Goal: Information Seeking & Learning: Learn about a topic

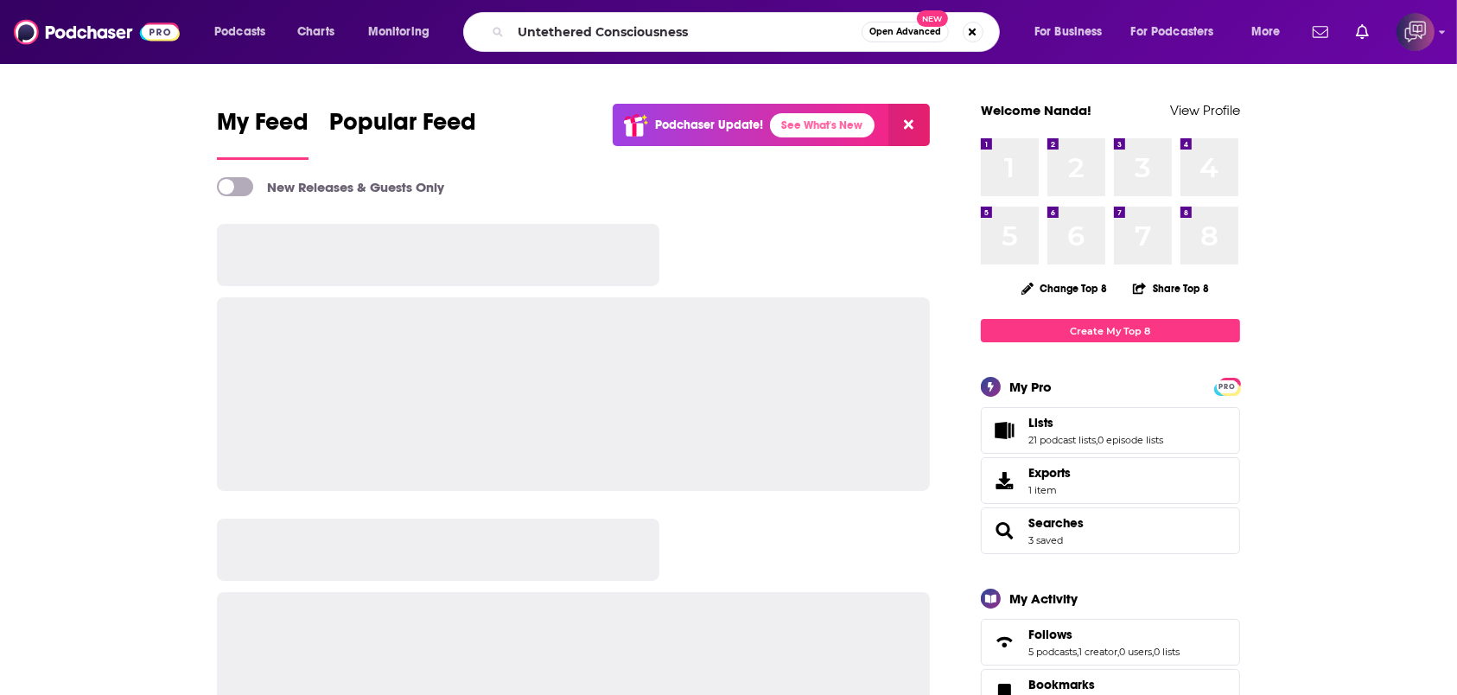
type input "Untethered Consciousness"
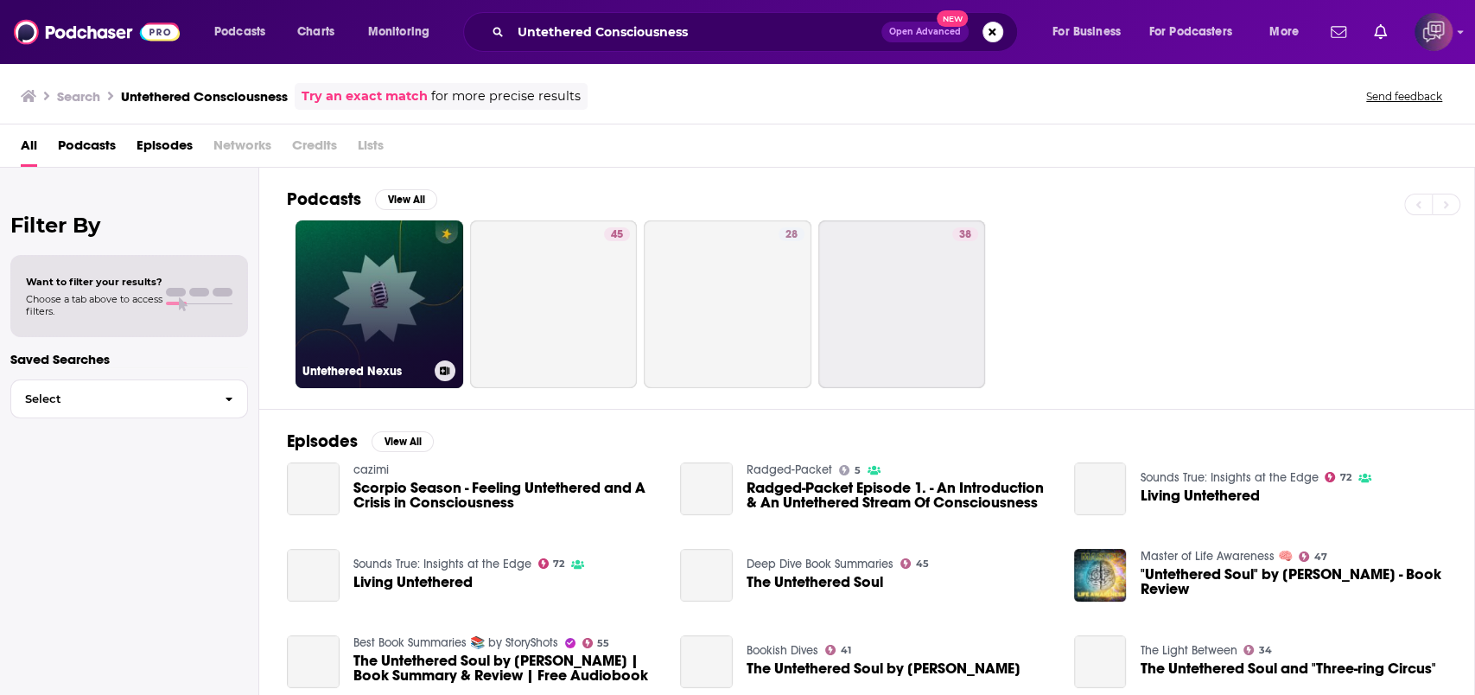
click at [384, 289] on link "Untethered Nexus" at bounding box center [380, 304] width 168 height 168
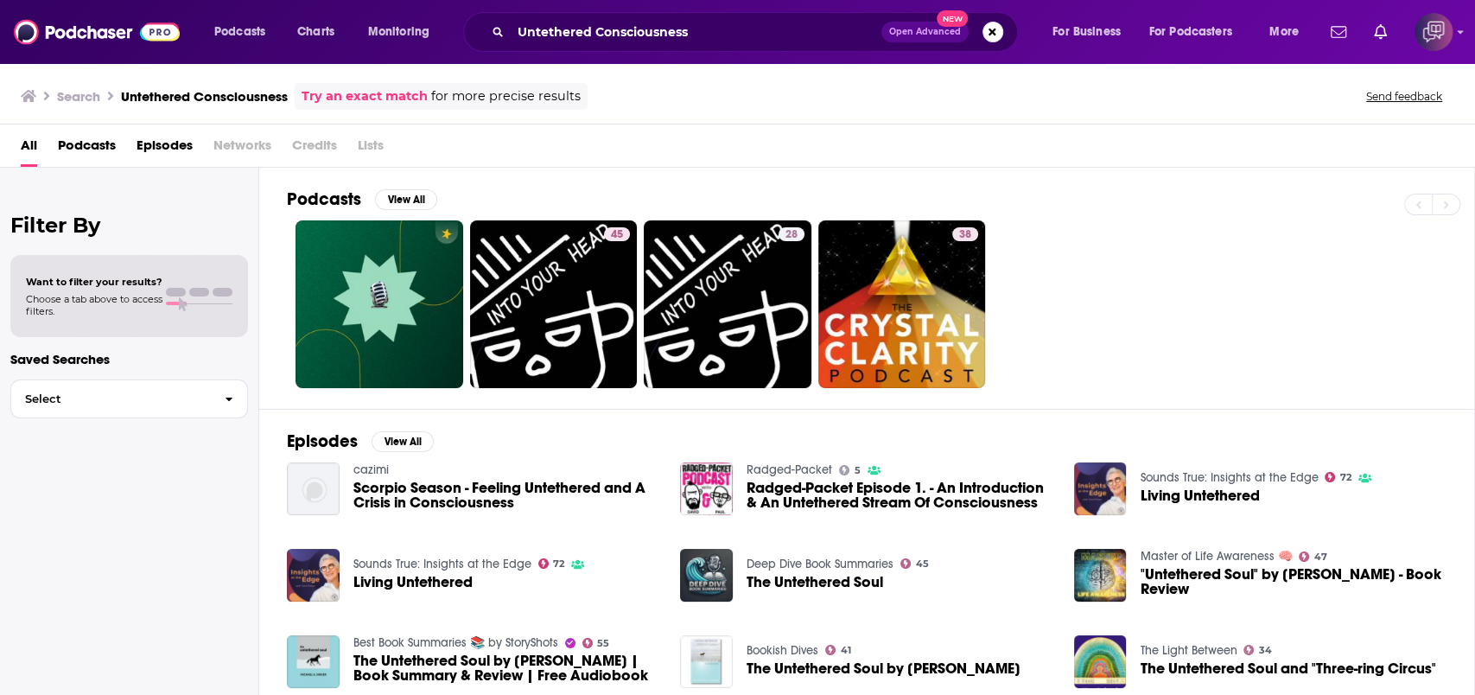
click at [818, 17] on div "Untethered Consciousness Open Advanced New" at bounding box center [740, 32] width 555 height 40
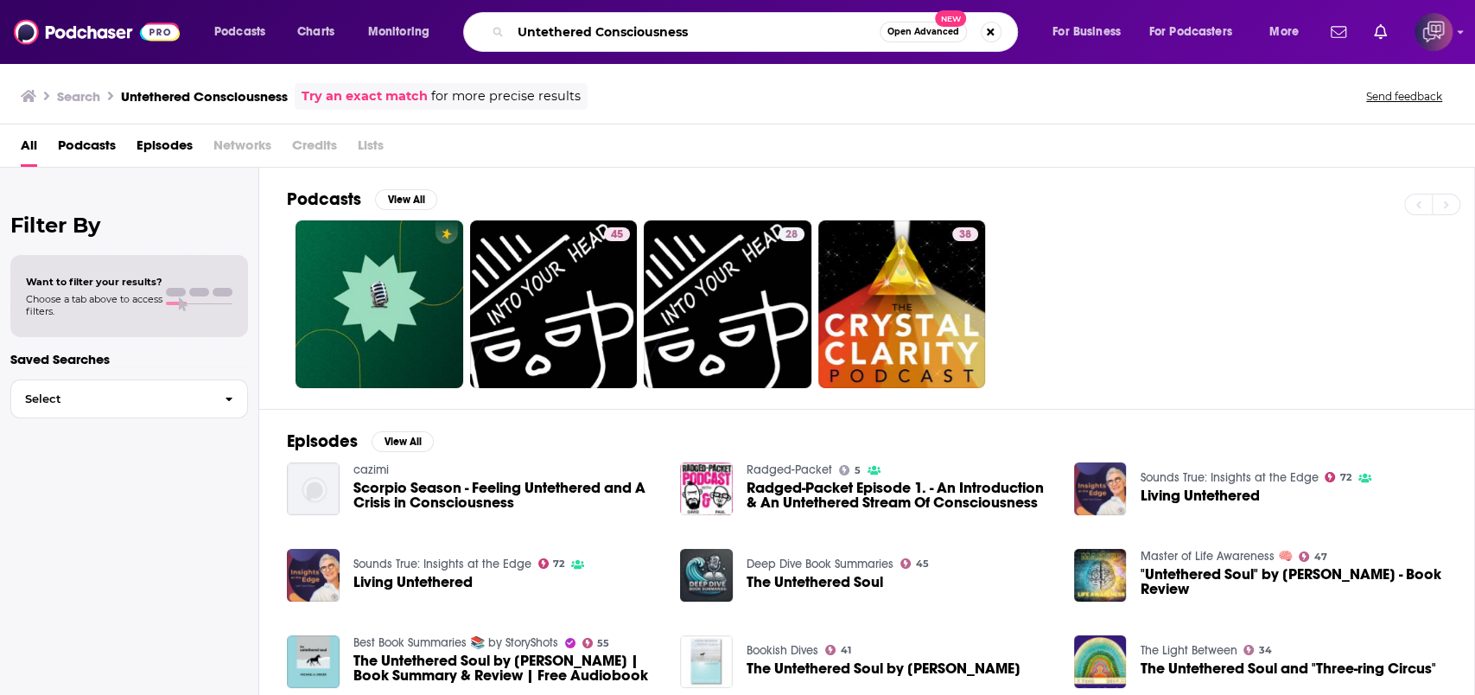
click at [812, 35] on input "Untethered Consciousness" at bounding box center [695, 32] width 369 height 28
paste input "Rod Bland"
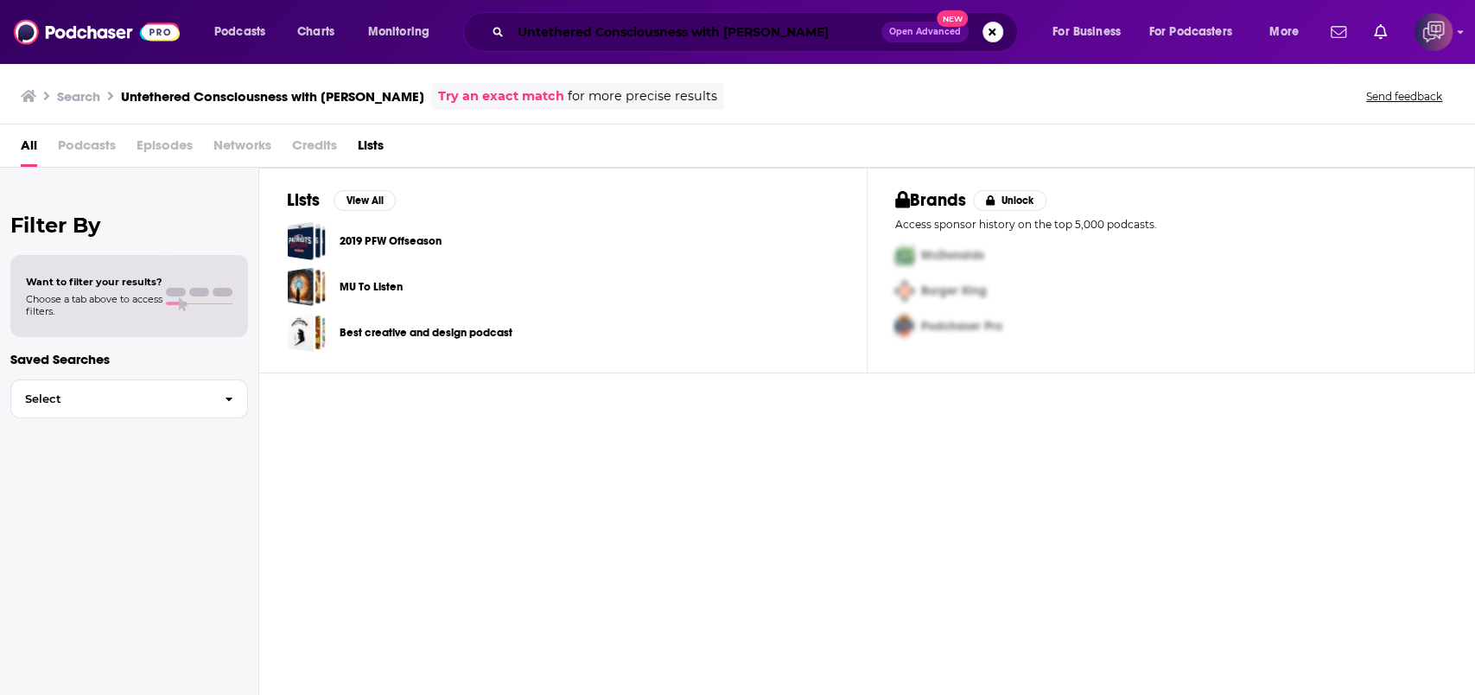
click at [595, 34] on input "Untethered Consciousness with Rod Bland" at bounding box center [696, 32] width 371 height 28
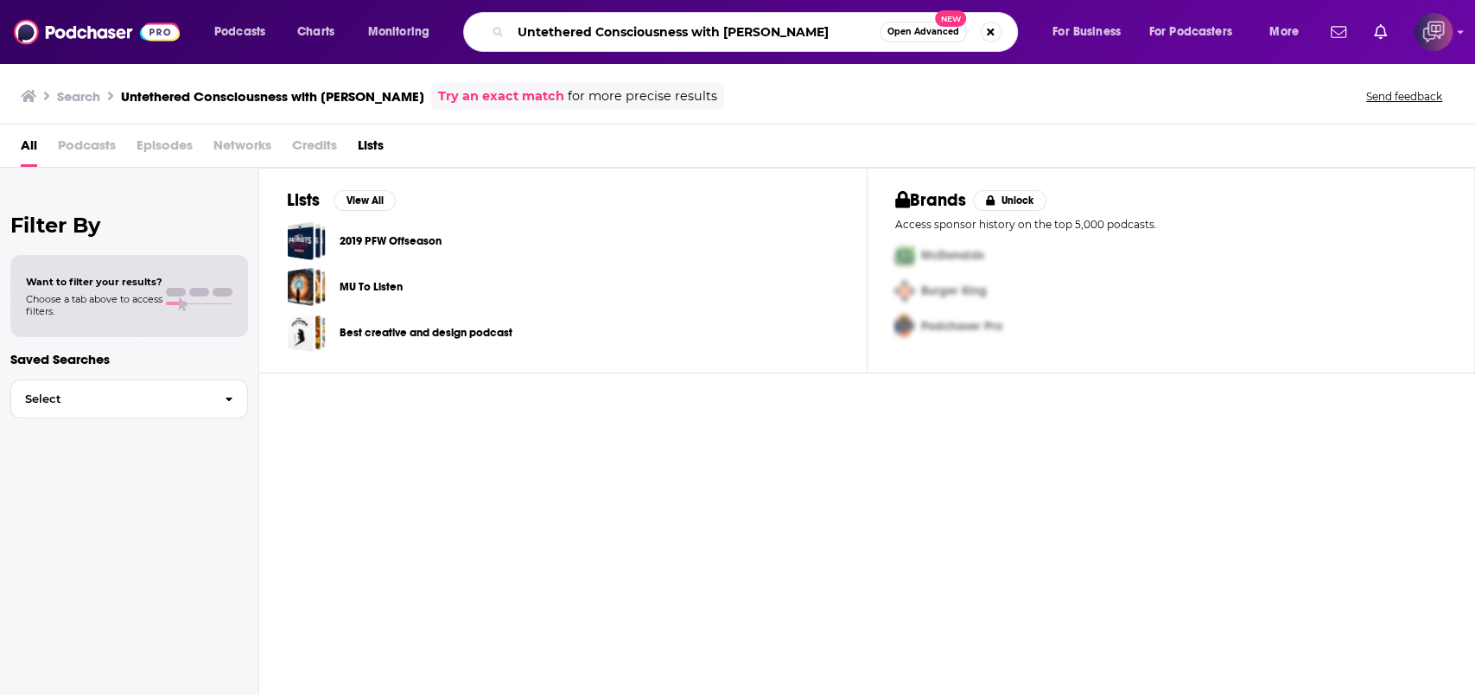
paste input "Data Center Go-to-Market Podcast"
type input "Data Center Go-to-Market Podcast"
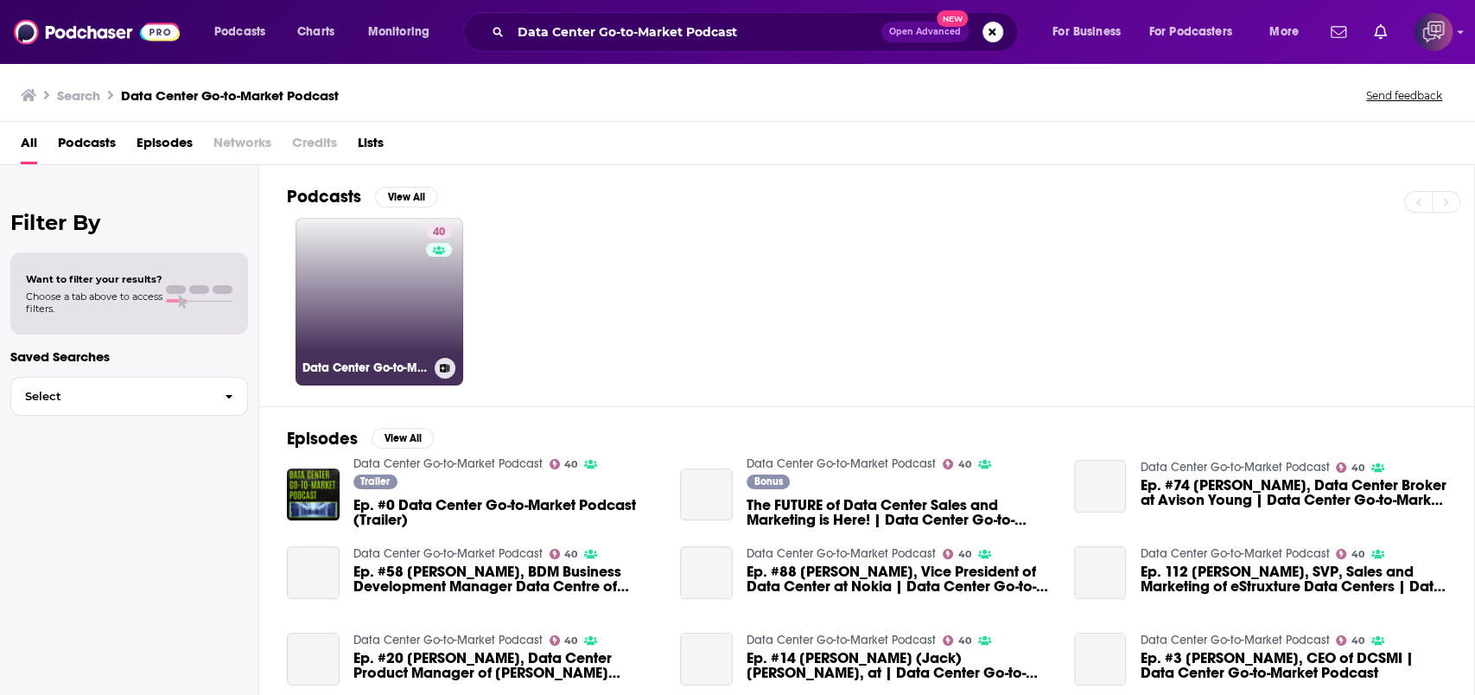
click at [379, 270] on link "40 Data Center Go-to-Market Podcast" at bounding box center [380, 302] width 168 height 168
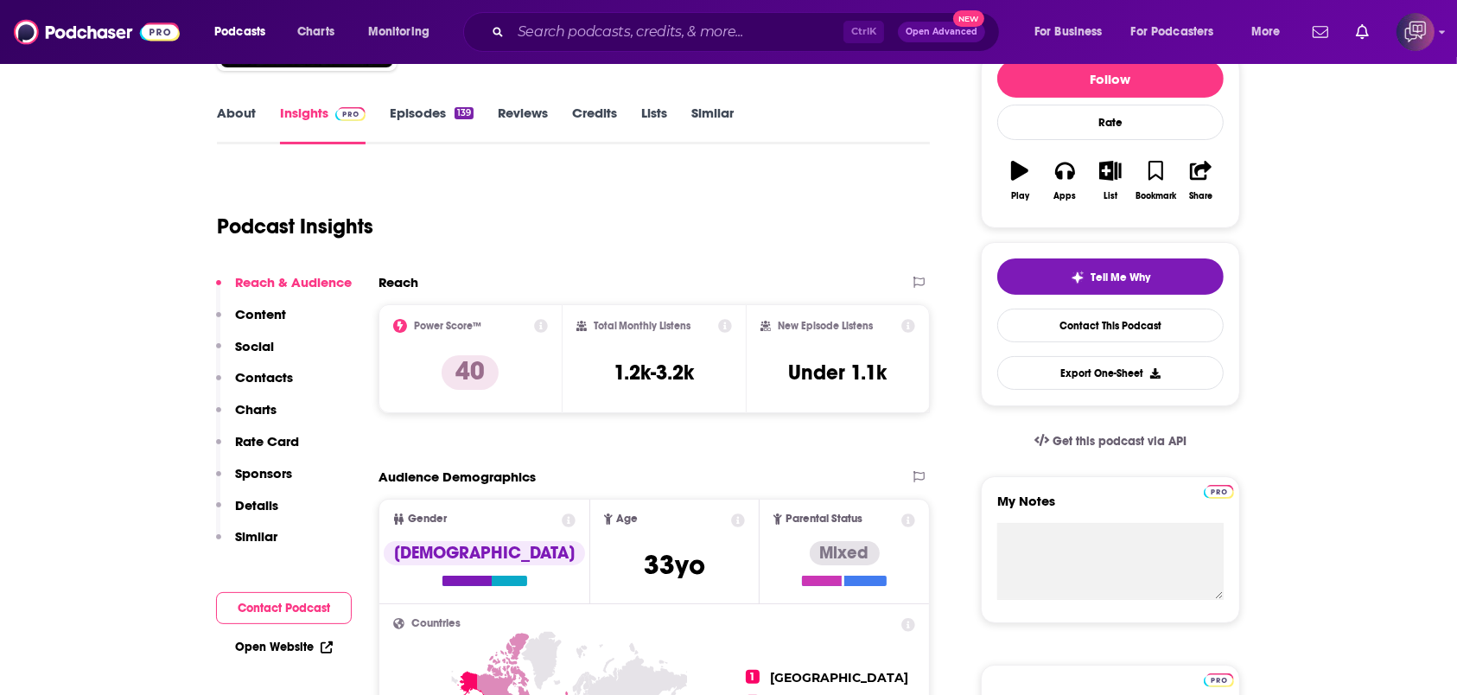
scroll to position [230, 0]
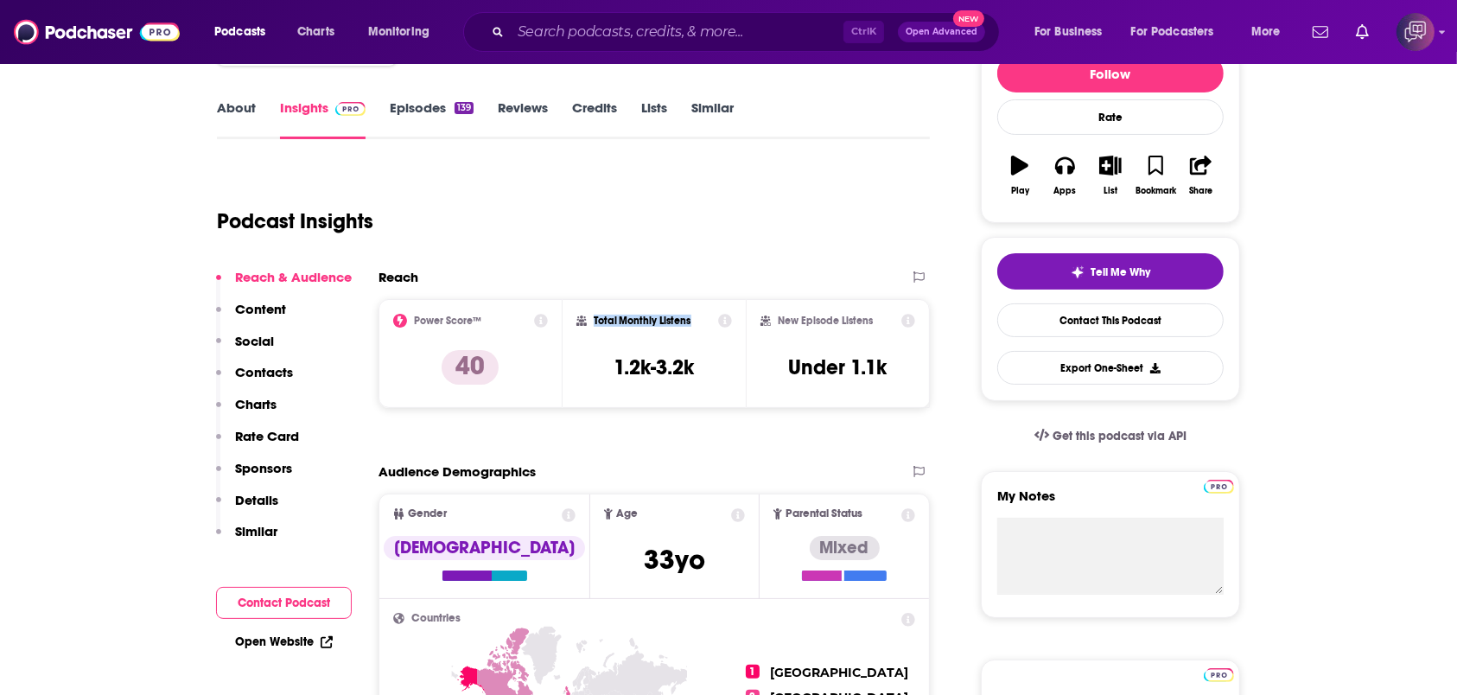
drag, startPoint x: 593, startPoint y: 315, endPoint x: 691, endPoint y: 318, distance: 98.6
click at [691, 318] on div "Total Monthly Listens" at bounding box center [654, 321] width 156 height 14
copy h2 "Total Monthly Listens"
drag, startPoint x: 659, startPoint y: 363, endPoint x: 709, endPoint y: 354, distance: 50.9
click at [709, 363] on div "Total Monthly Listens 1.2k-3.2k" at bounding box center [654, 354] width 156 height 80
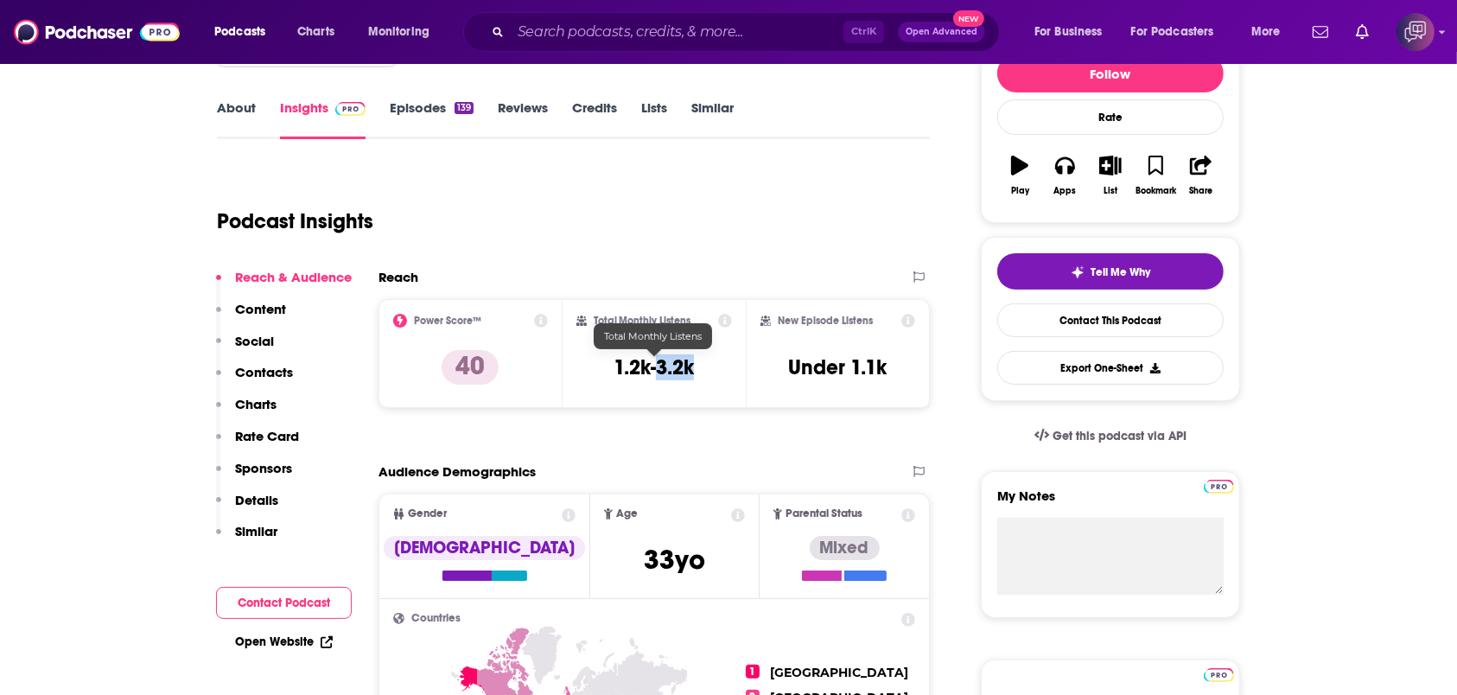
copy h3 "3.2k"
drag, startPoint x: 777, startPoint y: 315, endPoint x: 856, endPoint y: 284, distance: 84.3
click at [880, 314] on div "New Episode Listens" at bounding box center [838, 321] width 155 height 14
copy h2 "New Episode Listens"
drag, startPoint x: 849, startPoint y: 366, endPoint x: 894, endPoint y: 366, distance: 44.9
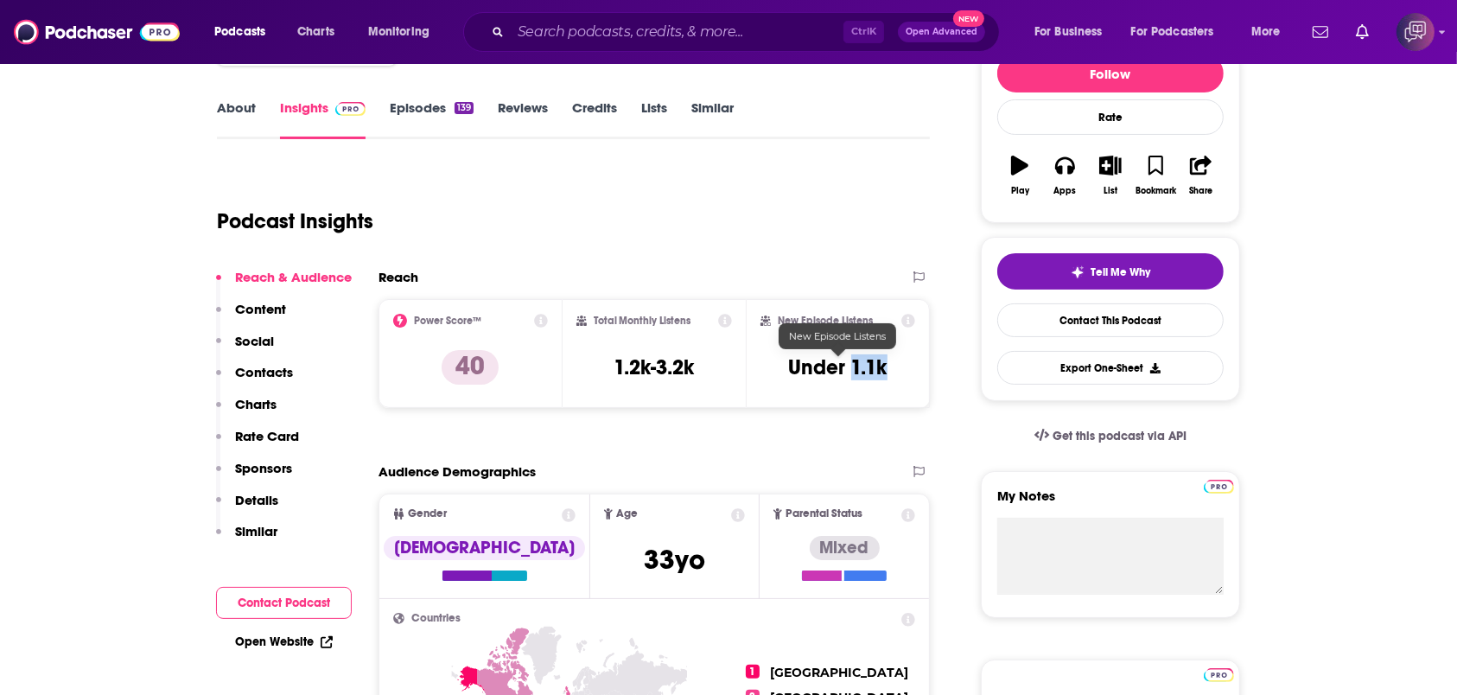
click at [894, 366] on div "New Episode Listens Under 1.1k" at bounding box center [838, 354] width 155 height 80
copy h3 "1.1k"
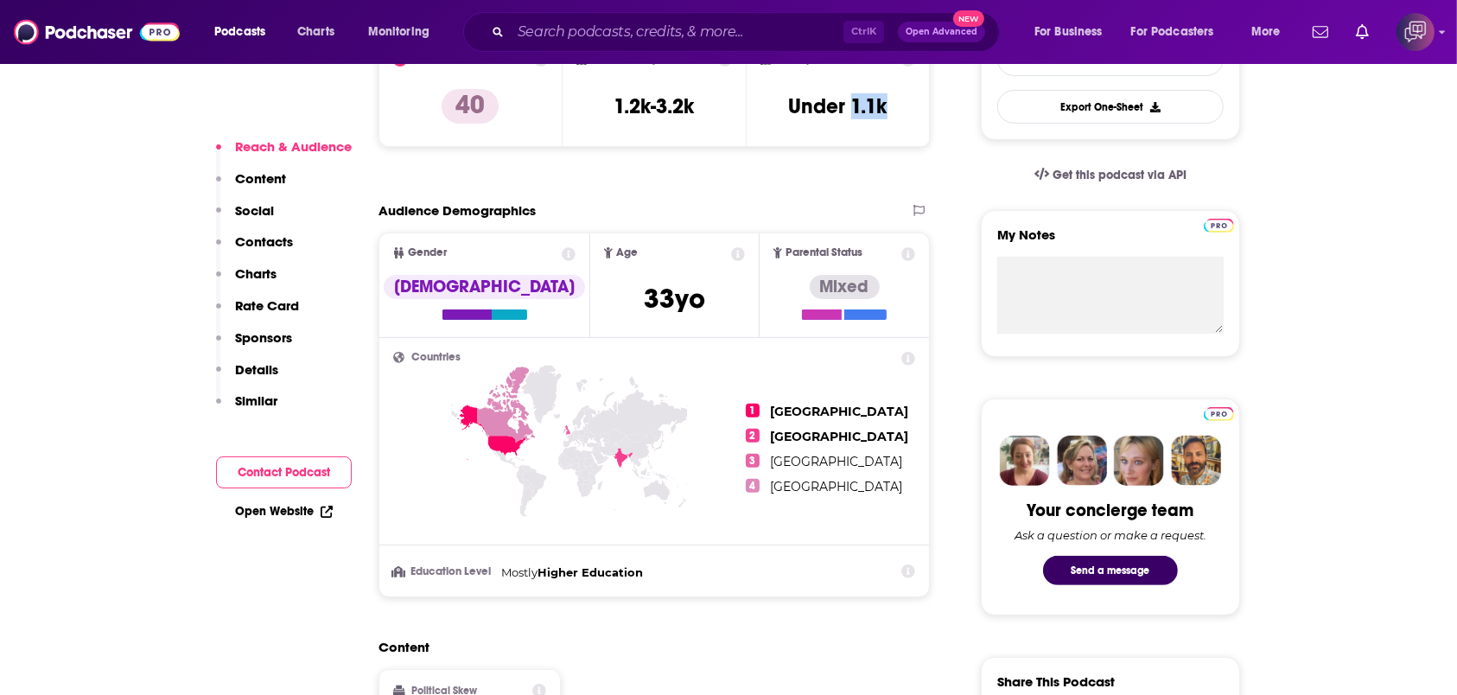
scroll to position [576, 0]
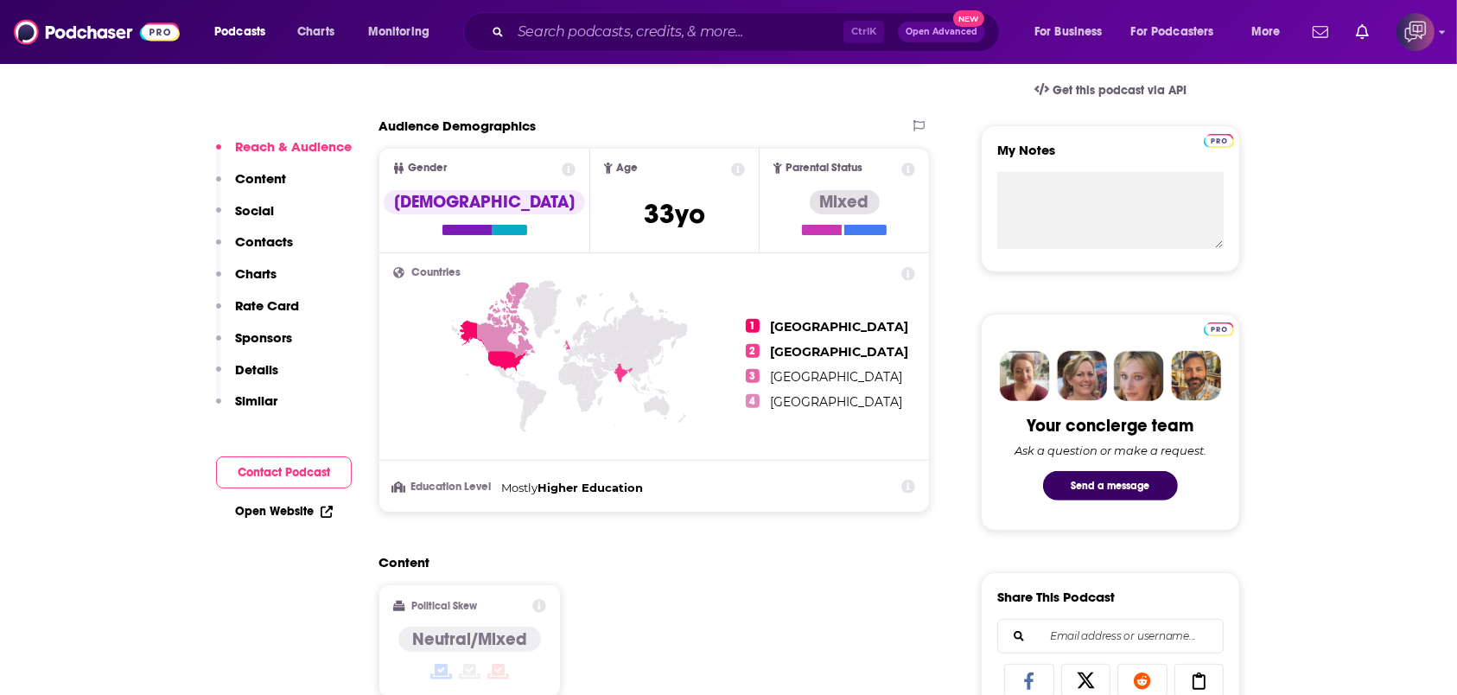
click at [669, 131] on div "Audience Demographics" at bounding box center [637, 126] width 516 height 16
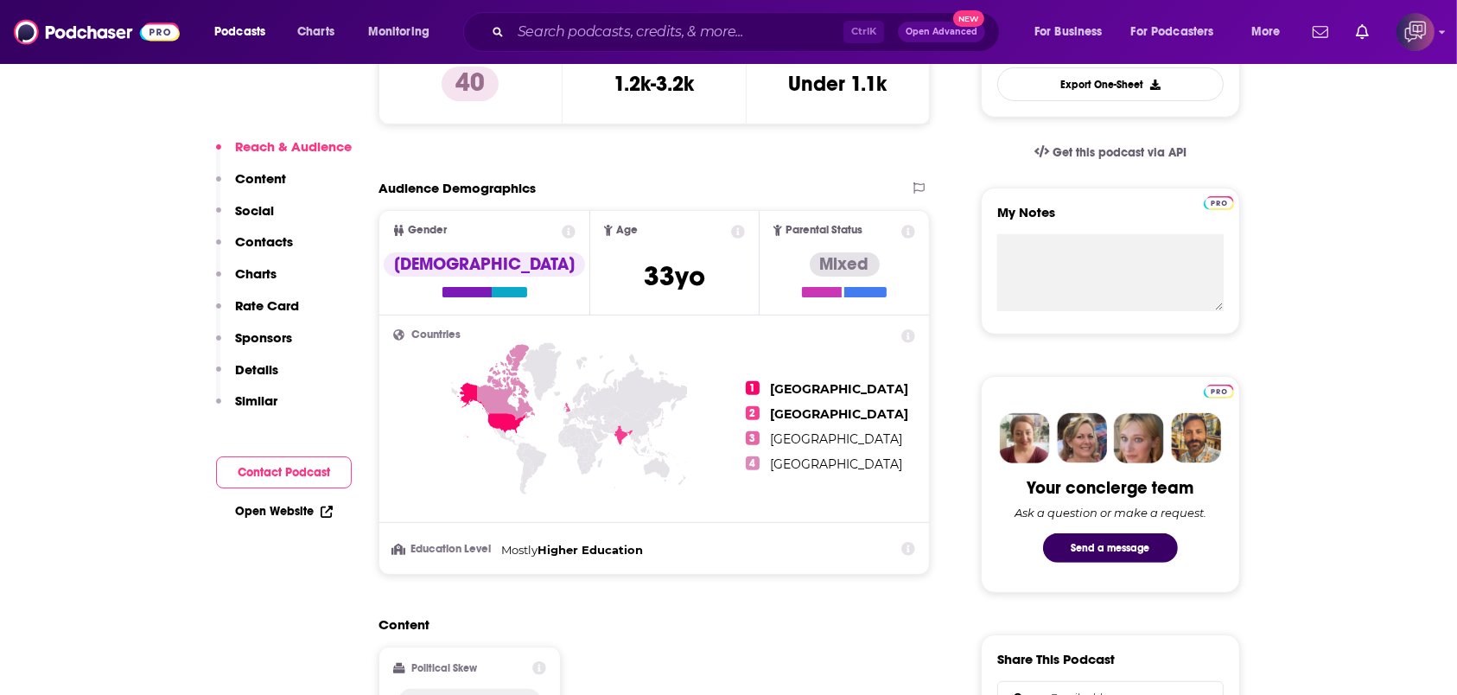
scroll to position [461, 0]
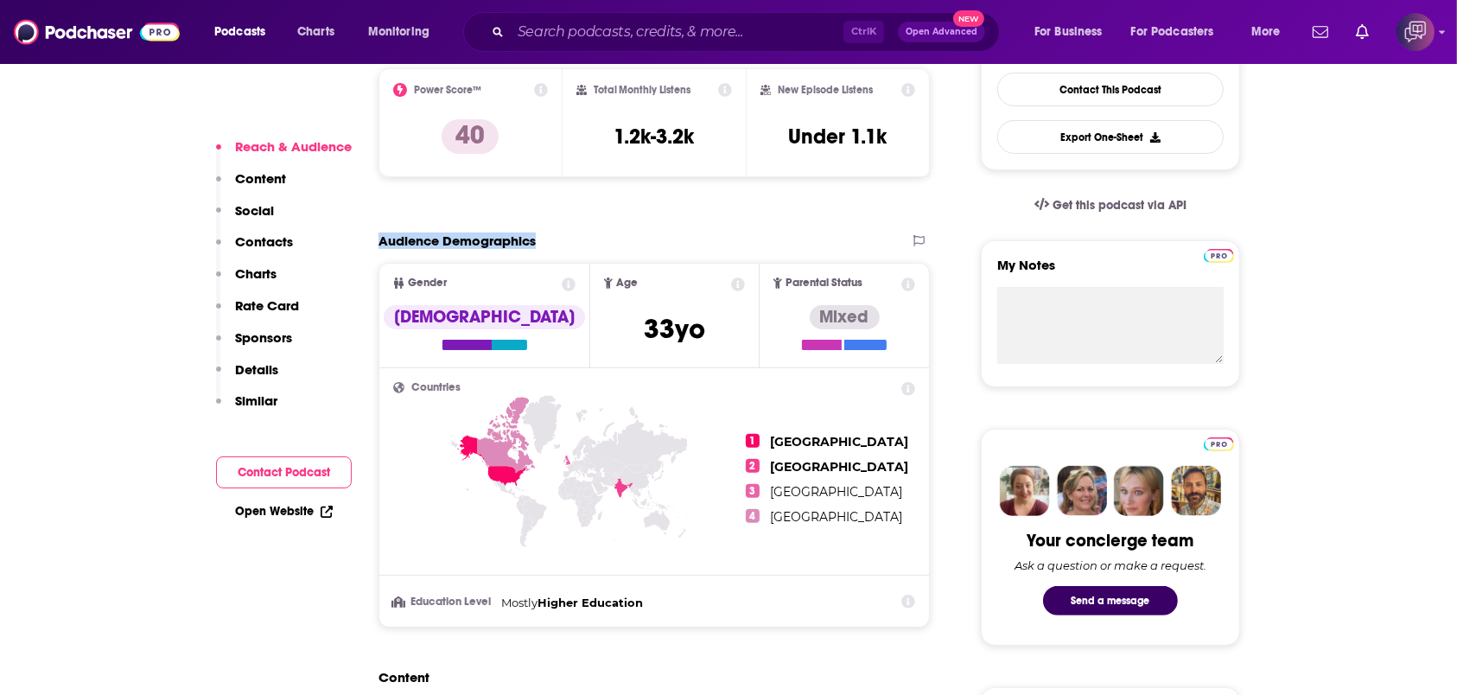
drag, startPoint x: 468, startPoint y: 232, endPoint x: 574, endPoint y: 229, distance: 105.5
copy h2 "Audience Demographics"
drag, startPoint x: 656, startPoint y: 132, endPoint x: 727, endPoint y: 133, distance: 70.9
click at [727, 133] on div "Total Monthly Listens 1.2k-3.2k" at bounding box center [654, 123] width 156 height 80
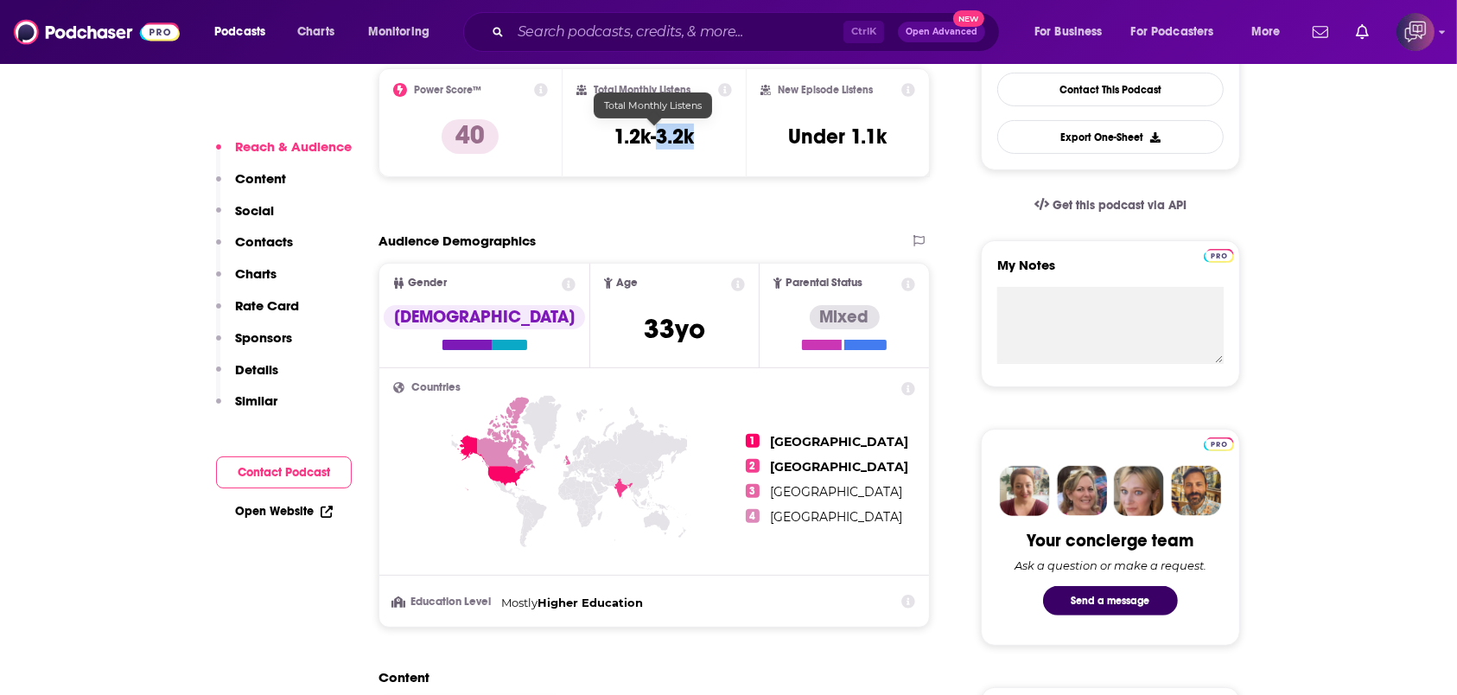
copy h3 "3.2k"
click at [600, 17] on div "Ctrl K Open Advanced New" at bounding box center [731, 32] width 537 height 40
click at [600, 25] on input "Search podcasts, credits, & more..." at bounding box center [677, 32] width 333 height 28
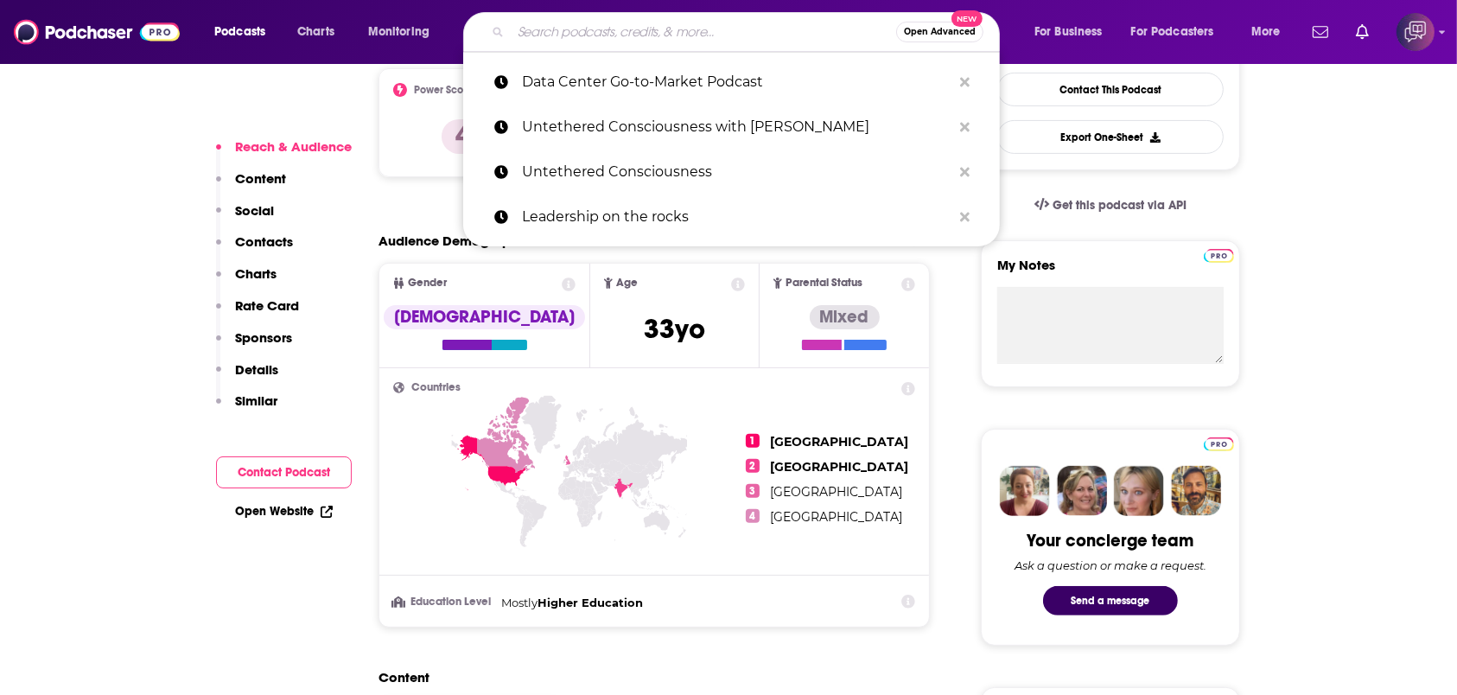
paste input "Persuading for Profits"
type input "Persuading for Profits"
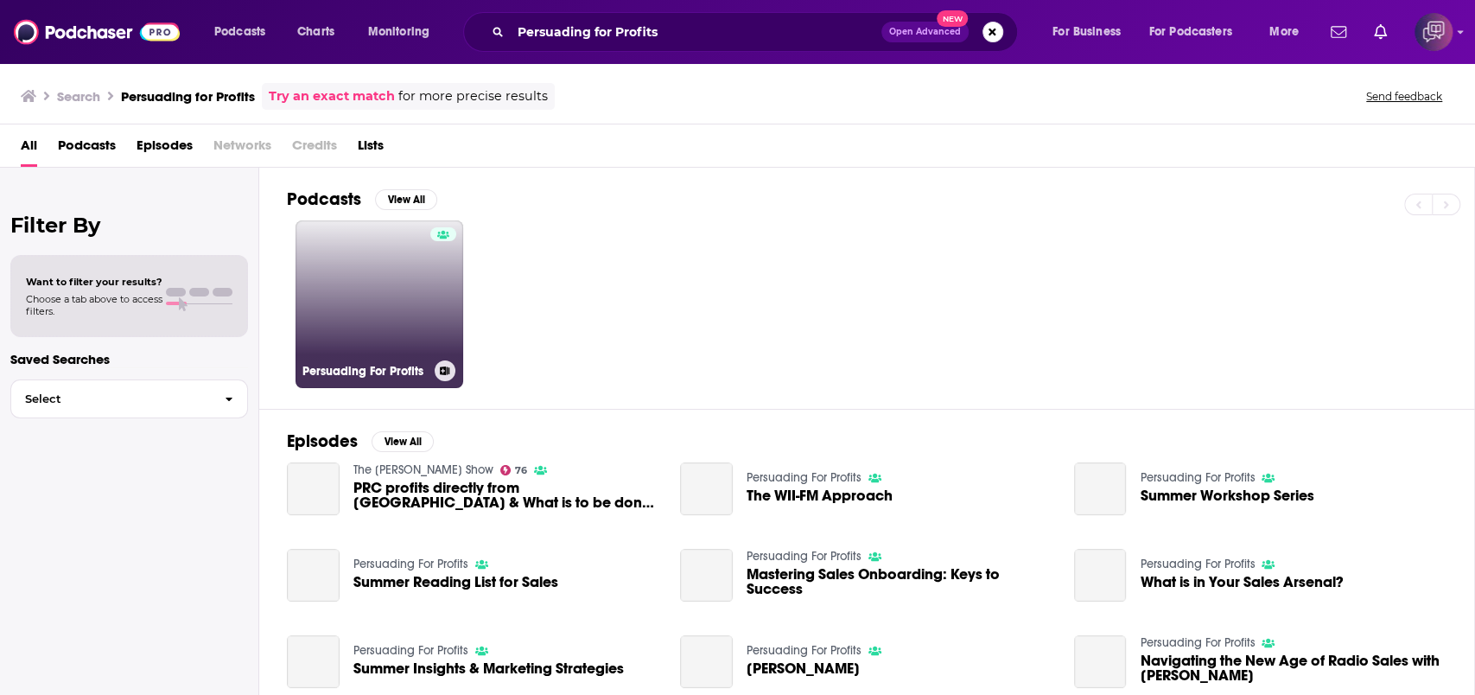
click at [437, 298] on div at bounding box center [443, 293] width 26 height 133
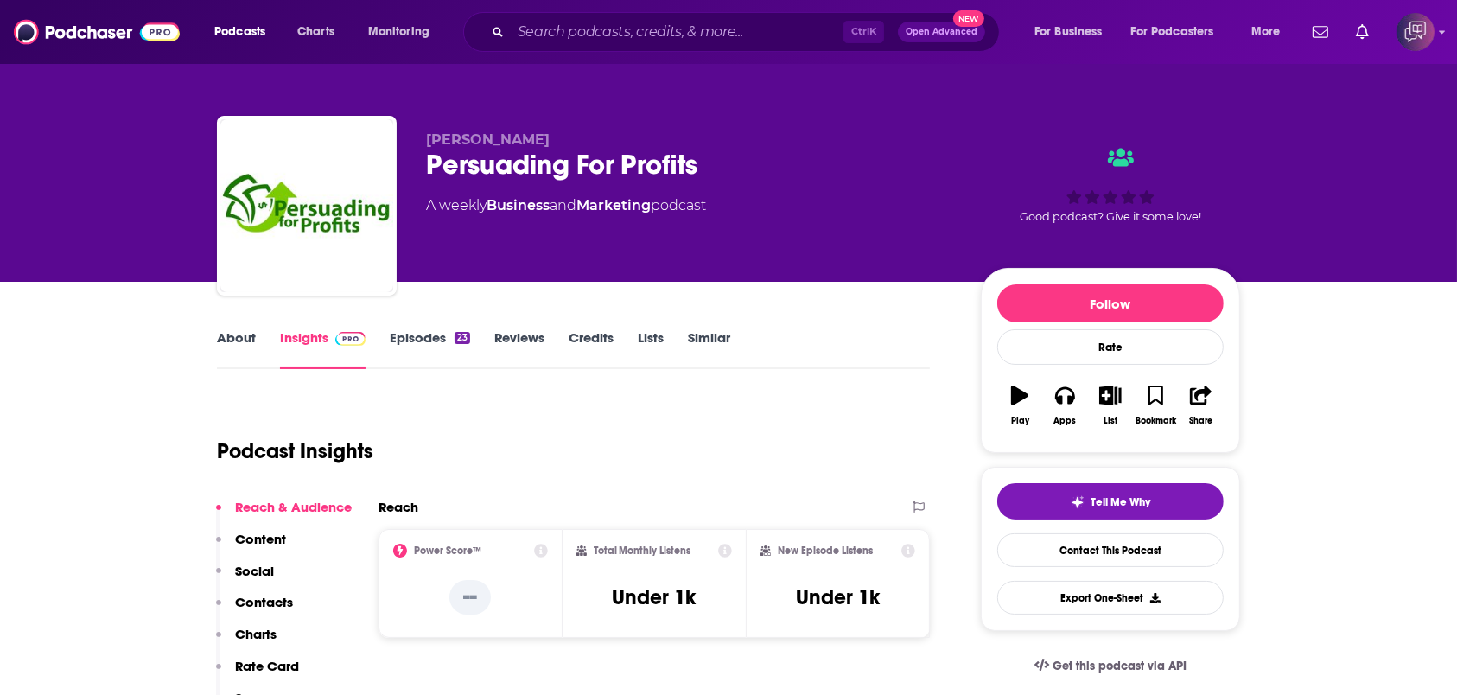
drag, startPoint x: 424, startPoint y: 134, endPoint x: 597, endPoint y: 137, distance: 172.9
click at [597, 137] on div "Brent Hoodenpyle Persuading For Profits A weekly Business and Marketing podcast…" at bounding box center [728, 209] width 1023 height 187
copy span "Brent Hoodenpyle"
click at [247, 334] on link "About" at bounding box center [236, 349] width 39 height 40
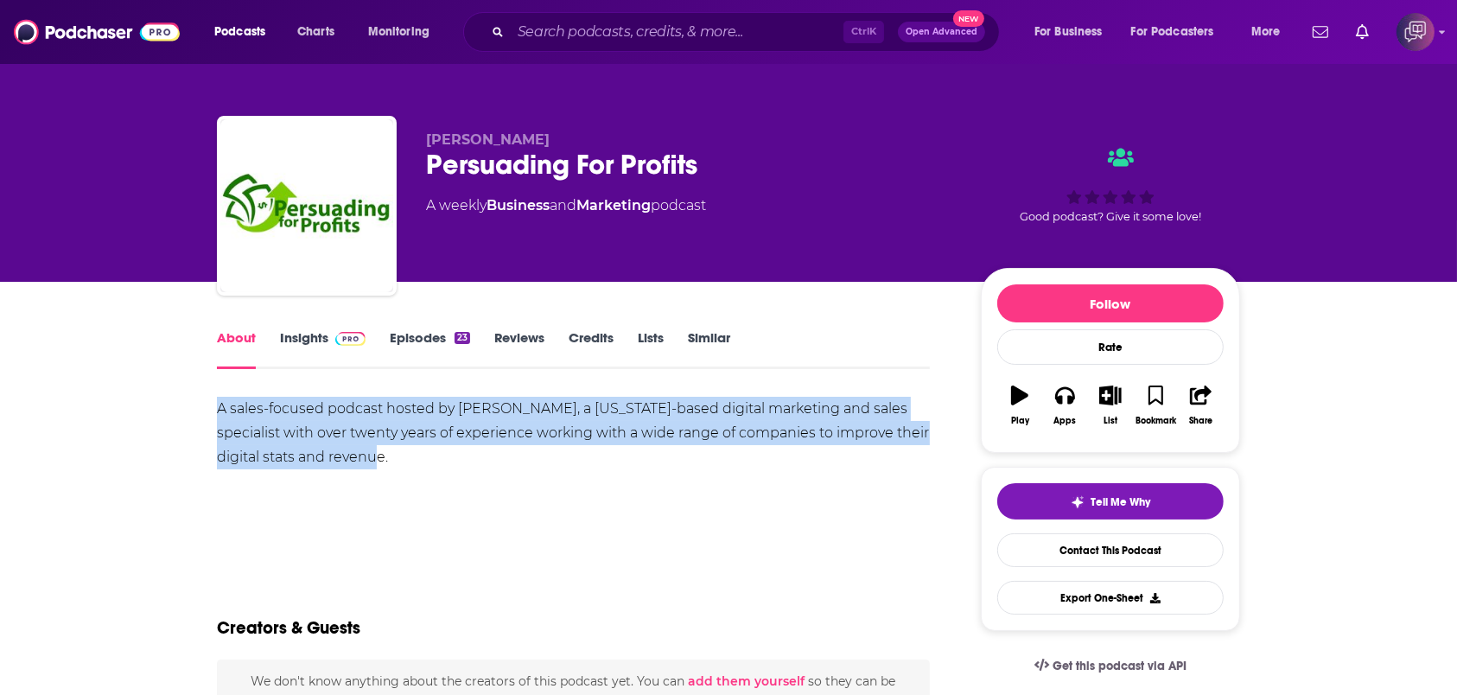
drag, startPoint x: 207, startPoint y: 406, endPoint x: 484, endPoint y: 354, distance: 281.4
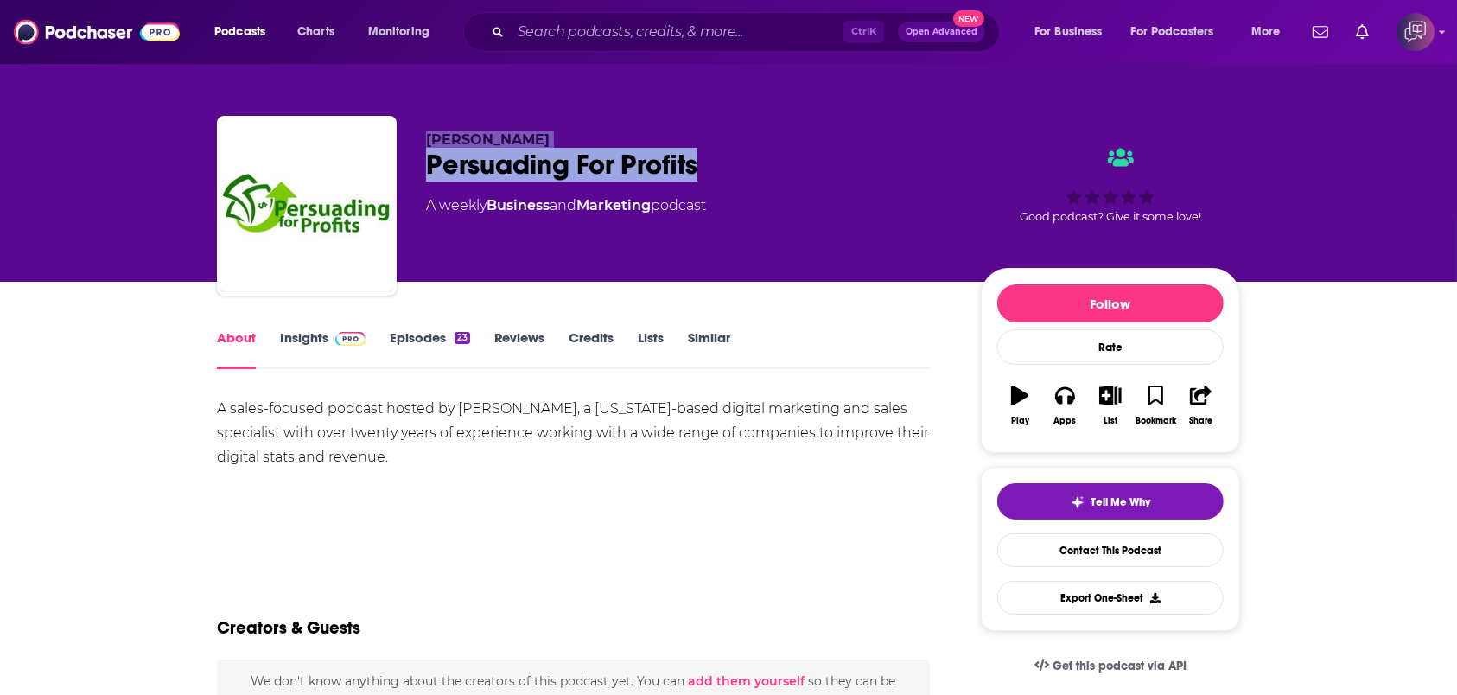
drag, startPoint x: 415, startPoint y: 133, endPoint x: 769, endPoint y: 169, distance: 356.1
click at [769, 169] on div "Brent Hoodenpyle Persuading For Profits A weekly Business and Marketing podcast…" at bounding box center [728, 209] width 1023 height 187
copy div "Brent Hoodenpyle Persuading For Profits"
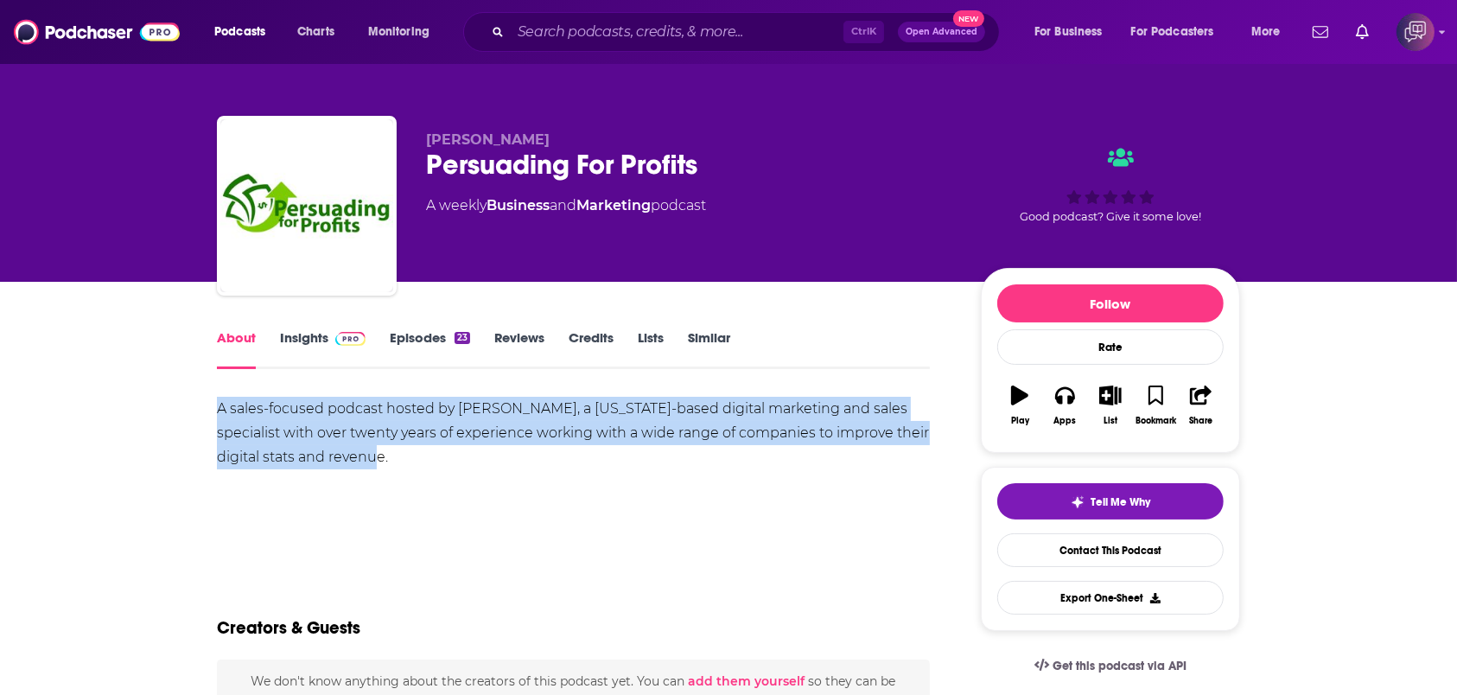
drag, startPoint x: 218, startPoint y: 418, endPoint x: 454, endPoint y: 452, distance: 238.4
copy div "A sales-focused podcast hosted by Brent Hoodenpyle, a Texas-based digital marke…"
click at [304, 335] on link "Insights" at bounding box center [323, 349] width 86 height 40
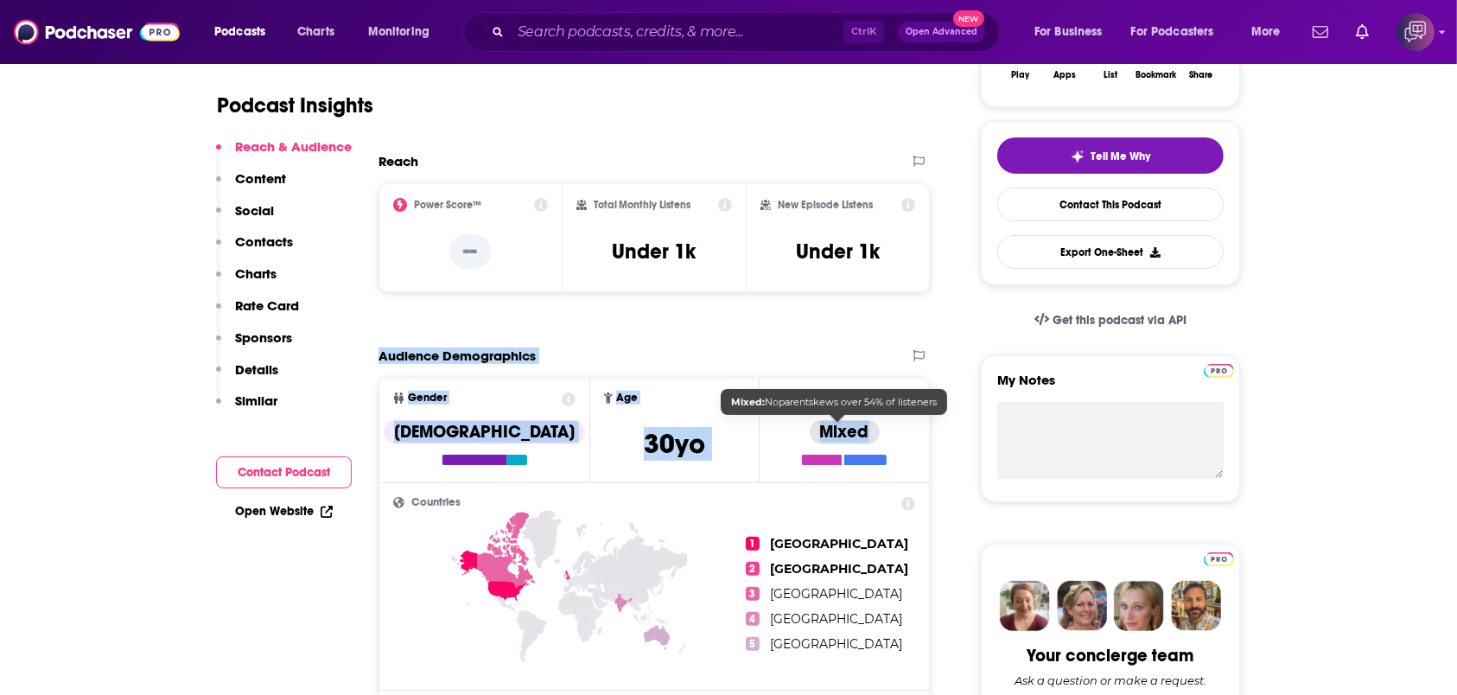
scroll to position [576, 0]
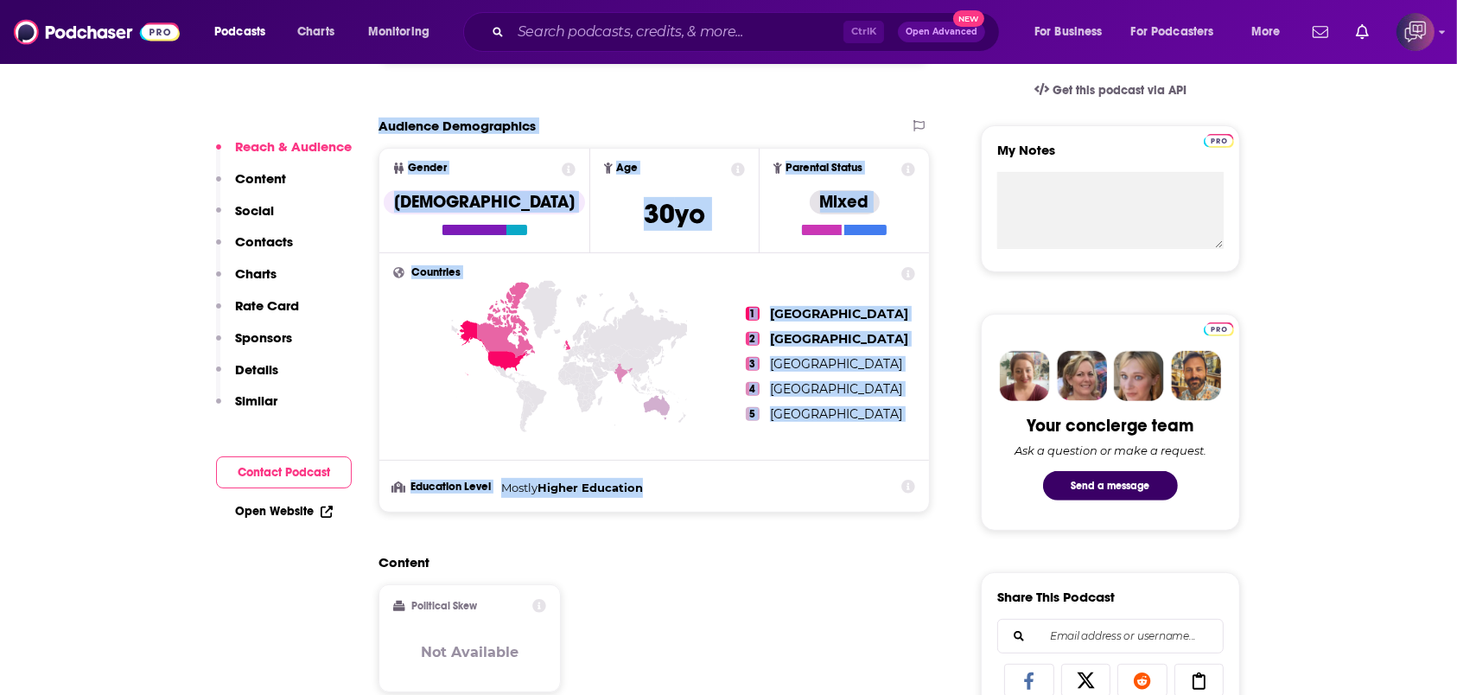
drag, startPoint x: 367, startPoint y: 349, endPoint x: 838, endPoint y: 476, distance: 487.0
copy section "Audience Demographics Gender Male Age 30 yo Parental Status Mixed Countries 1 U…"
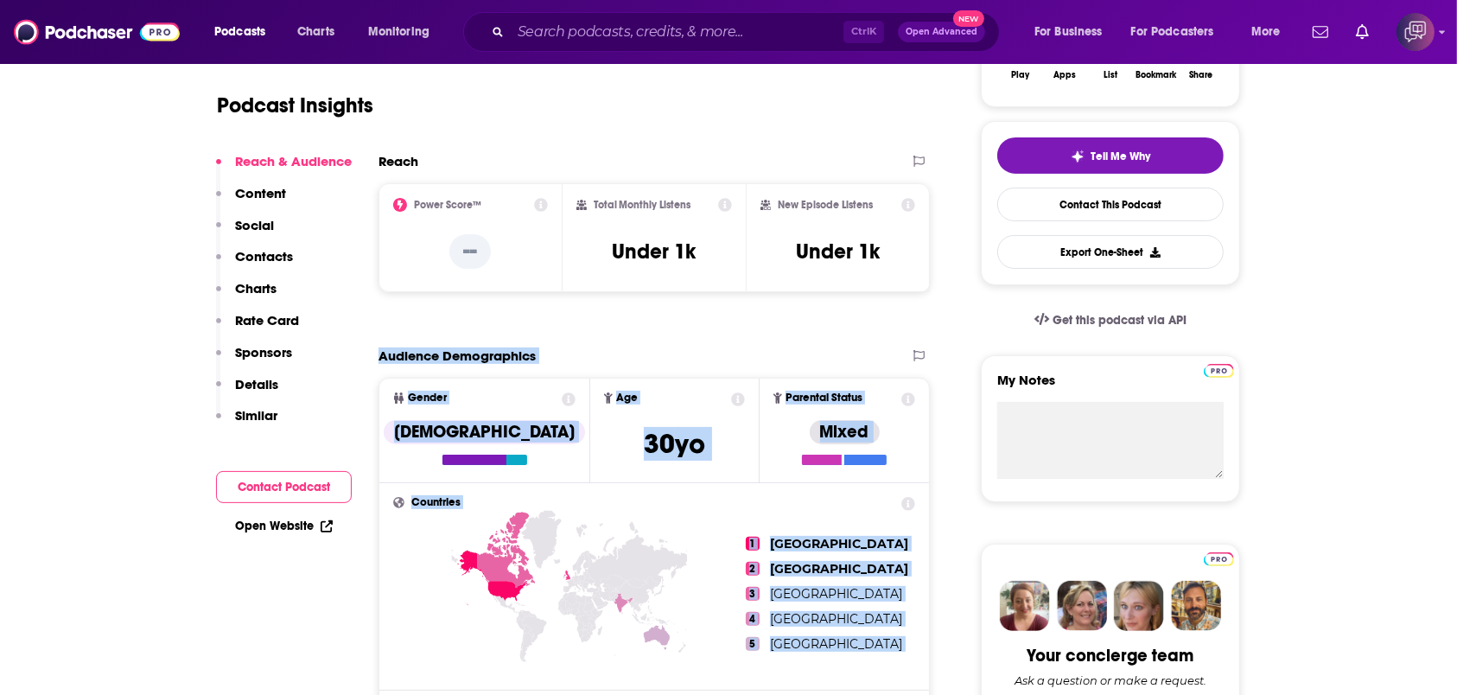
scroll to position [0, 0]
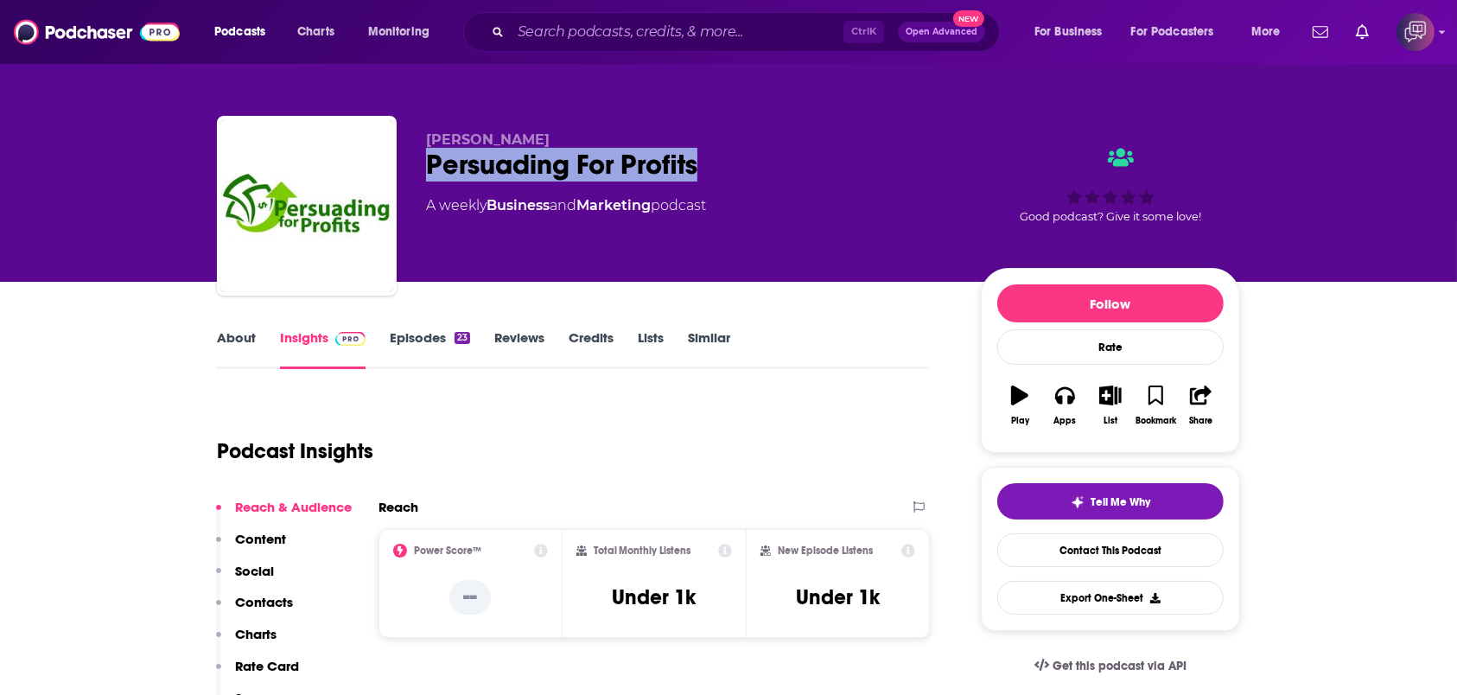
drag, startPoint x: 403, startPoint y: 158, endPoint x: 780, endPoint y: 153, distance: 376.9
click at [780, 153] on div "Brent Hoodenpyle Persuading For Profits A weekly Business and Marketing podcast…" at bounding box center [728, 209] width 1023 height 187
click at [788, 157] on div "Persuading For Profits" at bounding box center [689, 165] width 527 height 34
drag, startPoint x: 795, startPoint y: 162, endPoint x: 408, endPoint y: 132, distance: 388.3
click at [408, 132] on div "Brent Hoodenpyle Persuading For Profits A weekly Business and Marketing podcast…" at bounding box center [728, 209] width 1023 height 187
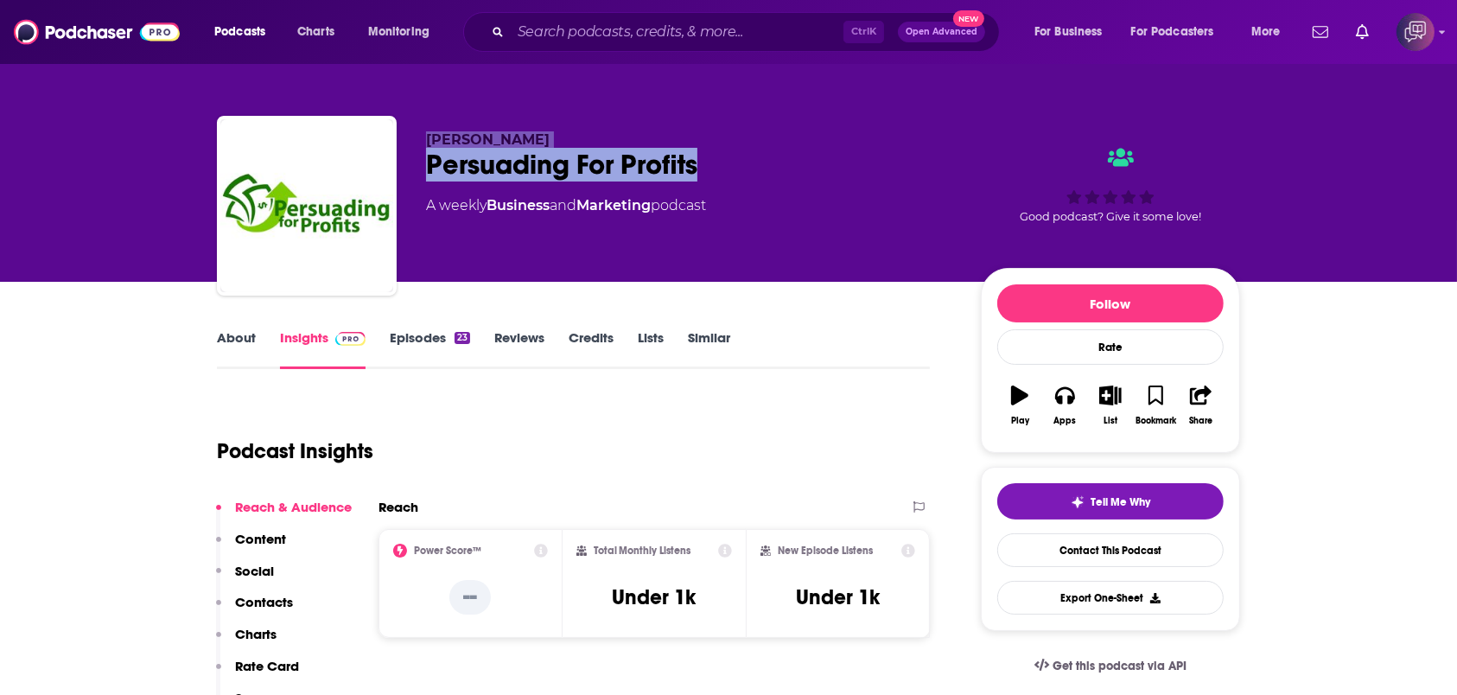
scroll to position [115, 0]
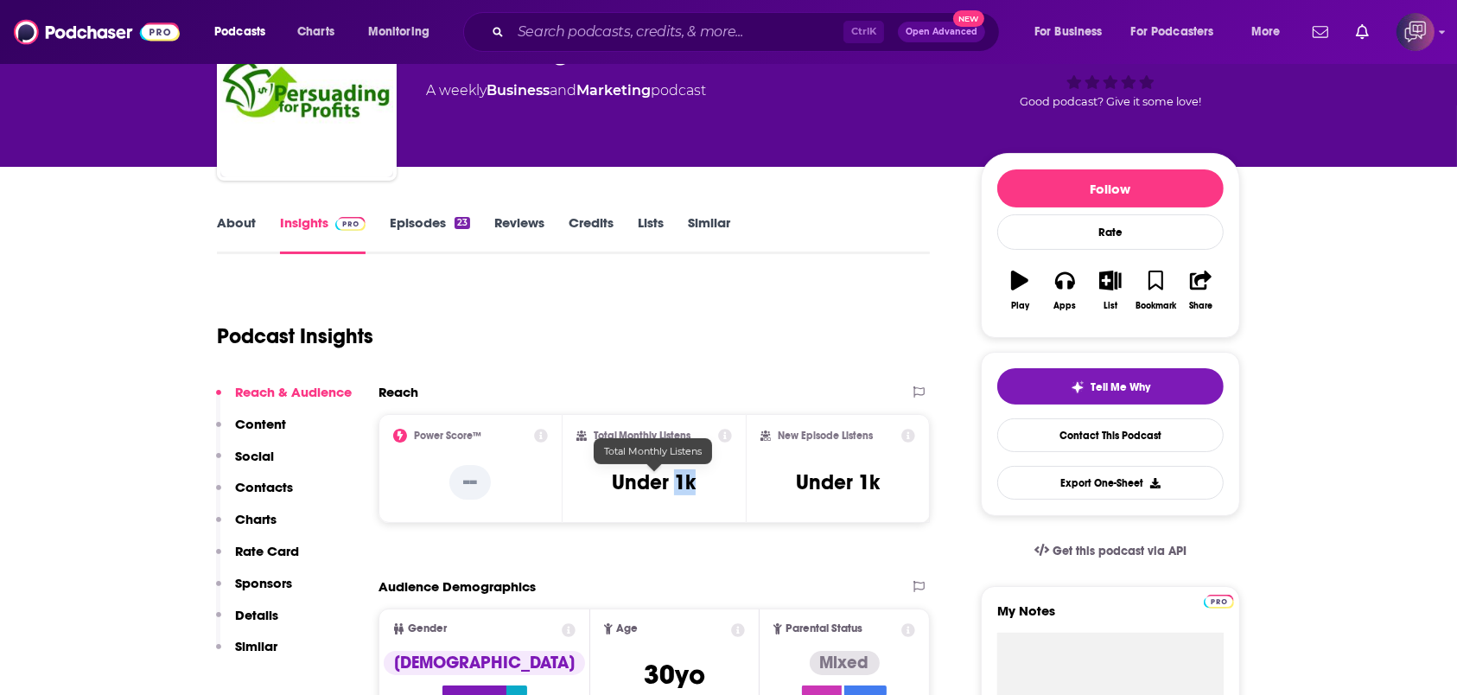
drag, startPoint x: 678, startPoint y: 482, endPoint x: 705, endPoint y: 485, distance: 27.8
click at [705, 485] on div "Total Monthly Listens Under 1k" at bounding box center [654, 469] width 156 height 80
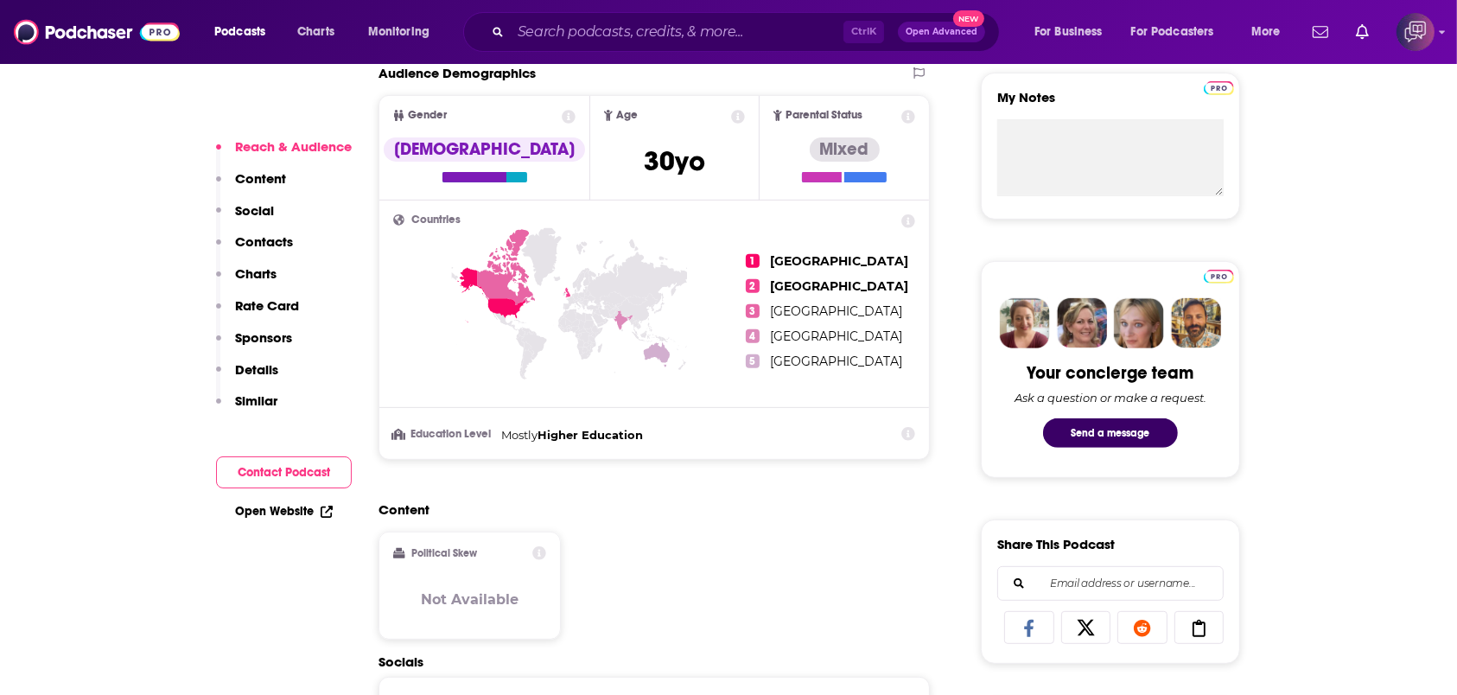
scroll to position [576, 0]
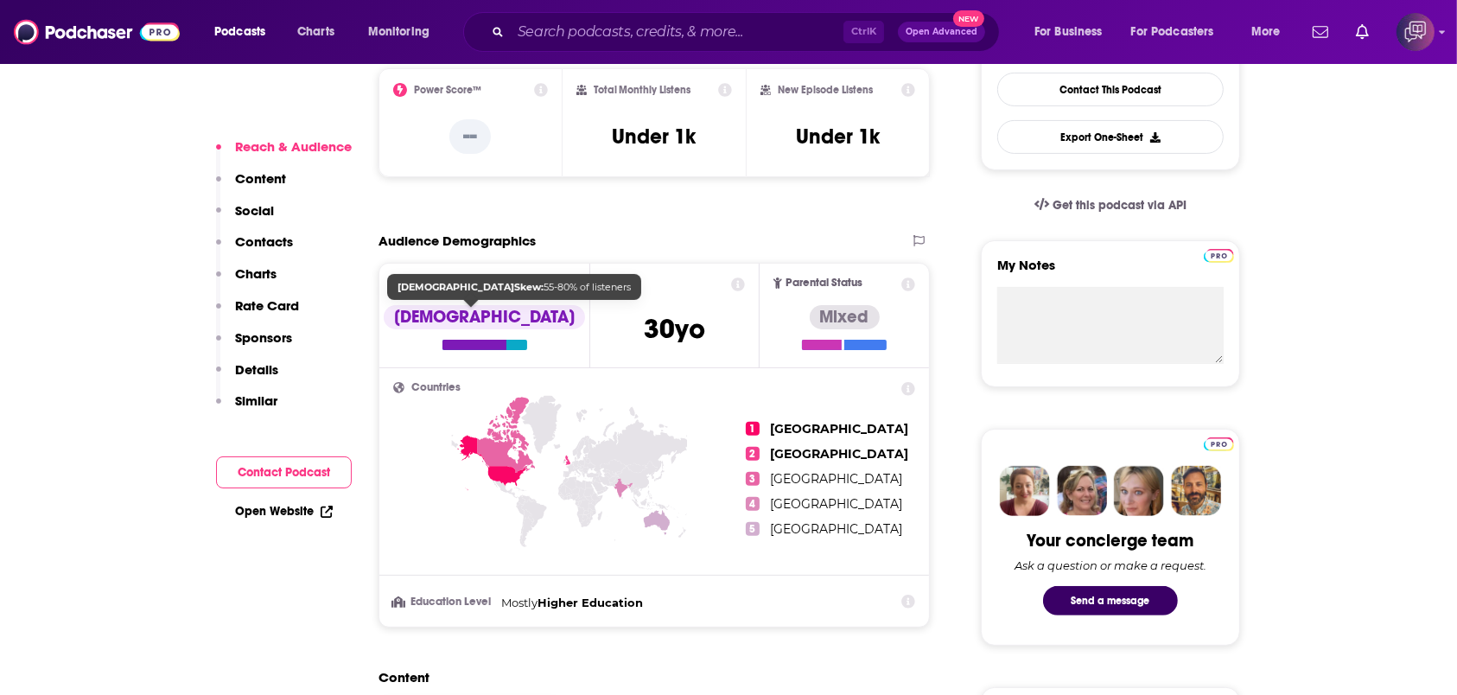
scroll to position [0, 0]
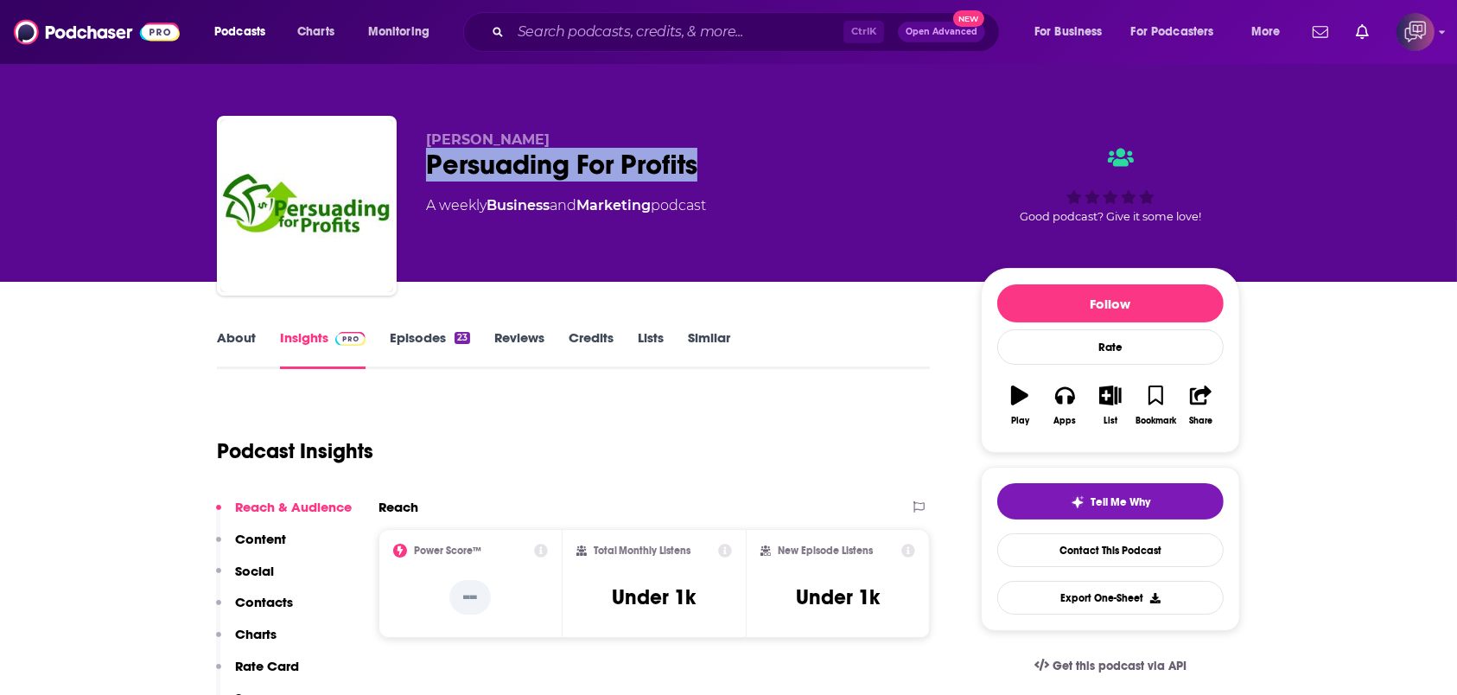
drag, startPoint x: 406, startPoint y: 156, endPoint x: 775, endPoint y: 172, distance: 369.4
click at [775, 172] on div "Brent Hoodenpyle Persuading For Profits A weekly Business and Marketing podcast…" at bounding box center [728, 209] width 1023 height 187
click at [685, 401] on div "Podcast Insights" at bounding box center [566, 441] width 699 height 88
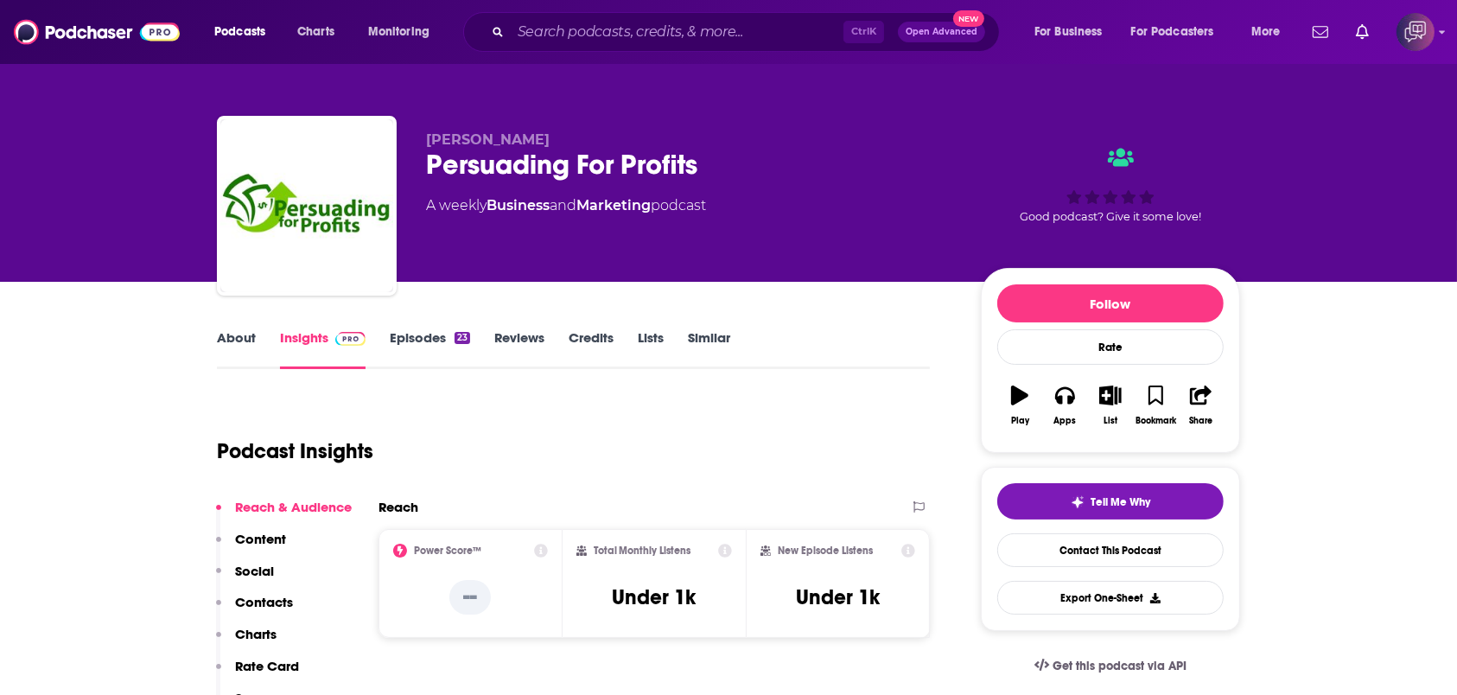
click at [596, 349] on link "Credits" at bounding box center [591, 349] width 45 height 40
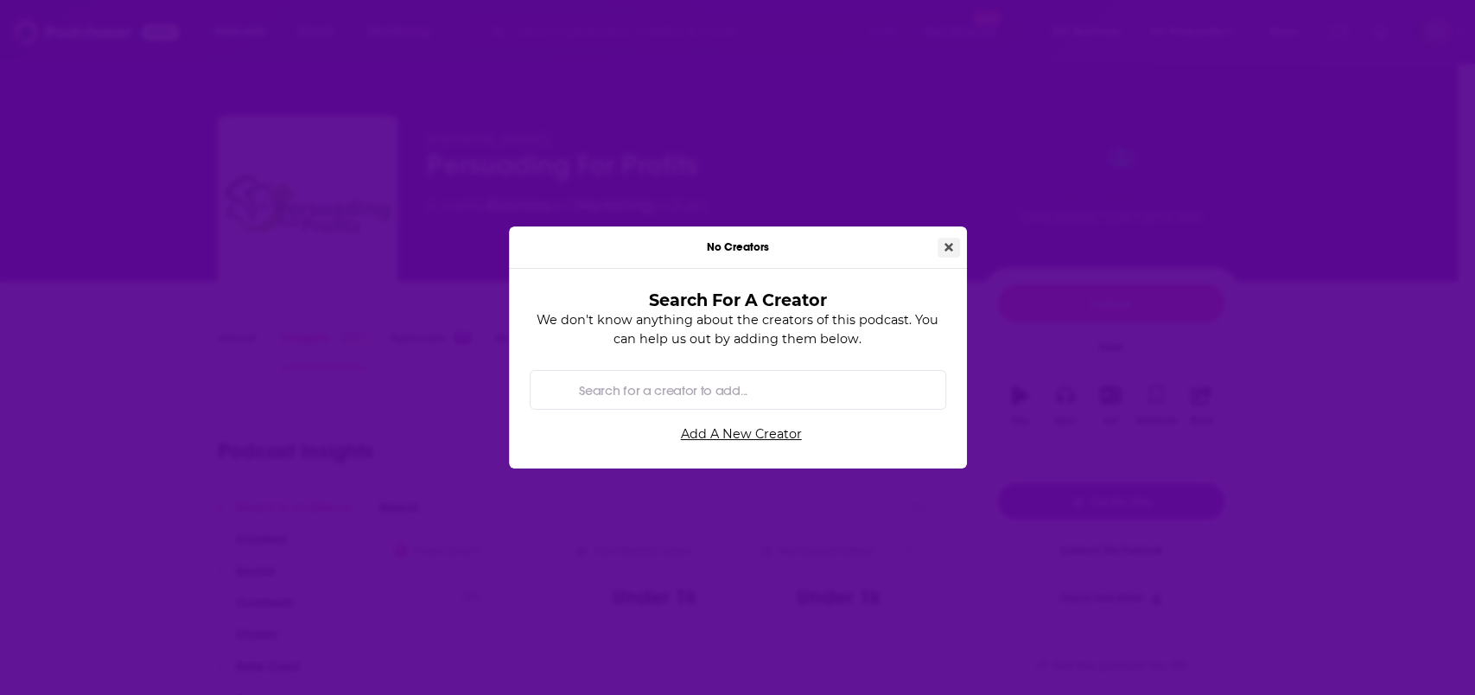
click at [952, 245] on icon "Close" at bounding box center [949, 247] width 9 height 9
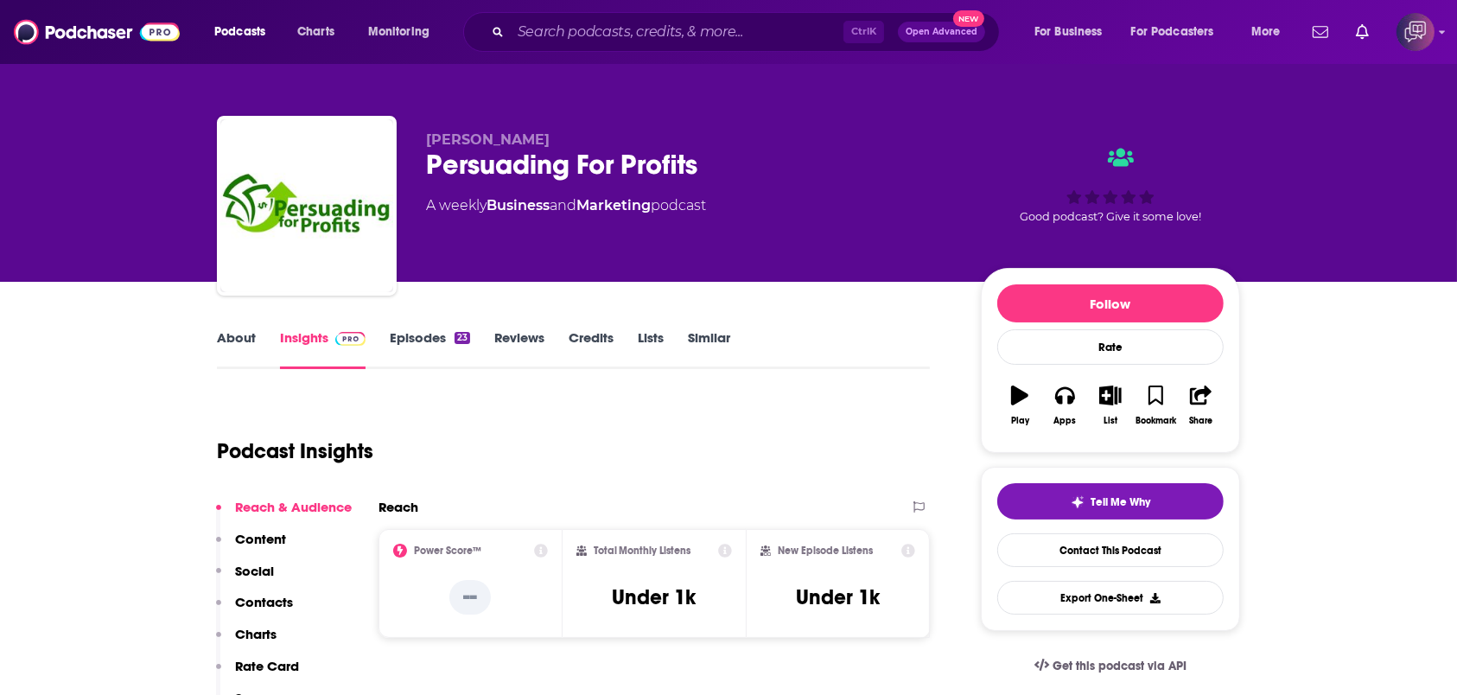
drag, startPoint x: 416, startPoint y: 133, endPoint x: 574, endPoint y: 131, distance: 158.2
click at [574, 131] on div "Brent Hoodenpyle Persuading For Profits A weekly Business and Marketing podcast…" at bounding box center [728, 209] width 1023 height 187
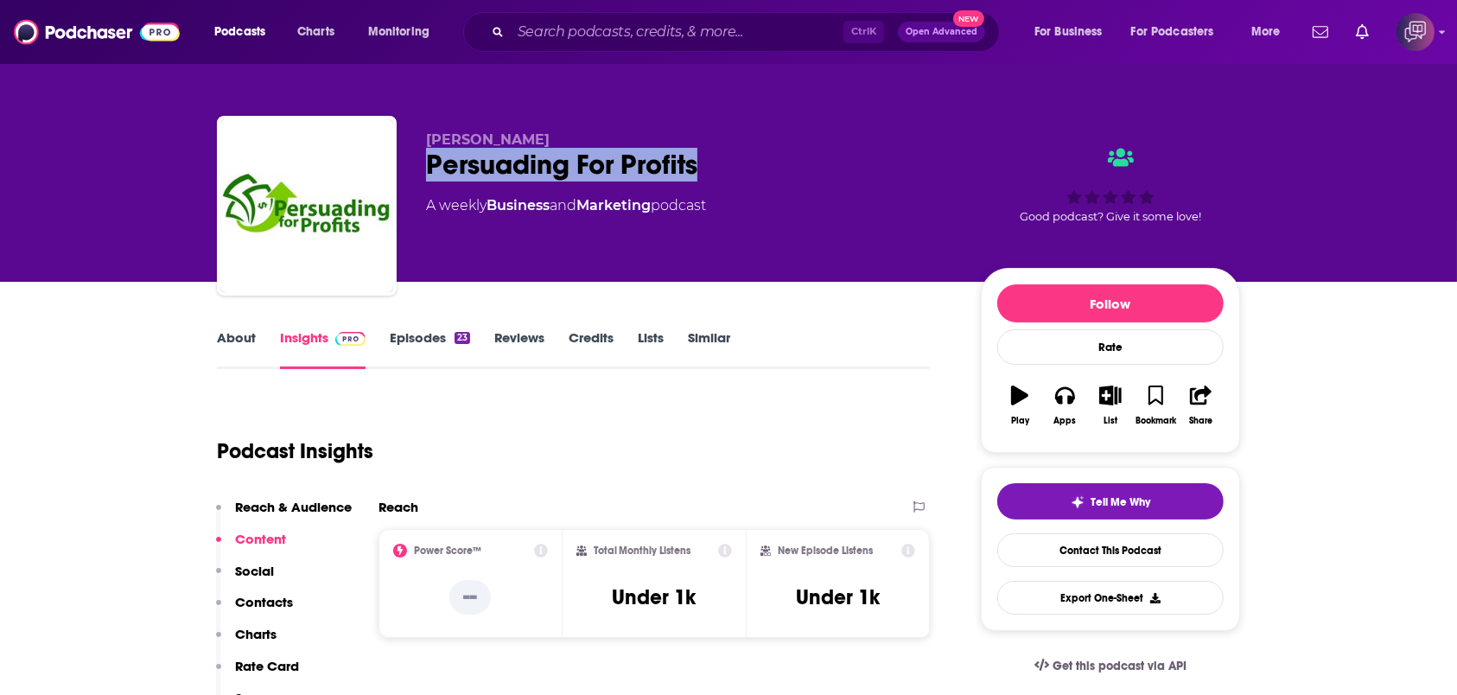
drag, startPoint x: 409, startPoint y: 166, endPoint x: 753, endPoint y: 167, distance: 344.0
click at [755, 170] on div "Brent Hoodenpyle Persuading For Profits A weekly Business and Marketing podcast…" at bounding box center [728, 209] width 1023 height 187
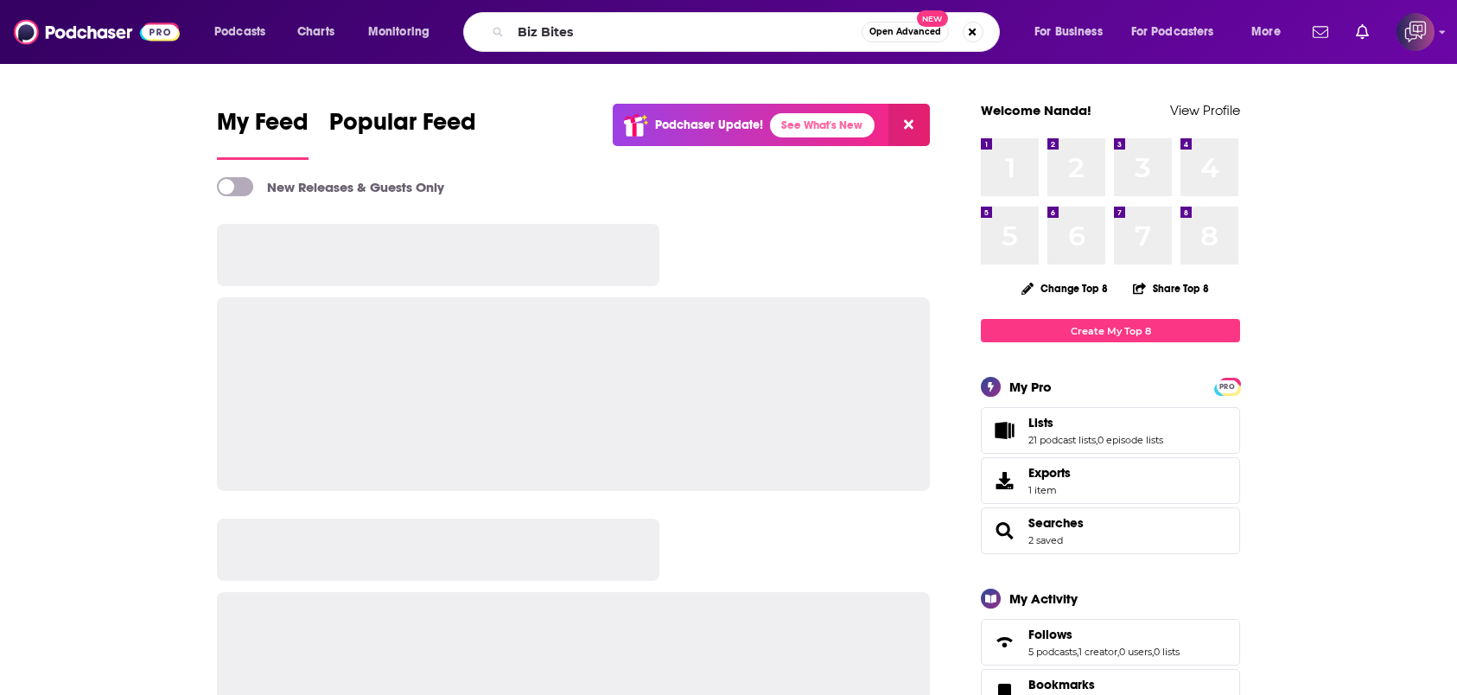
type input "Biz Bites"
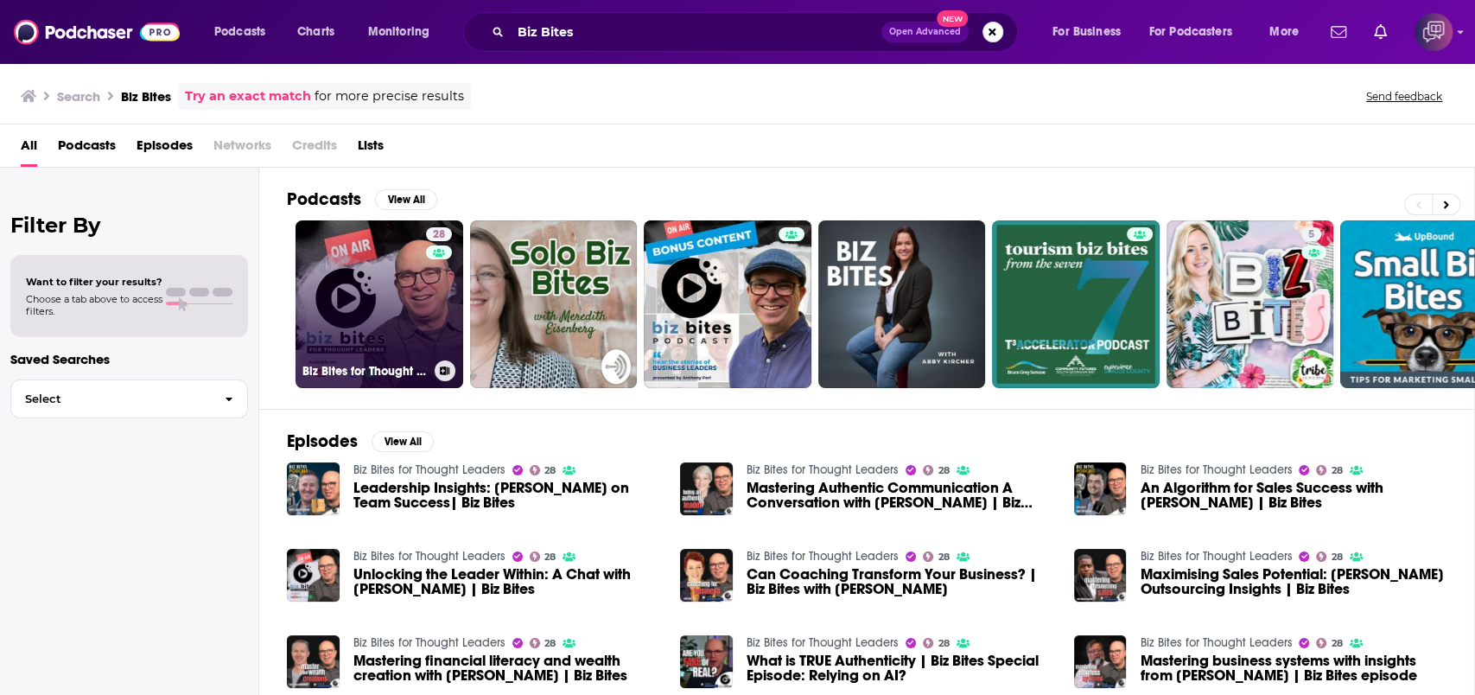
click at [373, 274] on link "28 Biz Bites for Thought Leaders" at bounding box center [380, 304] width 168 height 168
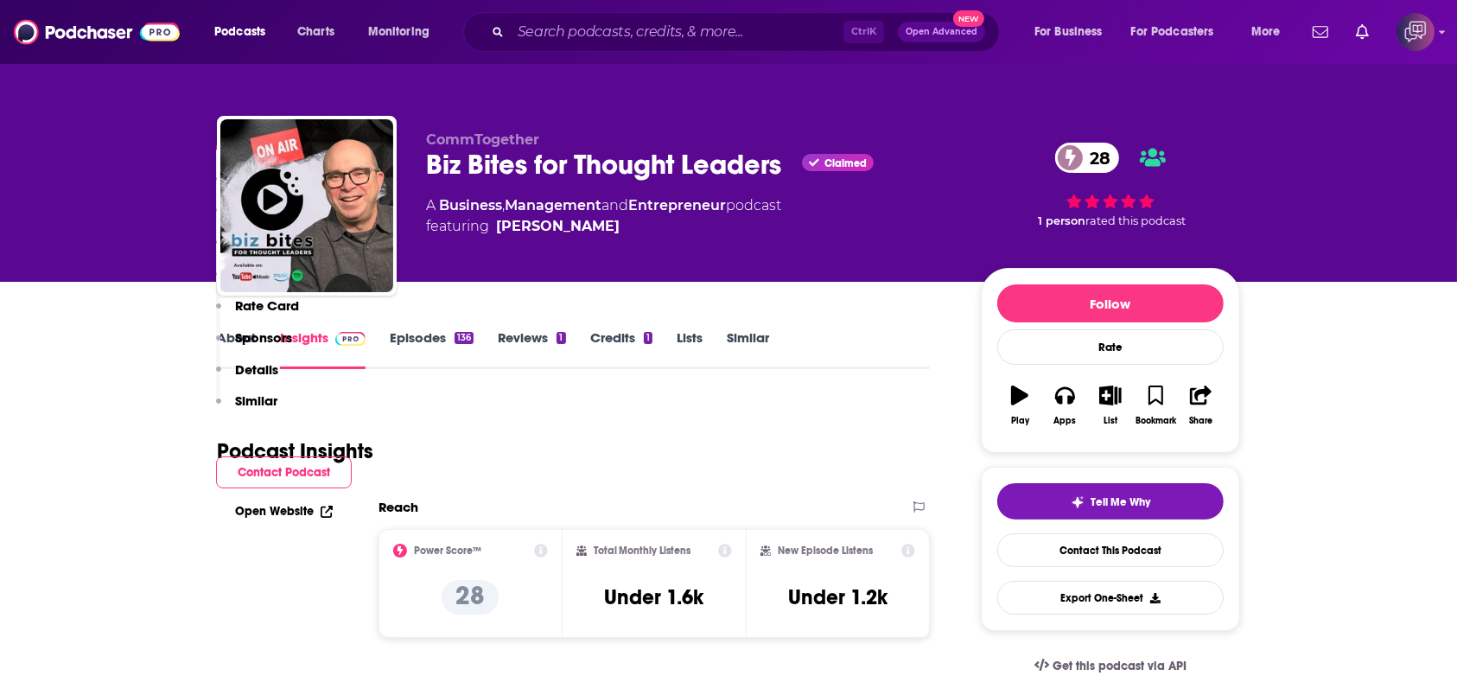
scroll to position [461, 0]
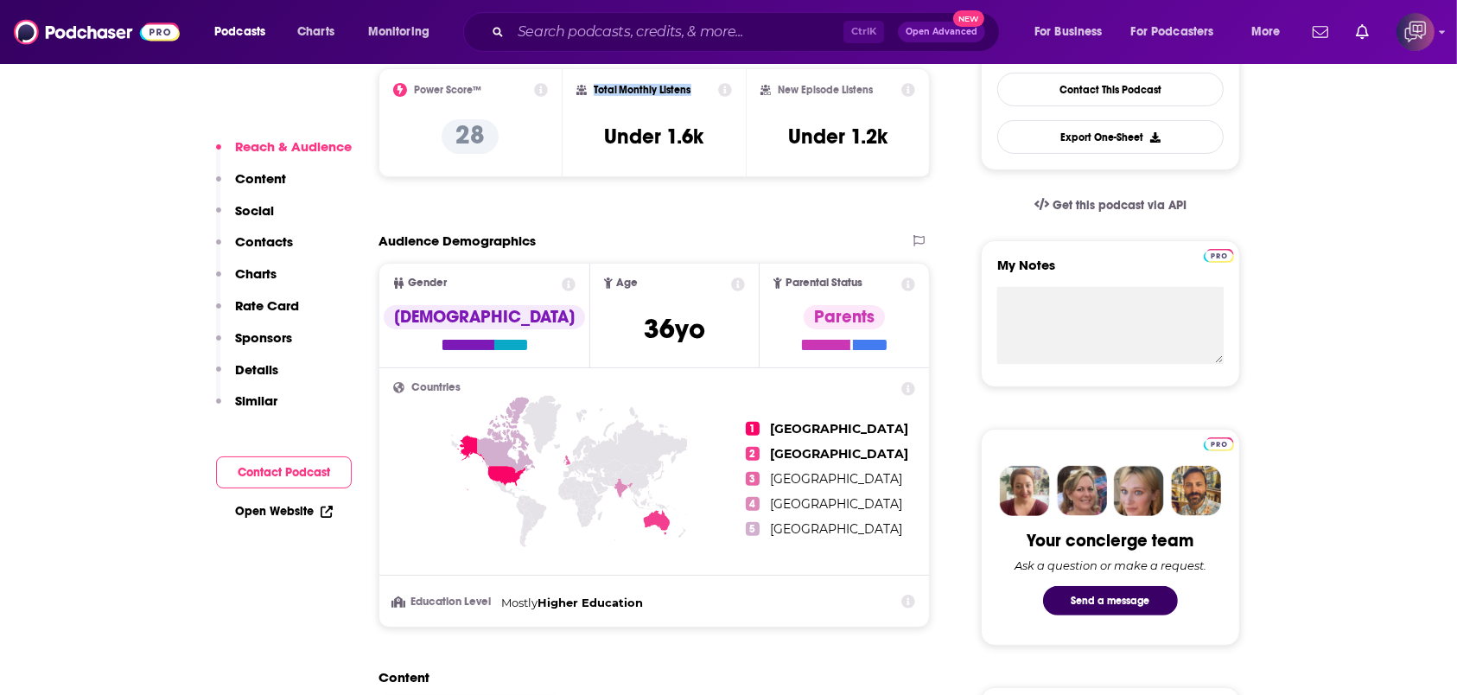
drag, startPoint x: 658, startPoint y: 92, endPoint x: 691, endPoint y: 92, distance: 32.8
click at [691, 92] on div "Total Monthly Listens" at bounding box center [654, 90] width 156 height 14
copy h2 "Total Monthly Listens"
drag, startPoint x: 667, startPoint y: 137, endPoint x: 585, endPoint y: 6, distance: 154.9
click at [729, 139] on div "Total Monthly Listens Under 1.6k" at bounding box center [654, 123] width 156 height 80
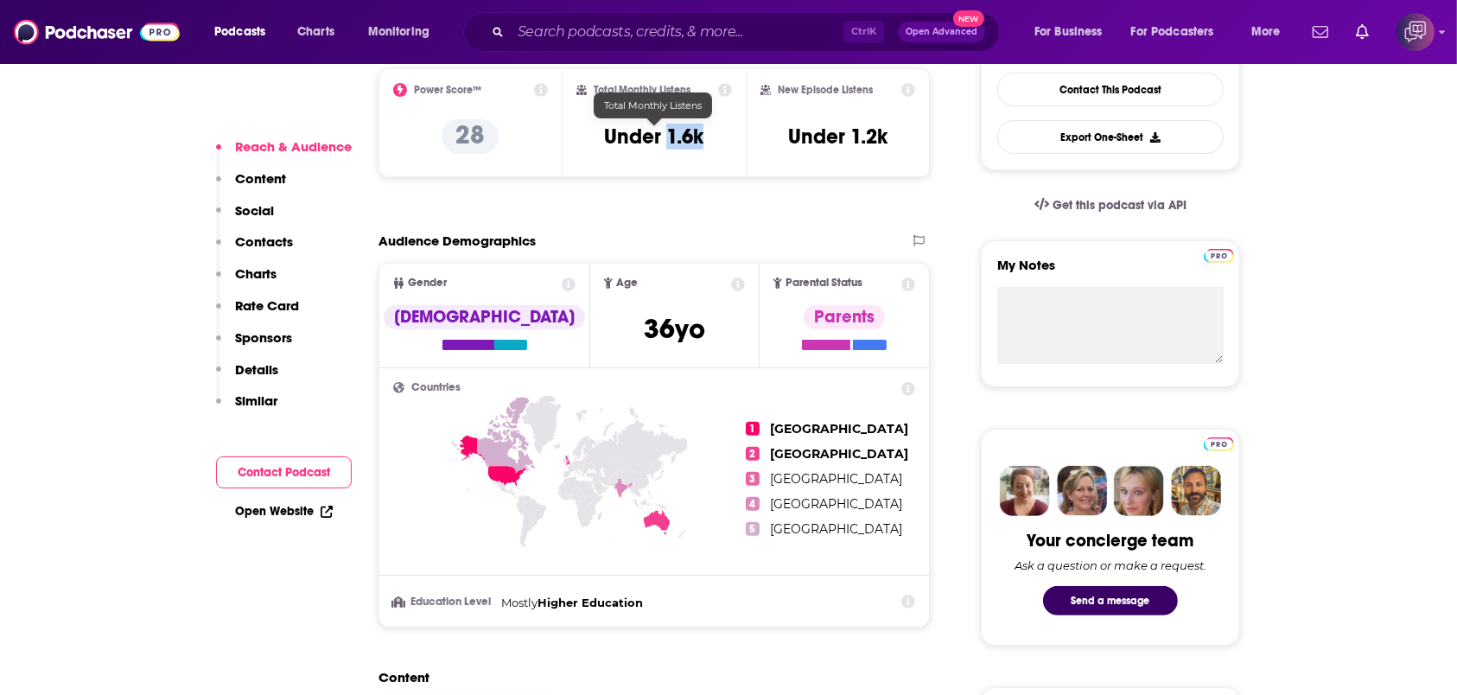
copy h3 "1.6k"
drag, startPoint x: 782, startPoint y: 91, endPoint x: 889, endPoint y: 97, distance: 106.5
click at [889, 97] on div "New Episode Listens Under 1.2k" at bounding box center [838, 123] width 155 height 80
copy div "ew Episode Listens"
click at [787, 92] on h2 "New Episode Listens" at bounding box center [825, 90] width 95 height 12
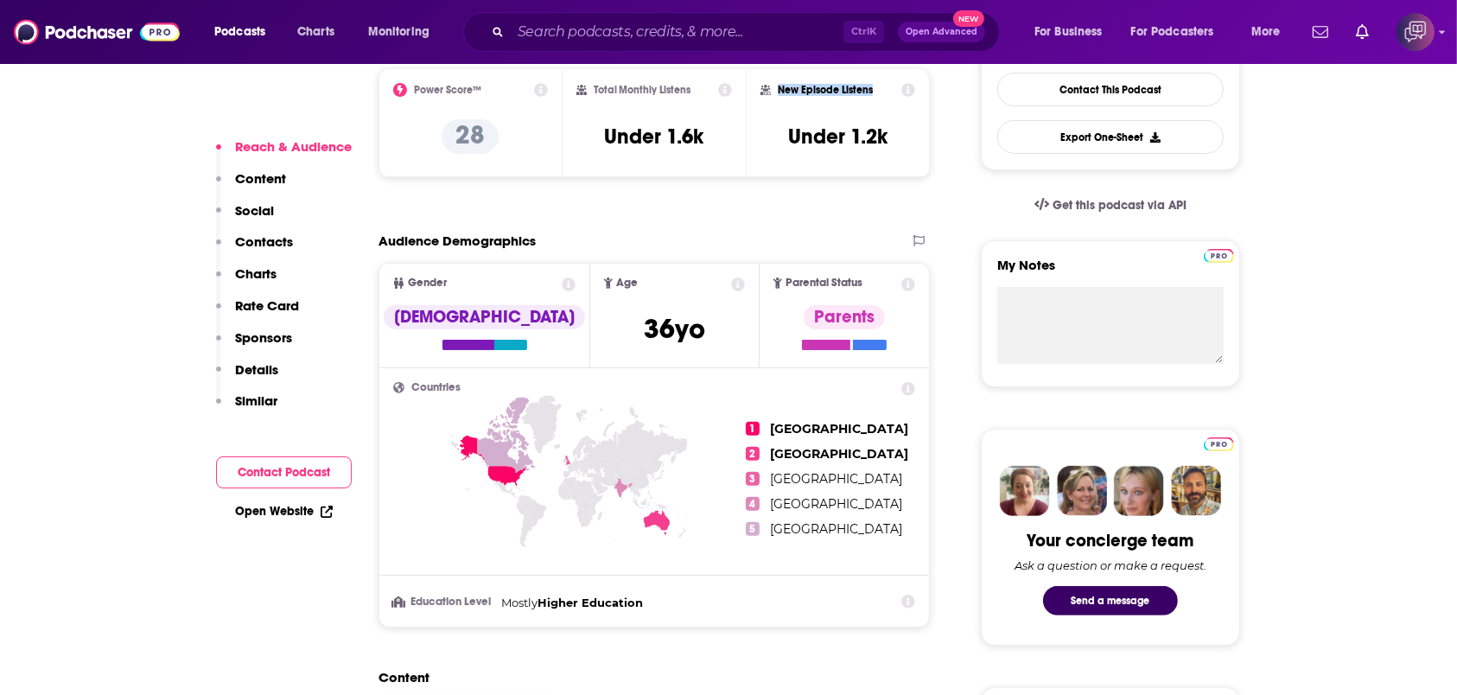
drag, startPoint x: 780, startPoint y: 87, endPoint x: 882, endPoint y: 92, distance: 102.9
click at [882, 92] on div "New Episode Listens" at bounding box center [838, 90] width 155 height 14
copy h2 "New Episode Listens"
drag, startPoint x: 849, startPoint y: 134, endPoint x: 879, endPoint y: 119, distance: 33.6
click at [918, 137] on div "New Episode Listens Under 1.2k" at bounding box center [838, 122] width 184 height 109
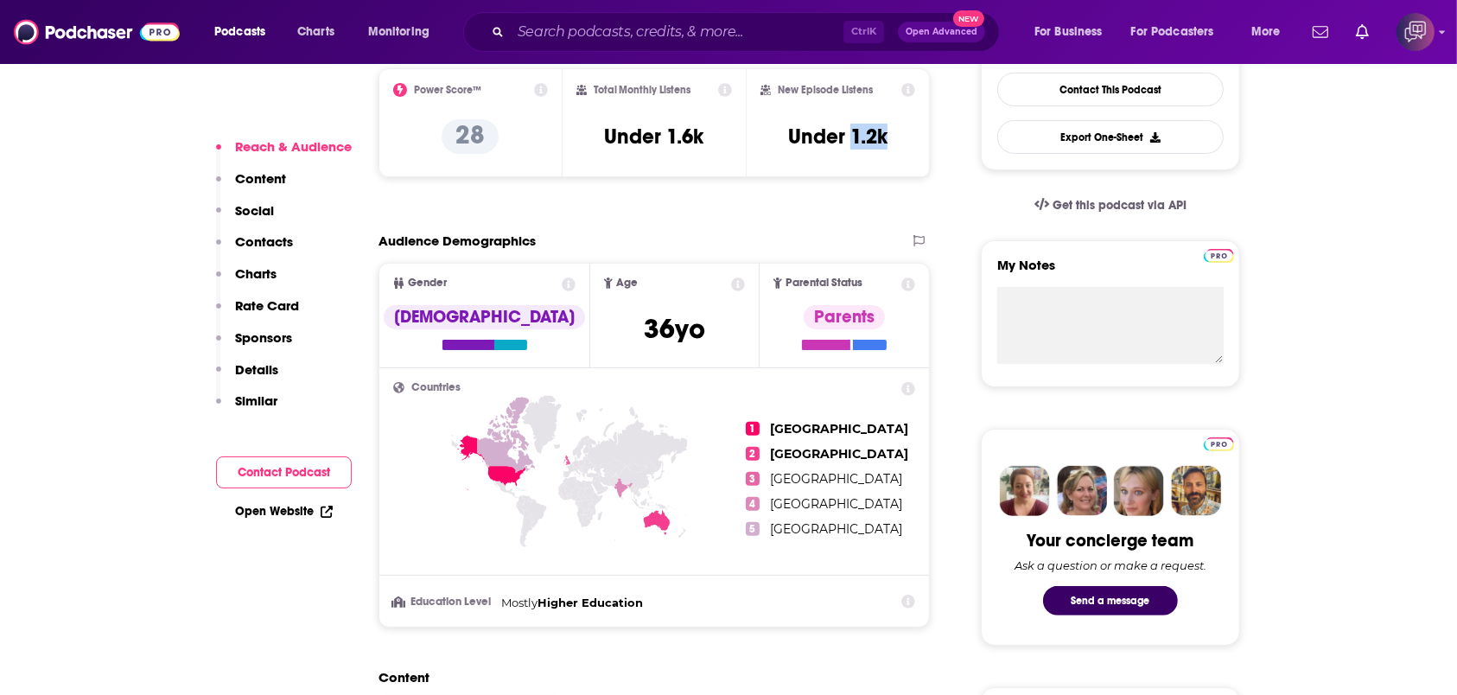
copy h3 "1.2k"
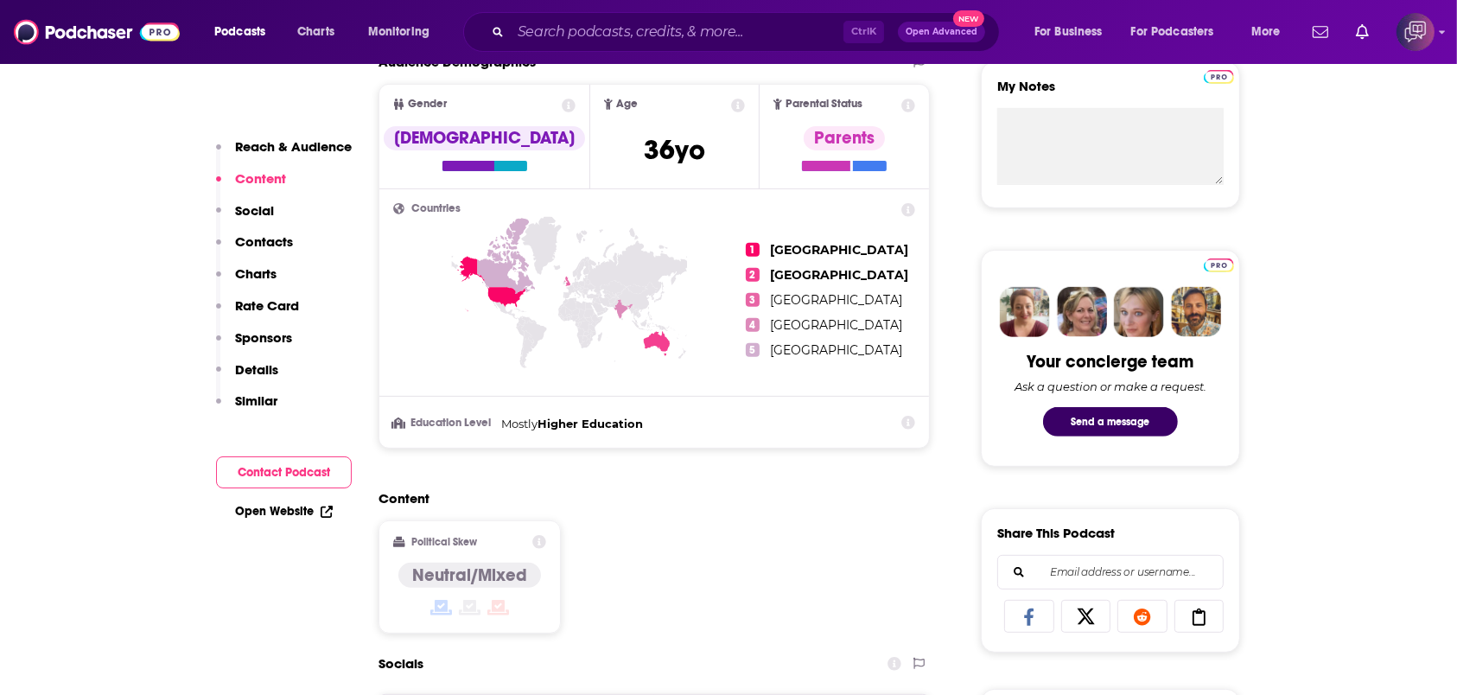
scroll to position [576, 0]
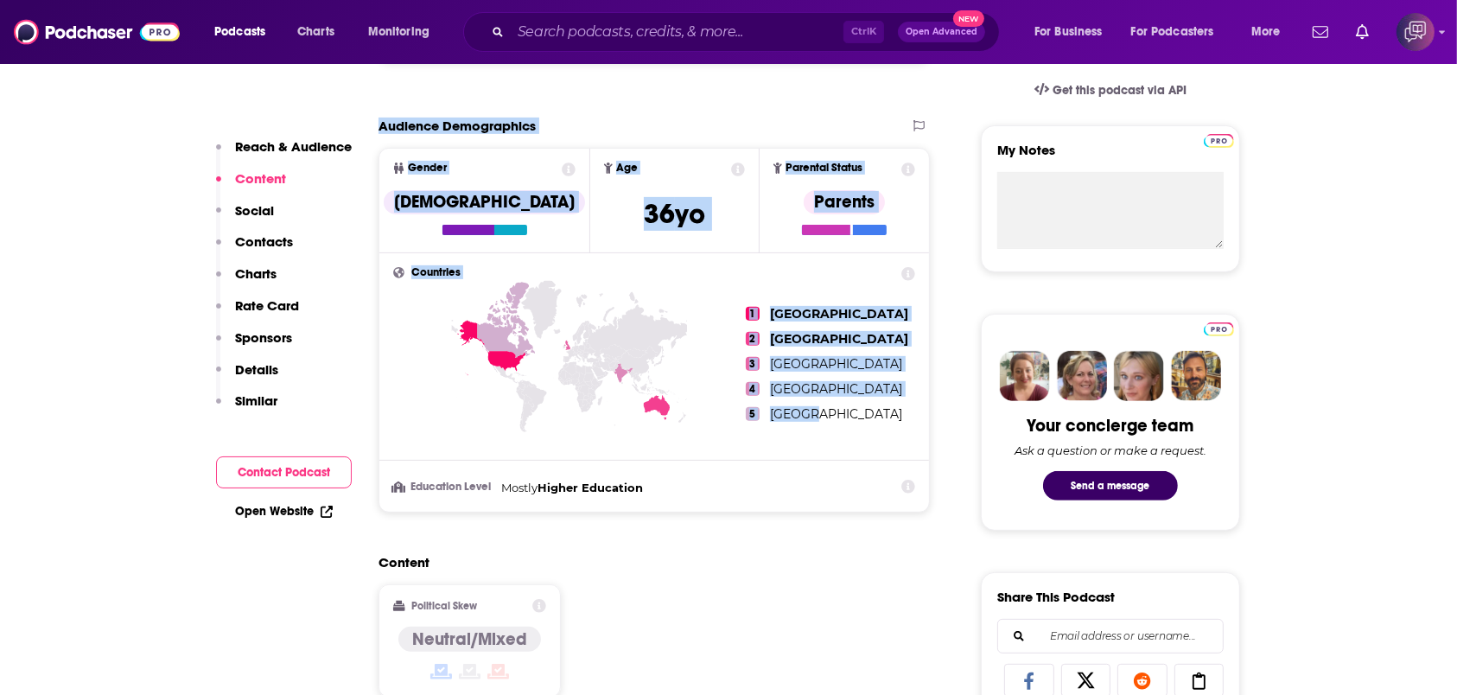
drag, startPoint x: 376, startPoint y: 116, endPoint x: 673, endPoint y: 93, distance: 298.2
copy section "Audience Demographics Gender Male Age 36 yo Parental Status Parents Countries 1…"
drag, startPoint x: 380, startPoint y: 123, endPoint x: 695, endPoint y: 481, distance: 476.5
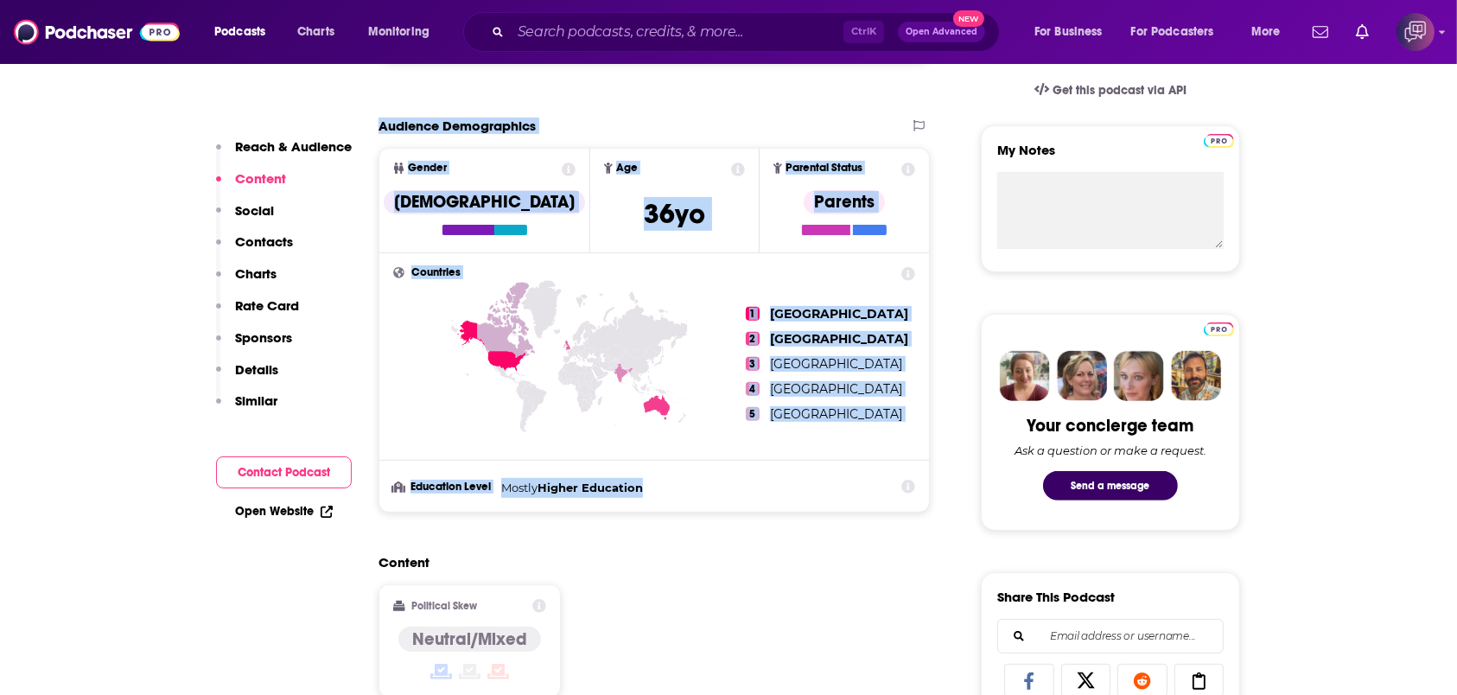
click at [695, 481] on section "Audience Demographics Gender Male Age 36 yo Parental Status Parents Countries 1…" at bounding box center [654, 315] width 551 height 395
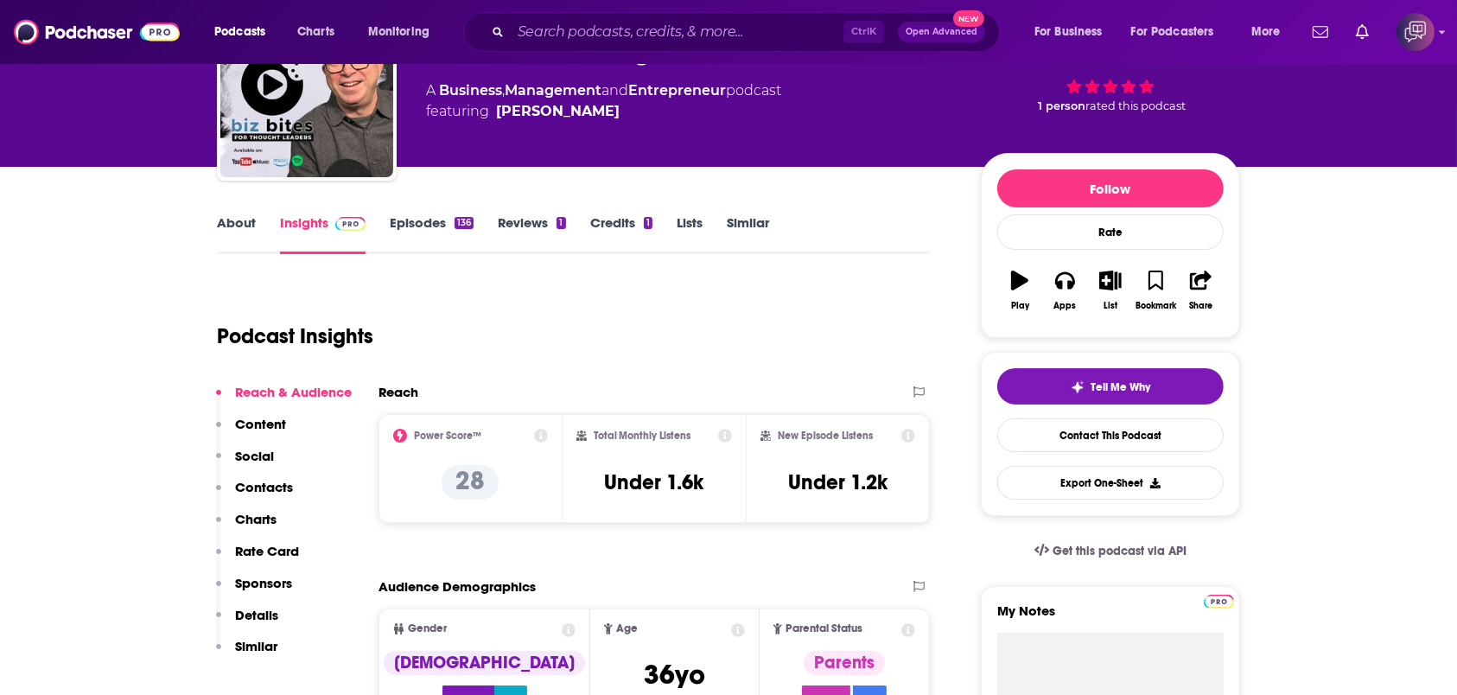
scroll to position [0, 0]
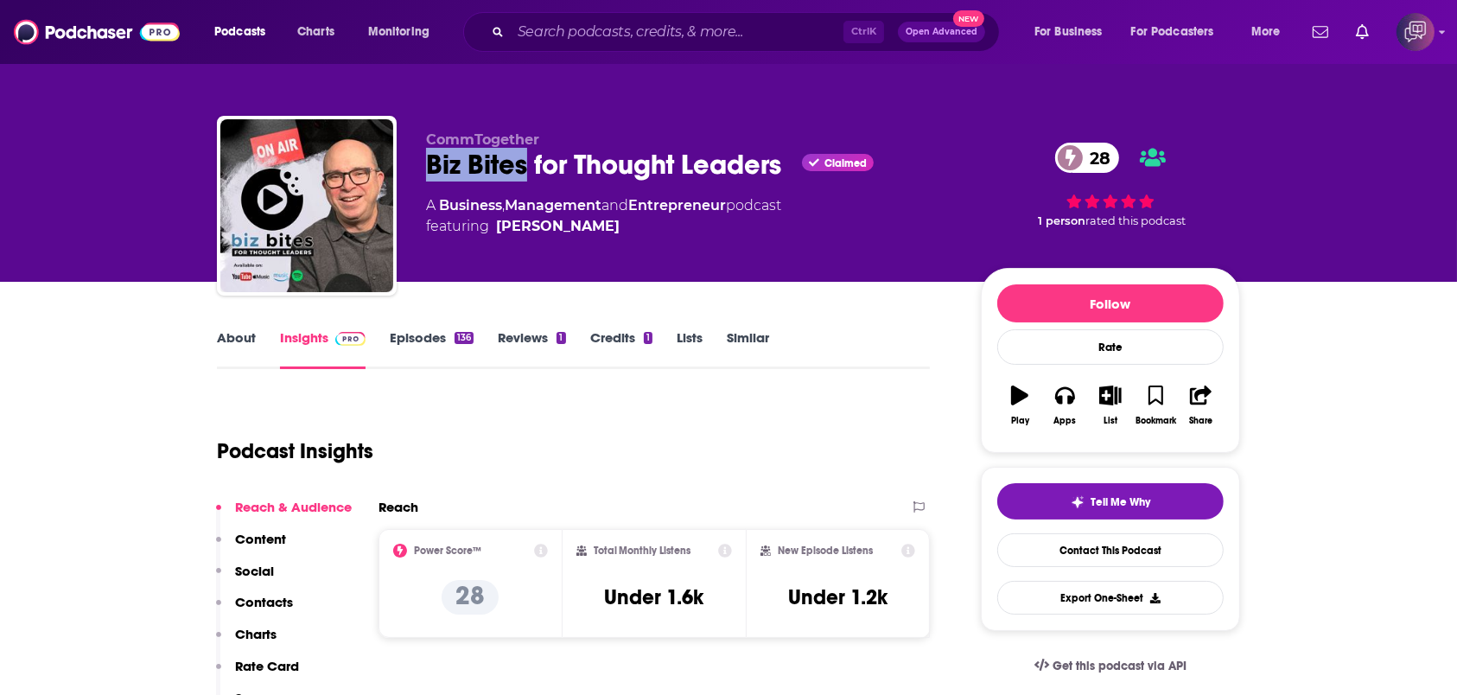
drag, startPoint x: 420, startPoint y: 163, endPoint x: 525, endPoint y: 176, distance: 106.2
click at [525, 176] on div "CommTogether Biz Bites for Thought Leaders Claimed 28 A Business , Management a…" at bounding box center [728, 209] width 1023 height 187
copy h2 "Biz Bites"
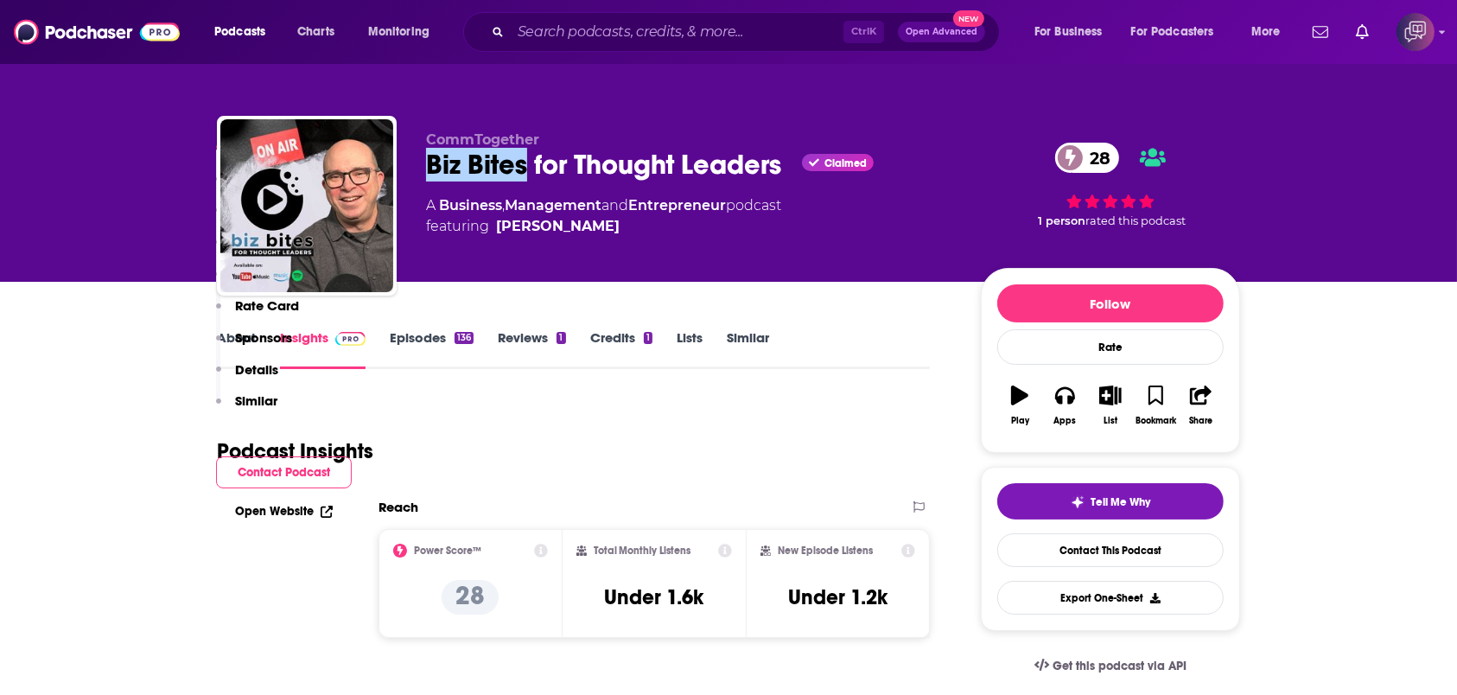
scroll to position [461, 0]
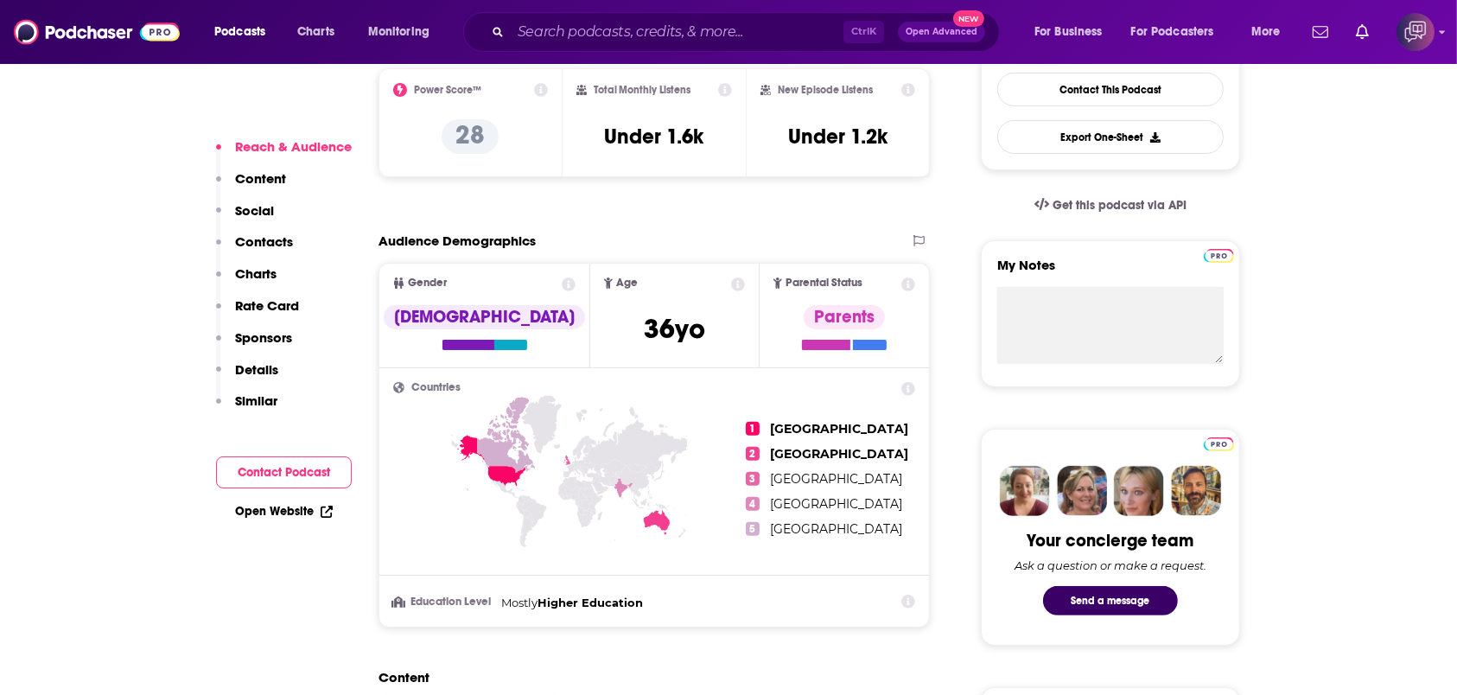
click at [705, 232] on div "Audience Demographics" at bounding box center [637, 240] width 516 height 16
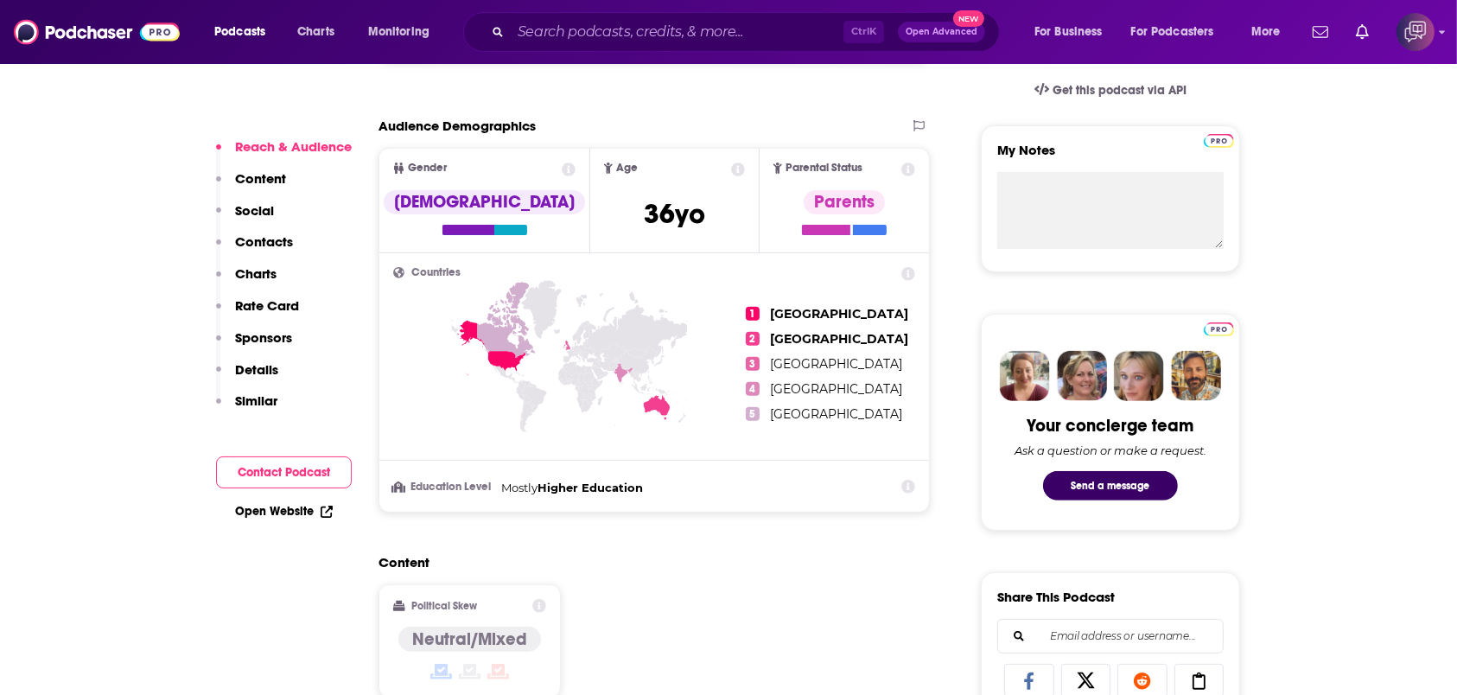
click at [594, 48] on div "Ctrl K Open Advanced New" at bounding box center [731, 32] width 537 height 40
click at [592, 36] on input "Search podcasts, credits, & more..." at bounding box center [677, 32] width 333 height 28
paste input "Be Real Show"
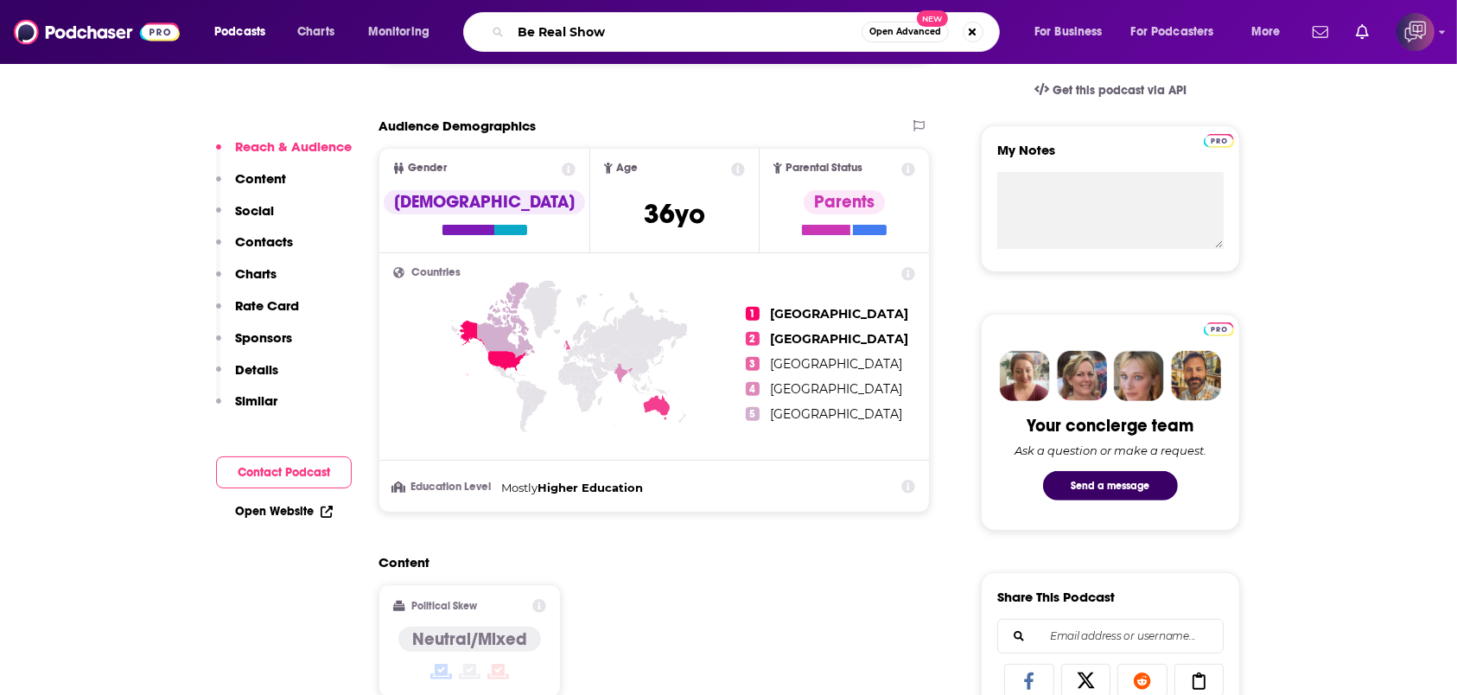
type input "Be Real Show"
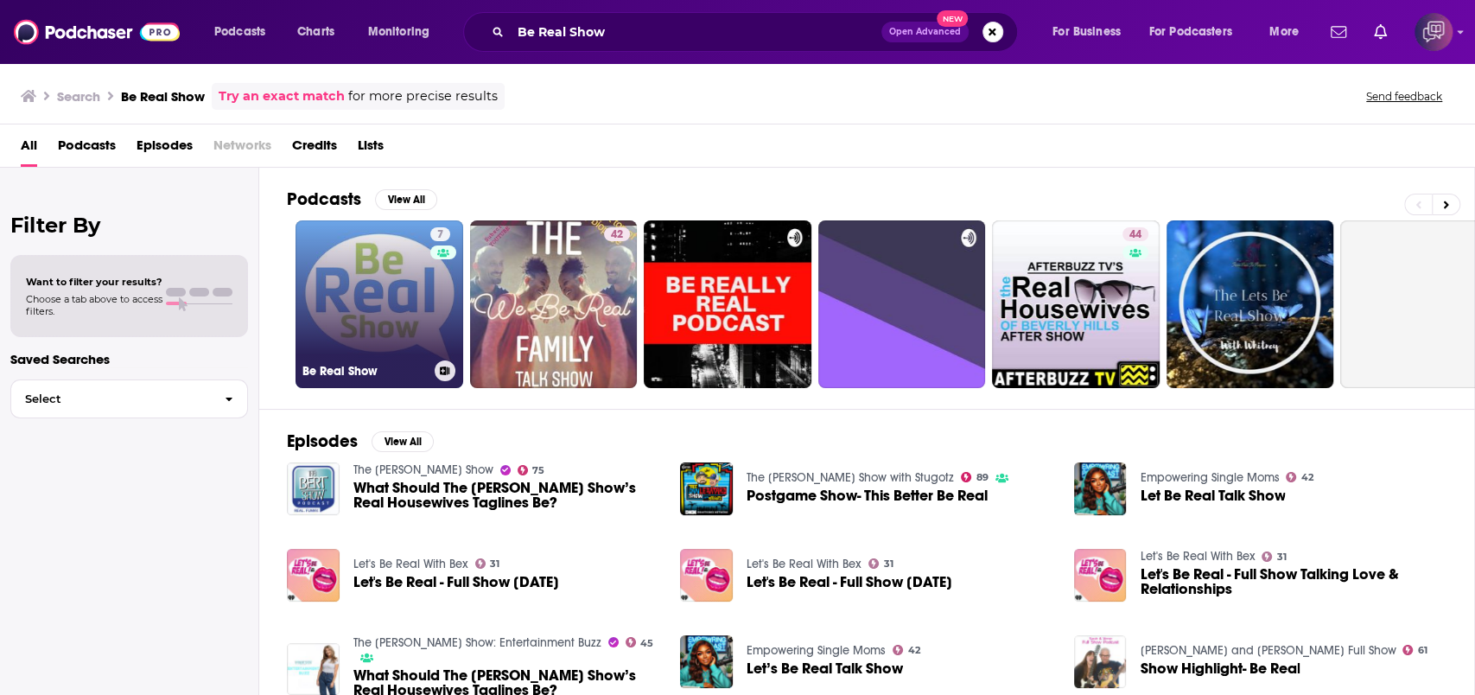
click at [360, 324] on link "7 Be Real Show" at bounding box center [380, 304] width 168 height 168
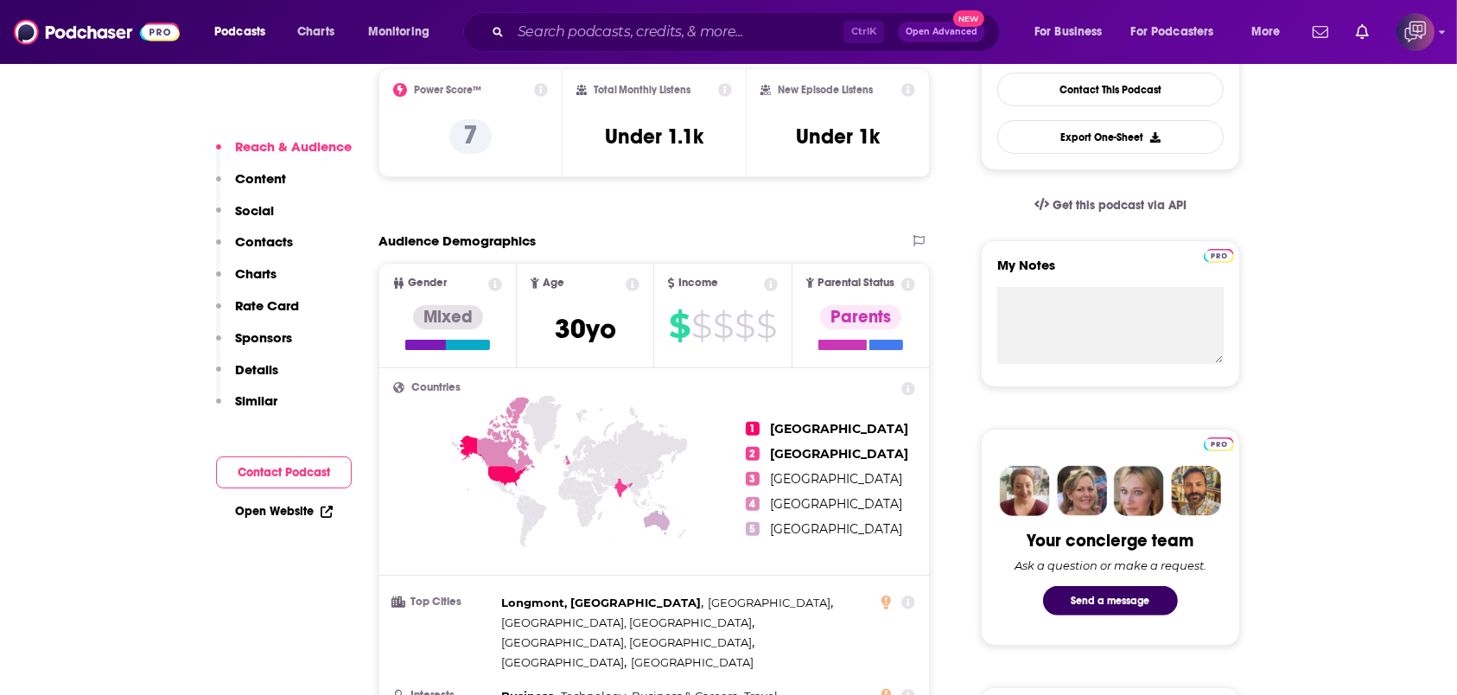
scroll to position [576, 0]
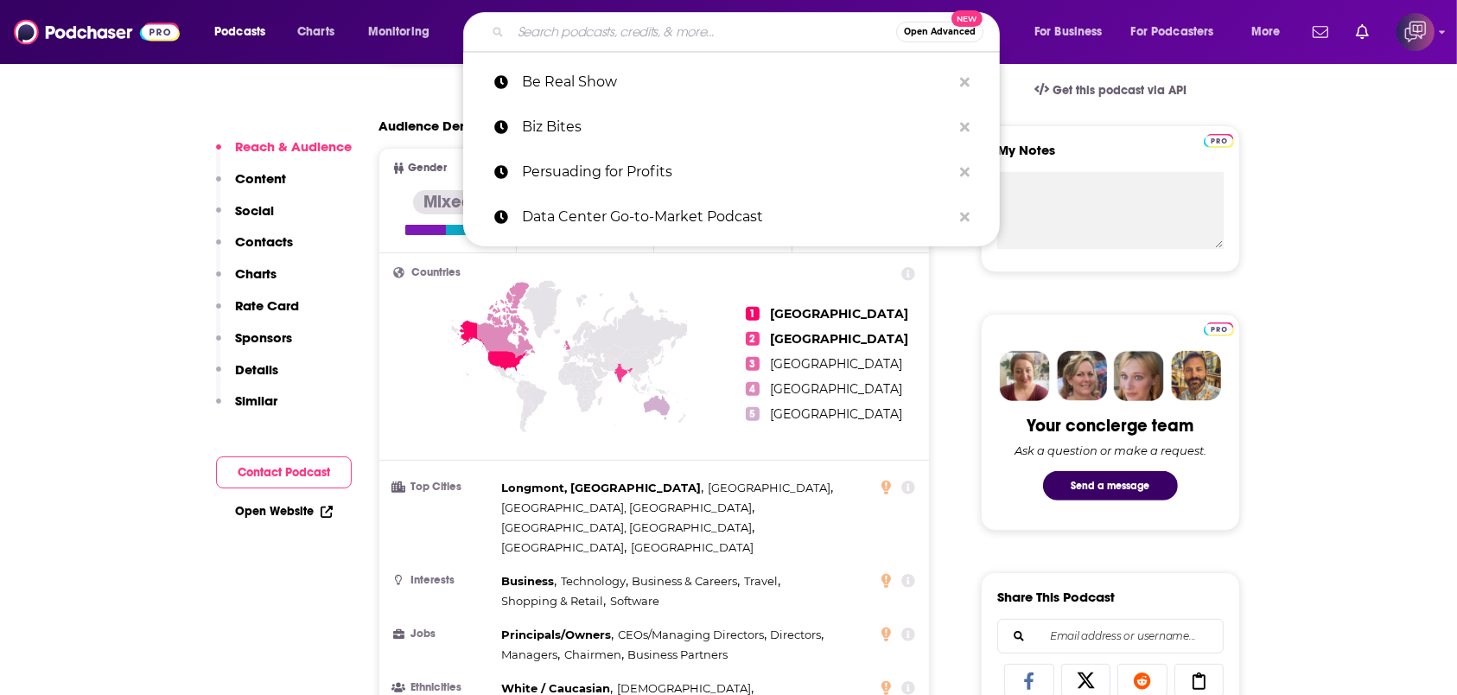
click at [597, 24] on input "Search podcasts, credits, & more..." at bounding box center [703, 32] width 385 height 28
paste input "Fundraising Demystified"
type input "Fundraising Demystified"
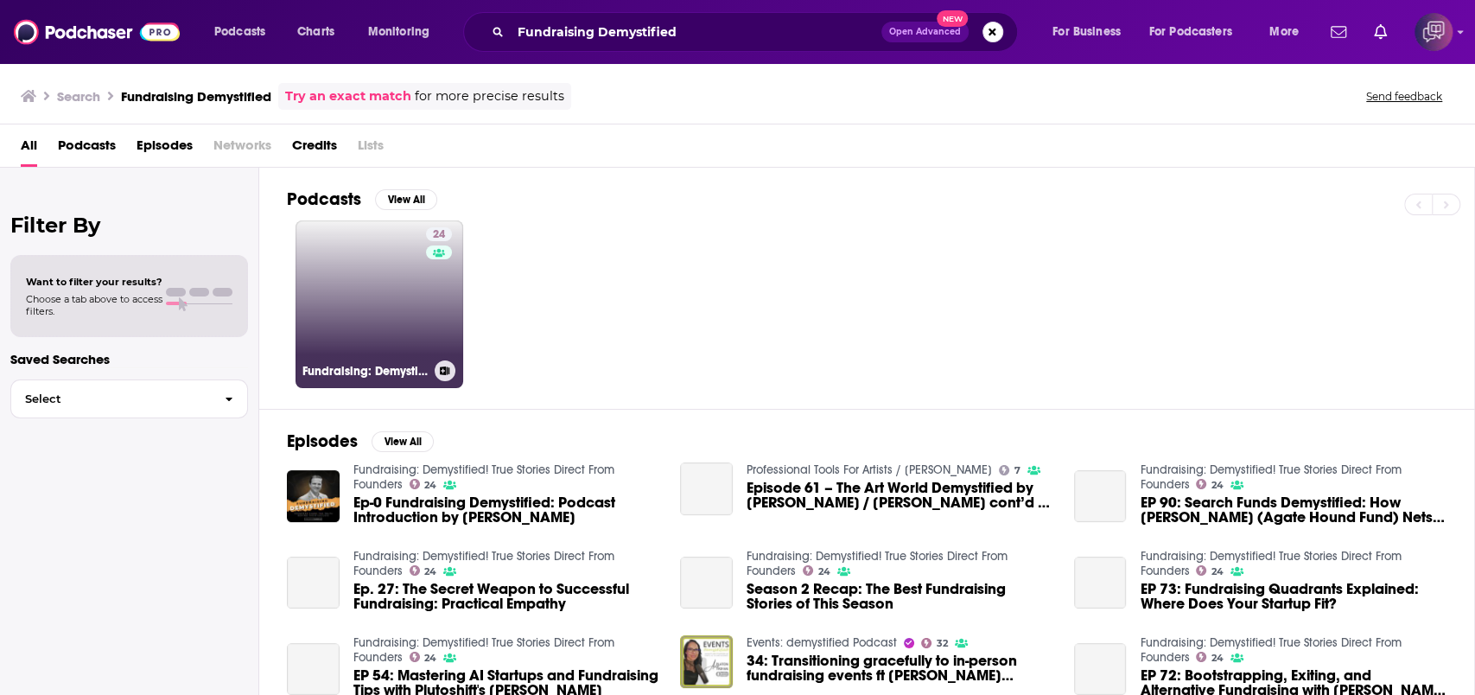
click at [379, 290] on link "24 Fundraising: Demystified! True Stories Direct From Founders" at bounding box center [380, 304] width 168 height 168
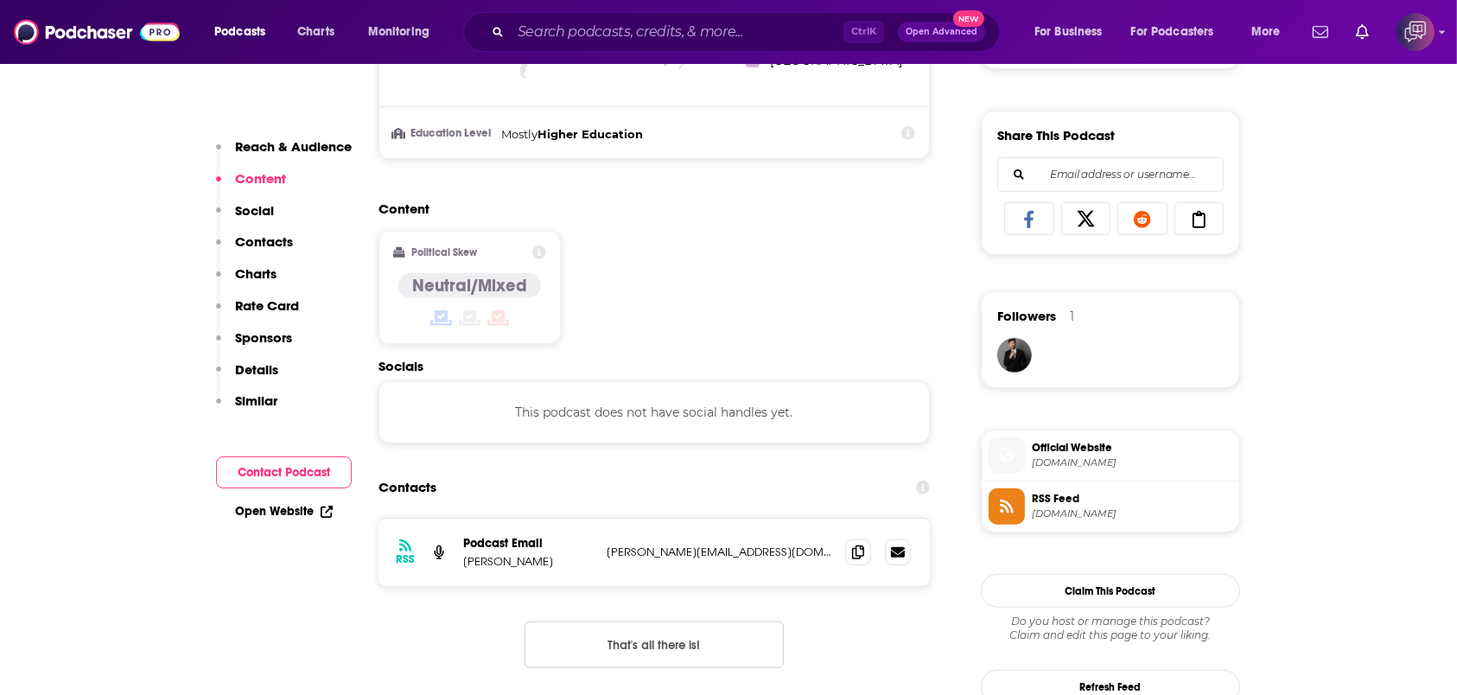
scroll to position [576, 0]
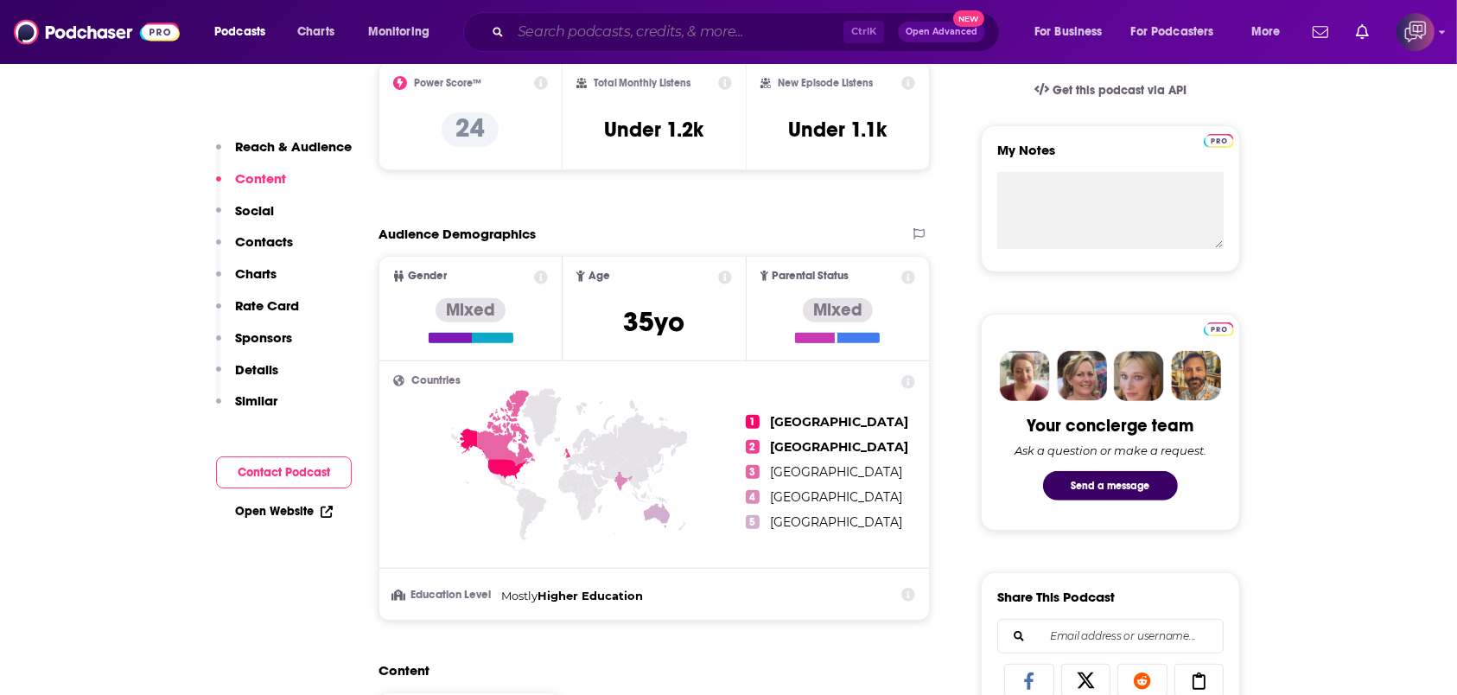
click at [573, 35] on input "Search podcasts, credits, & more..." at bounding box center [677, 32] width 333 height 28
paste input "The Conscious Perspective"
type input "The Conscious Perspective"
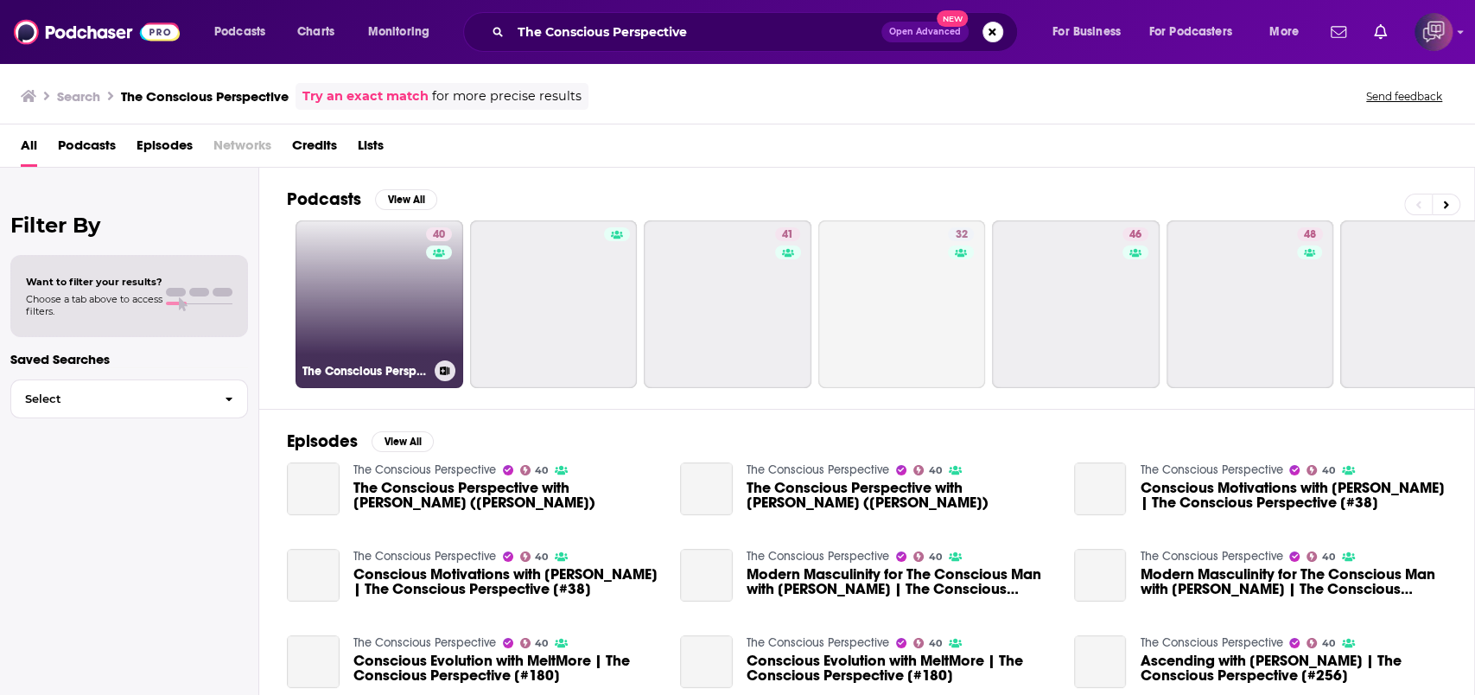
click at [368, 338] on link "40 The Conscious Perspective" at bounding box center [380, 304] width 168 height 168
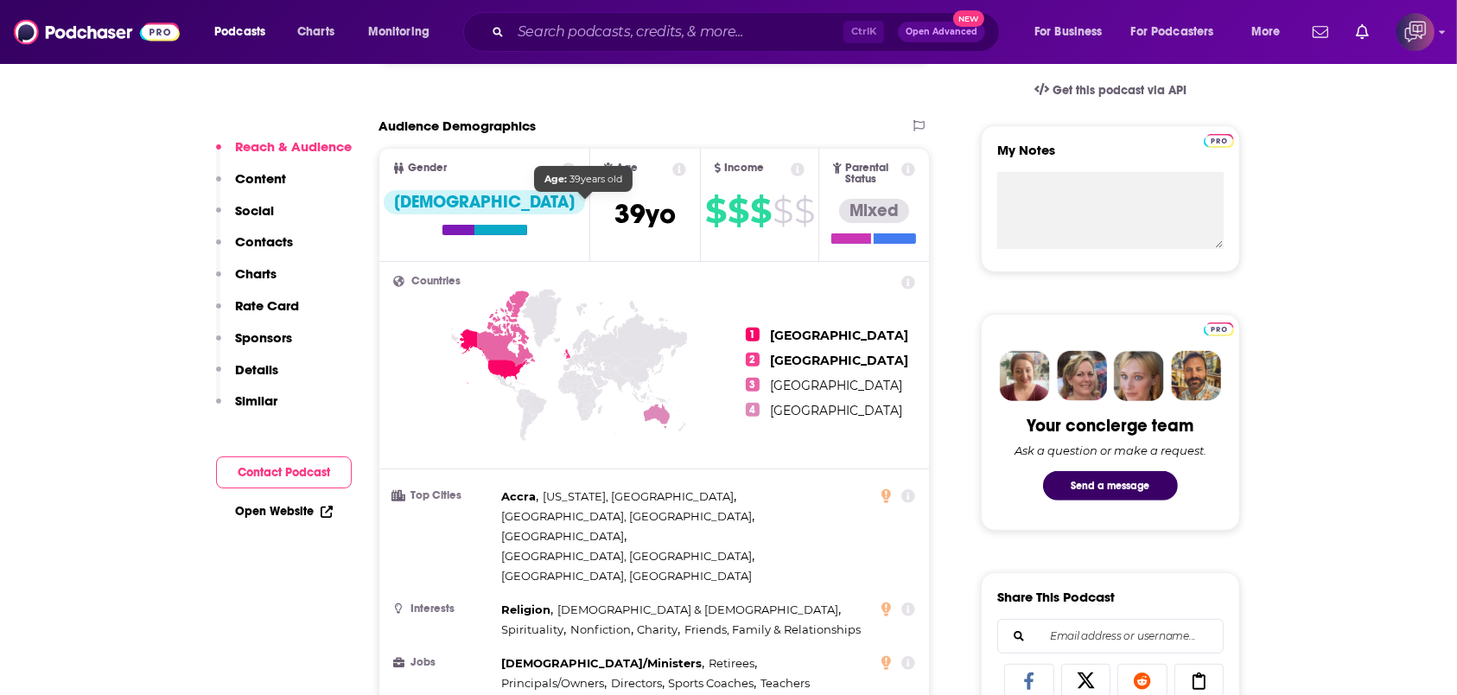
scroll to position [346, 0]
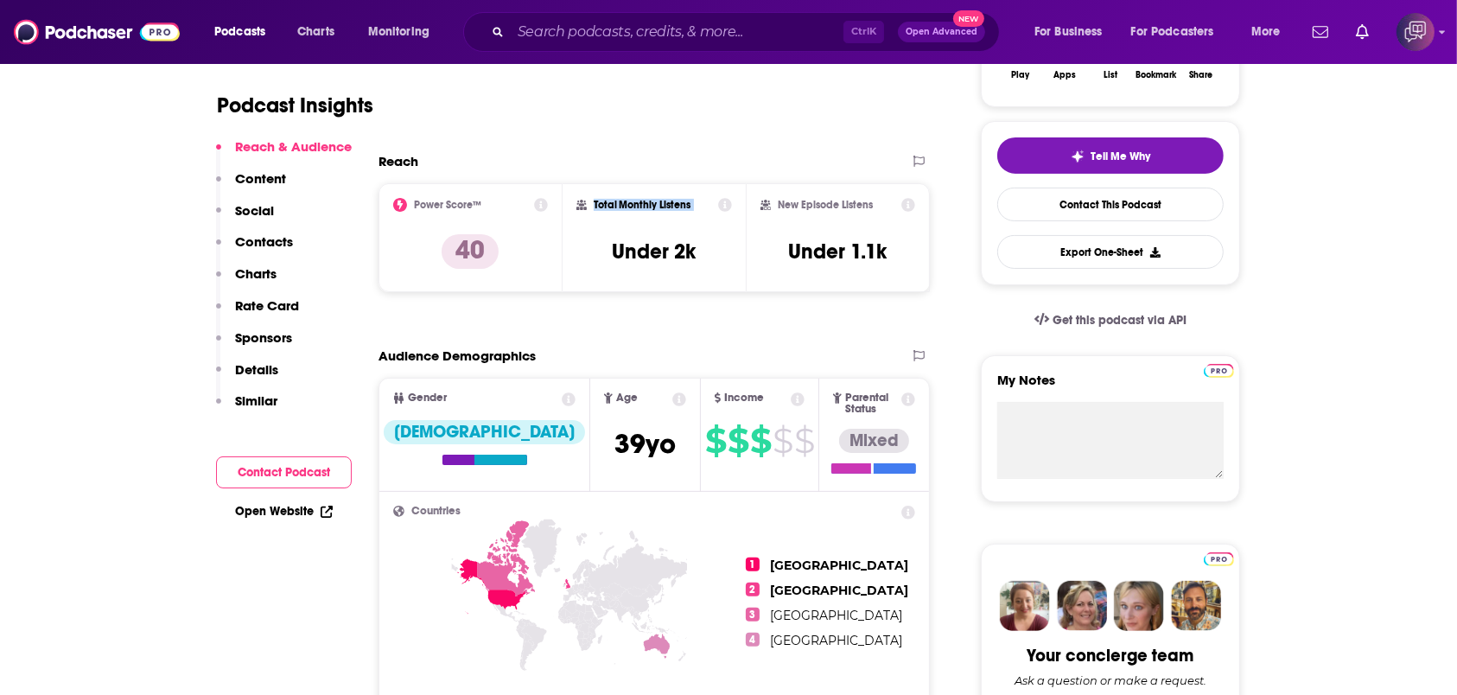
drag, startPoint x: 594, startPoint y: 201, endPoint x: 705, endPoint y: 204, distance: 111.5
click at [705, 204] on div "Total Monthly Listens" at bounding box center [654, 205] width 156 height 14
drag, startPoint x: 675, startPoint y: 246, endPoint x: 711, endPoint y: 251, distance: 36.6
click at [711, 251] on div "Total Monthly Listens Under 2k" at bounding box center [654, 238] width 156 height 80
copy h3 "2k"
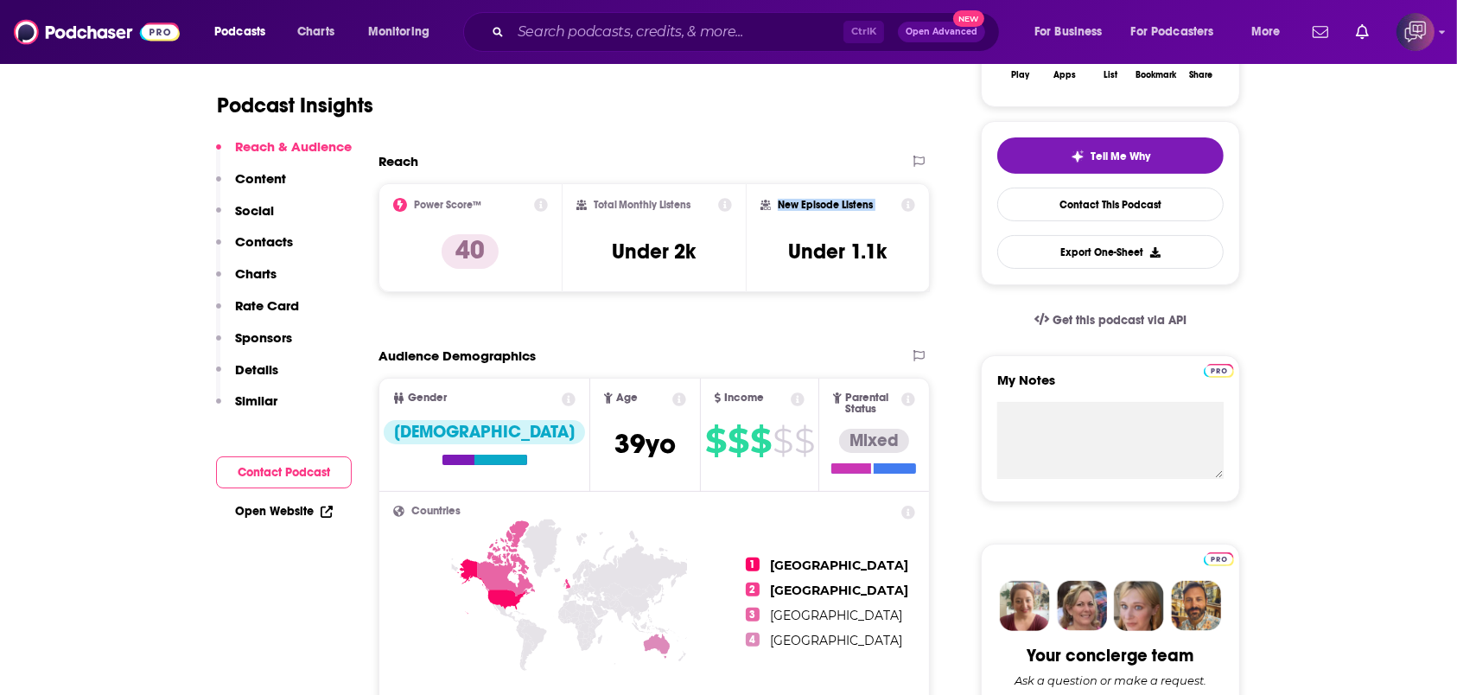
drag, startPoint x: 780, startPoint y: 201, endPoint x: 890, endPoint y: 200, distance: 109.8
click at [890, 200] on div "New Episode Listens" at bounding box center [838, 205] width 155 height 14
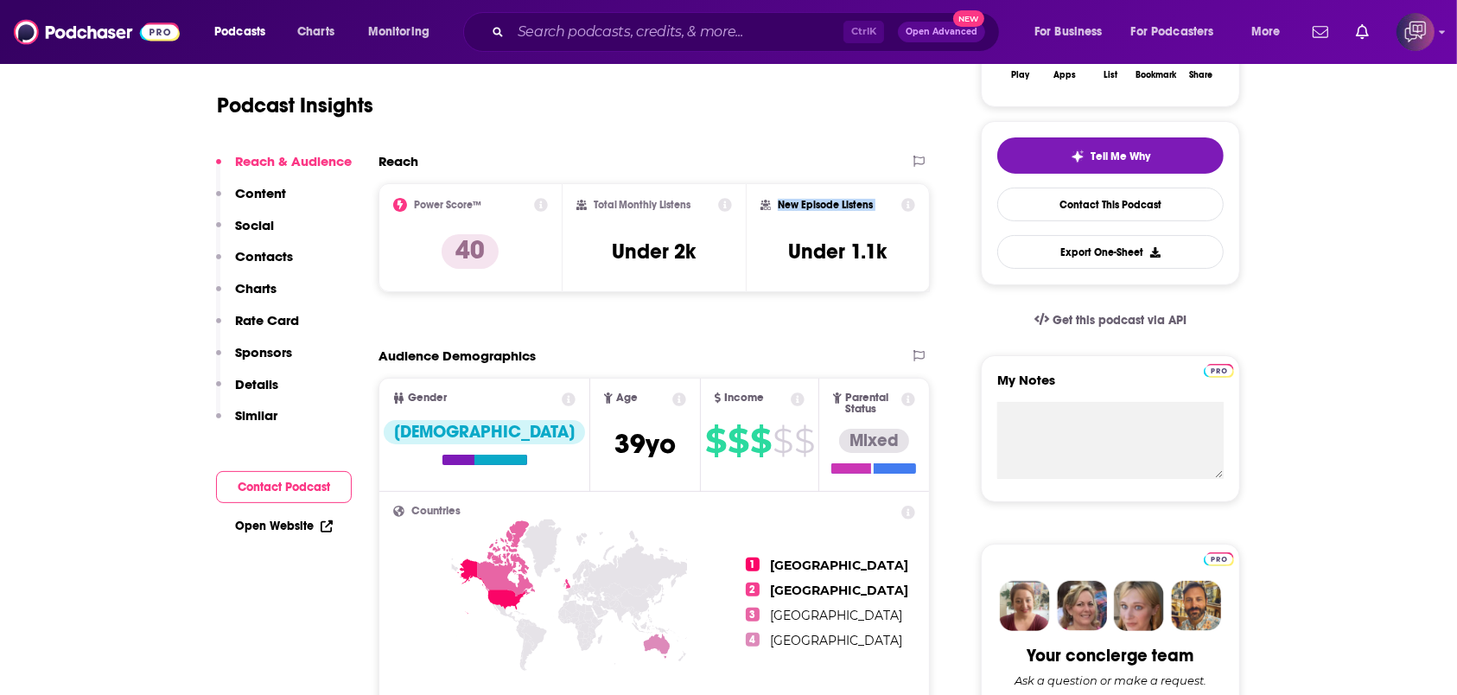
scroll to position [0, 0]
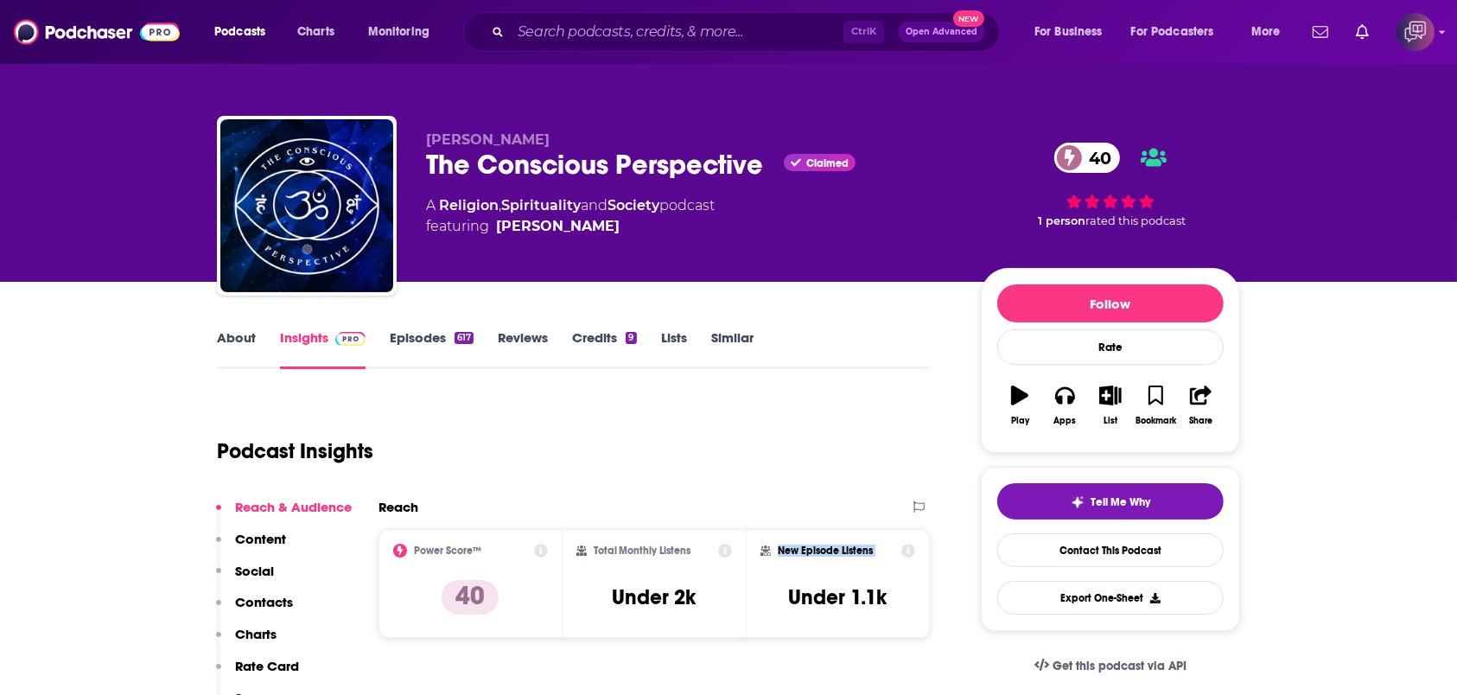
click at [815, 470] on div "Podcast Insights" at bounding box center [566, 441] width 699 height 88
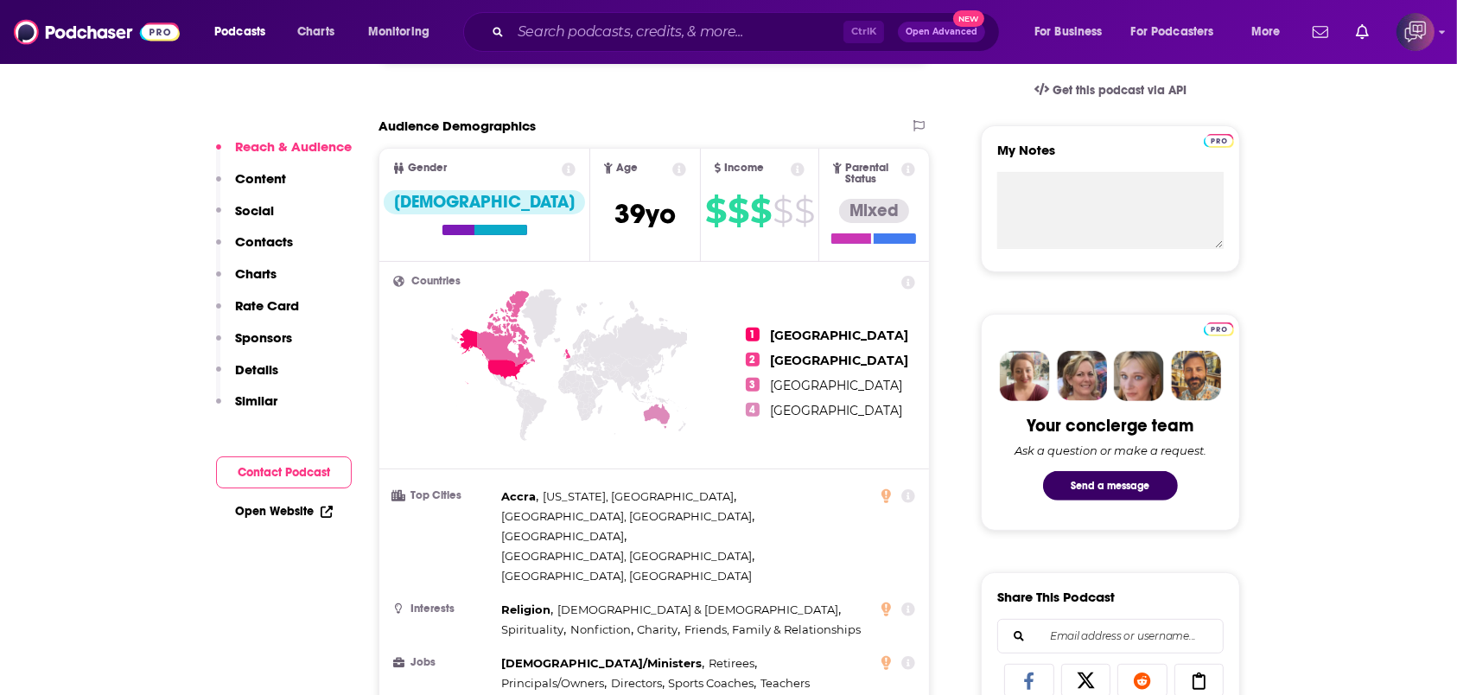
scroll to position [691, 0]
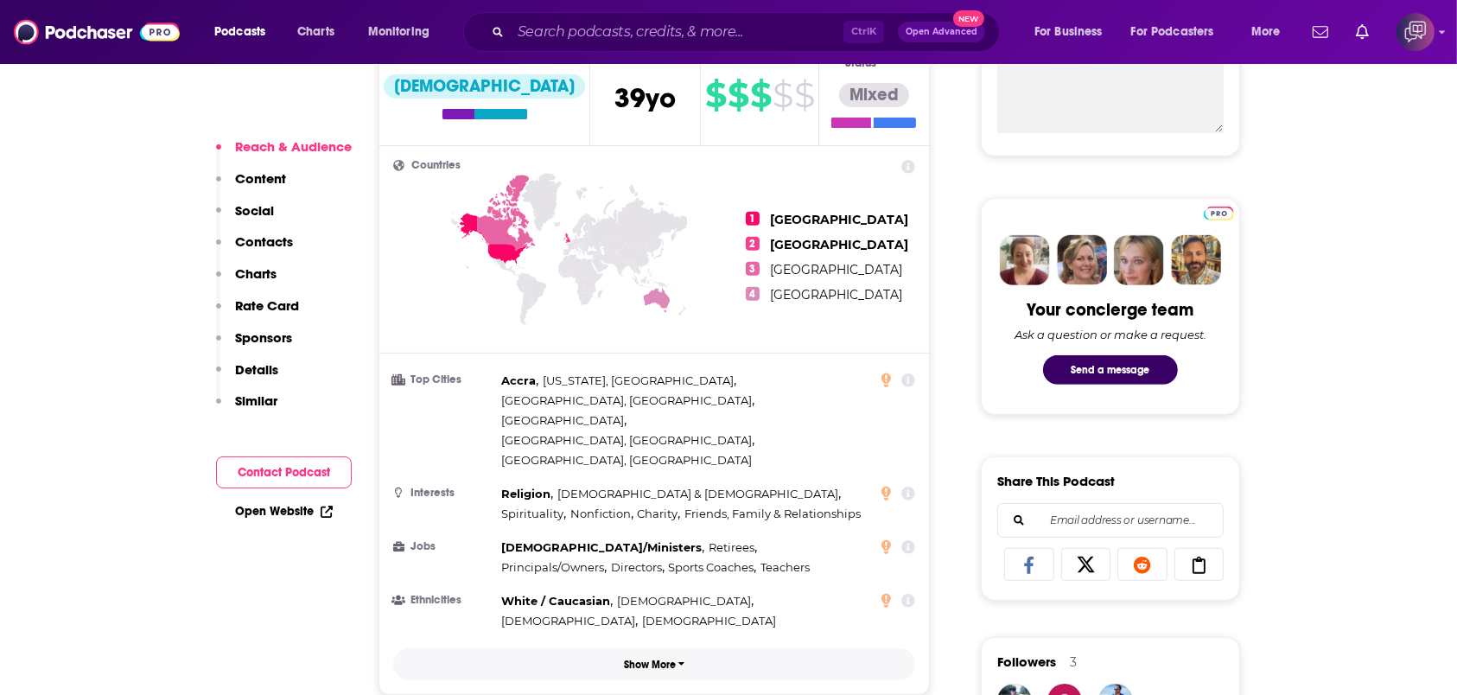
click at [691, 648] on button "Show More" at bounding box center [654, 664] width 522 height 32
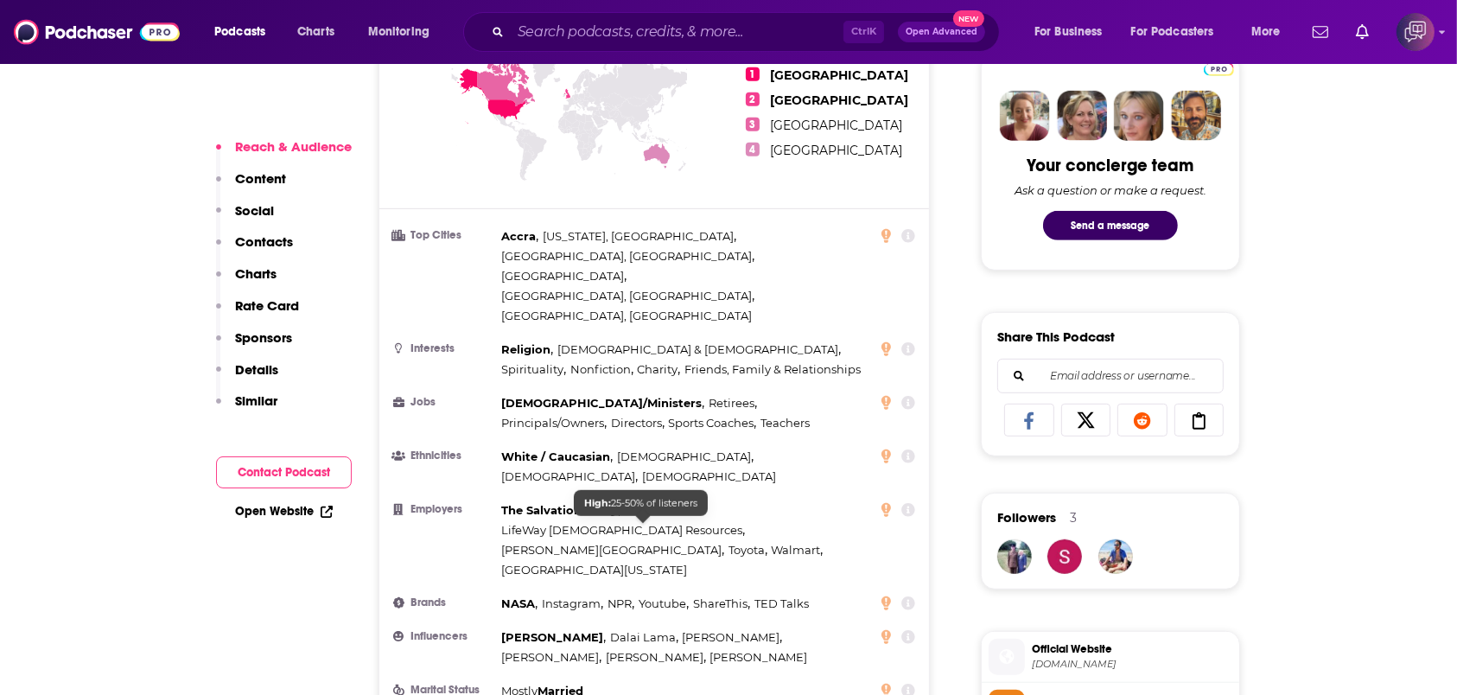
scroll to position [921, 0]
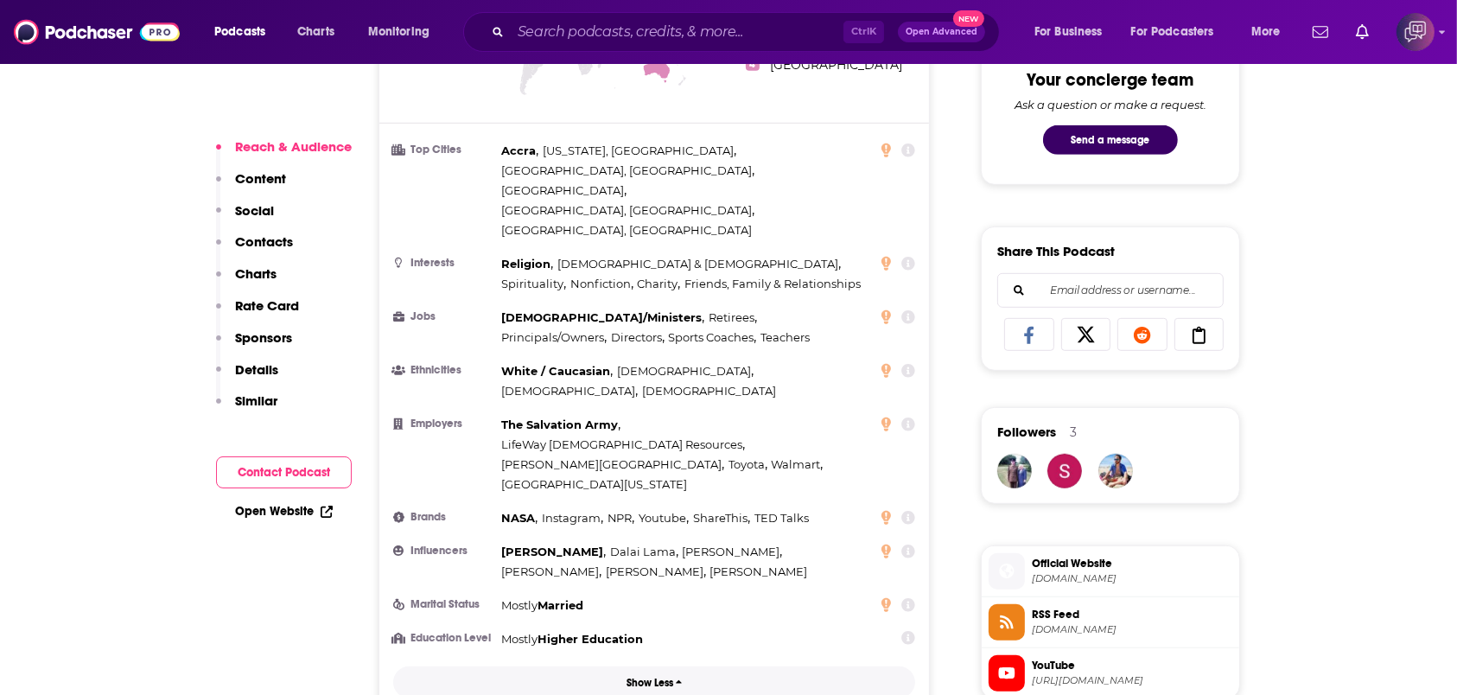
click at [664, 677] on p "Show Less" at bounding box center [650, 683] width 47 height 12
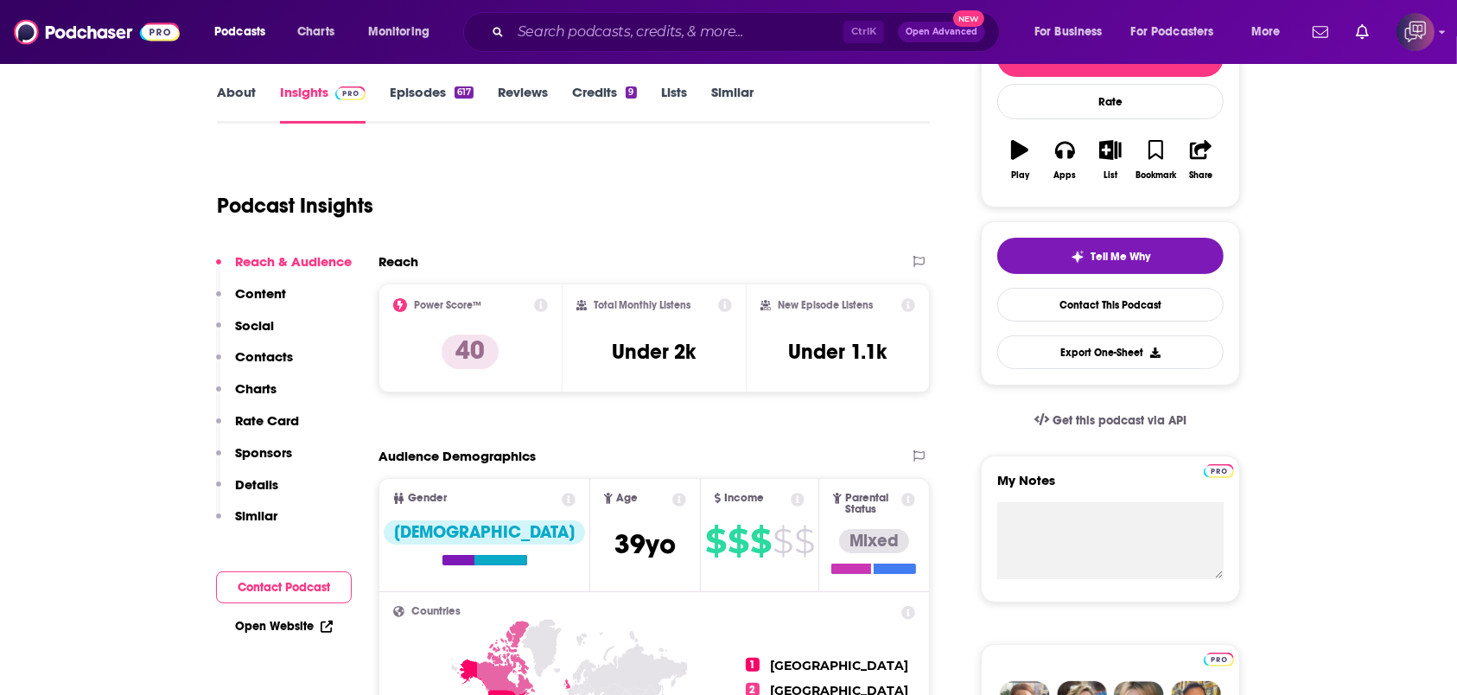
scroll to position [0, 0]
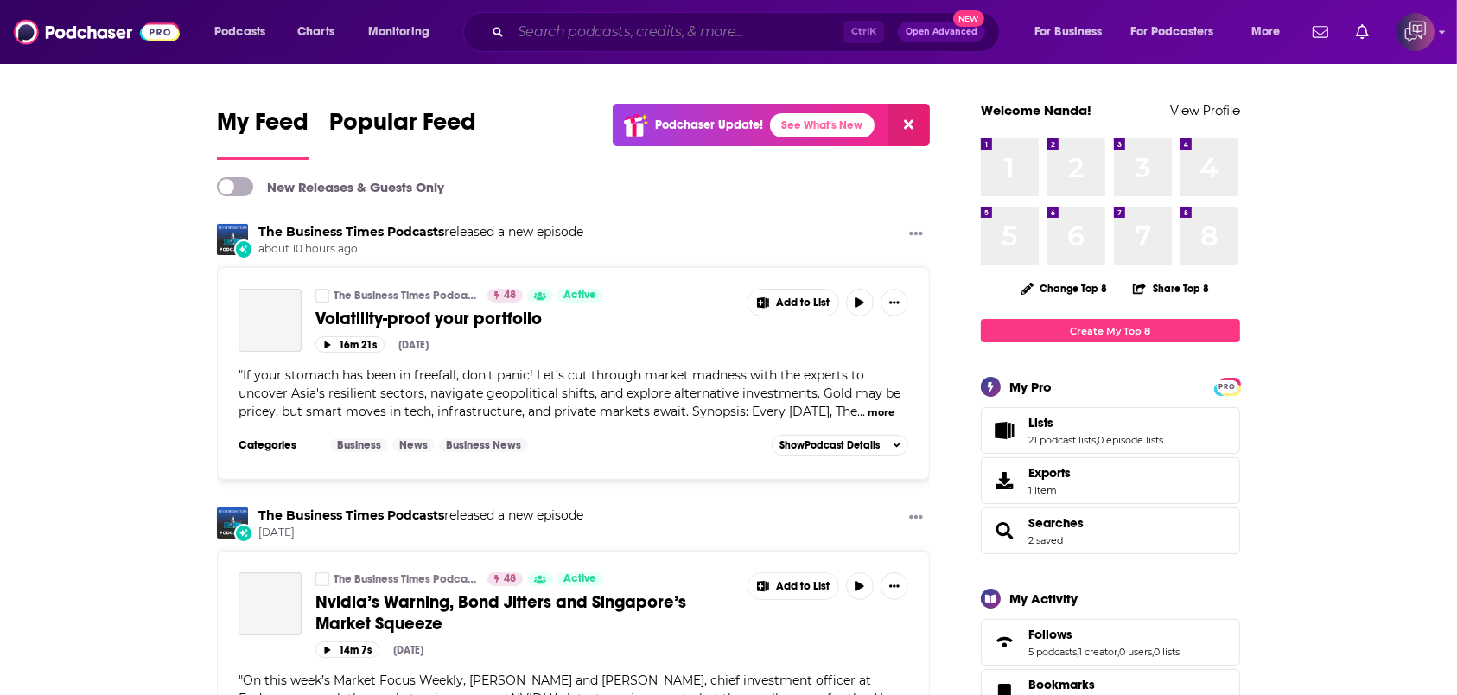
click at [612, 20] on input "Search podcasts, credits, & more..." at bounding box center [677, 32] width 333 height 28
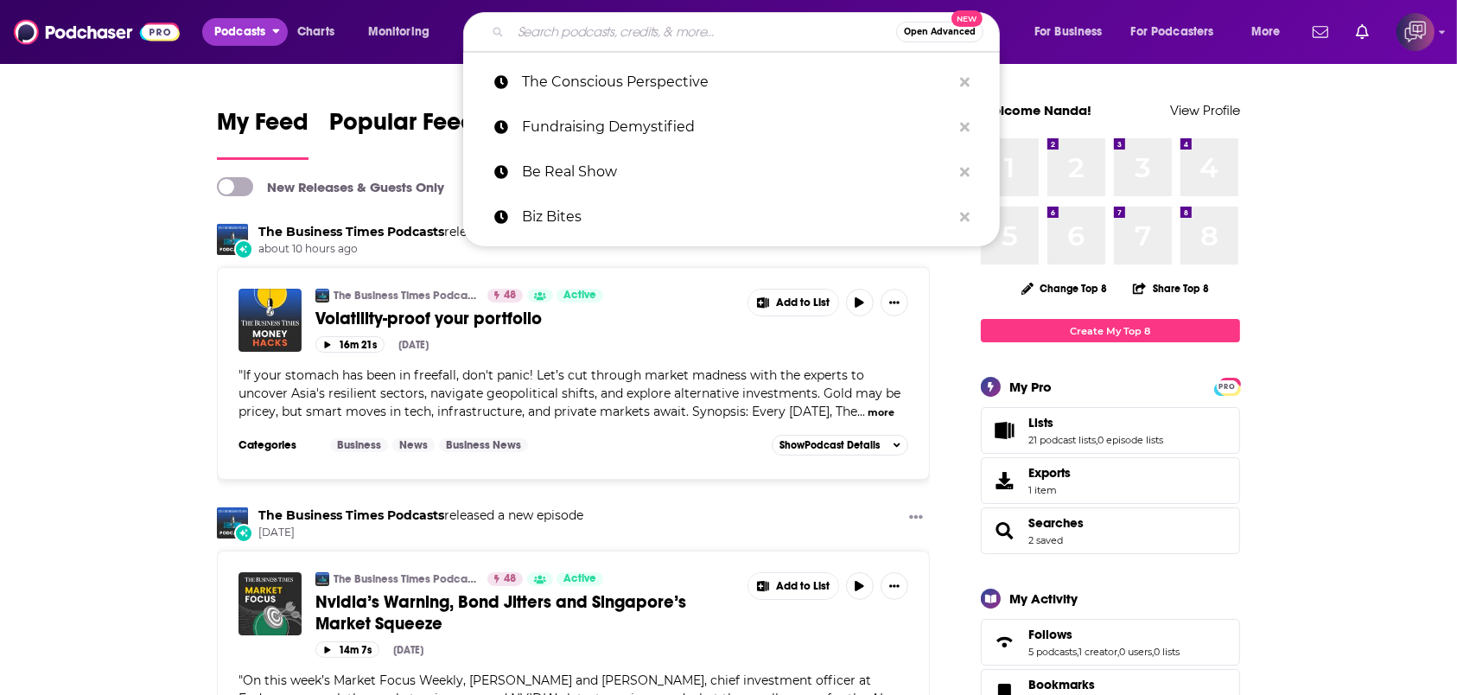
click at [264, 31] on span "Podcasts" at bounding box center [239, 32] width 51 height 24
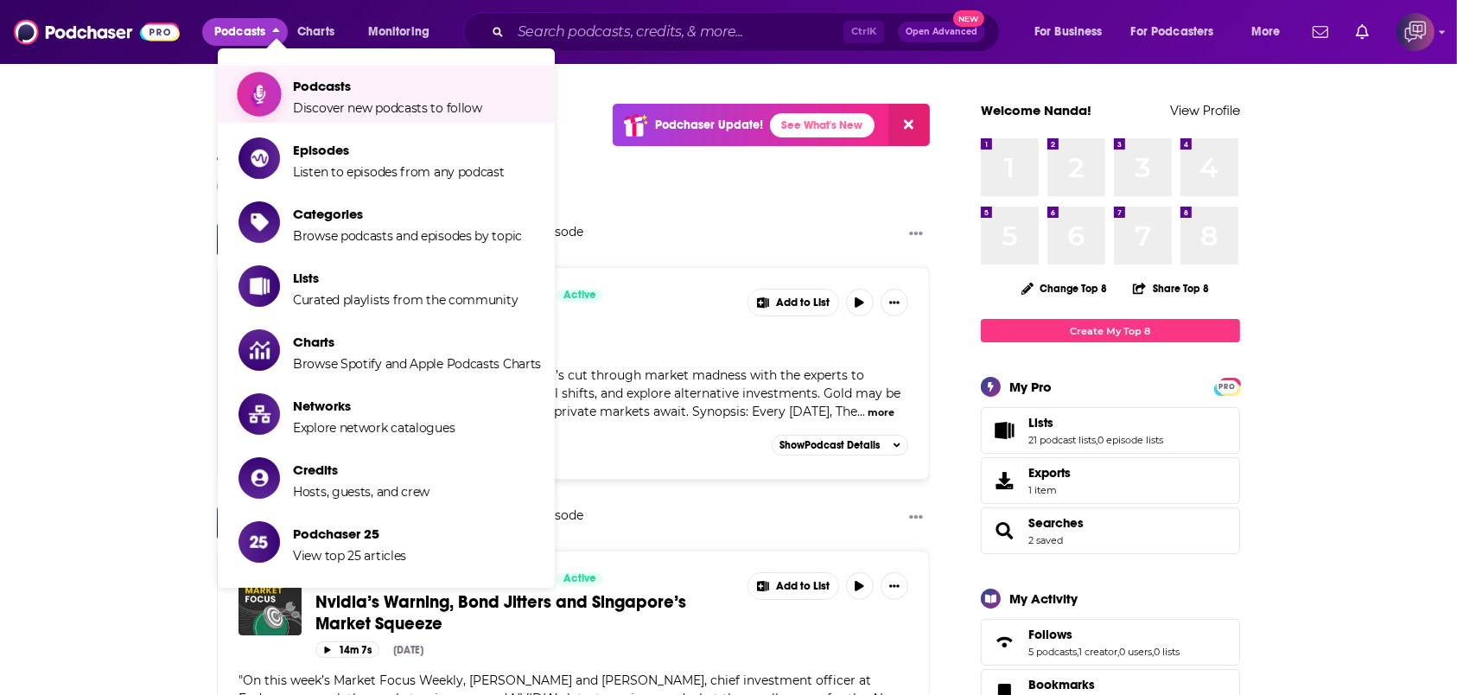
click at [280, 91] on span "Show item sub-menu" at bounding box center [259, 94] width 133 height 133
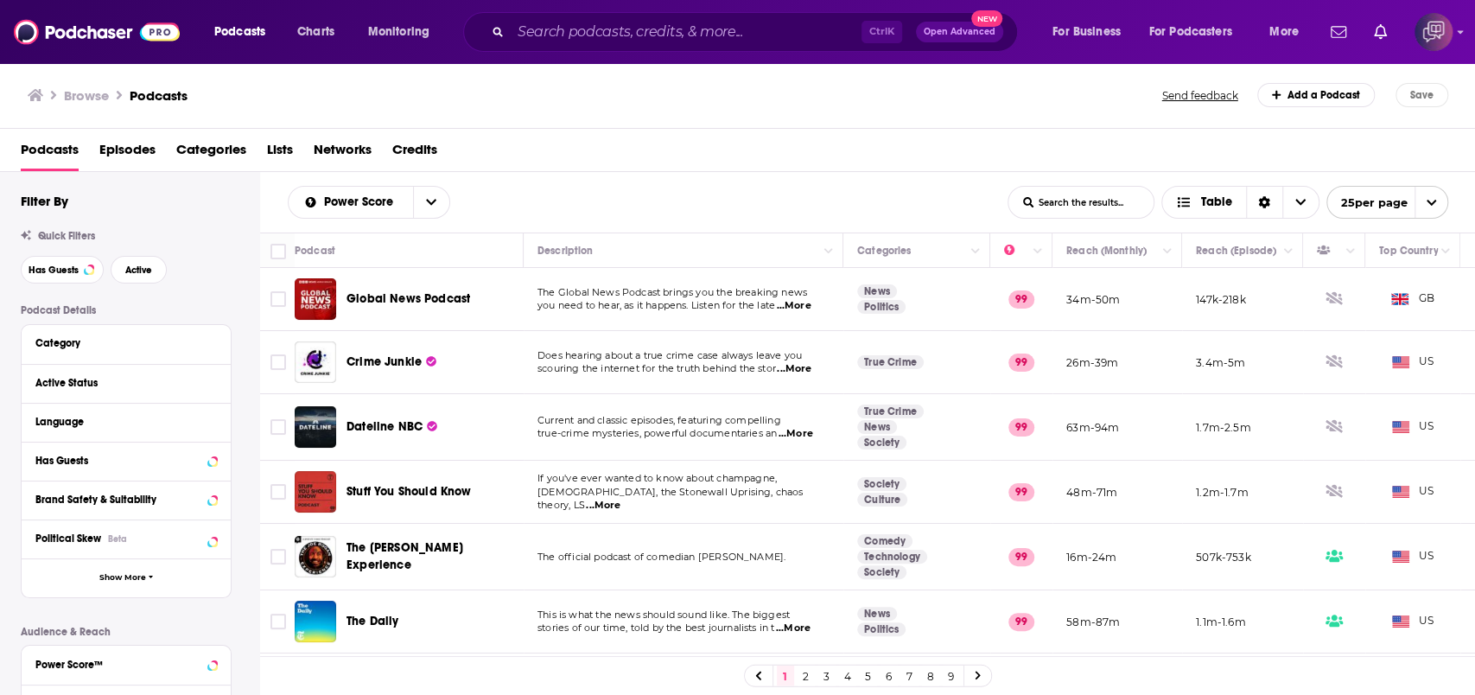
click at [1087, 177] on div "Power Score List Search Input Search the results... Table List Search Input Sea…" at bounding box center [868, 202] width 1216 height 61
click at [1071, 200] on input "List Search Input" at bounding box center [1081, 202] width 145 height 31
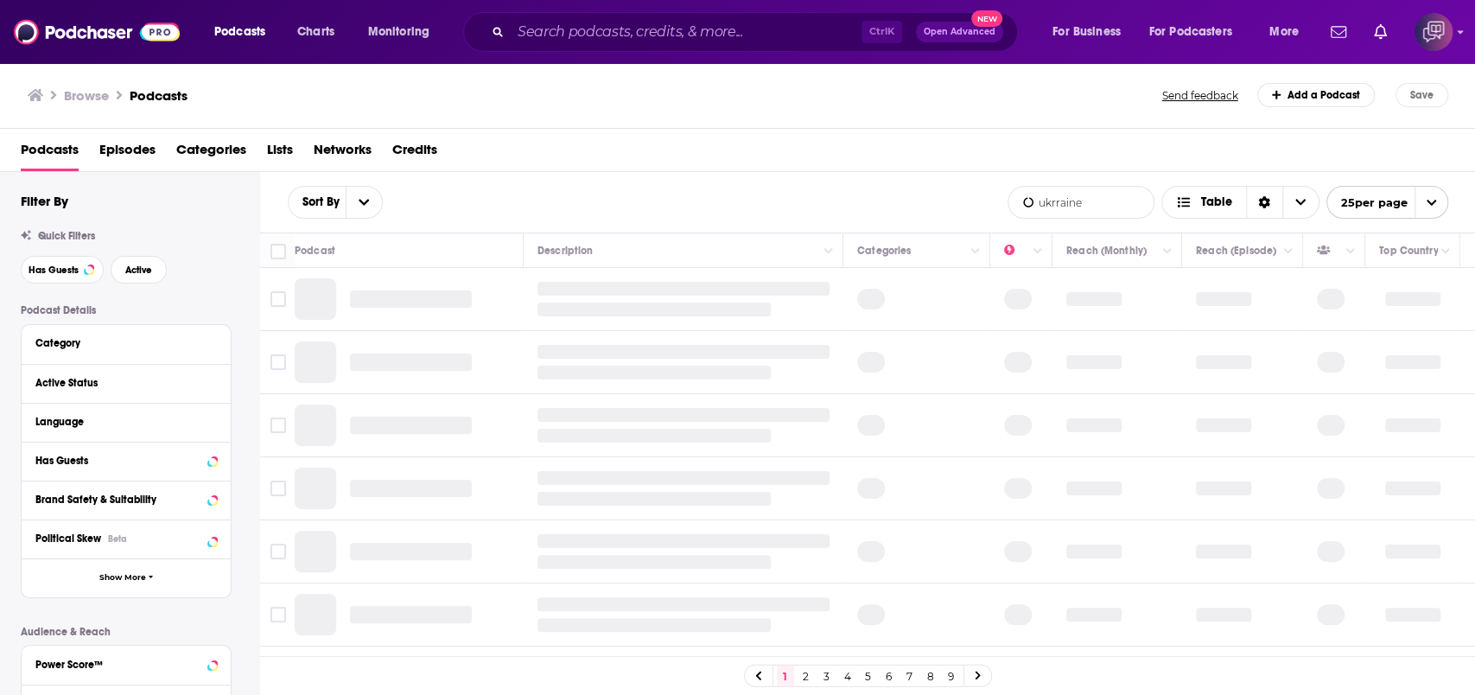
click at [1052, 204] on input "ukrraine" at bounding box center [1081, 202] width 145 height 31
click at [1057, 201] on input "uk\rraine" at bounding box center [1081, 202] width 145 height 31
click at [1092, 204] on input "ukraine" at bounding box center [1081, 202] width 145 height 31
type input "ukraine"
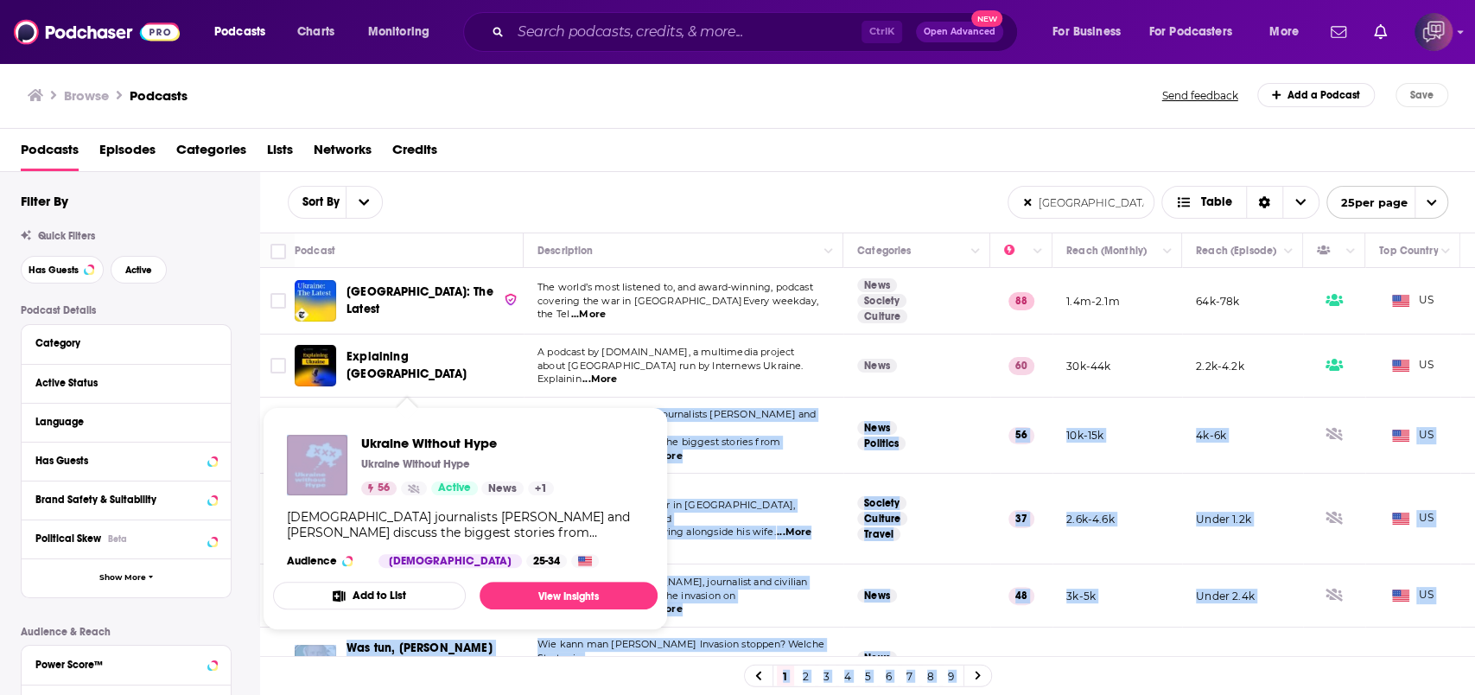
drag, startPoint x: 492, startPoint y: 427, endPoint x: 362, endPoint y: 407, distance: 131.2
click at [362, 407] on div "Podcasts Charts Monitoring Ctrl K Open Advanced New For Business For Podcasters…" at bounding box center [737, 347] width 1475 height 695
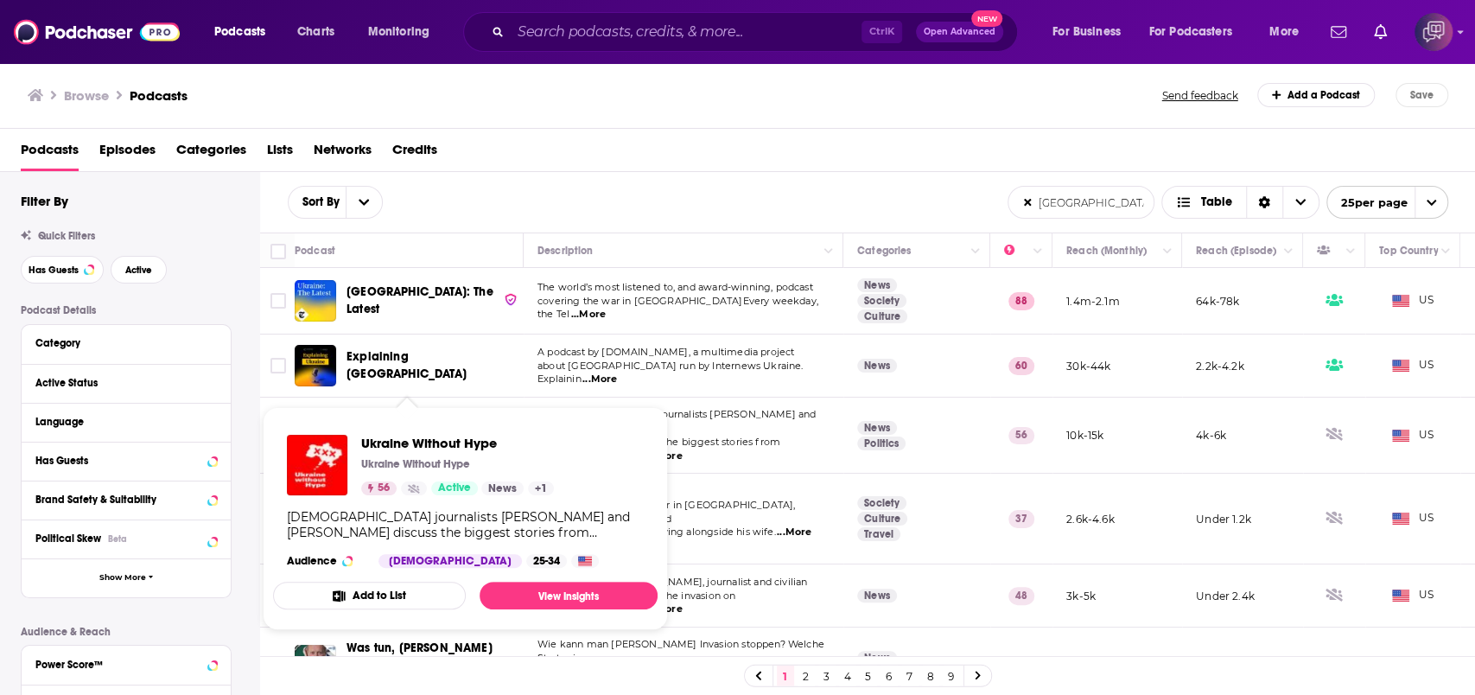
click at [519, 195] on div "Sort By ukraine List Search Input Search the results... Table" at bounding box center [648, 202] width 720 height 33
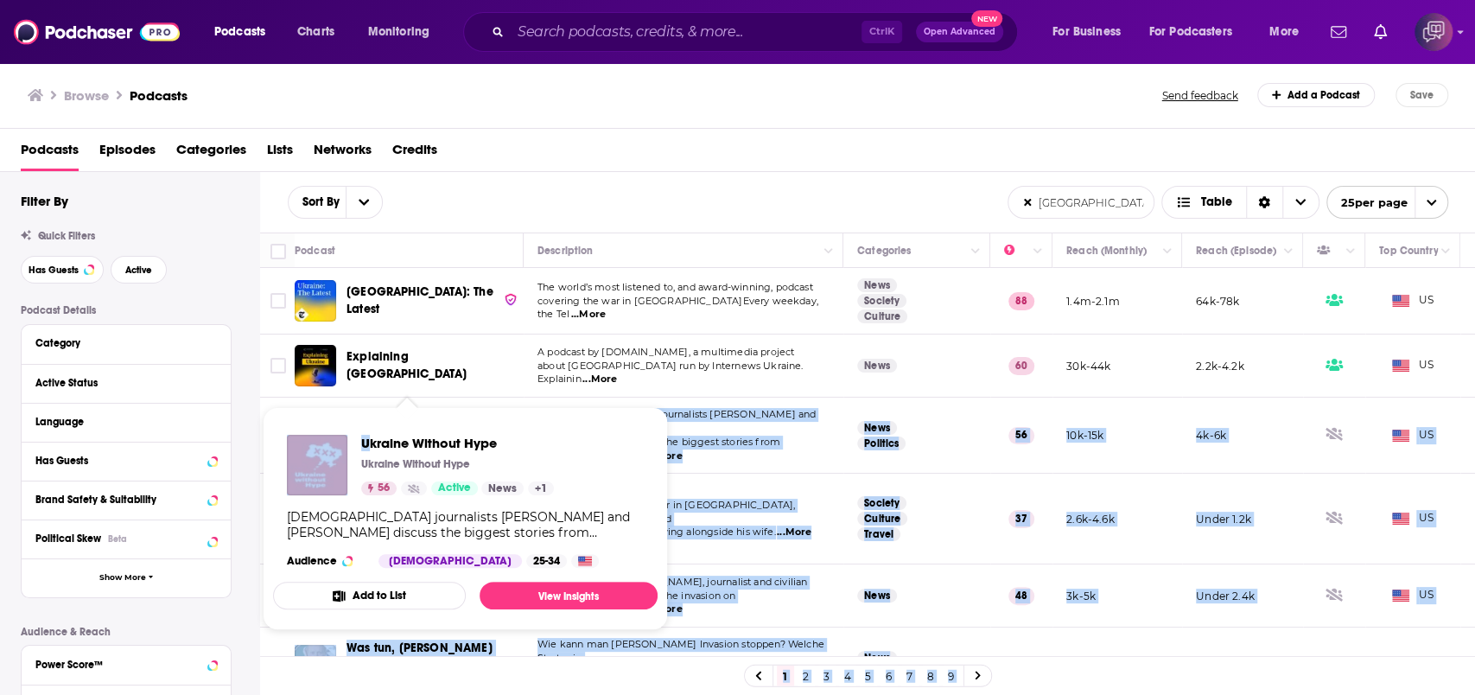
drag, startPoint x: 418, startPoint y: 425, endPoint x: 373, endPoint y: 439, distance: 47.9
click at [373, 435] on div "Podcasts Charts Monitoring Ctrl K Open Advanced New For Business For Podcasters…" at bounding box center [737, 347] width 1475 height 695
click at [356, 438] on div "Ukraine Without Hype Ukraine Without Hype 56 Active News + 1" at bounding box center [420, 465] width 267 height 61
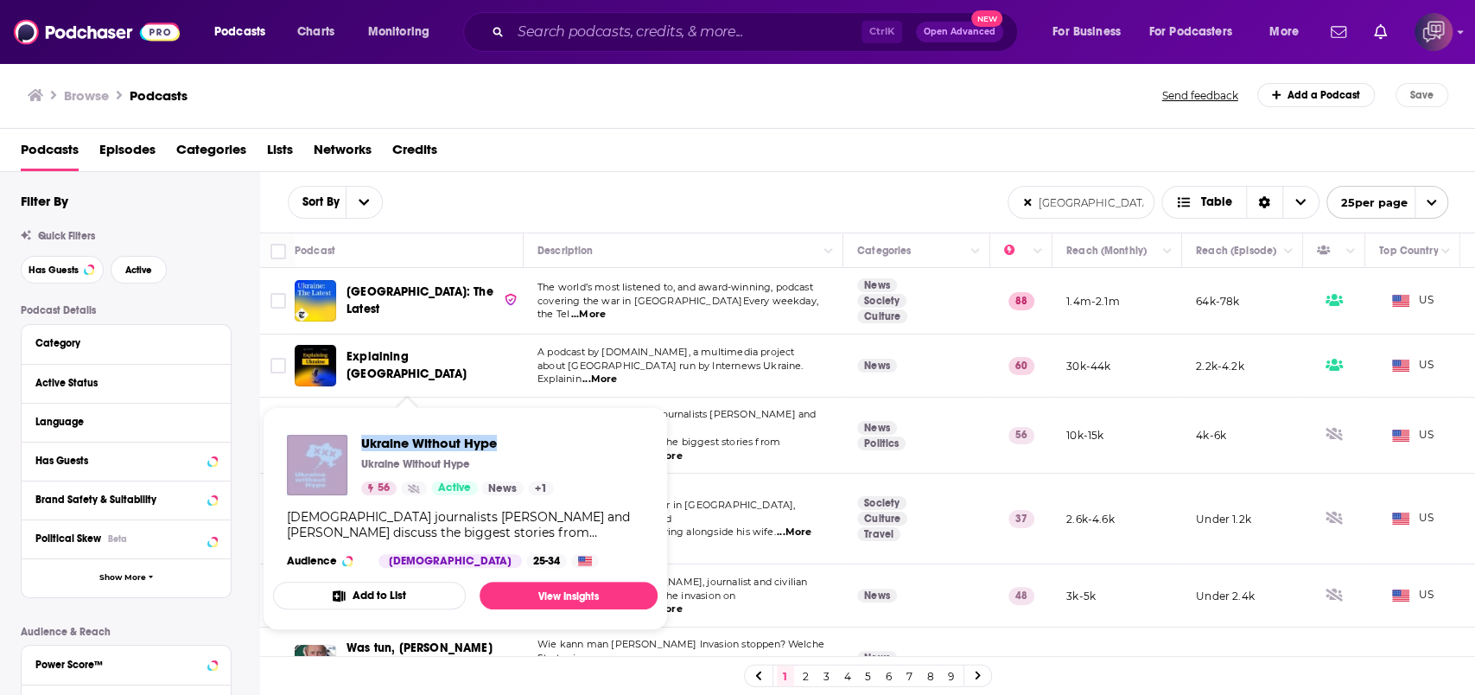
drag, startPoint x: 353, startPoint y: 439, endPoint x: 503, endPoint y: 440, distance: 150.4
click at [503, 440] on div "Ukraine Without Hype Ukraine Without Hype 56 Active News + 1" at bounding box center [420, 465] width 267 height 61
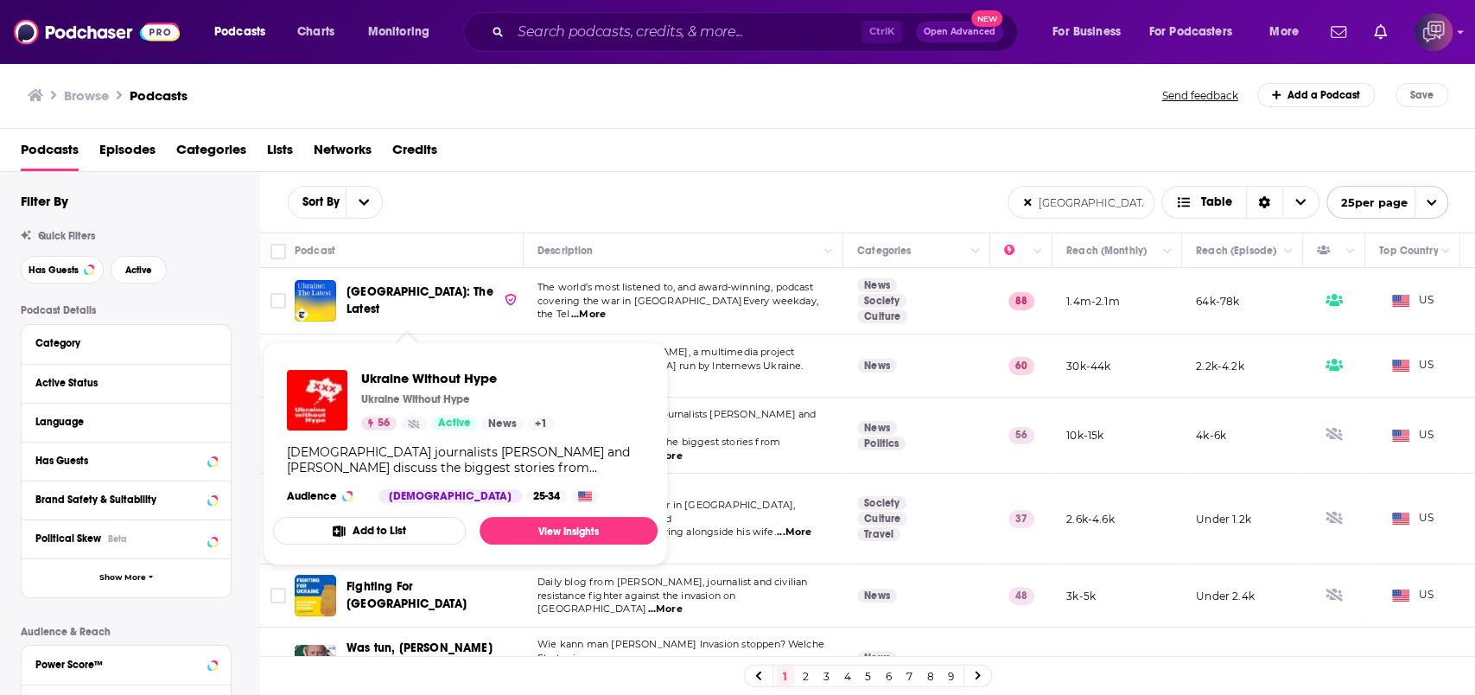
scroll to position [115, 0]
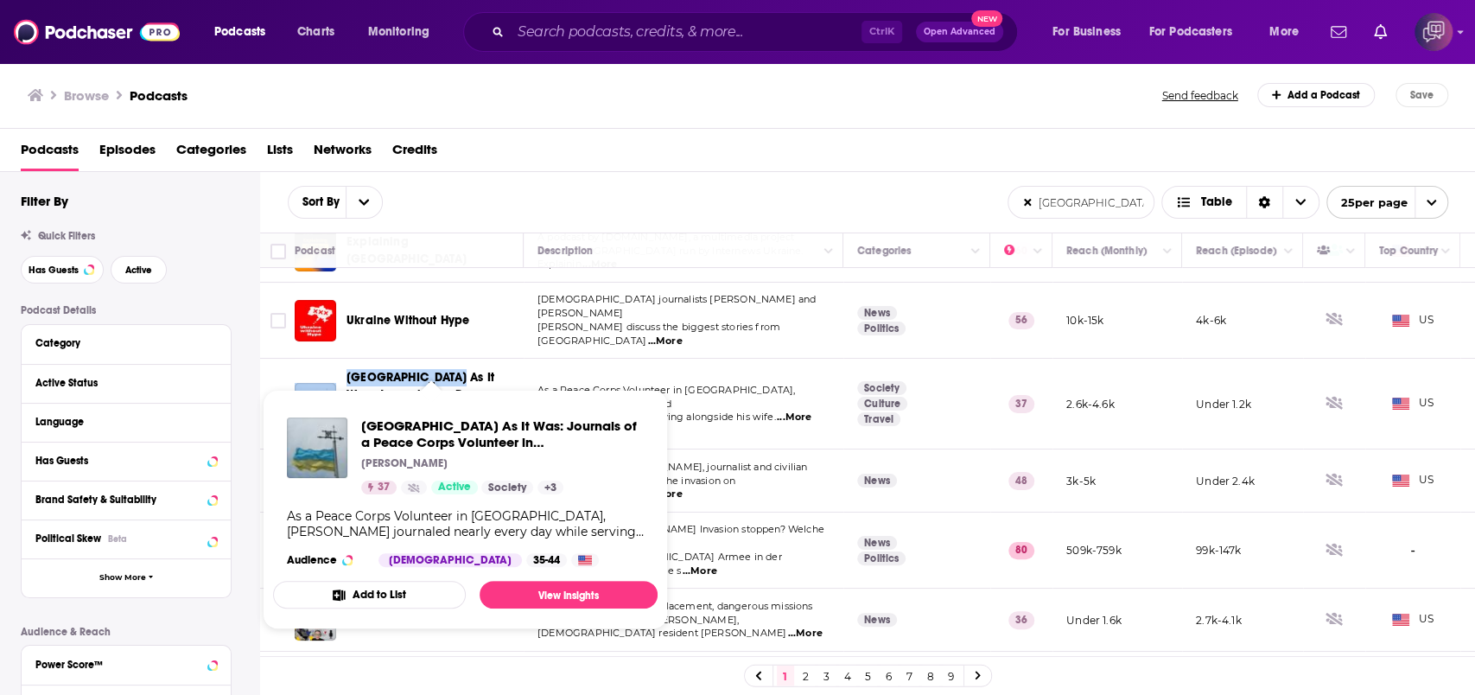
drag, startPoint x: 339, startPoint y: 361, endPoint x: 442, endPoint y: 363, distance: 102.9
click at [442, 369] on div "Ukraine As It Was: Journals of a Peace Corps Volunteer in Ukraine" at bounding box center [411, 403] width 232 height 69
copy div "Ukraine As It Was"
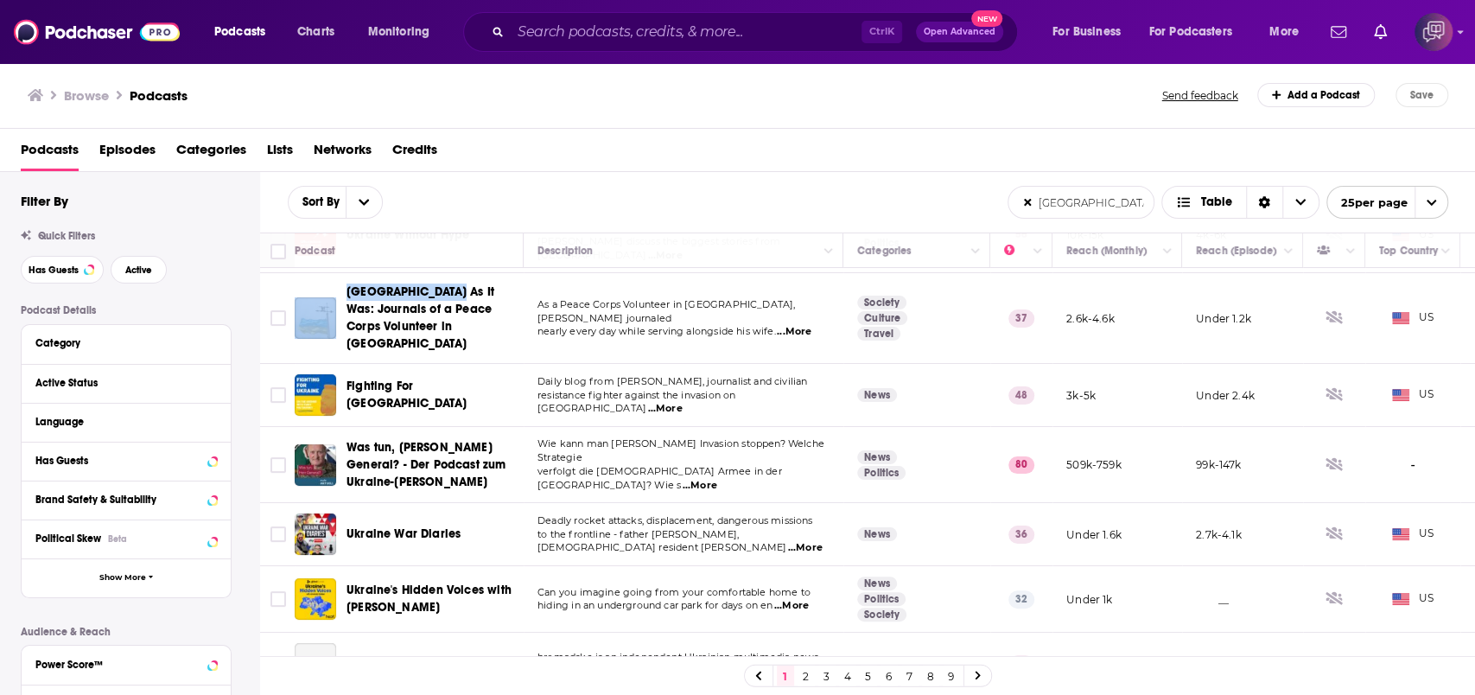
scroll to position [230, 0]
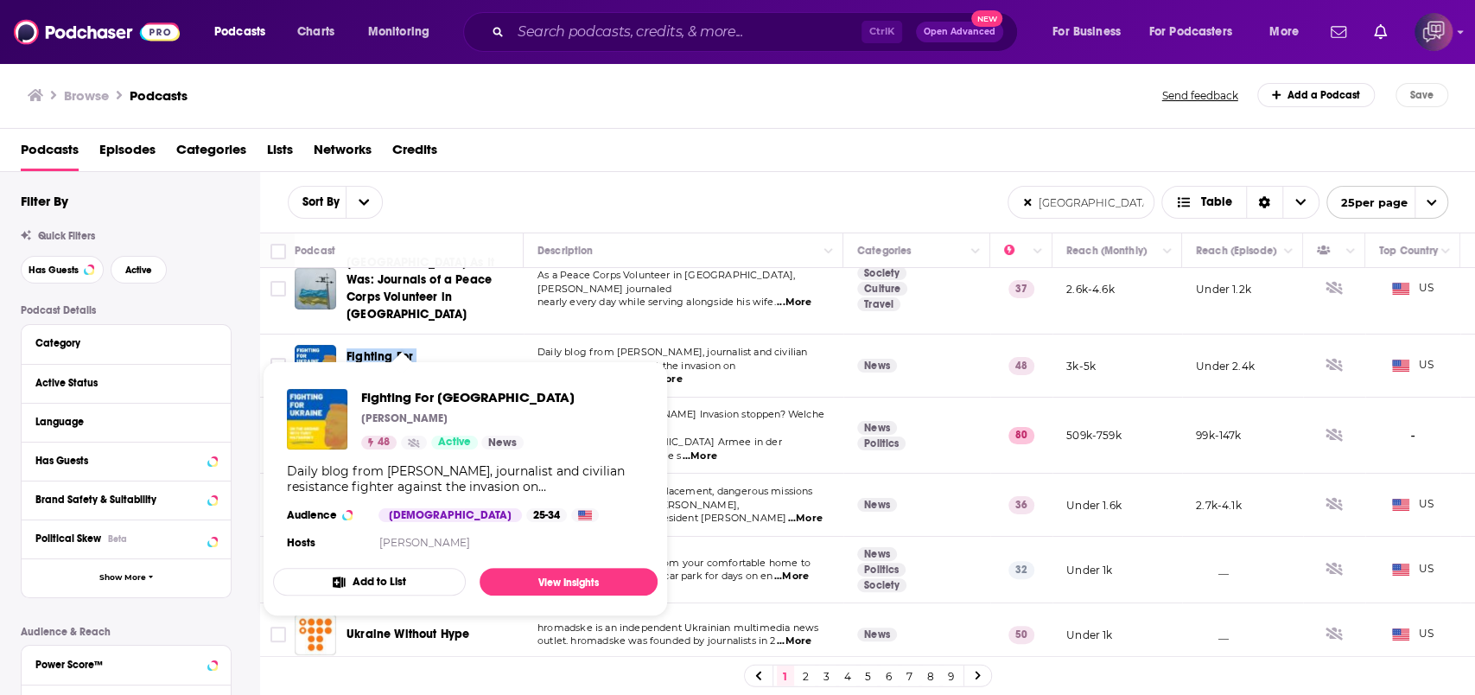
drag, startPoint x: 481, startPoint y: 328, endPoint x: 347, endPoint y: 335, distance: 134.1
click at [347, 348] on div "Fighting For Ukraine" at bounding box center [437, 365] width 180 height 35
copy span "Fighting For Ukraine"
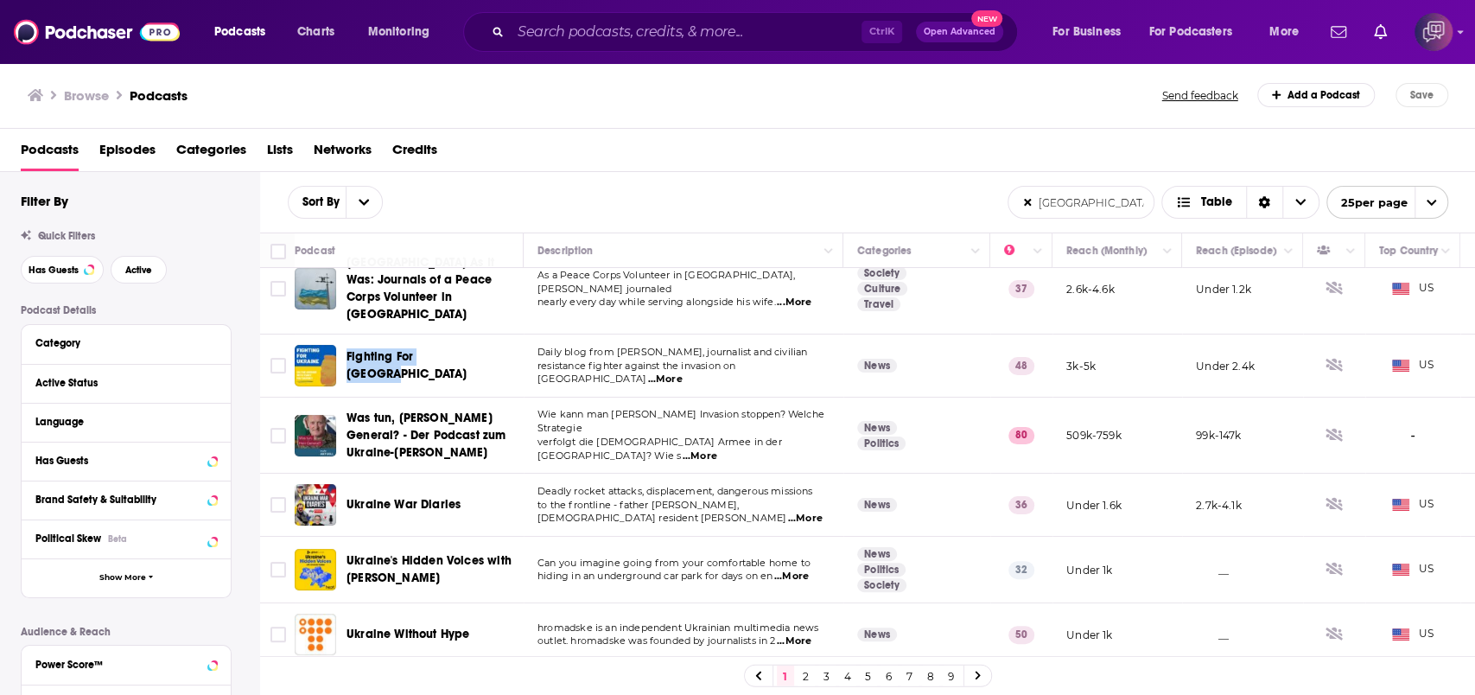
copy span "Fighting For Ukraine"
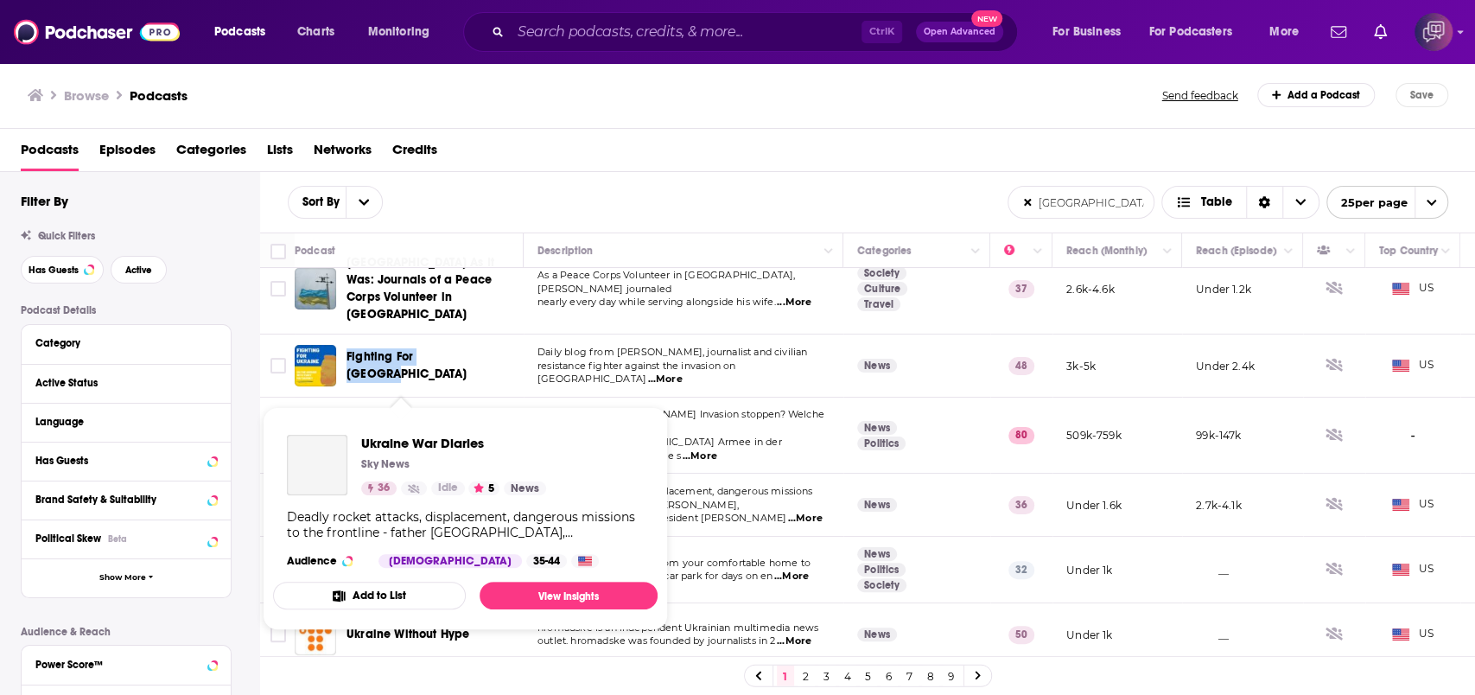
scroll to position [346, 0]
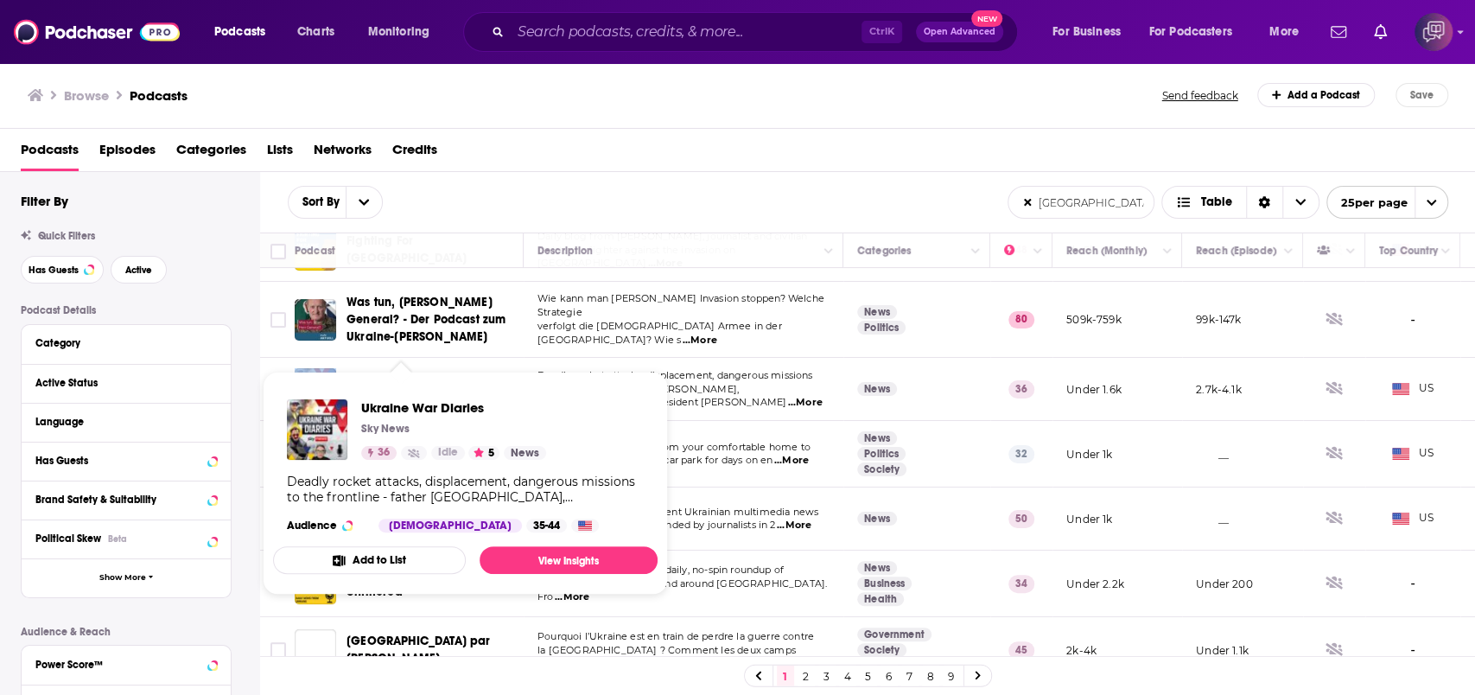
drag, startPoint x: 474, startPoint y: 344, endPoint x: 338, endPoint y: 351, distance: 135.9
click at [338, 368] on div "Ukraine War Diaries" at bounding box center [411, 388] width 232 height 41
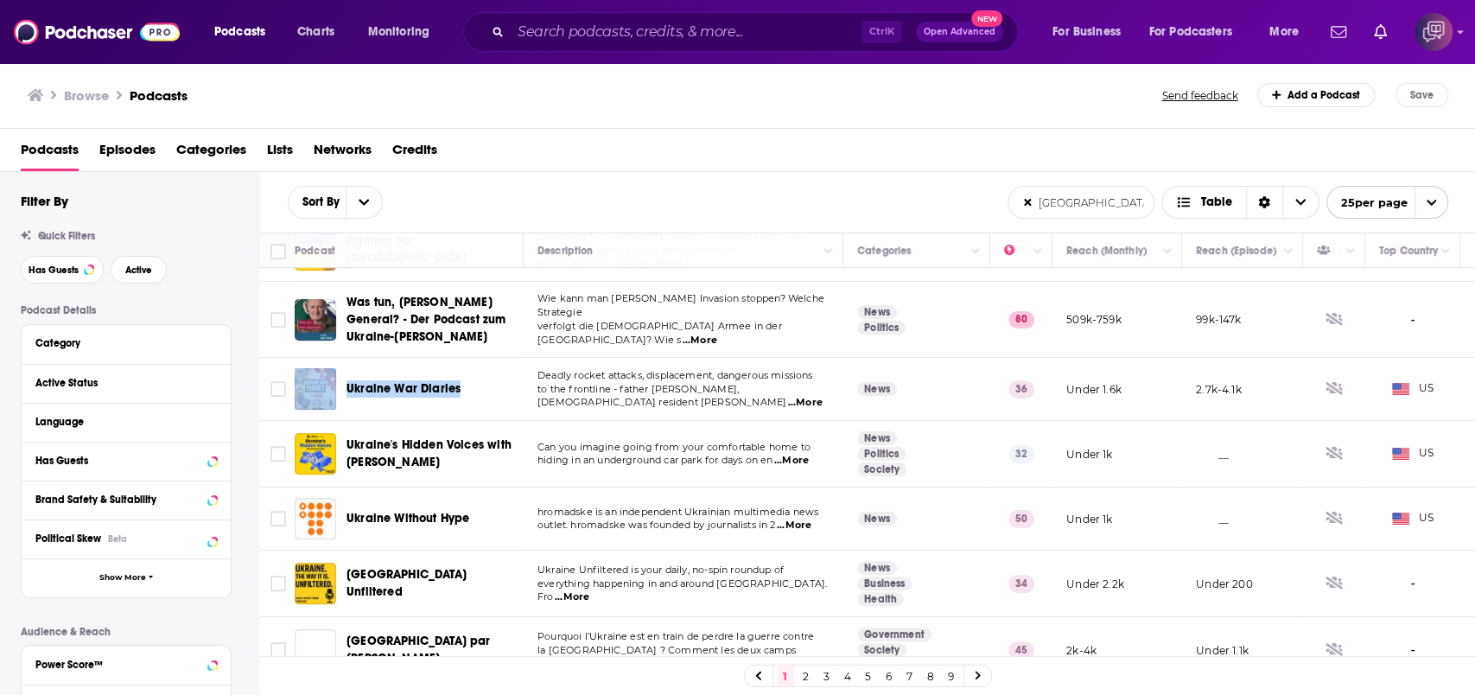
copy div "Ukraine War Diaries"
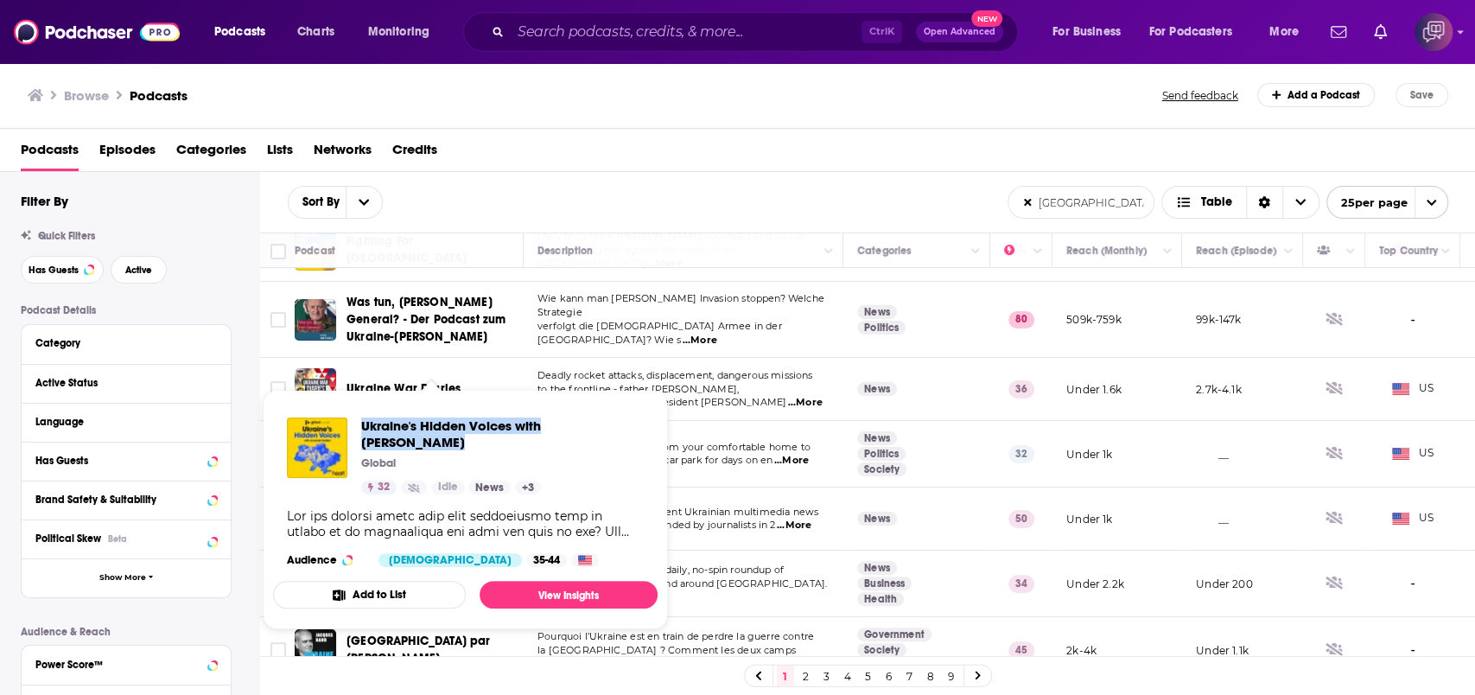
drag, startPoint x: 355, startPoint y: 424, endPoint x: 435, endPoint y: 445, distance: 82.4
click at [435, 445] on div "Ukraine's Hidden Voices with Amanda Holden Global 32 Idle News + 3" at bounding box center [465, 455] width 357 height 77
copy span "Ukraine's Hidden Voices with Amanda Holden"
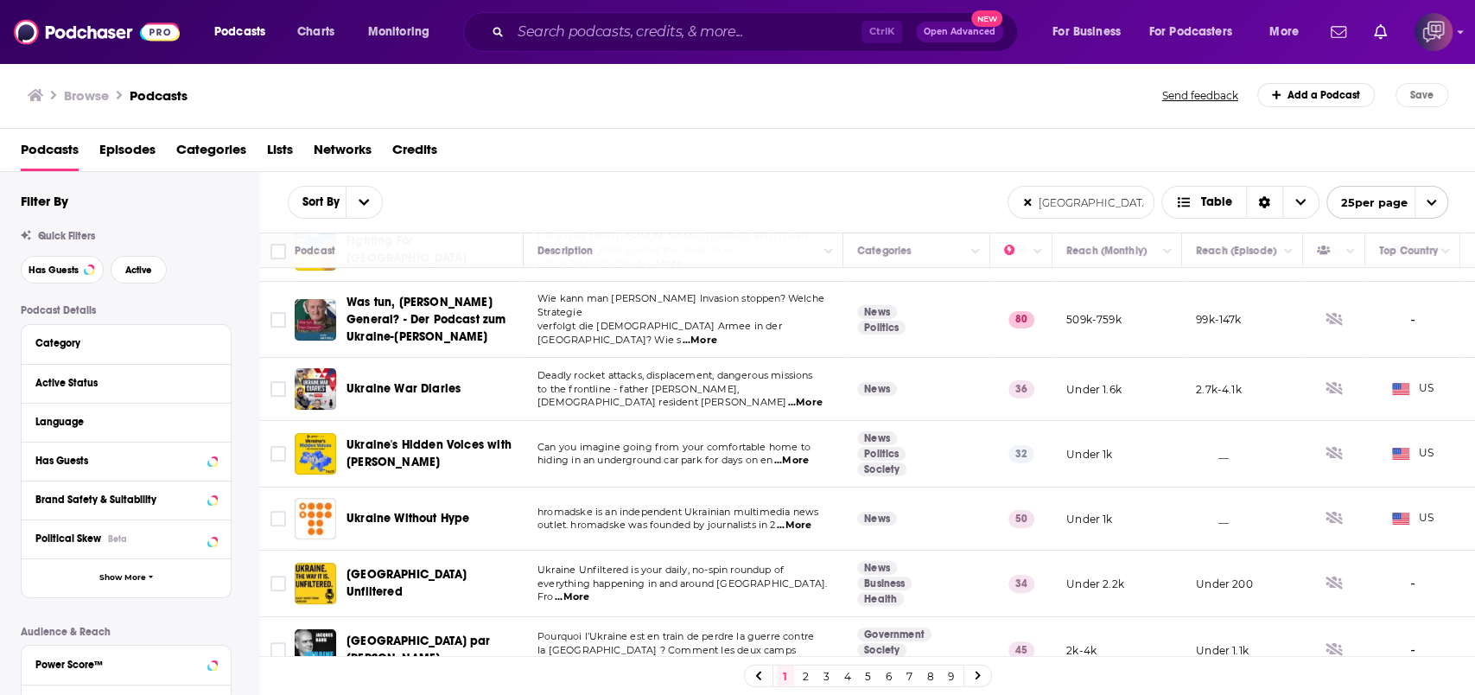
click at [557, 194] on div "Sort By ukraine List Search Input Search the results... Table" at bounding box center [648, 202] width 720 height 33
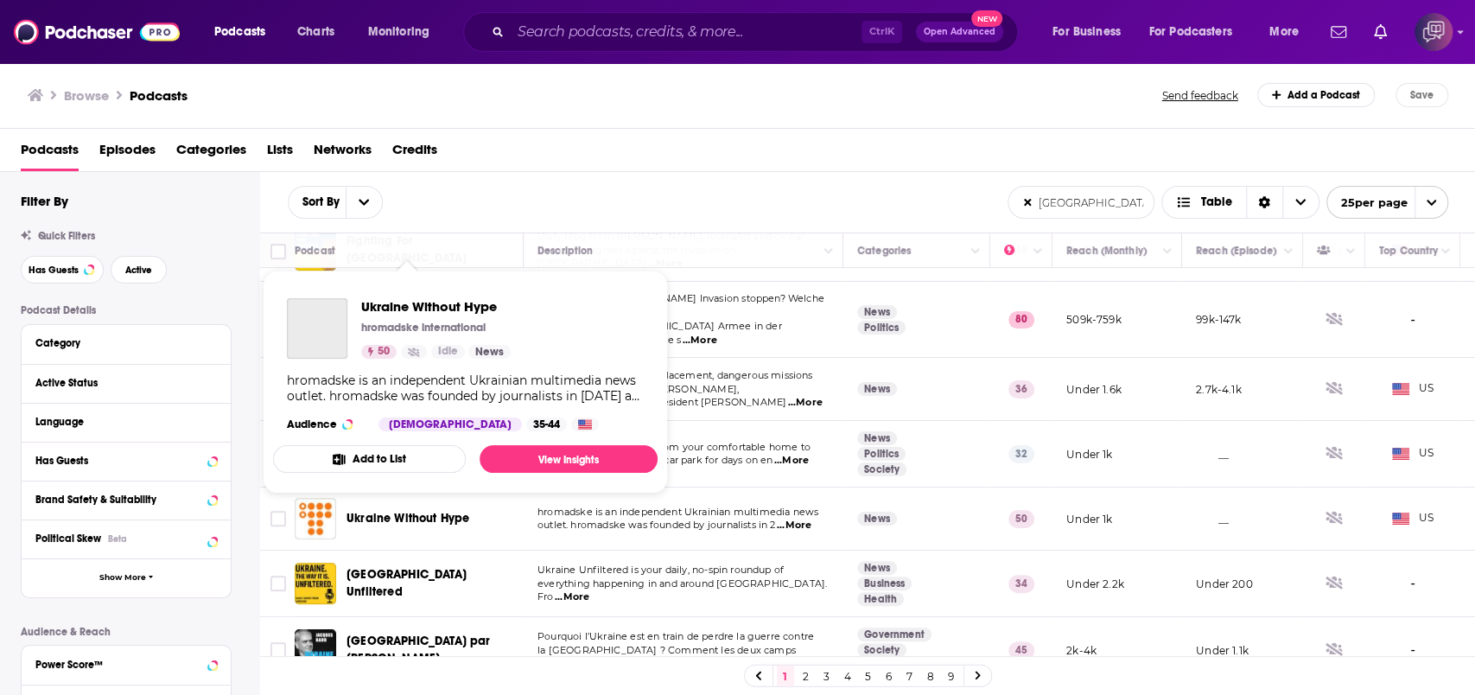
scroll to position [576, 0]
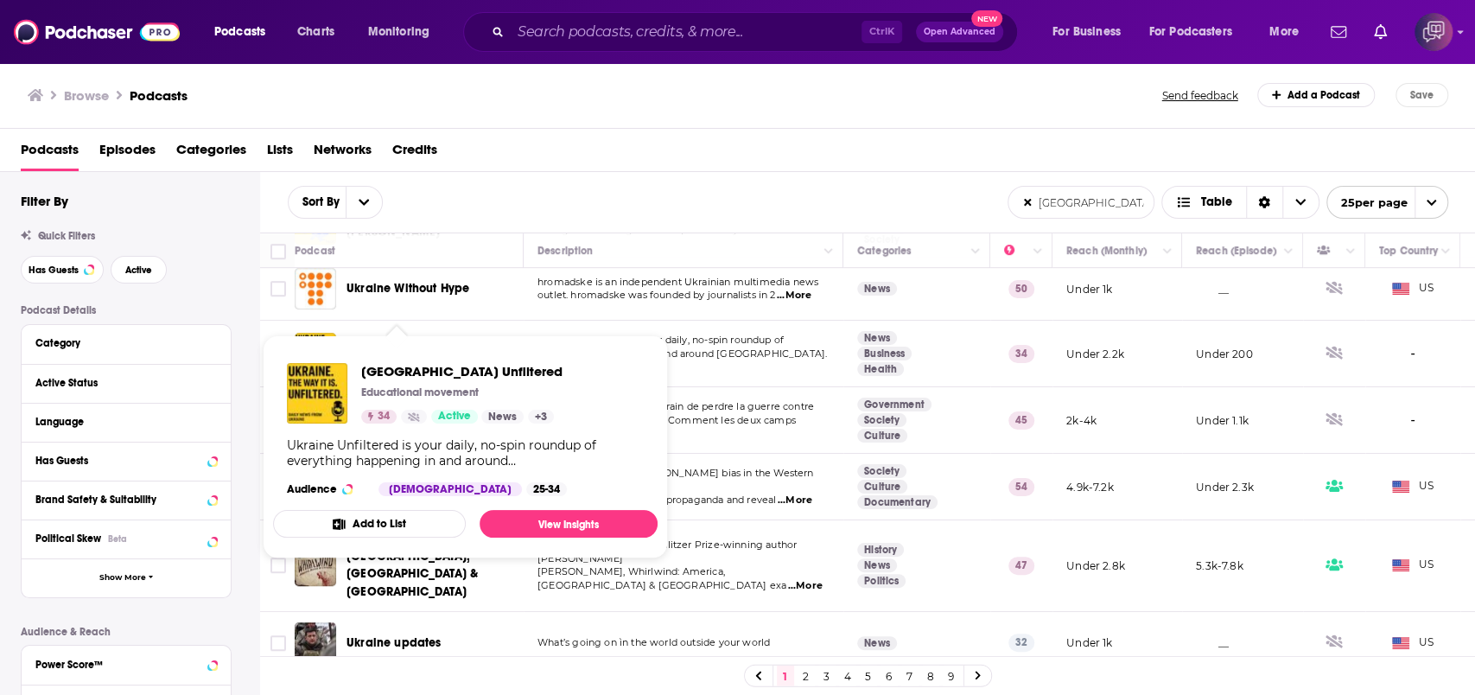
drag, startPoint x: 464, startPoint y: 309, endPoint x: 343, endPoint y: 309, distance: 121.0
click at [343, 333] on div "Ukraine Unfiltered" at bounding box center [411, 353] width 232 height 41
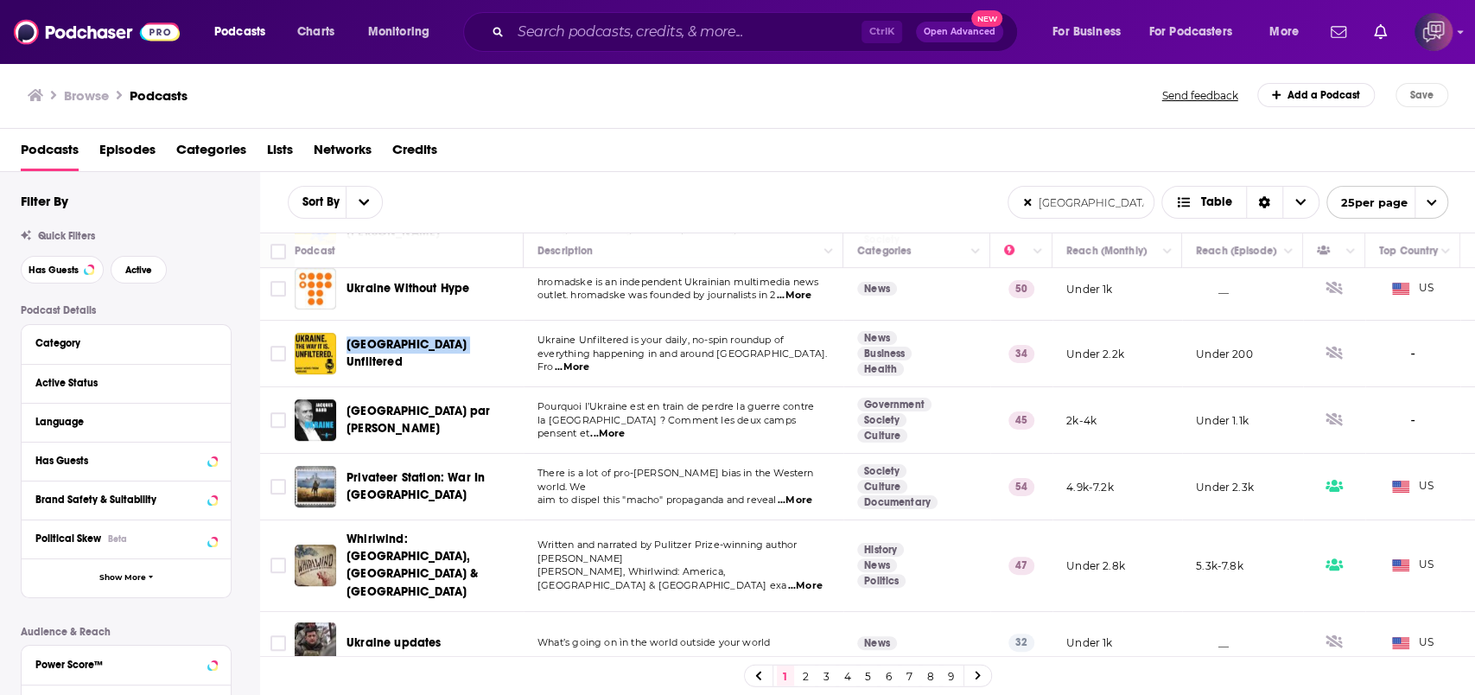
copy span "Ukraine Unfiltered"
click at [1092, 201] on span "open menu" at bounding box center [1431, 202] width 33 height 31
click at [1092, 201] on span "close menu" at bounding box center [1431, 202] width 33 height 31
click at [1092, 196] on icon "Choose View" at bounding box center [1301, 202] width 10 height 12
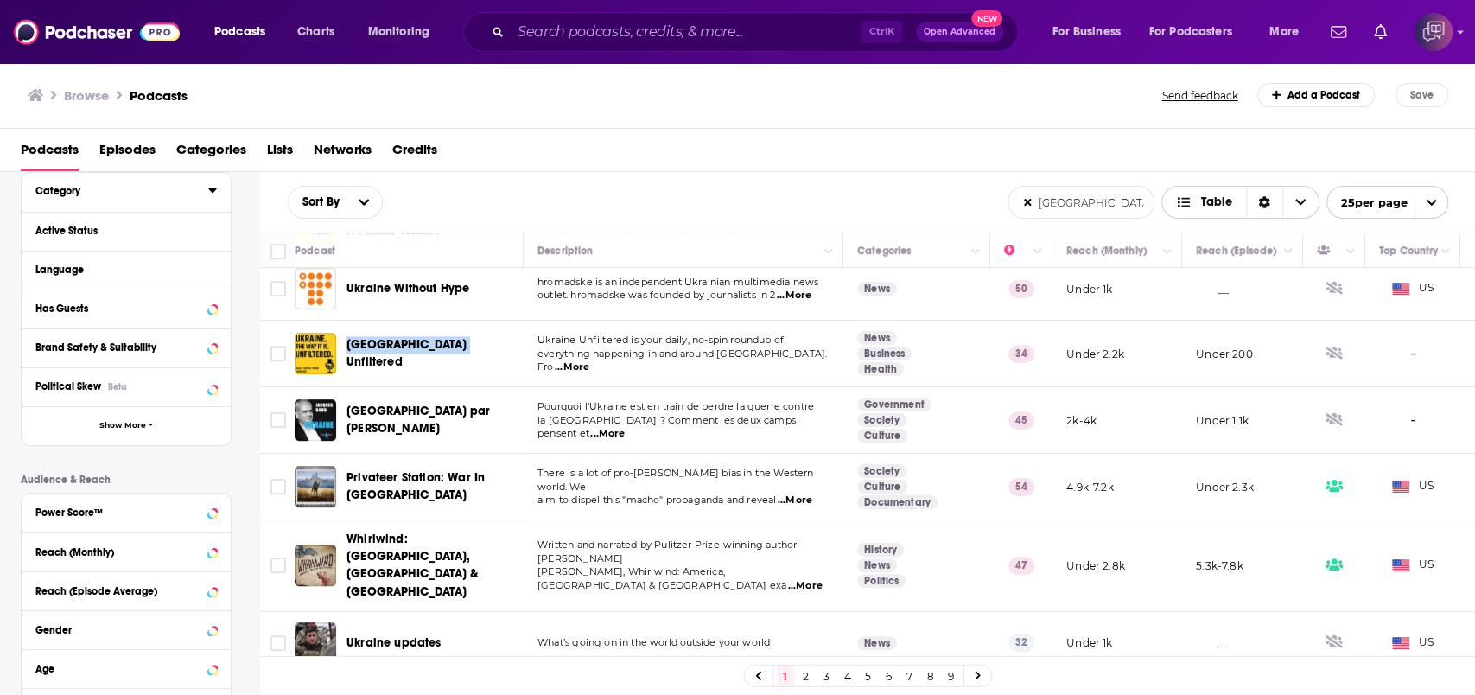
scroll to position [230, 0]
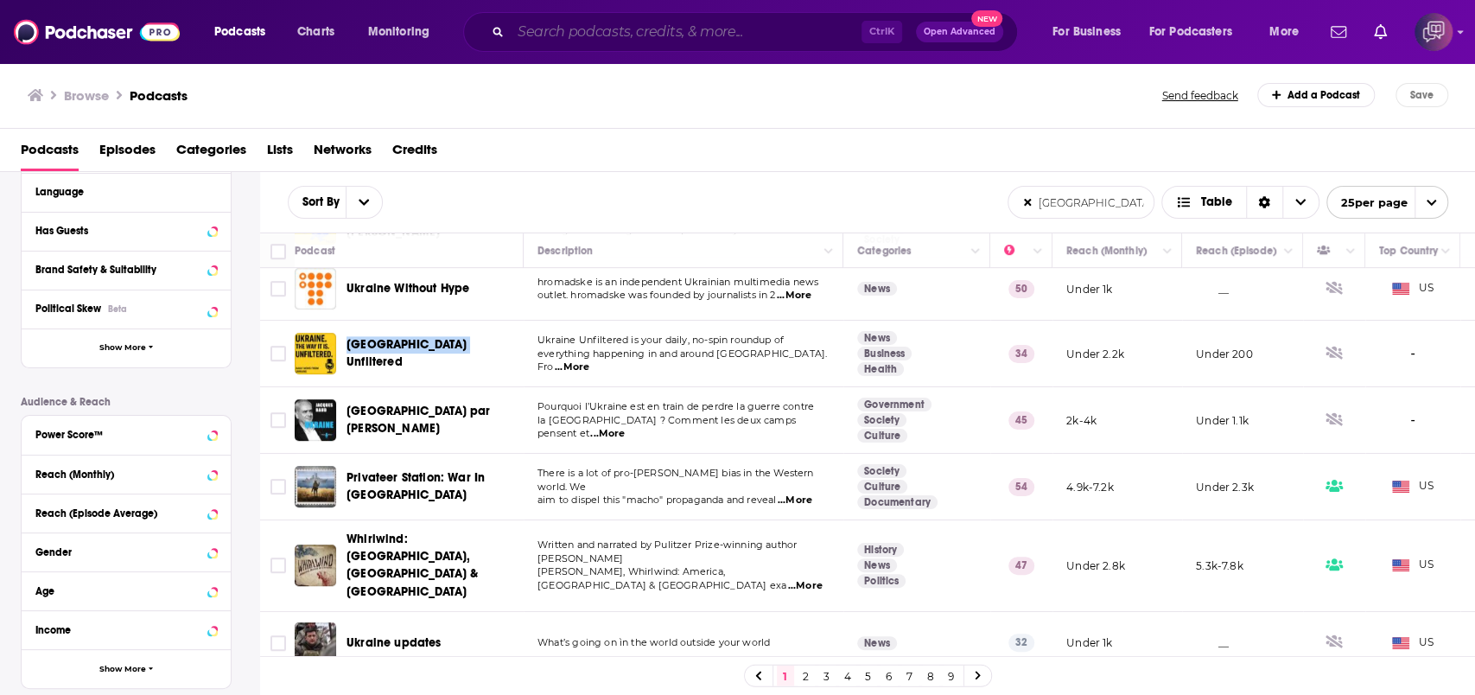
click at [663, 28] on input "Search podcasts, credits, & more..." at bounding box center [686, 32] width 351 height 28
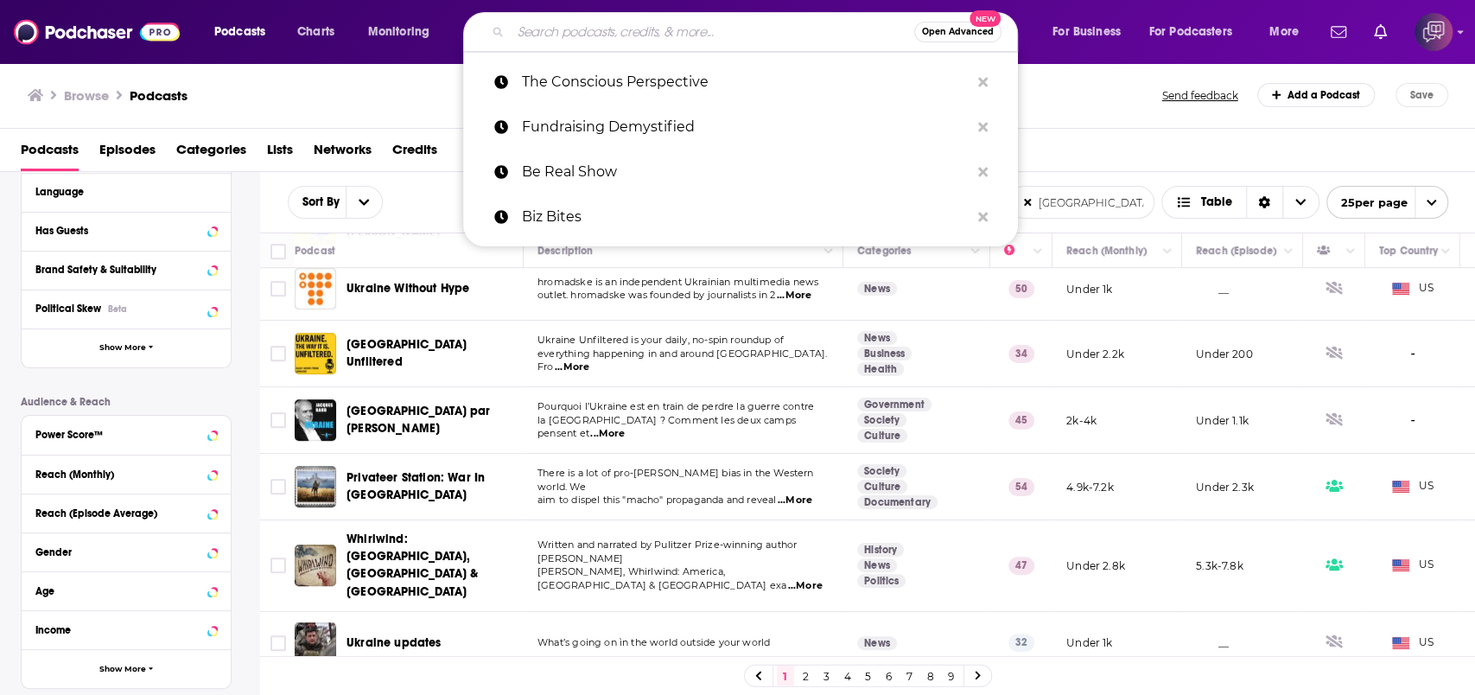
paste input "ardware-enabled software"
type input "ardware-enabled software"
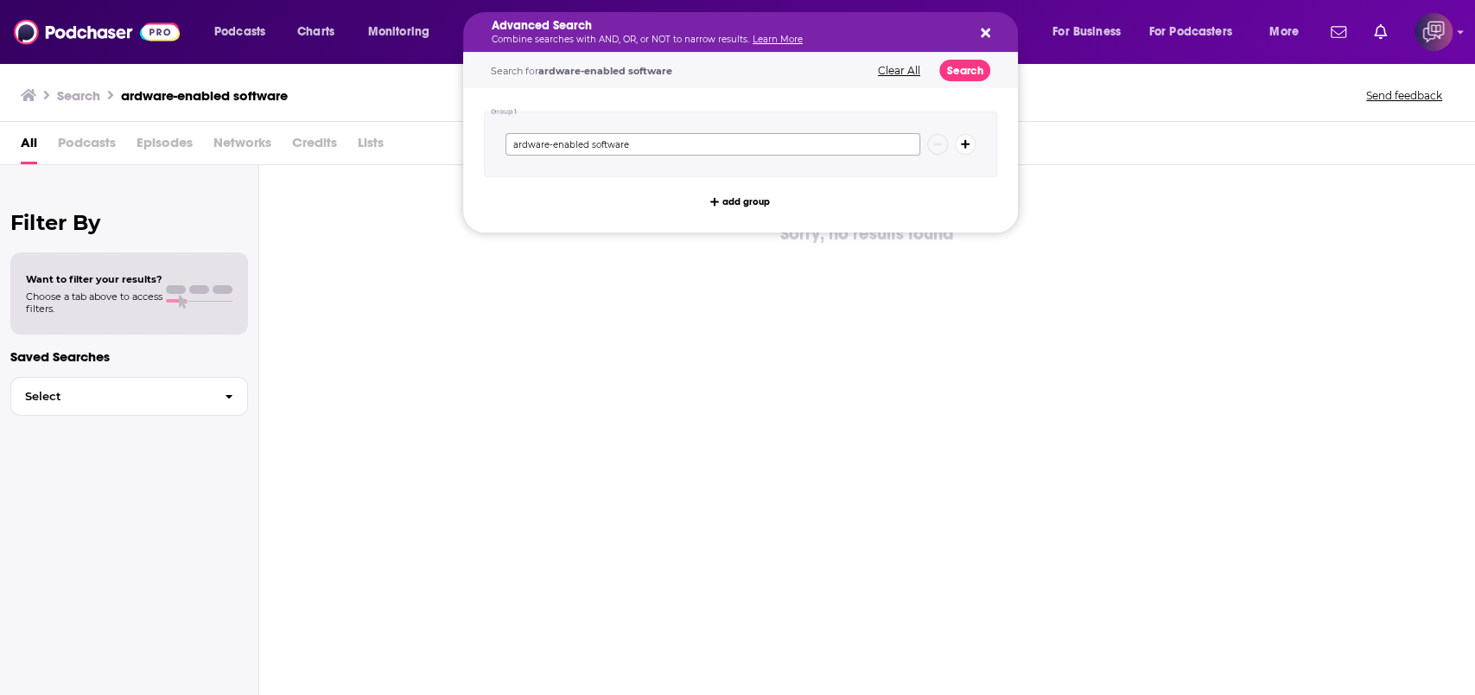
click at [511, 141] on input "ardware-enabled software" at bounding box center [713, 144] width 415 height 22
type input "hardware-enabled software"
click at [967, 72] on button "Search" at bounding box center [965, 71] width 51 height 22
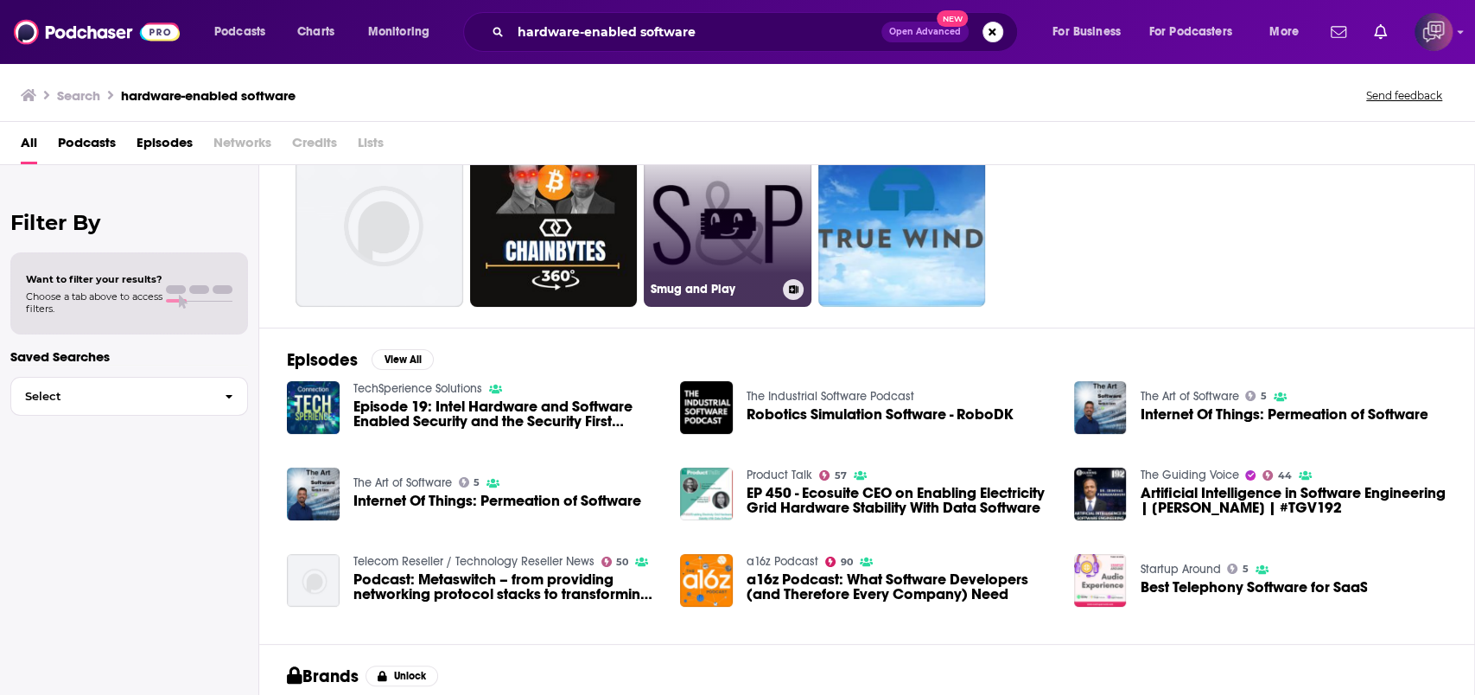
scroll to position [115, 0]
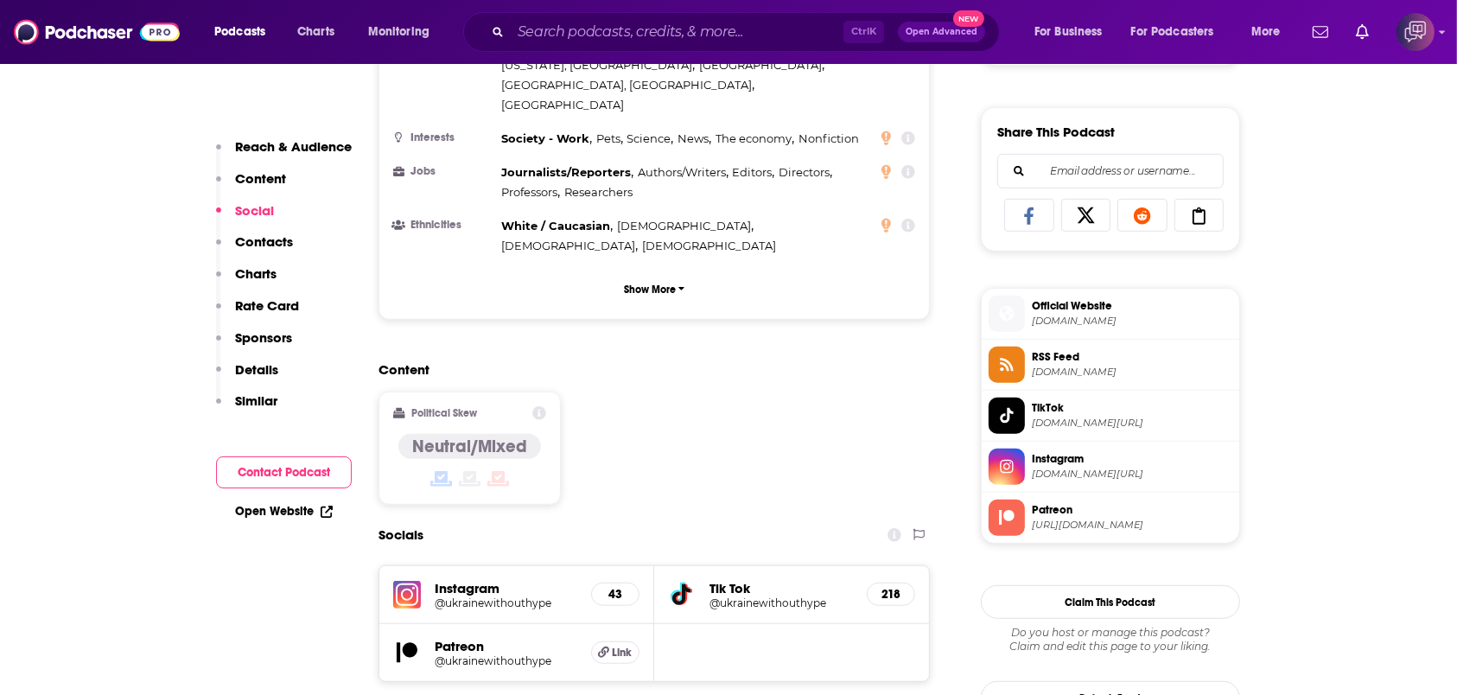
scroll to position [1037, 0]
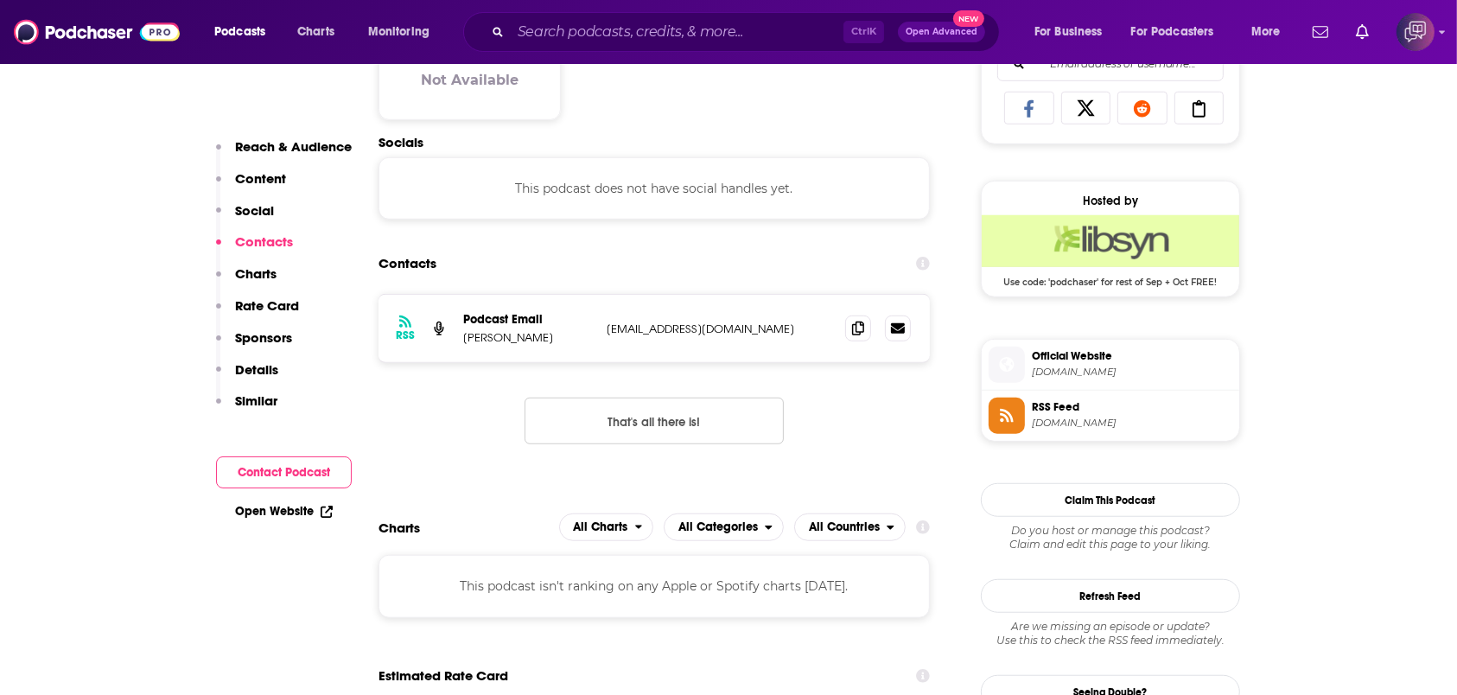
scroll to position [1152, 0]
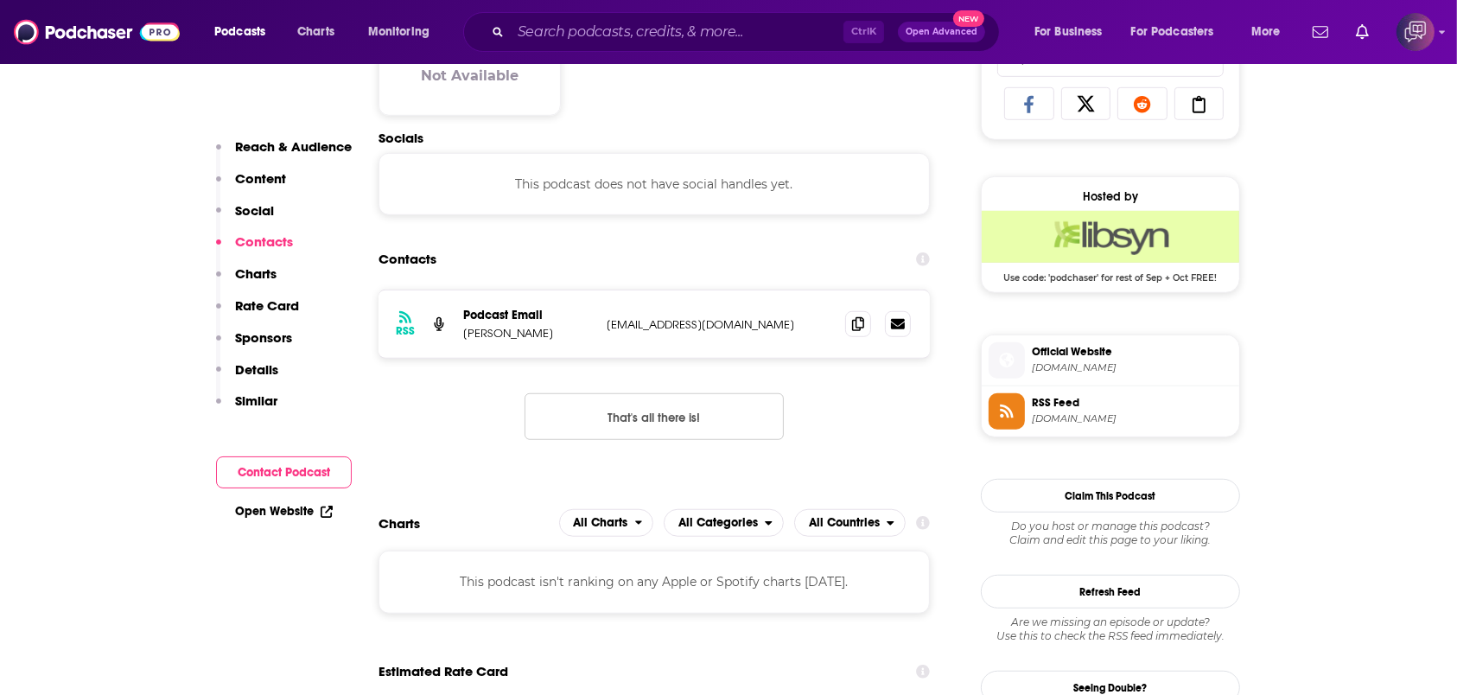
drag, startPoint x: 711, startPoint y: 321, endPoint x: 768, endPoint y: 322, distance: 57.1
click at [0, 0] on div "Podcast Email [PERSON_NAME] [EMAIL_ADDRESS][DOMAIN_NAME] [EMAIL_ADDRESS][DOMAIN…" at bounding box center [0, 0] width 0 height 0
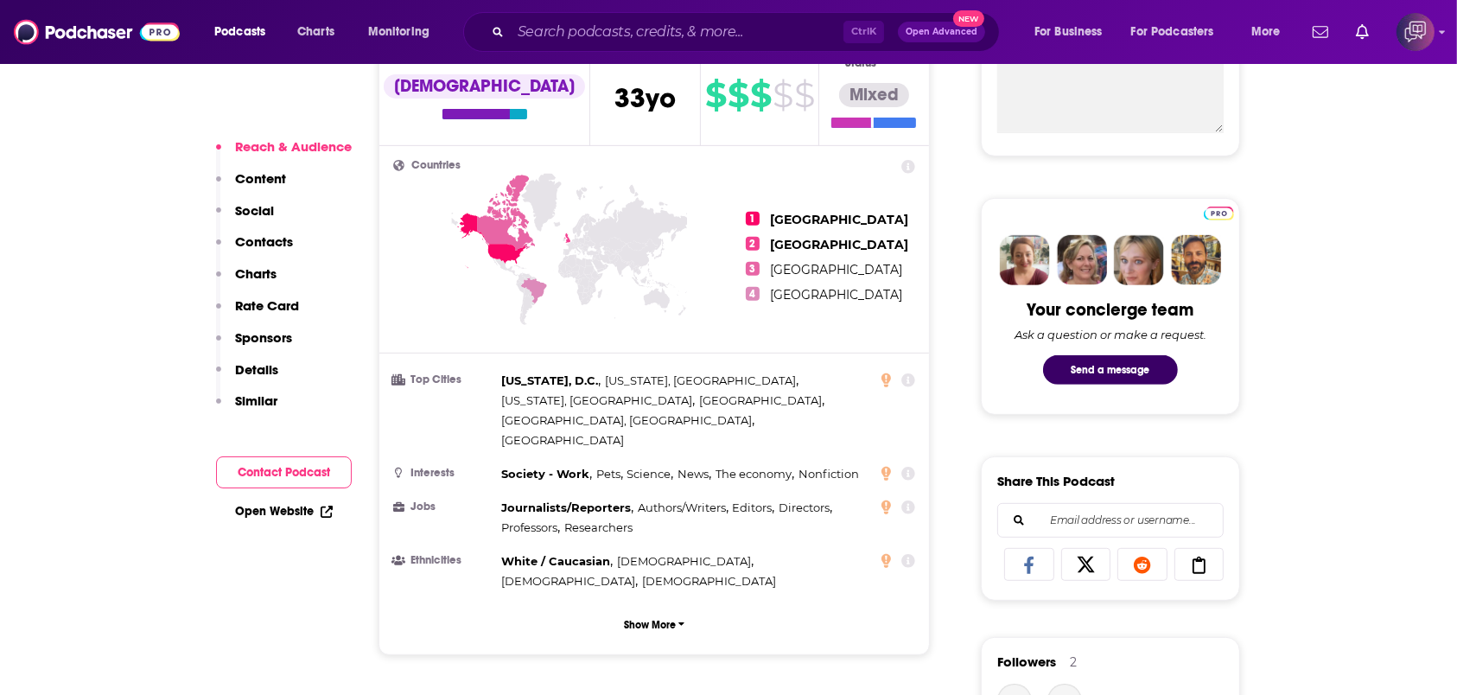
scroll to position [1267, 0]
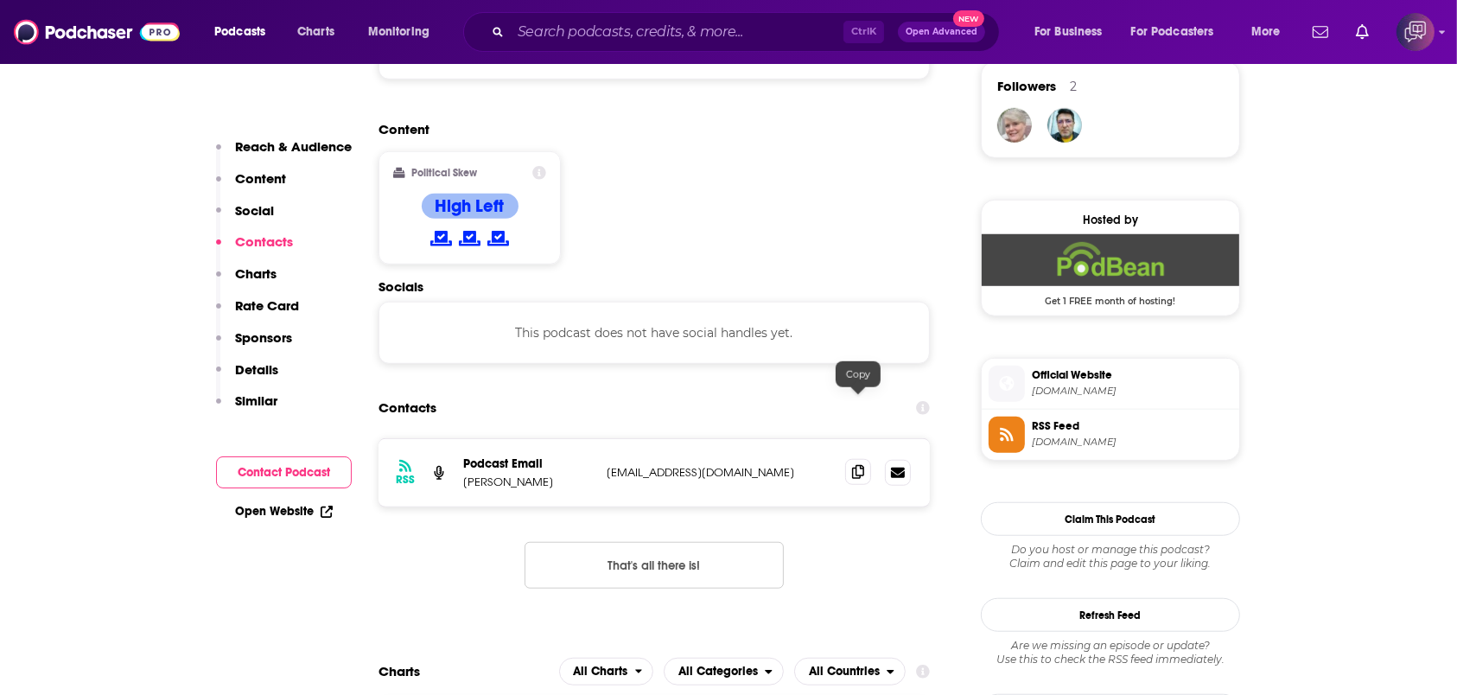
click at [855, 465] on icon at bounding box center [858, 472] width 12 height 14
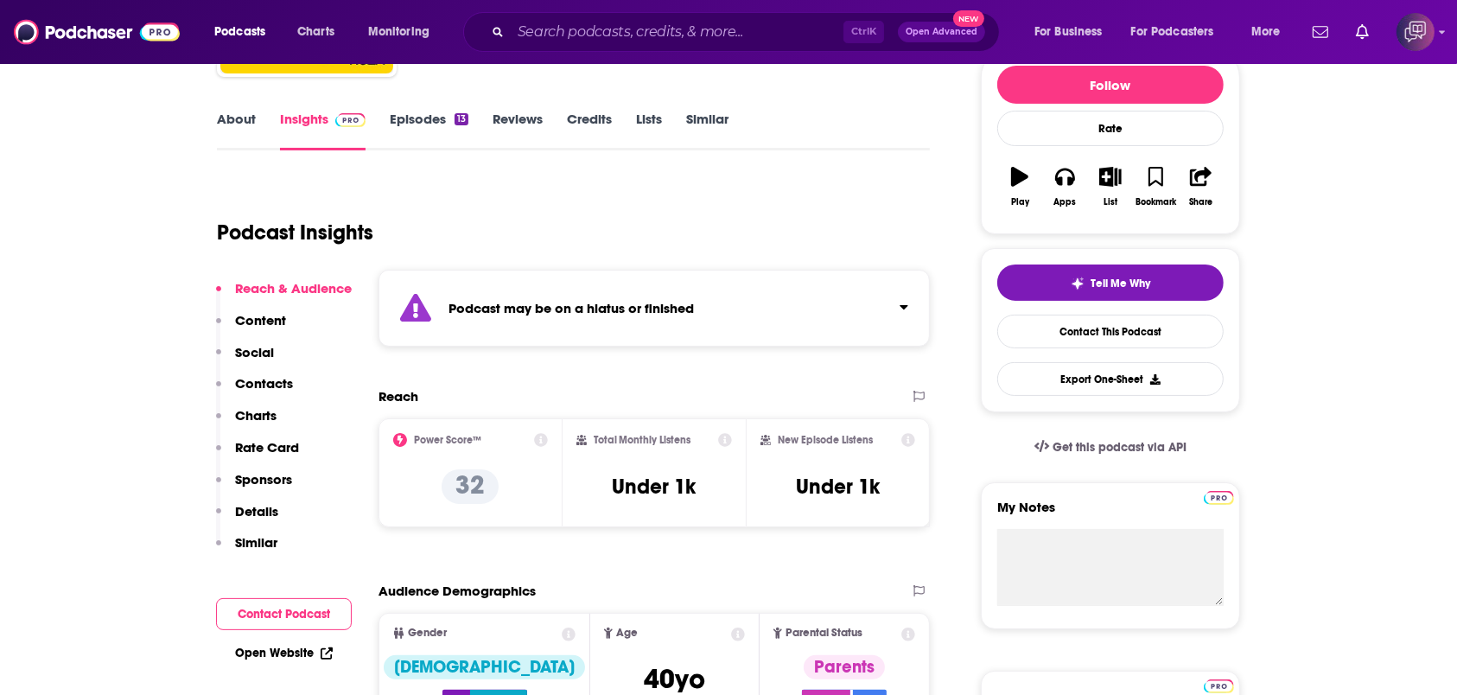
scroll to position [576, 0]
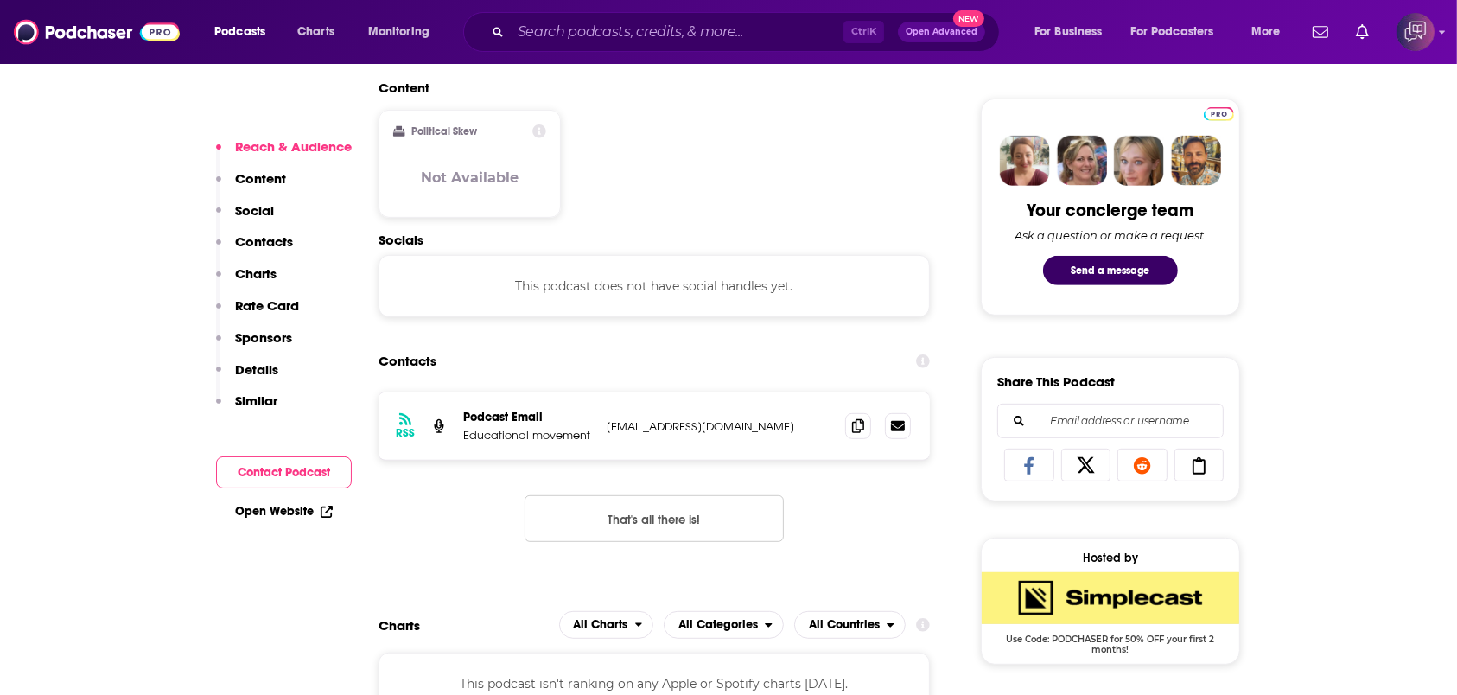
scroll to position [806, 0]
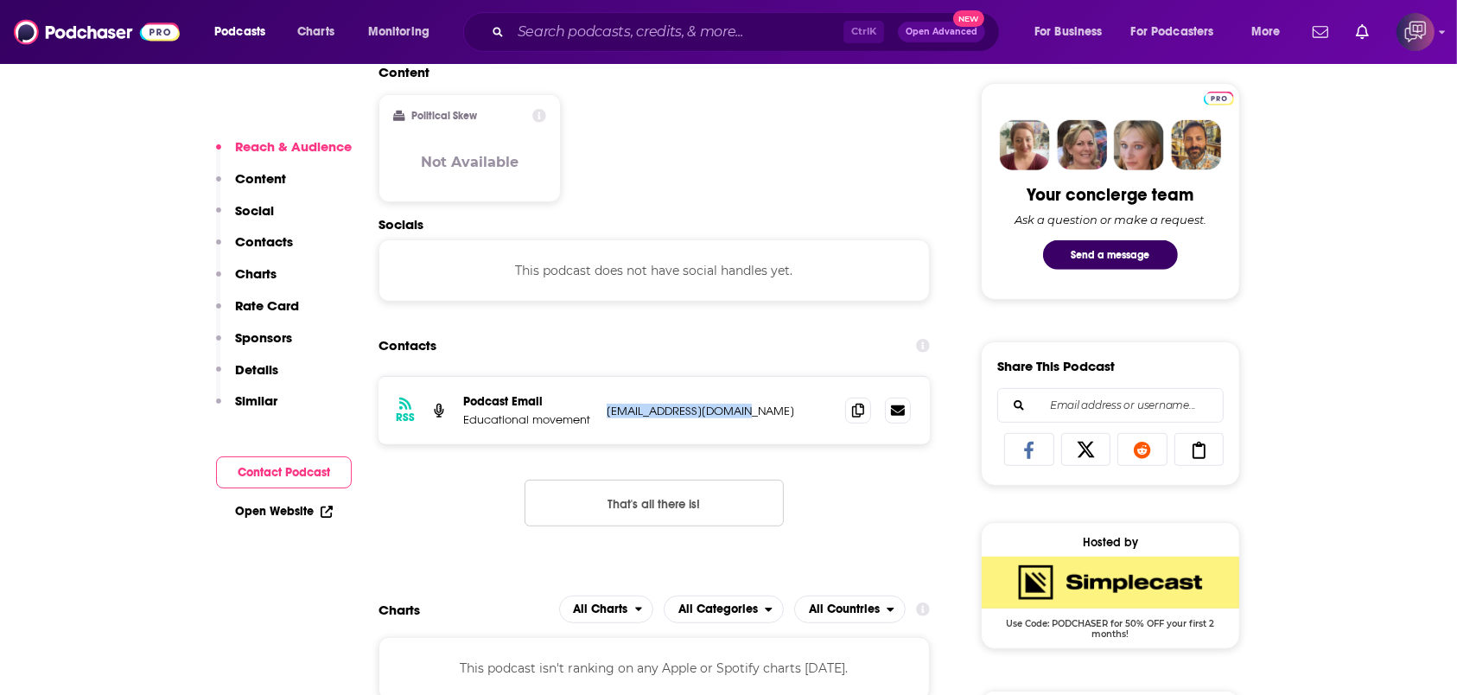
drag, startPoint x: 599, startPoint y: 400, endPoint x: 768, endPoint y: 398, distance: 169.4
click at [768, 398] on div "RSS Podcast Email Educational movement [EMAIL_ADDRESS][DOMAIN_NAME] [EMAIL_ADDR…" at bounding box center [654, 410] width 551 height 67
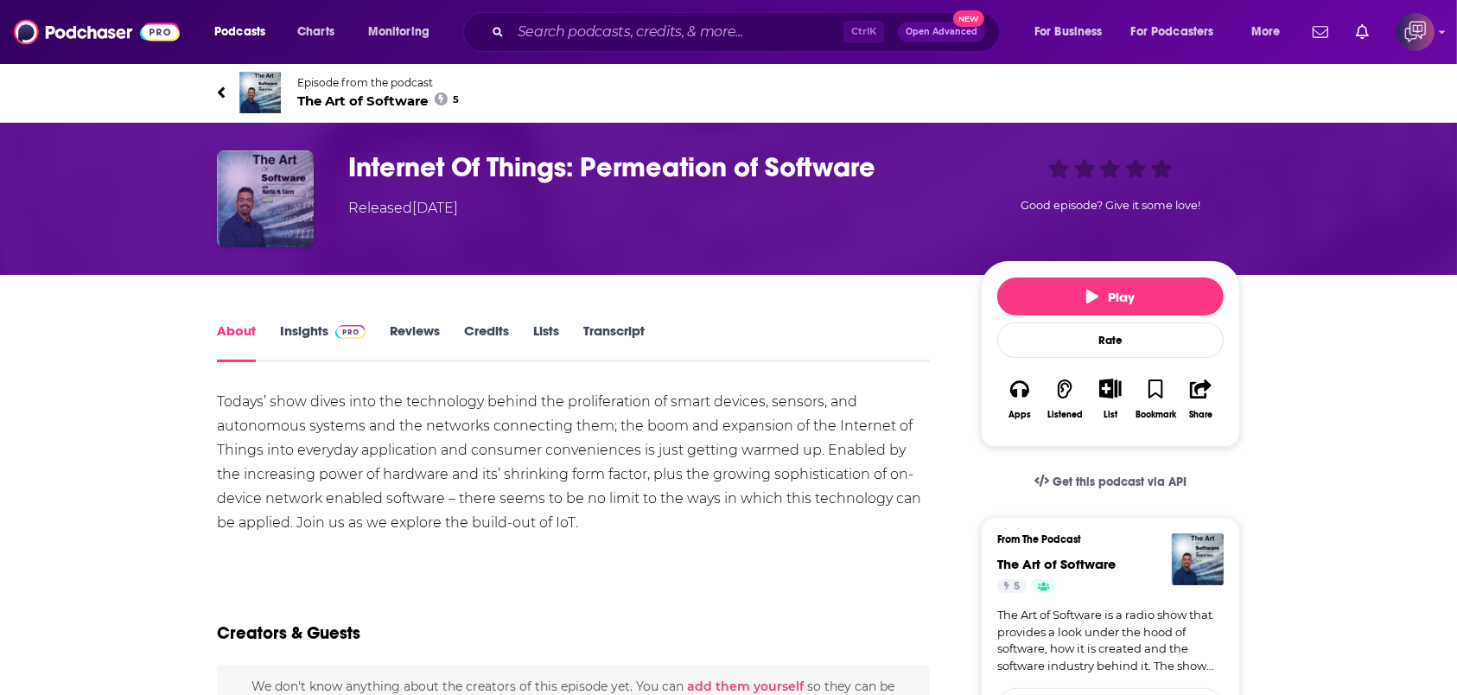
click at [279, 214] on img "Internet Of Things: Permeation of Software" at bounding box center [265, 198] width 97 height 97
click at [364, 102] on span "The Art of Software 5" at bounding box center [378, 100] width 162 height 16
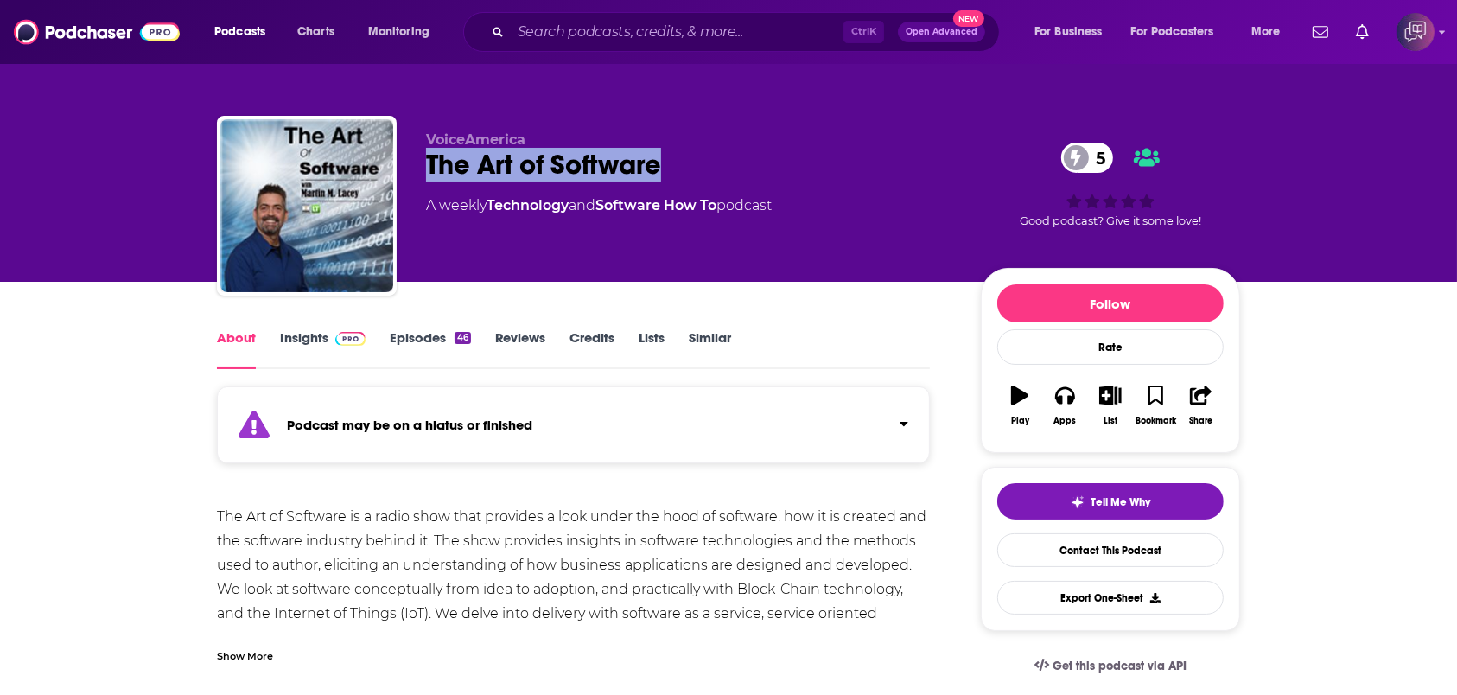
drag, startPoint x: 607, startPoint y: 149, endPoint x: 691, endPoint y: 157, distance: 84.3
click at [691, 157] on div "VoiceAmerica The Art of Software 5 A weekly Technology and Software How To podc…" at bounding box center [728, 209] width 1023 height 187
copy h1 "The Art of Software"
click at [281, 346] on link "Insights" at bounding box center [323, 349] width 86 height 40
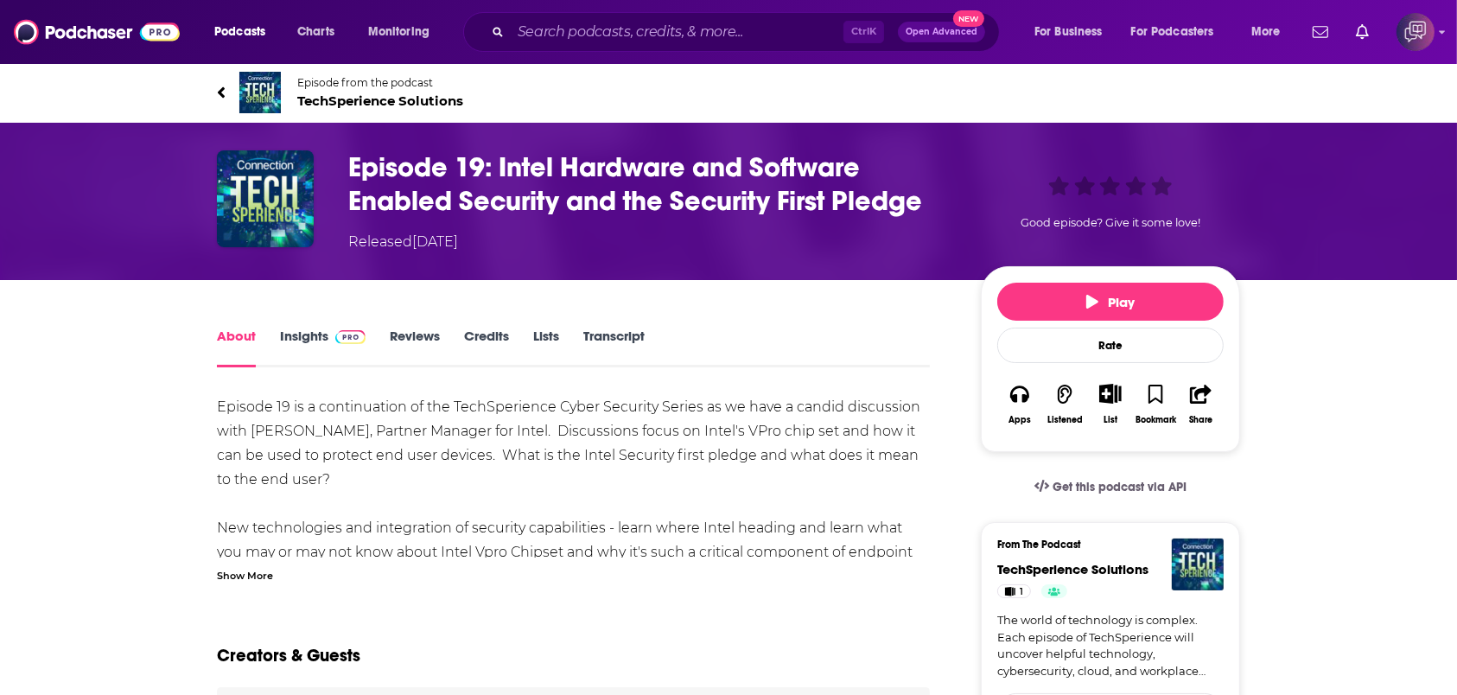
click at [405, 101] on span "TechSperience Solutions" at bounding box center [380, 100] width 166 height 16
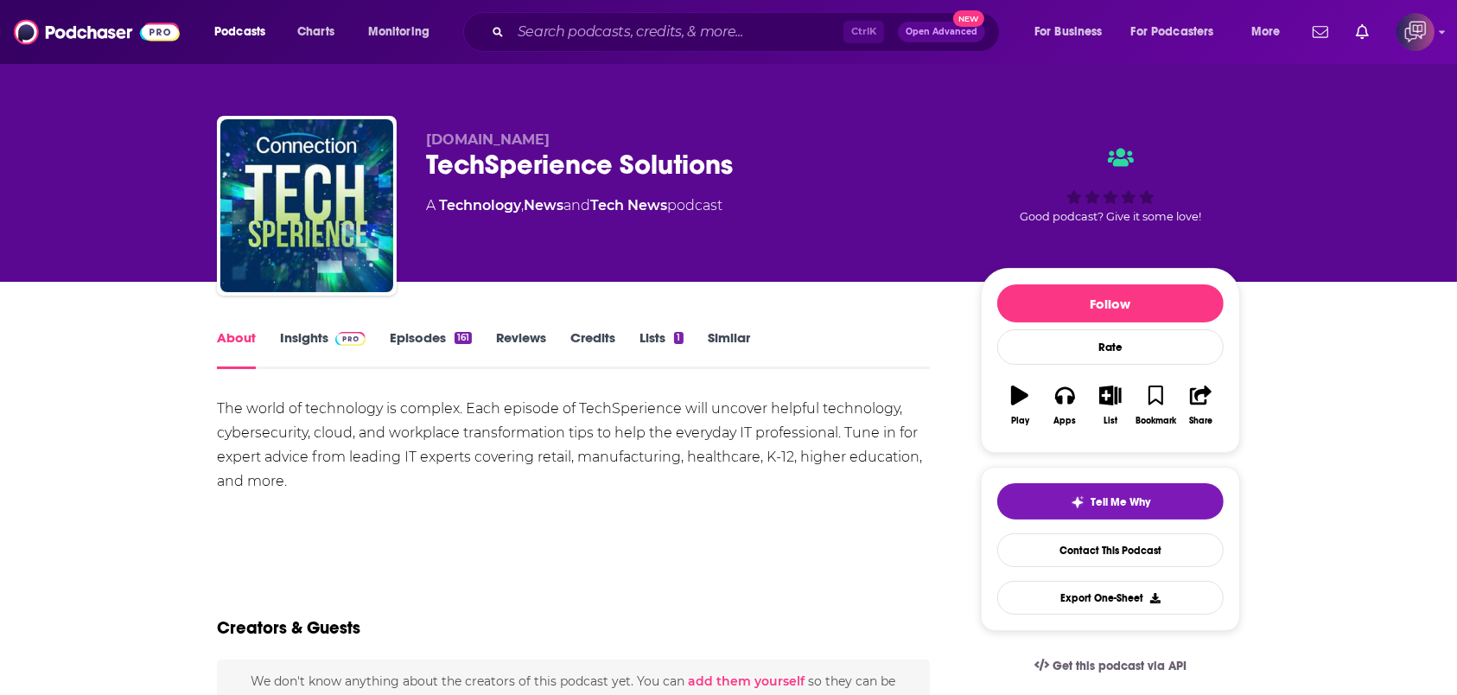
click at [353, 344] on img at bounding box center [350, 339] width 30 height 14
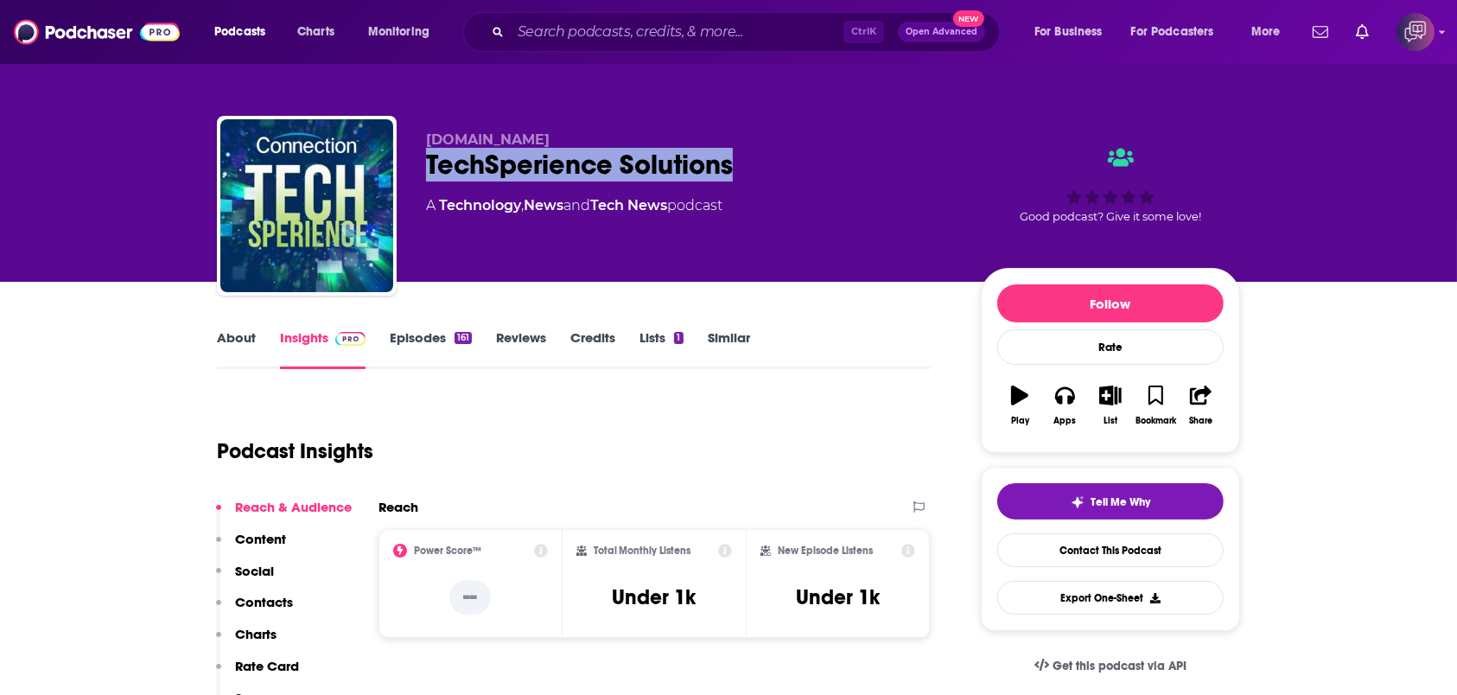
drag, startPoint x: 411, startPoint y: 158, endPoint x: 798, endPoint y: 155, distance: 386.4
click at [798, 155] on div "[DOMAIN_NAME] TechSperience Solutions A Technology , News and Tech News podcast…" at bounding box center [728, 209] width 1023 height 187
copy h2 "TechSperience Solutions"
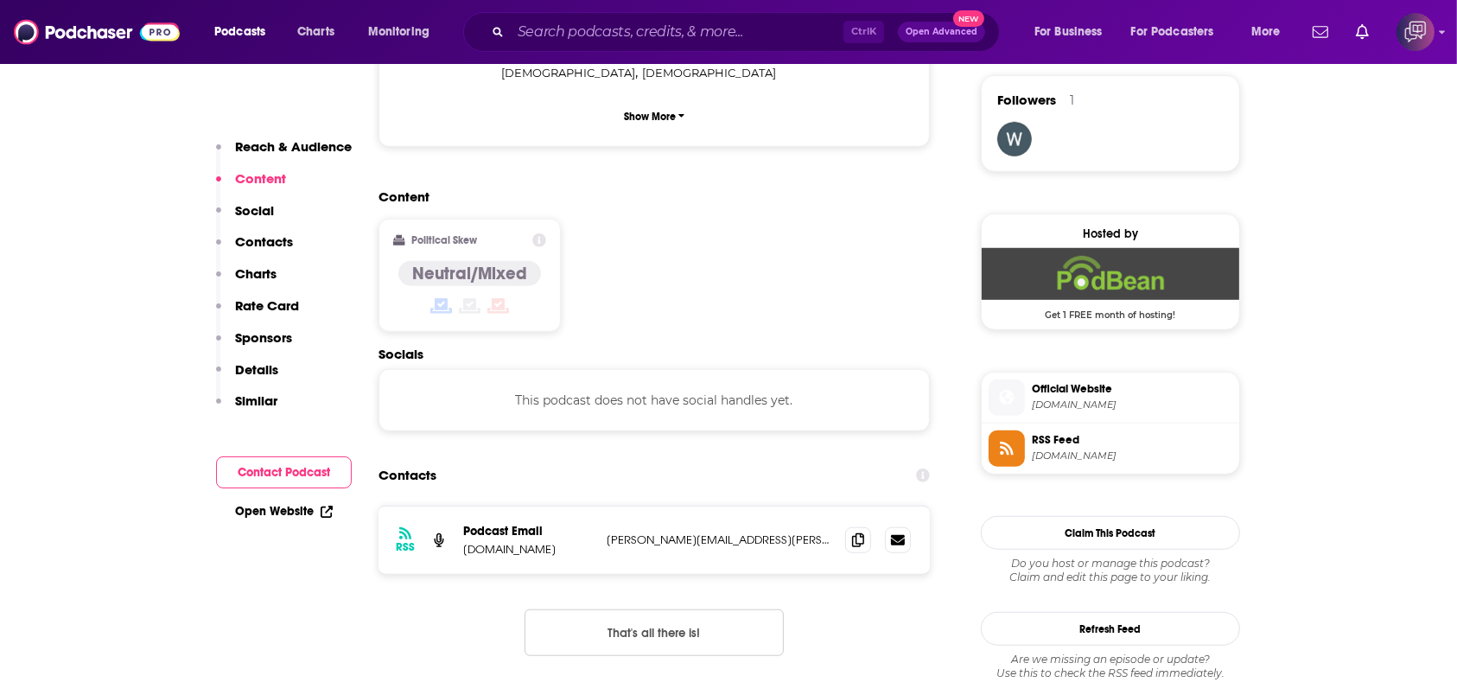
scroll to position [1498, 0]
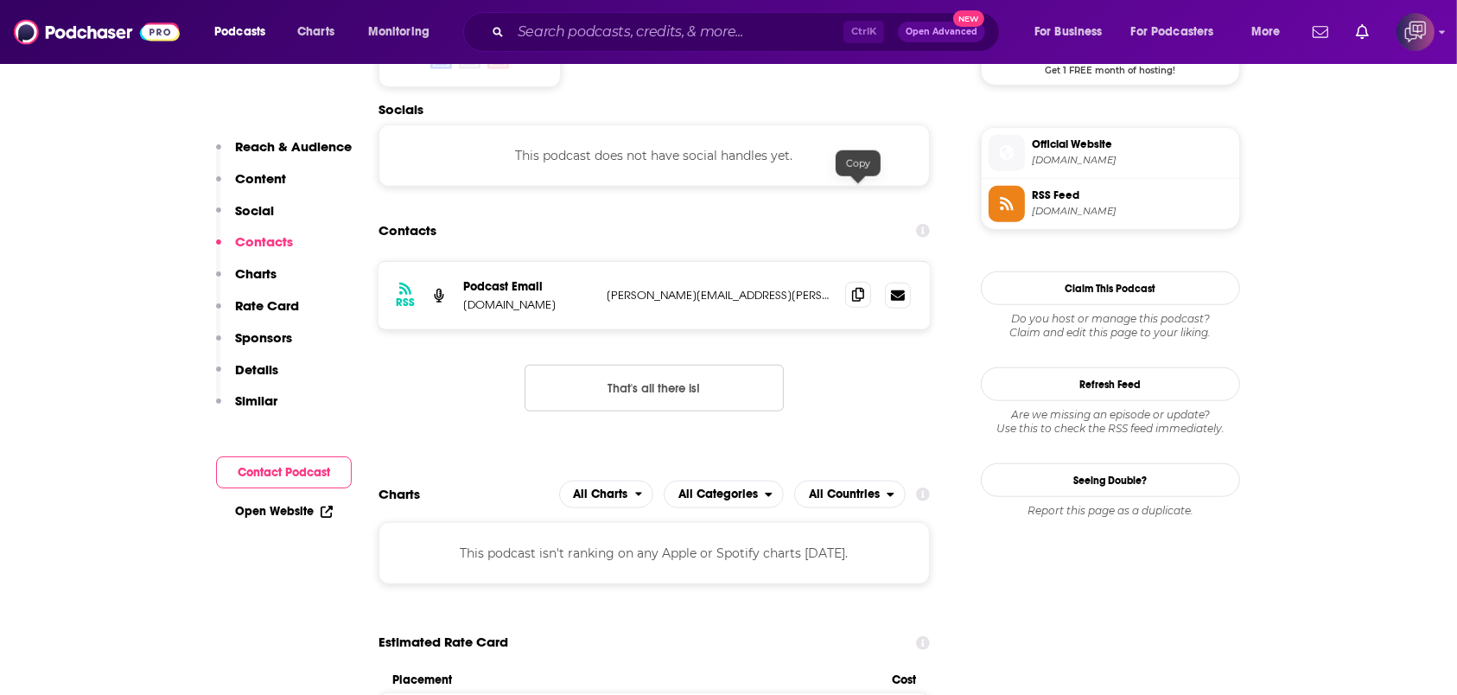
click at [853, 288] on icon at bounding box center [858, 295] width 12 height 14
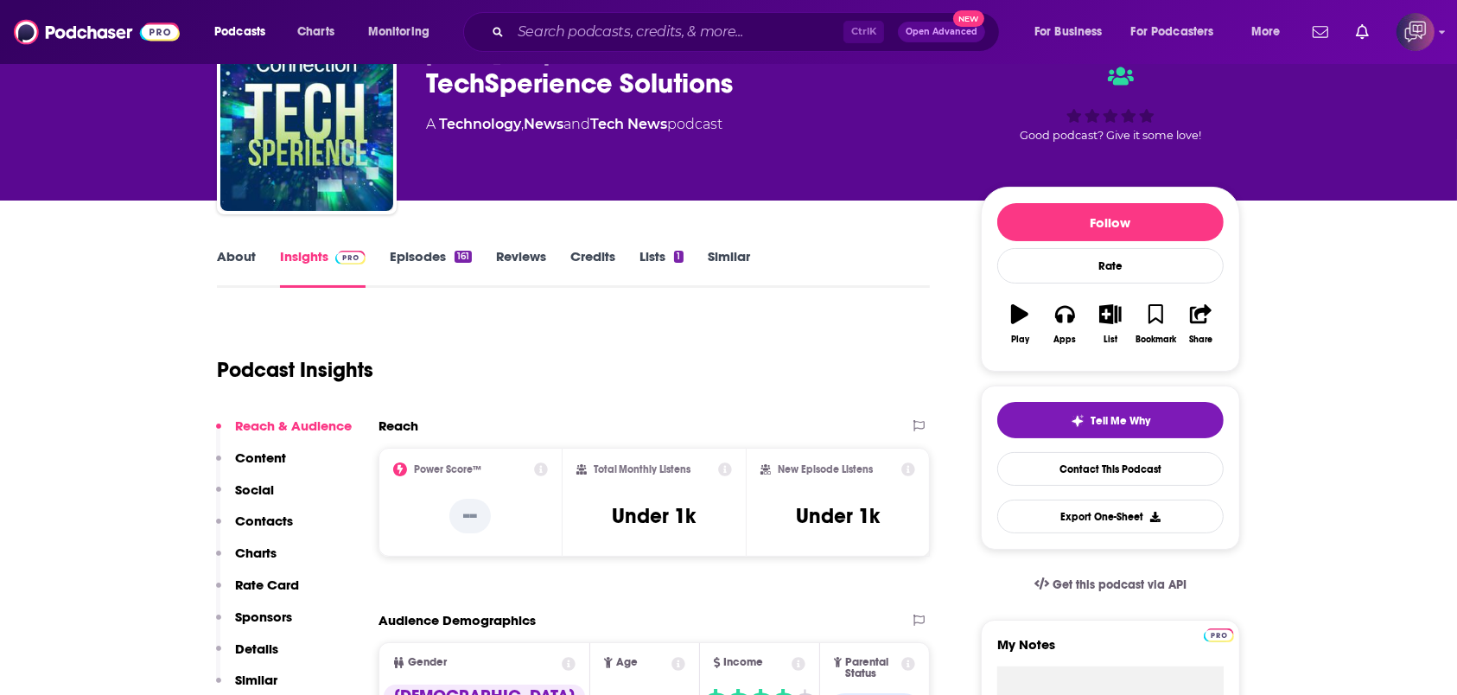
scroll to position [0, 0]
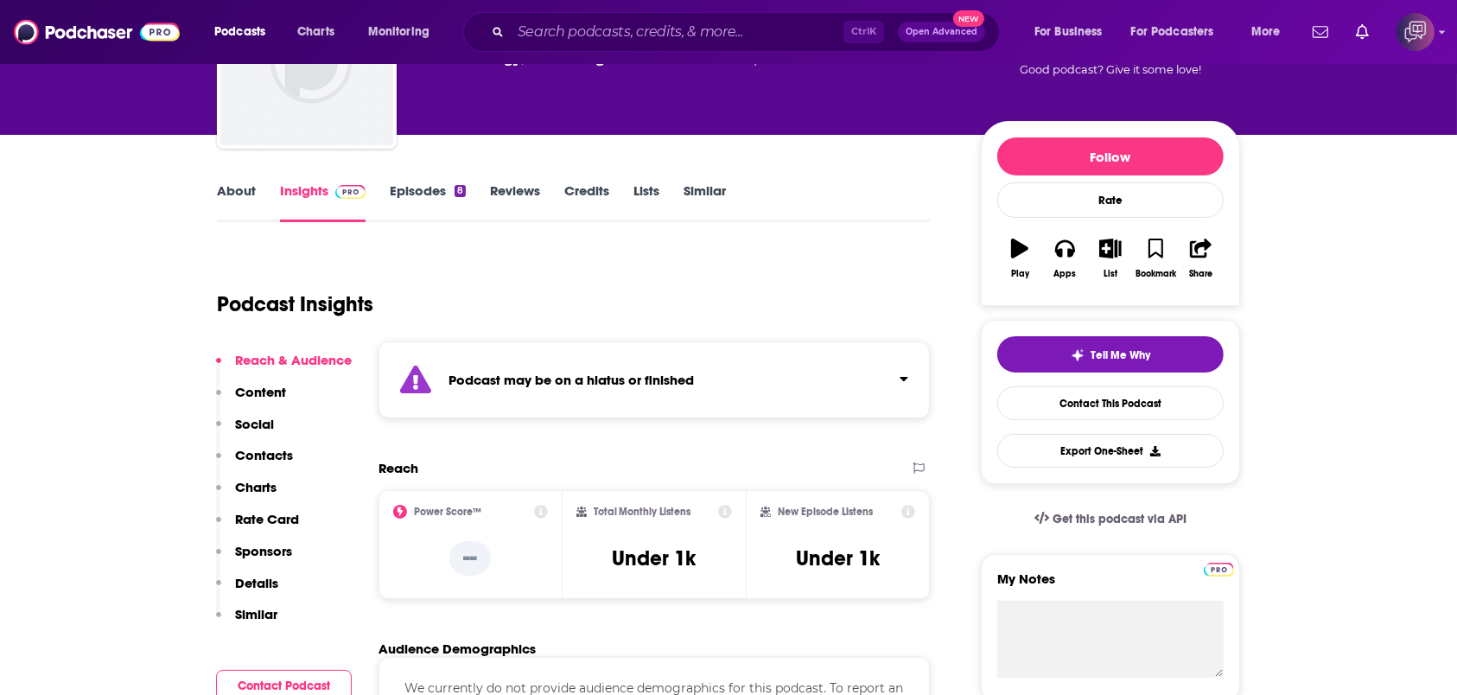
scroll to position [346, 0]
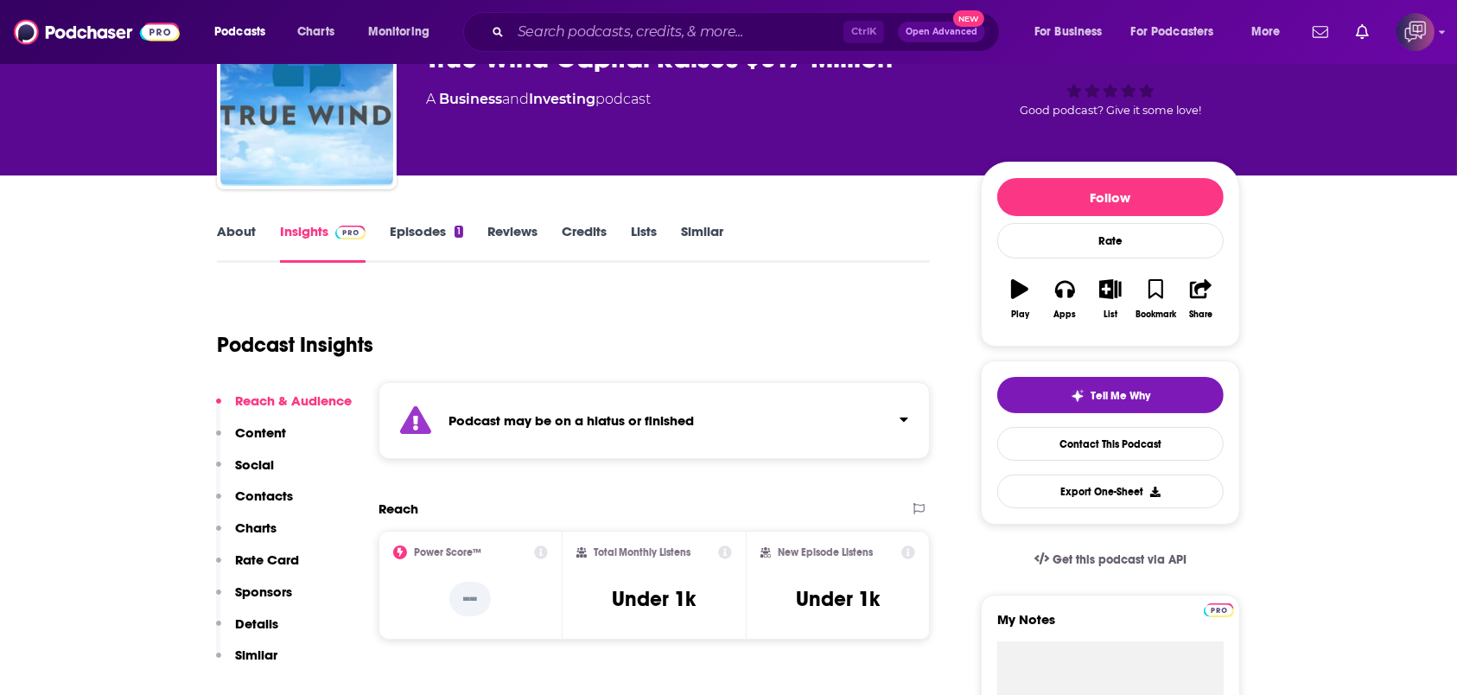
scroll to position [346, 0]
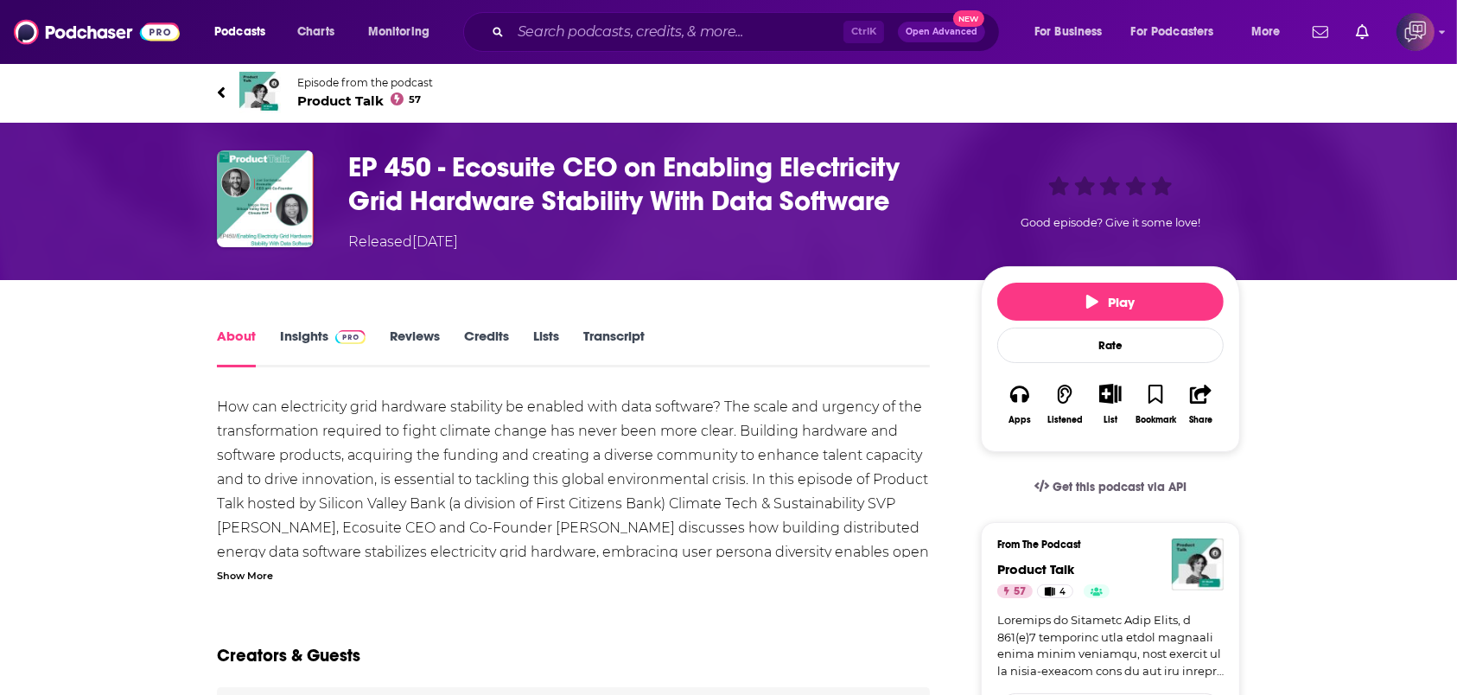
click at [359, 93] on span "Product Talk 57" at bounding box center [365, 100] width 136 height 16
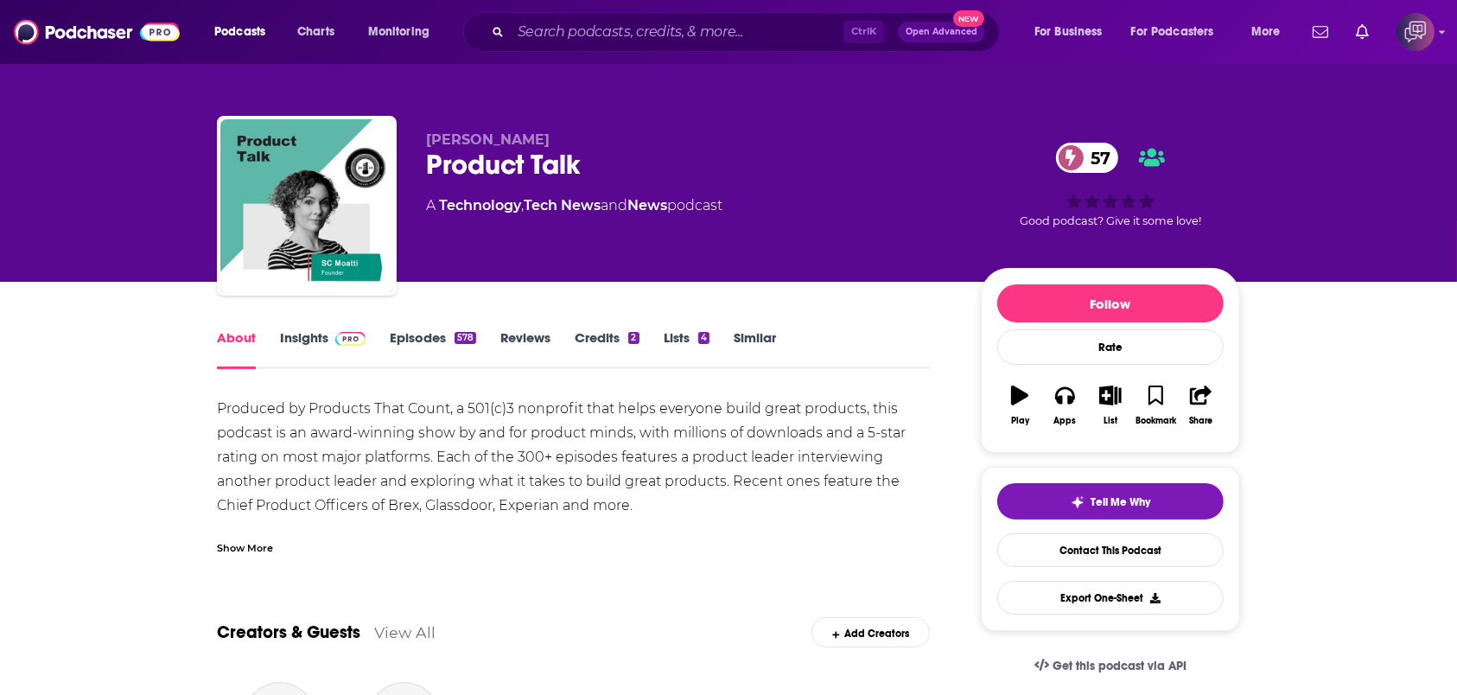
click at [341, 341] on img at bounding box center [350, 339] width 30 height 14
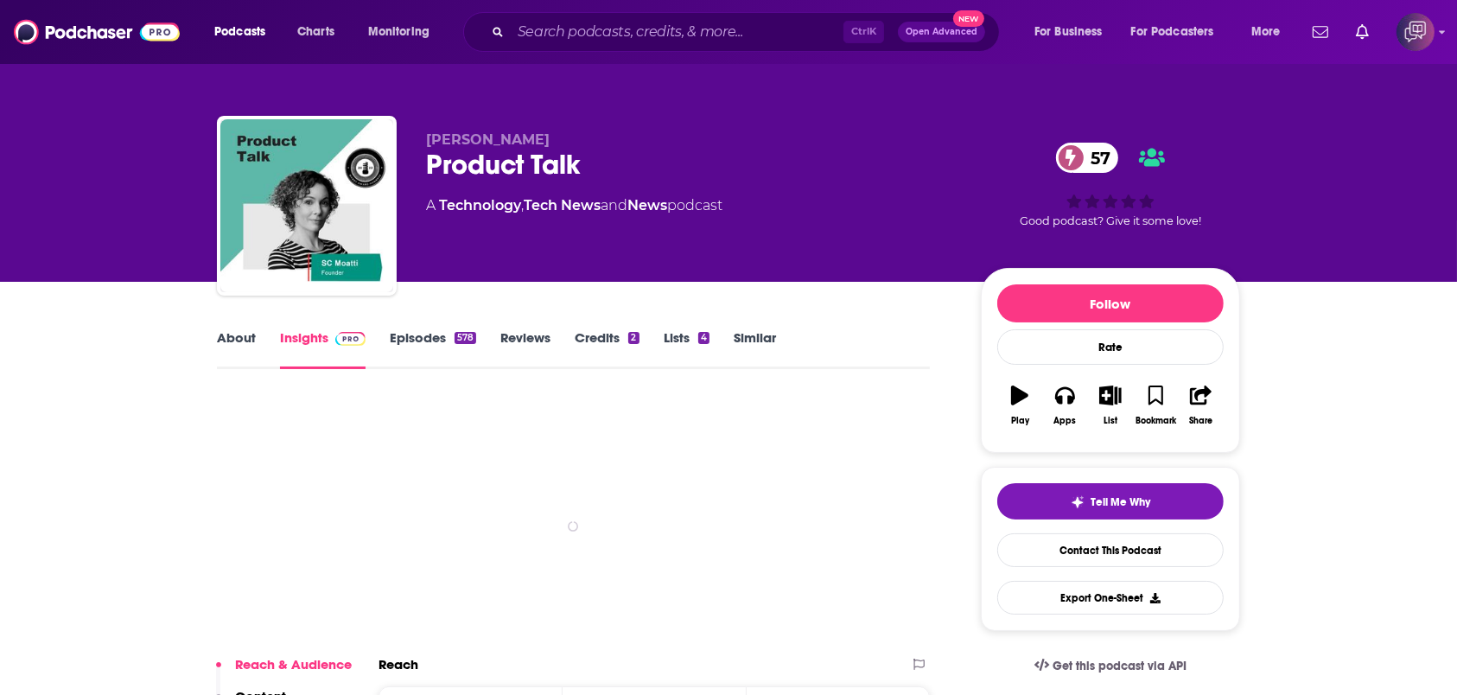
click at [601, 156] on div "Sophie-Charlotte Moatti Product Talk 57 A Technology , Tech News and News podca…" at bounding box center [728, 209] width 1023 height 187
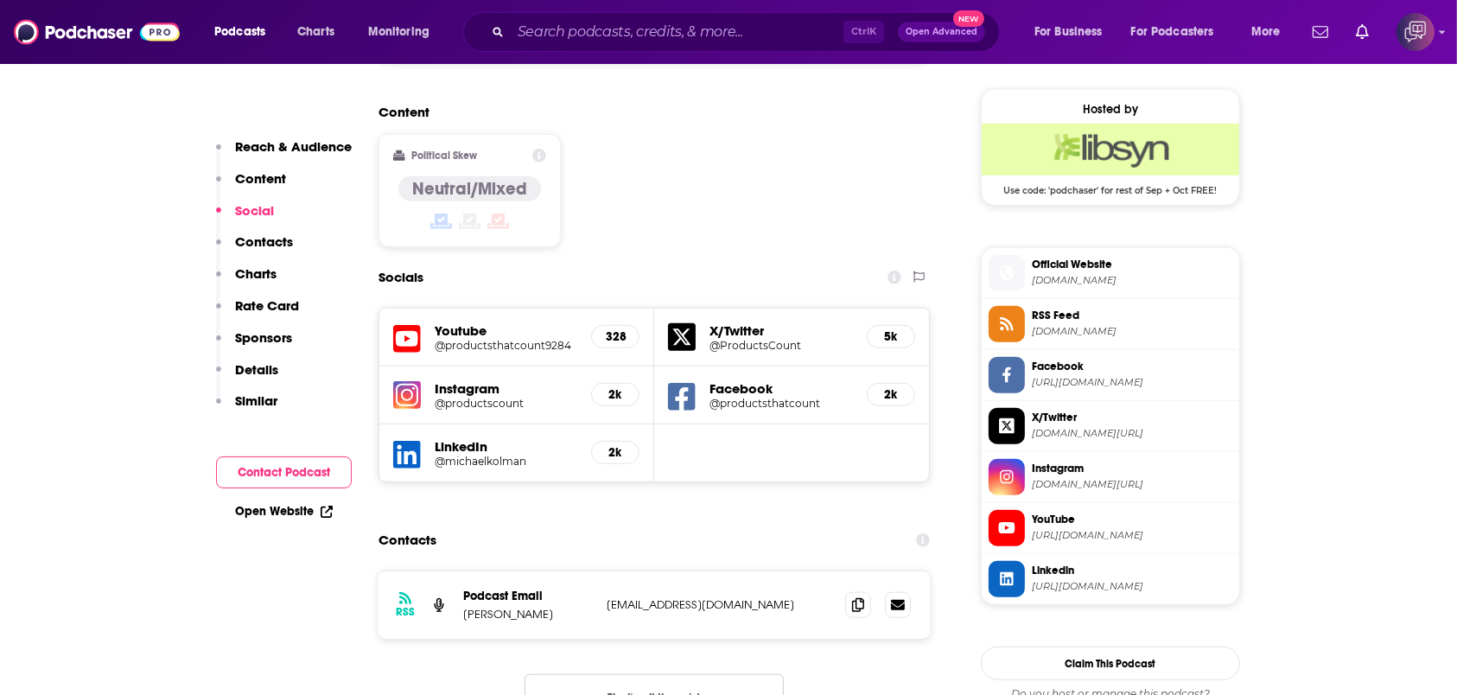
scroll to position [1498, 0]
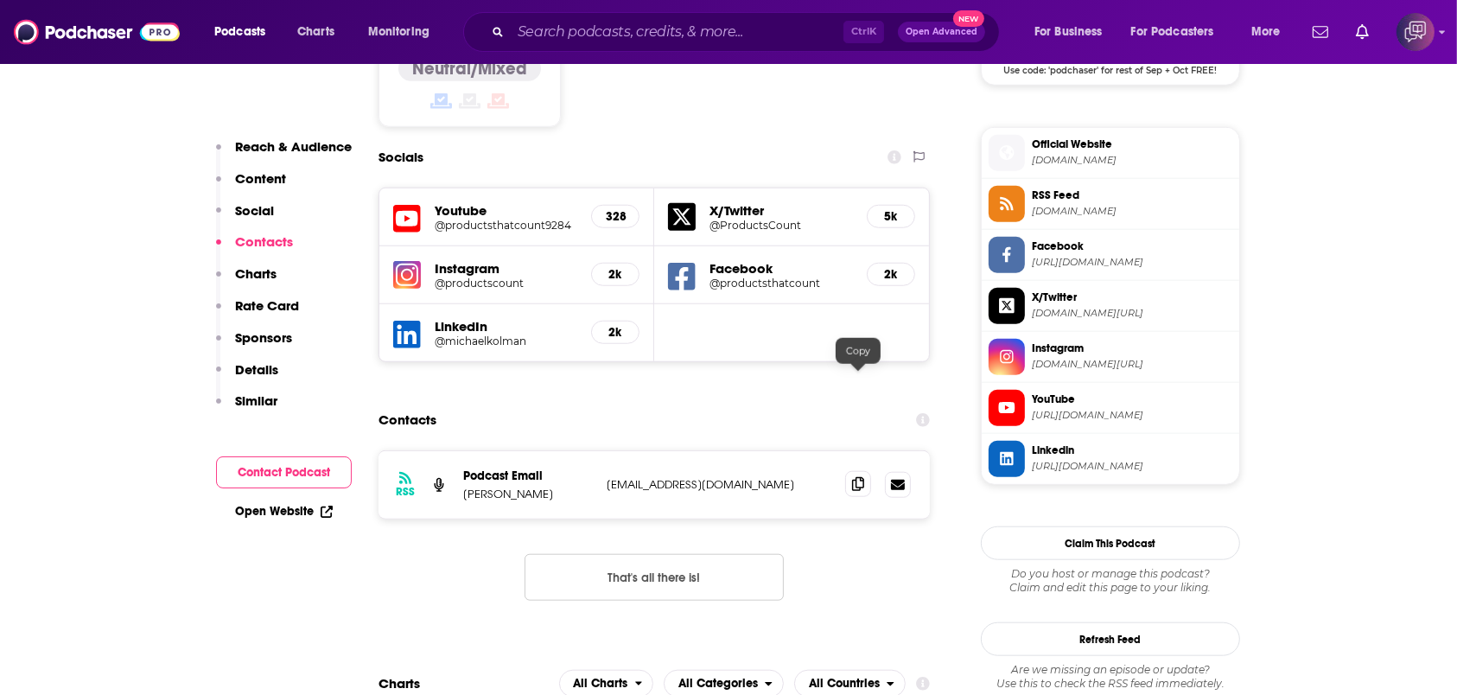
click at [862, 477] on icon at bounding box center [858, 484] width 12 height 14
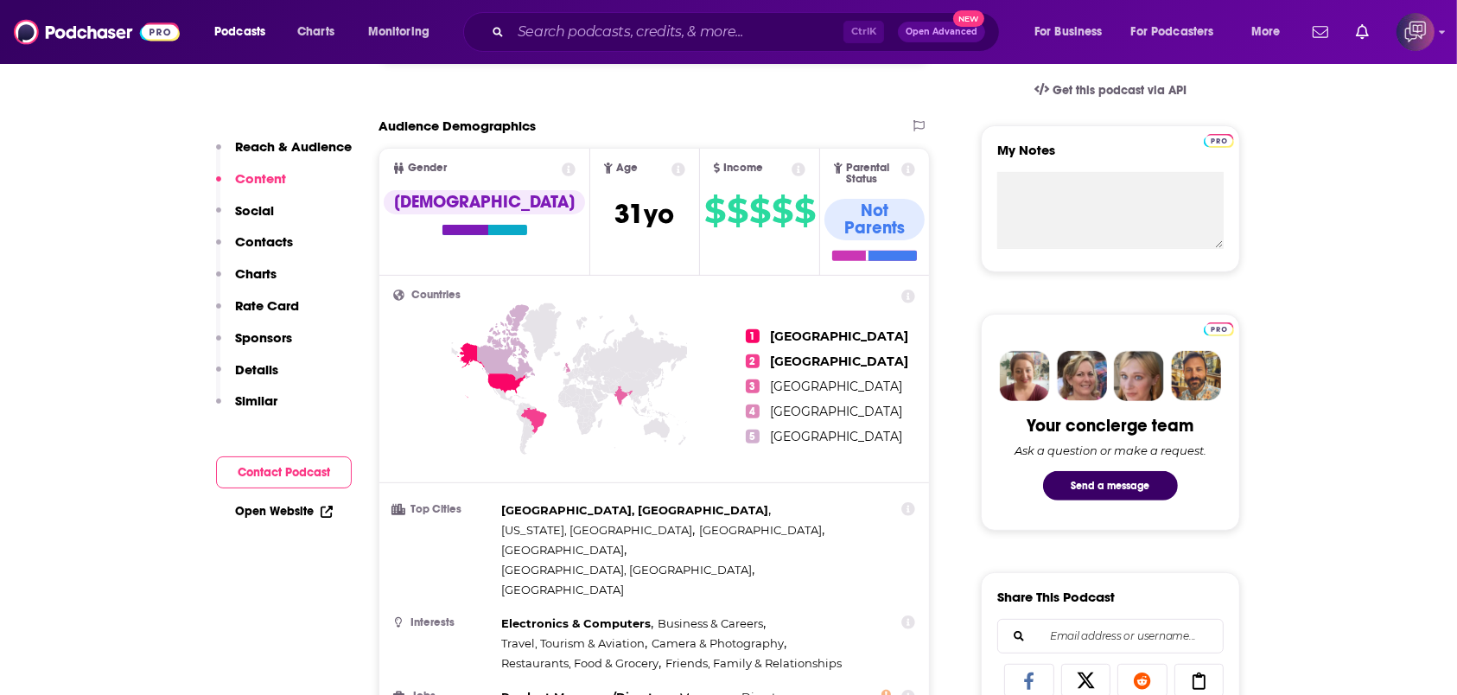
scroll to position [0, 0]
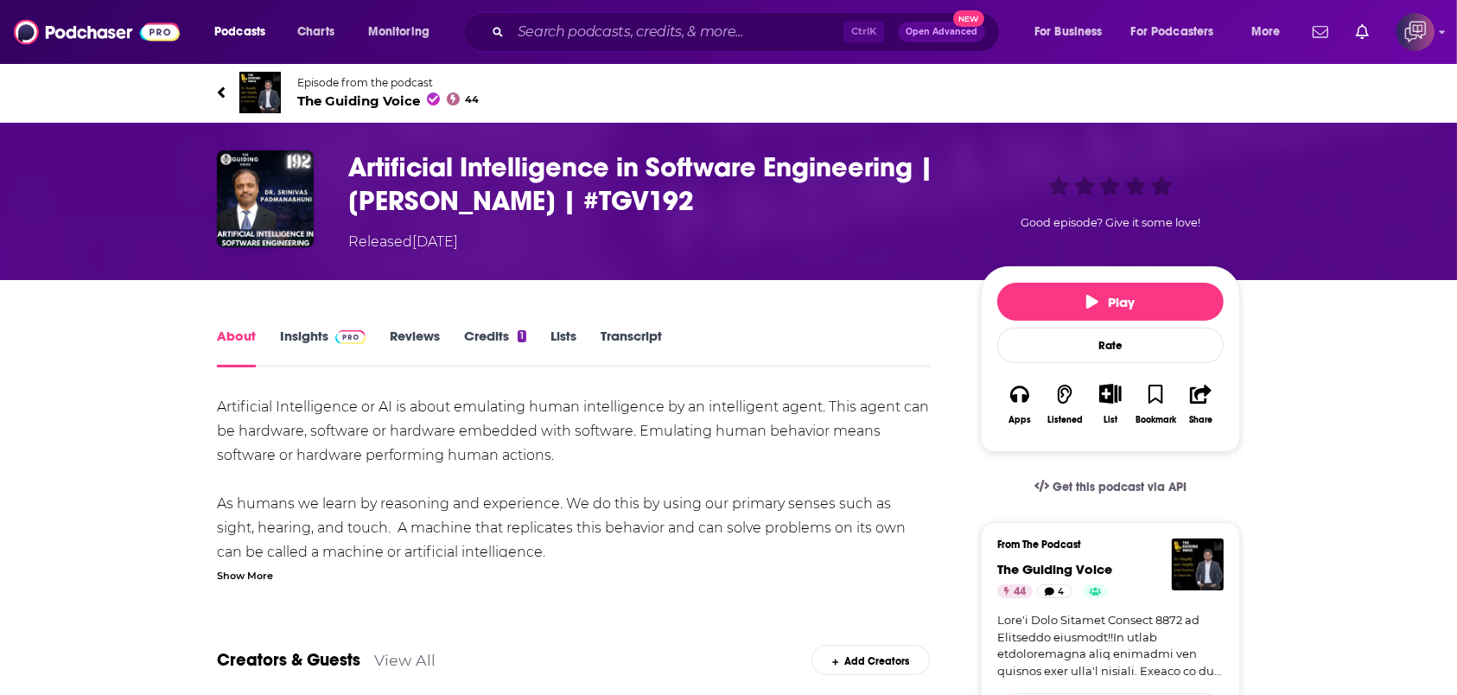
click at [374, 95] on span "The Guiding Voice 44" at bounding box center [388, 100] width 182 height 16
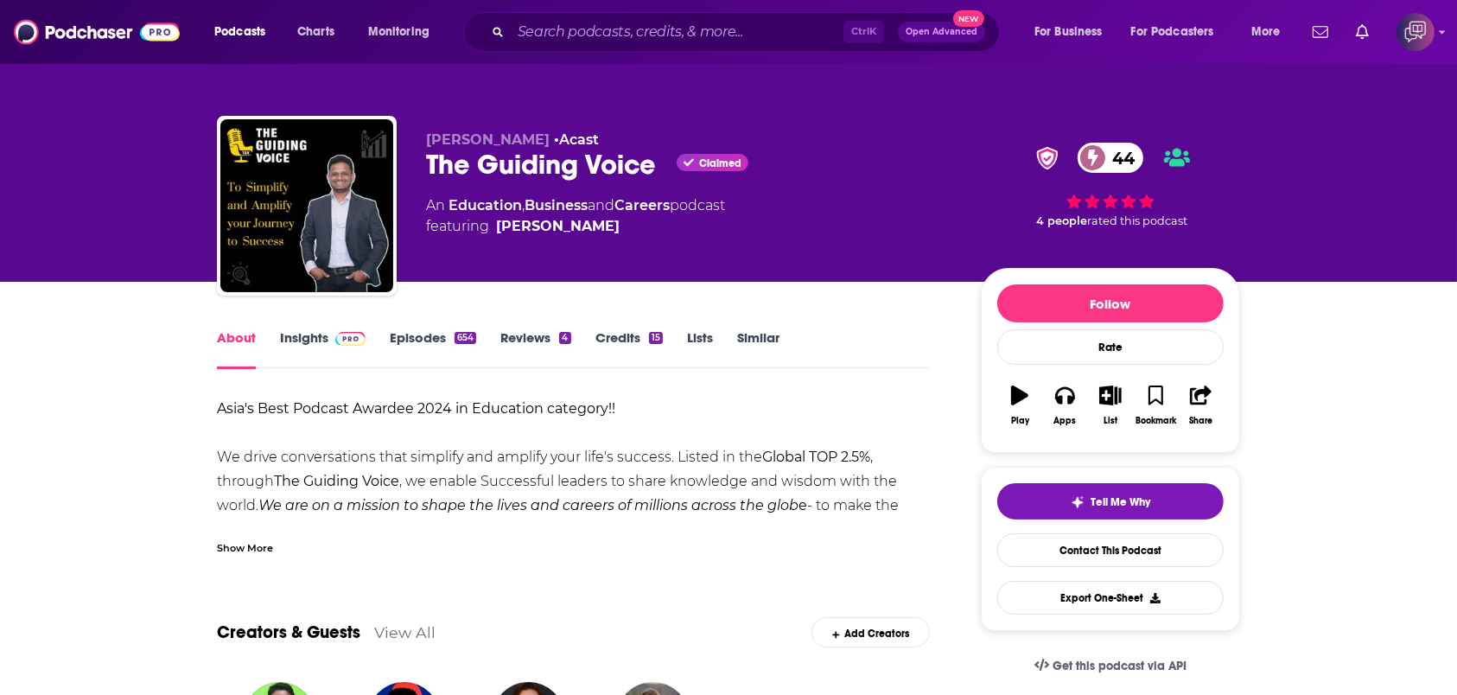
click at [322, 332] on link "Insights" at bounding box center [323, 349] width 86 height 40
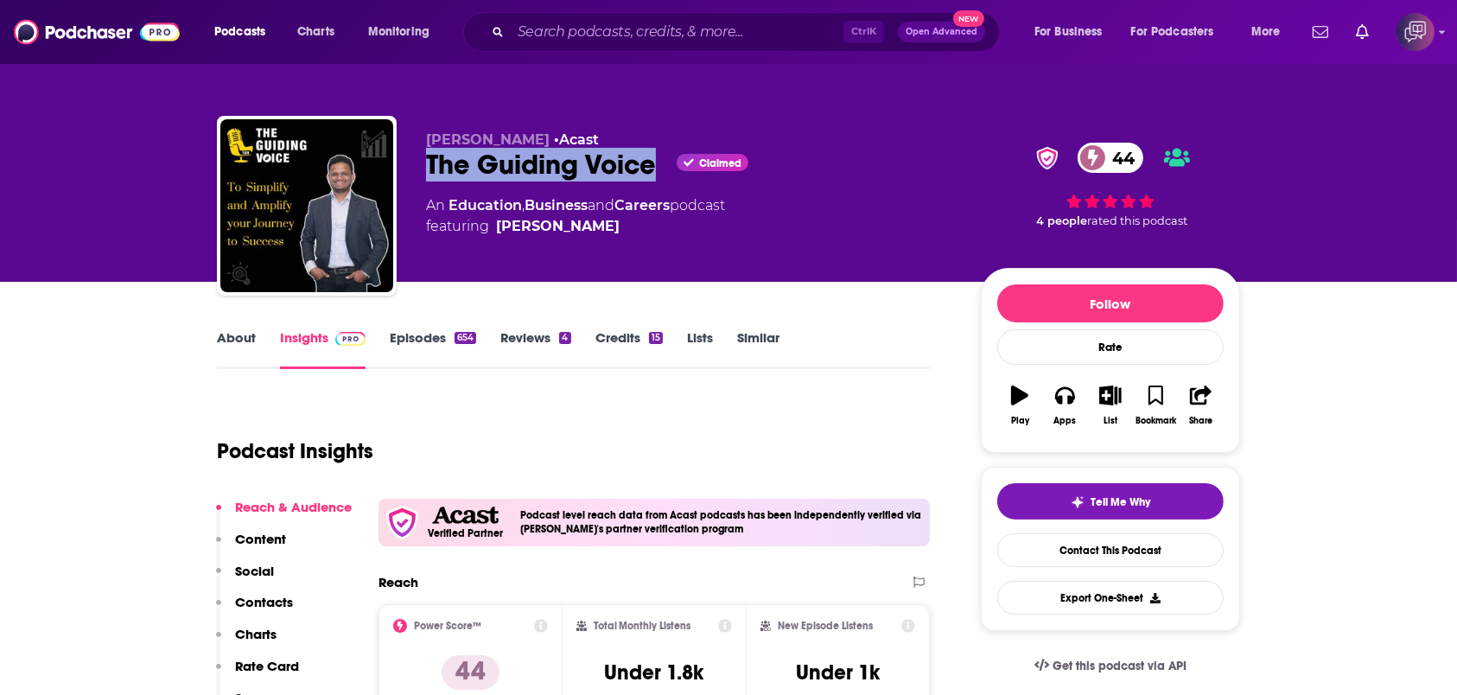
drag, startPoint x: 422, startPoint y: 167, endPoint x: 659, endPoint y: 165, distance: 237.7
click at [659, 165] on div "[PERSON_NAME] • Acast The Guiding Voice Claimed 44 An Education , Business and …" at bounding box center [728, 209] width 1023 height 187
copy h2 "The Guiding Voice"
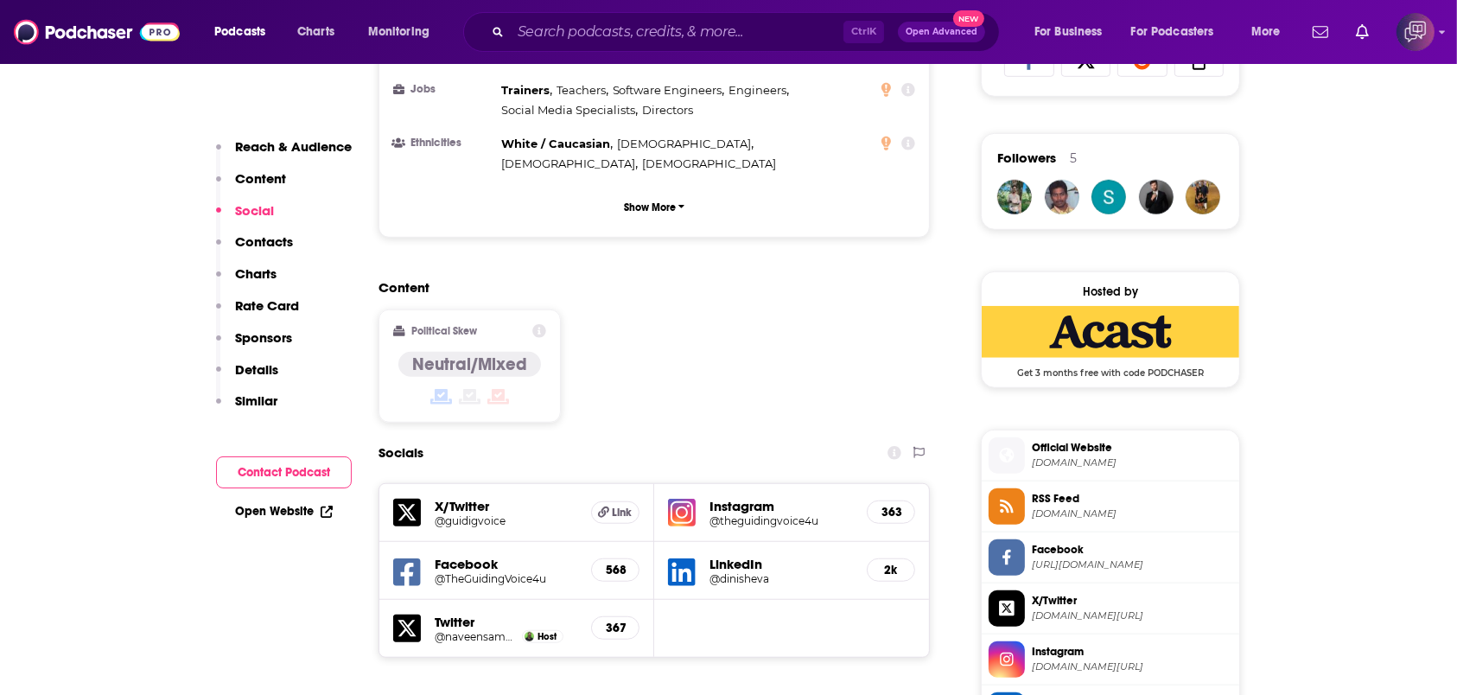
scroll to position [1383, 0]
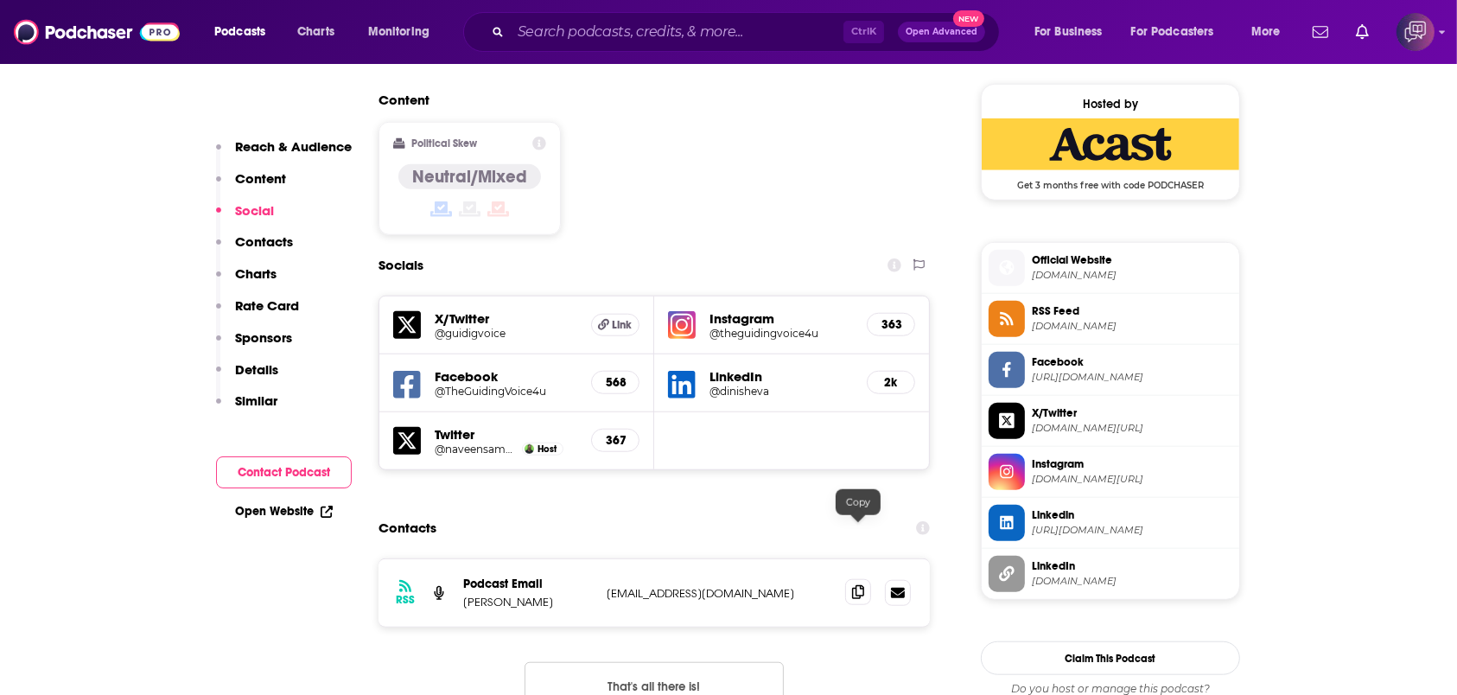
click at [858, 585] on icon at bounding box center [858, 592] width 12 height 14
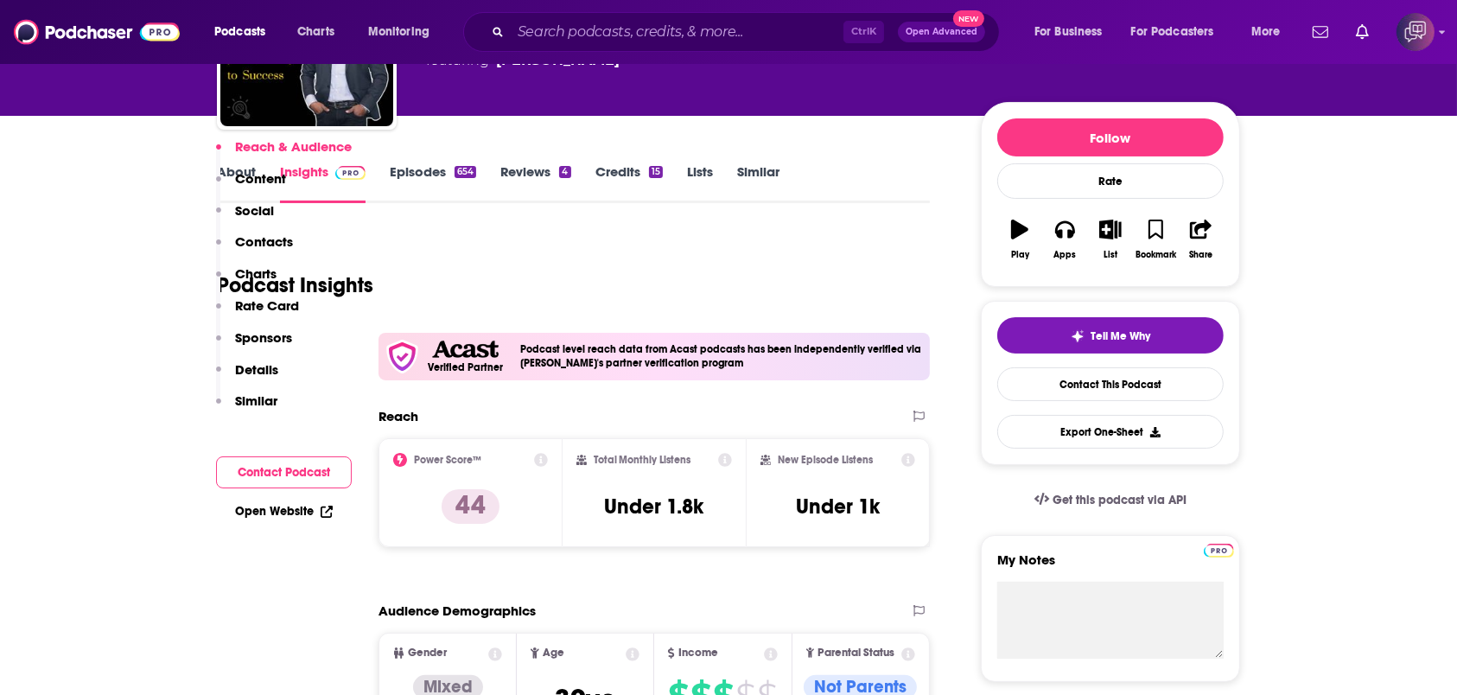
scroll to position [0, 0]
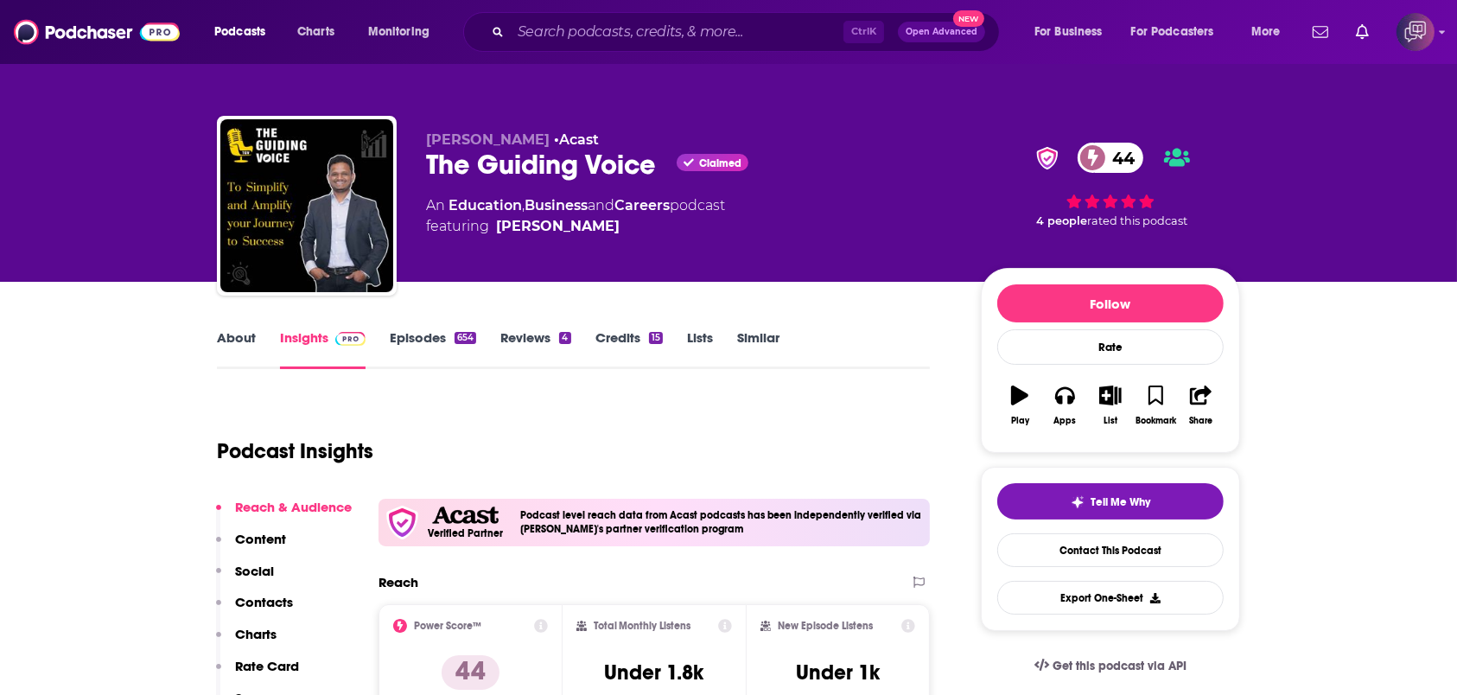
click at [242, 353] on link "About" at bounding box center [236, 349] width 39 height 40
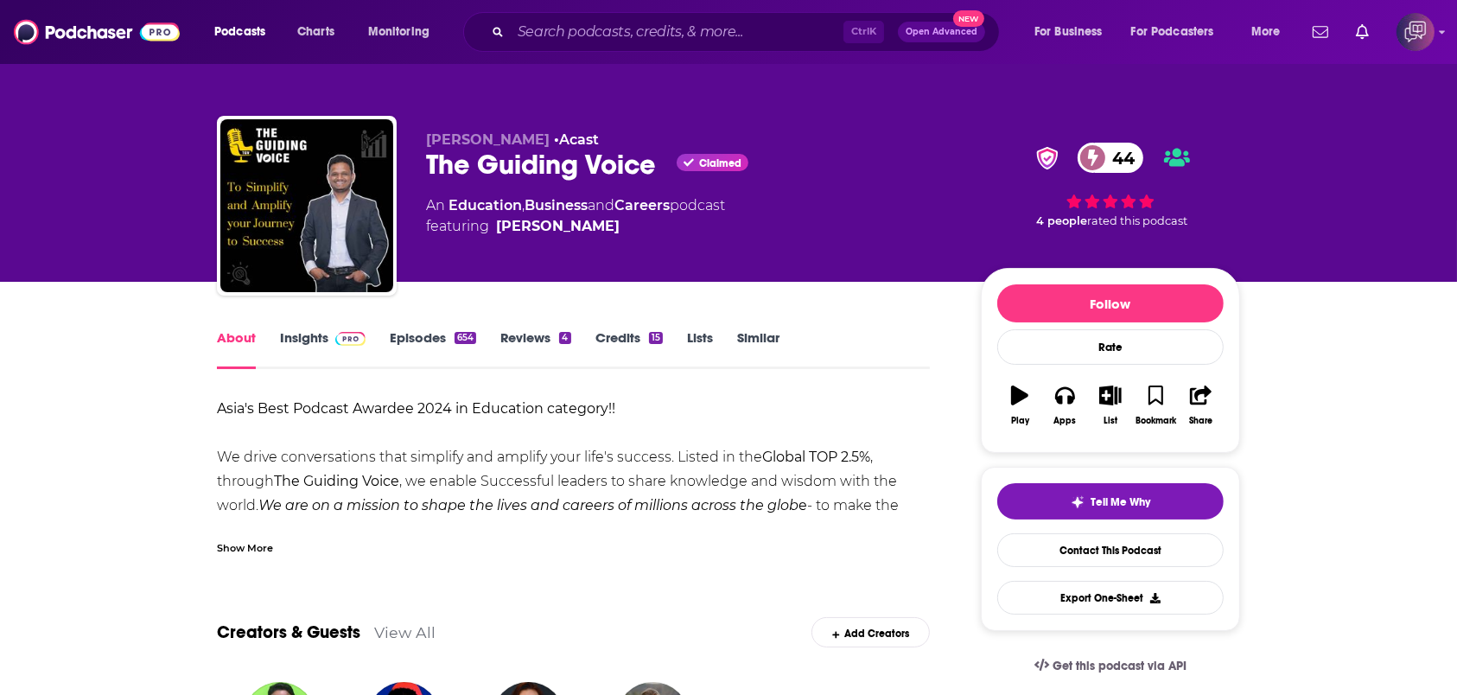
click at [235, 543] on div "Show More" at bounding box center [245, 546] width 56 height 16
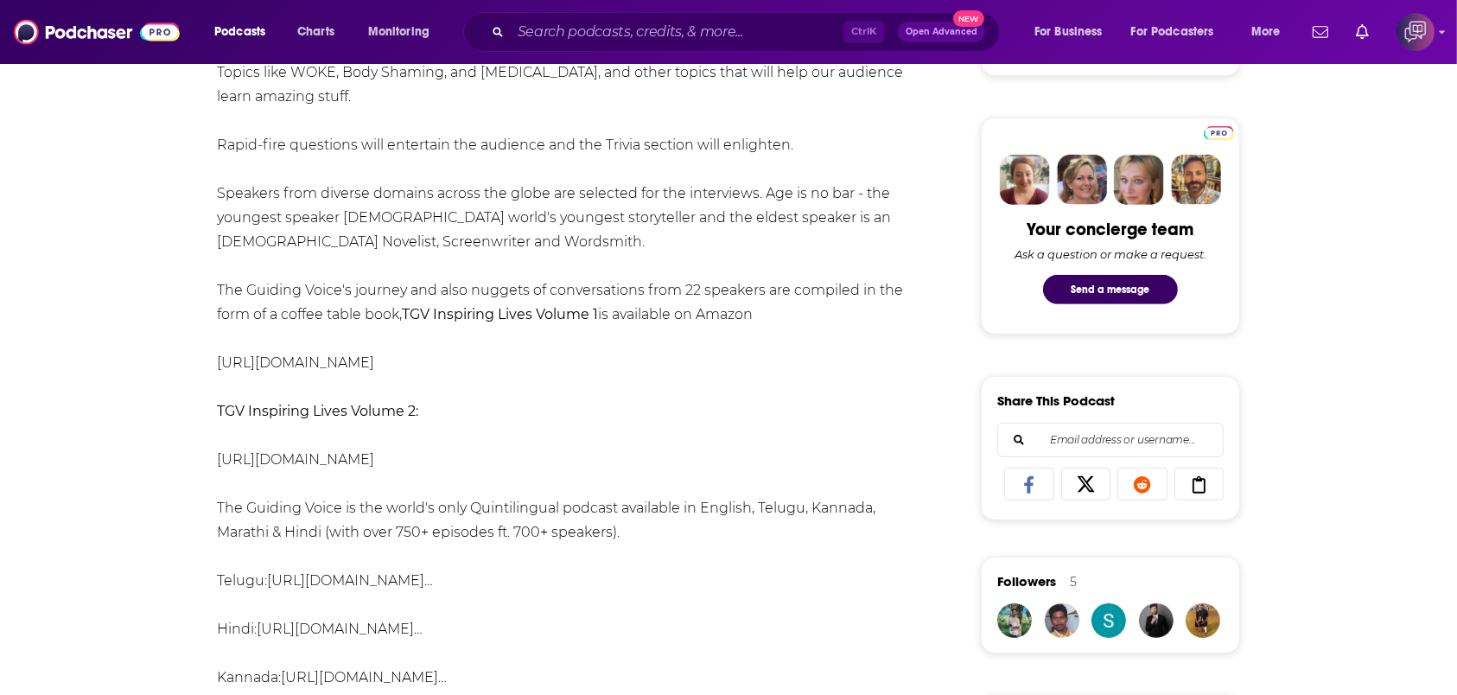
scroll to position [806, 0]
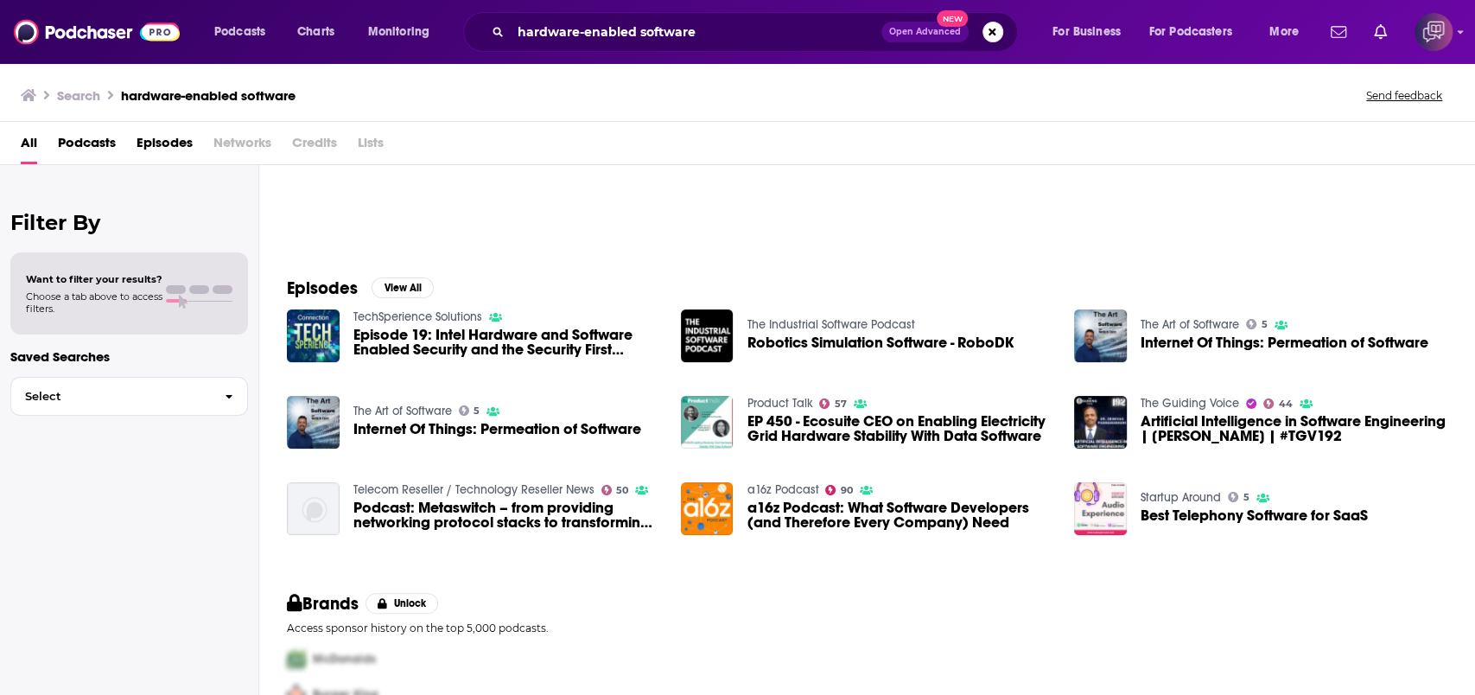
scroll to position [222, 0]
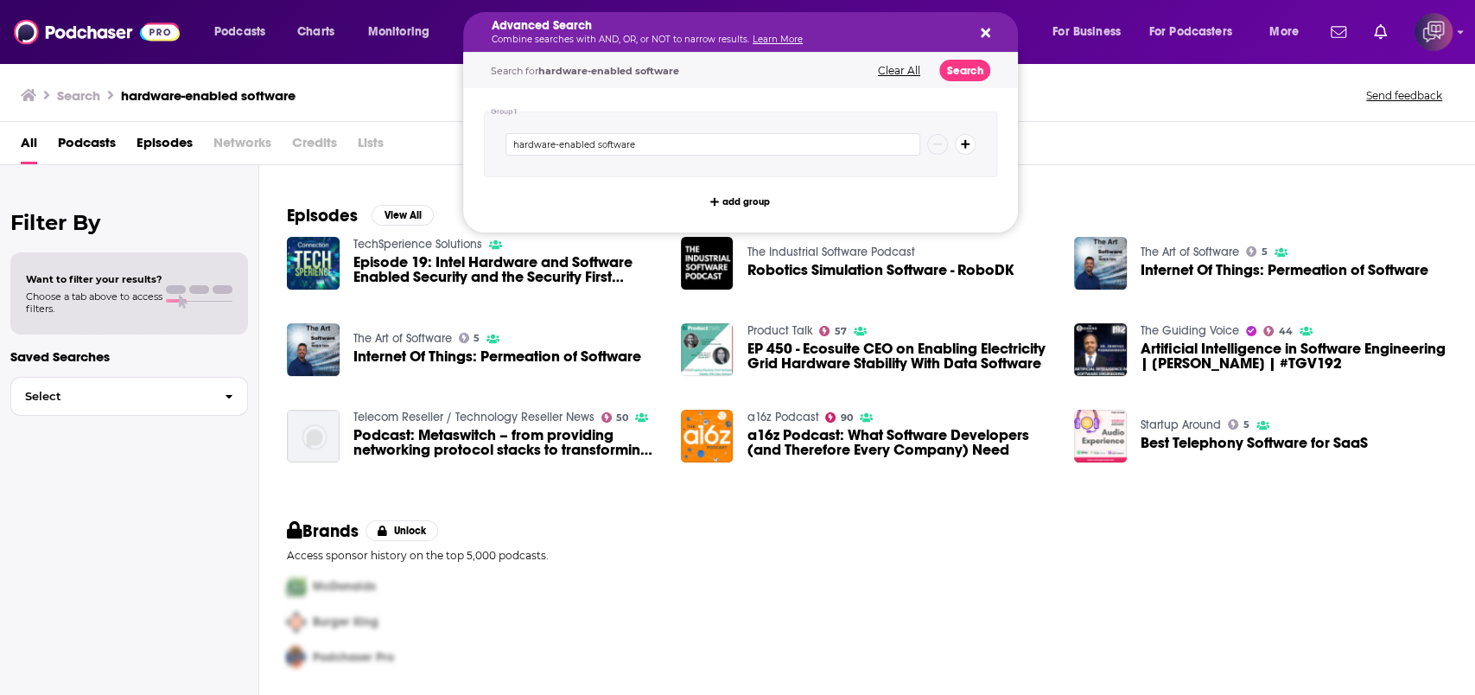
click at [714, 35] on p "Combine searches with AND, OR, or NOT to narrow results. Learn More" at bounding box center [727, 39] width 470 height 9
drag, startPoint x: 733, startPoint y: 142, endPoint x: 476, endPoint y: 144, distance: 256.7
click at [476, 144] on div "Group 1 hardware-enabled software add group" at bounding box center [740, 160] width 555 height 144
type input "muslim women"
click at [979, 66] on button "Search" at bounding box center [965, 71] width 51 height 22
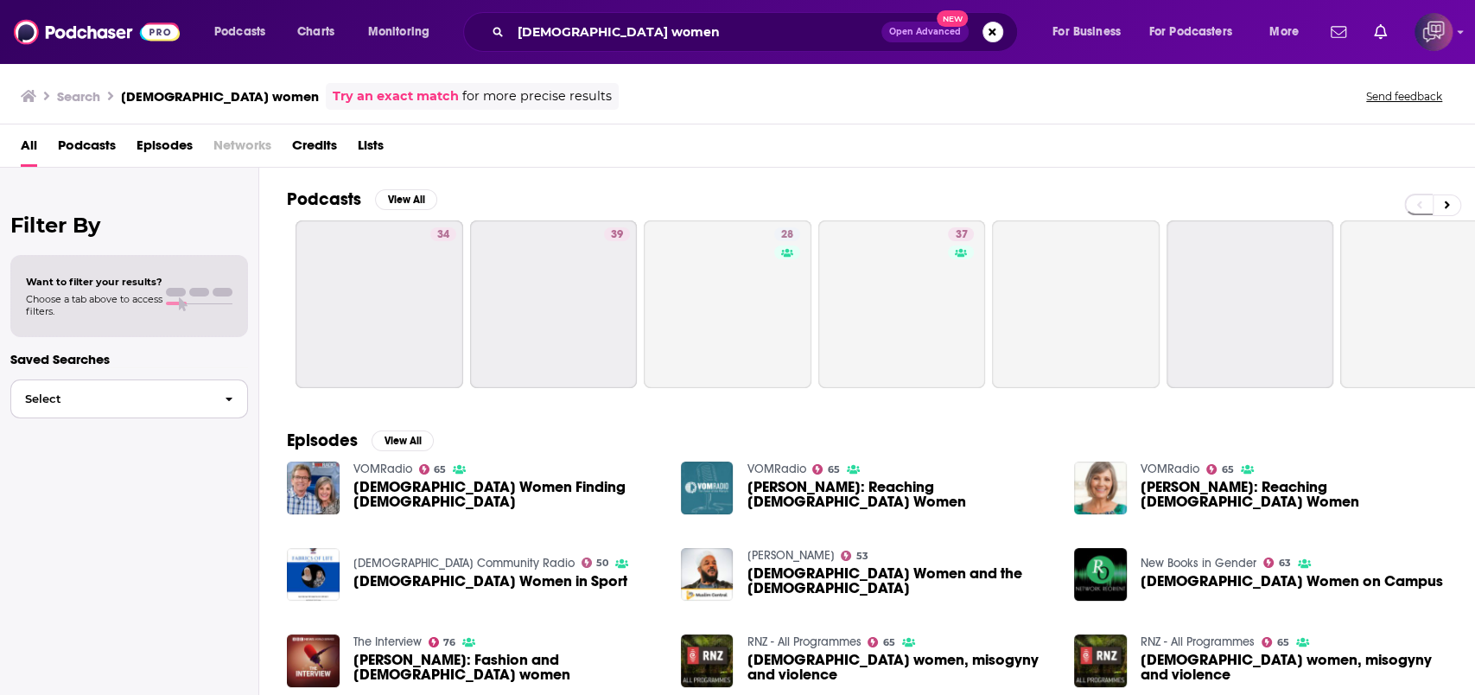
click at [148, 404] on button "Select" at bounding box center [129, 398] width 238 height 39
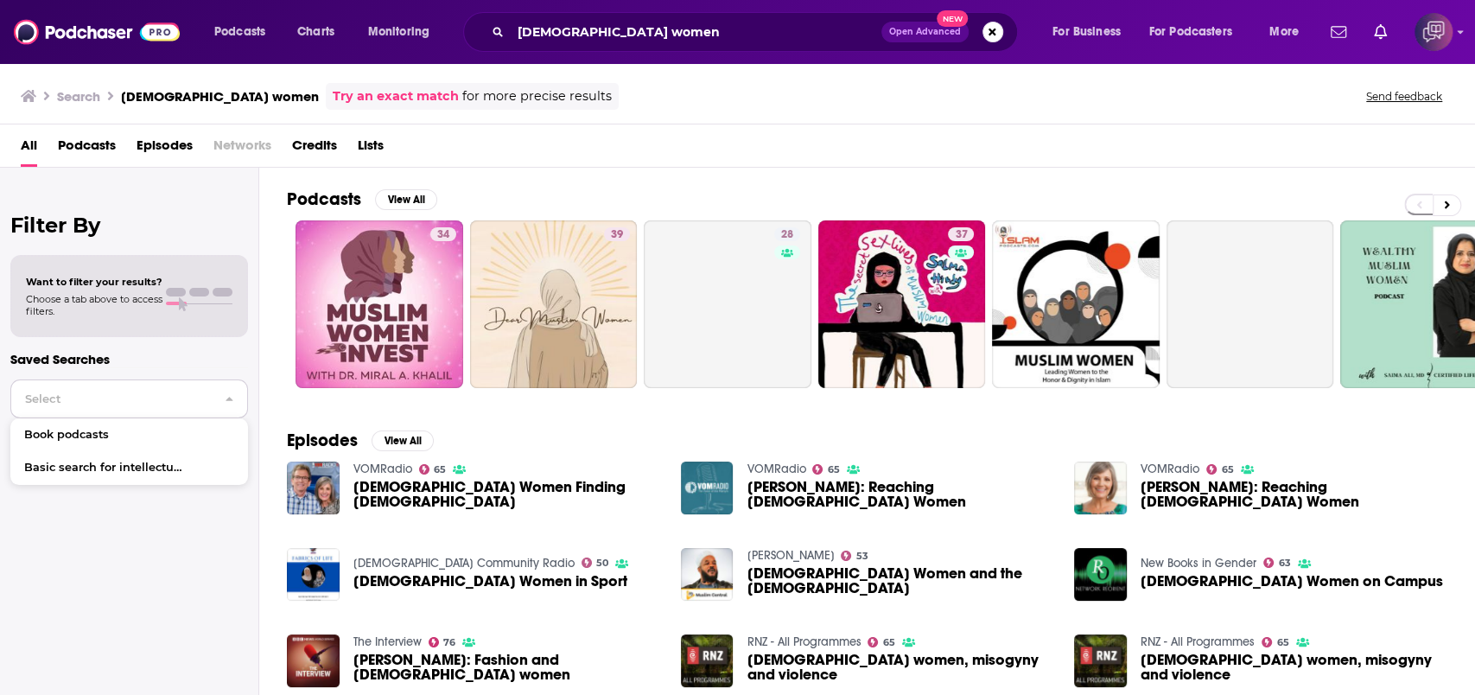
click at [148, 404] on button "Select" at bounding box center [129, 398] width 238 height 39
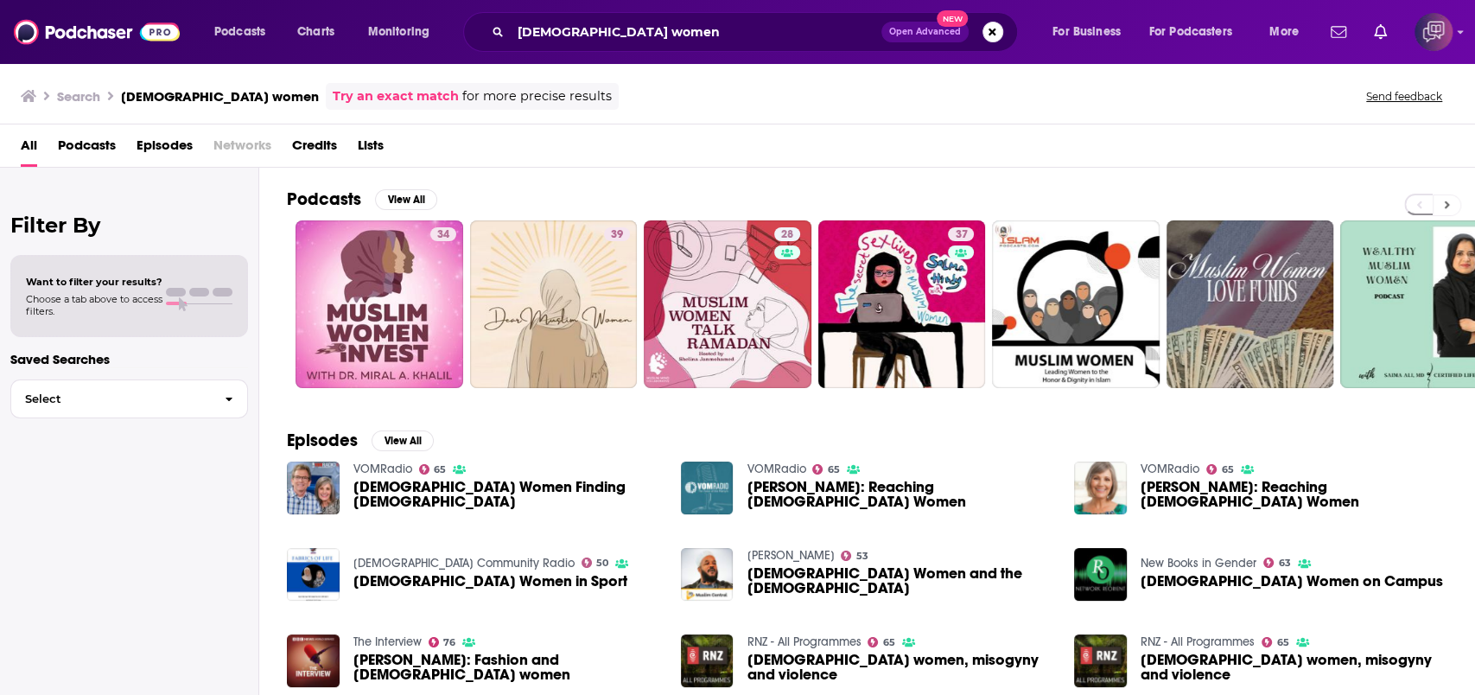
click at [1438, 201] on button at bounding box center [1447, 205] width 29 height 22
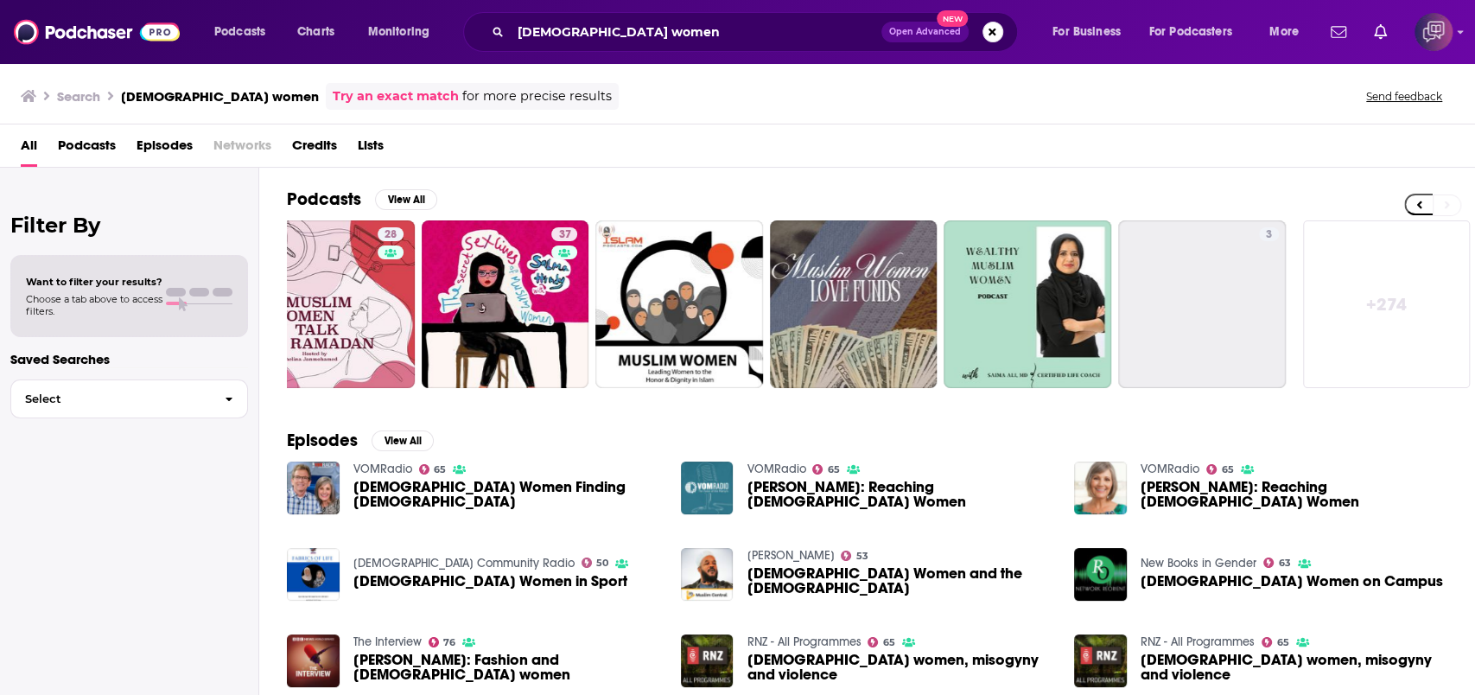
scroll to position [0, 399]
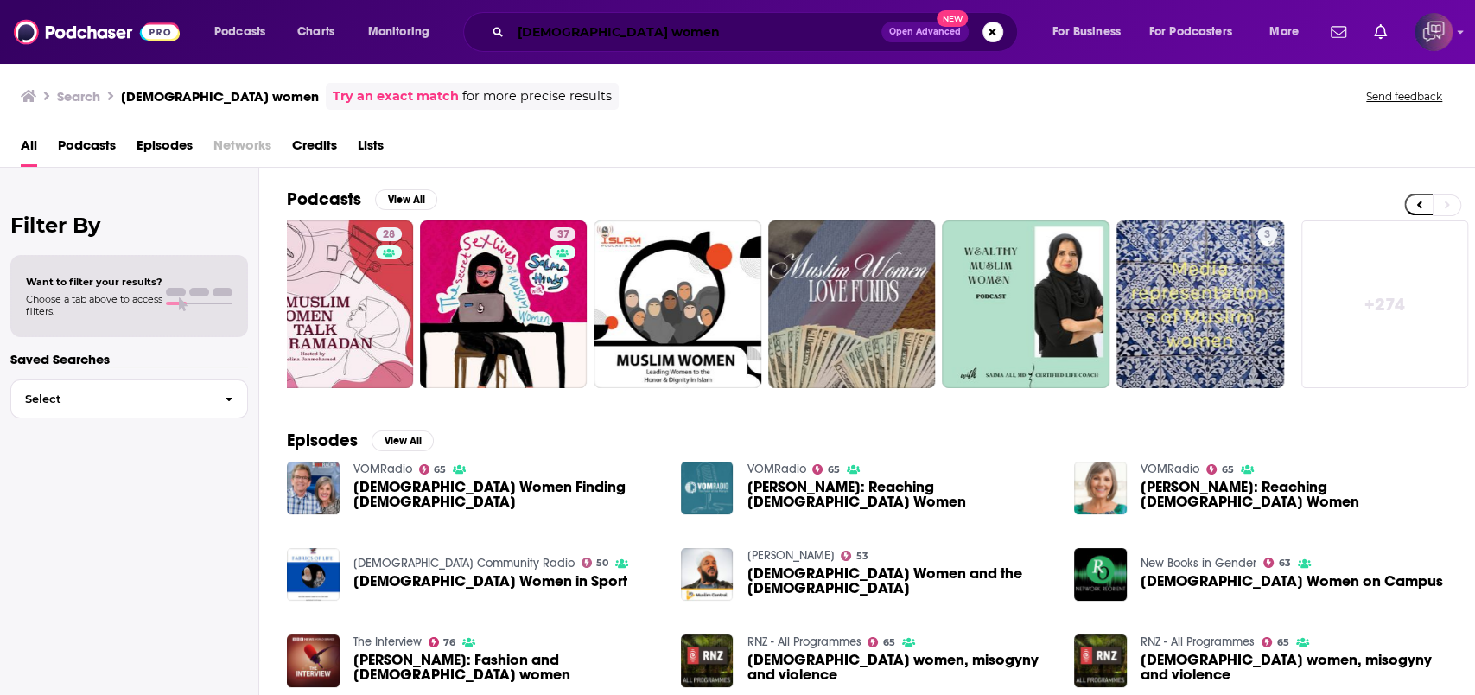
click at [652, 18] on input "muslim women" at bounding box center [696, 32] width 371 height 28
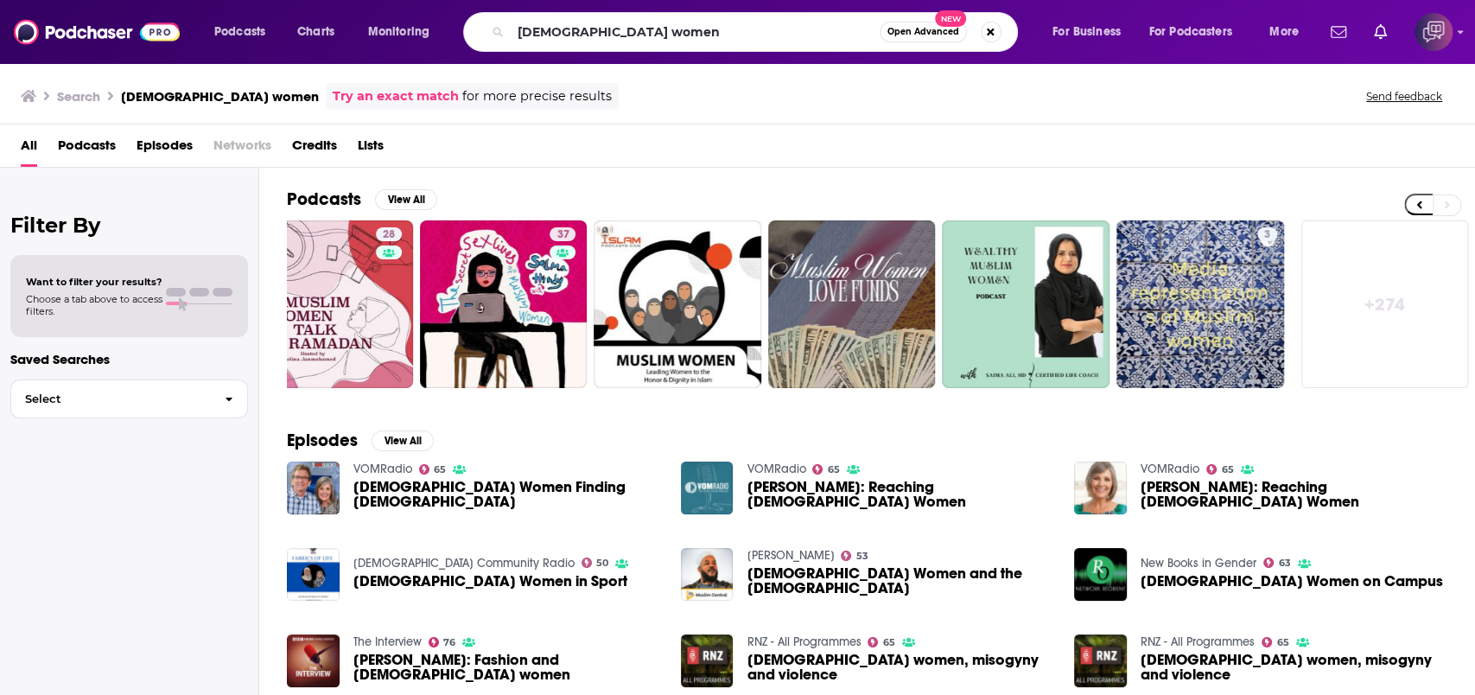
click at [908, 35] on span "Open Advanced" at bounding box center [924, 32] width 72 height 9
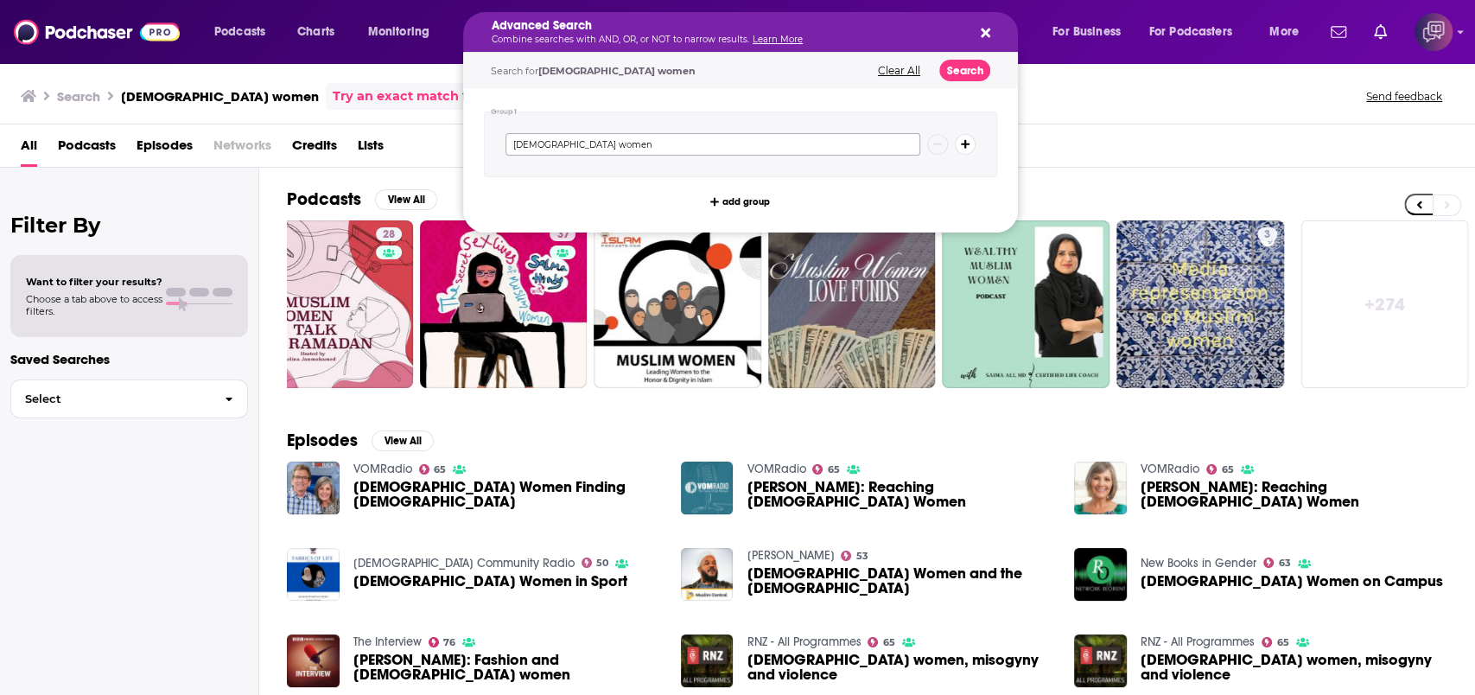
click at [645, 142] on input "muslim women" at bounding box center [713, 144] width 415 height 22
drag, startPoint x: 627, startPoint y: 145, endPoint x: 420, endPoint y: 157, distance: 207.8
click at [420, 157] on div "Podcasts Charts Monitoring Advanced Search Combine searches with AND, OR, or NO…" at bounding box center [737, 347] width 1475 height 695
type input "iran"
click at [964, 73] on button "Search" at bounding box center [965, 71] width 51 height 22
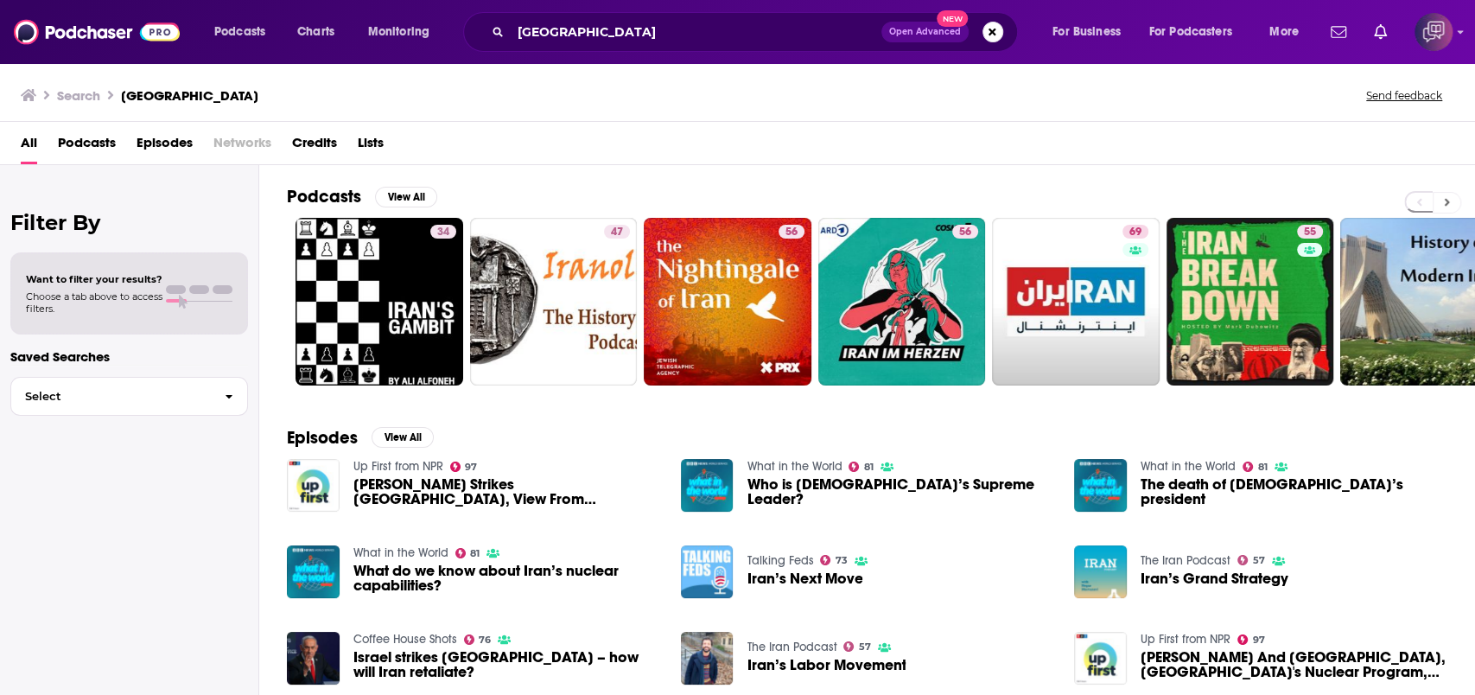
click at [1441, 203] on button at bounding box center [1447, 203] width 29 height 22
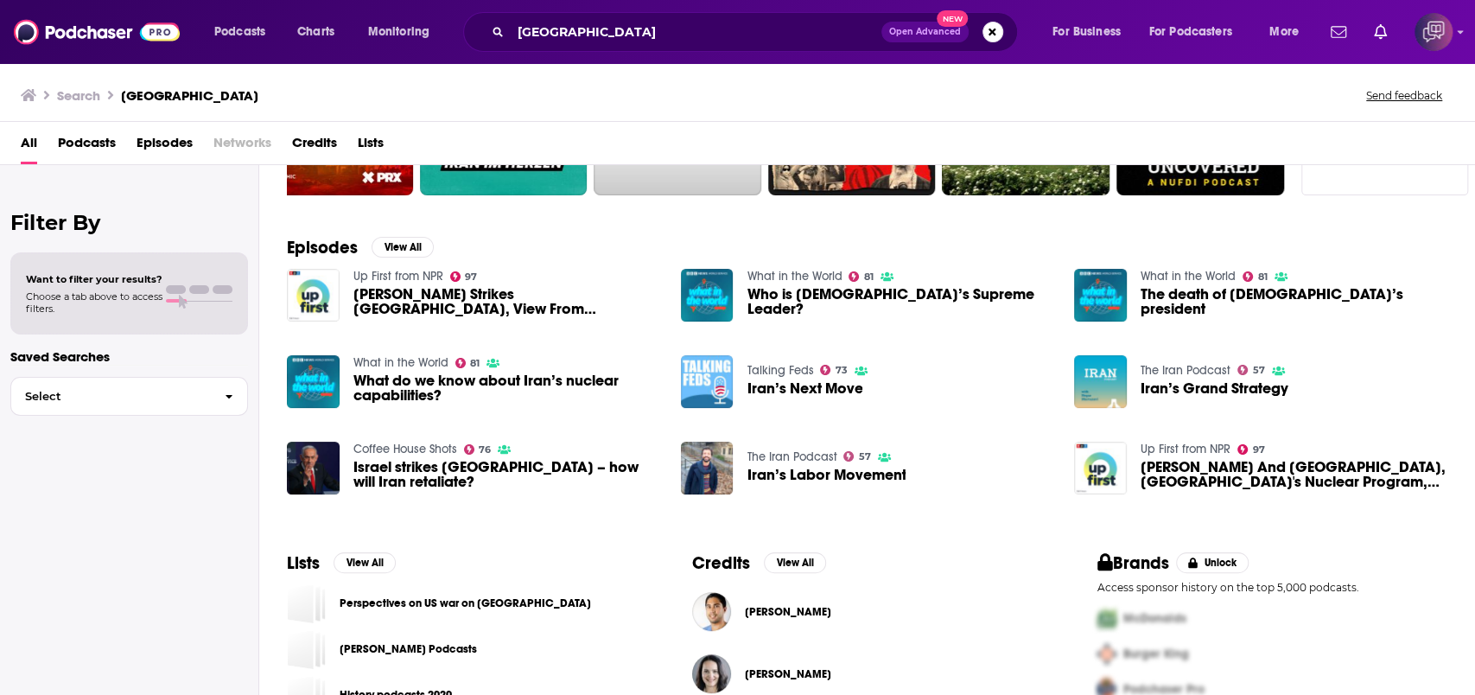
scroll to position [230, 0]
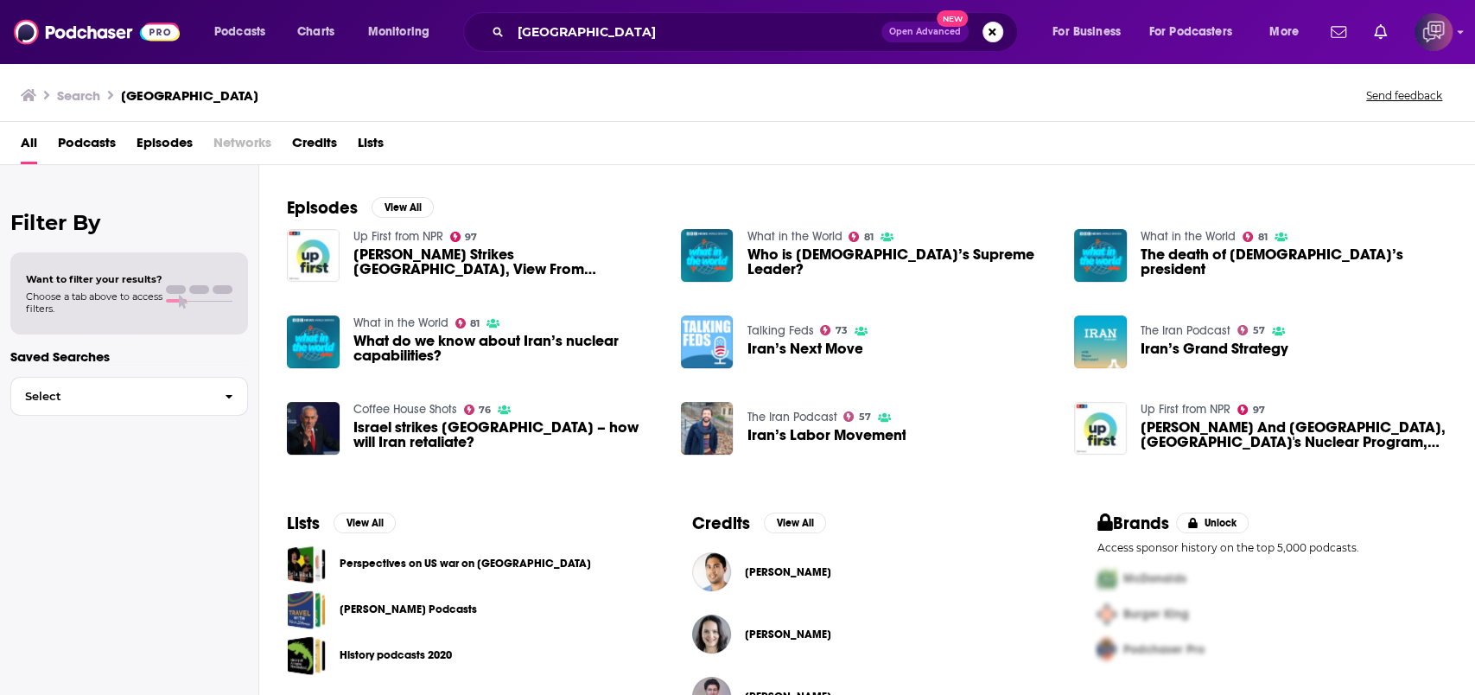
drag, startPoint x: 781, startPoint y: 328, endPoint x: 1084, endPoint y: 111, distance: 372.3
click at [1084, 111] on div "Search iran Send feedback" at bounding box center [737, 92] width 1475 height 60
click at [923, 41] on button "Open Advanced New" at bounding box center [925, 32] width 87 height 21
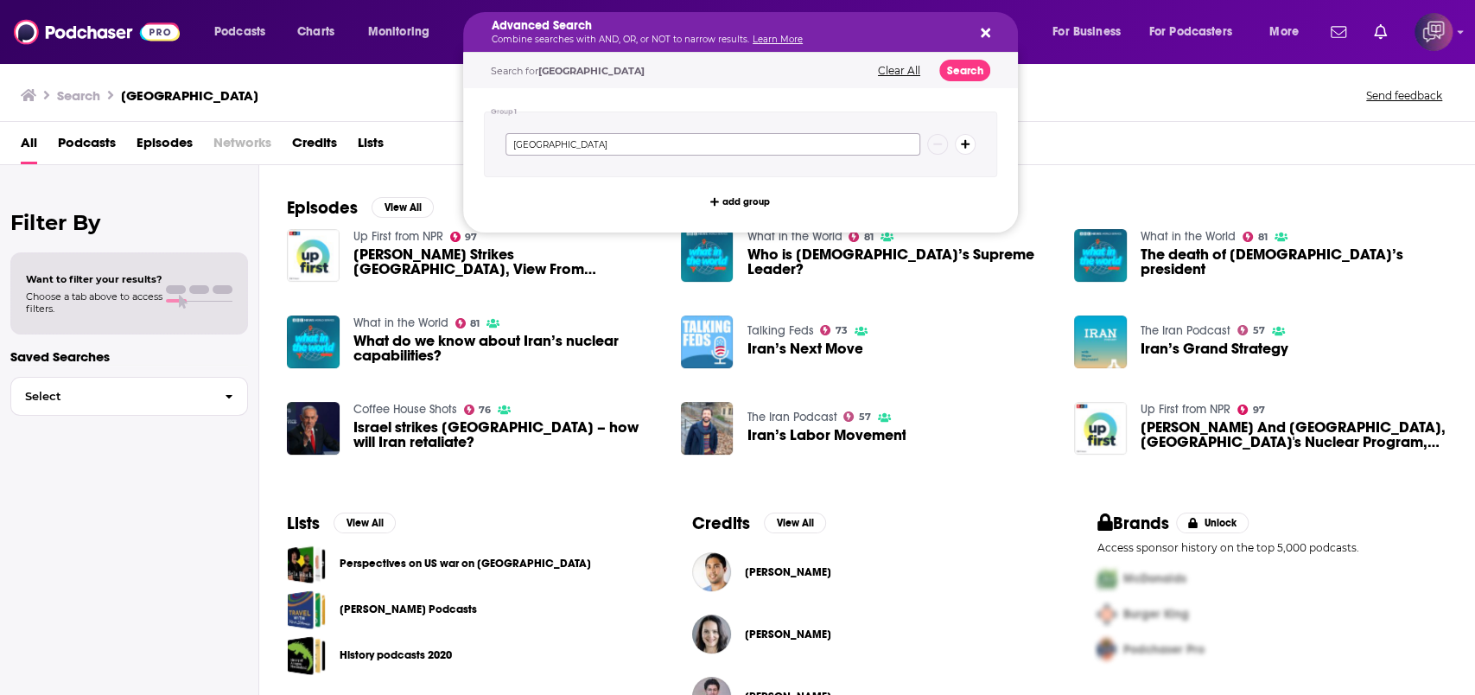
drag, startPoint x: 768, startPoint y: 144, endPoint x: 463, endPoint y: 138, distance: 304.3
click at [411, 140] on div "Podcasts Charts Monitoring Advanced Search Combine searches with AND, OR, or NO…" at bounding box center [737, 347] width 1475 height 695
paste input "Global Politics"
type input "Global Politics"
click at [961, 67] on button "Search" at bounding box center [965, 71] width 51 height 22
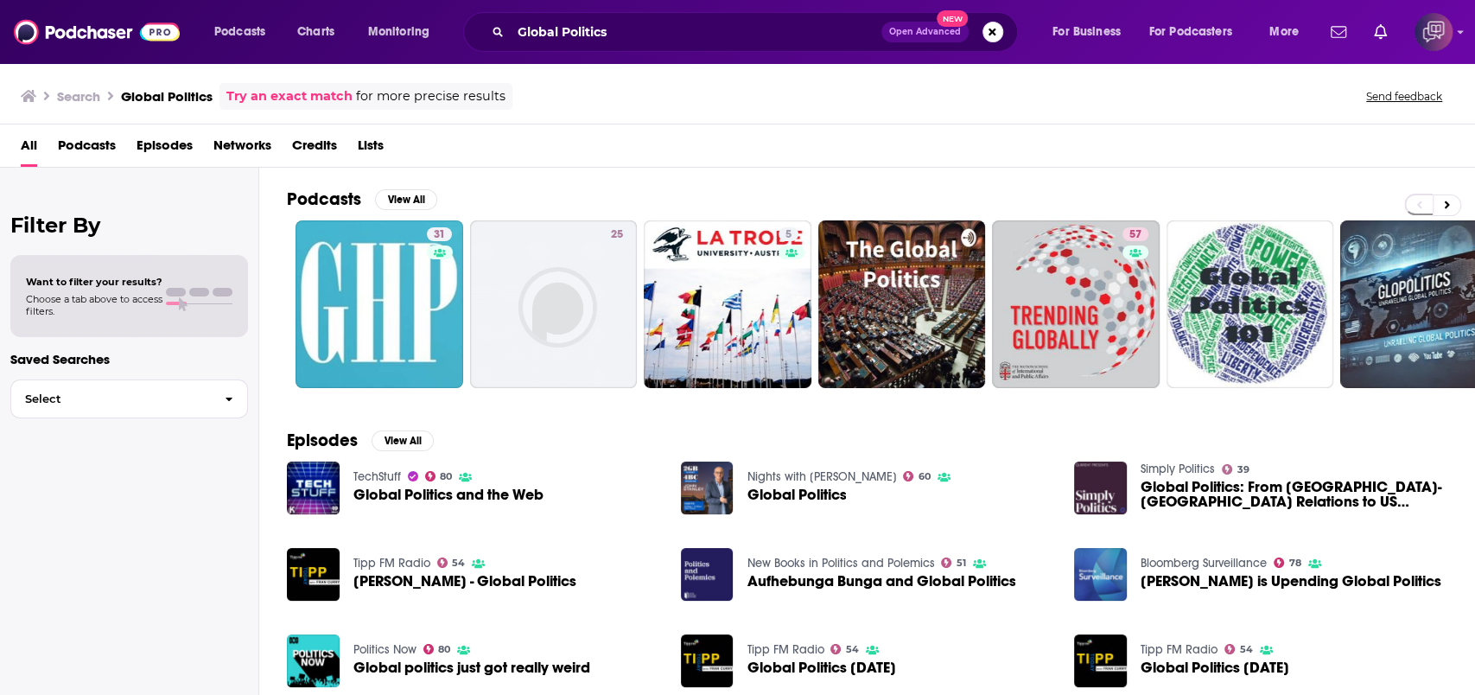
click at [901, 23] on button "Open Advanced New" at bounding box center [925, 32] width 87 height 21
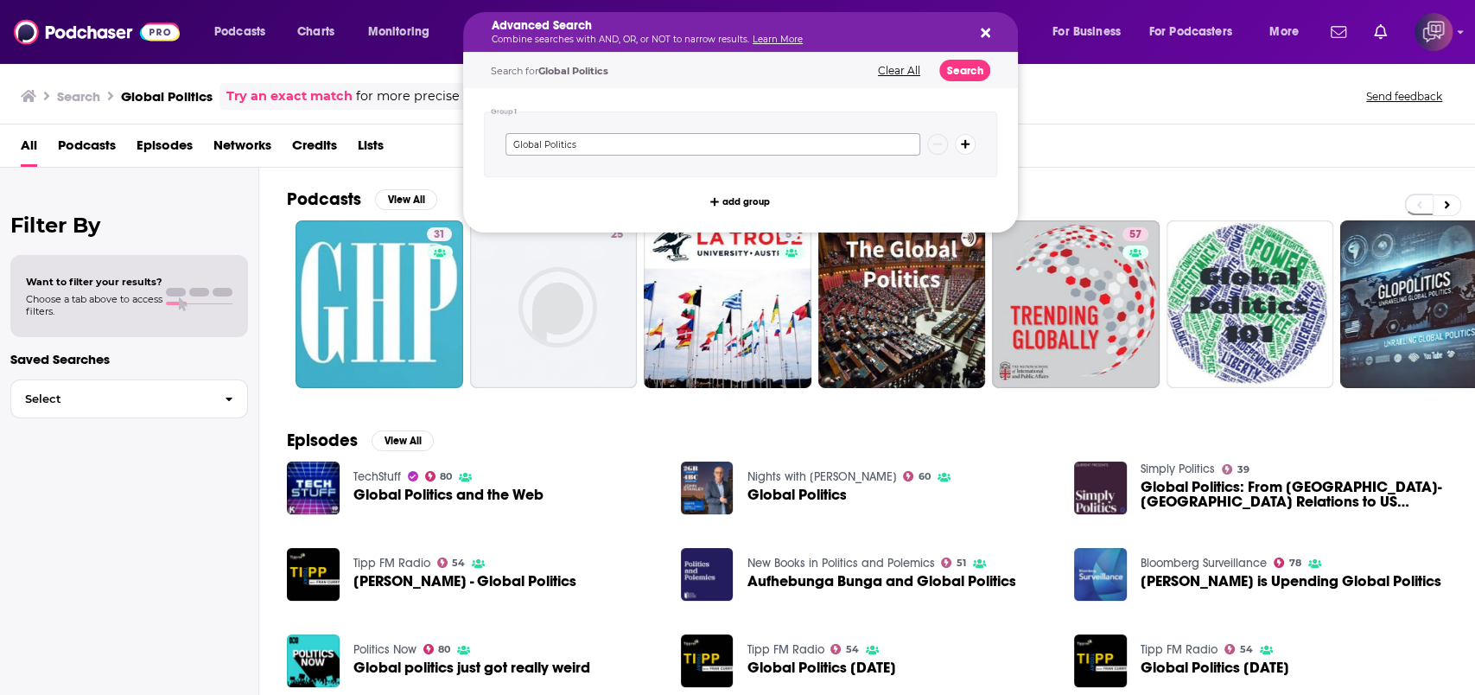
drag, startPoint x: 678, startPoint y: 147, endPoint x: 331, endPoint y: 149, distance: 347.5
click at [331, 149] on div "Podcasts Charts Monitoring Advanced Search Combine searches with AND, OR, or NO…" at bounding box center [737, 347] width 1475 height 695
paste input "political campaign"
type input "political campaign"
click at [961, 74] on button "Search" at bounding box center [965, 71] width 51 height 22
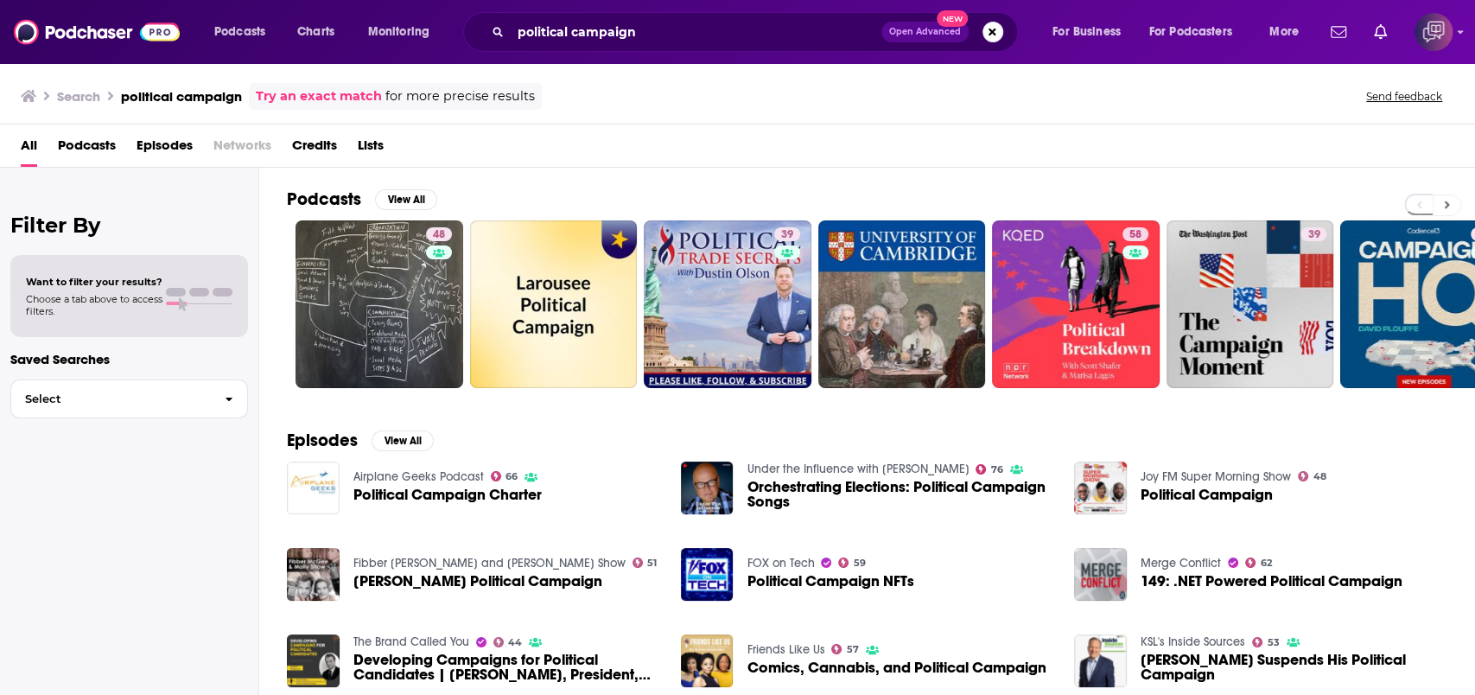
click at [1441, 200] on button at bounding box center [1447, 205] width 29 height 22
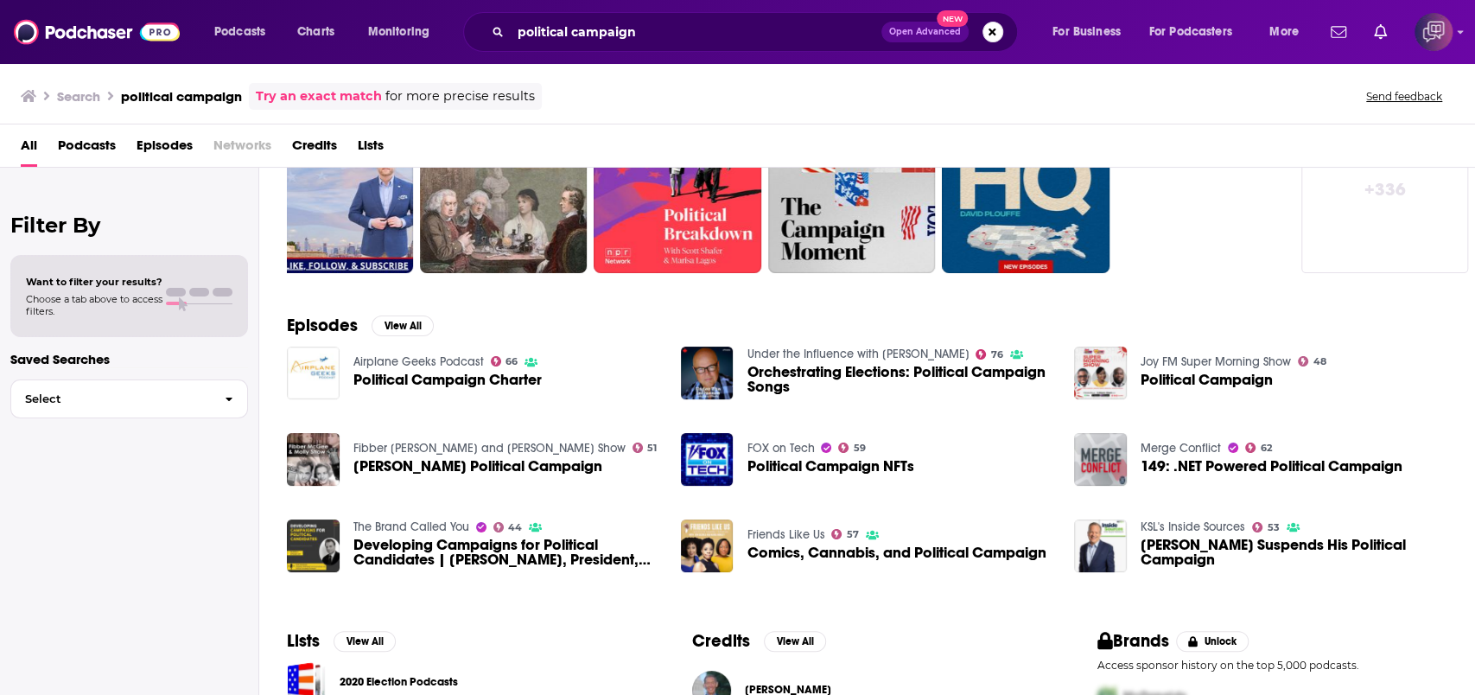
scroll to position [230, 0]
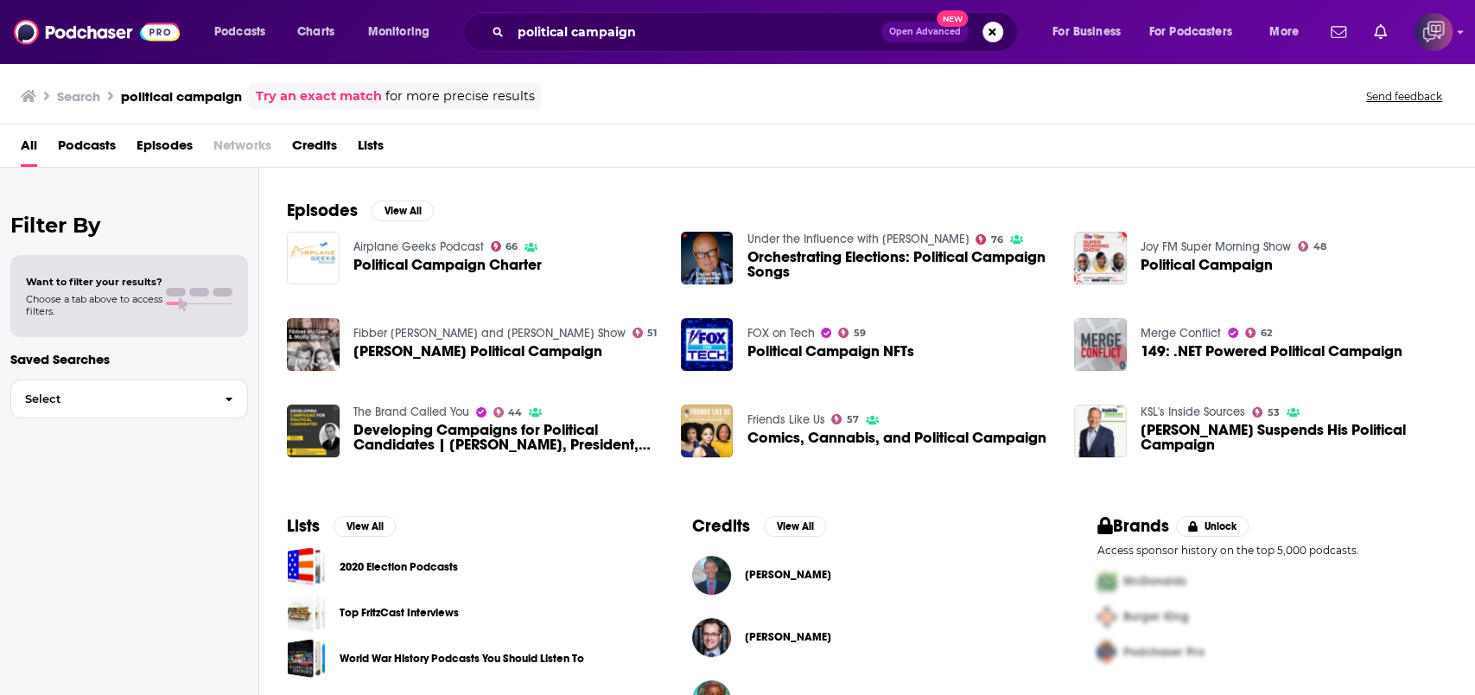
drag, startPoint x: 1204, startPoint y: 404, endPoint x: 1218, endPoint y: 411, distance: 15.9
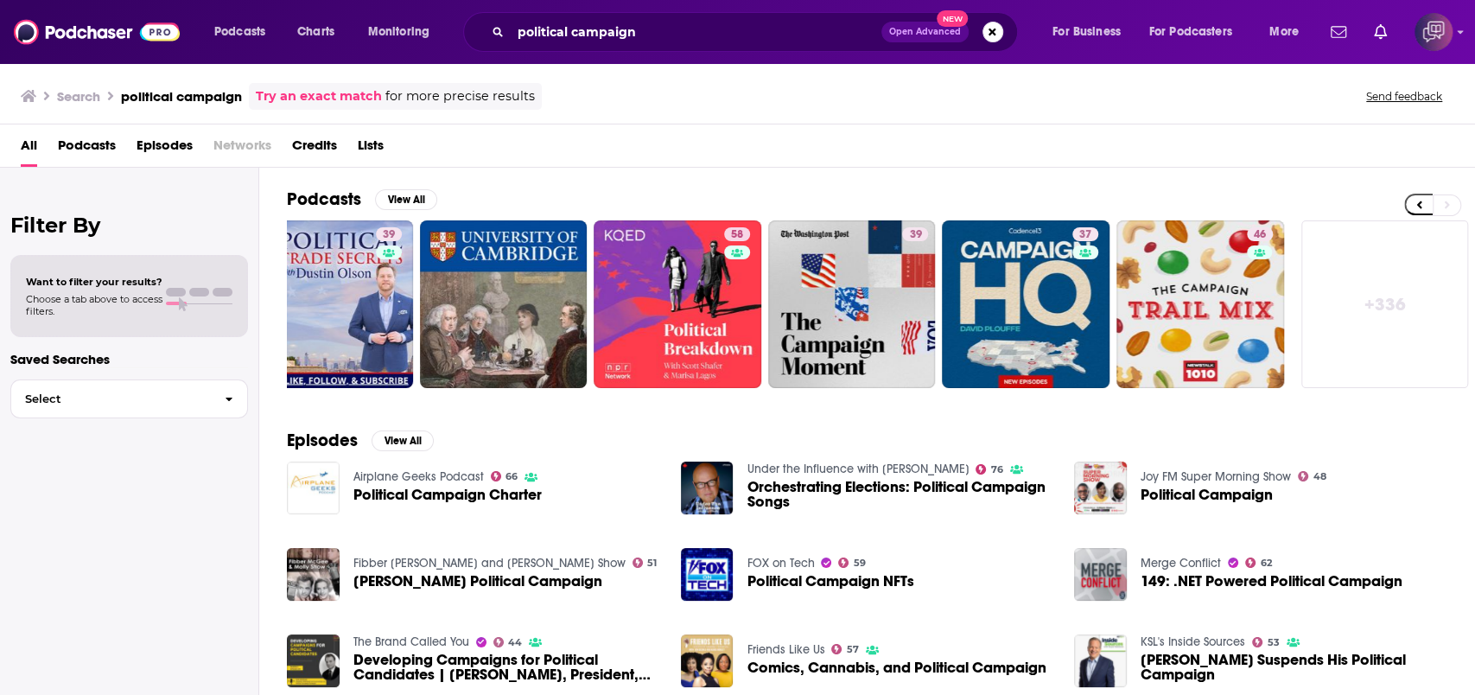
click at [1397, 283] on link "+ 336" at bounding box center [1386, 304] width 168 height 168
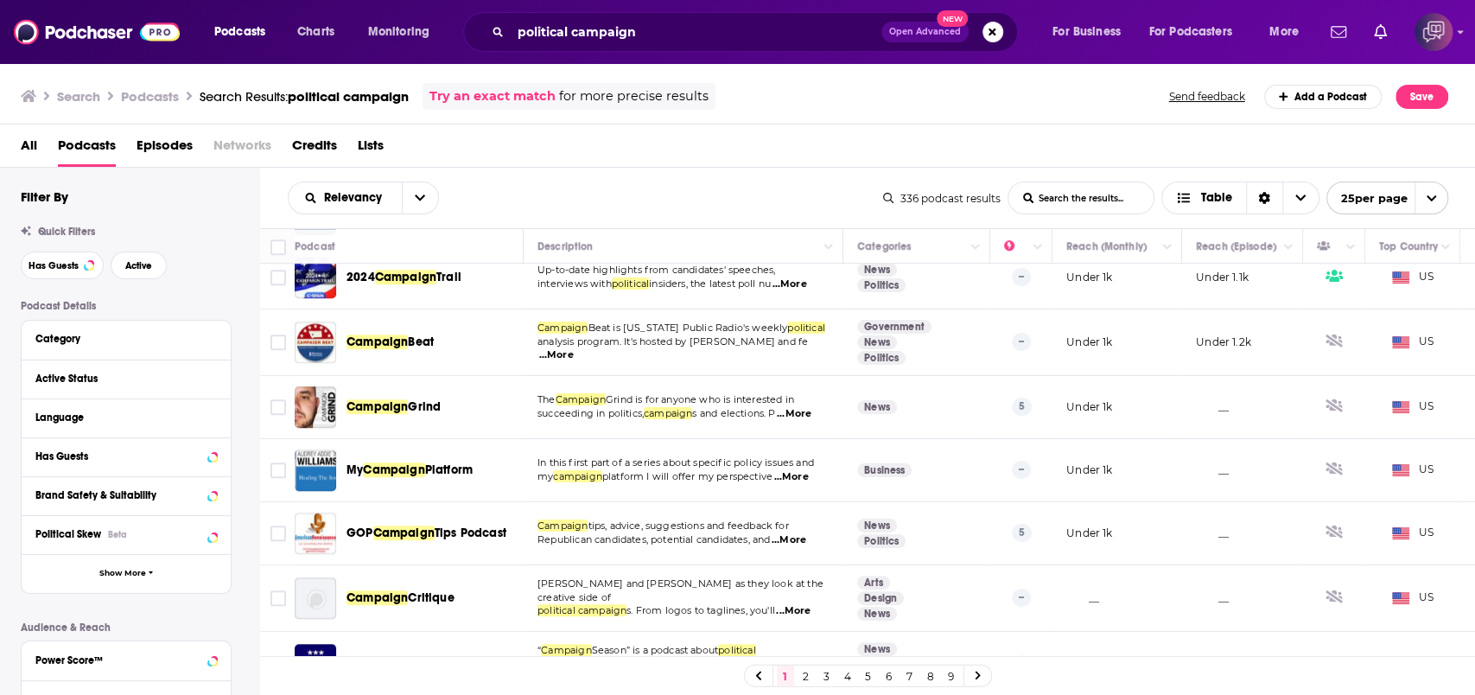
scroll to position [806, 0]
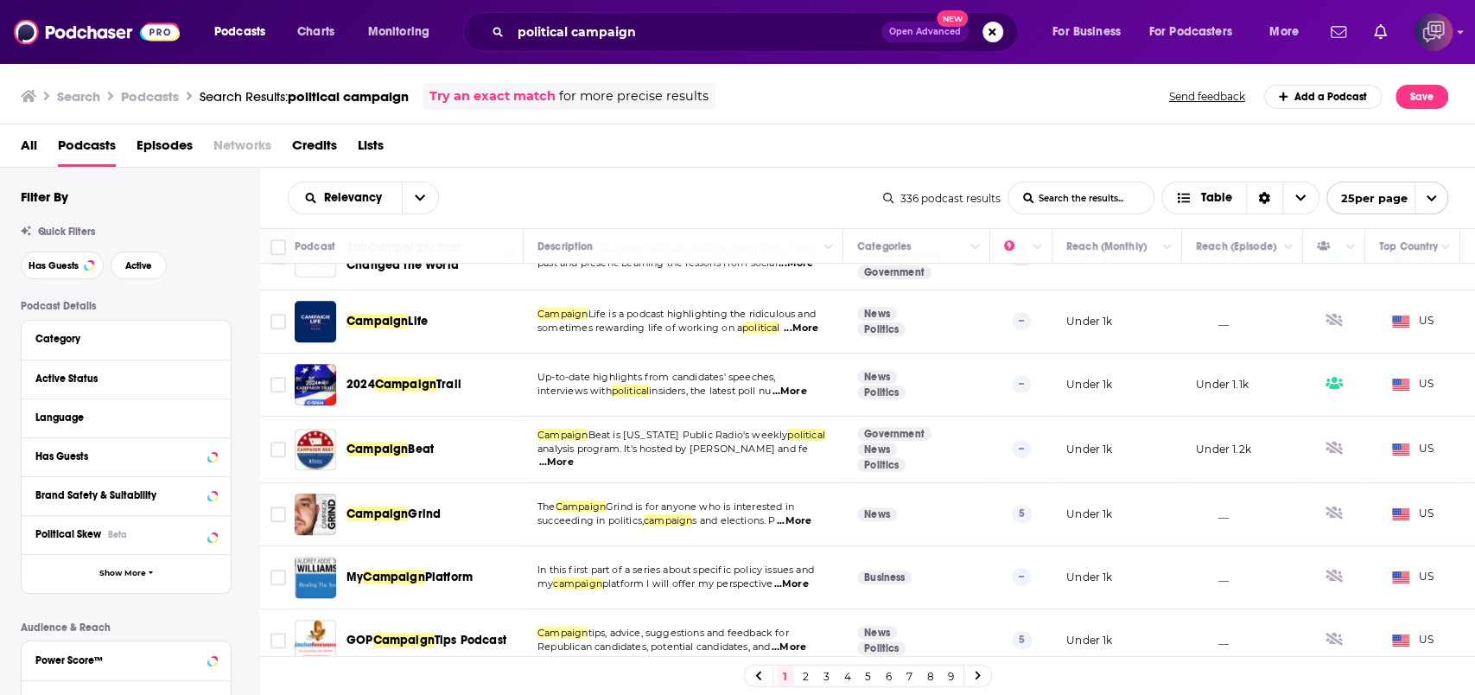
click at [927, 29] on span "Open Advanced" at bounding box center [925, 32] width 72 height 9
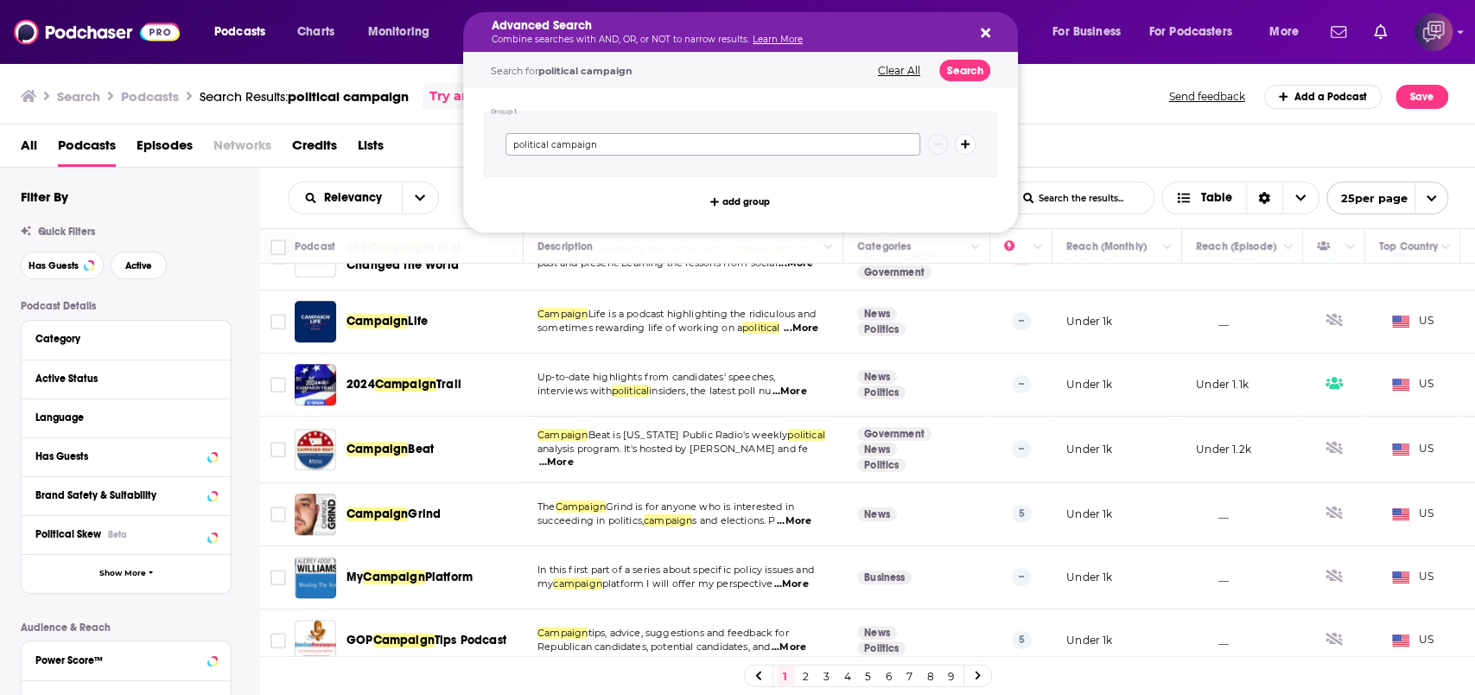
drag, startPoint x: 453, startPoint y: 146, endPoint x: 775, endPoint y: 159, distance: 322.6
click at [409, 152] on div "Podcasts Charts Monitoring Advanced Search Combine searches with AND, OR, or NO…" at bounding box center [737, 347] width 1475 height 695
paste input "B2B Sales"
type input "B2B Sales"
click at [974, 73] on button "Search" at bounding box center [965, 71] width 51 height 22
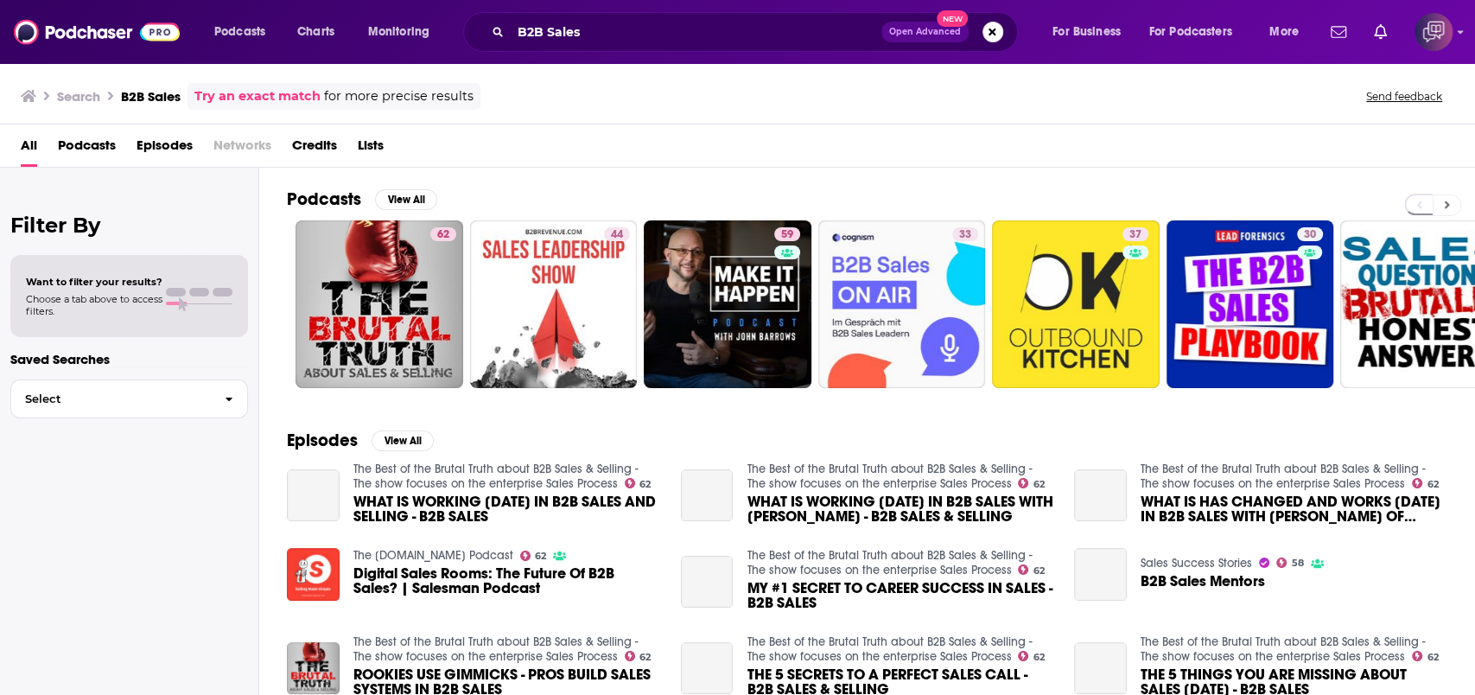
click at [1449, 204] on button at bounding box center [1447, 205] width 29 height 22
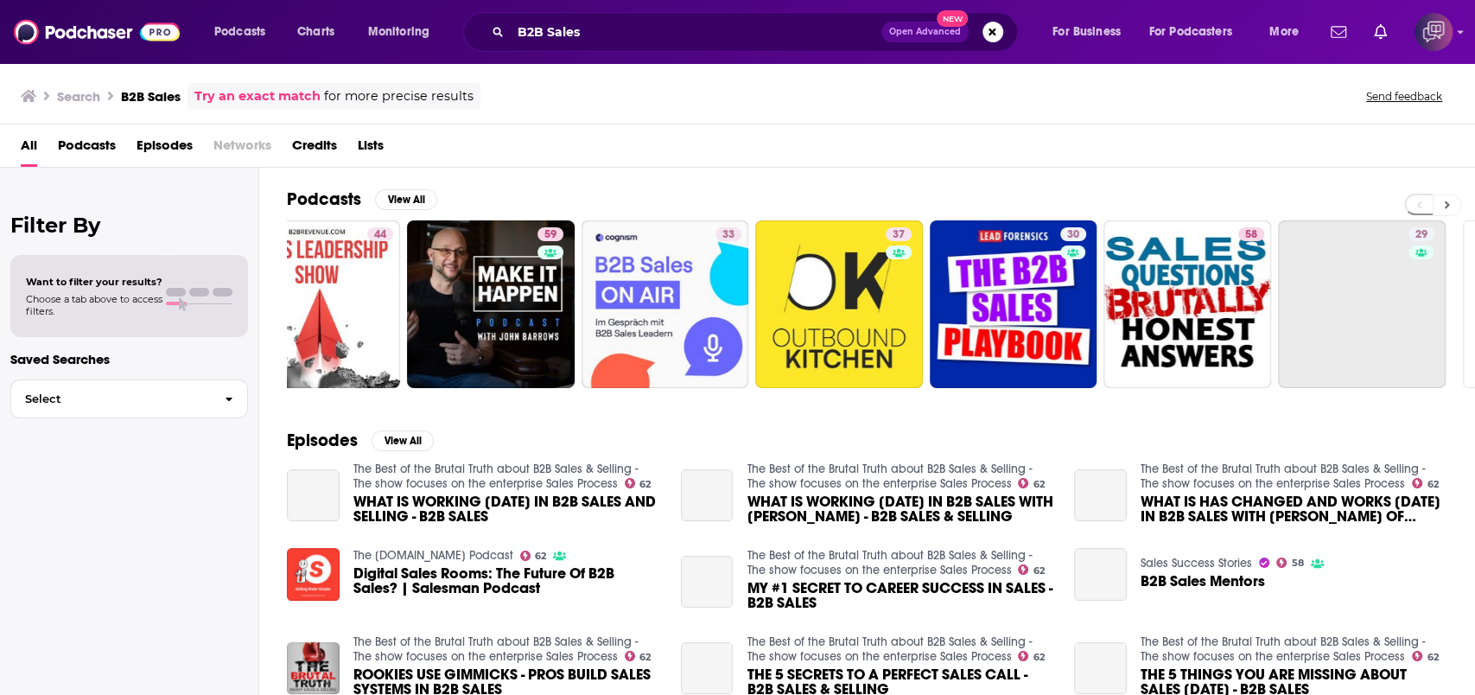
click at [1449, 204] on button at bounding box center [1447, 205] width 29 height 22
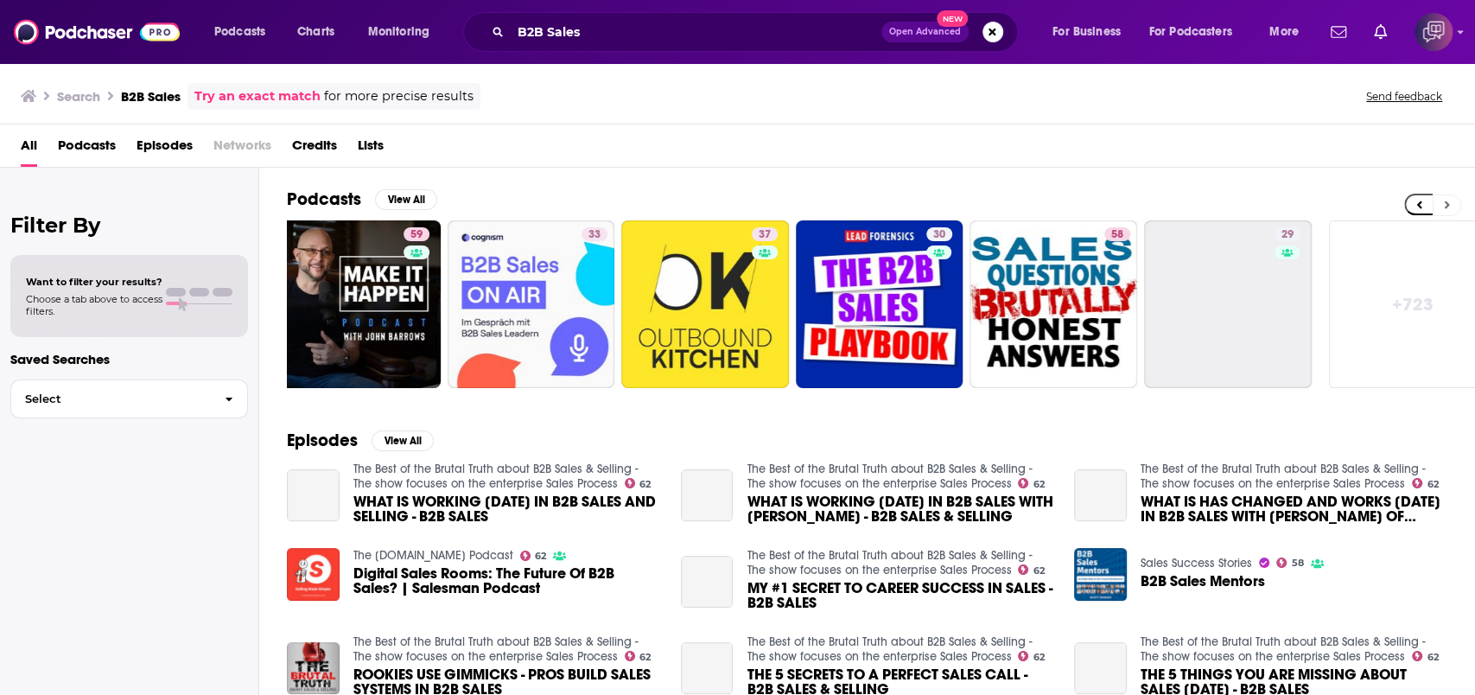
click at [1449, 204] on button at bounding box center [1447, 205] width 29 height 22
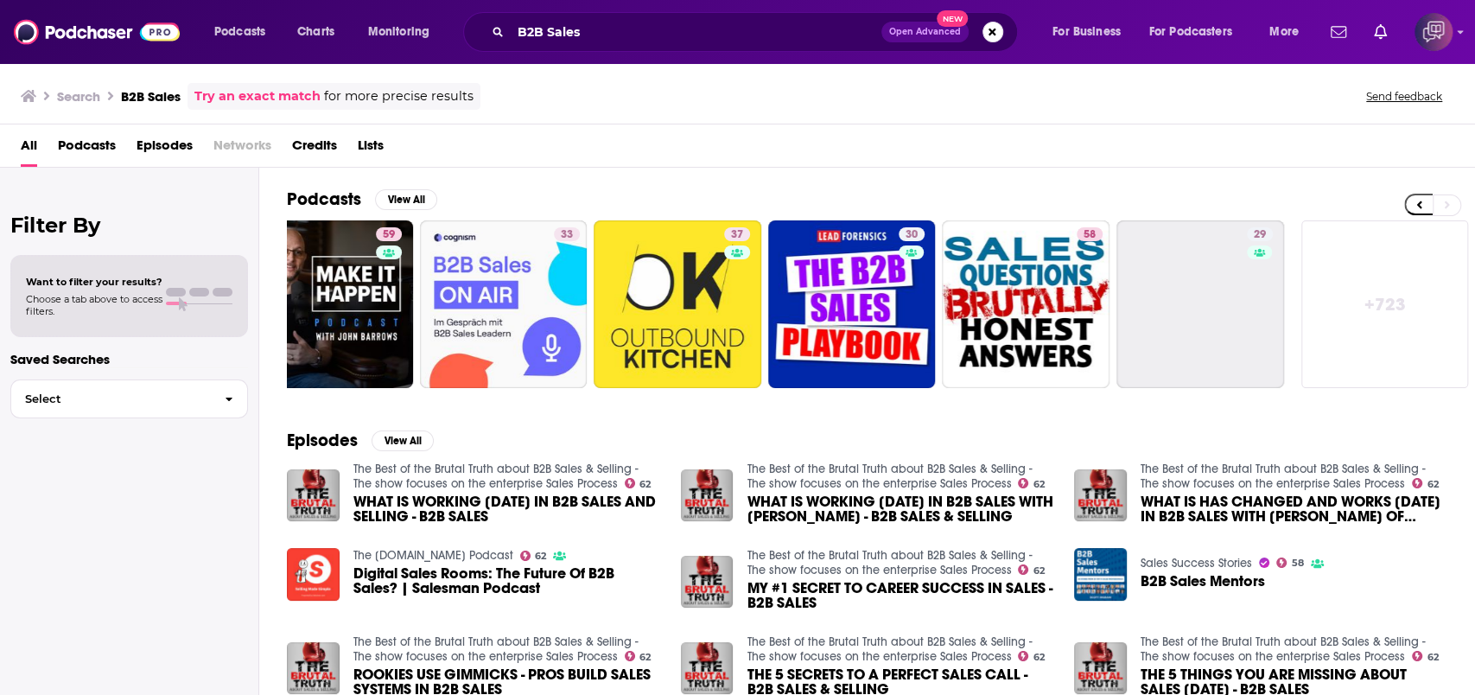
click at [1390, 286] on link "+ 723" at bounding box center [1386, 304] width 168 height 168
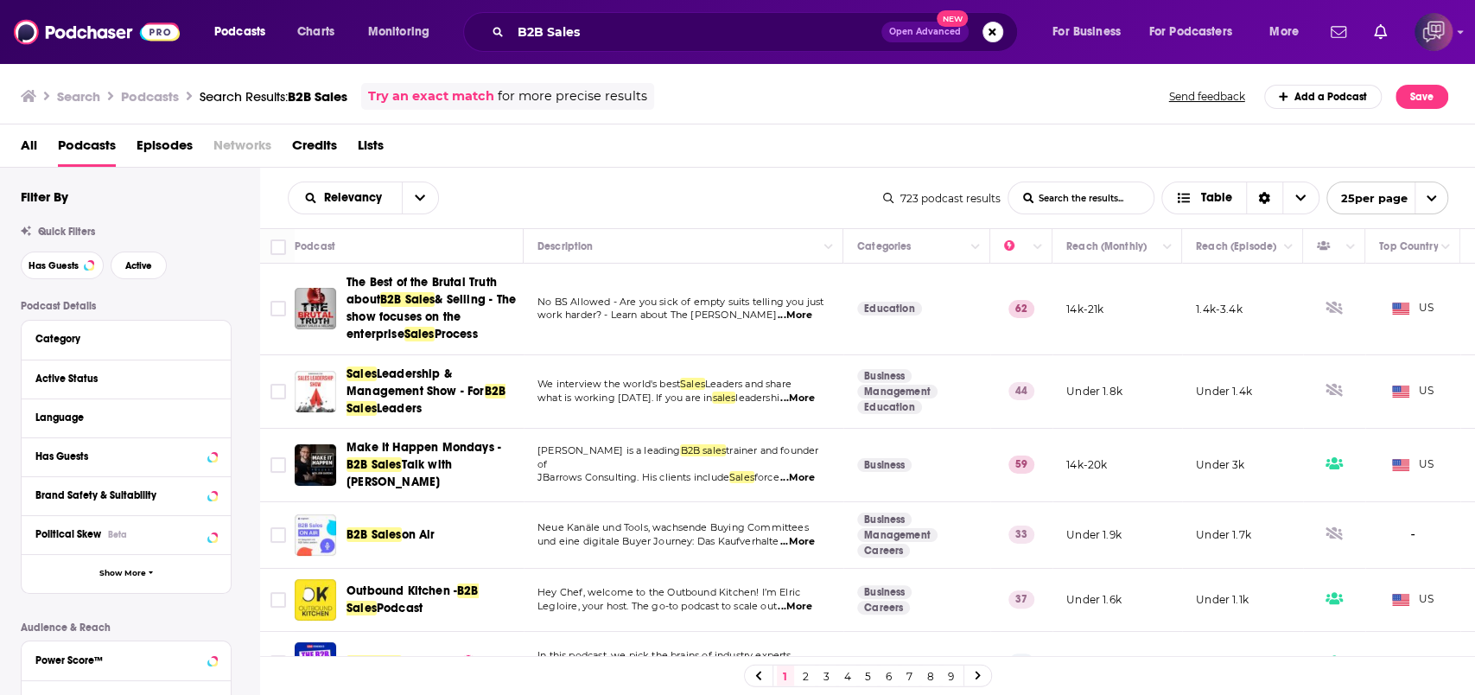
click at [525, 163] on div "All Podcasts Episodes Networks Credits Lists" at bounding box center [742, 148] width 1442 height 35
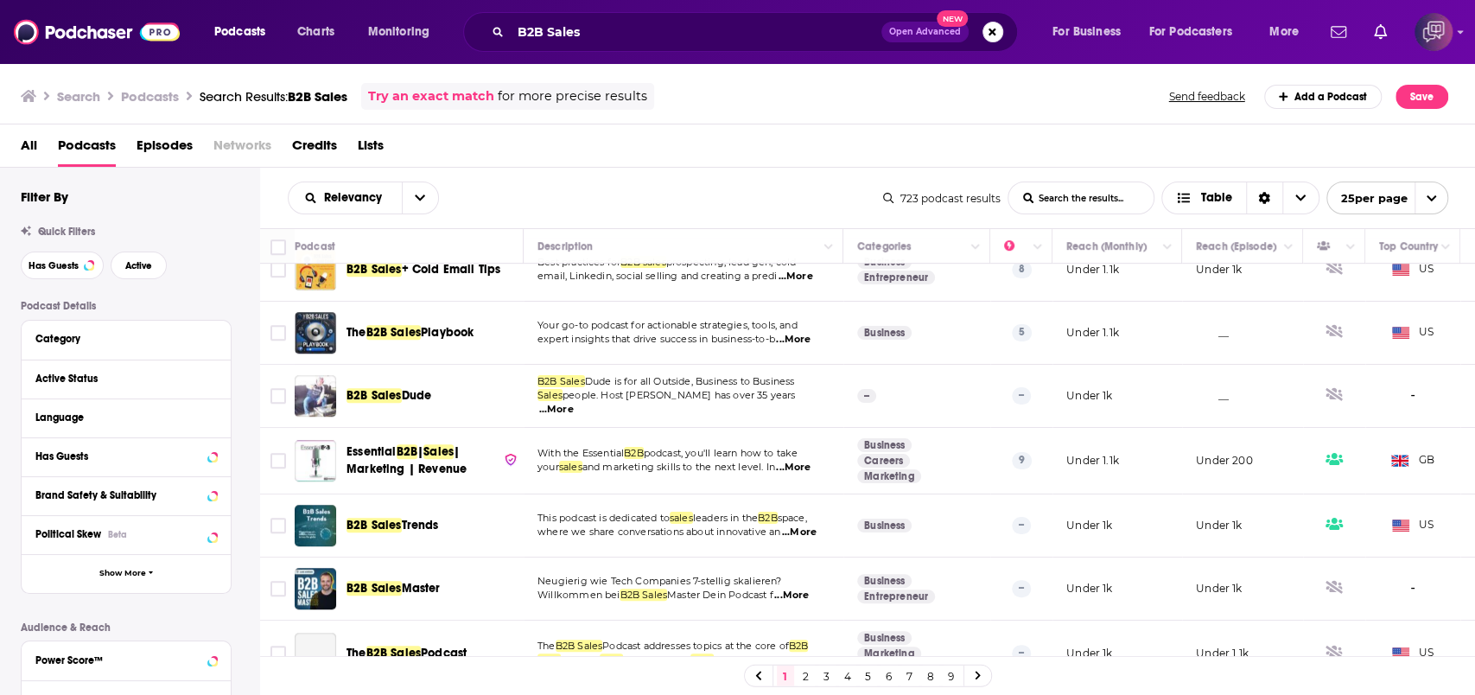
scroll to position [806, 0]
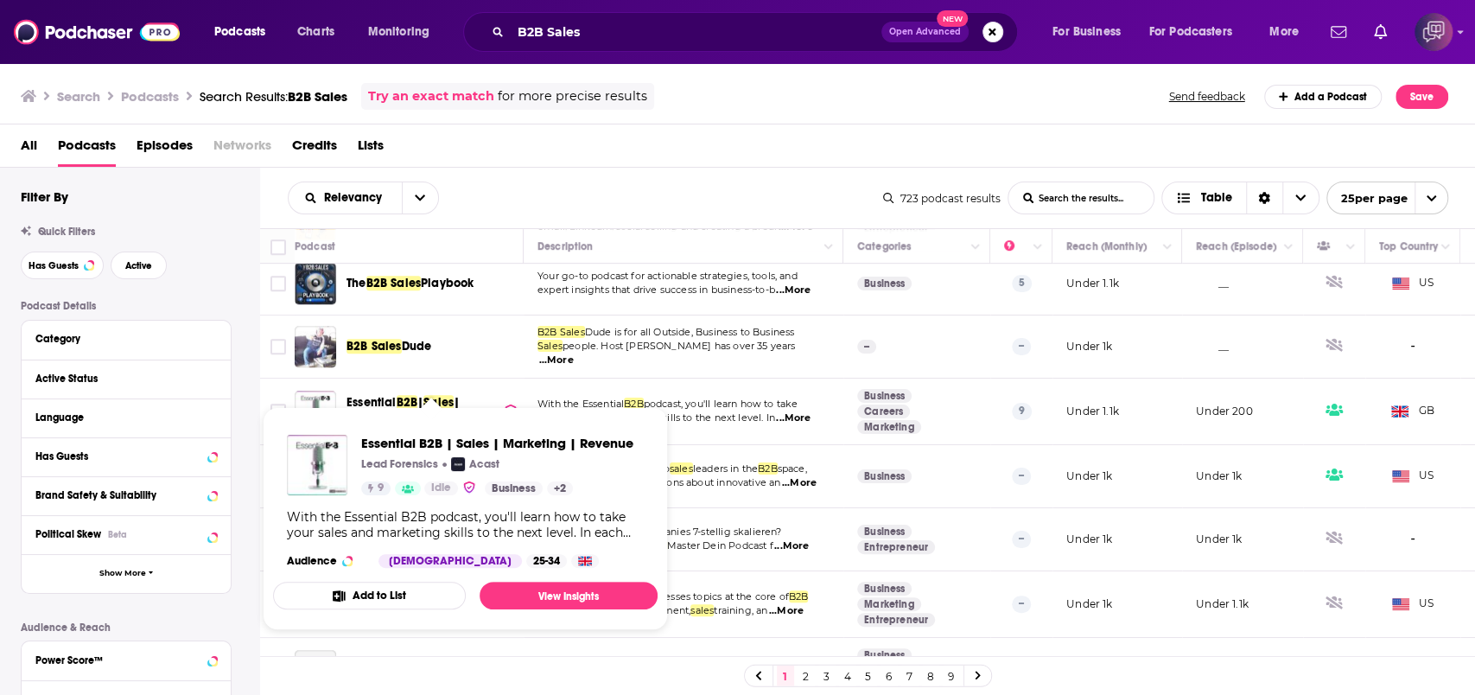
drag, startPoint x: 445, startPoint y: 410, endPoint x: 589, endPoint y: 179, distance: 272.2
click at [644, 135] on div "All Podcasts Episodes Networks Credits Lists" at bounding box center [742, 148] width 1442 height 35
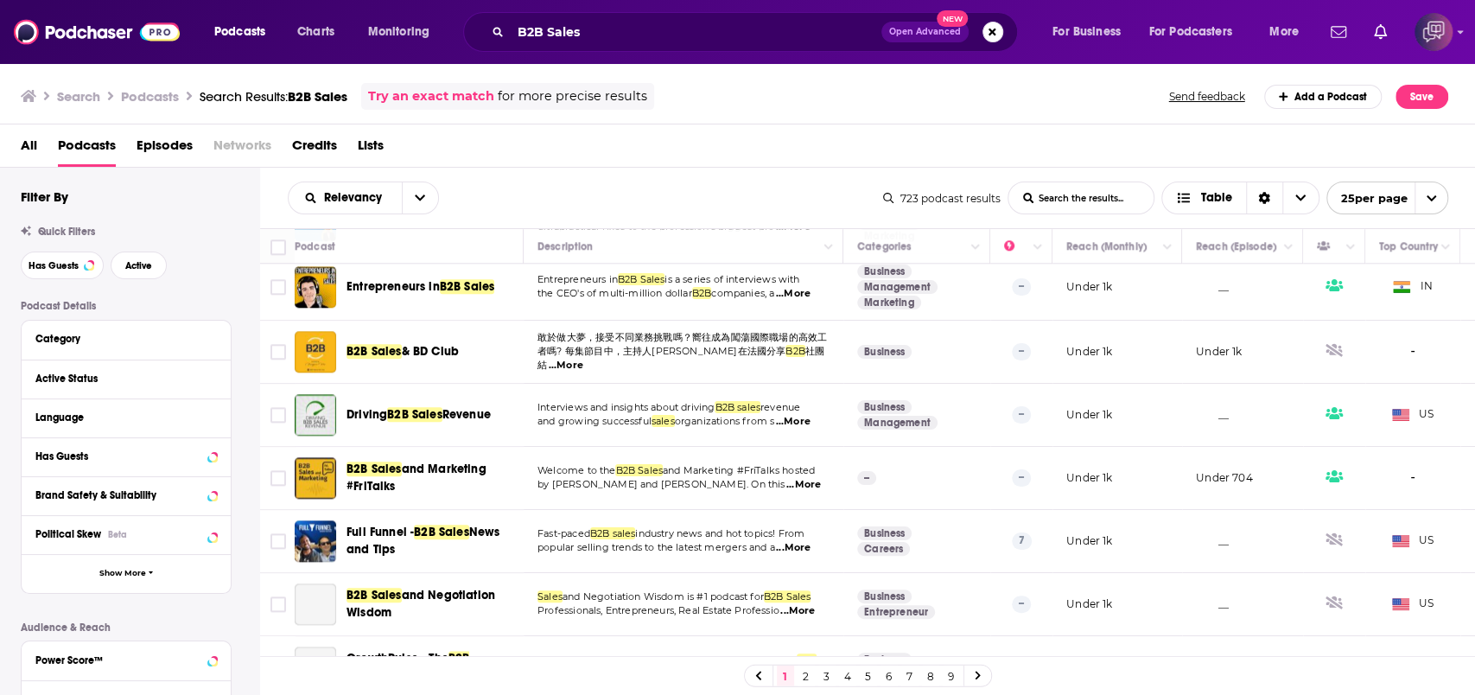
scroll to position [1267, 0]
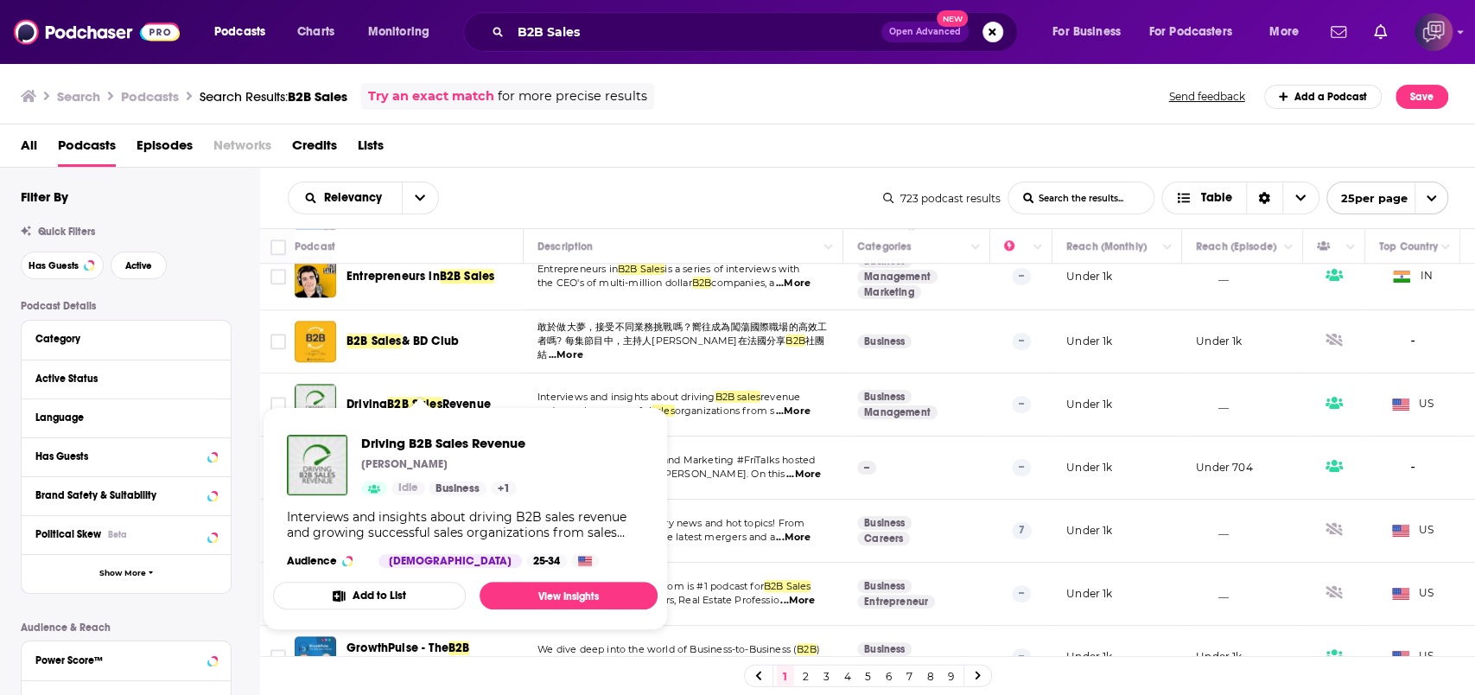
drag, startPoint x: 482, startPoint y: 398, endPoint x: 698, endPoint y: 152, distance: 327.0
click at [726, 139] on div "All Podcasts Episodes Networks Credits Lists" at bounding box center [742, 148] width 1442 height 35
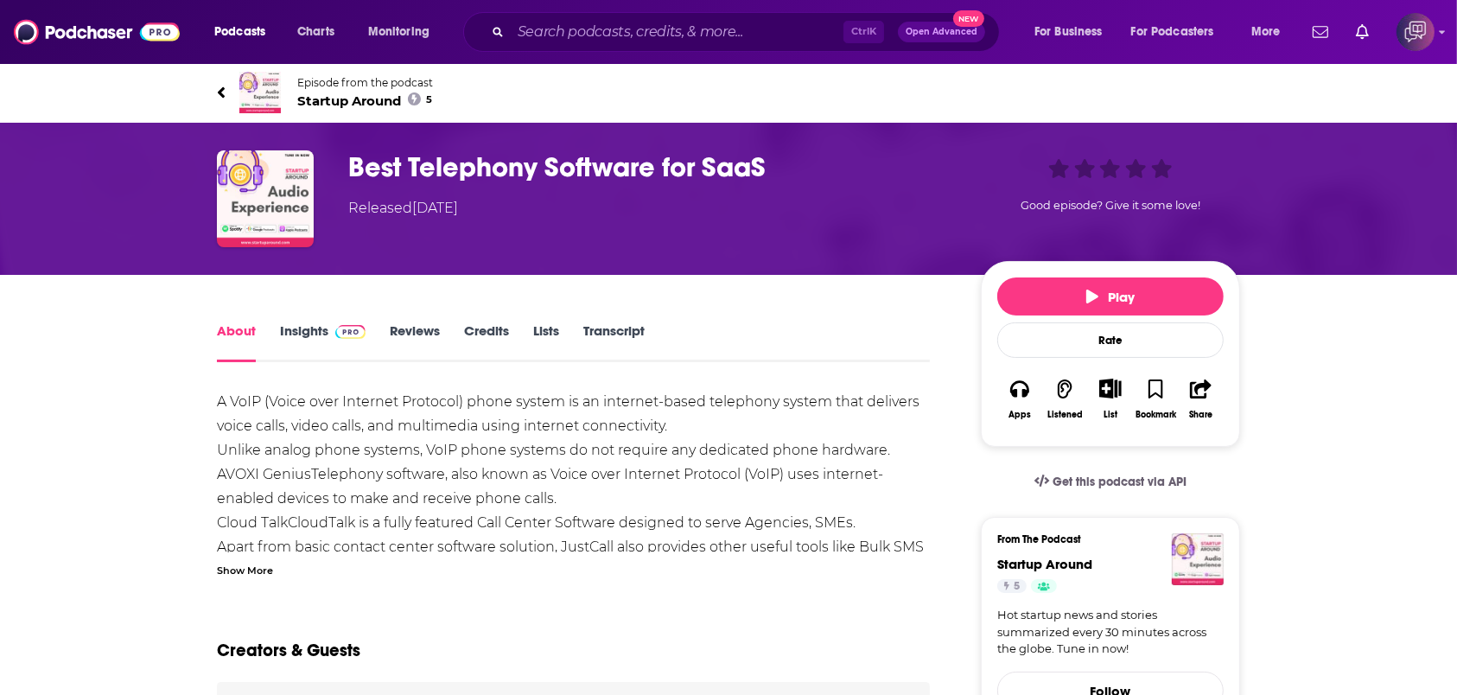
click at [359, 99] on span "Startup Around 5" at bounding box center [365, 100] width 136 height 16
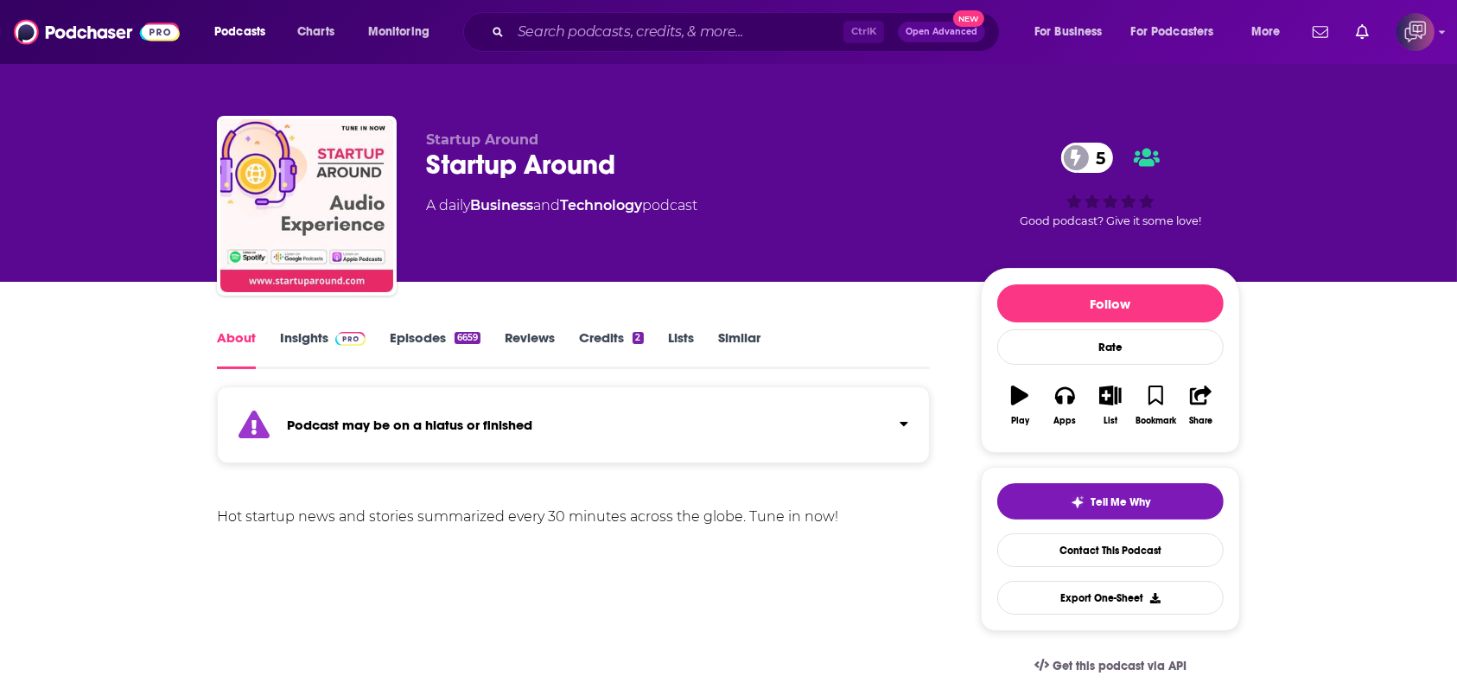
click at [314, 341] on link "Insights" at bounding box center [323, 349] width 86 height 40
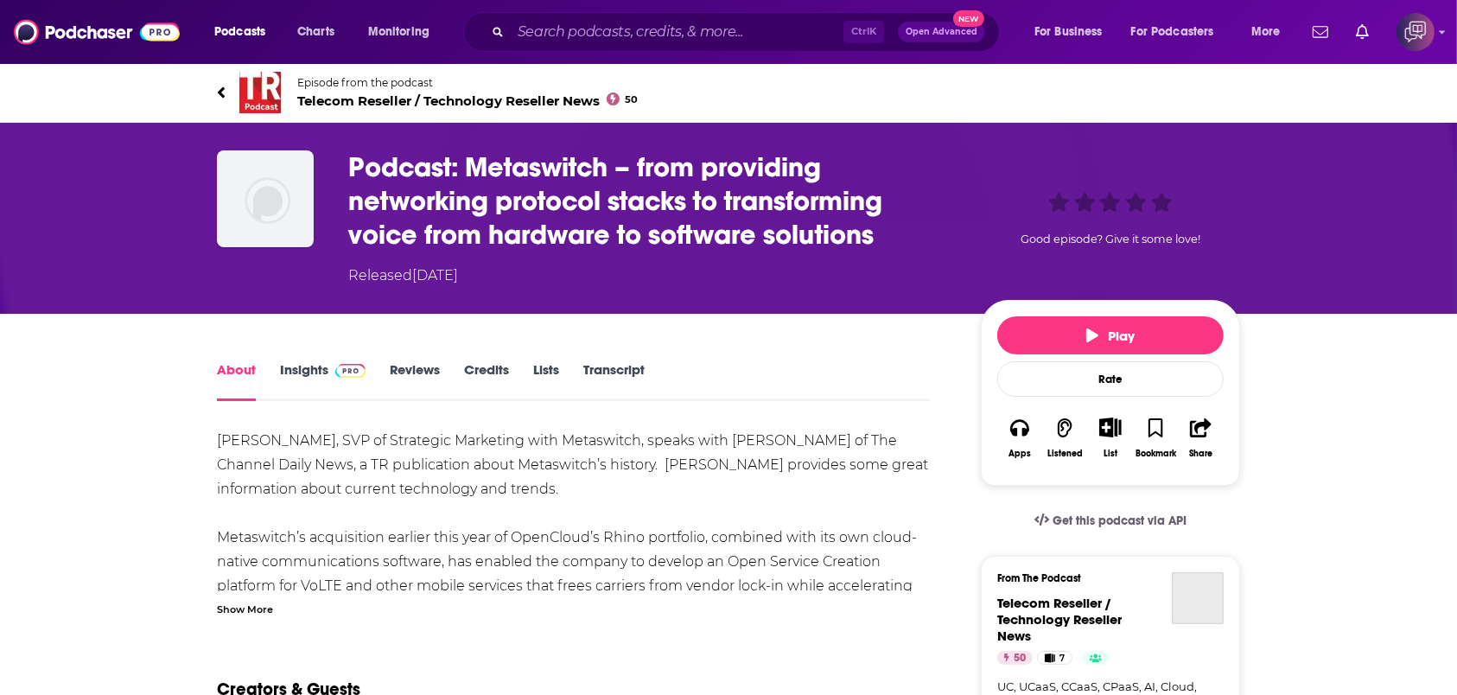
click at [394, 98] on span "Telecom Reseller / Technology Reseller News 50" at bounding box center [467, 100] width 341 height 16
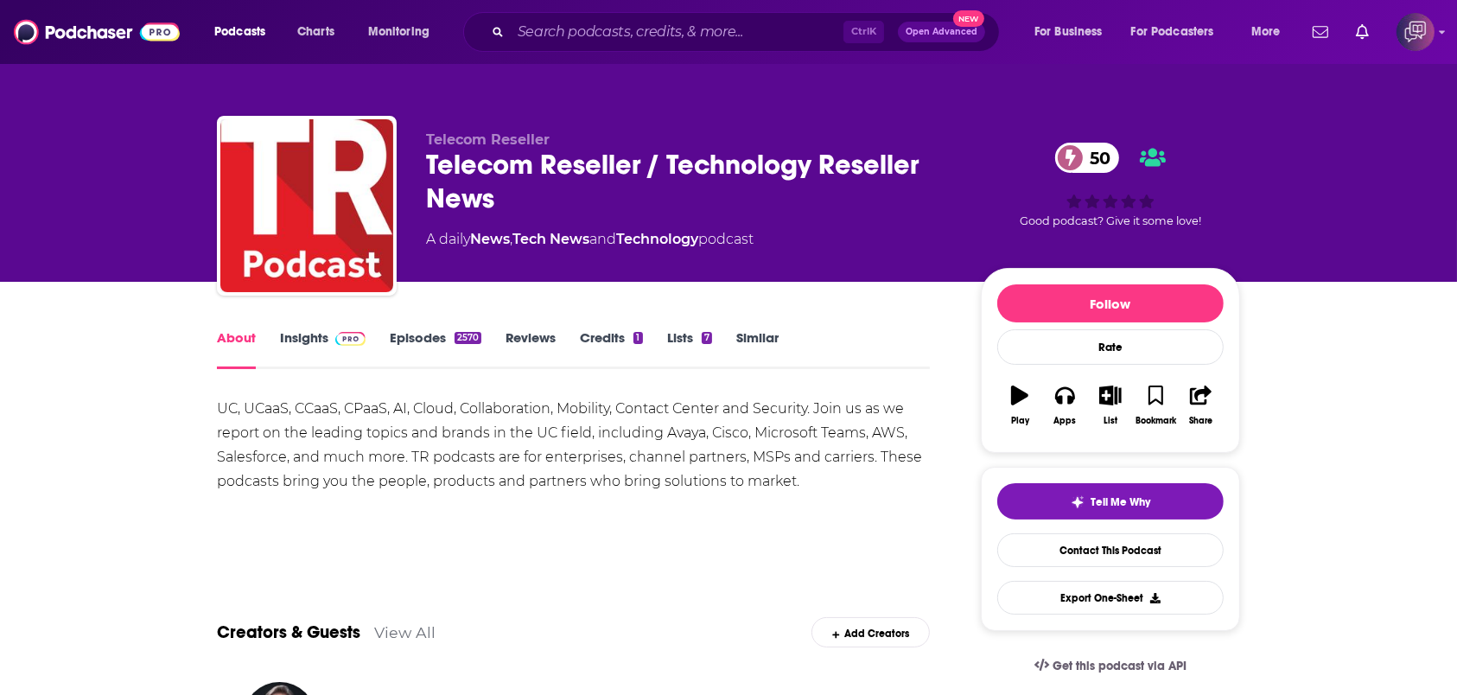
click at [301, 351] on link "Insights" at bounding box center [323, 349] width 86 height 40
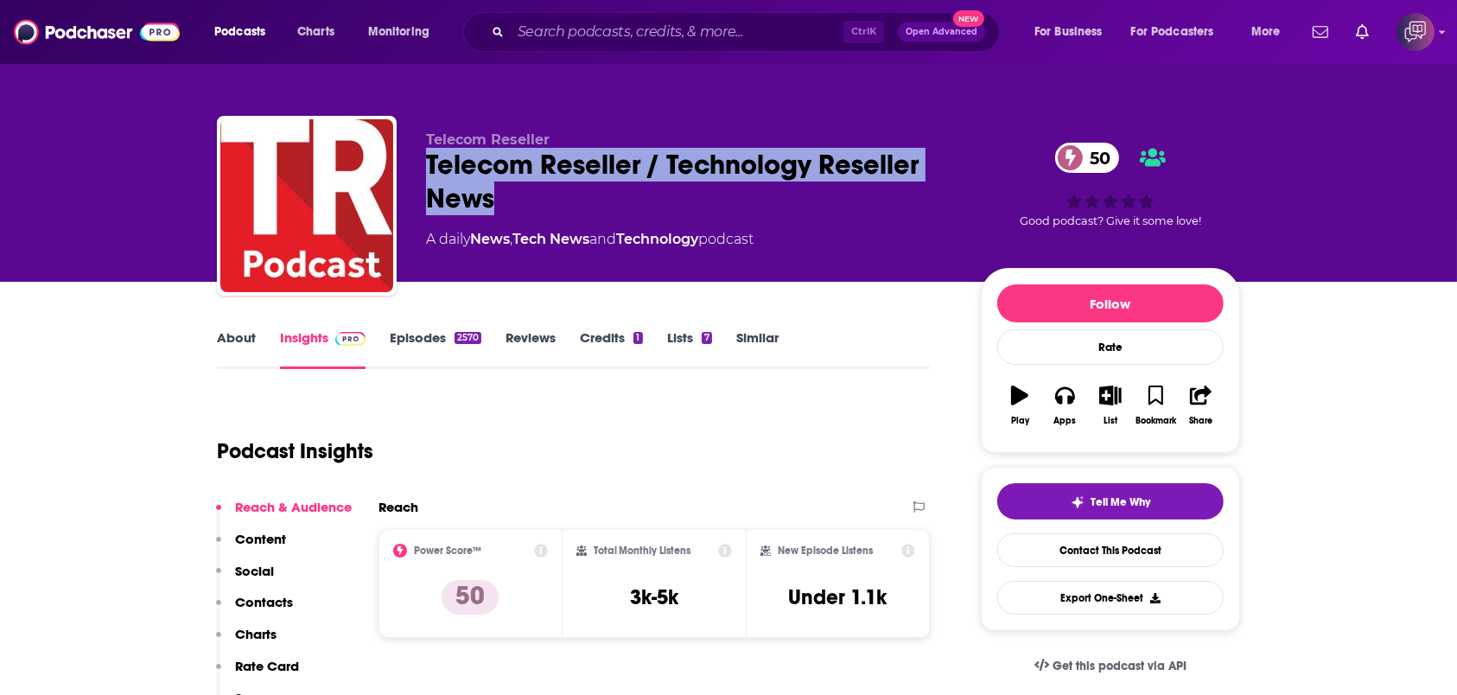
drag, startPoint x: 423, startPoint y: 166, endPoint x: 500, endPoint y: 194, distance: 82.0
click at [500, 194] on div "Telecom Reseller Telecom Reseller / Technology Reseller News 50 A daily News , …" at bounding box center [728, 209] width 1023 height 187
copy h2 "Telecom Reseller / Technology Reseller News"
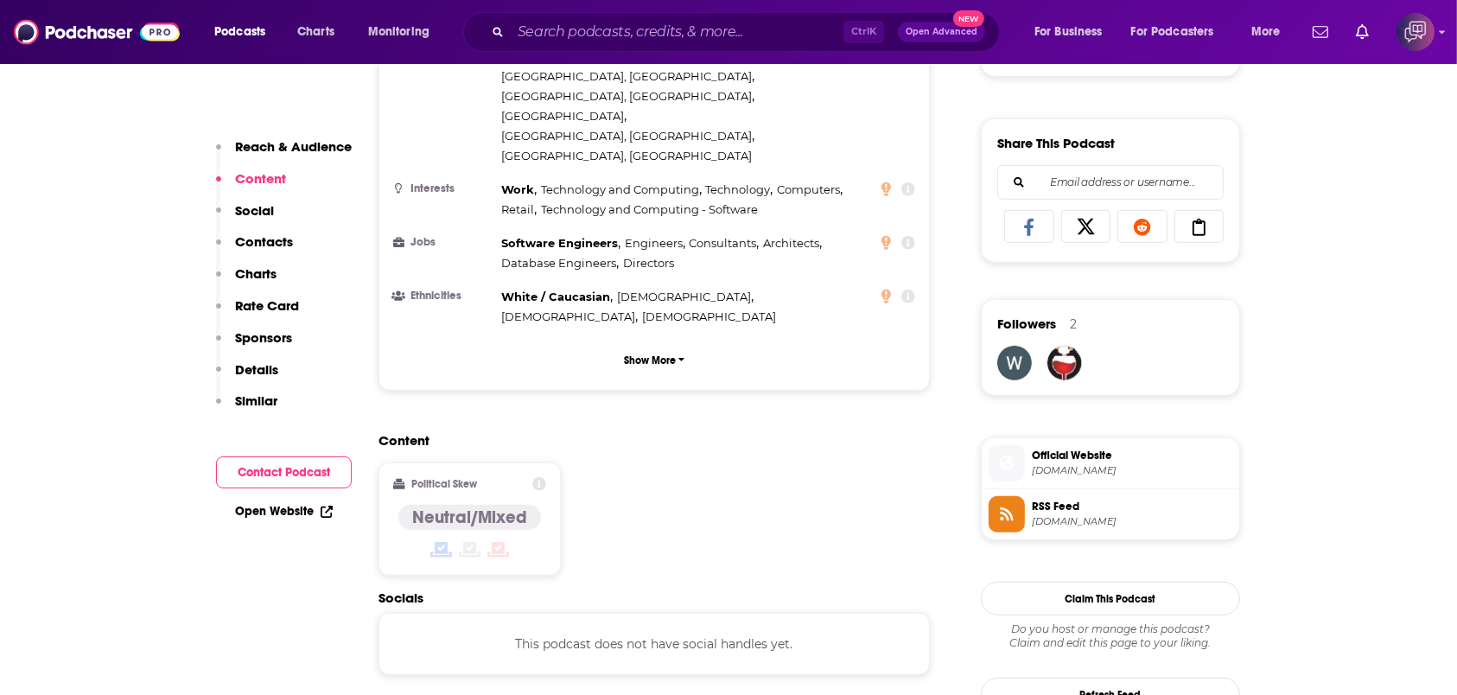
scroll to position [1152, 0]
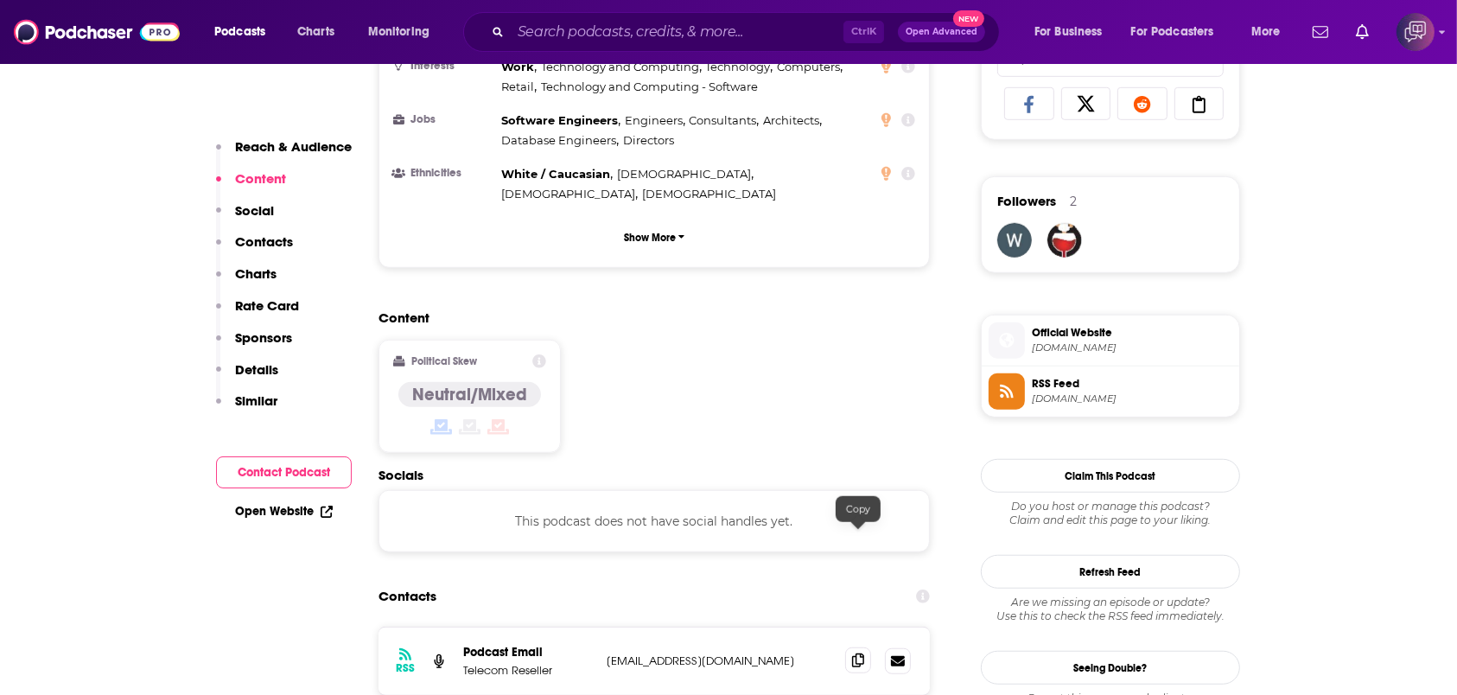
click at [861, 653] on icon at bounding box center [858, 660] width 12 height 14
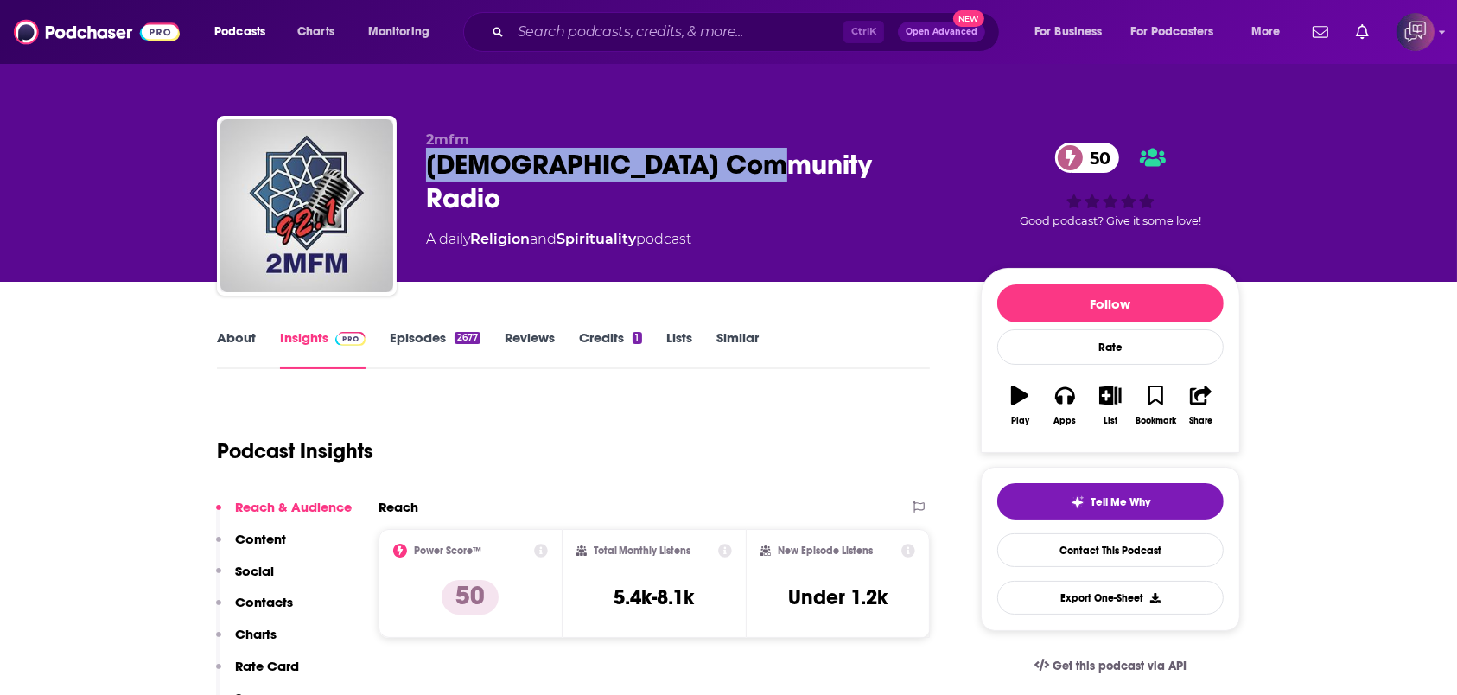
drag, startPoint x: 420, startPoint y: 165, endPoint x: 823, endPoint y: 160, distance: 402.8
click at [823, 160] on div "2mfm [DEMOGRAPHIC_DATA] Community Radio 50 A daily Religion and Spirituality po…" at bounding box center [728, 209] width 1023 height 187
copy h2 "[DEMOGRAPHIC_DATA] Community Radio"
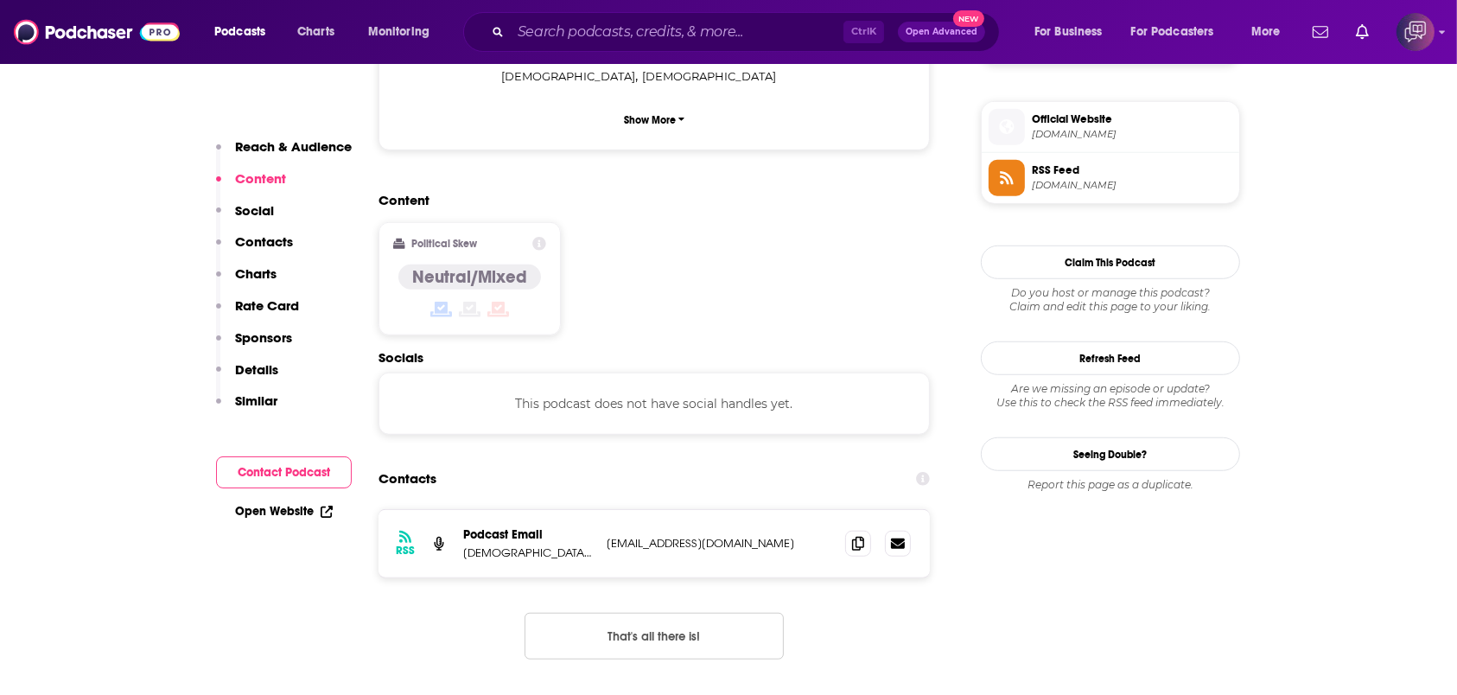
scroll to position [1383, 0]
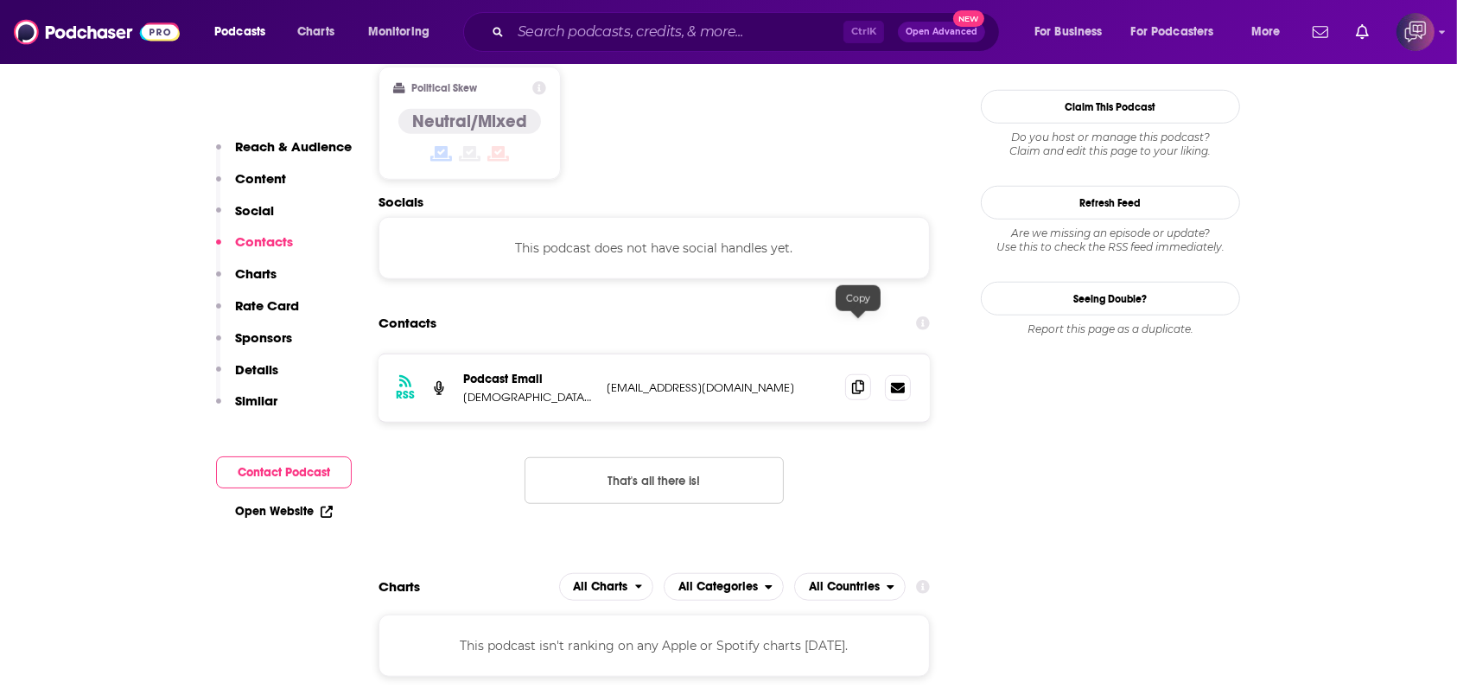
click at [849, 374] on span at bounding box center [858, 387] width 26 height 26
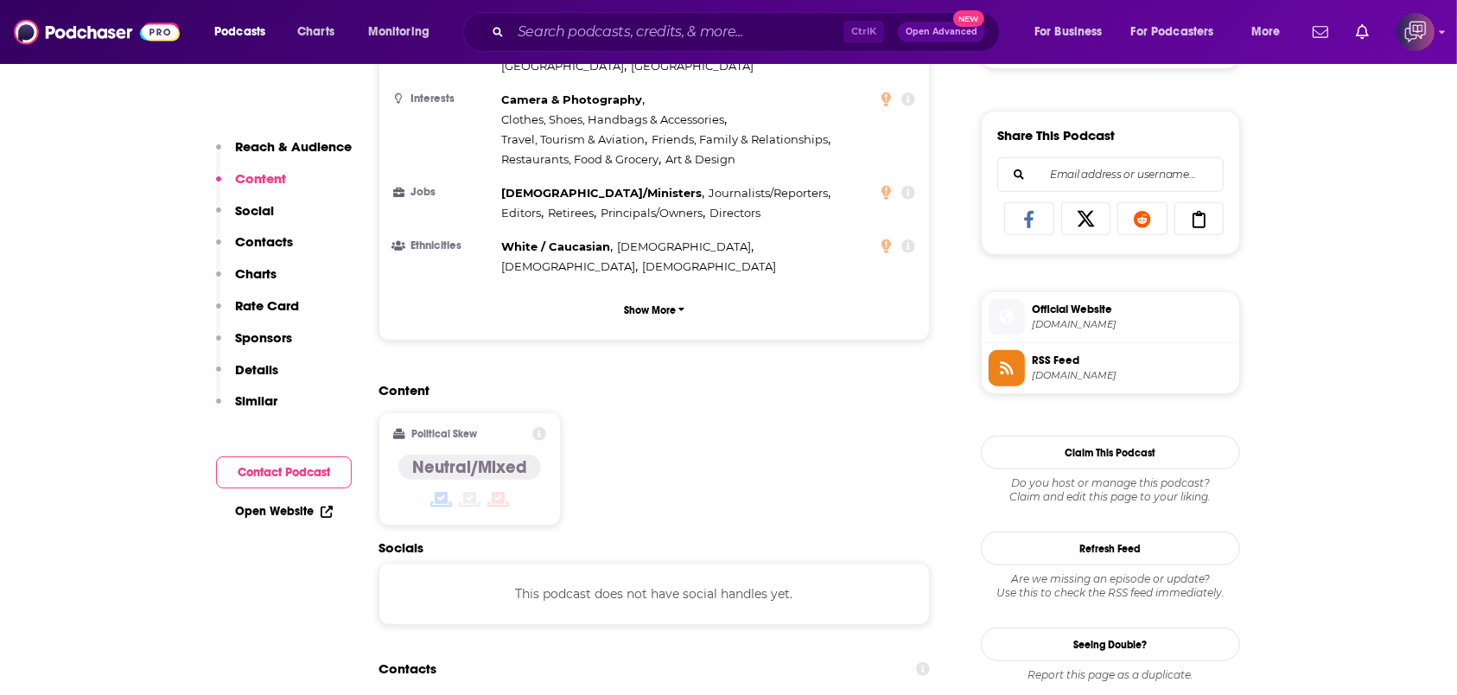
scroll to position [576, 0]
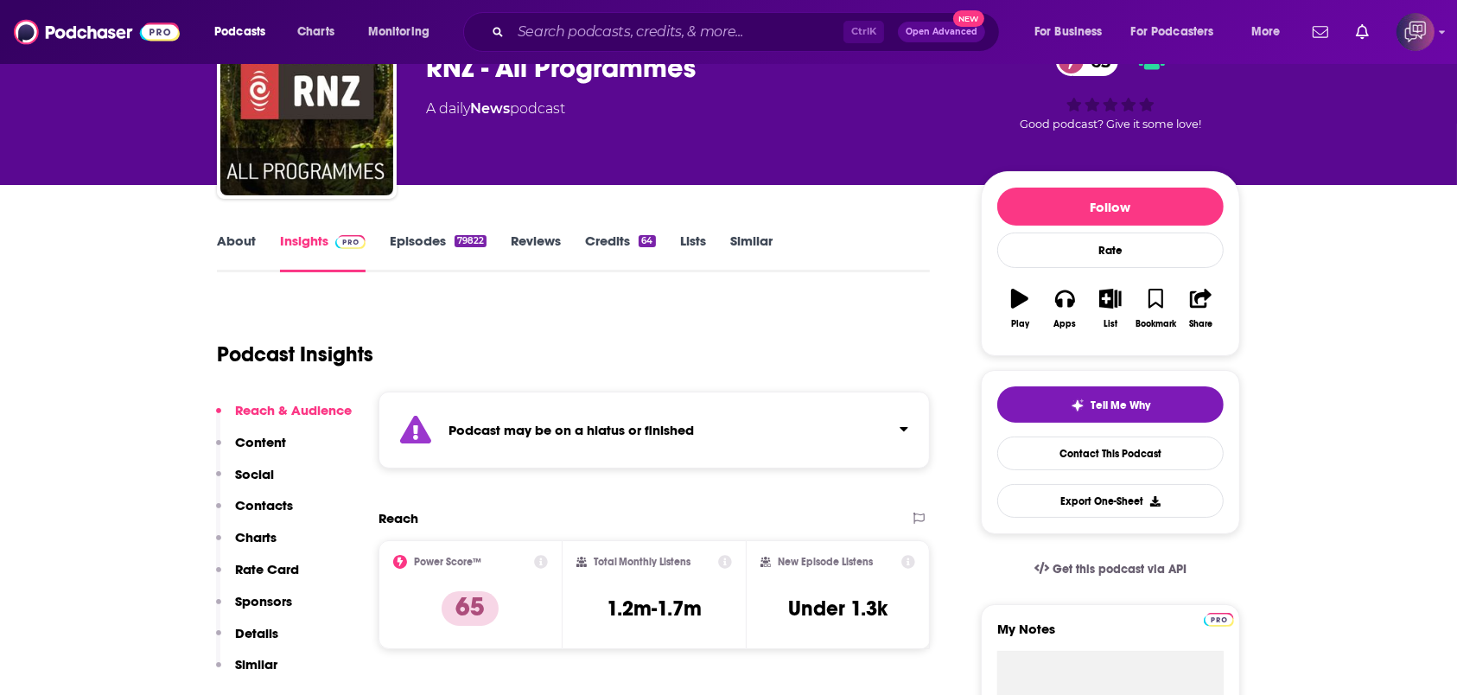
scroll to position [230, 0]
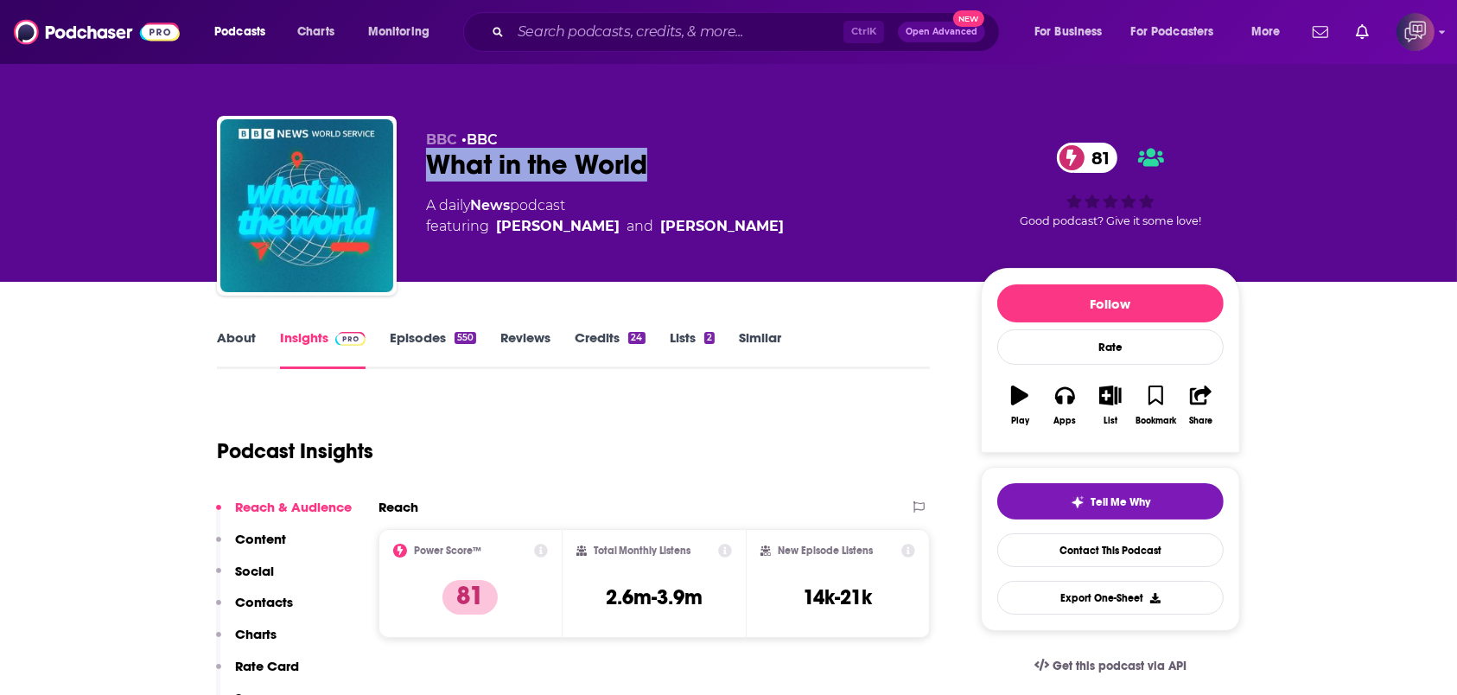
drag, startPoint x: 658, startPoint y: 176, endPoint x: 427, endPoint y: 179, distance: 230.8
click at [427, 179] on div "What in the World 81" at bounding box center [689, 165] width 527 height 34
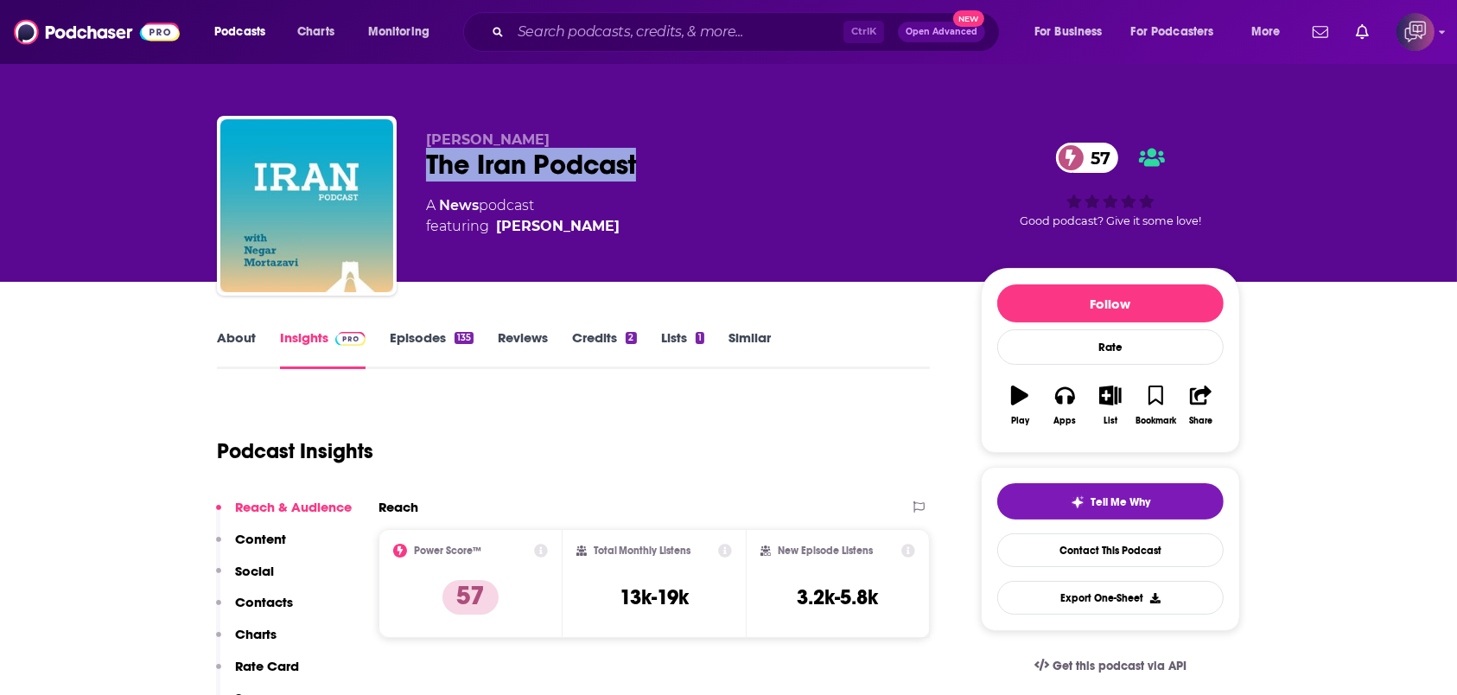
drag, startPoint x: 413, startPoint y: 156, endPoint x: 676, endPoint y: 161, distance: 262.8
click at [676, 161] on div "Negar Mortazavi The Iran Podcast 57 A News podcast featuring Negar Mortazavi 57…" at bounding box center [728, 209] width 1023 height 187
copy h2 "The Iran Podcast"
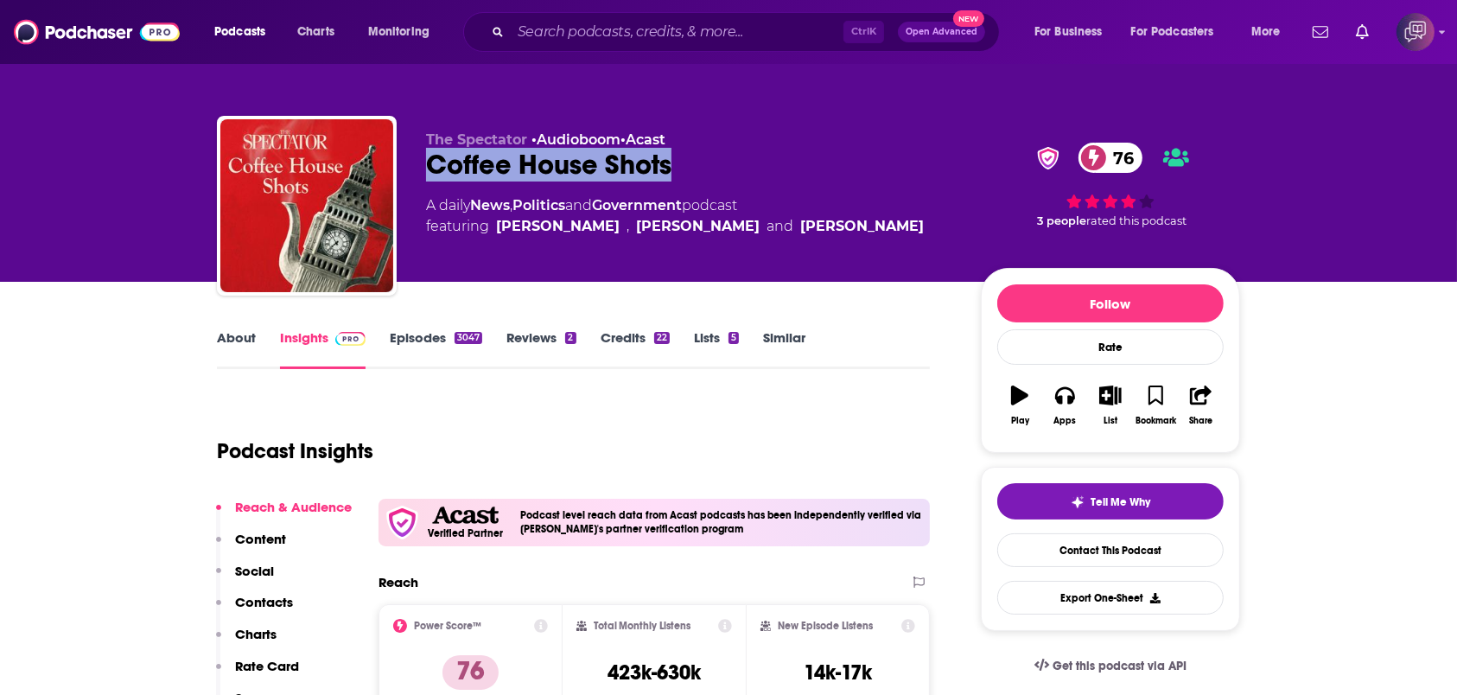
drag, startPoint x: 415, startPoint y: 169, endPoint x: 728, endPoint y: 156, distance: 313.1
click at [728, 156] on div "The Spectator • Audioboom • Acast Coffee House Shots 76 A daily News , Politics…" at bounding box center [728, 209] width 1023 height 187
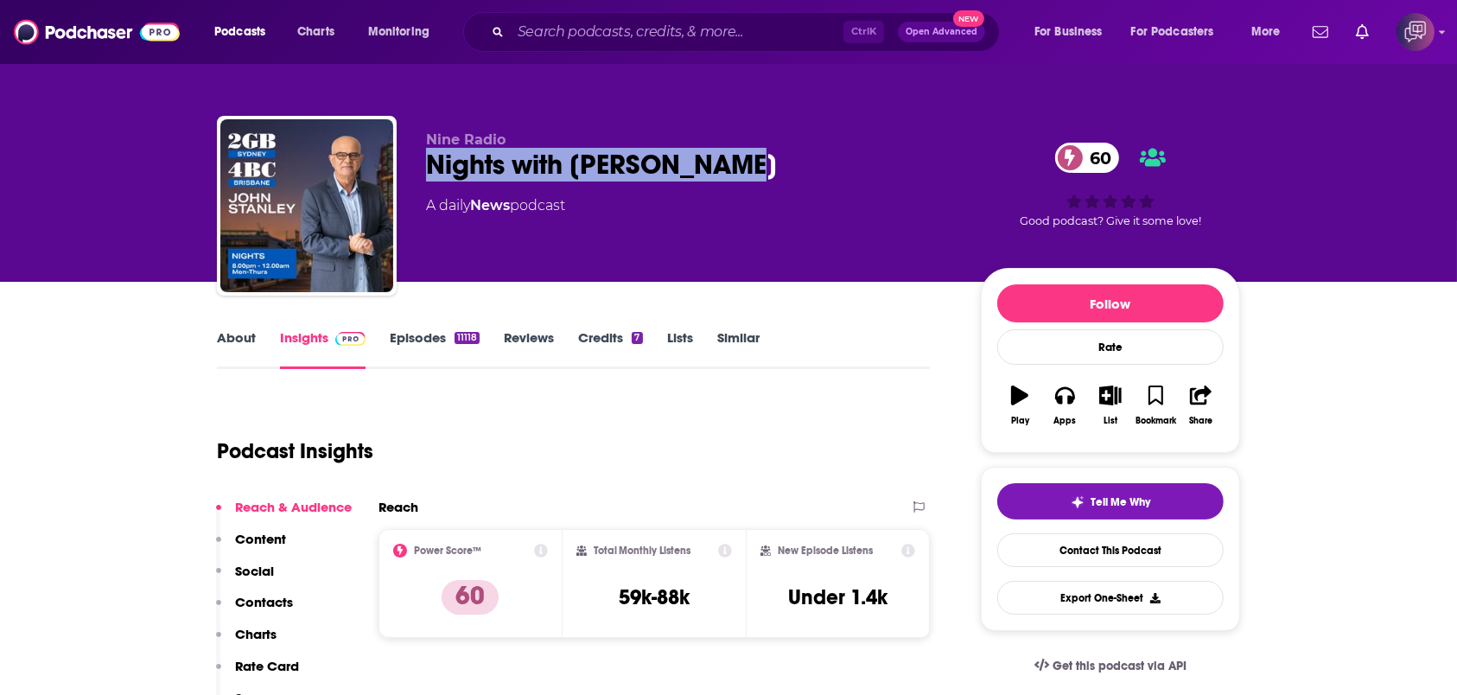
drag, startPoint x: 411, startPoint y: 160, endPoint x: 801, endPoint y: 185, distance: 391.5
click at [801, 185] on div "Nine Radio Nights with John Stanley 60 A daily News podcast 60 Good podcast? Gi…" at bounding box center [728, 209] width 1023 height 187
copy h2 "Nights with John Stanley"
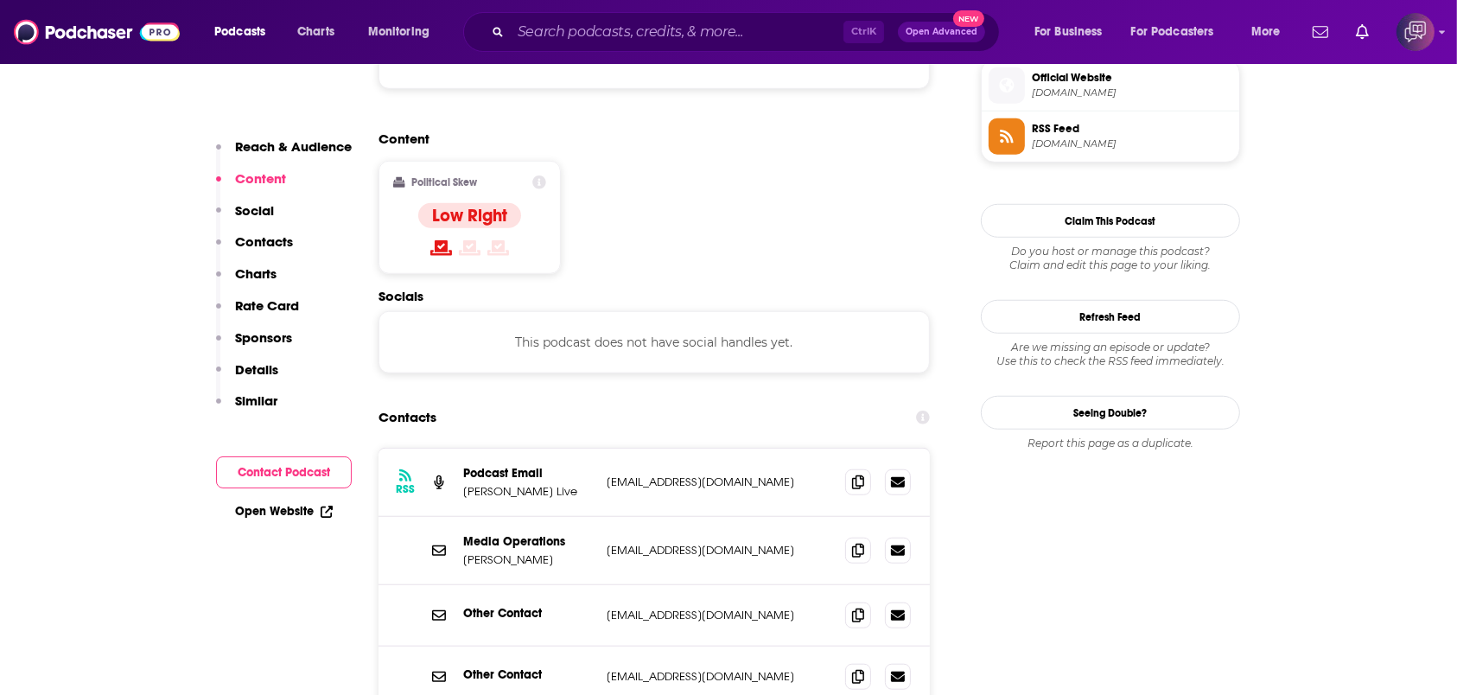
scroll to position [1383, 0]
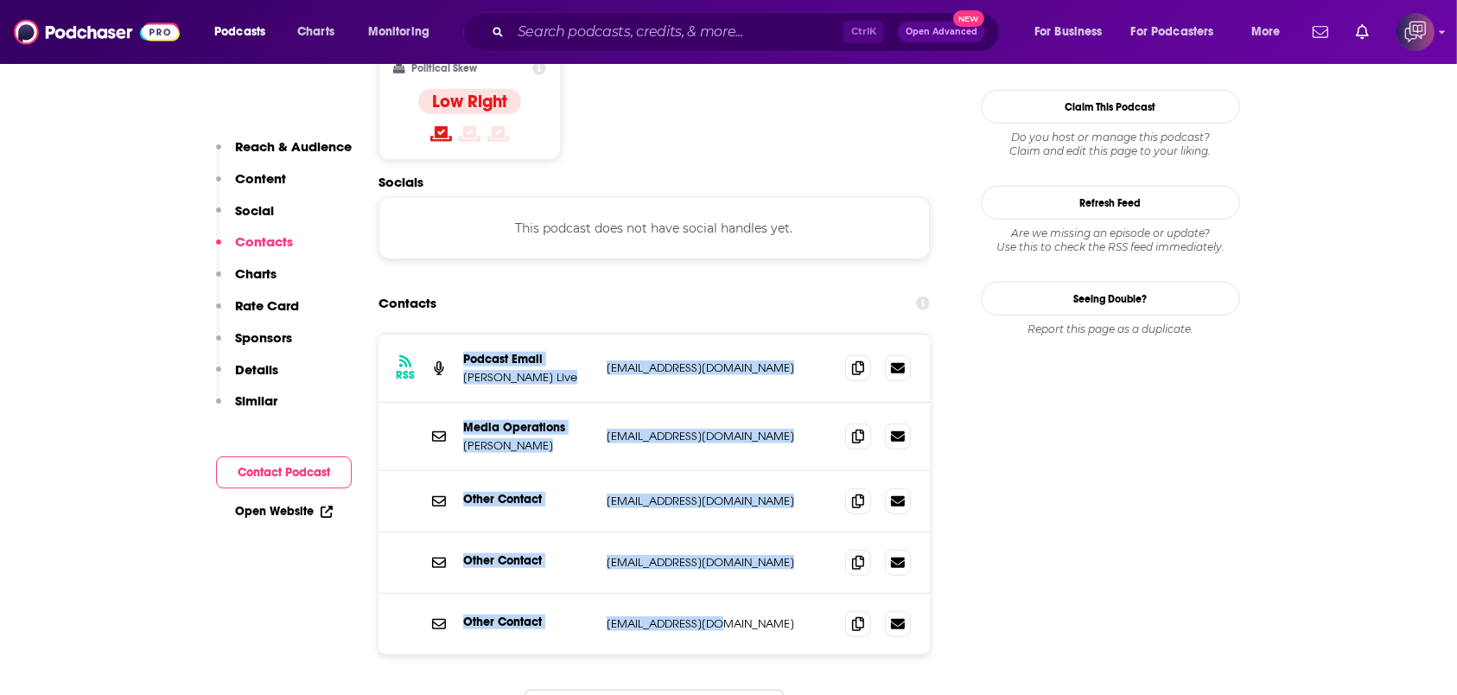
drag, startPoint x: 458, startPoint y: 296, endPoint x: 763, endPoint y: 571, distance: 410.6
click at [763, 571] on div "RSS Podcast Email Ben Fordham Live digital.products@2gb.com digital.products@2g…" at bounding box center [654, 494] width 551 height 320
copy div "Podcast Email Ben Fordham Live digital.products@2gb.com digital.products@2gb.co…"
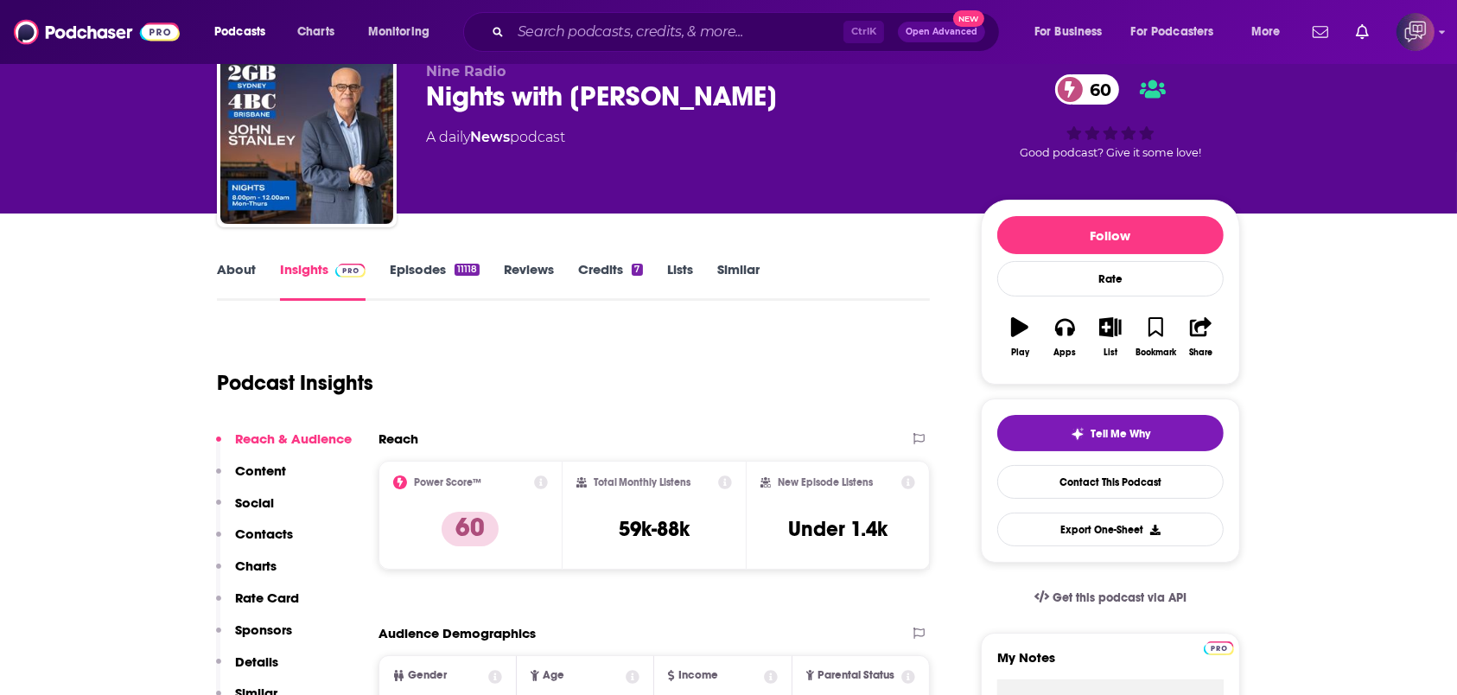
scroll to position [0, 0]
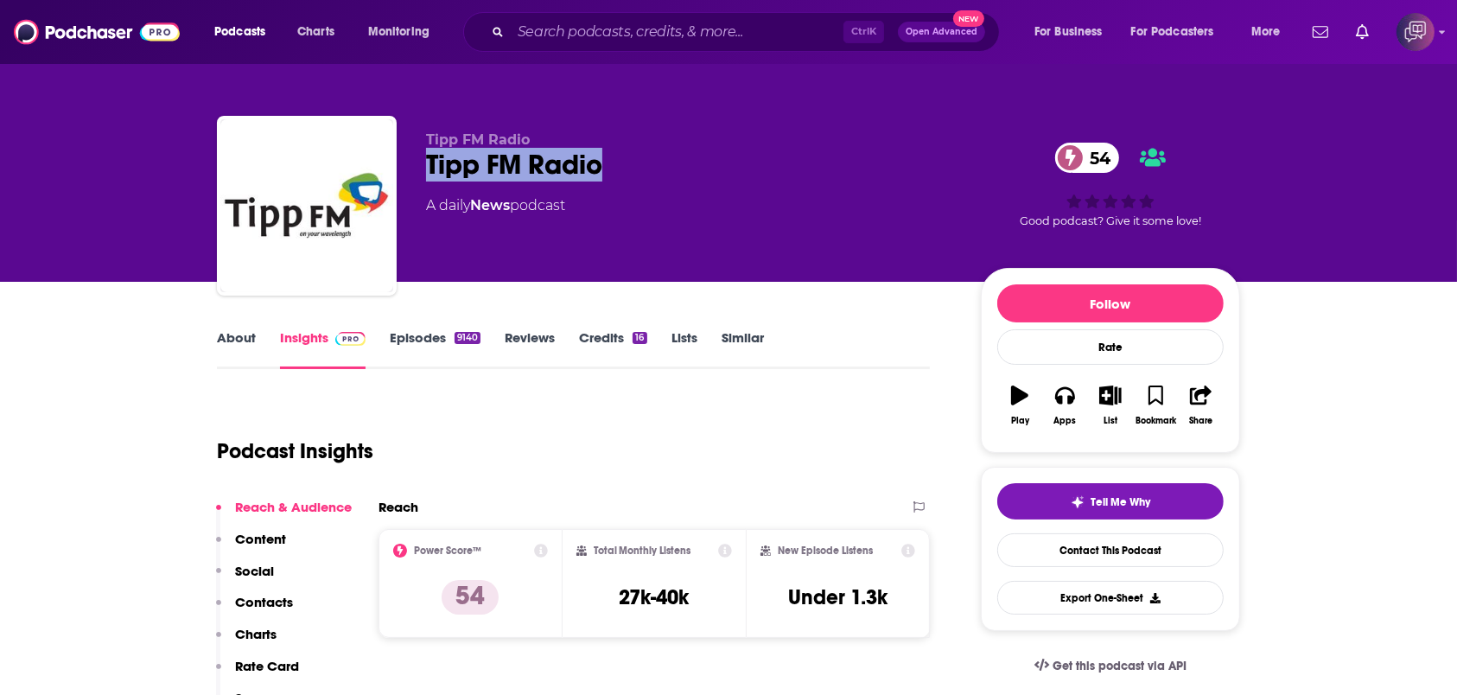
drag, startPoint x: 411, startPoint y: 165, endPoint x: 678, endPoint y: 169, distance: 267.1
click at [678, 169] on div "Tipp FM Radio Tipp FM Radio 54 A daily News podcast 54 Good podcast? Give it so…" at bounding box center [728, 209] width 1023 height 187
copy h2 "Tipp FM Radio"
click at [234, 359] on link "About" at bounding box center [236, 349] width 39 height 40
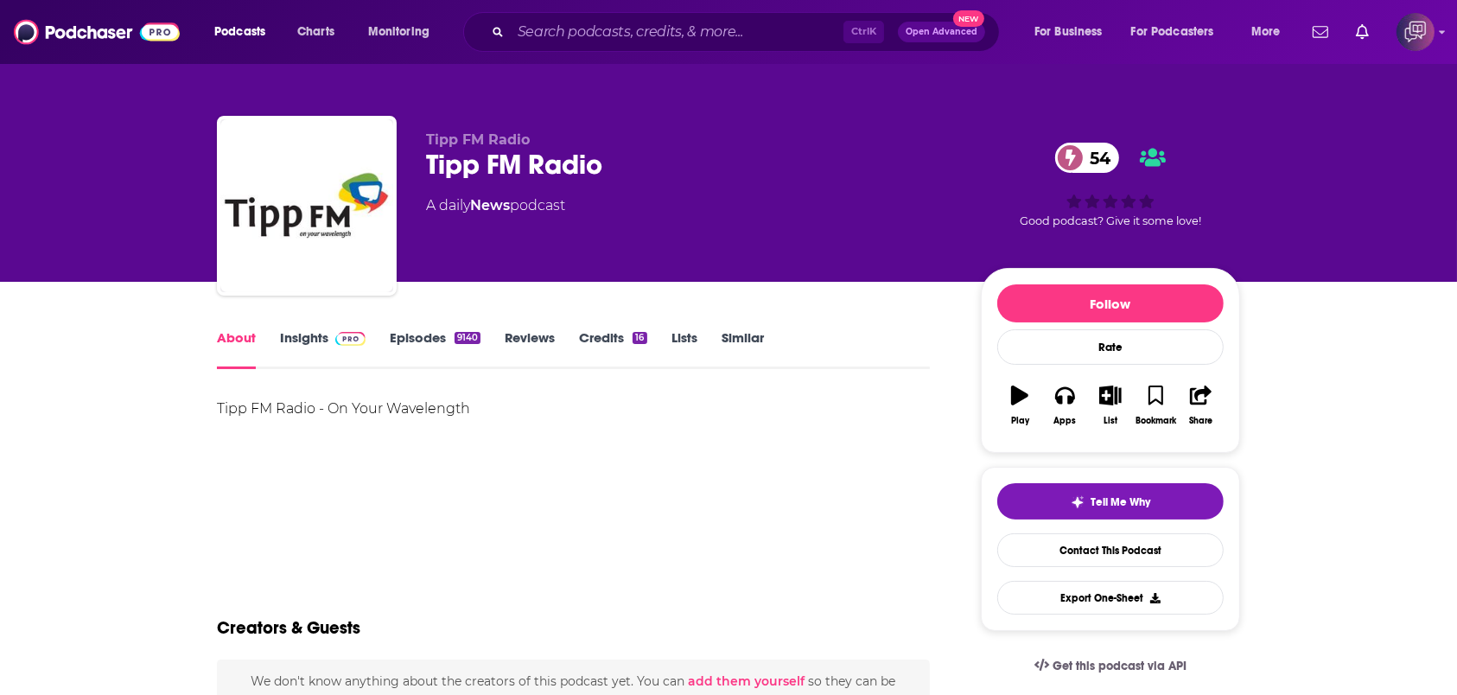
click at [313, 354] on link "Insights" at bounding box center [323, 349] width 86 height 40
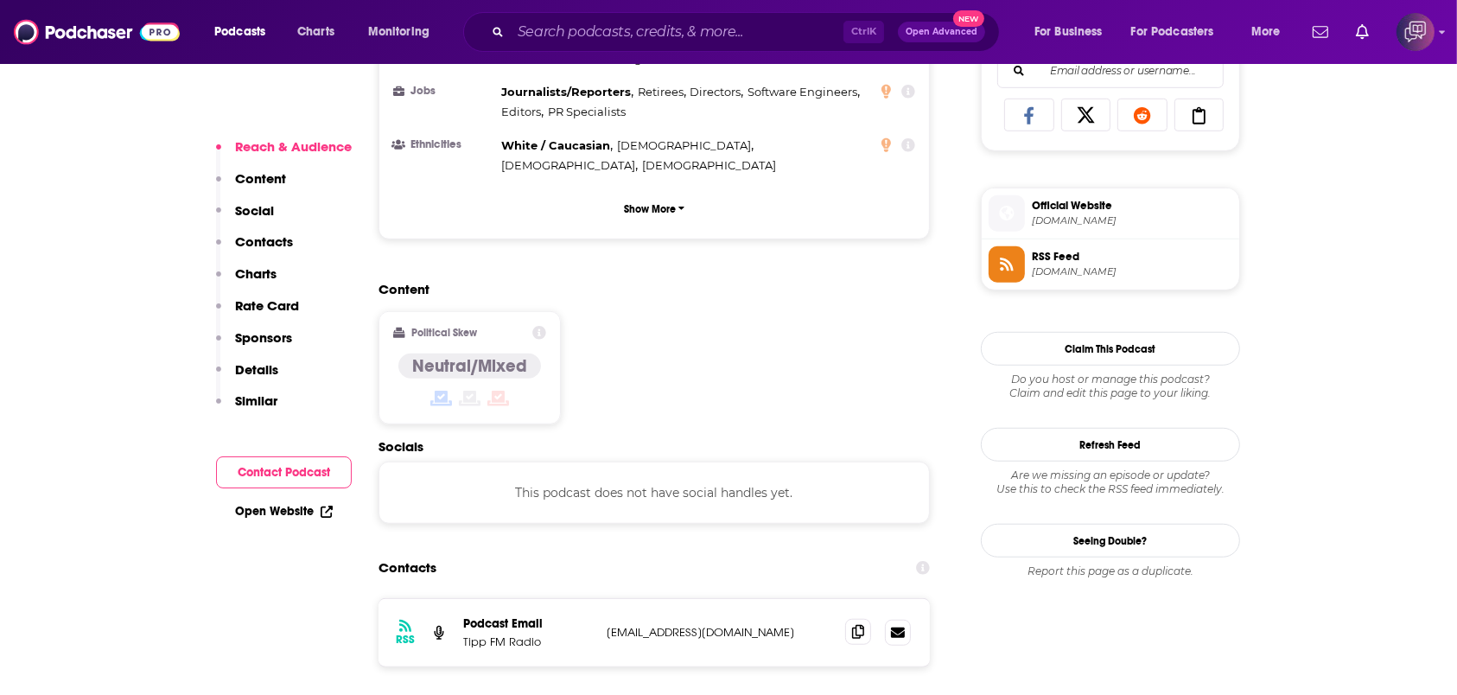
scroll to position [1498, 0]
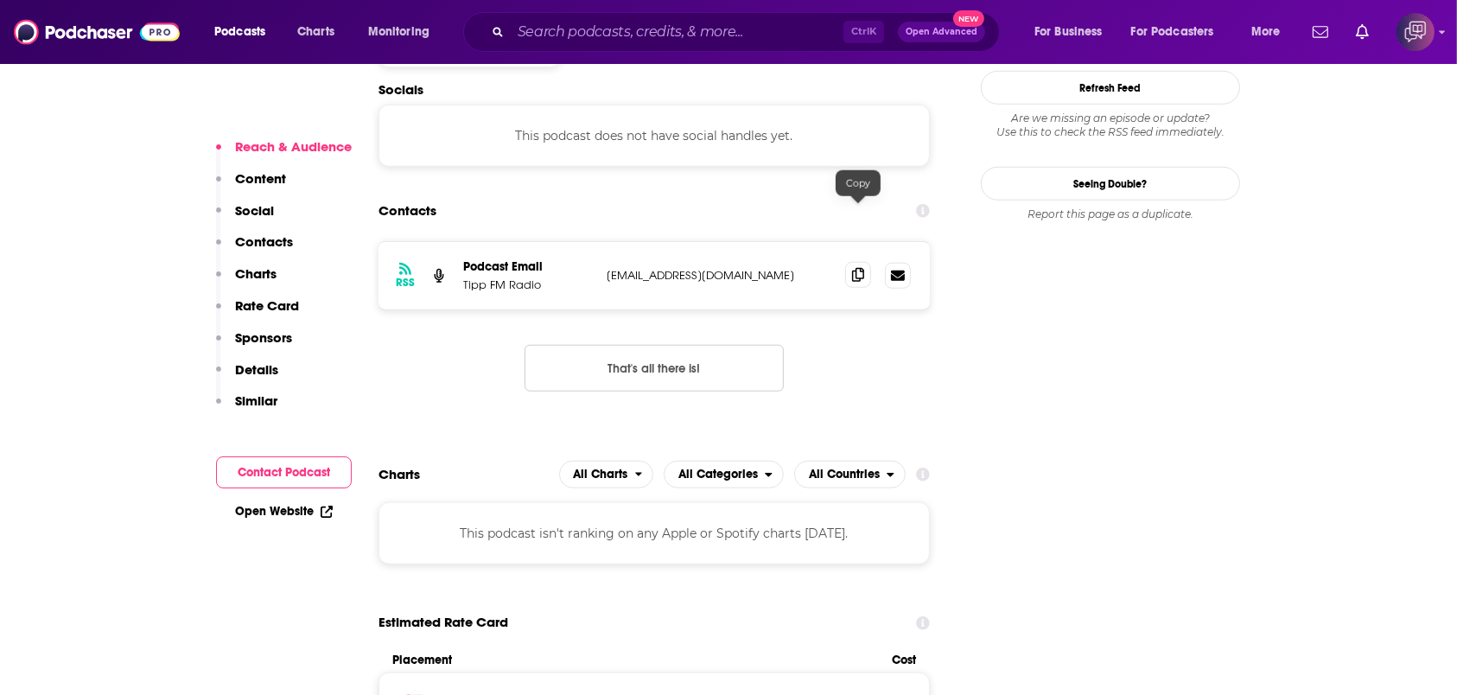
click at [856, 268] on icon at bounding box center [858, 275] width 12 height 14
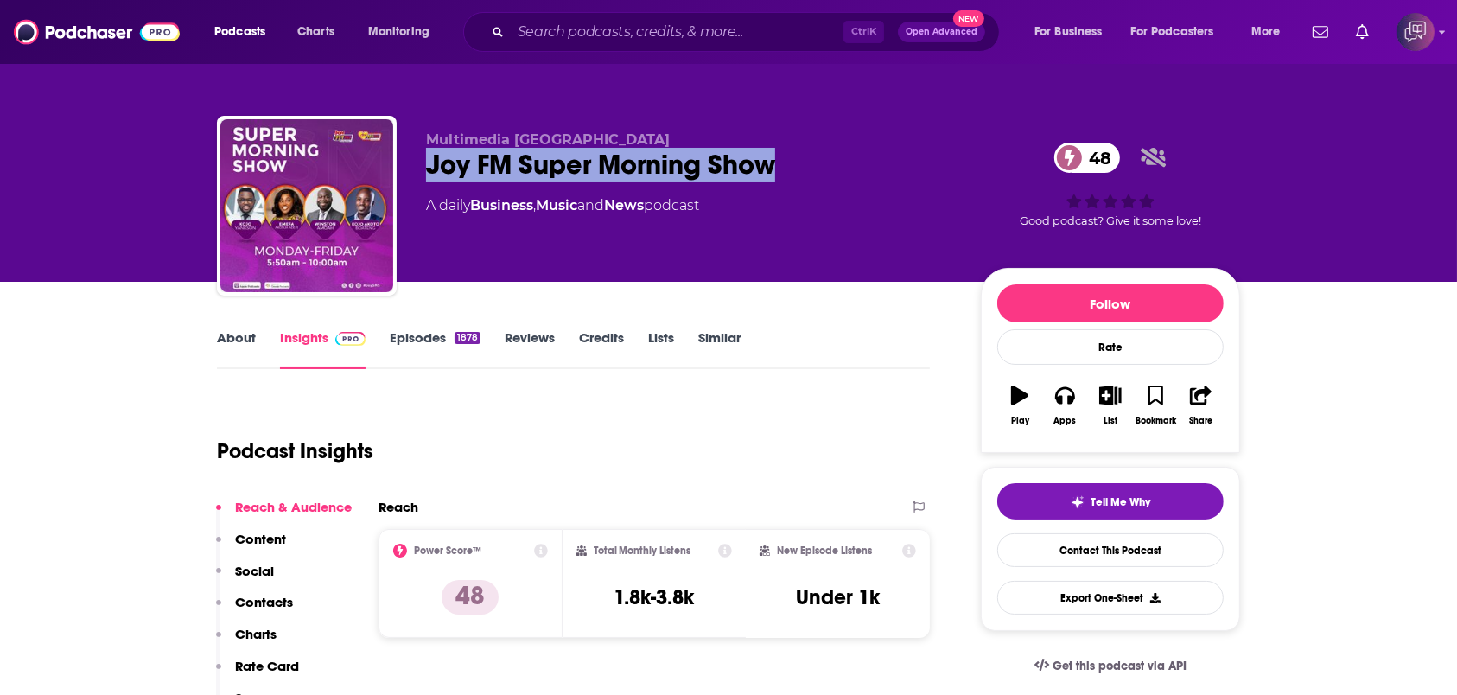
drag, startPoint x: 427, startPoint y: 173, endPoint x: 837, endPoint y: 158, distance: 409.9
click at [837, 158] on div "Joy FM Super Morning Show 48" at bounding box center [689, 165] width 527 height 34
copy h2 "Joy FM Super Morning Show"
click at [239, 342] on link "About" at bounding box center [236, 349] width 39 height 40
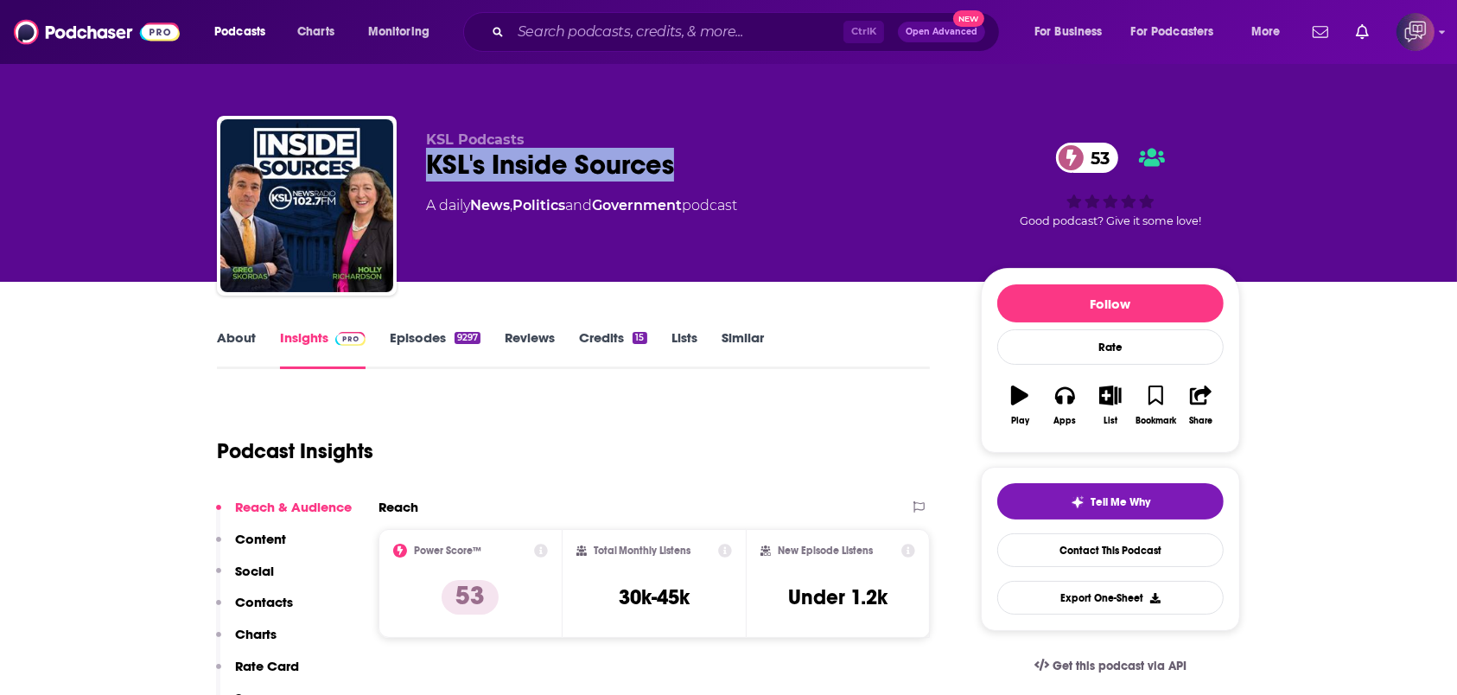
drag, startPoint x: 417, startPoint y: 167, endPoint x: 759, endPoint y: 178, distance: 341.6
click at [759, 178] on div "KSL Podcasts KSL's Inside Sources 53 A daily News , Politics and Government pod…" at bounding box center [728, 209] width 1023 height 187
copy h2 "KSL's Inside Sources"
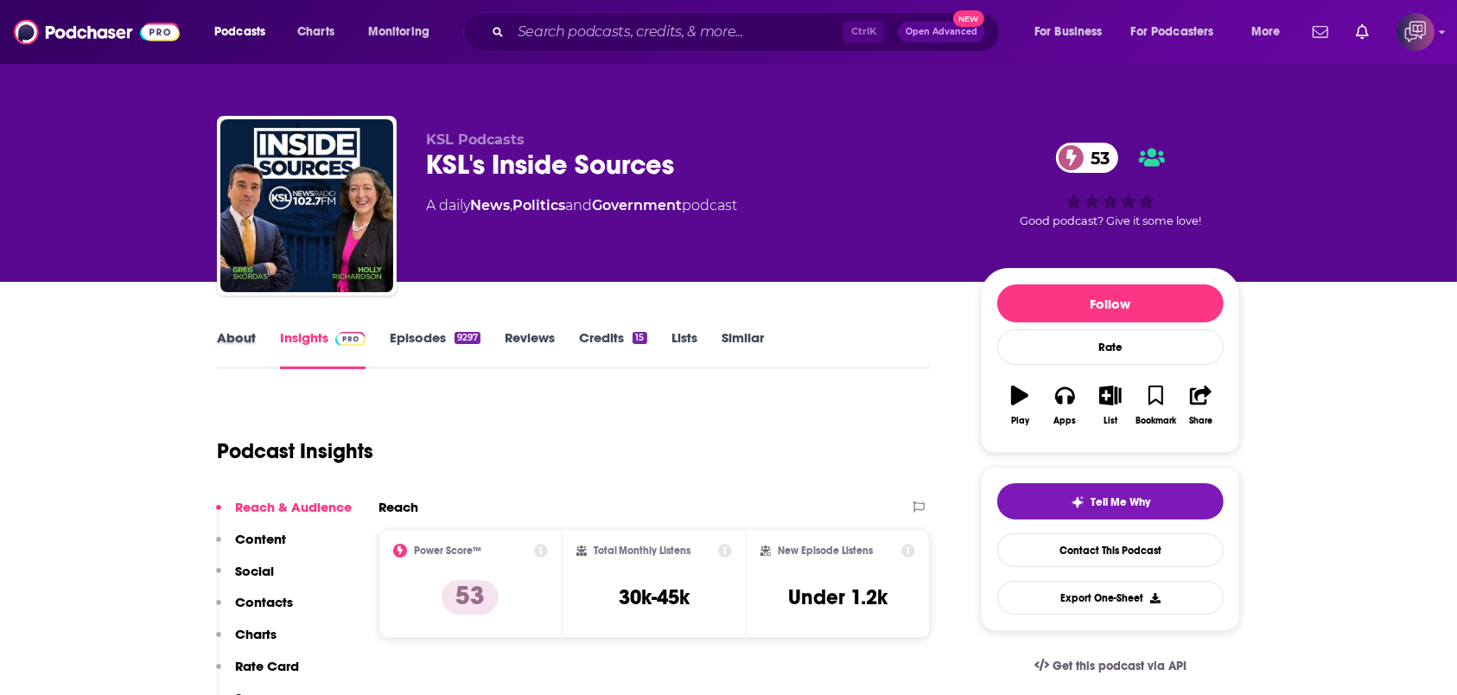
click at [256, 340] on div "About" at bounding box center [248, 349] width 63 height 40
click at [239, 344] on link "About" at bounding box center [236, 349] width 39 height 40
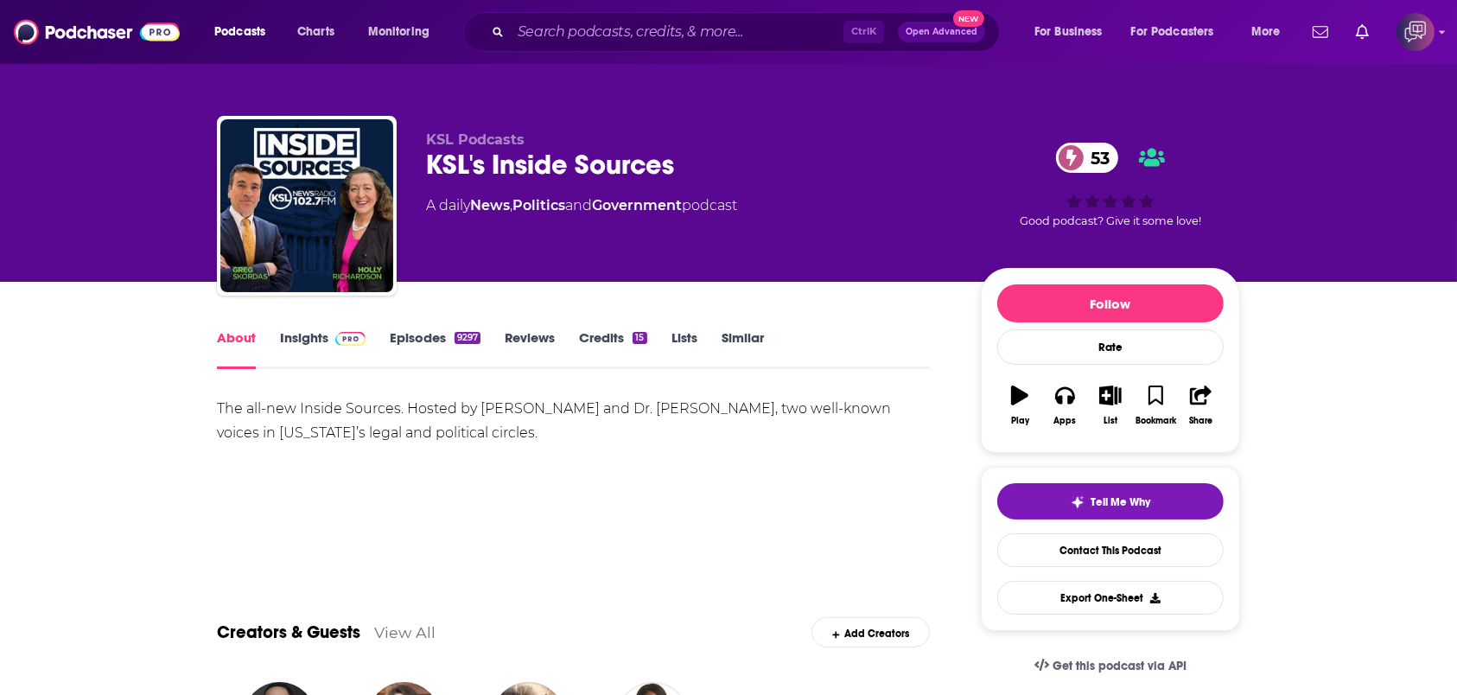
click at [341, 354] on link "Insights" at bounding box center [323, 349] width 86 height 40
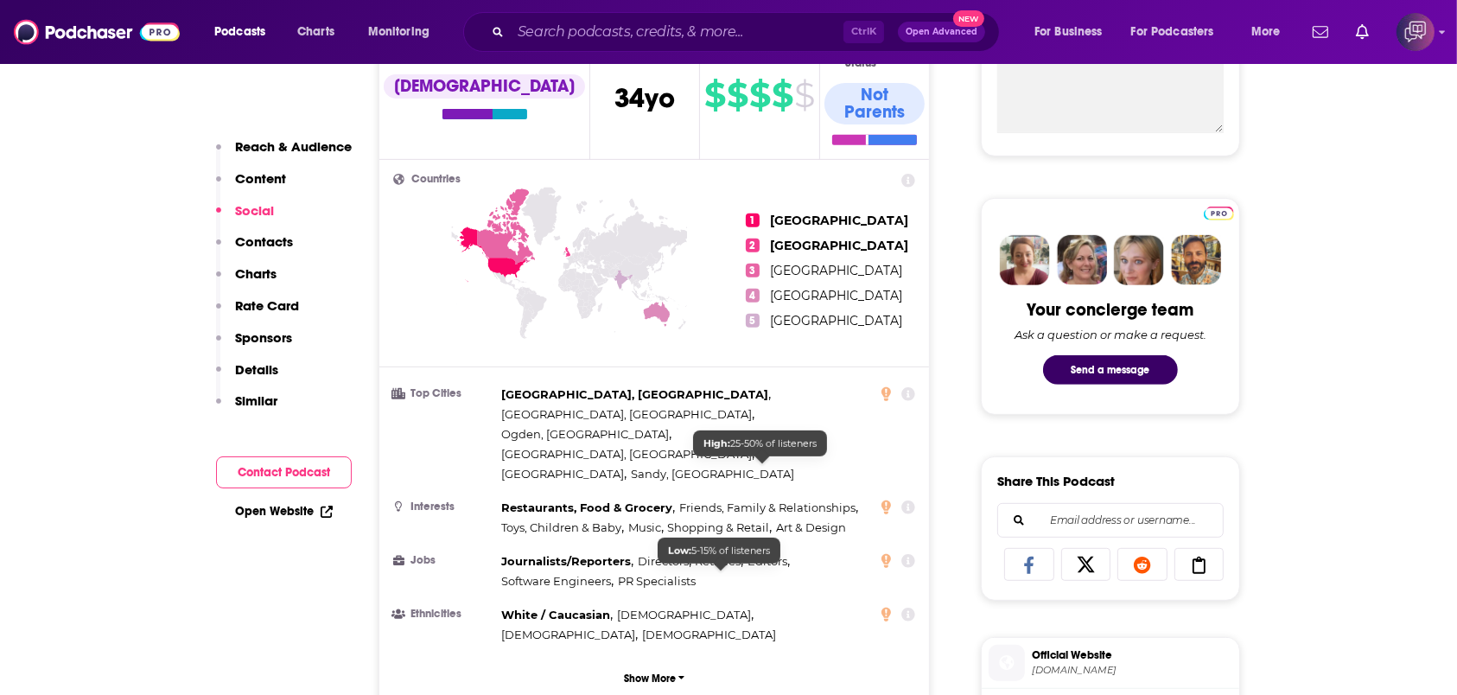
scroll to position [1267, 0]
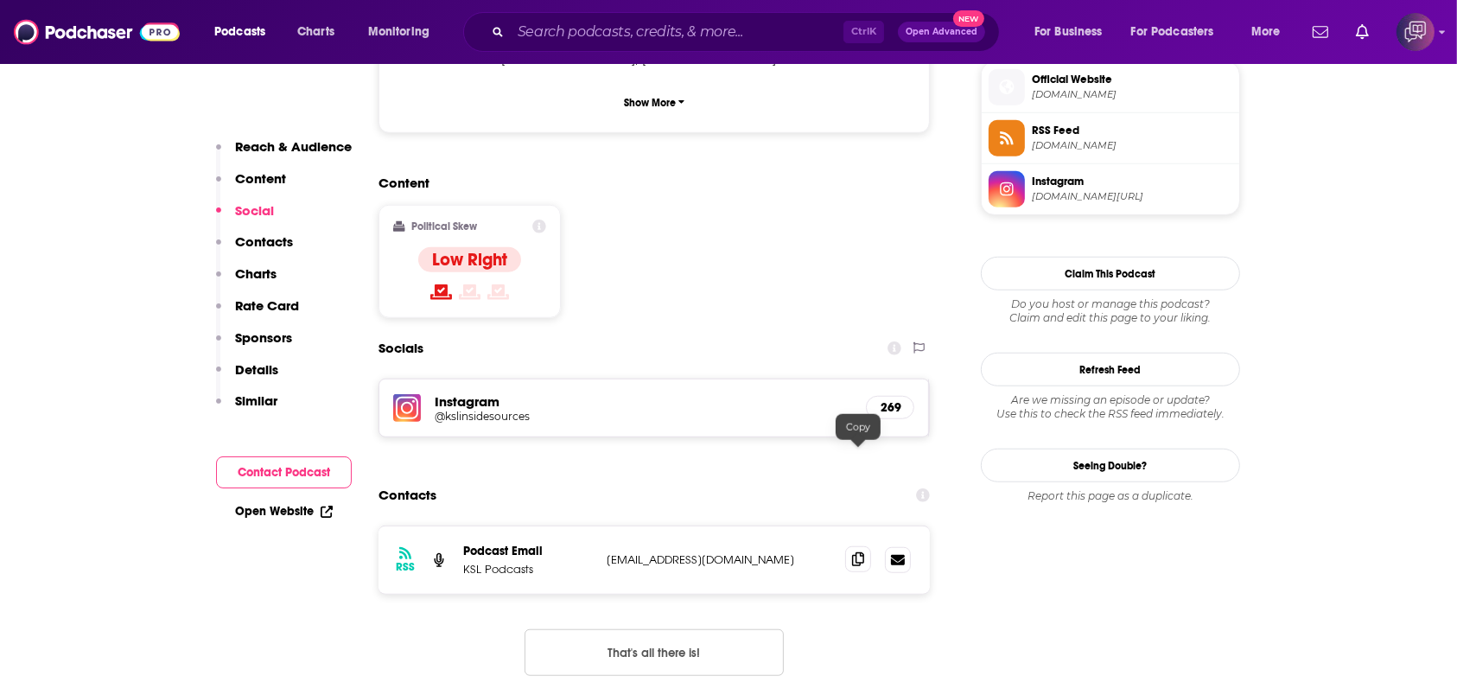
click at [863, 552] on icon at bounding box center [858, 559] width 12 height 14
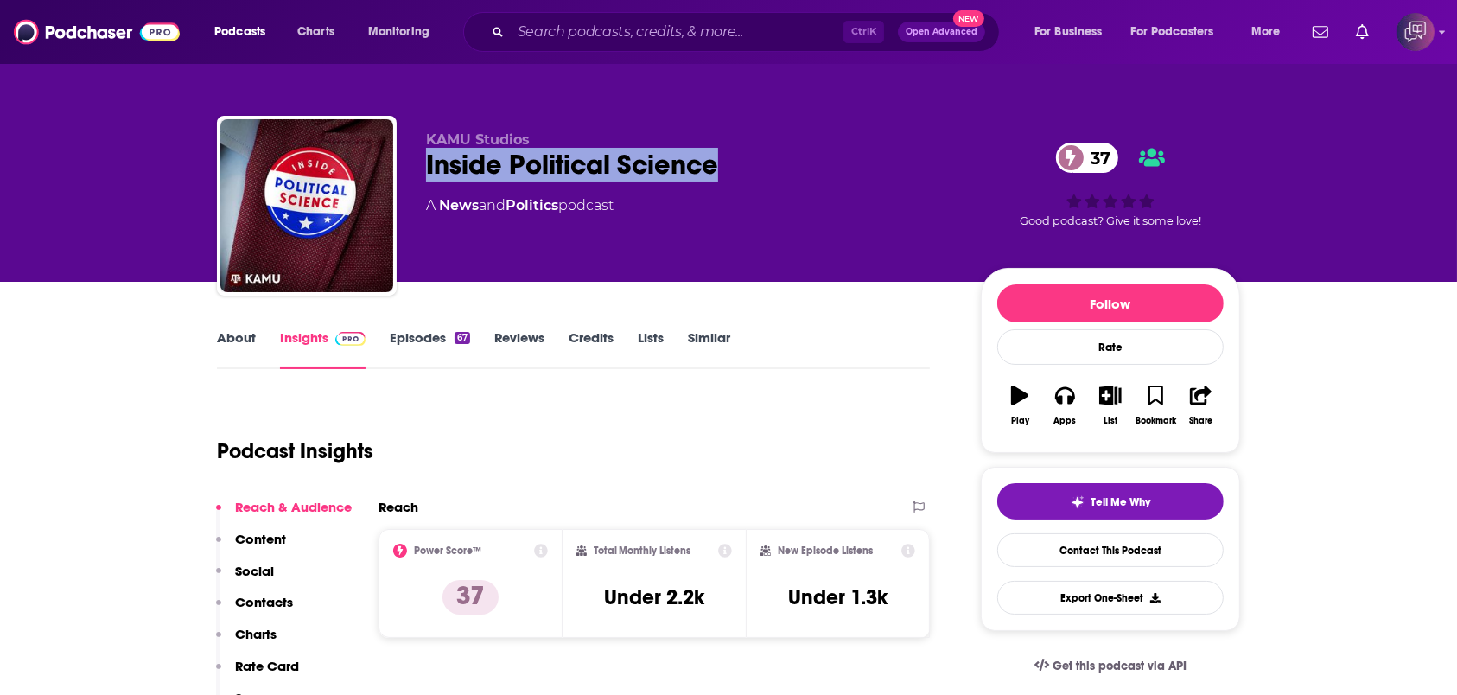
drag, startPoint x: 737, startPoint y: 155, endPoint x: 424, endPoint y: 177, distance: 313.7
click at [424, 177] on div "KAMU Studios Inside Political Science 37 A News and Politics podcast 37 Good po…" at bounding box center [728, 209] width 1023 height 187
copy h2 "Inside Political Science"
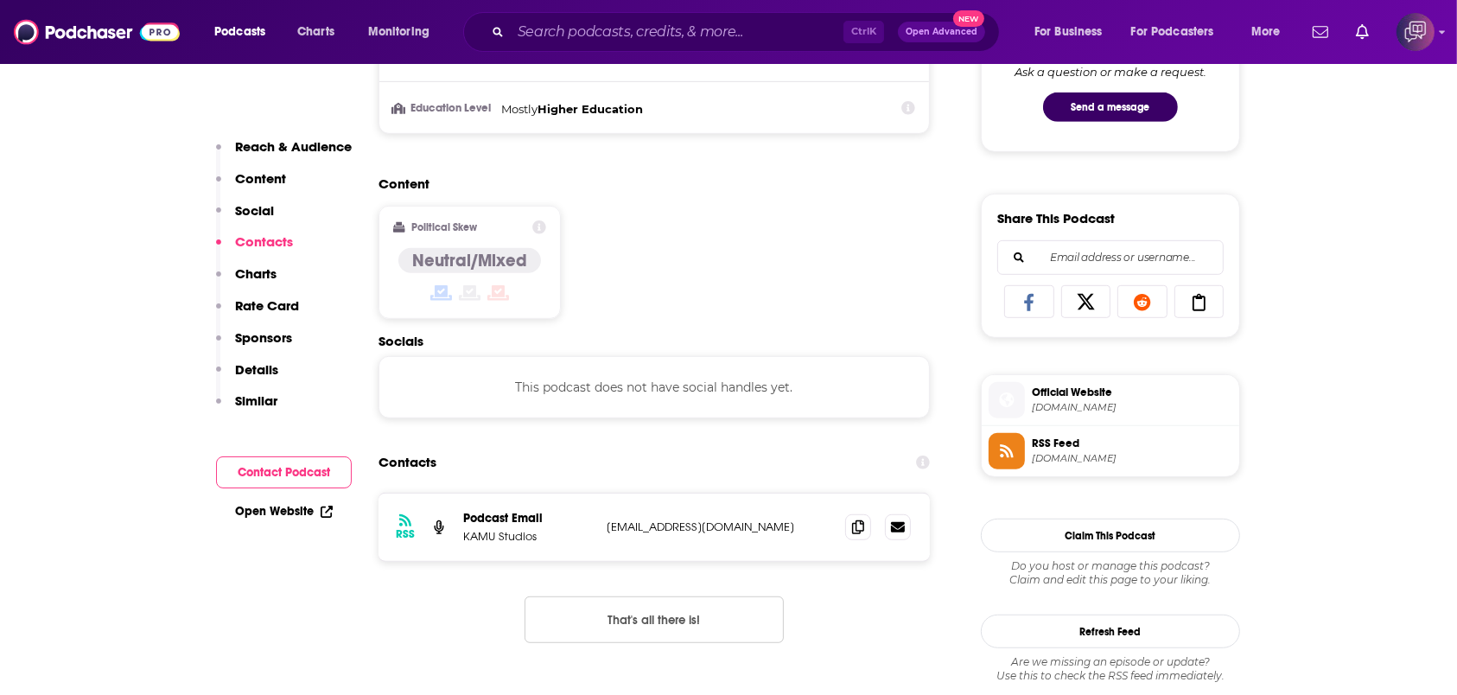
scroll to position [1152, 0]
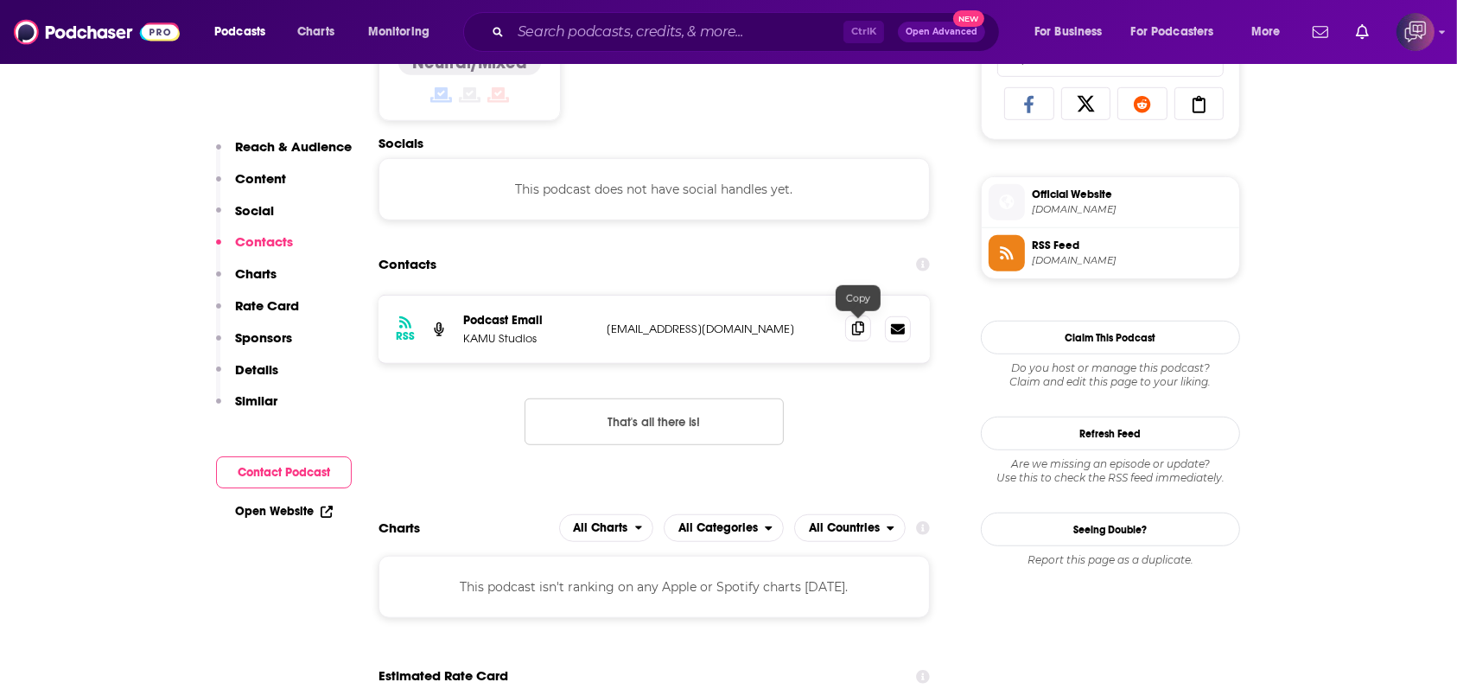
click at [857, 330] on icon at bounding box center [858, 329] width 12 height 14
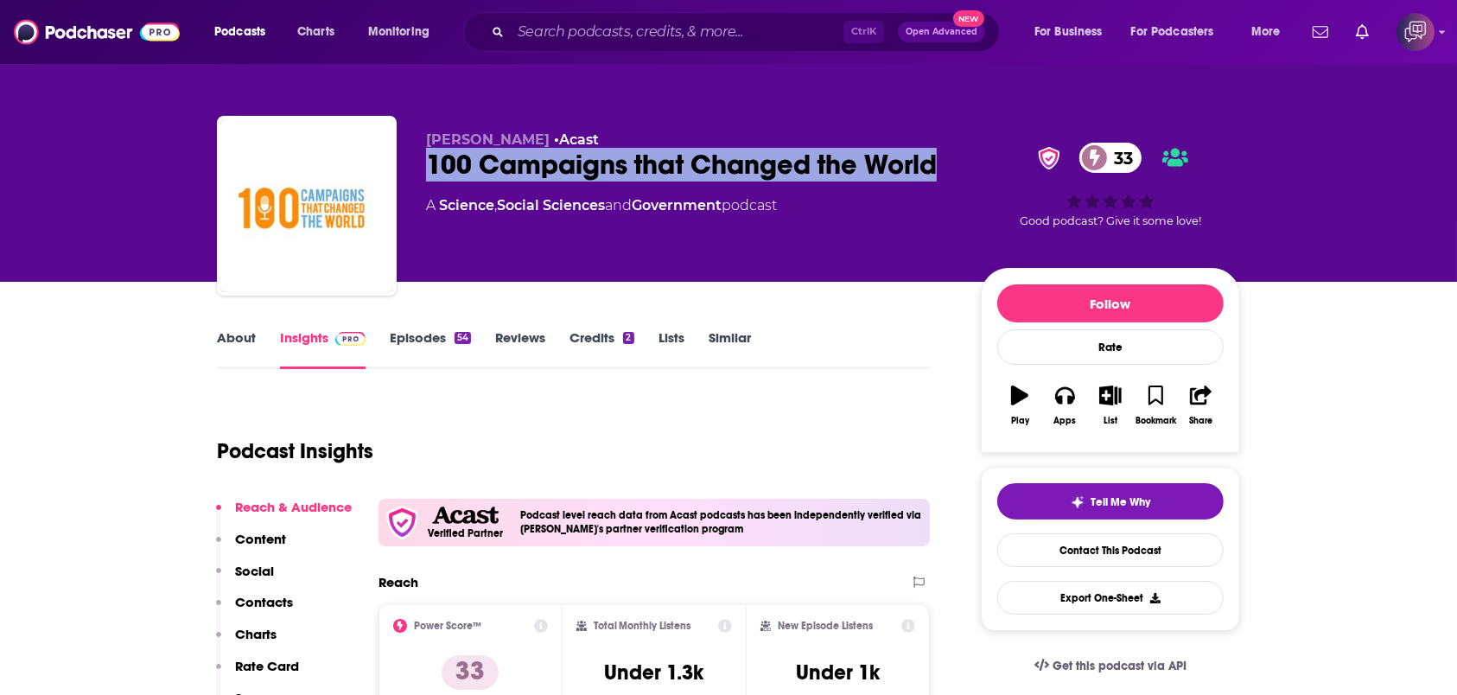
drag, startPoint x: 464, startPoint y: 169, endPoint x: 943, endPoint y: 160, distance: 478.9
click at [943, 160] on div "[PERSON_NAME] • Acast 100 Campaigns that Changed the World 33 A Science , Socia…" at bounding box center [728, 209] width 1023 height 187
click at [242, 346] on link "About" at bounding box center [236, 349] width 39 height 40
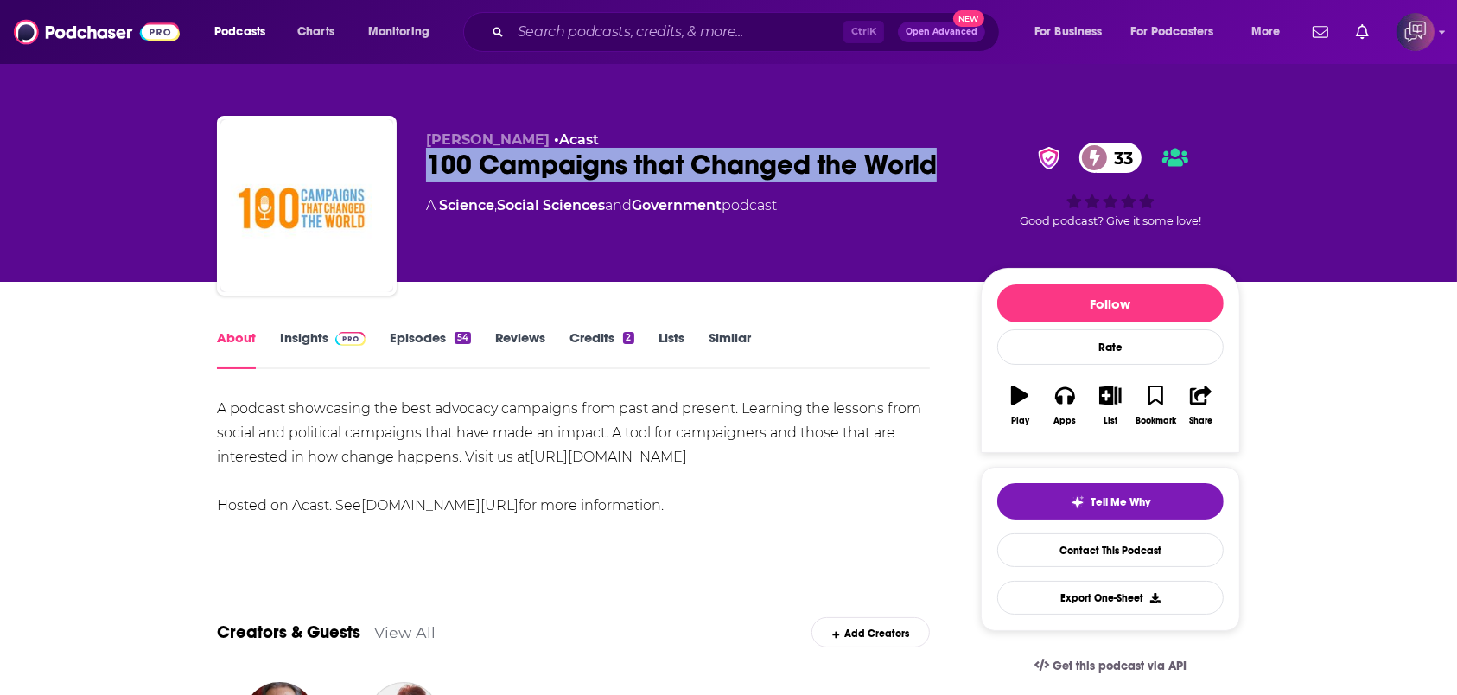
drag, startPoint x: 425, startPoint y: 162, endPoint x: 942, endPoint y: 159, distance: 516.9
click at [942, 159] on div "100 Campaigns that Changed the World 33" at bounding box center [689, 165] width 527 height 34
copy h1 "100 Campaigns that Changed the World"
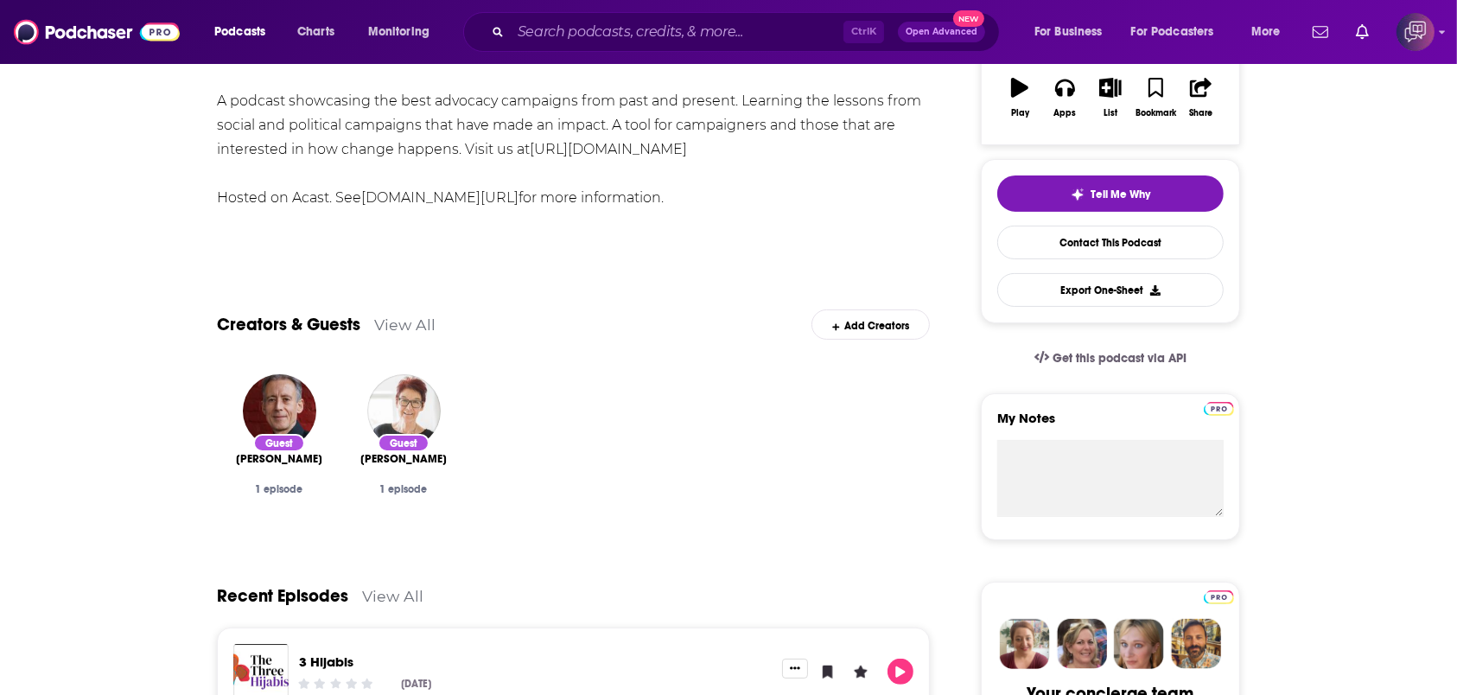
scroll to position [54, 0]
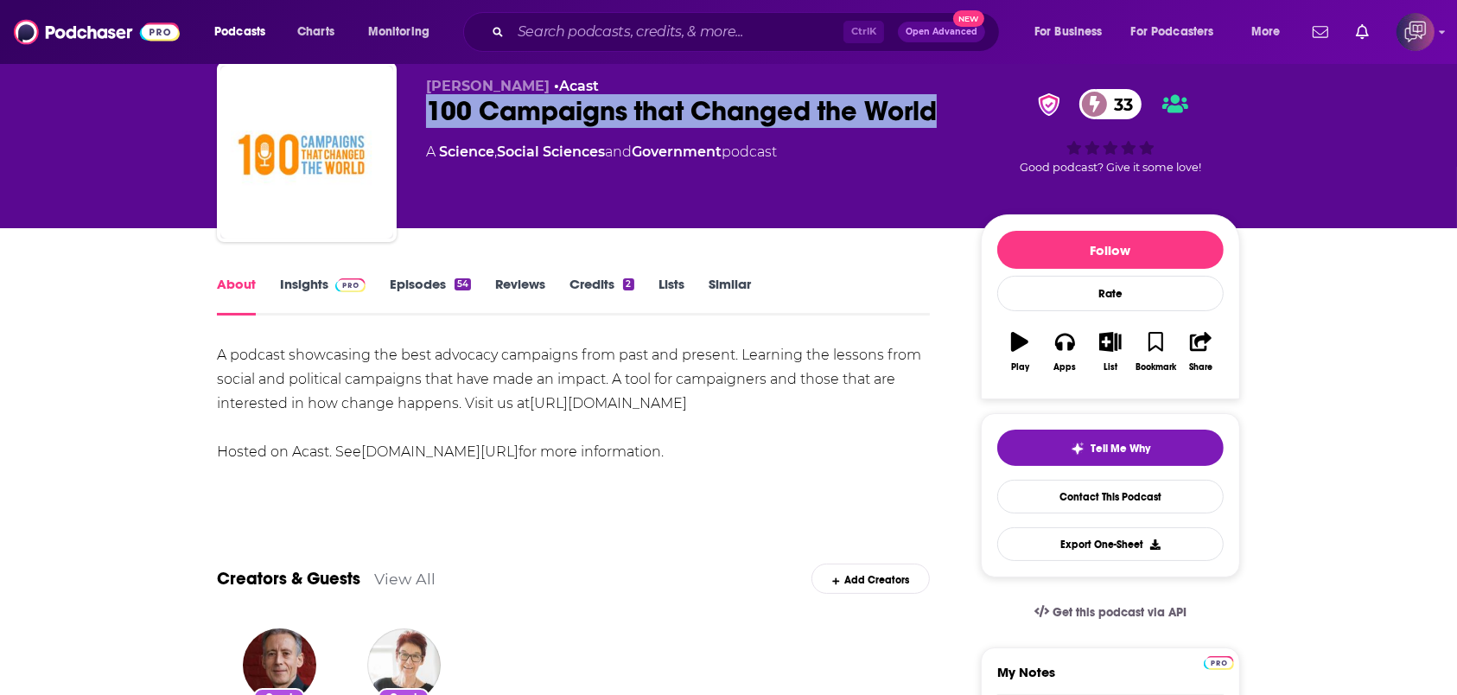
click at [328, 283] on span at bounding box center [346, 284] width 37 height 16
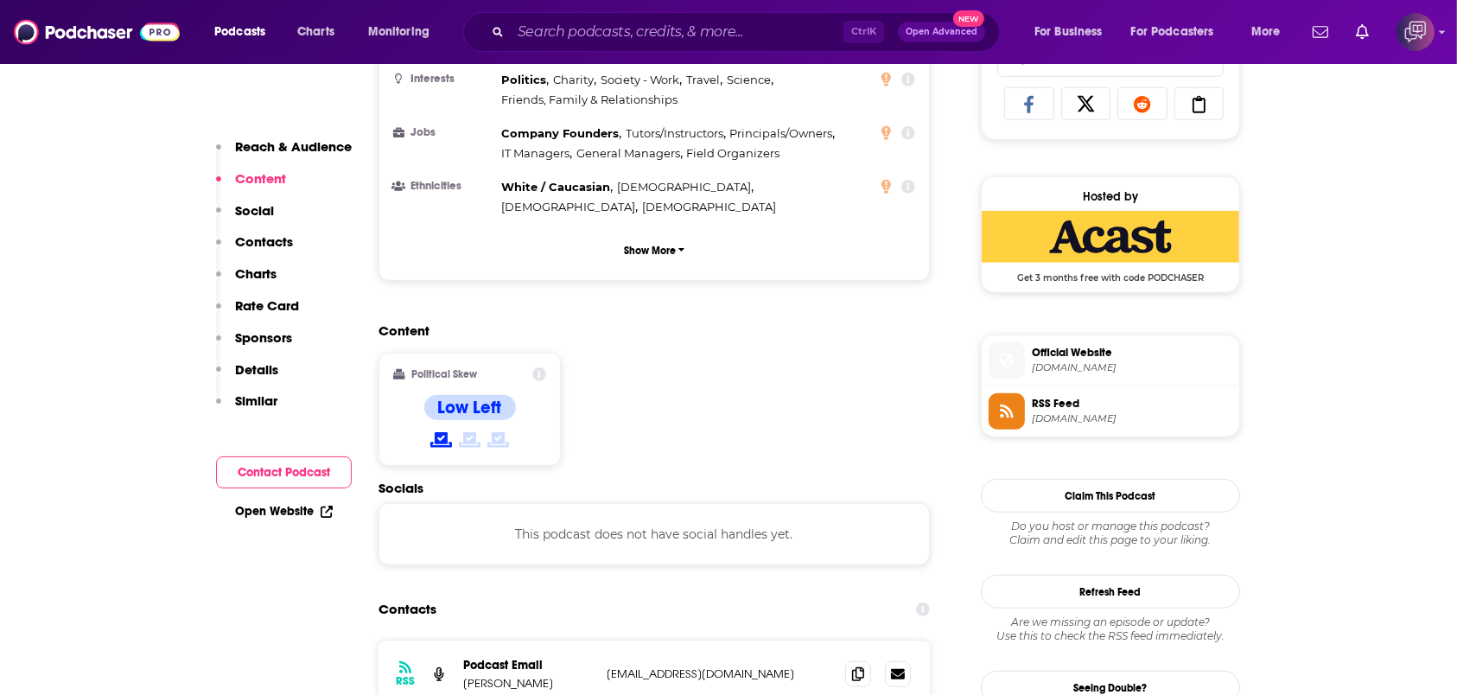
scroll to position [1613, 0]
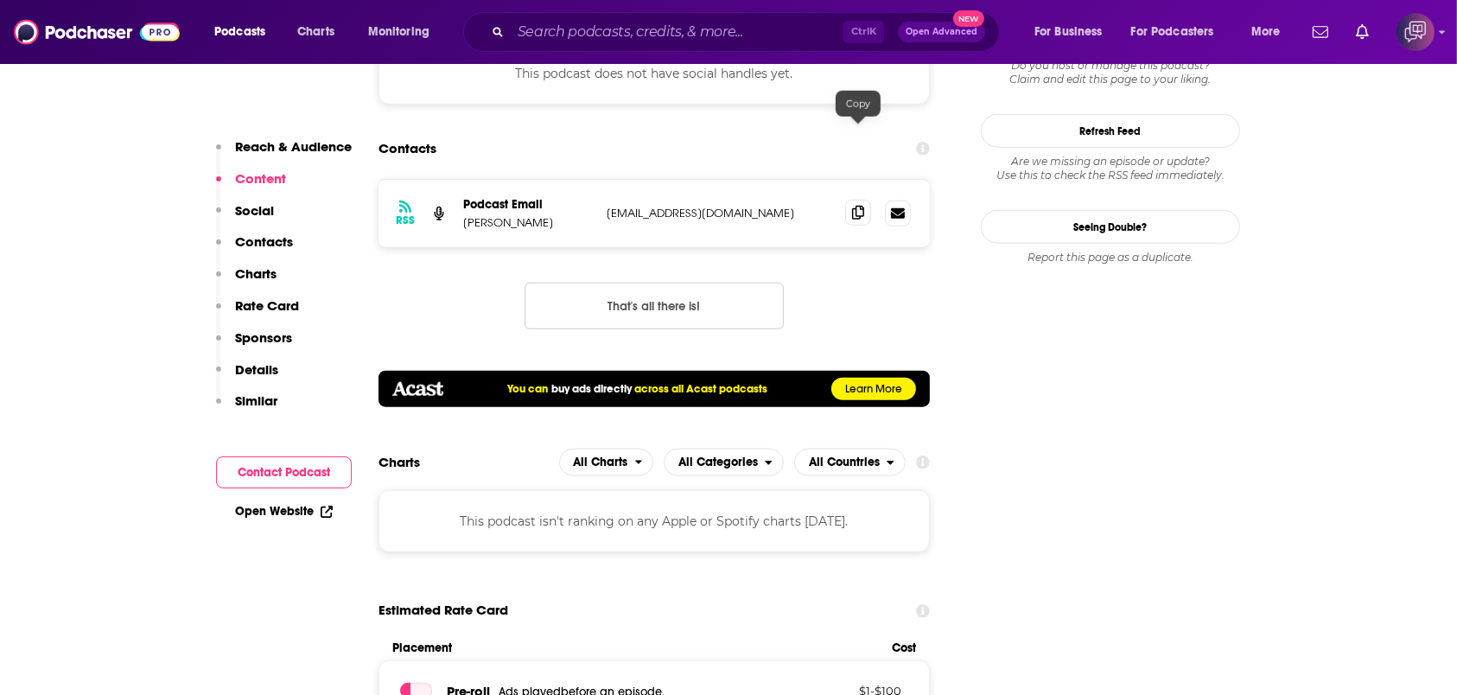
click at [856, 206] on icon at bounding box center [858, 213] width 12 height 14
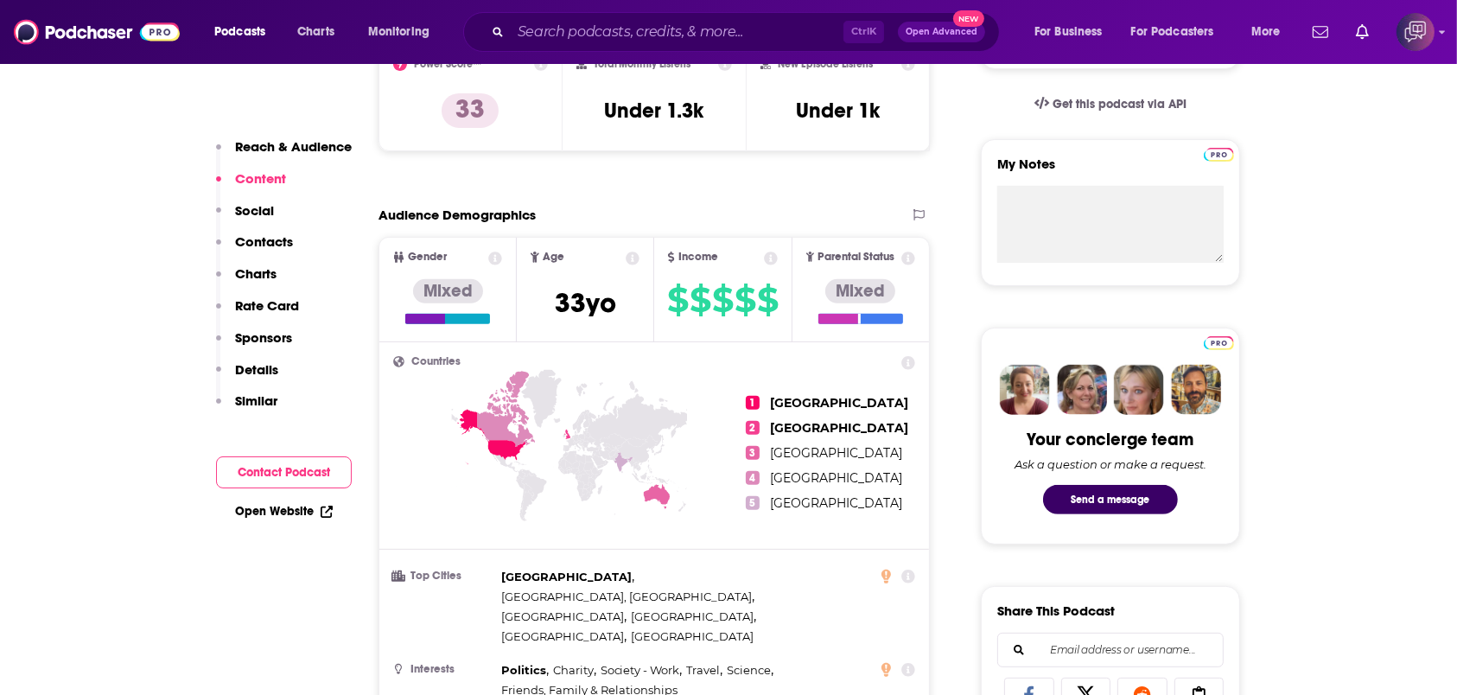
scroll to position [691, 0]
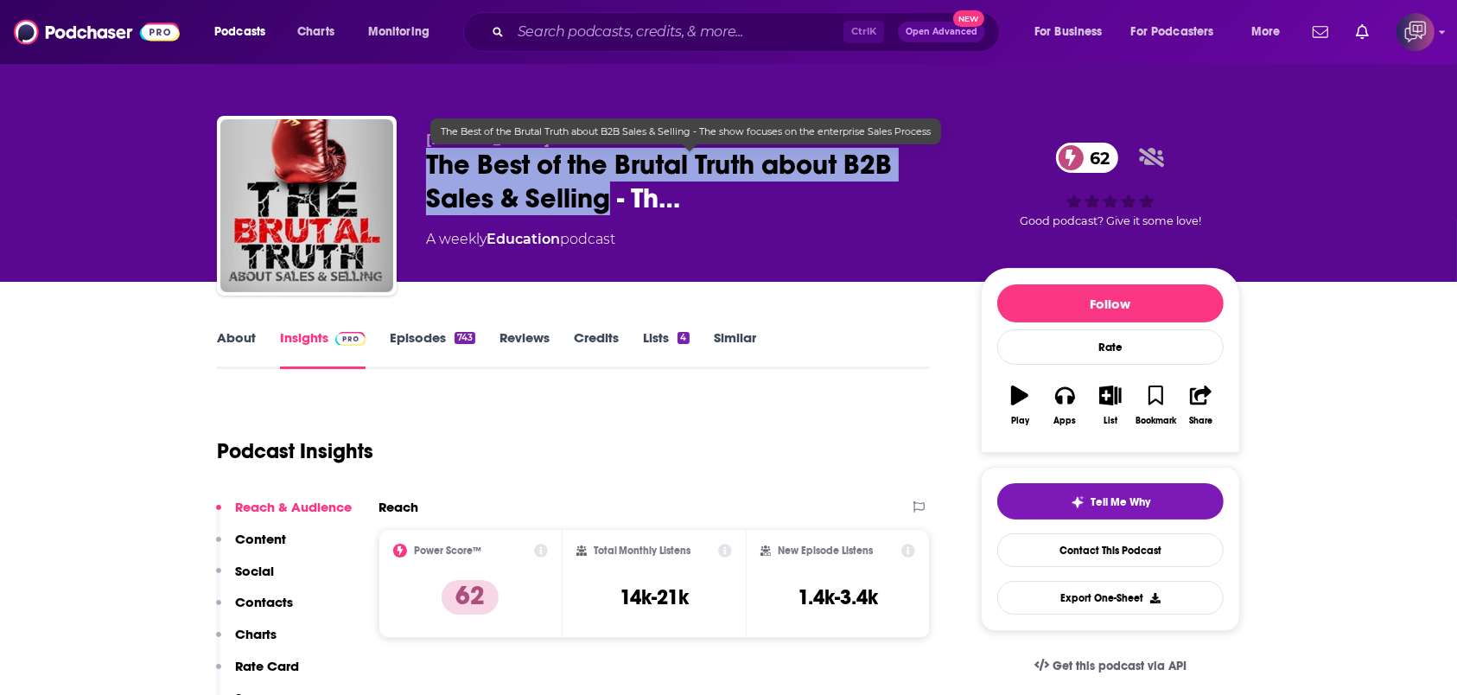
drag, startPoint x: 420, startPoint y: 167, endPoint x: 608, endPoint y: 210, distance: 193.3
click at [608, 210] on div "Brian Burns The Best of the Brutal Truth about B2B Sales & Selling - Th… 62 A w…" at bounding box center [728, 209] width 1023 height 187
copy h2 "The Best of the Brutal Truth about B2B Sales & Selling"
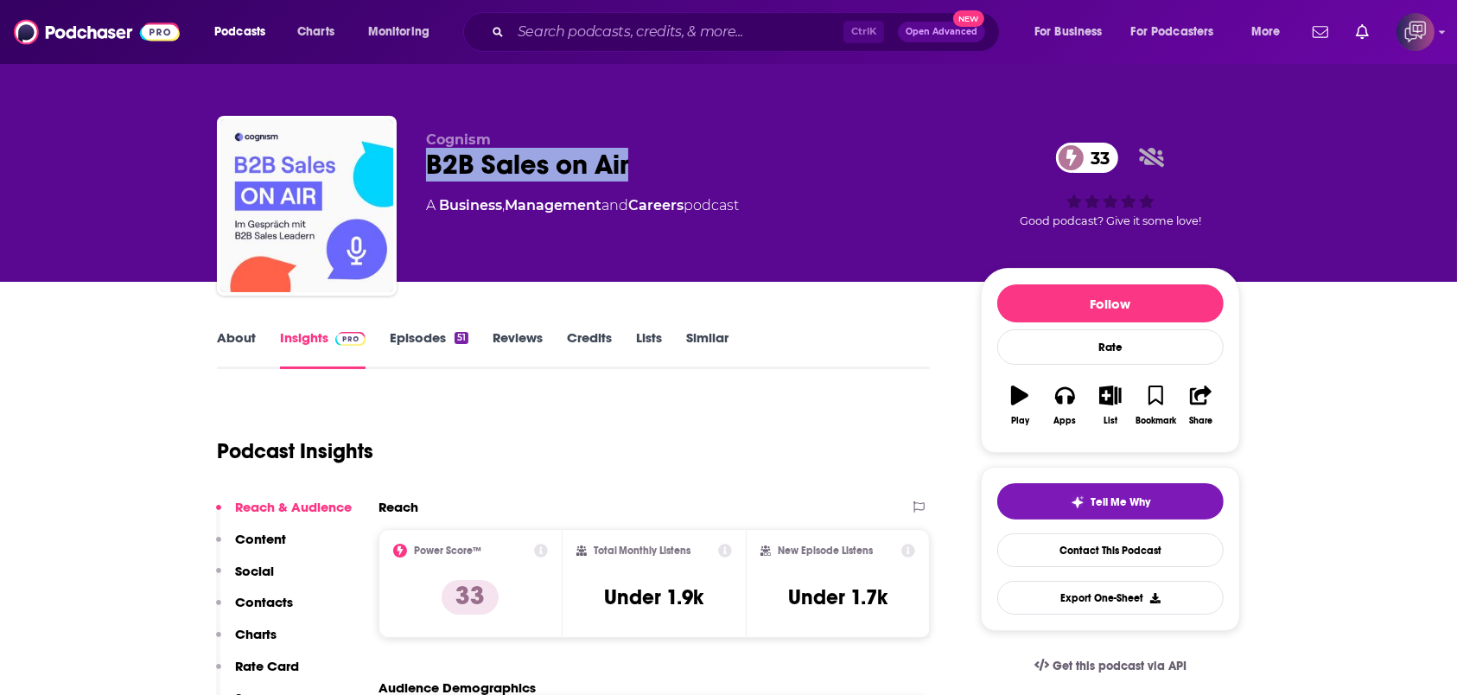
drag, startPoint x: 551, startPoint y: 156, endPoint x: 688, endPoint y: 156, distance: 137.4
click at [688, 156] on div "Cognism B2B Sales on Air 33 A Business , Management and Careers podcast 33 Good…" at bounding box center [728, 209] width 1023 height 187
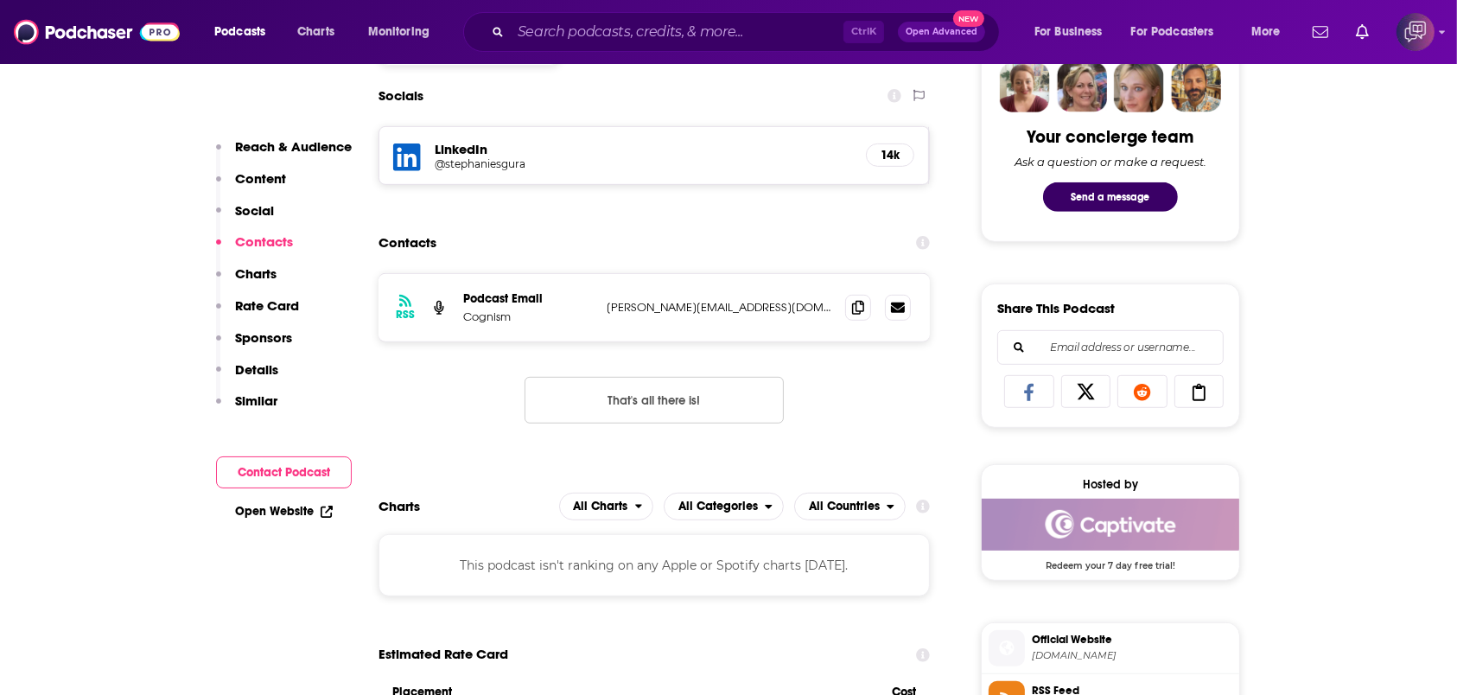
scroll to position [921, 0]
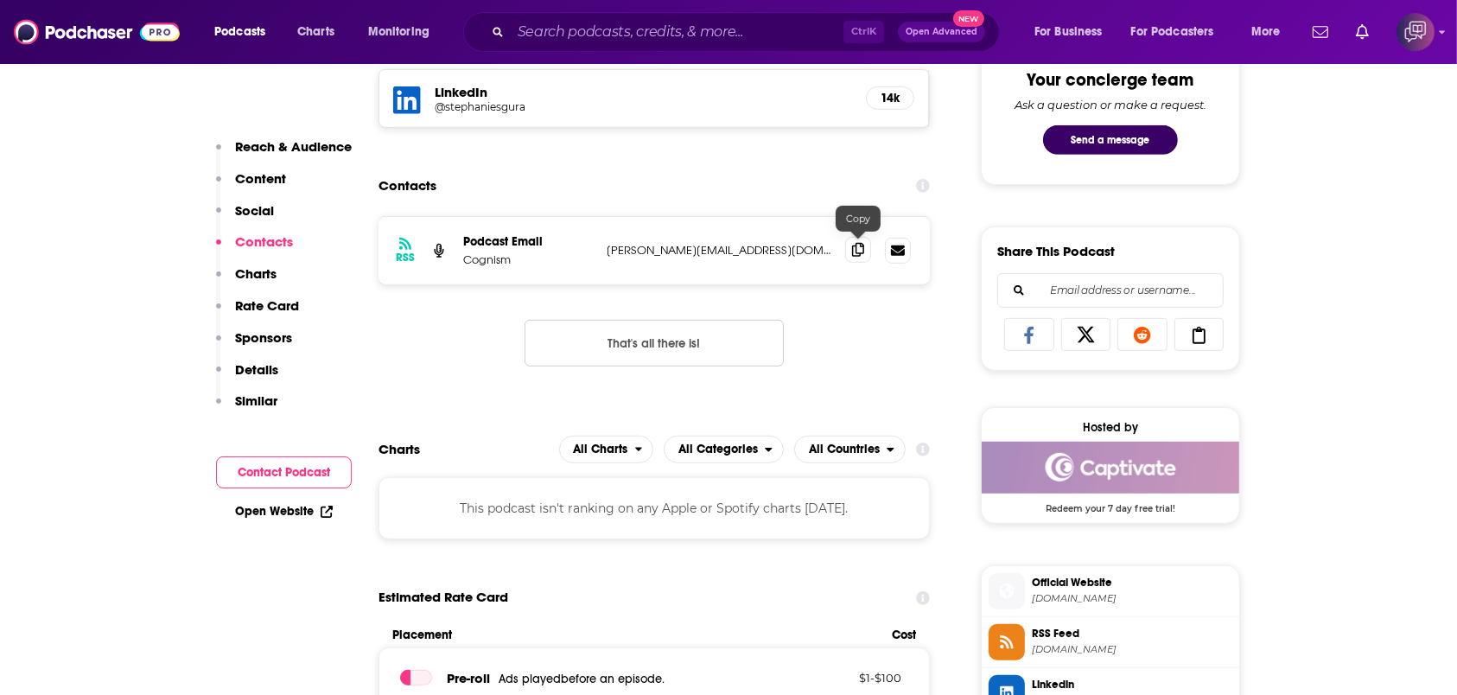
click at [861, 252] on icon at bounding box center [858, 250] width 12 height 14
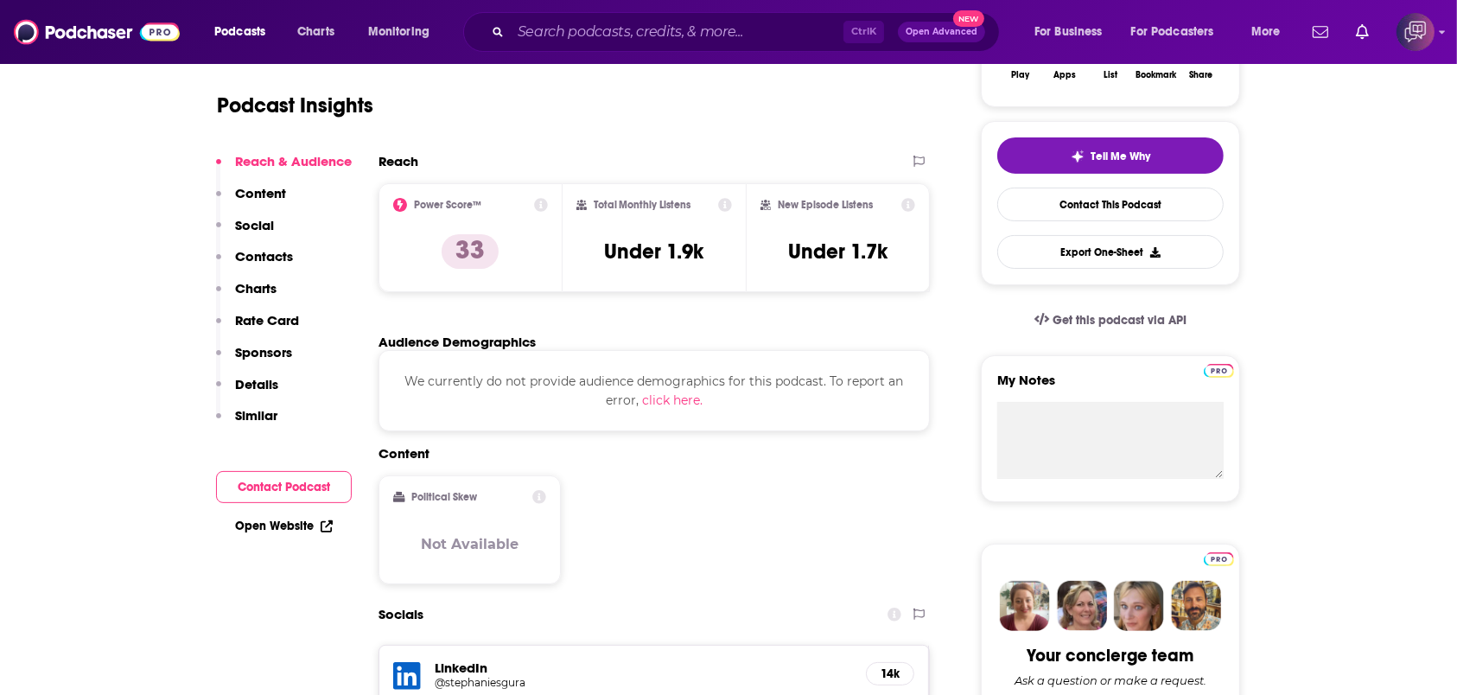
scroll to position [0, 0]
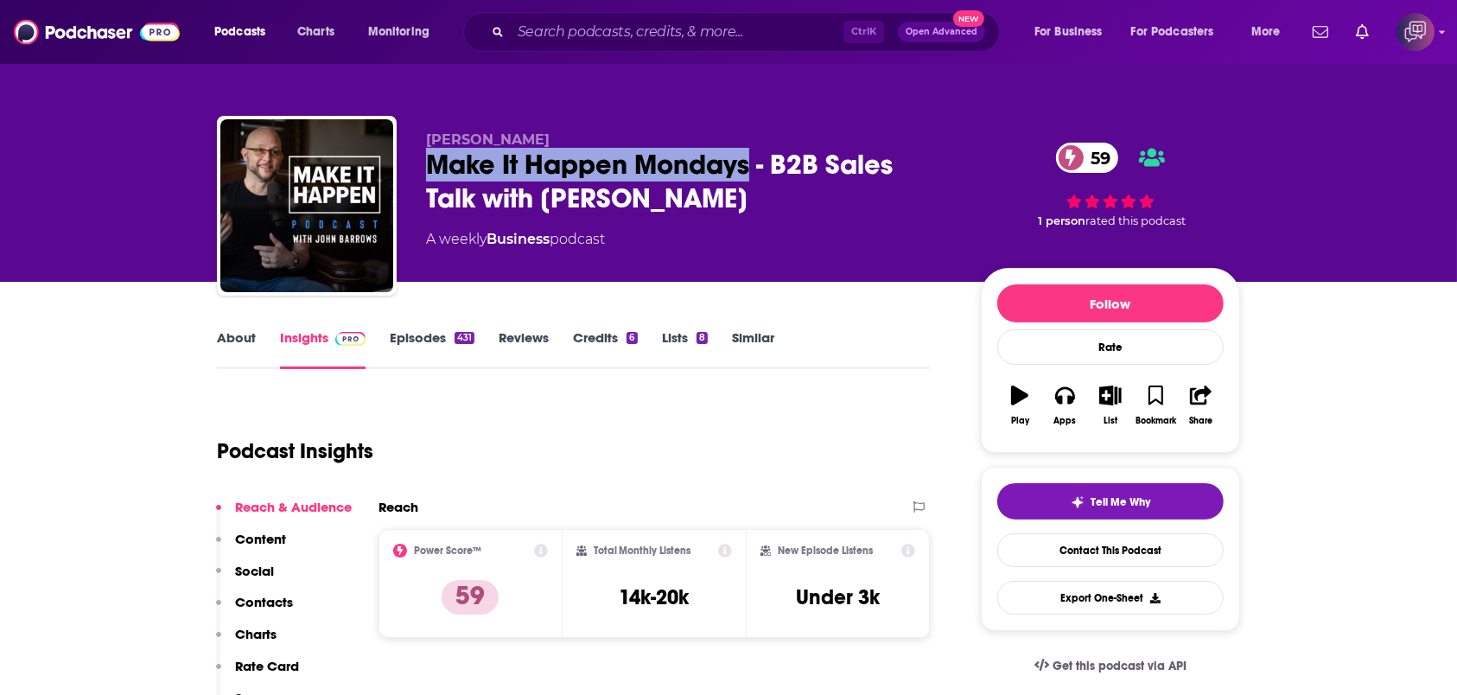
drag, startPoint x: 425, startPoint y: 164, endPoint x: 752, endPoint y: 175, distance: 326.9
click at [752, 175] on div "Make It Happen Mondays - B2B Sales Talk with [PERSON_NAME] 59" at bounding box center [689, 181] width 527 height 67
copy h2 "Make It Happen Mondays"
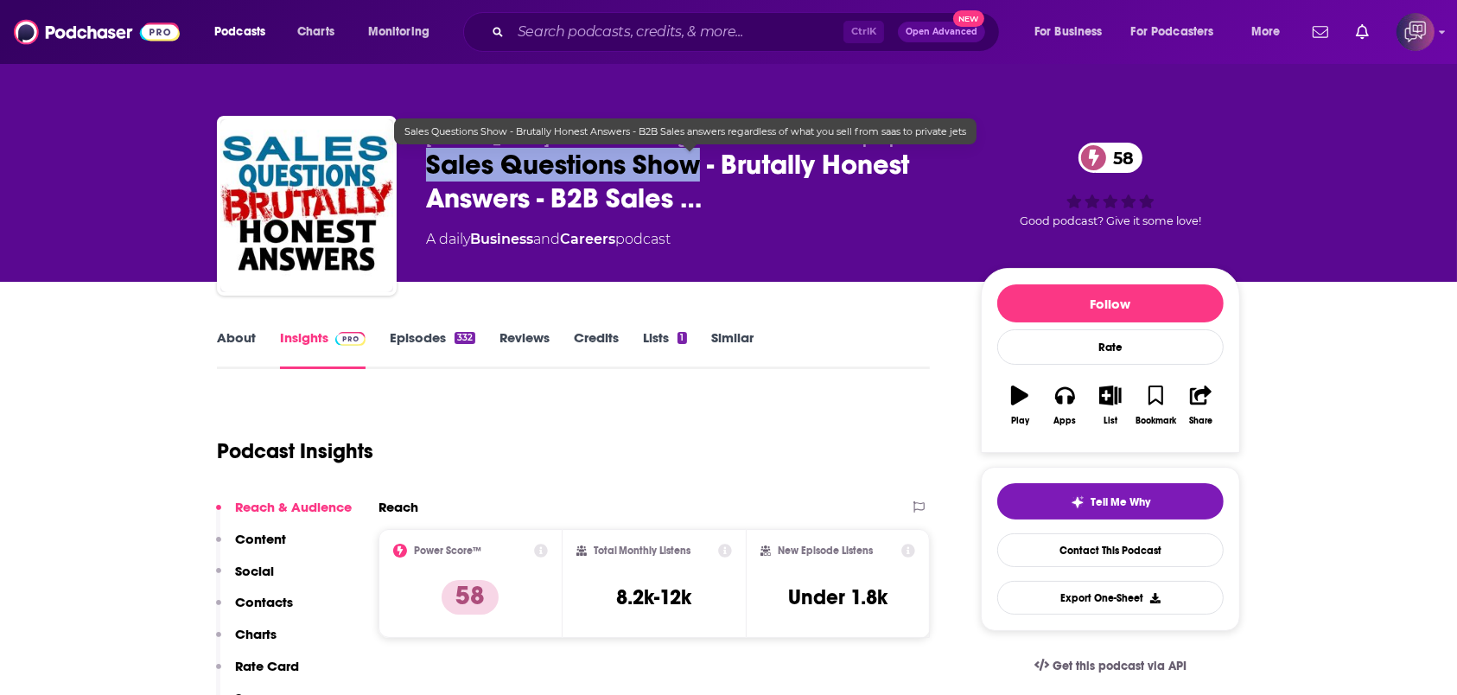
drag, startPoint x: 701, startPoint y: 162, endPoint x: 422, endPoint y: 174, distance: 279.4
click at [422, 174] on div "[PERSON_NAME] - Sales and Selling for Advanced B2B salespeople Sales Questions …" at bounding box center [728, 209] width 1023 height 187
copy h2 "Sales Questions Show"
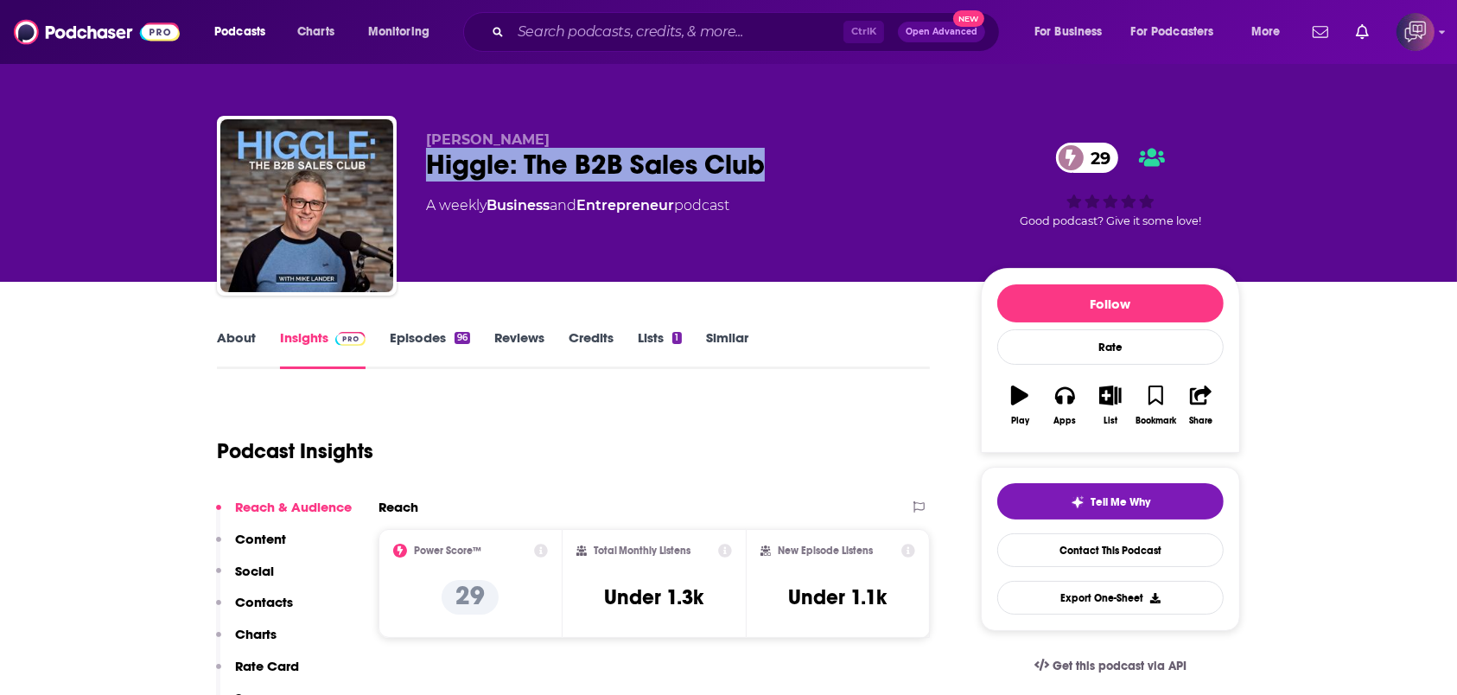
drag, startPoint x: 404, startPoint y: 171, endPoint x: 774, endPoint y: 162, distance: 370.9
click at [774, 162] on div "[PERSON_NAME] Higgle: The B2B Sales Club 29 A weekly Business and Entrepreneur …" at bounding box center [728, 209] width 1023 height 187
copy h2 "Higgle: The B2B Sales Club"
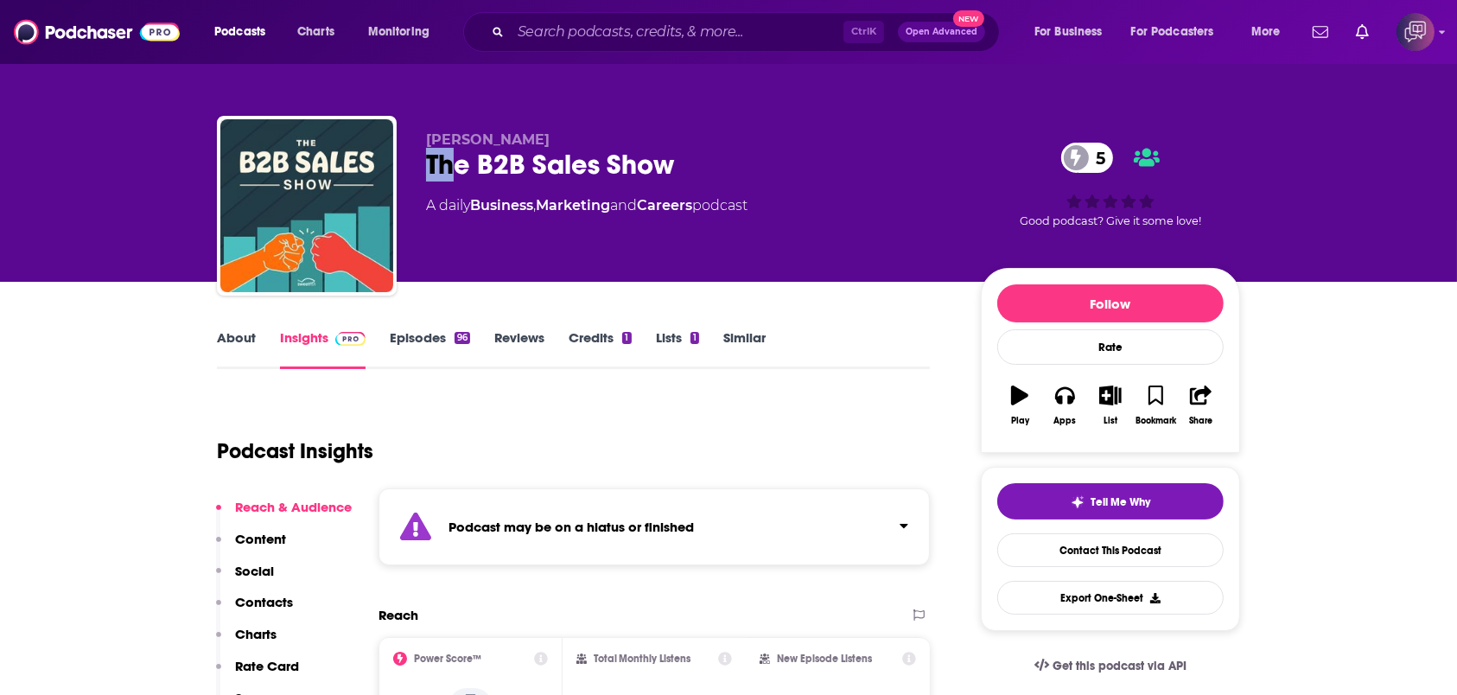
drag, startPoint x: 422, startPoint y: 166, endPoint x: 460, endPoint y: 164, distance: 38.1
click at [457, 164] on div "Dan Sanchez The B2B Sales Show 5 A daily Business , Marketing and Careers podca…" at bounding box center [728, 209] width 1023 height 187
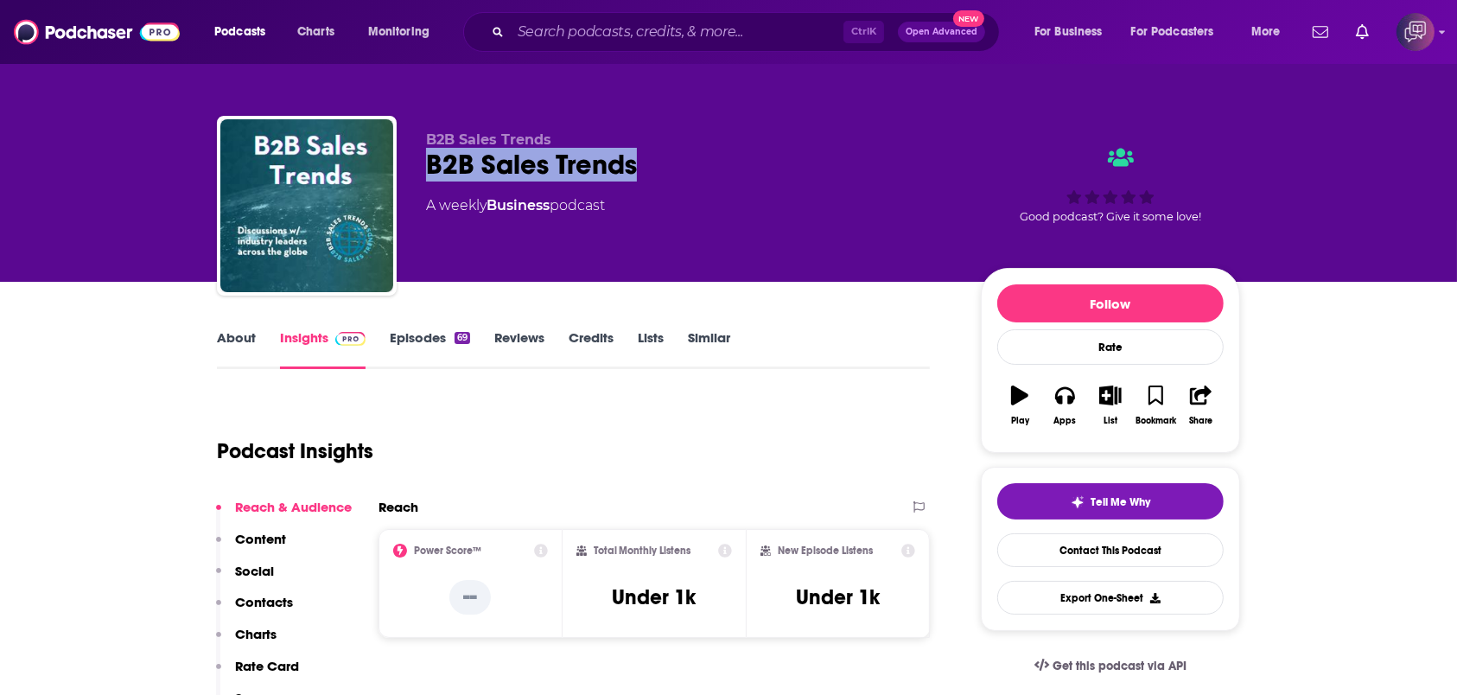
drag, startPoint x: 586, startPoint y: 156, endPoint x: 688, endPoint y: 150, distance: 102.1
click at [688, 150] on div "B2B Sales Trends B2B Sales Trends A weekly Business podcast Good podcast? Give …" at bounding box center [728, 209] width 1023 height 187
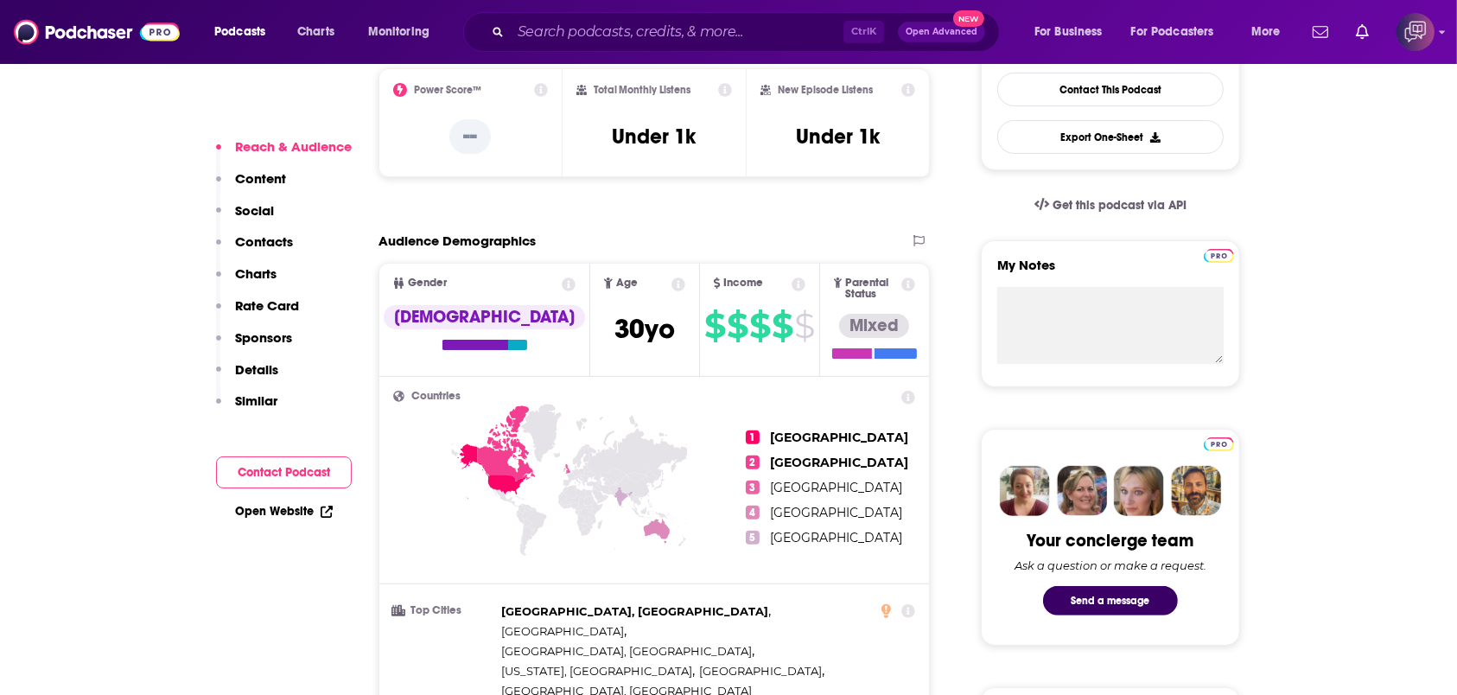
scroll to position [1152, 0]
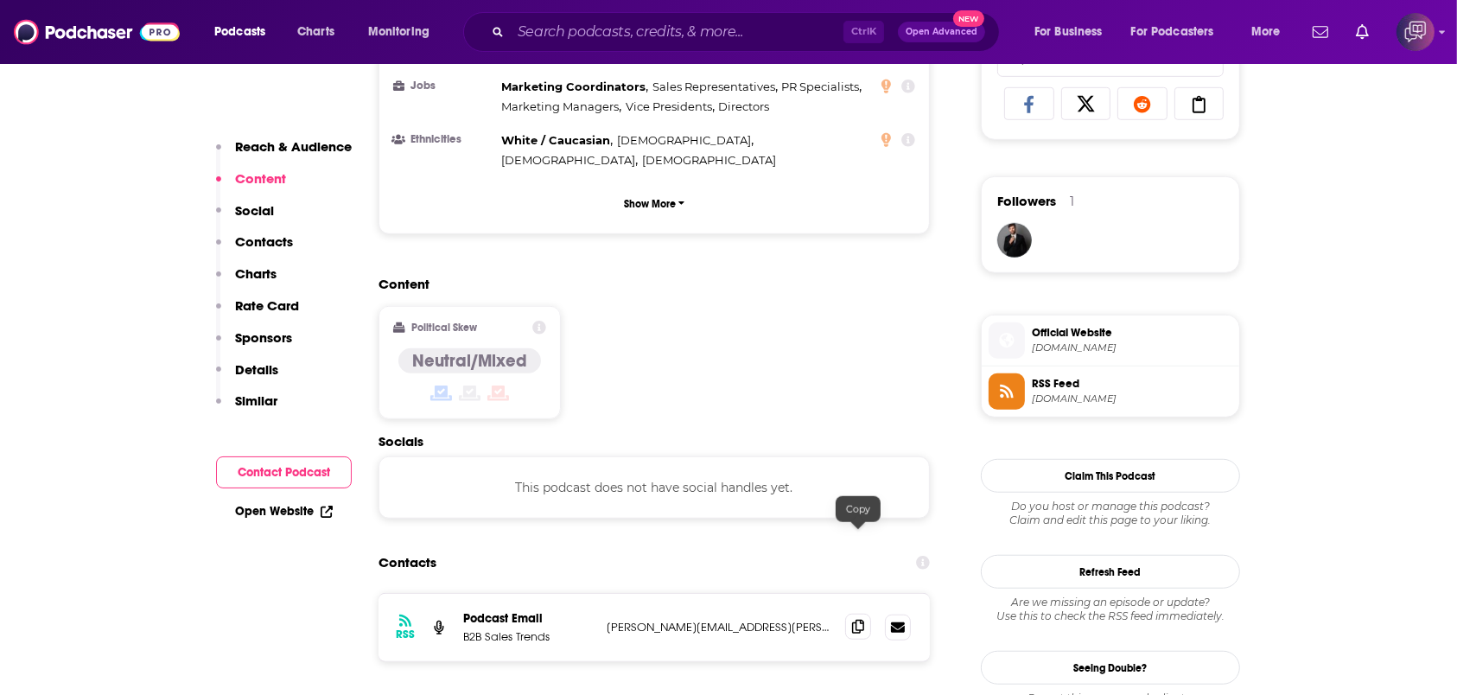
click at [858, 620] on icon at bounding box center [858, 627] width 12 height 14
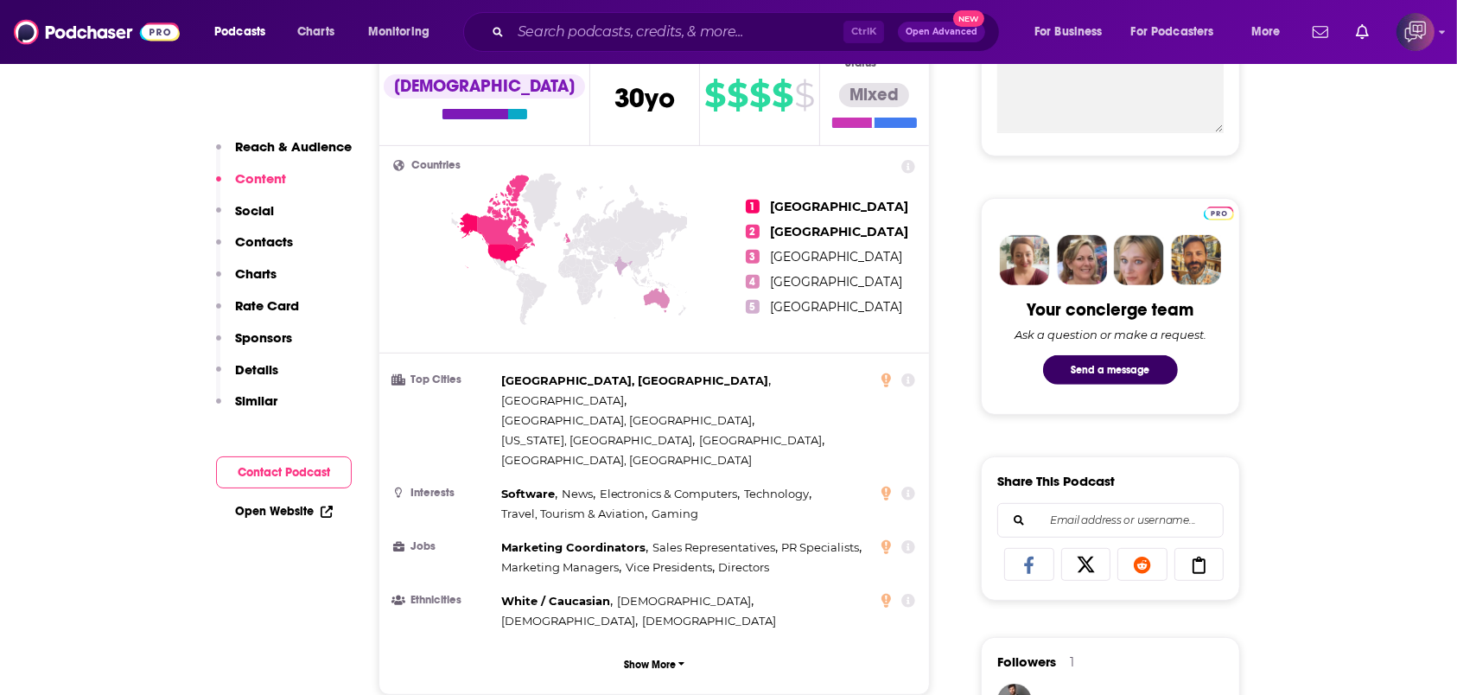
scroll to position [0, 0]
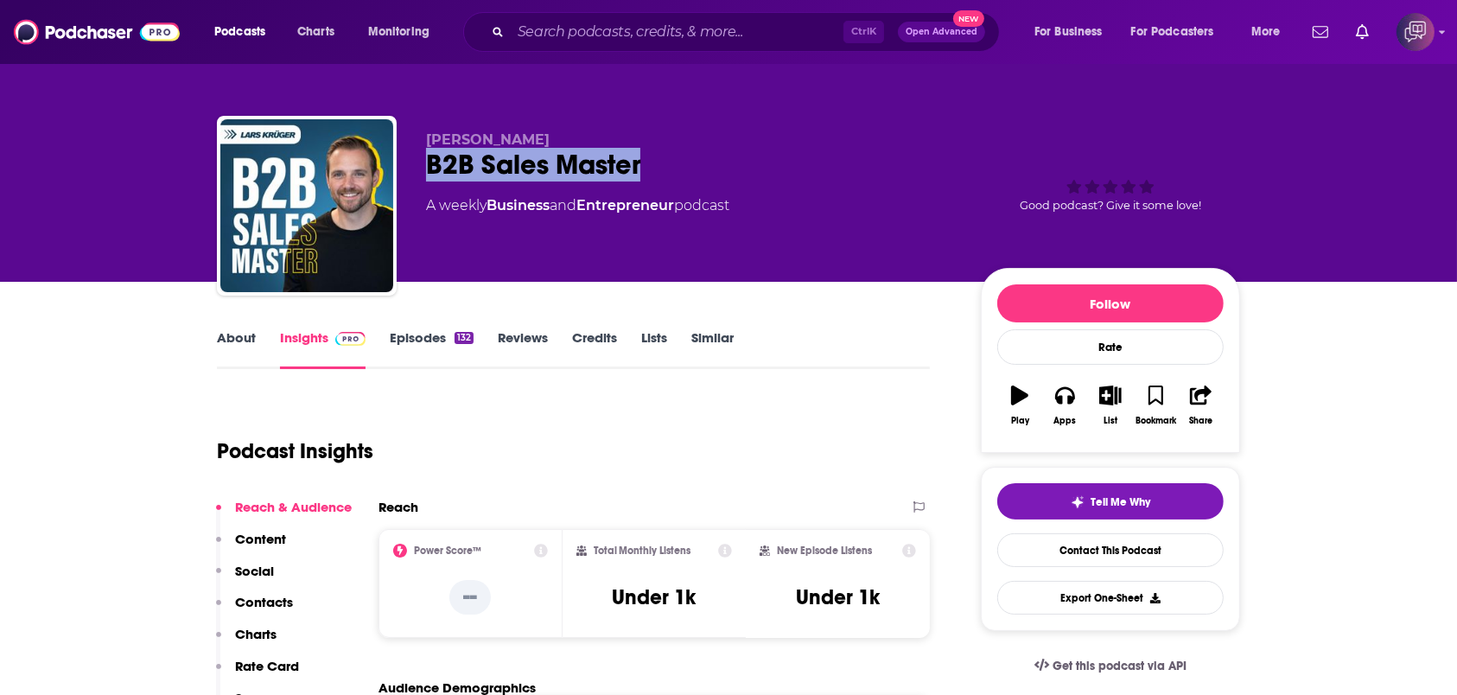
drag, startPoint x: 429, startPoint y: 170, endPoint x: 704, endPoint y: 156, distance: 275.2
click at [704, 156] on div "B2B Sales Master" at bounding box center [689, 165] width 527 height 34
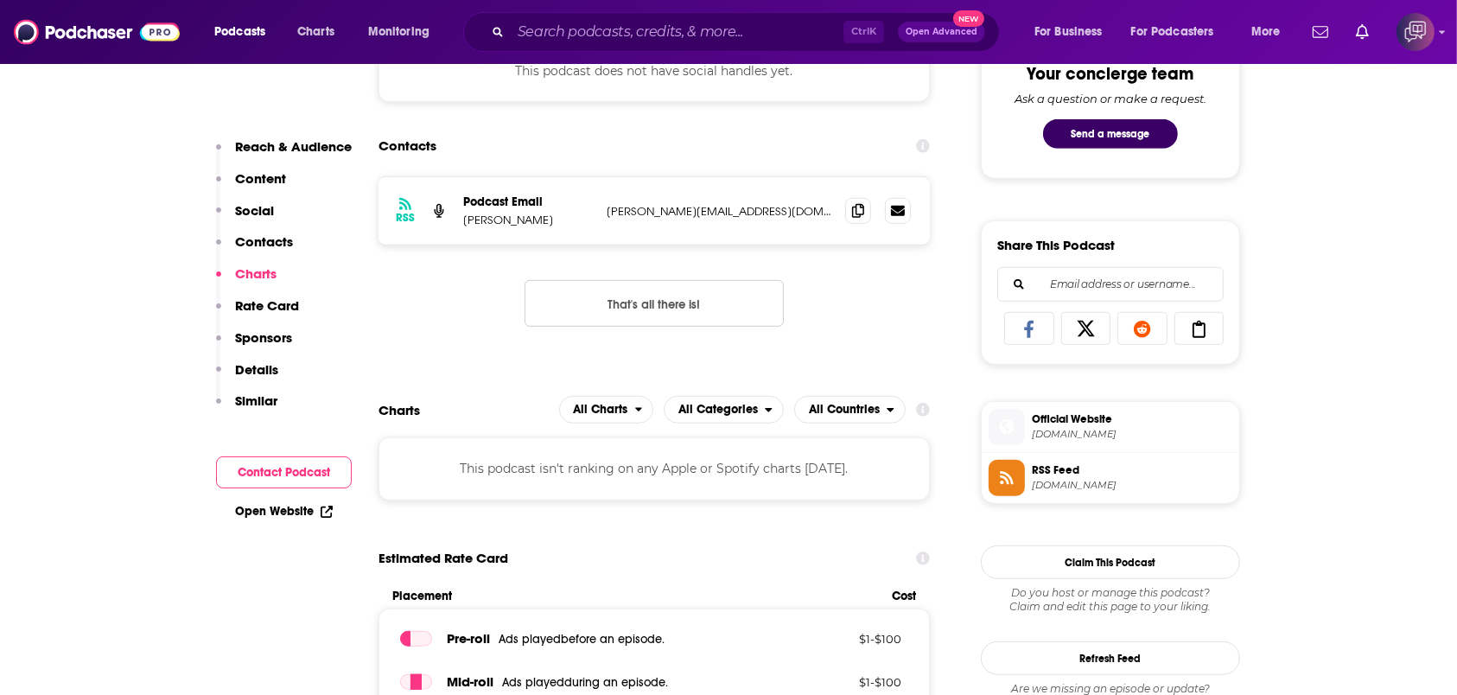
scroll to position [921, 0]
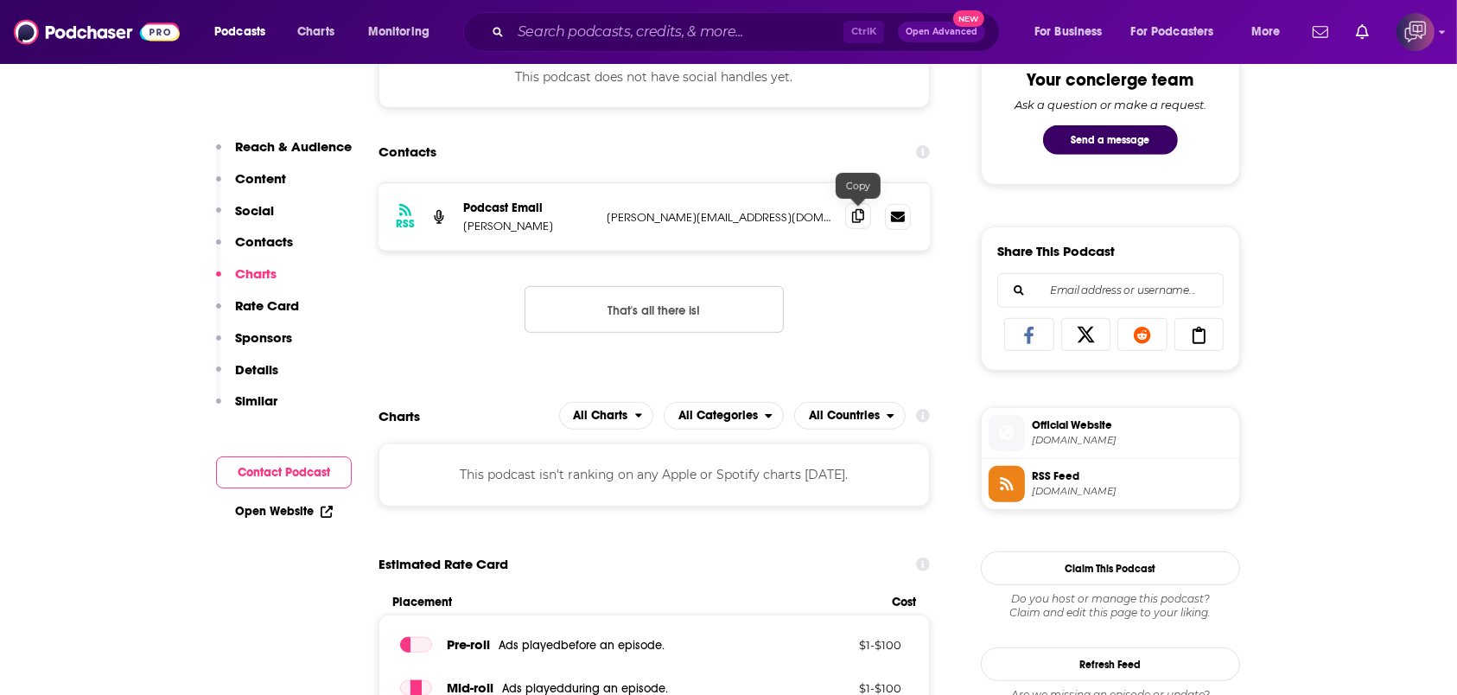
click at [849, 210] on span at bounding box center [858, 216] width 26 height 26
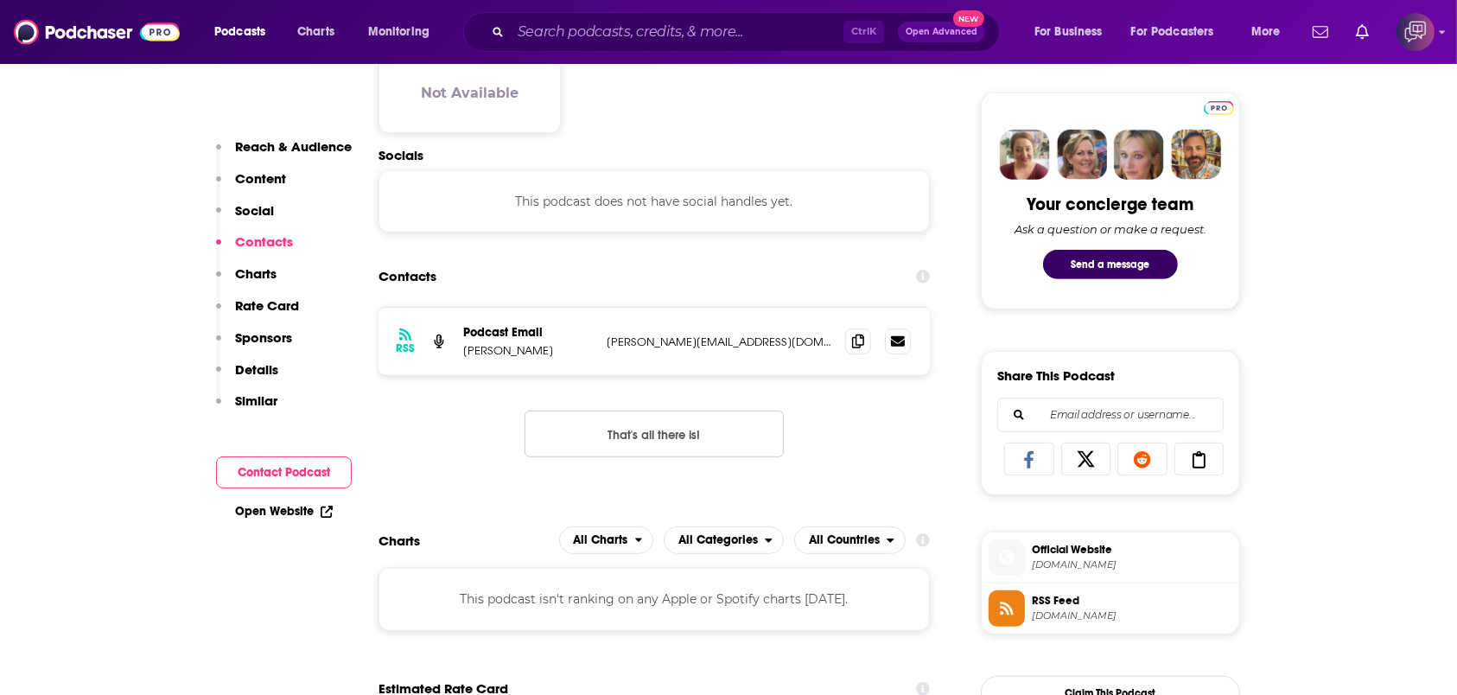
scroll to position [691, 0]
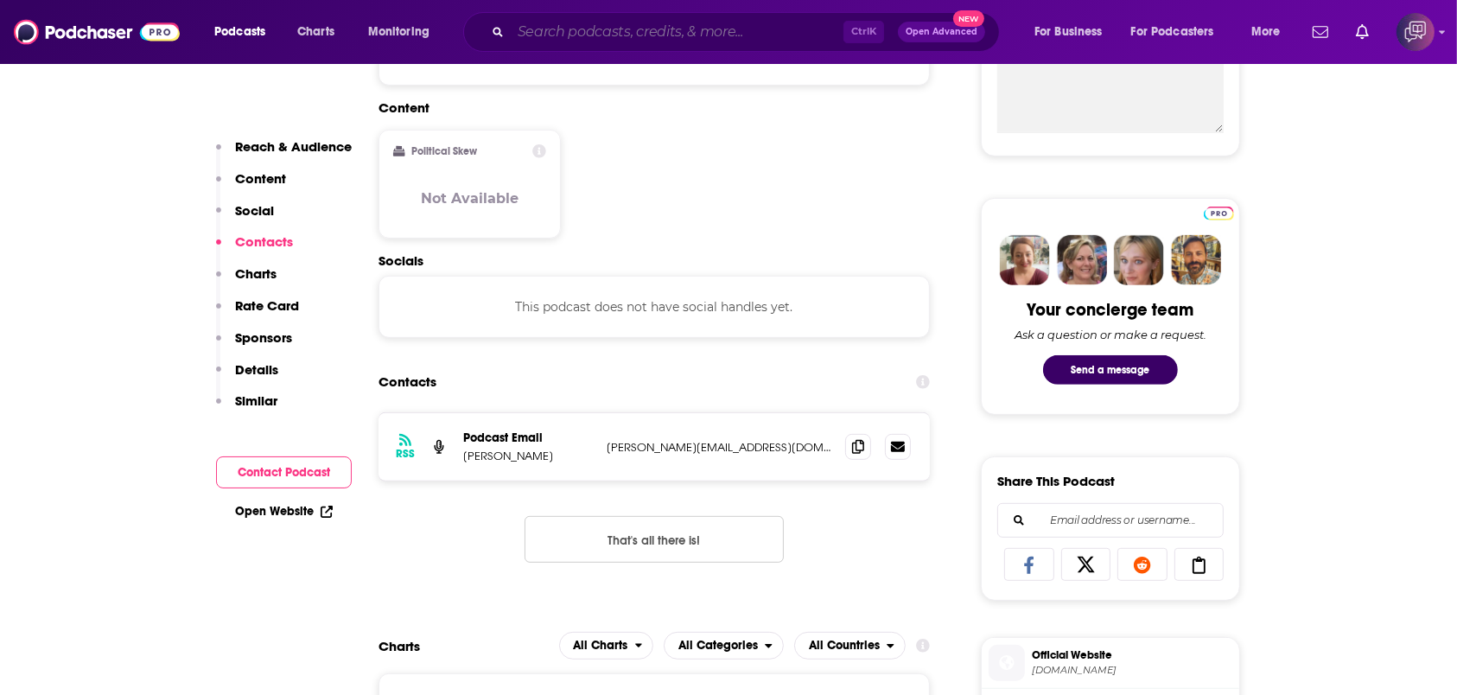
click at [652, 30] on input "Search podcasts, credits, & more..." at bounding box center [677, 32] width 333 height 28
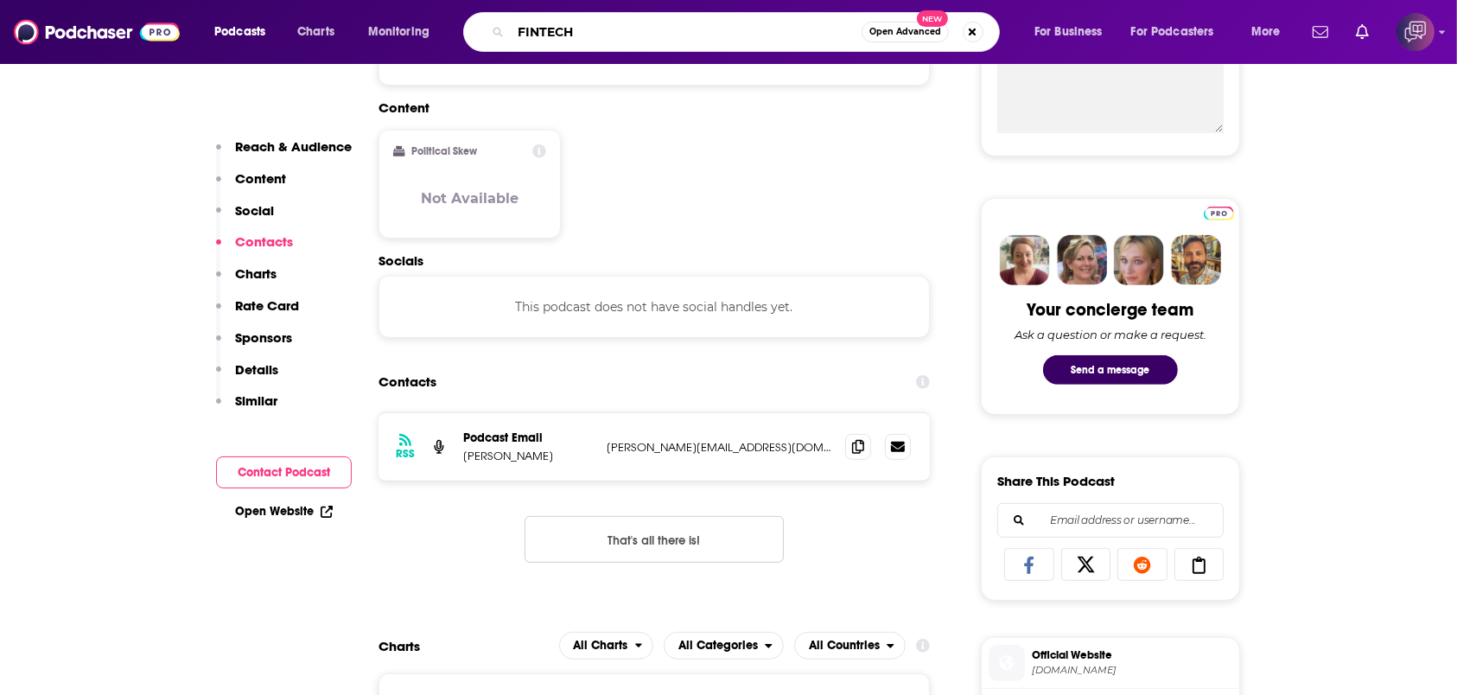
type input "FINTECH"
click at [909, 34] on span "Open Advanced" at bounding box center [905, 32] width 72 height 9
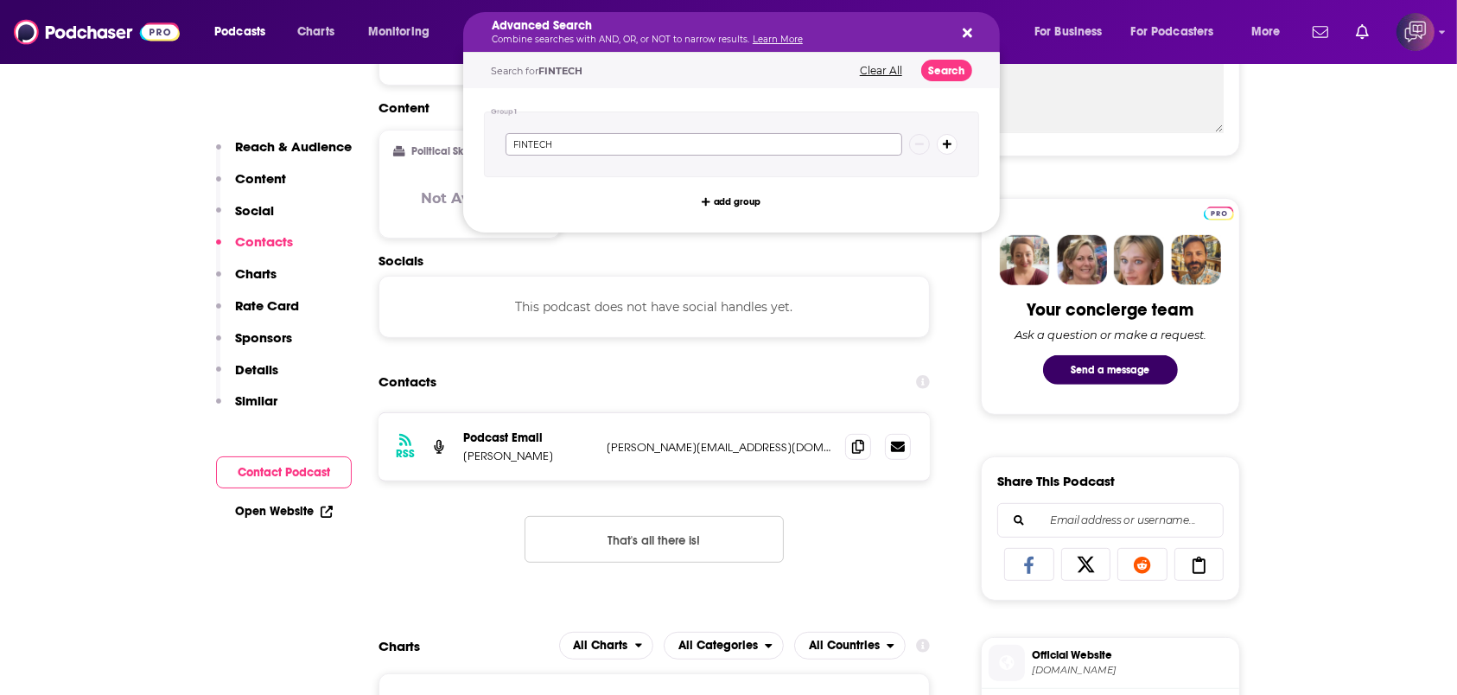
click at [679, 141] on input "FINTECH" at bounding box center [704, 144] width 397 height 22
click at [962, 66] on button "Search" at bounding box center [946, 71] width 51 height 22
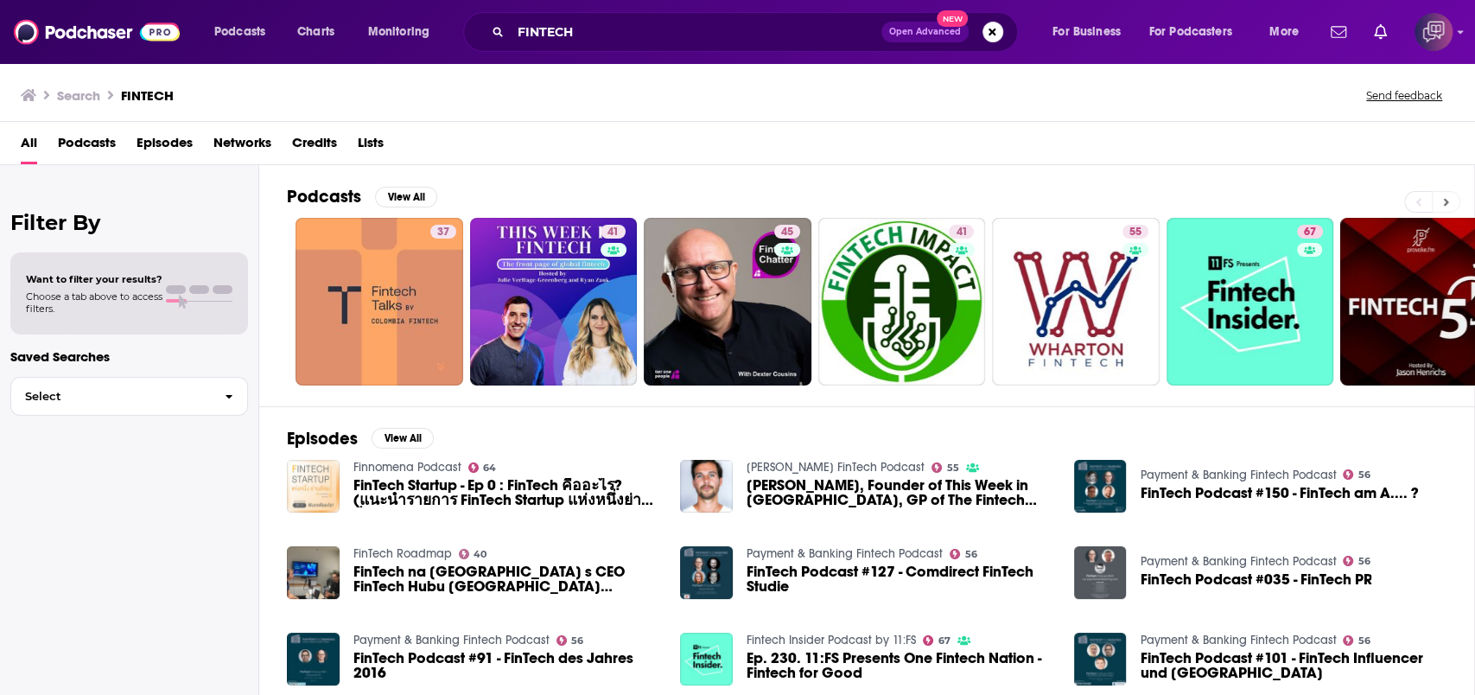
click at [1441, 199] on button at bounding box center [1446, 202] width 29 height 22
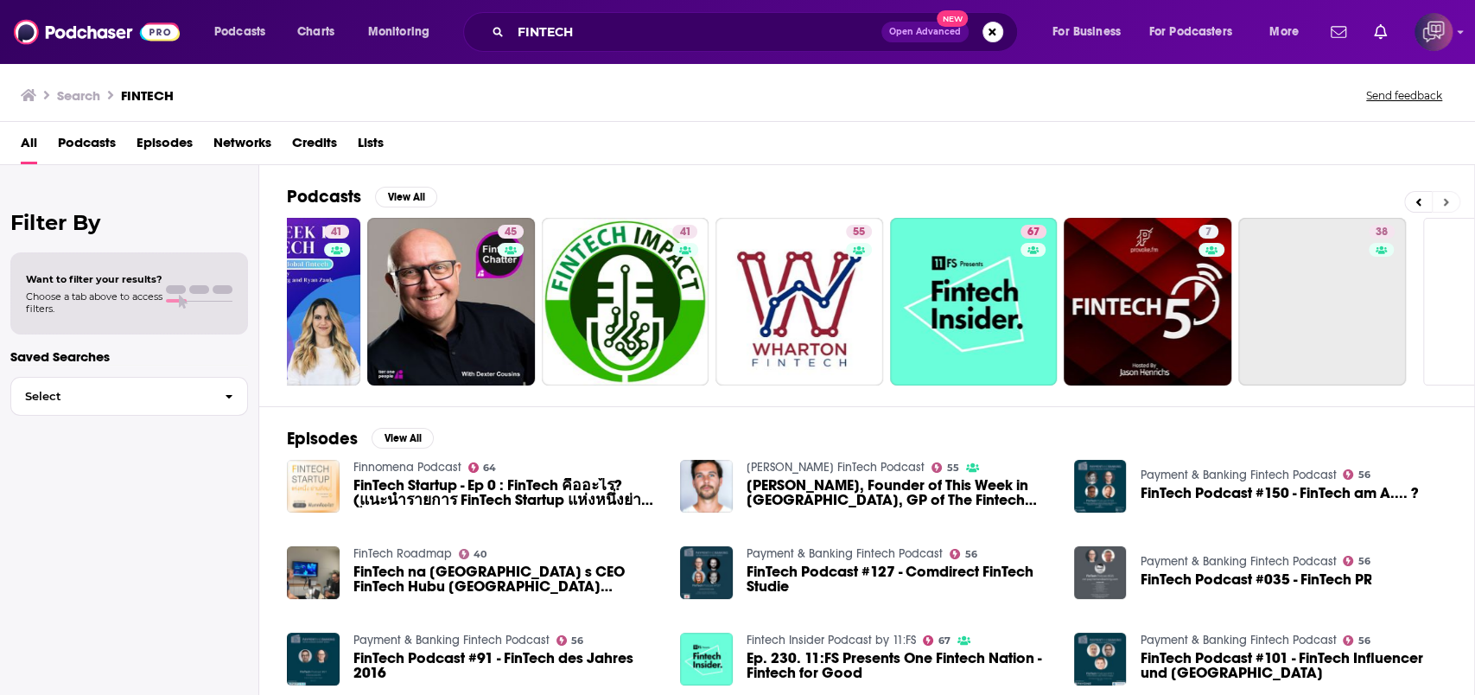
click at [1441, 199] on button at bounding box center [1446, 202] width 29 height 22
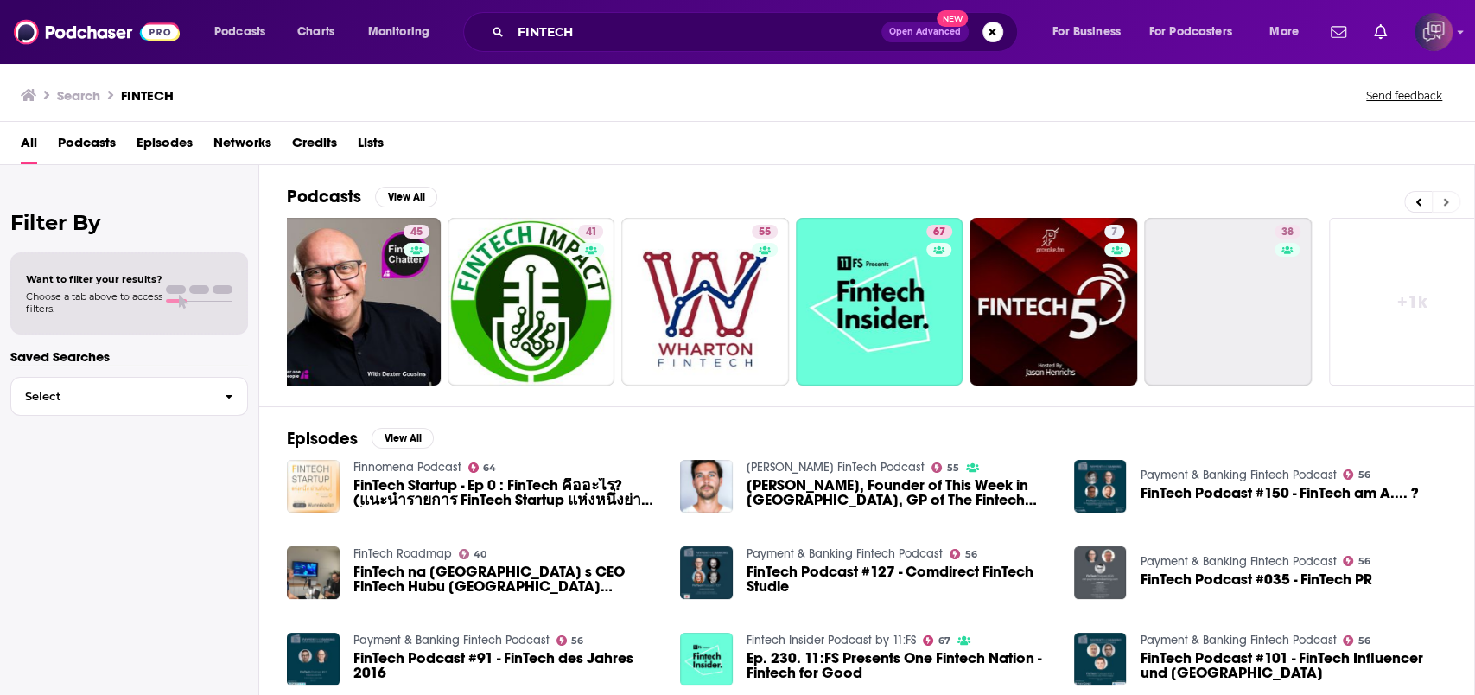
click at [1441, 199] on button at bounding box center [1446, 202] width 29 height 22
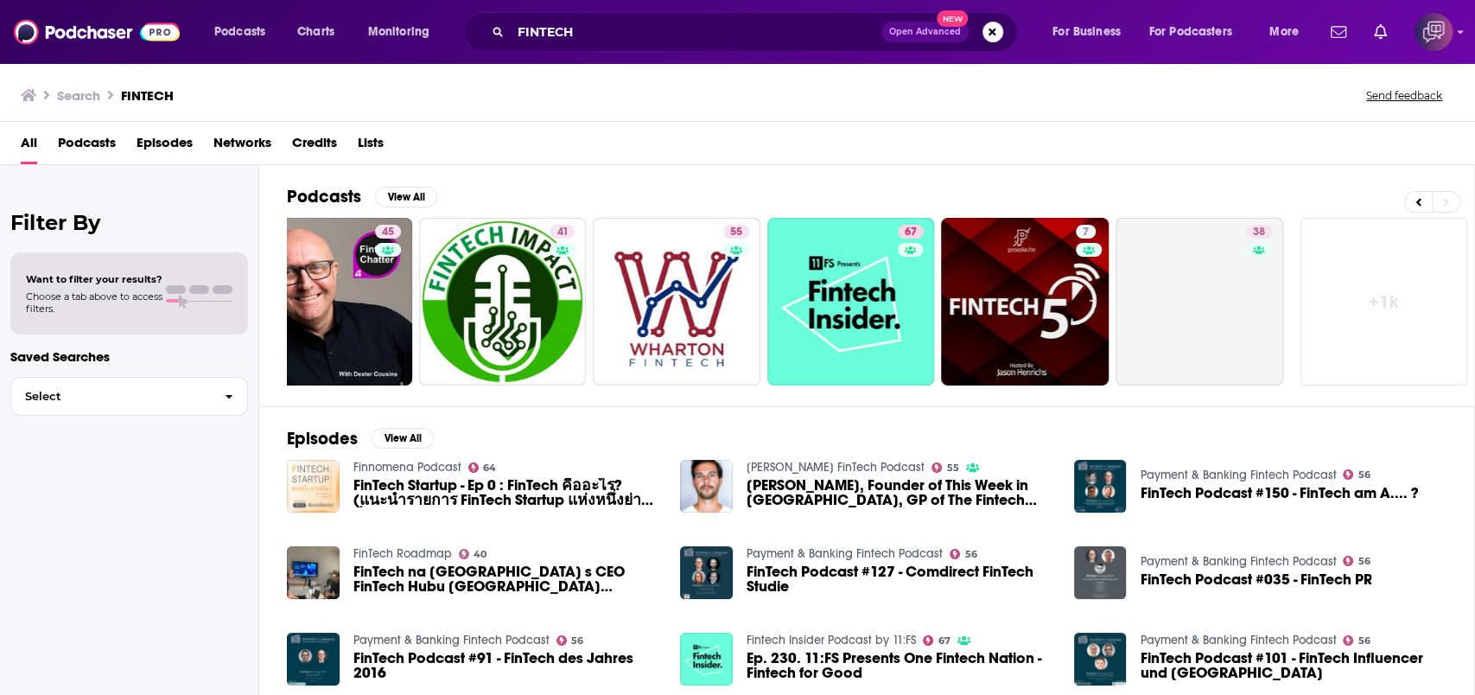
click at [1404, 255] on link "+ 1k" at bounding box center [1385, 302] width 168 height 168
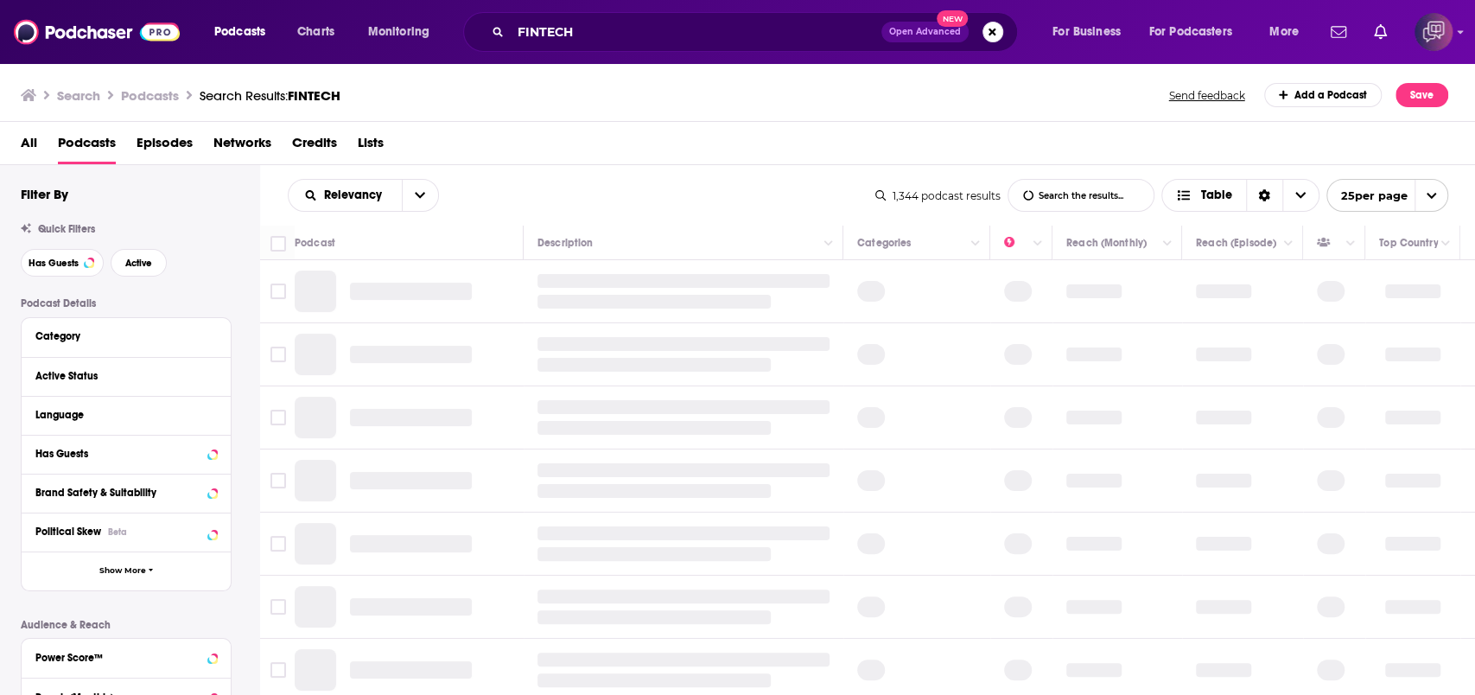
click at [530, 155] on div "All Podcasts Episodes Networks Credits Lists" at bounding box center [742, 146] width 1442 height 35
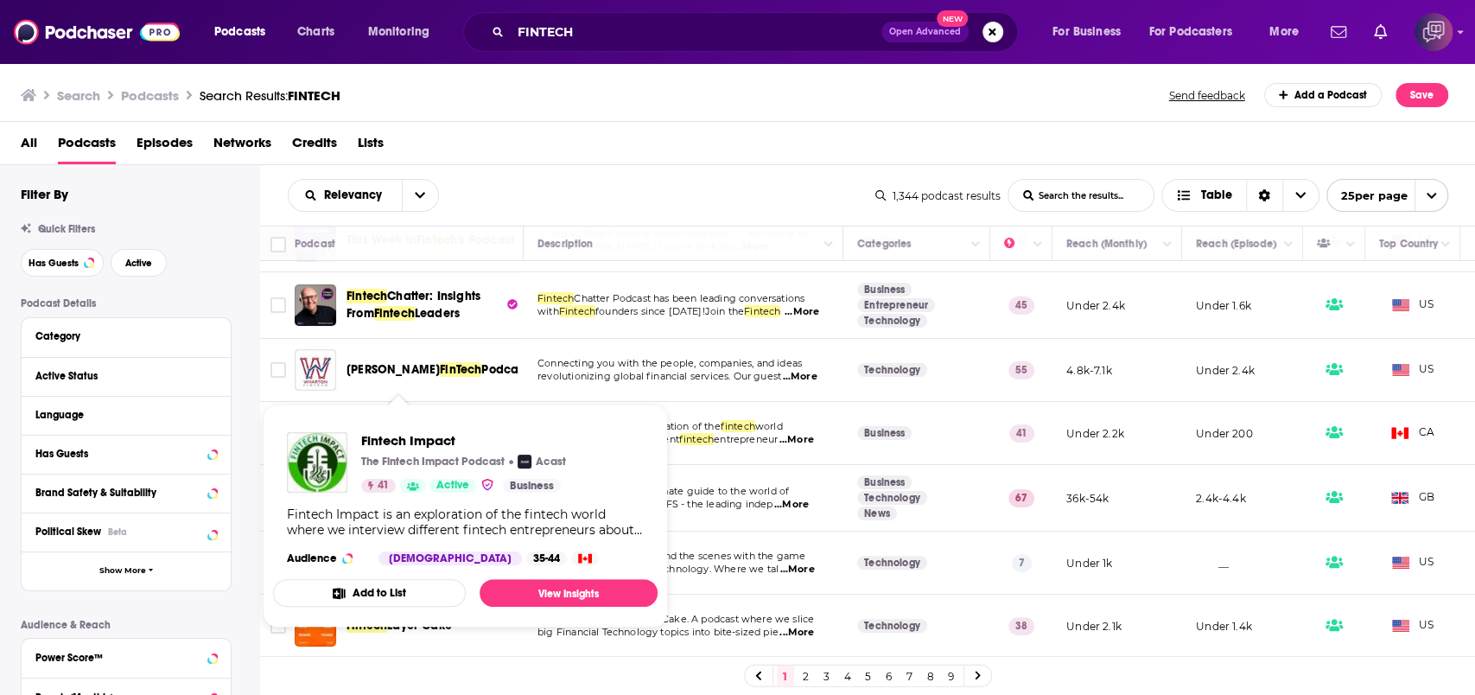
scroll to position [230, 0]
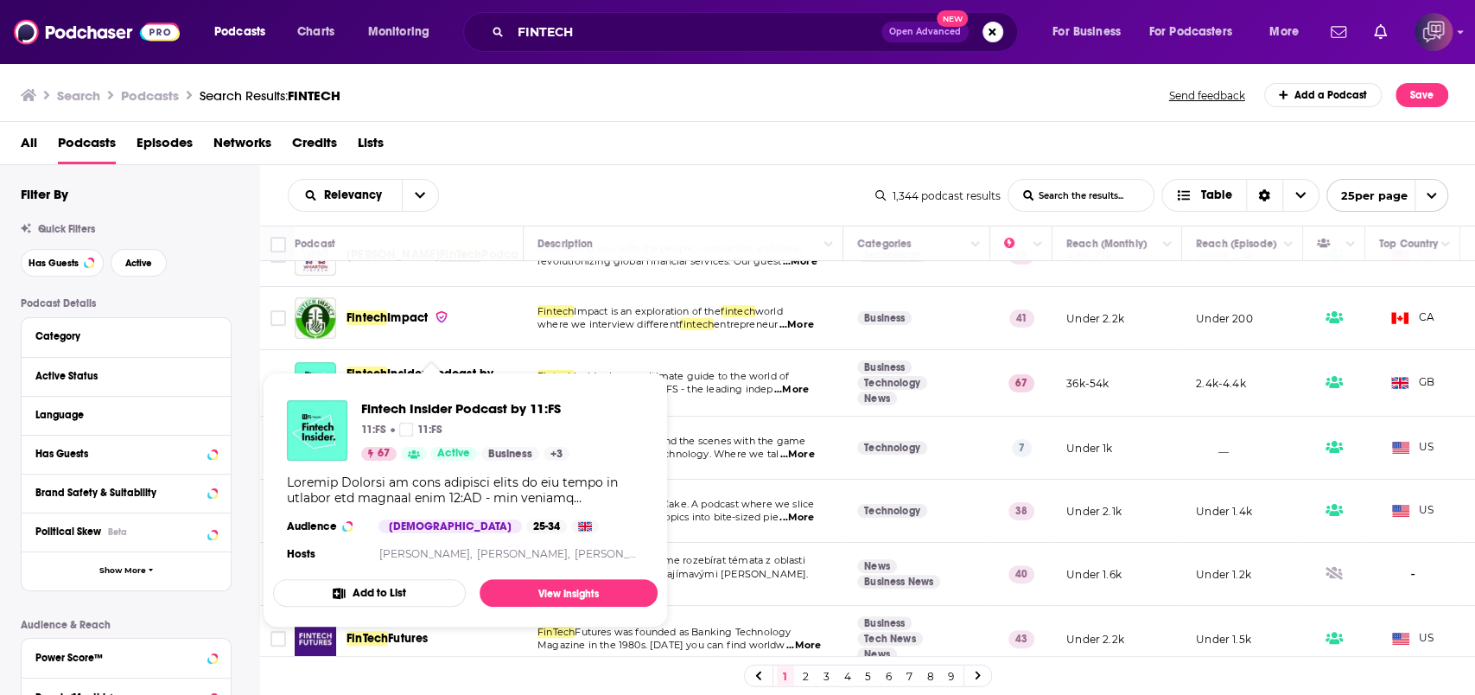
drag, startPoint x: 483, startPoint y: 368, endPoint x: 659, endPoint y: 131, distance: 295.4
click at [659, 131] on div "All Podcasts Episodes Networks Credits Lists" at bounding box center [742, 146] width 1442 height 35
drag, startPoint x: 472, startPoint y: 373, endPoint x: 425, endPoint y: 411, distance: 60.2
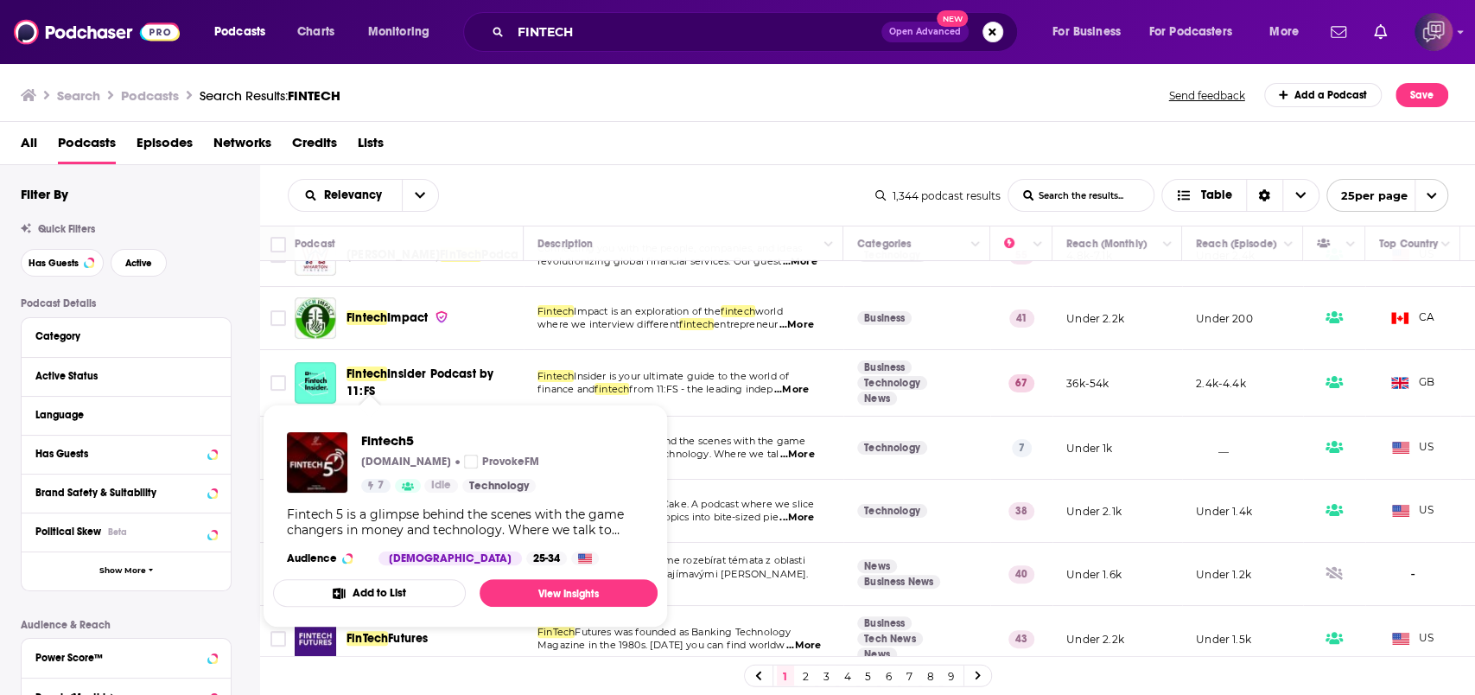
drag, startPoint x: 385, startPoint y: 451, endPoint x: 857, endPoint y: 152, distance: 558.7
click at [857, 152] on div "All Podcasts Episodes Networks Credits Lists" at bounding box center [742, 146] width 1442 height 35
drag, startPoint x: 368, startPoint y: 449, endPoint x: 878, endPoint y: 162, distance: 585.1
click at [878, 162] on div "All Podcasts Episodes Networks Credits Lists" at bounding box center [742, 146] width 1442 height 35
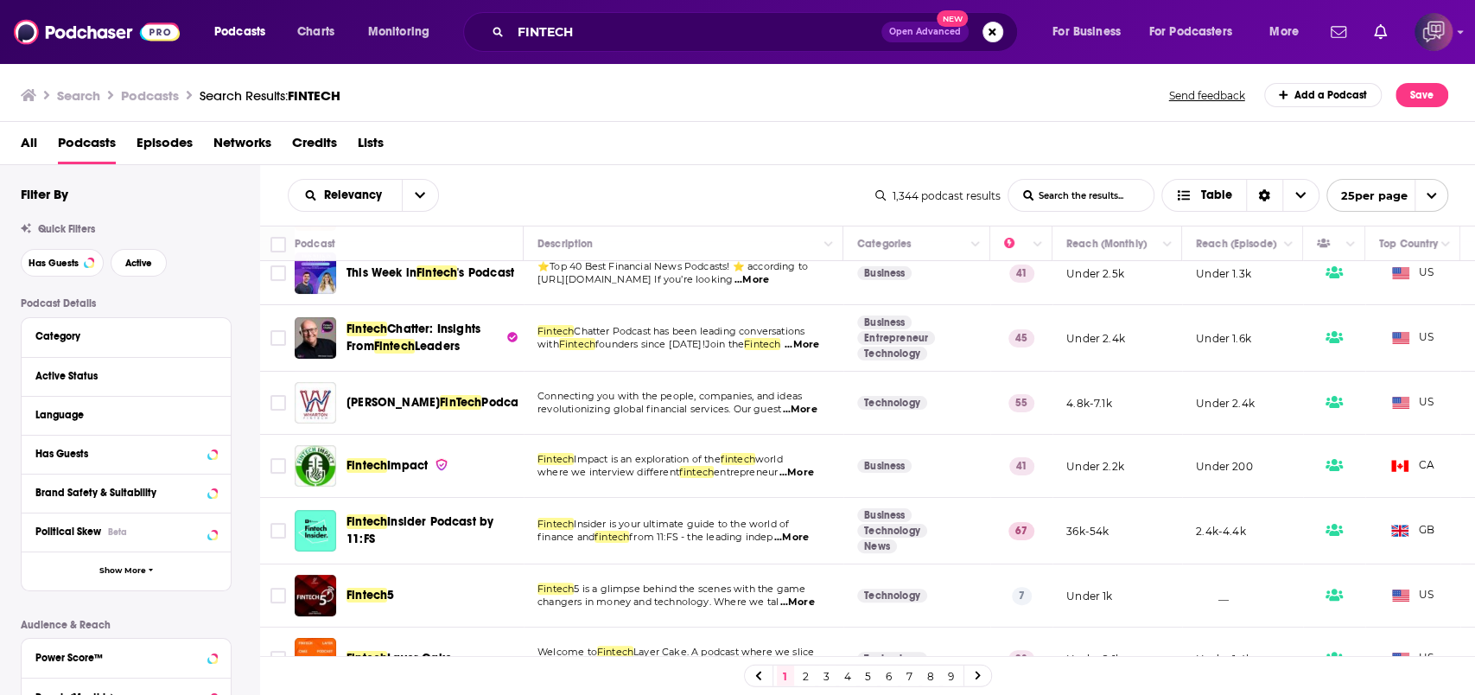
scroll to position [0, 0]
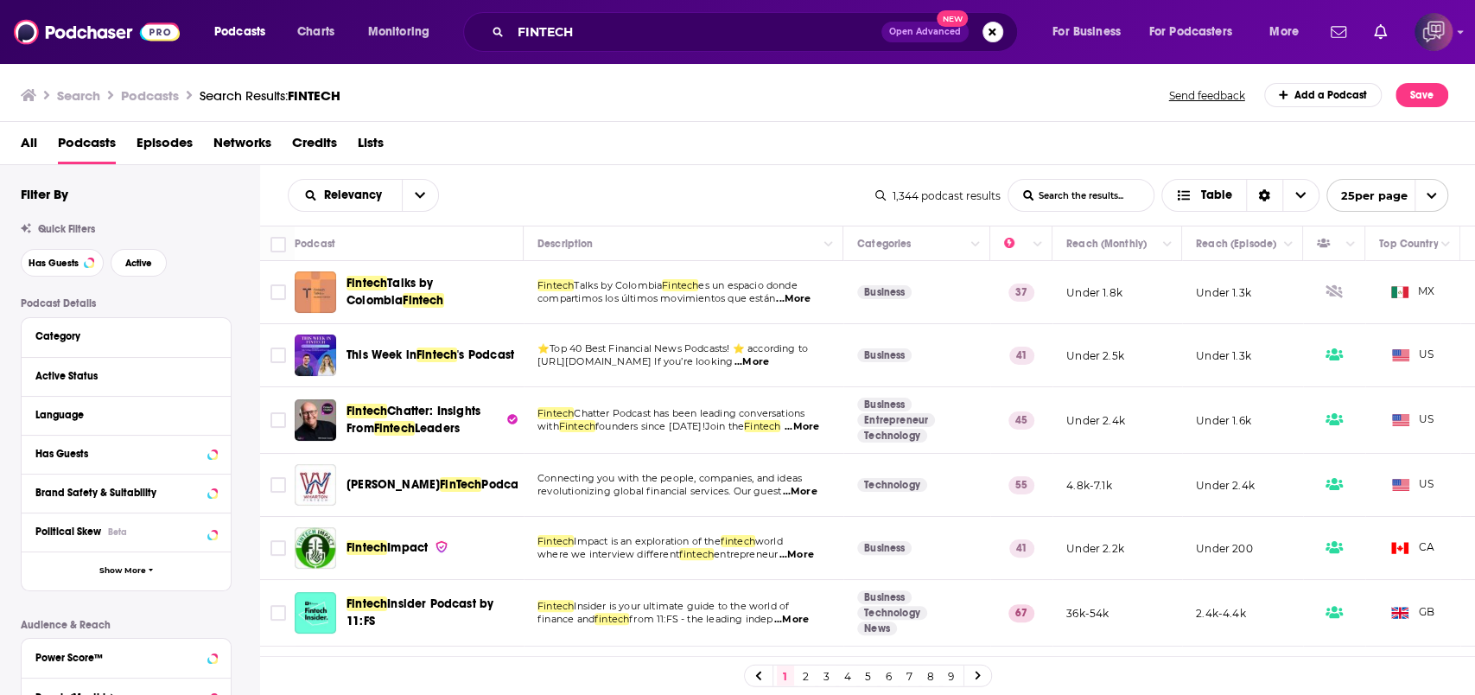
click at [911, 38] on button "Open Advanced New" at bounding box center [925, 32] width 87 height 21
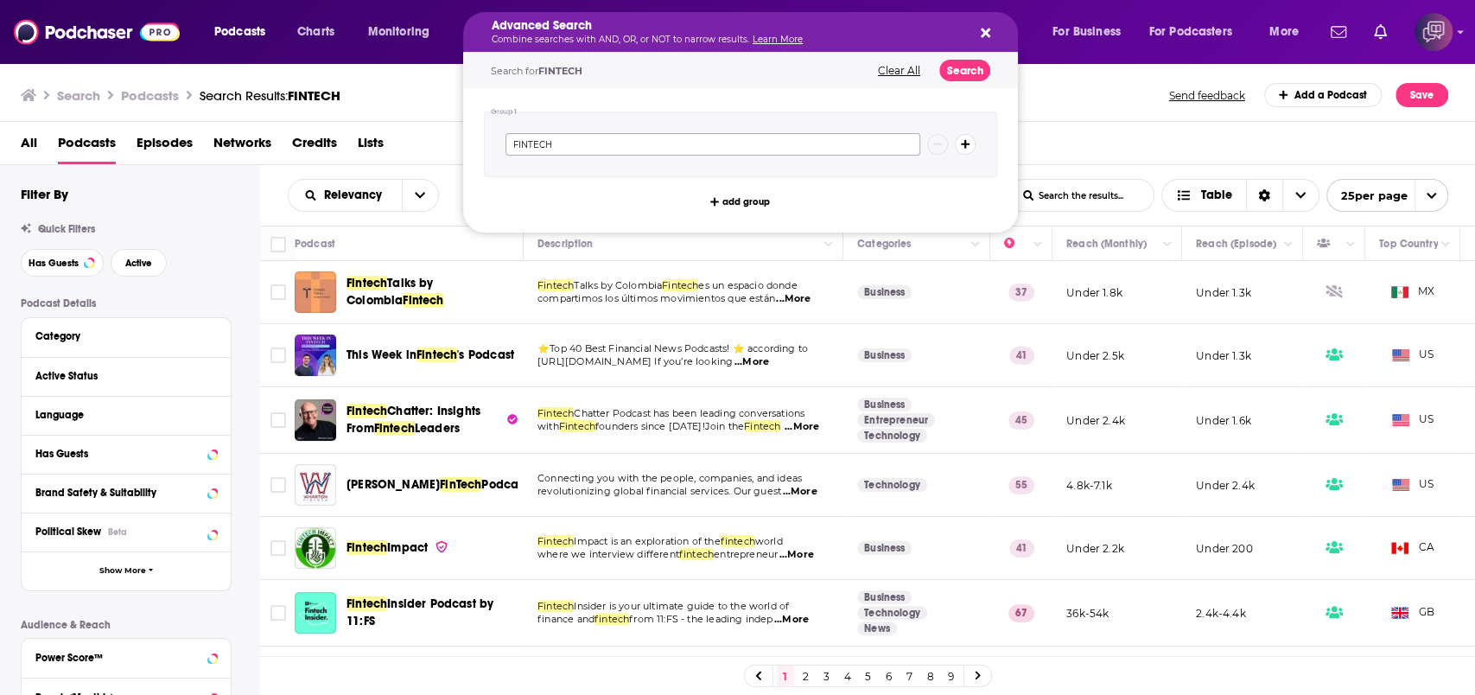
drag, startPoint x: 795, startPoint y: 152, endPoint x: 465, endPoint y: 164, distance: 330.4
click at [443, 171] on div "Podcasts Charts Monitoring Advanced Search Combine searches with AND, OR, or NO…" at bounding box center [737, 347] width 1475 height 695
paste input "emotional needs"
type input "emotional needs"
click at [964, 73] on button "Search" at bounding box center [965, 71] width 51 height 22
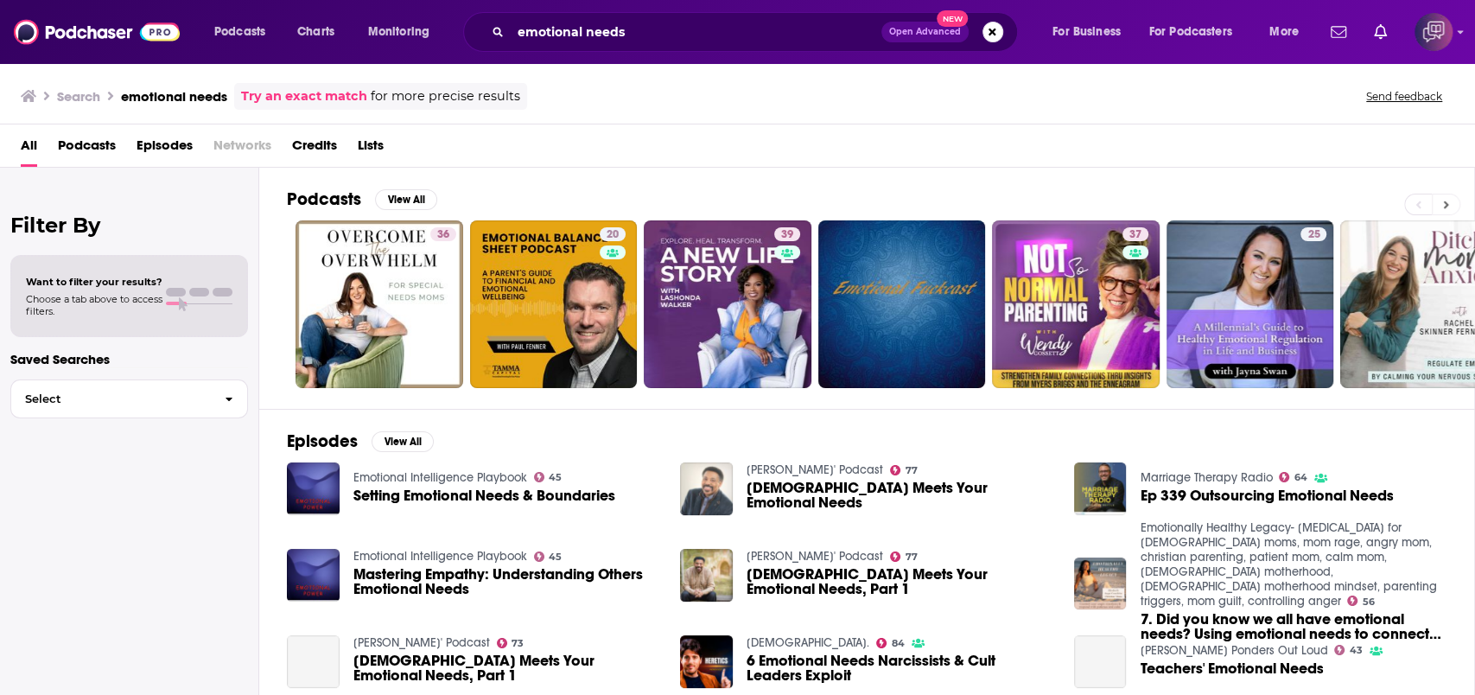
click at [1446, 203] on icon at bounding box center [1446, 205] width 5 height 8
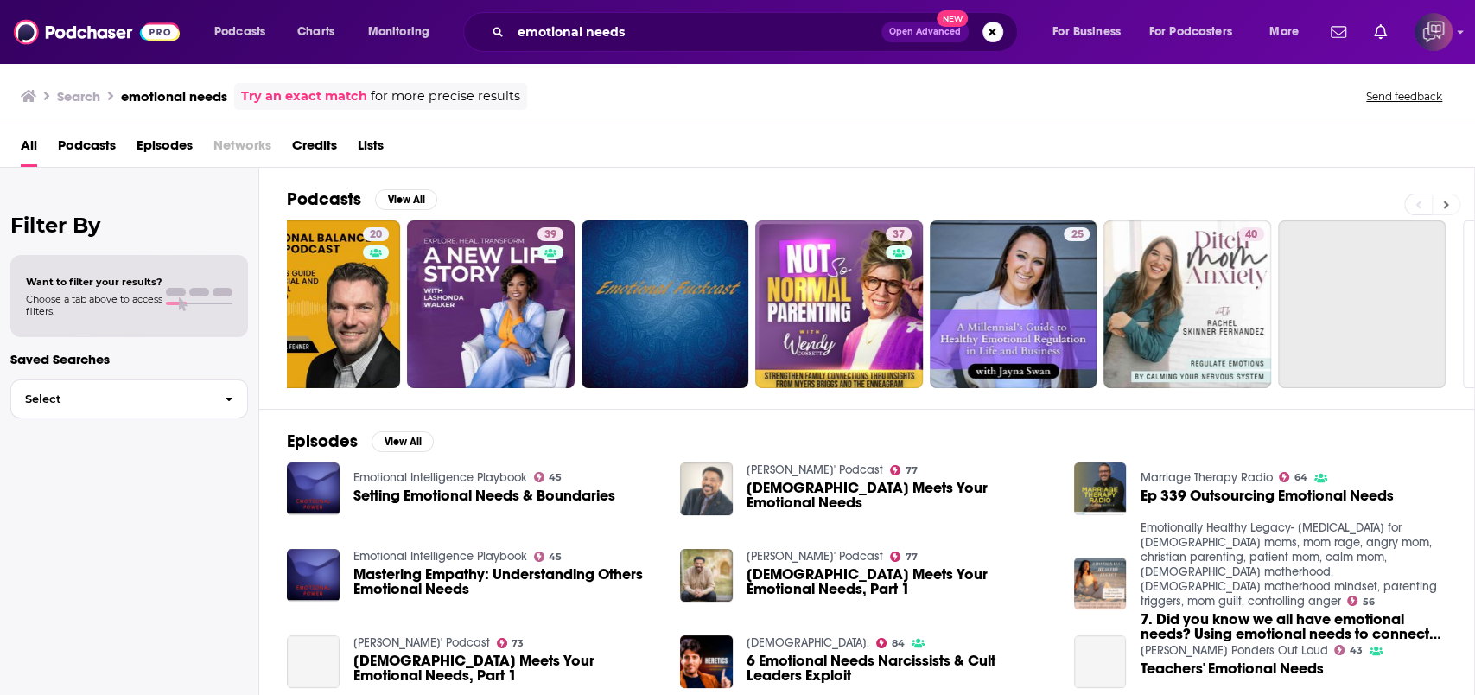
click at [1446, 203] on icon at bounding box center [1446, 205] width 5 height 8
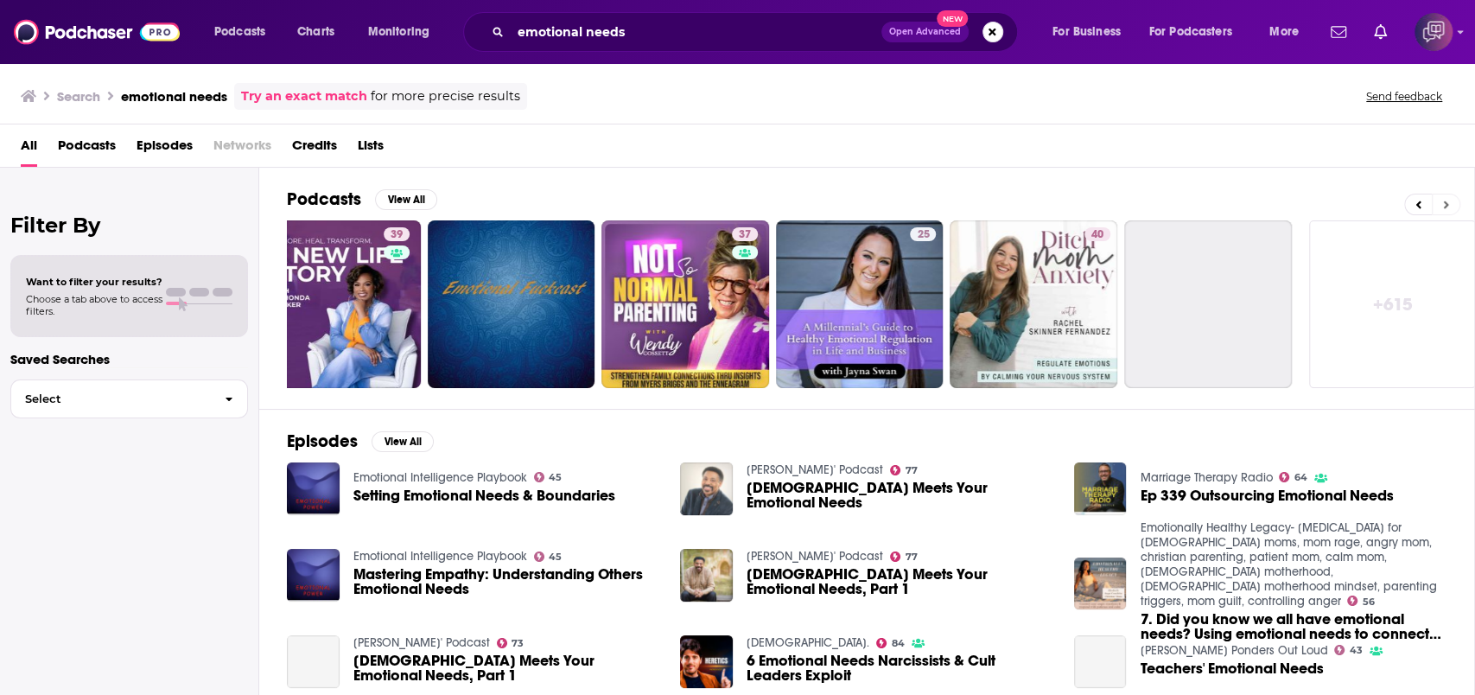
click at [1446, 203] on icon at bounding box center [1446, 205] width 5 height 8
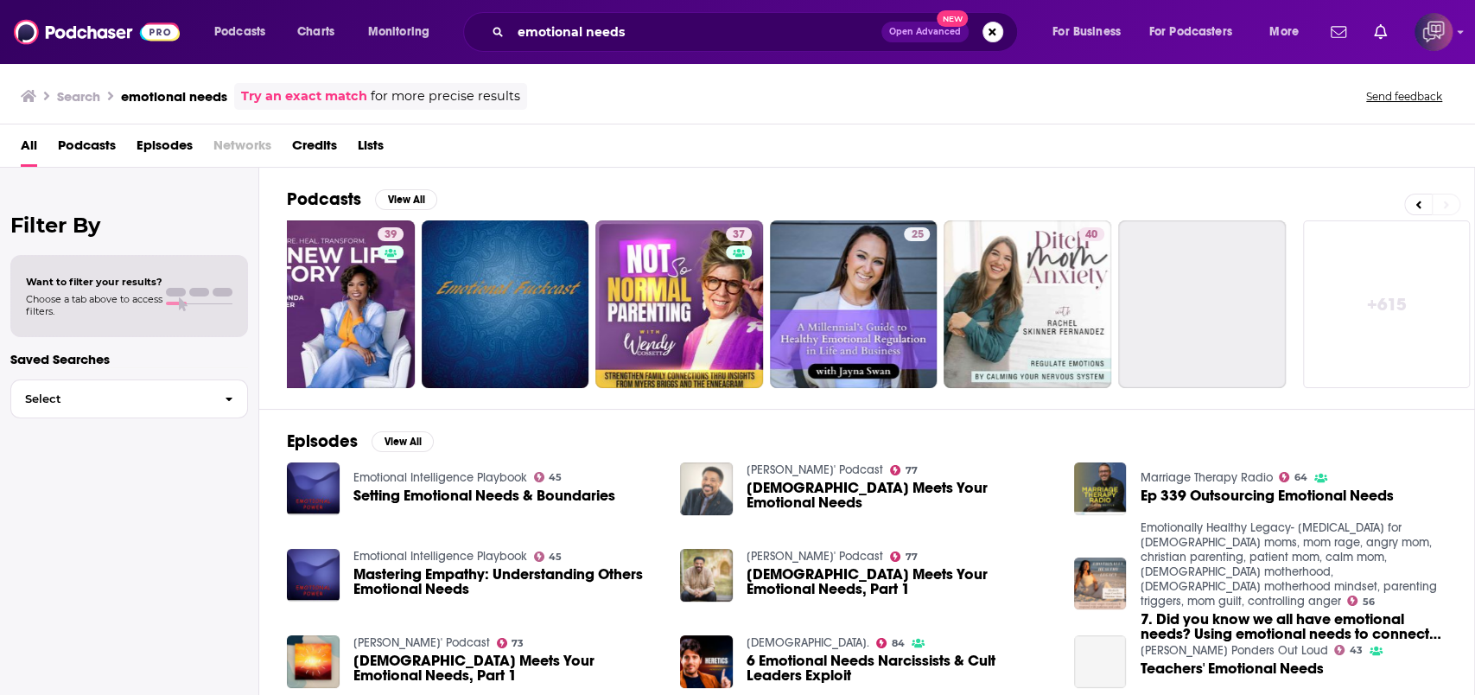
scroll to position [0, 399]
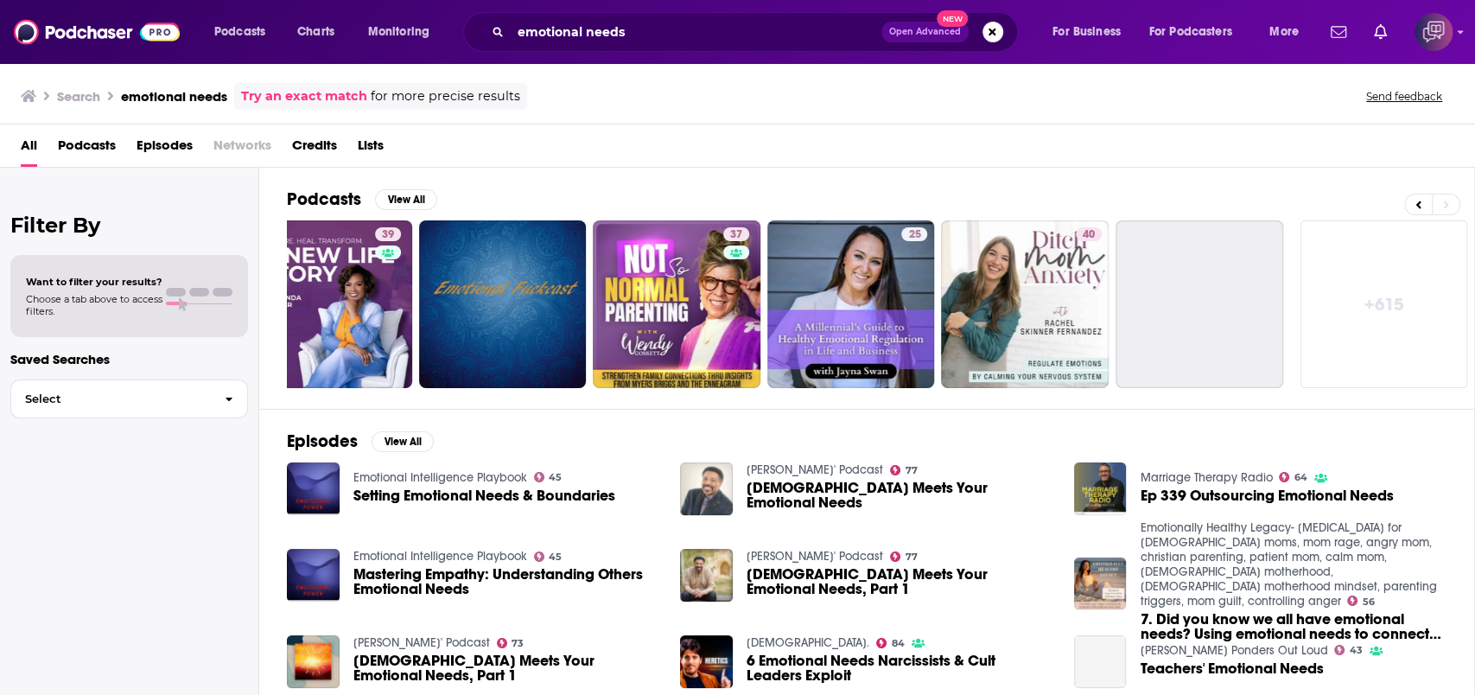
click at [1397, 289] on link "+ 615" at bounding box center [1385, 304] width 168 height 168
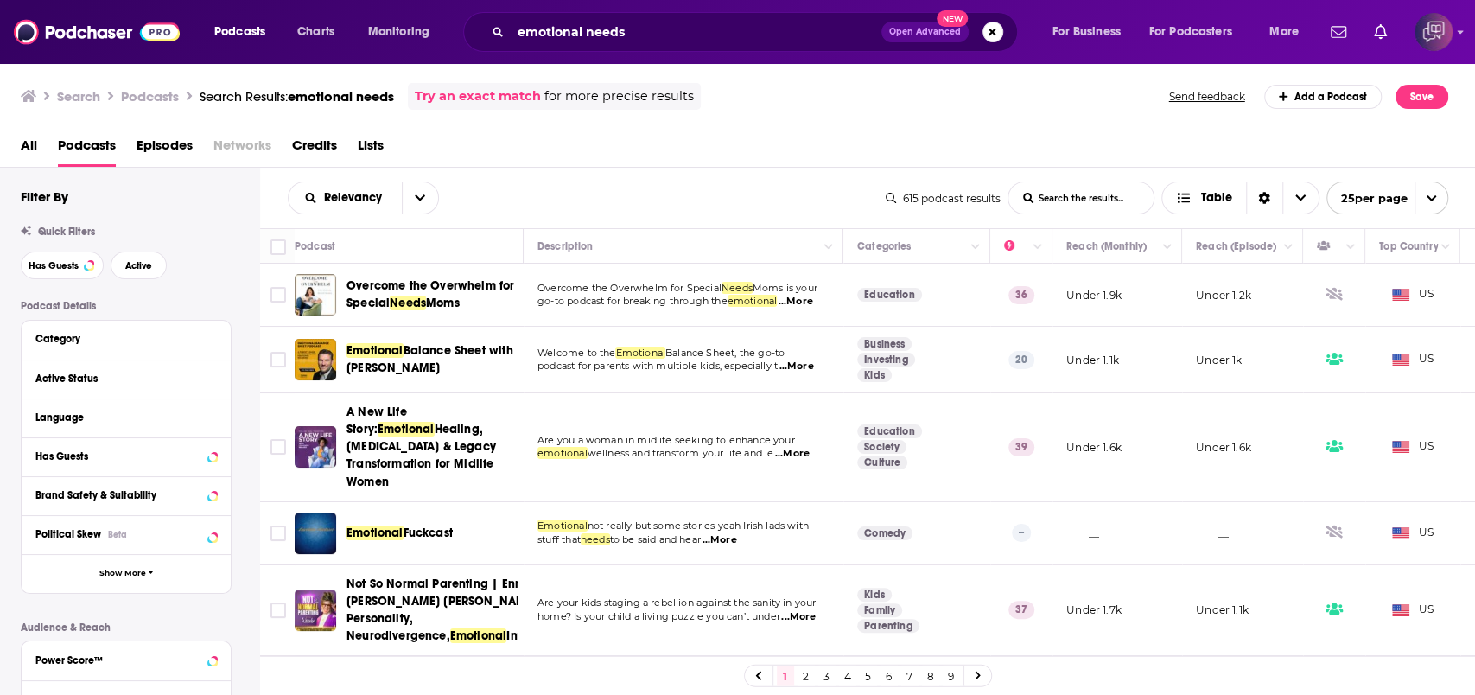
click at [531, 185] on div "Relevancy List Search Input Search the results... Table" at bounding box center [587, 198] width 598 height 33
drag, startPoint x: 463, startPoint y: 296, endPoint x: 593, endPoint y: 222, distance: 149.0
click at [593, 222] on div "Relevancy List Search Input Search the results... Table 615 podcast results Lis…" at bounding box center [868, 198] width 1216 height 61
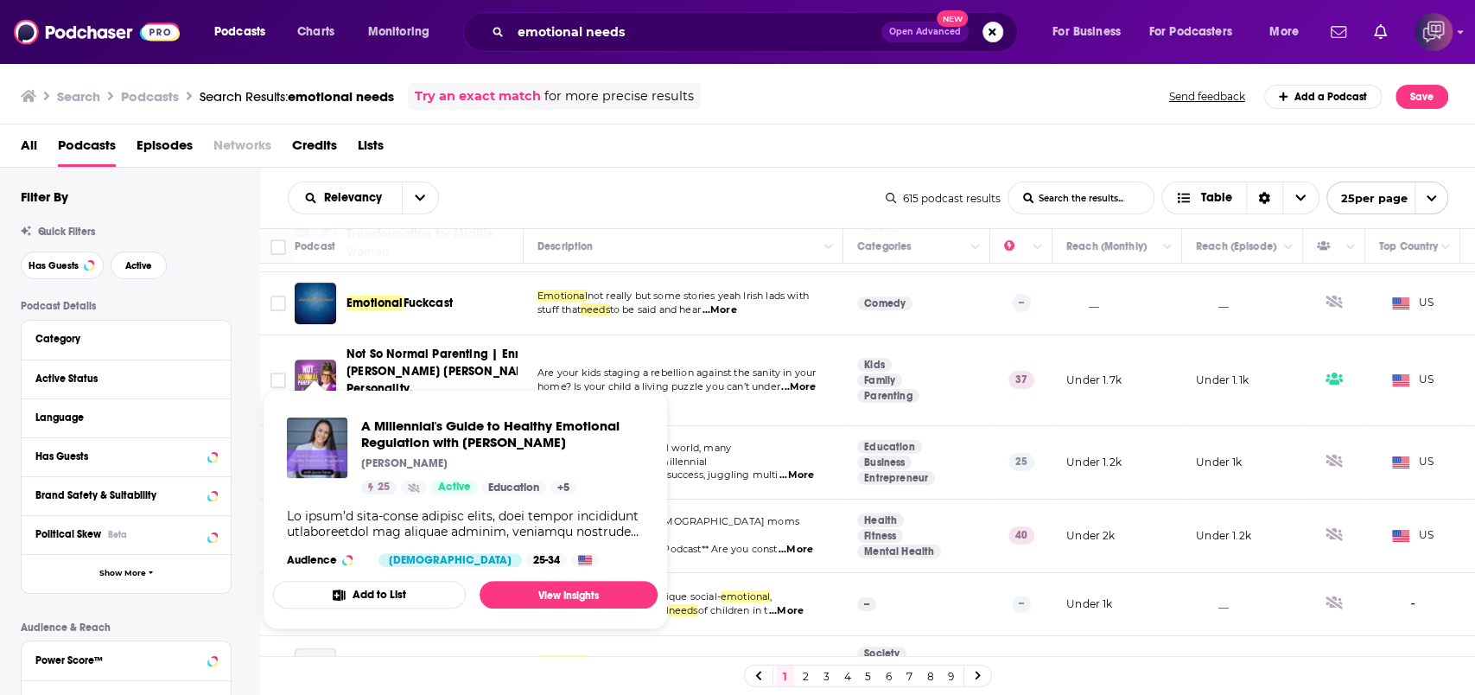
scroll to position [346, 0]
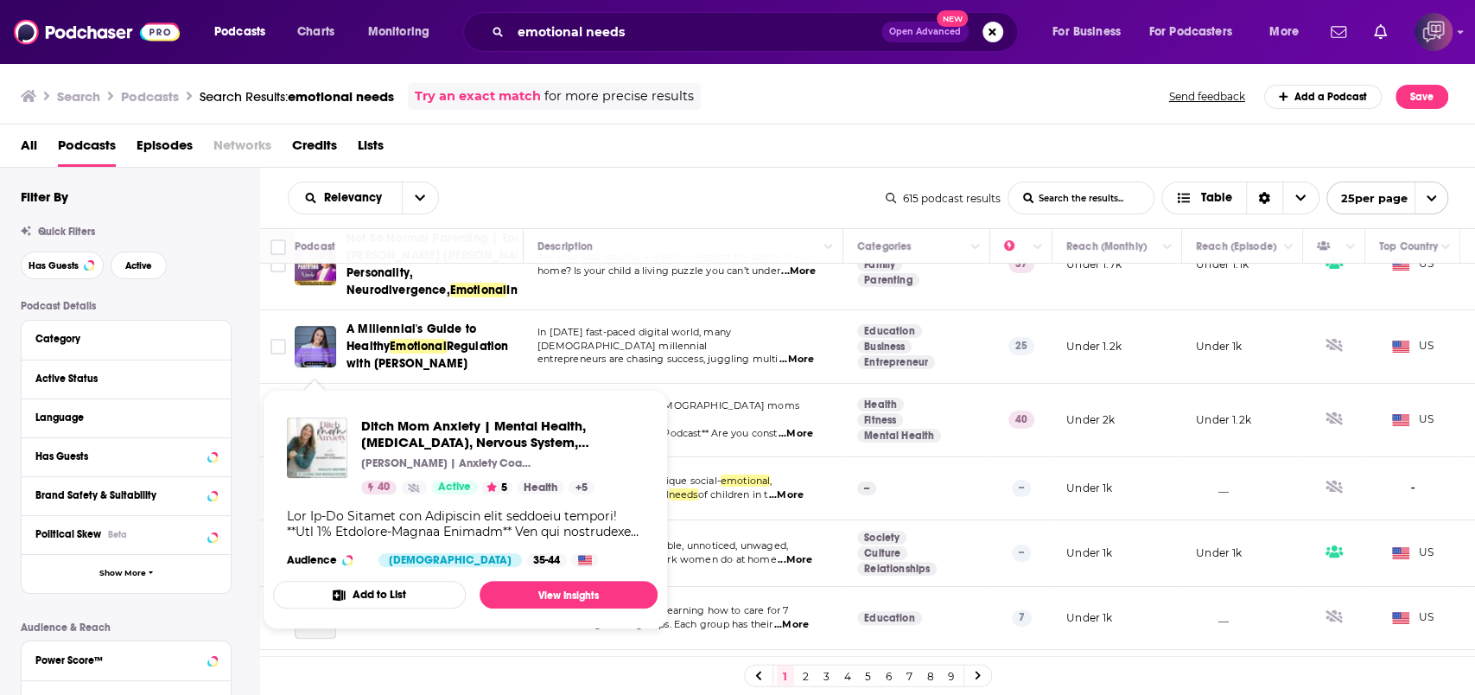
drag, startPoint x: 320, startPoint y: 456, endPoint x: 302, endPoint y: 437, distance: 26.3
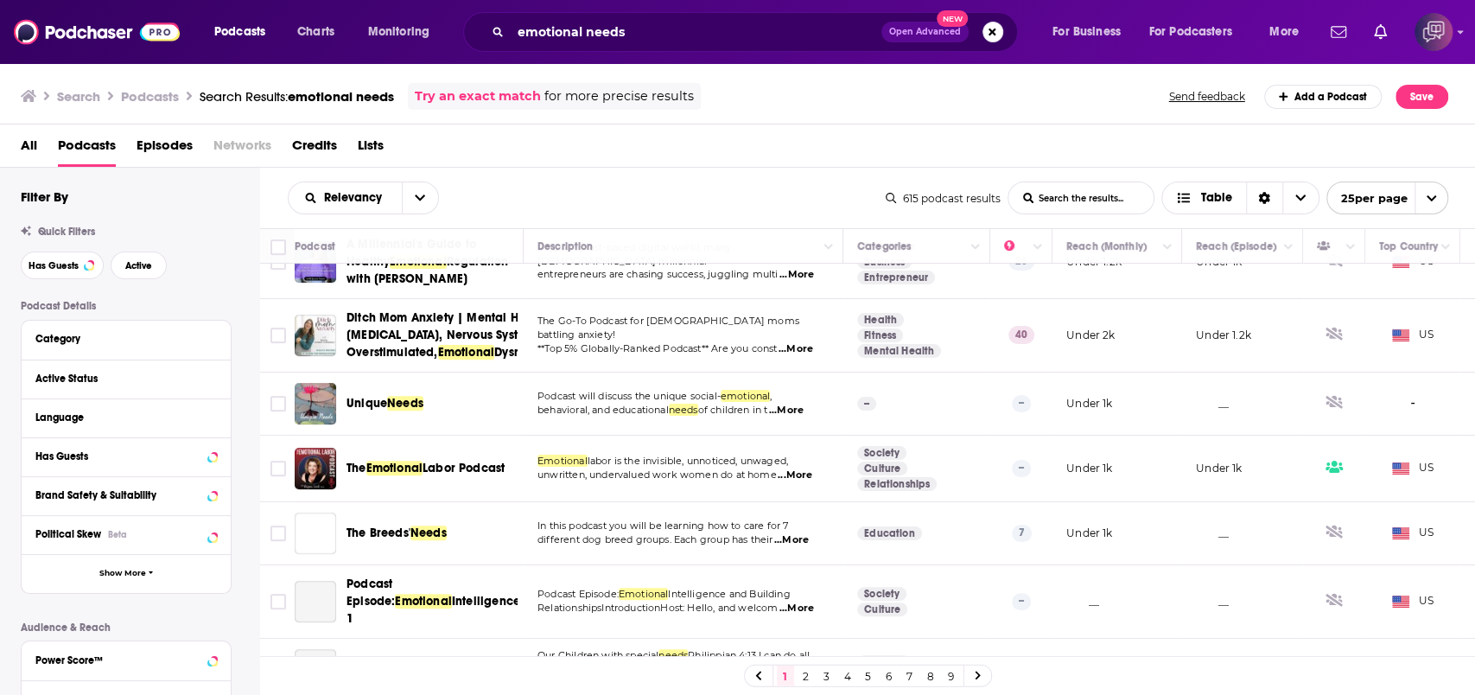
scroll to position [461, 0]
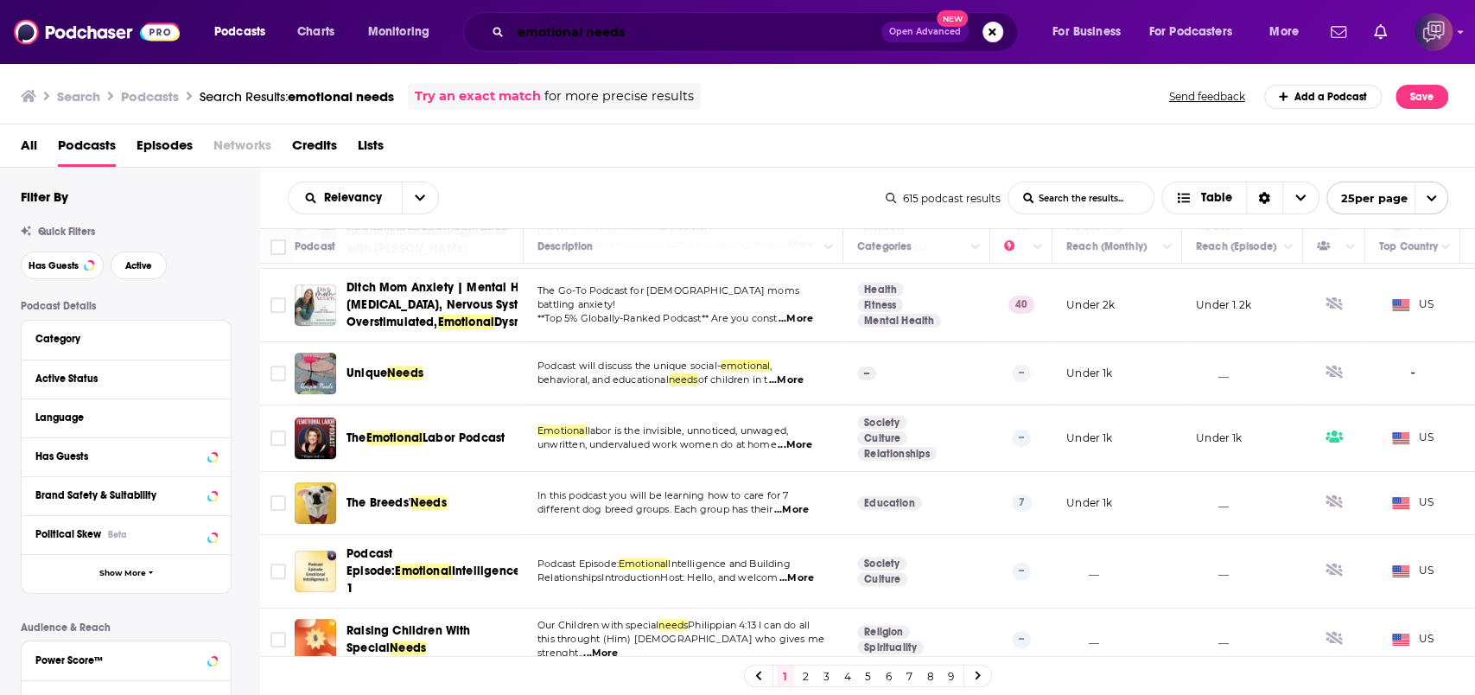
click at [730, 30] on input "emotional needs" at bounding box center [696, 32] width 371 height 28
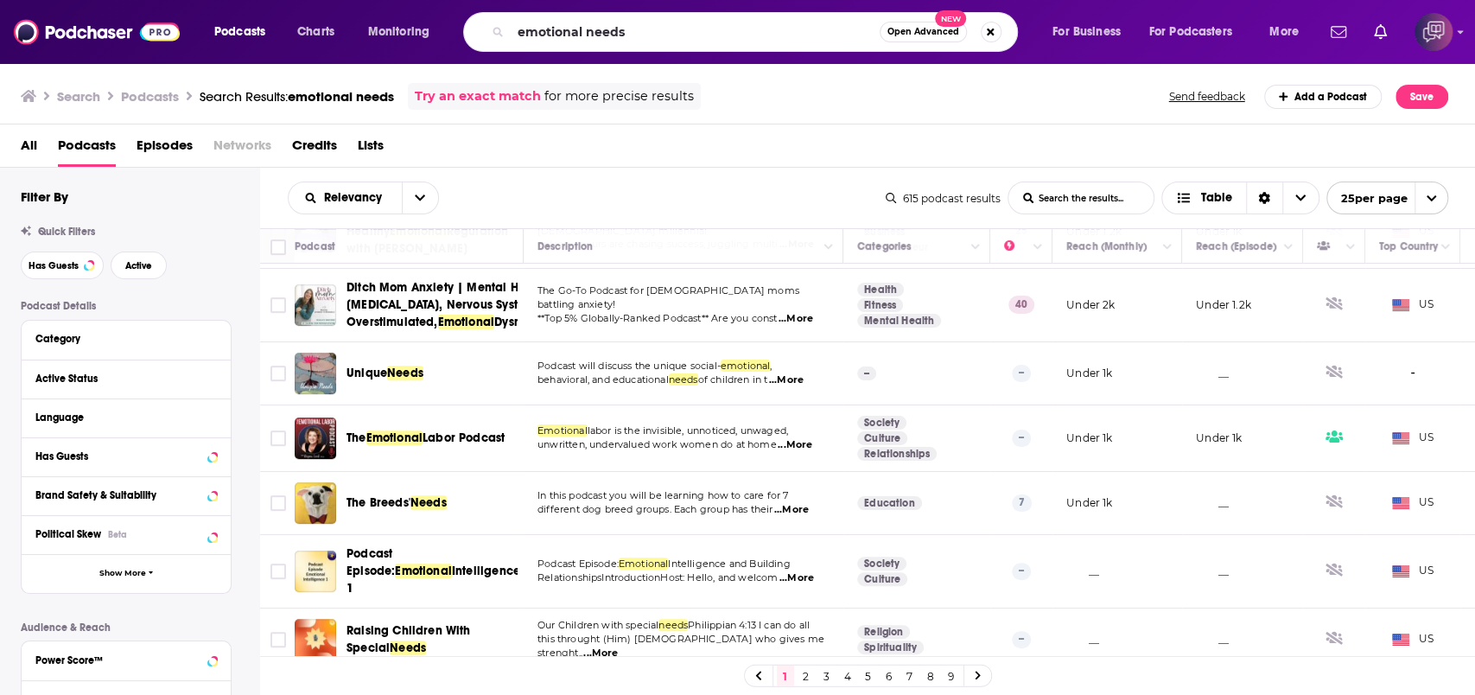
click at [900, 31] on span "Open Advanced" at bounding box center [924, 32] width 72 height 9
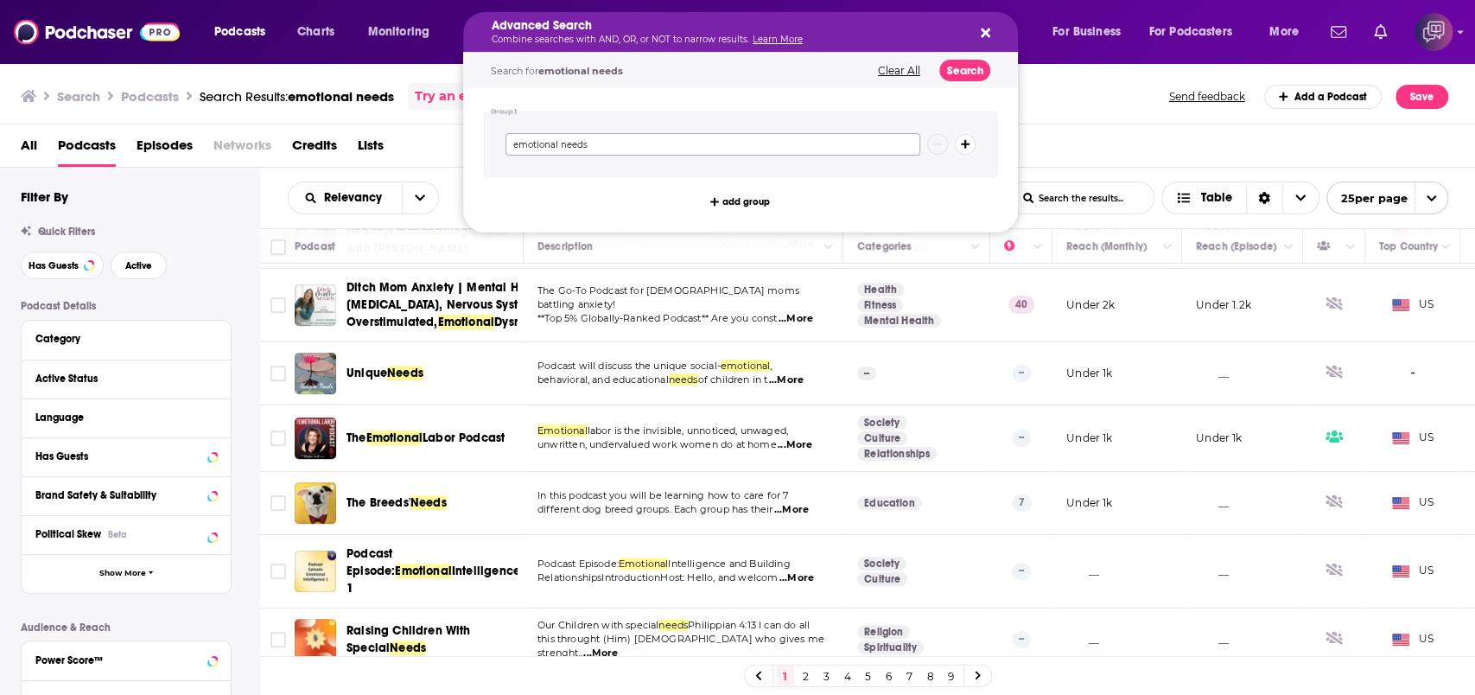
drag, startPoint x: 871, startPoint y: 149, endPoint x: 478, endPoint y: 156, distance: 393.3
click at [470, 156] on div "Group 1 emotional needs add group" at bounding box center [740, 160] width 555 height 144
paste input "thical leadership"
type input "ethical leadership"
click at [973, 72] on button "Search" at bounding box center [965, 71] width 51 height 22
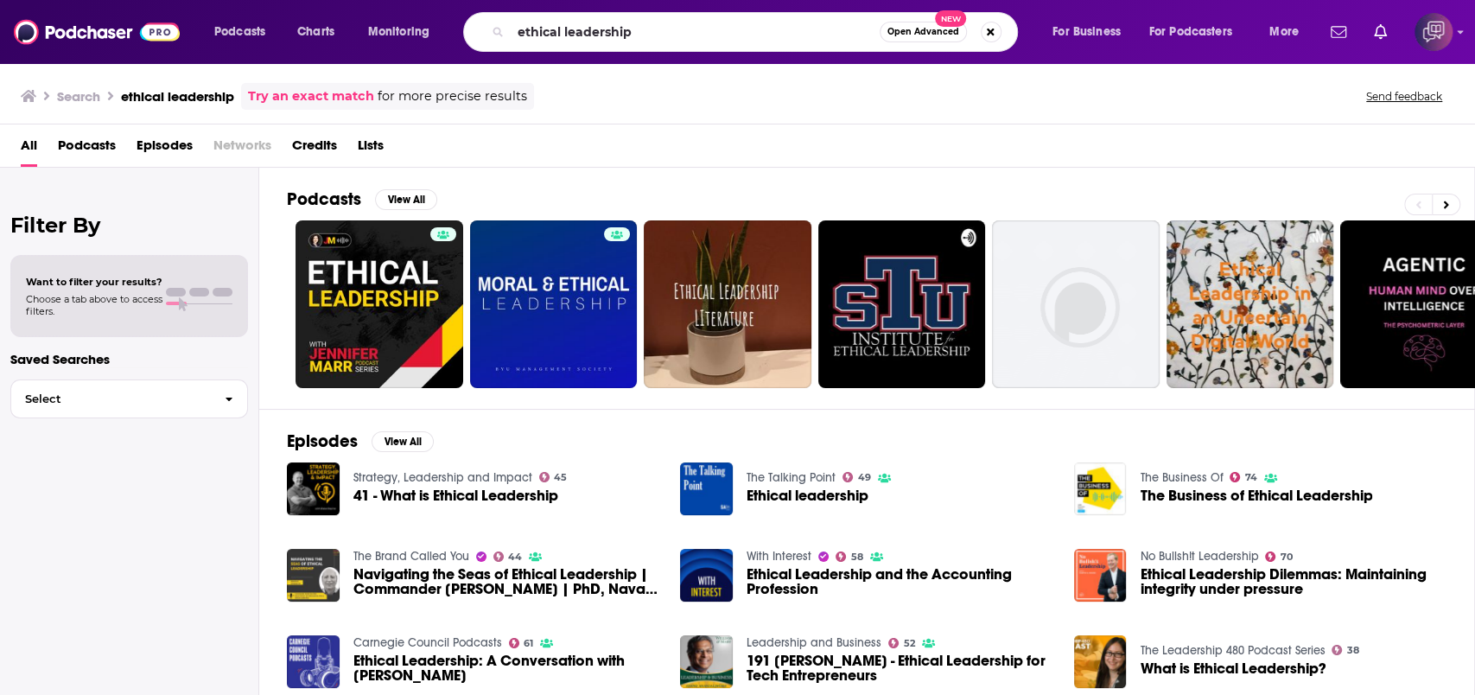
click at [529, 194] on div "Podcasts View All" at bounding box center [881, 204] width 1188 height 32
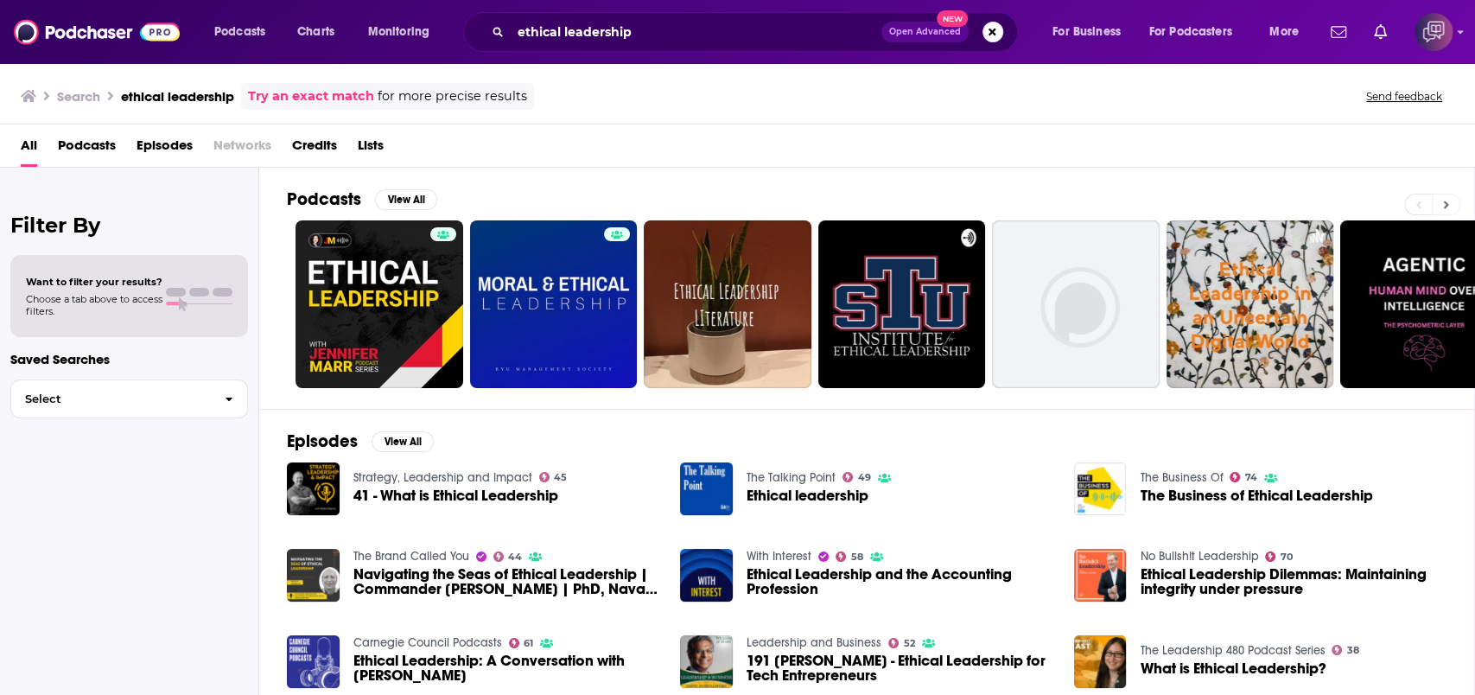
click at [1448, 199] on icon at bounding box center [1446, 205] width 6 height 12
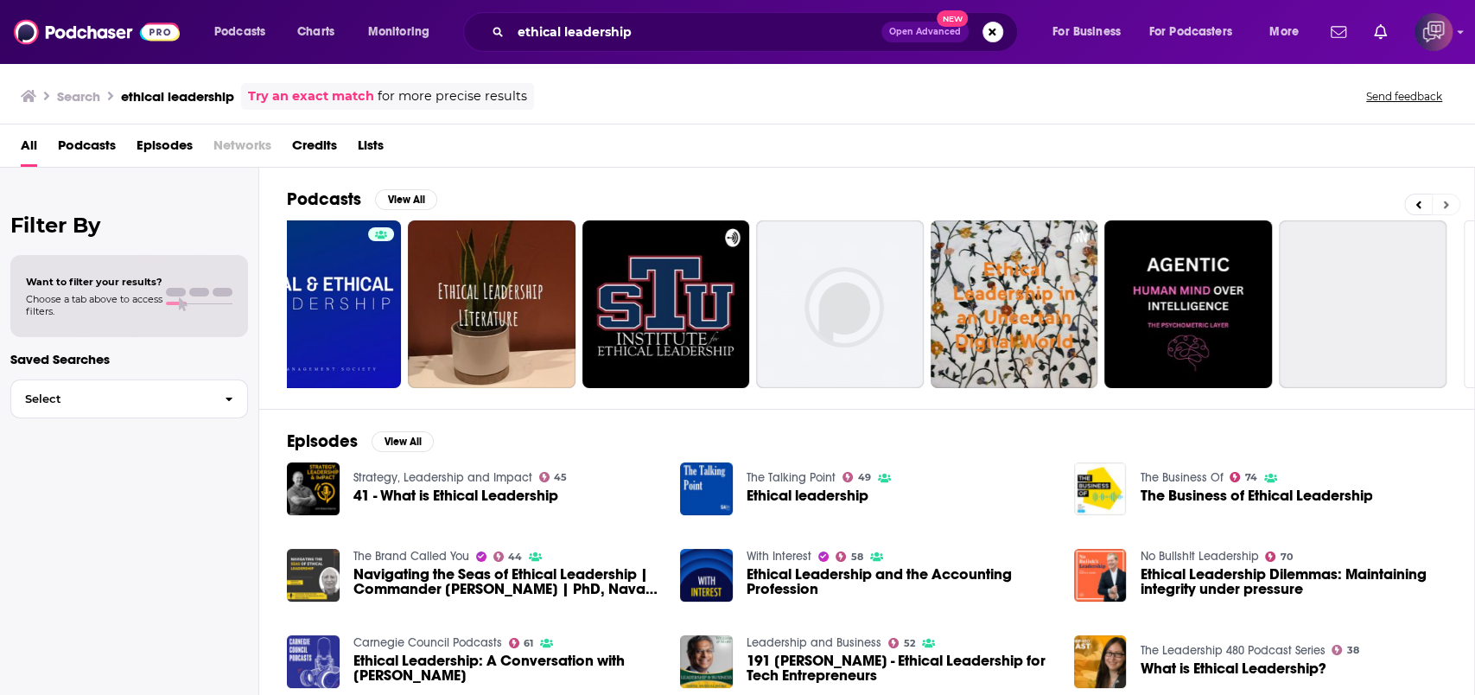
click at [1448, 199] on icon at bounding box center [1446, 205] width 6 height 12
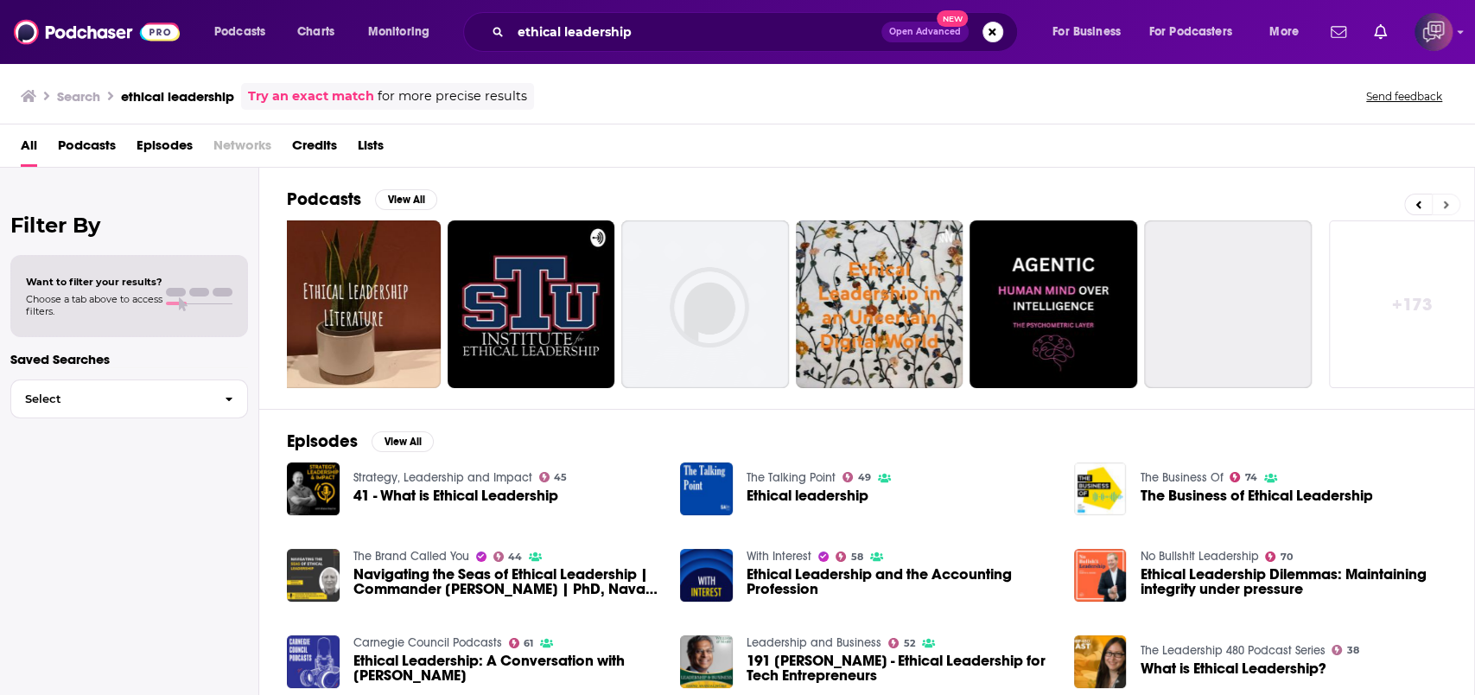
click at [1448, 199] on icon at bounding box center [1446, 205] width 6 height 12
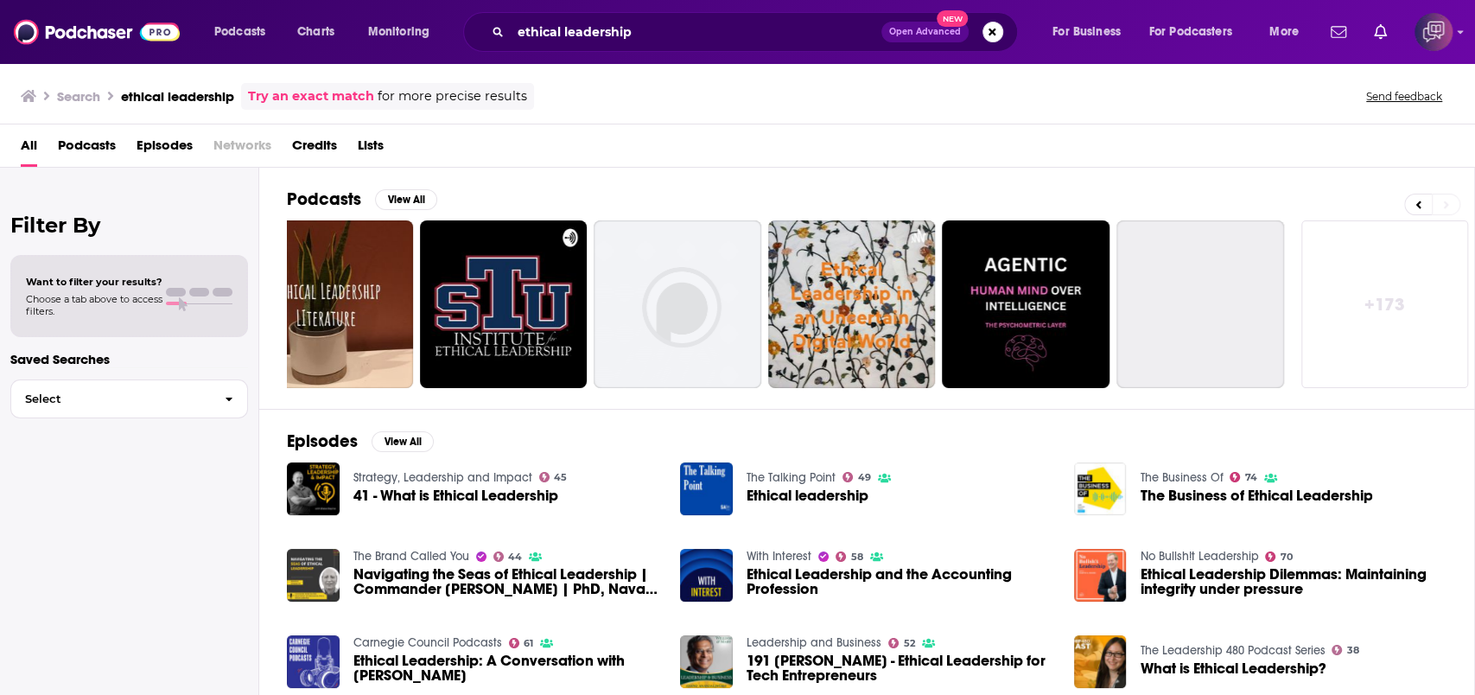
scroll to position [0, 399]
click at [1421, 273] on link "+ 173" at bounding box center [1385, 304] width 168 height 168
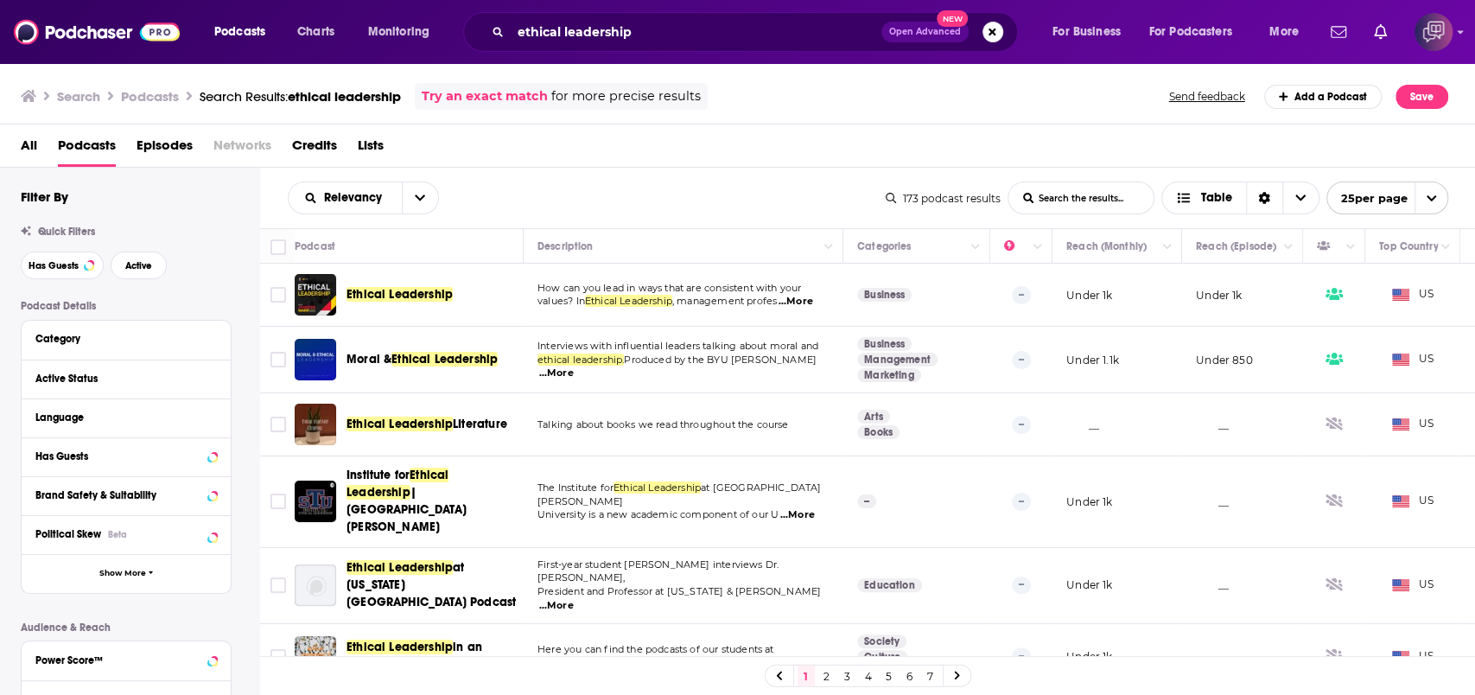
click at [515, 200] on div "Relevancy List Search Input Search the results... Table" at bounding box center [587, 198] width 598 height 33
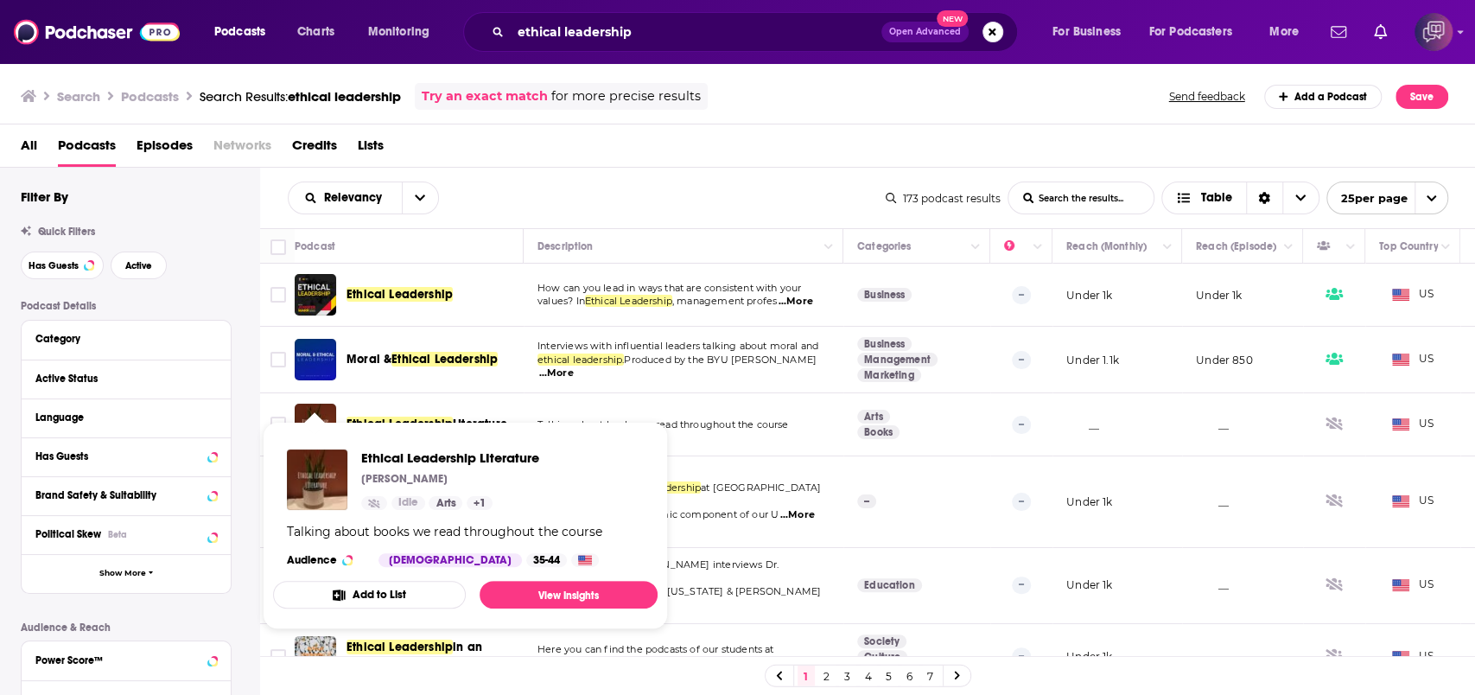
drag, startPoint x: 297, startPoint y: 417, endPoint x: 503, endPoint y: 188, distance: 307.2
click at [563, 135] on div "All Podcasts Episodes Networks Credits Lists" at bounding box center [742, 148] width 1442 height 35
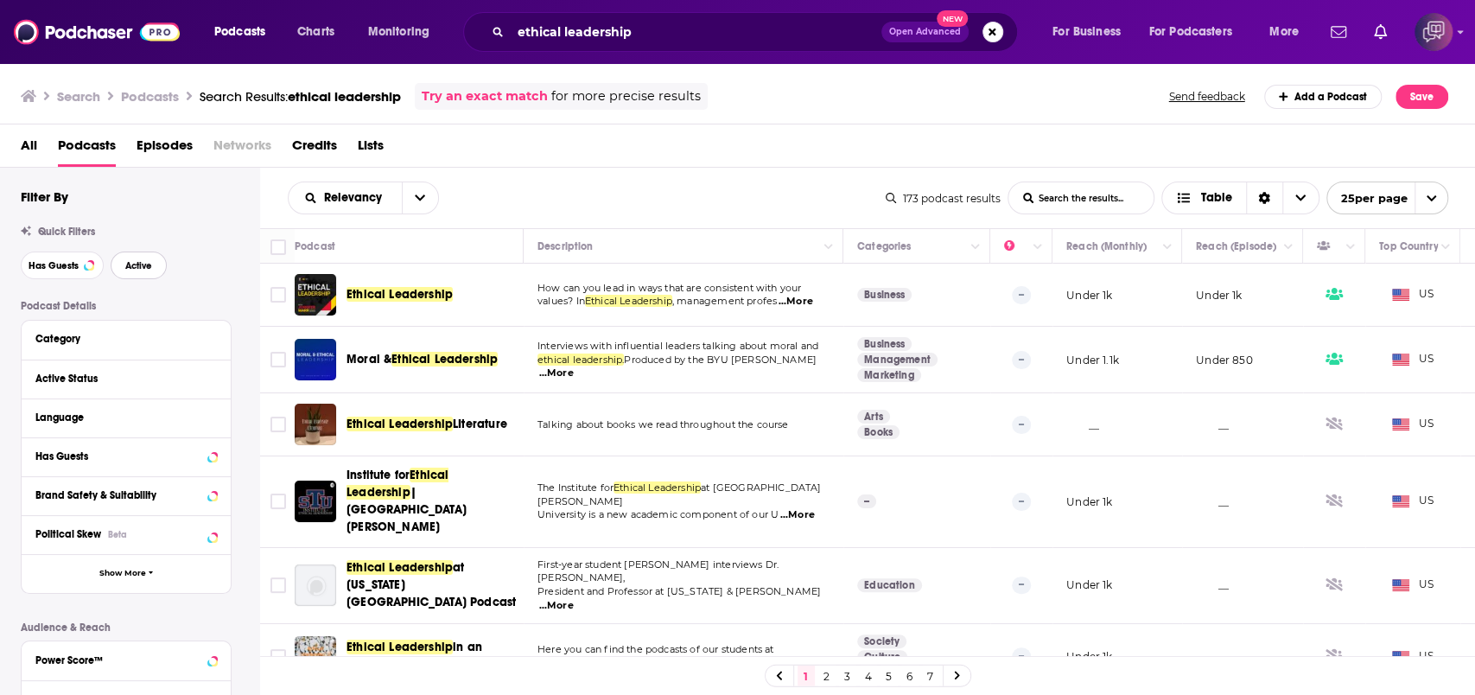
click at [144, 263] on span "Active" at bounding box center [138, 266] width 27 height 10
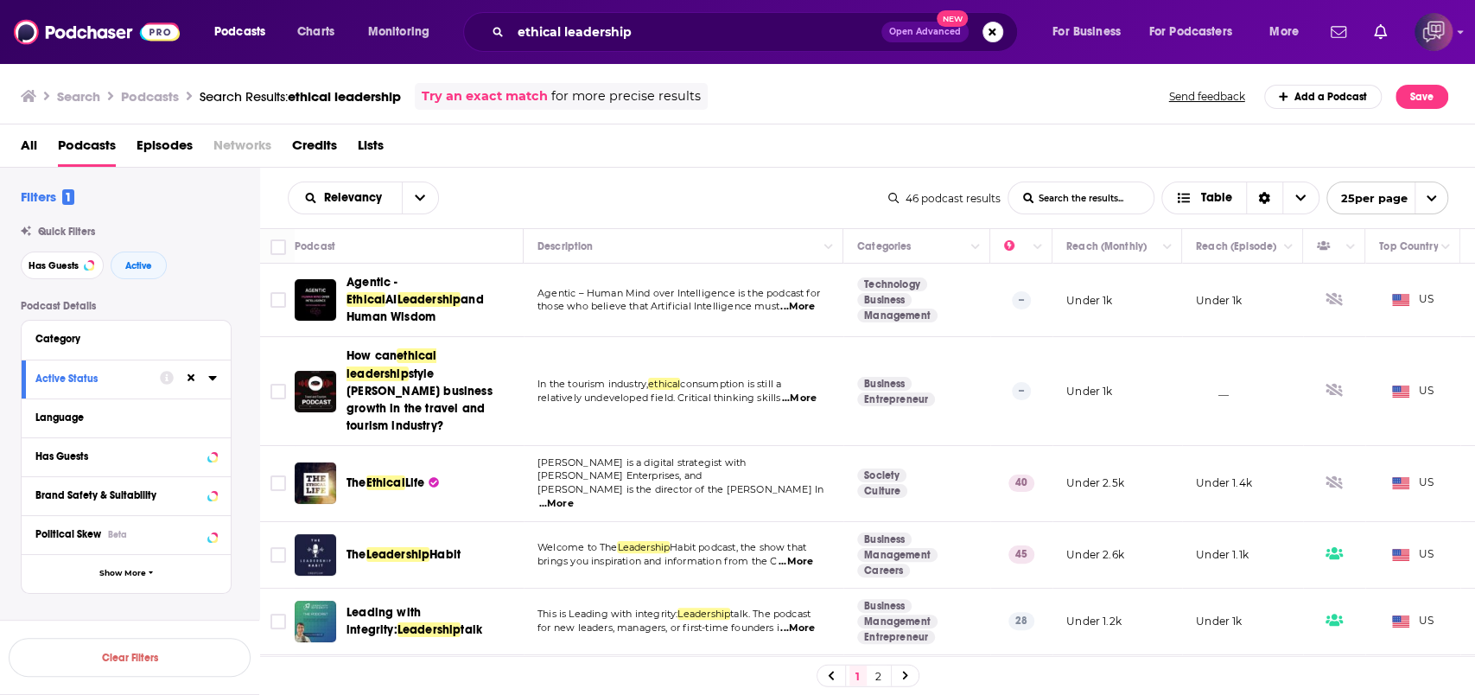
drag, startPoint x: 468, startPoint y: 181, endPoint x: 443, endPoint y: 207, distance: 36.7
click at [468, 182] on div "Relevancy List Search Input Search the results... Table" at bounding box center [588, 198] width 601 height 33
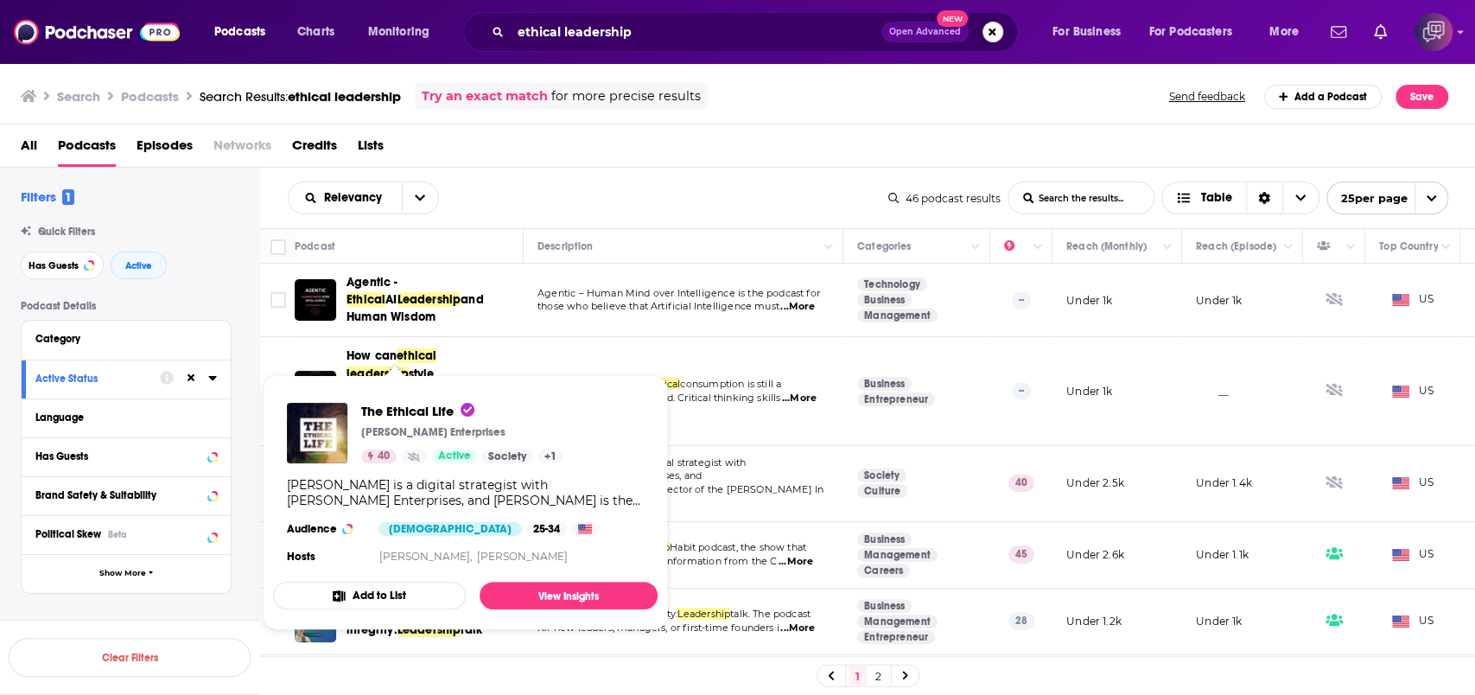
drag, startPoint x: 398, startPoint y: 456, endPoint x: 867, endPoint y: 147, distance: 562.1
click at [867, 147] on div "All Podcasts Episodes Networks Credits Lists" at bounding box center [742, 148] width 1442 height 35
drag, startPoint x: 383, startPoint y: 464, endPoint x: 889, endPoint y: 169, distance: 585.2
click at [889, 169] on div "Relevancy List Search Input Search the results... Table 46 podcast results List…" at bounding box center [868, 198] width 1216 height 61
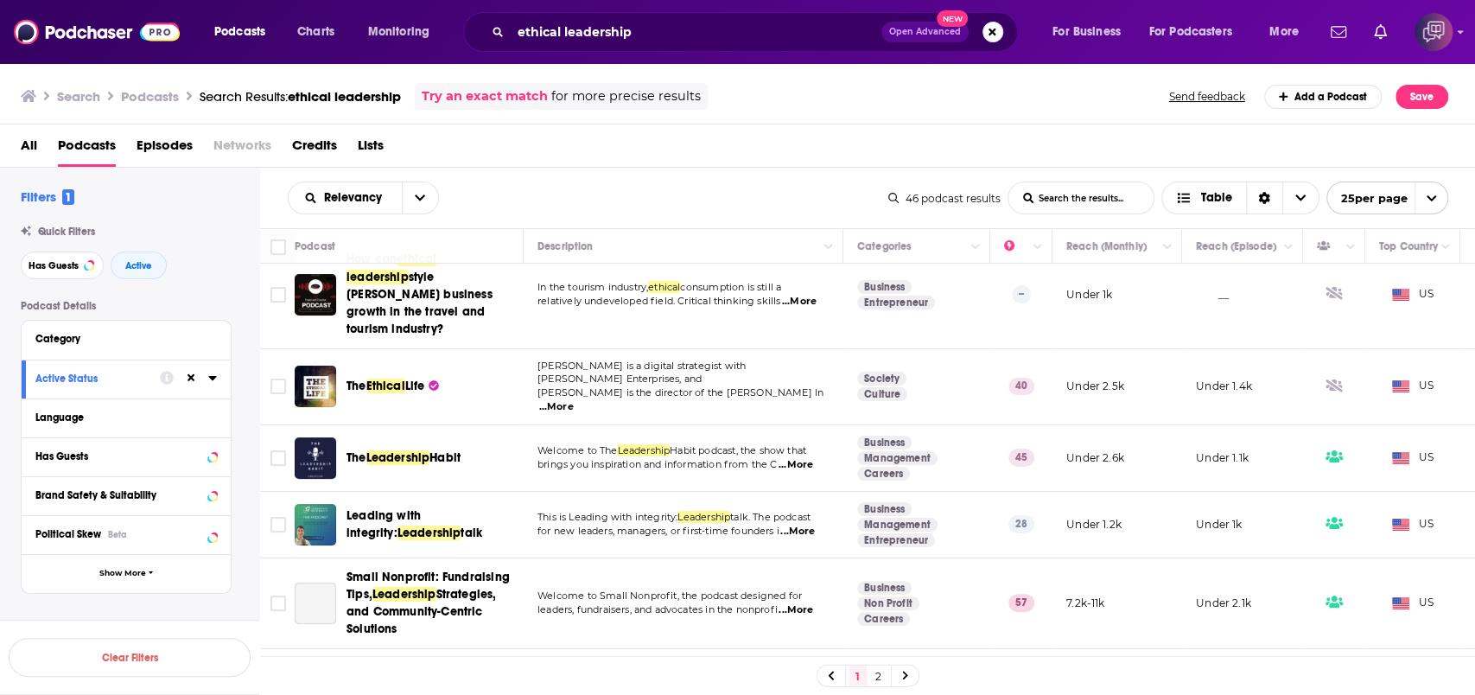
scroll to position [115, 0]
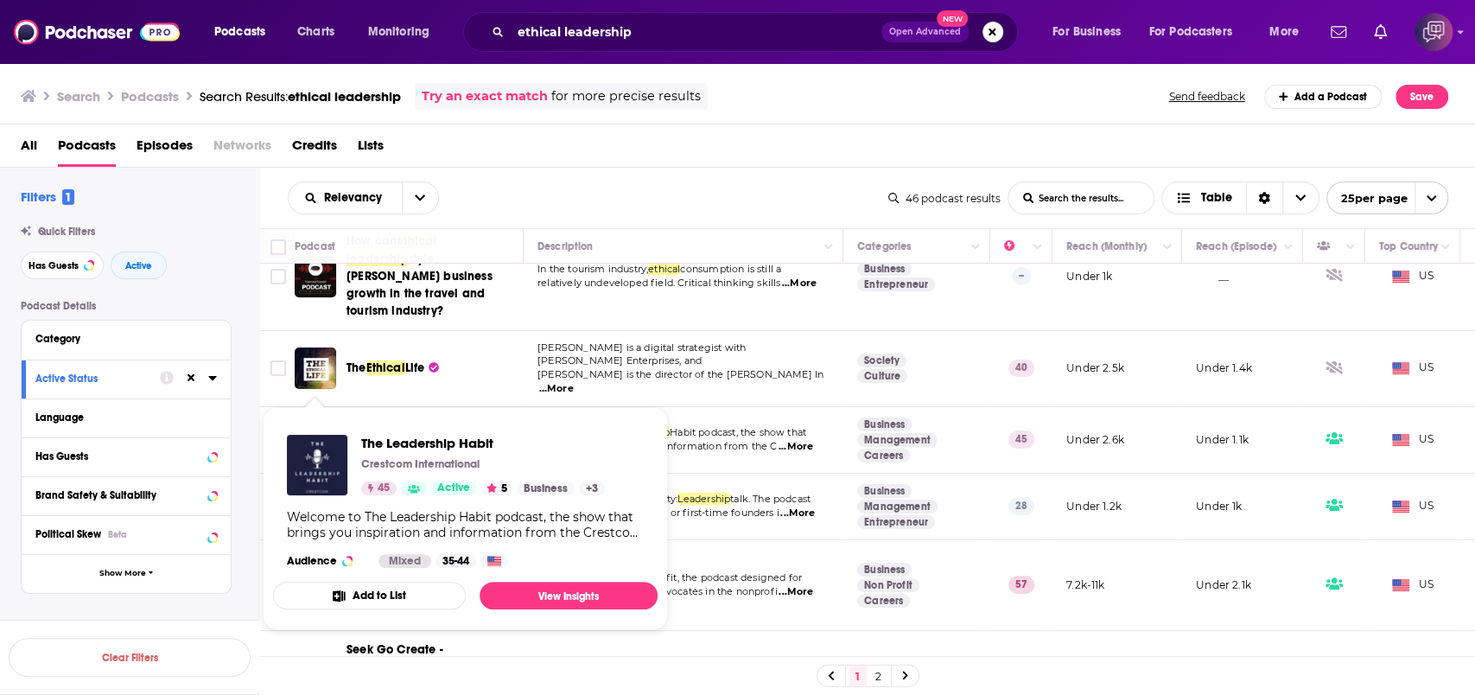
drag, startPoint x: 322, startPoint y: 420, endPoint x: 761, endPoint y: 210, distance: 485.9
click at [836, 182] on div "Relevancy List Search Input Search the results... Table" at bounding box center [588, 198] width 601 height 33
drag, startPoint x: 315, startPoint y: 411, endPoint x: 764, endPoint y: 188, distance: 500.9
click at [764, 188] on div "Relevancy List Search Input Search the results... Table" at bounding box center [588, 198] width 601 height 33
drag, startPoint x: 449, startPoint y: 401, endPoint x: 315, endPoint y: 465, distance: 147.7
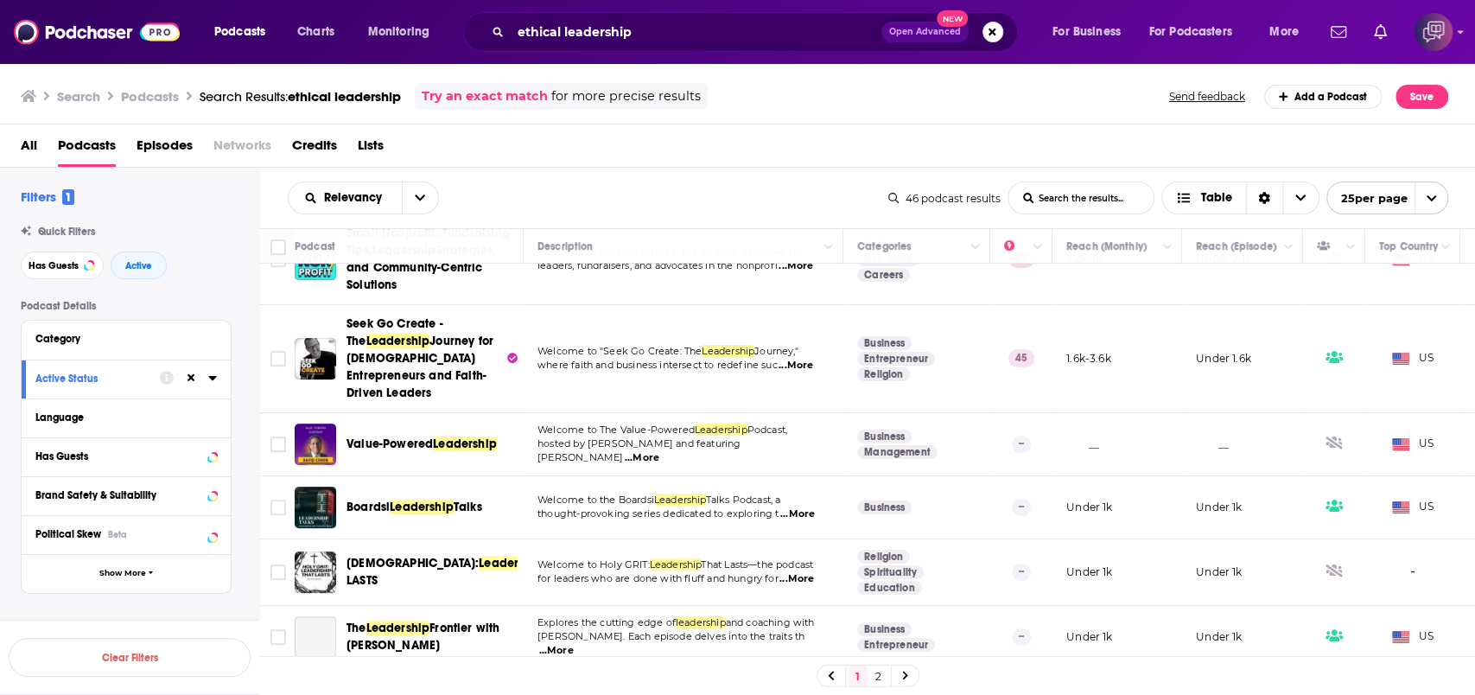
scroll to position [461, 0]
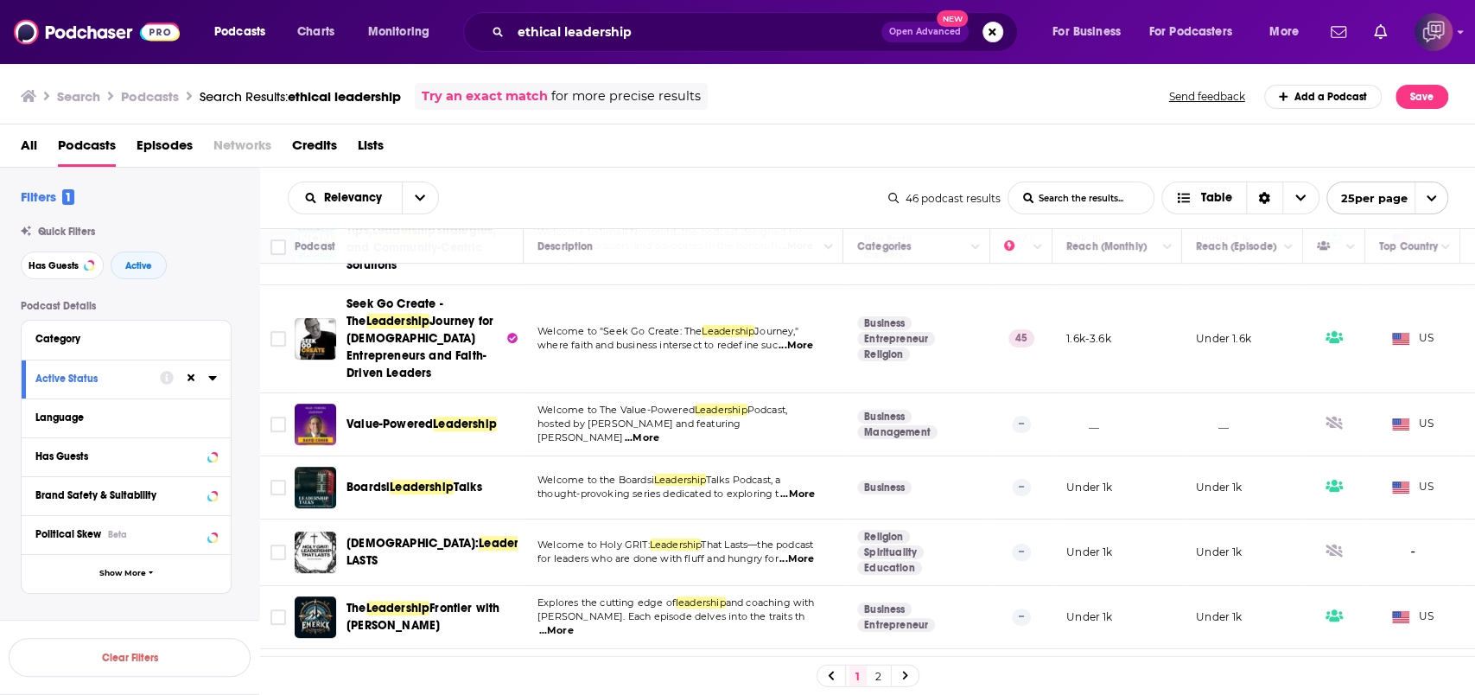
click at [691, 170] on div "Relevancy List Search Input Search the results... Table 46 podcast results List…" at bounding box center [868, 198] width 1216 height 61
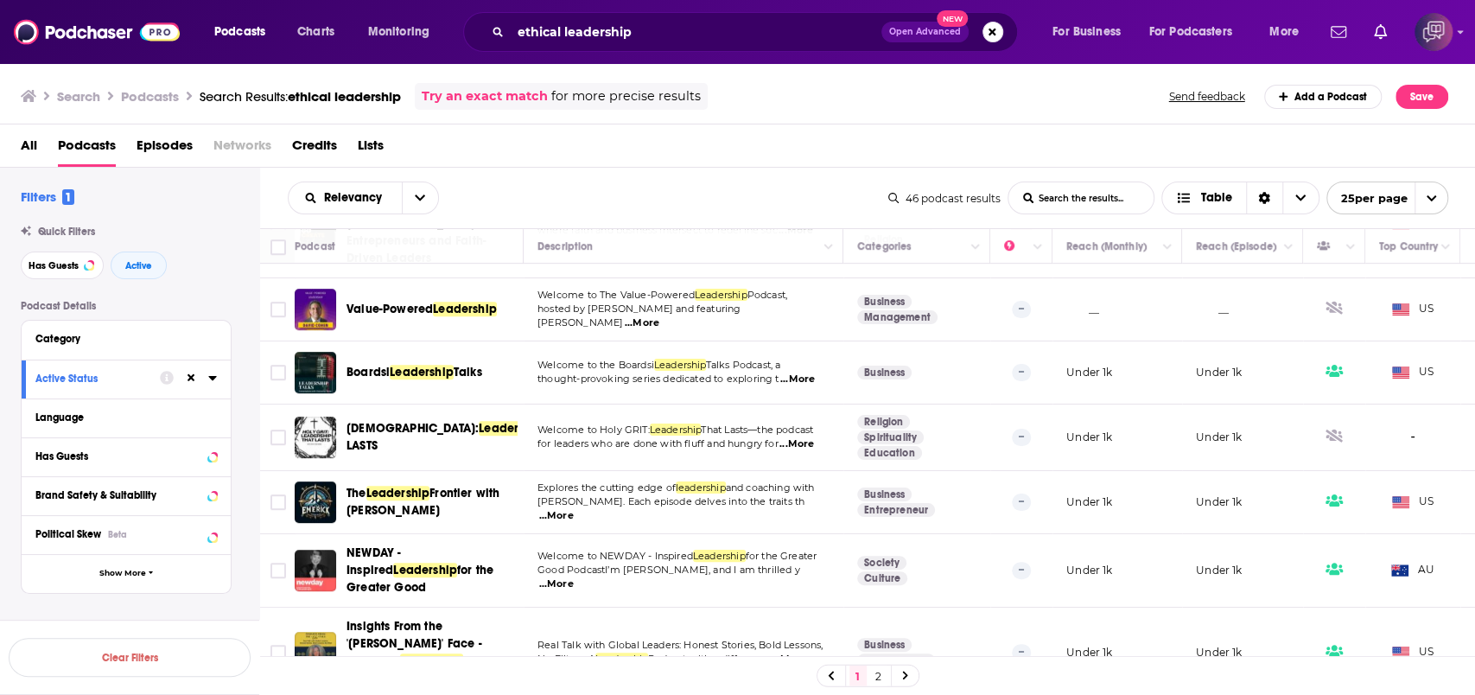
scroll to position [691, 0]
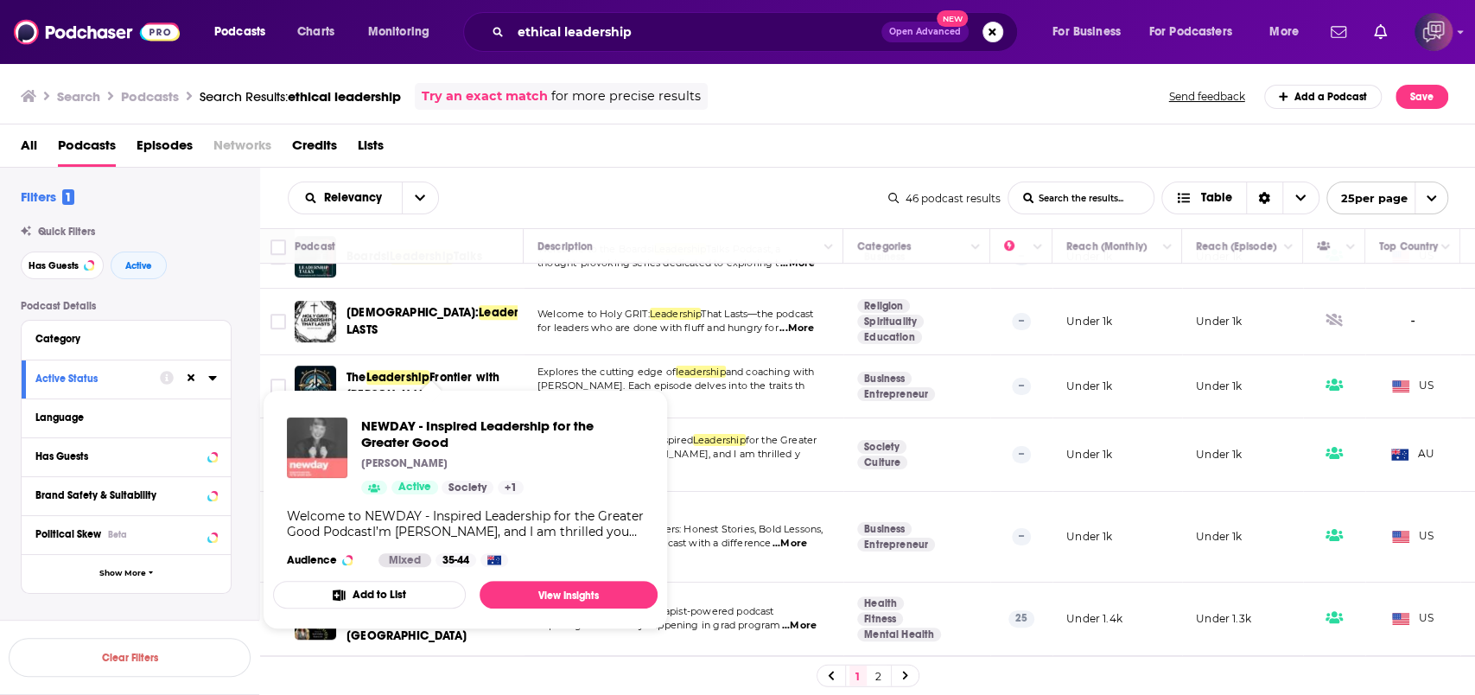
drag, startPoint x: 505, startPoint y: 398, endPoint x: 312, endPoint y: 448, distance: 199.2
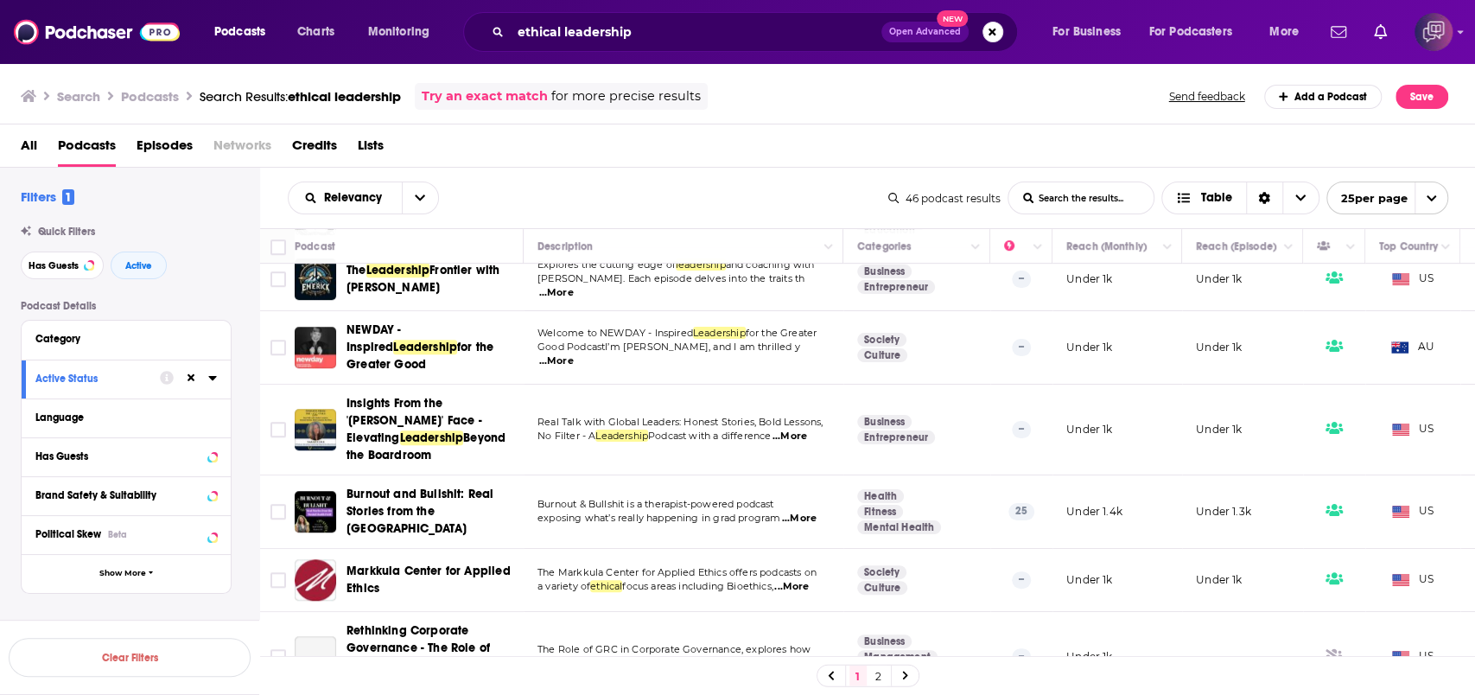
scroll to position [806, 0]
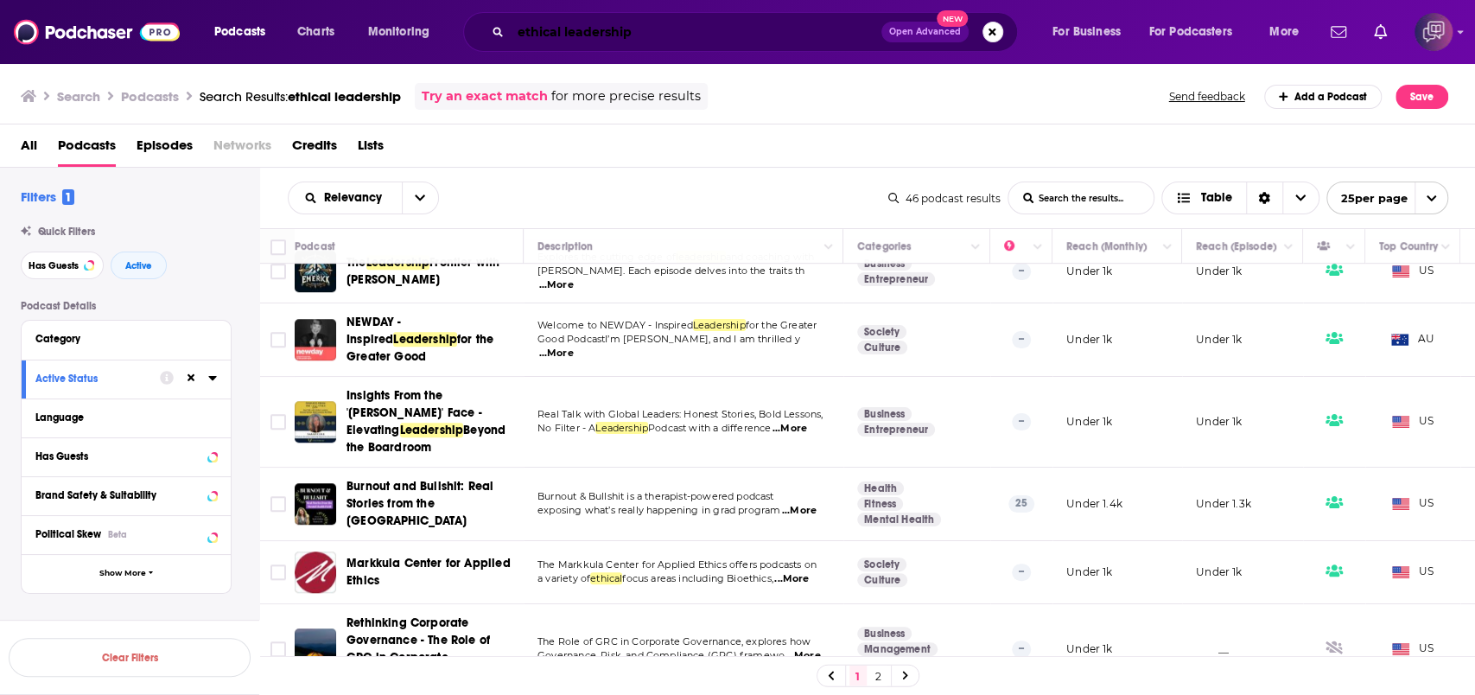
click at [727, 35] on input "ethical leadership" at bounding box center [696, 32] width 371 height 28
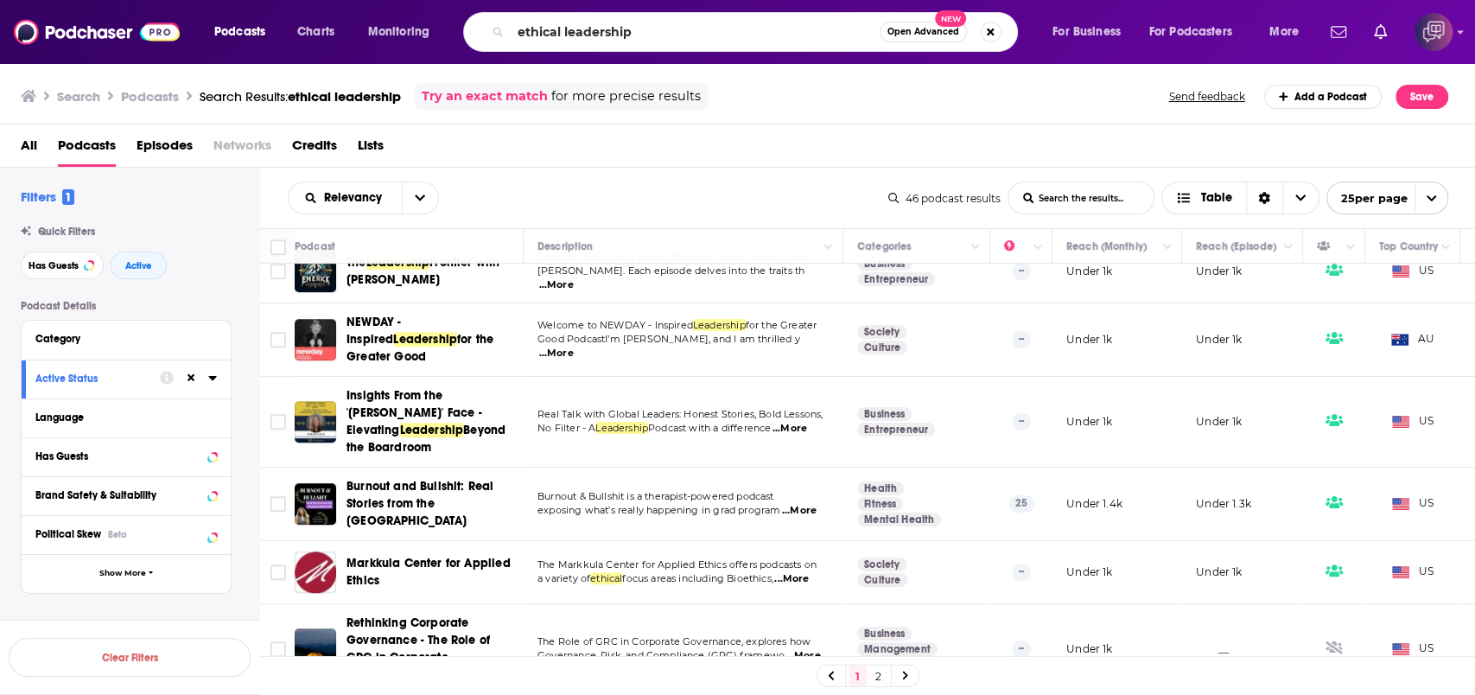
click at [914, 35] on span "Open Advanced" at bounding box center [924, 32] width 72 height 9
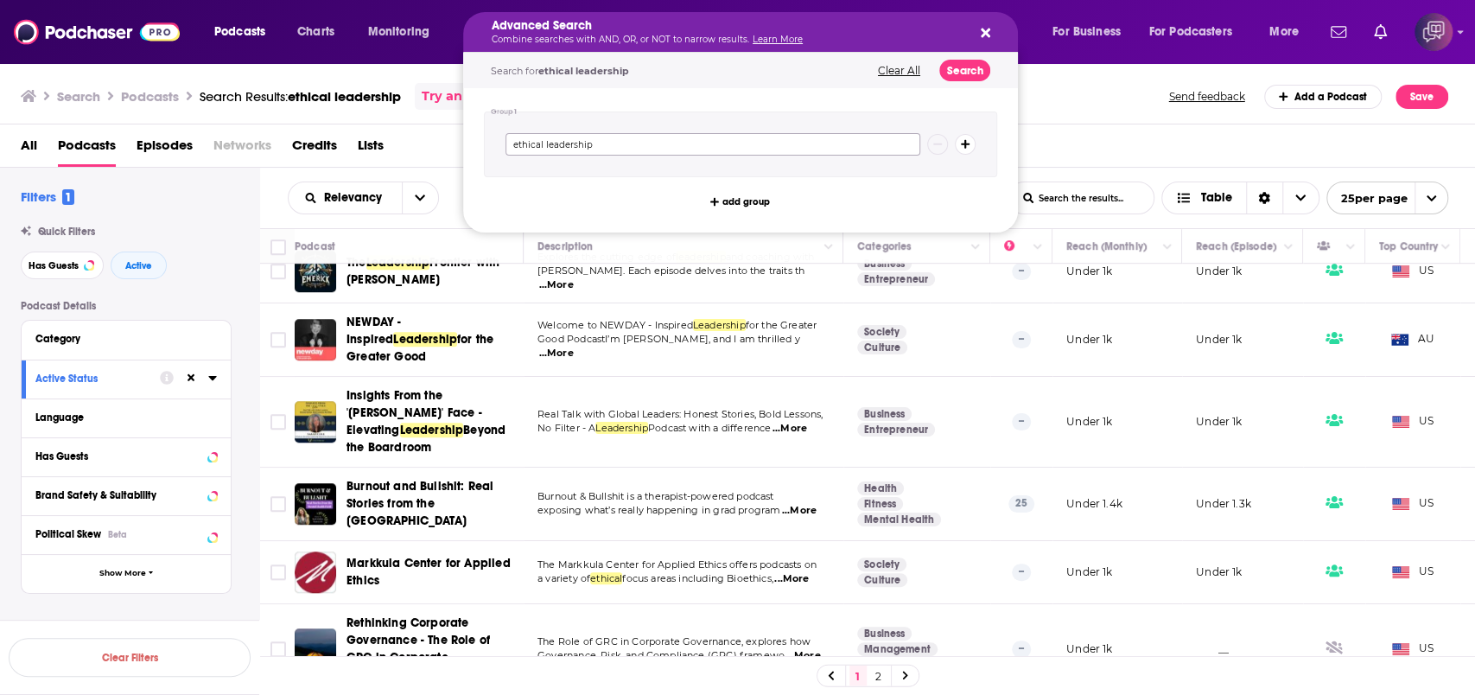
drag, startPoint x: 867, startPoint y: 141, endPoint x: 475, endPoint y: 157, distance: 392.7
click at [475, 157] on div "Group 1 ethical leadership add group" at bounding box center [740, 160] width 555 height 144
type input "P"
type input "activists"
click at [982, 72] on button "Search" at bounding box center [965, 71] width 51 height 22
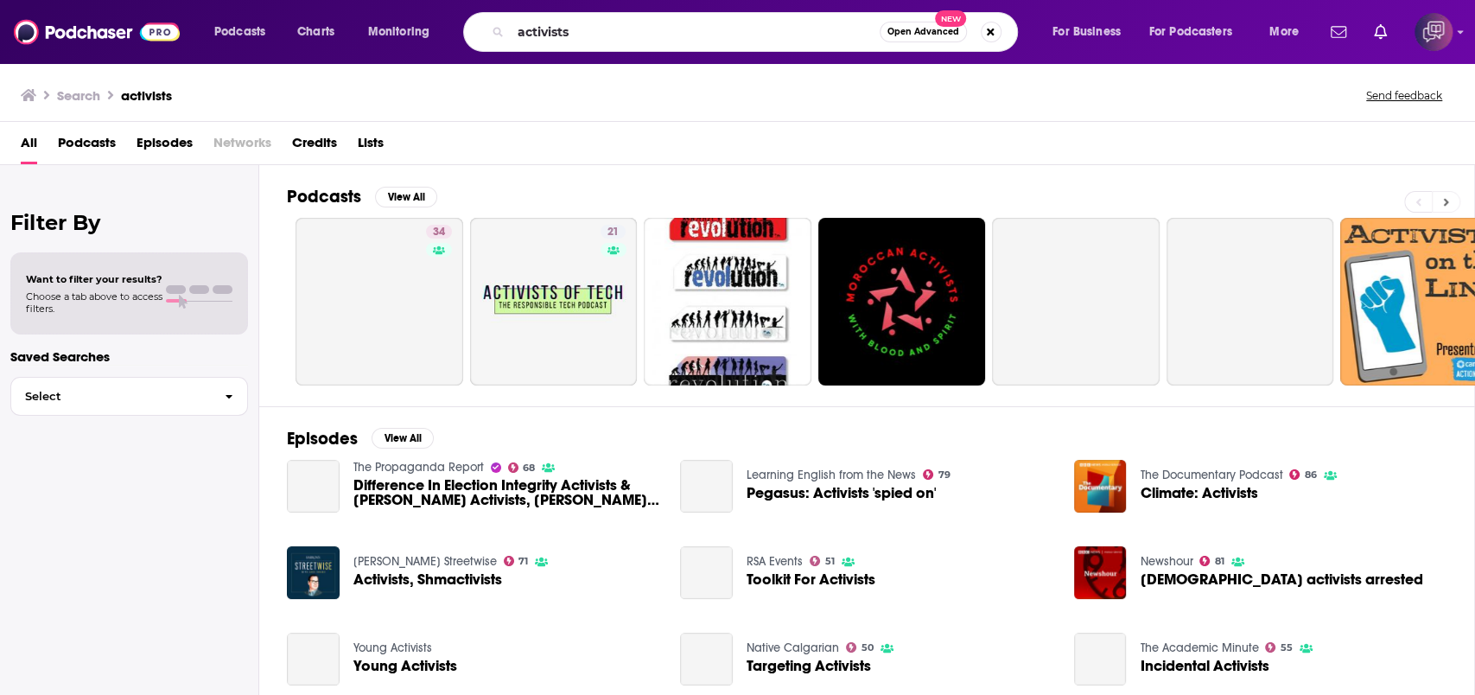
click at [1452, 195] on button at bounding box center [1446, 202] width 29 height 22
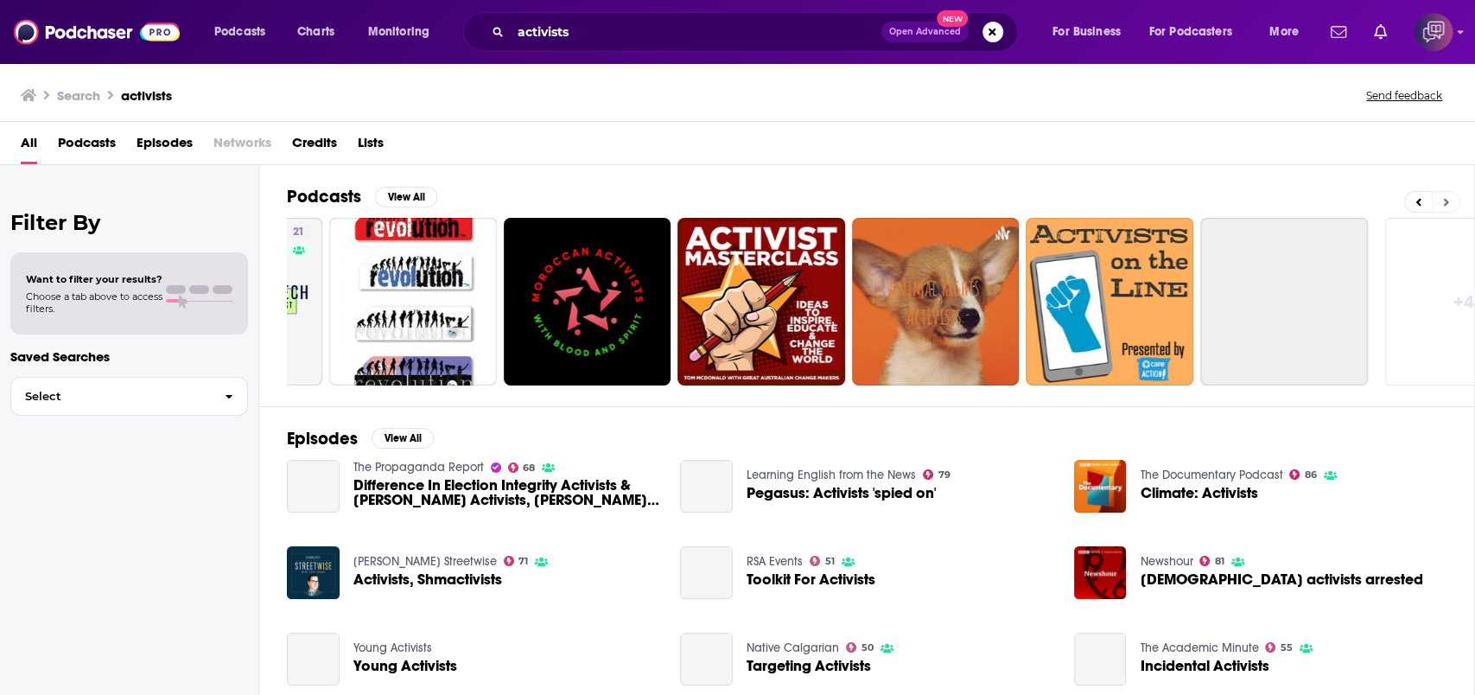
click at [1452, 195] on button at bounding box center [1446, 202] width 29 height 22
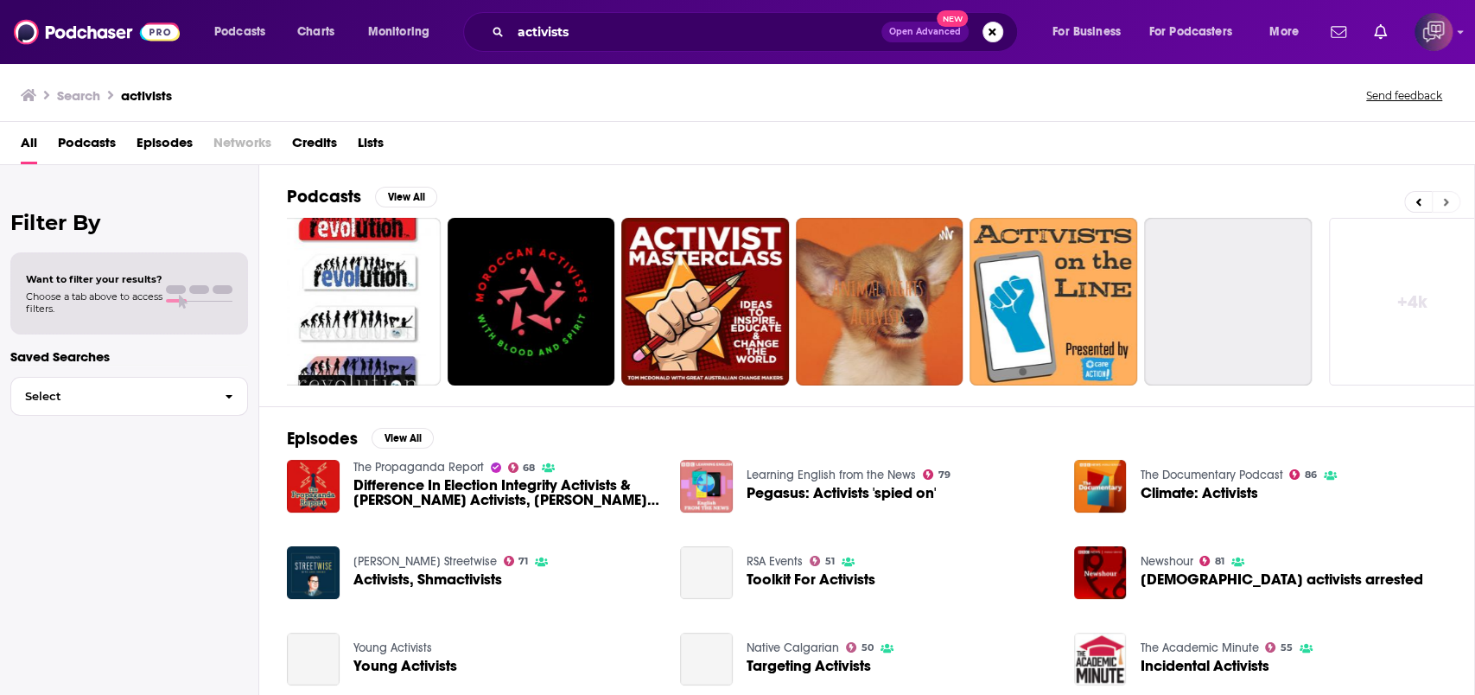
scroll to position [0, 399]
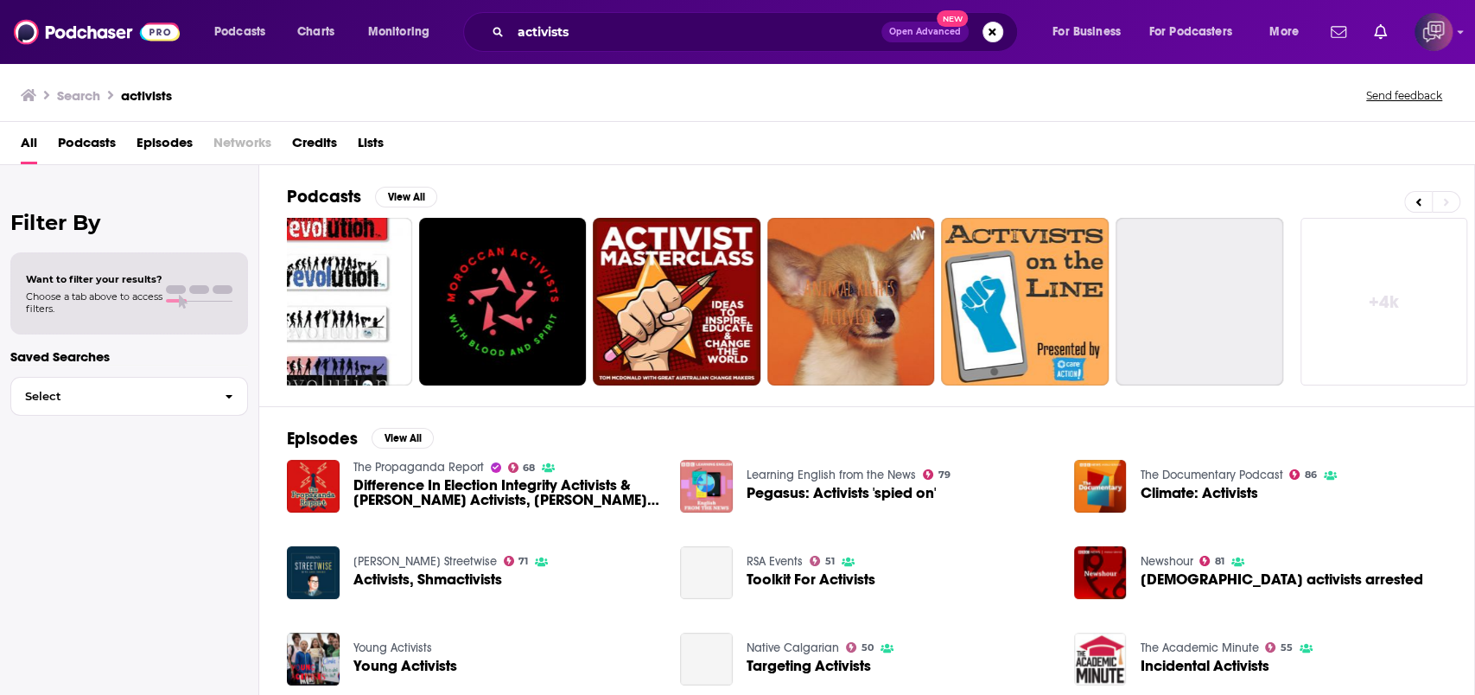
click at [1389, 314] on link "+ 4k" at bounding box center [1385, 302] width 168 height 168
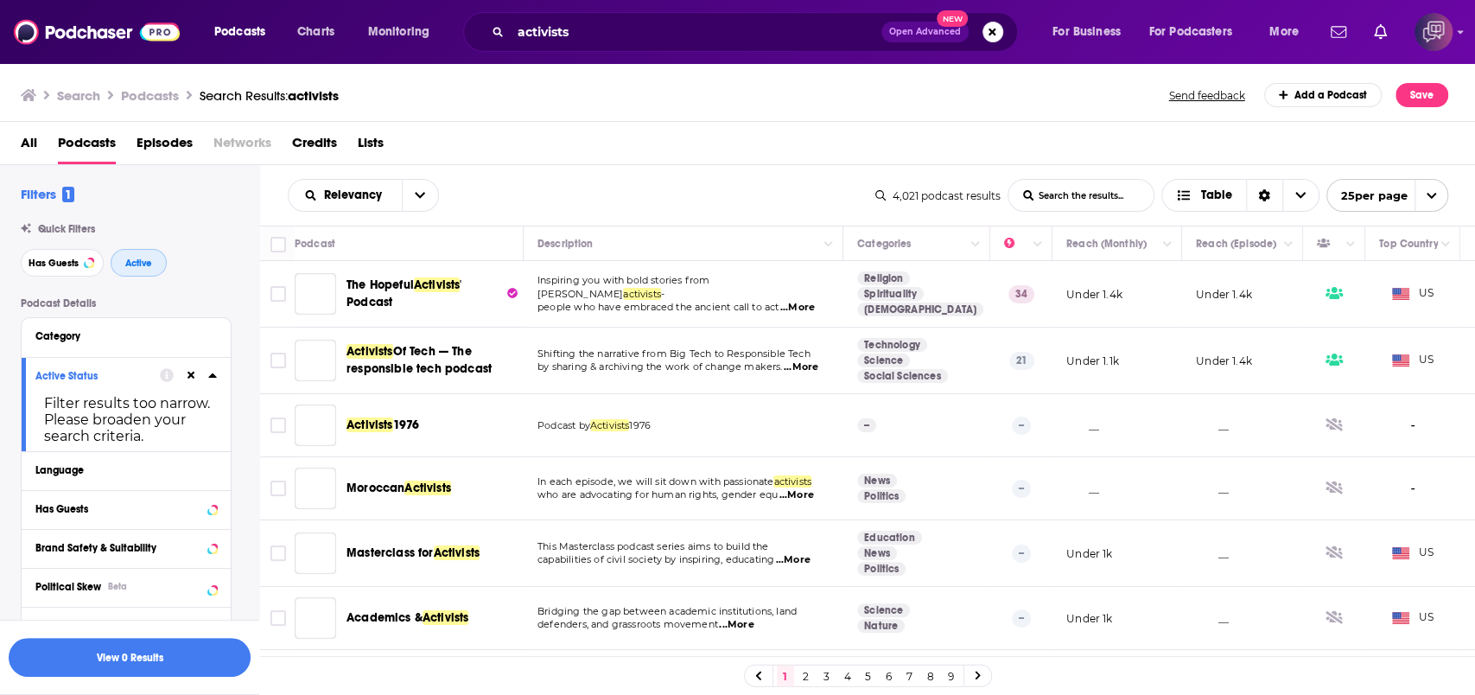
click at [134, 271] on button "Active" at bounding box center [139, 263] width 56 height 28
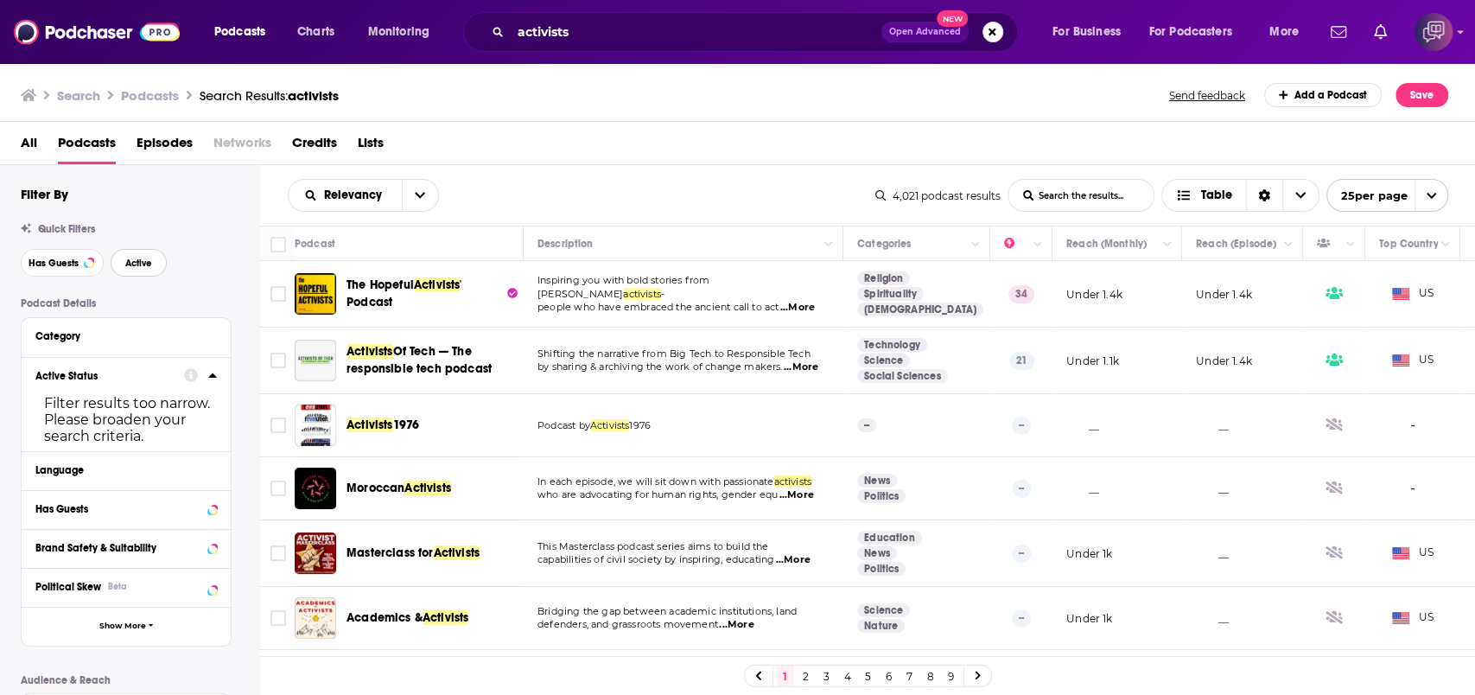
click at [134, 271] on button "Active" at bounding box center [139, 263] width 56 height 28
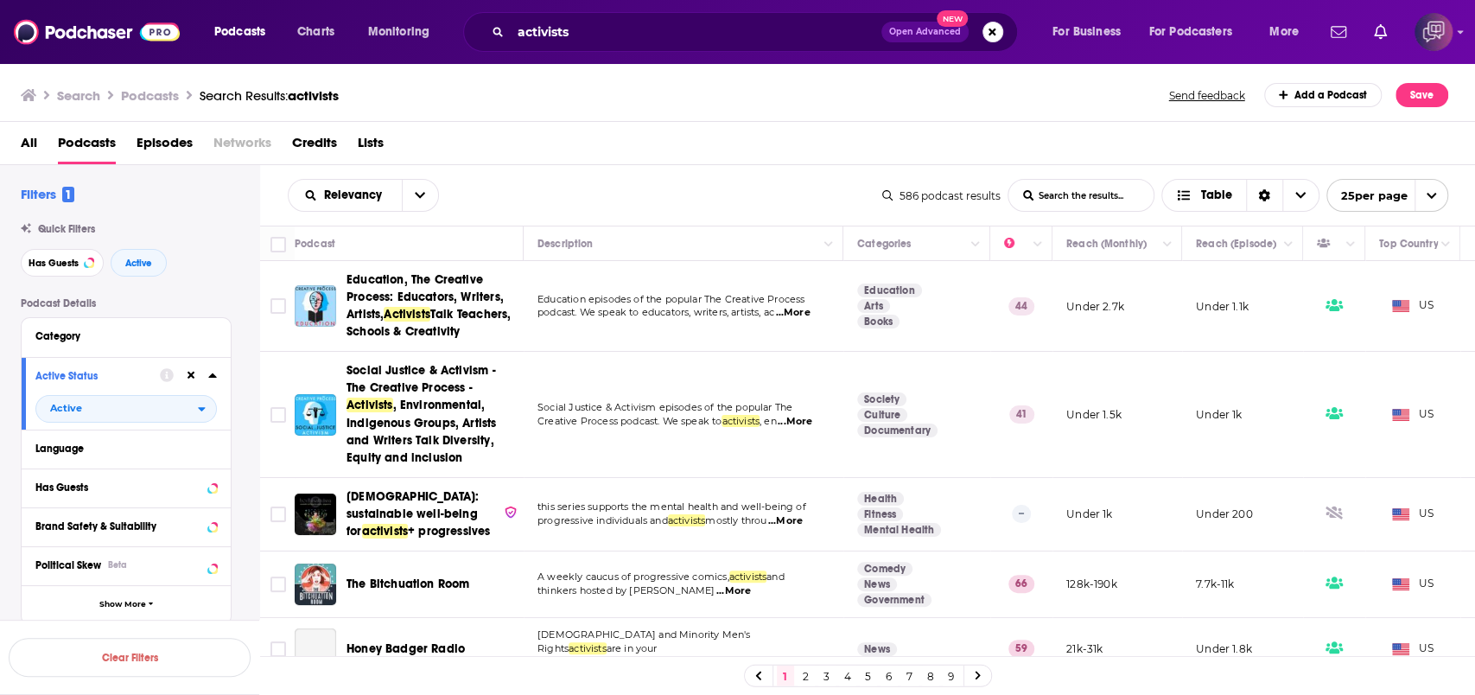
click at [478, 137] on div "All Podcasts Episodes Networks Credits Lists" at bounding box center [742, 146] width 1442 height 35
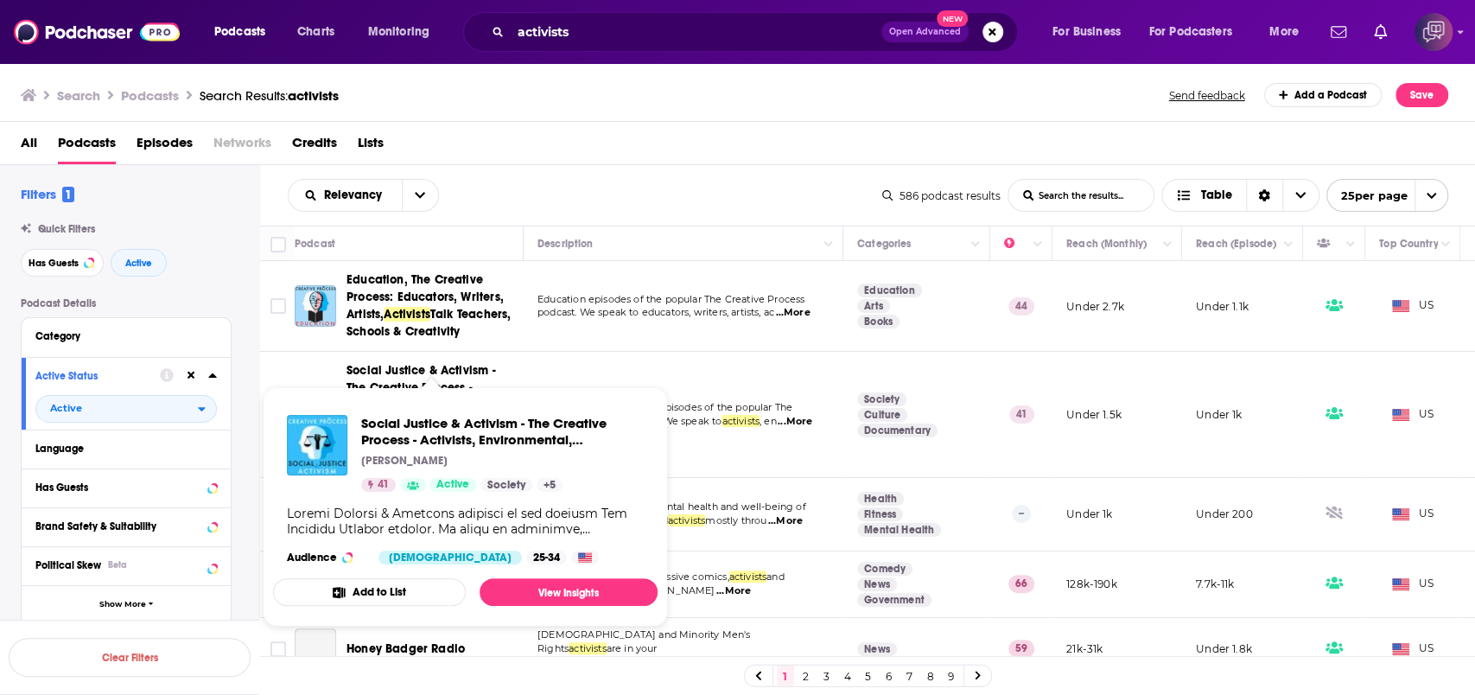
drag, startPoint x: 464, startPoint y: 403, endPoint x: 563, endPoint y: 135, distance: 285.5
click at [563, 135] on div "All Podcasts Episodes Networks Credits Lists" at bounding box center [742, 146] width 1442 height 35
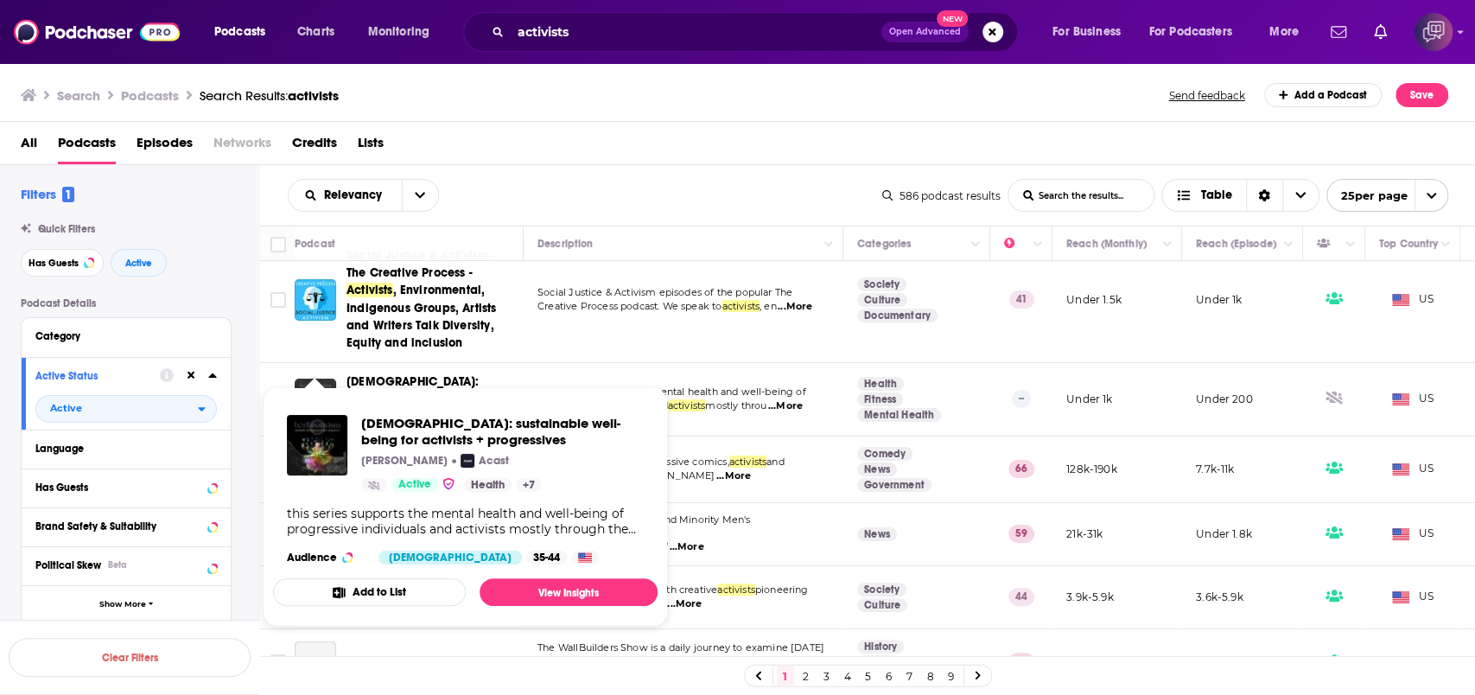
scroll to position [230, 0]
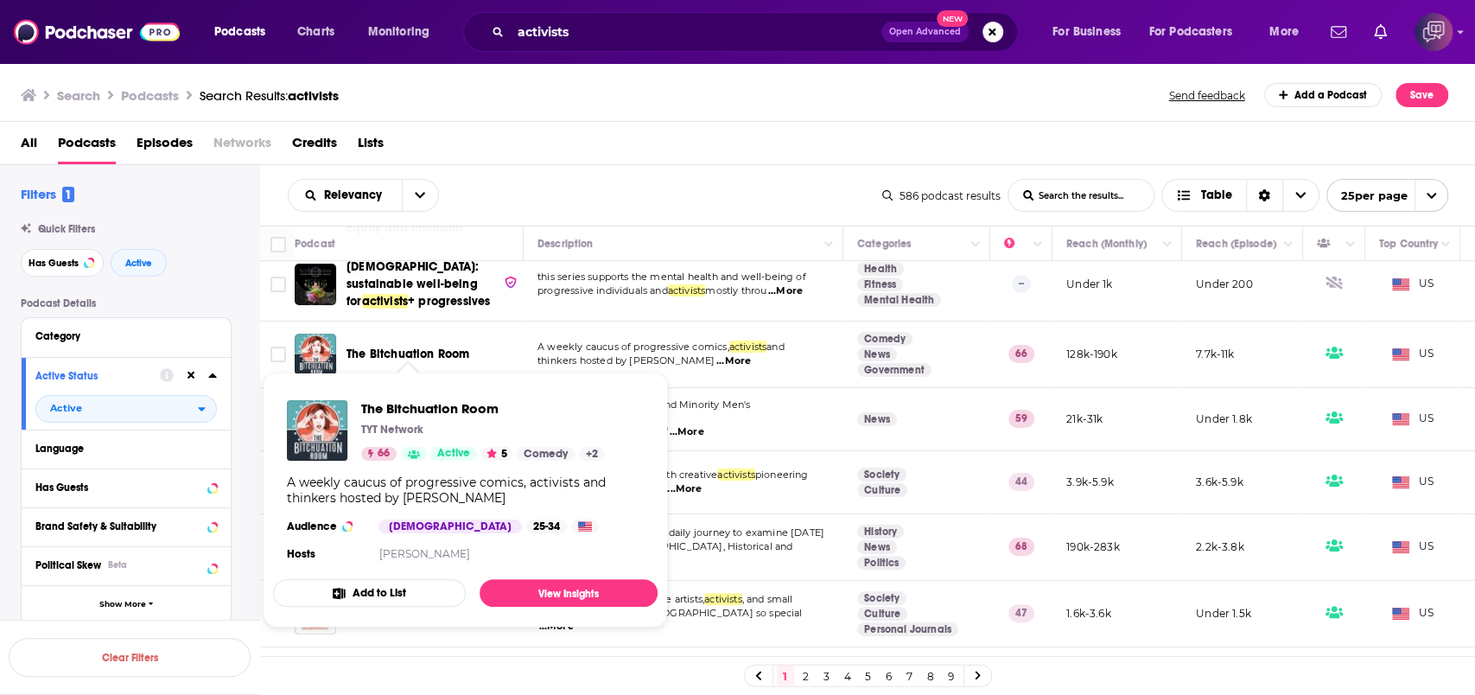
drag, startPoint x: 319, startPoint y: 366, endPoint x: 636, endPoint y: 110, distance: 408.1
click at [636, 110] on div "Search Podcasts Search Results: activists Send feedback Add a Podcast Save" at bounding box center [738, 92] width 1476 height 60
drag, startPoint x: 427, startPoint y: 368, endPoint x: 332, endPoint y: 429, distance: 112.7
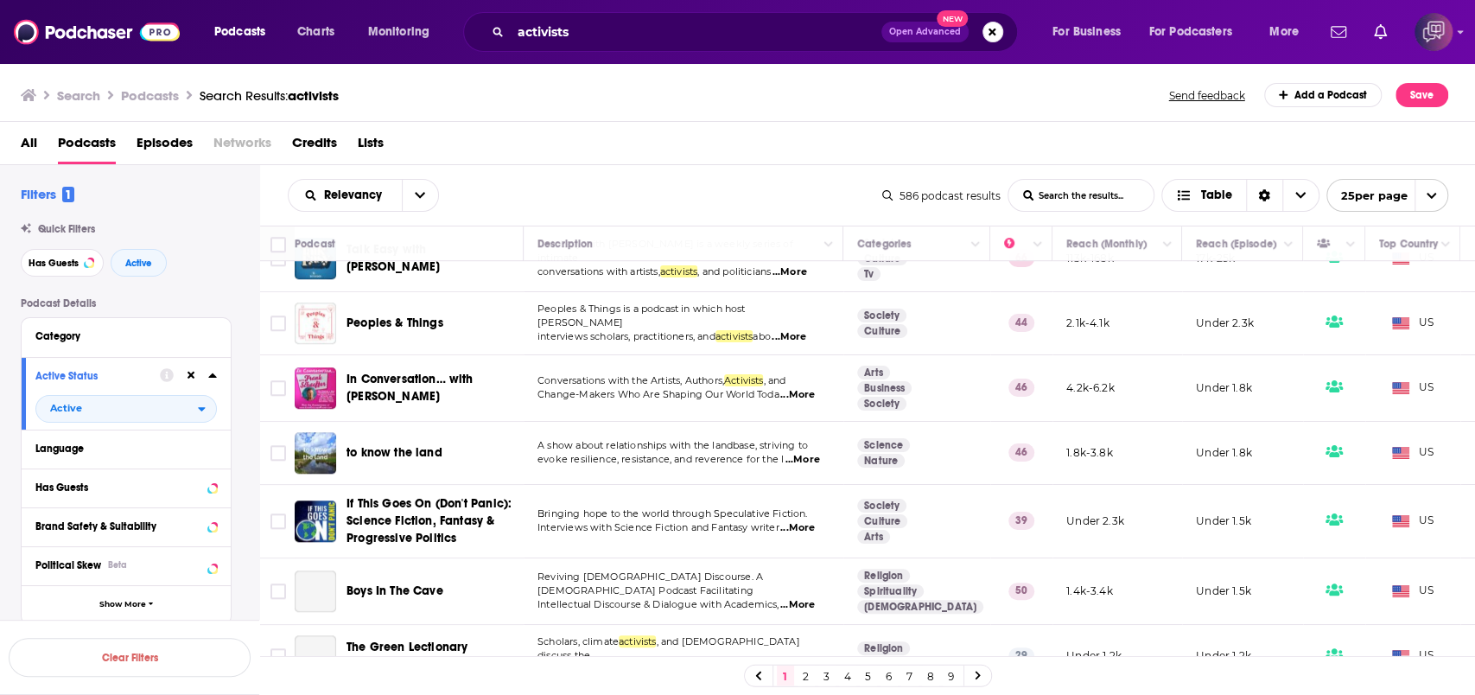
scroll to position [806, 0]
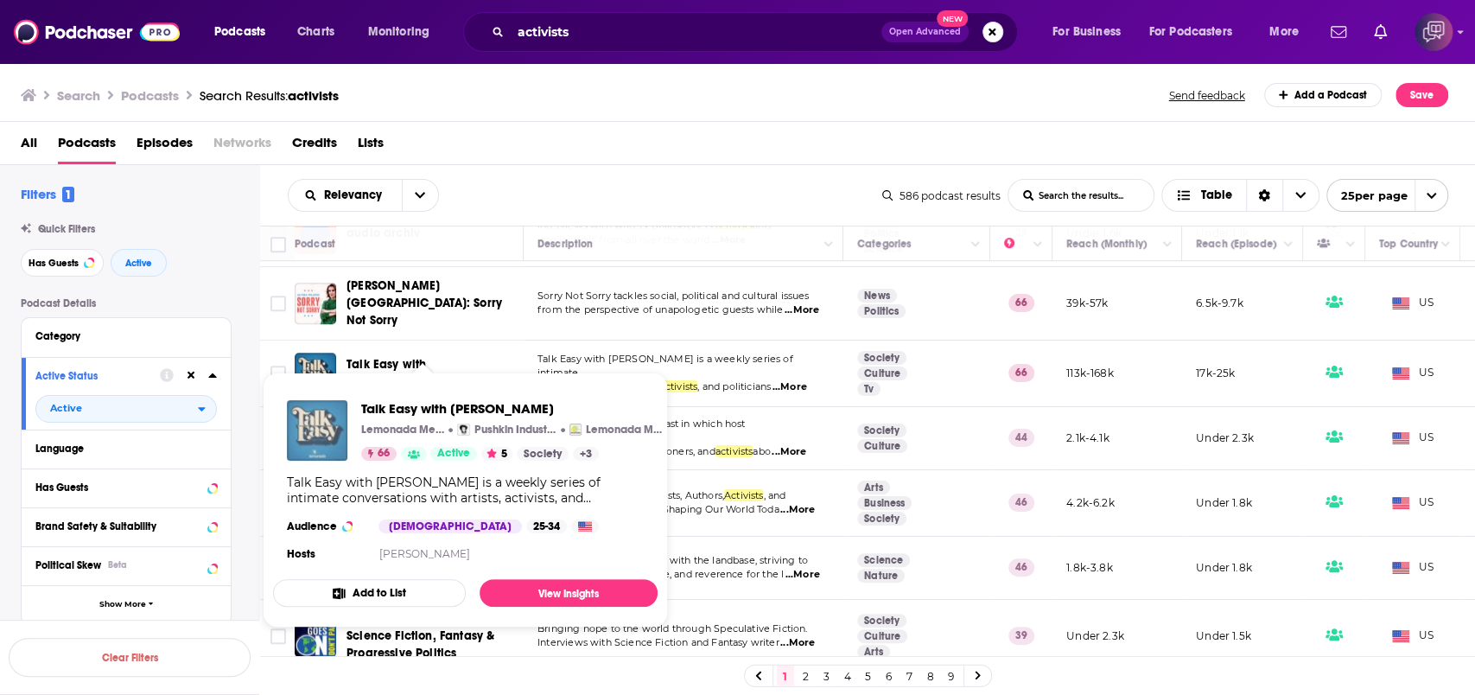
drag, startPoint x: 448, startPoint y: 376, endPoint x: 320, endPoint y: 423, distance: 136.2
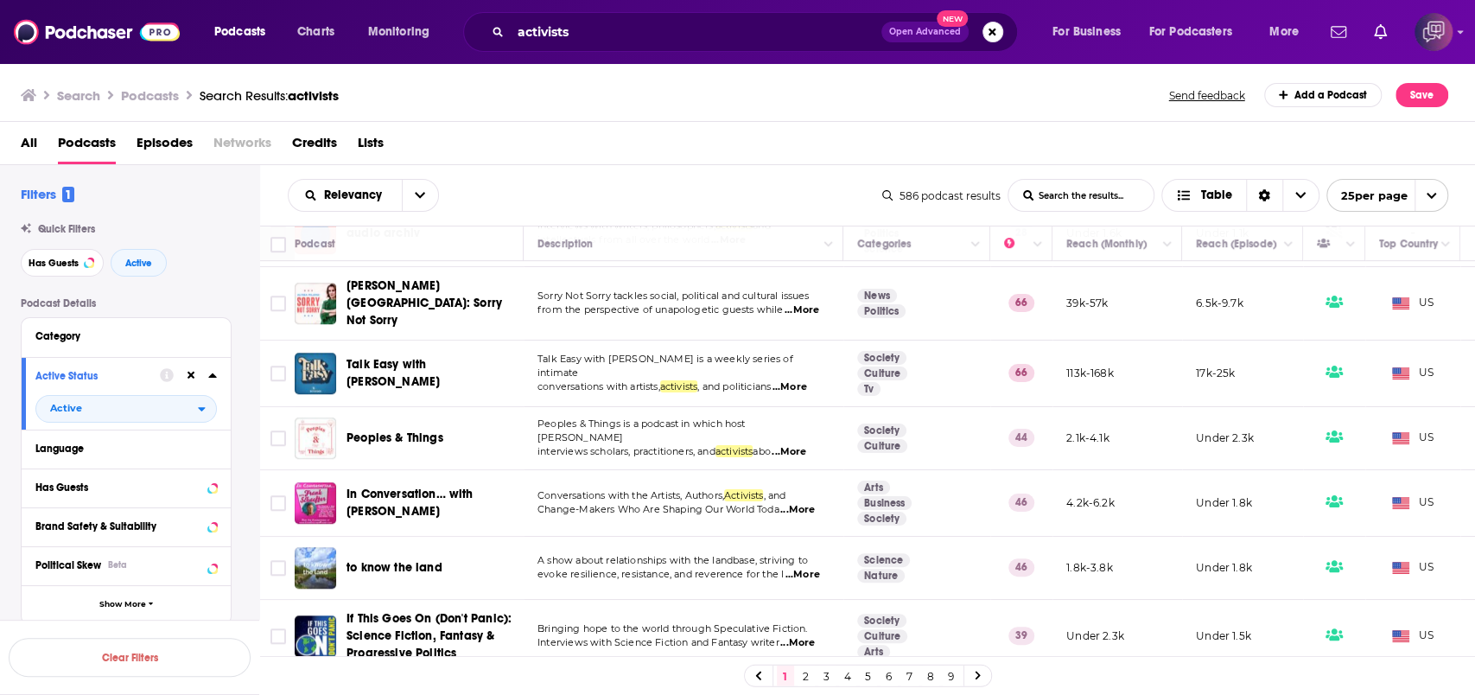
click at [494, 86] on div "Search Podcasts Search Results: activists Send feedback Add a Podcast Save" at bounding box center [735, 95] width 1428 height 24
click at [930, 42] on div "activists Open Advanced New" at bounding box center [740, 32] width 555 height 40
click at [934, 28] on span "Open Advanced" at bounding box center [925, 32] width 72 height 9
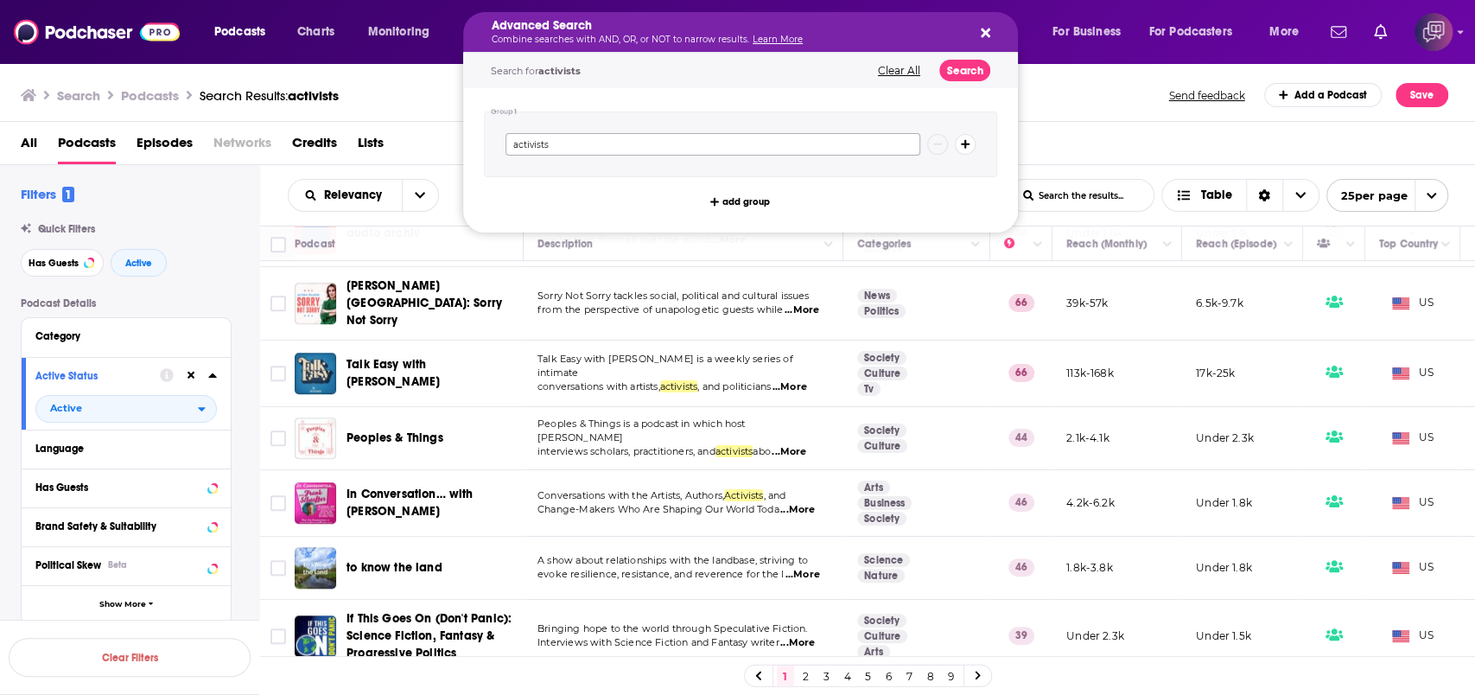
click at [849, 138] on input "activists" at bounding box center [713, 144] width 415 height 22
paste input "business coach"
drag, startPoint x: 636, startPoint y: 149, endPoint x: 430, endPoint y: 147, distance: 206.6
click at [430, 147] on div "Podcasts Charts Monitoring Advanced Search Combine searches with AND, OR, or NO…" at bounding box center [737, 347] width 1475 height 695
type input "business coachING"
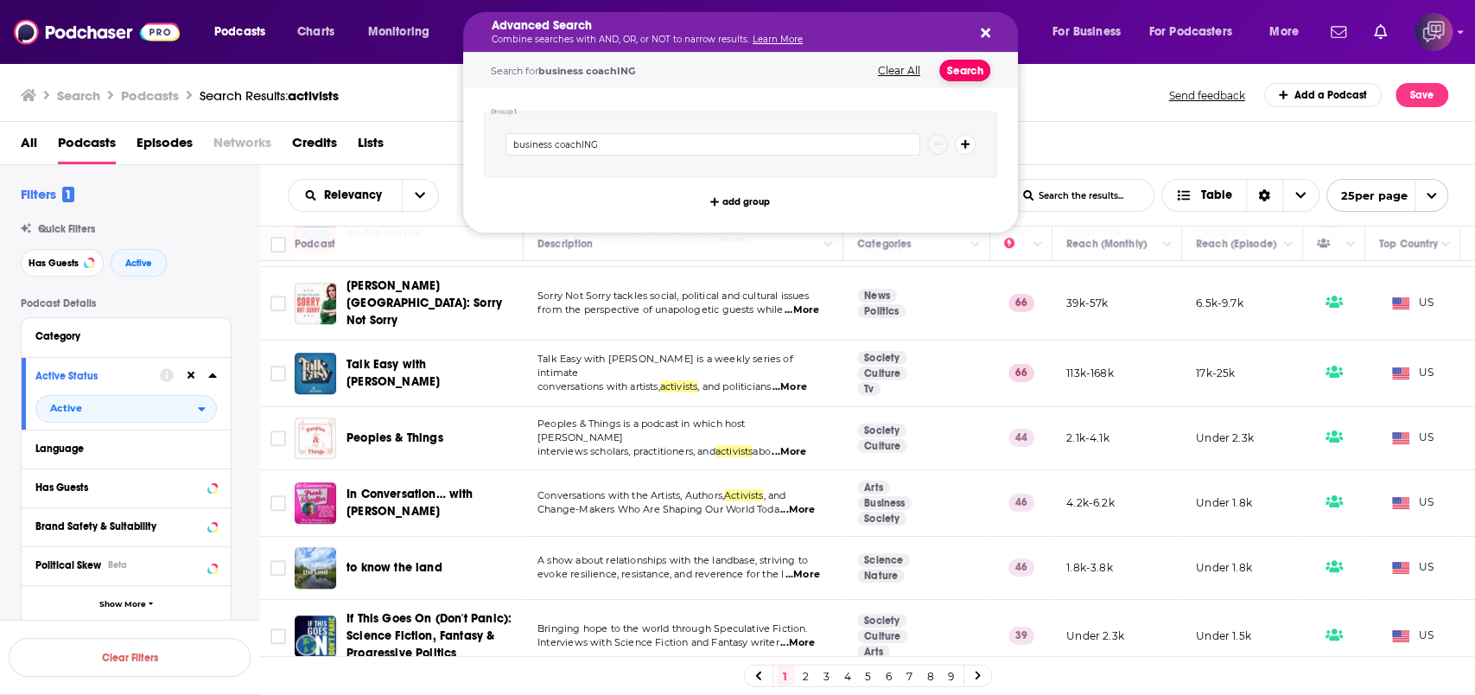
click at [964, 67] on button "Search" at bounding box center [965, 71] width 51 height 22
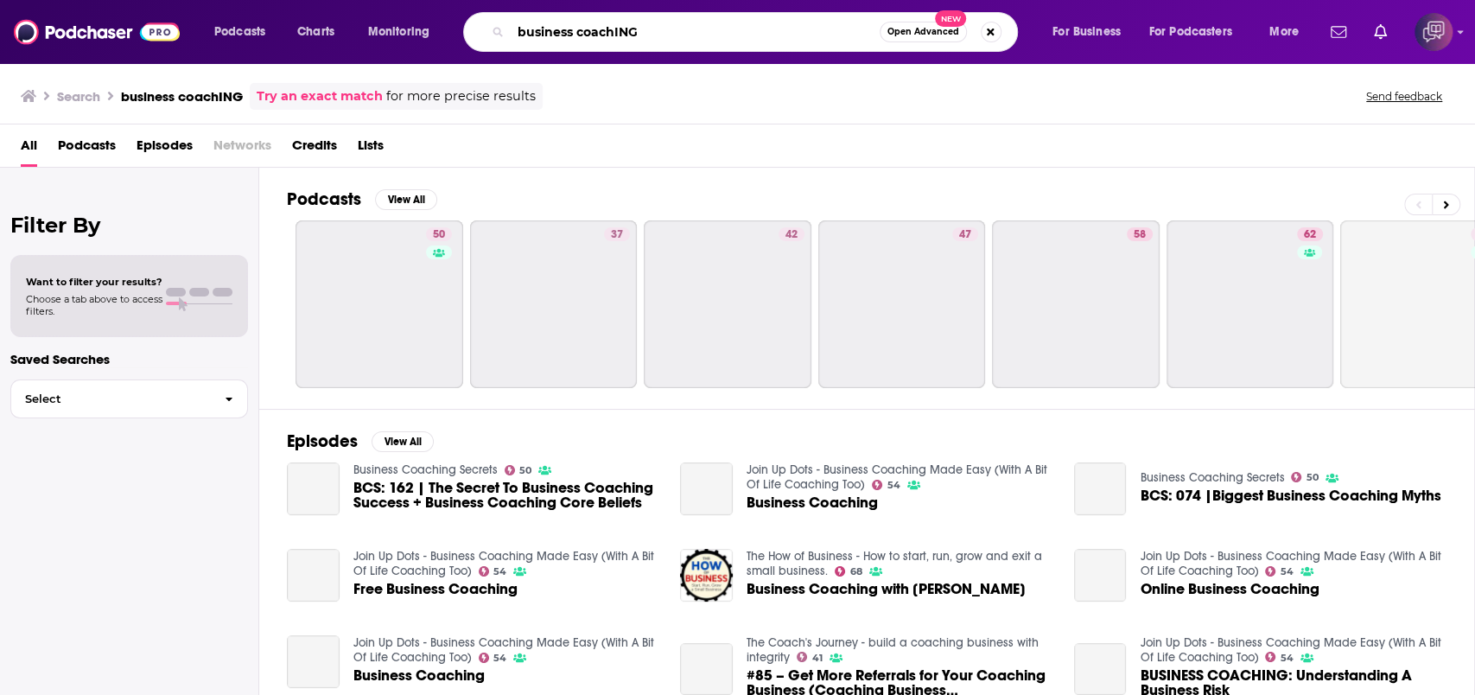
drag, startPoint x: 671, startPoint y: 37, endPoint x: 613, endPoint y: 42, distance: 58.1
click at [613, 42] on input "business coachING" at bounding box center [695, 32] width 369 height 28
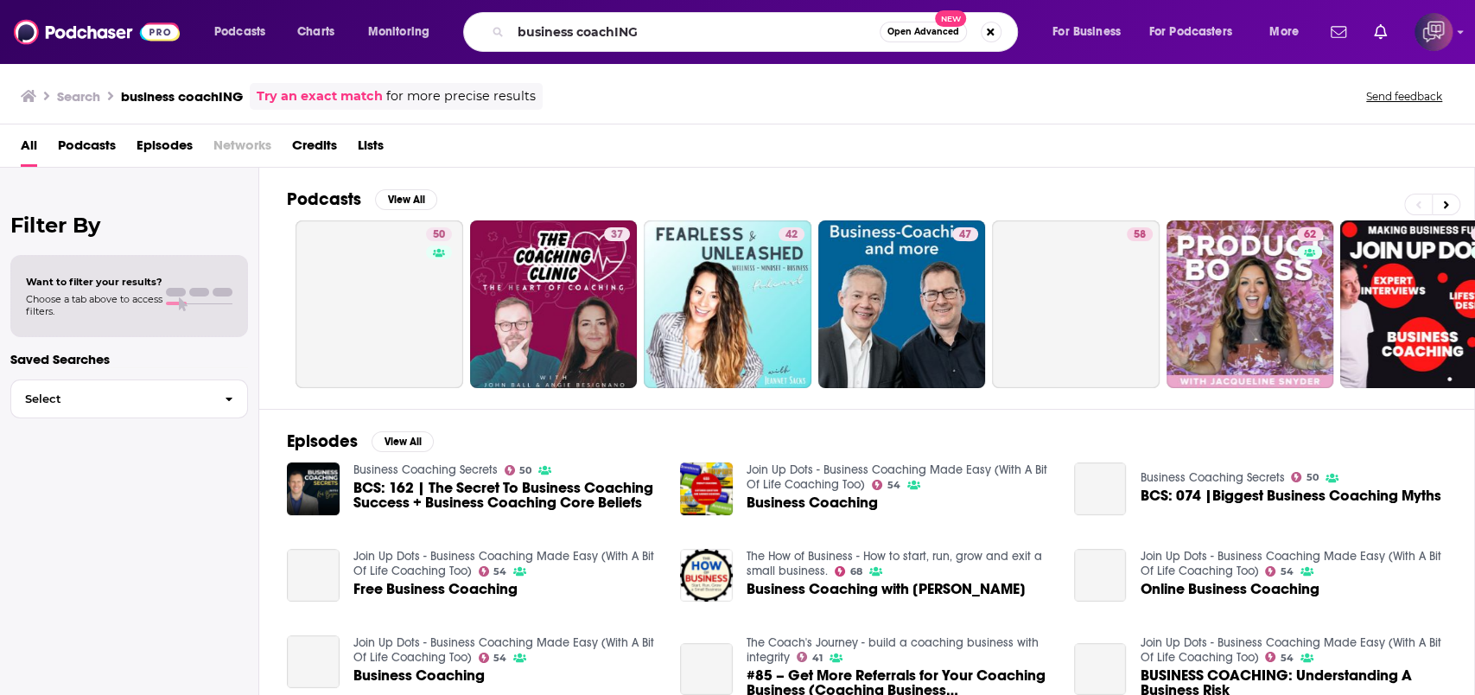
click at [677, 150] on div "All Podcasts Episodes Networks Credits Lists" at bounding box center [741, 148] width 1441 height 35
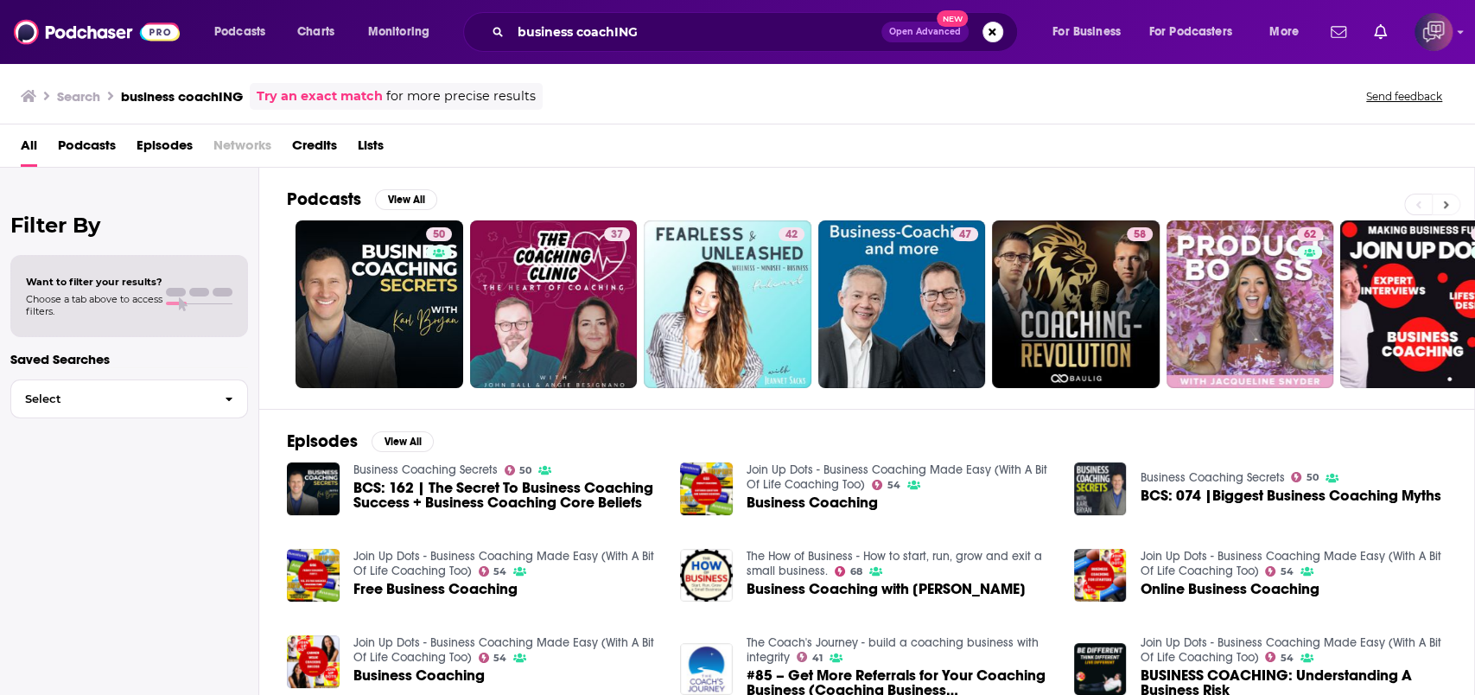
click at [1452, 205] on button at bounding box center [1446, 205] width 29 height 22
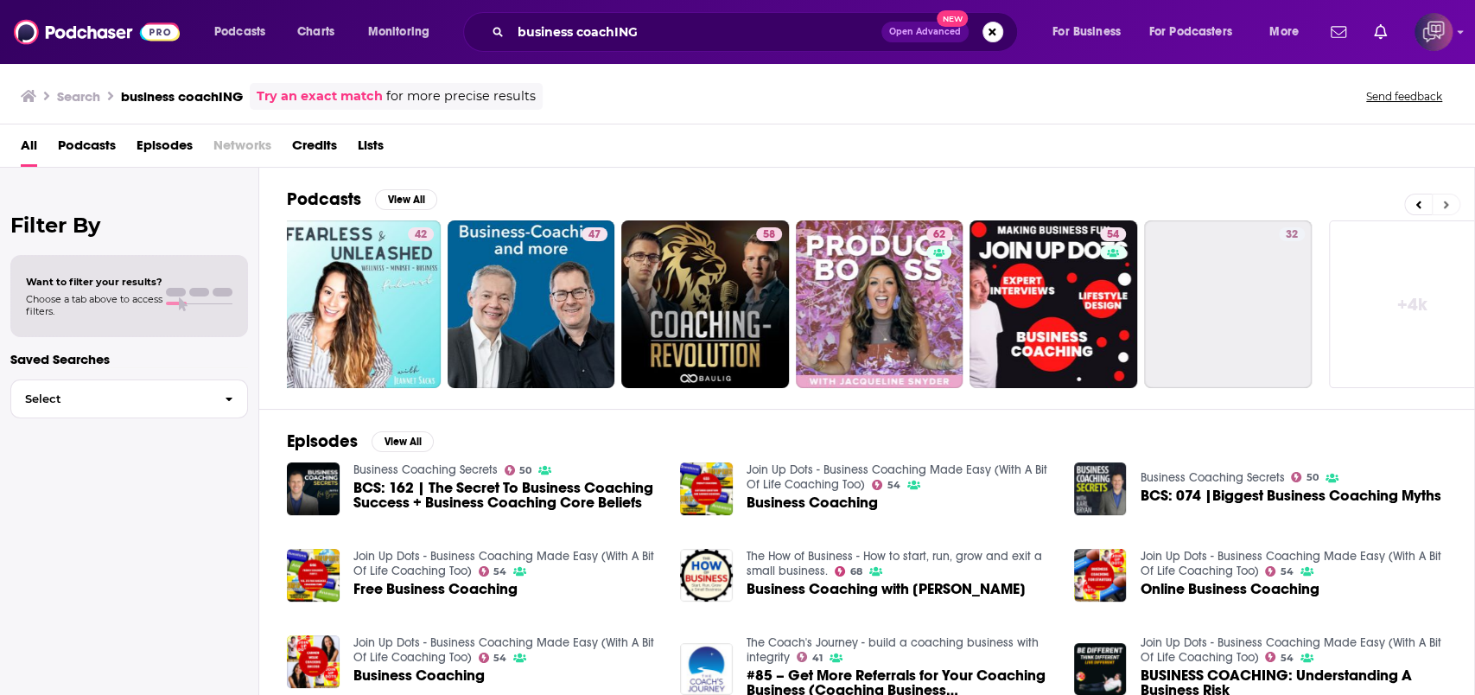
click at [1452, 205] on button at bounding box center [1446, 205] width 29 height 22
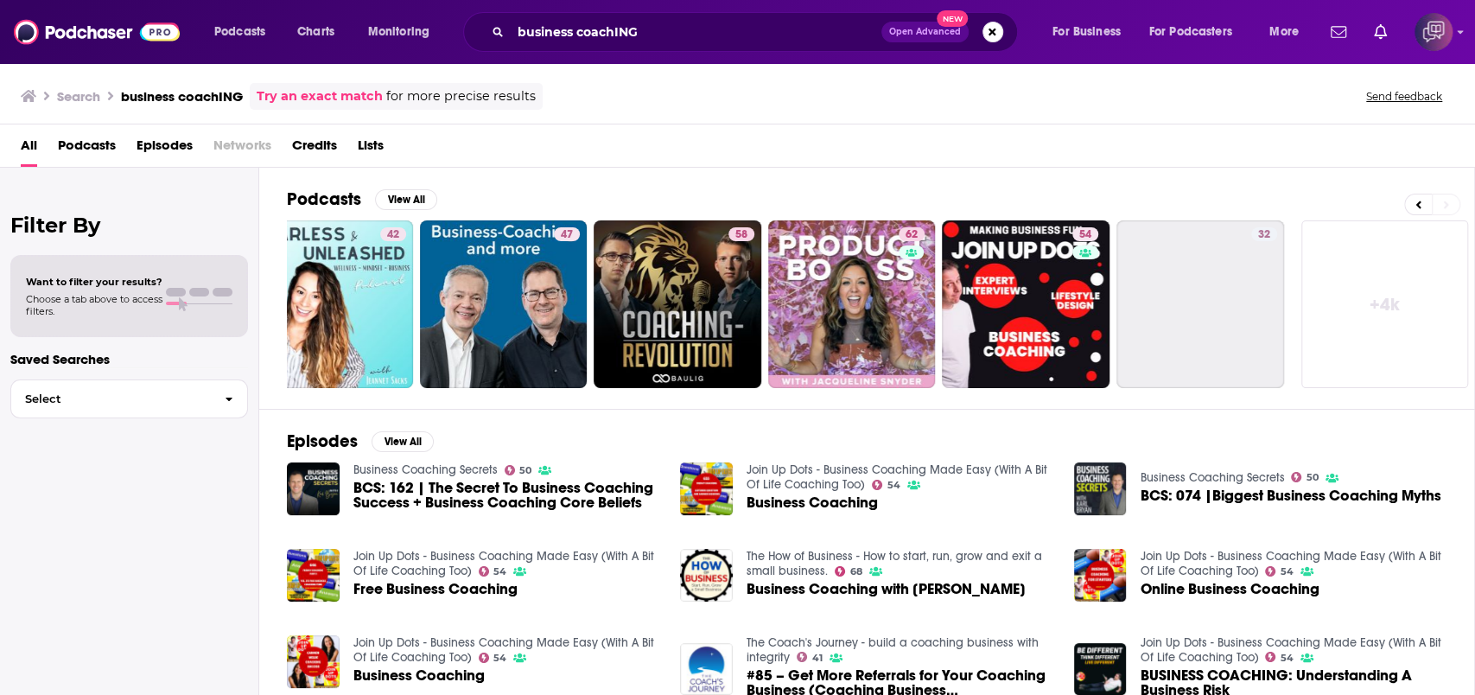
scroll to position [0, 399]
click at [1379, 287] on link "+ 4k" at bounding box center [1385, 304] width 168 height 168
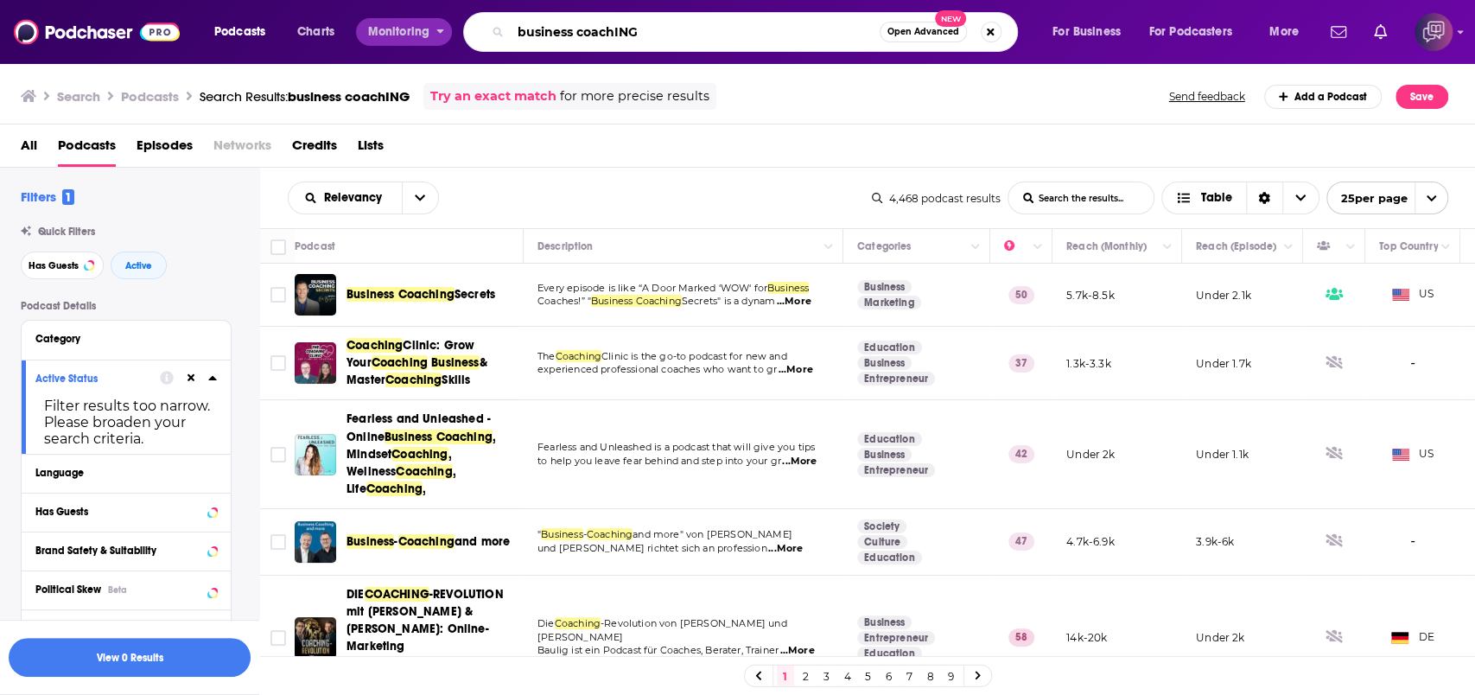
drag, startPoint x: 664, startPoint y: 36, endPoint x: 428, endPoint y: 16, distance: 236.8
click at [375, 22] on div "Podcasts Charts Monitoring business coachING Open Advanced New For Business For…" at bounding box center [758, 32] width 1113 height 40
paste input "maximize revenue"
type input "maximize revenue"
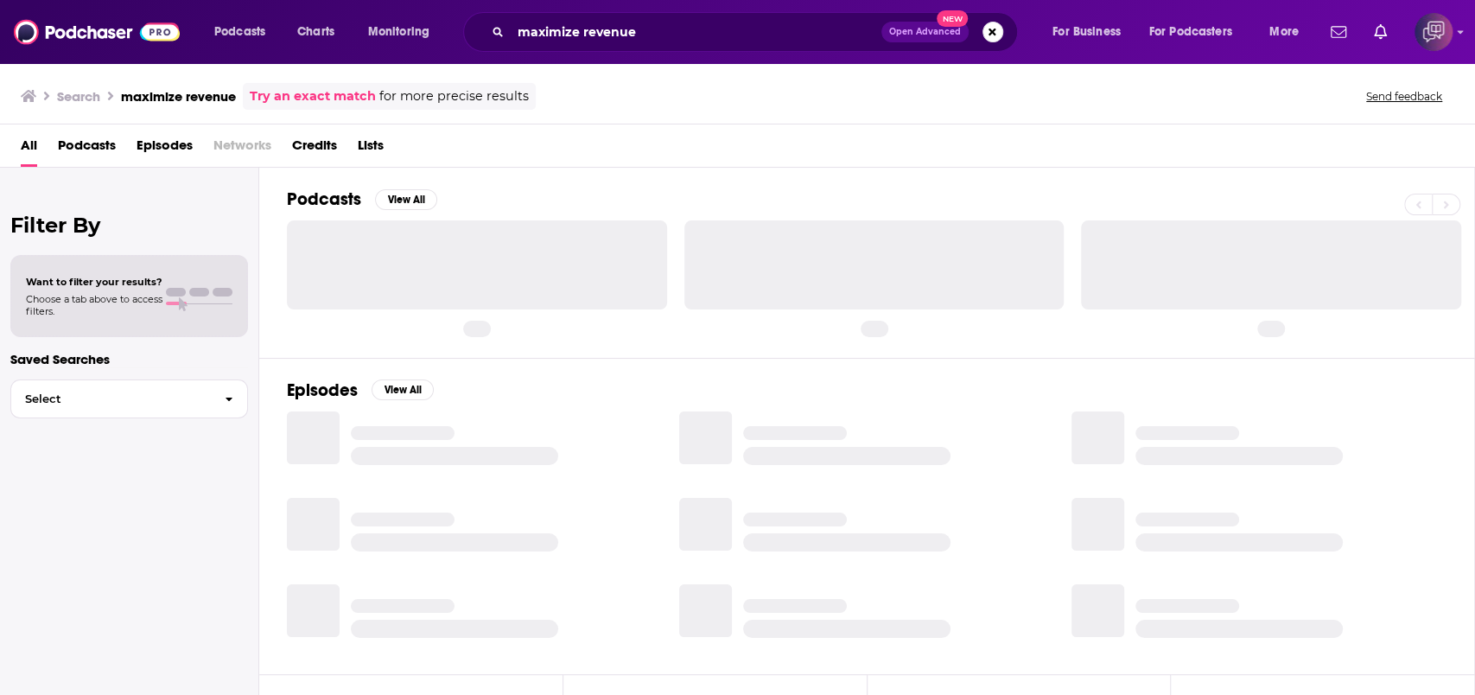
click at [938, 34] on span "Open Advanced" at bounding box center [925, 32] width 72 height 9
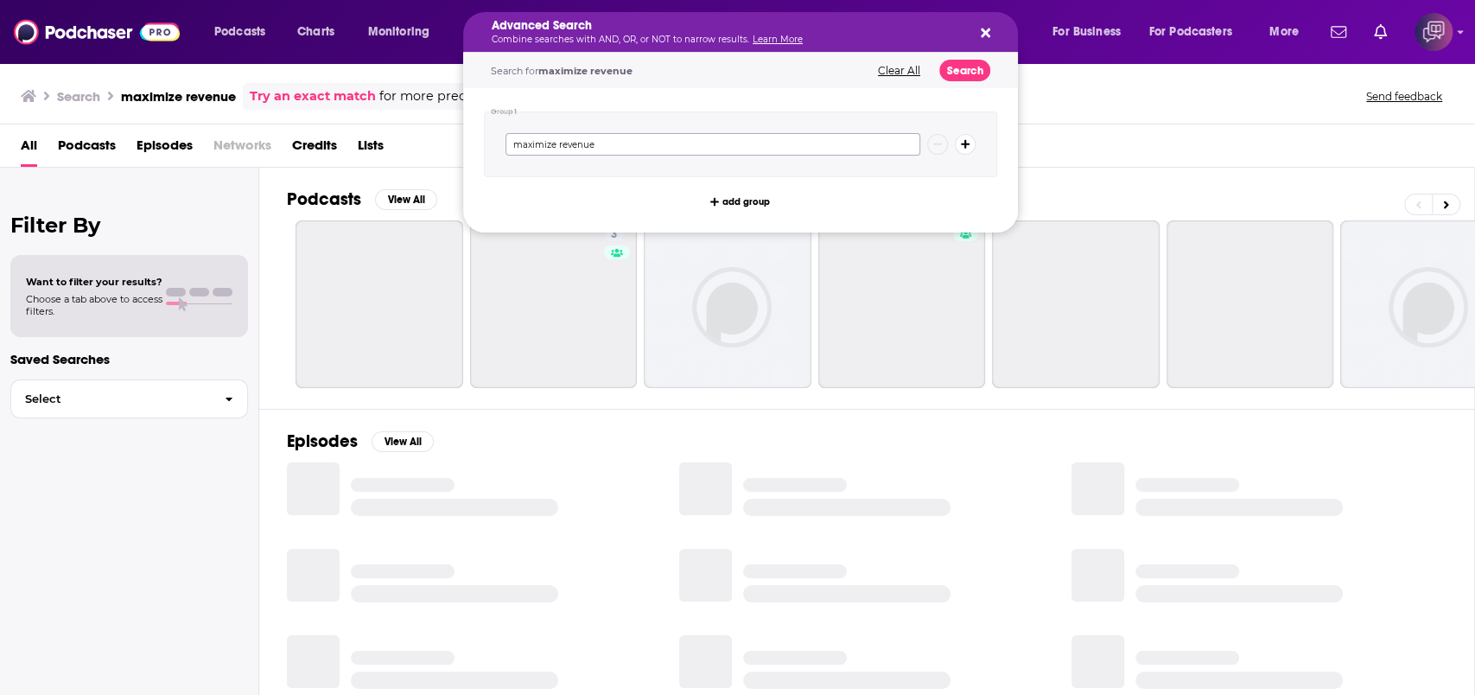
click at [756, 139] on input "maximize revenue" at bounding box center [713, 144] width 415 height 22
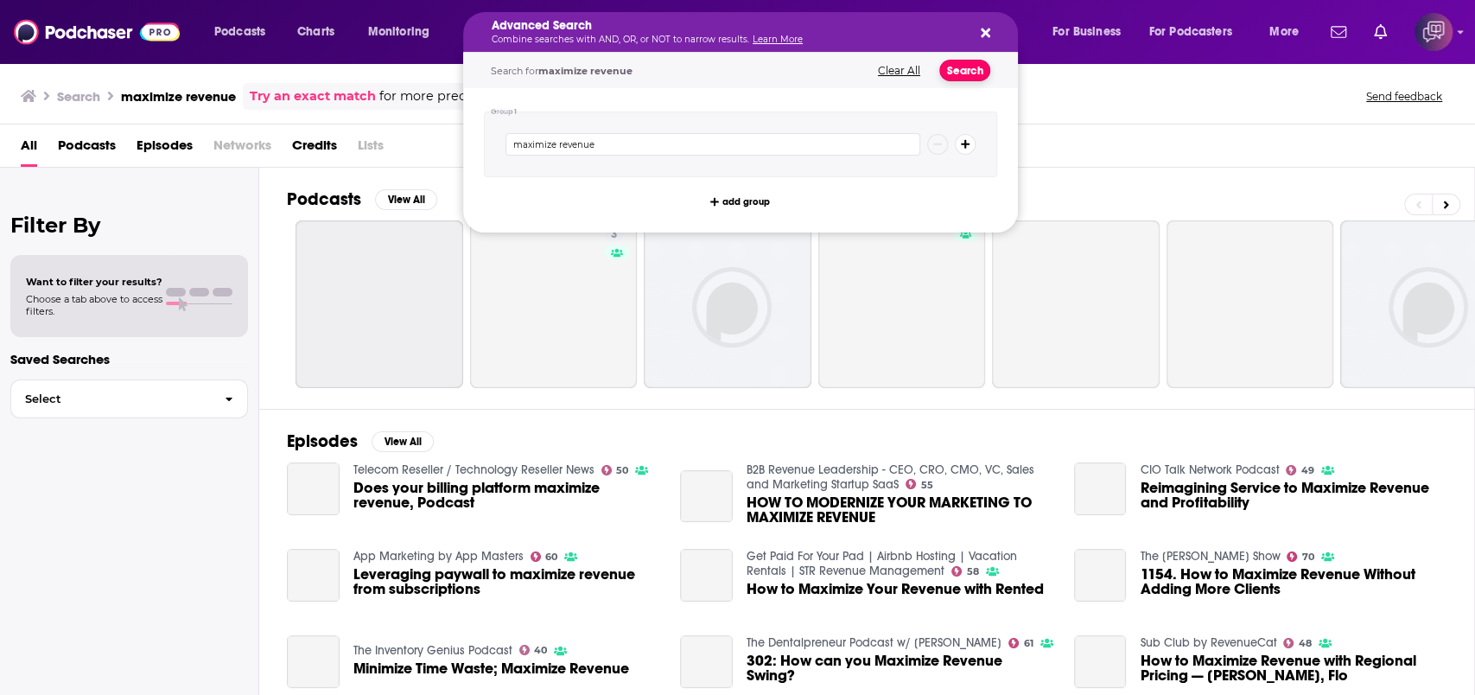
click at [961, 77] on button "Search" at bounding box center [965, 71] width 51 height 22
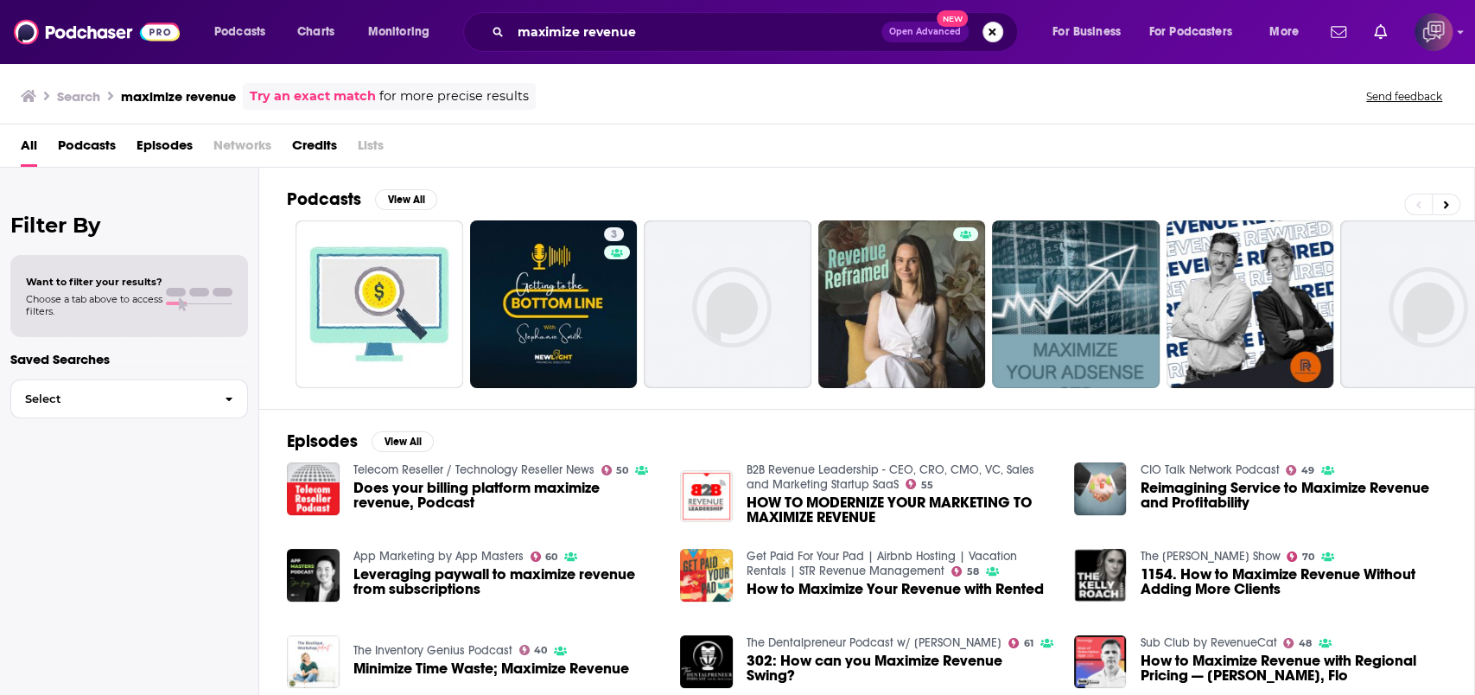
click at [993, 30] on button "Search podcasts, credits, & more..." at bounding box center [993, 32] width 21 height 21
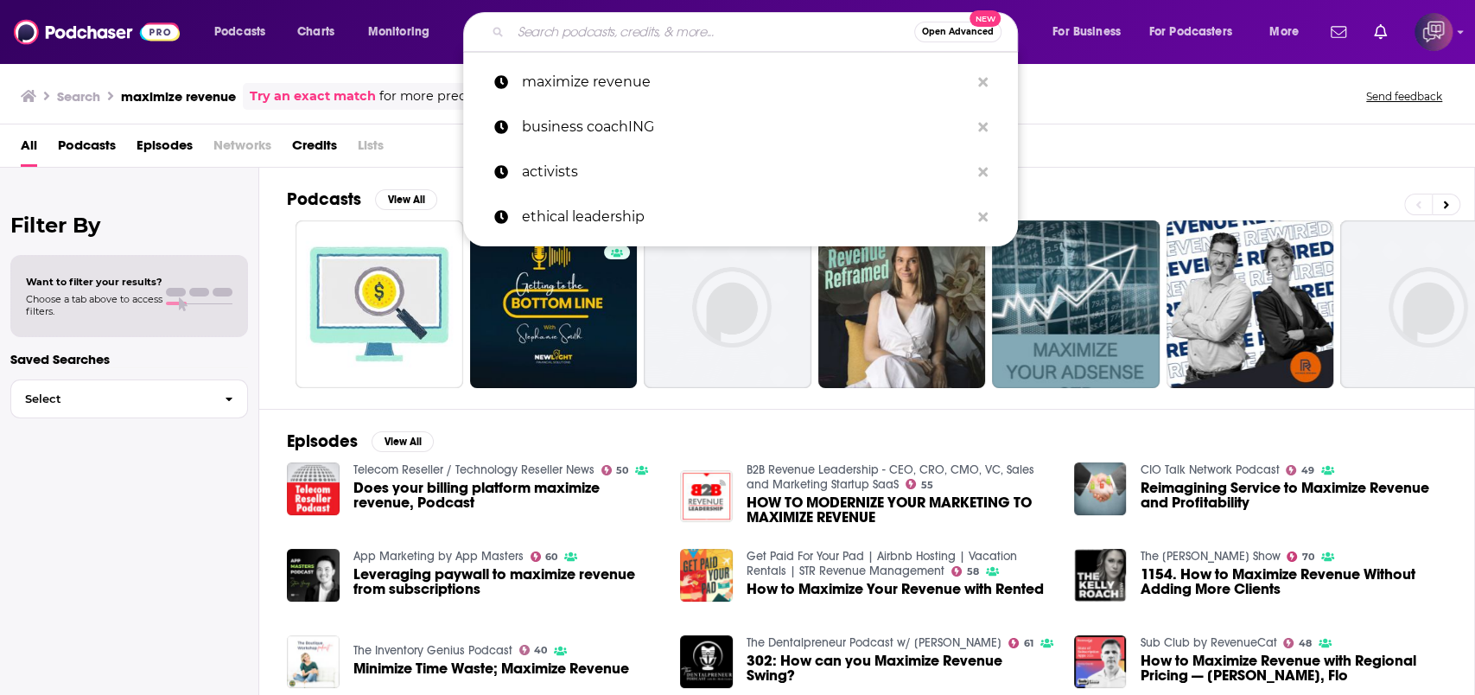
click at [1048, 131] on div "All Podcasts Episodes Networks Credits Lists" at bounding box center [741, 148] width 1441 height 35
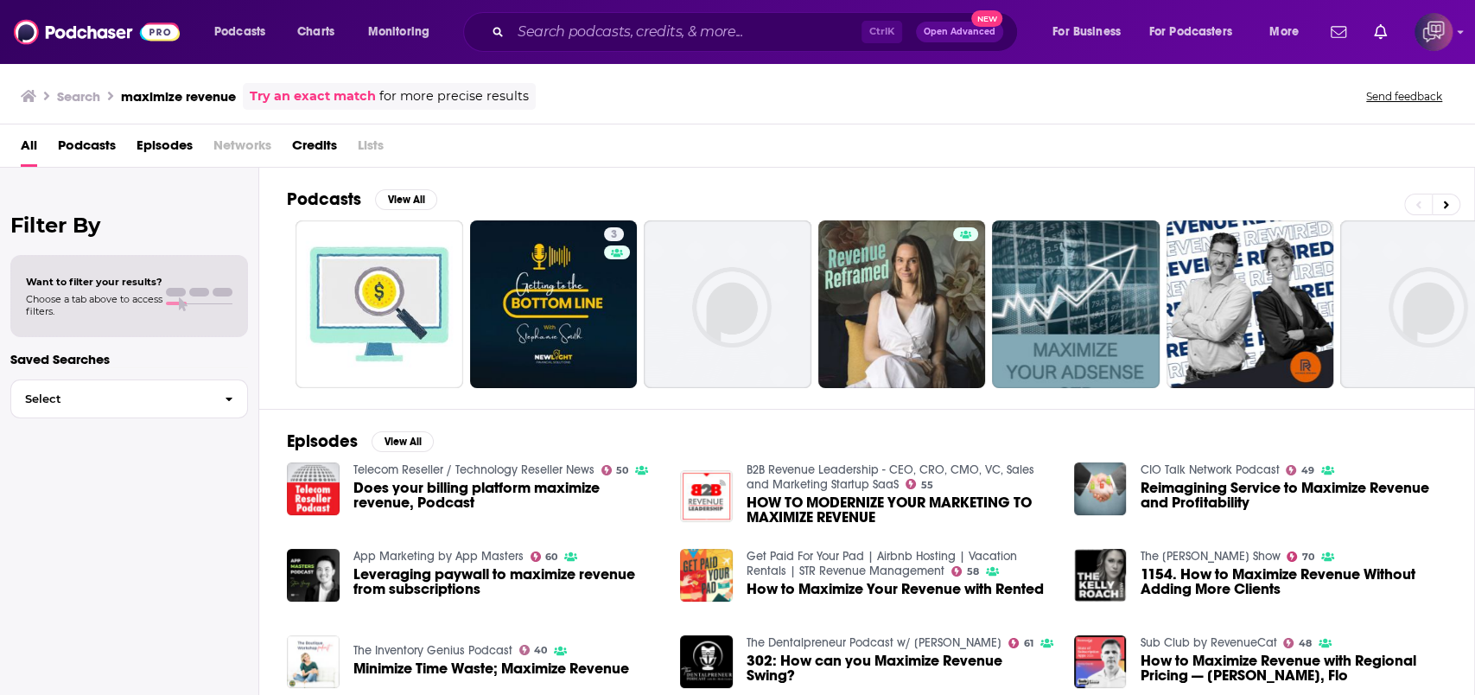
click at [962, 28] on span "Open Advanced" at bounding box center [960, 32] width 72 height 9
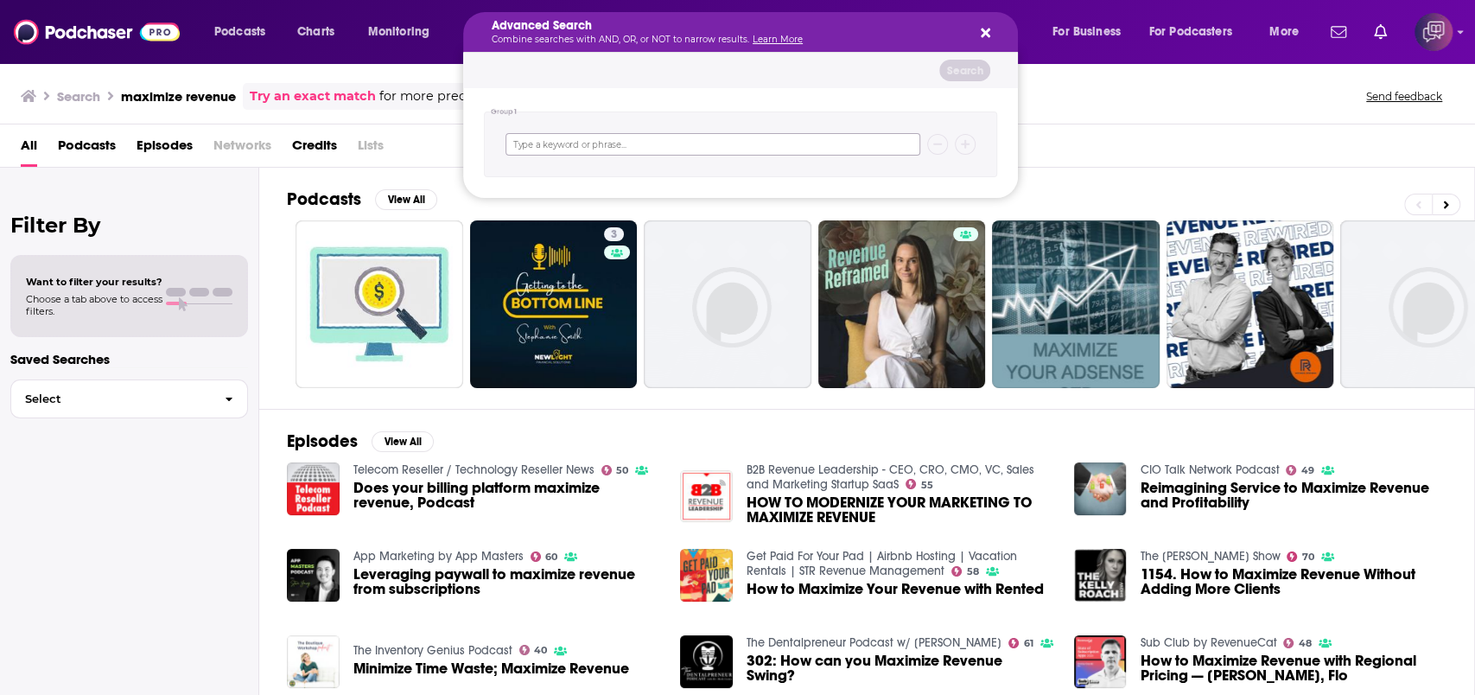
click at [762, 137] on input "Search podcasts, credits, & more..." at bounding box center [713, 144] width 415 height 22
paste input "small business growth"
type input "small business growth"
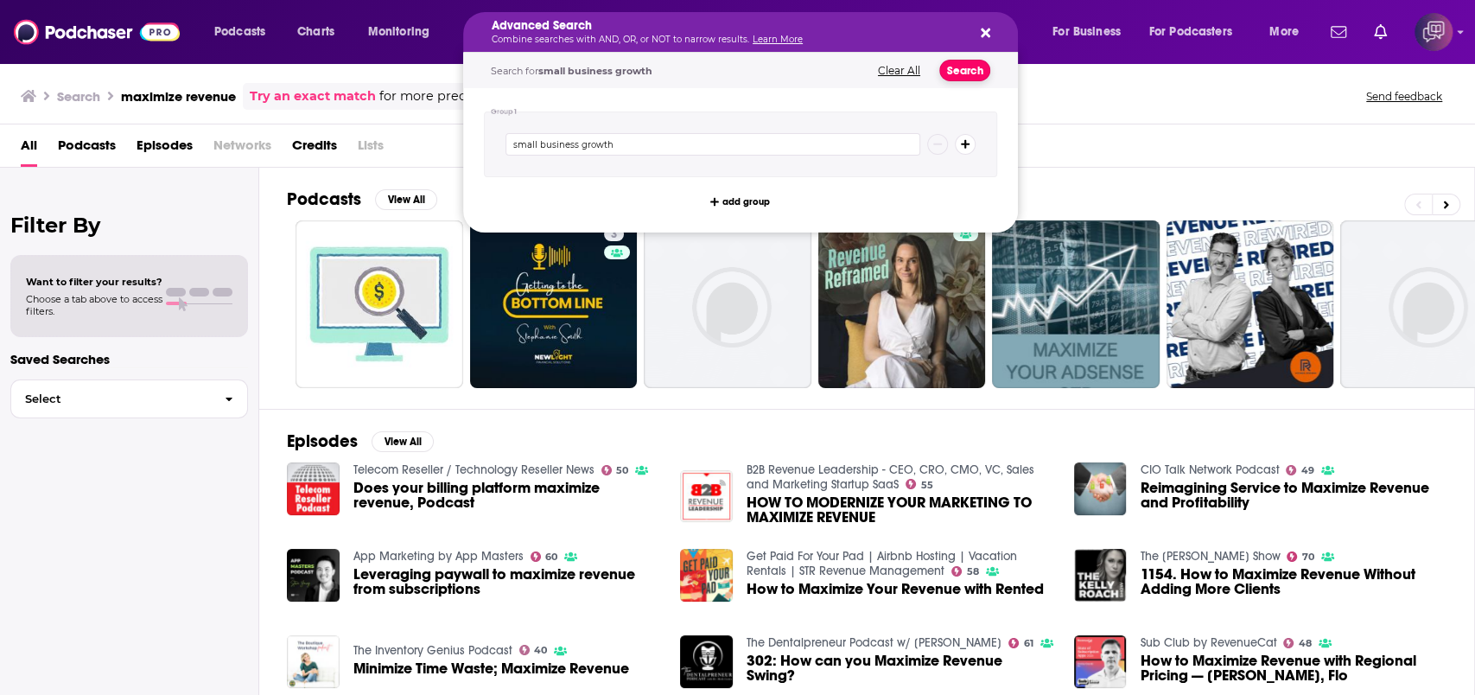
click at [954, 78] on button "Search" at bounding box center [965, 71] width 51 height 22
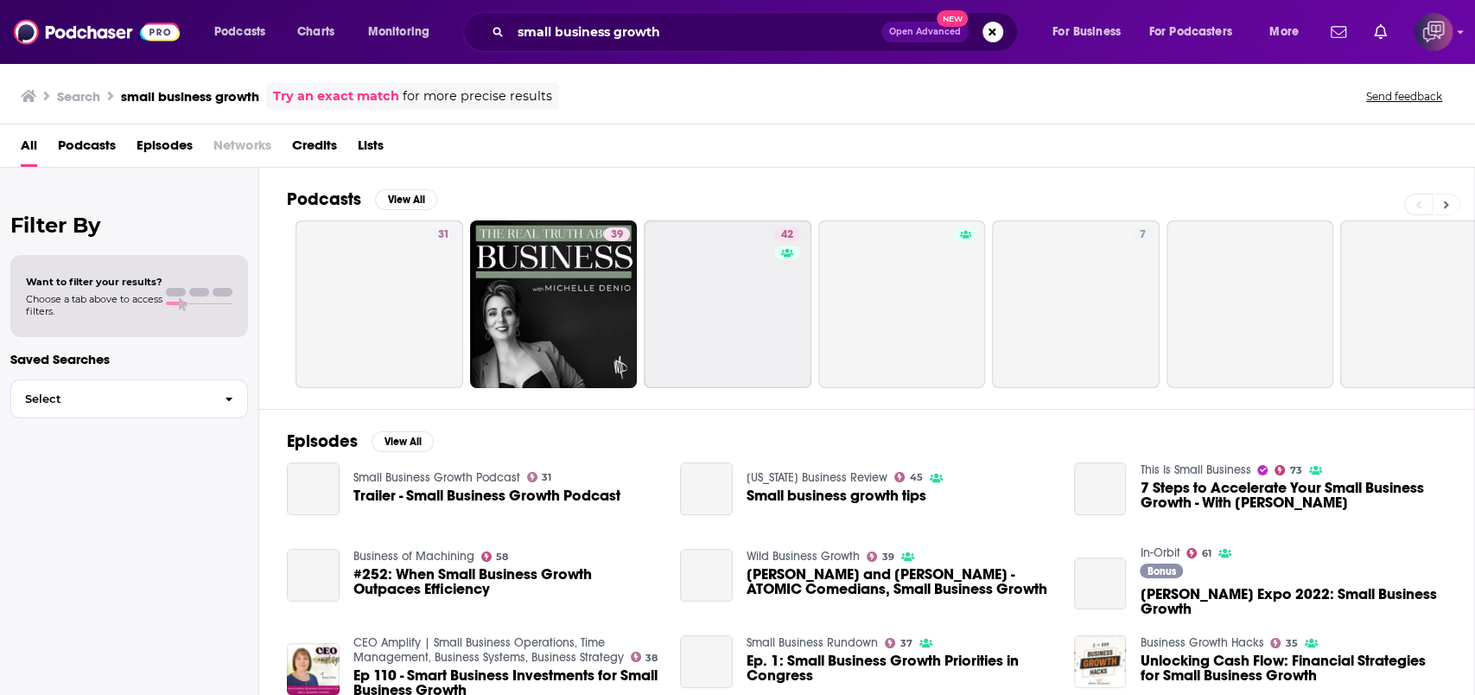
click at [1455, 203] on button at bounding box center [1446, 205] width 29 height 22
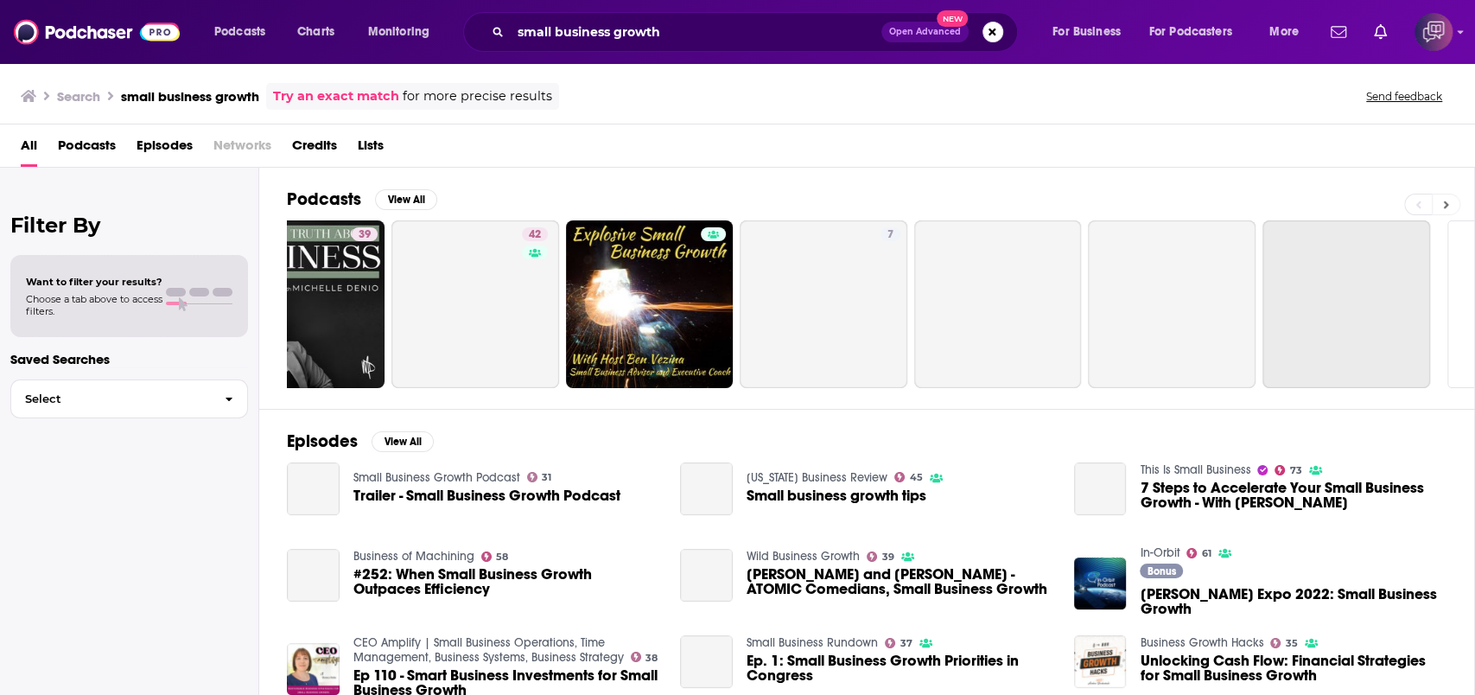
click at [1455, 203] on button at bounding box center [1446, 205] width 29 height 22
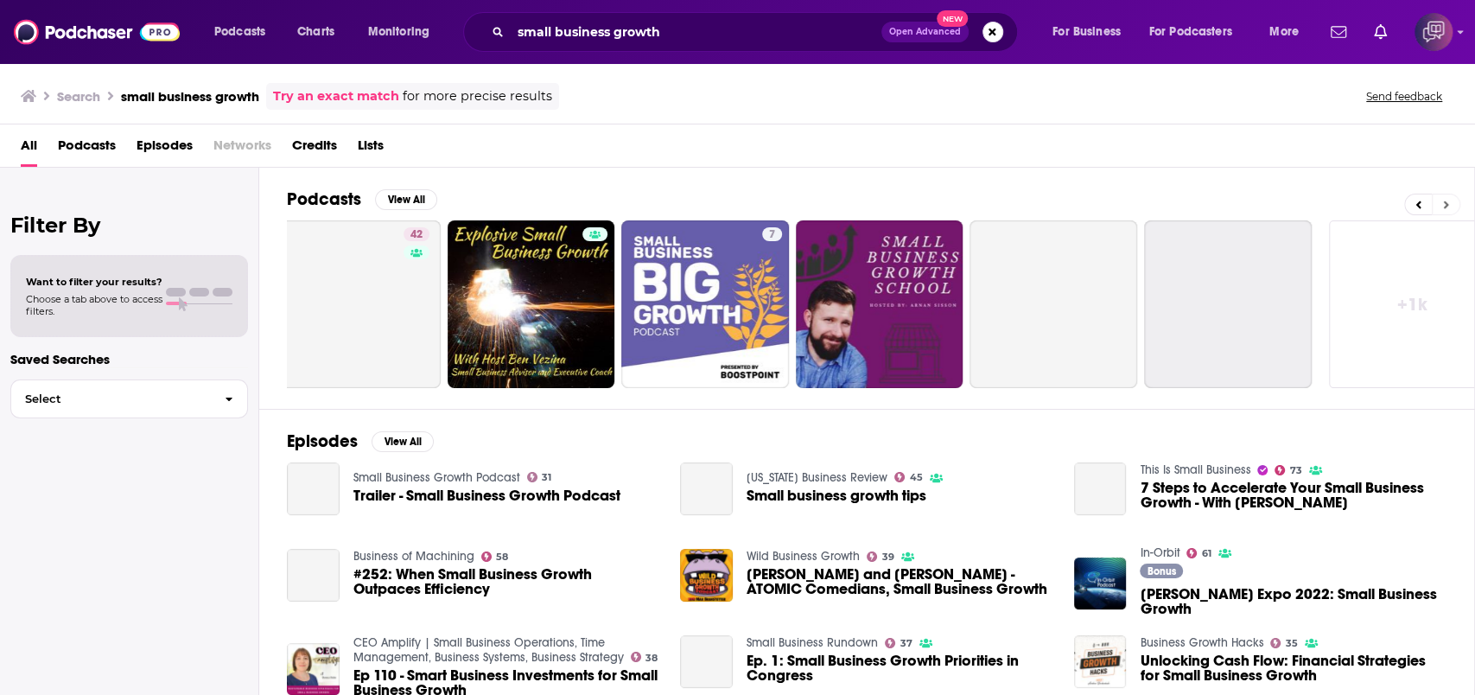
click at [1455, 203] on button at bounding box center [1446, 205] width 29 height 22
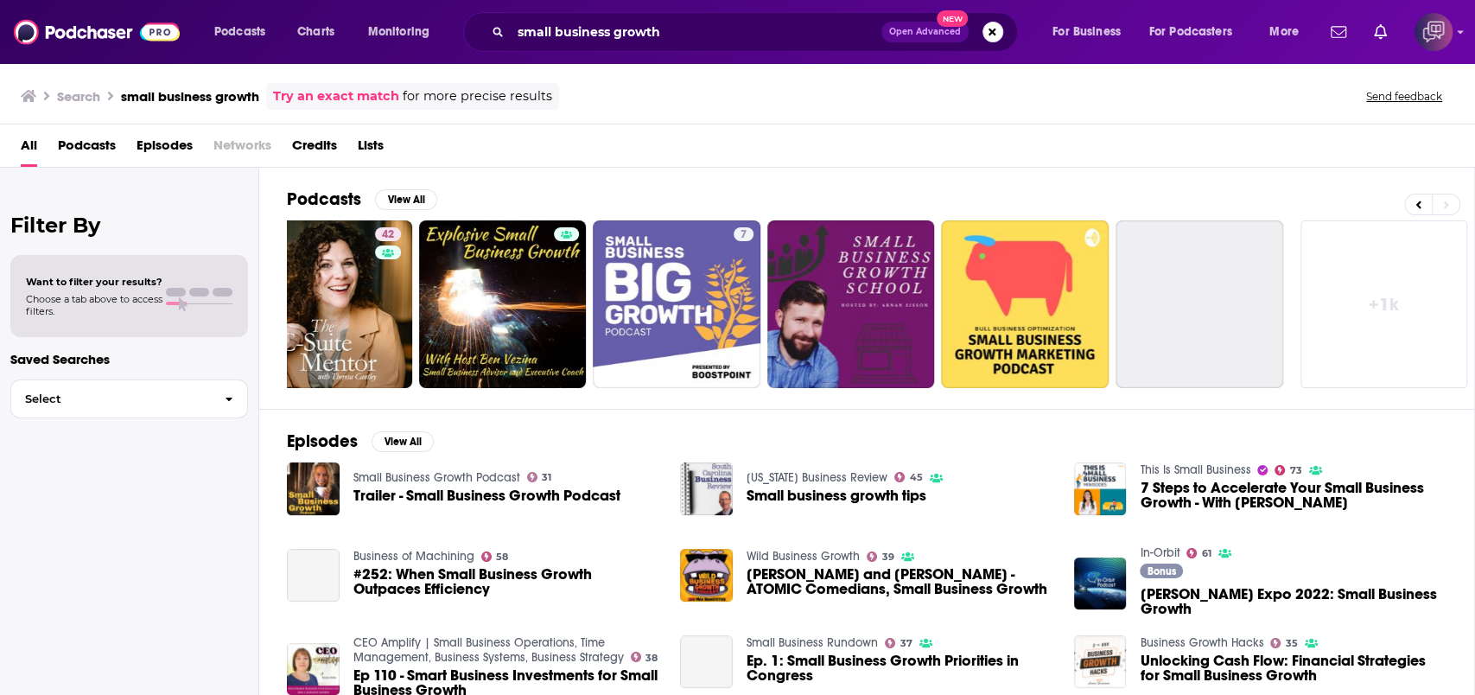
click at [1373, 296] on link "+ 1k" at bounding box center [1385, 304] width 168 height 168
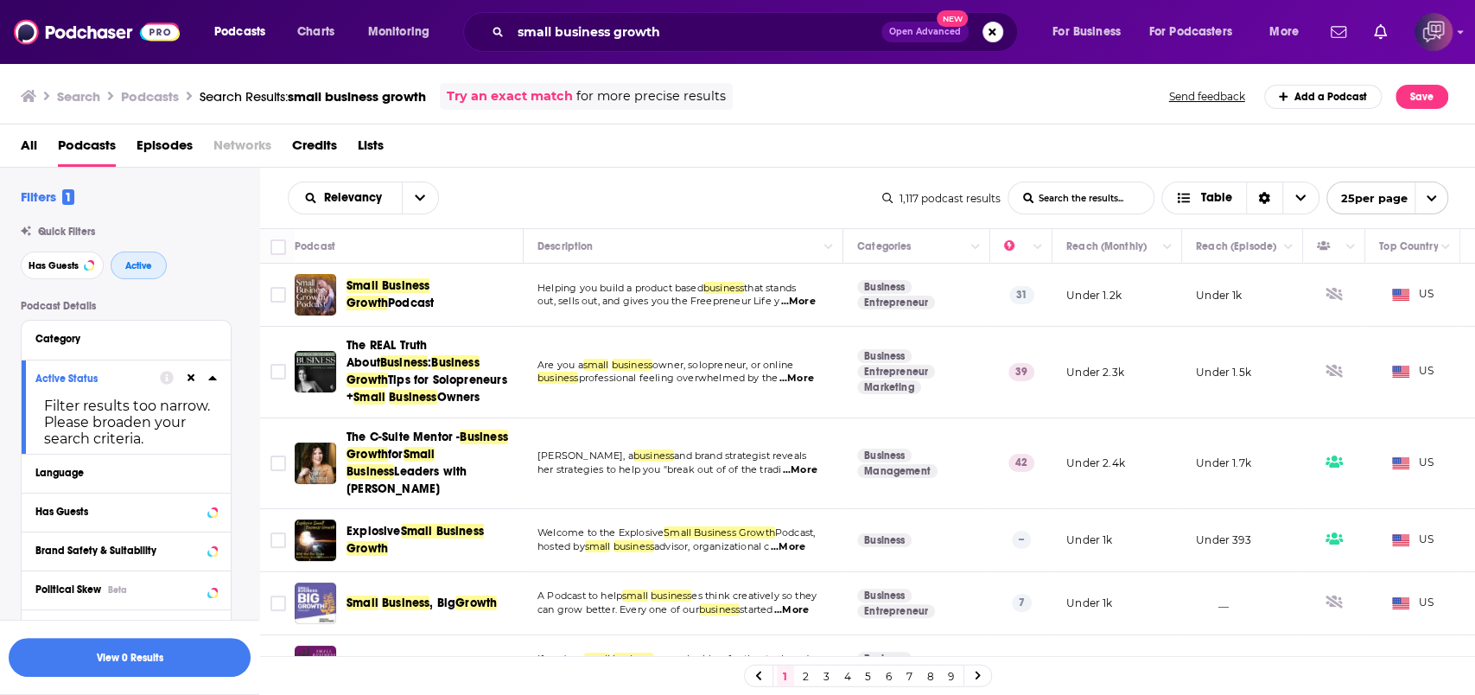
click at [138, 271] on span "Active" at bounding box center [138, 266] width 27 height 10
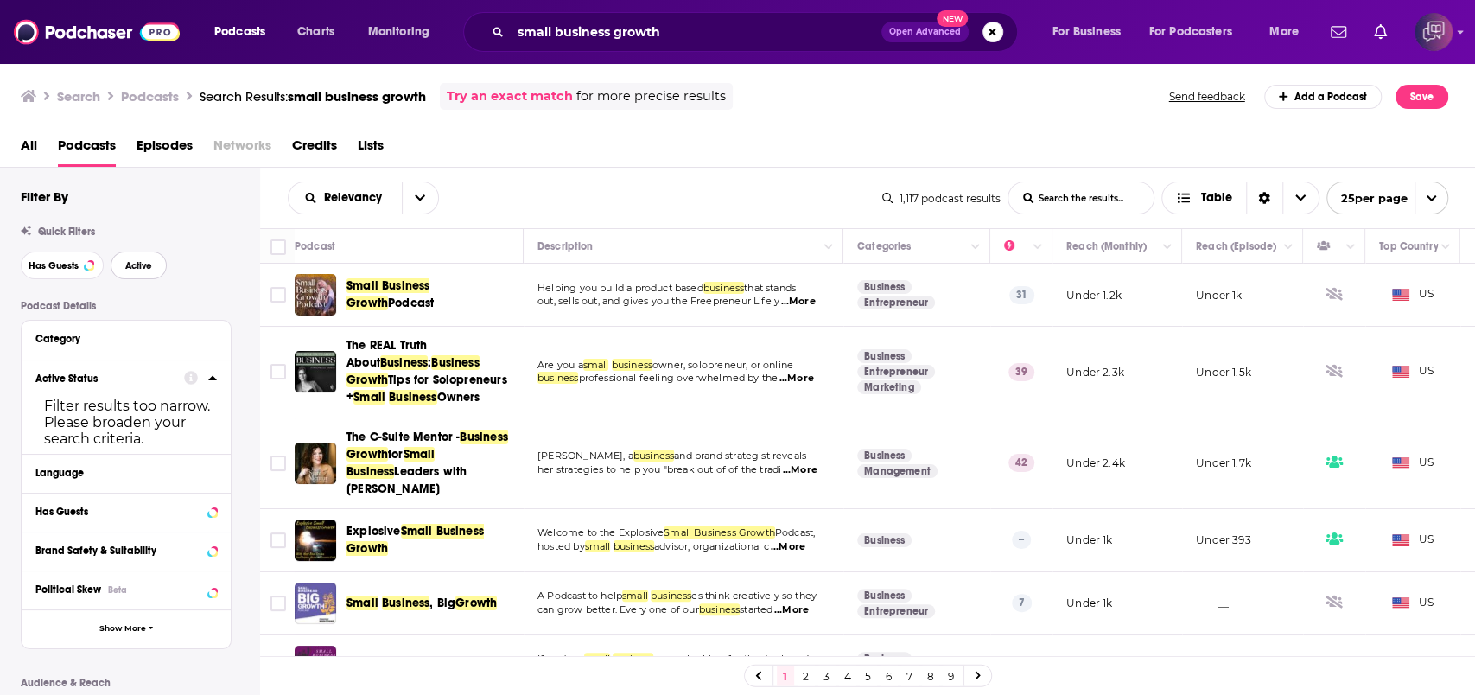
click at [138, 271] on span "Active" at bounding box center [138, 266] width 27 height 10
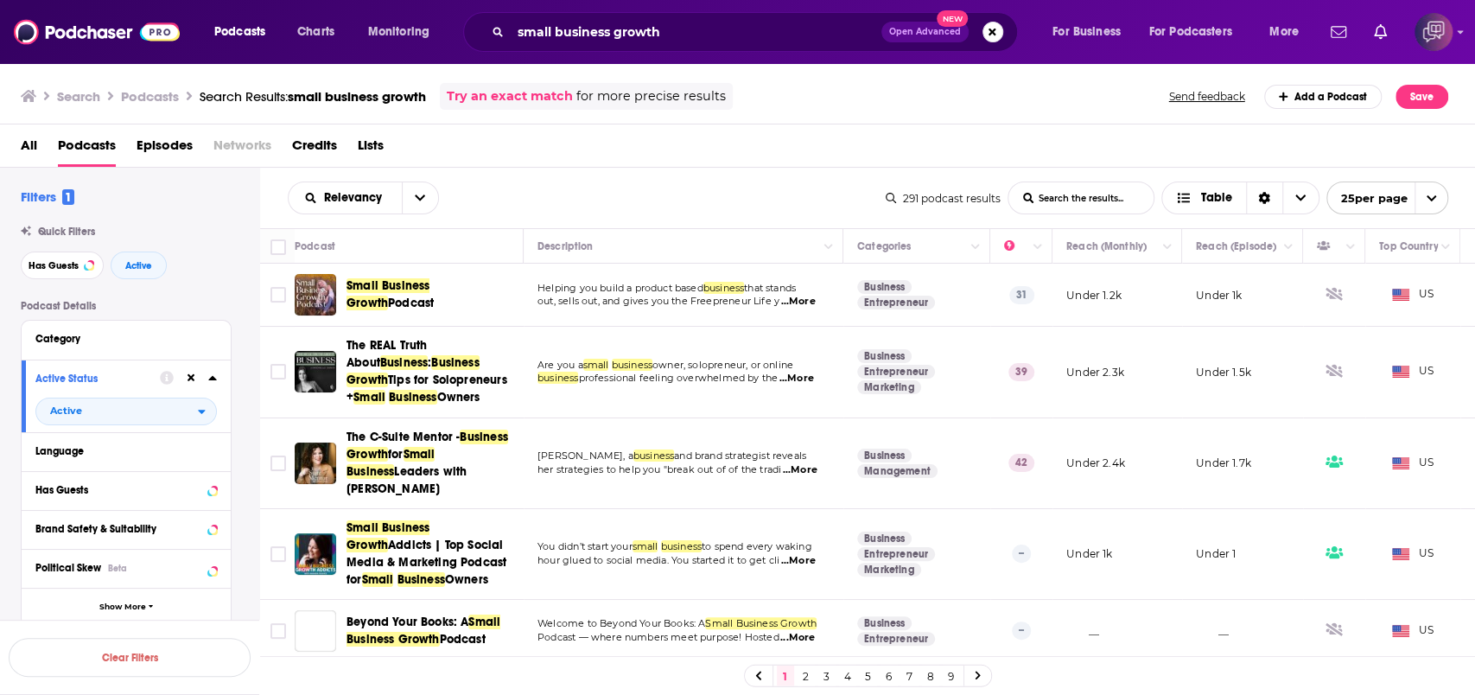
click at [491, 187] on div "Relevancy List Search Input Search the results... Table" at bounding box center [587, 198] width 598 height 33
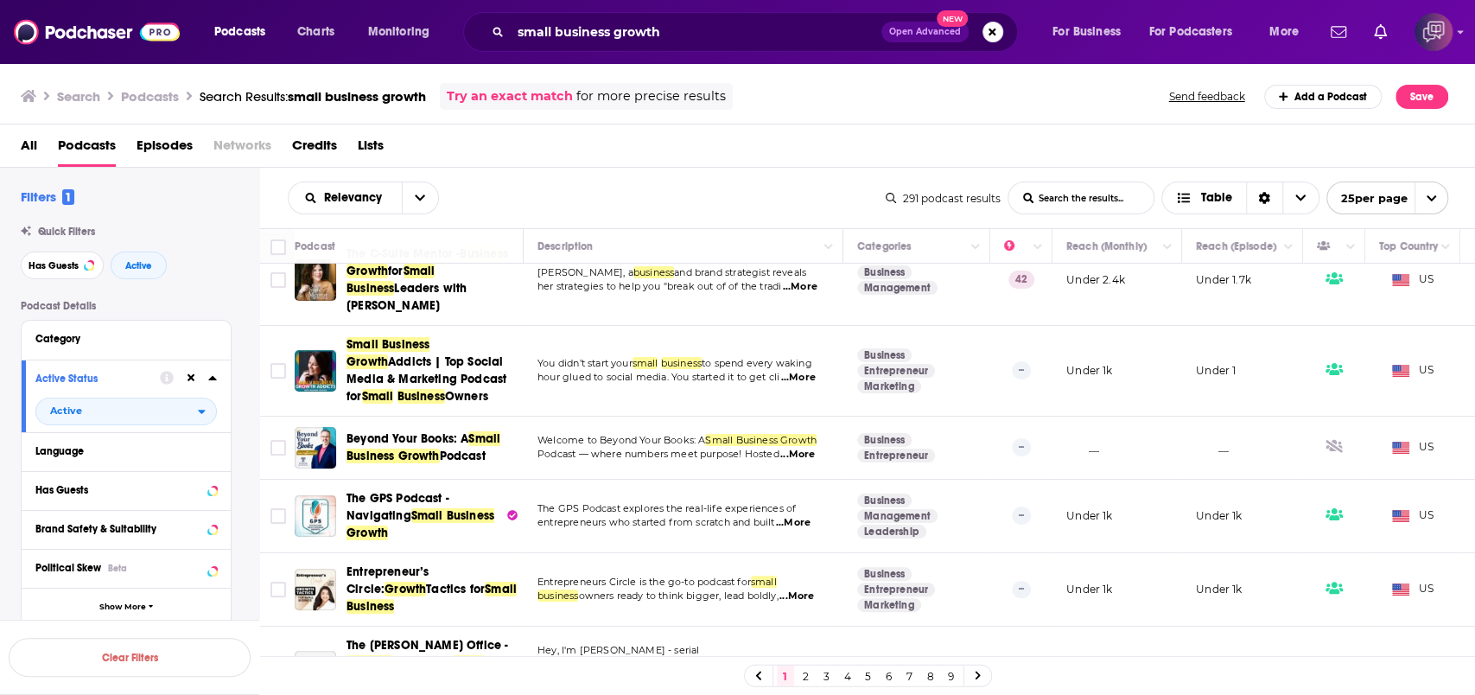
scroll to position [230, 0]
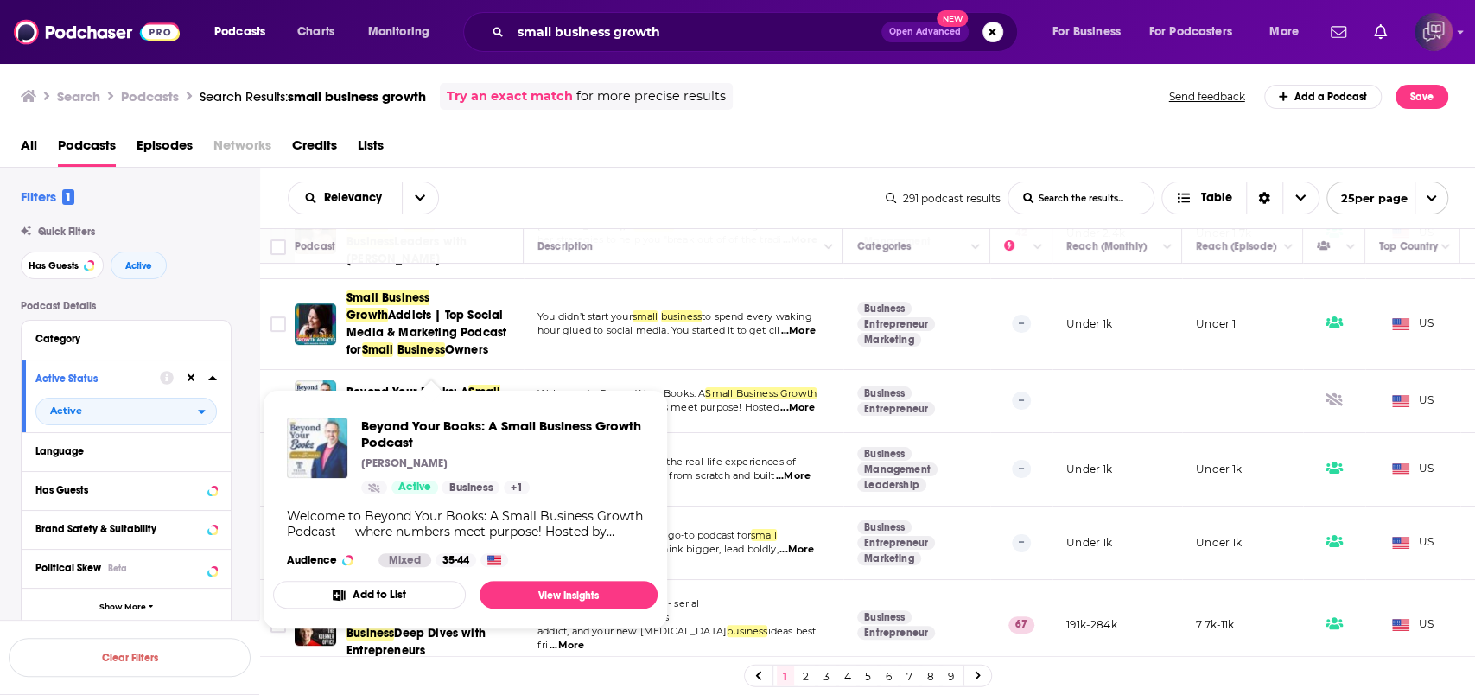
drag, startPoint x: 466, startPoint y: 390, endPoint x: 319, endPoint y: 433, distance: 153.2
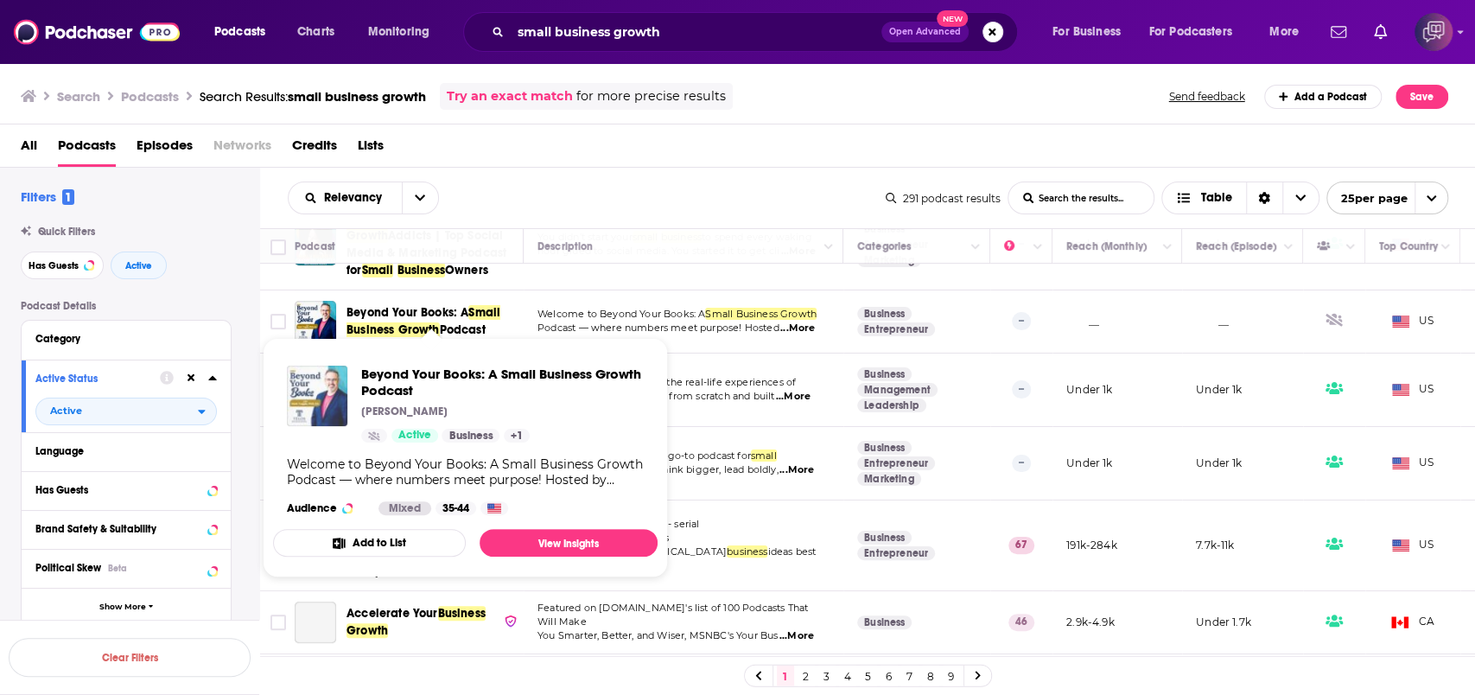
scroll to position [346, 0]
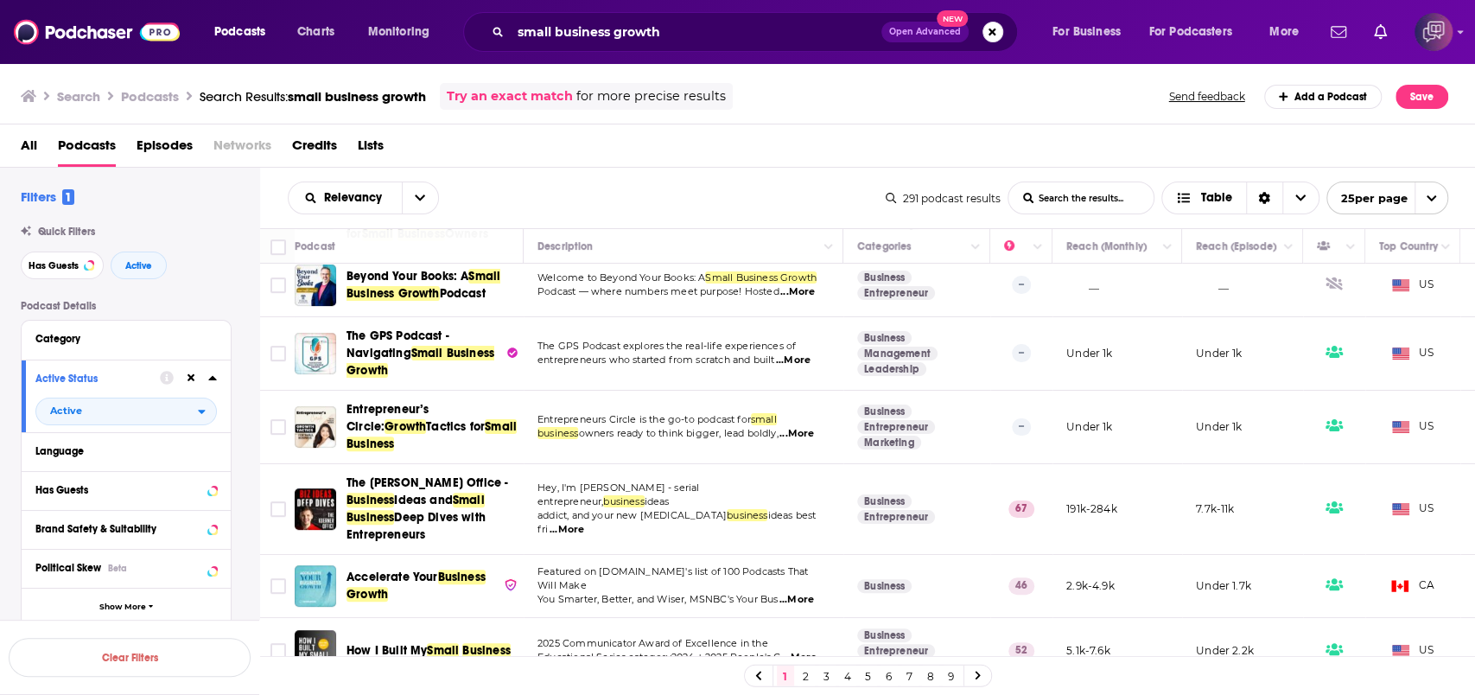
click at [899, 31] on span "Open Advanced" at bounding box center [925, 32] width 72 height 9
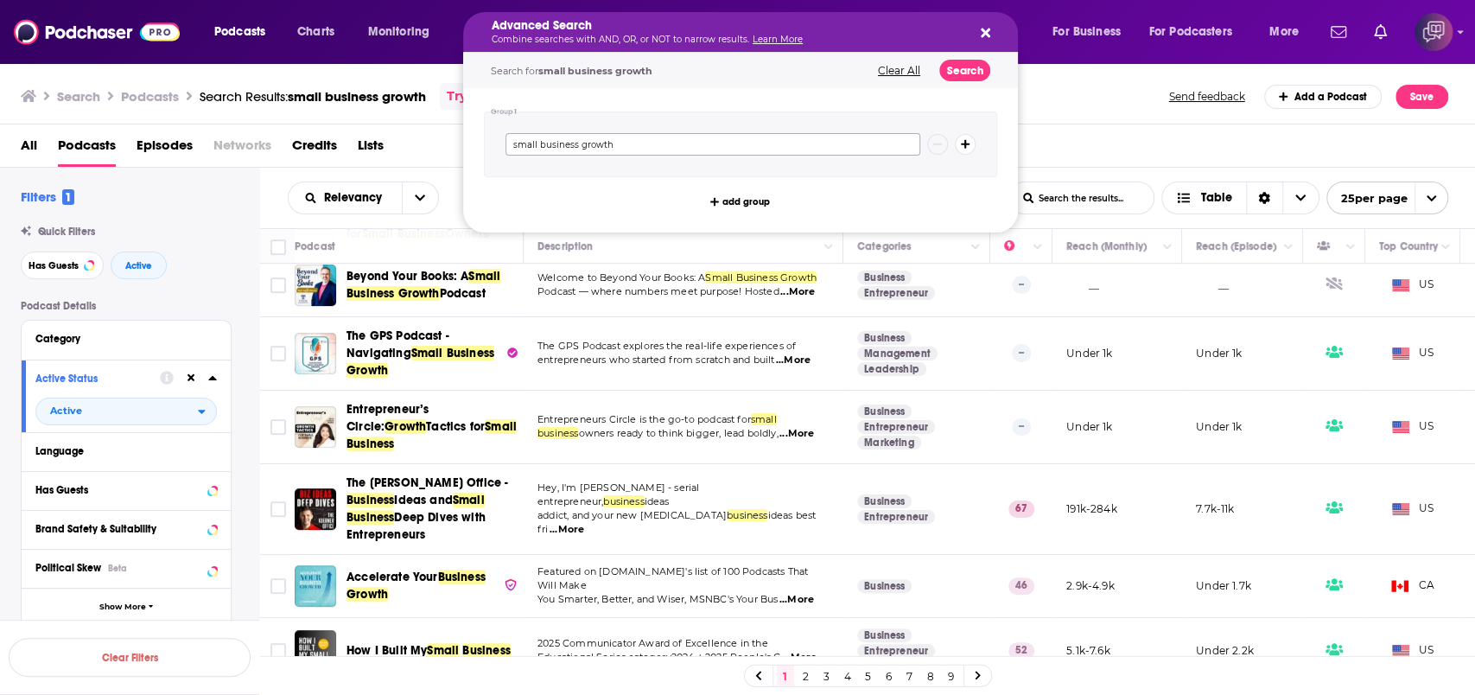
click at [814, 143] on input "small business growth" at bounding box center [713, 144] width 415 height 22
paste input "Venture Capital"
type input "Venture Capital"
click at [954, 81] on div "Search for Venture Capital Clear All Search" at bounding box center [740, 70] width 555 height 35
click at [966, 69] on button "Search" at bounding box center [965, 71] width 51 height 22
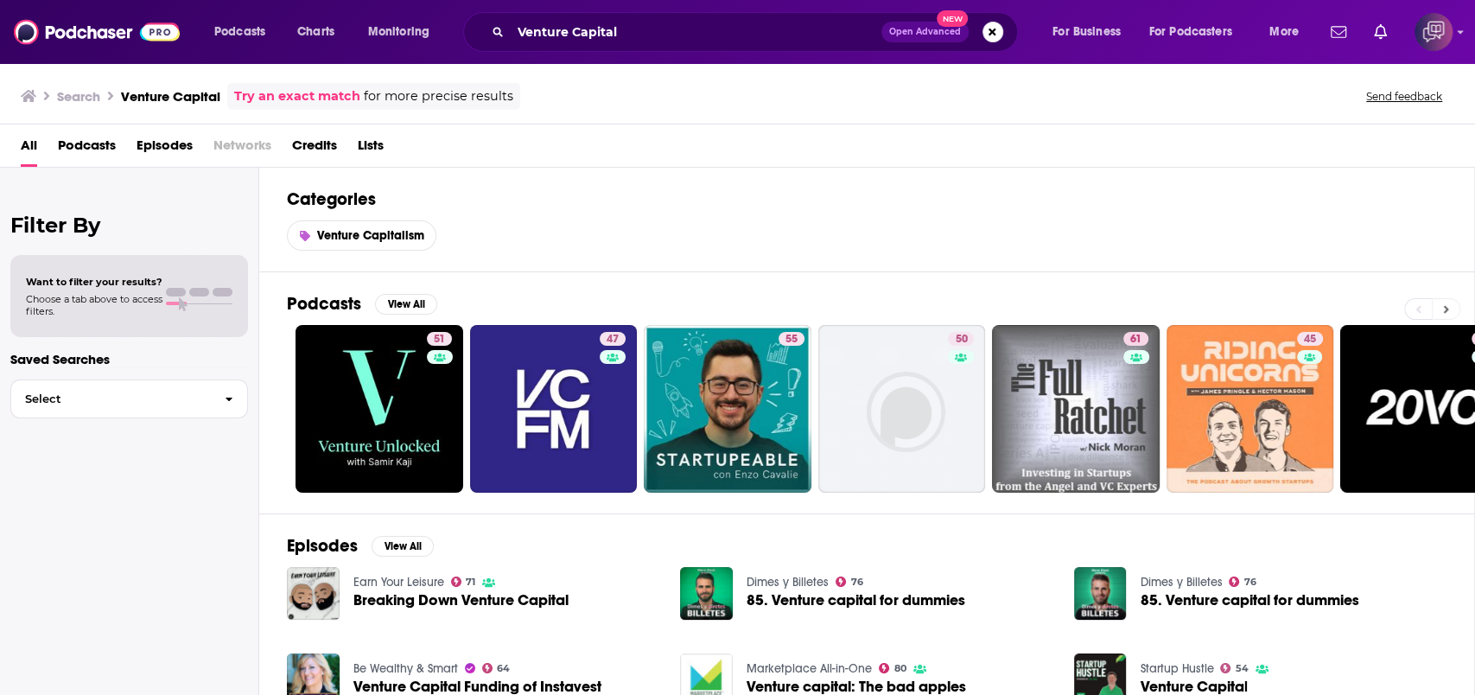
click at [1452, 312] on button at bounding box center [1446, 309] width 29 height 22
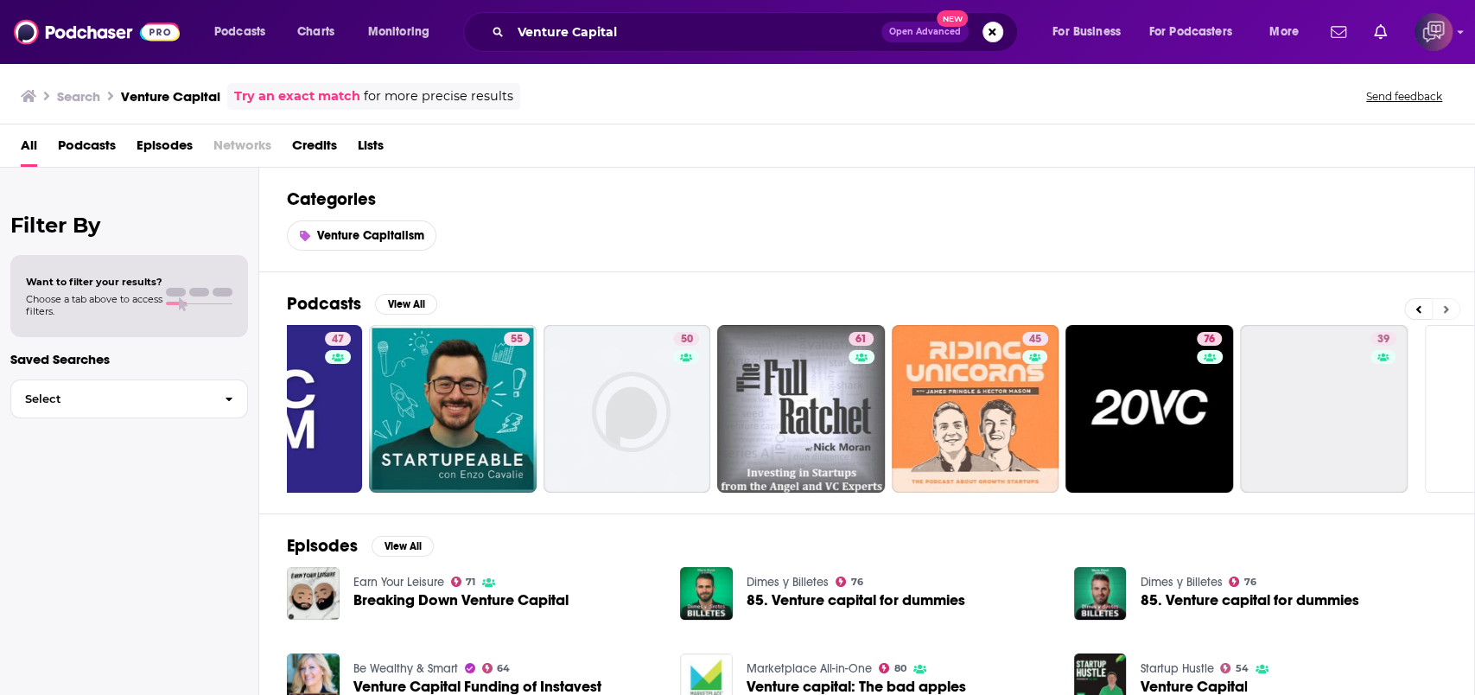
click at [1452, 312] on button at bounding box center [1446, 309] width 29 height 22
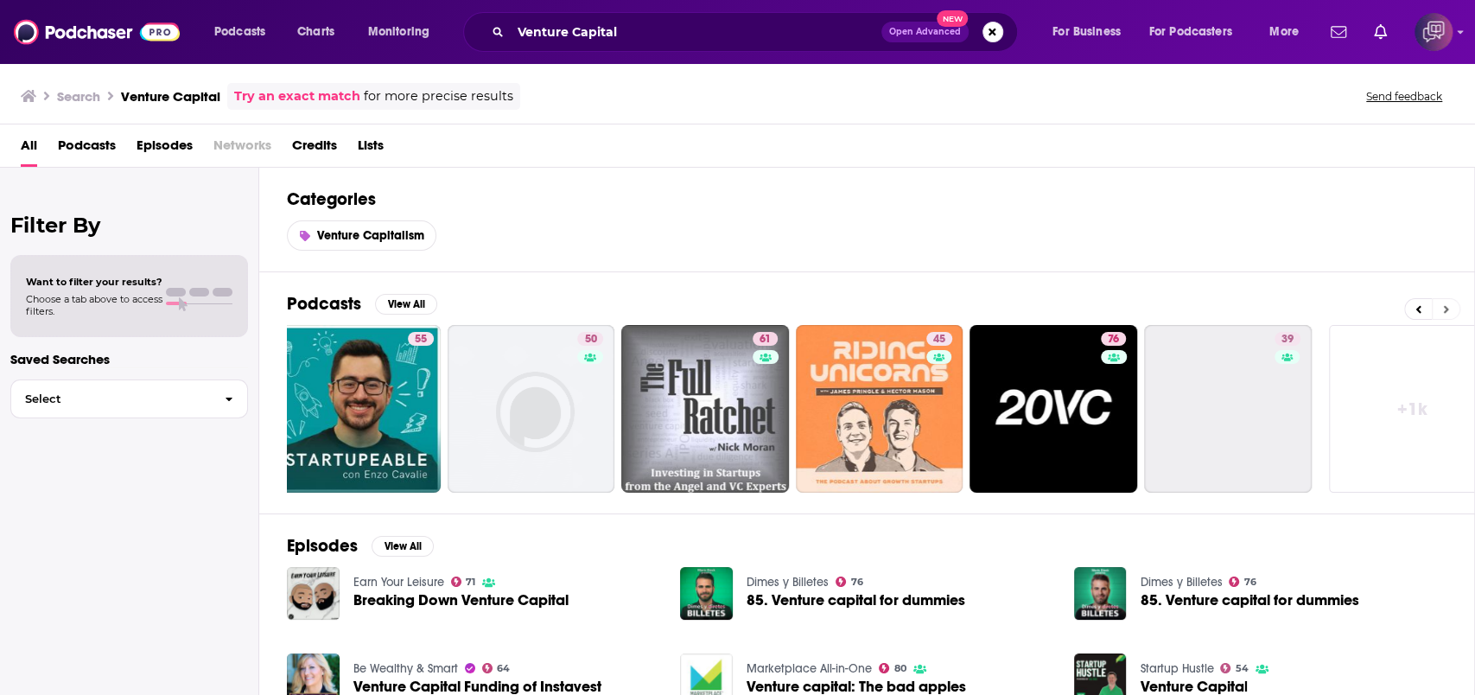
click at [1452, 312] on button at bounding box center [1446, 309] width 29 height 22
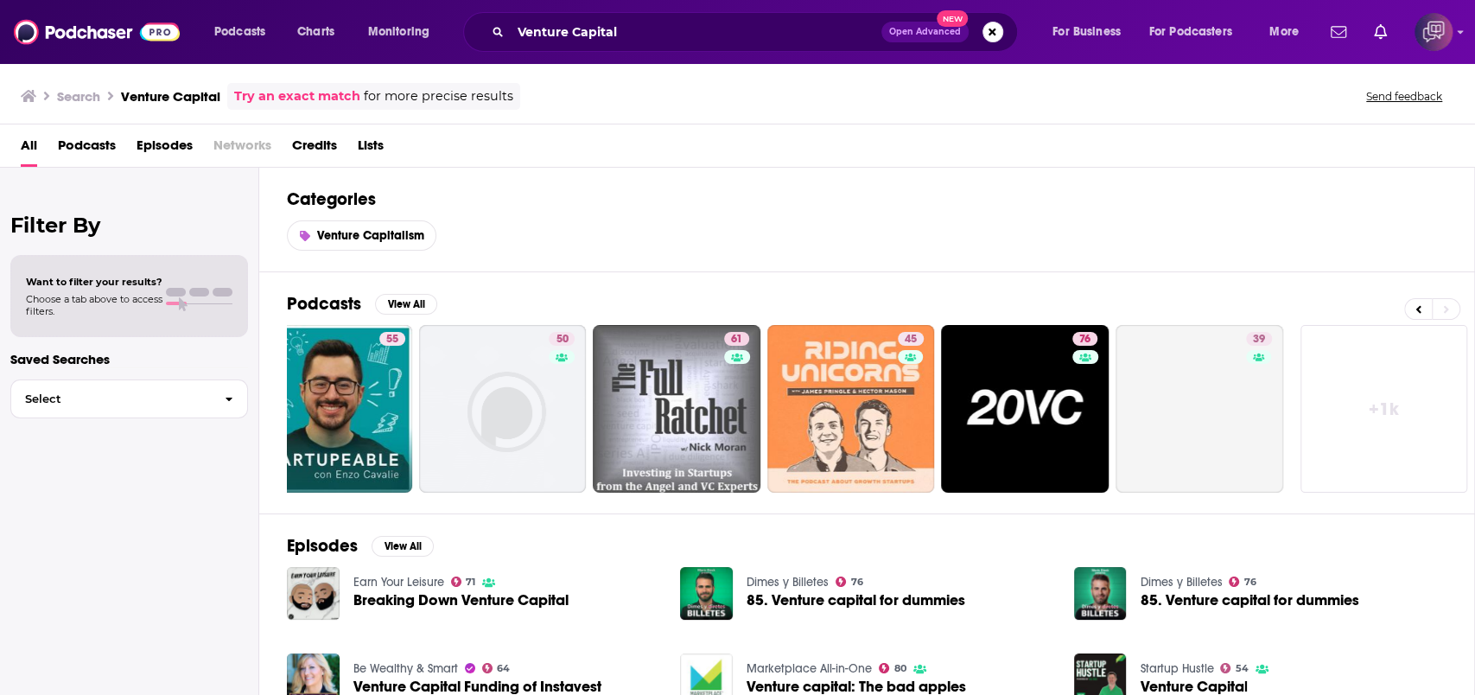
click at [1366, 425] on link "+ 1k" at bounding box center [1385, 409] width 168 height 168
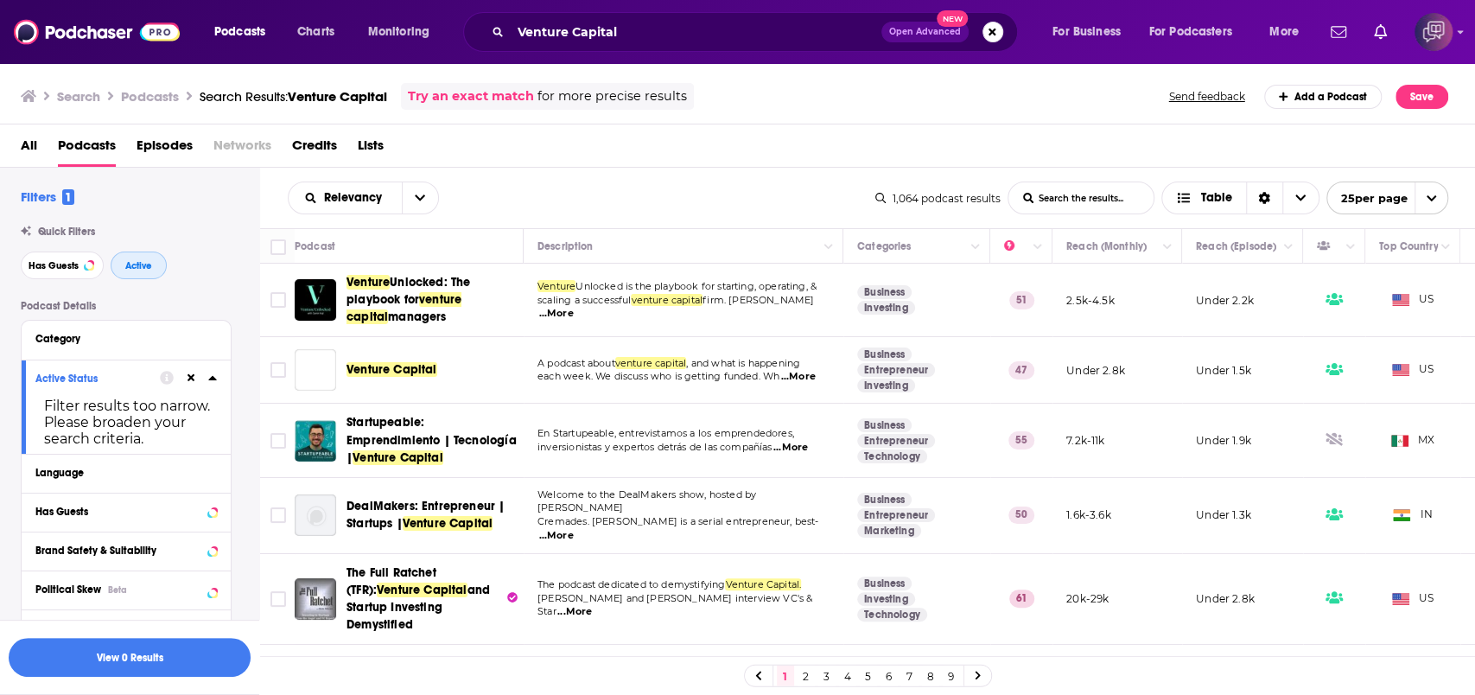
click at [137, 263] on span "Active" at bounding box center [138, 266] width 27 height 10
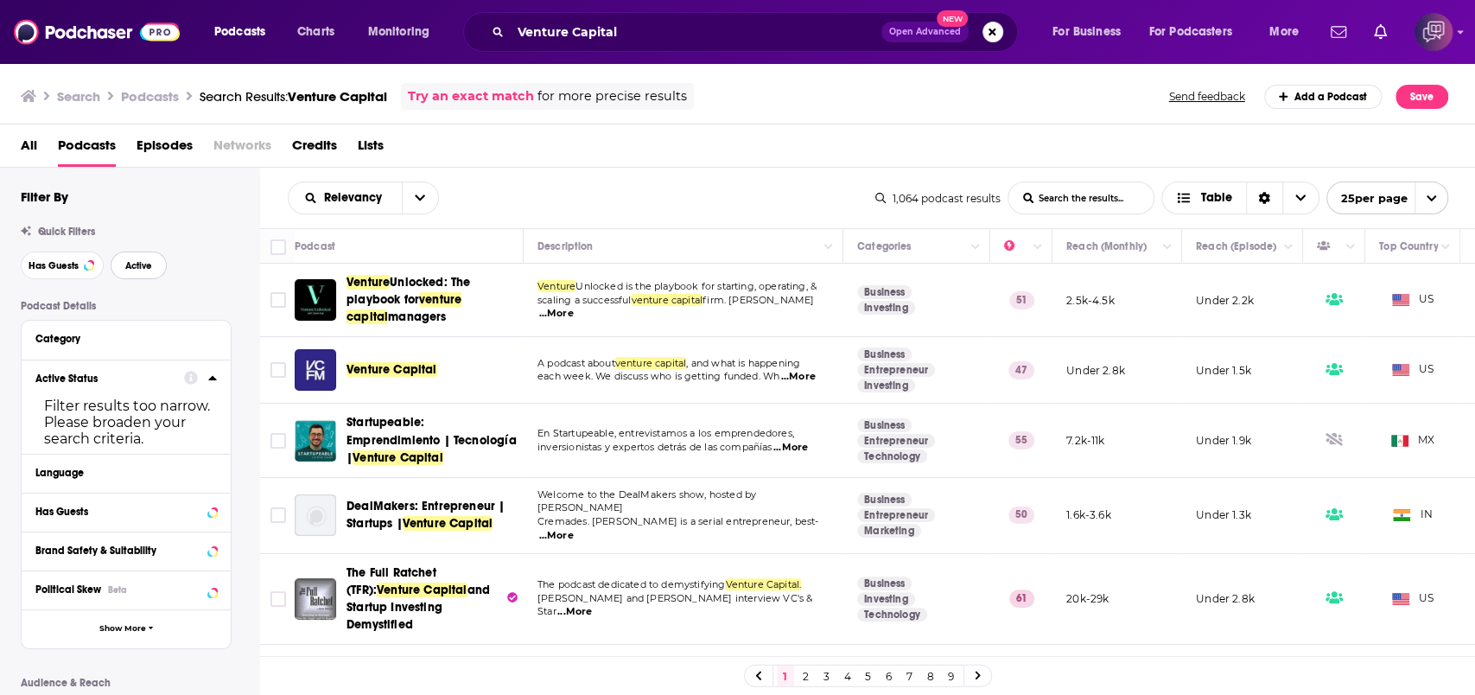
click at [137, 263] on span "Active" at bounding box center [138, 266] width 27 height 10
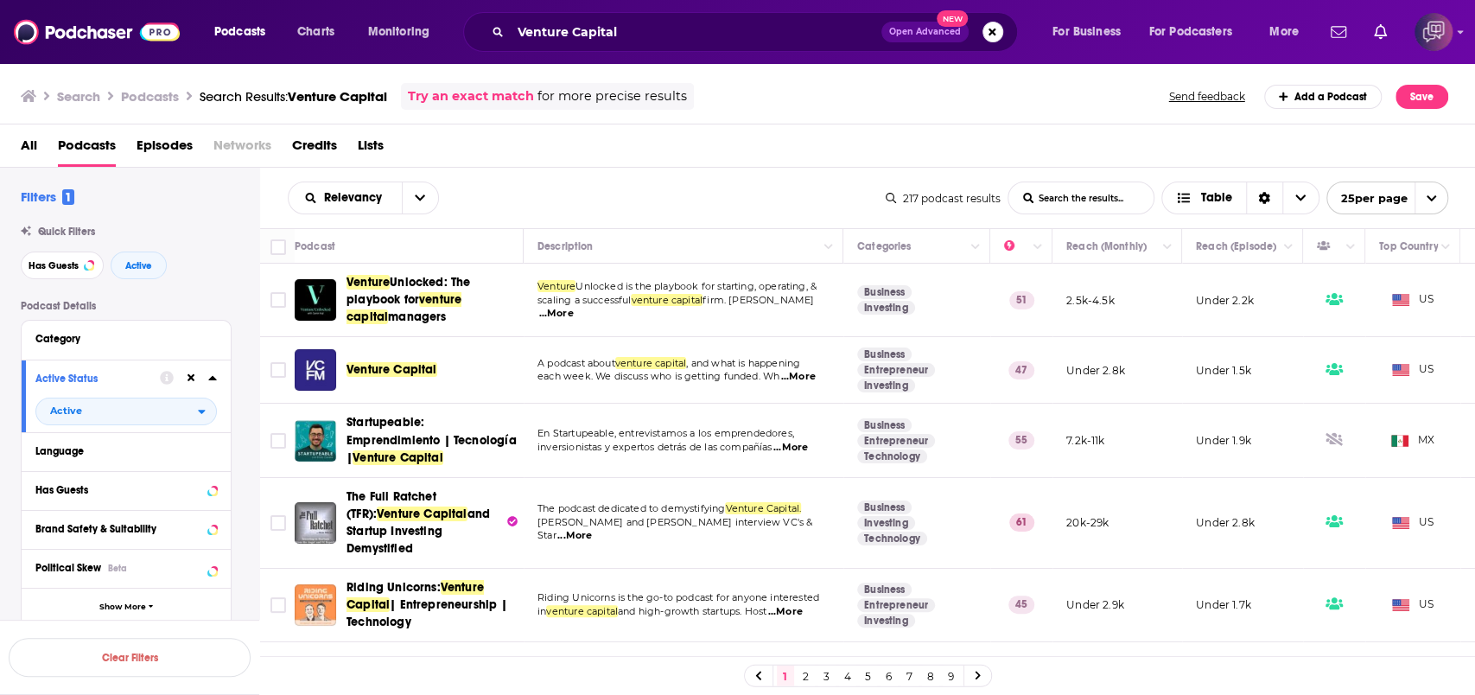
drag, startPoint x: 514, startPoint y: 204, endPoint x: 507, endPoint y: 226, distance: 23.5
click at [513, 204] on div "Relevancy List Search Input Search the results... Table" at bounding box center [587, 198] width 598 height 33
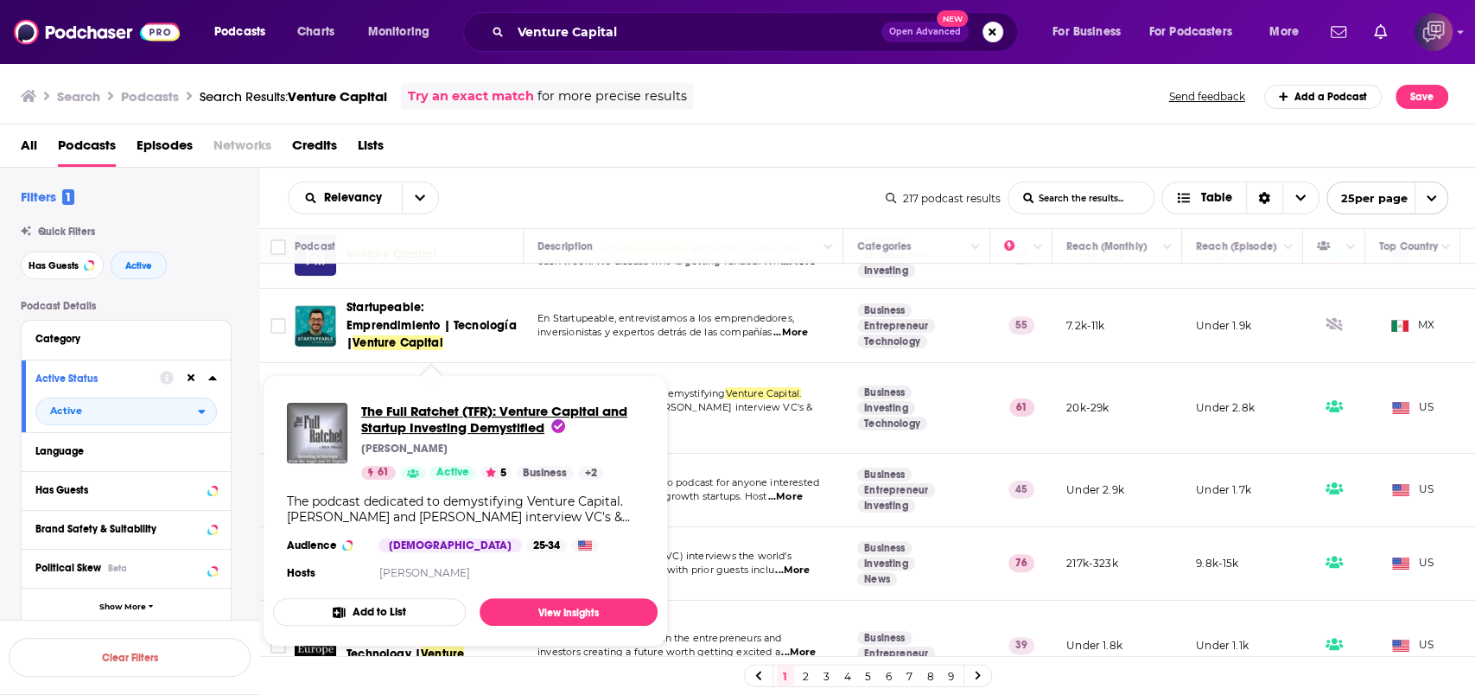
drag, startPoint x: 449, startPoint y: 385, endPoint x: 379, endPoint y: 432, distance: 84.1
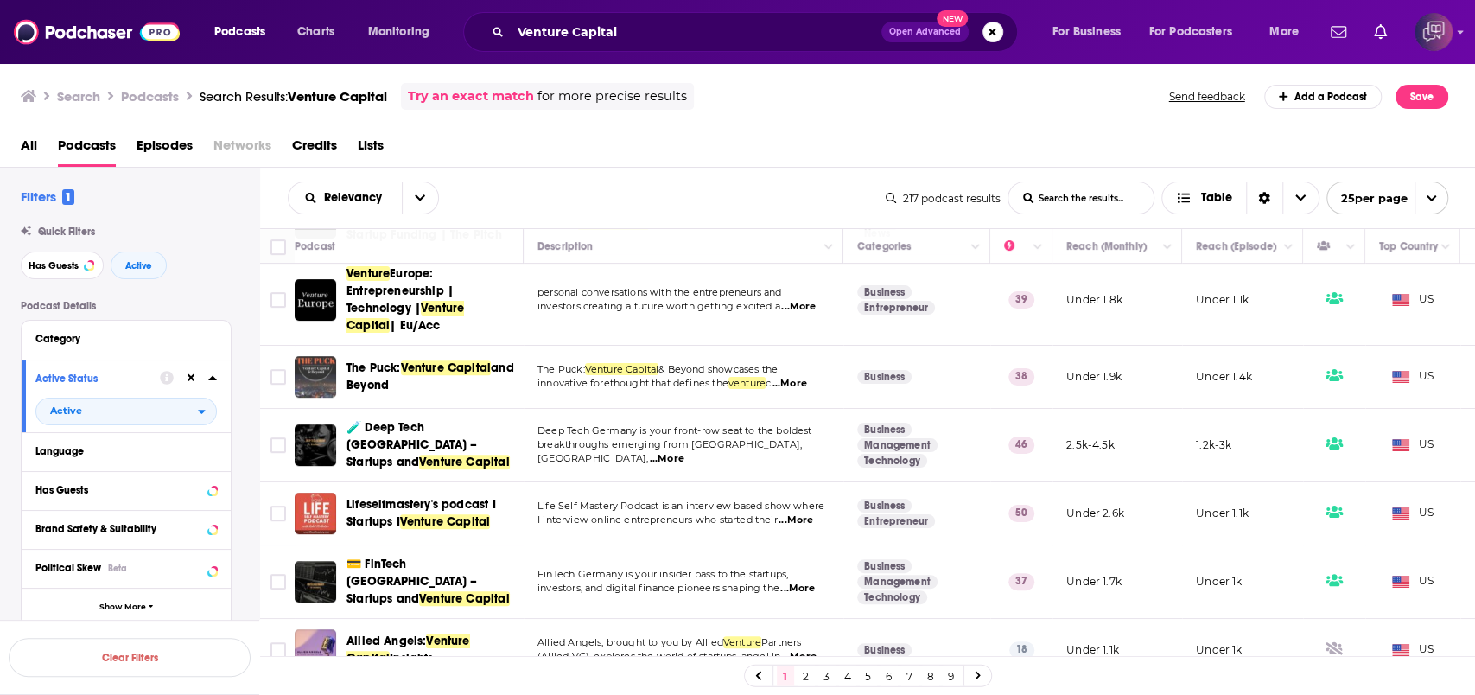
scroll to position [576, 0]
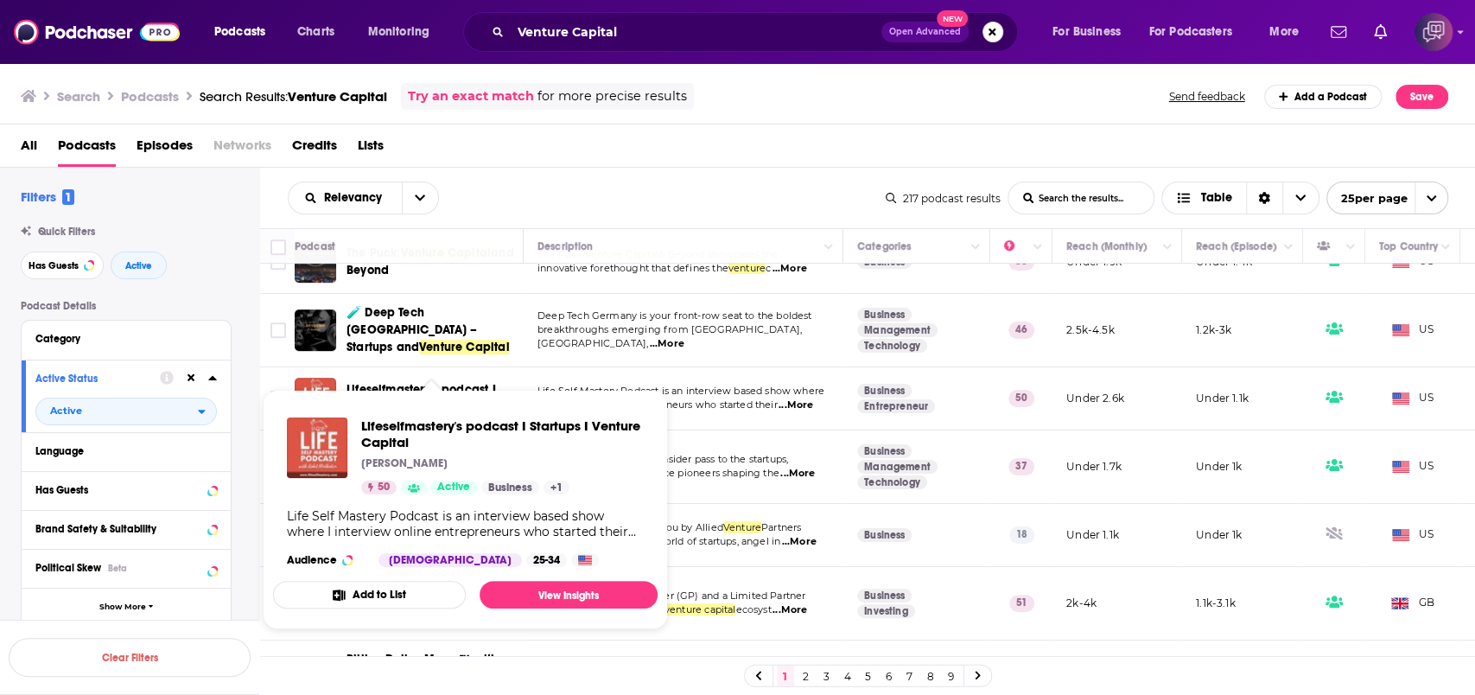
drag, startPoint x: 357, startPoint y: 381, endPoint x: 652, endPoint y: 153, distance: 372.7
click at [652, 153] on div "All Podcasts Episodes Networks Credits Lists" at bounding box center [742, 148] width 1442 height 35
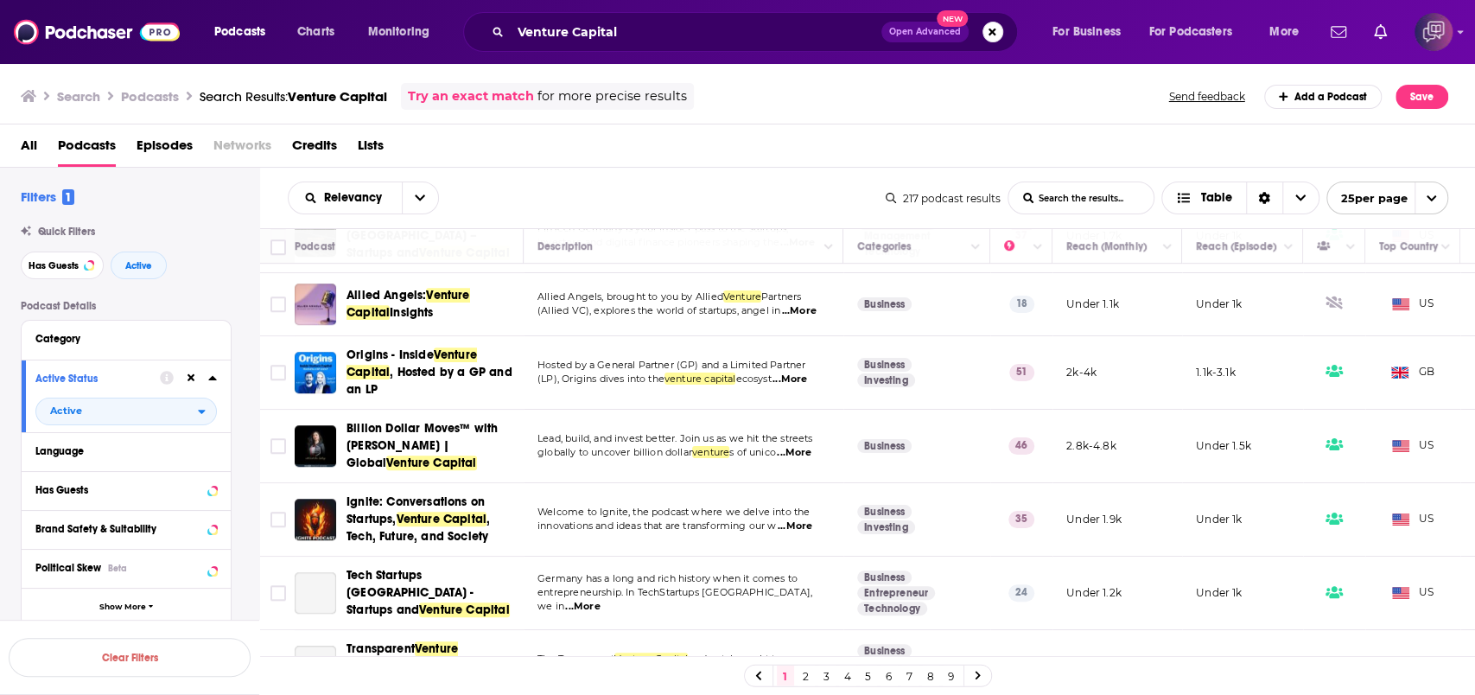
scroll to position [691, 0]
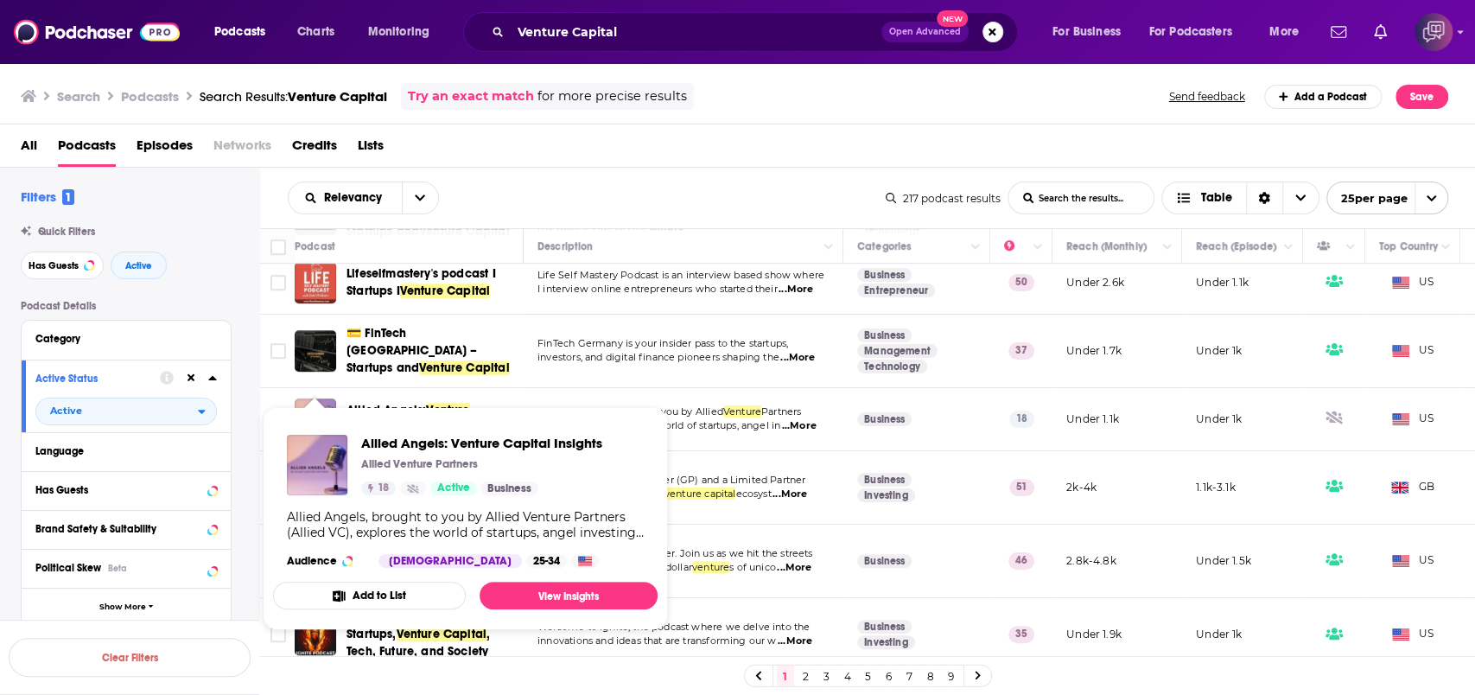
drag, startPoint x: 321, startPoint y: 398, endPoint x: 606, endPoint y: 318, distance: 296.1
click at [795, 182] on div "Relevancy List Search Input Search the results... Table" at bounding box center [587, 198] width 598 height 33
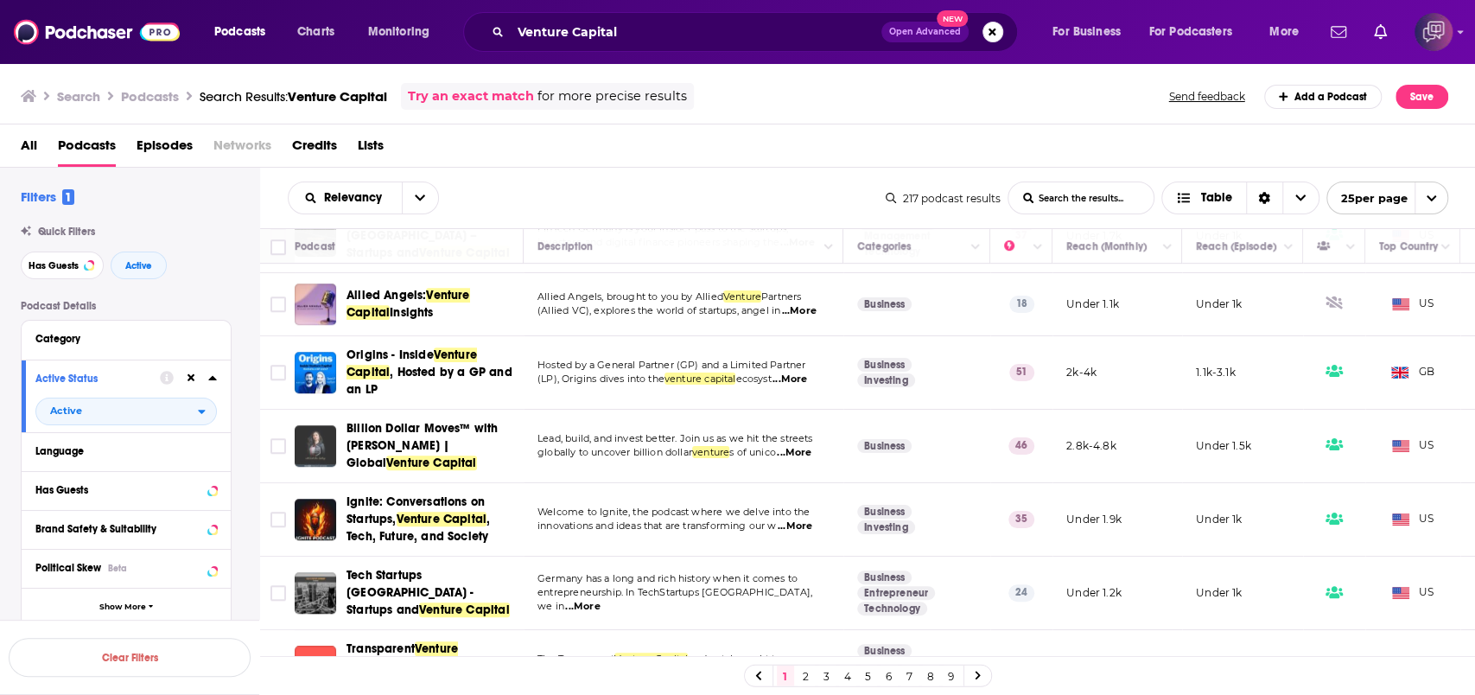
scroll to position [921, 0]
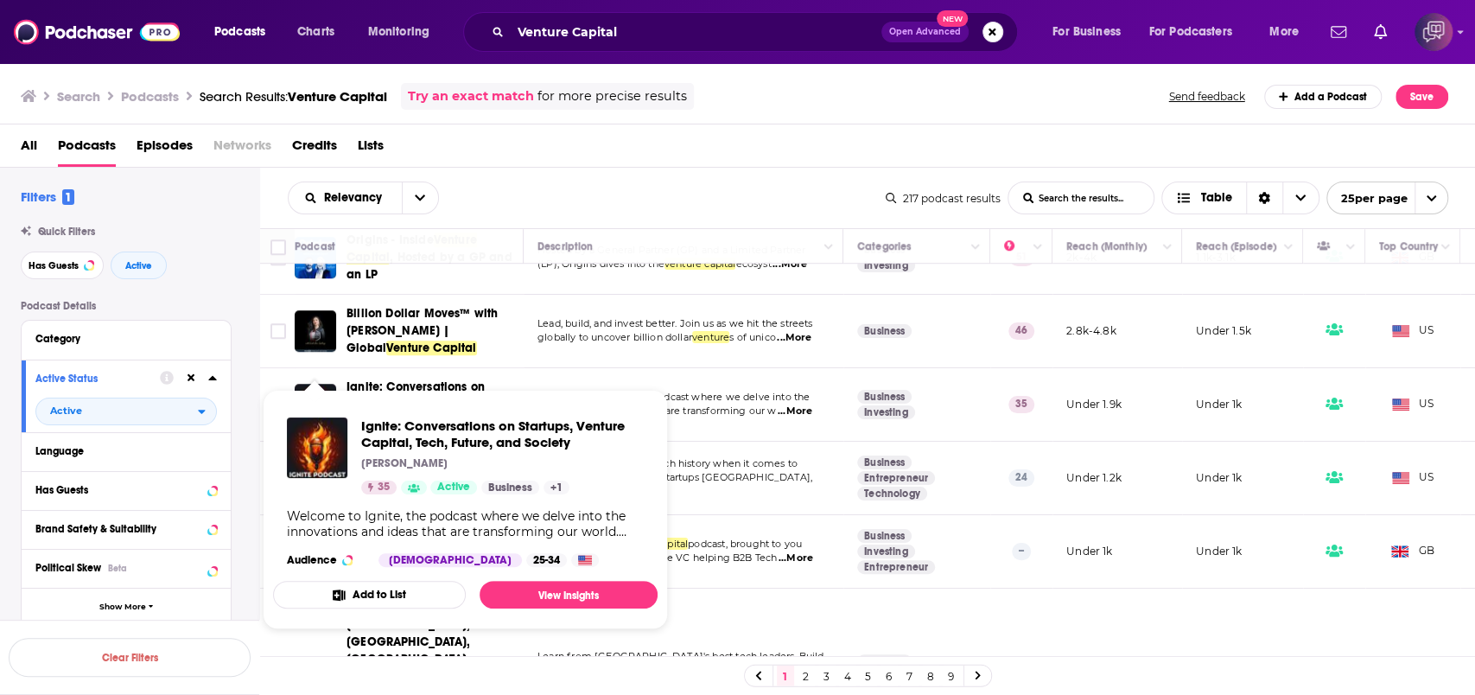
drag, startPoint x: 324, startPoint y: 384, endPoint x: 742, endPoint y: 144, distance: 482.0
click at [744, 144] on div "All Podcasts Episodes Networks Credits Lists" at bounding box center [742, 148] width 1442 height 35
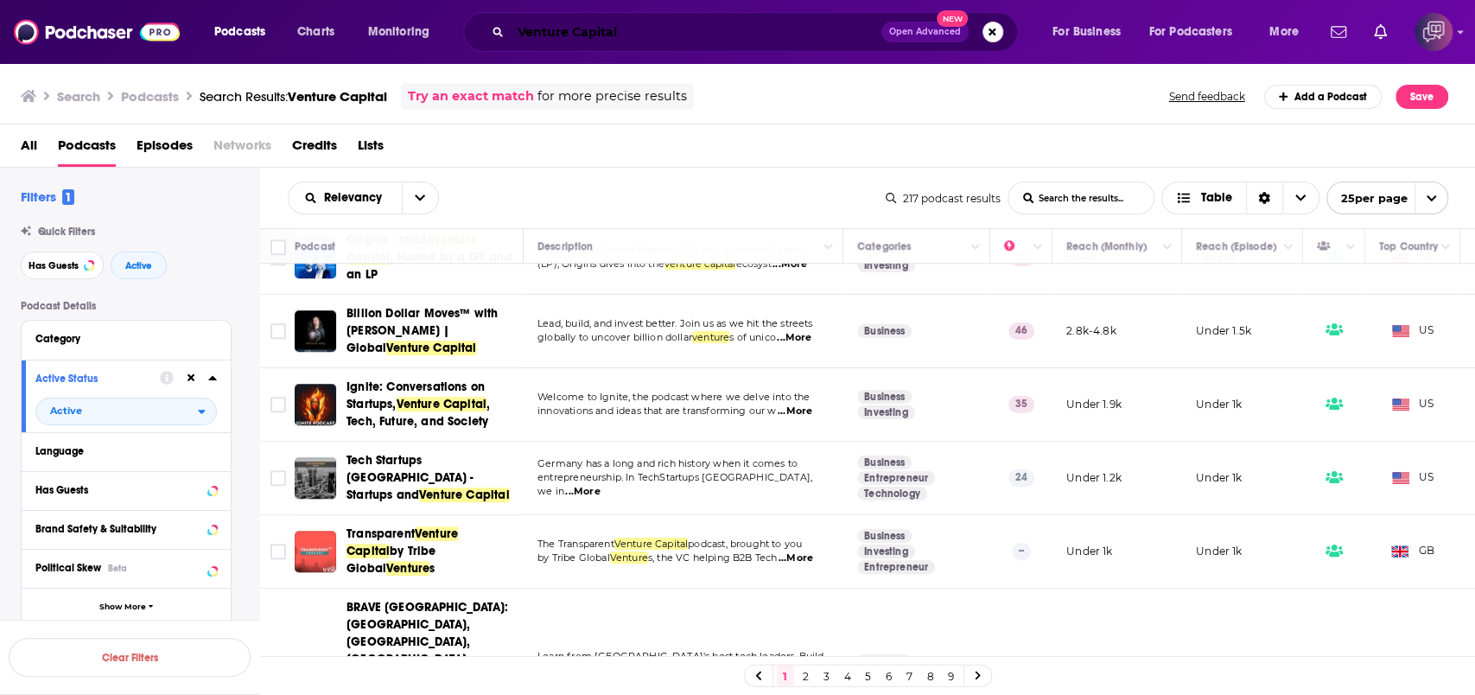
click at [824, 38] on input "Venture Capital" at bounding box center [696, 32] width 371 height 28
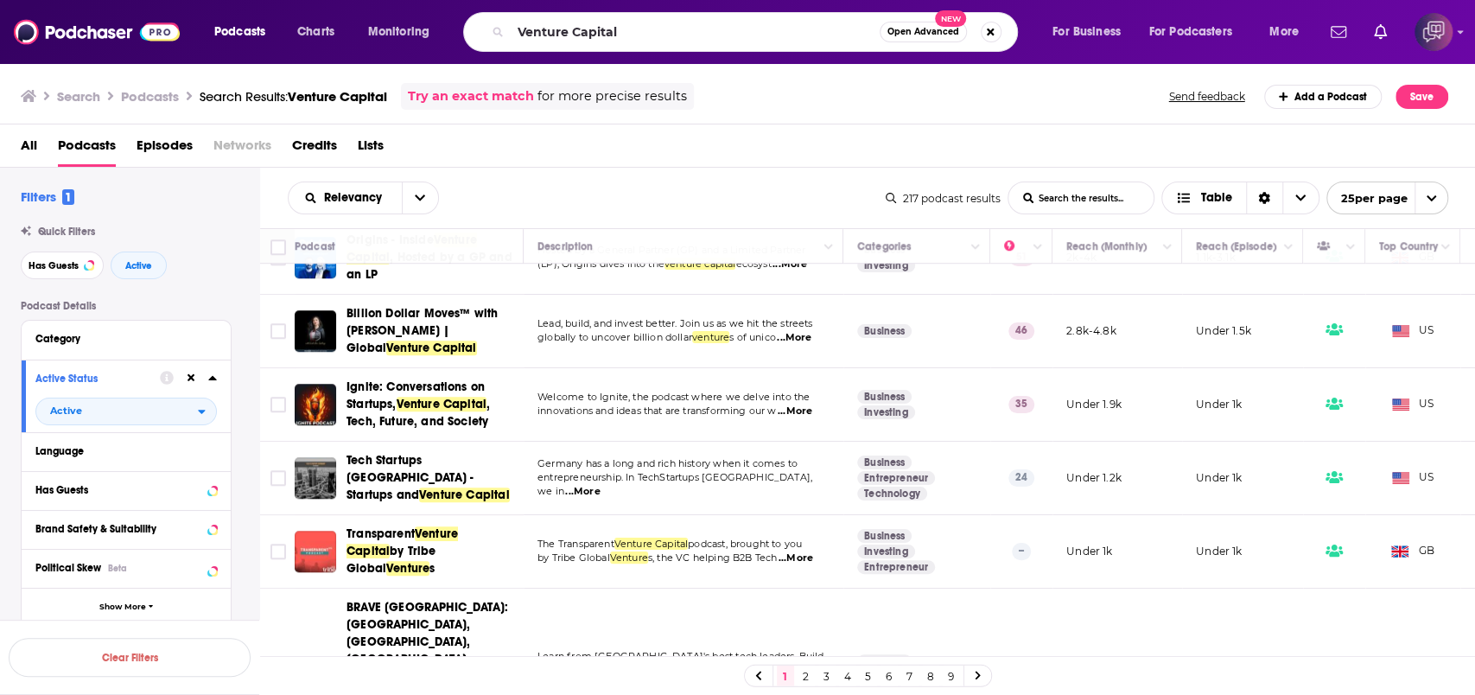
click at [947, 25] on span "New" at bounding box center [950, 18] width 31 height 16
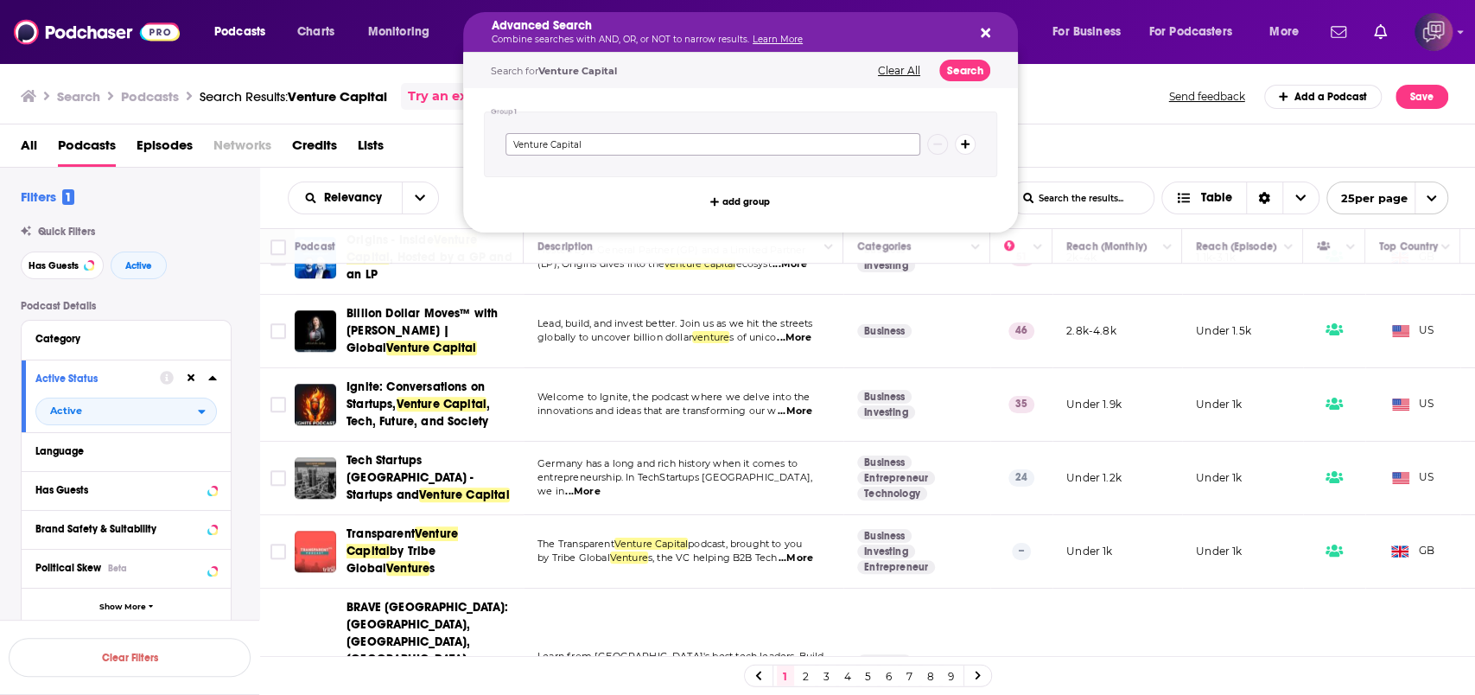
click at [772, 138] on input "Venture Capital" at bounding box center [713, 144] width 415 height 22
paste input "higher consciousness"
type input "higher consciousness"
click at [978, 68] on button "Search" at bounding box center [965, 71] width 51 height 22
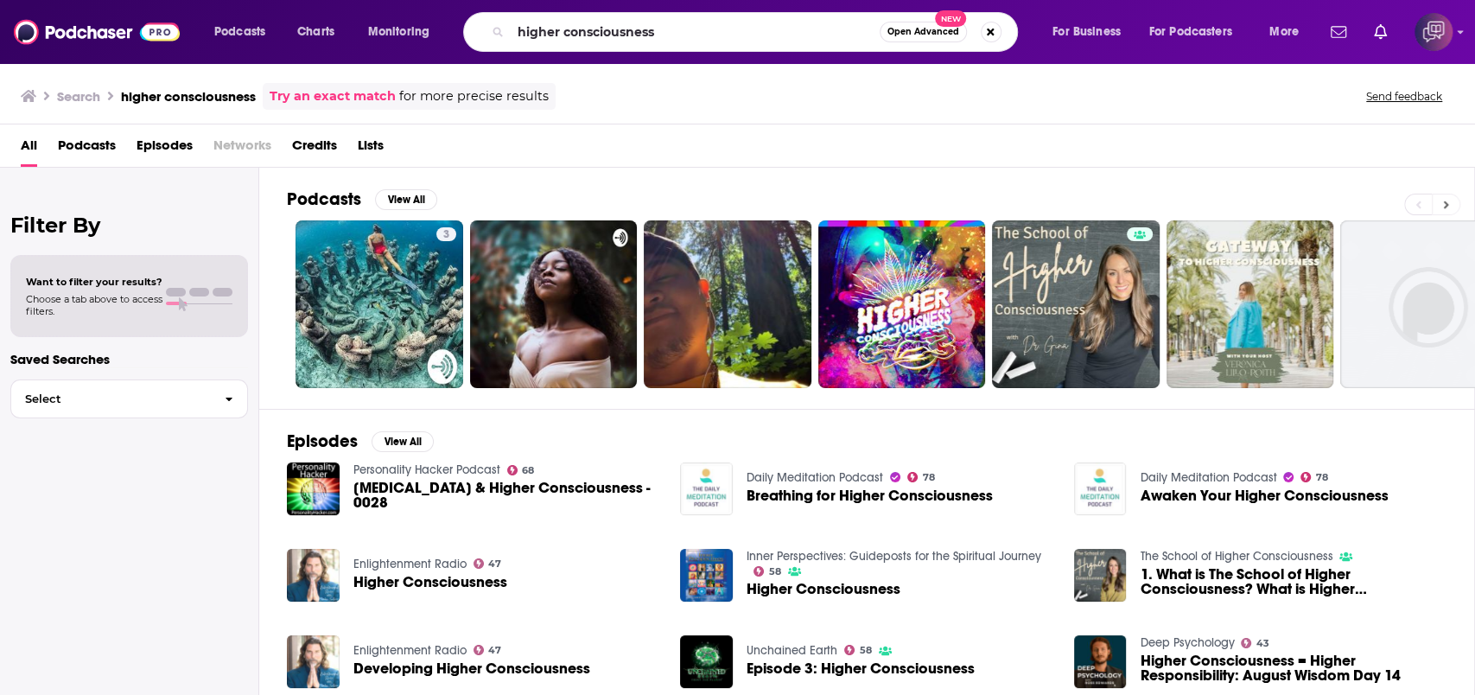
click at [1450, 195] on button at bounding box center [1446, 205] width 29 height 22
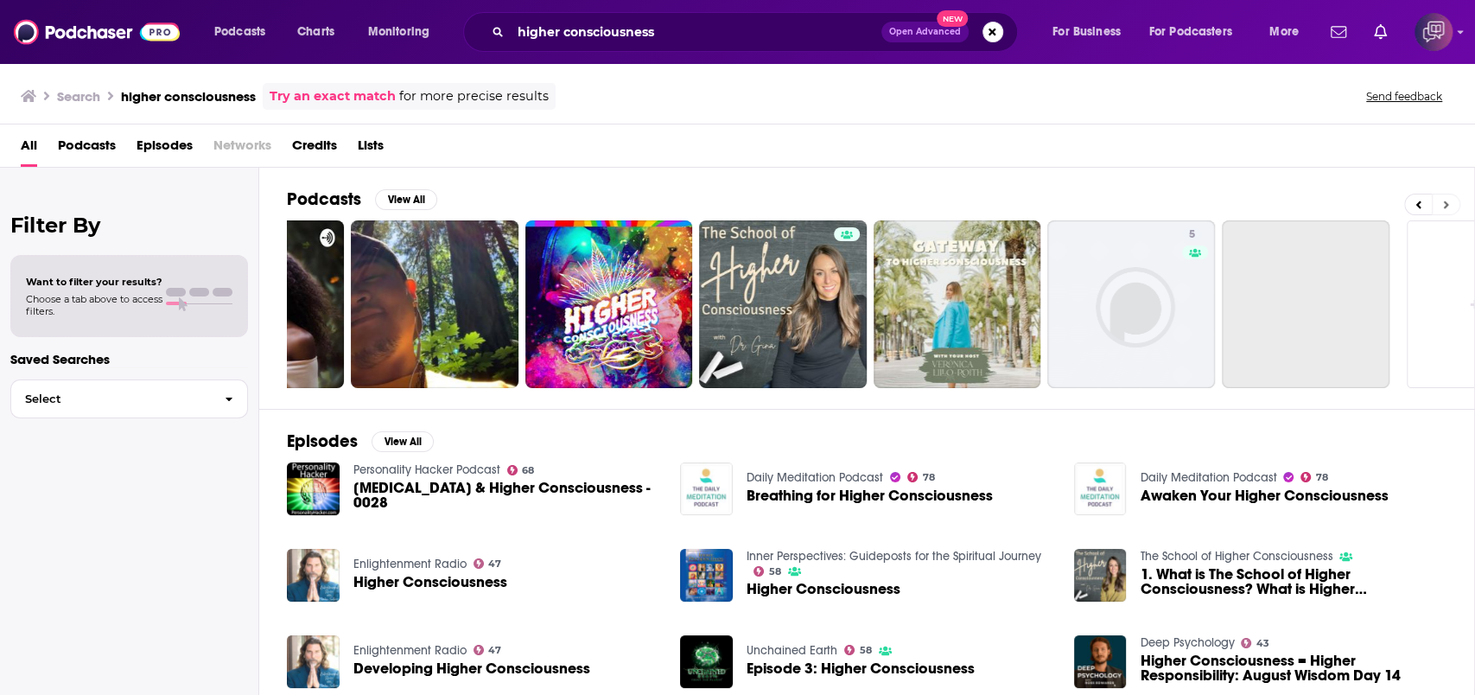
click at [1450, 195] on button at bounding box center [1446, 205] width 29 height 22
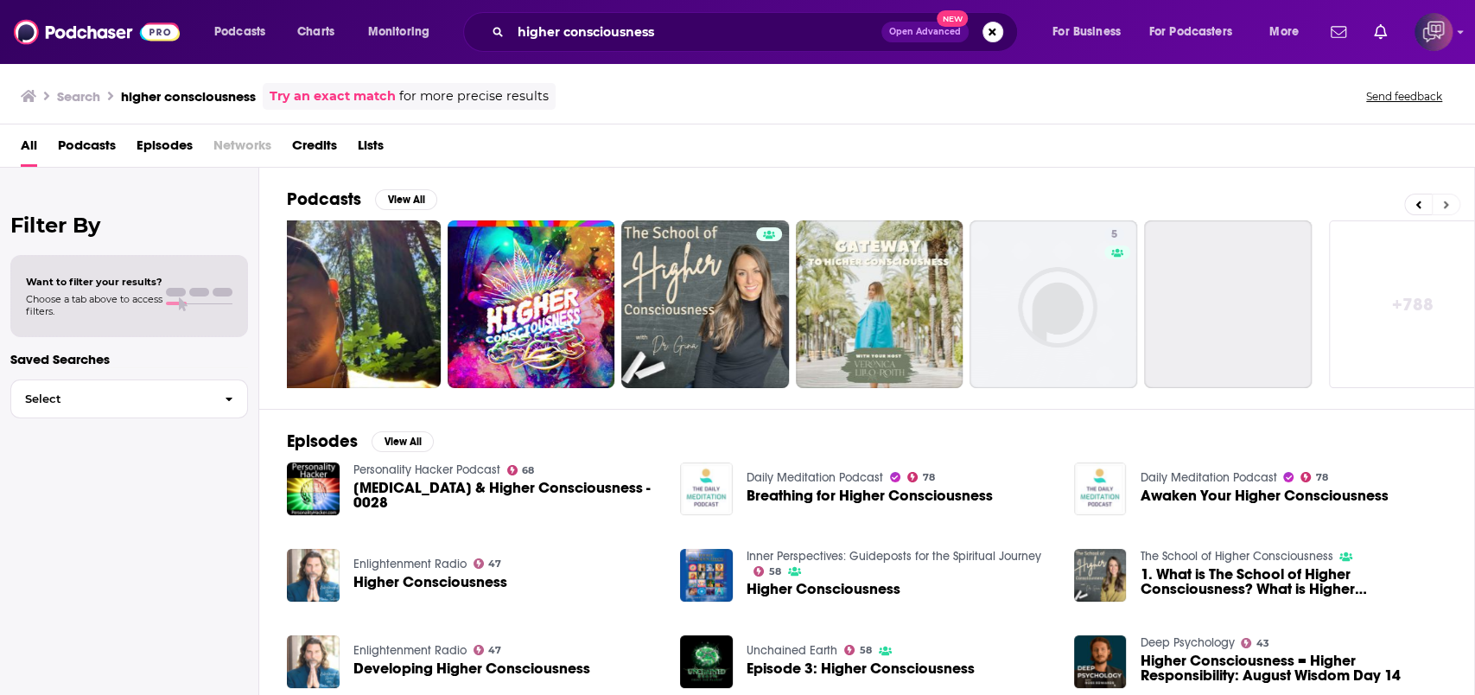
scroll to position [0, 399]
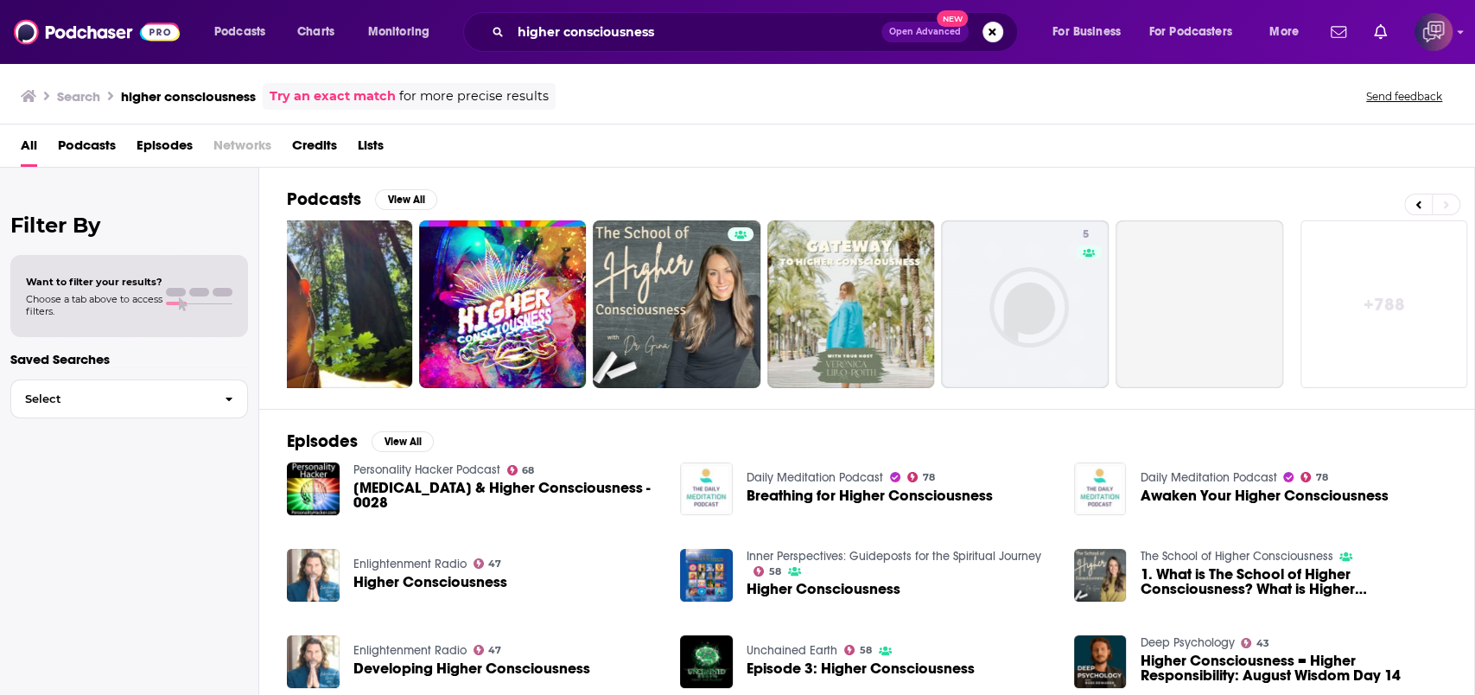
click at [1386, 261] on link "+ 788" at bounding box center [1385, 304] width 168 height 168
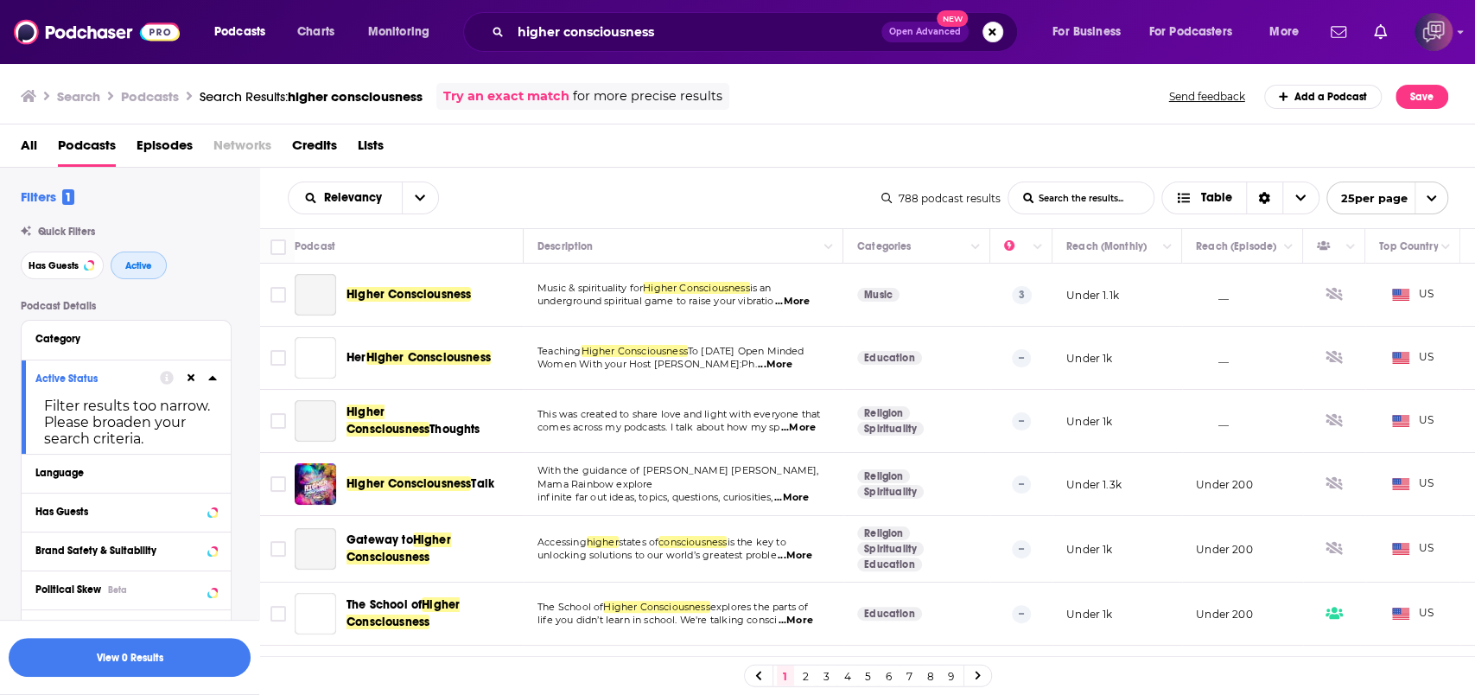
click at [123, 271] on button "Active" at bounding box center [139, 266] width 56 height 28
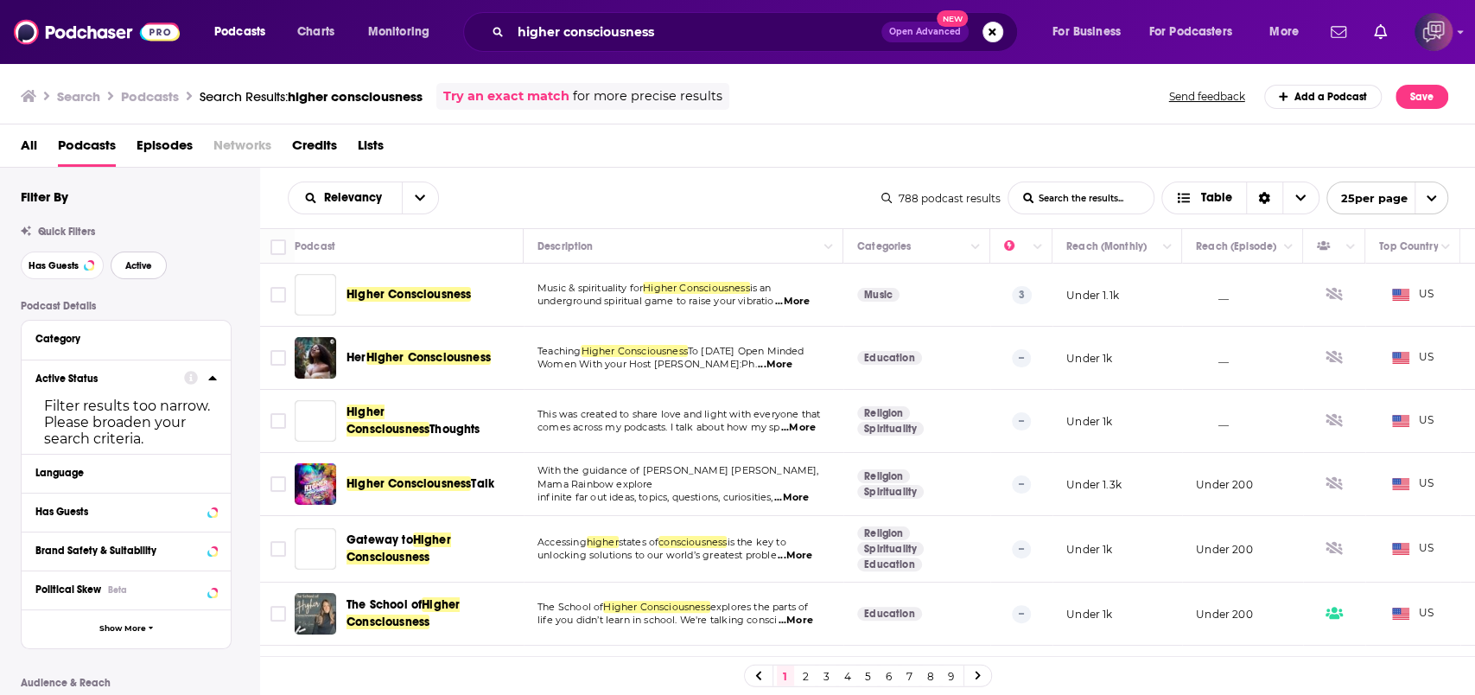
click at [138, 257] on button "Active" at bounding box center [139, 266] width 56 height 28
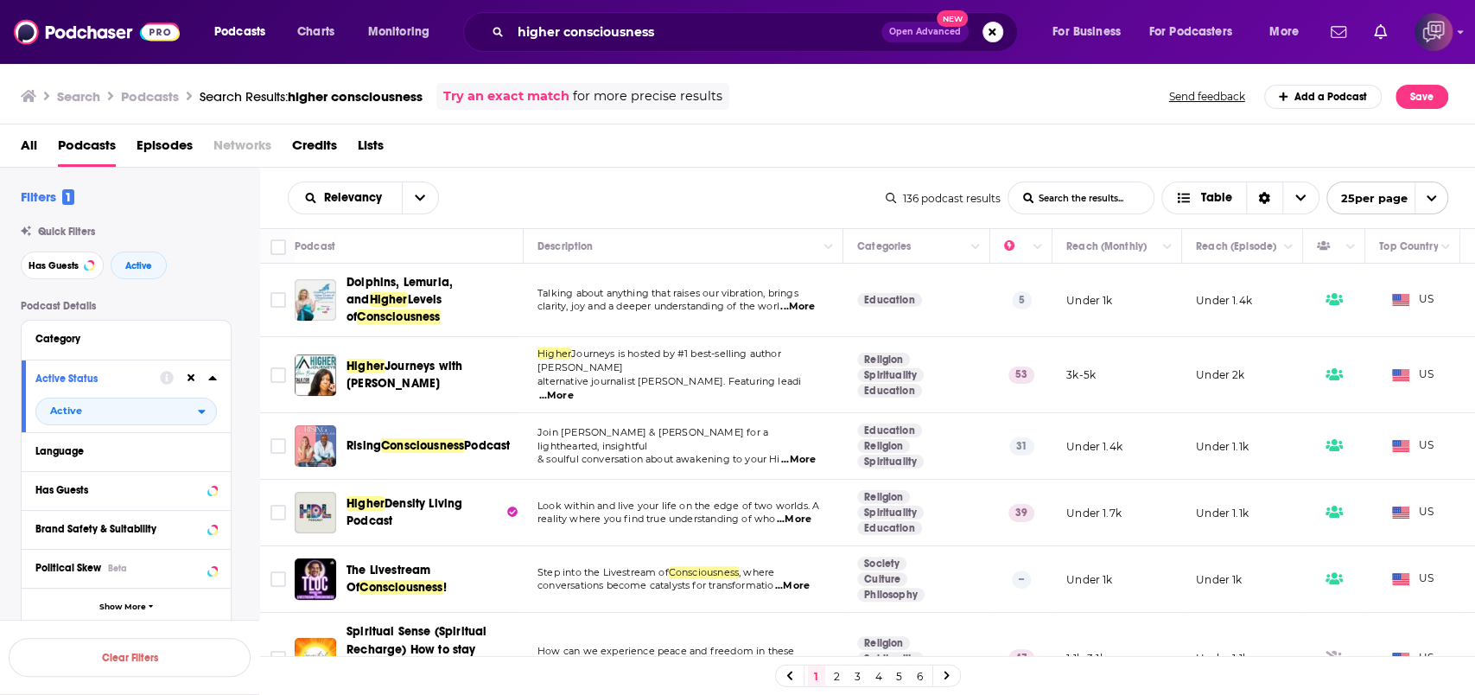
click at [509, 203] on div "Relevancy List Search Input Search the results... Table" at bounding box center [587, 198] width 598 height 33
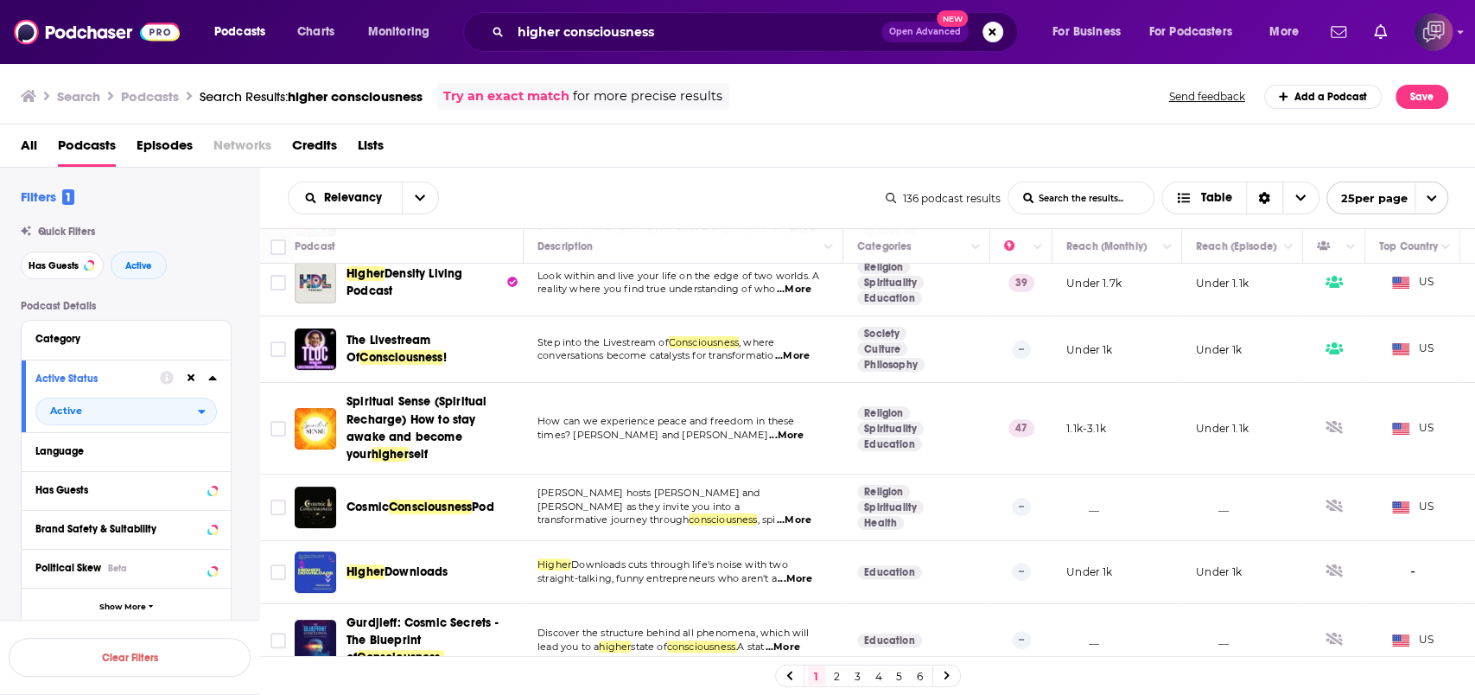
scroll to position [346, 0]
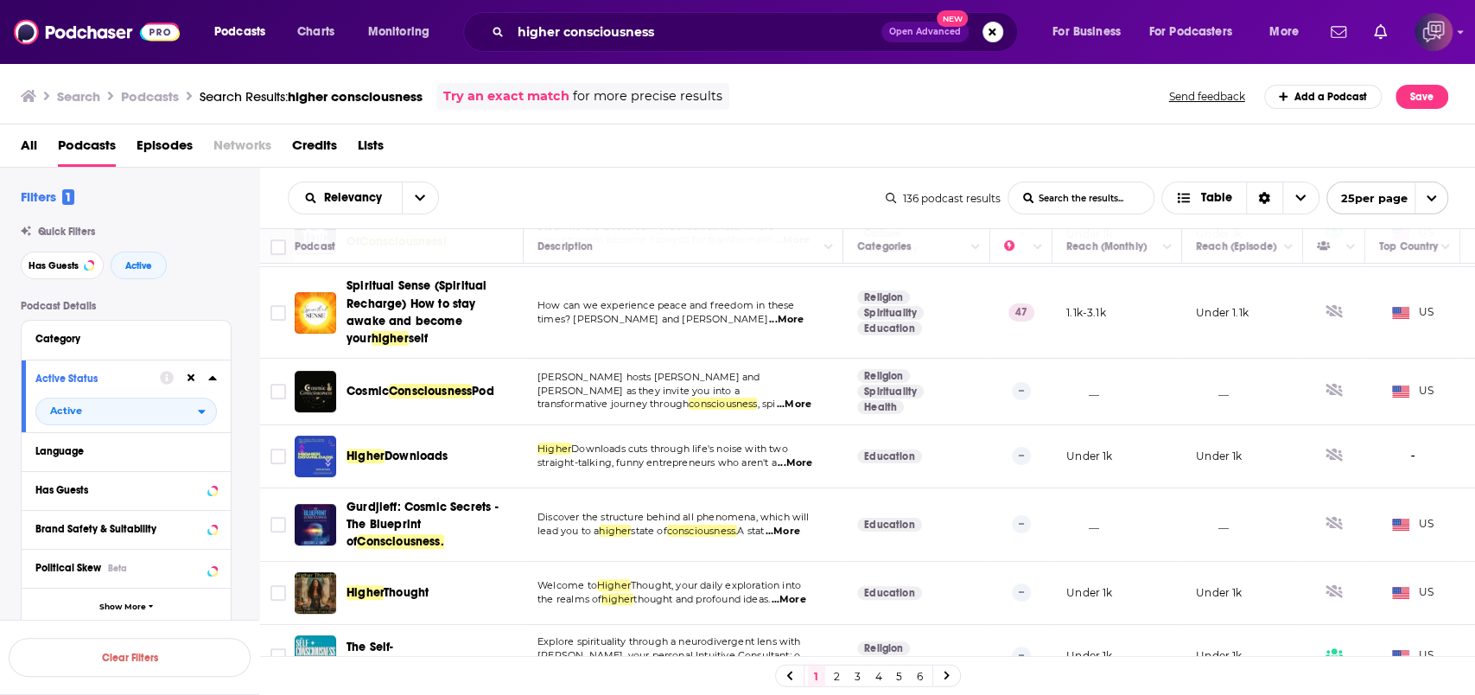
click at [768, 154] on div "All Podcasts Episodes Networks Credits Lists" at bounding box center [742, 148] width 1442 height 35
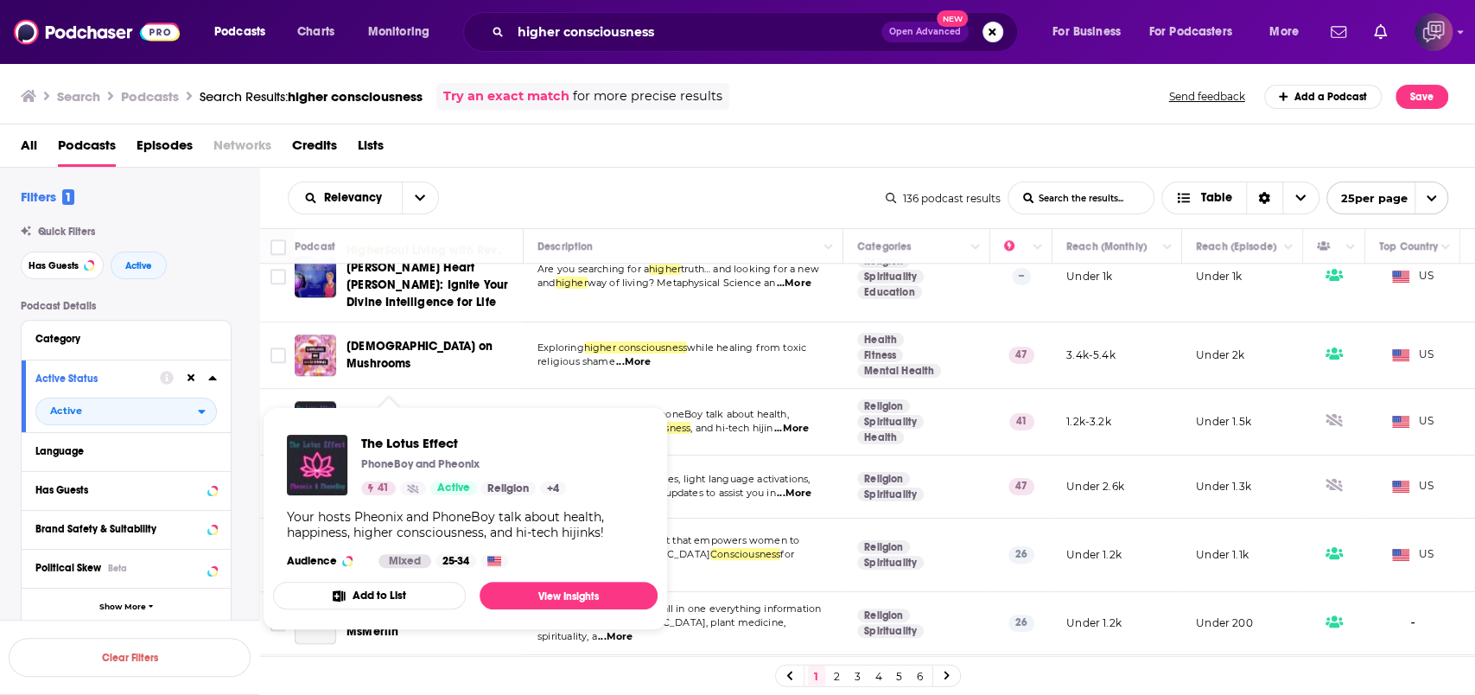
scroll to position [1267, 0]
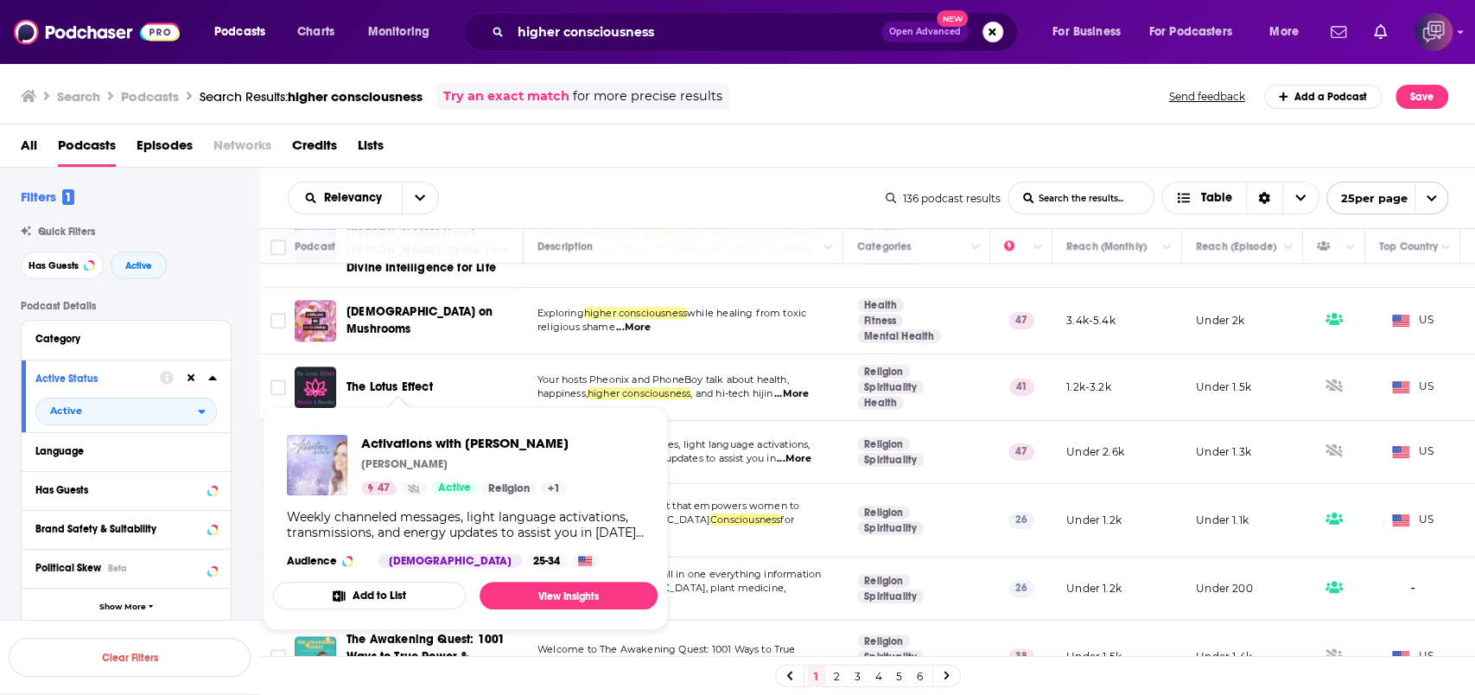
drag, startPoint x: 417, startPoint y: 417, endPoint x: 322, endPoint y: 456, distance: 103.8
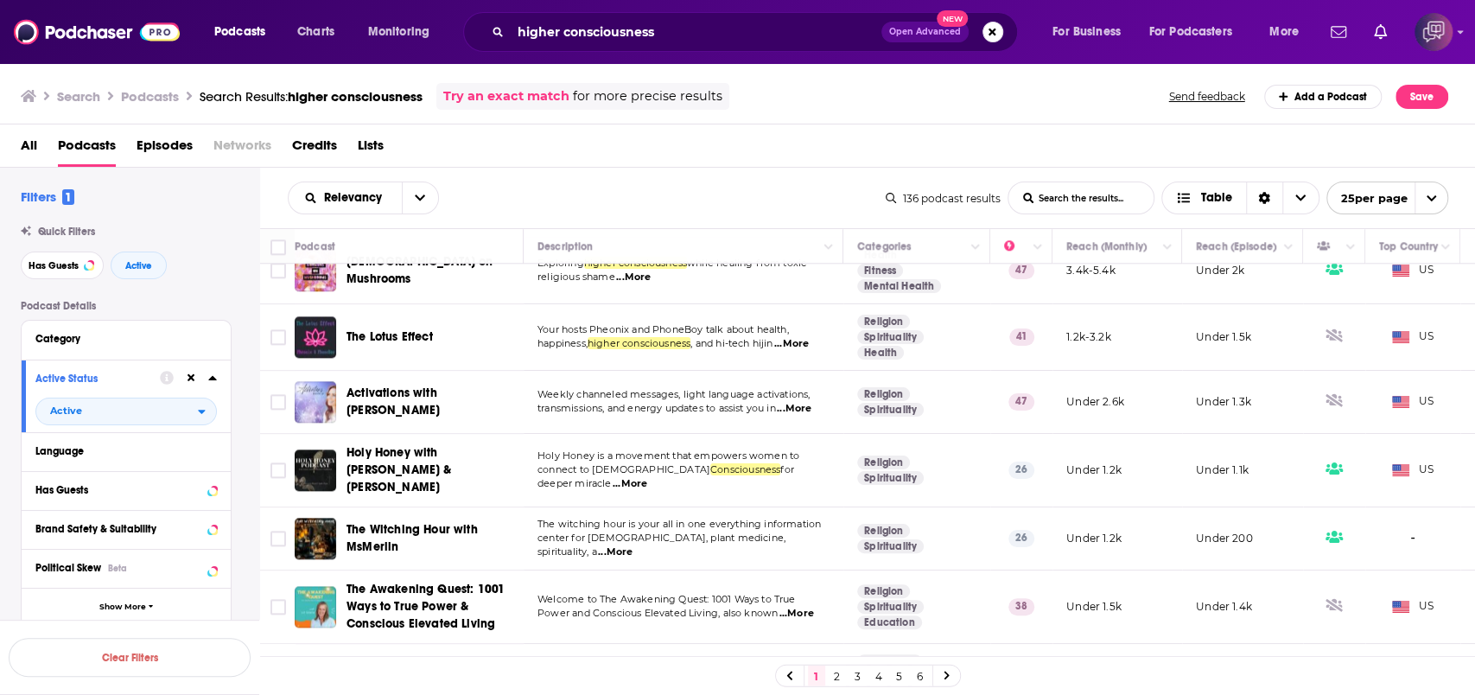
scroll to position [1344, 0]
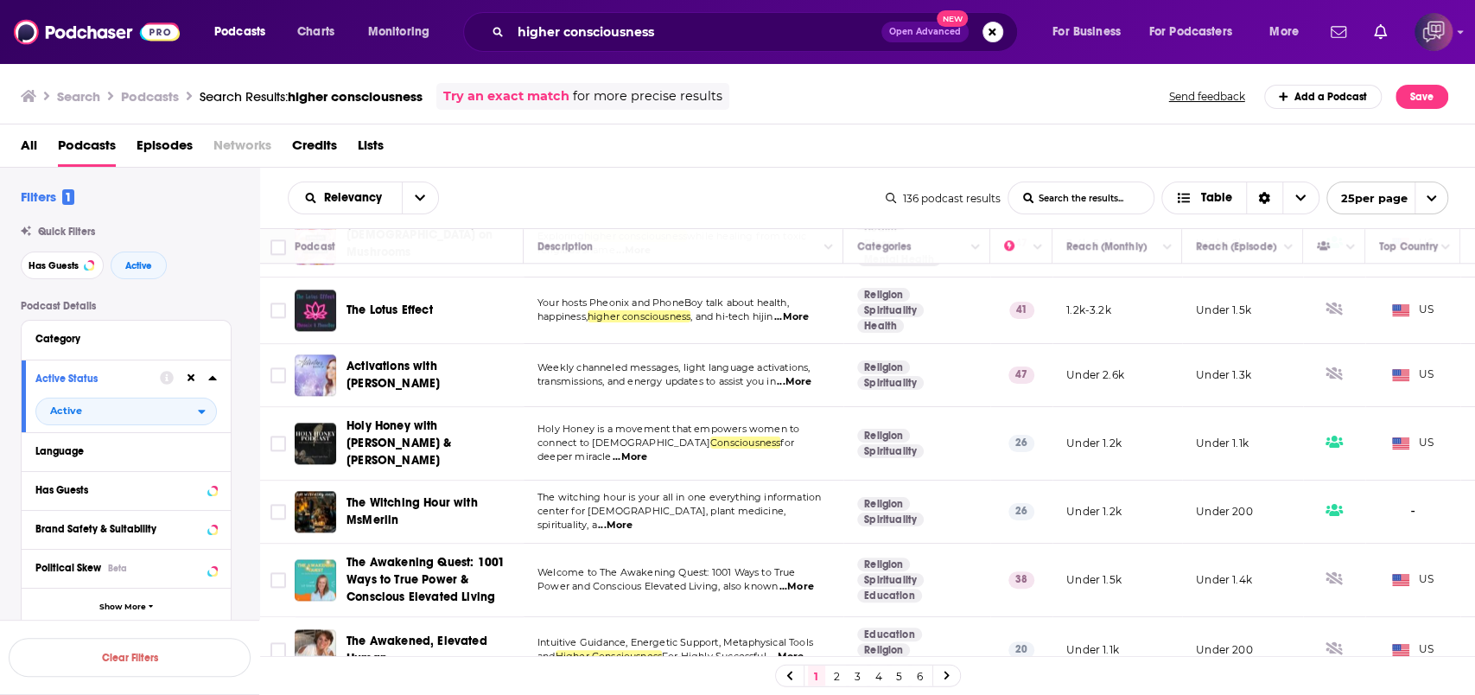
click at [836, 679] on link "2" at bounding box center [837, 676] width 17 height 21
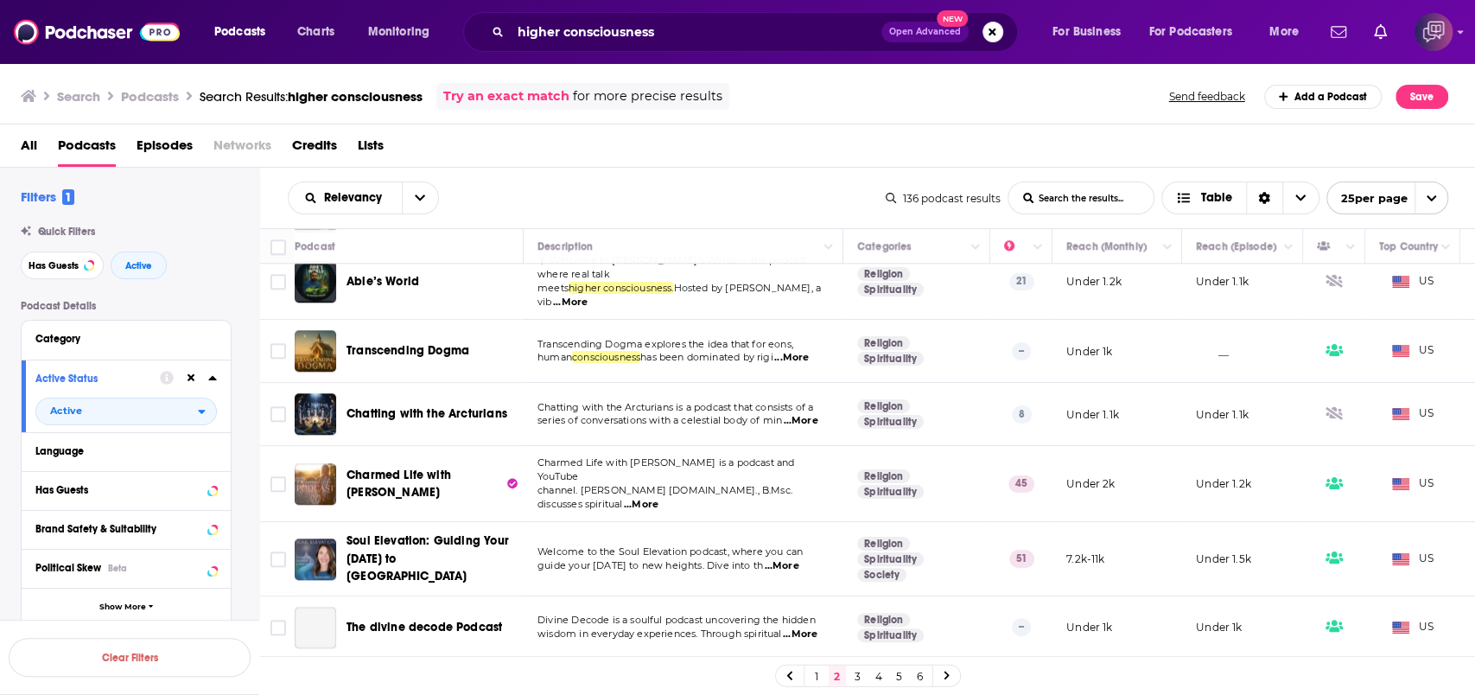
scroll to position [1152, 0]
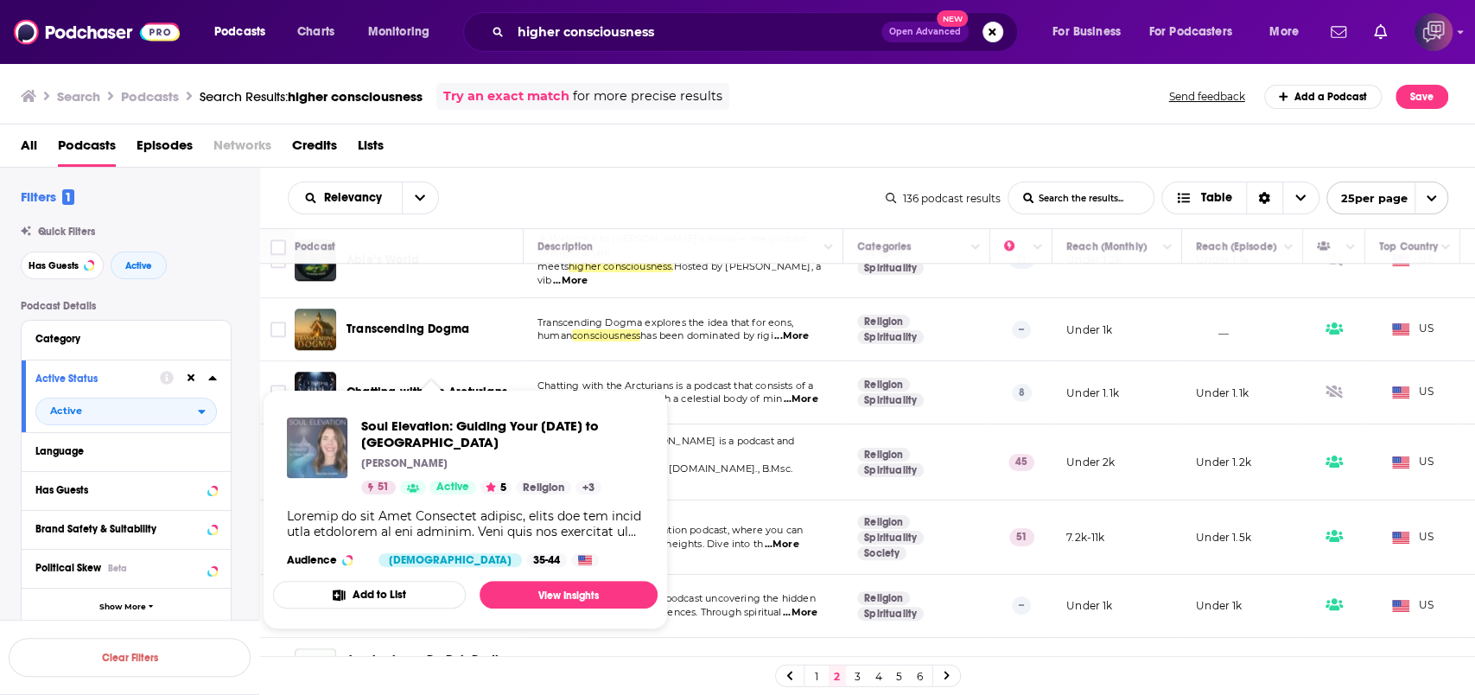
drag, startPoint x: 373, startPoint y: 508, endPoint x: 341, endPoint y: 446, distance: 70.0
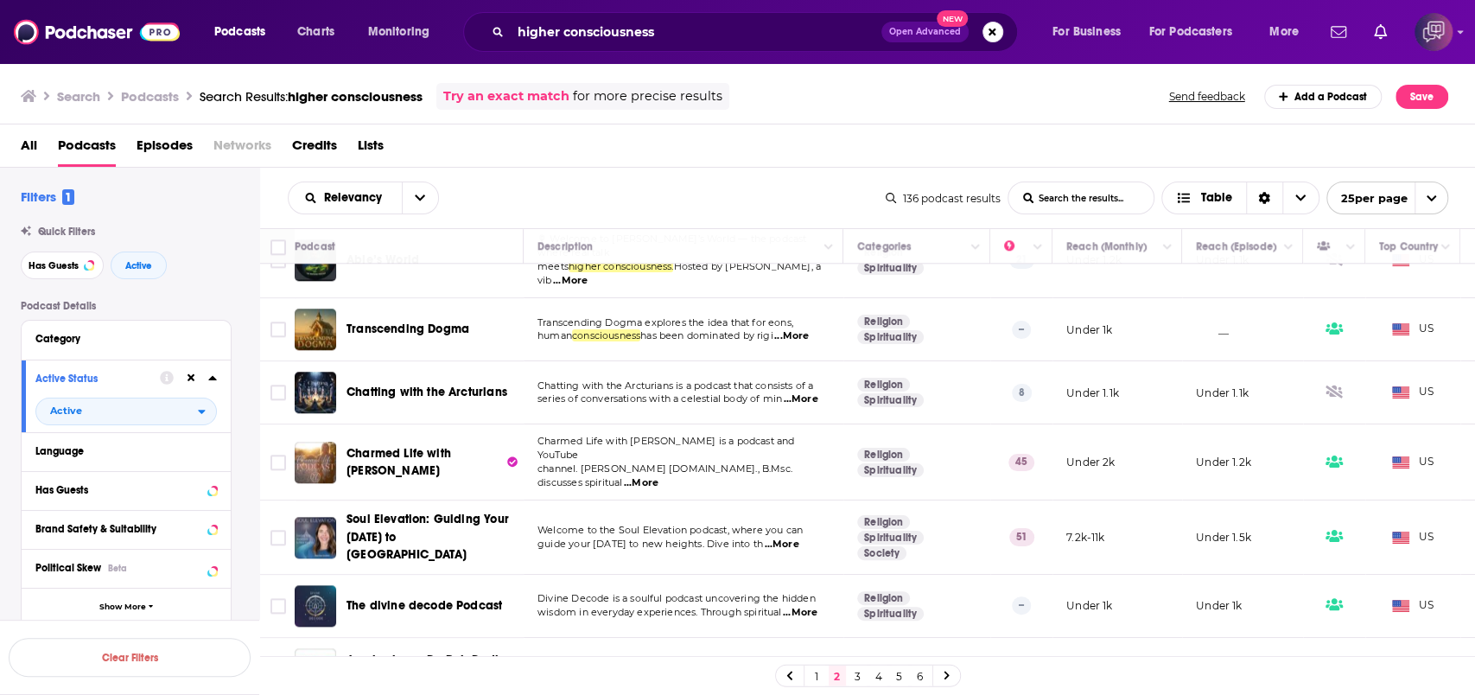
drag, startPoint x: 478, startPoint y: 169, endPoint x: 873, endPoint y: 4, distance: 428.1
click at [478, 169] on div "Relevancy List Search Input Search the results... Table 136 podcast results Lis…" at bounding box center [868, 198] width 1216 height 61
click at [984, 38] on button "Search podcasts, credits, & more..." at bounding box center [993, 32] width 21 height 21
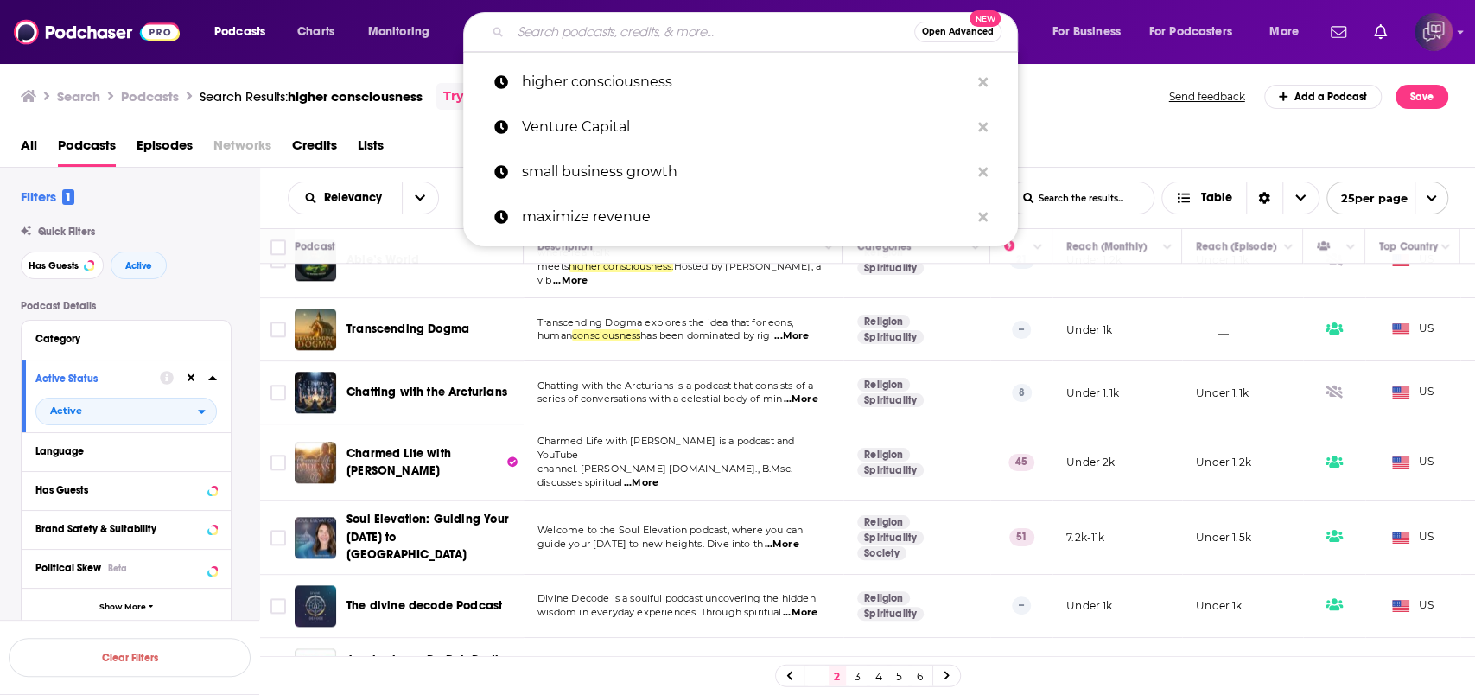
click at [945, 37] on button "Open Advanced New" at bounding box center [957, 32] width 87 height 21
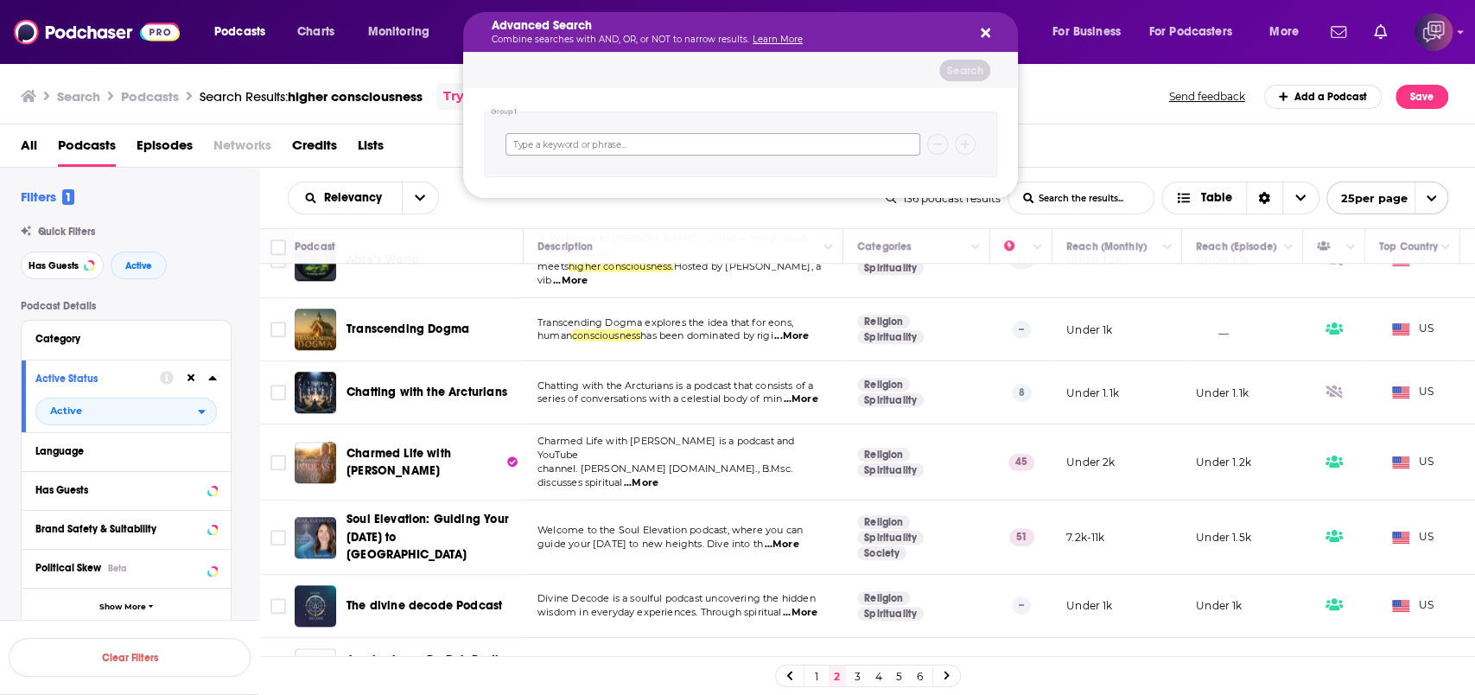
click at [739, 149] on input "Search podcasts, credits, & more..." at bounding box center [713, 144] width 415 height 22
paste input "global activism"
type input "global activism"
click at [974, 73] on button "Search" at bounding box center [965, 71] width 51 height 22
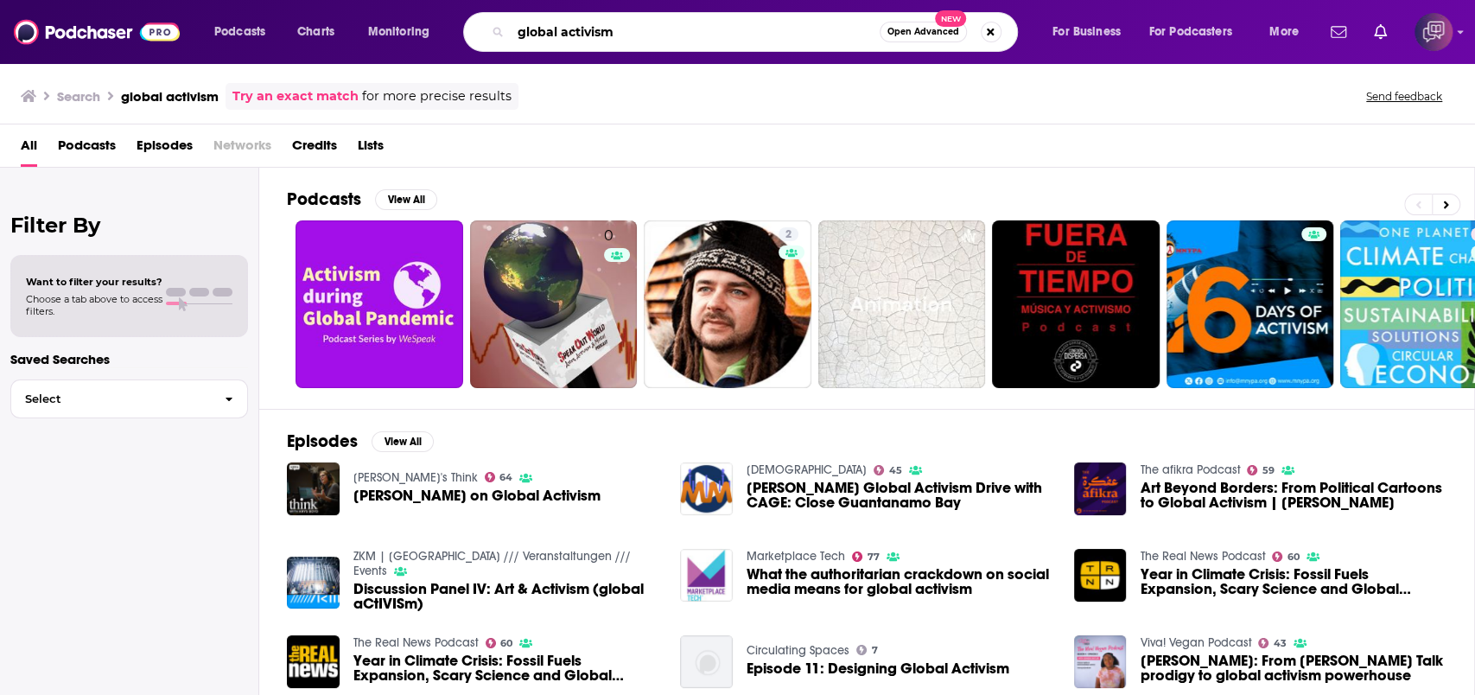
click at [712, 35] on input "global activism" at bounding box center [695, 32] width 369 height 28
click at [1445, 204] on icon at bounding box center [1446, 205] width 6 height 12
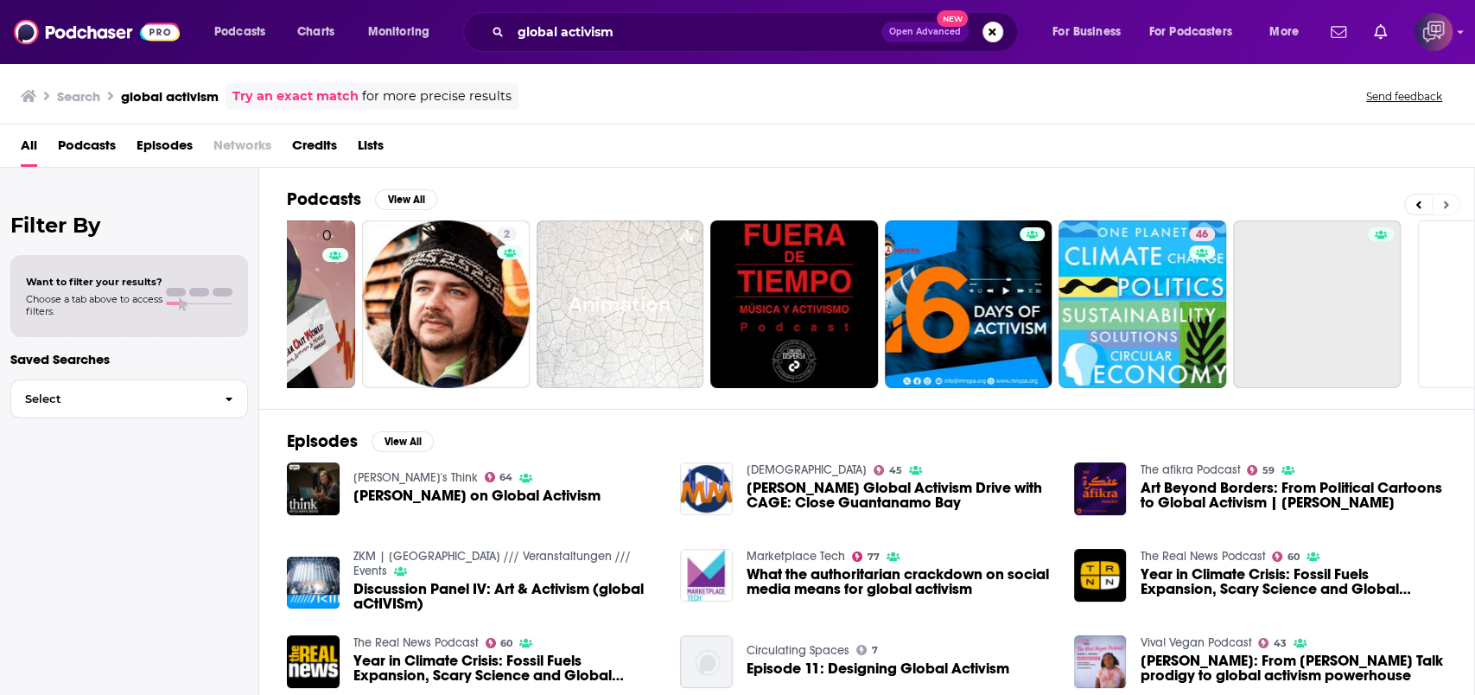
click at [1445, 204] on icon at bounding box center [1446, 205] width 6 height 12
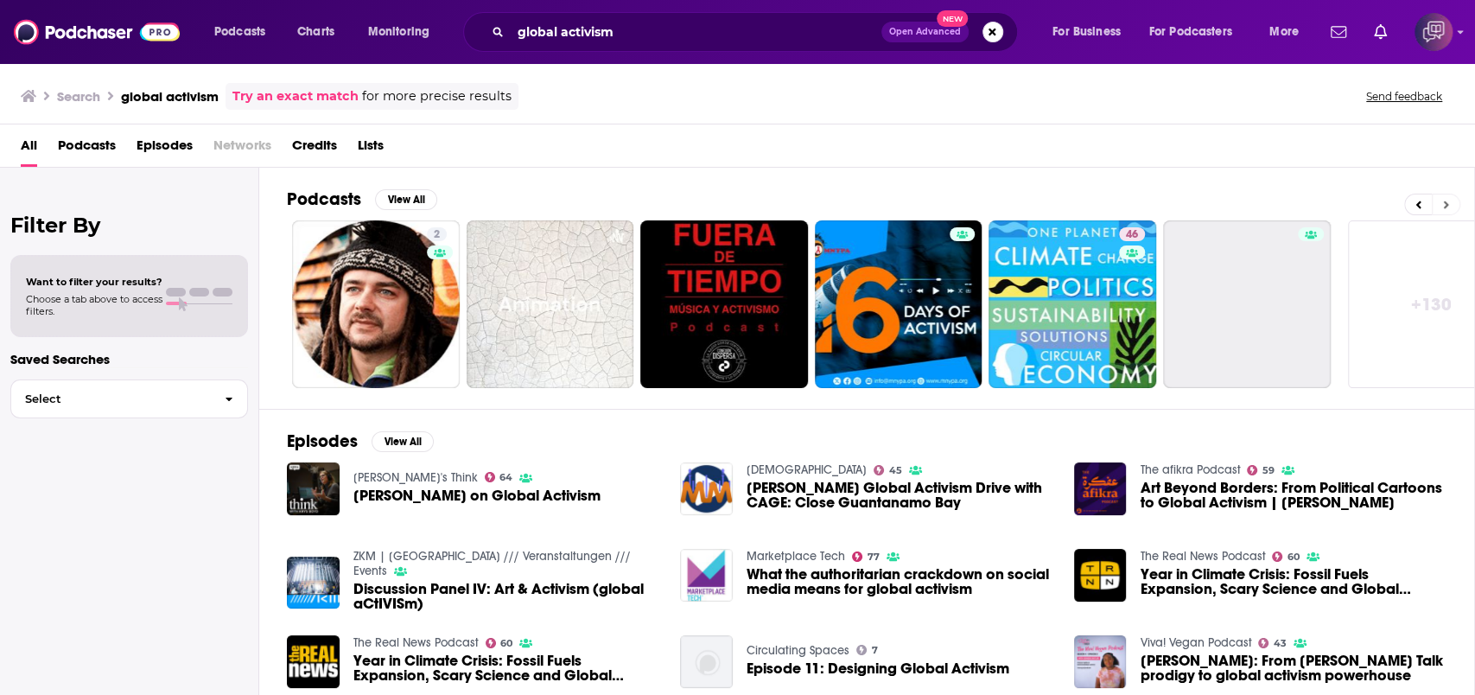
scroll to position [0, 399]
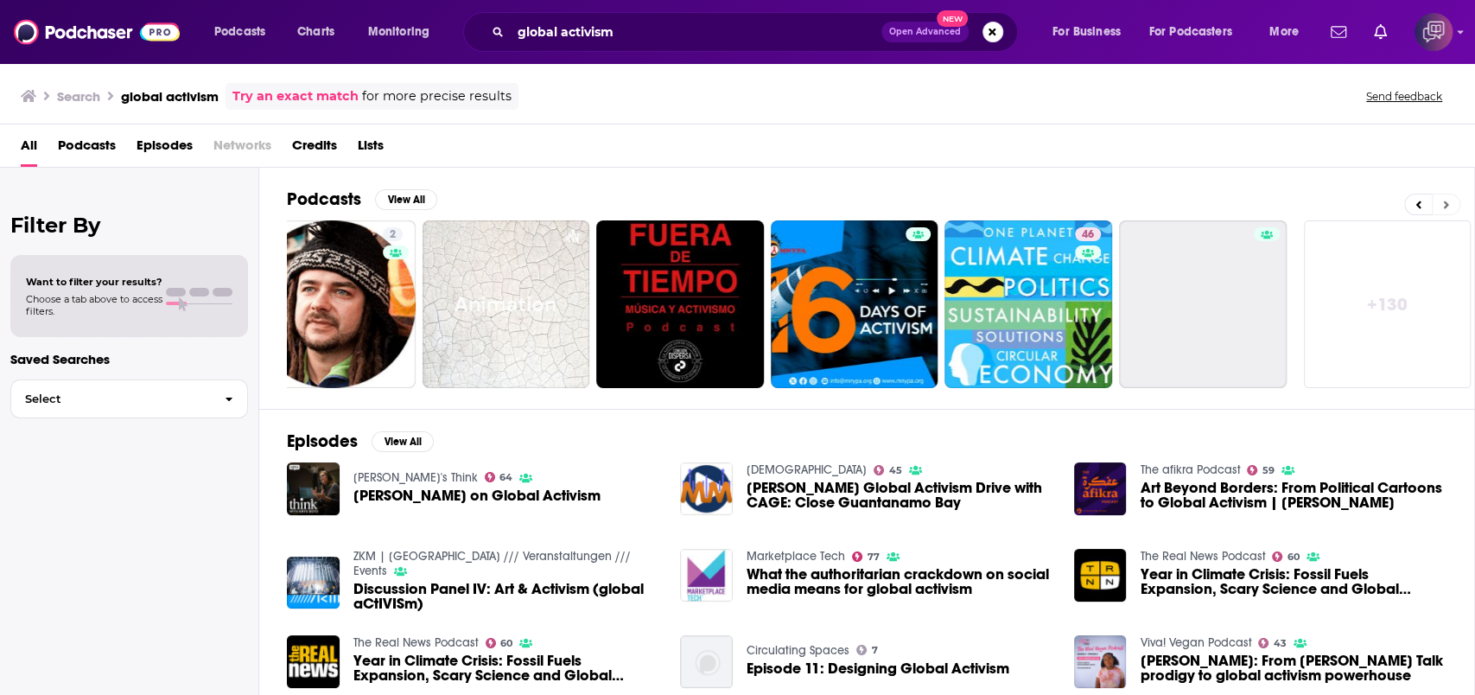
click at [1445, 204] on icon at bounding box center [1446, 205] width 6 height 12
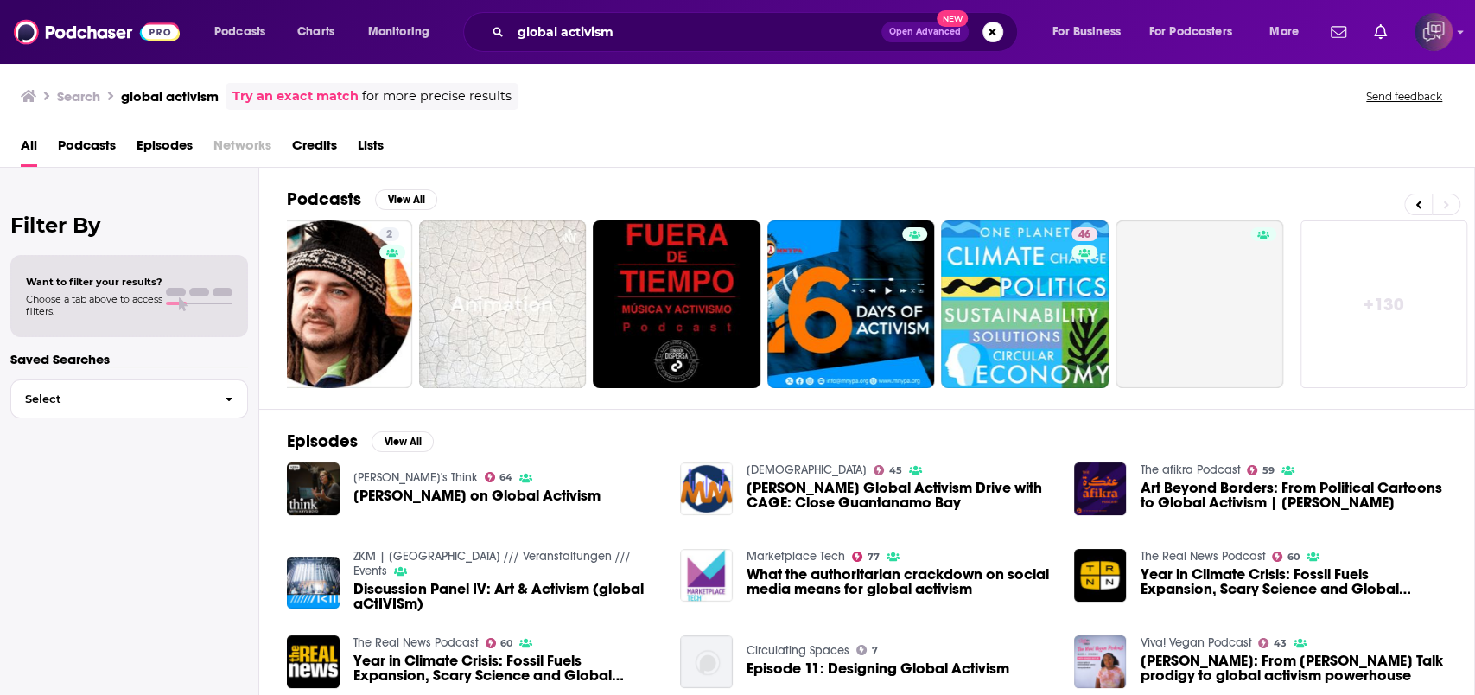
click at [943, 38] on button "Open Advanced New" at bounding box center [925, 32] width 87 height 21
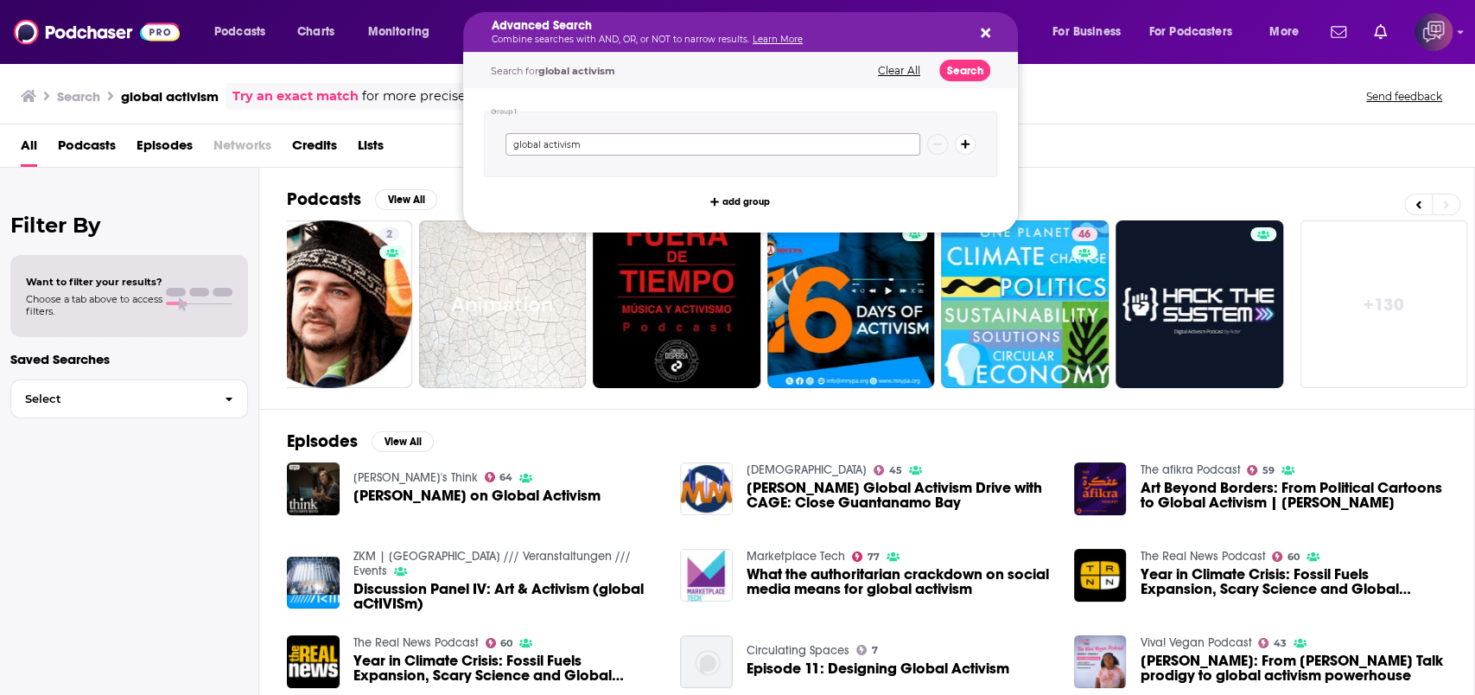
drag, startPoint x: 844, startPoint y: 140, endPoint x: 556, endPoint y: 121, distance: 288.4
click at [438, 132] on div "Podcasts Charts Monitoring Advanced Search Combine searches with AND, OR, or NO…" at bounding box center [737, 347] width 1475 height 695
paste input "Middle East politics"
type input "Middle East politics"
click at [968, 68] on button "Search" at bounding box center [965, 71] width 51 height 22
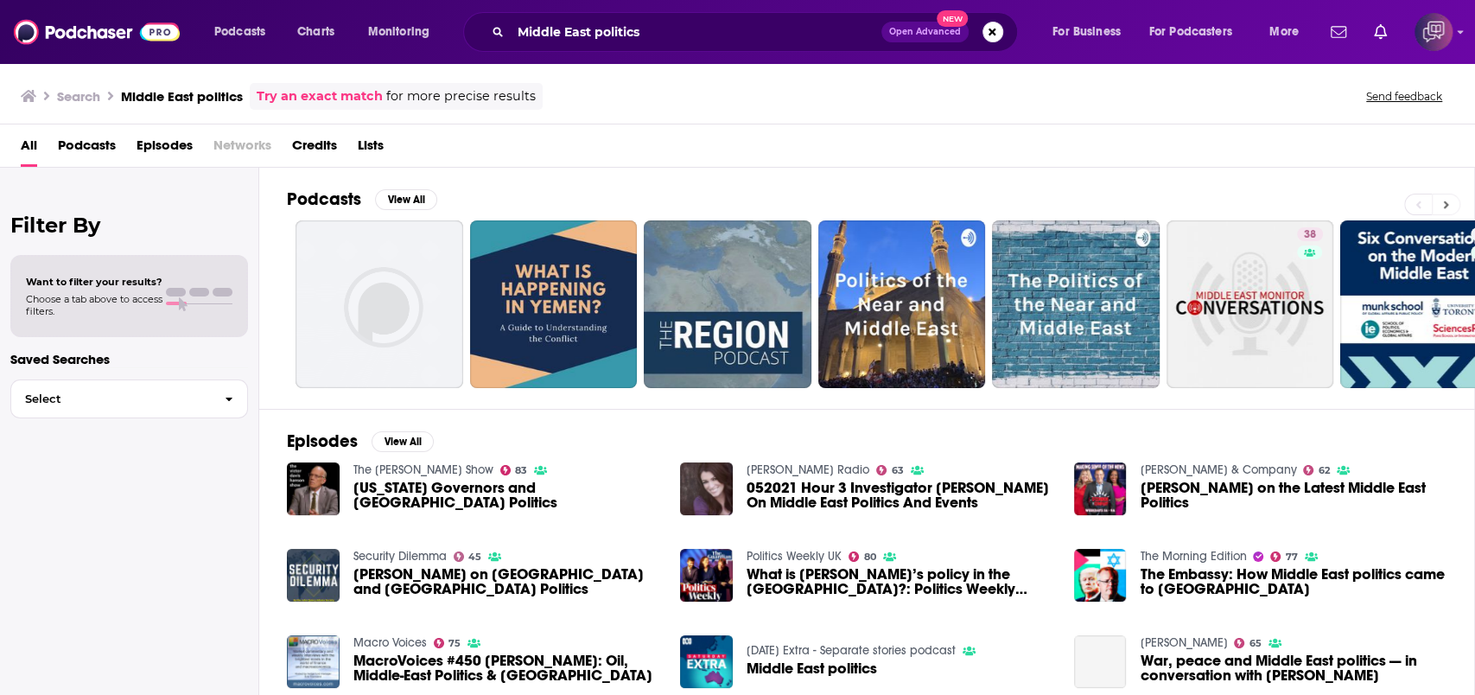
click at [1449, 207] on button at bounding box center [1446, 205] width 29 height 22
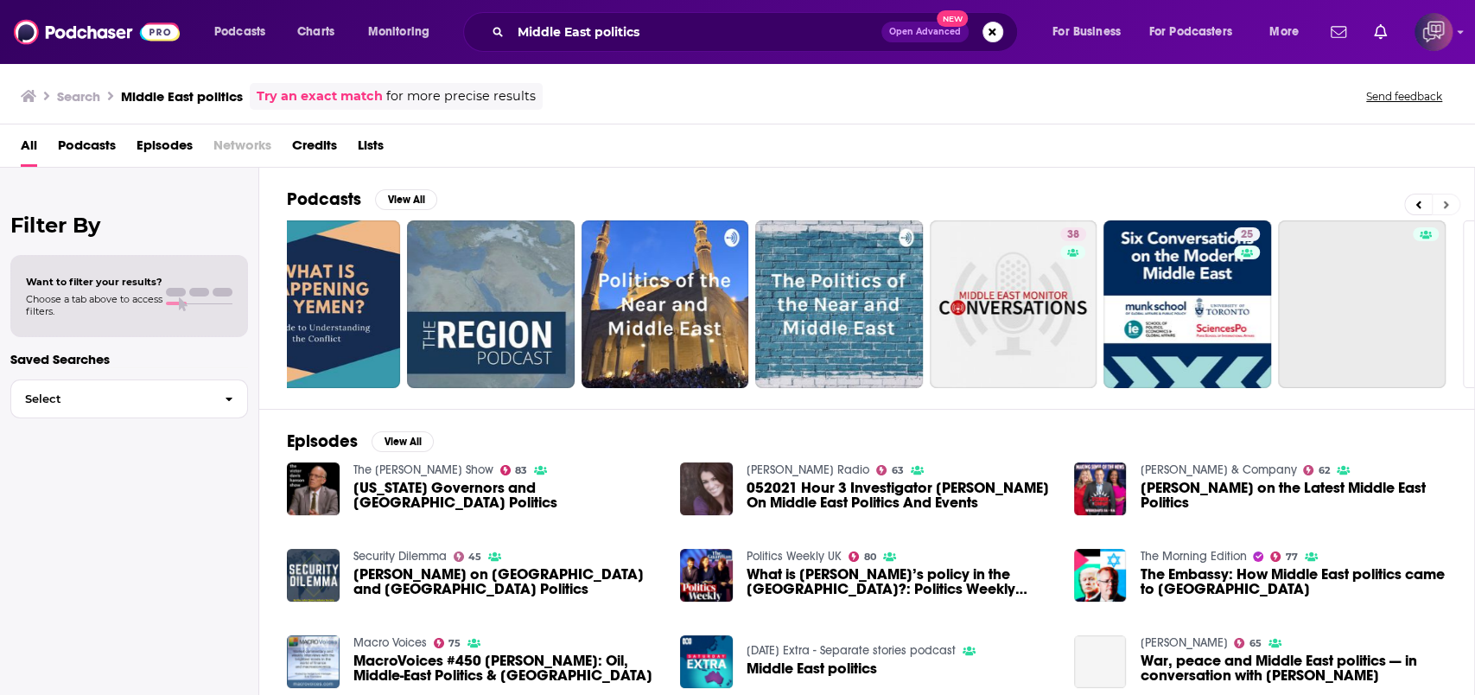
click at [1449, 207] on button at bounding box center [1446, 205] width 29 height 22
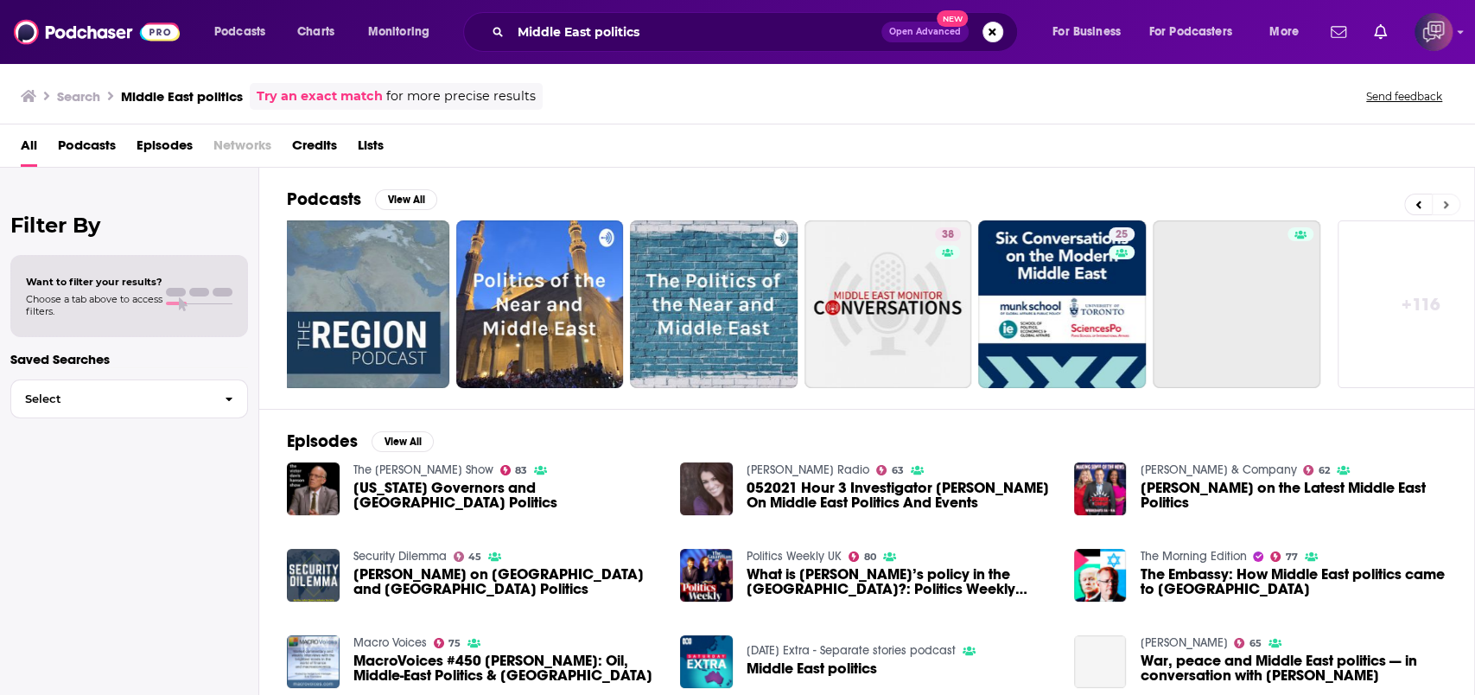
click at [1449, 207] on button at bounding box center [1446, 205] width 29 height 22
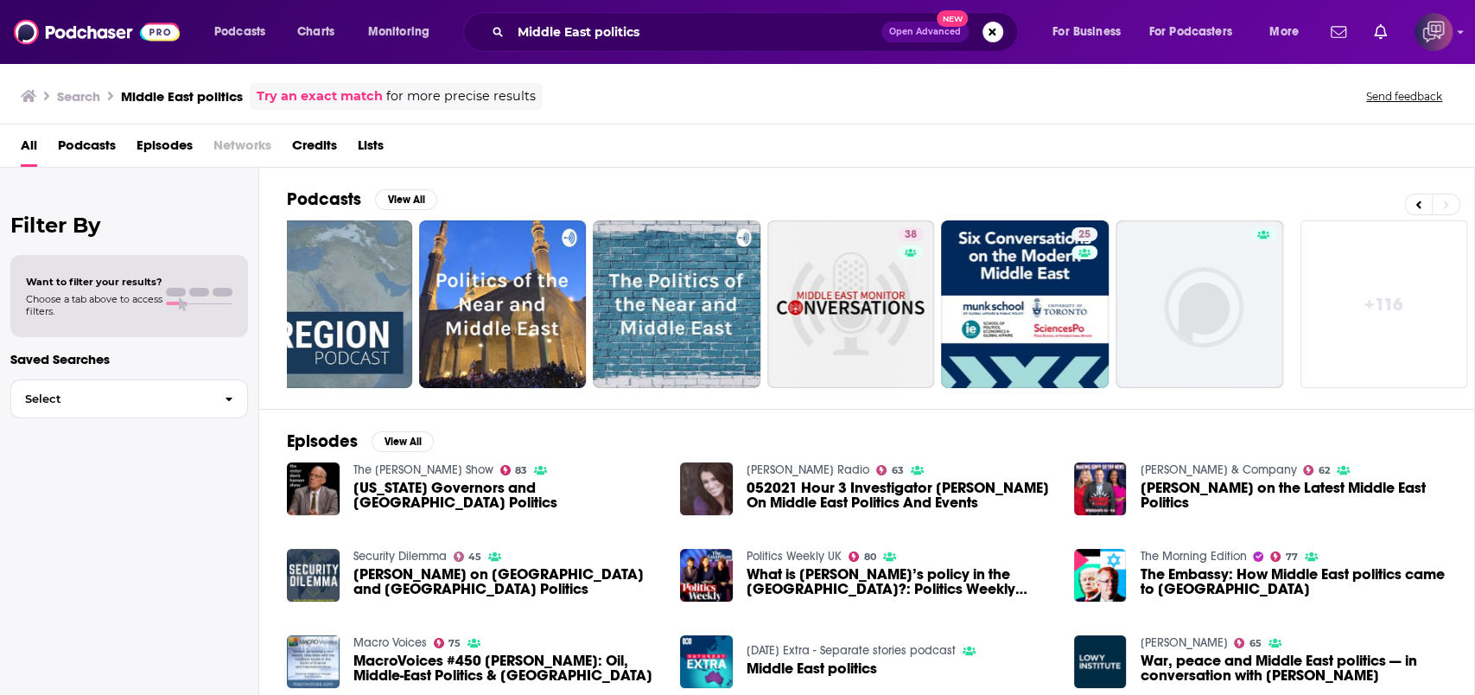
click at [1393, 335] on link "+ 116" at bounding box center [1385, 304] width 168 height 168
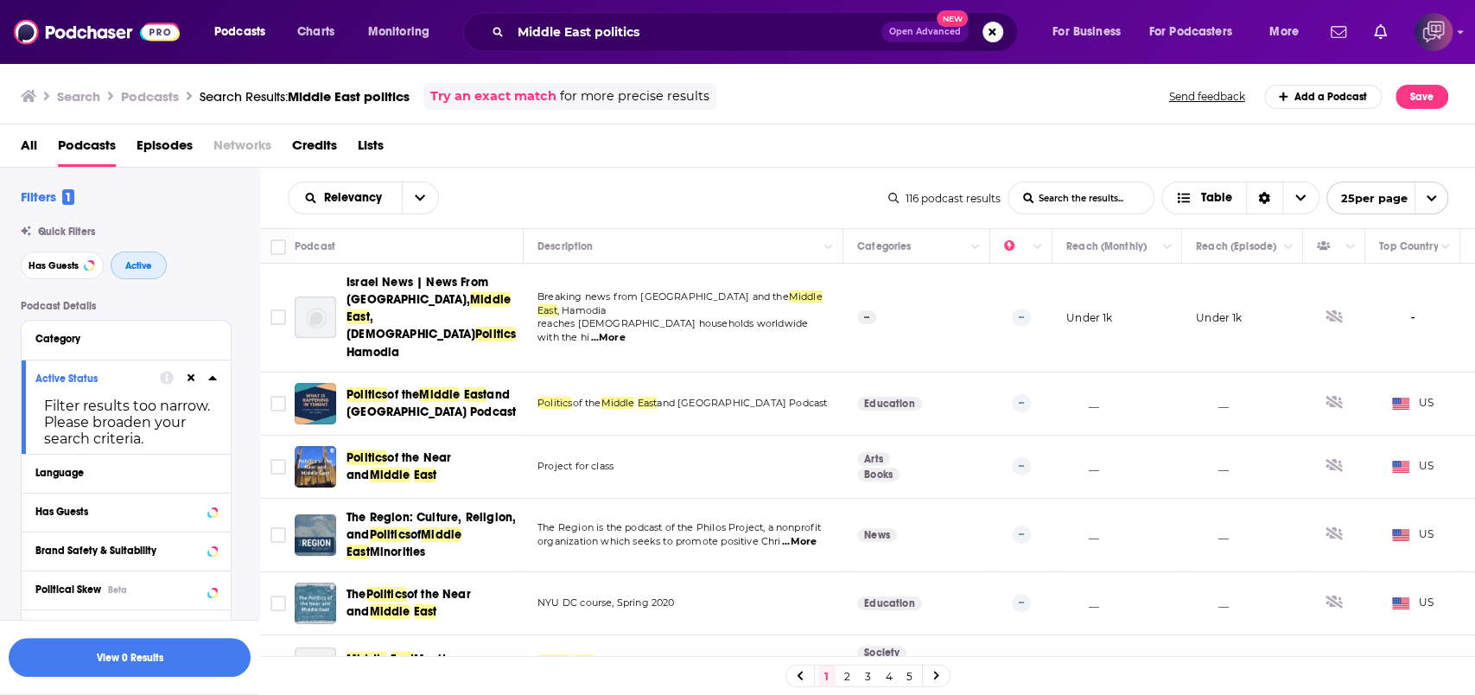
click at [150, 266] on span "Active" at bounding box center [138, 266] width 27 height 10
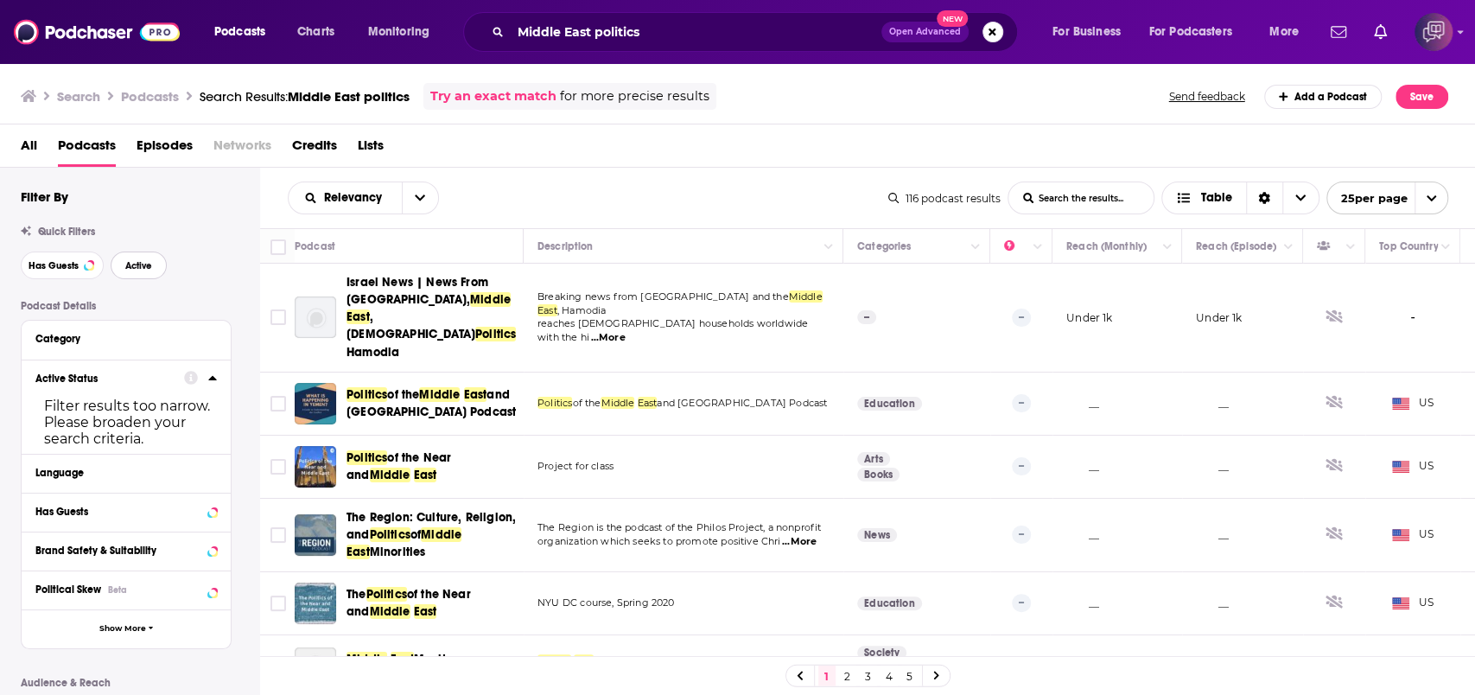
click at [148, 266] on span "Active" at bounding box center [138, 266] width 27 height 10
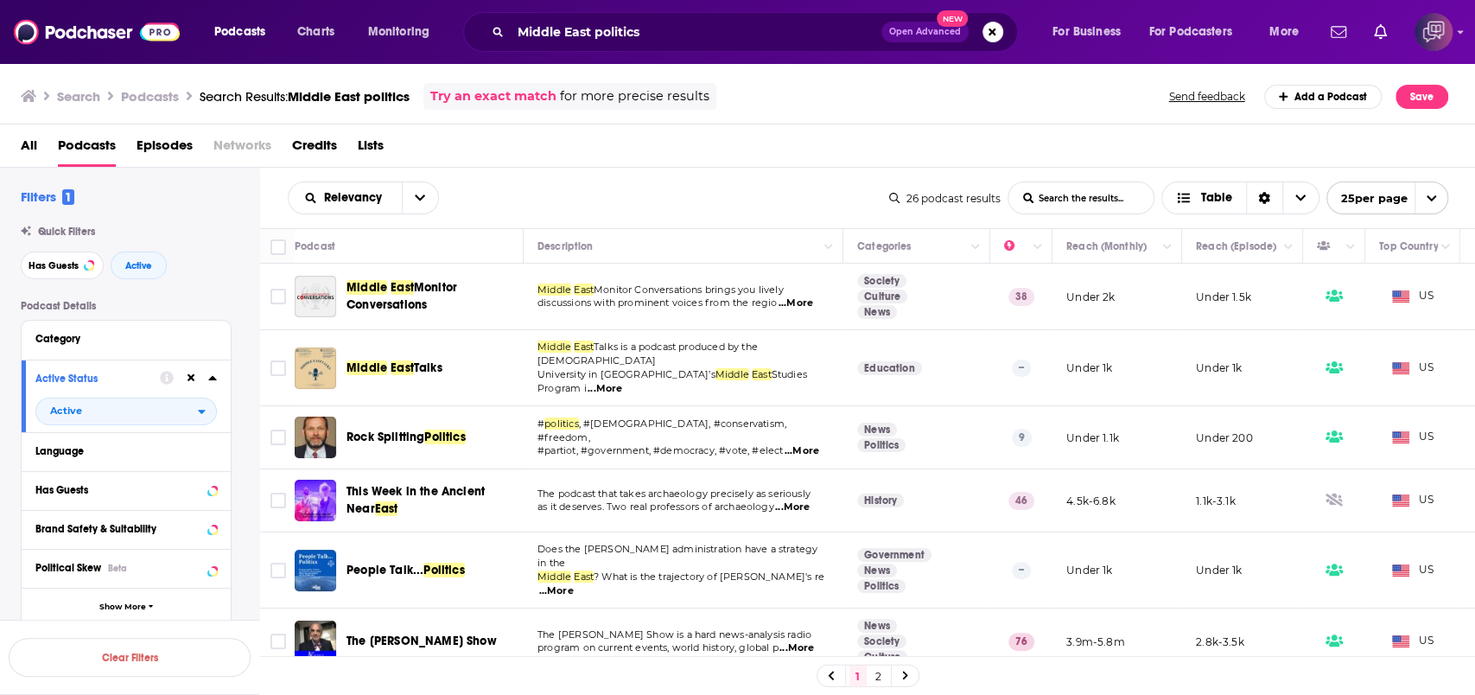
click at [489, 203] on div "Relevancy List Search Input Search the results... Table" at bounding box center [589, 198] width 602 height 33
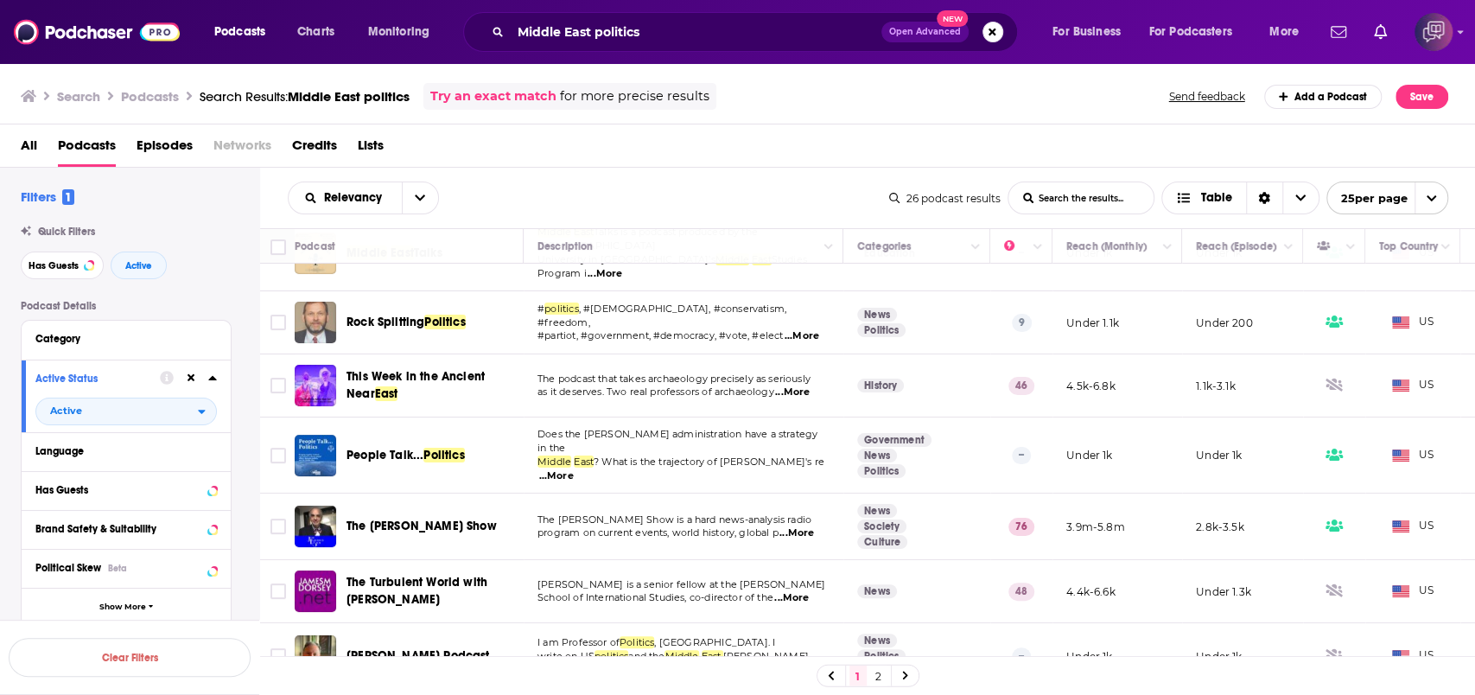
scroll to position [230, 0]
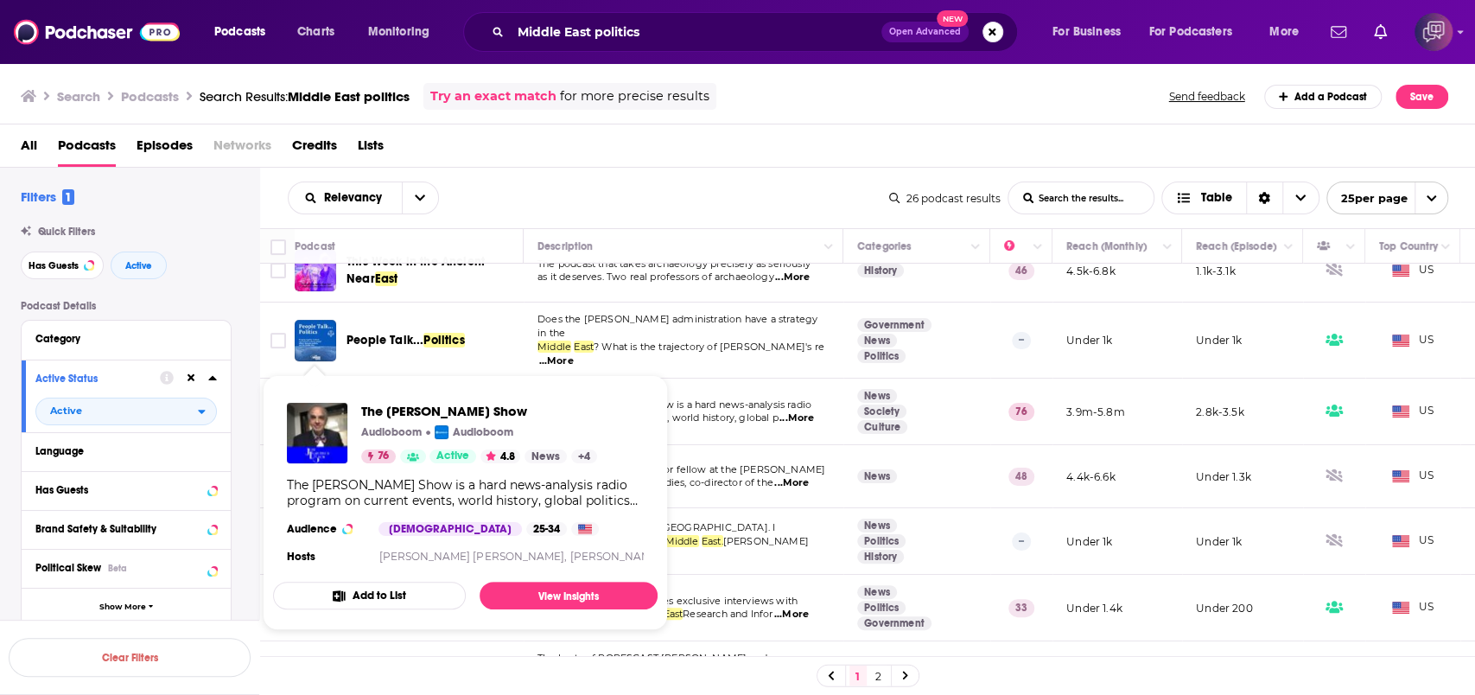
drag, startPoint x: 312, startPoint y: 384, endPoint x: 779, endPoint y: 183, distance: 508.0
click at [779, 183] on div "Relevancy List Search Input Search the results... Table" at bounding box center [589, 198] width 602 height 33
drag, startPoint x: 322, startPoint y: 381, endPoint x: 295, endPoint y: 411, distance: 41.0
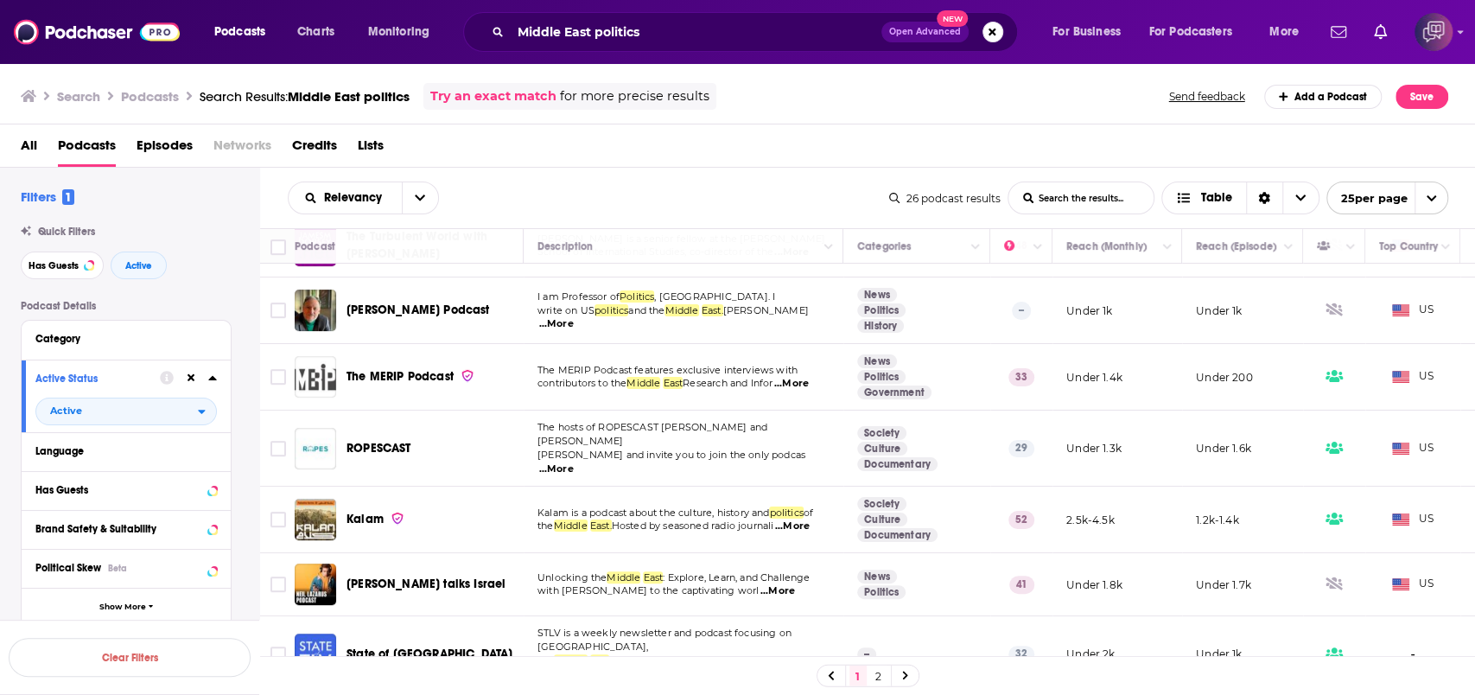
scroll to position [576, 0]
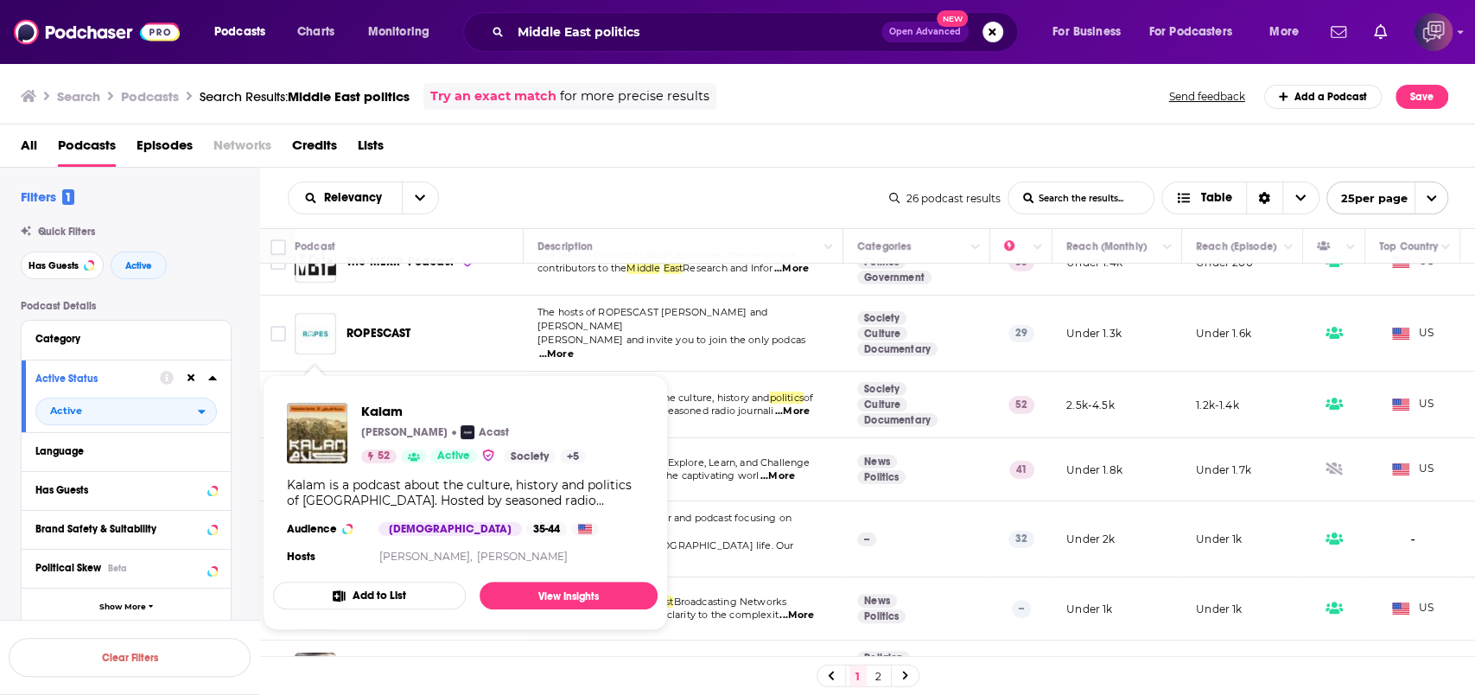
drag, startPoint x: 307, startPoint y: 384, endPoint x: 750, endPoint y: 174, distance: 490.6
click at [750, 174] on div "Relevancy List Search Input Search the results... Table 26 podcast results List…" at bounding box center [868, 198] width 1216 height 61
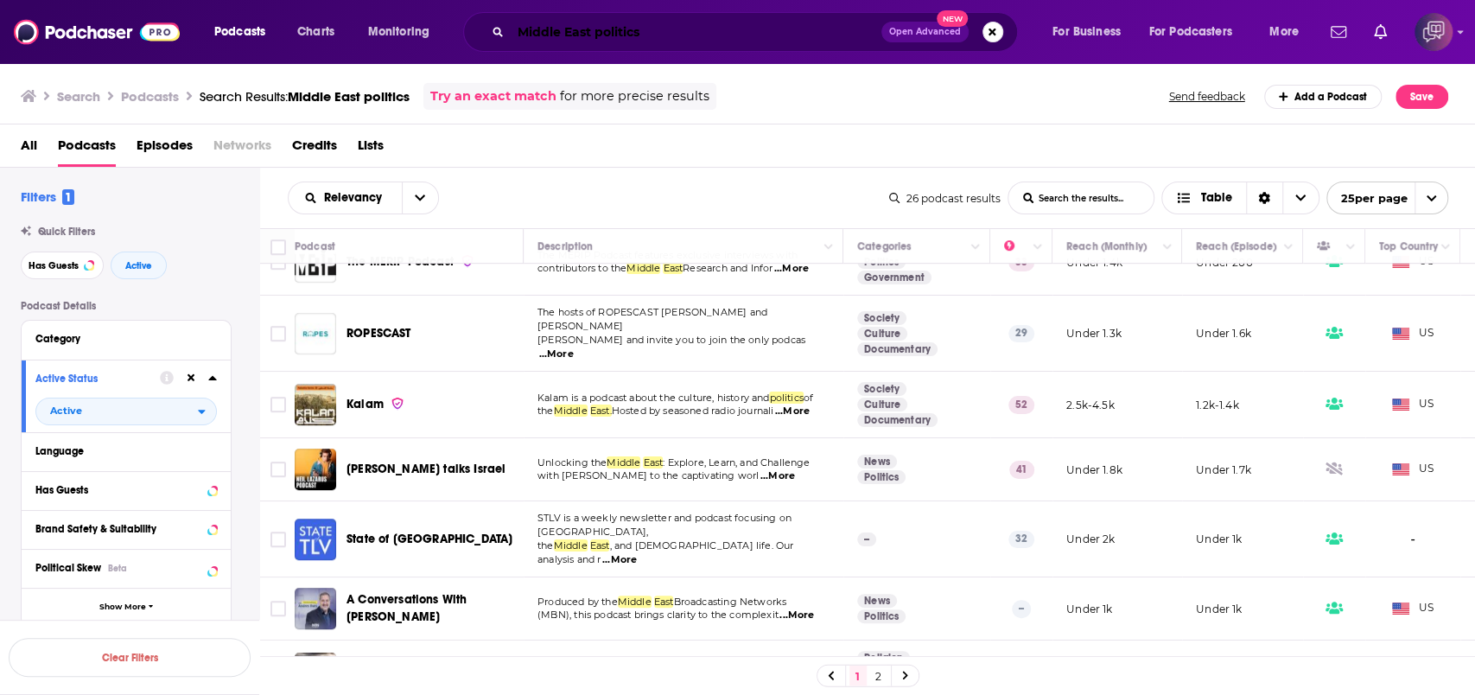
click at [784, 18] on input "Middle East politics" at bounding box center [696, 32] width 371 height 28
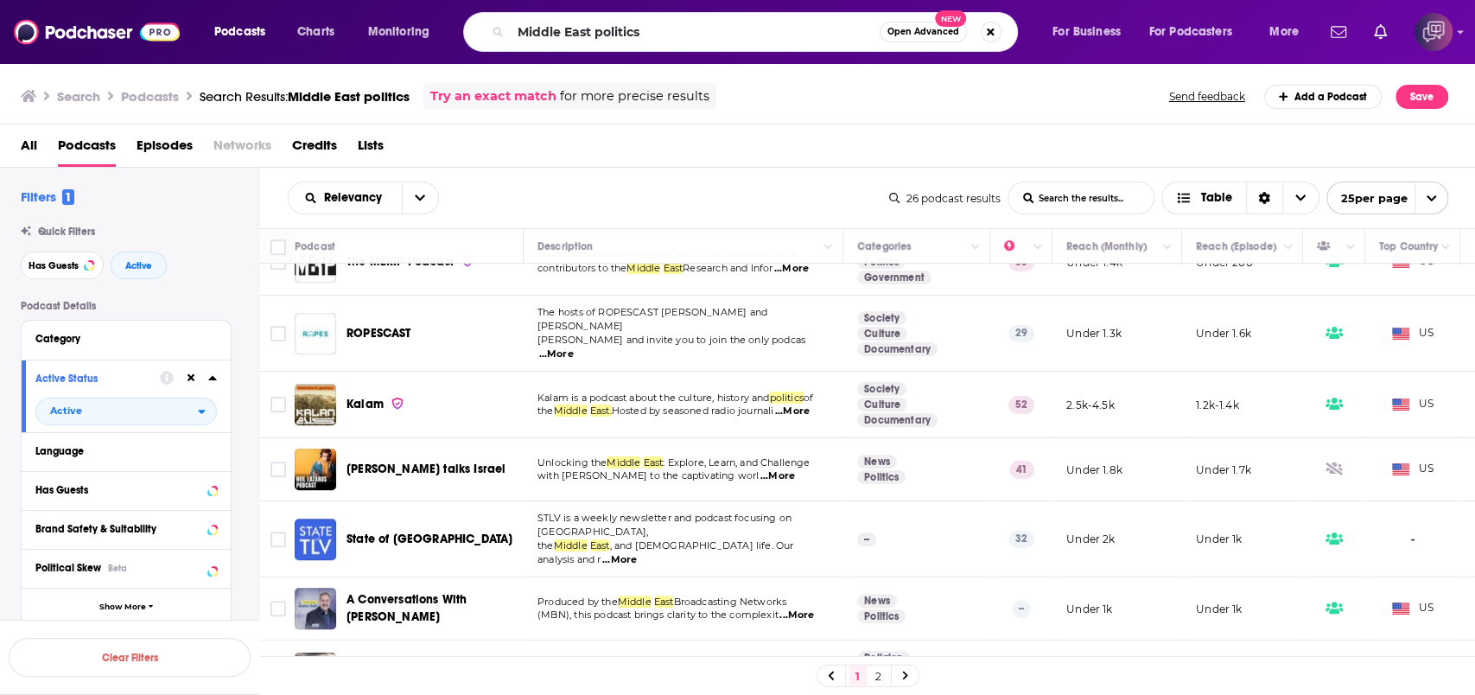
click at [894, 38] on button "Open Advanced New" at bounding box center [923, 32] width 87 height 21
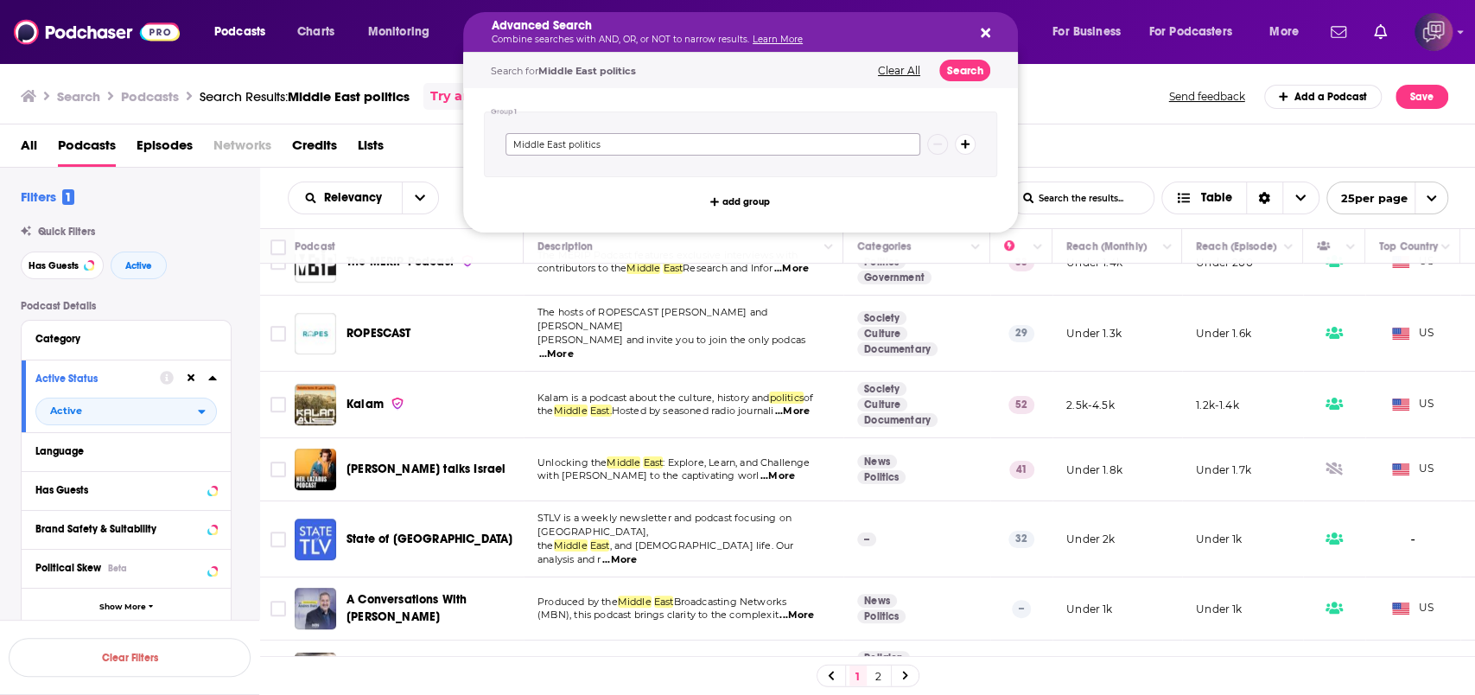
drag, startPoint x: 826, startPoint y: 144, endPoint x: 463, endPoint y: 175, distance: 364.3
click at [463, 175] on div "Group 1 Middle East politics add group" at bounding box center [740, 160] width 555 height 144
paste input "biohacking"
type input "biohacking"
click at [969, 73] on button "Search" at bounding box center [965, 71] width 51 height 22
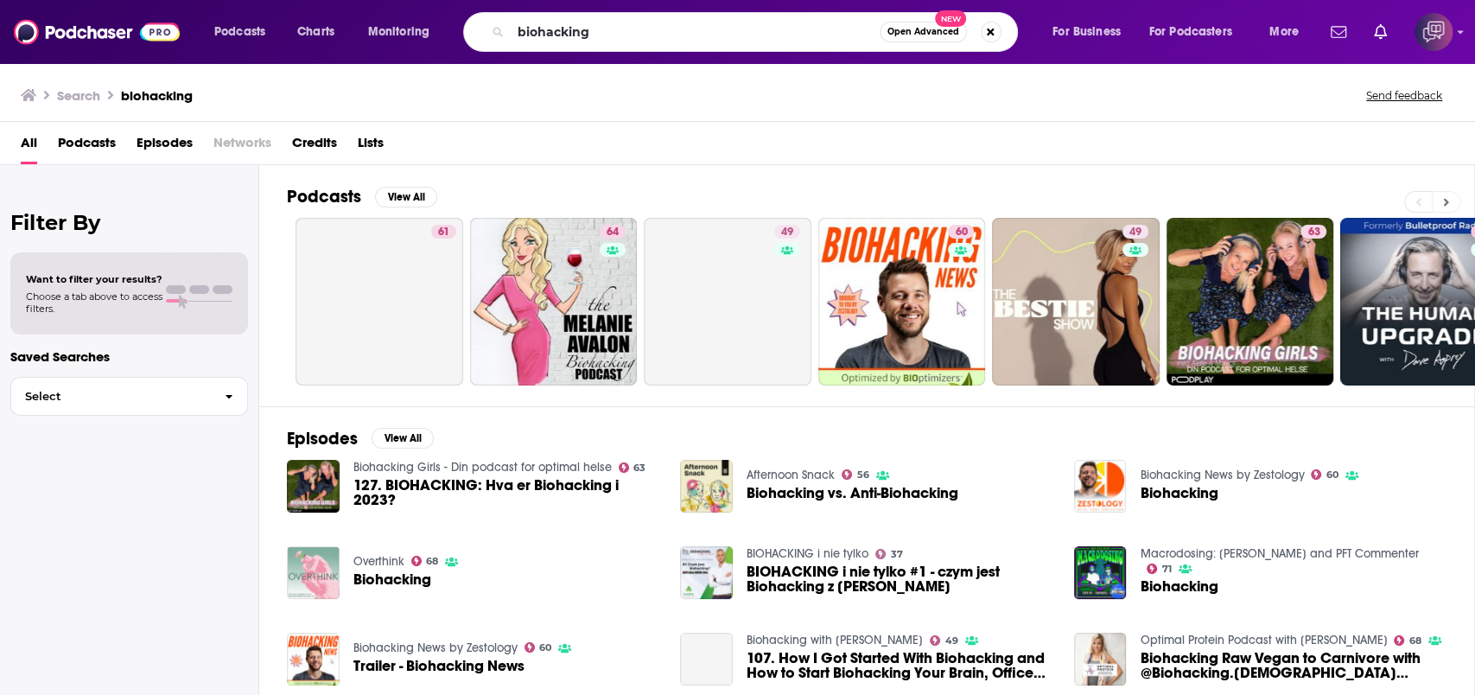
click at [1447, 199] on icon at bounding box center [1446, 202] width 6 height 12
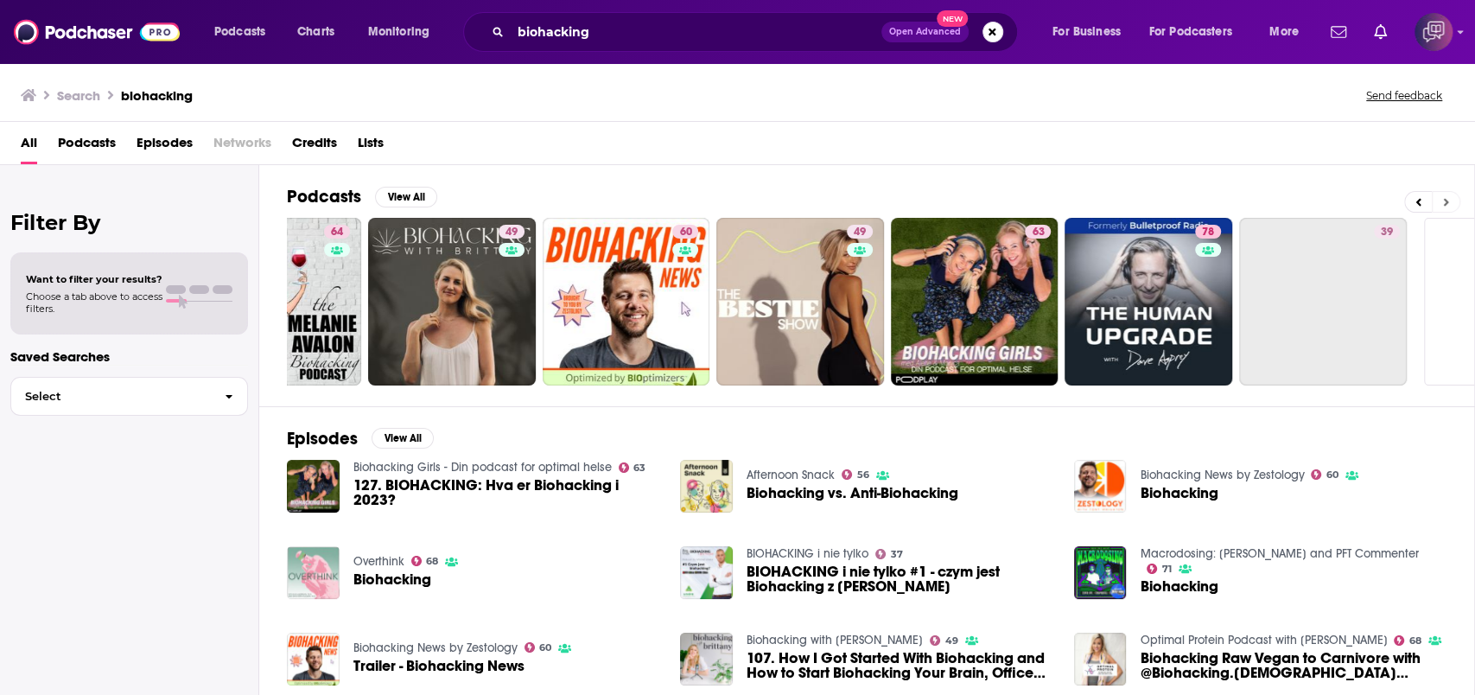
click at [1447, 199] on icon at bounding box center [1446, 202] width 6 height 12
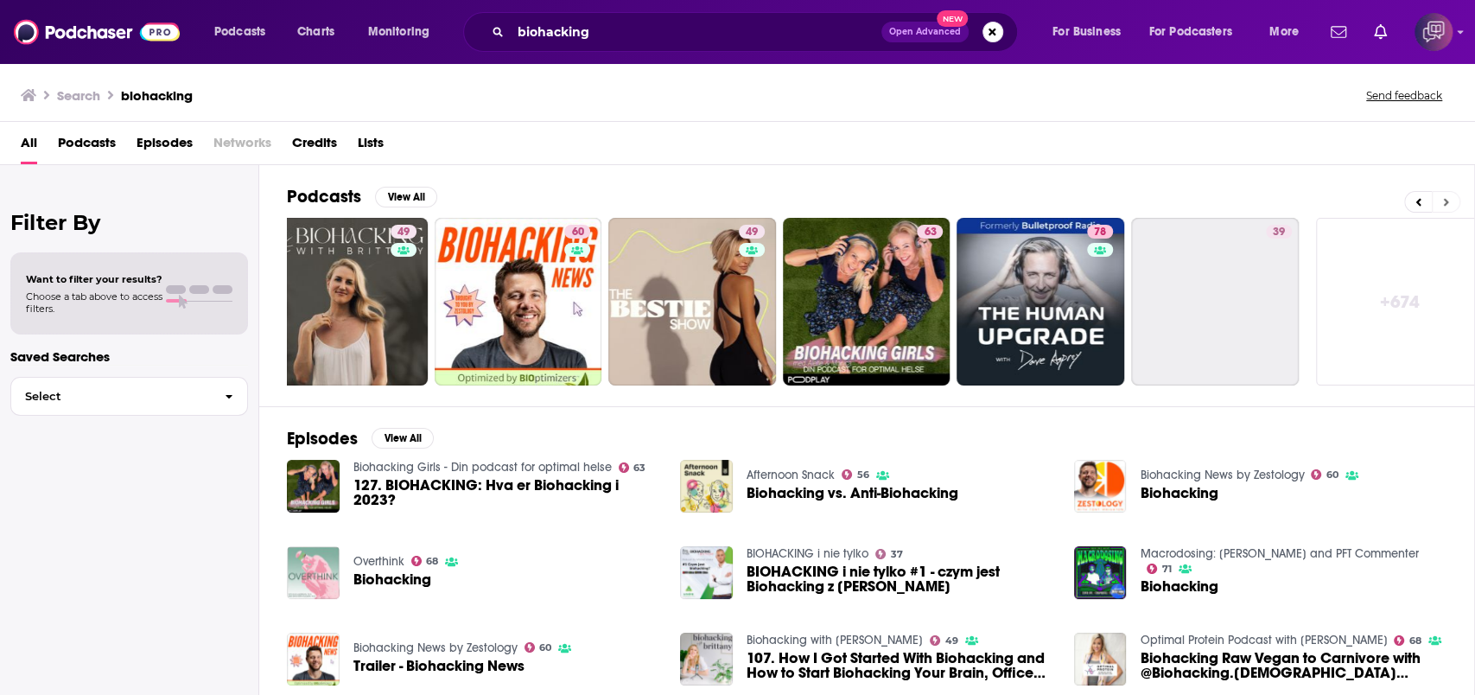
click at [1447, 199] on icon at bounding box center [1446, 202] width 6 height 12
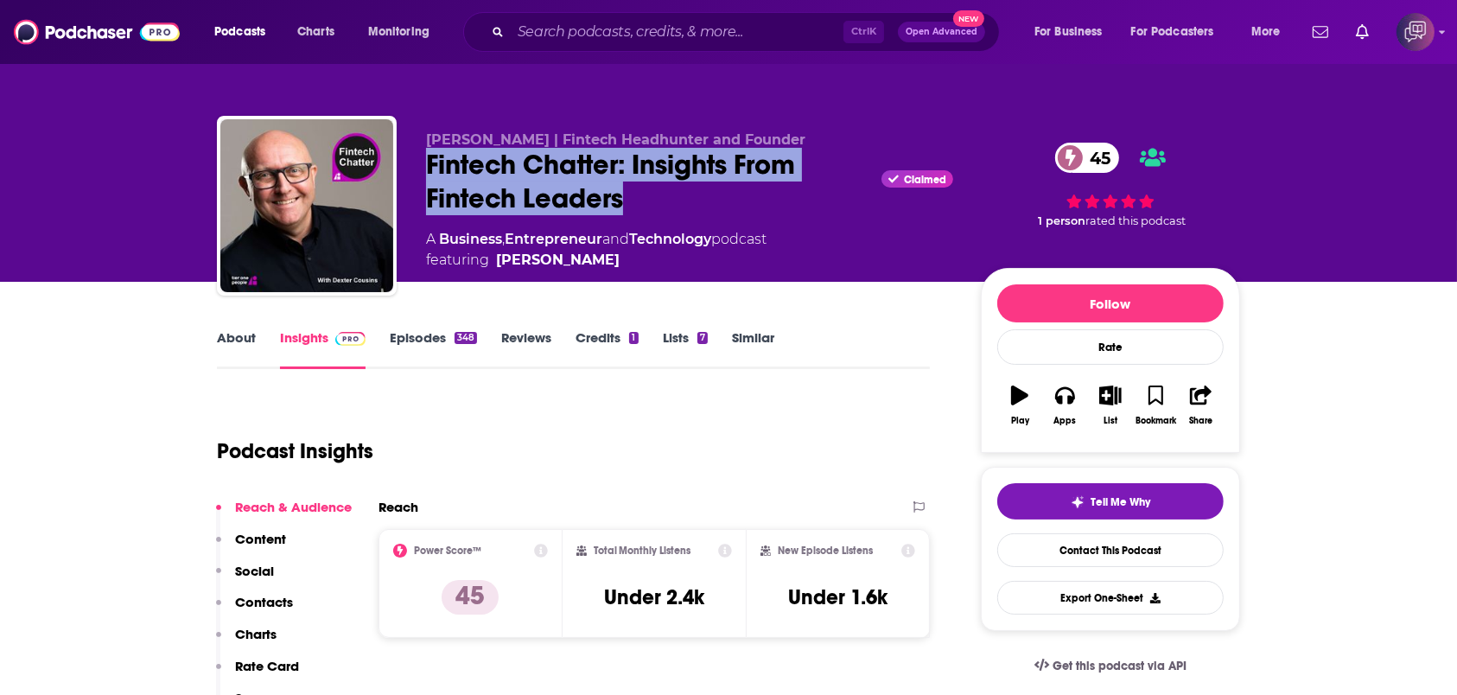
drag, startPoint x: 522, startPoint y: 175, endPoint x: 663, endPoint y: 201, distance: 143.2
click at [663, 201] on div "[PERSON_NAME] | Fintech Headhunter and Founder Fintech Chatter: Insights From F…" at bounding box center [728, 209] width 1023 height 187
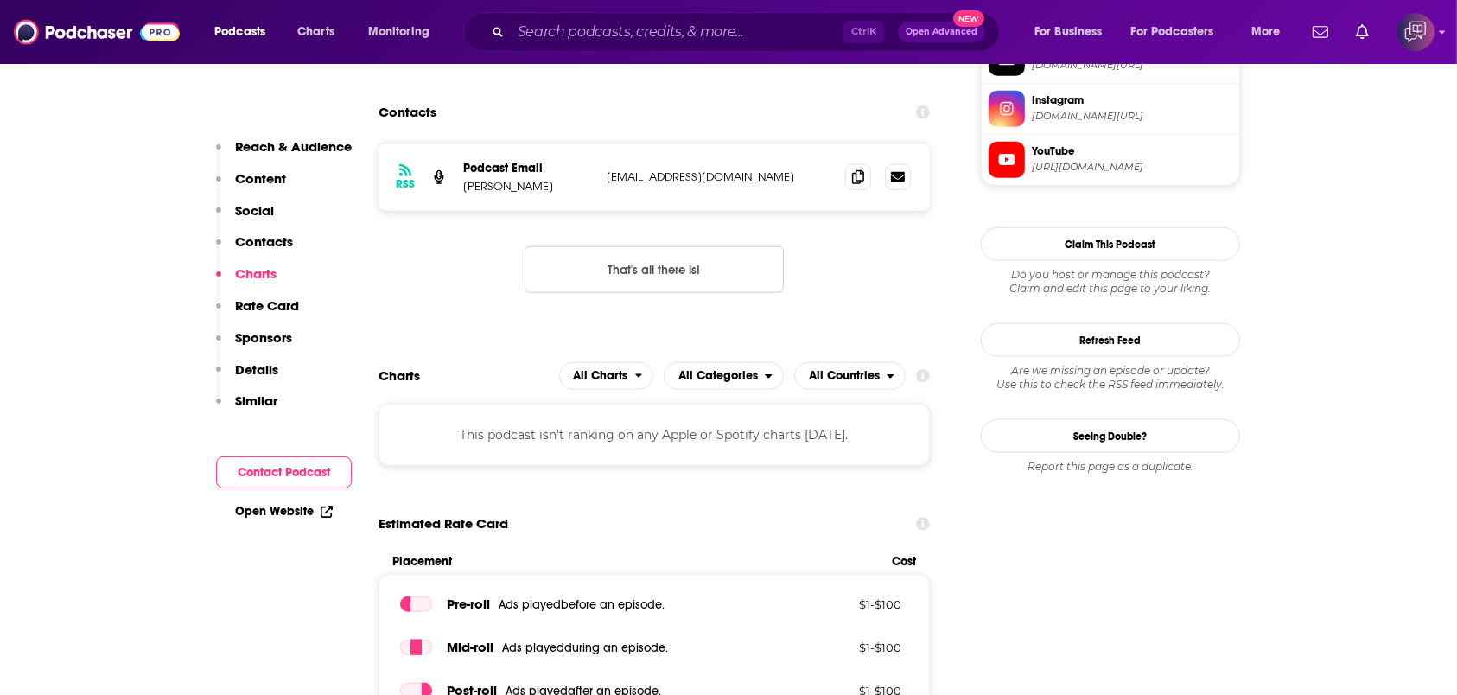
scroll to position [1613, 0]
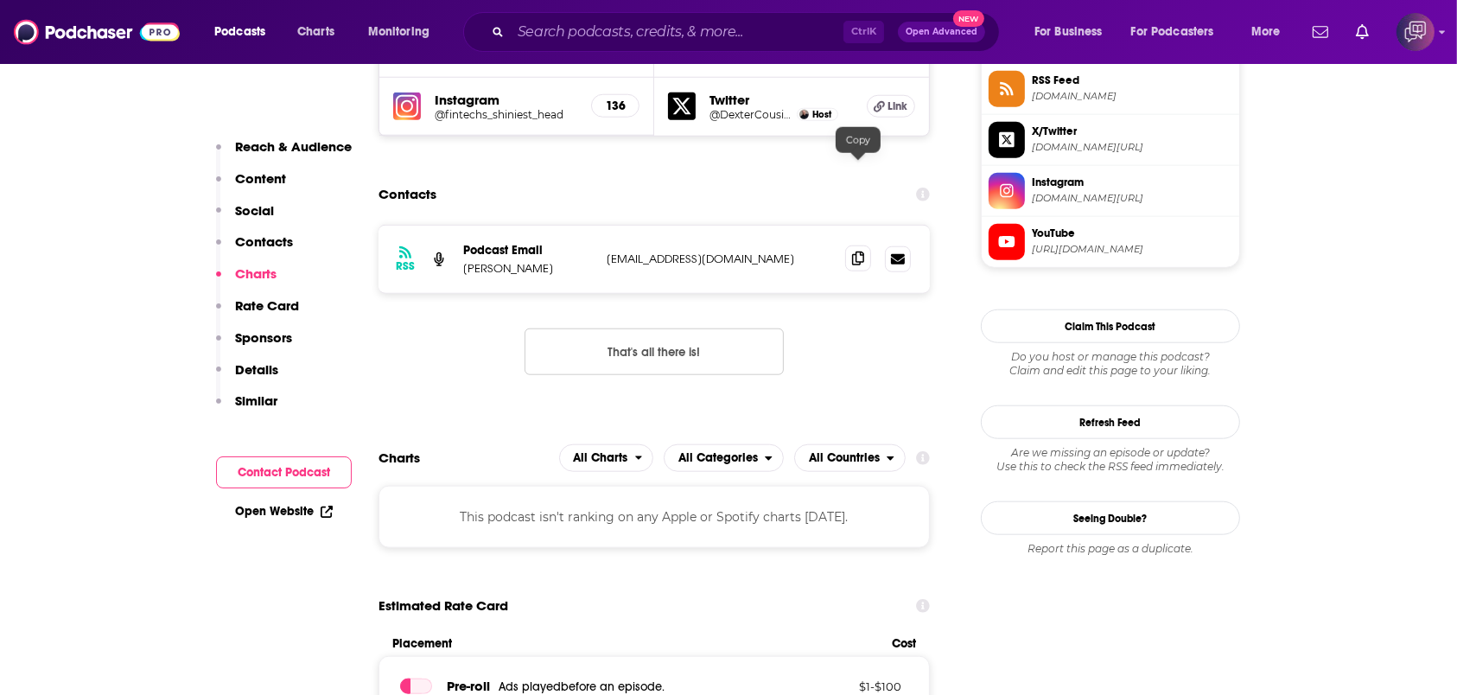
click at [863, 252] on icon at bounding box center [858, 259] width 12 height 14
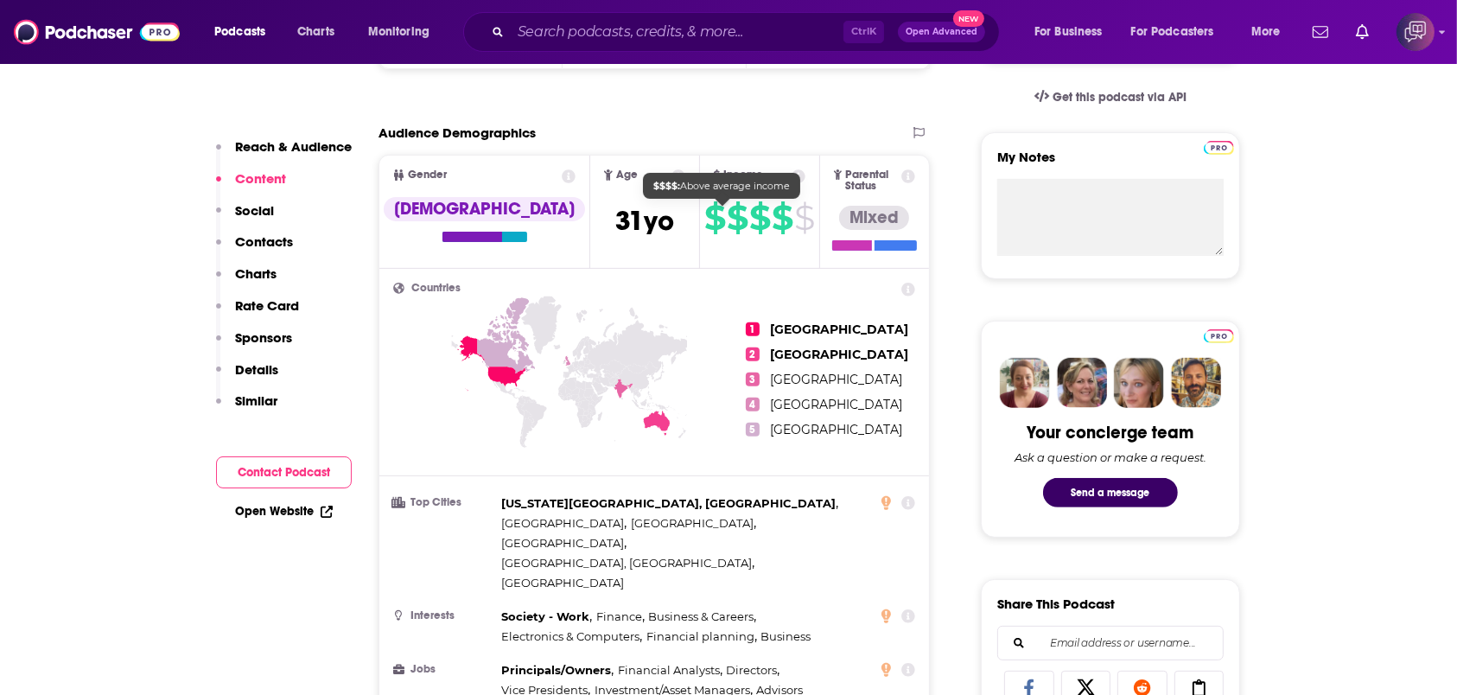
scroll to position [230, 0]
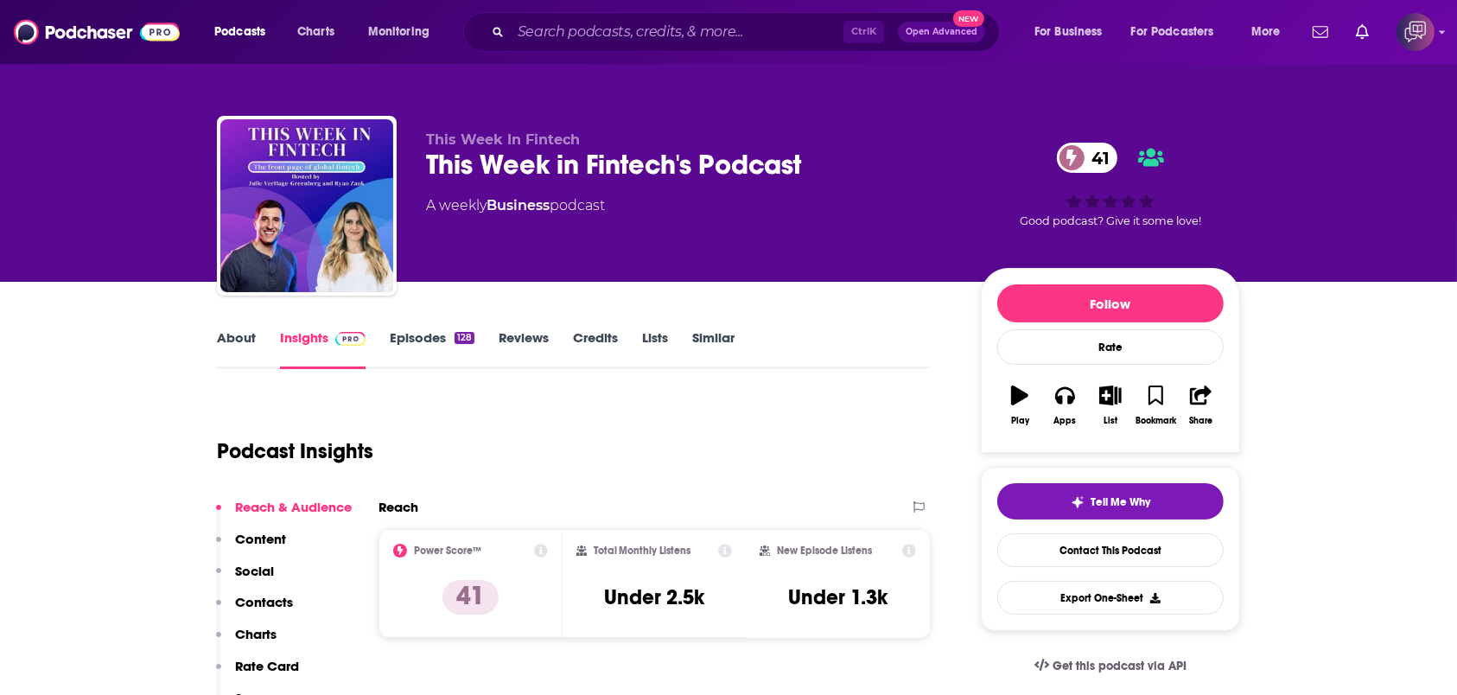
drag, startPoint x: 608, startPoint y: 138, endPoint x: 930, endPoint y: 125, distance: 322.6
click at [930, 125] on div "This Week In Fintech This Week in Fintech's Podcast 41 A weekly Business podcas…" at bounding box center [728, 209] width 1023 height 187
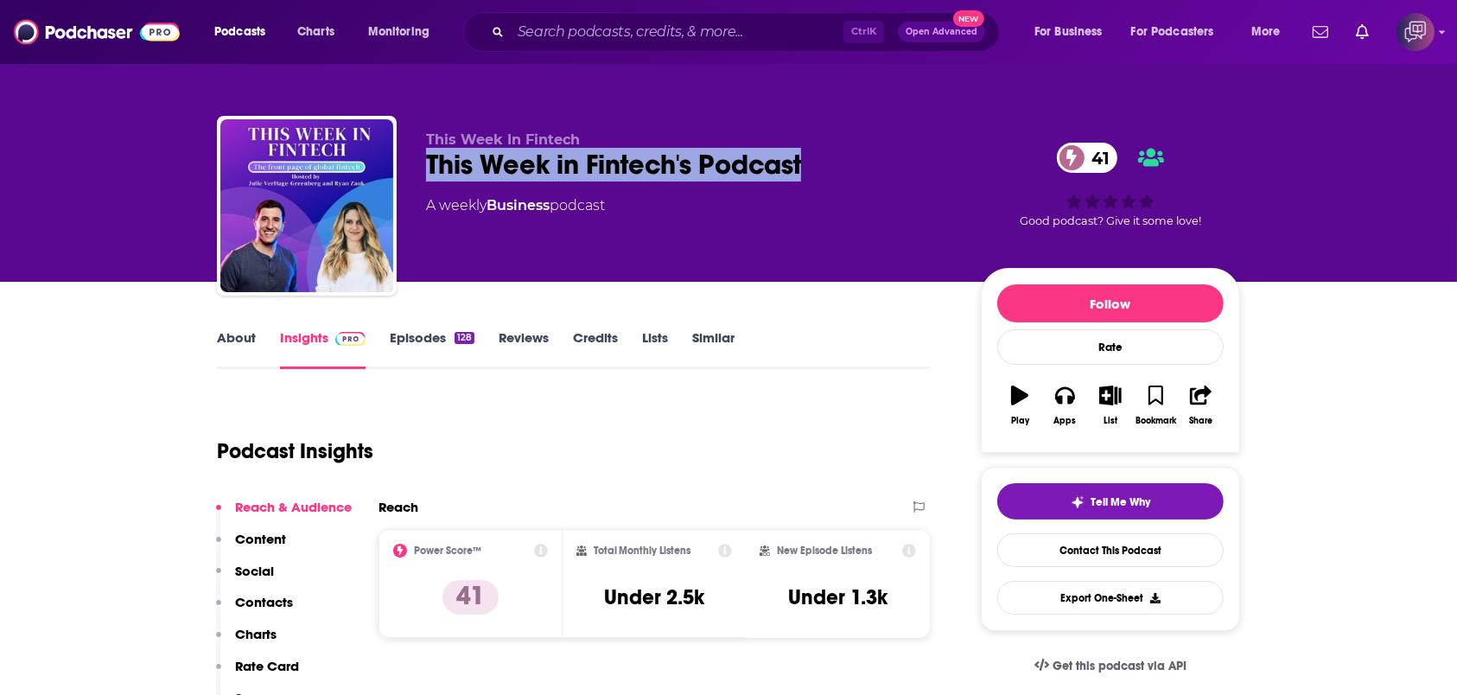
drag, startPoint x: 870, startPoint y: 162, endPoint x: 560, endPoint y: 0, distance: 350.3
click at [428, 172] on div "This Week in Fintech's Podcast 41" at bounding box center [689, 165] width 527 height 34
copy h2 "This Week in Fintech's Podcast"
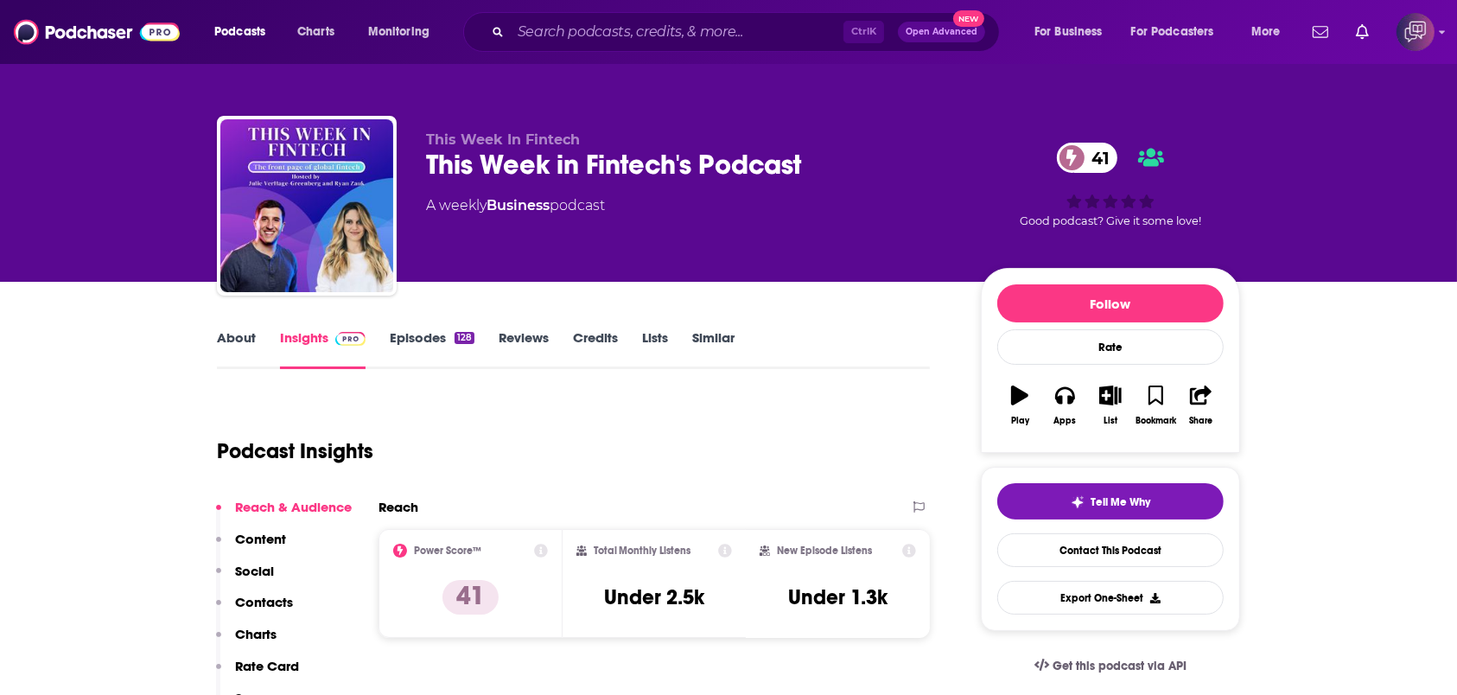
click at [239, 341] on link "About" at bounding box center [236, 349] width 39 height 40
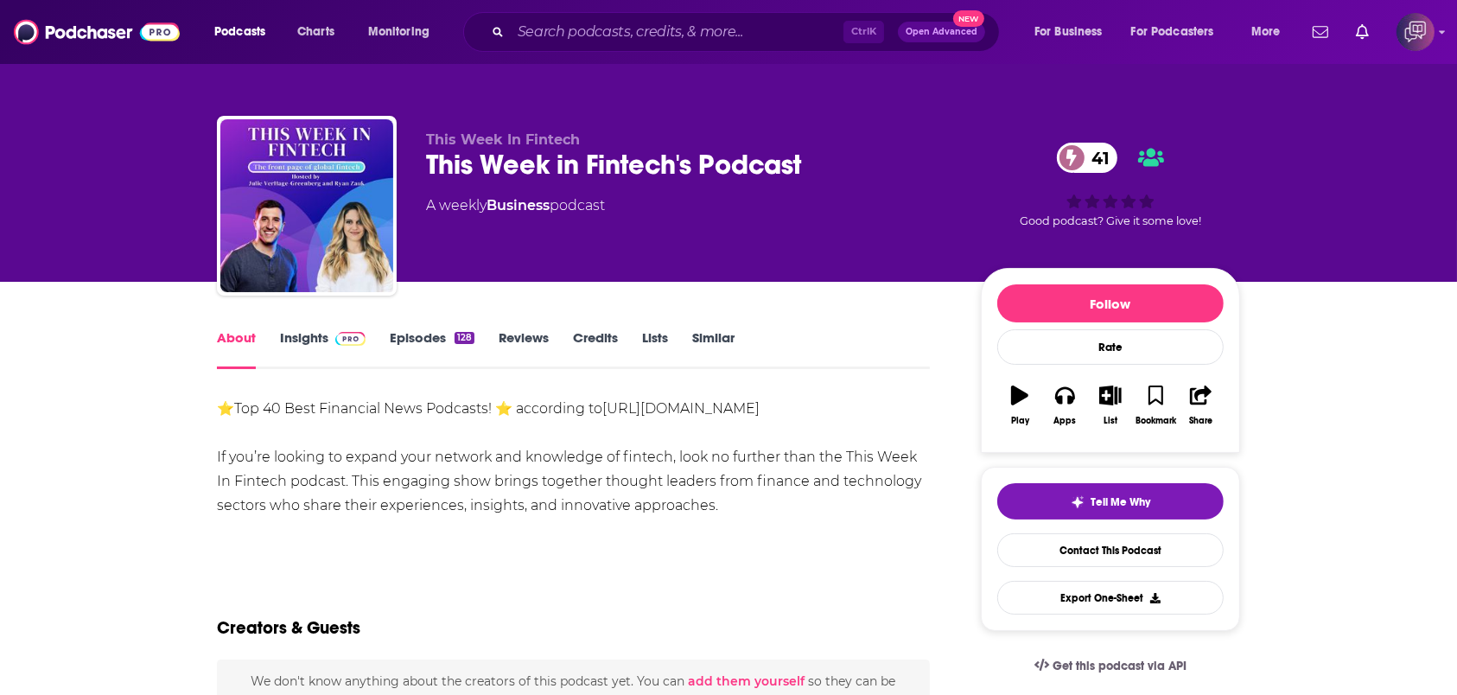
drag, startPoint x: 240, startPoint y: 341, endPoint x: 278, endPoint y: 340, distance: 38.1
click at [280, 340] on link "Insights" at bounding box center [323, 349] width 86 height 40
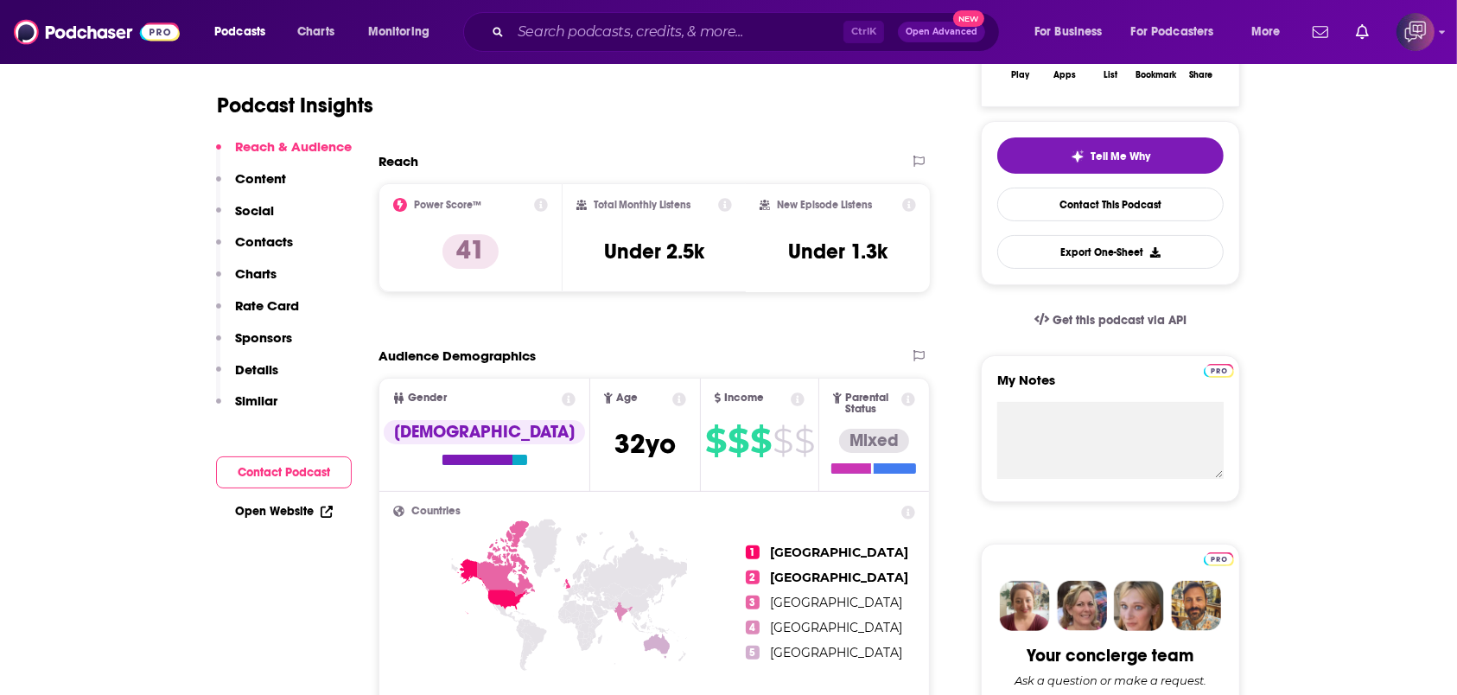
scroll to position [1383, 0]
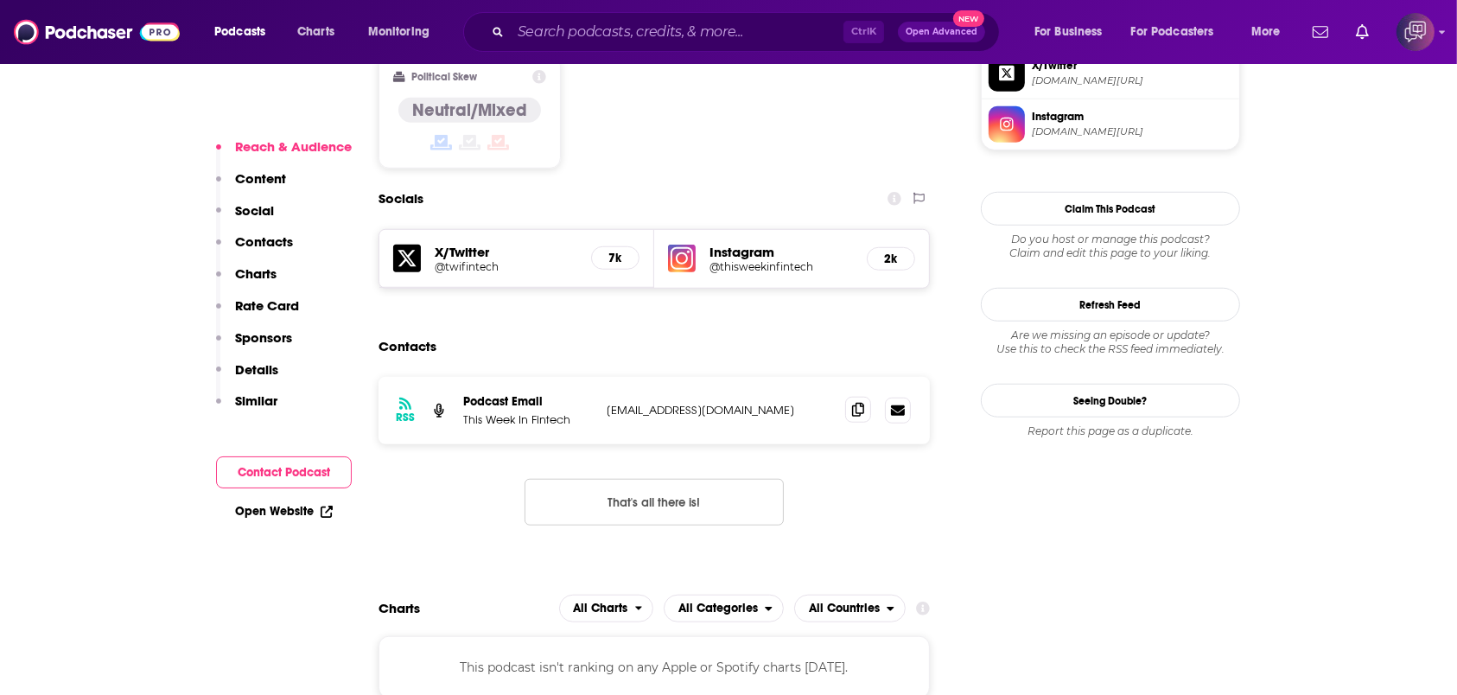
click at [858, 403] on icon at bounding box center [858, 410] width 12 height 14
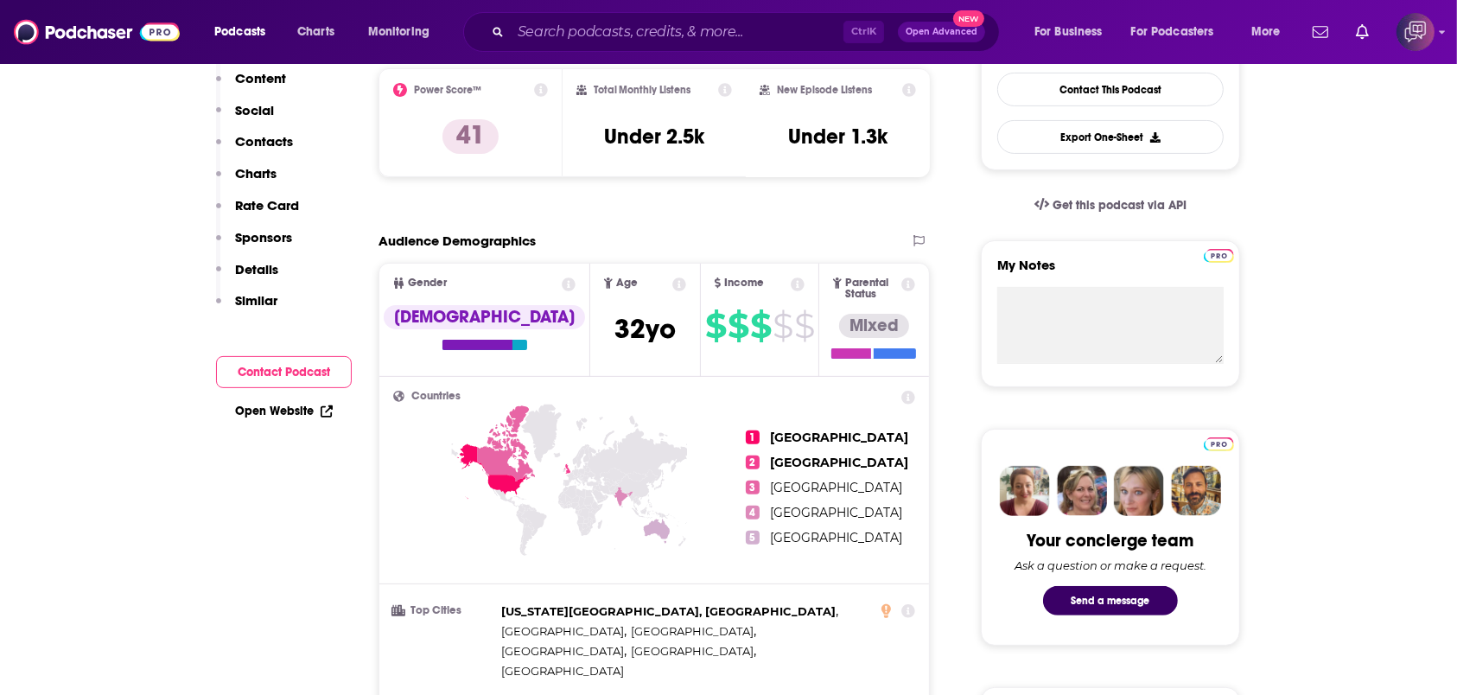
scroll to position [0, 0]
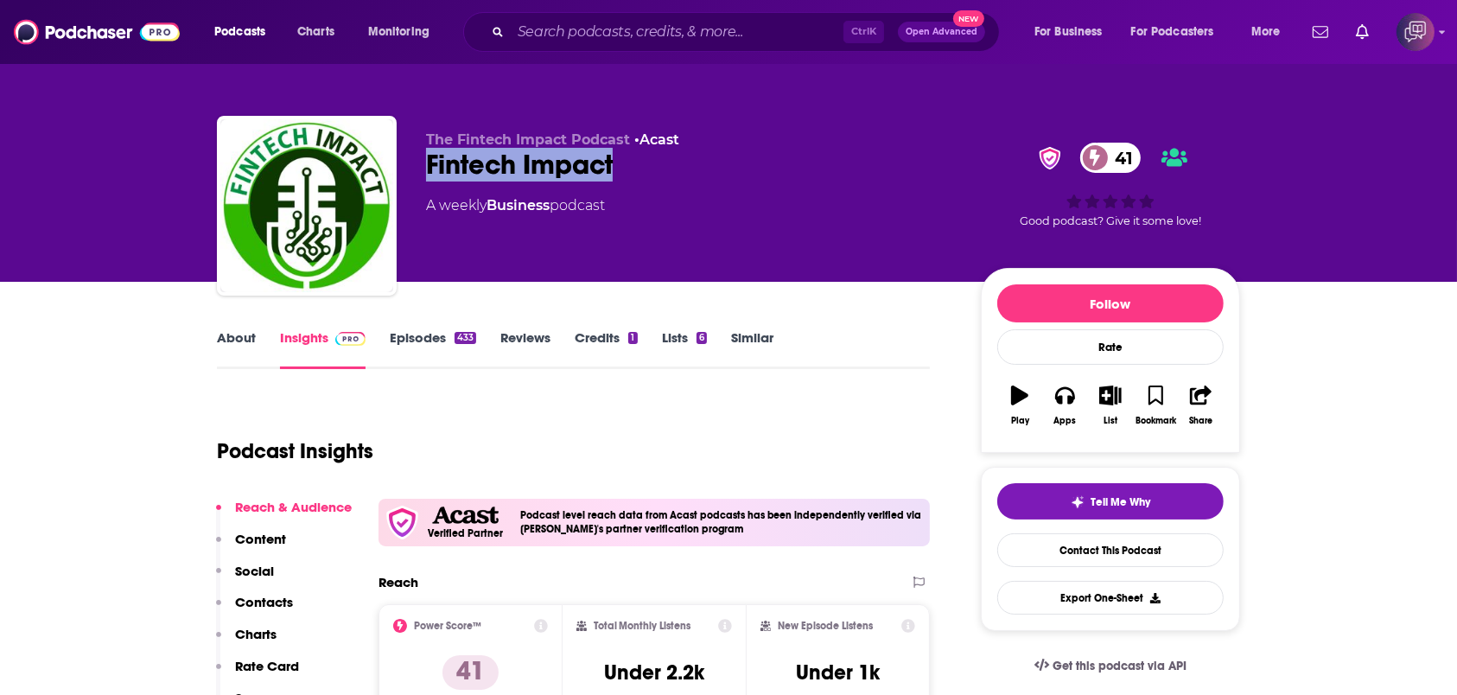
drag, startPoint x: 430, startPoint y: 167, endPoint x: 662, endPoint y: 165, distance: 231.6
click at [662, 165] on div "Fintech Impact 41" at bounding box center [689, 165] width 527 height 34
copy h2 "Fintech Impact"
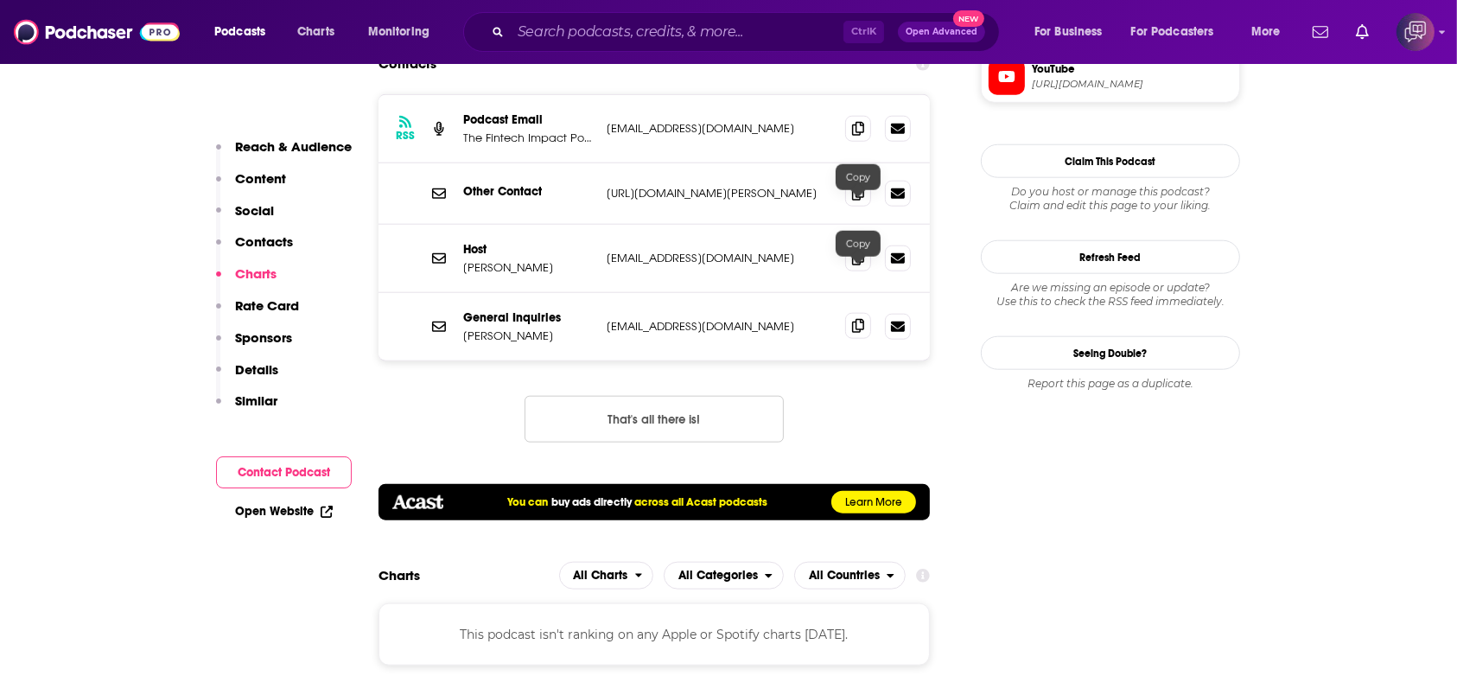
scroll to position [1729, 0]
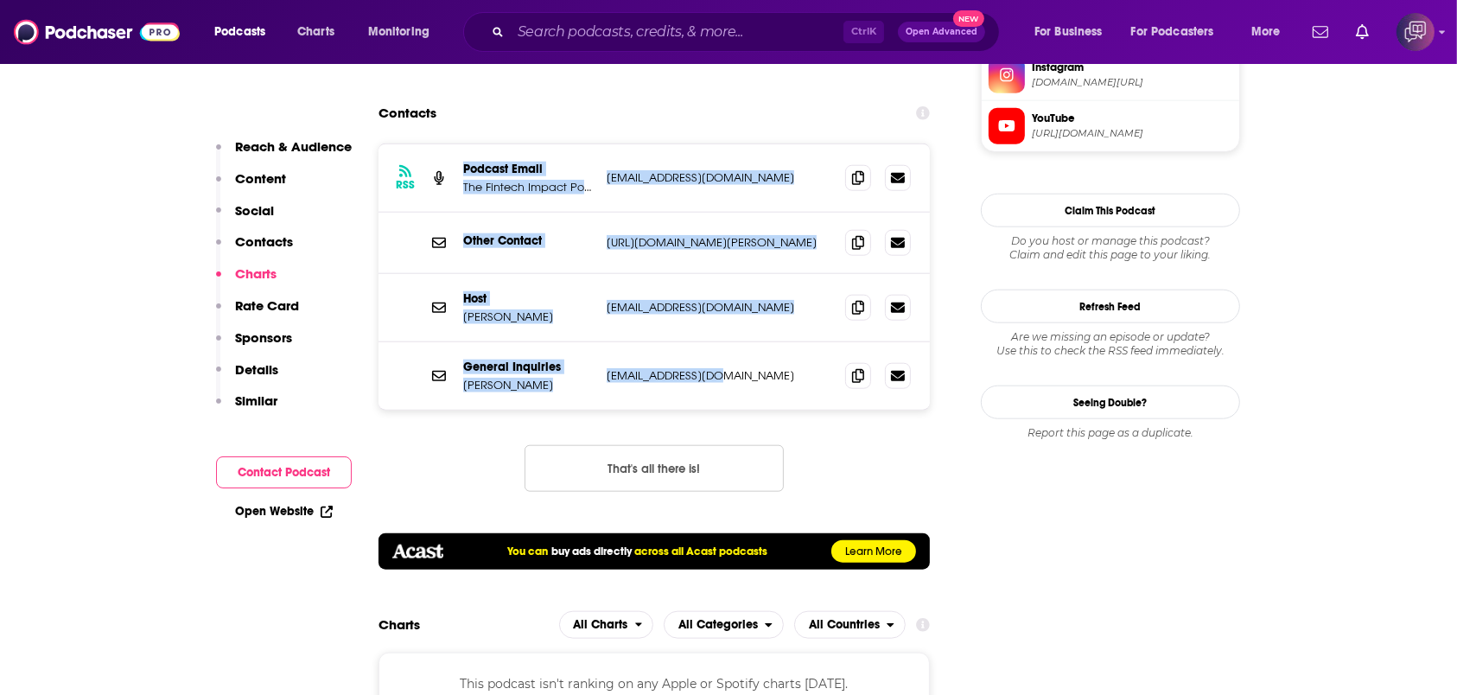
drag, startPoint x: 457, startPoint y: 114, endPoint x: 745, endPoint y: 322, distance: 355.3
click at [745, 322] on div "RSS Podcast Email The Fintech Impact Podcast [EMAIL_ADDRESS][DOMAIN_NAME] [EMAI…" at bounding box center [654, 276] width 551 height 265
copy div "Podcast Email The Fintech Impact Podcast [EMAIL_ADDRESS][DOMAIN_NAME] [EMAIL_AD…"
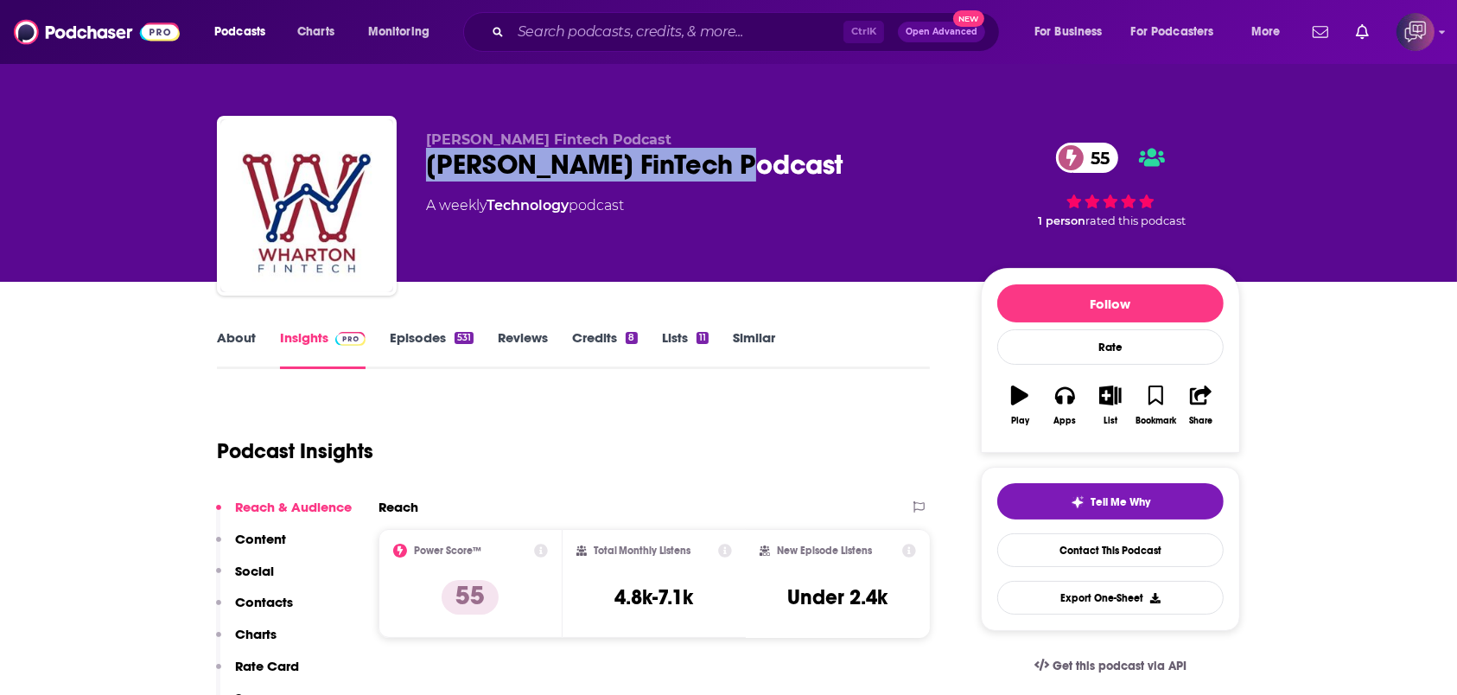
drag, startPoint x: 413, startPoint y: 168, endPoint x: 780, endPoint y: 152, distance: 367.7
click at [780, 152] on div "[PERSON_NAME] Fintech Podcast [PERSON_NAME] FinTech Podcast 55 A weekly Technol…" at bounding box center [728, 209] width 1023 height 187
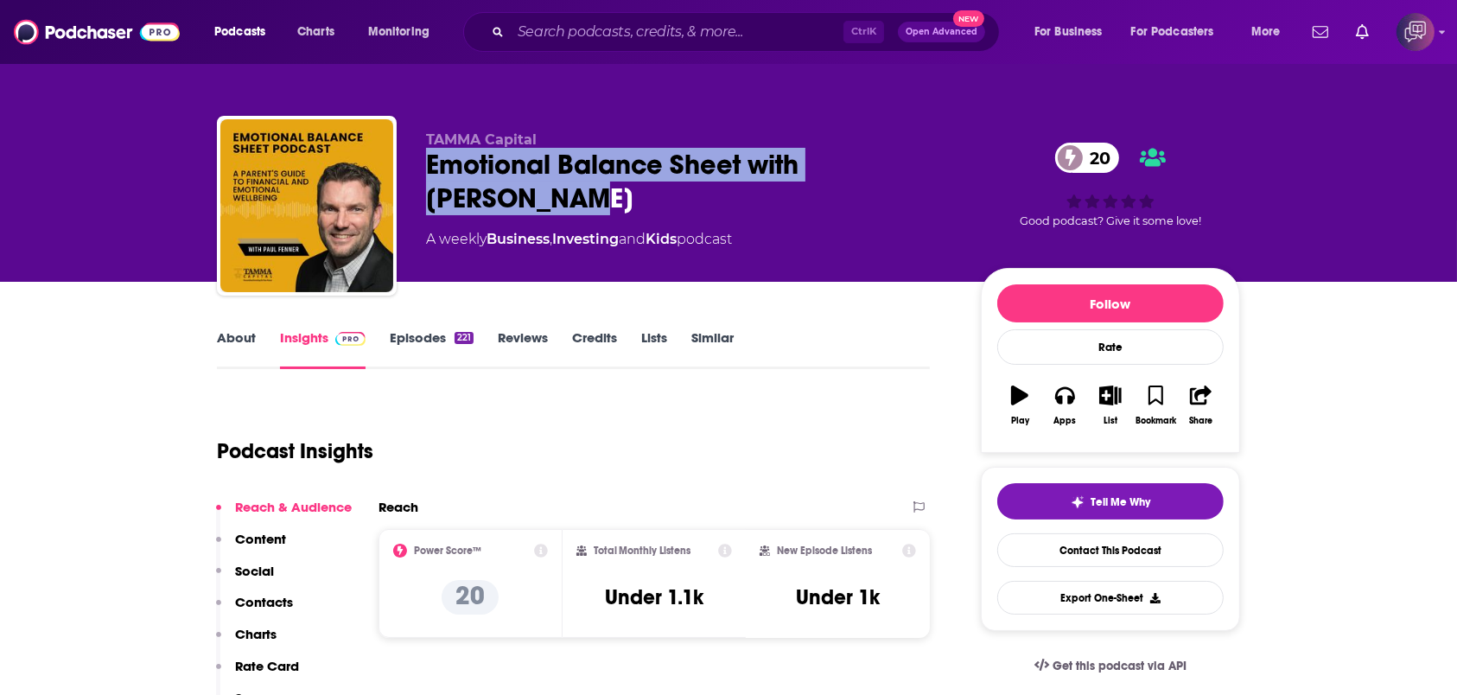
drag, startPoint x: 556, startPoint y: 199, endPoint x: 430, endPoint y: 155, distance: 132.9
click at [415, 164] on div "TAMMA Capital Emotional Balance Sheet with Paul Fenner 20 A weekly Business , I…" at bounding box center [728, 209] width 1023 height 187
copy h2 "Emotional Balance Sheet with Paul Fenner"
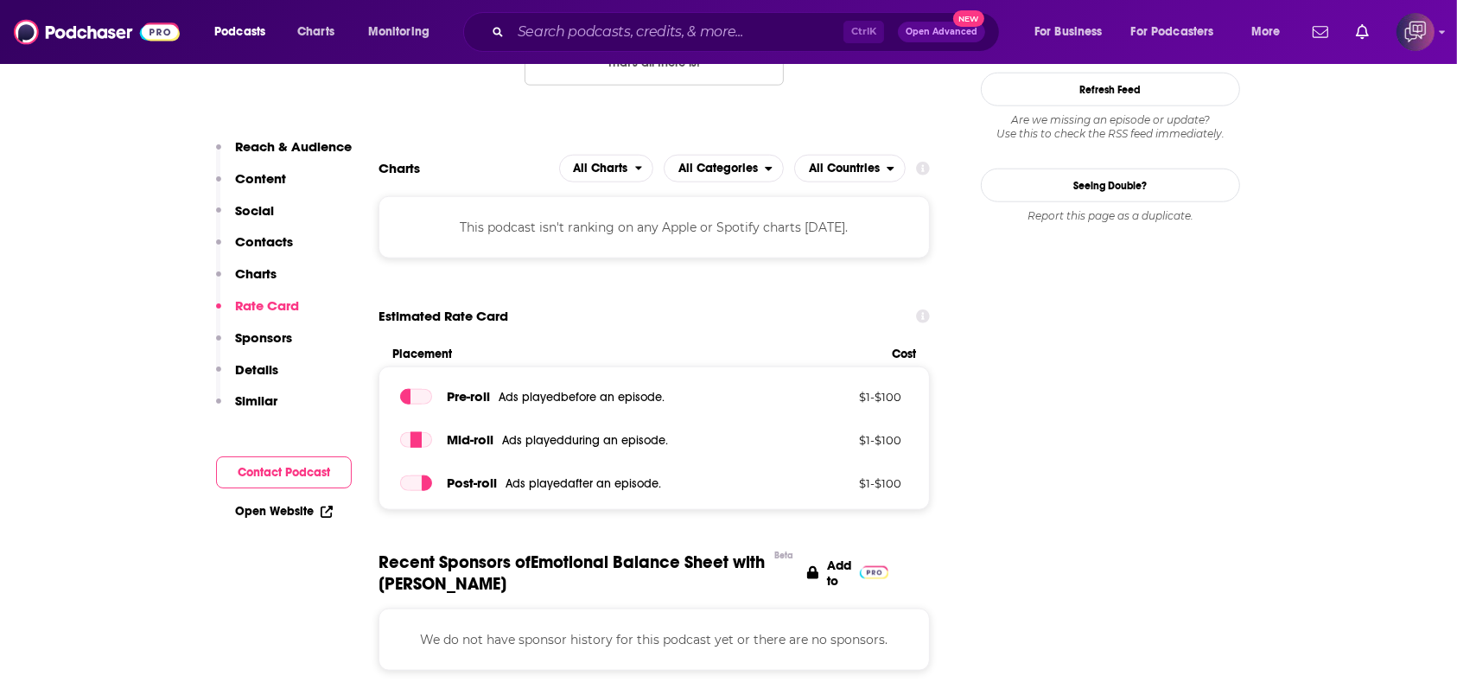
scroll to position [1613, 0]
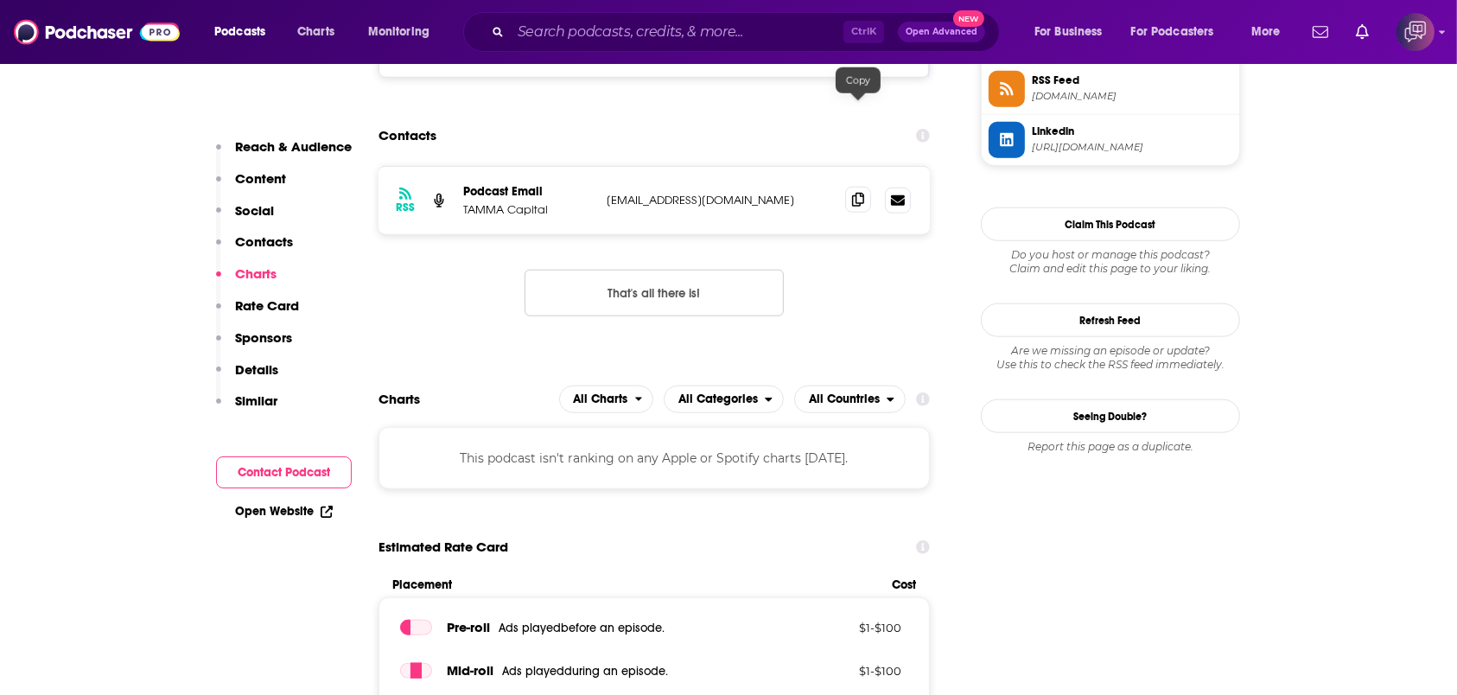
click at [855, 193] on icon at bounding box center [858, 200] width 12 height 14
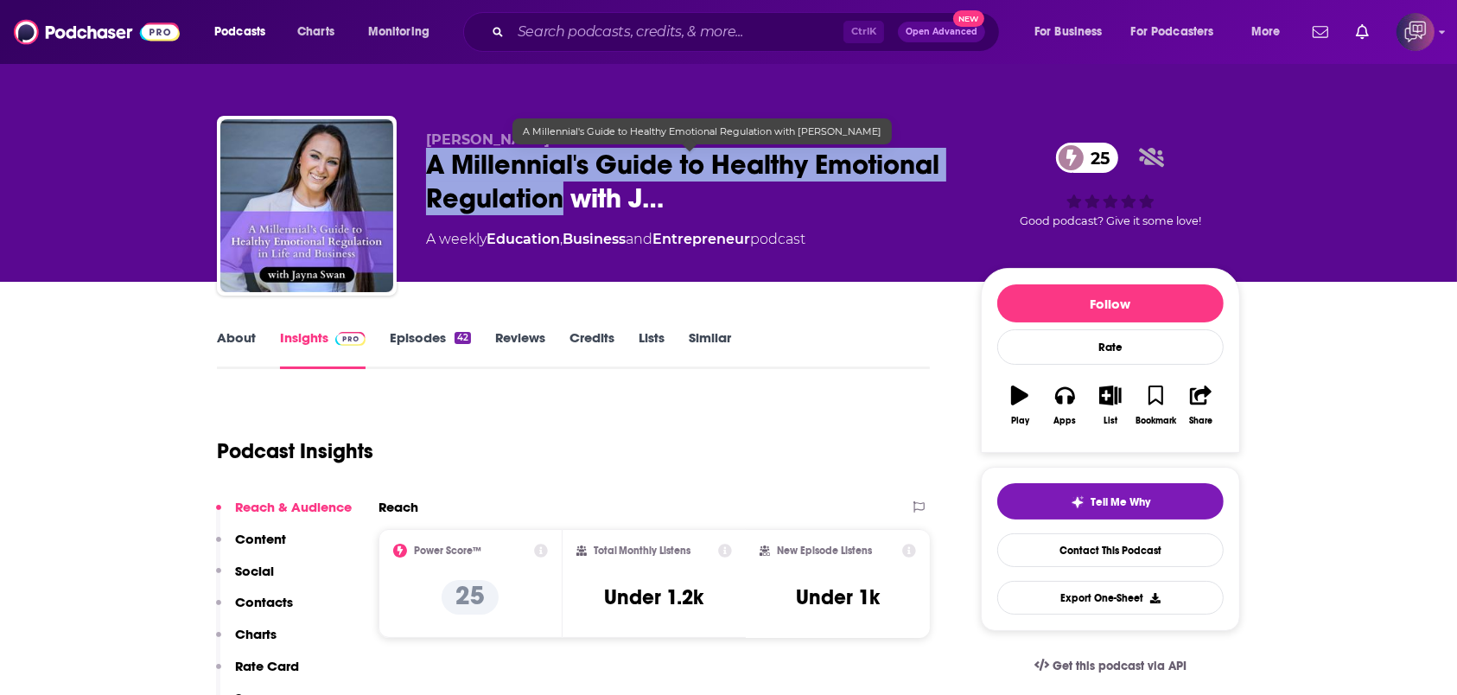
drag, startPoint x: 490, startPoint y: 180, endPoint x: 562, endPoint y: 200, distance: 74.4
click at [562, 200] on div "[PERSON_NAME] A Millennial's Guide to Healthy Emotional Regulation with J… 25 A…" at bounding box center [728, 209] width 1023 height 187
copy h2 "A Millennial's Guide to Healthy Emotional Regulation"
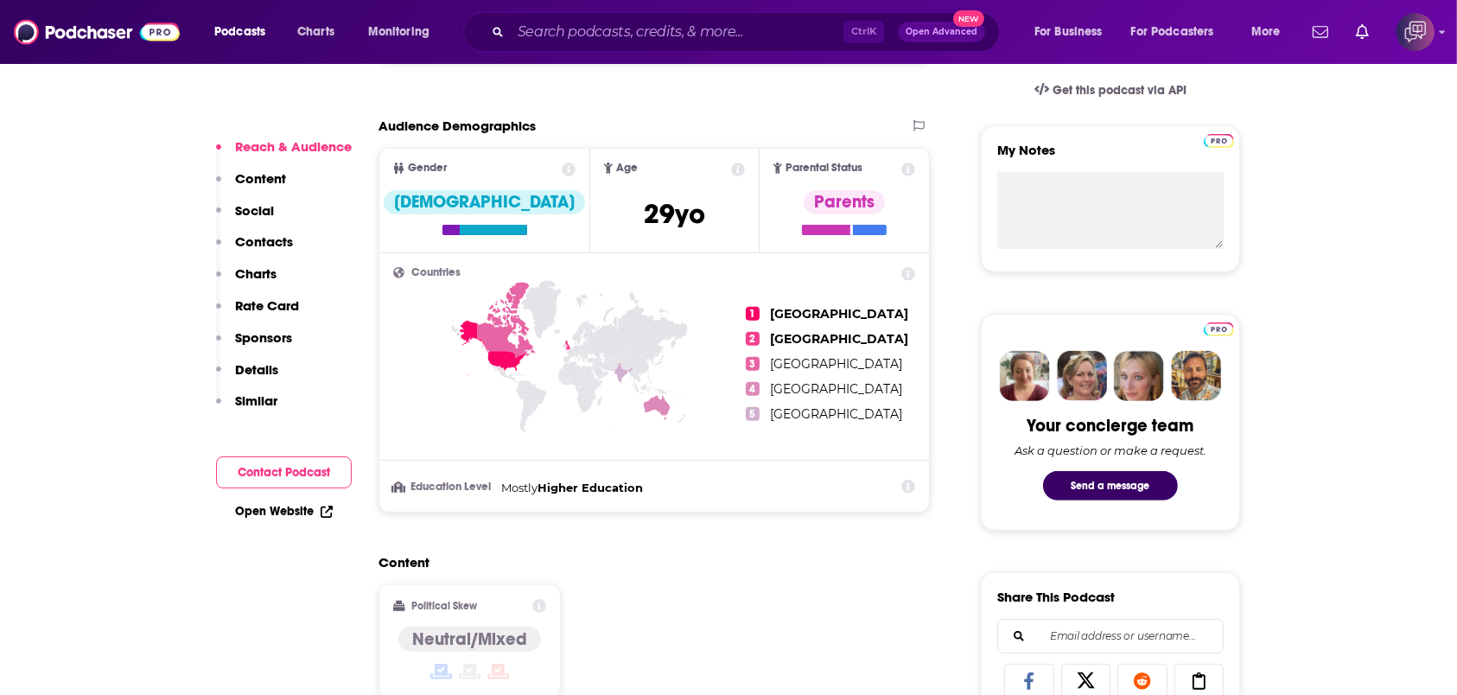
scroll to position [1037, 0]
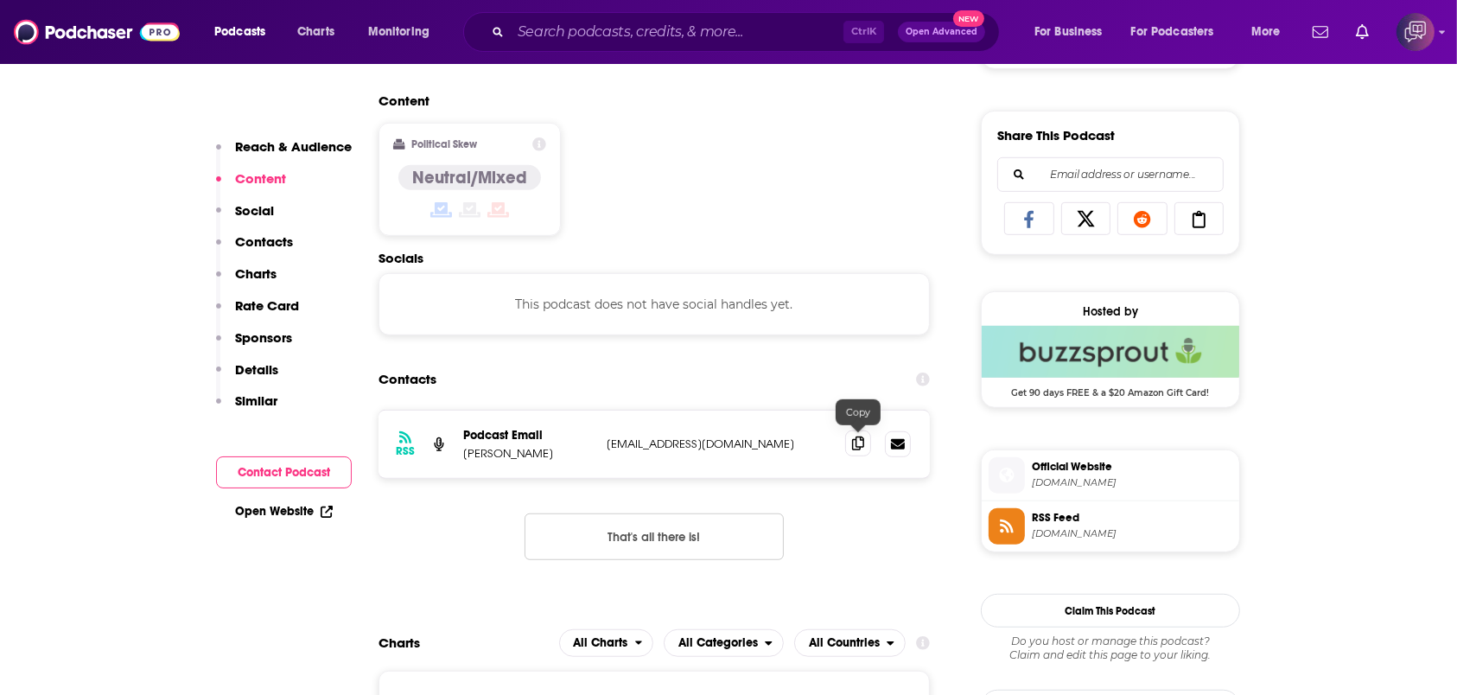
click at [852, 443] on icon at bounding box center [858, 443] width 12 height 14
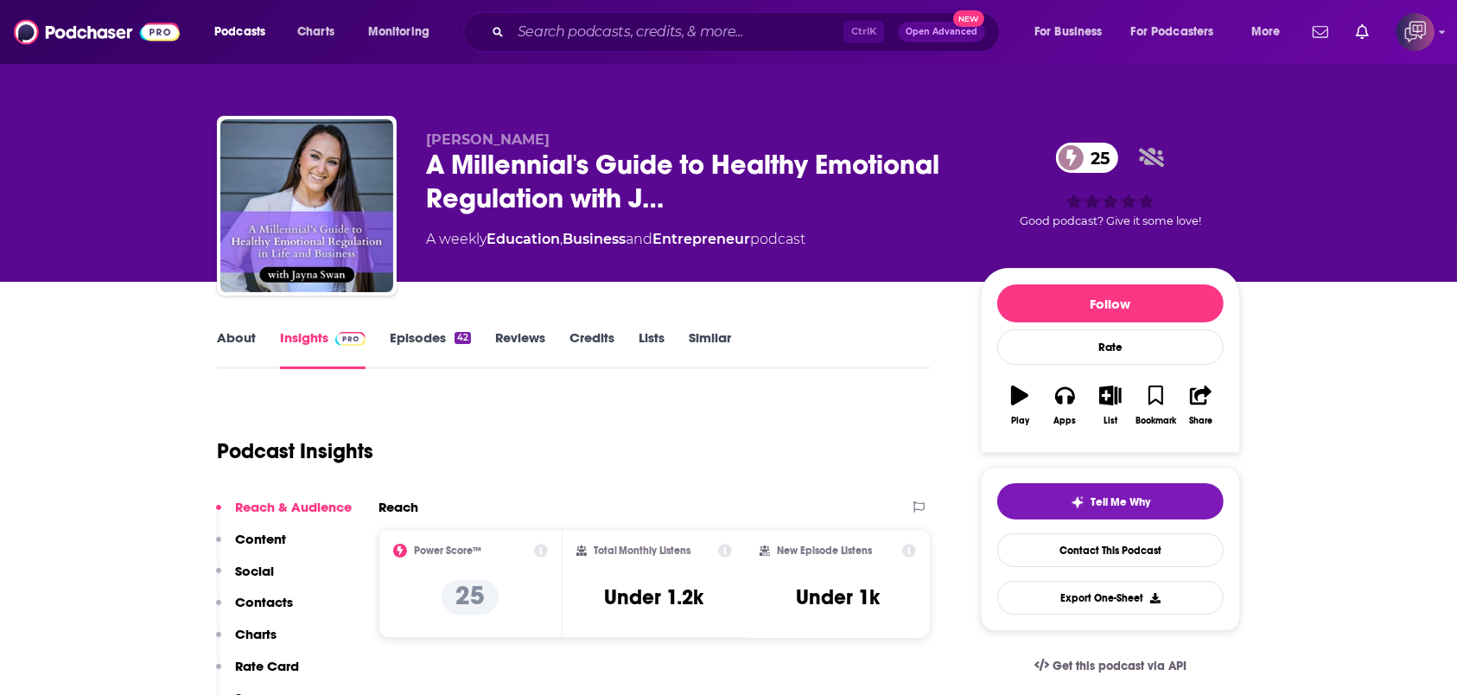
scroll to position [0, 0]
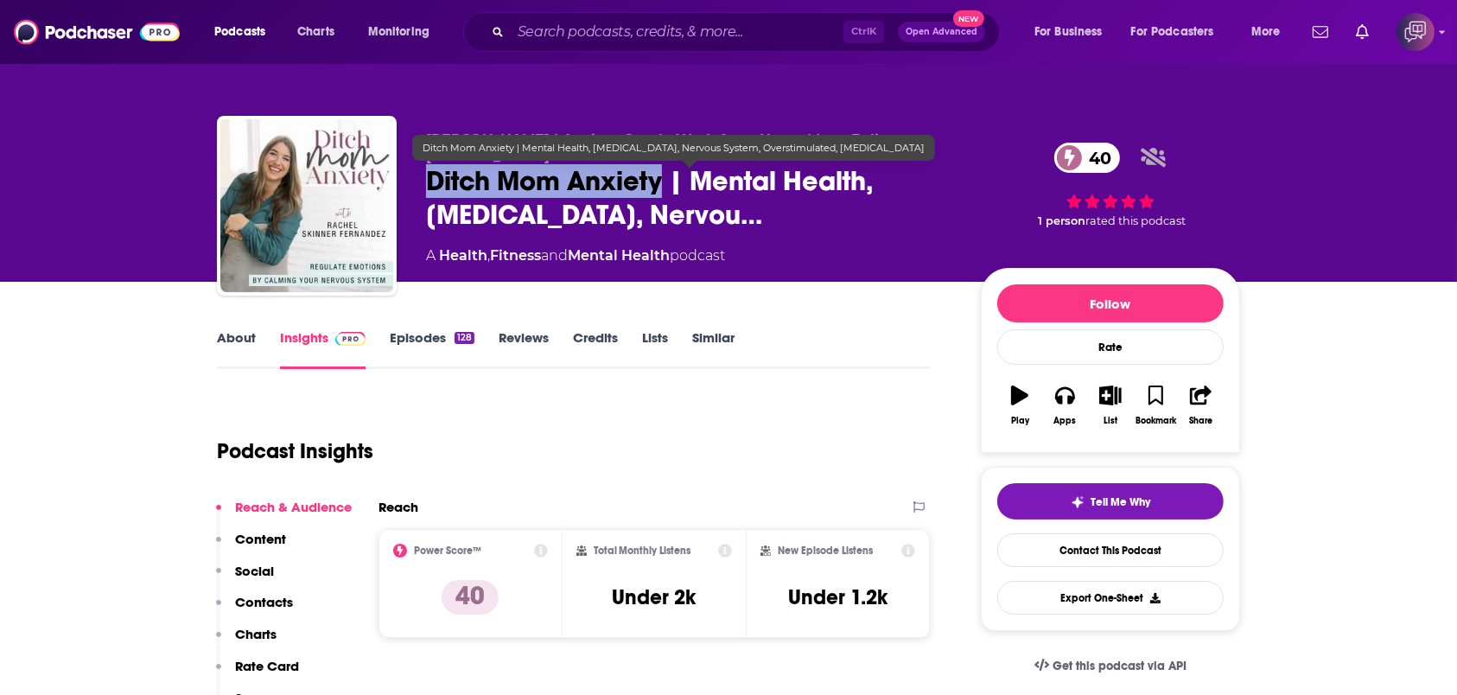
drag, startPoint x: 484, startPoint y: 182, endPoint x: 663, endPoint y: 188, distance: 179.0
click at [663, 188] on div "Rachel Fernandez | Anxiety Coach, Work from Home Mom, Believer, Crunchy Mom Dit…" at bounding box center [728, 209] width 1023 height 187
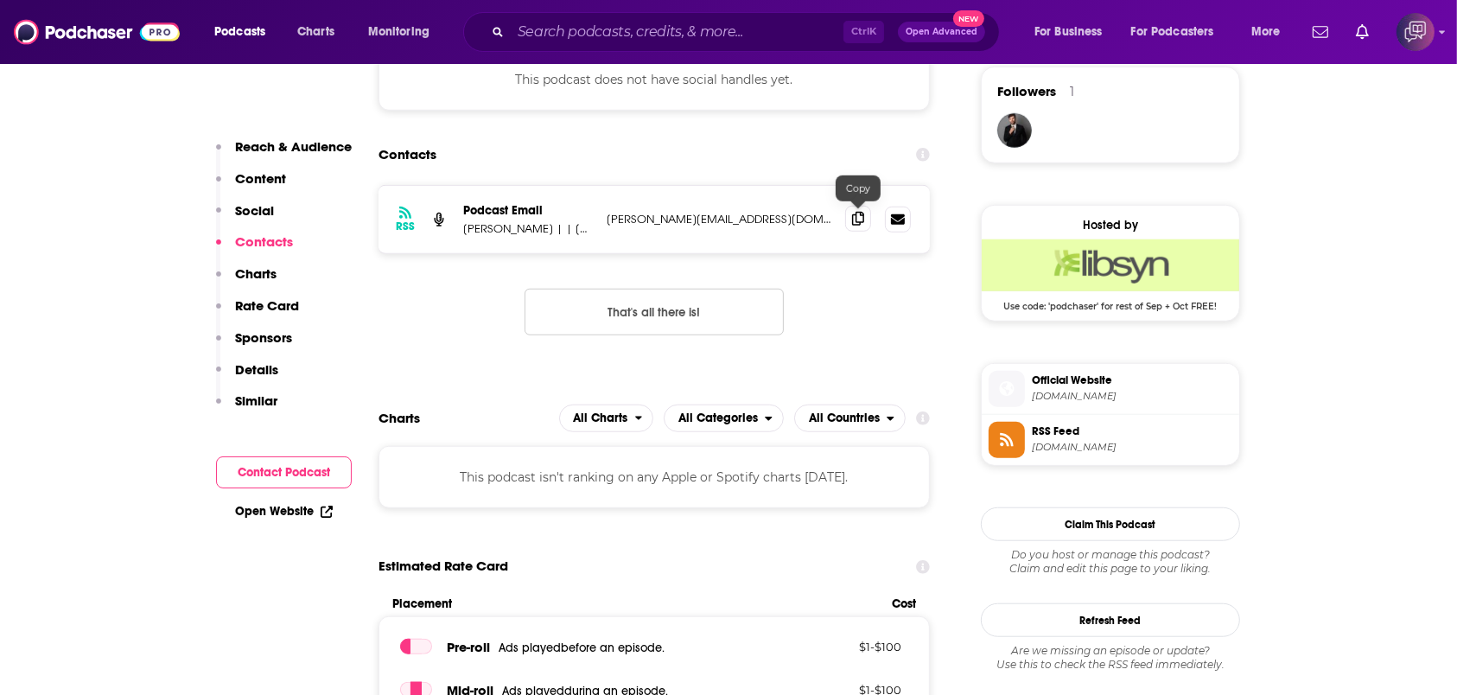
scroll to position [1152, 0]
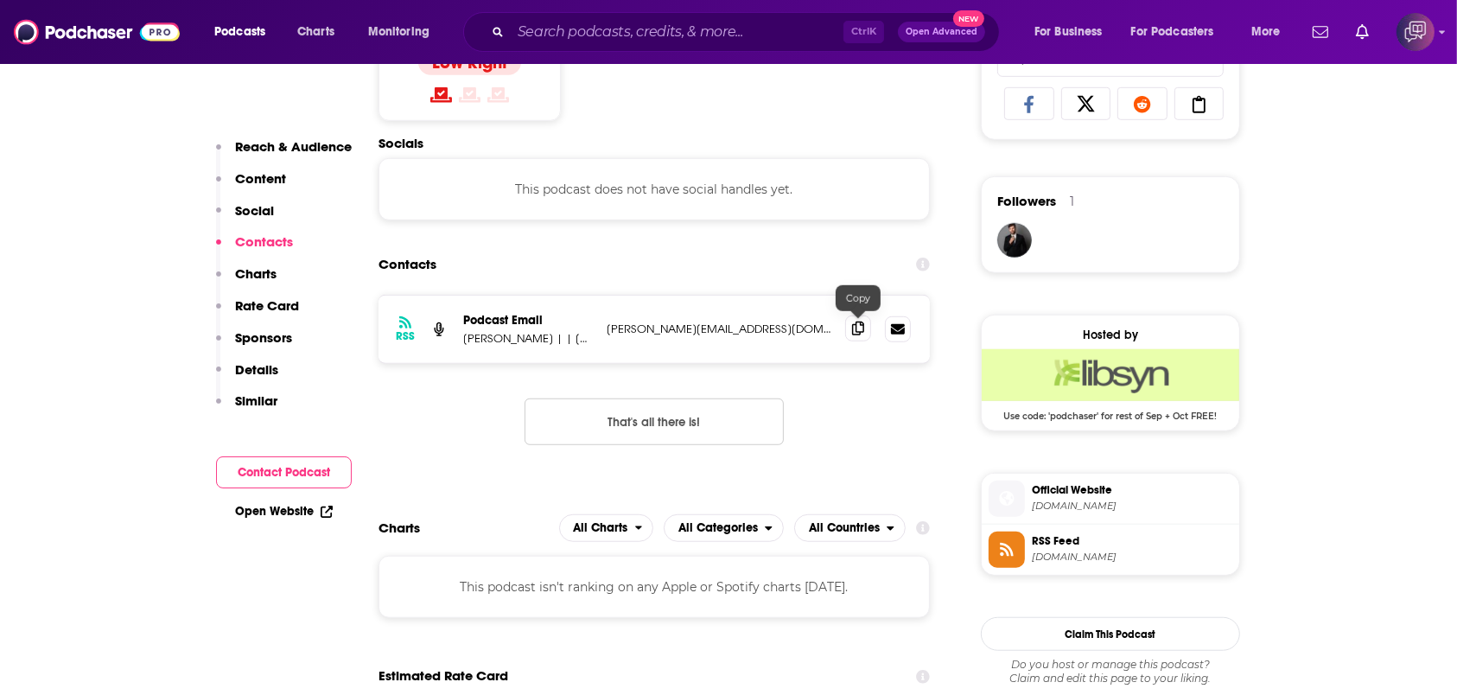
click at [860, 328] on icon at bounding box center [858, 329] width 12 height 14
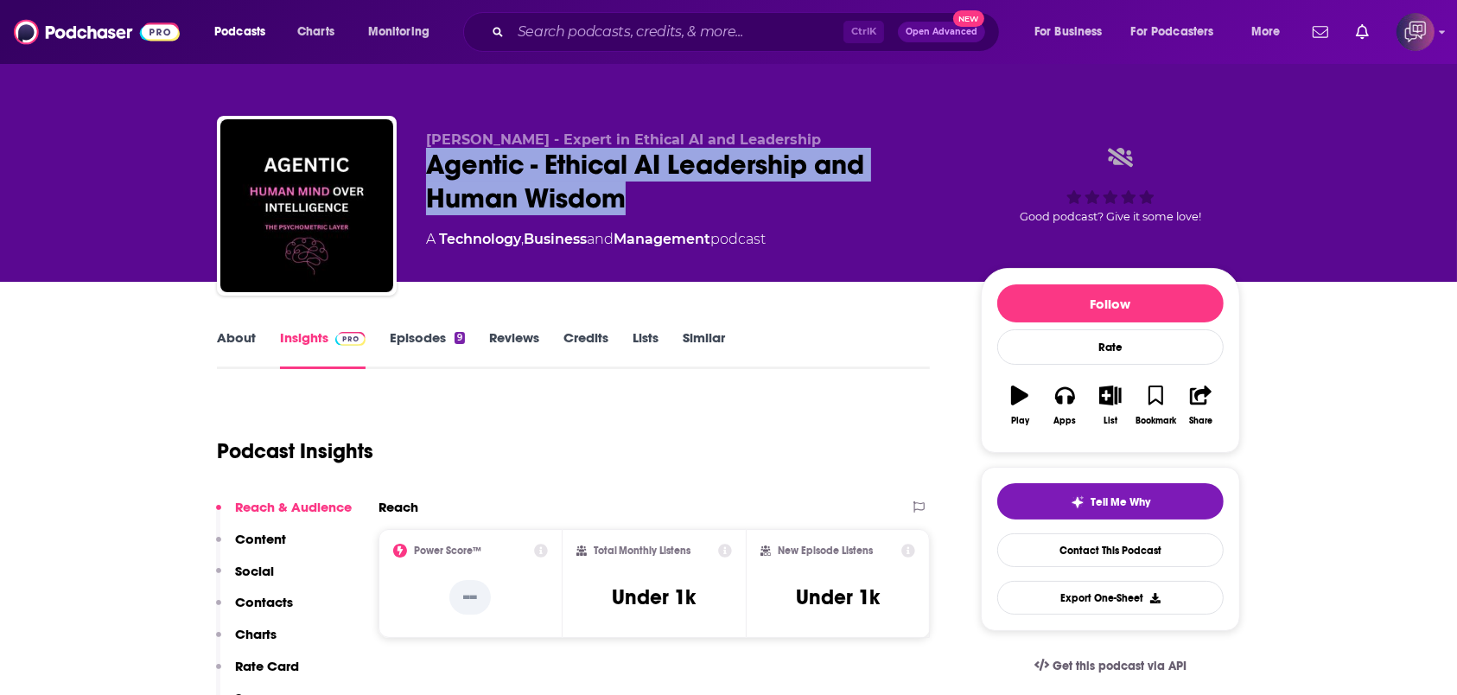
drag, startPoint x: 413, startPoint y: 150, endPoint x: 665, endPoint y: 186, distance: 254.0
click at [665, 186] on div "Christina Hoffmann - Expert in Ethical AI and Leadership Agentic - Ethical AI L…" at bounding box center [728, 209] width 1023 height 187
copy h2 "Agentic - Ethical AI Leadership and Human Wisdom"
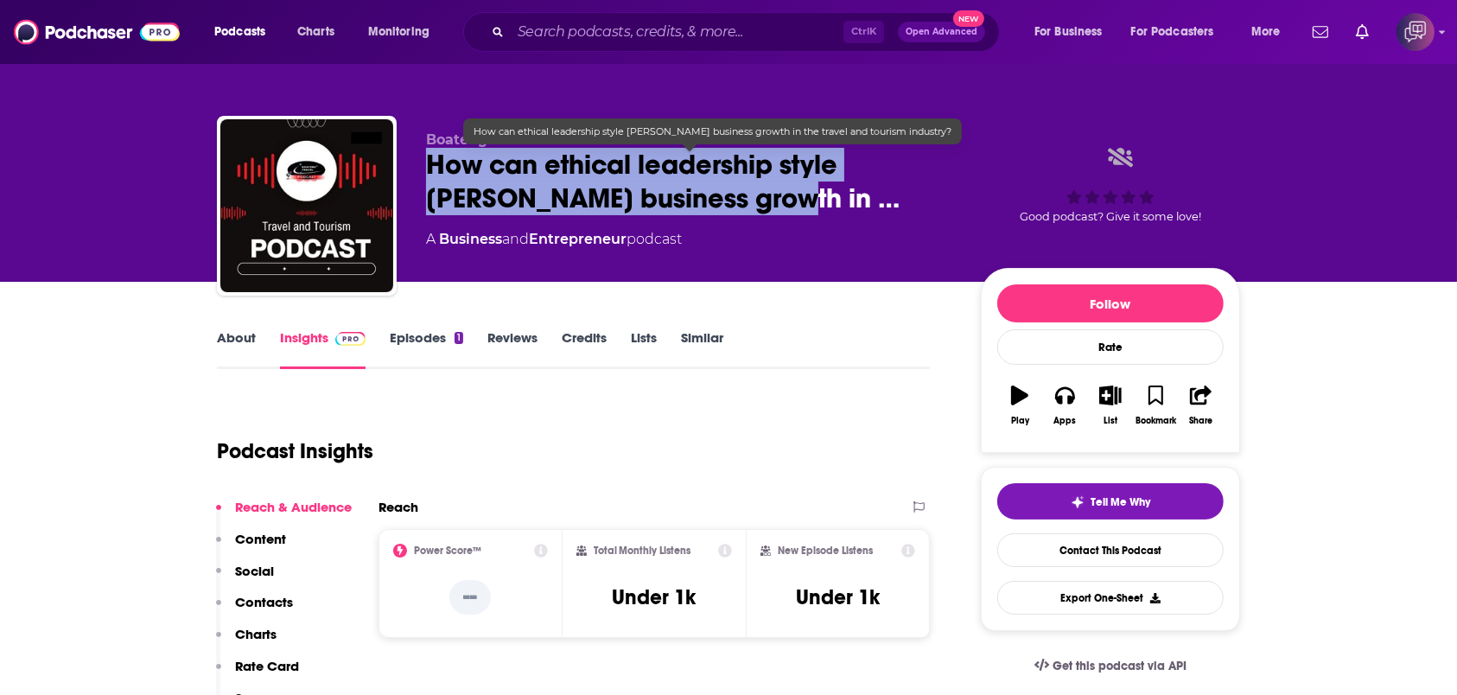
drag, startPoint x: 415, startPoint y: 162, endPoint x: 699, endPoint y: 199, distance: 286.7
click at [699, 199] on div "Boateng Travel Podcast How can ethical leadership style foster business growth …" at bounding box center [728, 209] width 1023 height 187
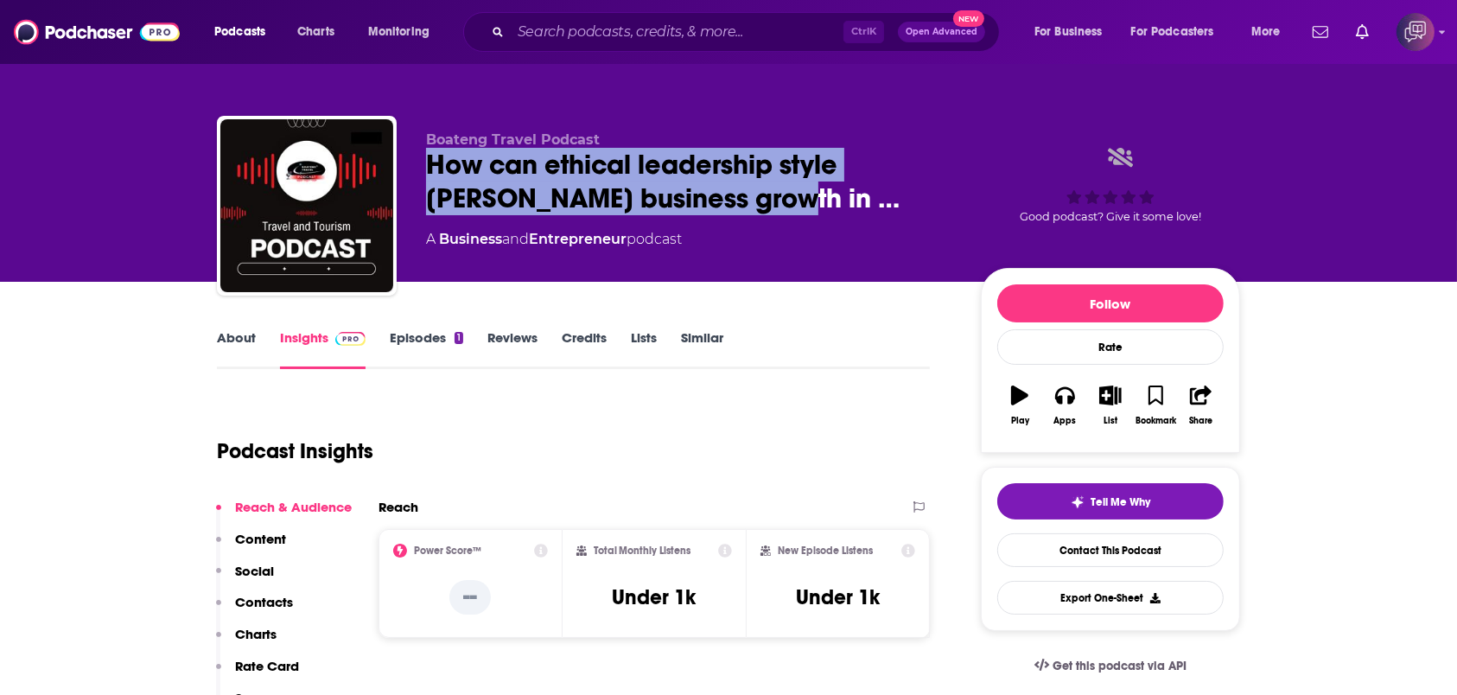
click at [246, 347] on link "About" at bounding box center [236, 349] width 39 height 40
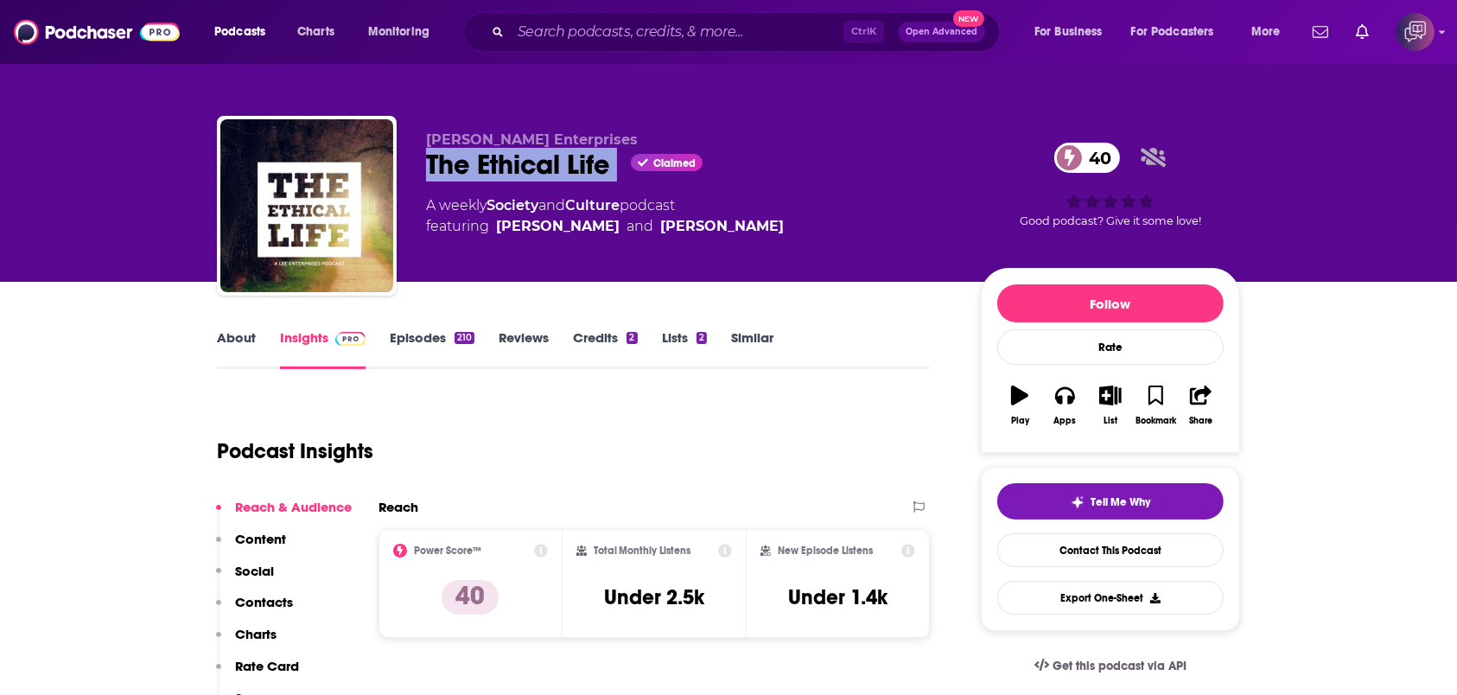
drag, startPoint x: 418, startPoint y: 165, endPoint x: 647, endPoint y: 131, distance: 231.6
click at [625, 169] on div "Lee Enterprises The Ethical Life Claimed 40 A weekly Society and Culture podcas…" at bounding box center [728, 209] width 1023 height 187
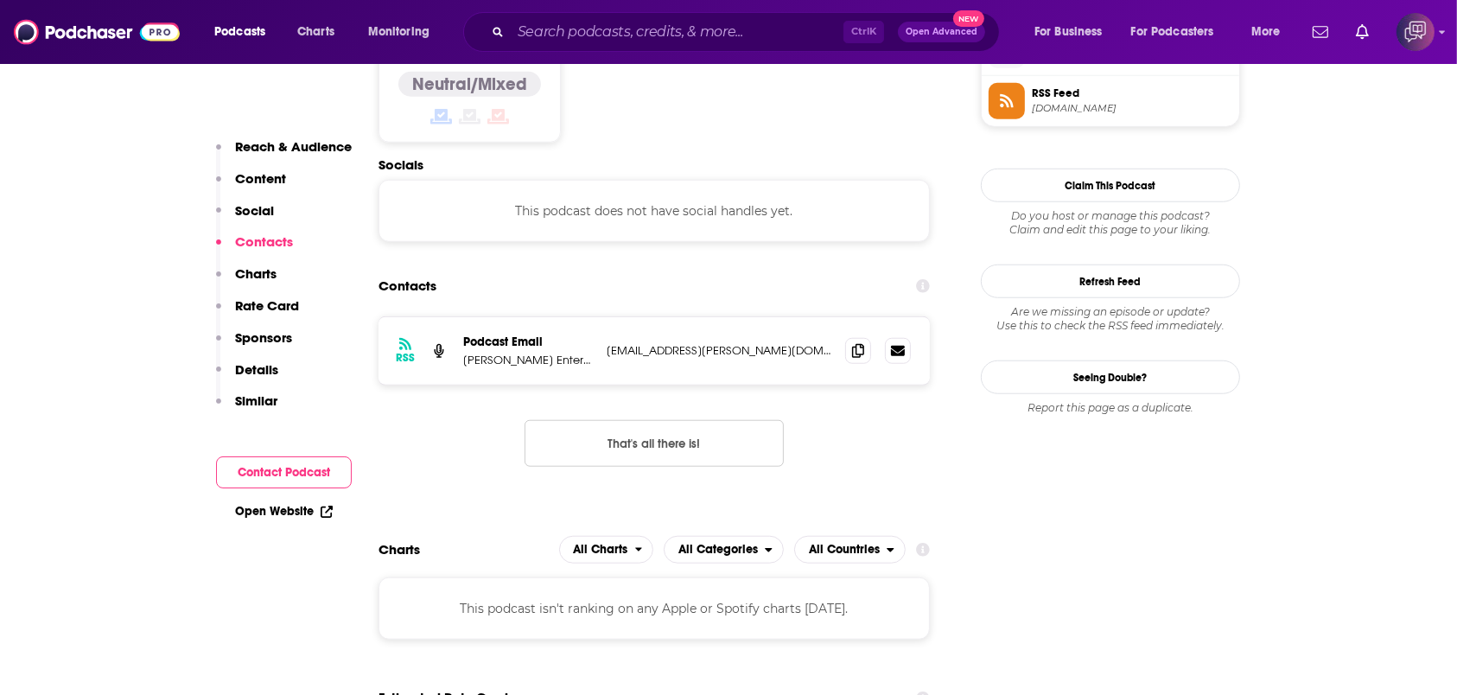
scroll to position [1498, 0]
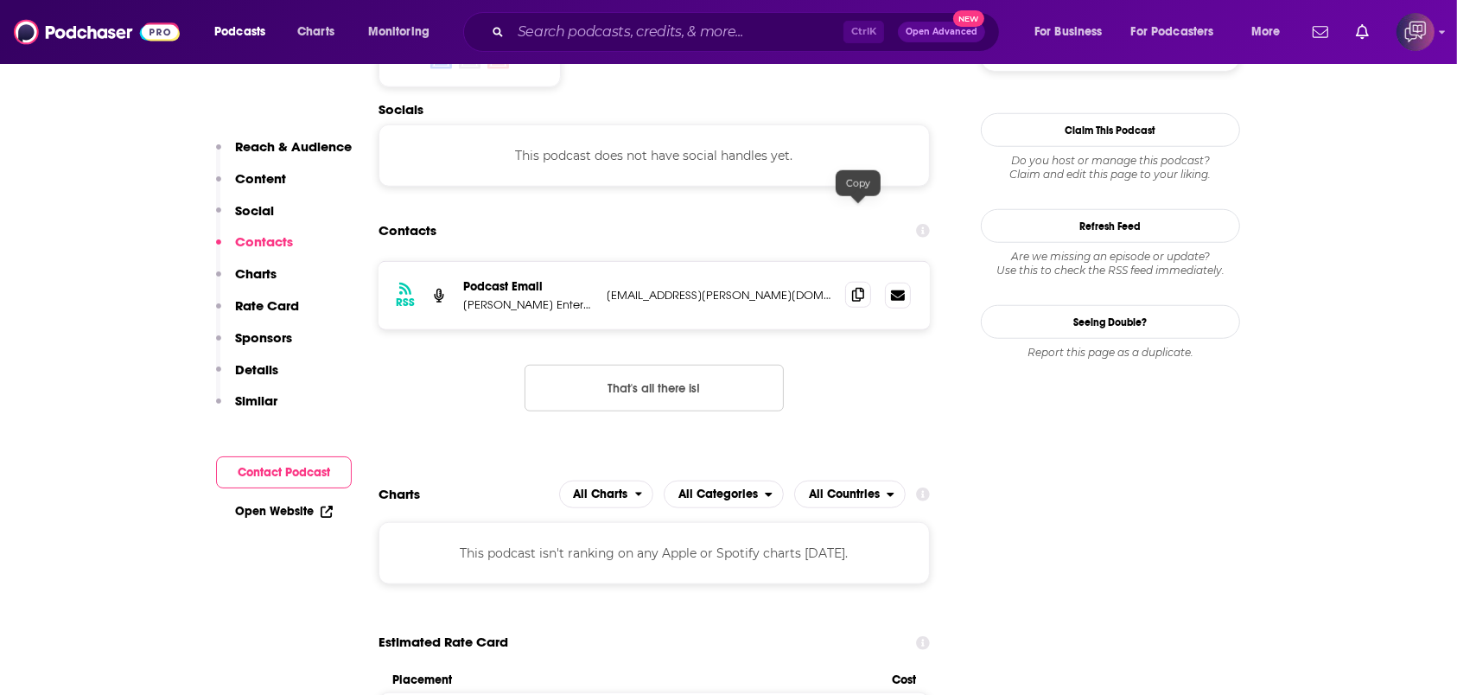
click at [857, 288] on icon at bounding box center [858, 295] width 12 height 14
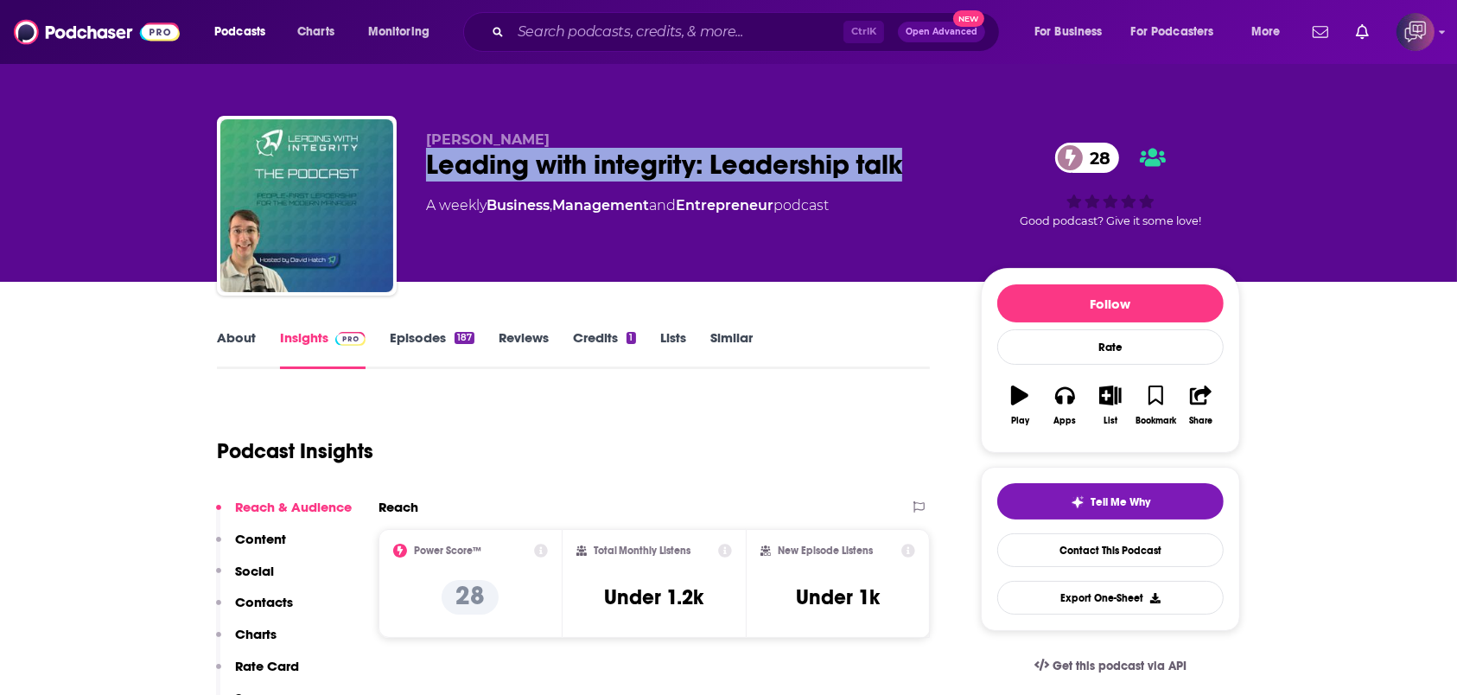
drag, startPoint x: 412, startPoint y: 160, endPoint x: 953, endPoint y: 156, distance: 541.1
click at [953, 156] on div "[PERSON_NAME] Leading with integrity: Leadership talk 28 A weekly Business , Ma…" at bounding box center [728, 209] width 1023 height 187
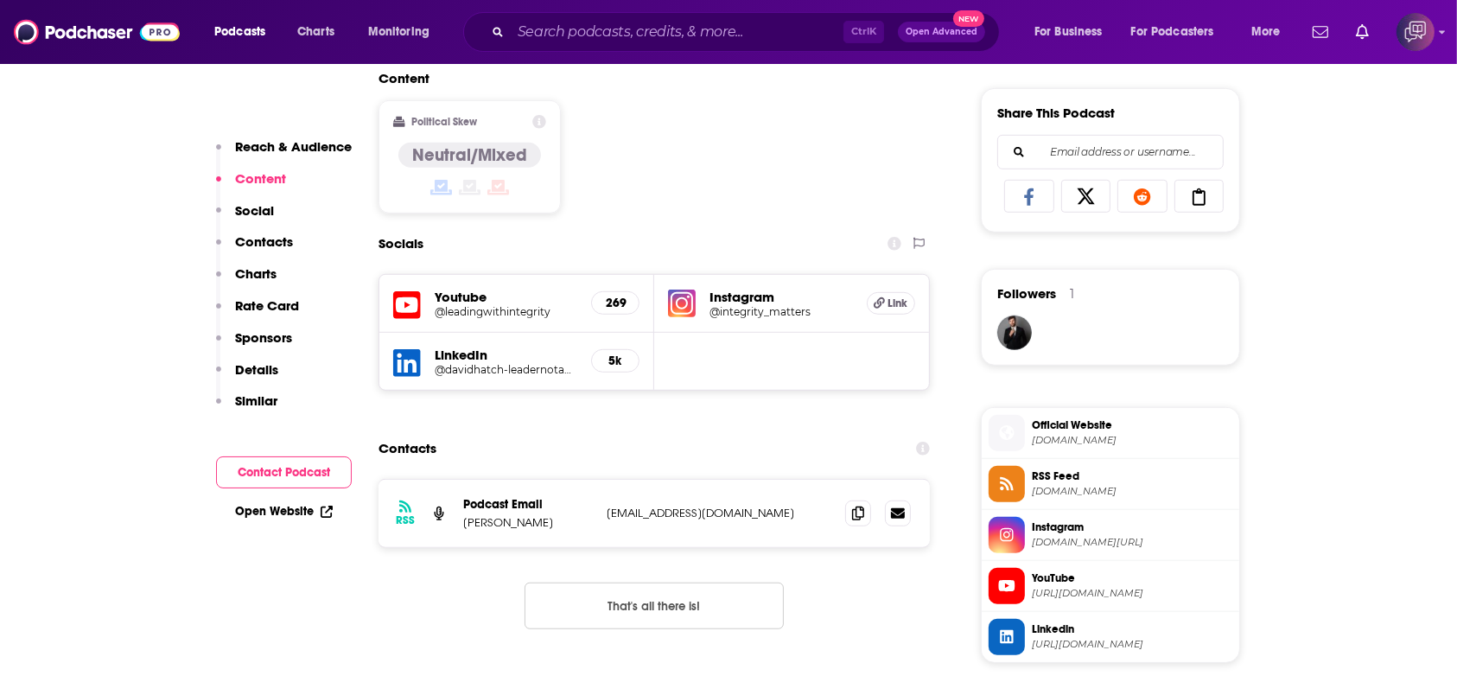
scroll to position [1152, 0]
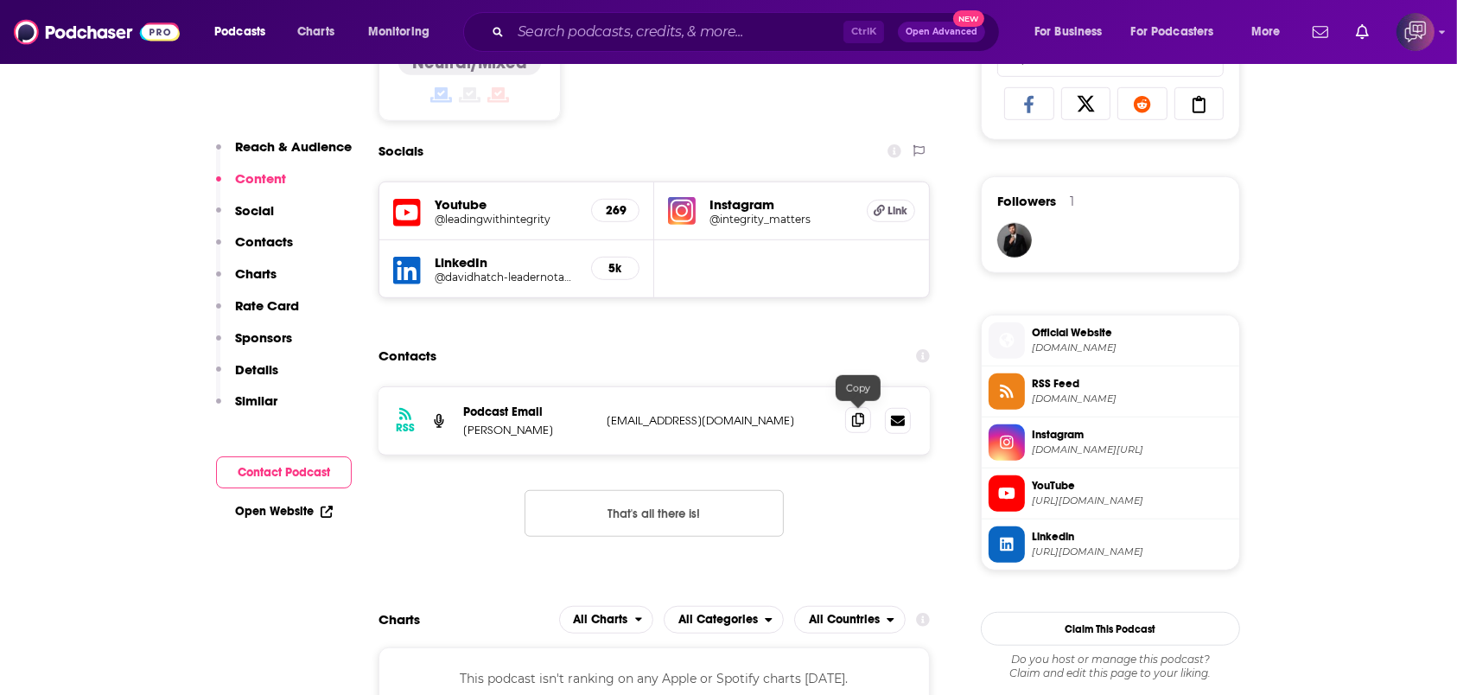
click at [859, 413] on icon at bounding box center [858, 420] width 12 height 14
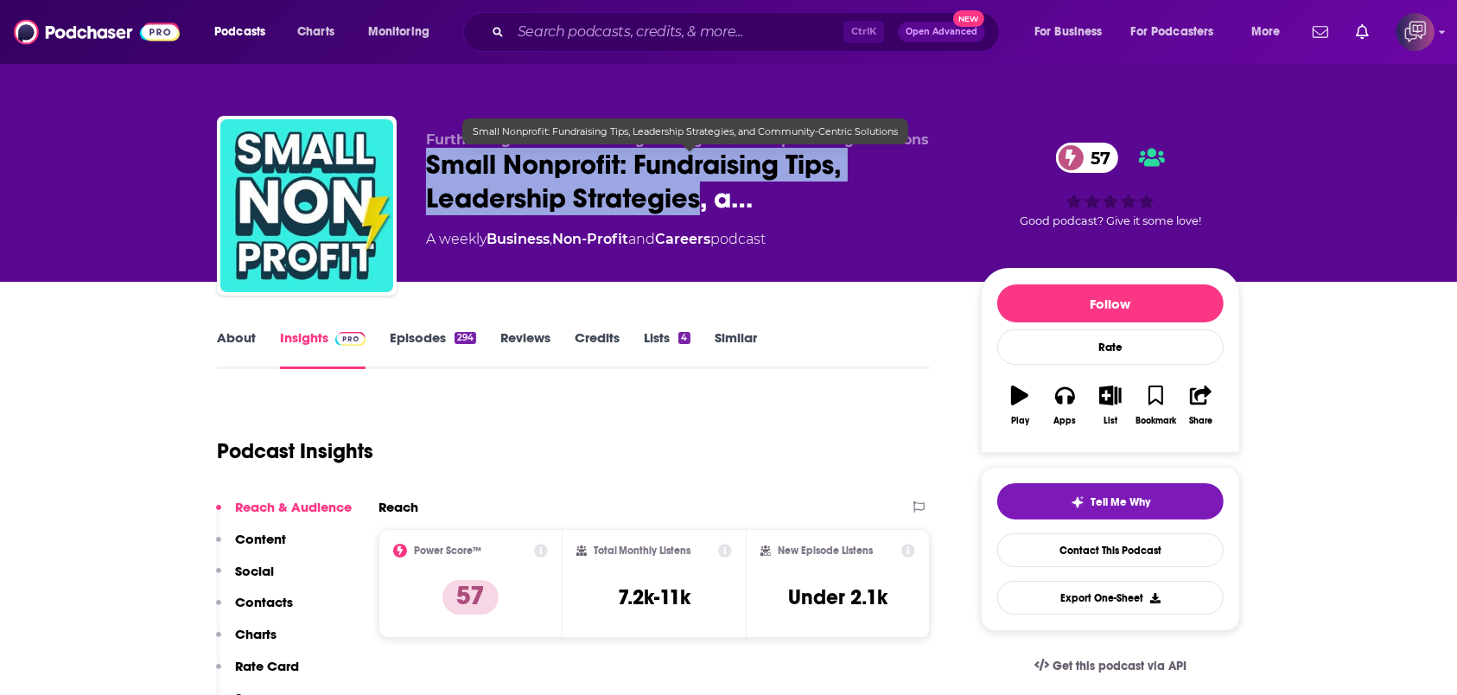
drag, startPoint x: 423, startPoint y: 169, endPoint x: 698, endPoint y: 194, distance: 276.8
click at [698, 194] on div "Further Together: Fundraising Strategies for Nonprofit Organizations Small Nonp…" at bounding box center [728, 209] width 1023 height 187
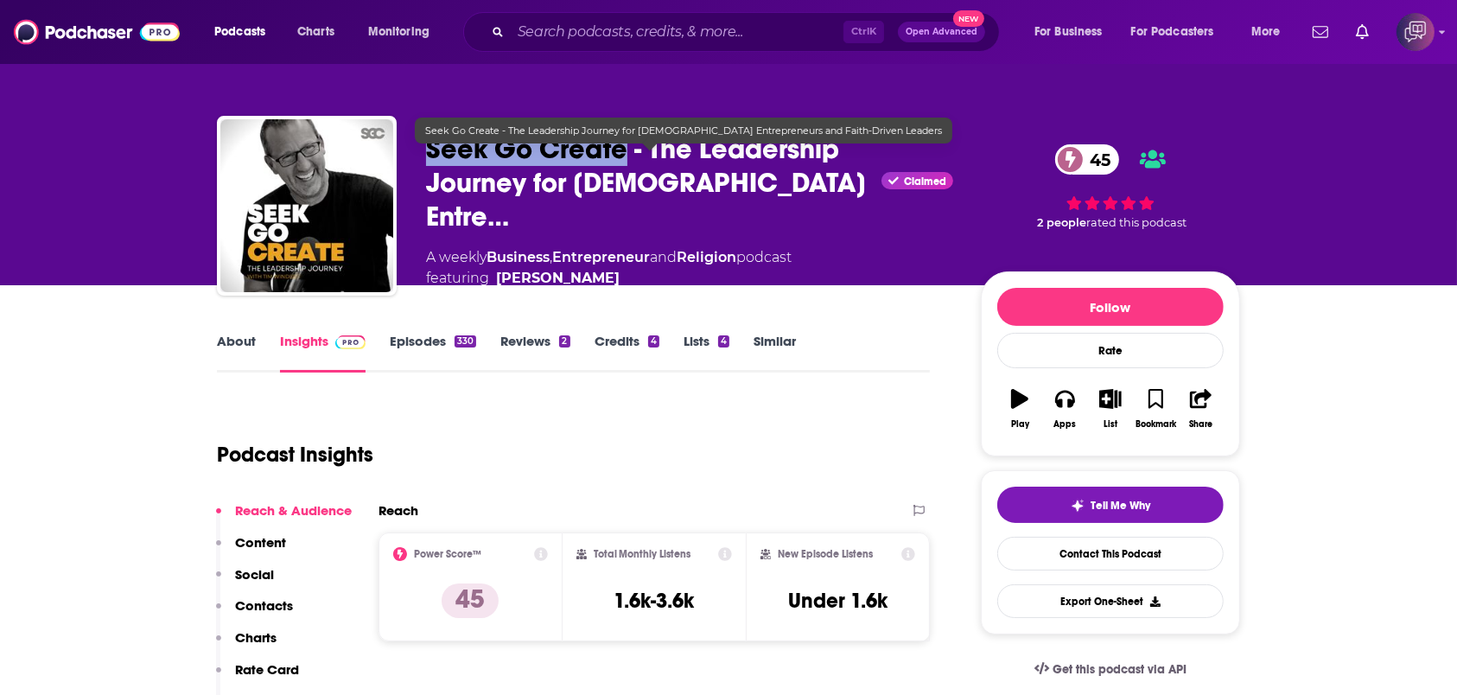
drag, startPoint x: 429, startPoint y: 166, endPoint x: 623, endPoint y: 169, distance: 194.5
click at [623, 169] on div "Tim Winders - Coach for Leaders in Business & Ministry Seek Go Create - The Lea…" at bounding box center [728, 211] width 1023 height 190
copy h2 "Seek Go Create"
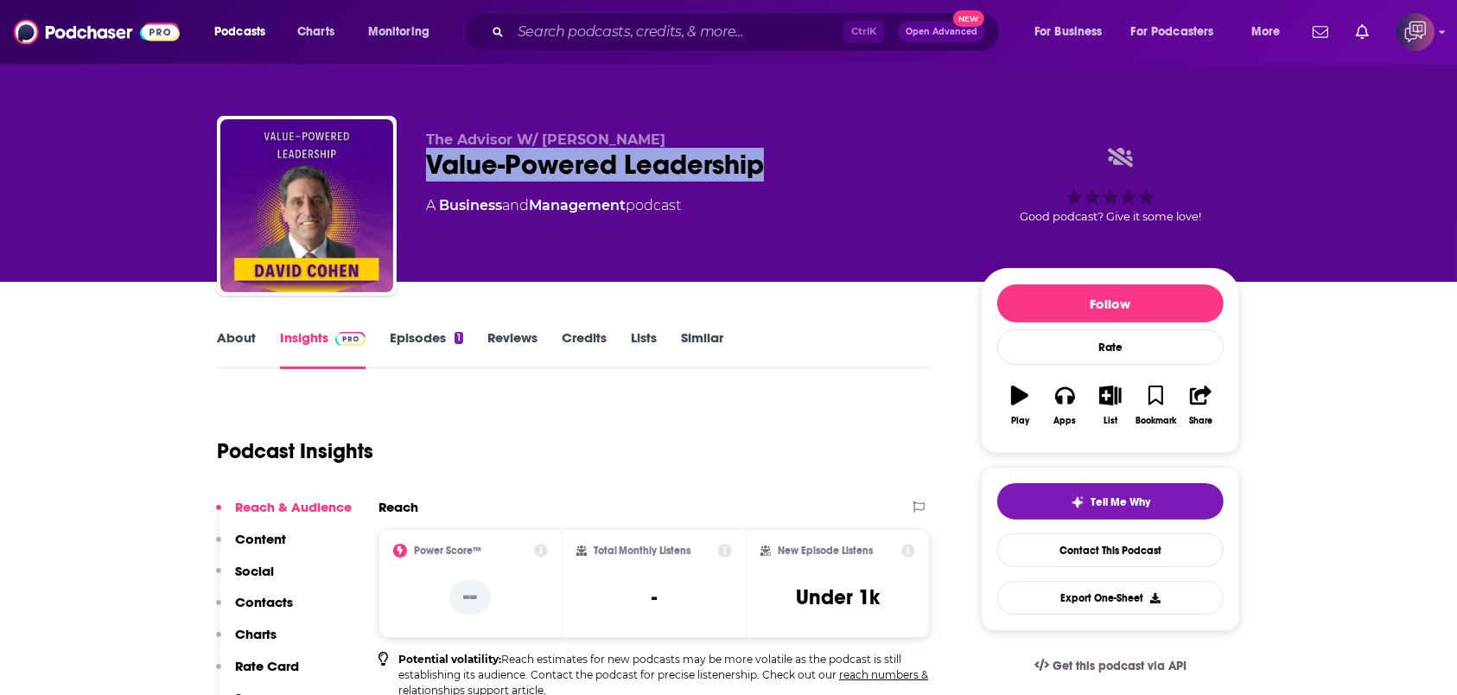
drag, startPoint x: 413, startPoint y: 175, endPoint x: 808, endPoint y: 151, distance: 395.7
click at [808, 151] on div "The Advisor W/ Stacey Chillemi Value-Powered Leadership A Business and Manageme…" at bounding box center [728, 209] width 1023 height 187
copy h2 "Value-Powered Leadership"
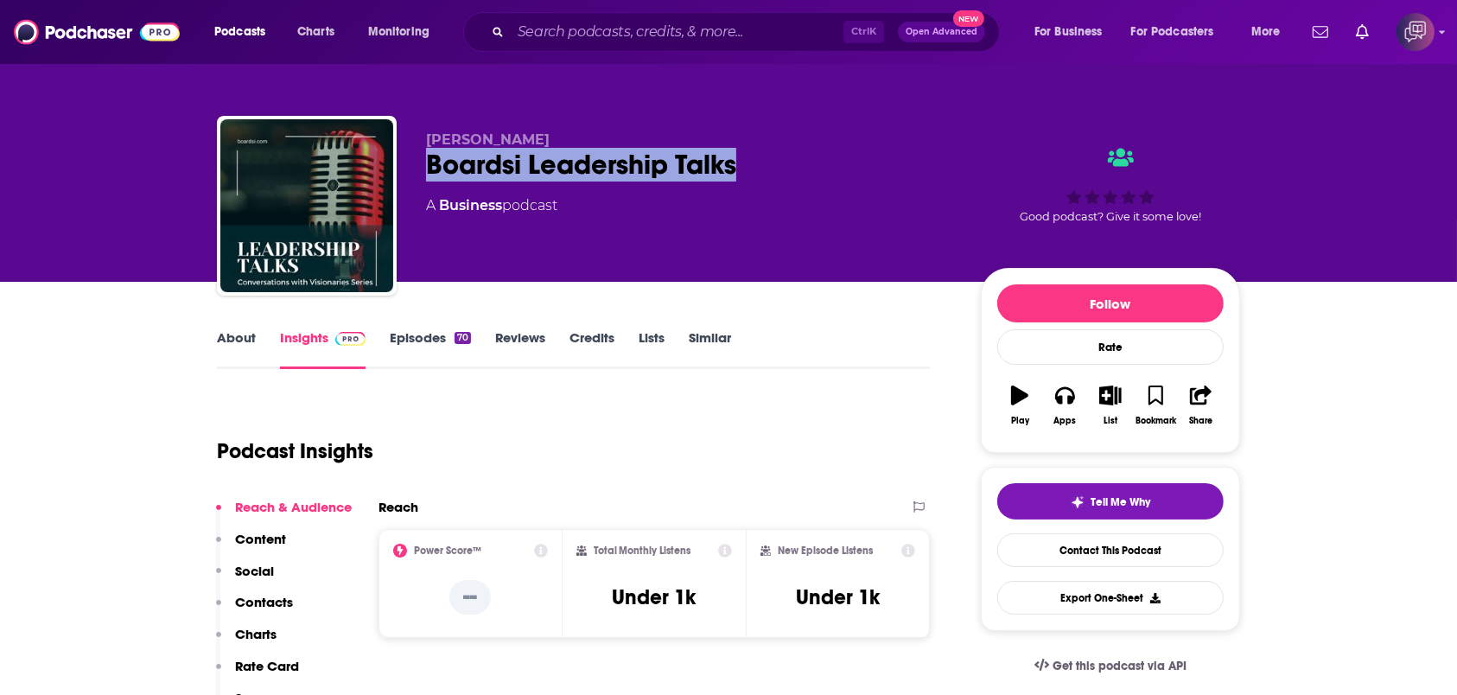
drag, startPoint x: 418, startPoint y: 164, endPoint x: 790, endPoint y: 154, distance: 371.8
click at [790, 154] on div "[PERSON_NAME] Boardsi Leadership Talks A Business podcast Good podcast? Give it…" at bounding box center [728, 209] width 1023 height 187
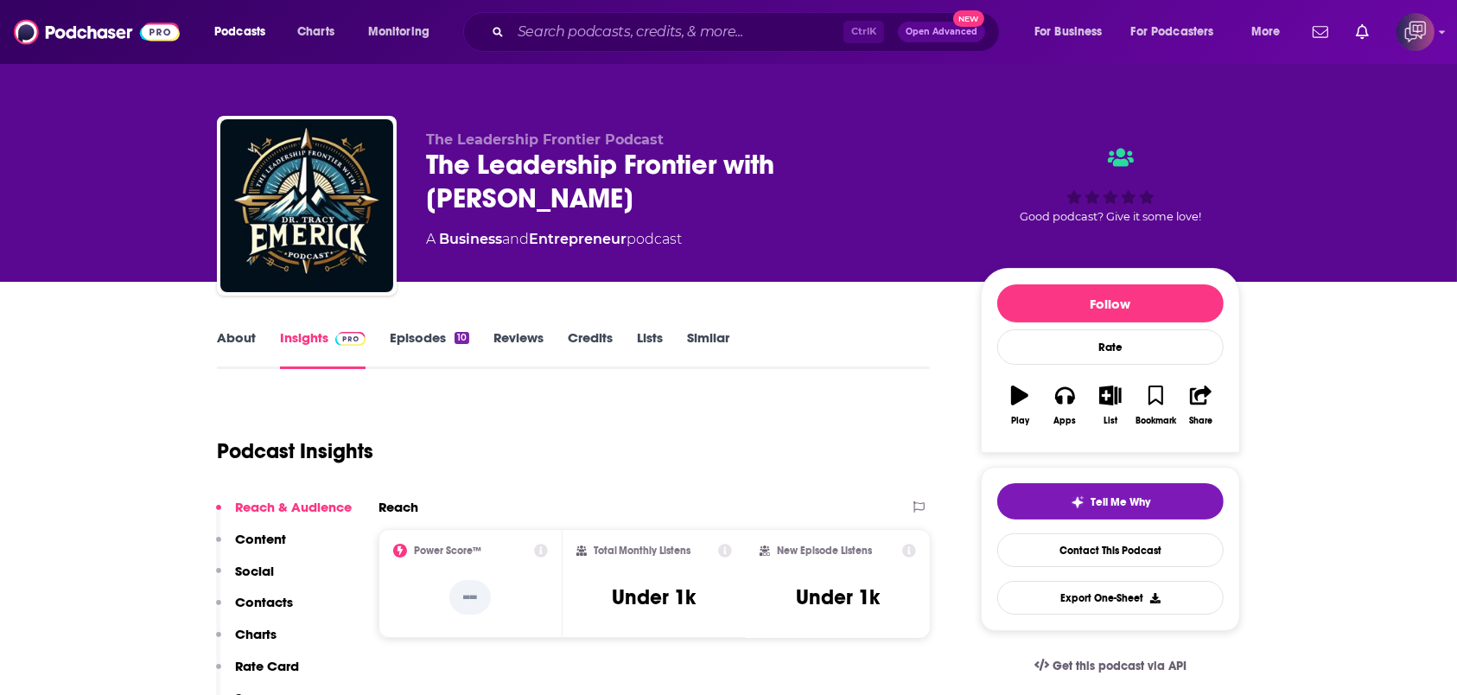
click at [249, 349] on link "About" at bounding box center [236, 349] width 39 height 40
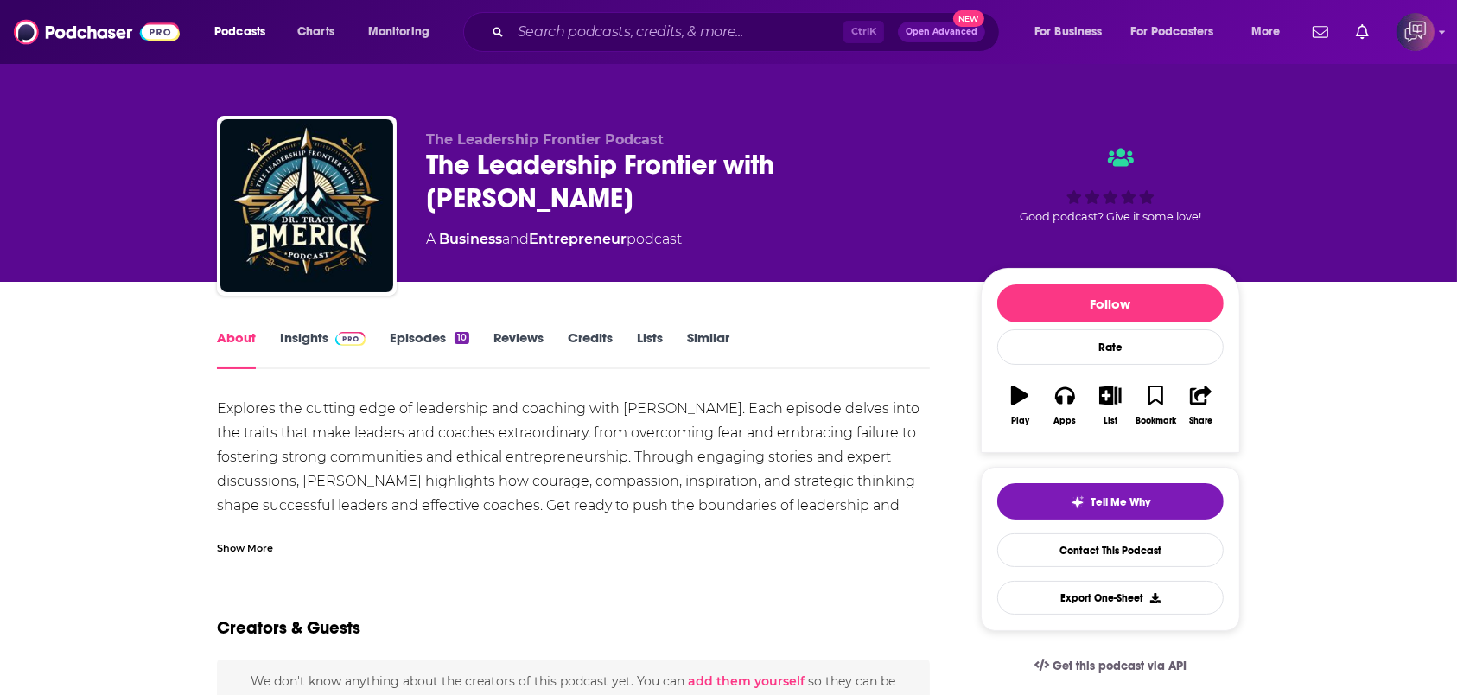
drag, startPoint x: 523, startPoint y: 198, endPoint x: 420, endPoint y: 156, distance: 111.2
click at [420, 156] on div "The Leadership Frontier Podcast The Leadership Frontier with Dr. Tracy Emerick …" at bounding box center [728, 209] width 1023 height 187
copy h1 "The Leadership Frontier with Dr. Tracy Emerick"
click at [334, 354] on link "Insights" at bounding box center [323, 349] width 86 height 40
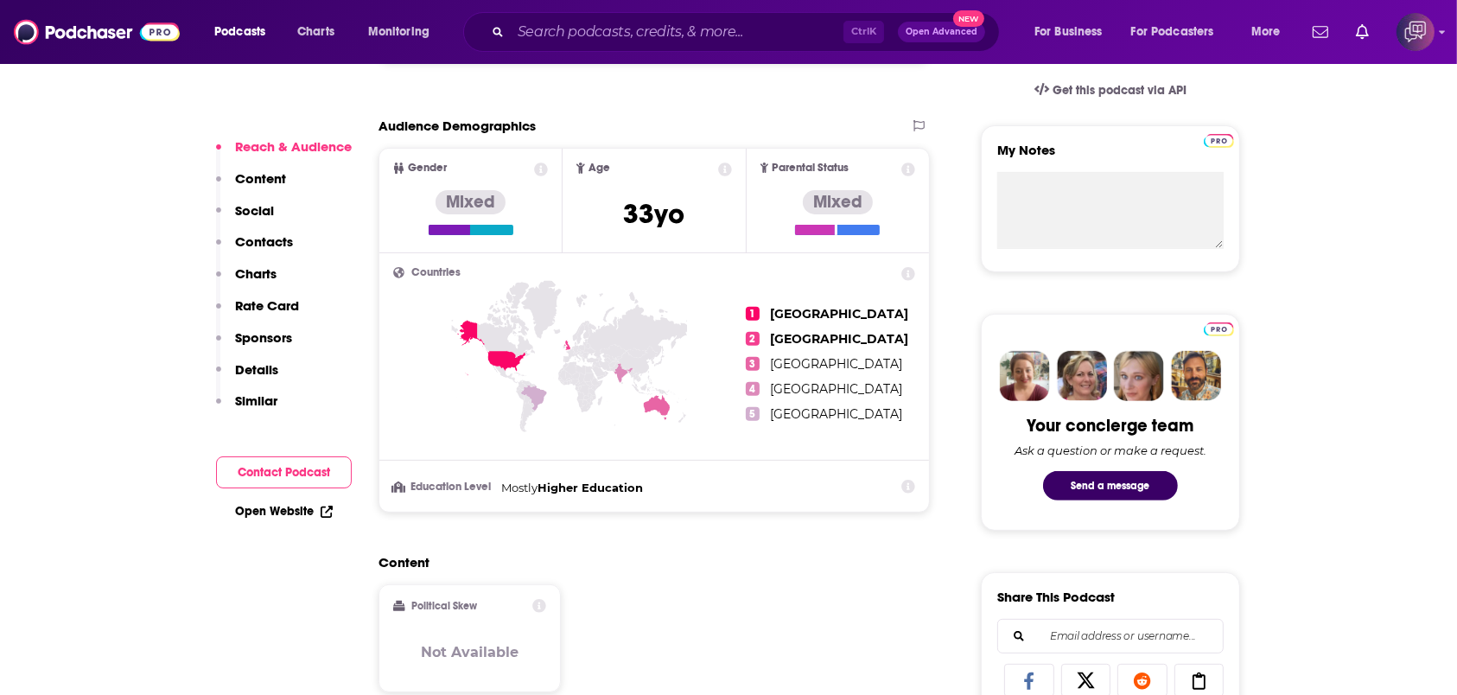
scroll to position [1152, 0]
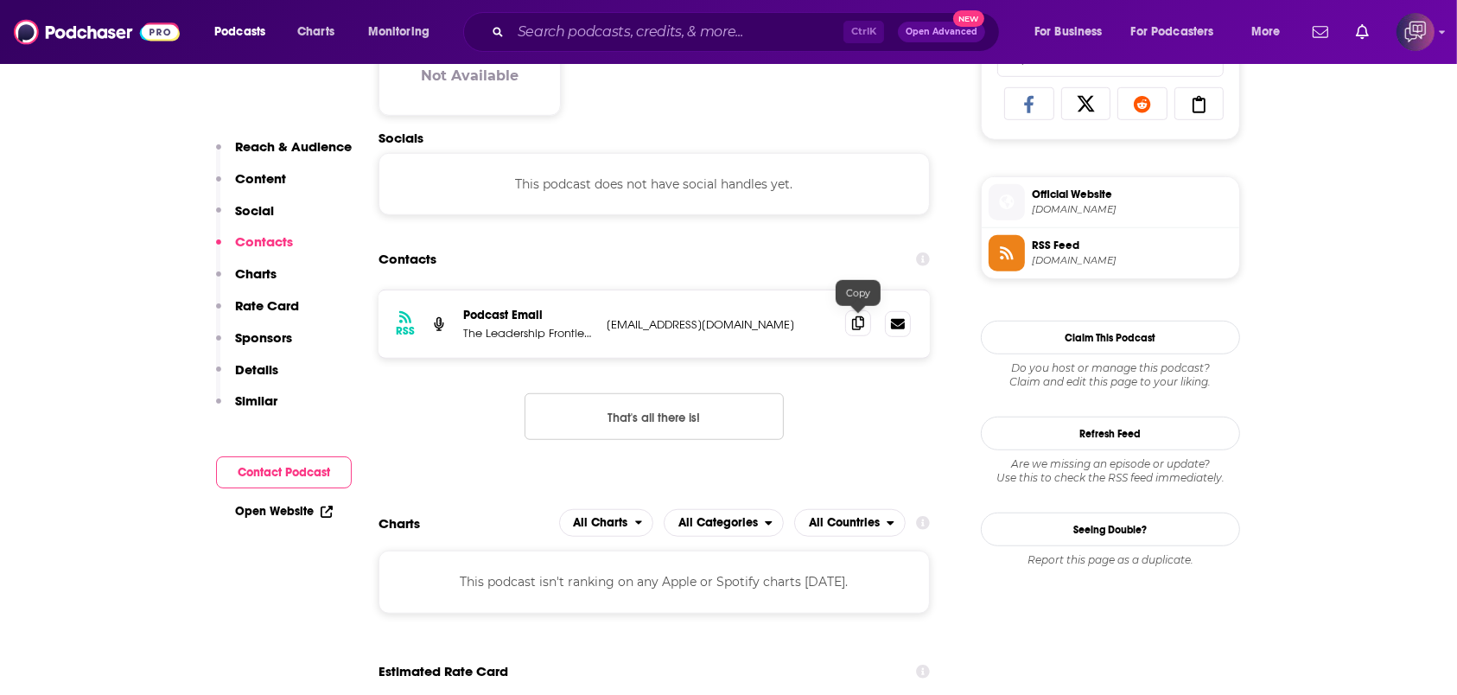
click at [863, 322] on icon at bounding box center [858, 323] width 12 height 14
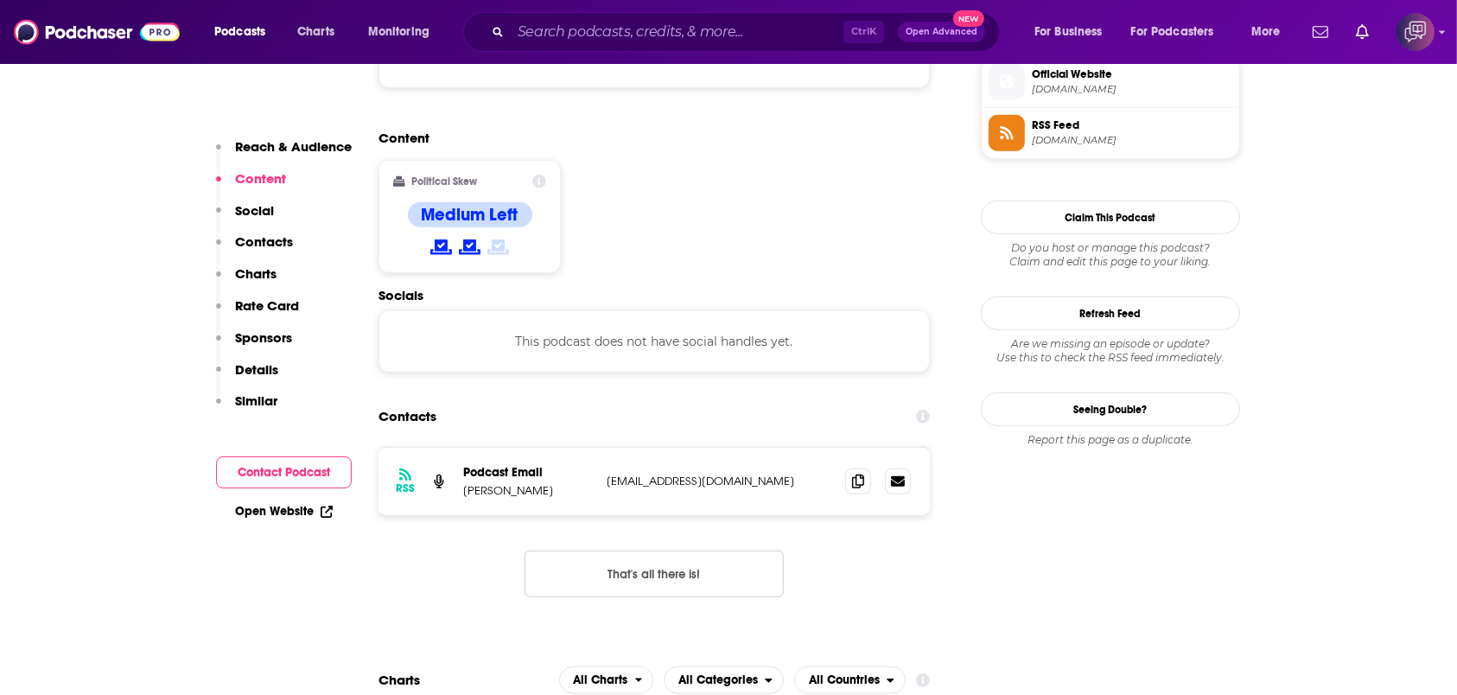
scroll to position [1498, 0]
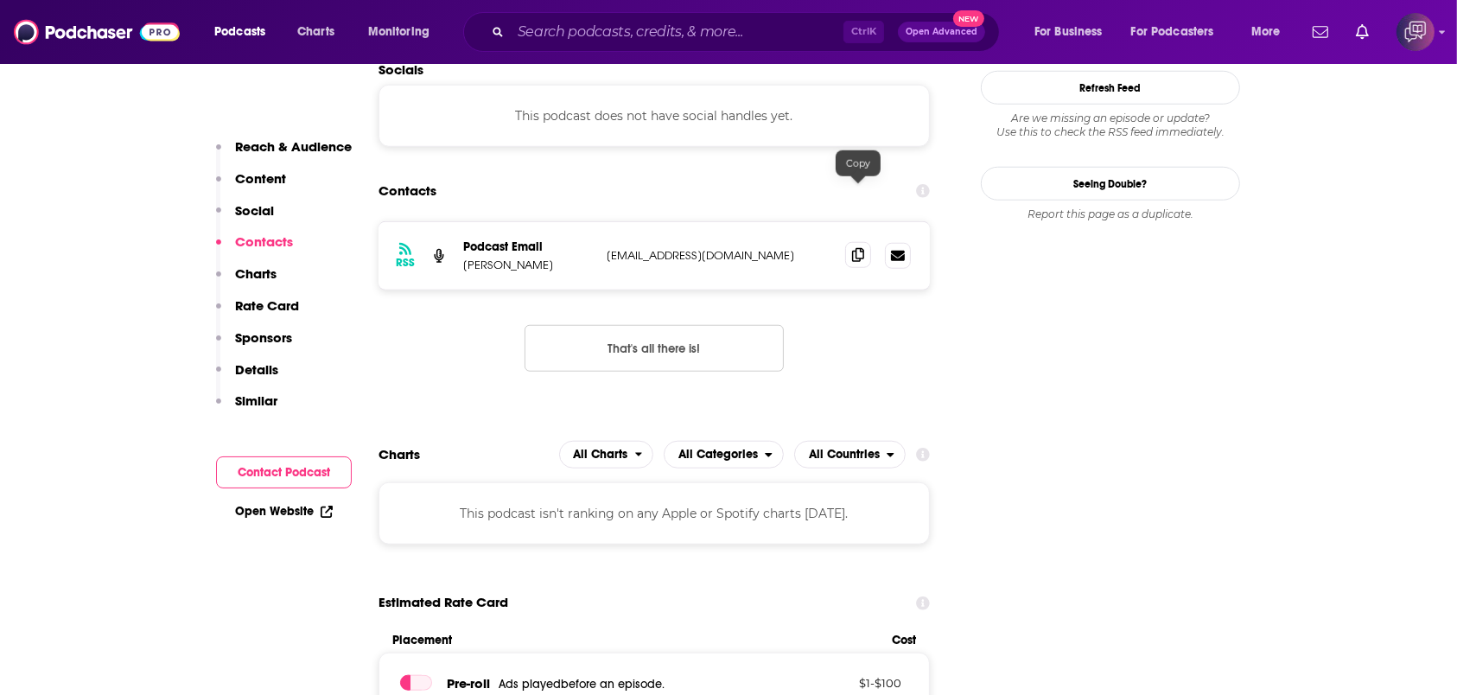
click at [864, 242] on span at bounding box center [858, 255] width 26 height 26
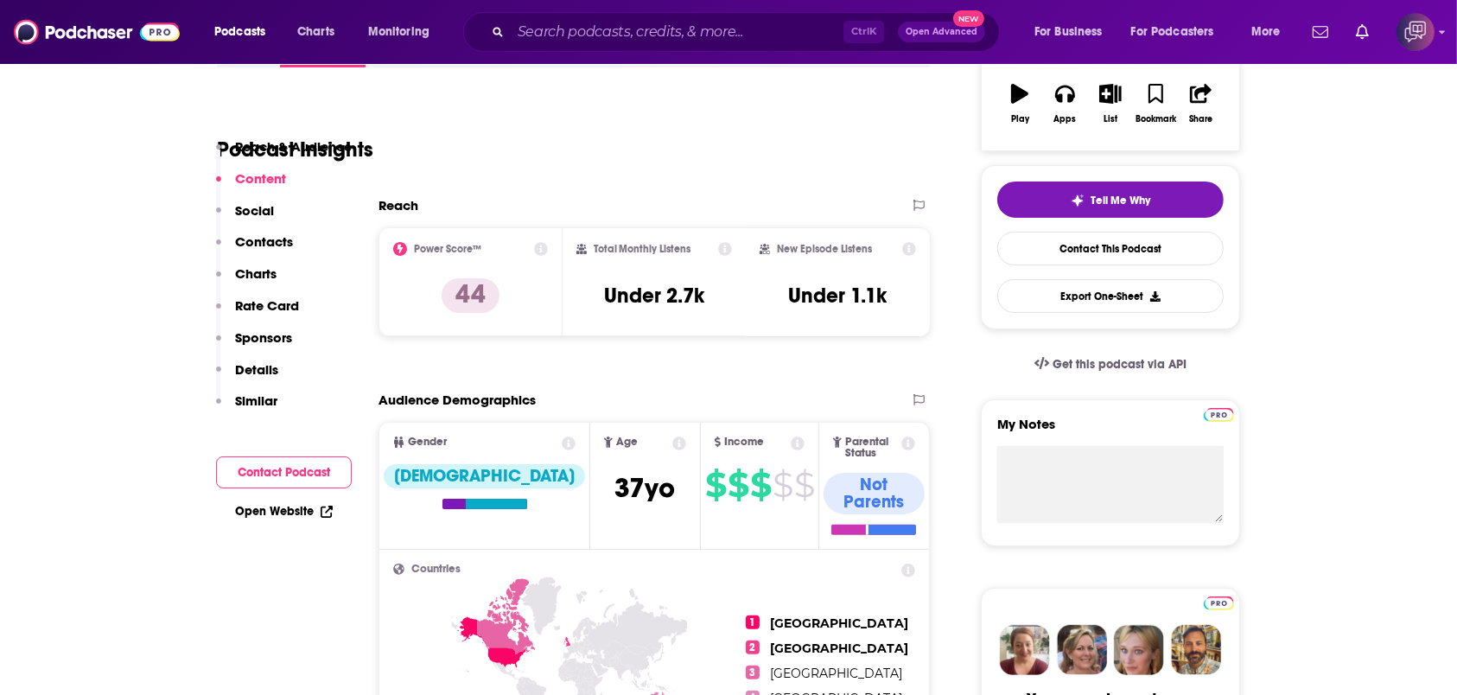
scroll to position [0, 0]
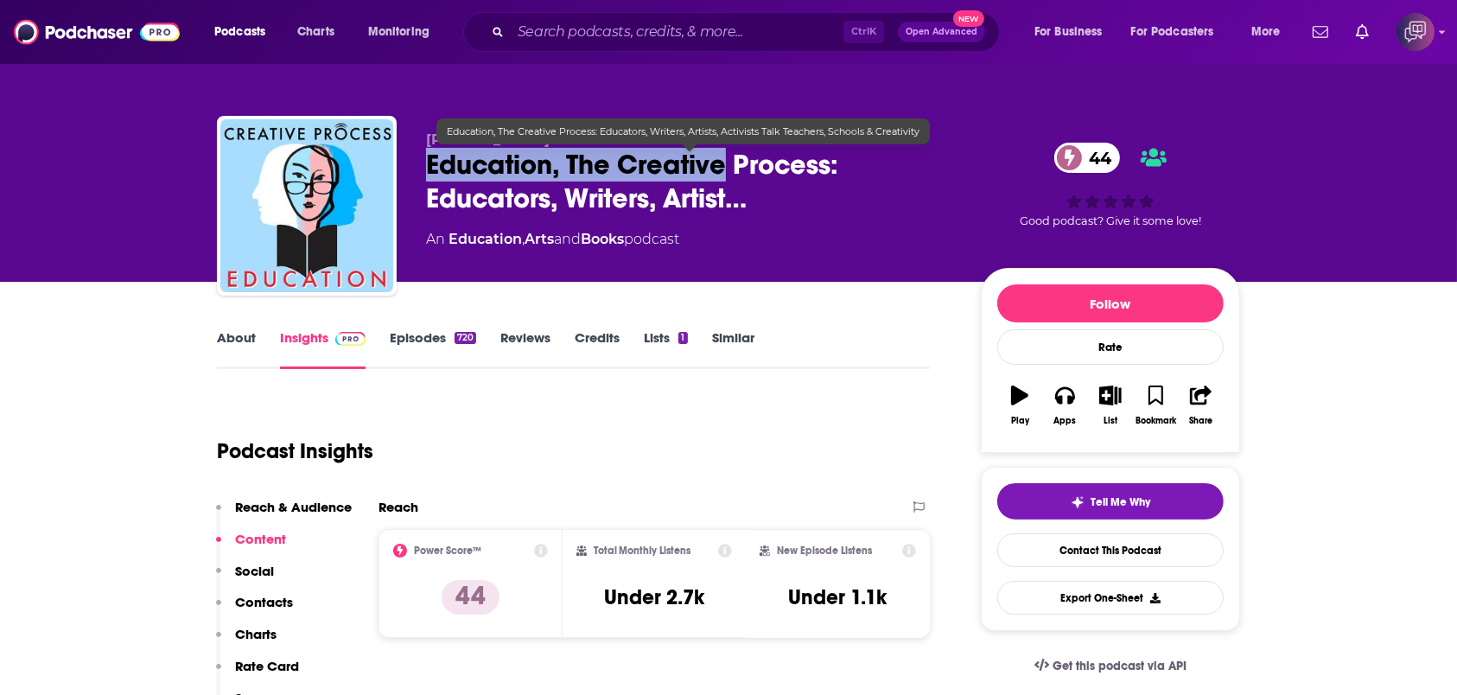
drag, startPoint x: 414, startPoint y: 168, endPoint x: 723, endPoint y: 162, distance: 309.5
click at [723, 162] on div "Mia Funk Education, The Creative Process: Educators, Writers, Artist… 44 An Edu…" at bounding box center [728, 209] width 1023 height 187
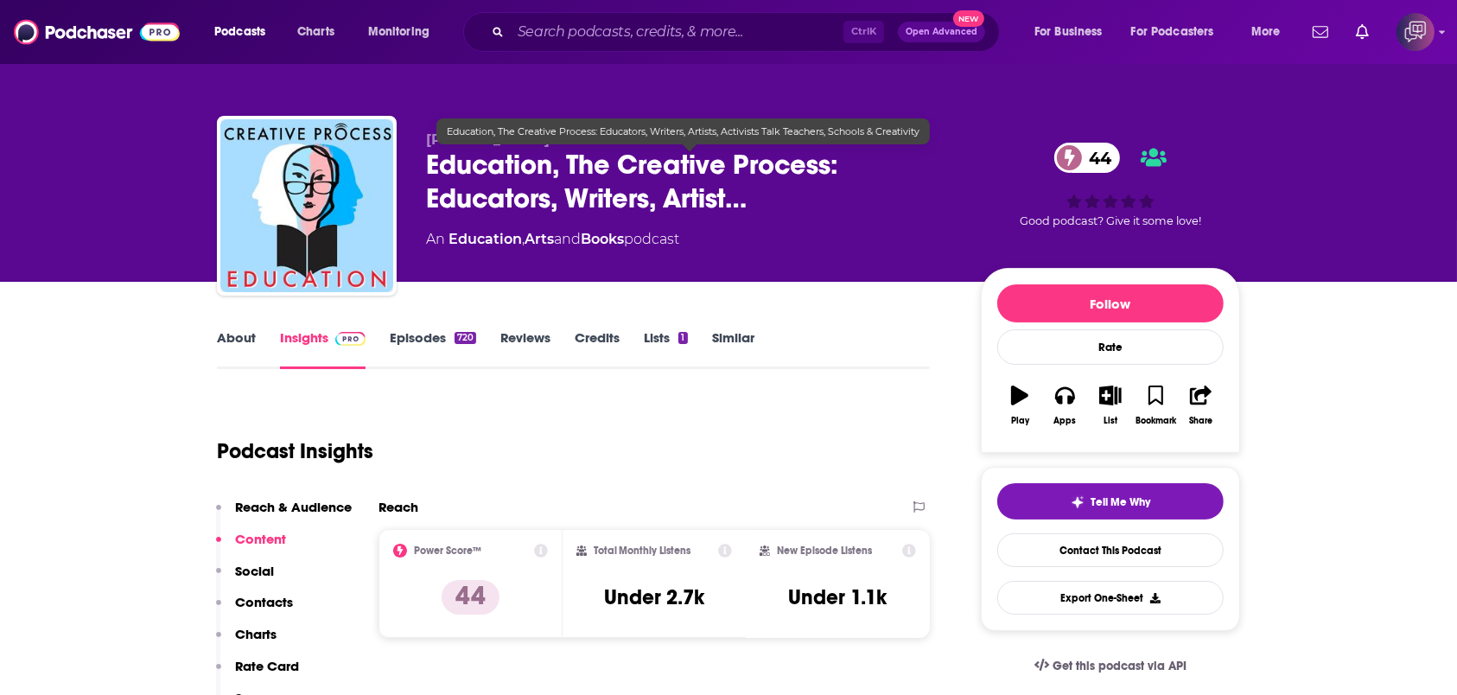
click at [774, 198] on span "Education, The Creative Process: Educators, Writers, Artist…" at bounding box center [689, 181] width 527 height 67
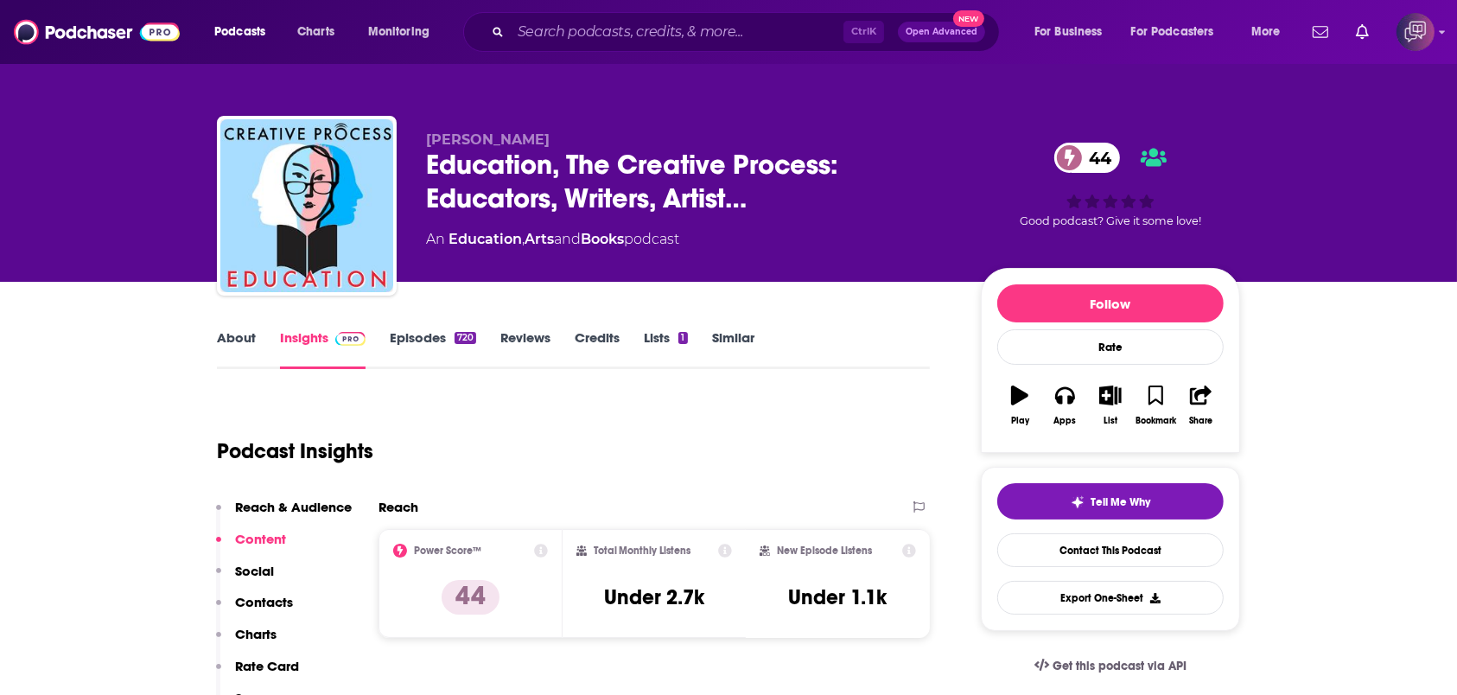
click at [235, 349] on link "About" at bounding box center [236, 349] width 39 height 40
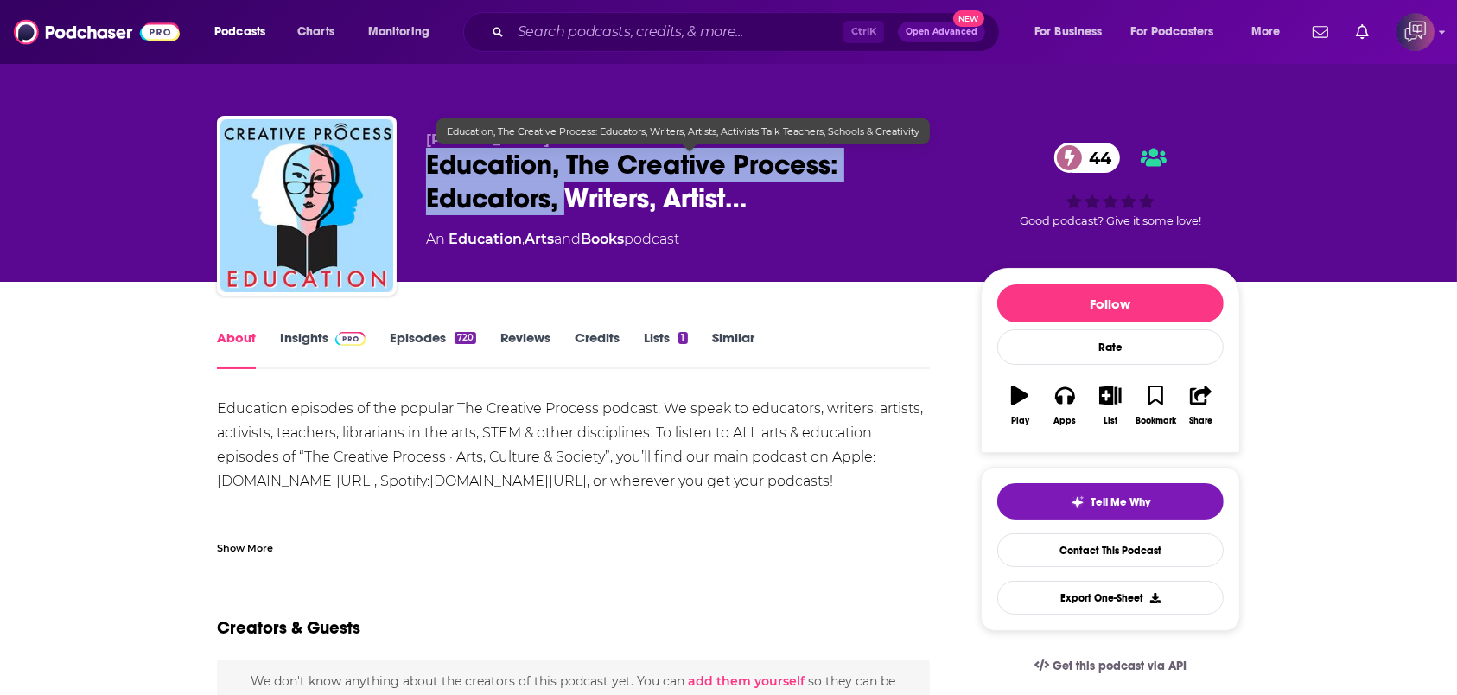
drag, startPoint x: 442, startPoint y: 169, endPoint x: 567, endPoint y: 195, distance: 128.2
click at [567, 195] on div "Mia Funk Education, The Creative Process: Educators, Writers, Artist… 44 An Edu…" at bounding box center [728, 209] width 1023 height 187
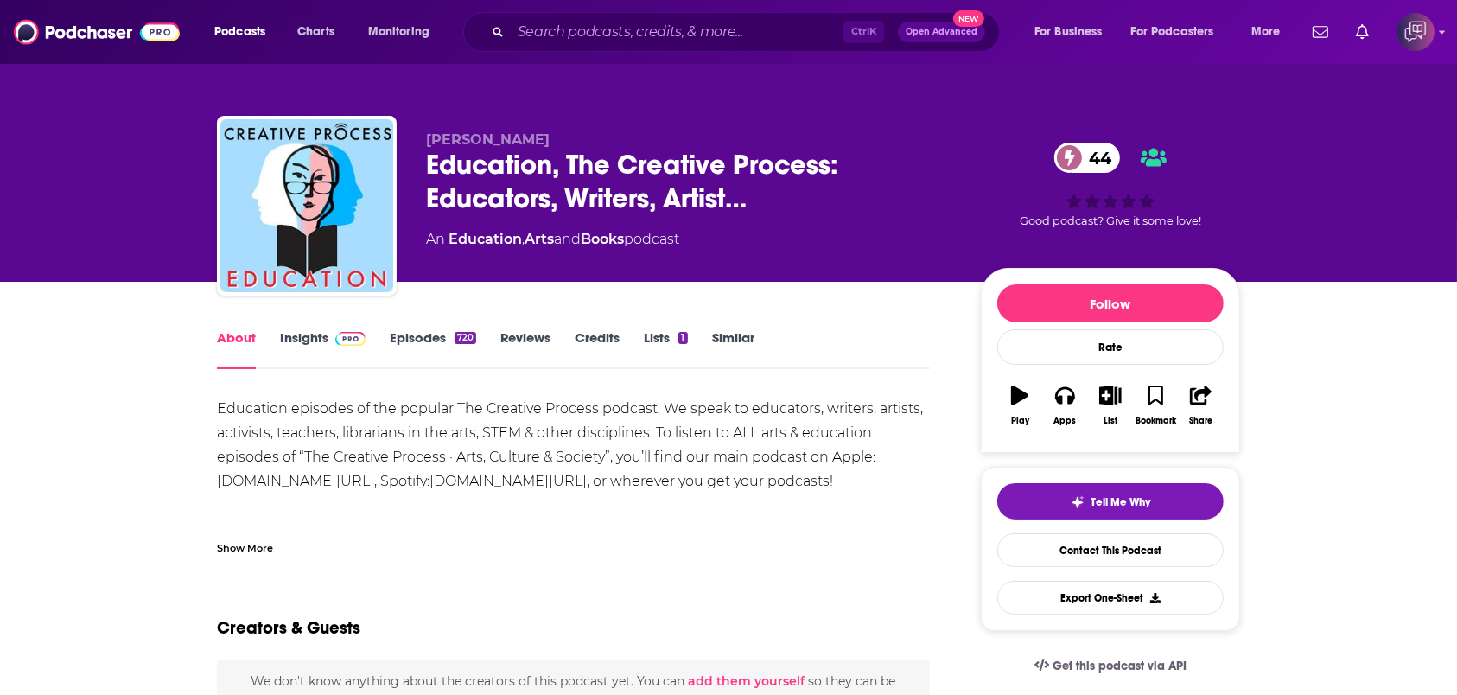
click at [783, 252] on div "Mia Funk Education, The Creative Process: Educators, Writers, Artist… 44 An Edu…" at bounding box center [689, 200] width 527 height 138
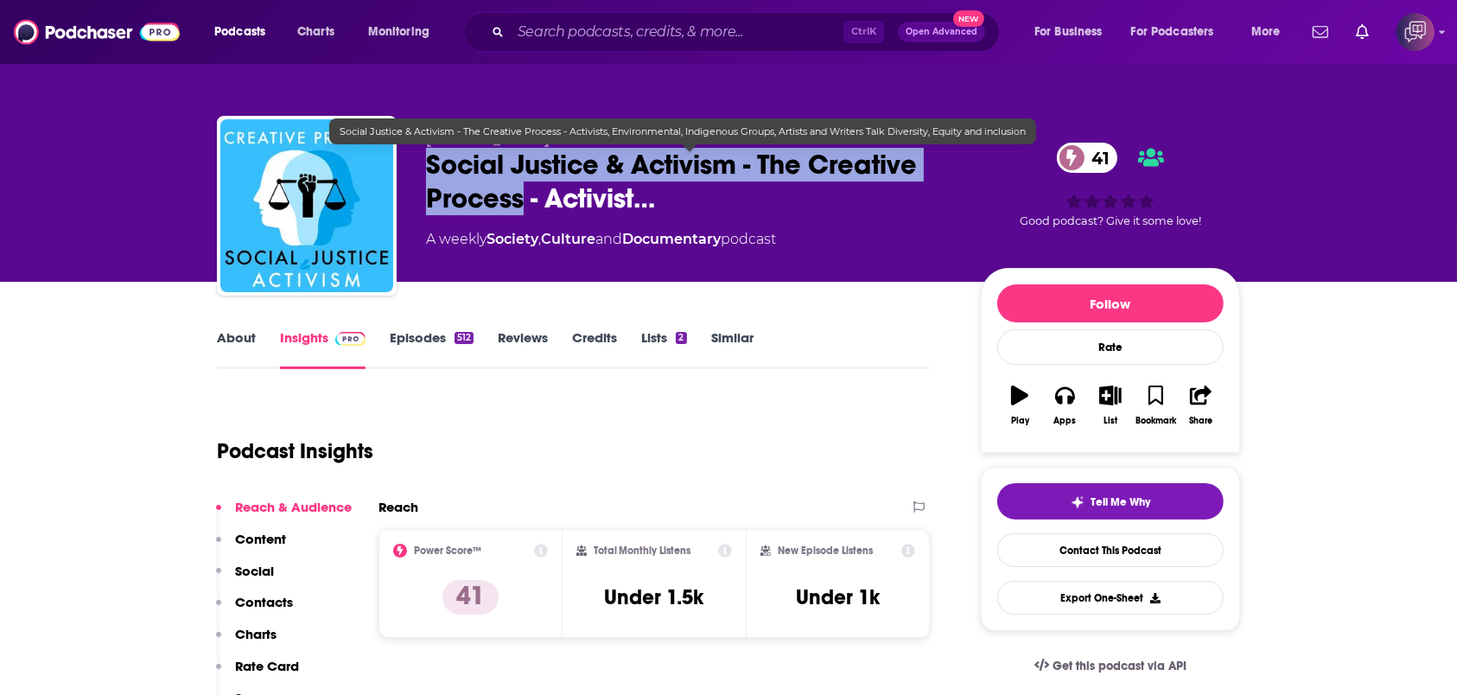
drag, startPoint x: 397, startPoint y: 158, endPoint x: 522, endPoint y: 213, distance: 136.6
click at [522, 213] on div "[PERSON_NAME] Social Justice & Activism - The Creative Process - Activist… 41 A…" at bounding box center [728, 209] width 1023 height 187
click at [460, 179] on span "Social Justice & Activism - The Creative Process - Activist…" at bounding box center [689, 181] width 527 height 67
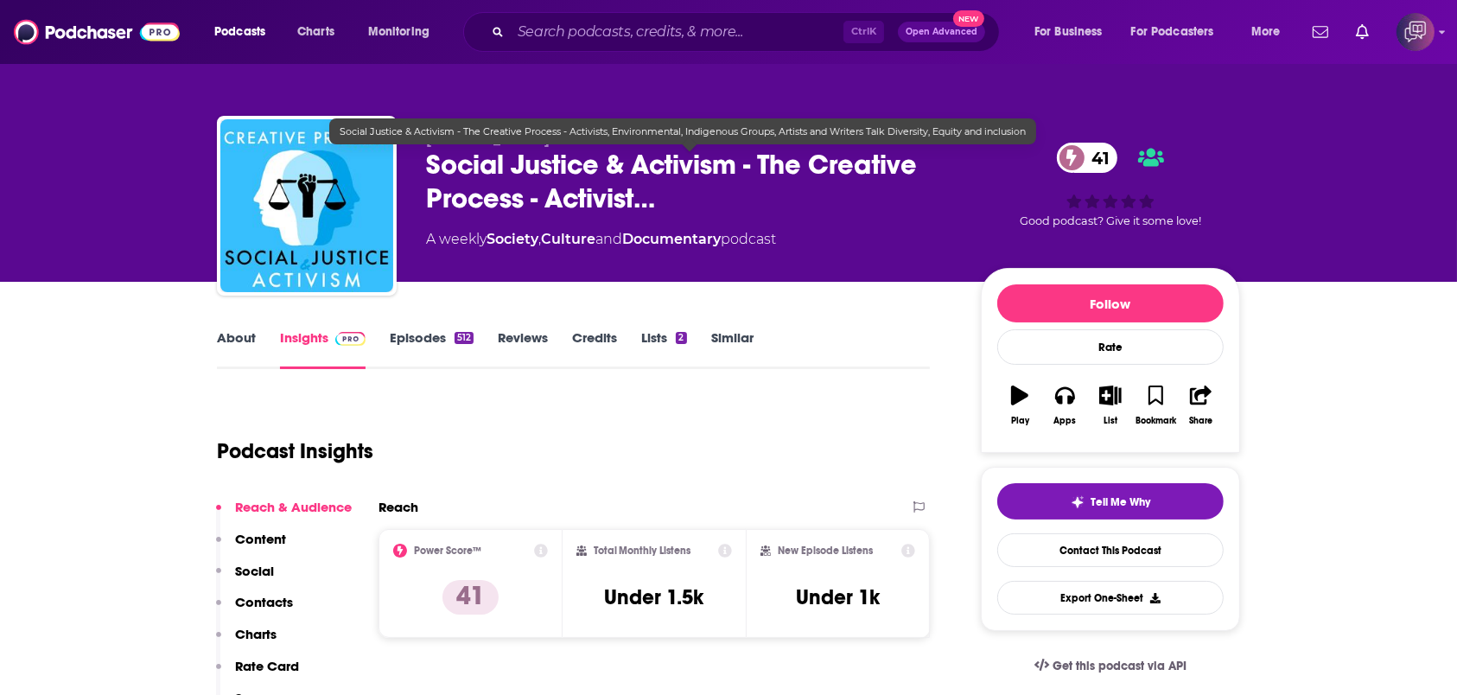
click at [436, 173] on span "Social Justice & Activism - The Creative Process - Activist…" at bounding box center [689, 181] width 527 height 67
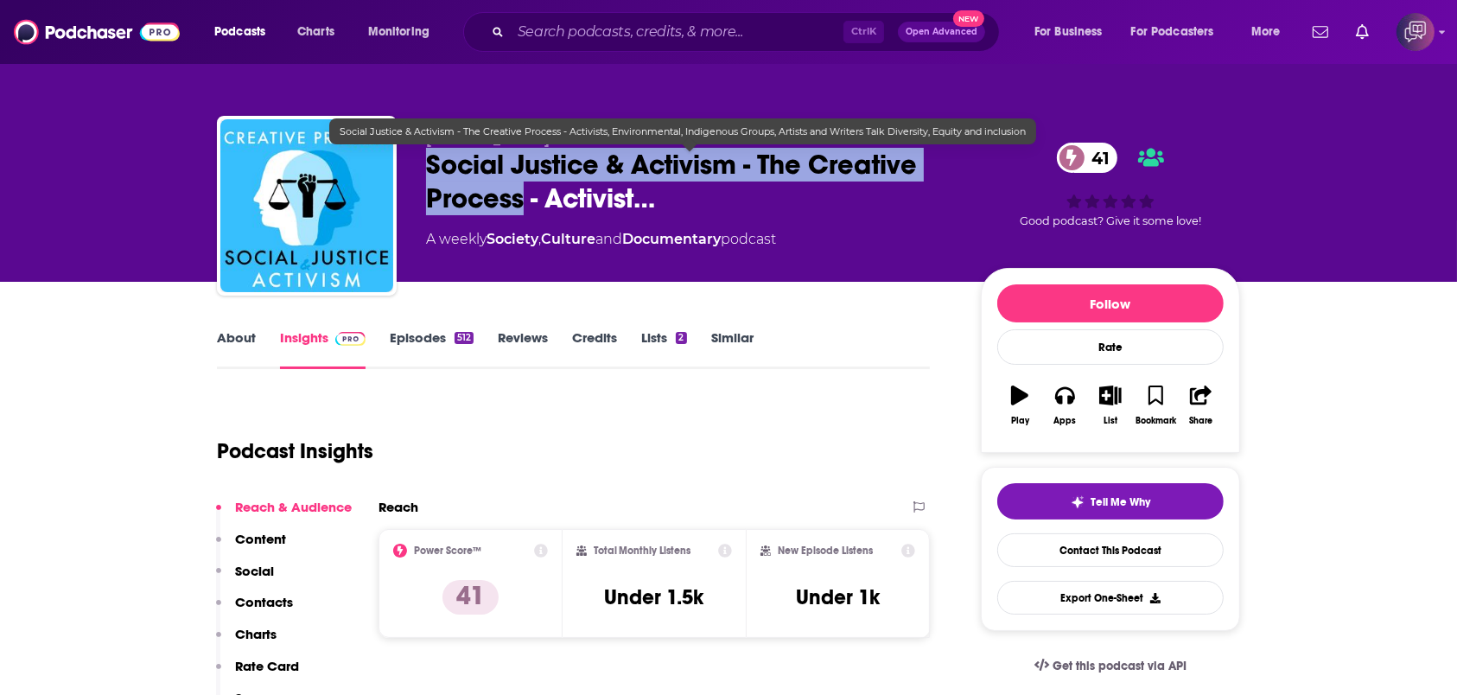
drag, startPoint x: 422, startPoint y: 162, endPoint x: 525, endPoint y: 205, distance: 112.4
click at [525, 205] on div "[PERSON_NAME] Social Justice & Activism - The Creative Process - Activist… 41 A…" at bounding box center [728, 209] width 1023 height 187
copy h2 "Social Justice & Activism - The Creative Process"
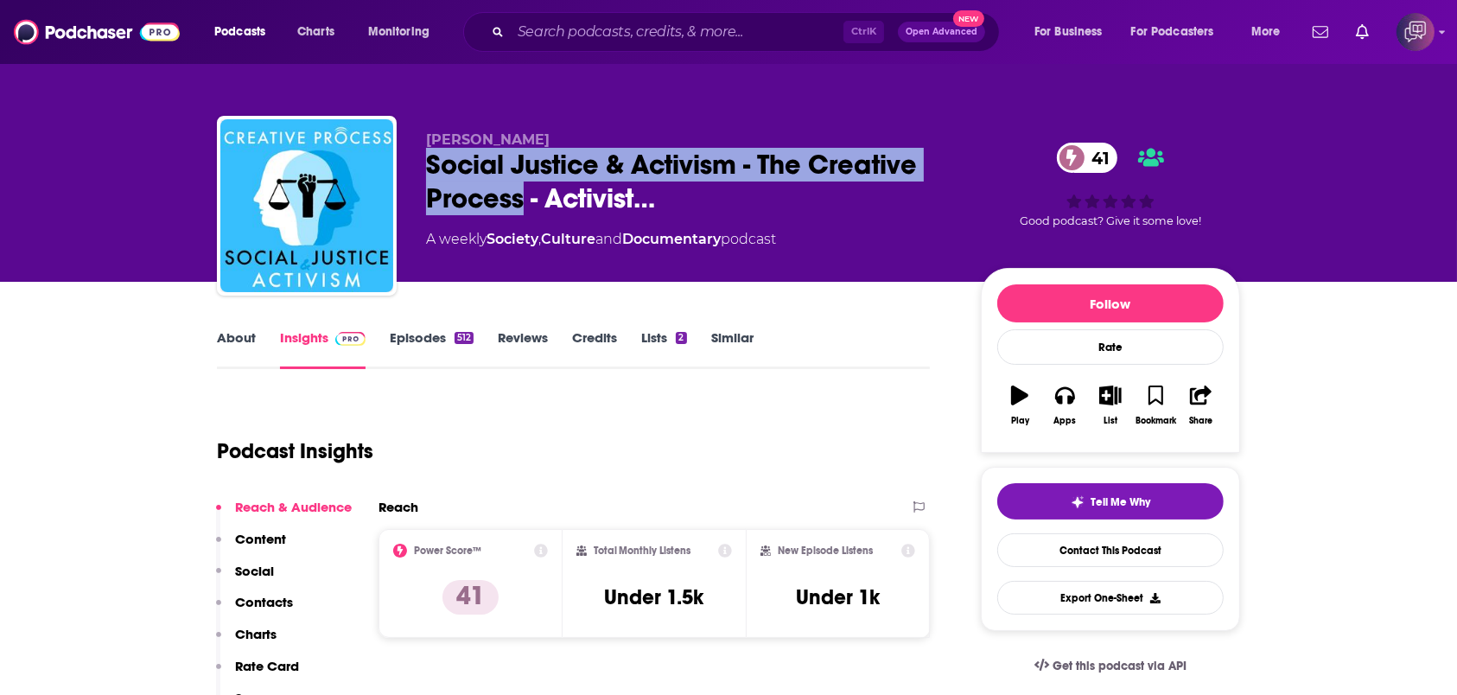
click at [234, 343] on link "About" at bounding box center [236, 349] width 39 height 40
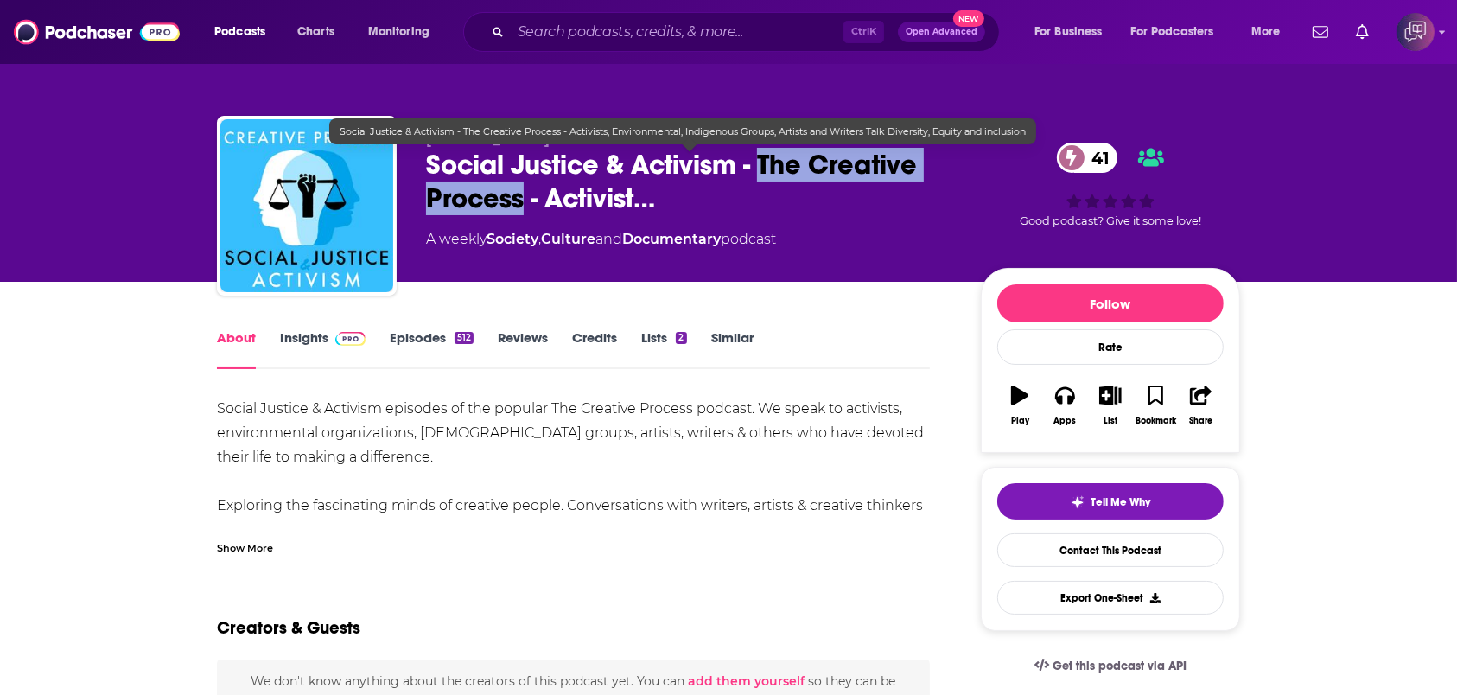
drag, startPoint x: 761, startPoint y: 160, endPoint x: 521, endPoint y: 212, distance: 245.0
click at [521, 212] on span "Social Justice & Activism - The Creative Process - Activist…" at bounding box center [689, 181] width 527 height 67
copy h1 "The Creative Process"
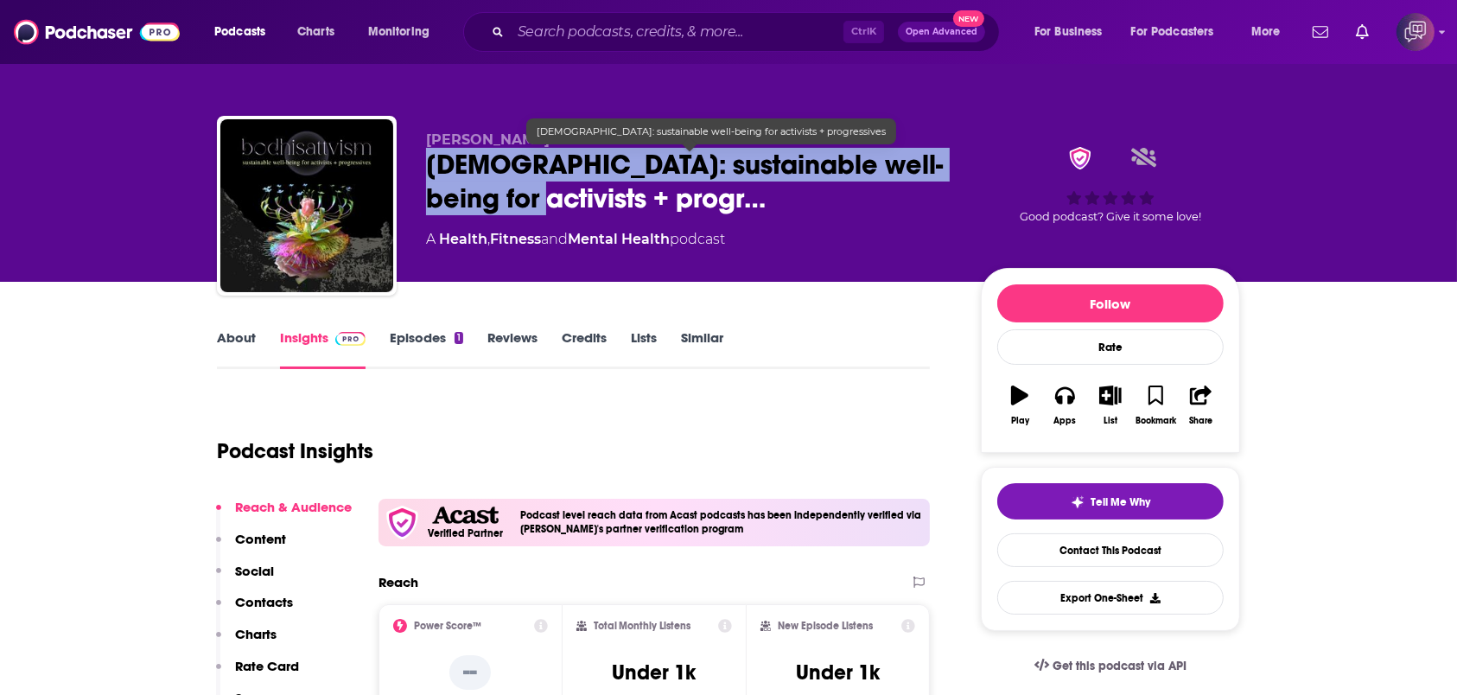
drag, startPoint x: 413, startPoint y: 176, endPoint x: 485, endPoint y: 186, distance: 72.4
click at [485, 186] on div "gayatri sehgal • Acast bodhisattvism: sustainable well-being for activists + pr…" at bounding box center [728, 209] width 1023 height 187
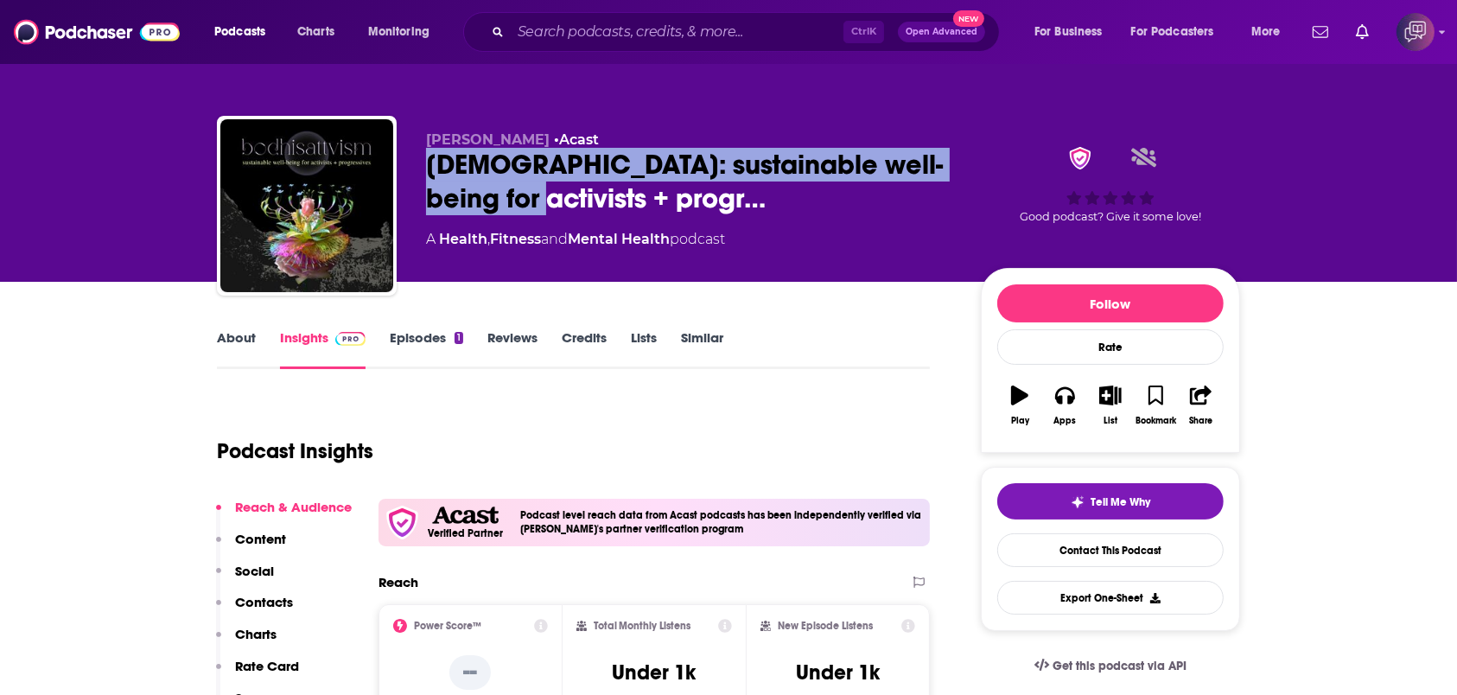
click at [233, 348] on link "About" at bounding box center [236, 349] width 39 height 40
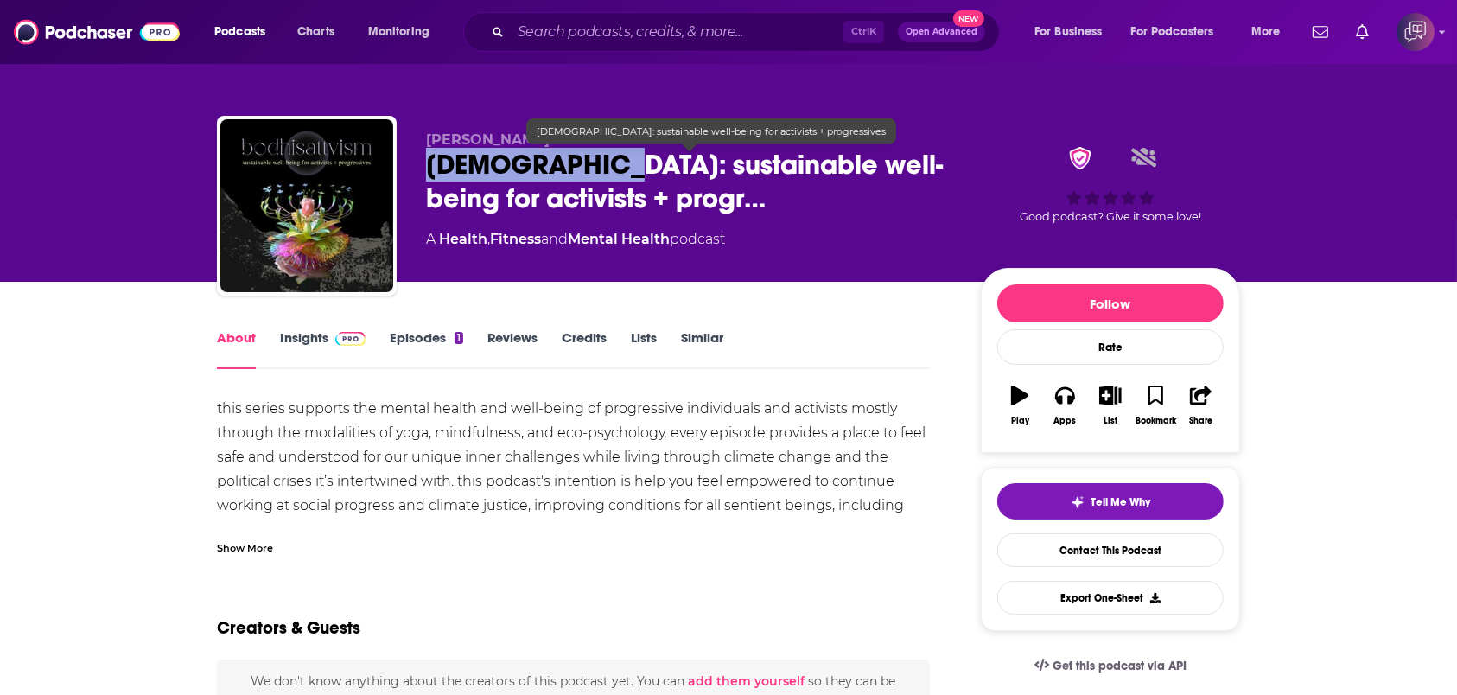
drag, startPoint x: 436, startPoint y: 162, endPoint x: 594, endPoint y: 169, distance: 158.3
click at [594, 169] on div "gayatri sehgal • Acast bodhisattvism: sustainable well-being for activists + pr…" at bounding box center [728, 209] width 1023 height 187
copy h1 "bodhisattvism"
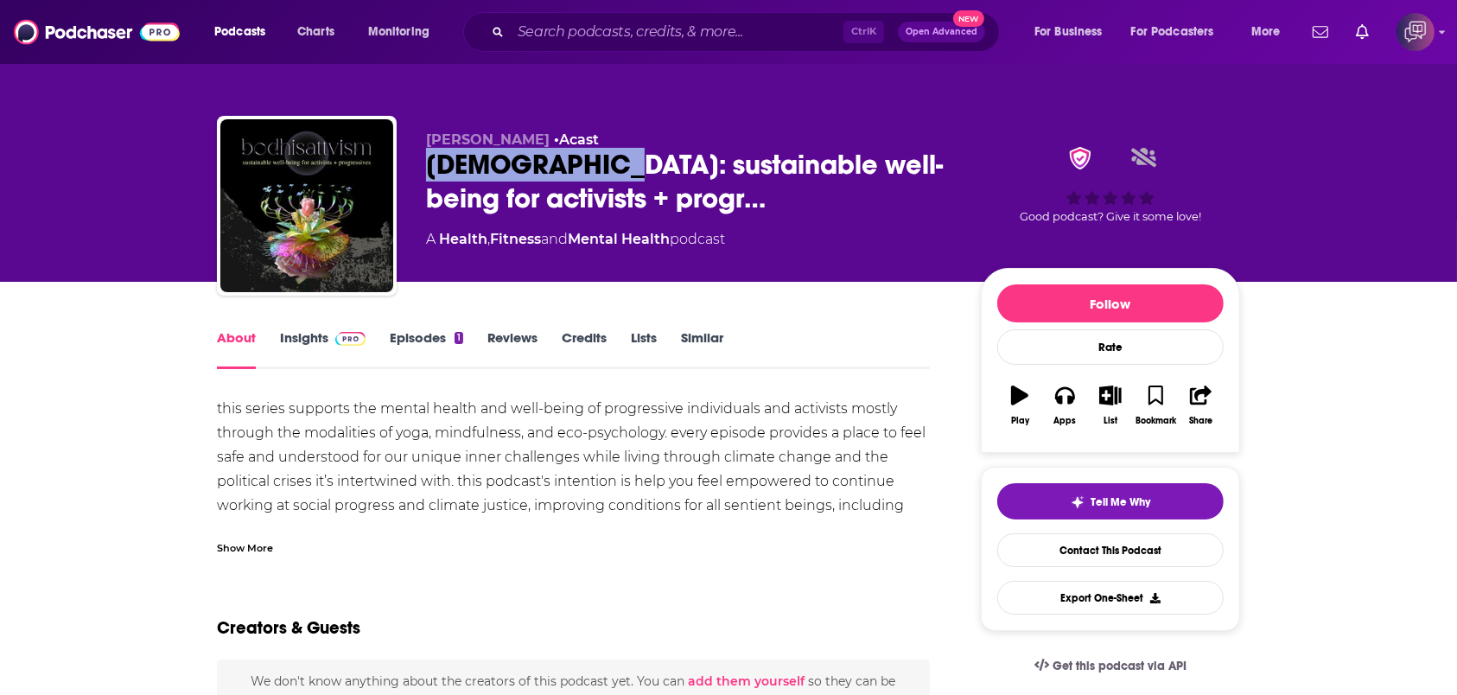
click at [328, 339] on span at bounding box center [346, 337] width 37 height 16
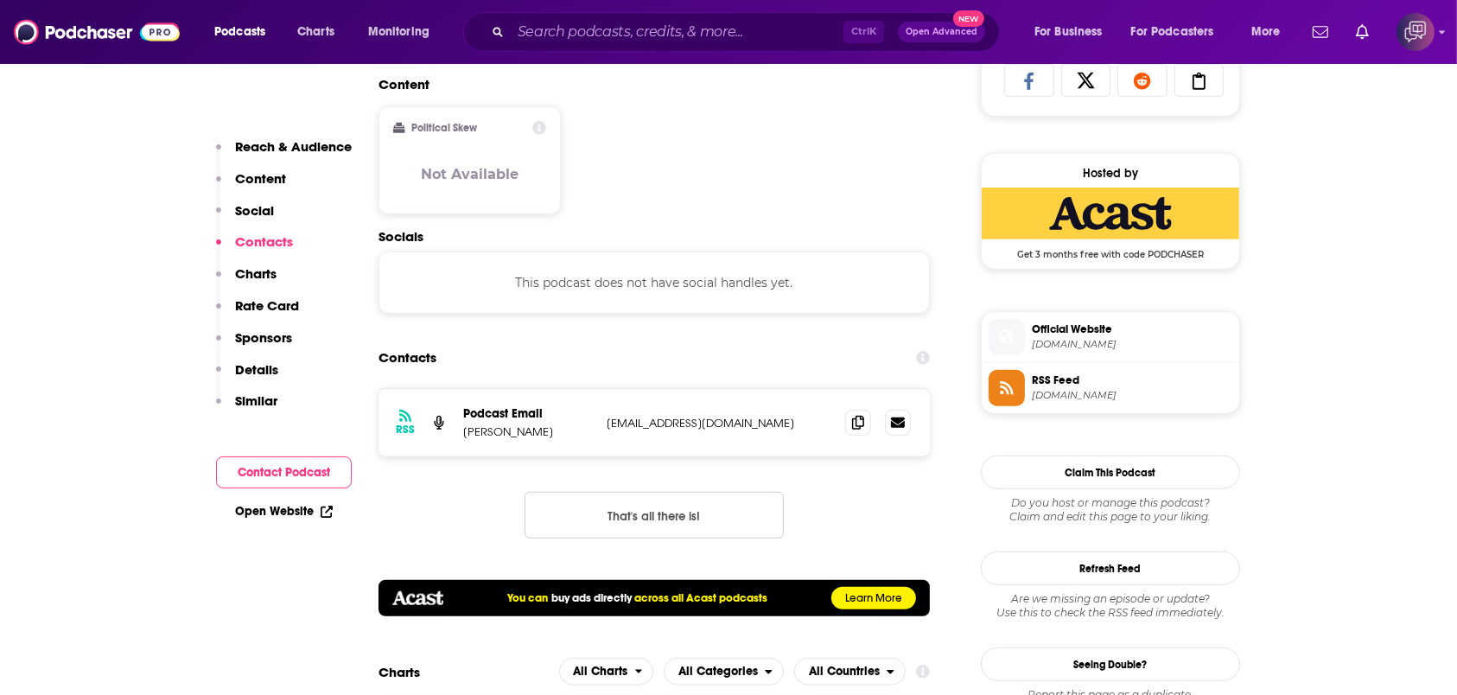
scroll to position [1267, 0]
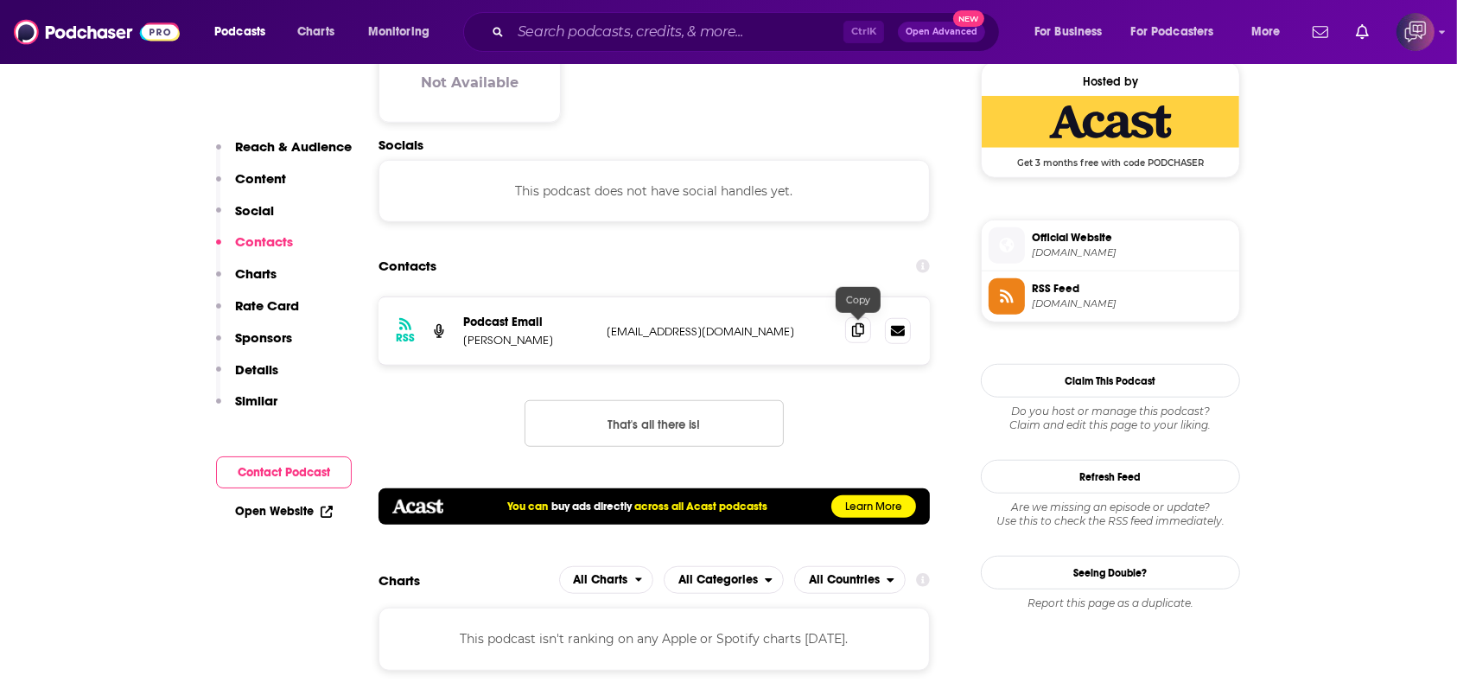
click at [853, 331] on icon at bounding box center [858, 330] width 12 height 14
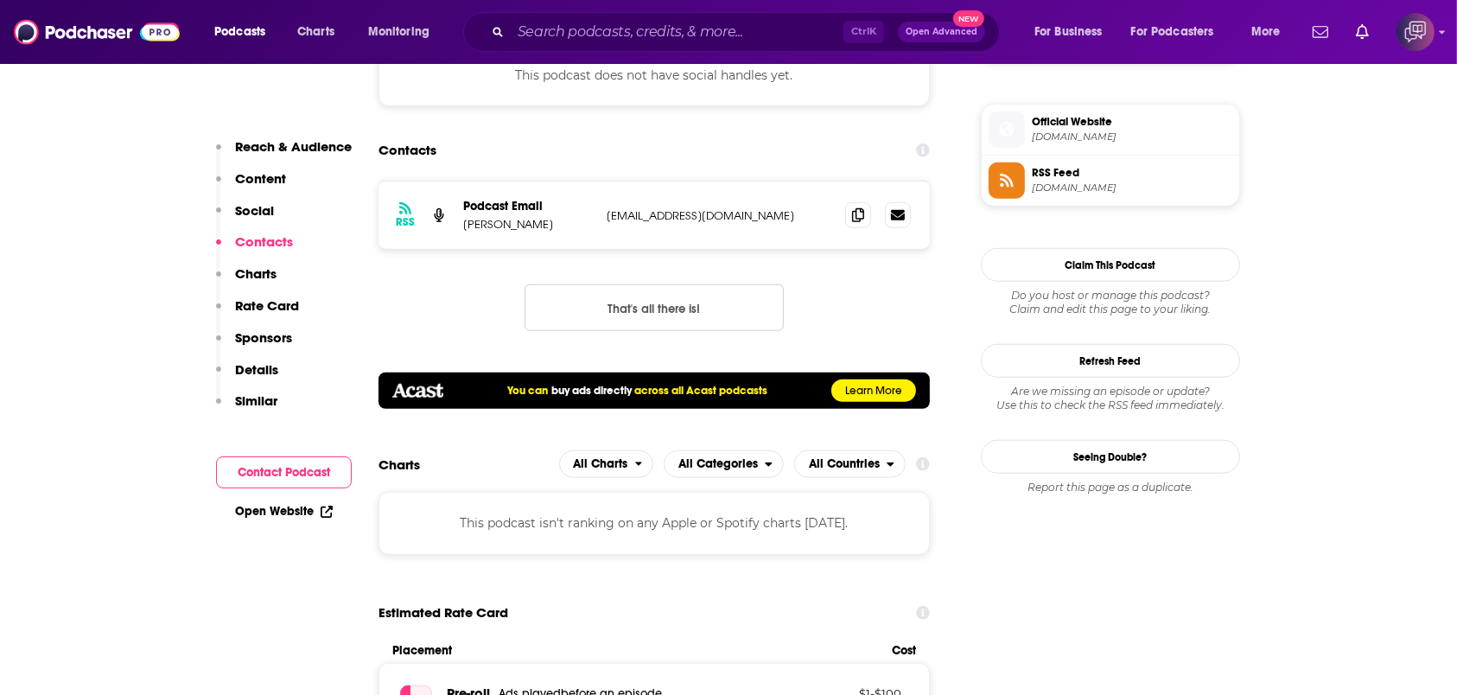
scroll to position [1844, 0]
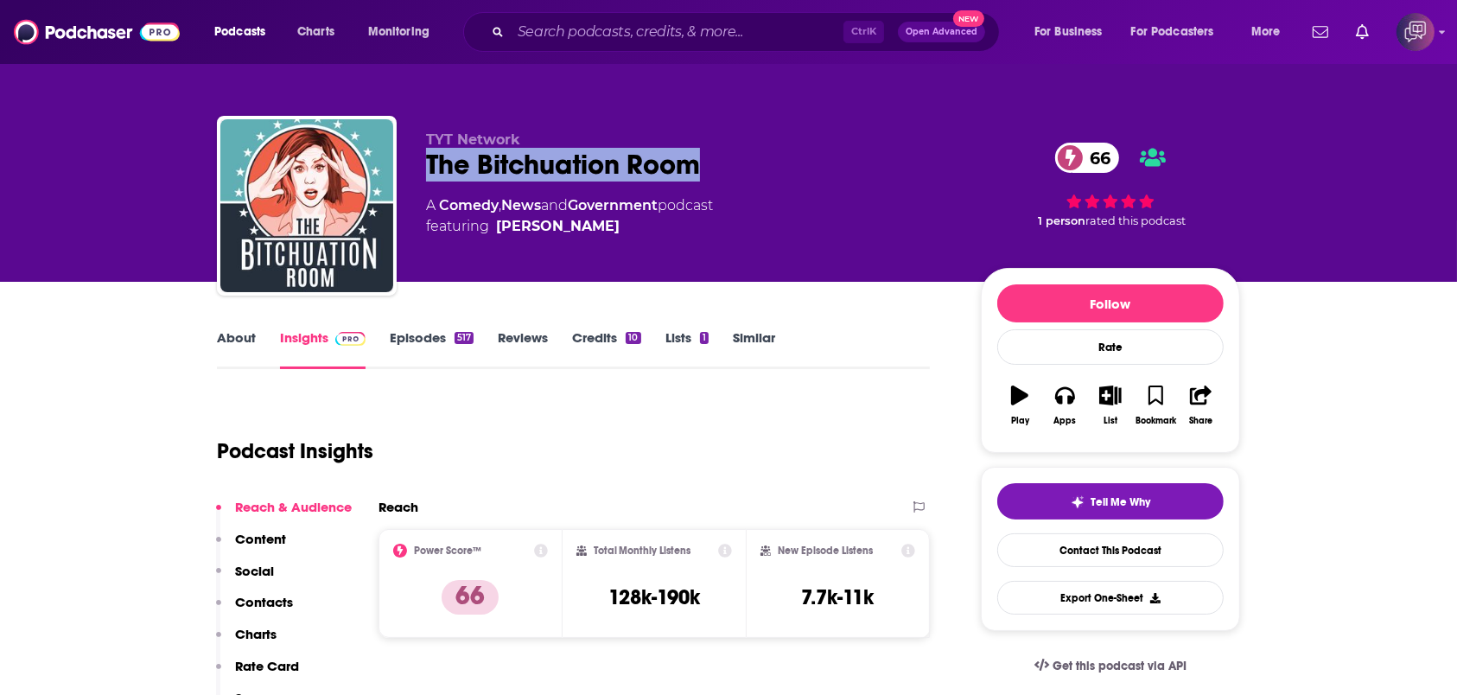
drag, startPoint x: 408, startPoint y: 160, endPoint x: 735, endPoint y: 154, distance: 326.8
click at [735, 154] on div "TYT Network The Bitchuation Room 66 A Comedy , News and Government podcast feat…" at bounding box center [728, 209] width 1023 height 187
copy h2 "The Bitchuation Room"
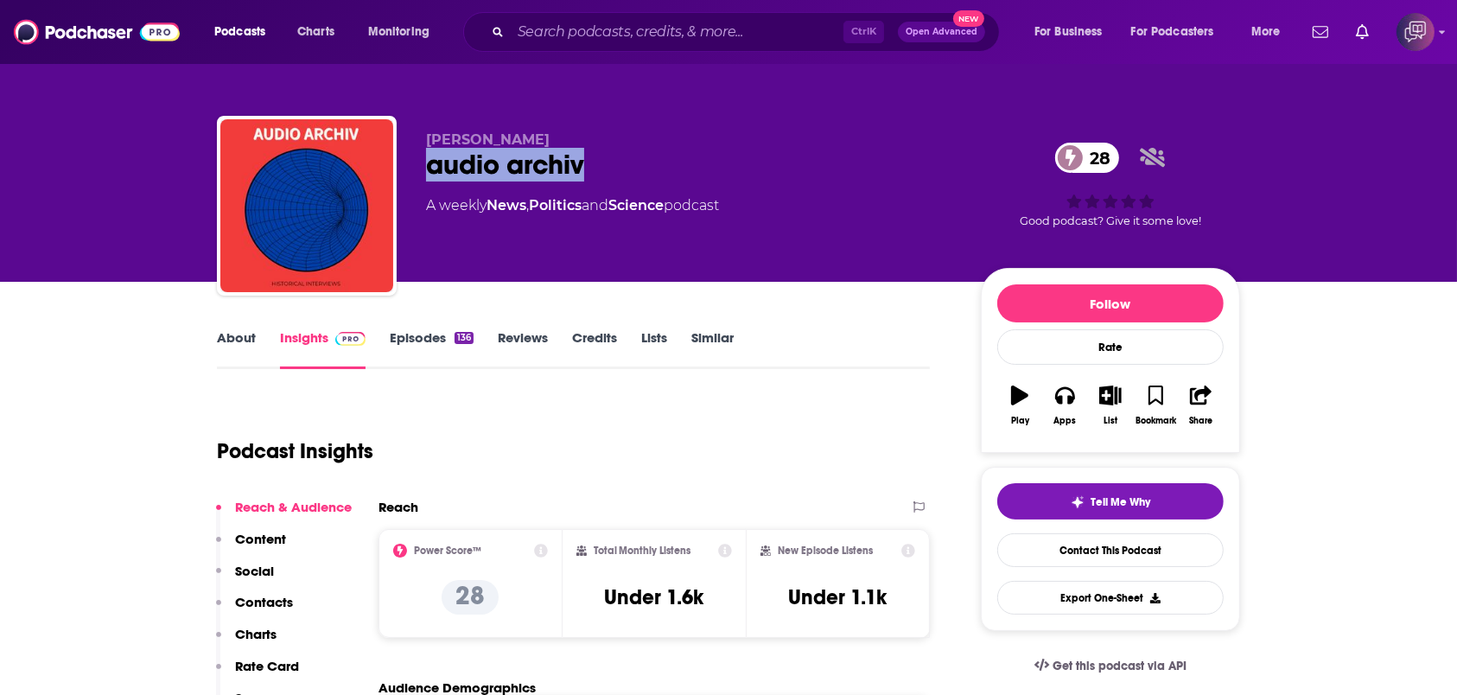
drag, startPoint x: 538, startPoint y: 165, endPoint x: 606, endPoint y: 164, distance: 68.3
click at [606, 164] on div "[PERSON_NAME] audio archiv 28 A weekly News , Politics and Science podcast 28 G…" at bounding box center [728, 209] width 1023 height 187
copy h2 "audio archiv"
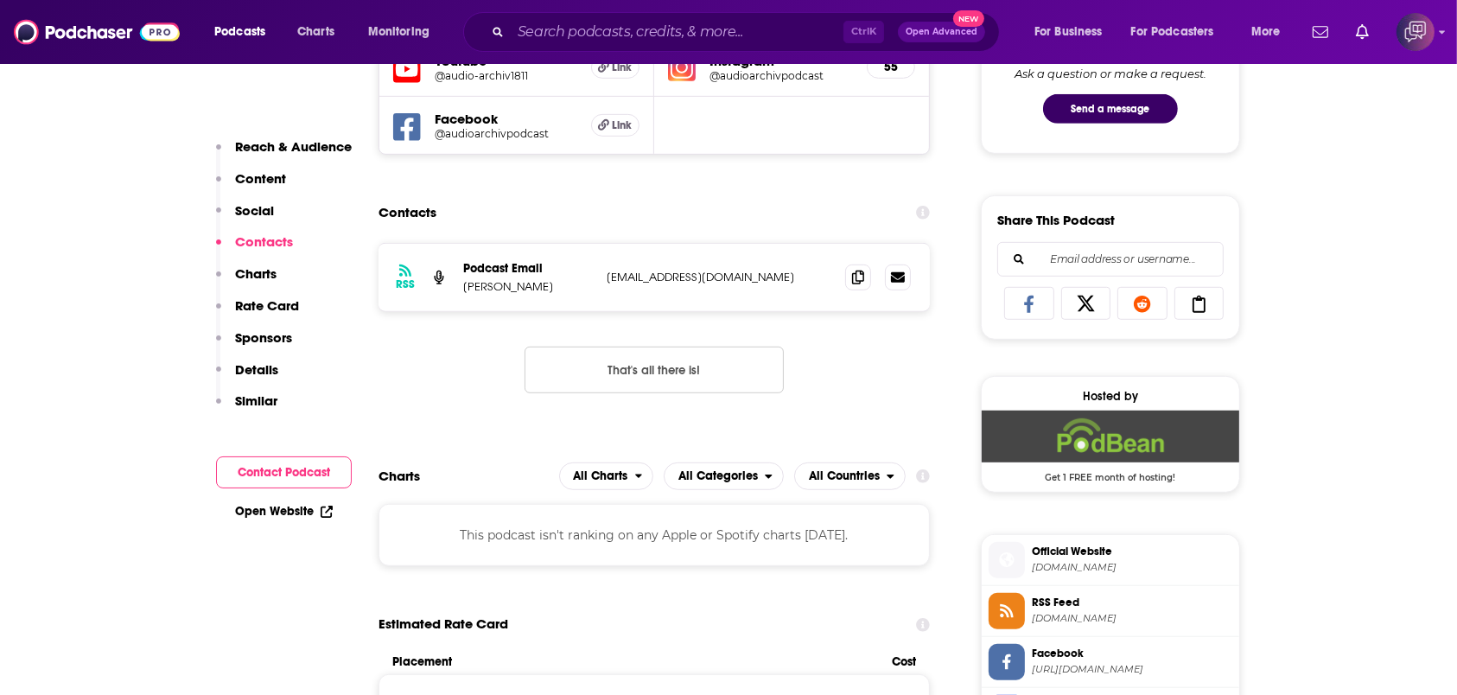
scroll to position [1037, 0]
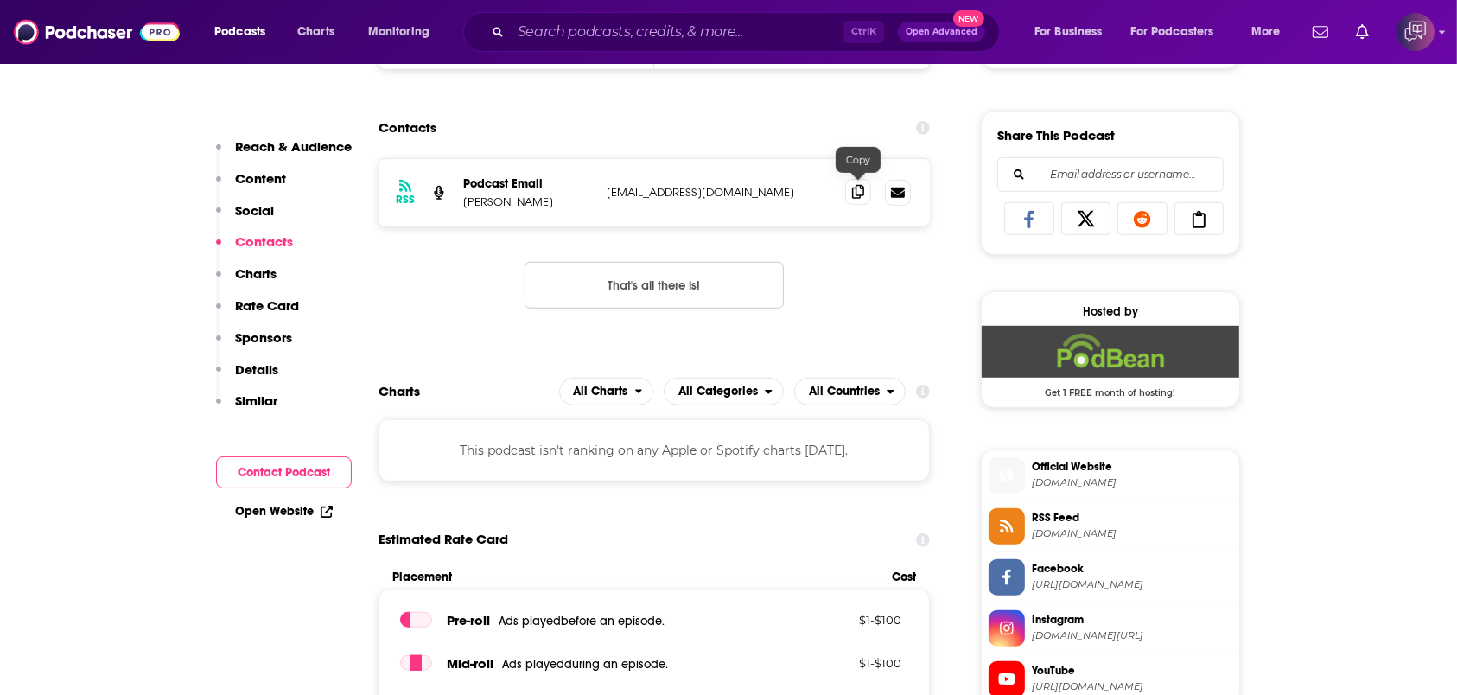
click at [856, 185] on icon at bounding box center [858, 192] width 12 height 14
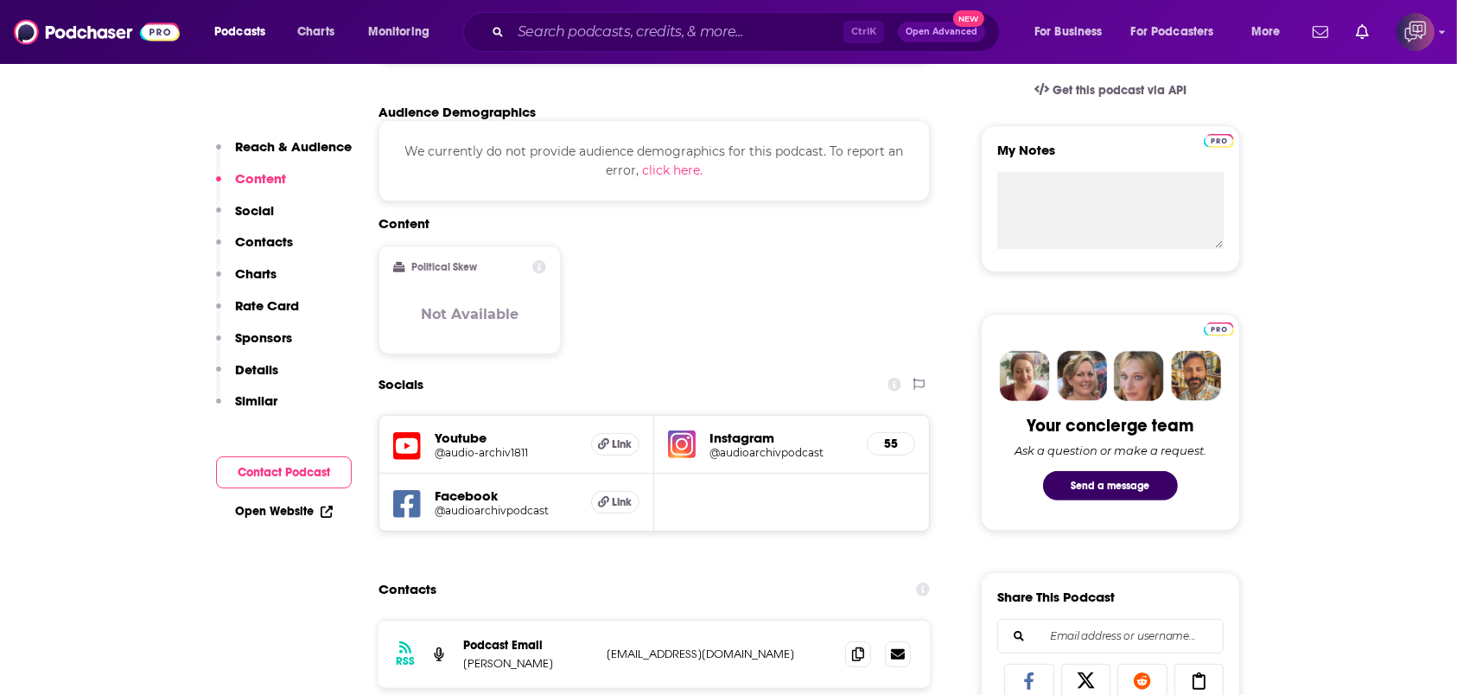
scroll to position [0, 0]
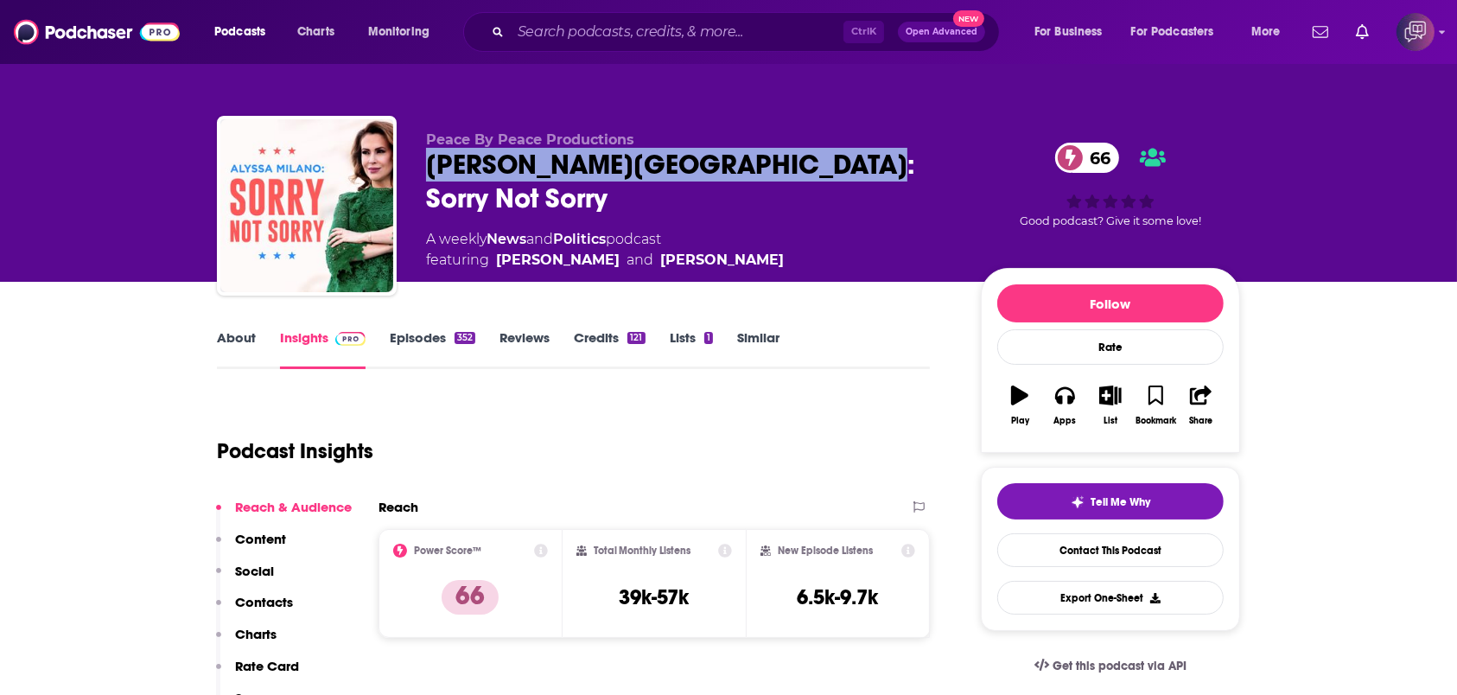
drag, startPoint x: 397, startPoint y: 162, endPoint x: 884, endPoint y: 162, distance: 487.5
click at [884, 162] on div "Peace By Peace Productions Alyssa Milano: Sorry Not Sorry 66 A weekly News and …" at bounding box center [728, 209] width 1023 height 187
copy h2 "Alyssa Milano: Sorry Not Sorry"
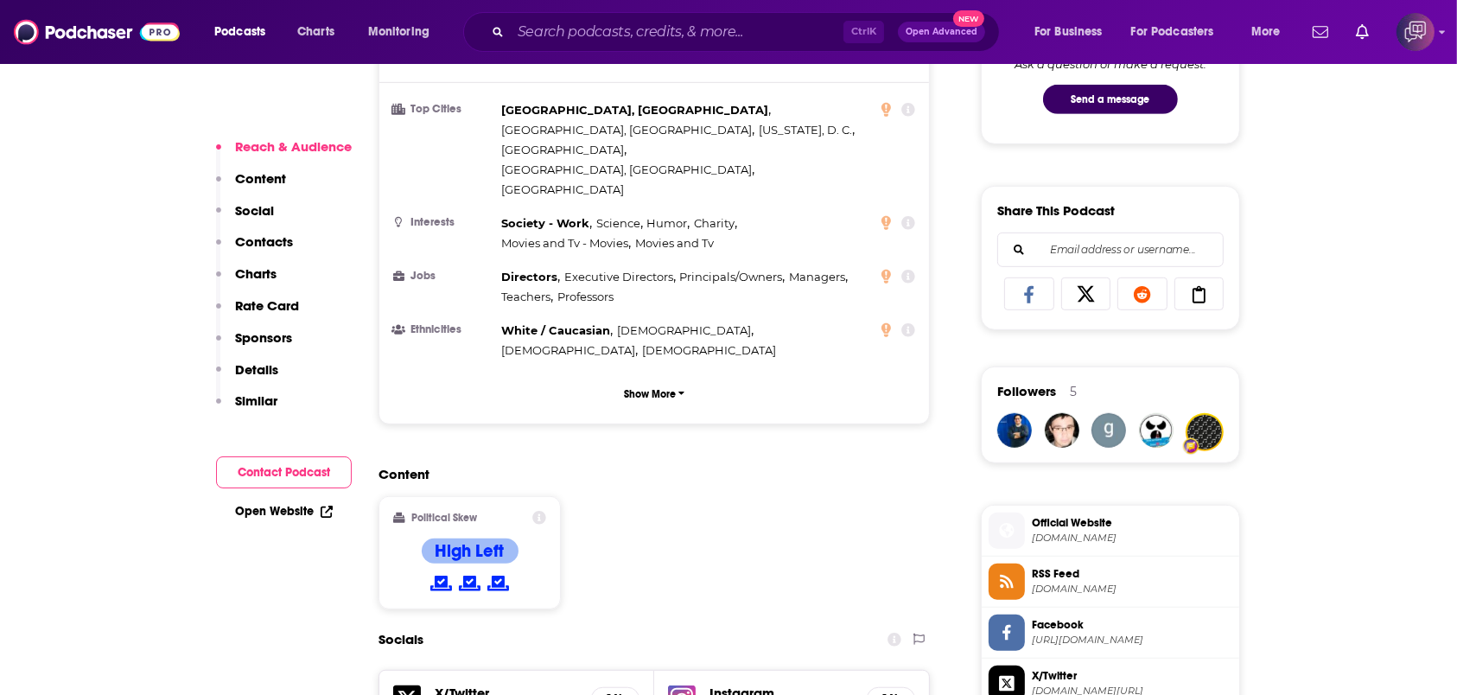
scroll to position [1037, 0]
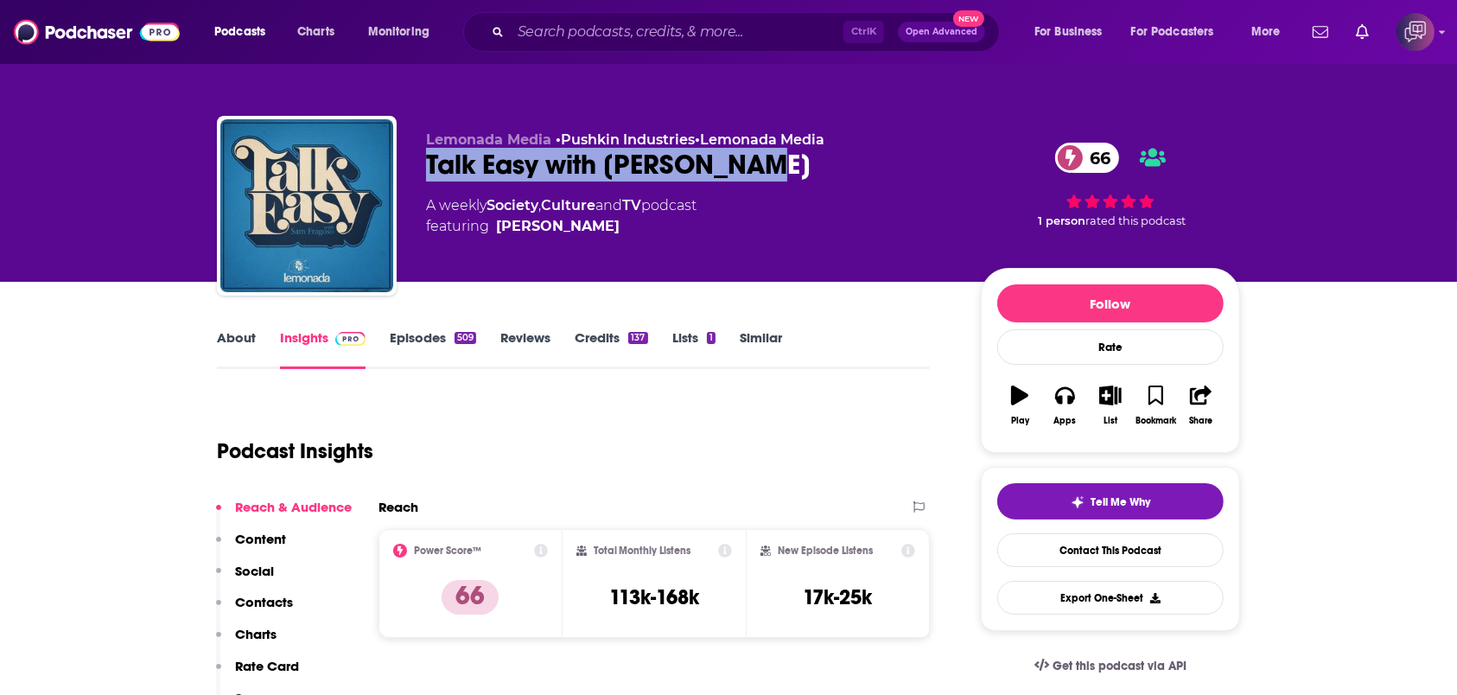
drag, startPoint x: 422, startPoint y: 172, endPoint x: 847, endPoint y: 172, distance: 425.2
click at [847, 172] on div "Lemonada Media • Pushkin Industries • Lemonada Media Talk Easy with [PERSON_NAM…" at bounding box center [728, 209] width 1023 height 187
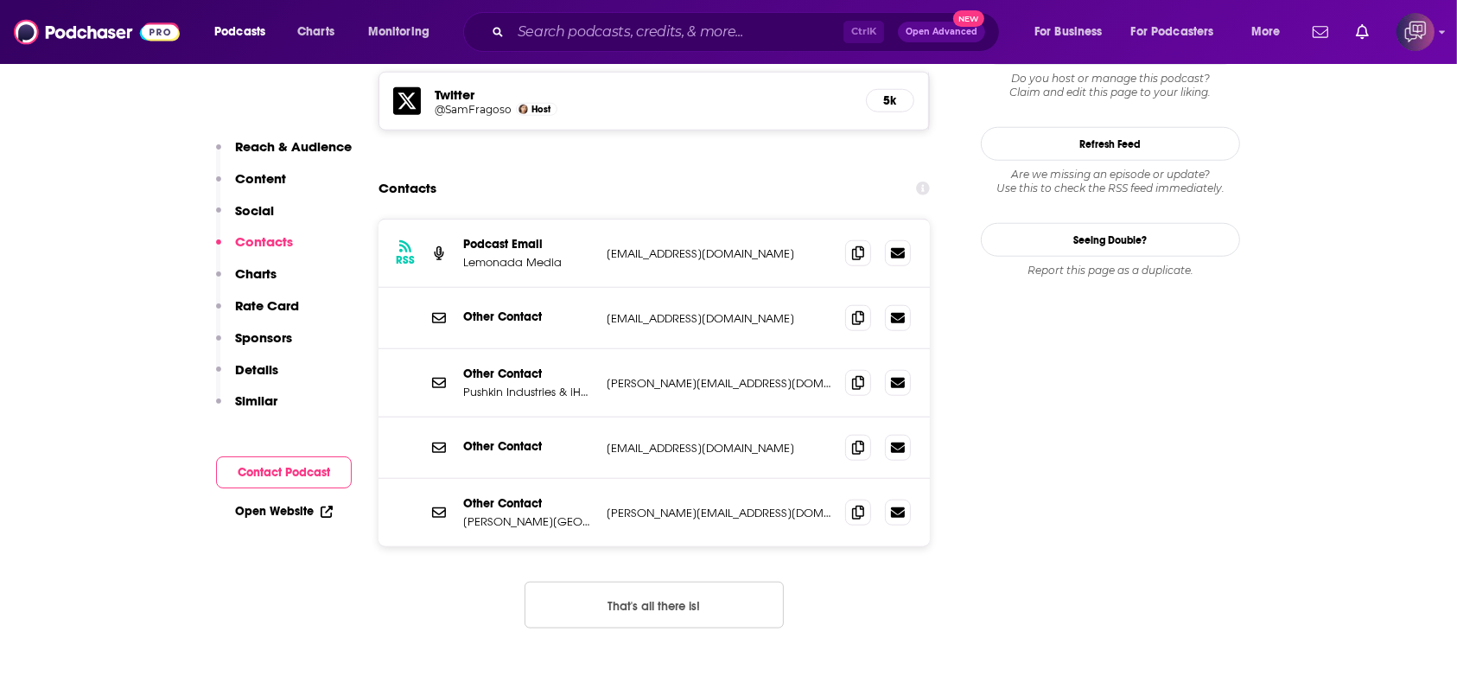
scroll to position [1498, 0]
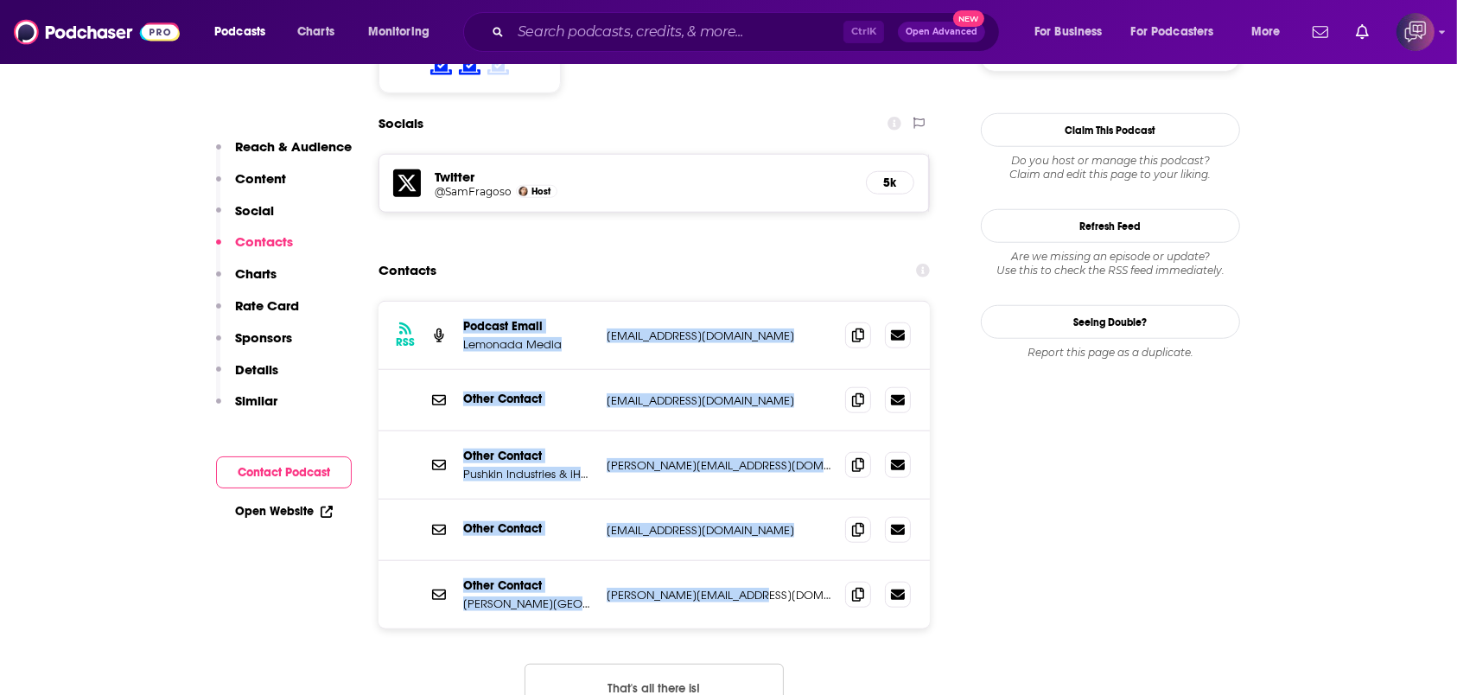
drag, startPoint x: 458, startPoint y: 239, endPoint x: 761, endPoint y: 517, distance: 411.1
click at [761, 517] on div "RSS Podcast Email Lemonada Media [EMAIL_ADDRESS][DOMAIN_NAME] [EMAIL_ADDRESS][D…" at bounding box center [654, 465] width 551 height 327
copy div "Podcast Email Lemonada Media [EMAIL_ADDRESS][DOMAIN_NAME] [EMAIL_ADDRESS][DOMAI…"
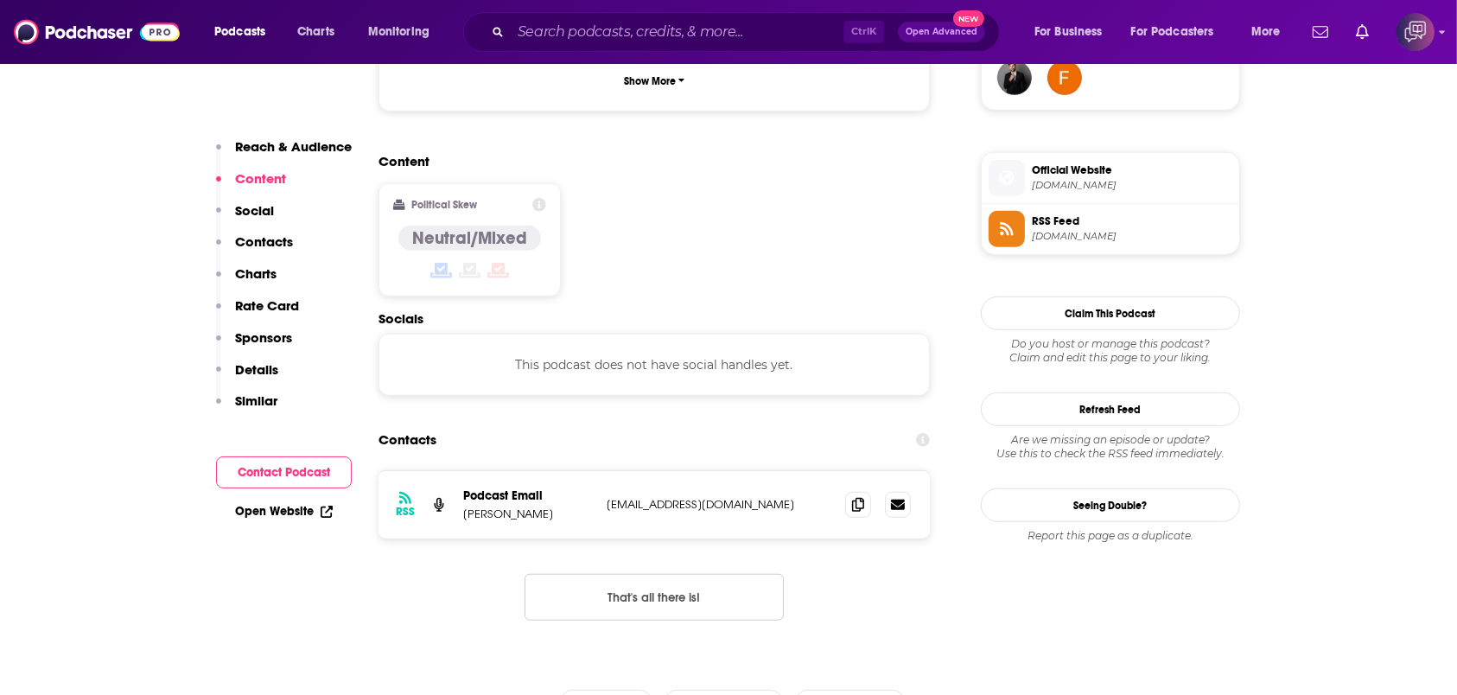
scroll to position [1383, 0]
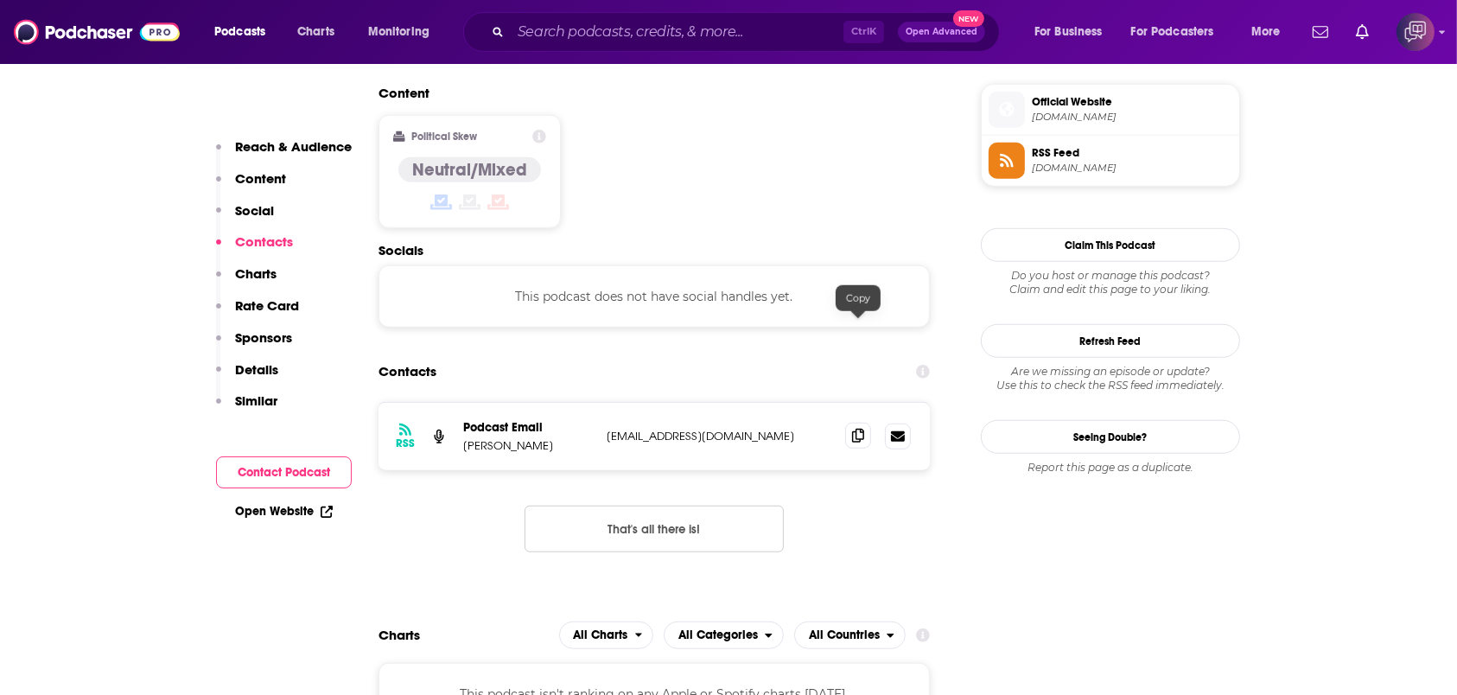
click at [854, 429] on icon at bounding box center [858, 436] width 12 height 14
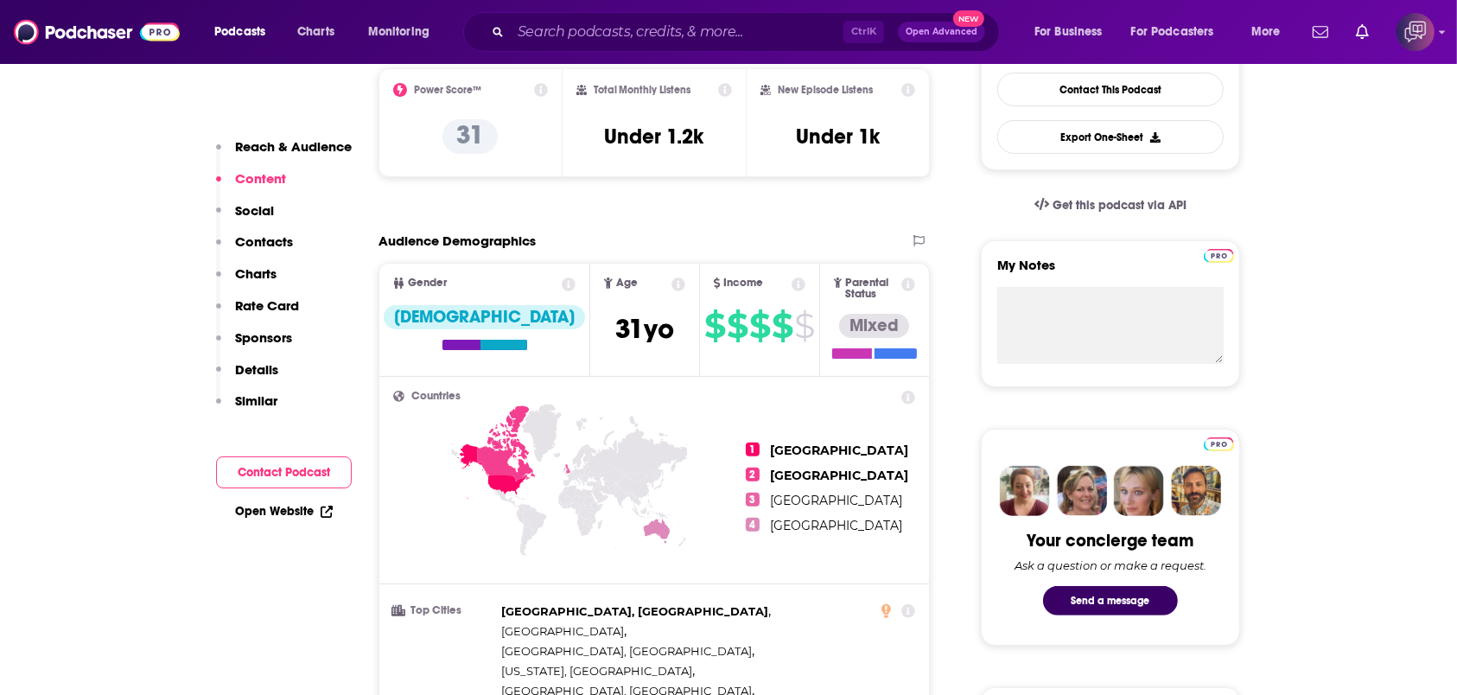
scroll to position [0, 0]
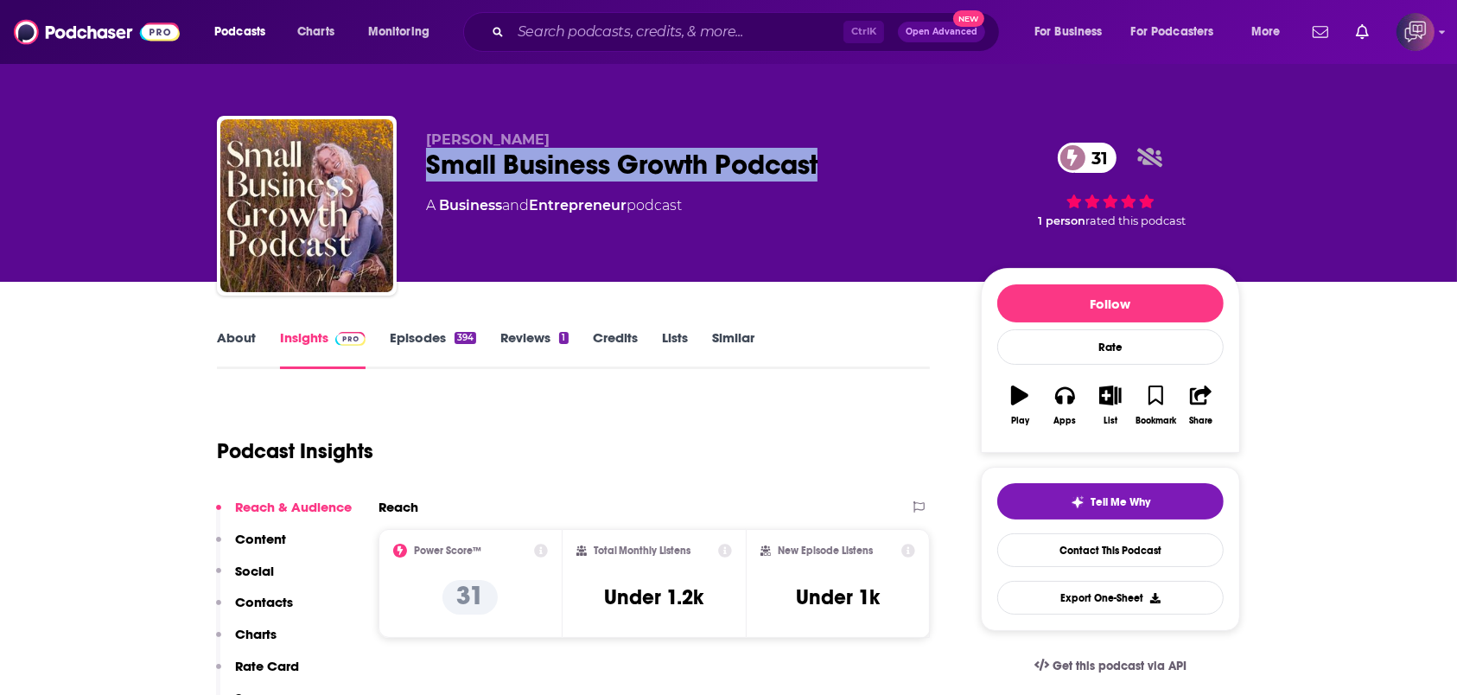
drag, startPoint x: 401, startPoint y: 163, endPoint x: 883, endPoint y: 158, distance: 482.3
click at [883, 158] on div "Madison Paige Small Business Growth Podcast 31 A Business and Entrepreneur podc…" at bounding box center [728, 209] width 1023 height 187
copy h2 "Small Business Growth Podcast"
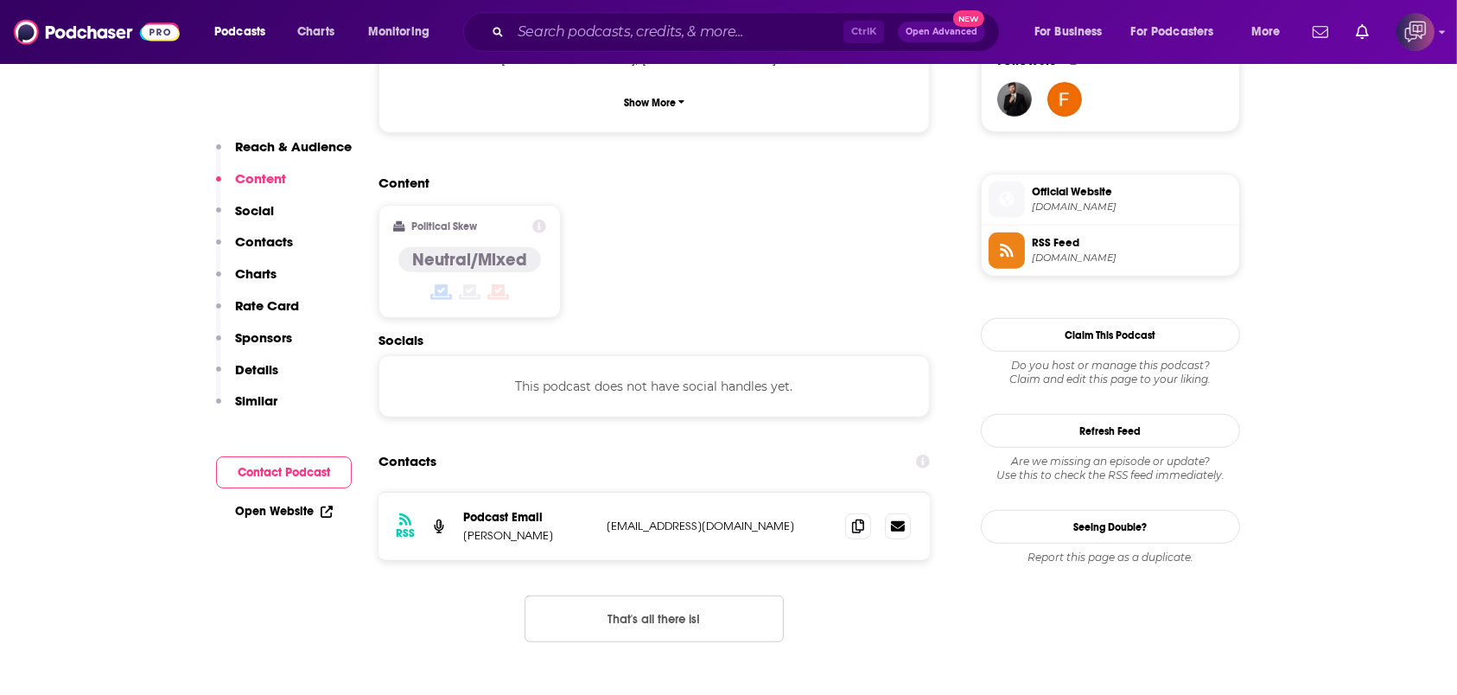
scroll to position [1498, 0]
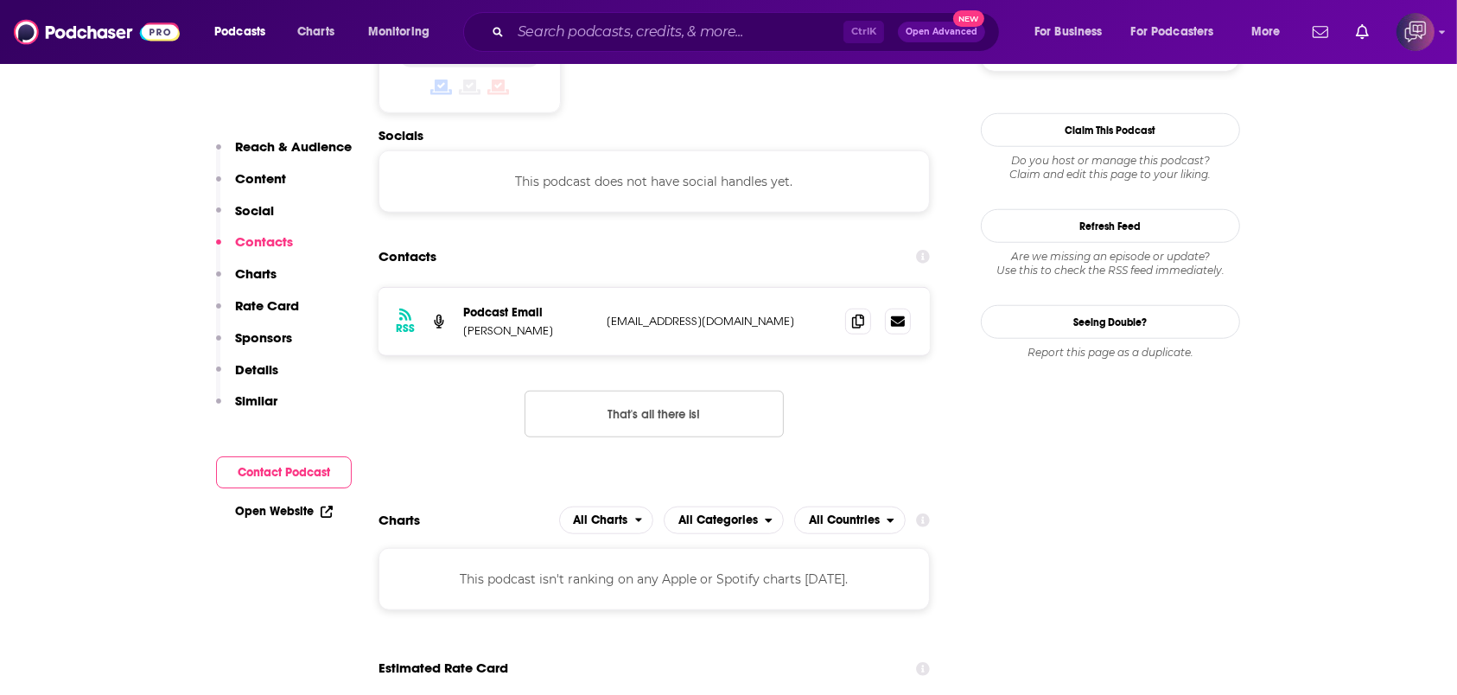
click at [841, 288] on div "RSS Podcast Email Madison Paige hello@thisismadisonpaige.com hello@thisismadiso…" at bounding box center [654, 321] width 551 height 67
click at [854, 314] on icon at bounding box center [858, 321] width 12 height 14
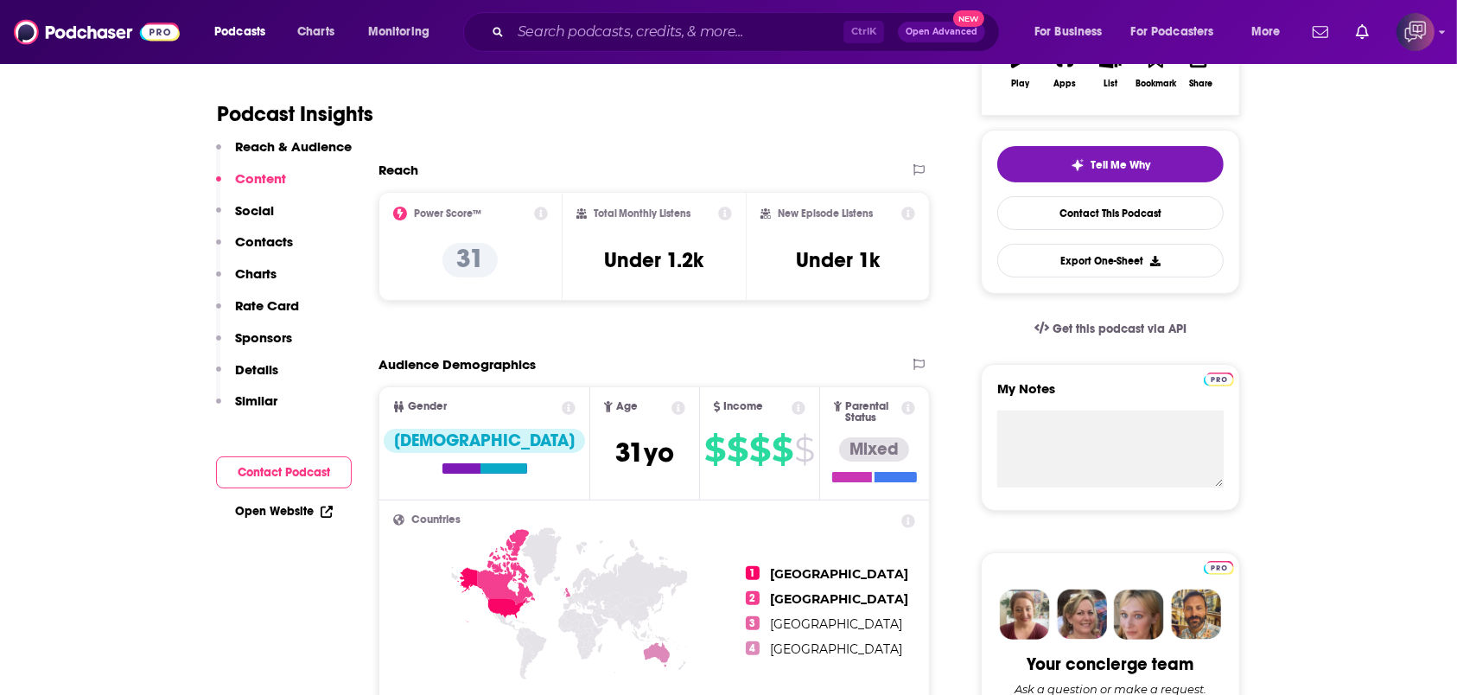
scroll to position [0, 0]
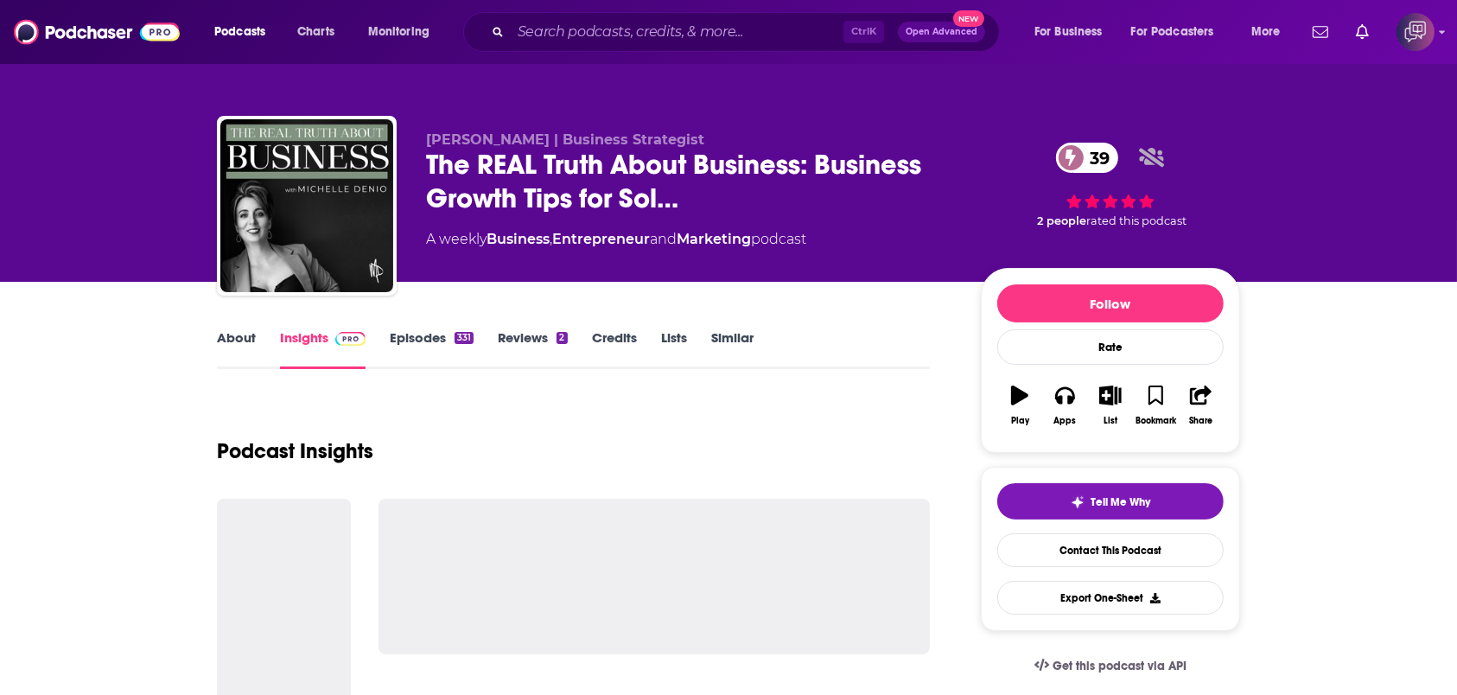
drag, startPoint x: 404, startPoint y: 161, endPoint x: 806, endPoint y: 165, distance: 401.9
click at [786, 169] on div "[PERSON_NAME] | Business Strategist The REAL Truth About Business: Business Gro…" at bounding box center [728, 209] width 1023 height 187
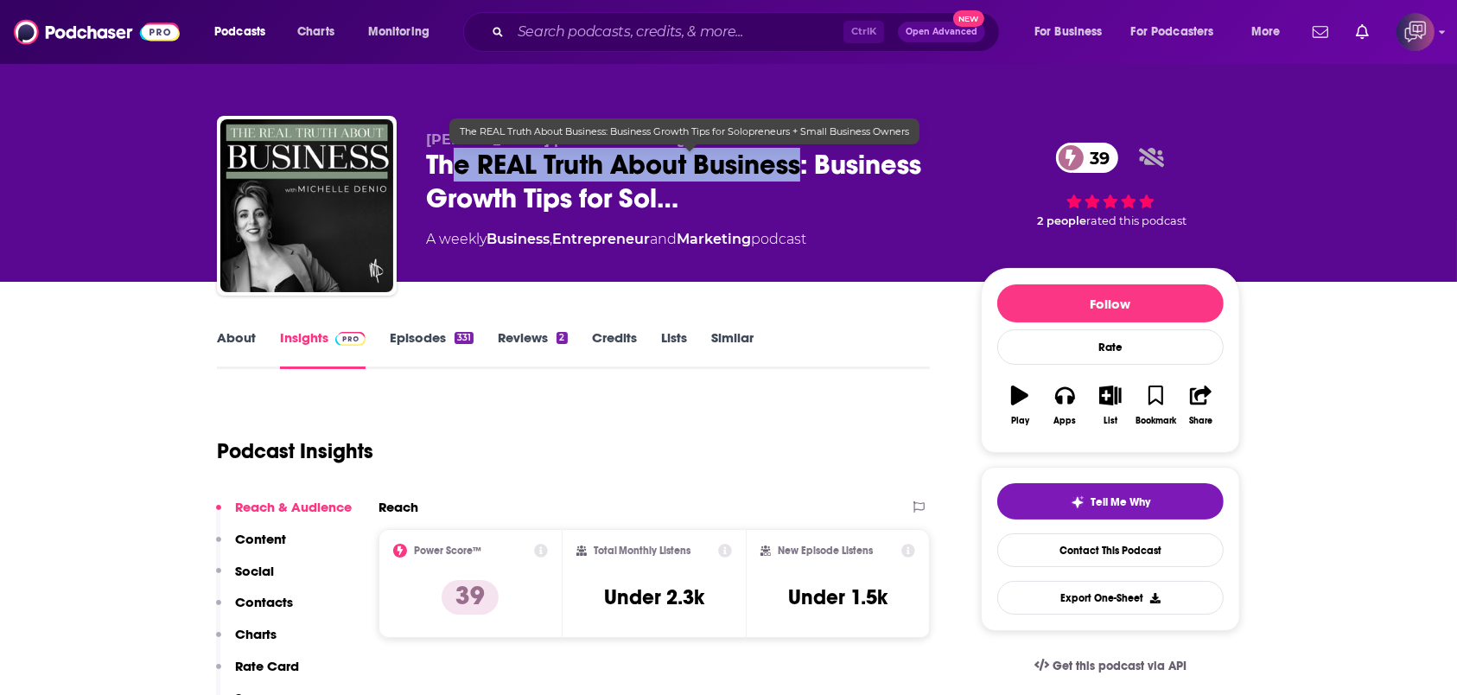
drag, startPoint x: 802, startPoint y: 165, endPoint x: 477, endPoint y: 118, distance: 328.4
click at [411, 172] on div "[PERSON_NAME] | Business Strategist The REAL Truth About Business: Business Gro…" at bounding box center [728, 209] width 1023 height 187
copy h2 "e REAL Truth About Business"
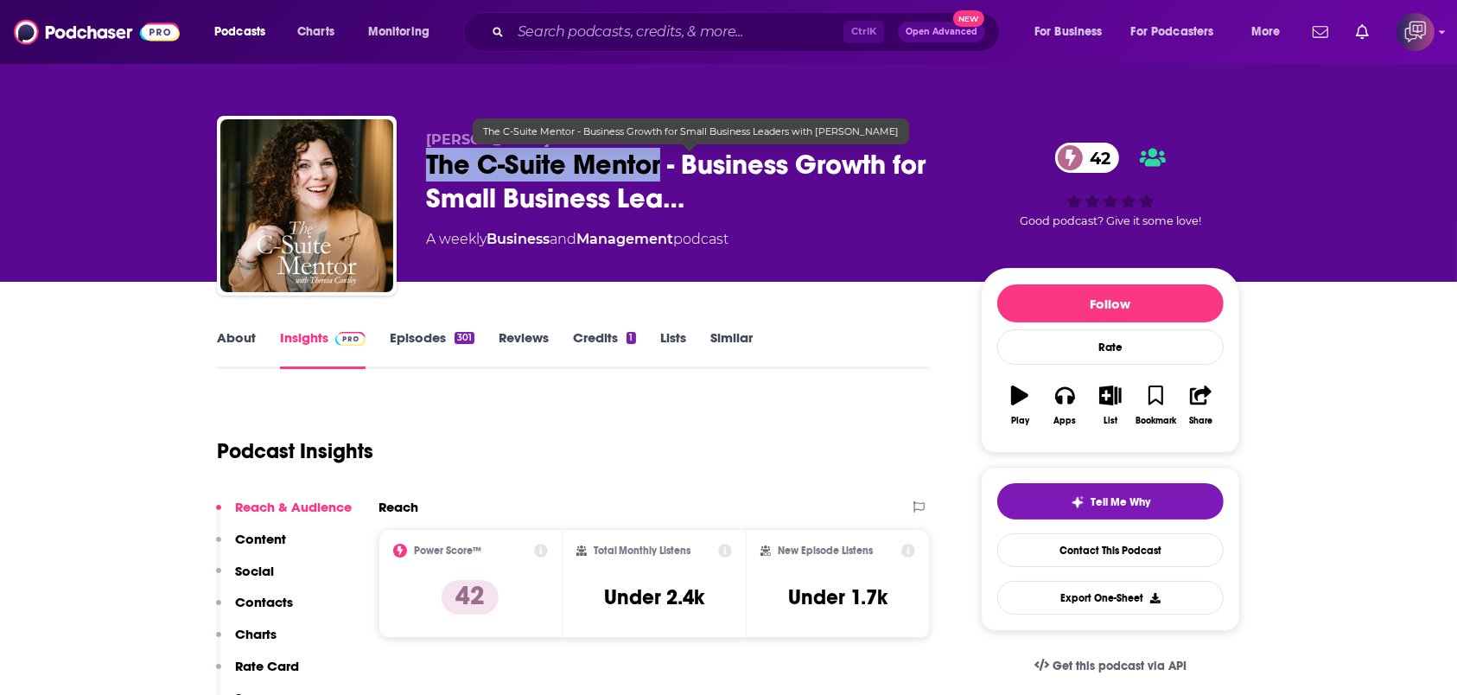
drag, startPoint x: 407, startPoint y: 157, endPoint x: 664, endPoint y: 169, distance: 257.0
click at [664, 169] on div "Theresa Cantley The C-Suite Mentor - Business Growth for Small Business Lea… 42…" at bounding box center [728, 209] width 1023 height 187
copy h2 "The C-Suite Mentor"
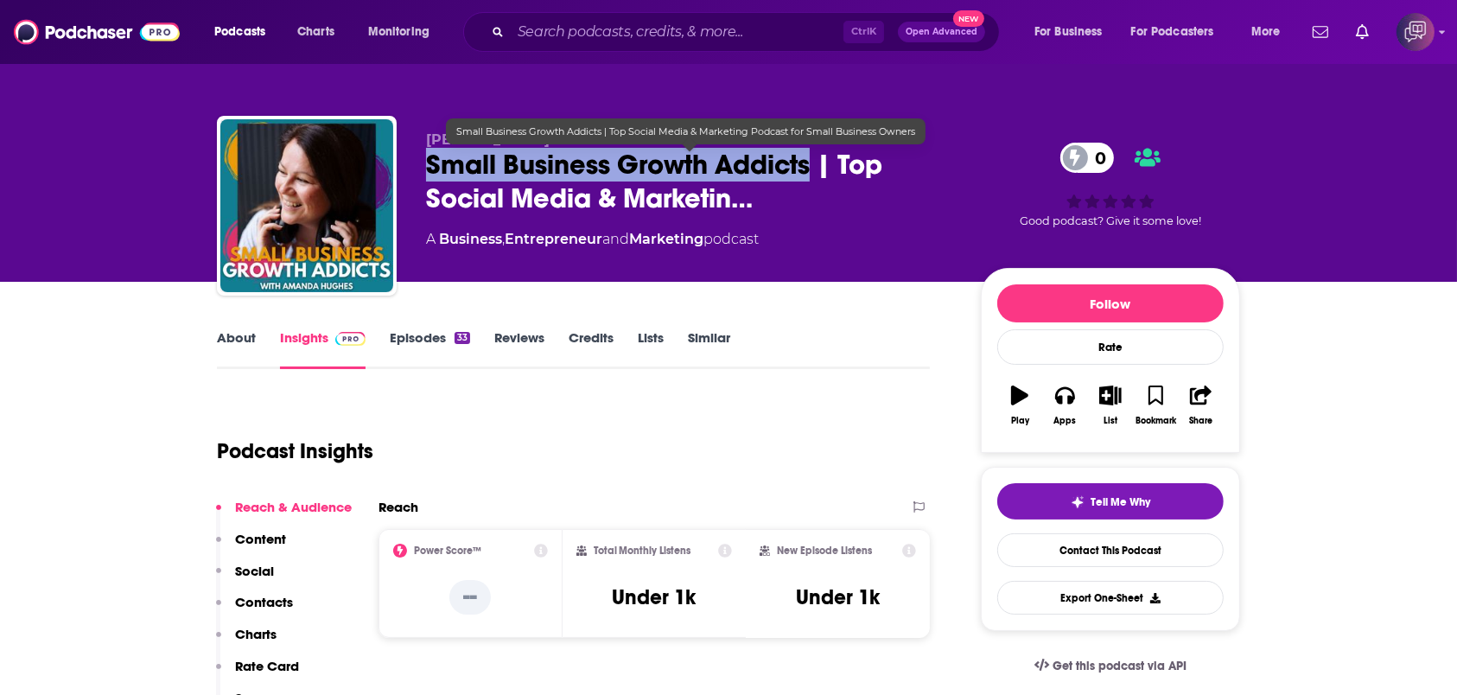
drag, startPoint x: 404, startPoint y: 181, endPoint x: 812, endPoint y: 171, distance: 408.9
click at [812, 171] on div "[PERSON_NAME] Small Business Growth Addicts | Top Social Media & Marketin… 0 A …" at bounding box center [728, 209] width 1023 height 187
copy h2 "Small Business Growth Addicts"
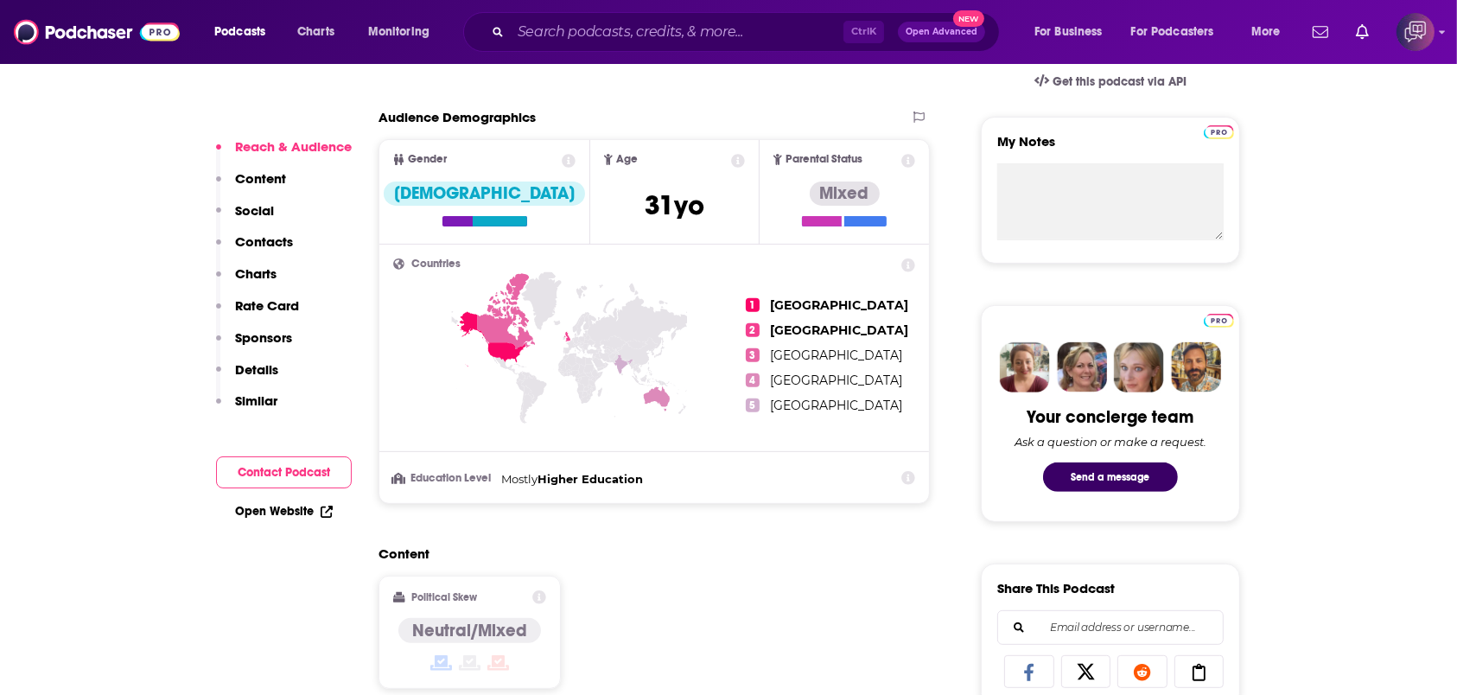
scroll to position [1267, 0]
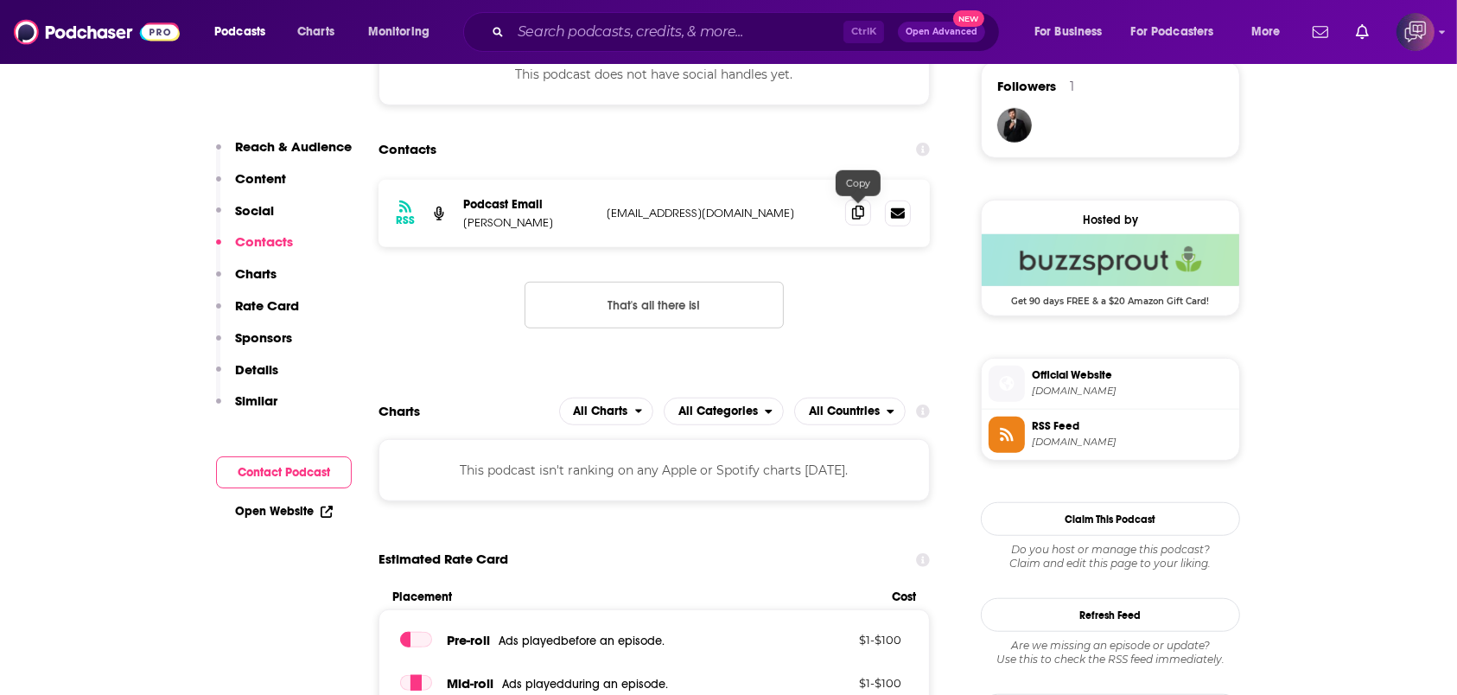
click at [858, 212] on icon at bounding box center [858, 213] width 12 height 14
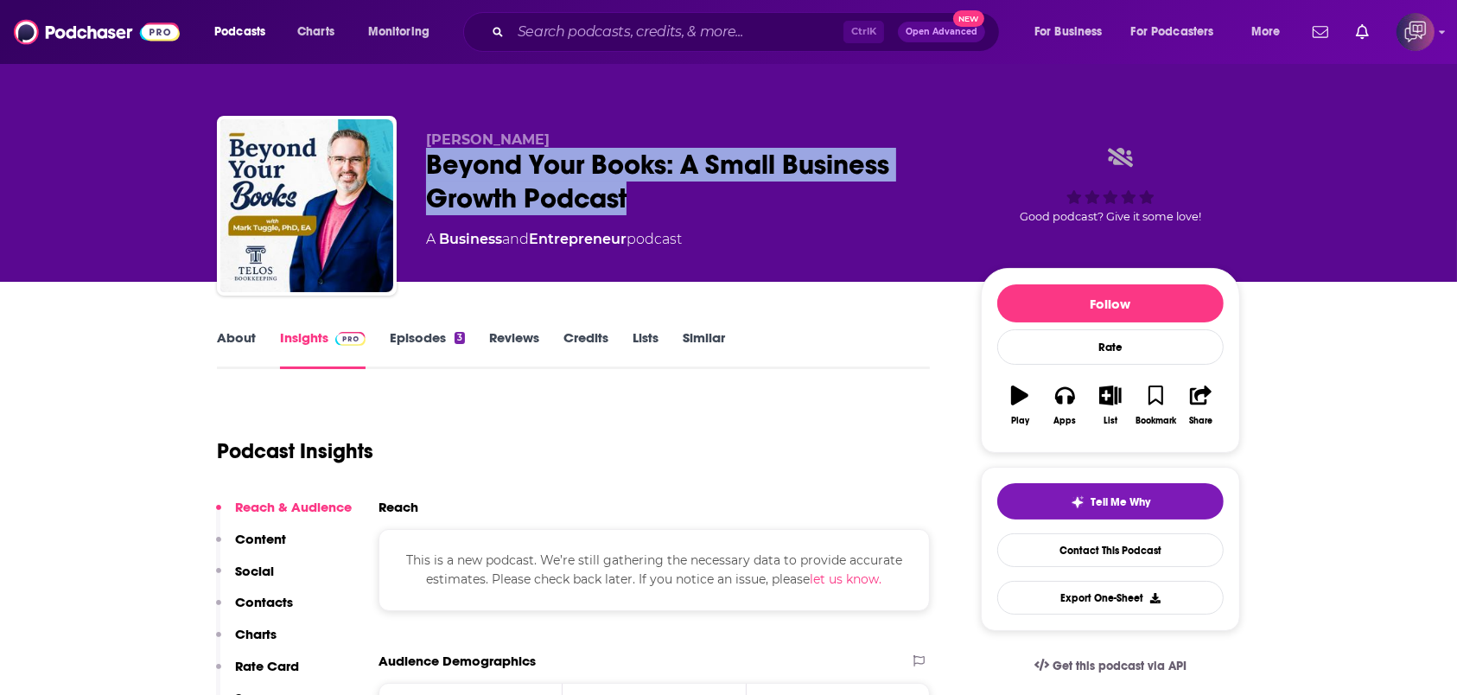
drag, startPoint x: 401, startPoint y: 165, endPoint x: 674, endPoint y: 203, distance: 275.8
click at [674, 203] on div "[PERSON_NAME] Beyond Your Books: A Small Business Growth Podcast A Business and…" at bounding box center [728, 209] width 1023 height 187
copy h2 "Beyond Your Books: A Small Business Growth Podcast"
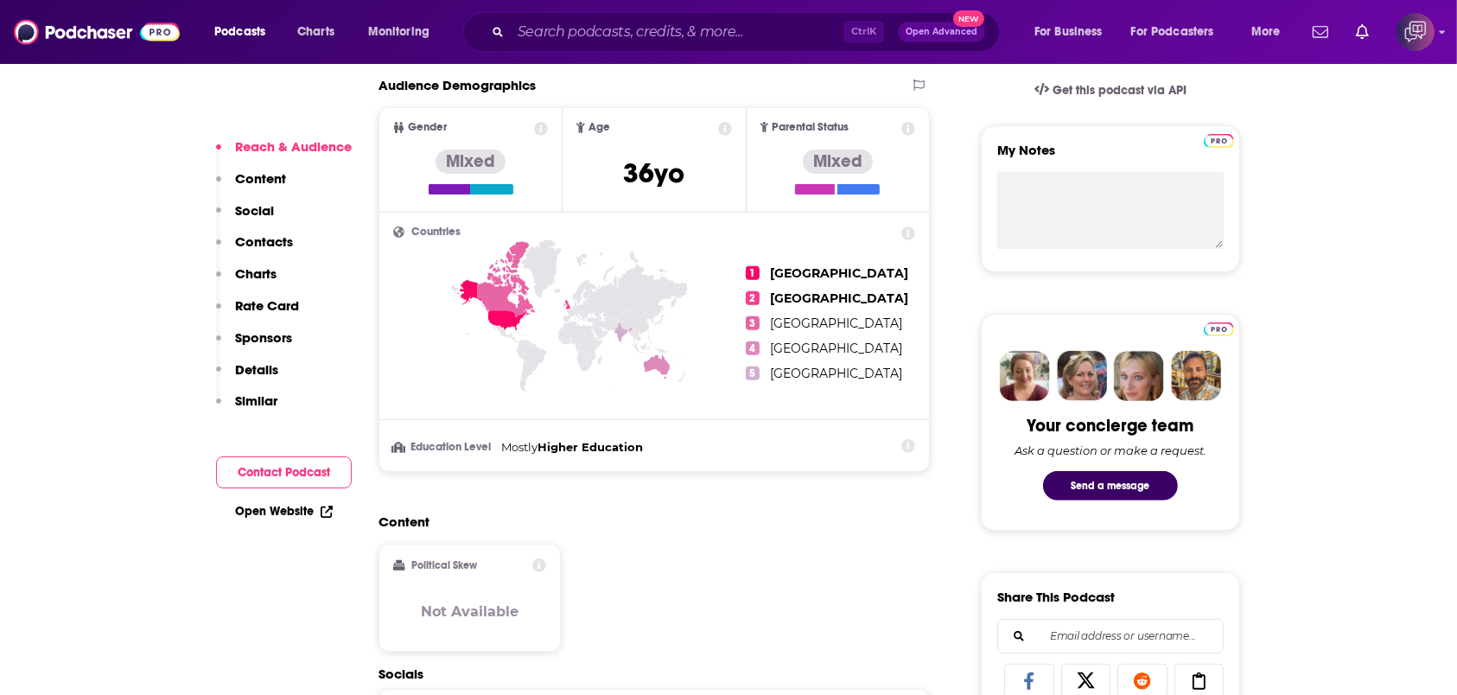
scroll to position [1267, 0]
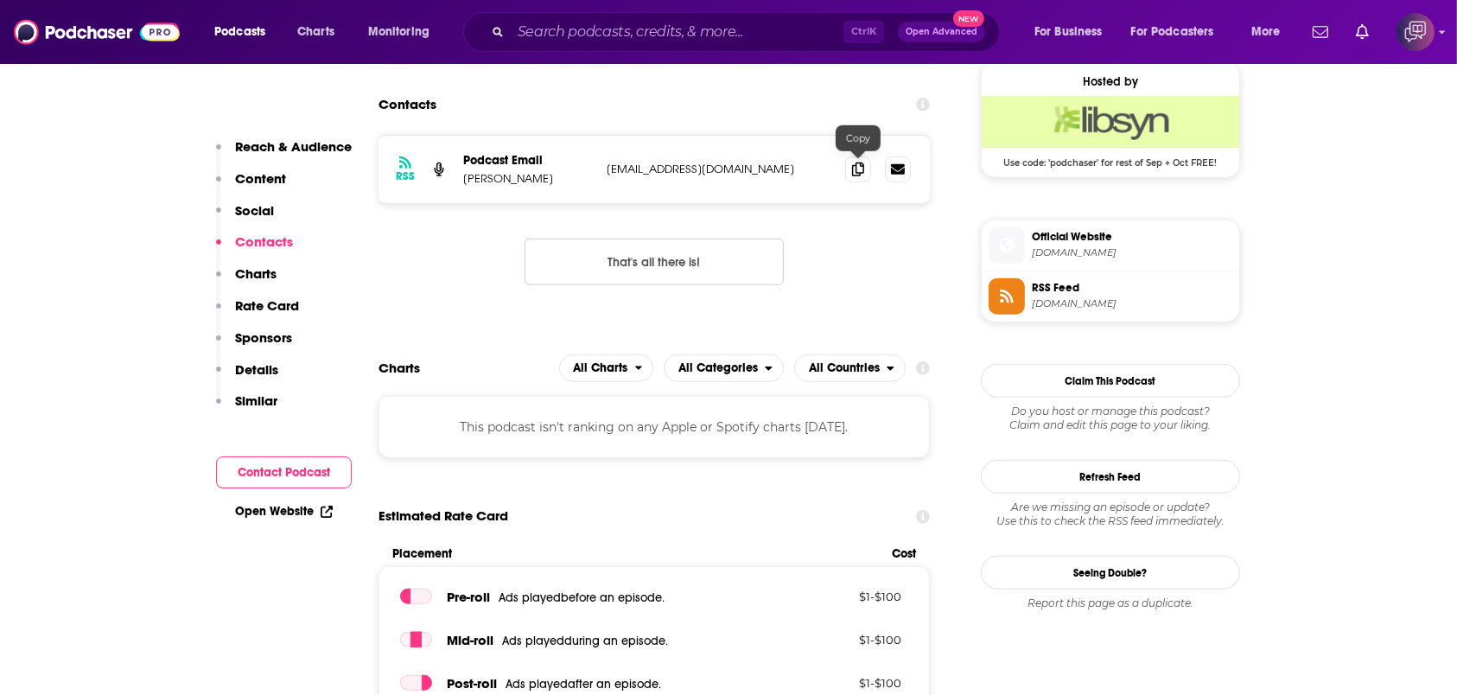
drag, startPoint x: 853, startPoint y: 161, endPoint x: 855, endPoint y: 142, distance: 19.1
click at [853, 162] on icon at bounding box center [858, 169] width 12 height 14
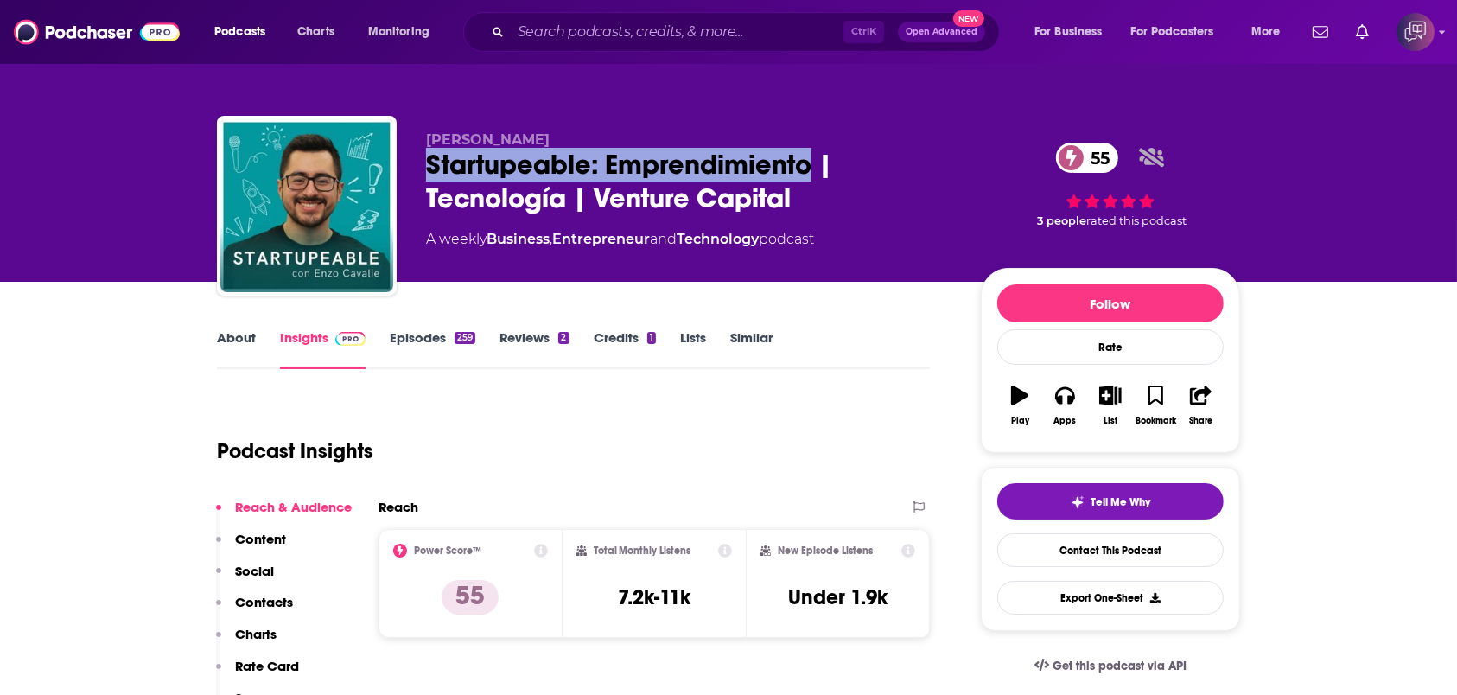
drag, startPoint x: 428, startPoint y: 172, endPoint x: 812, endPoint y: 177, distance: 384.7
click at [812, 177] on div "Enzo Cavalie Startupeable: Emprendimiento | Tecnología | Venture Capital 55 A w…" at bounding box center [728, 209] width 1023 height 187
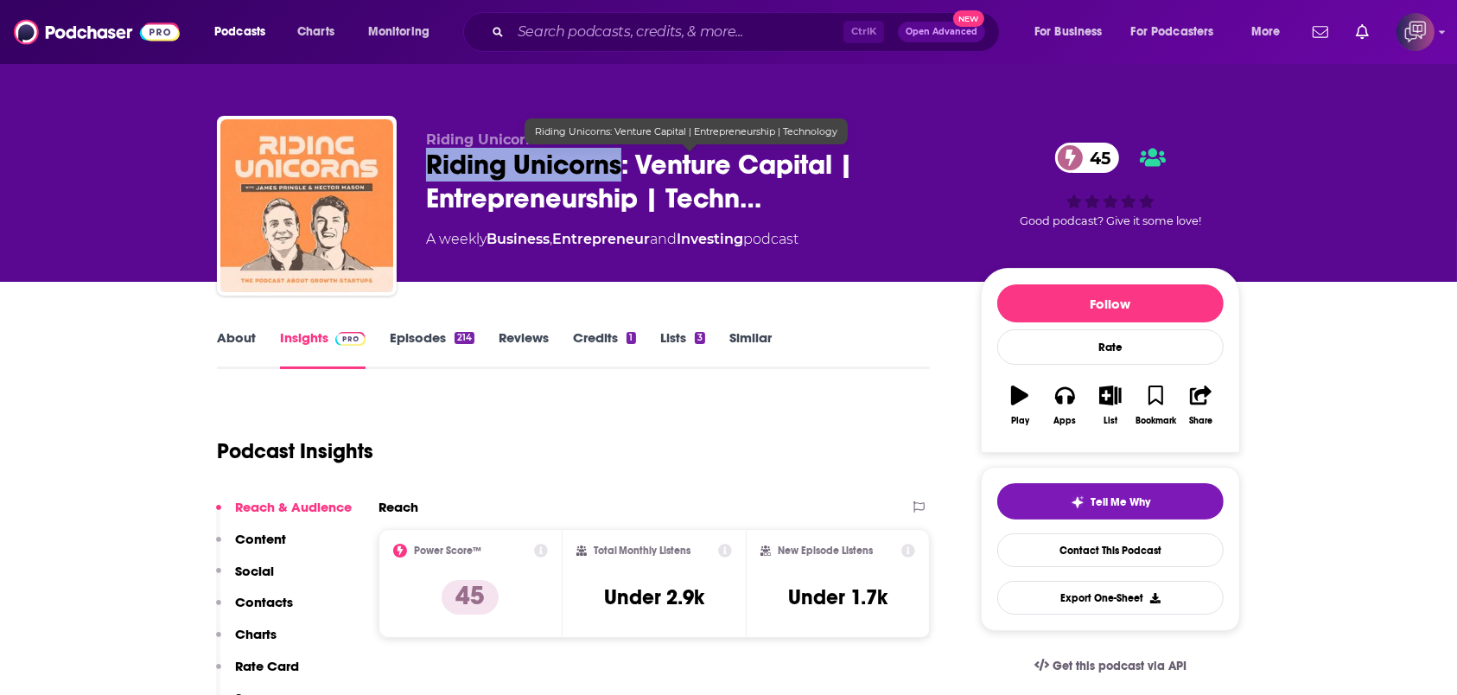
drag, startPoint x: 416, startPoint y: 165, endPoint x: 622, endPoint y: 169, distance: 206.6
click at [622, 169] on div "Riding Unicorns Productions Riding Unicorns: Venture Capital | Entrepreneurship…" at bounding box center [728, 209] width 1023 height 187
copy h2 "Riding Unicorns"
click at [487, 194] on span "Riding Unicorns: Venture Capital | Entrepreneurship | Techn…" at bounding box center [689, 181] width 527 height 67
drag, startPoint x: 414, startPoint y: 161, endPoint x: 829, endPoint y: 163, distance: 414.9
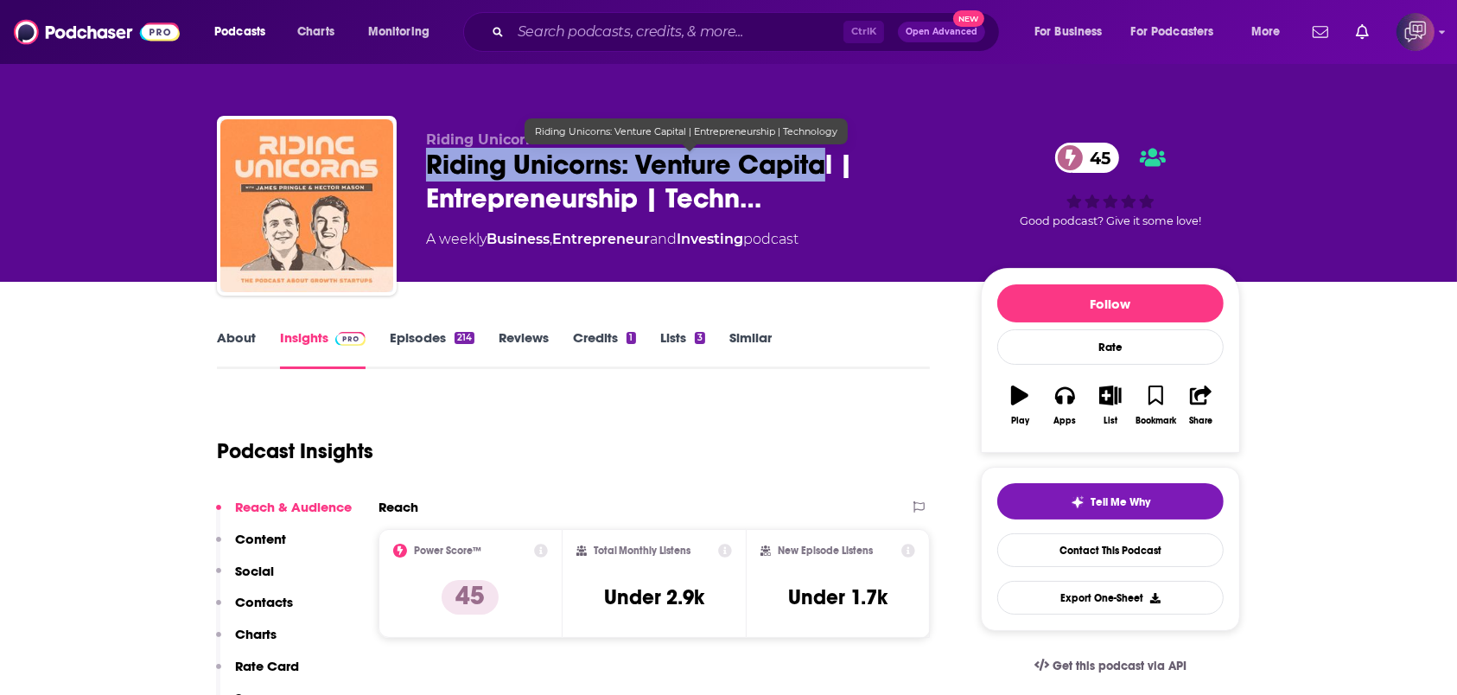
click at [829, 163] on div "Riding Unicorns Productions Riding Unicorns: Venture Capital | Entrepreneurship…" at bounding box center [728, 209] width 1023 height 187
copy h2 "Riding Unicorns: Venture Capita"
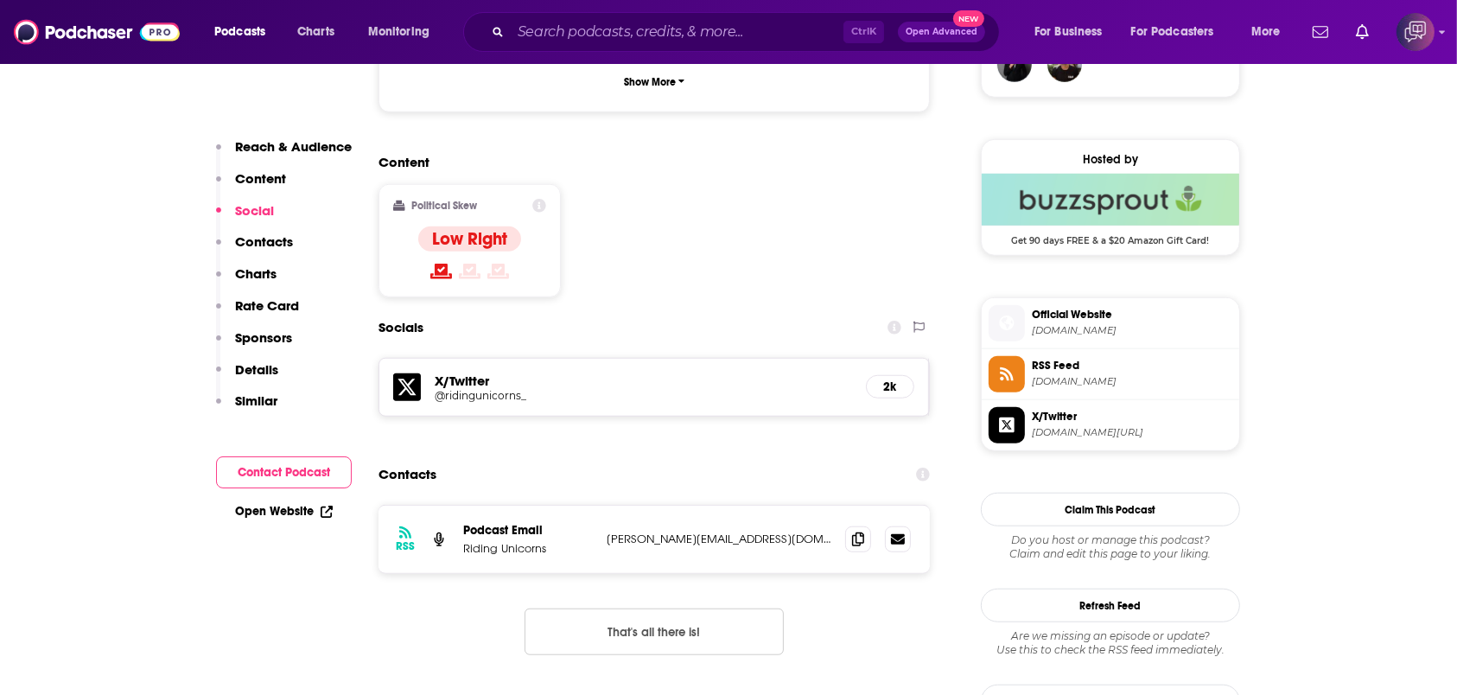
scroll to position [1498, 0]
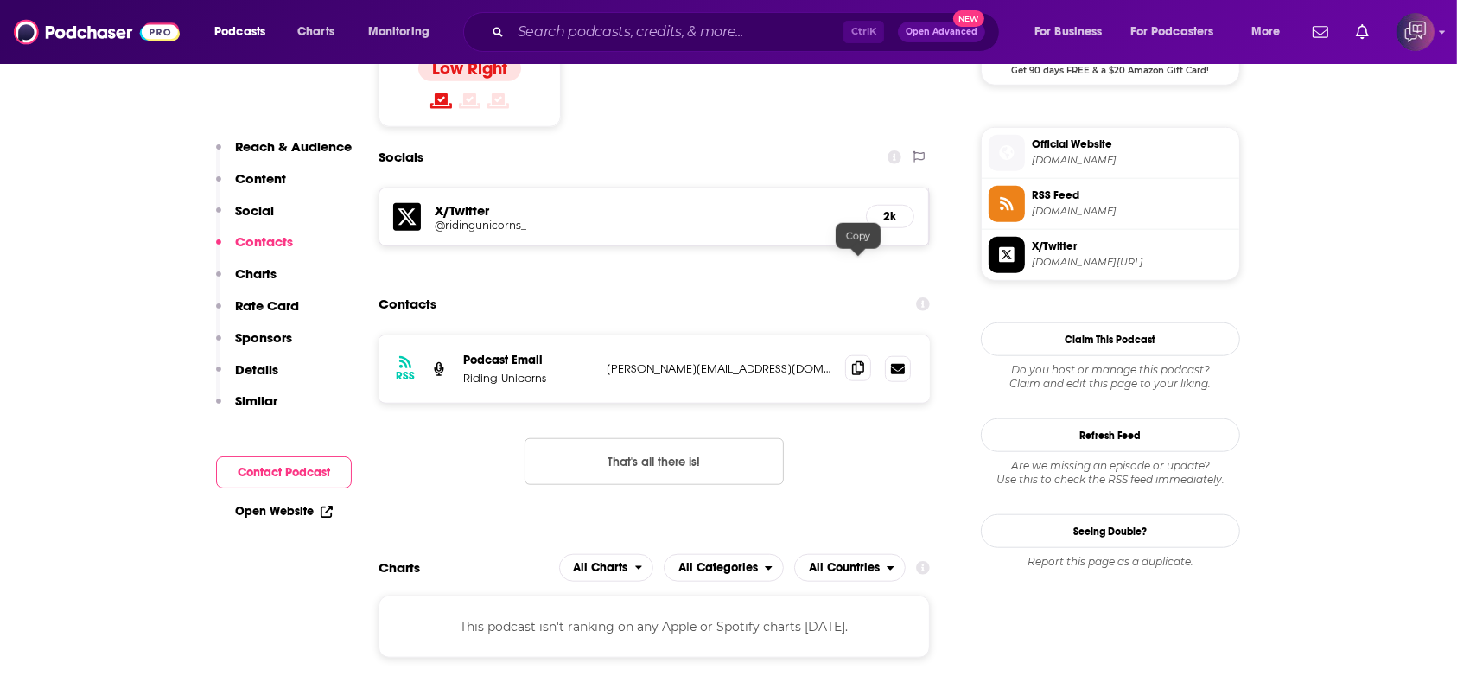
click at [858, 361] on icon at bounding box center [858, 368] width 12 height 14
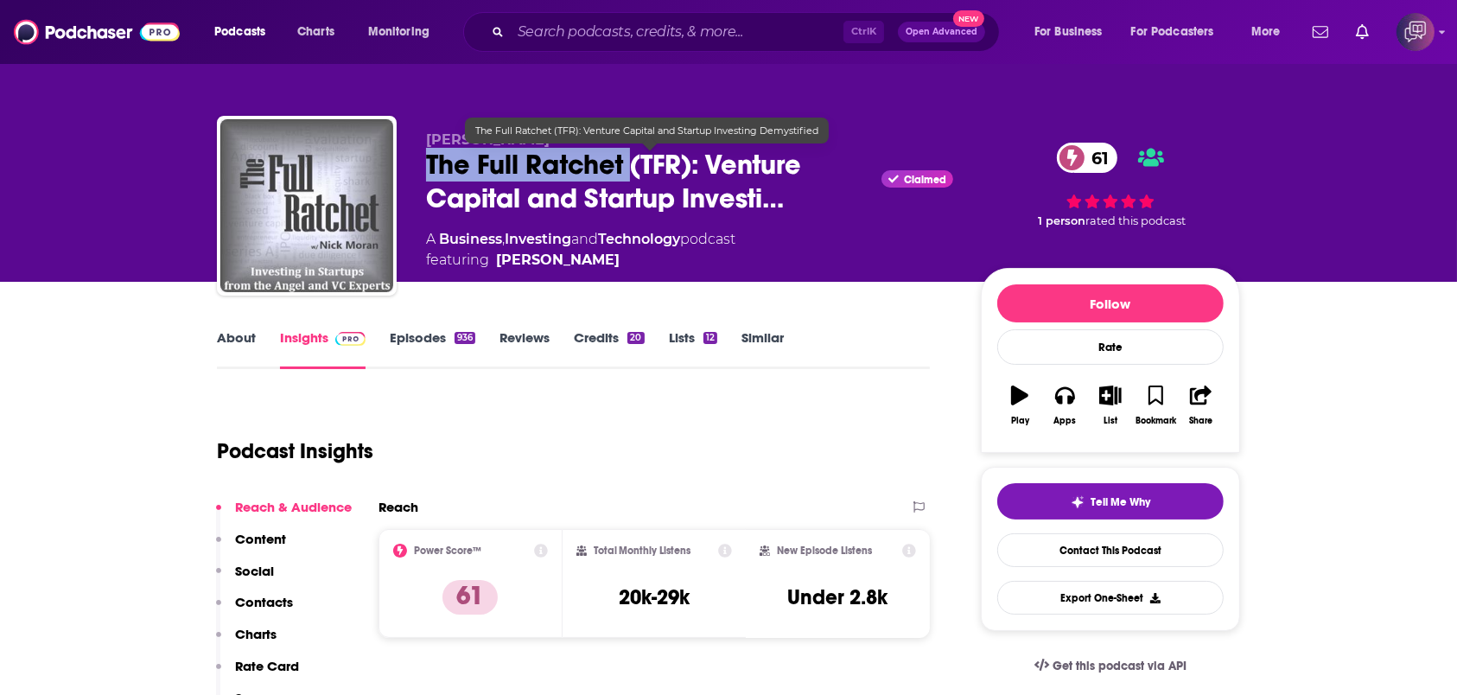
drag, startPoint x: 417, startPoint y: 161, endPoint x: 628, endPoint y: 159, distance: 210.9
click at [628, 159] on div "Nick Moran The Full Ratchet (TFR): Venture Capital and Startup Investi… Claimed…" at bounding box center [728, 209] width 1023 height 187
copy h2 "The Full Ratchet"
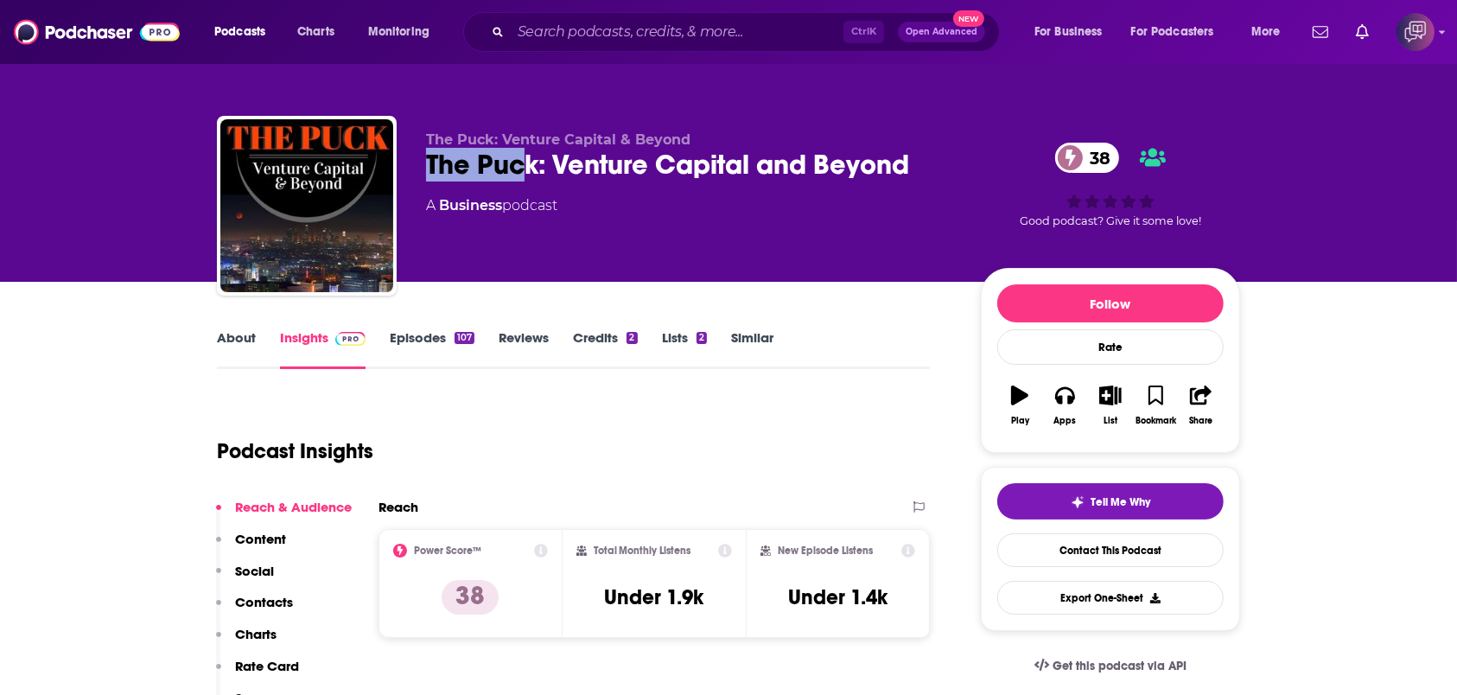
drag, startPoint x: 511, startPoint y: 162, endPoint x: 463, endPoint y: 165, distance: 47.6
click at [517, 165] on div "The Puck: Venture Capital & Beyond The Puck: Venture Capital and Beyond 38 A Bu…" at bounding box center [728, 209] width 1023 height 187
click at [415, 165] on div "The Puck: Venture Capital & Beyond The Puck: Venture Capital and Beyond 38 A Bu…" at bounding box center [728, 209] width 1023 height 187
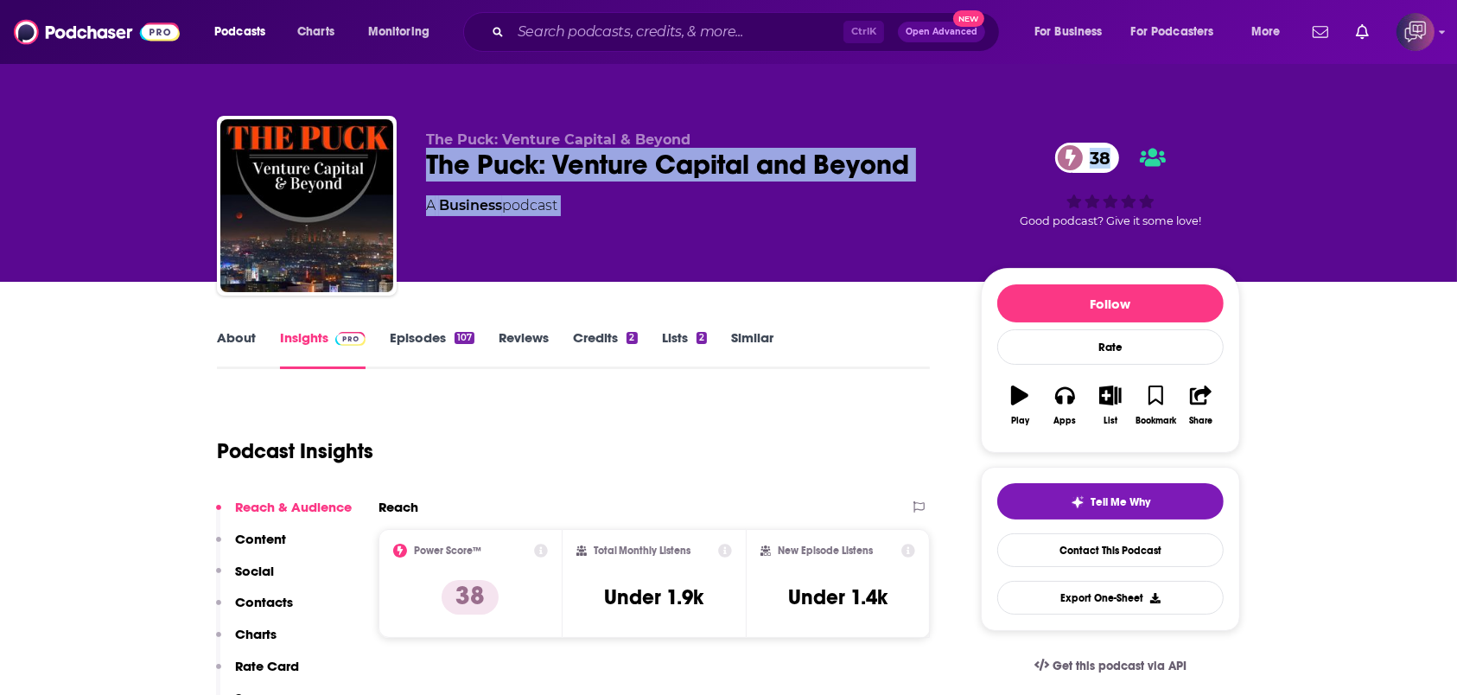
drag, startPoint x: 427, startPoint y: 163, endPoint x: 989, endPoint y: 169, distance: 561.8
click at [989, 169] on div "The Puck: Venture Capital & Beyond The Puck: Venture Capital and Beyond 38 A Bu…" at bounding box center [728, 209] width 1023 height 187
click at [899, 174] on div "The Puck: Venture Capital and Beyond 38" at bounding box center [689, 165] width 527 height 34
drag, startPoint x: 929, startPoint y: 166, endPoint x: 431, endPoint y: 163, distance: 497.8
click at [431, 163] on div "The Puck: Venture Capital and Beyond 38" at bounding box center [689, 165] width 527 height 34
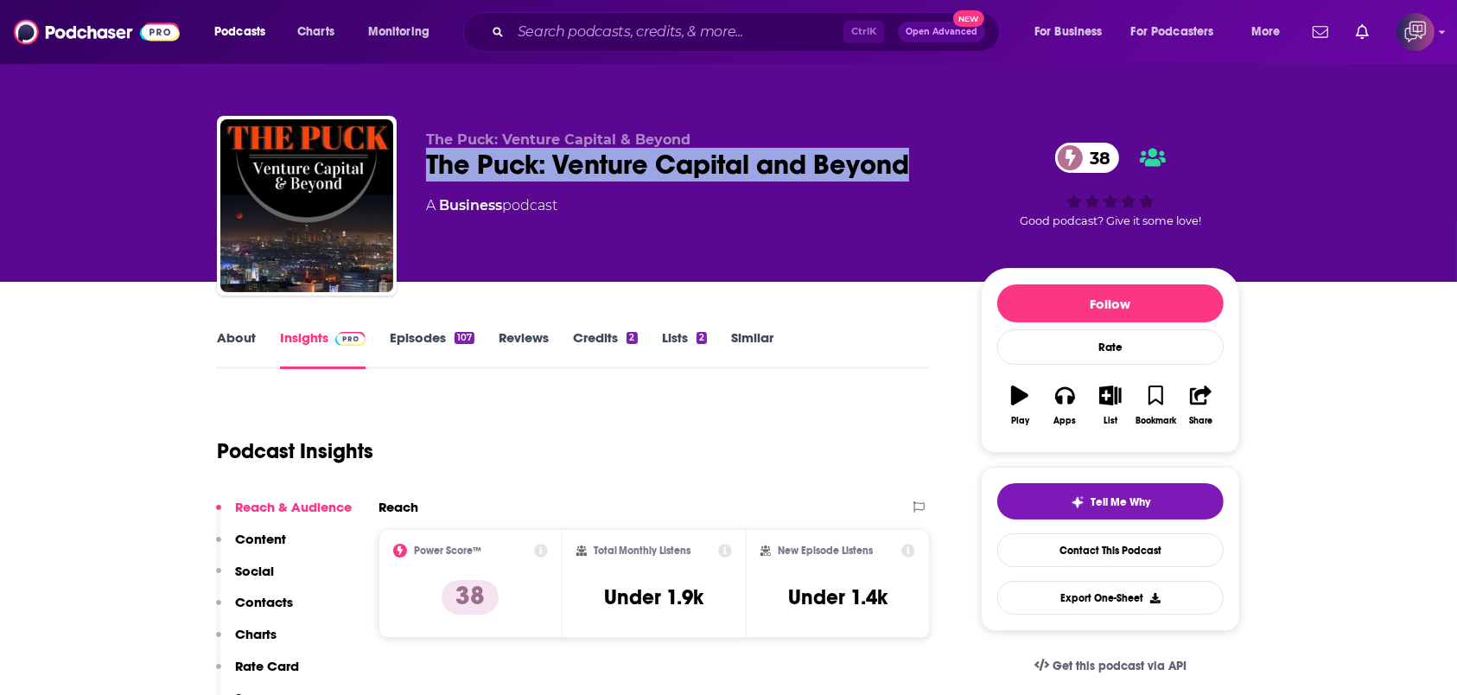
copy h2 "The Puck: Venture Capital and Beyond"
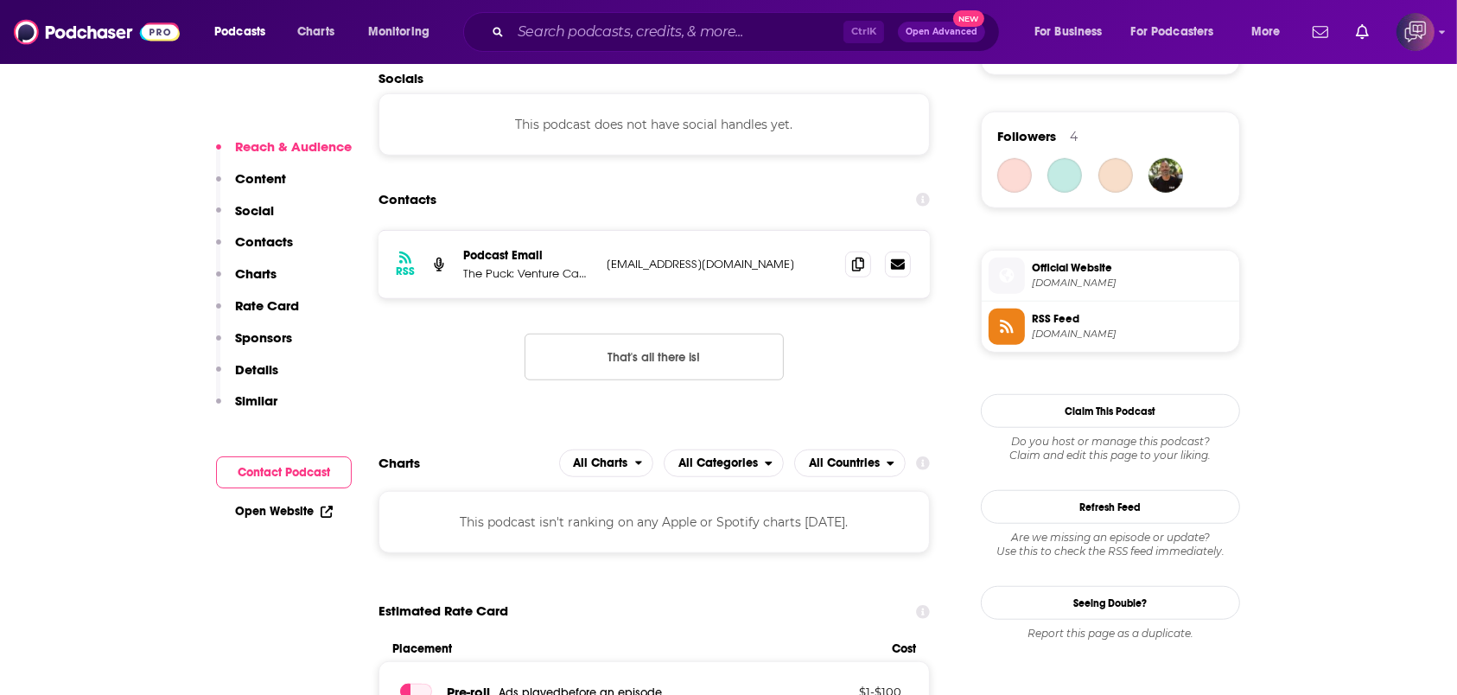
scroll to position [1267, 0]
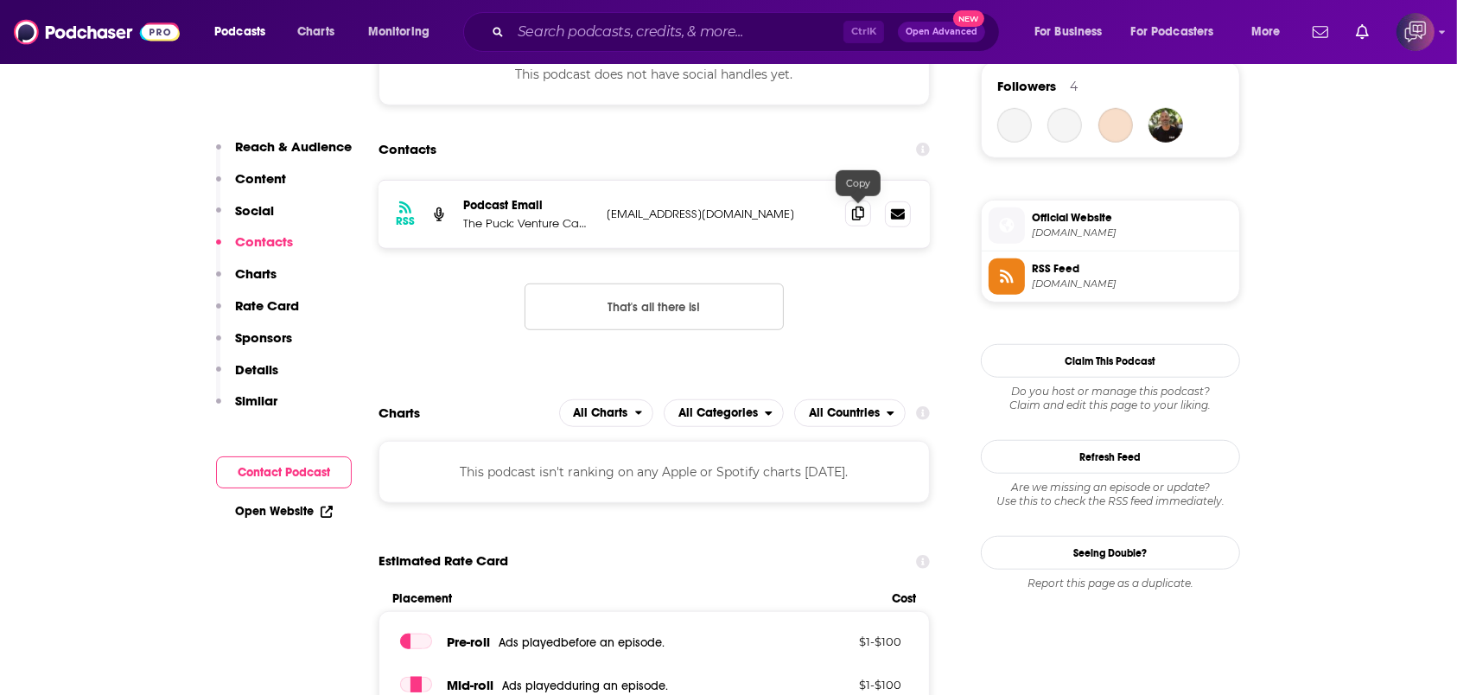
click at [862, 208] on icon at bounding box center [858, 214] width 12 height 14
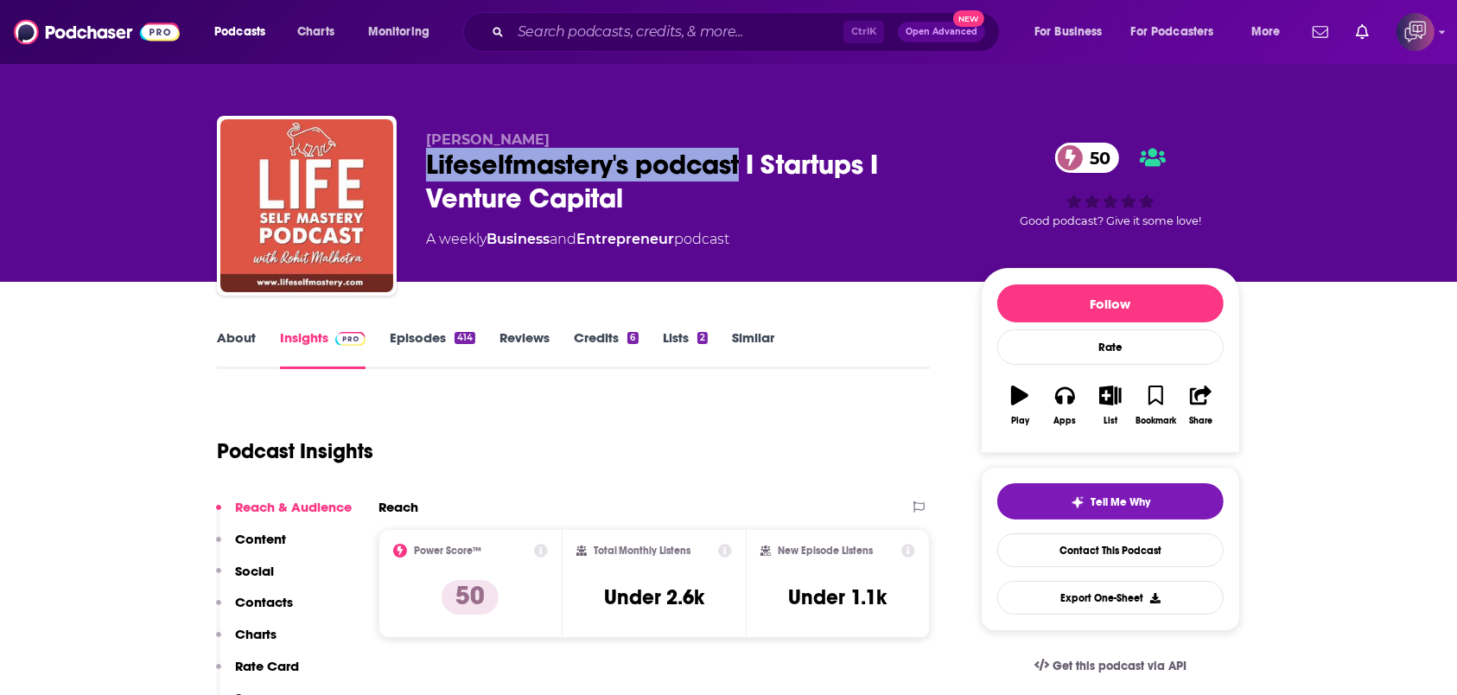
drag, startPoint x: 461, startPoint y: 165, endPoint x: 740, endPoint y: 173, distance: 279.3
click at [740, 173] on div "Rohit Malhotra Lifeselfmastery's podcast I Startups I Venture Capital 50 A week…" at bounding box center [728, 209] width 1023 height 187
copy h2 "Lifeselfmastery's podcast"
click at [247, 354] on link "About" at bounding box center [236, 349] width 39 height 40
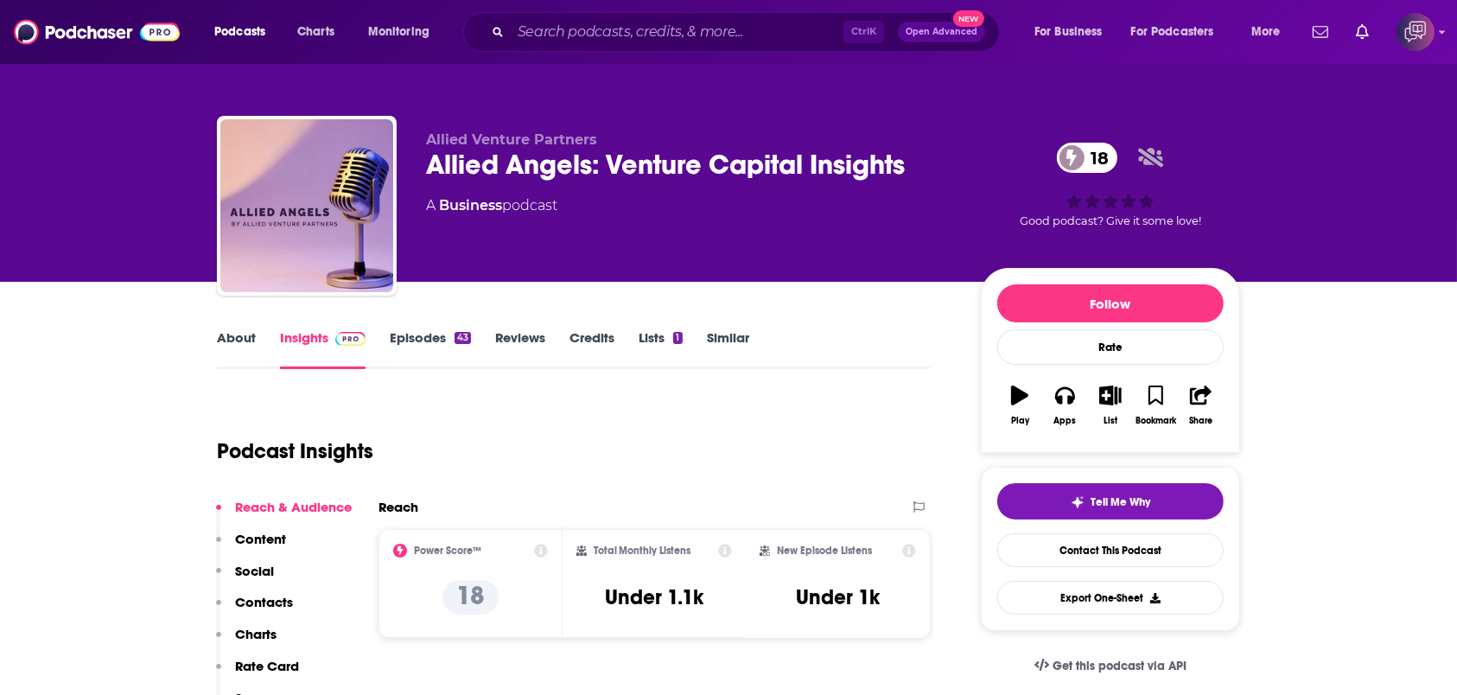
click at [217, 347] on link "About" at bounding box center [236, 349] width 39 height 40
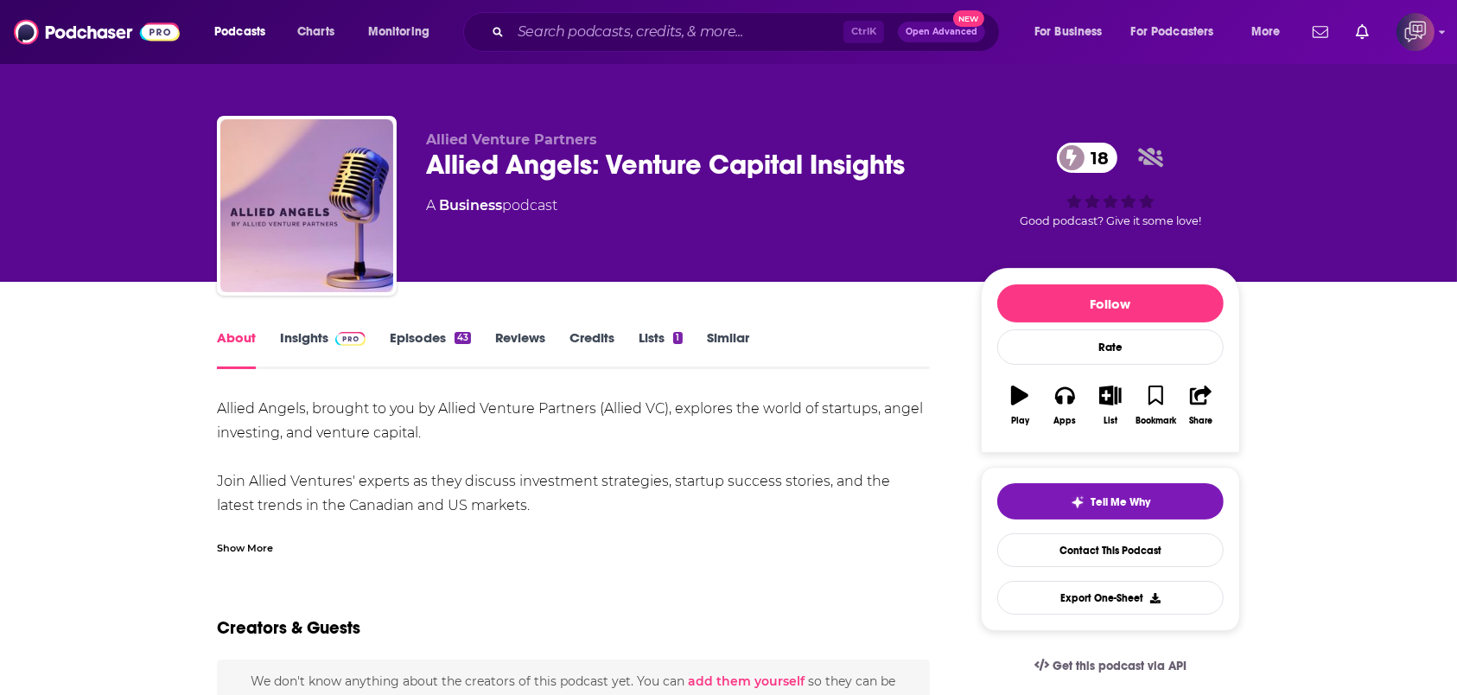
click at [319, 339] on link "Insights" at bounding box center [323, 349] width 86 height 40
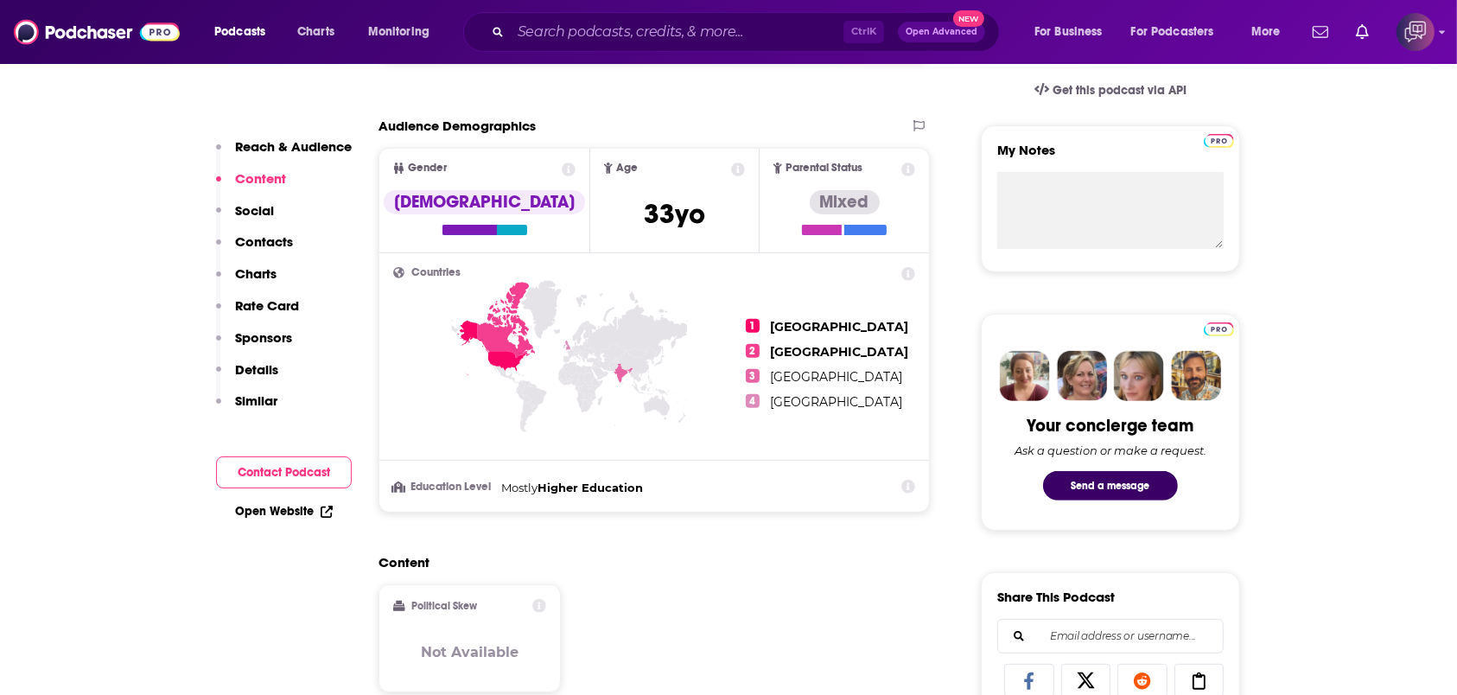
scroll to position [115, 0]
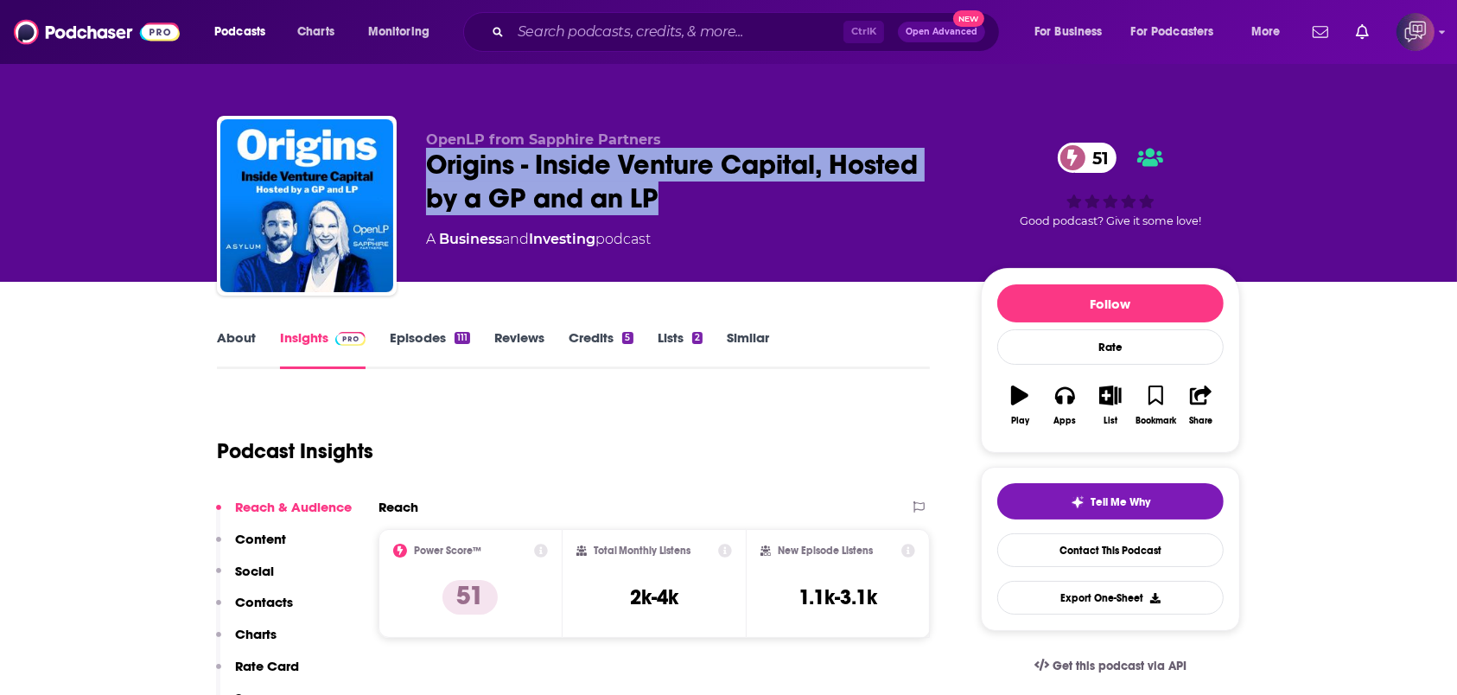
drag, startPoint x: 424, startPoint y: 162, endPoint x: 685, endPoint y: 194, distance: 262.1
click at [685, 194] on div "OpenLP from Sapphire Partners Origins - Inside Venture Capital, Hosted by a GP …" at bounding box center [728, 209] width 1023 height 187
copy h2 "Origins - Inside Venture Capital, Hosted by a GP and an LP"
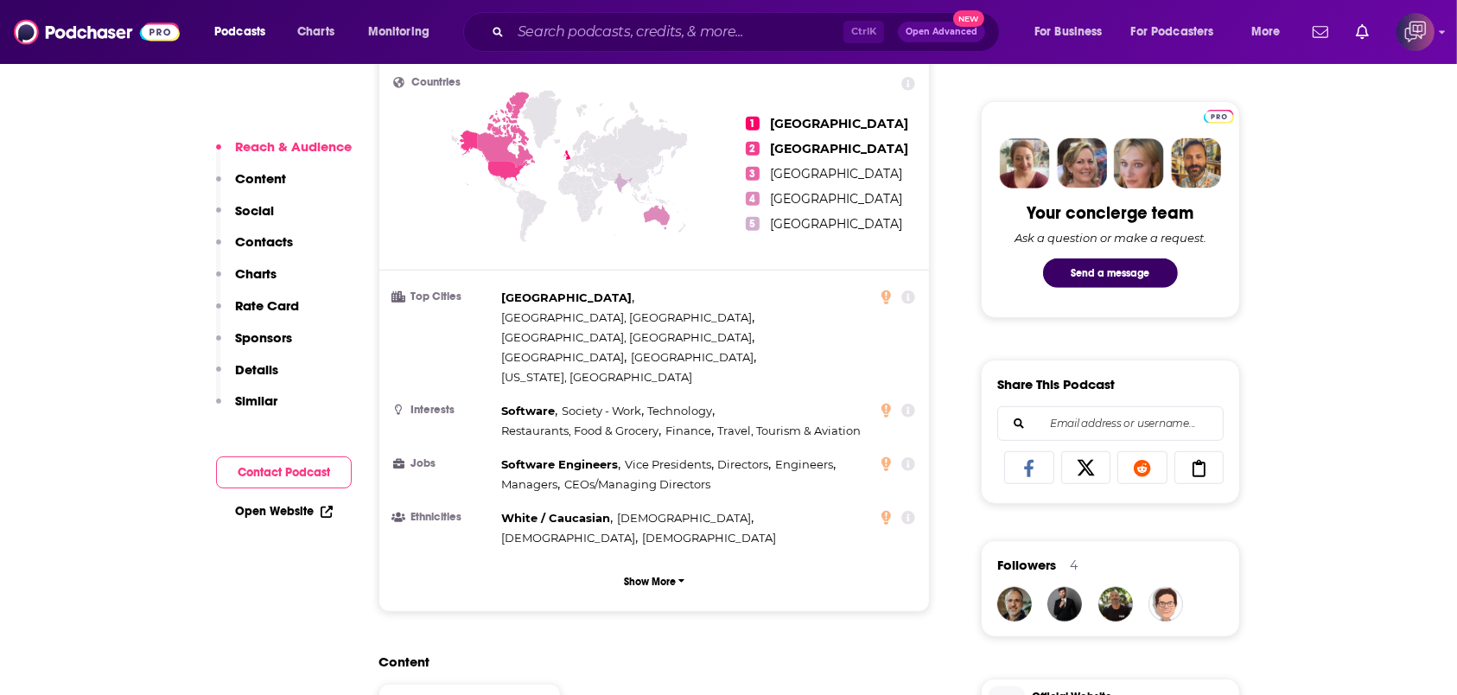
scroll to position [1152, 0]
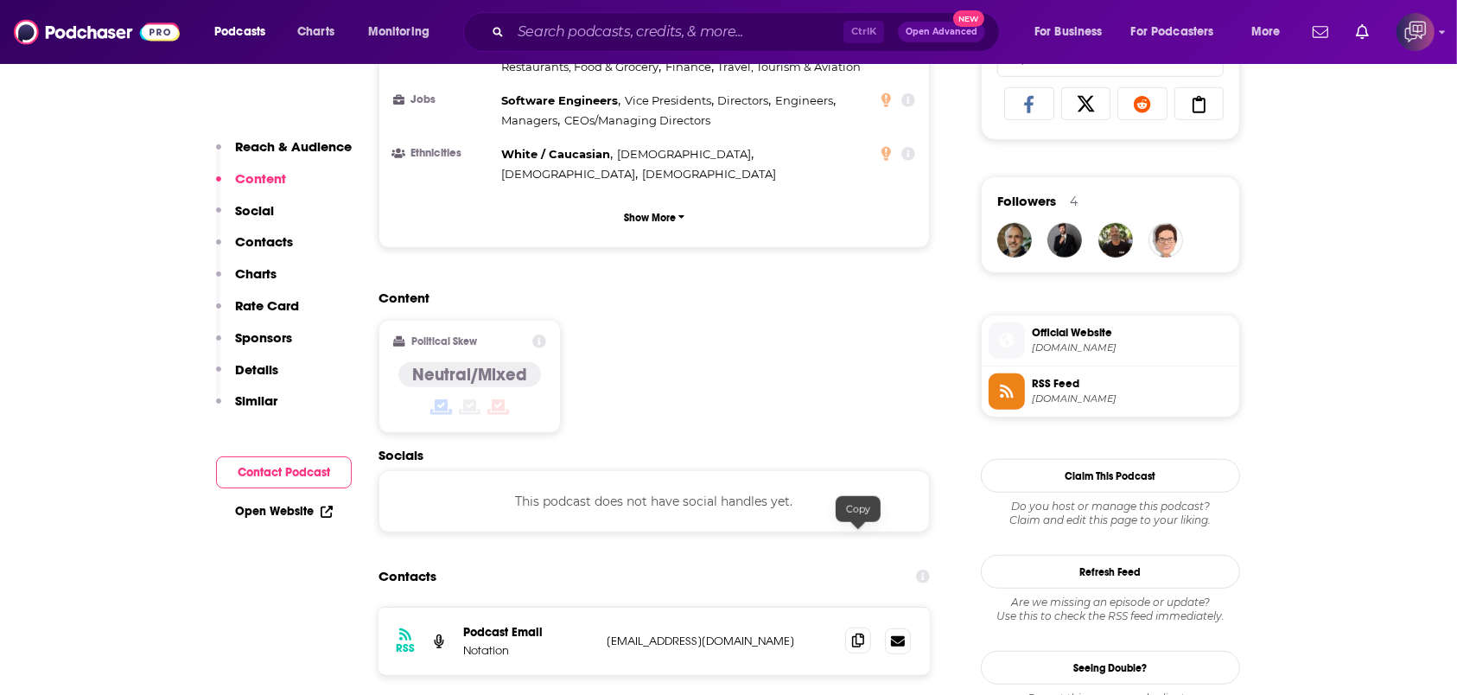
click at [852, 634] on icon at bounding box center [858, 641] width 12 height 14
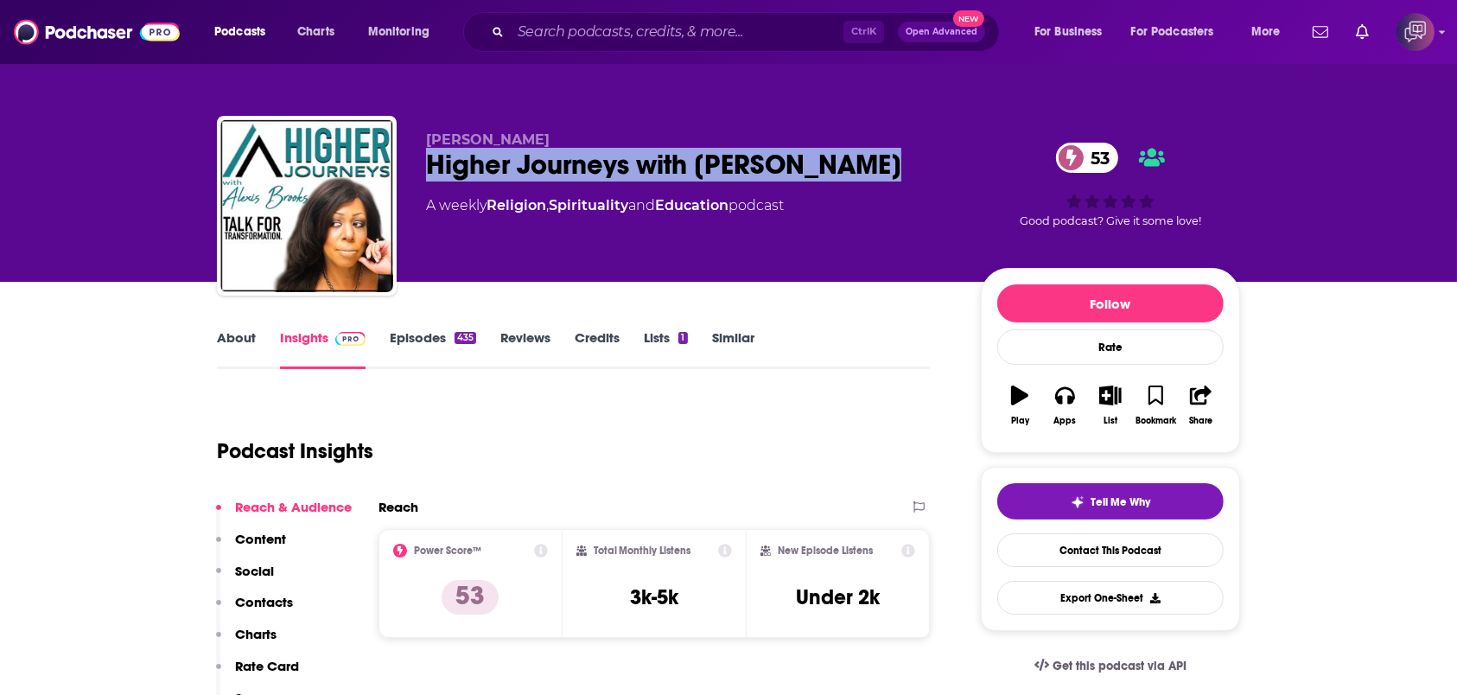
drag, startPoint x: 437, startPoint y: 166, endPoint x: 909, endPoint y: 161, distance: 471.9
click at [909, 161] on div "Alexis Brooks Higher Journeys with Alexis Brooks 53 A weekly Religion , Spiritu…" at bounding box center [728, 209] width 1023 height 187
copy h2 "Higher Journeys with Alexis Brooks"
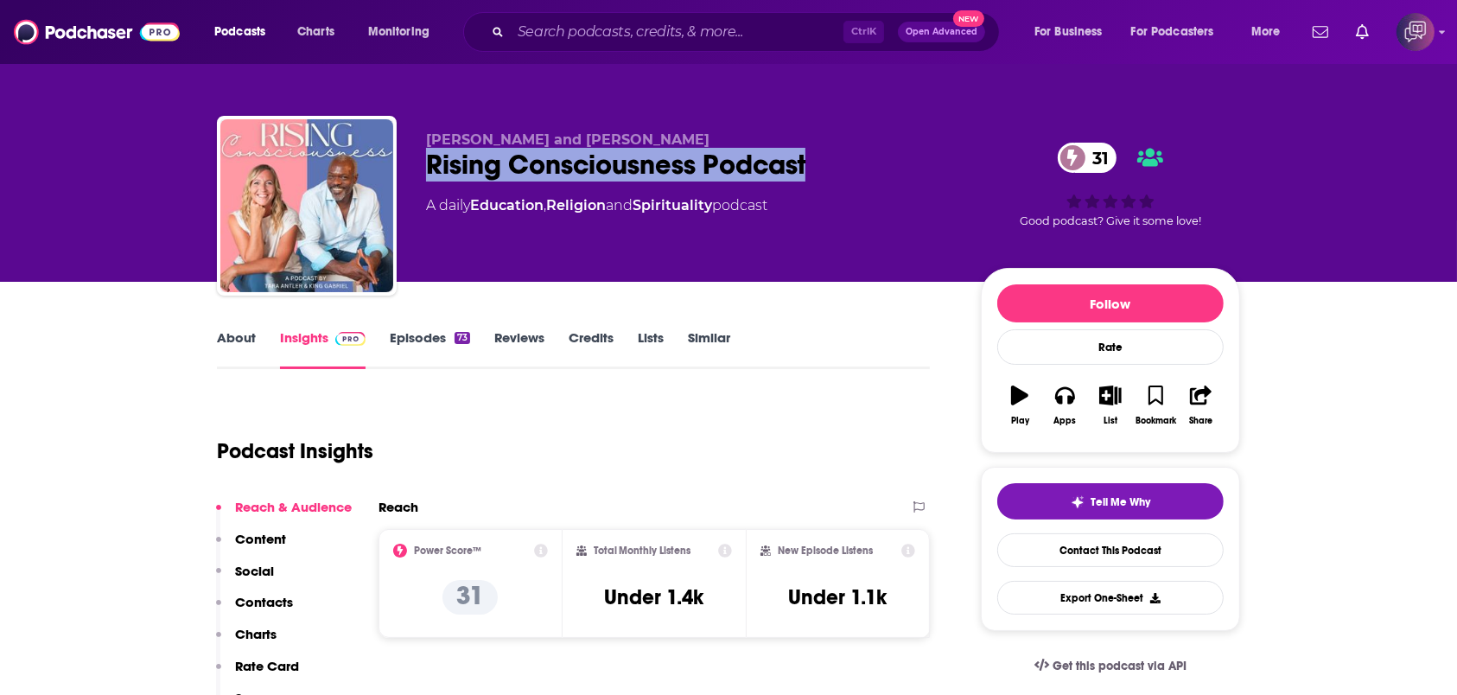
drag, startPoint x: 799, startPoint y: 174, endPoint x: 857, endPoint y: 174, distance: 57.9
click at [857, 174] on div "[PERSON_NAME] and [PERSON_NAME] Rising Consciousness Podcast 31 A daily Educati…" at bounding box center [728, 209] width 1023 height 187
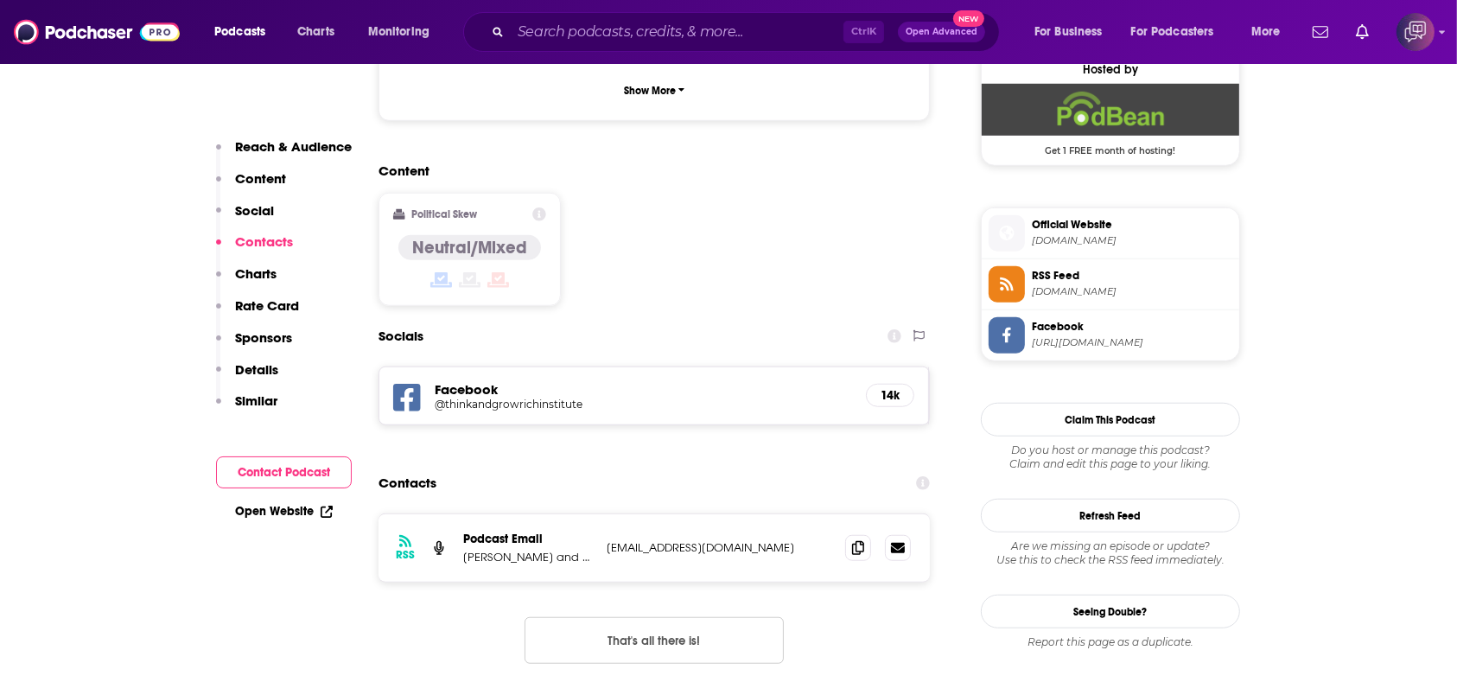
scroll to position [1383, 0]
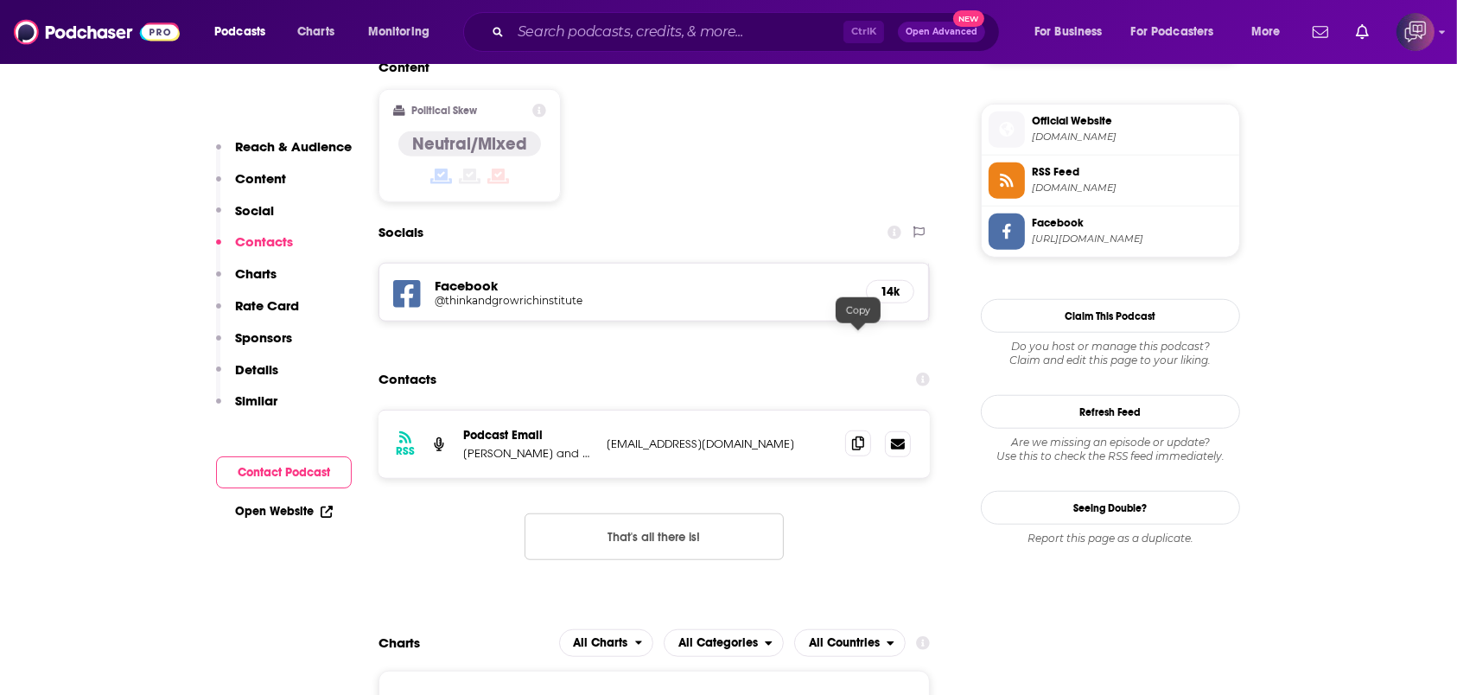
click at [863, 436] on icon at bounding box center [858, 443] width 12 height 14
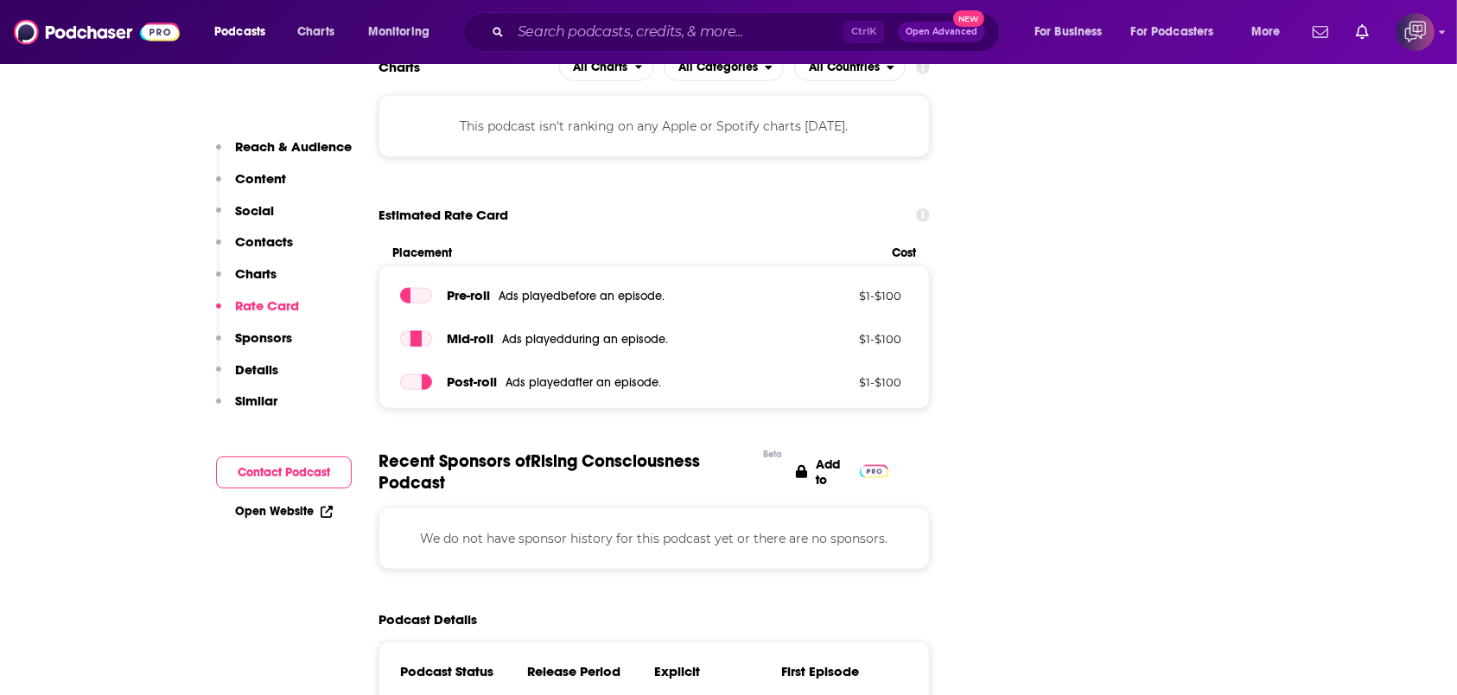
scroll to position [1613, 0]
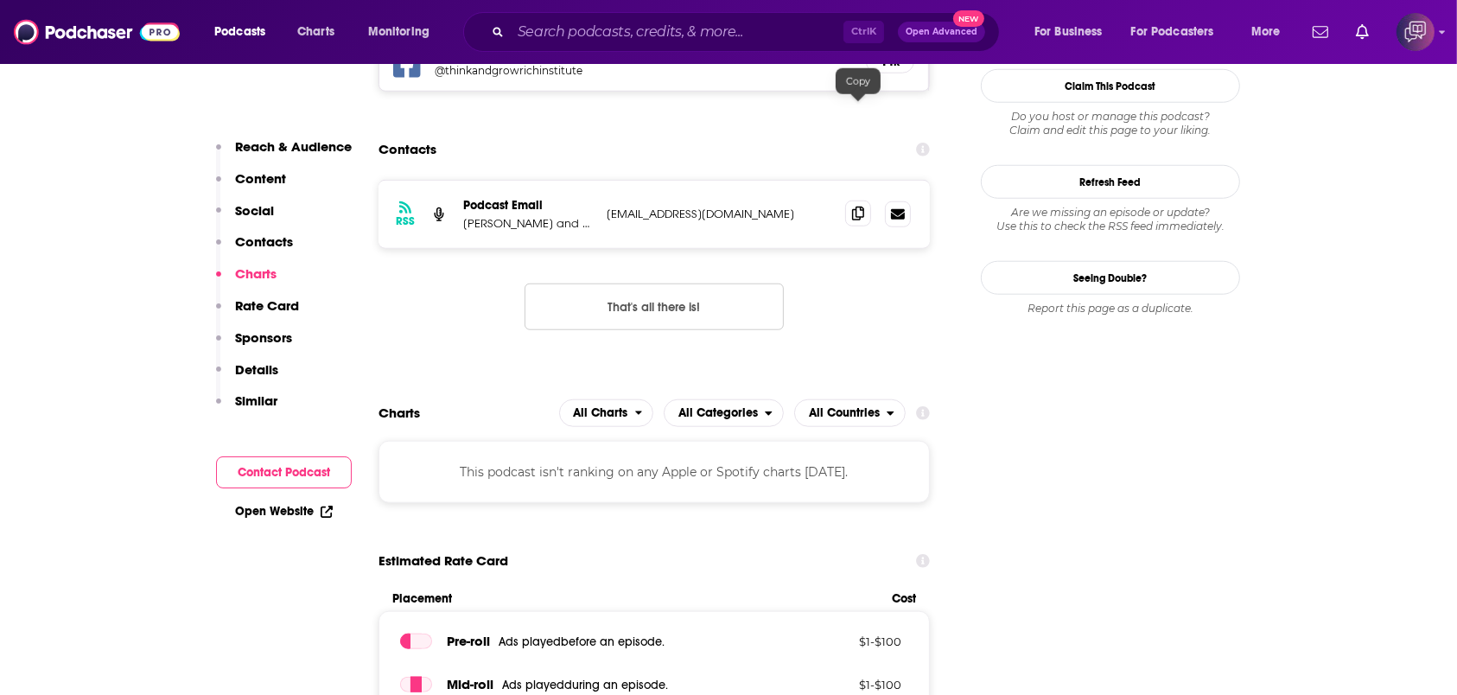
click at [851, 201] on span at bounding box center [858, 214] width 26 height 26
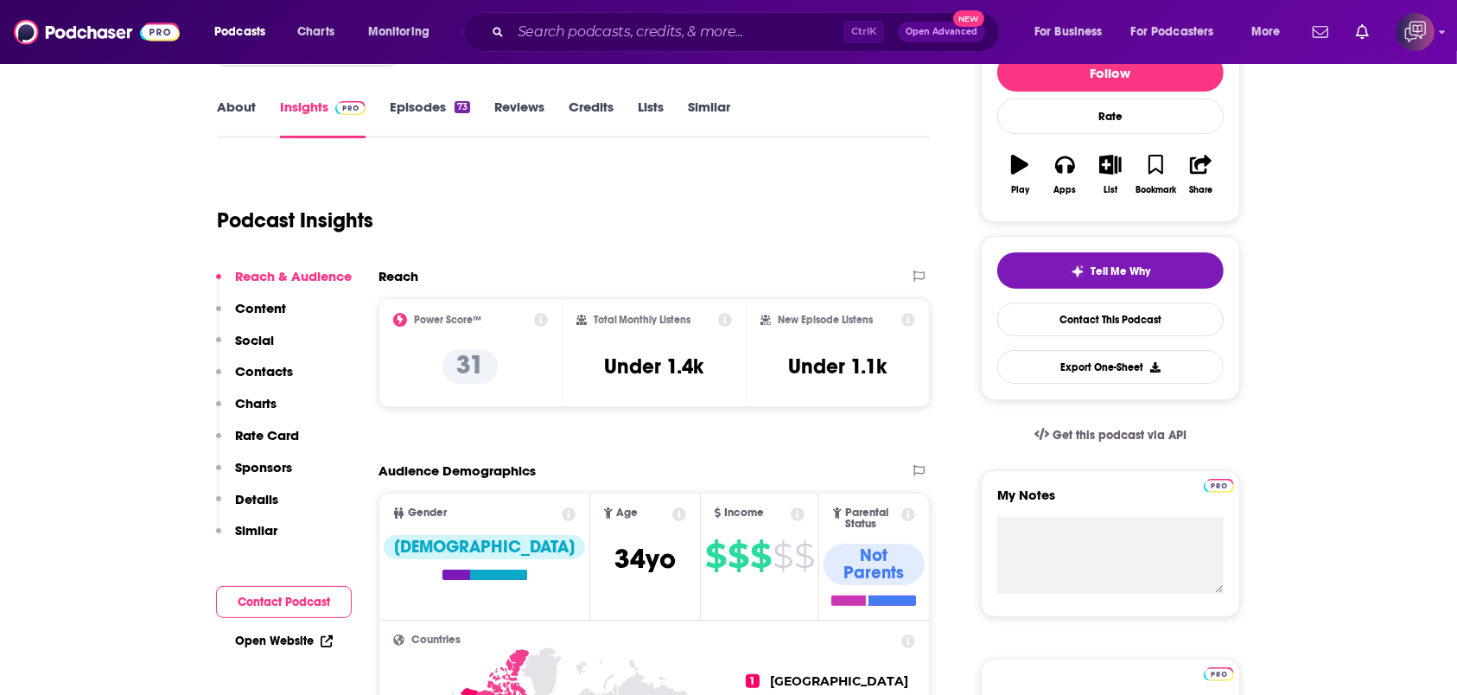
scroll to position [230, 0]
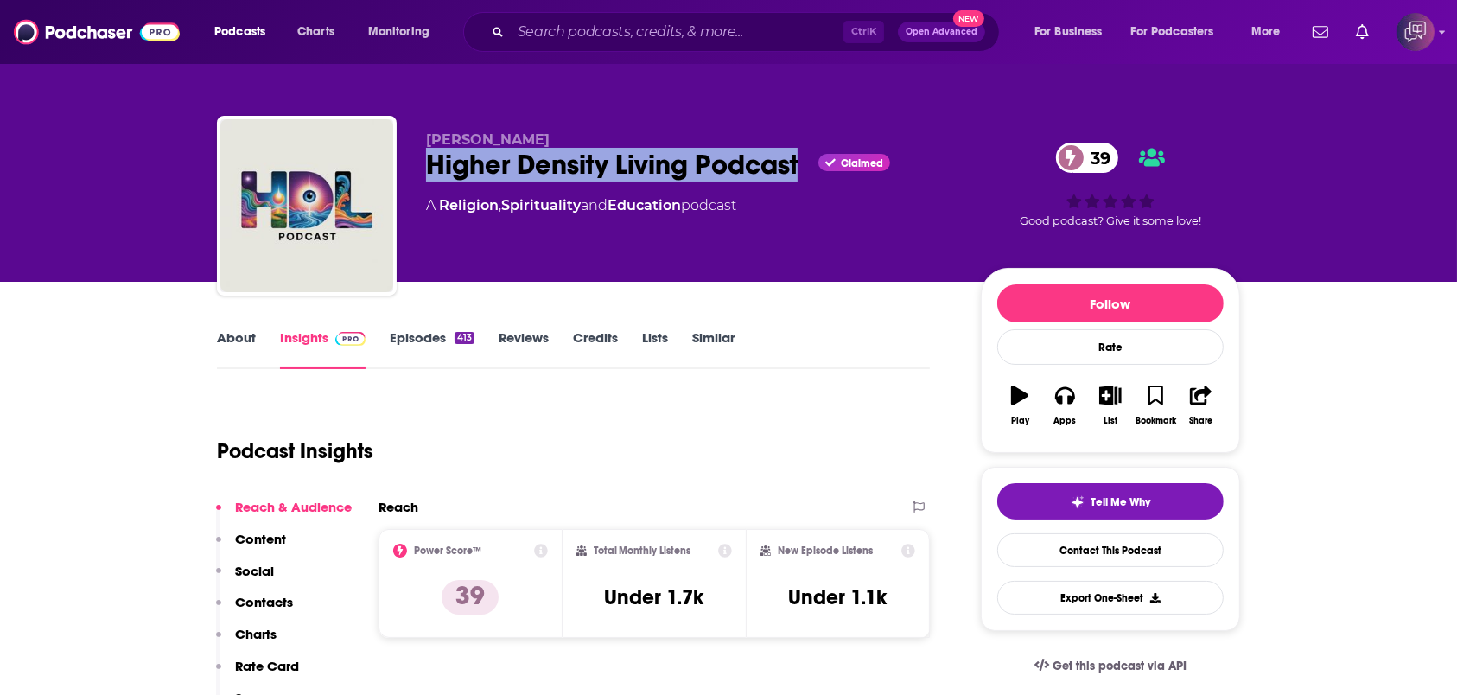
drag, startPoint x: 422, startPoint y: 163, endPoint x: 803, endPoint y: 167, distance: 381.2
click at [803, 167] on div "[PERSON_NAME] Higher Density Living Podcast Claimed 39 A Religion , Spiritualit…" at bounding box center [728, 209] width 1023 height 187
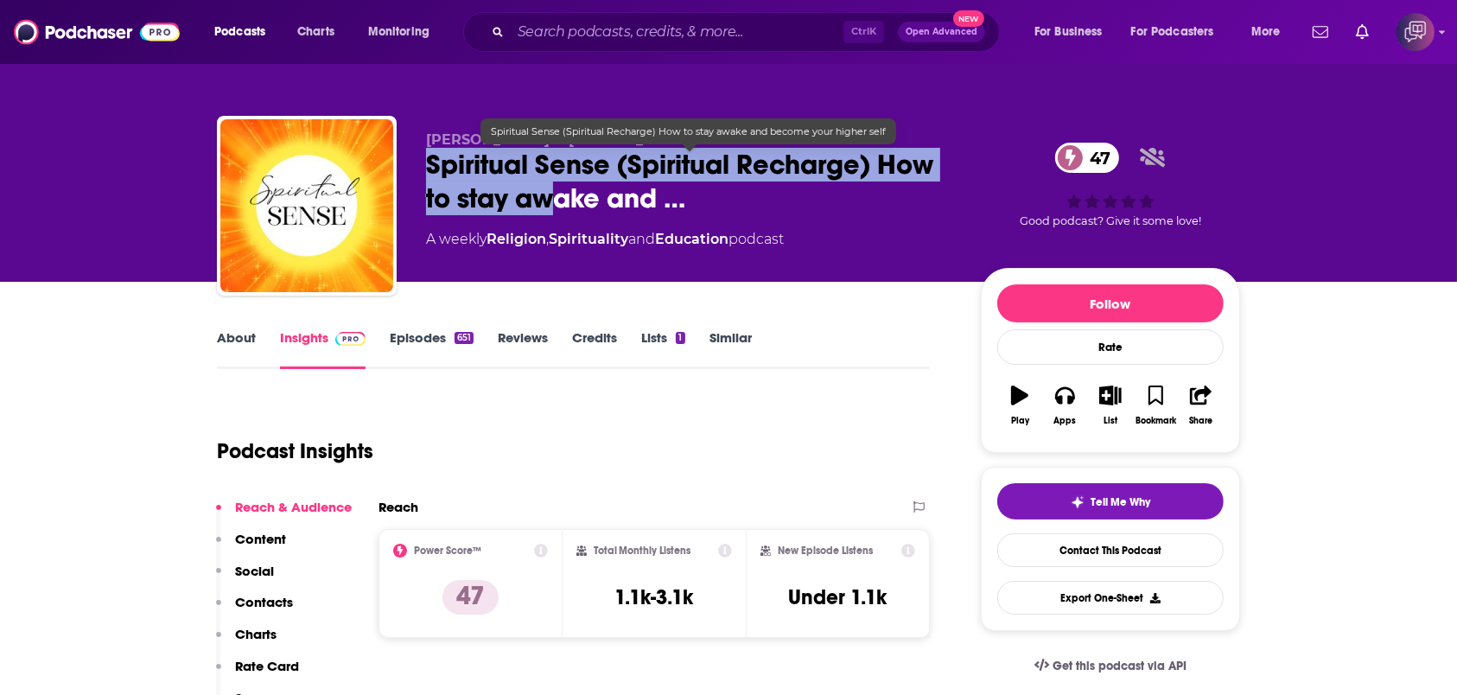
drag, startPoint x: 444, startPoint y: 177, endPoint x: 570, endPoint y: 200, distance: 127.3
click at [564, 200] on div "Michael Mackintosh & Shireen Chada Spiritual Sense (Spiritual Recharge) How to …" at bounding box center [728, 209] width 1023 height 187
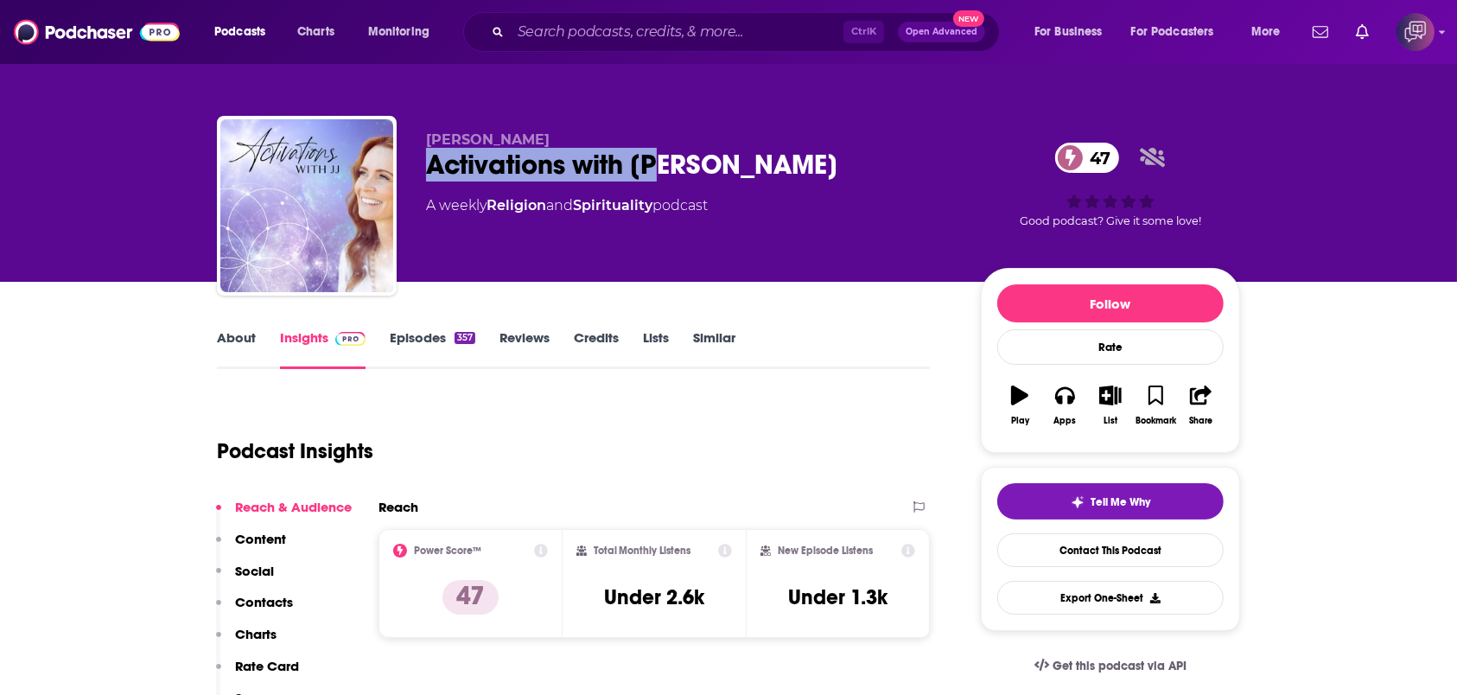
drag, startPoint x: 401, startPoint y: 169, endPoint x: 713, endPoint y: 169, distance: 312.0
click at [713, 169] on div "[PERSON_NAME] Activations with [PERSON_NAME] 47 A weekly Religion and Spiritual…" at bounding box center [728, 209] width 1023 height 187
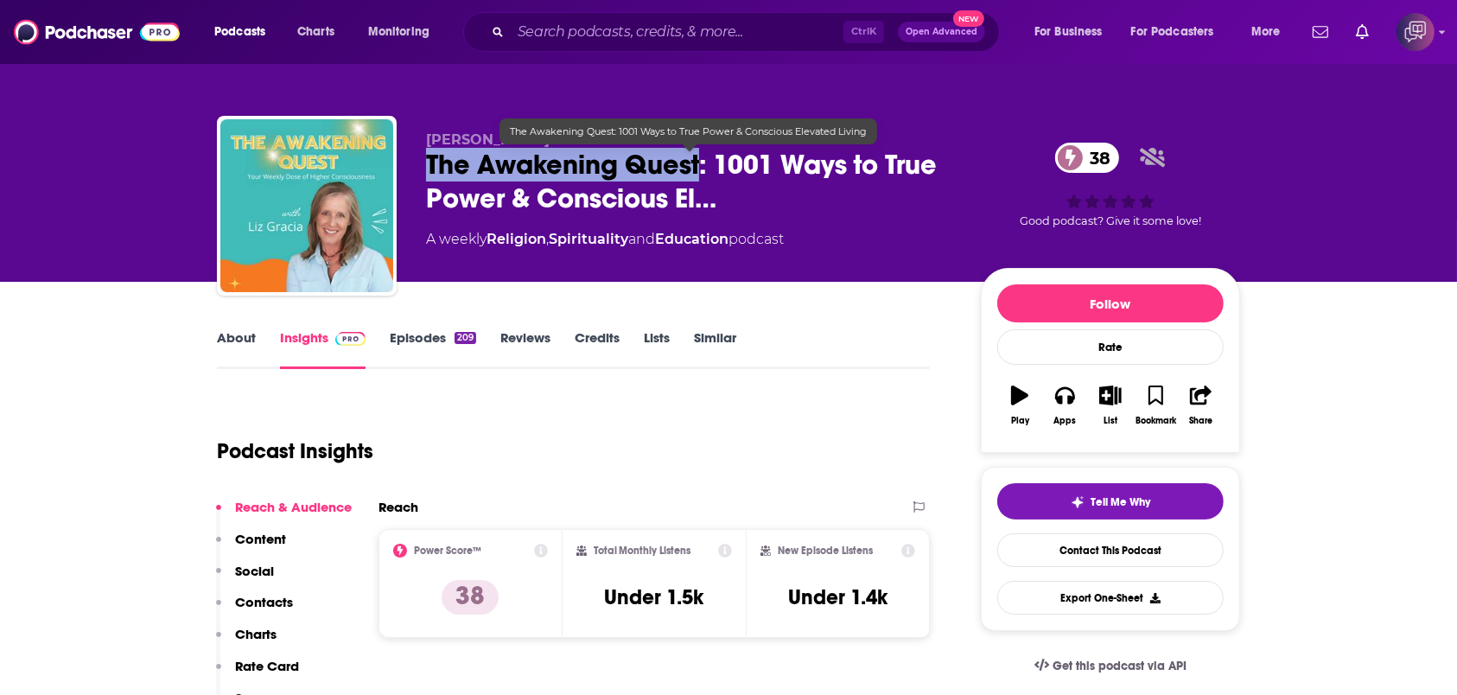
drag, startPoint x: 456, startPoint y: 165, endPoint x: 697, endPoint y: 174, distance: 240.4
click at [697, 174] on div "Liz Gracia The Awakening Quest: 1001 Ways to True Power & Conscious El… 38 A we…" at bounding box center [728, 209] width 1023 height 187
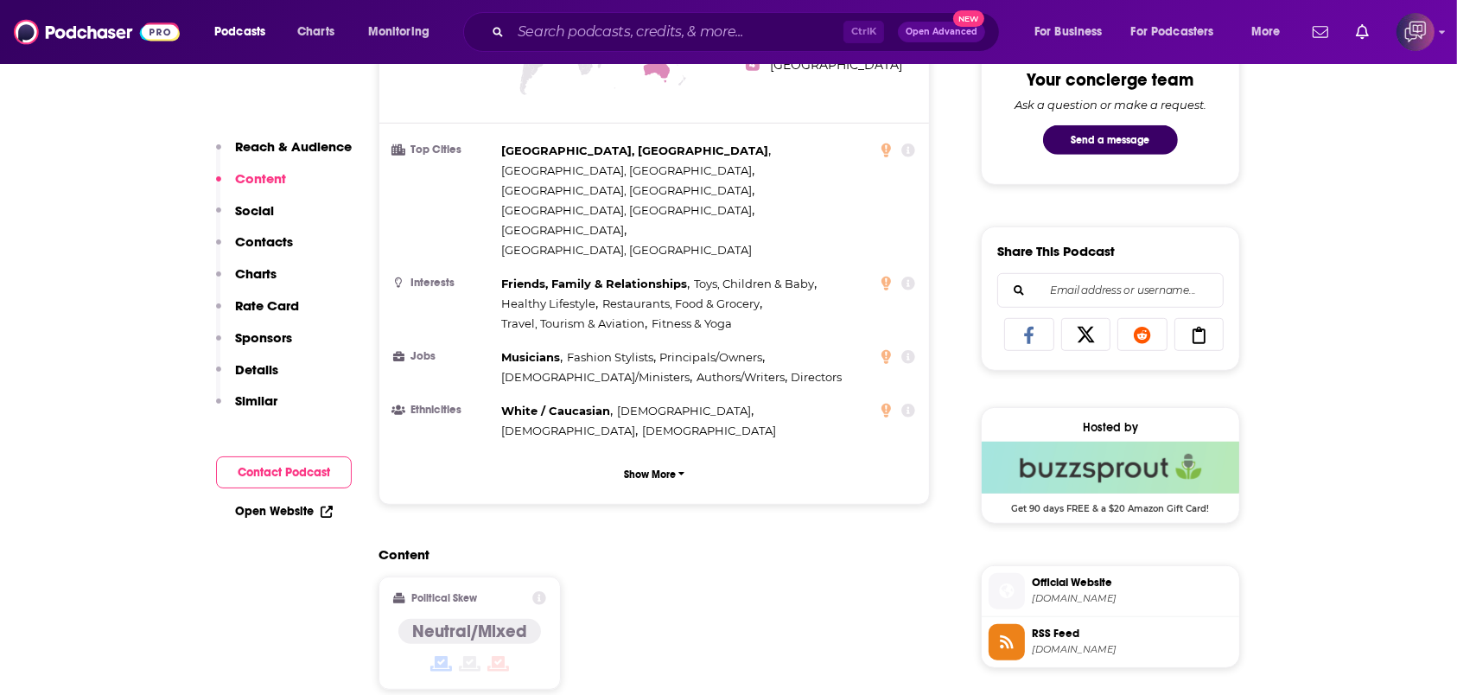
scroll to position [1498, 0]
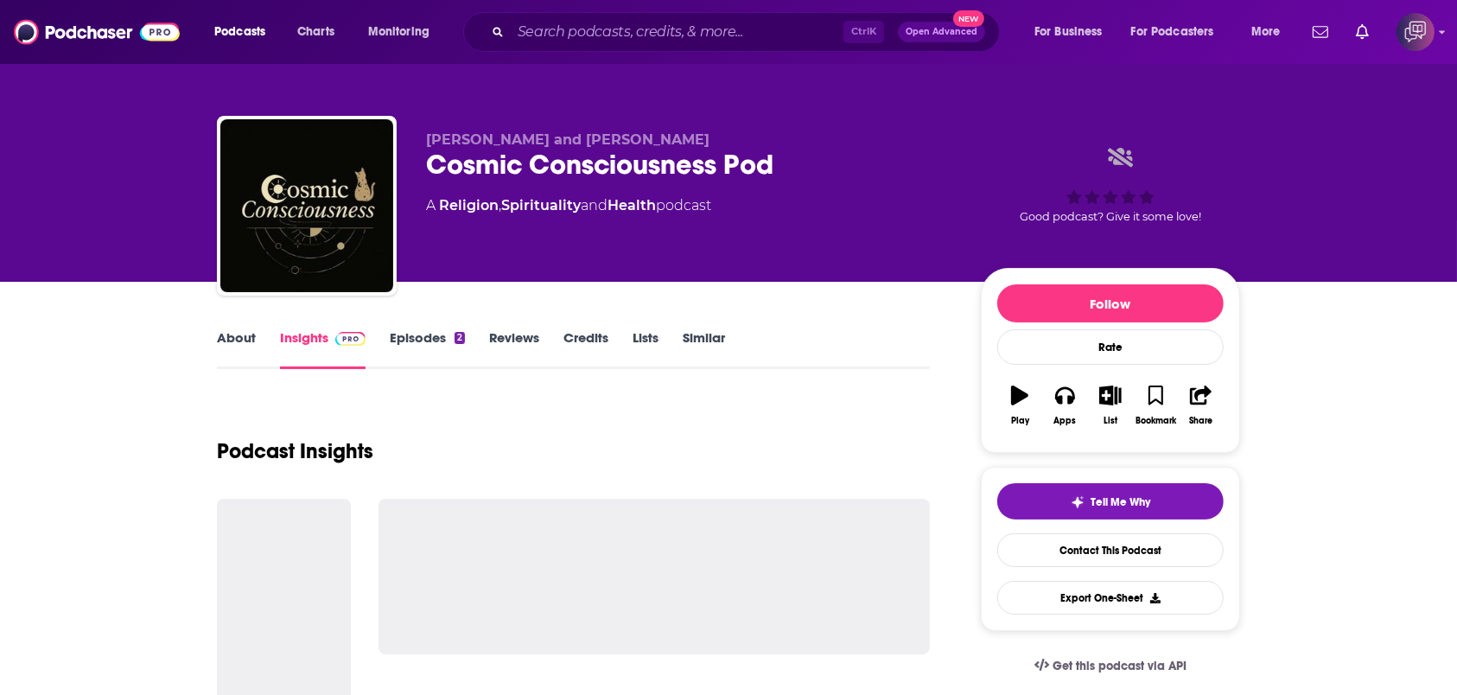
drag, startPoint x: 768, startPoint y: 150, endPoint x: 779, endPoint y: 118, distance: 34.7
click at [829, 148] on div "[PERSON_NAME] and [PERSON_NAME] Cosmic Consciousness Pod A Religion , Spiritual…" at bounding box center [728, 209] width 1023 height 187
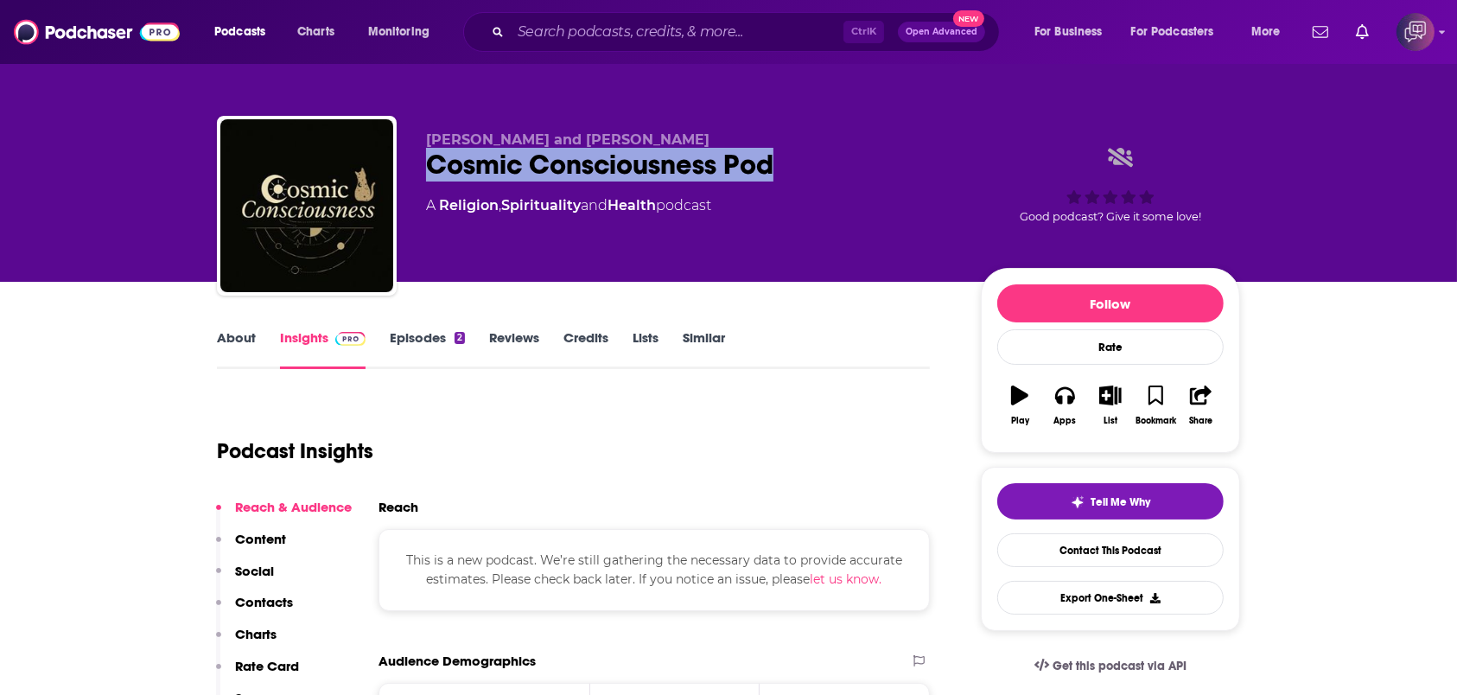
drag, startPoint x: 793, startPoint y: 167, endPoint x: 419, endPoint y: 179, distance: 374.4
click at [419, 179] on div "[PERSON_NAME] and [PERSON_NAME] Cosmic Consciousness Pod A Religion , Spiritual…" at bounding box center [728, 209] width 1023 height 187
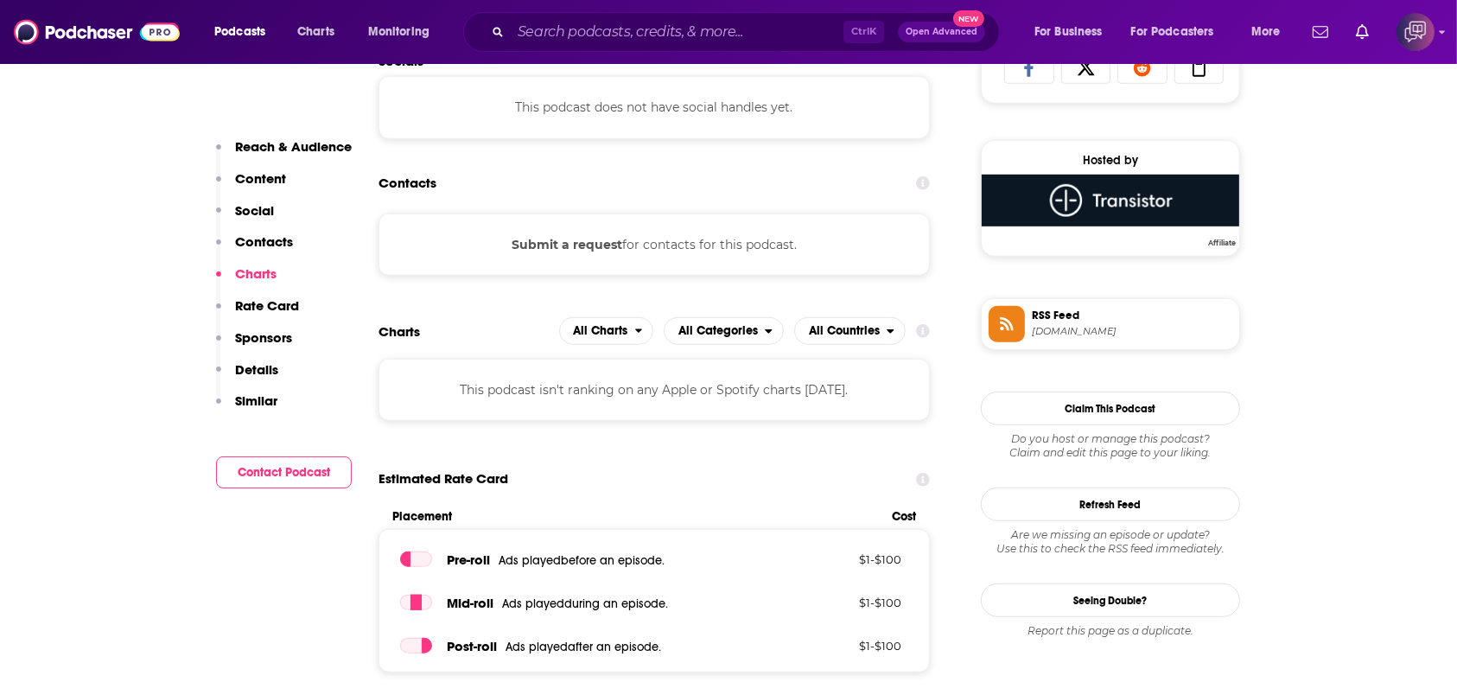
scroll to position [1152, 0]
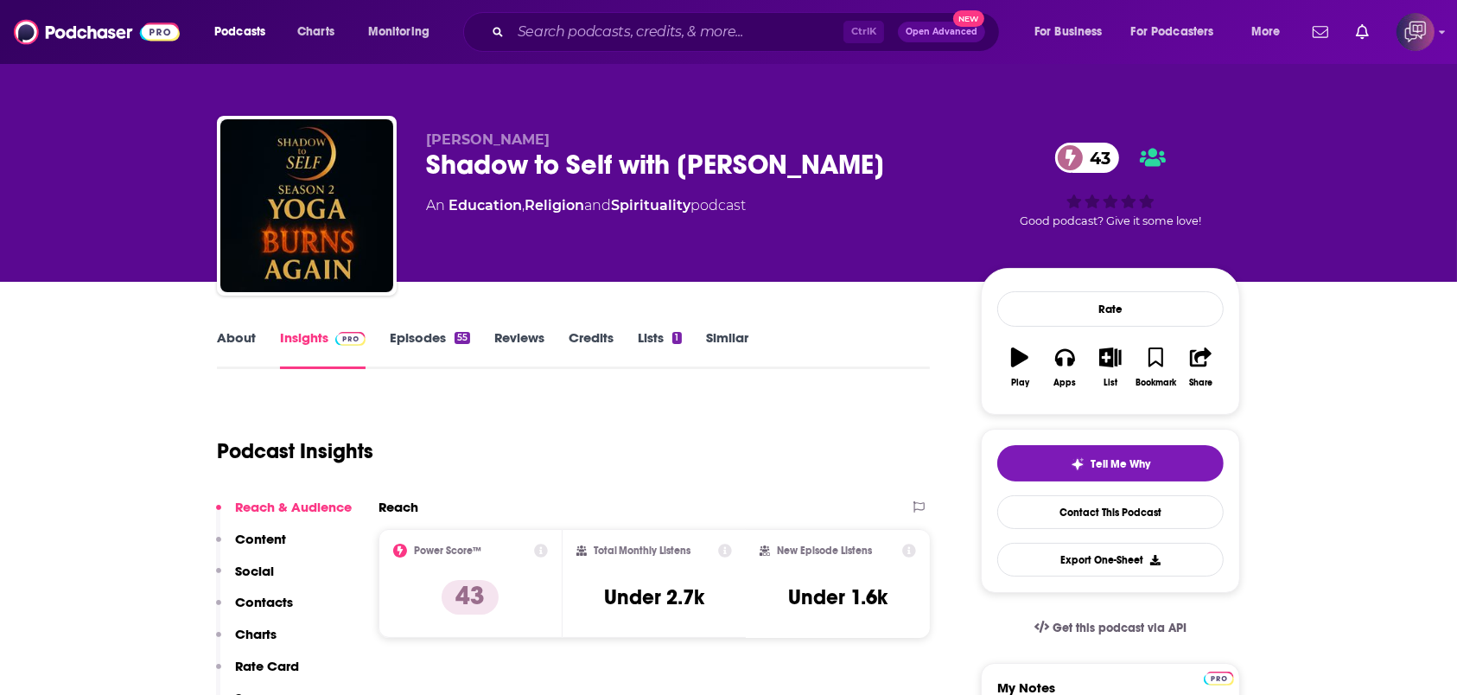
drag, startPoint x: 415, startPoint y: 162, endPoint x: 901, endPoint y: 162, distance: 485.7
click at [901, 162] on div "[PERSON_NAME] Shadow to Self with [PERSON_NAME] 43 An Education , Religion and …" at bounding box center [728, 209] width 1023 height 187
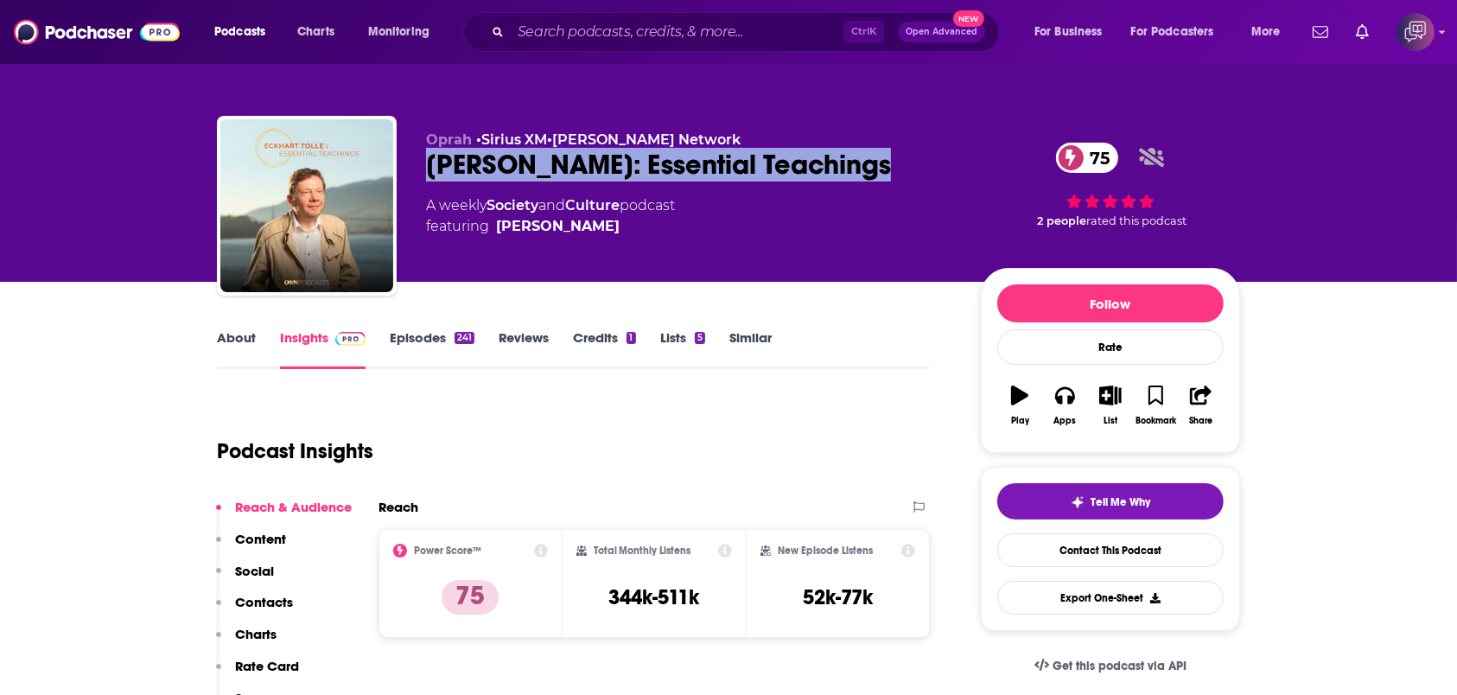
drag, startPoint x: 420, startPoint y: 172, endPoint x: 882, endPoint y: 181, distance: 462.5
click at [882, 181] on div "Oprah • Sirius XM • Oprah Winfrey Network Eckhart Tolle: Essential Teachings 75…" at bounding box center [728, 209] width 1023 height 187
copy h2 "Eckhart Tolle: Essential Teachings"
click at [252, 347] on link "About" at bounding box center [236, 349] width 39 height 40
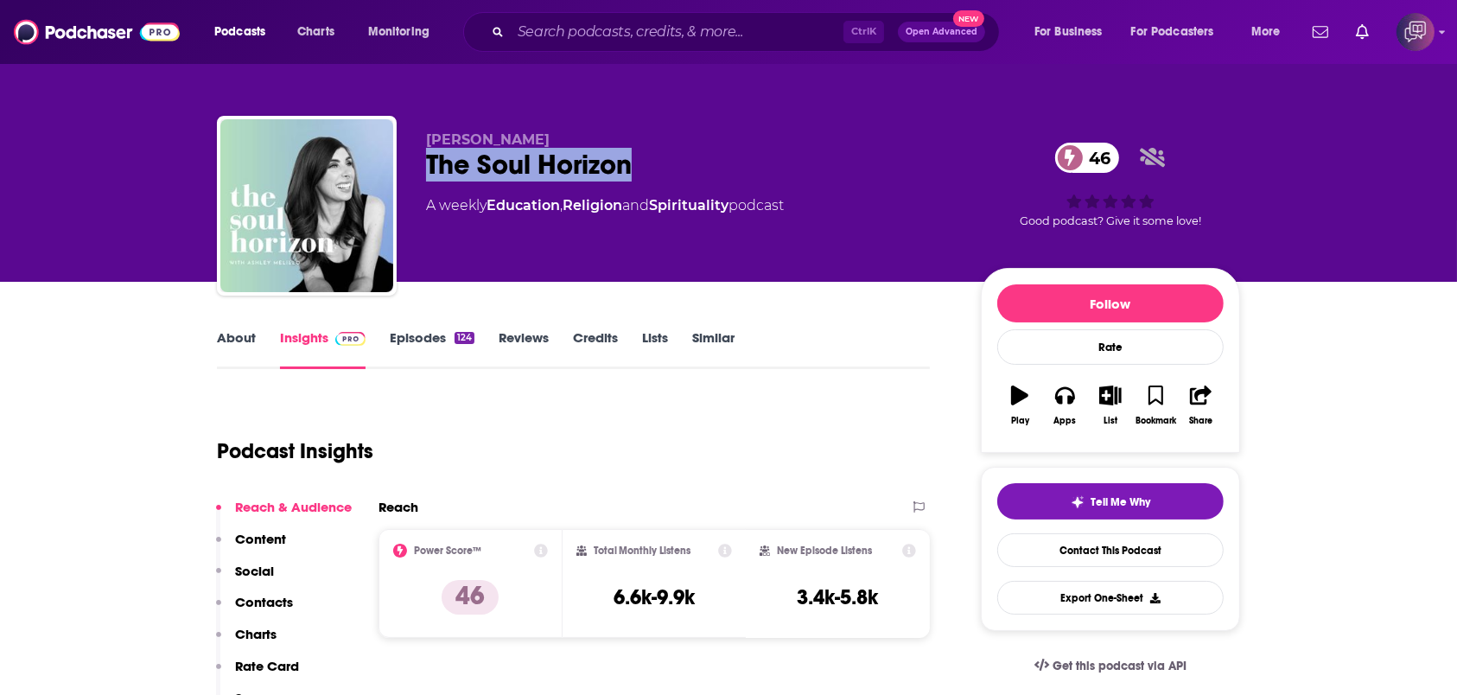
drag, startPoint x: 653, startPoint y: 152, endPoint x: 717, endPoint y: 151, distance: 64.0
click at [717, 151] on div "[PERSON_NAME] The Soul Horizon 46 A weekly Education , Religion and Spiritualit…" at bounding box center [728, 209] width 1023 height 187
copy h2 "The Soul Horizon"
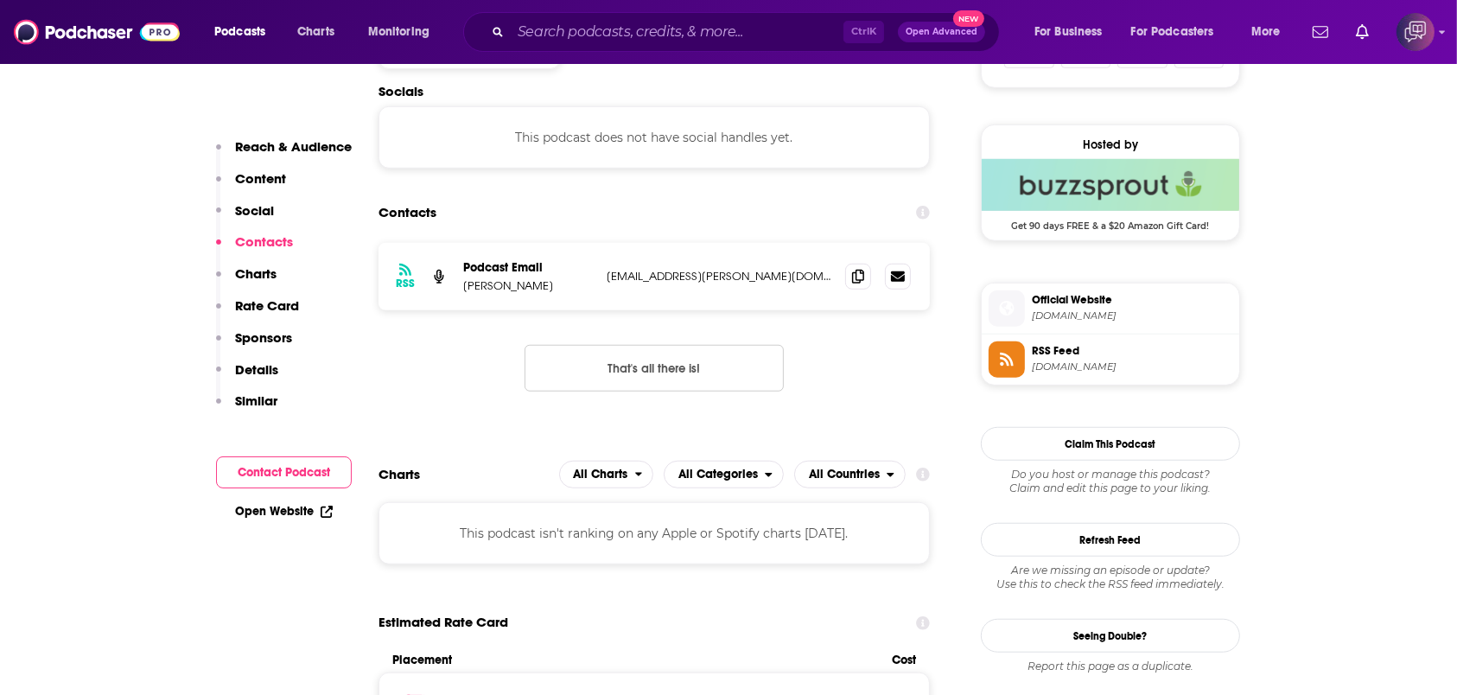
scroll to position [1267, 0]
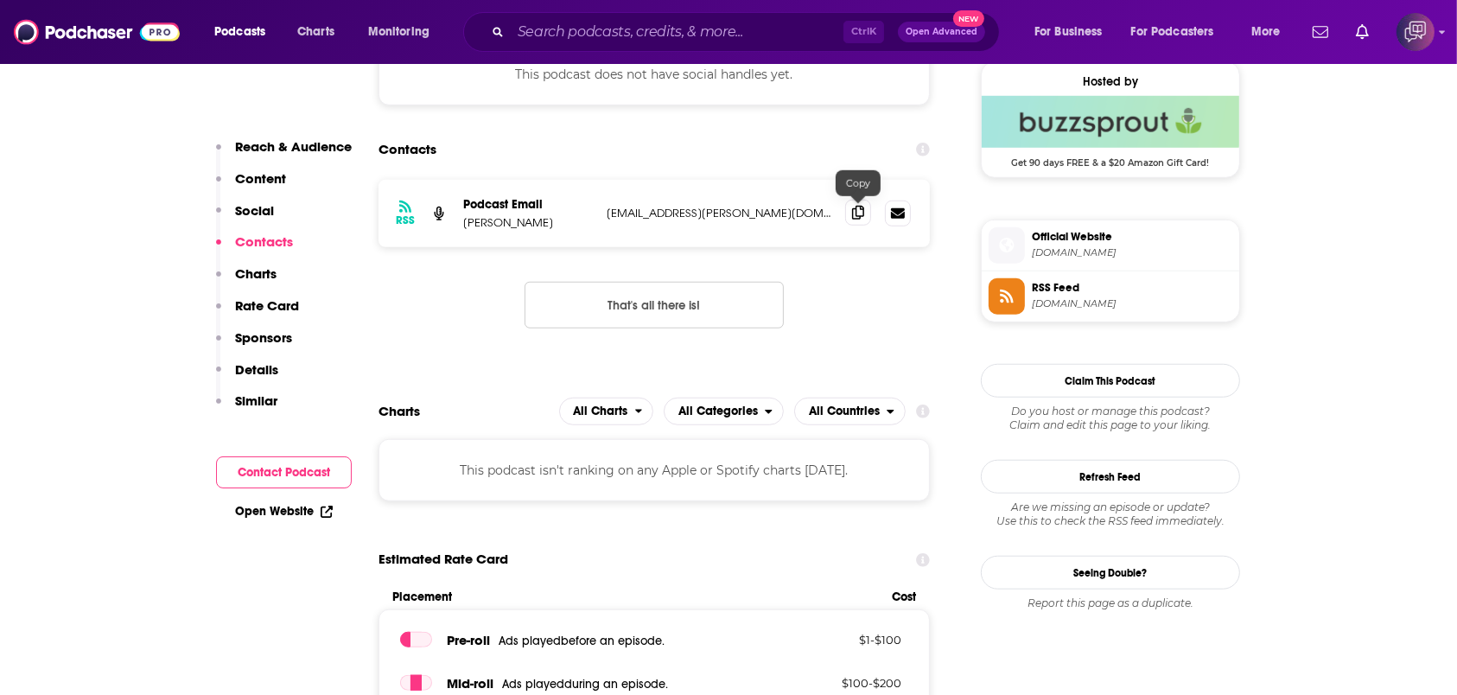
click at [855, 216] on icon at bounding box center [858, 213] width 12 height 14
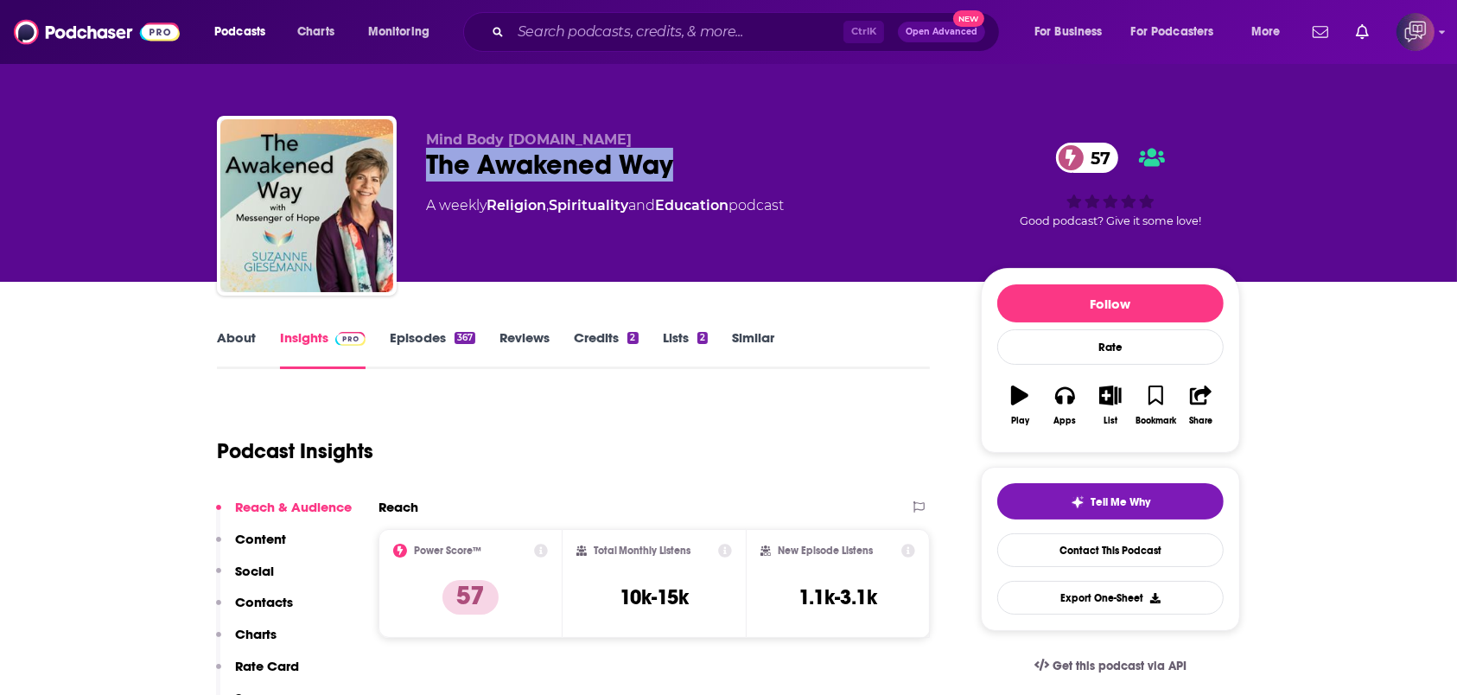
drag, startPoint x: 421, startPoint y: 172, endPoint x: 811, endPoint y: 167, distance: 389.8
click at [811, 167] on div "Mind Body [DOMAIN_NAME] The Awakened Way 57 A weekly Religion , Spirituality an…" at bounding box center [728, 209] width 1023 height 187
copy h2 "The Awakened Way"
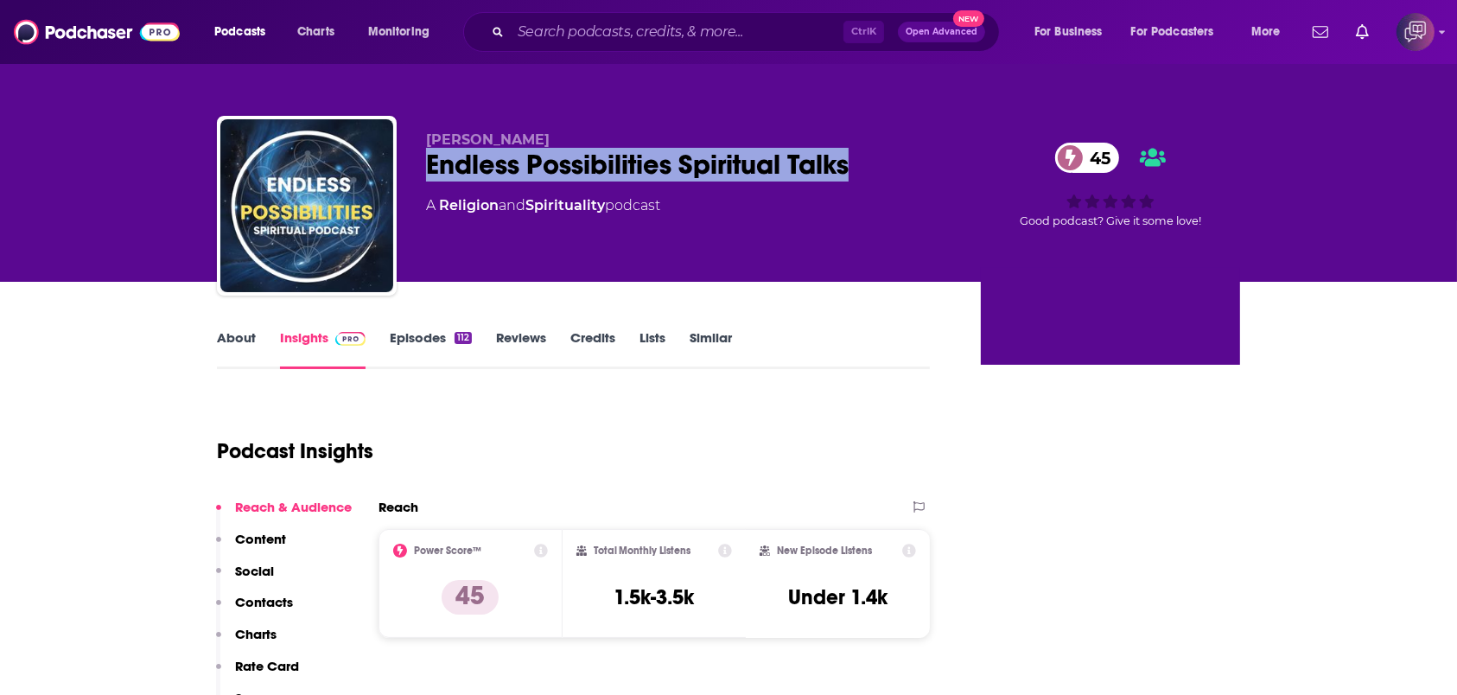
drag, startPoint x: 894, startPoint y: 153, endPoint x: 870, endPoint y: 3, distance: 151.3
click at [895, 154] on div "Endless Possibilities Spiritual Talks 45" at bounding box center [689, 165] width 527 height 34
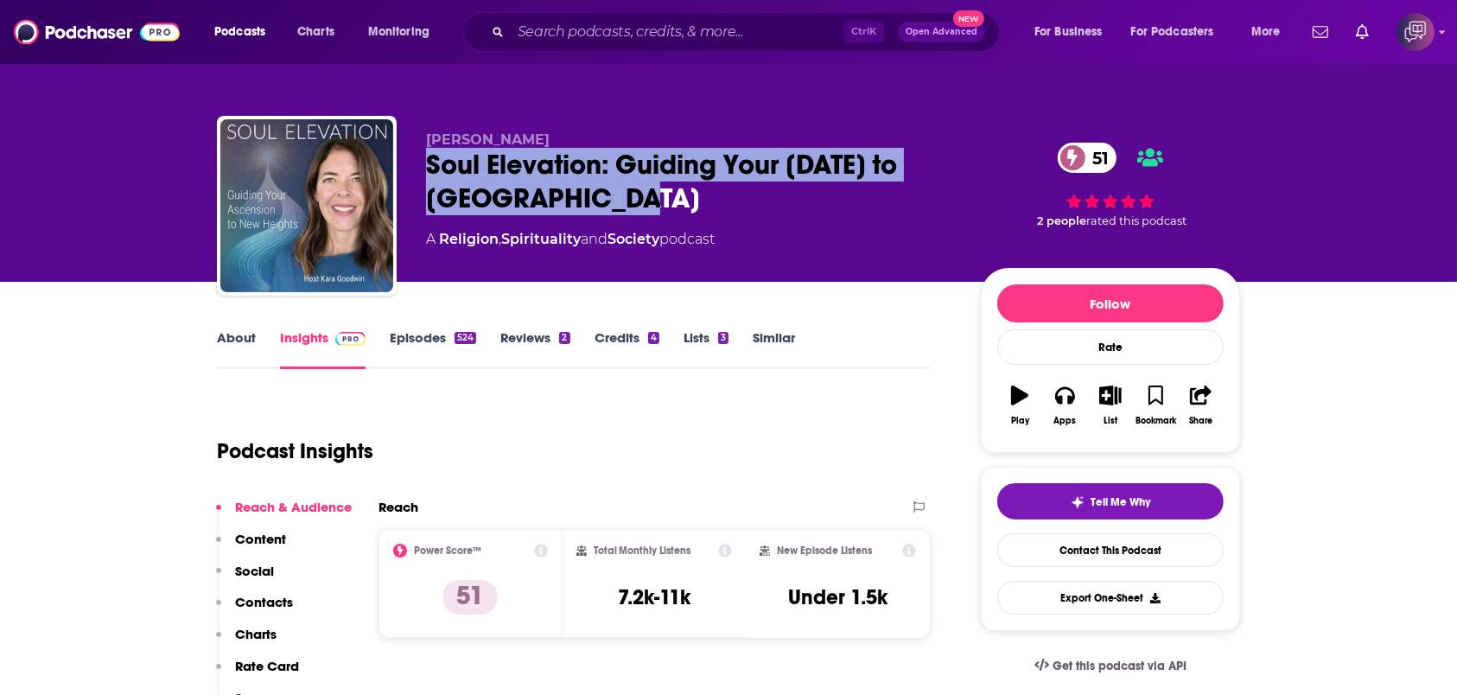
drag, startPoint x: 422, startPoint y: 163, endPoint x: 650, endPoint y: 189, distance: 229.6
click at [650, 189] on div "[PERSON_NAME] Soul Elevation: Guiding Your [DATE] to [GEOGRAPHIC_DATA] 51 A Rel…" at bounding box center [728, 209] width 1023 height 187
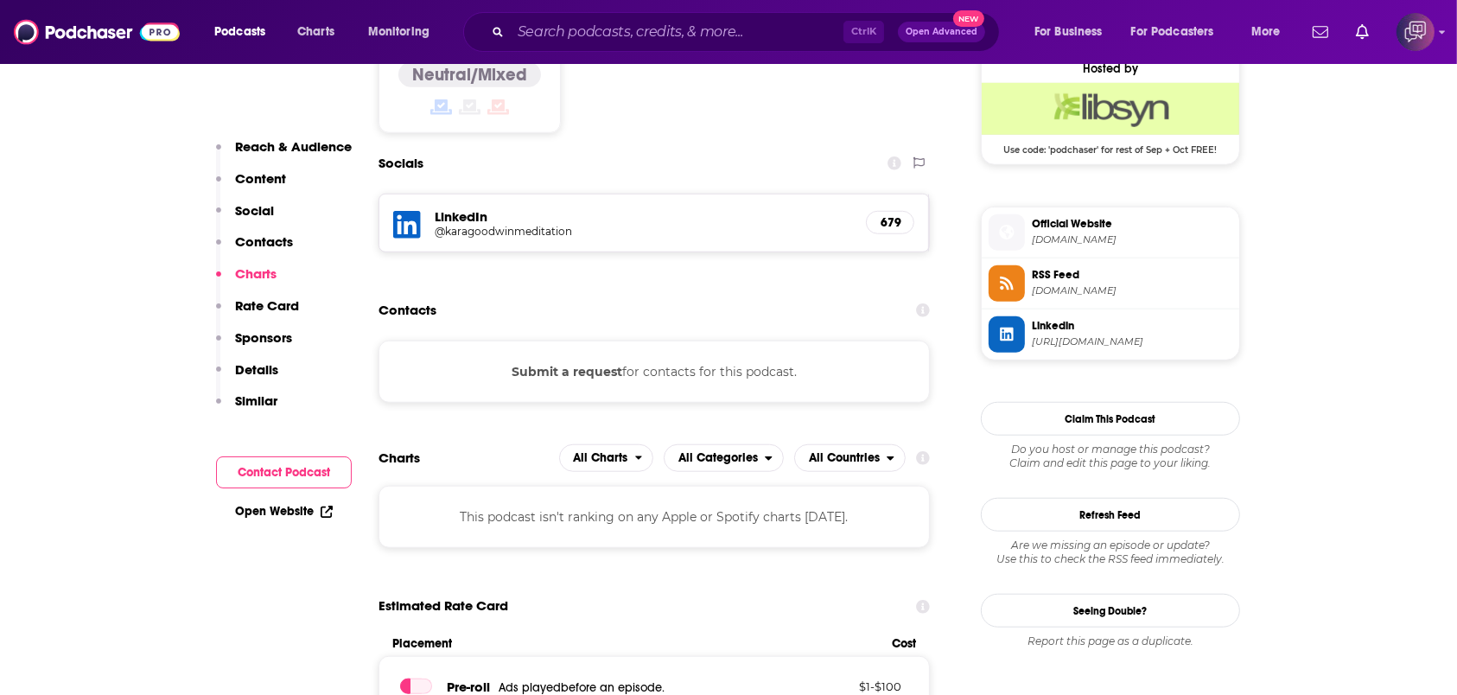
scroll to position [1383, 0]
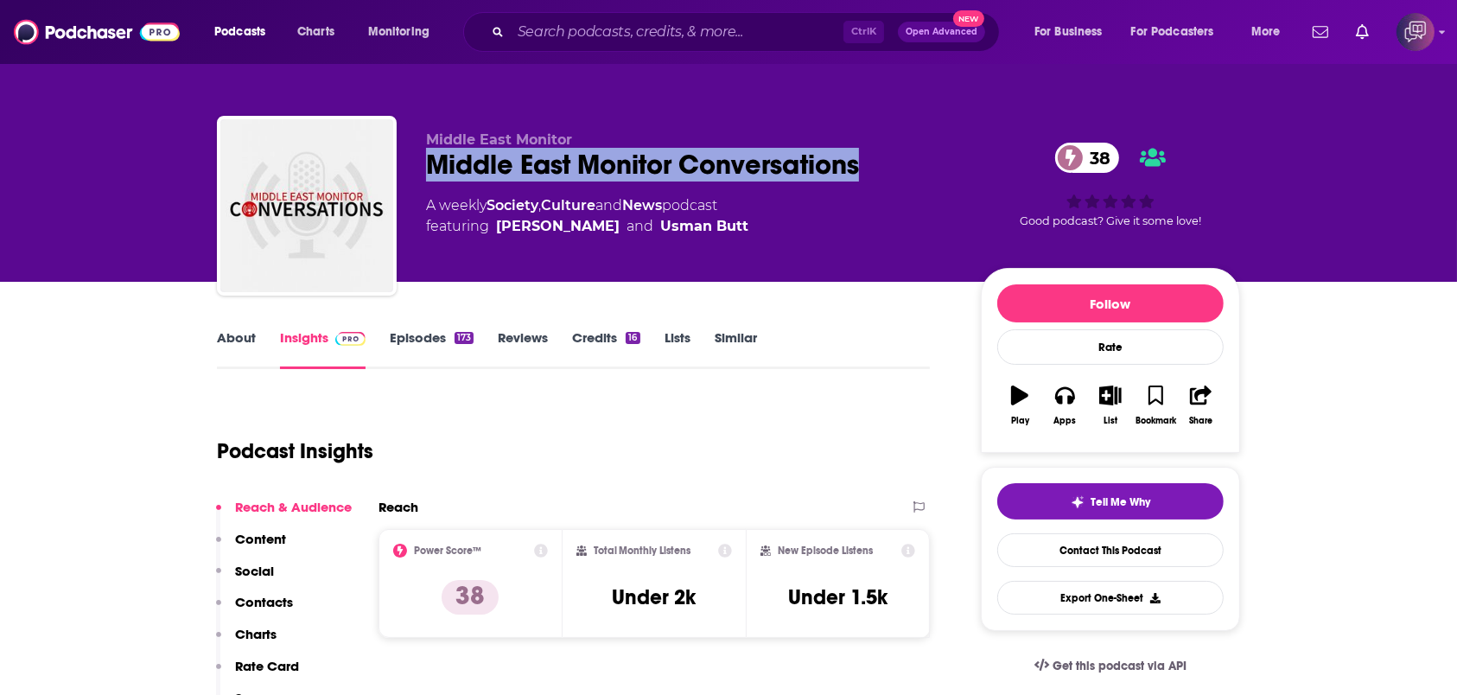
drag, startPoint x: 496, startPoint y: 167, endPoint x: 894, endPoint y: 154, distance: 397.8
click at [894, 154] on div "Middle East Monitor Middle East Monitor Conversations 38 A weekly Society , Cul…" at bounding box center [728, 209] width 1023 height 187
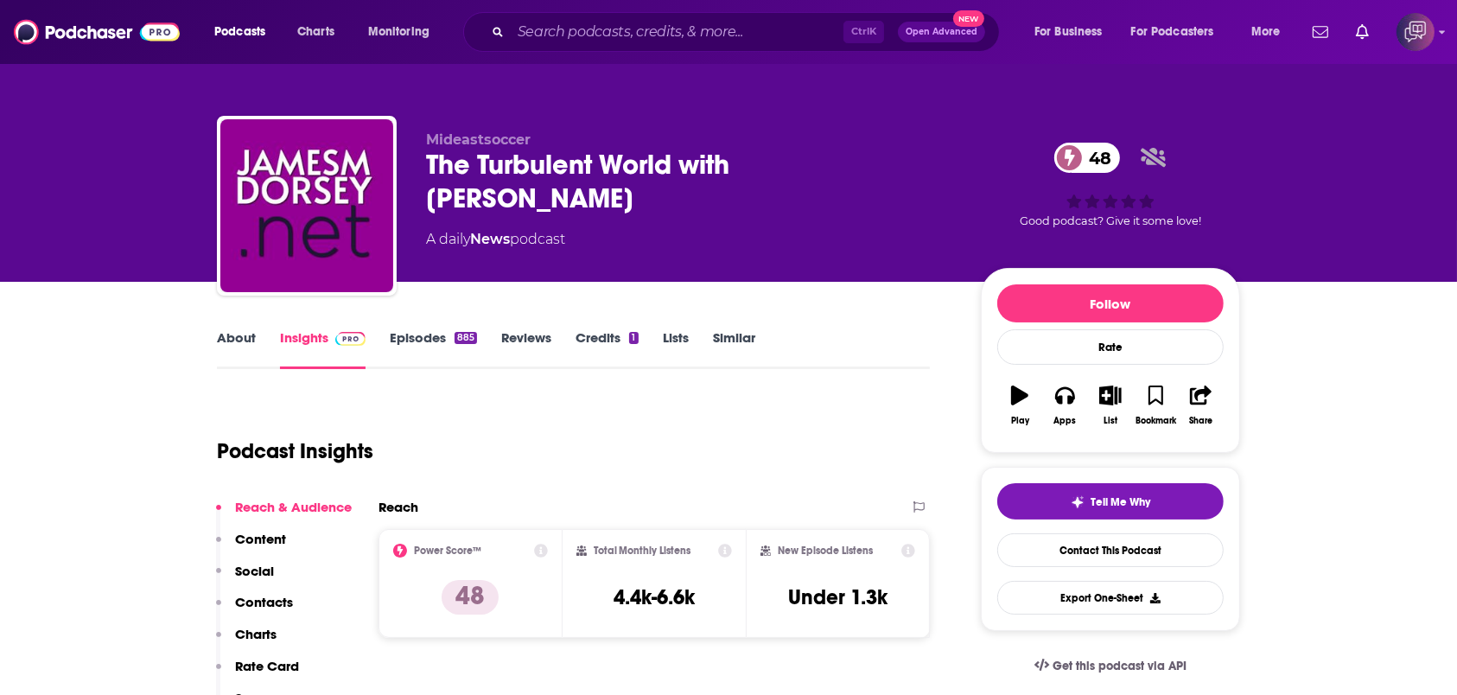
drag, startPoint x: 422, startPoint y: 160, endPoint x: 584, endPoint y: 184, distance: 164.3
click at [584, 184] on div "Mideastsoccer The Turbulent World with [PERSON_NAME] 48 A daily News podcast 48…" at bounding box center [728, 209] width 1023 height 187
copy h2 "The Turbulent World with [PERSON_NAME]"
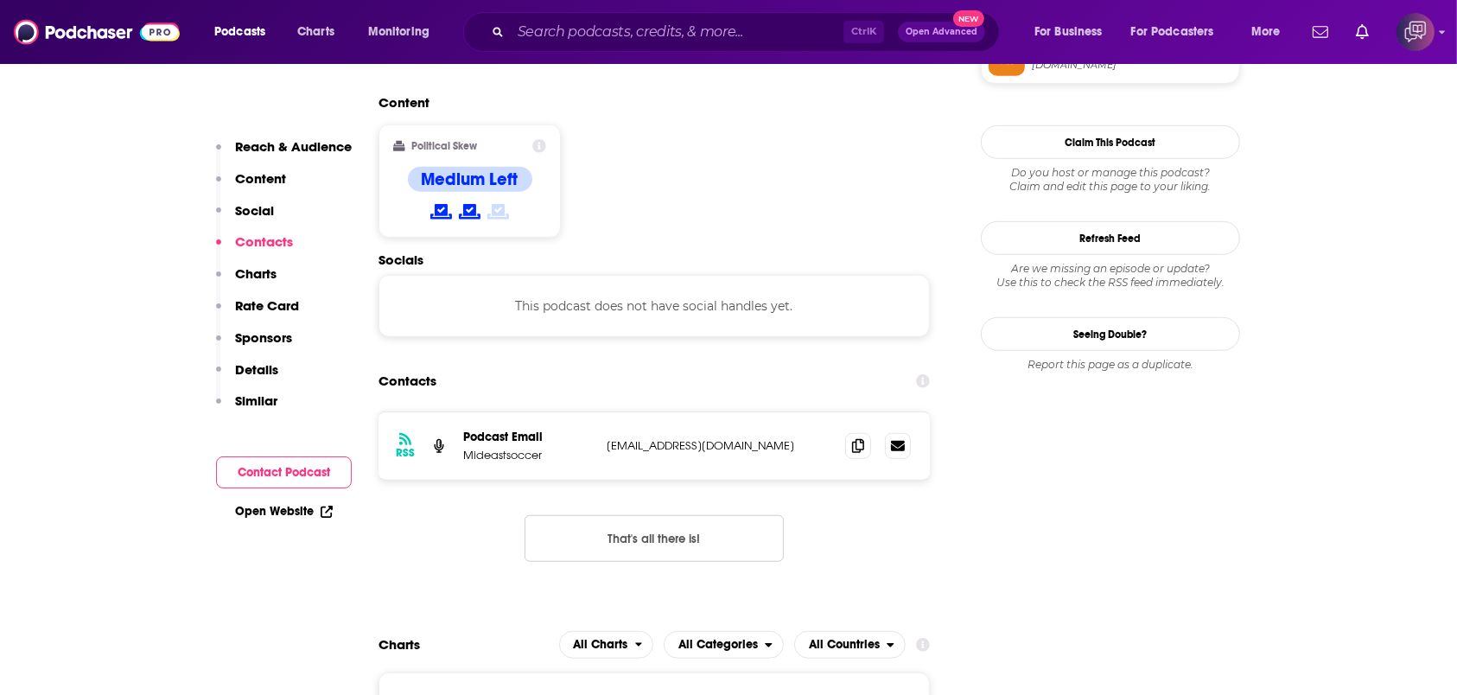
scroll to position [1383, 0]
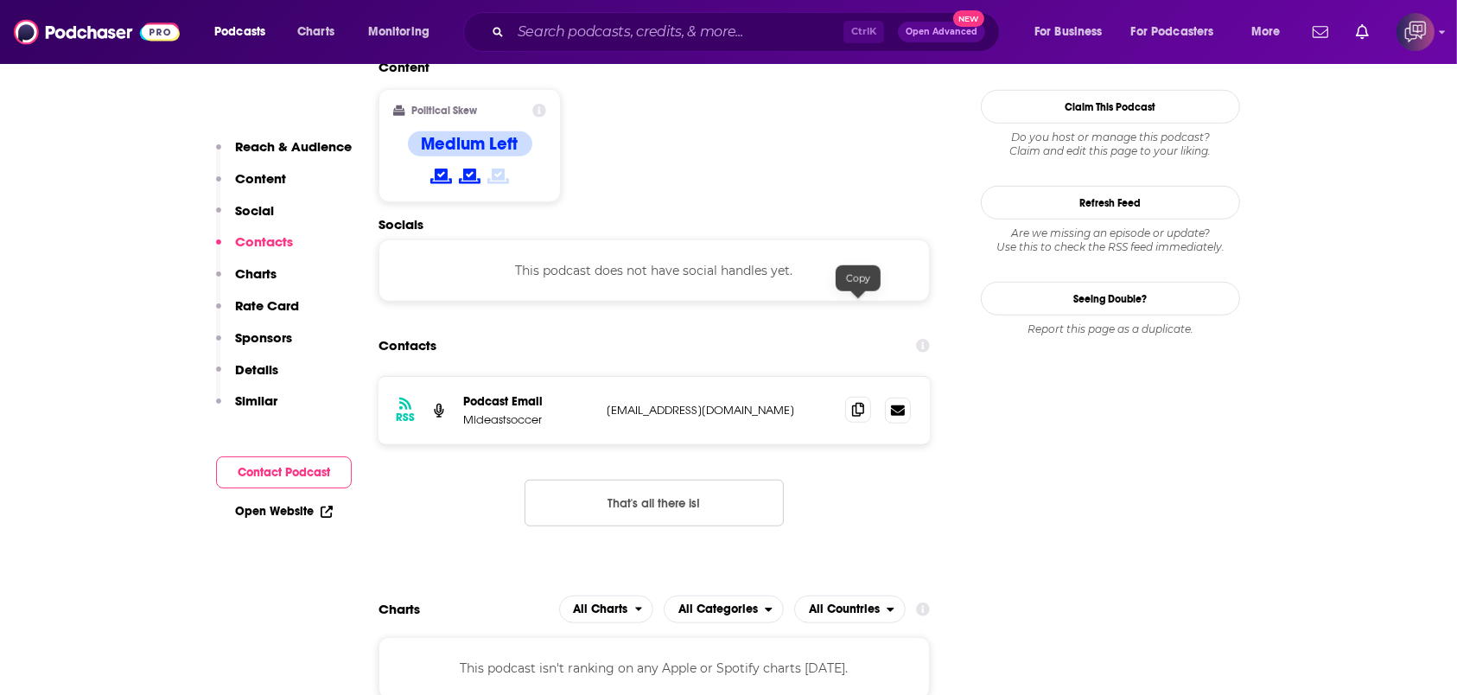
click at [850, 397] on span at bounding box center [858, 410] width 26 height 26
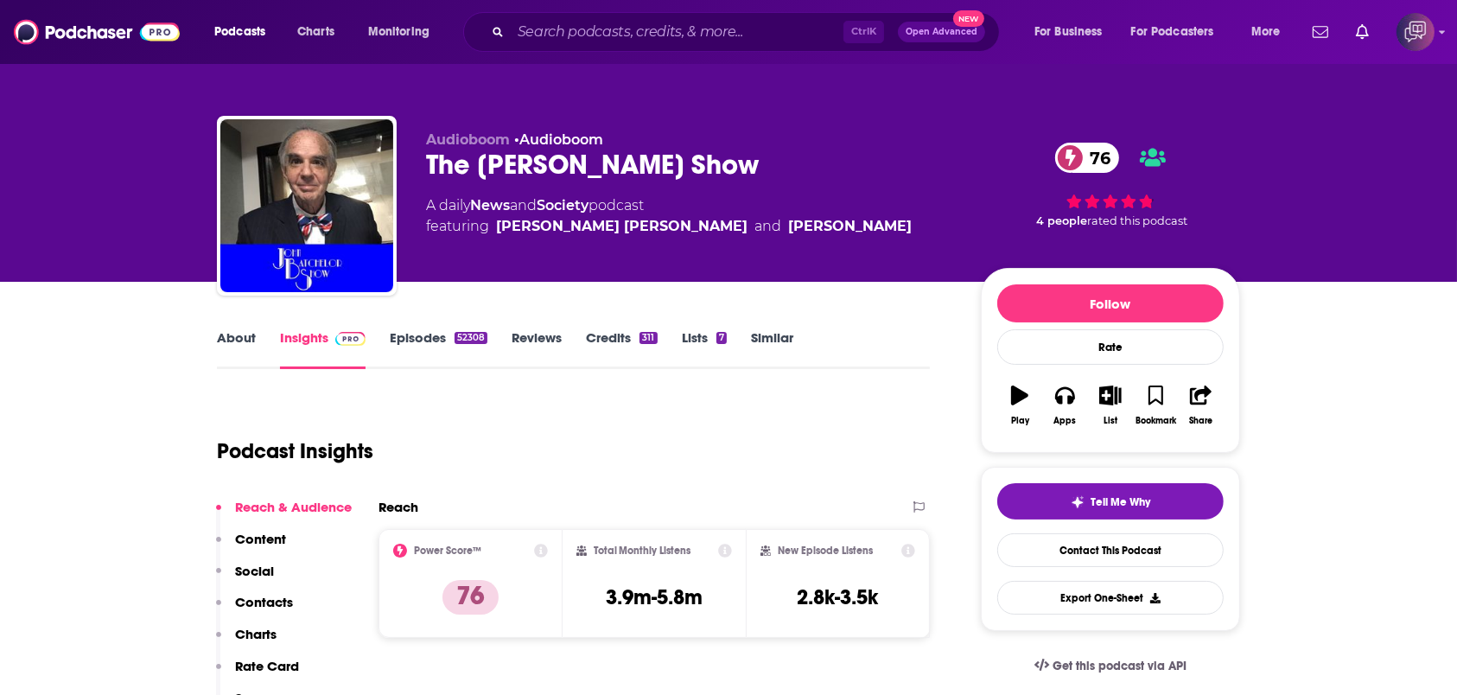
drag, startPoint x: 525, startPoint y: 156, endPoint x: 801, endPoint y: 162, distance: 276.7
click at [801, 162] on div "Audioboom • Audioboom The John Batchelor Show 76 A daily News and Society podca…" at bounding box center [728, 209] width 1023 height 187
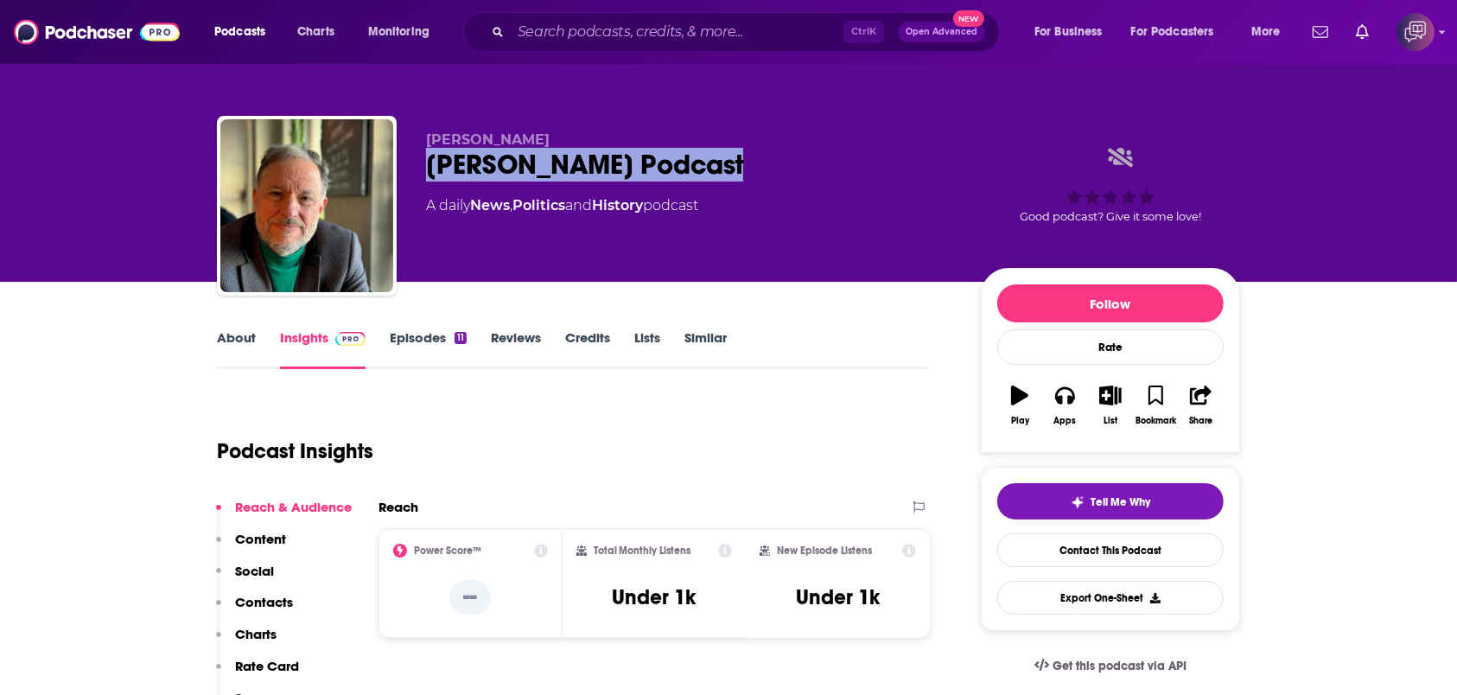
drag, startPoint x: 662, startPoint y: 156, endPoint x: 426, endPoint y: 165, distance: 236.1
click at [426, 165] on div "Stephen Zunes Podcast" at bounding box center [689, 165] width 527 height 34
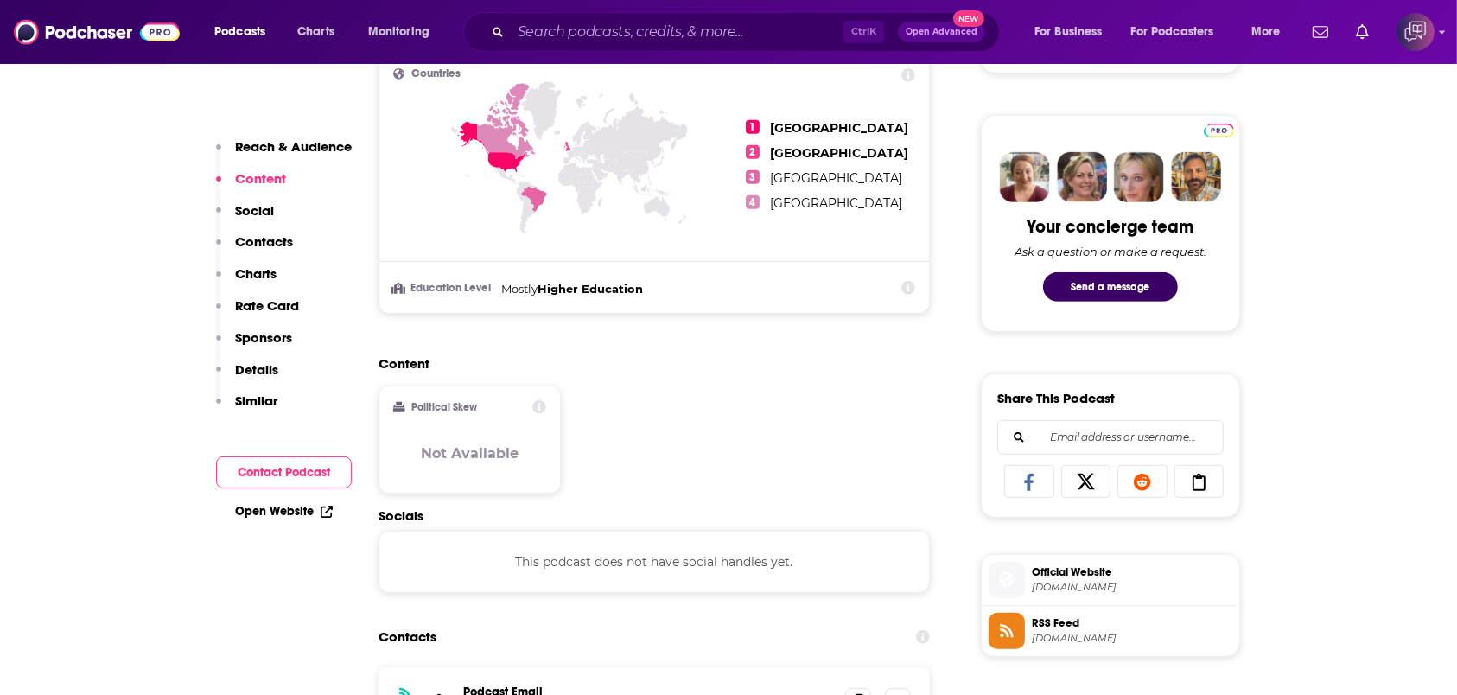
scroll to position [921, 0]
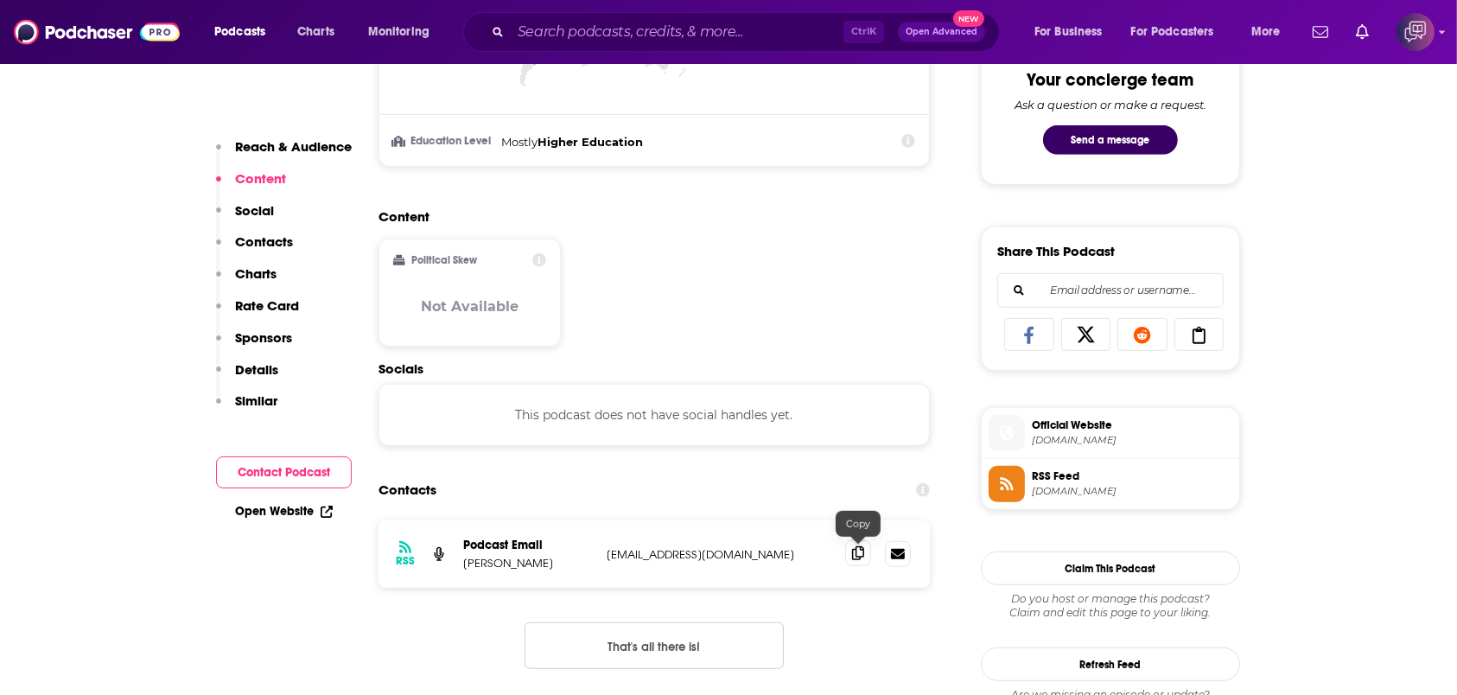
click at [857, 554] on icon at bounding box center [858, 553] width 12 height 14
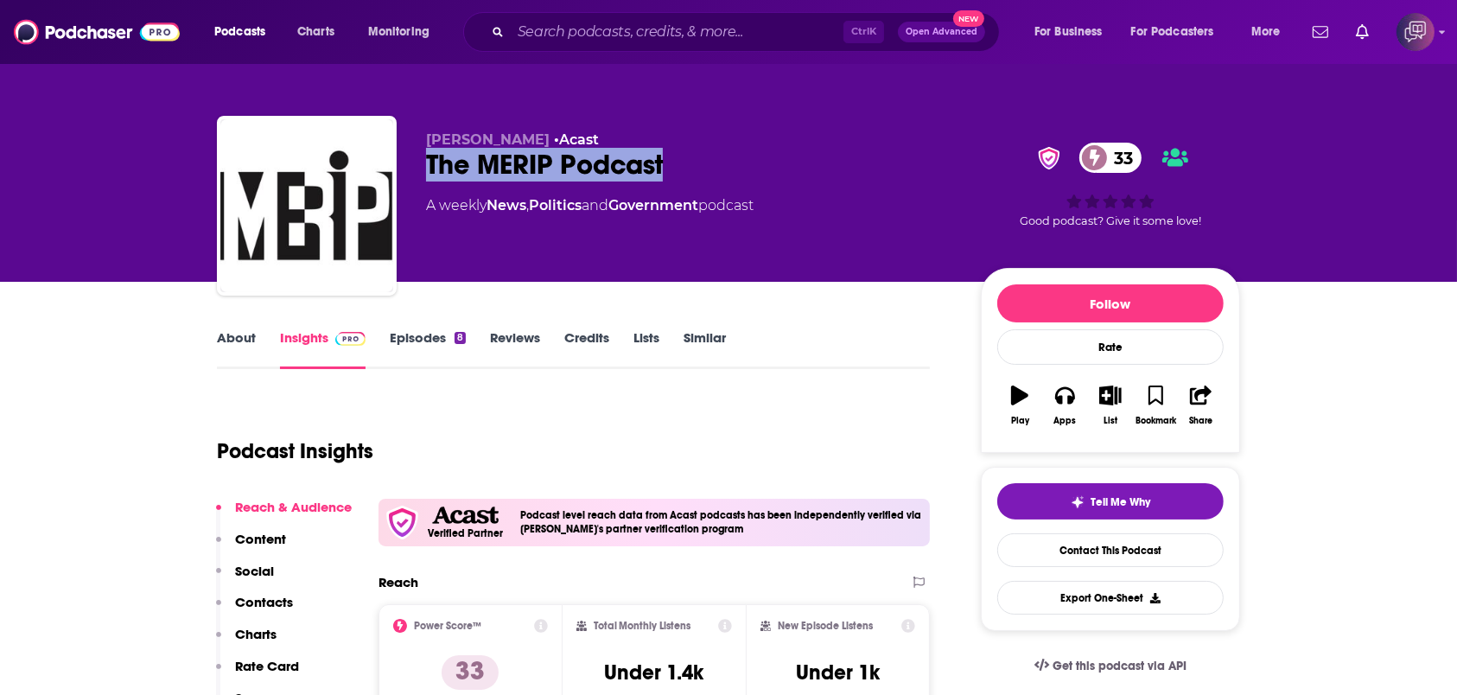
drag, startPoint x: 411, startPoint y: 171, endPoint x: 695, endPoint y: 160, distance: 283.7
click at [695, 160] on div "[PERSON_NAME] • Acast The MERIP Podcast 33 A weekly News , Politics and Governm…" at bounding box center [728, 209] width 1023 height 187
copy h2 "The MERIP Podcast"
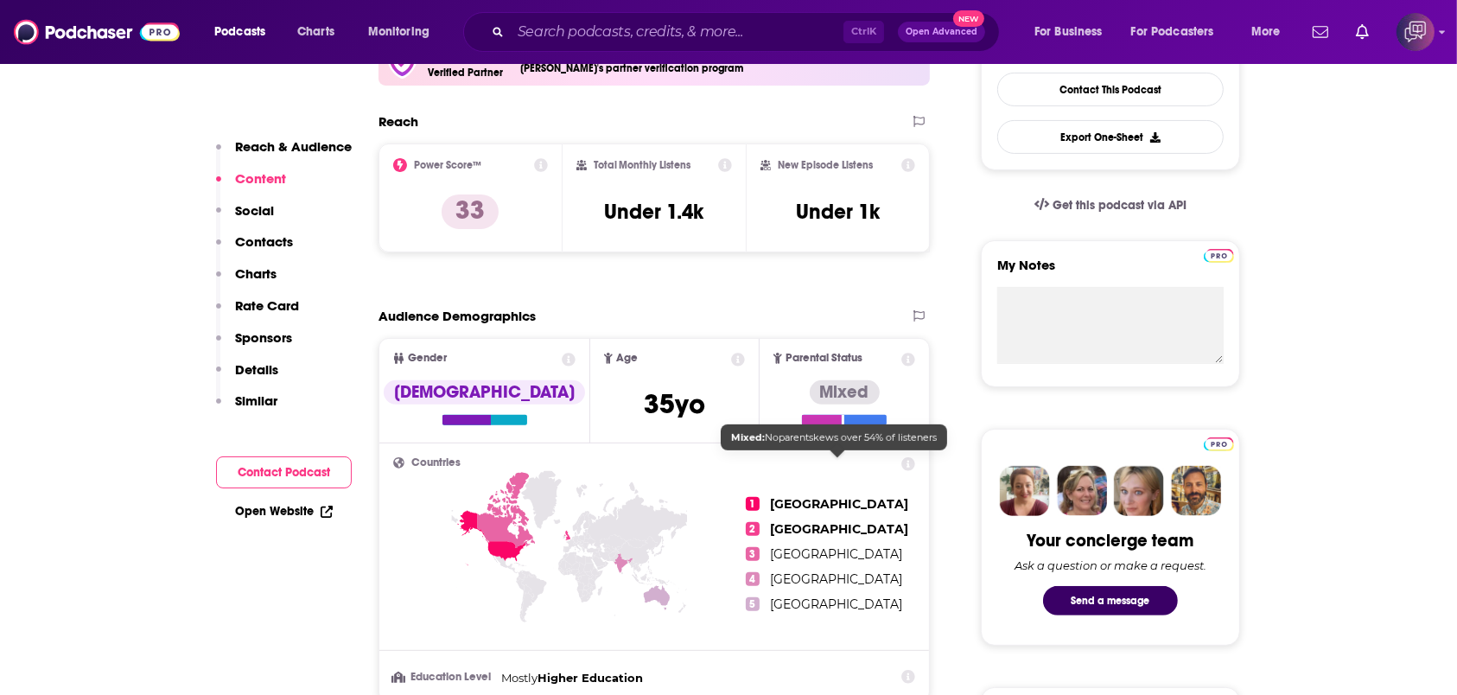
scroll to position [1037, 0]
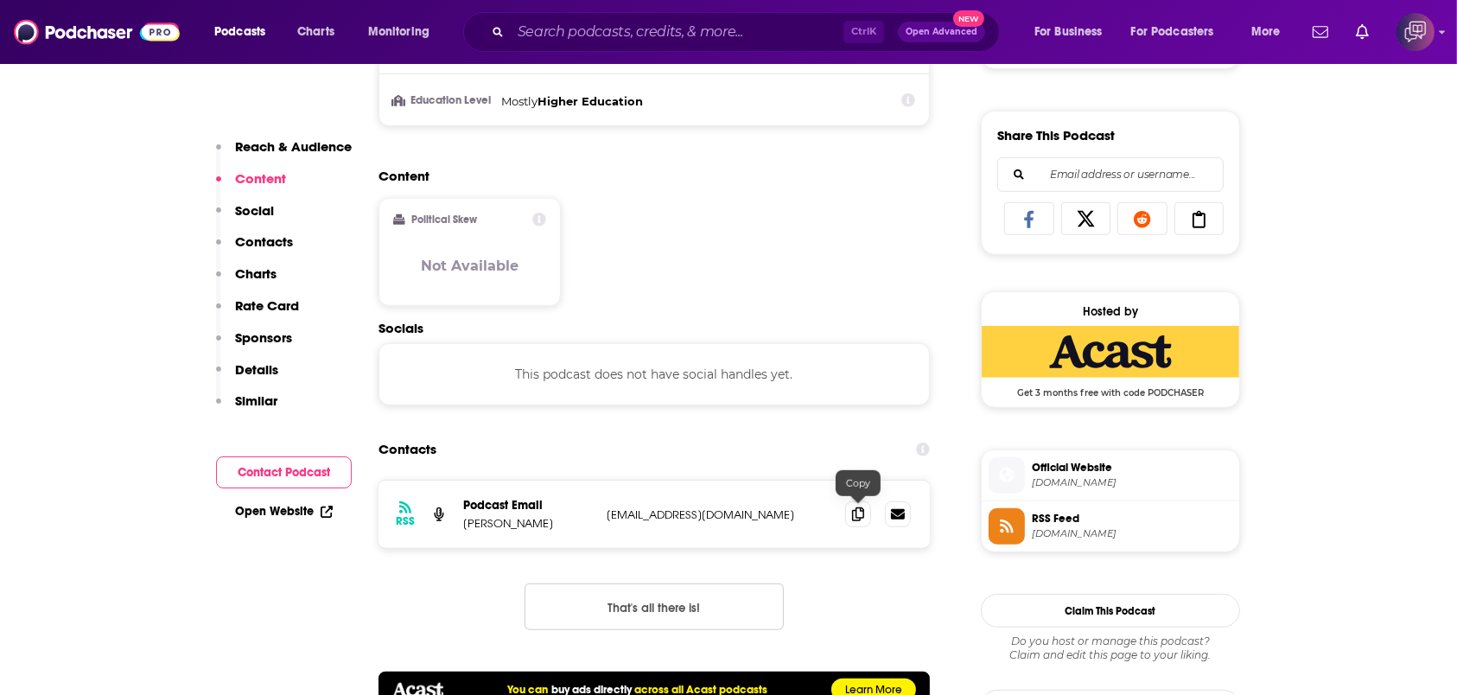
drag, startPoint x: 859, startPoint y: 519, endPoint x: 823, endPoint y: 237, distance: 284.1
click at [859, 519] on span at bounding box center [858, 514] width 26 height 26
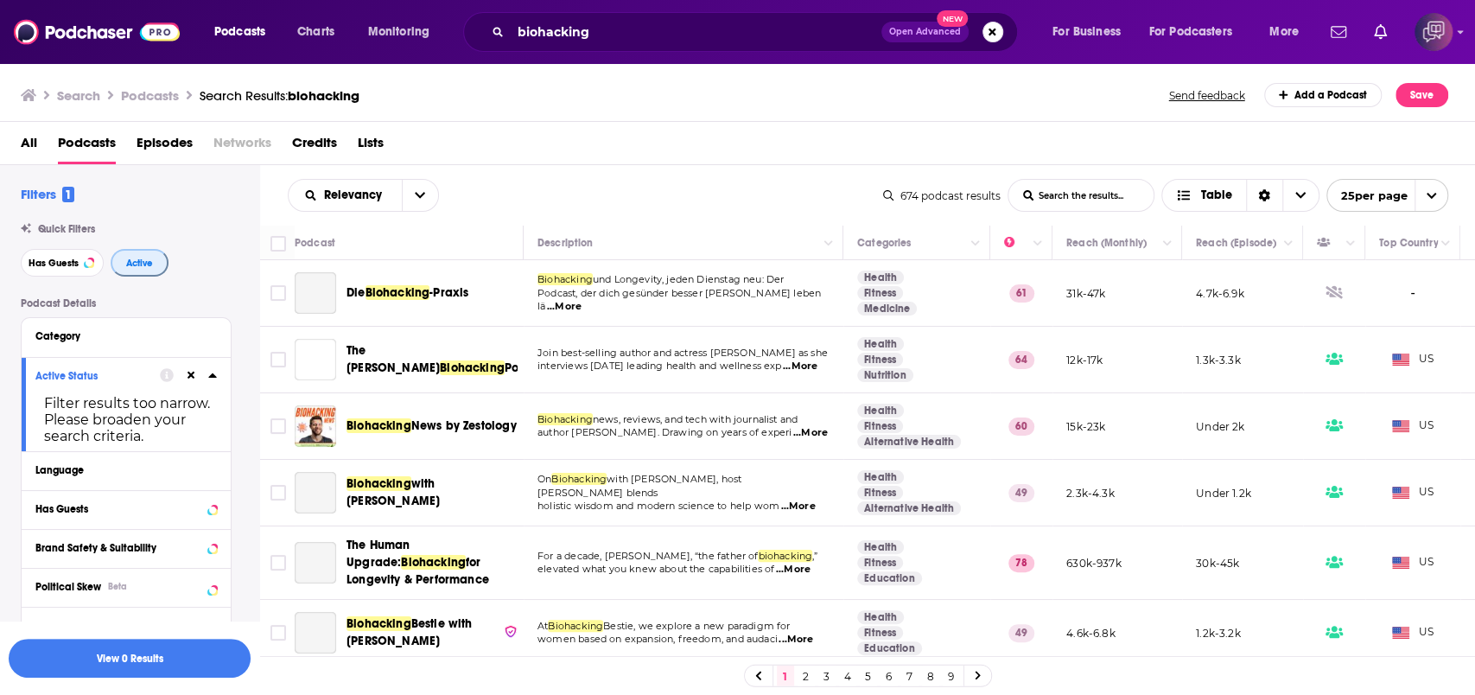
click at [144, 271] on button "Active" at bounding box center [140, 263] width 58 height 28
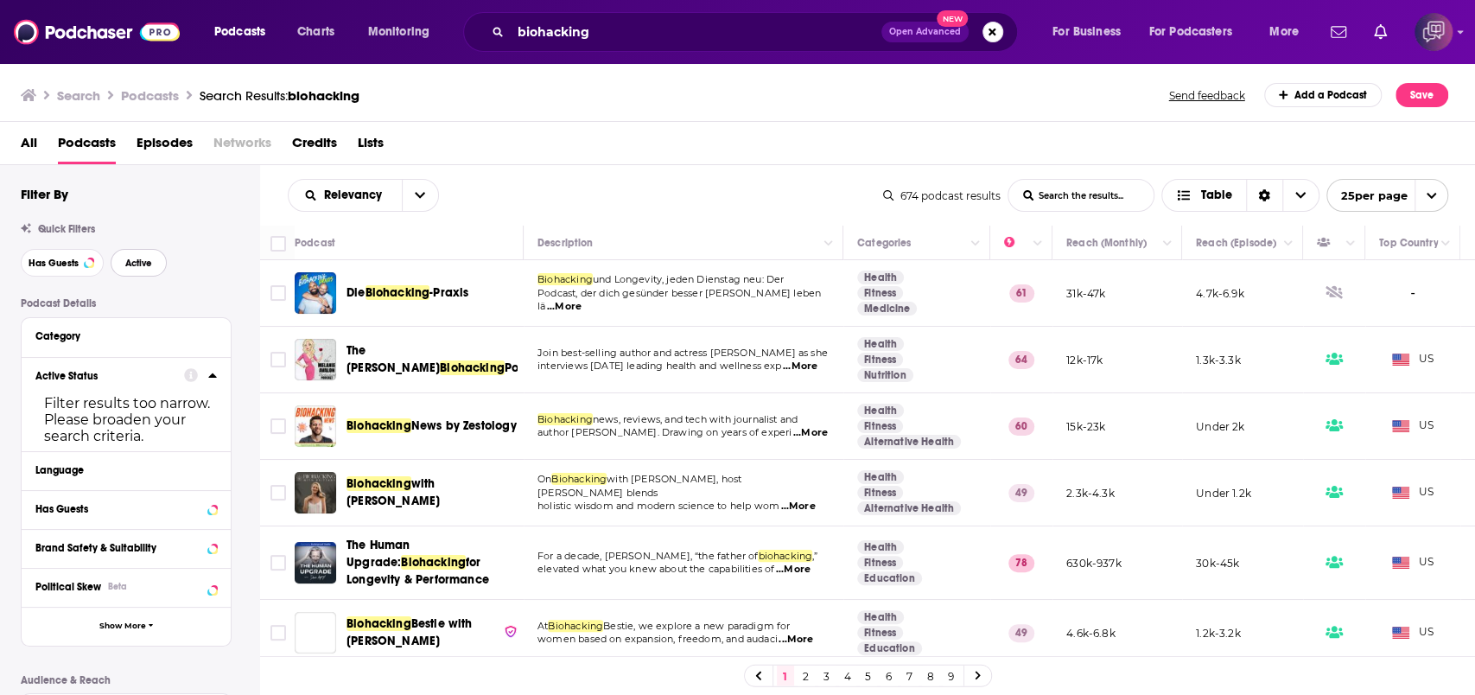
click at [142, 268] on span "Active" at bounding box center [138, 263] width 27 height 10
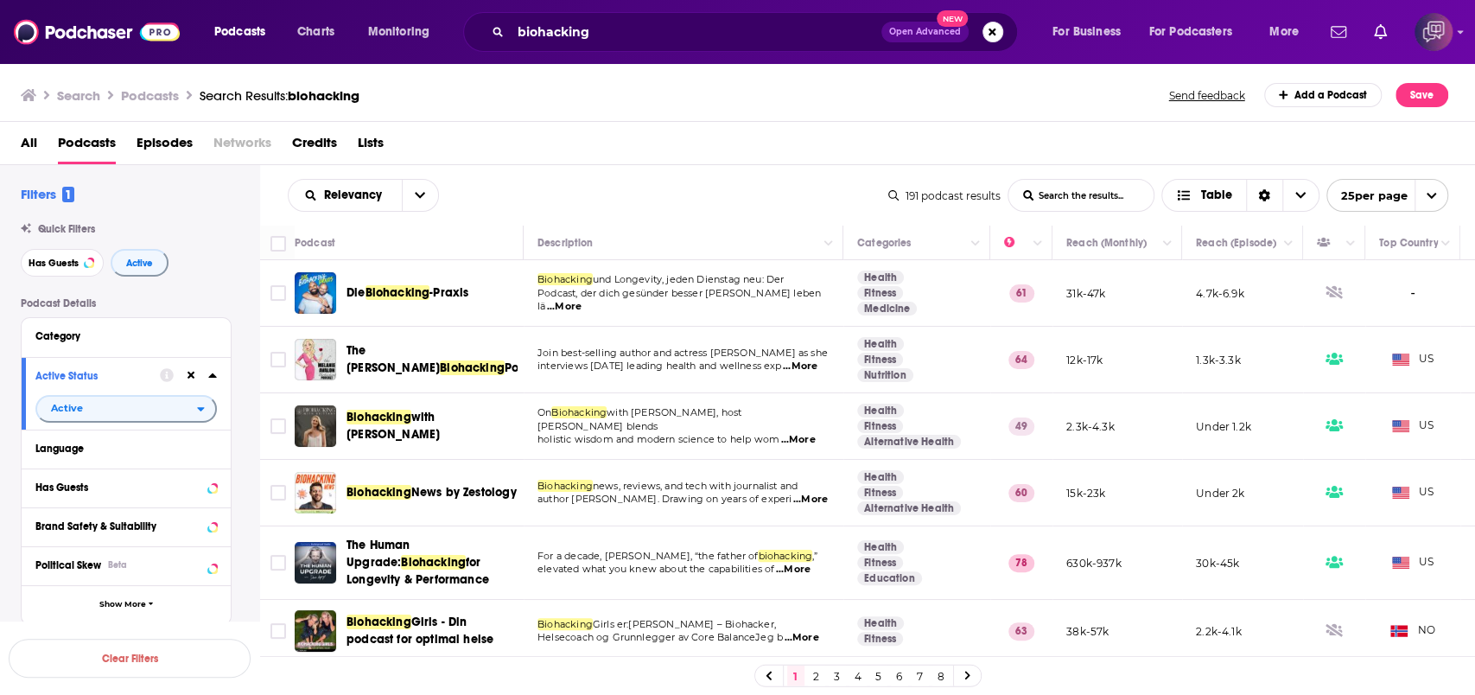
click at [526, 165] on div "Relevancy List Search Input Search the results... Table 191 podcast results Lis…" at bounding box center [868, 195] width 1216 height 61
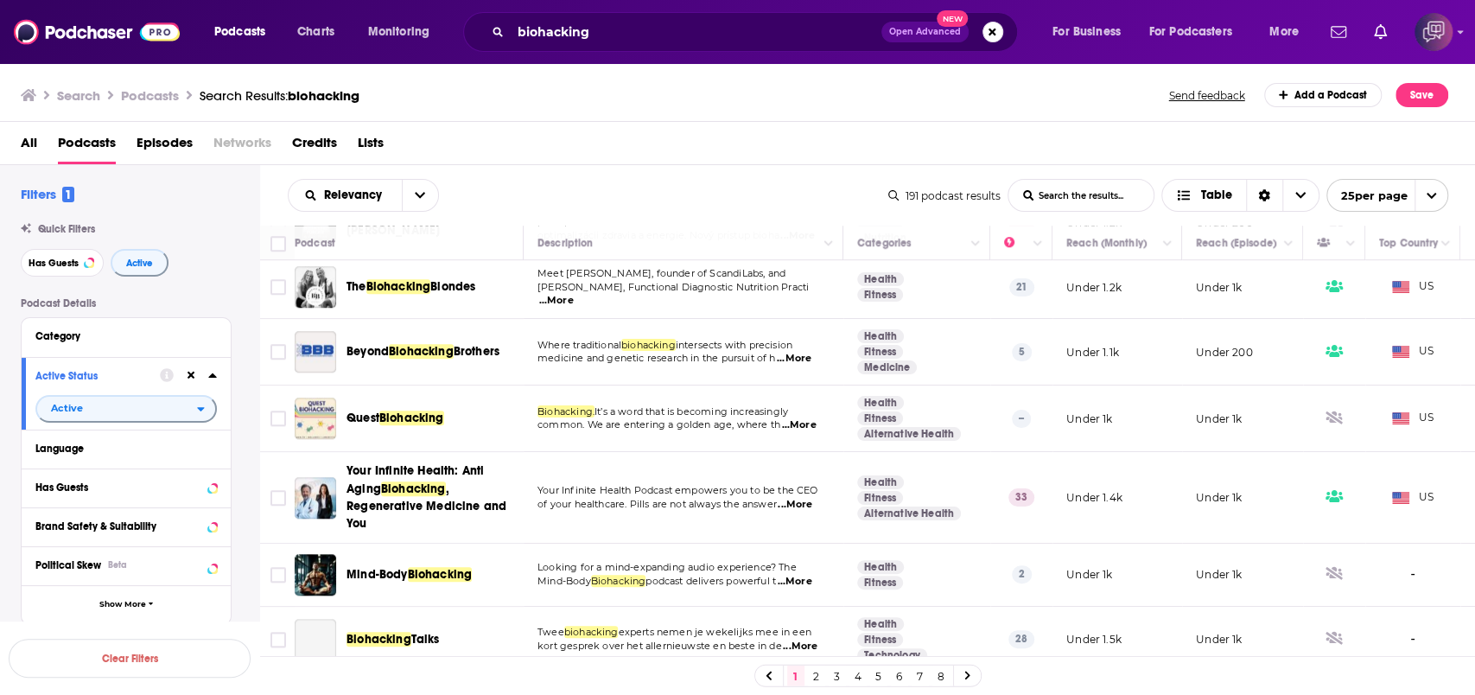
scroll to position [1037, 0]
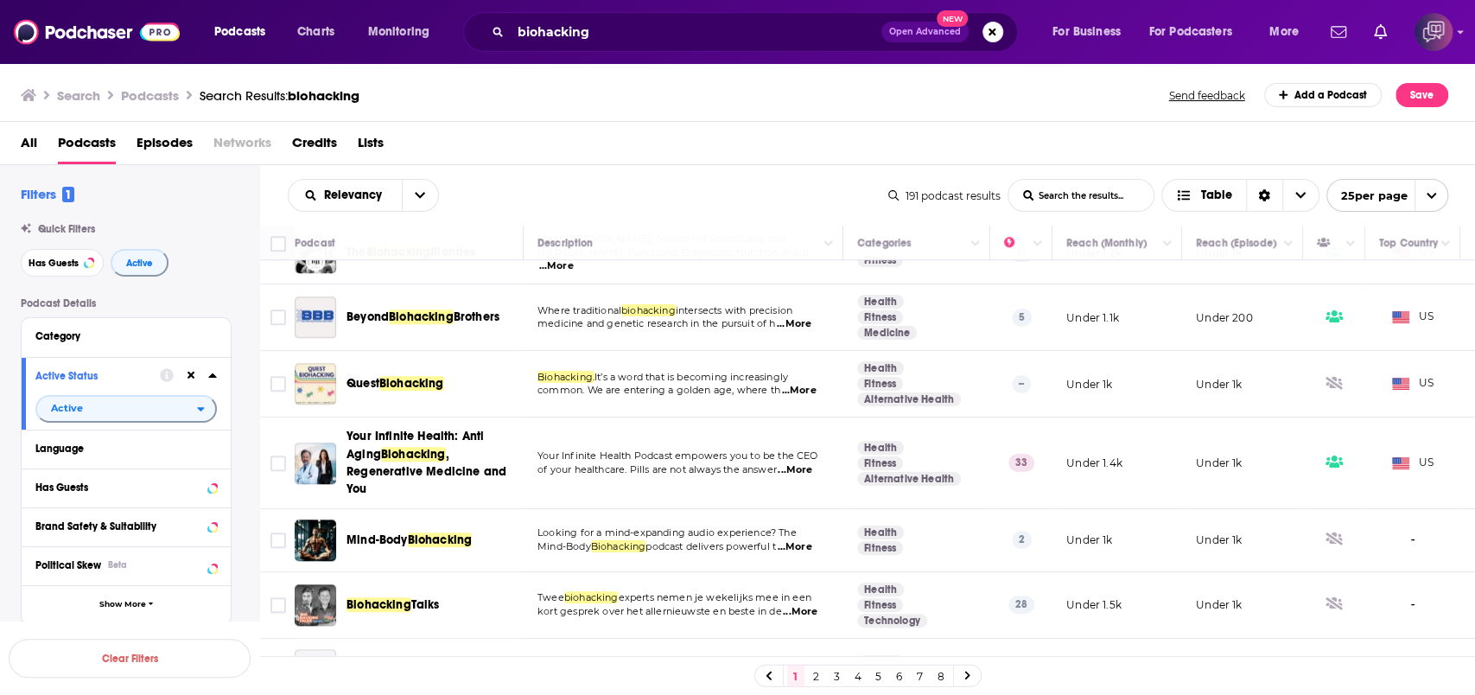
click at [918, 28] on span "Open Advanced" at bounding box center [925, 32] width 72 height 9
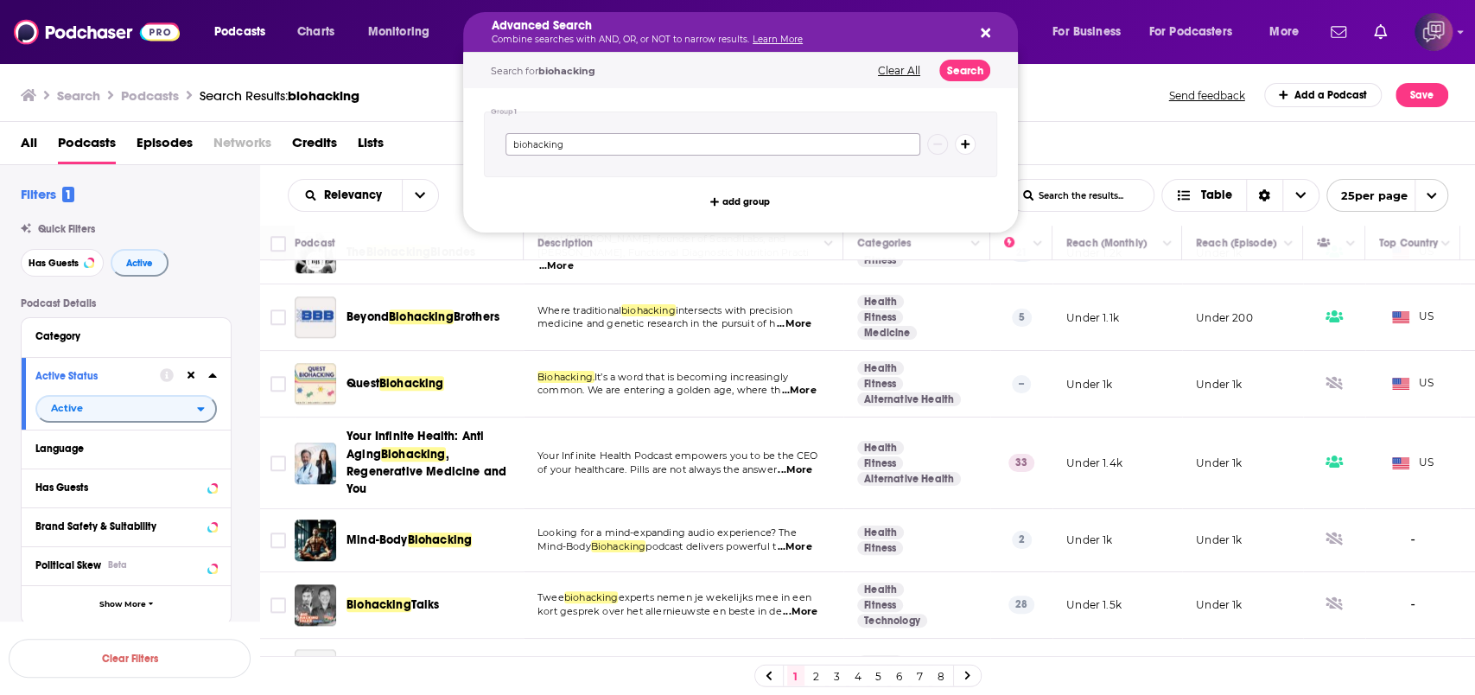
drag, startPoint x: 747, startPoint y: 148, endPoint x: 476, endPoint y: 163, distance: 271.0
click at [472, 165] on div "Group 1 biohacking add group" at bounding box center [740, 160] width 555 height 144
paste input "mental resilience"
type input "mental resilience"
click at [961, 72] on button "Search" at bounding box center [965, 71] width 51 height 22
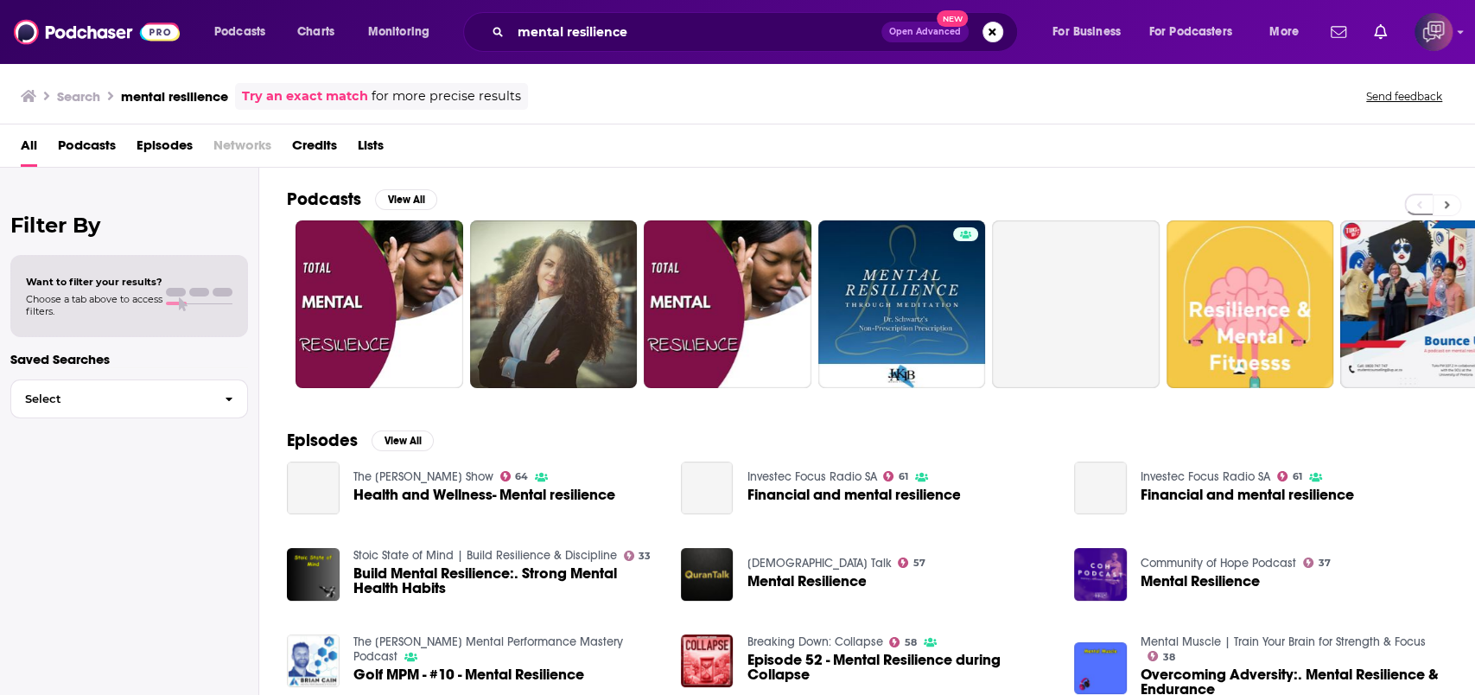
click at [1446, 202] on icon at bounding box center [1447, 205] width 5 height 8
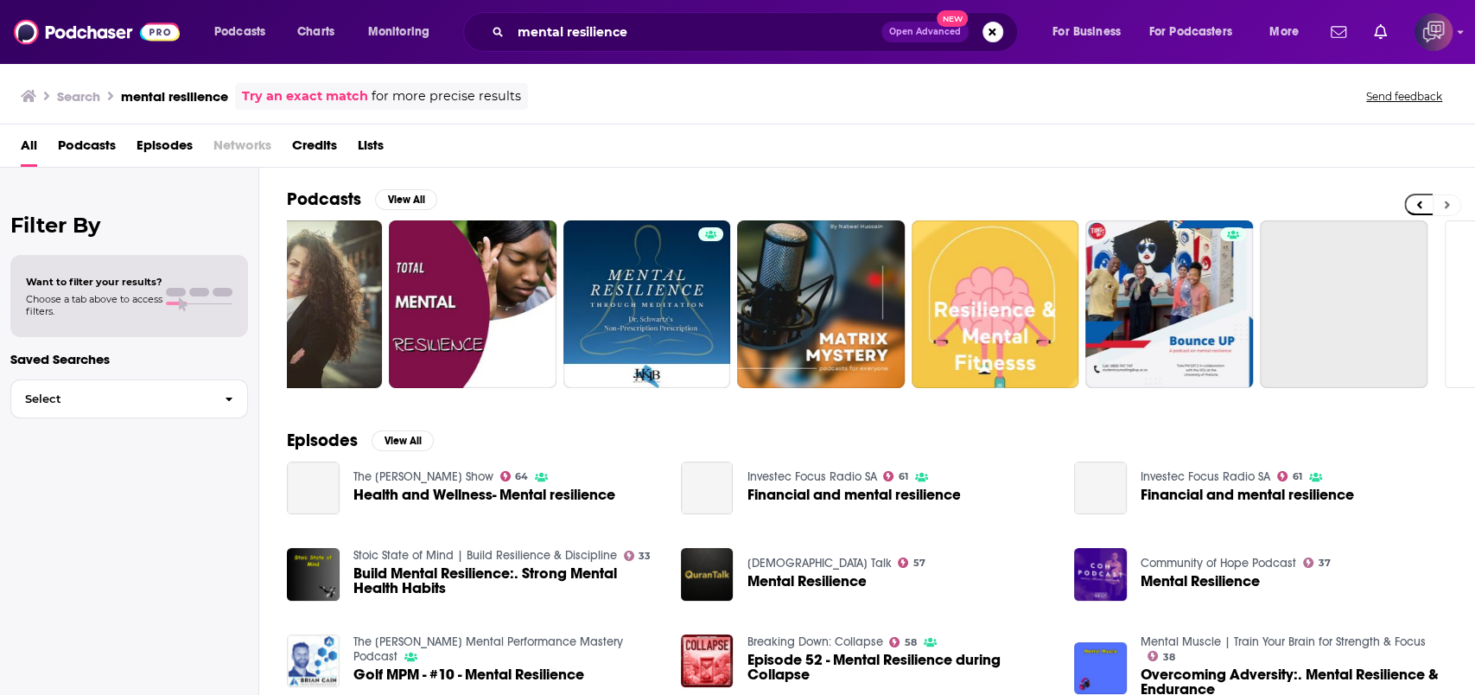
click at [1446, 202] on icon at bounding box center [1447, 205] width 5 height 8
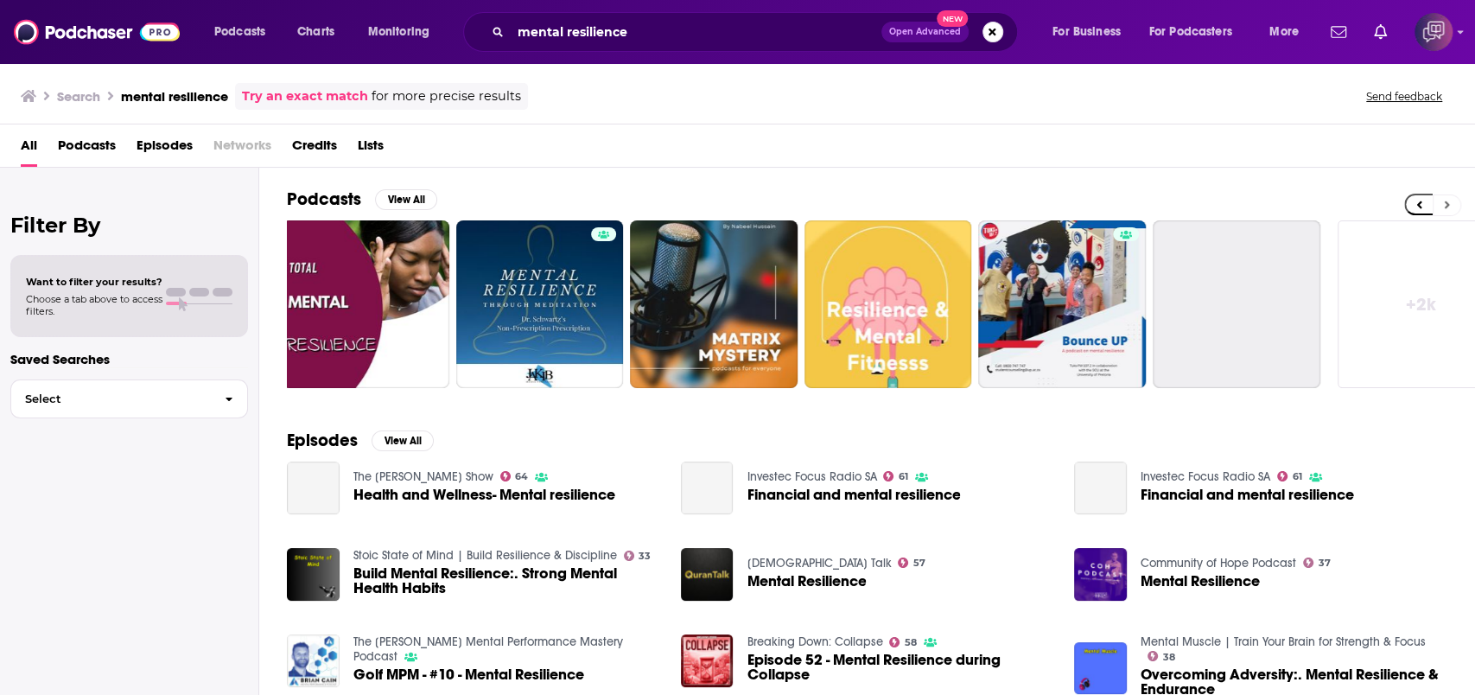
click at [1446, 202] on icon at bounding box center [1447, 205] width 5 height 8
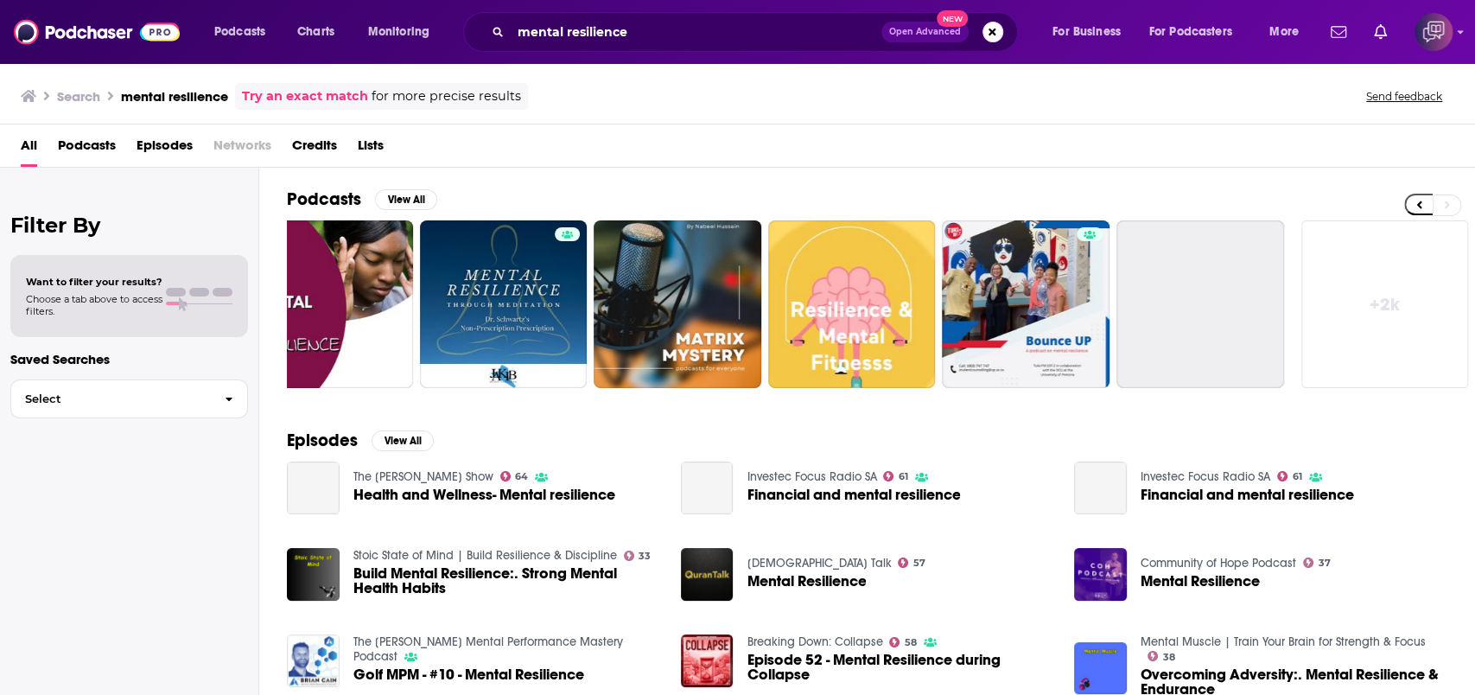
click at [1380, 304] on link "+ 2k" at bounding box center [1386, 304] width 168 height 168
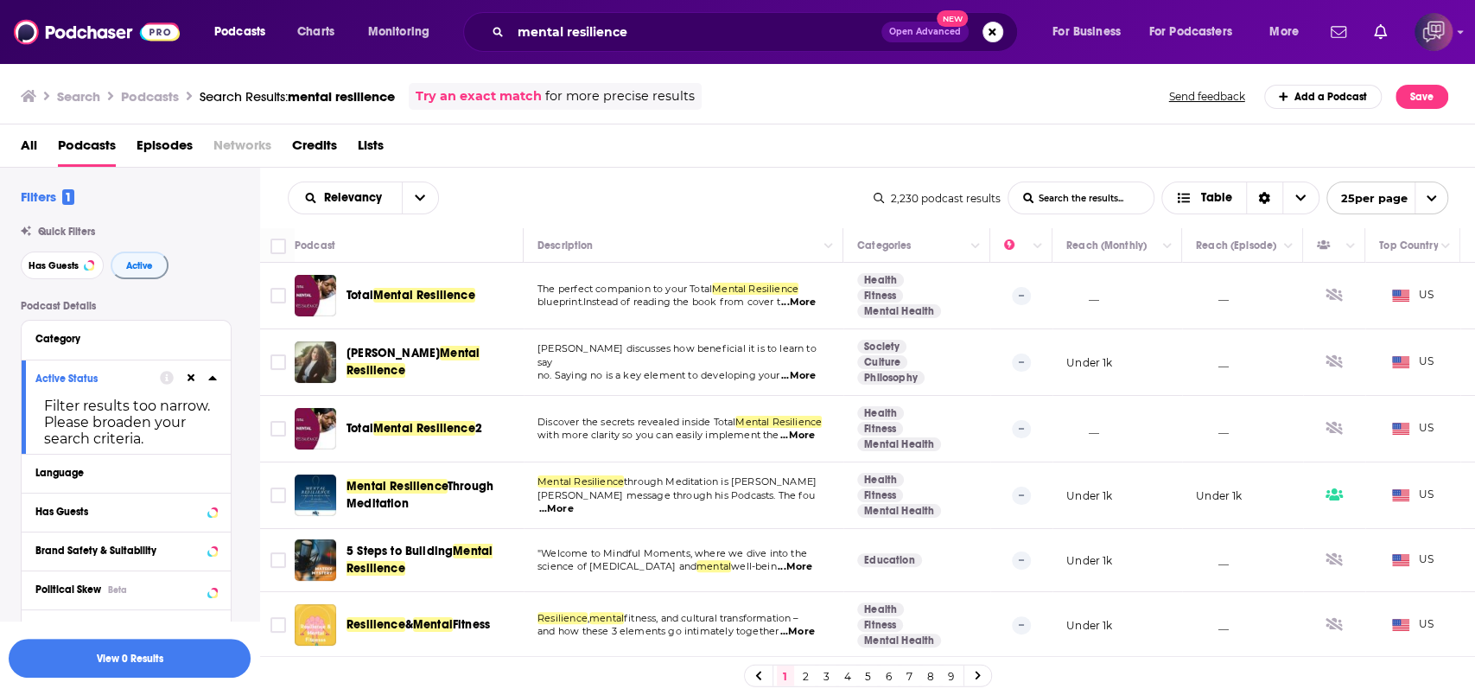
click at [150, 252] on div "Quick Filters Has Guests Active" at bounding box center [140, 253] width 239 height 54
click at [144, 275] on button "Active" at bounding box center [140, 266] width 58 height 28
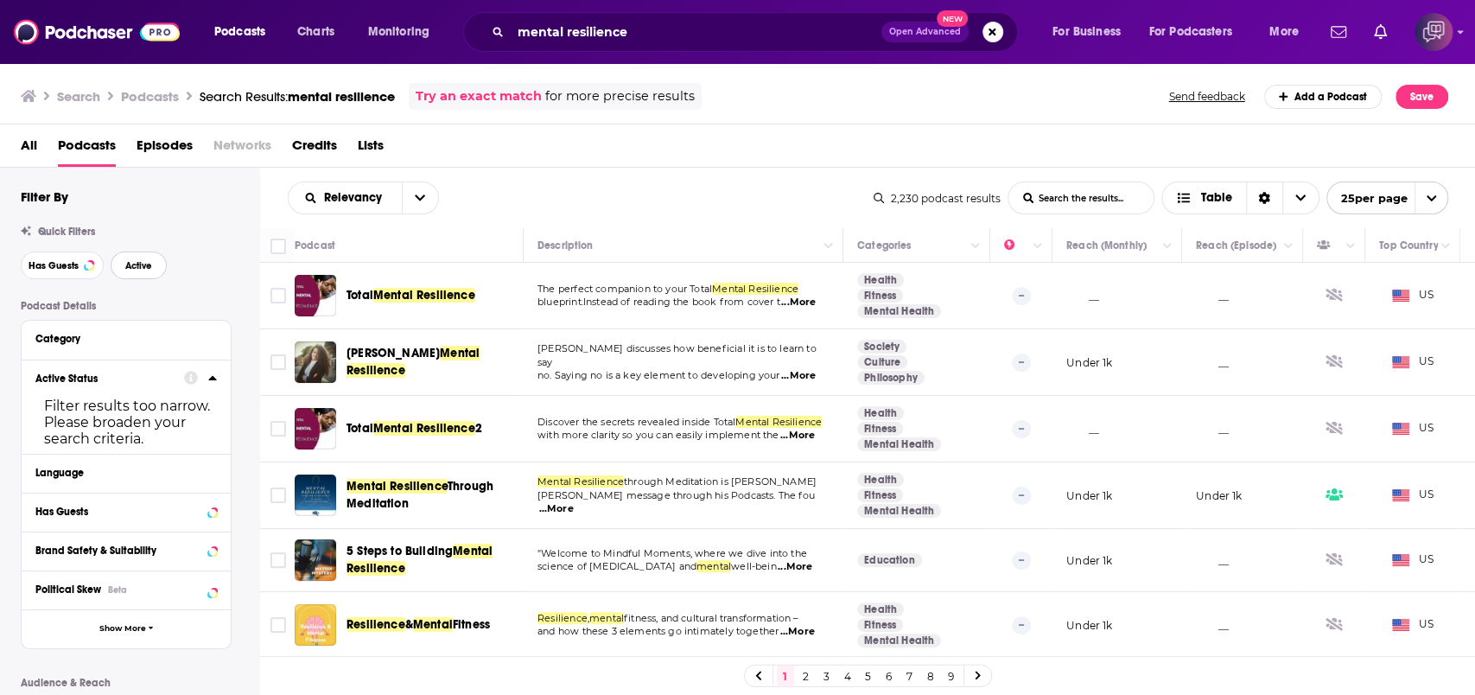
click at [134, 271] on span "Active" at bounding box center [138, 266] width 27 height 10
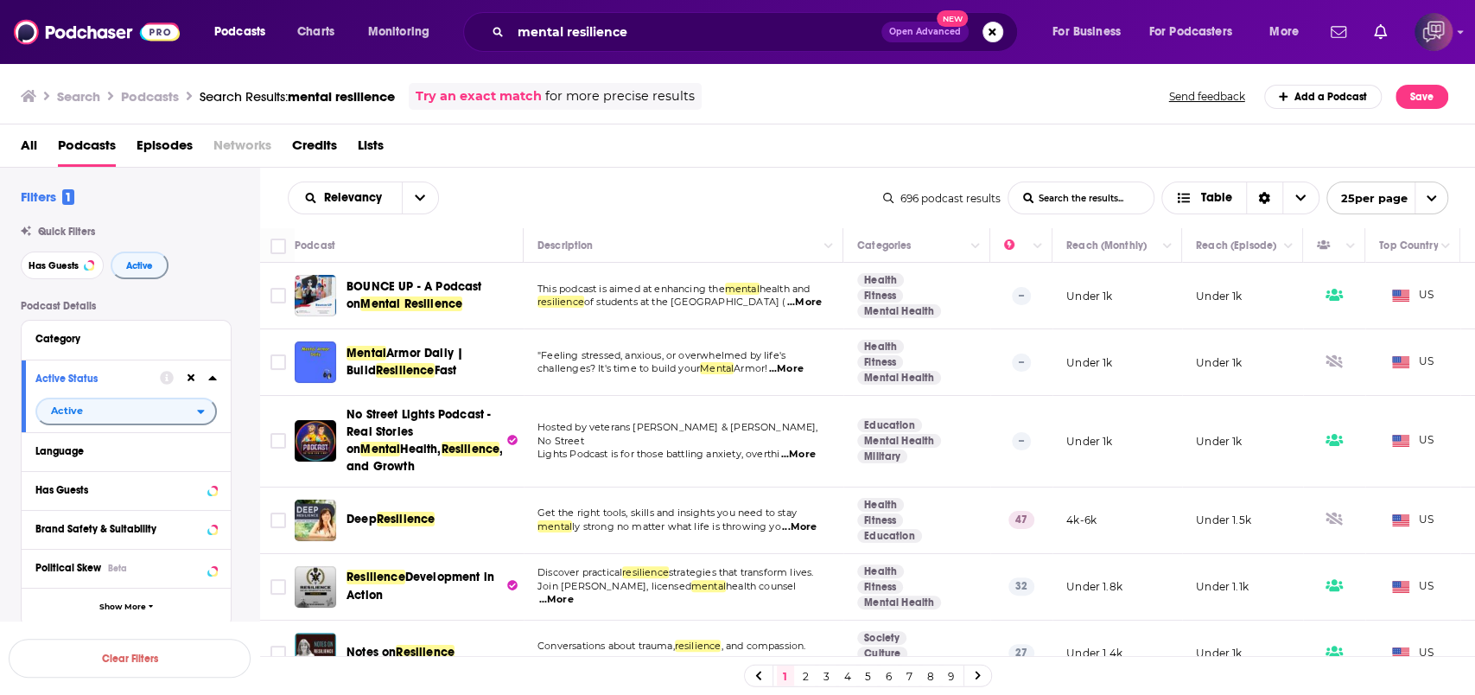
click at [515, 157] on div "All Podcasts Episodes Networks Credits Lists" at bounding box center [742, 148] width 1442 height 35
drag, startPoint x: 310, startPoint y: 303, endPoint x: 750, endPoint y: 181, distance: 456.7
click at [751, 182] on div "Relevancy List Search Input Search the results... Table" at bounding box center [586, 198] width 596 height 33
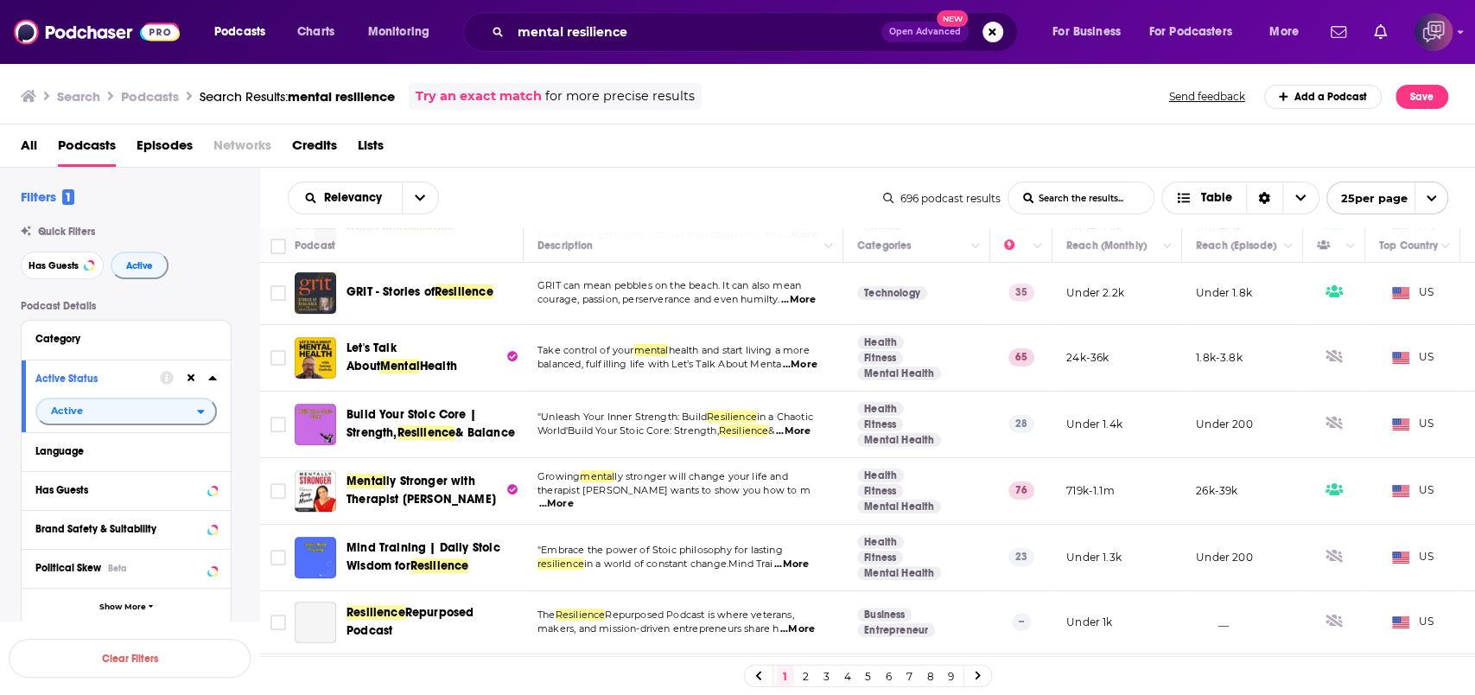
scroll to position [461, 0]
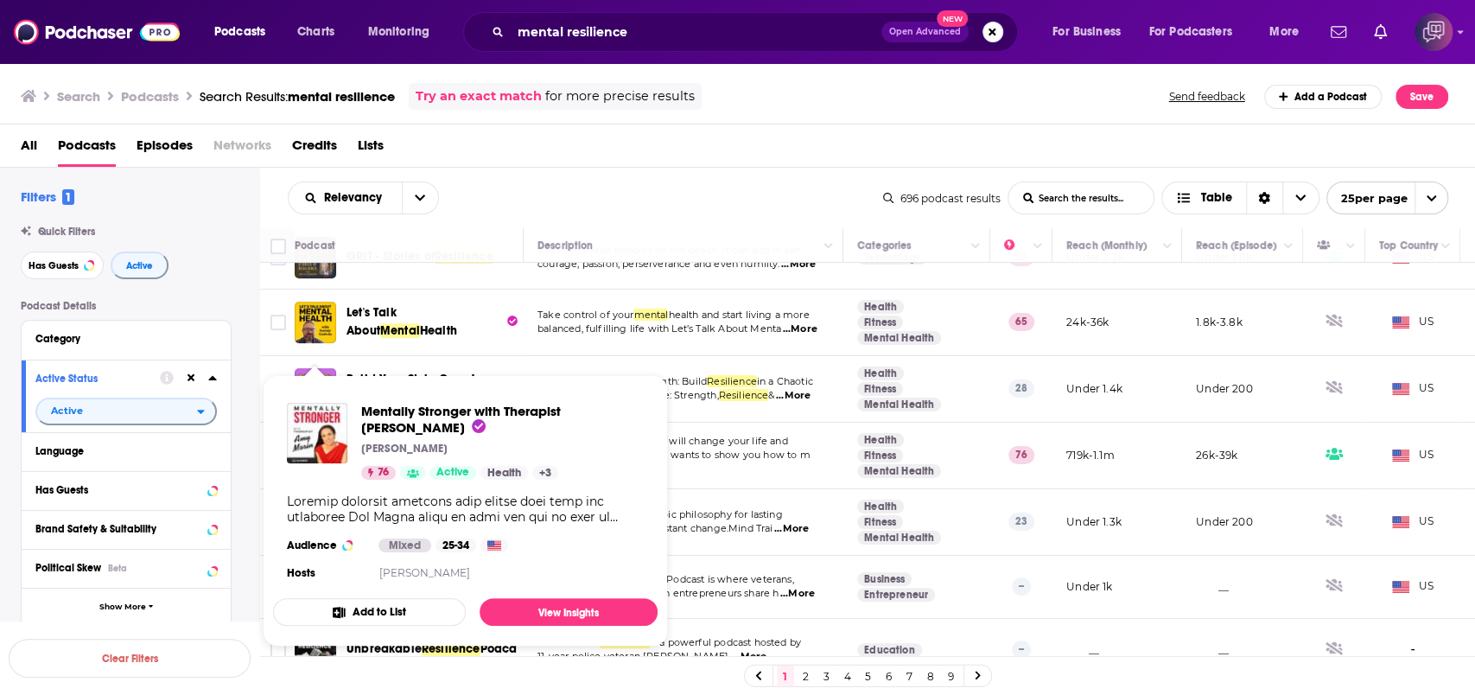
drag, startPoint x: 317, startPoint y: 464, endPoint x: 823, endPoint y: 174, distance: 583.1
click at [827, 172] on div "Relevancy List Search Input Search the results... Table 696 podcast results Lis…" at bounding box center [868, 198] width 1216 height 61
drag, startPoint x: 309, startPoint y: 465, endPoint x: 296, endPoint y: 431, distance: 36.1
drag, startPoint x: 296, startPoint y: 431, endPoint x: 812, endPoint y: 159, distance: 584.2
click at [812, 159] on div "All Podcasts Episodes Networks Credits Lists" at bounding box center [742, 148] width 1442 height 35
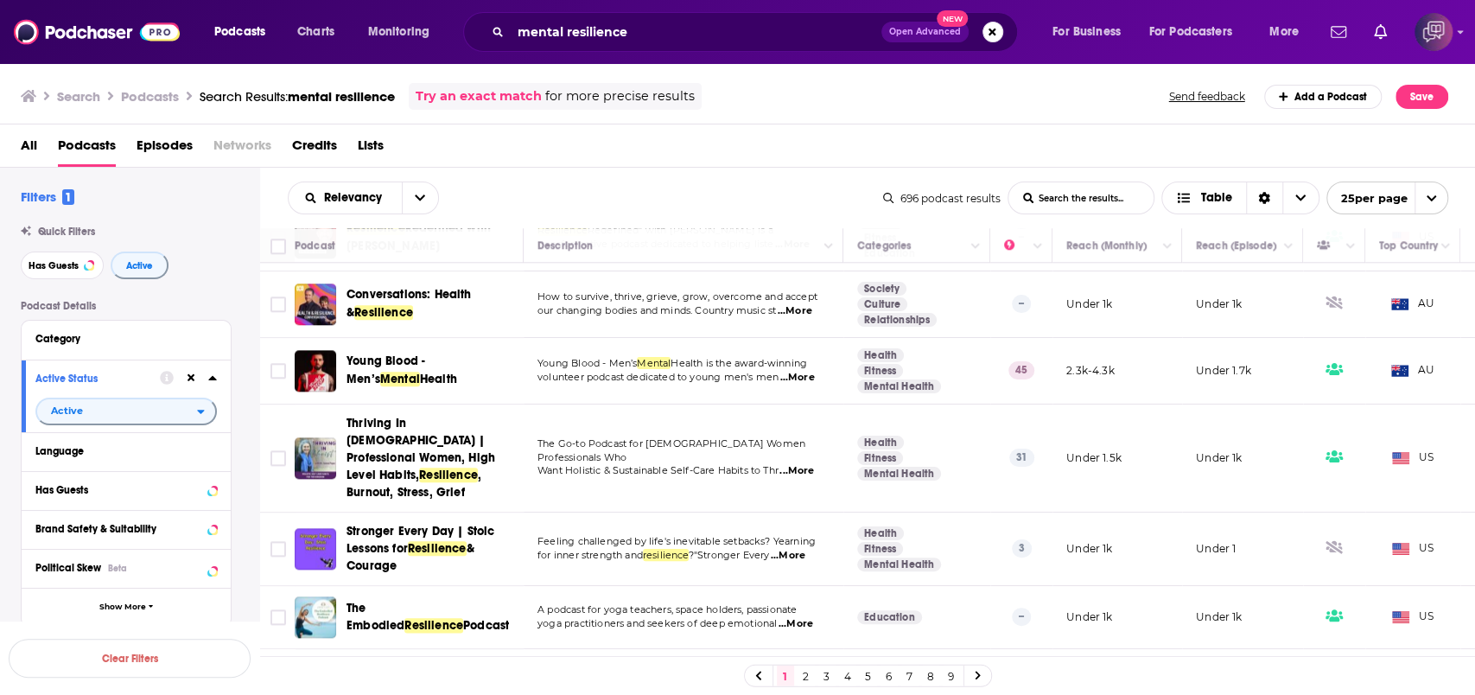
scroll to position [1334, 0]
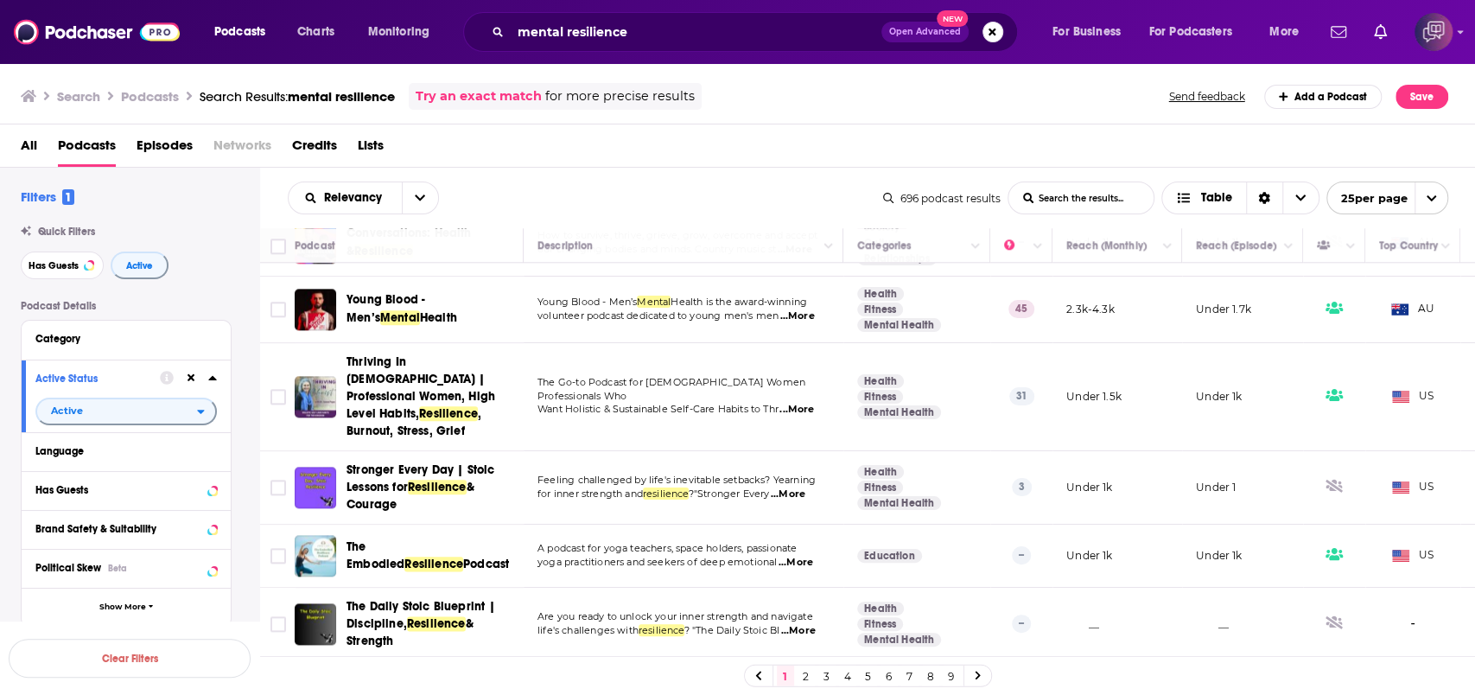
click at [806, 678] on link "2" at bounding box center [806, 676] width 17 height 21
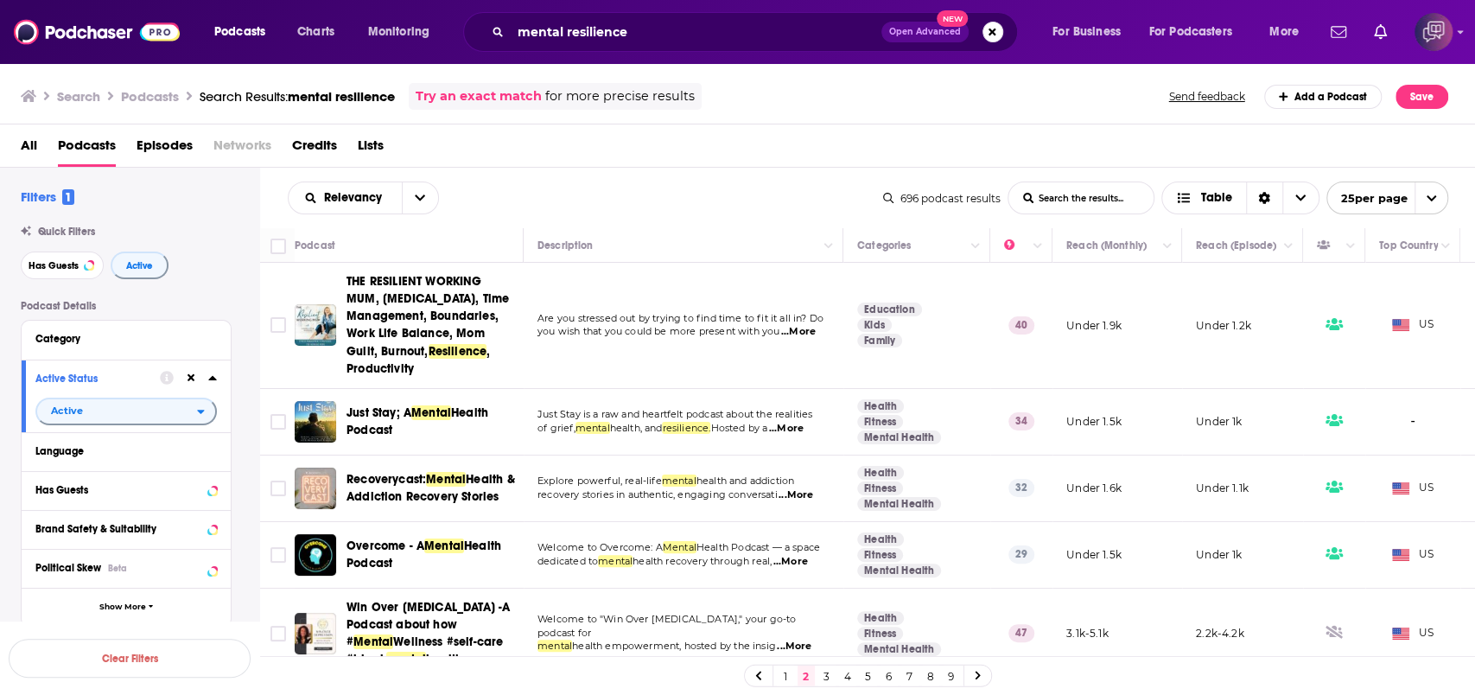
drag, startPoint x: 940, startPoint y: 10, endPoint x: 582, endPoint y: 173, distance: 393.8
click at [582, 173] on div "Relevancy List Search Input Search the results... Table 696 podcast results Lis…" at bounding box center [868, 198] width 1216 height 61
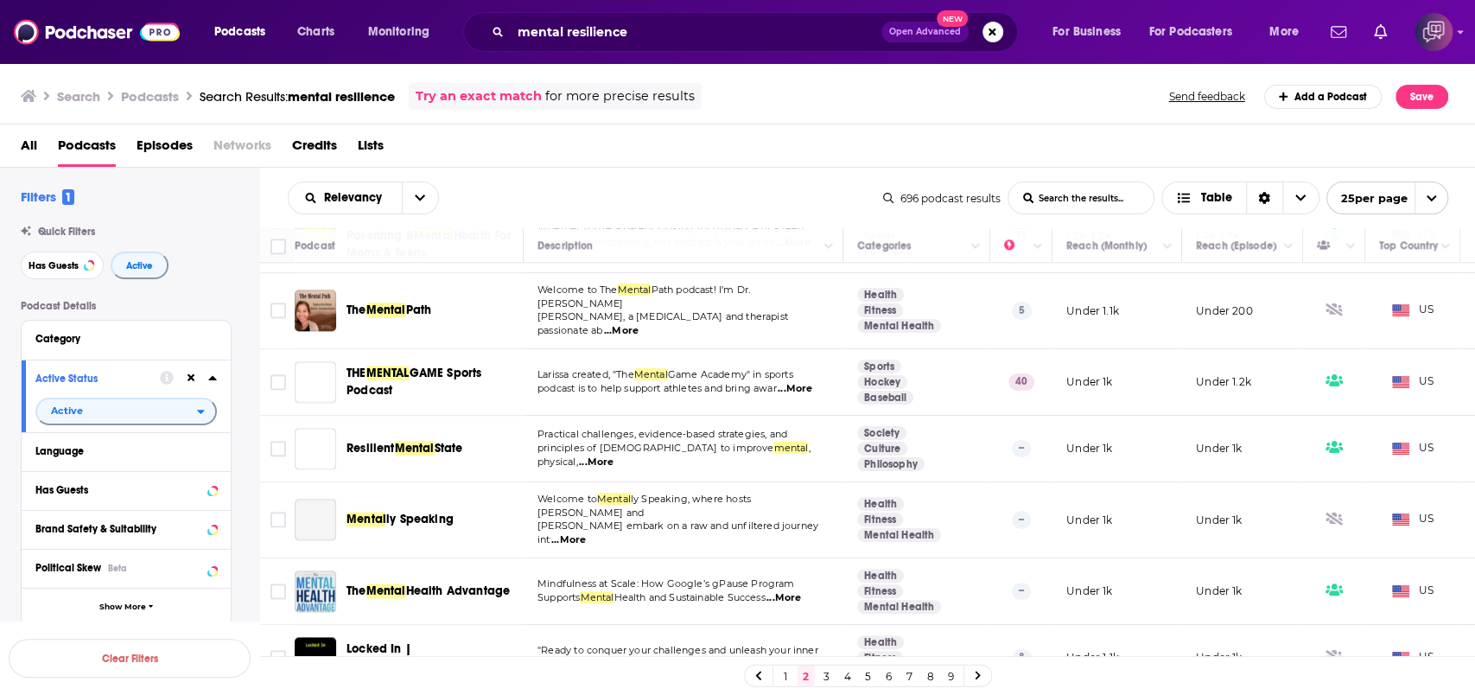
scroll to position [1399, 0]
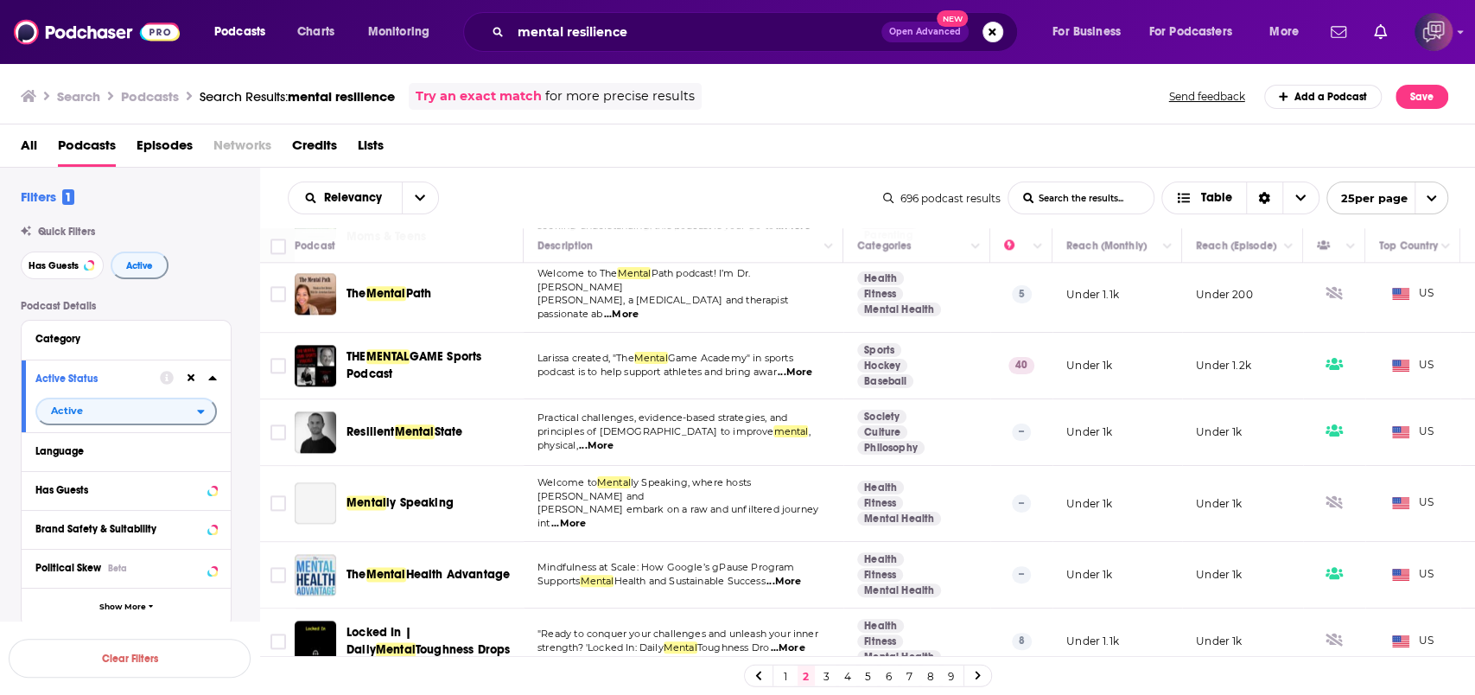
click at [823, 684] on link "3" at bounding box center [826, 676] width 17 height 21
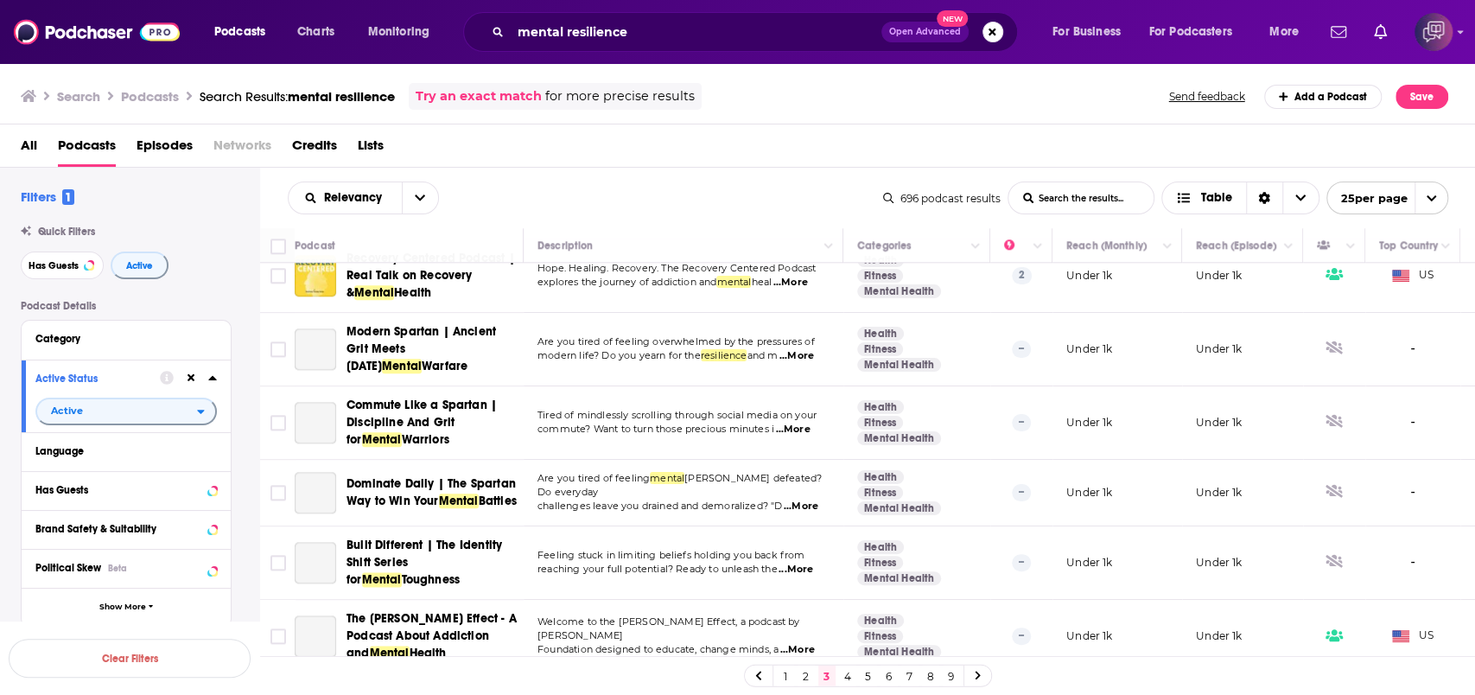
scroll to position [1358, 0]
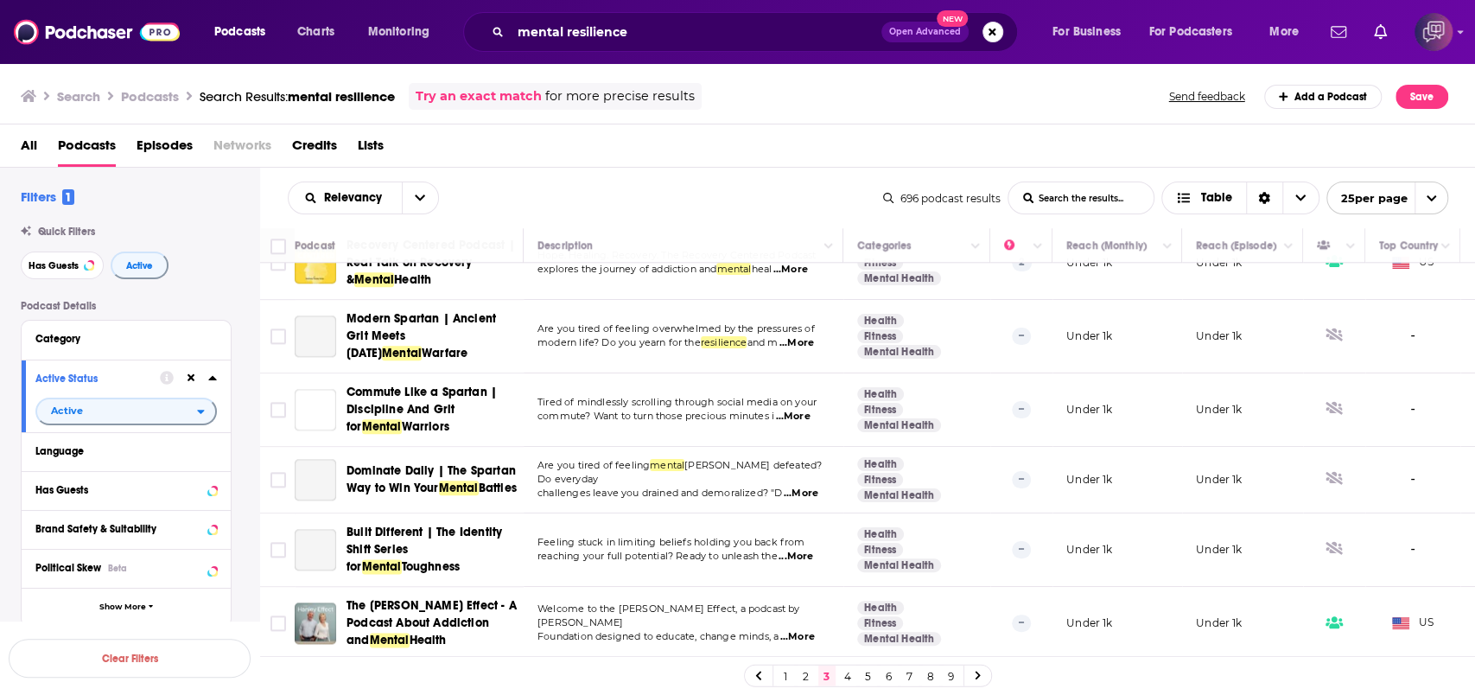
click at [850, 674] on link "4" at bounding box center [847, 676] width 17 height 21
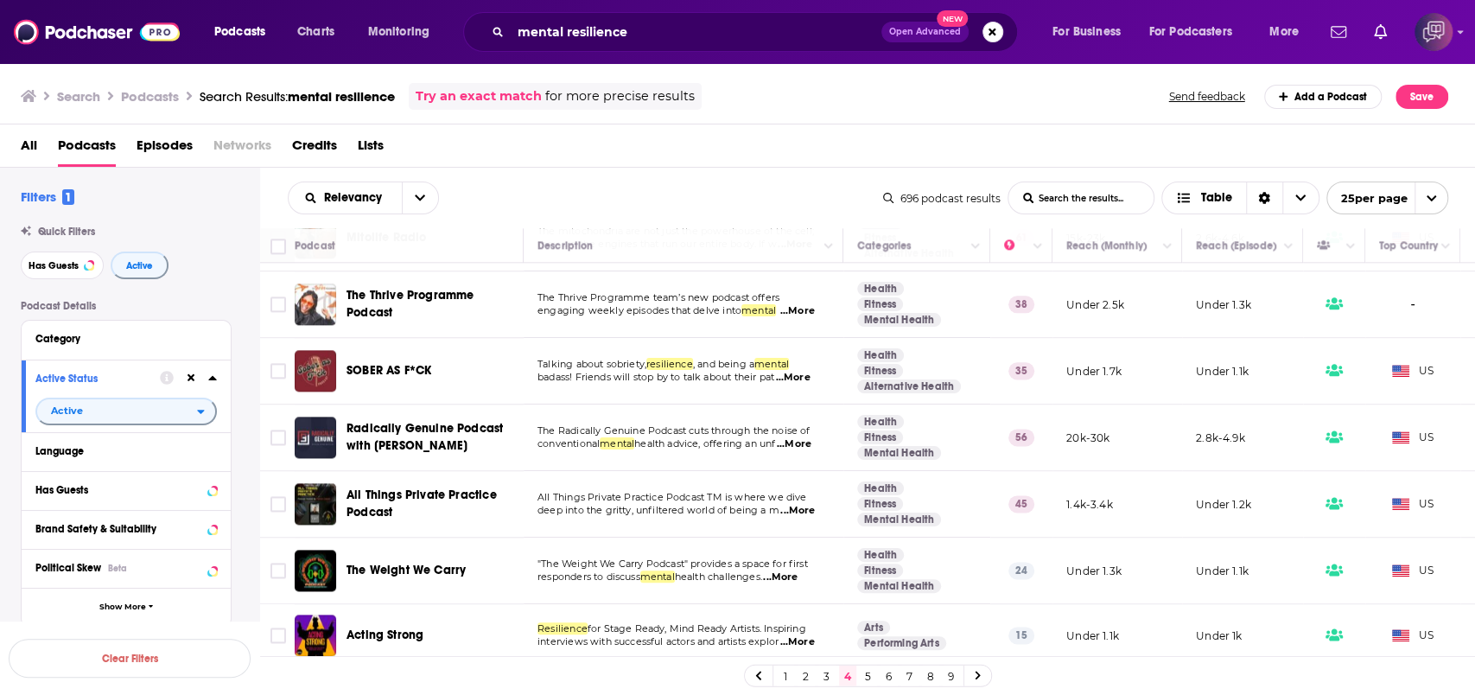
scroll to position [1510, 0]
click at [867, 676] on link "5" at bounding box center [868, 676] width 17 height 21
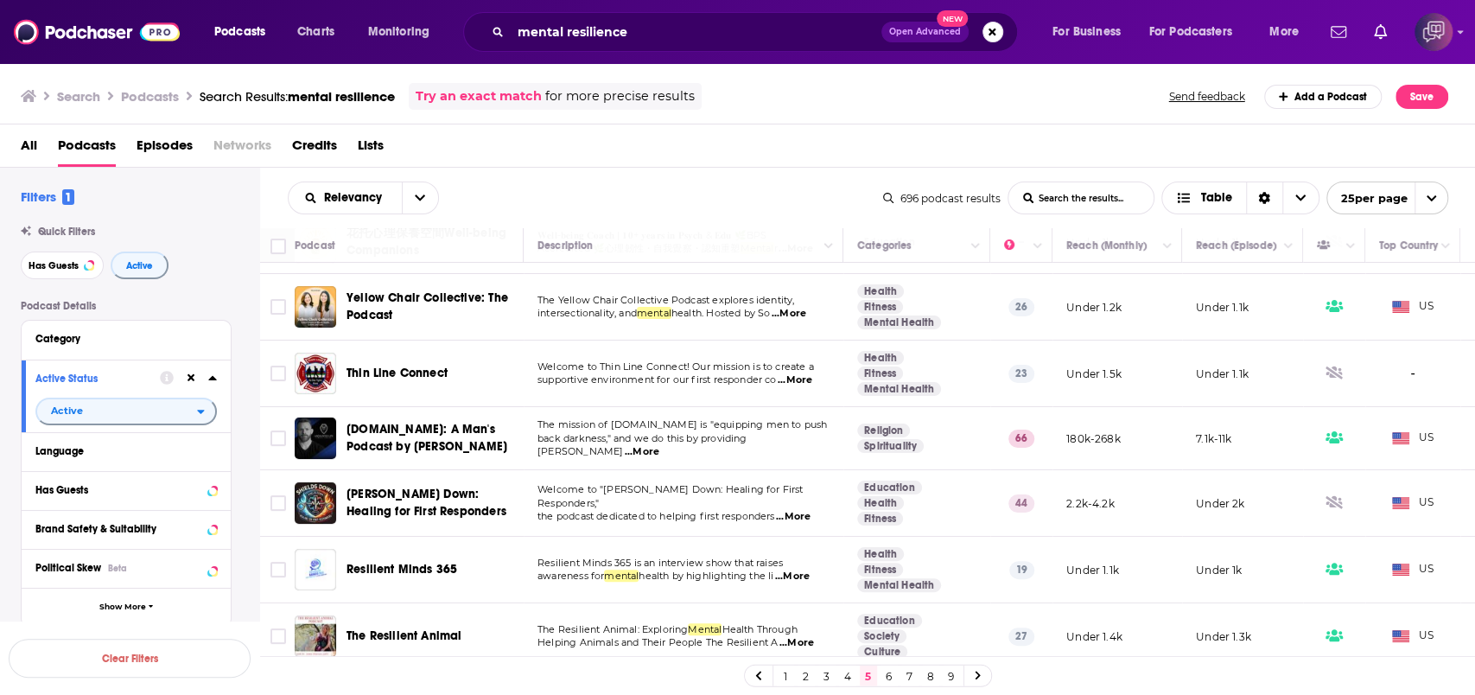
scroll to position [230, 0]
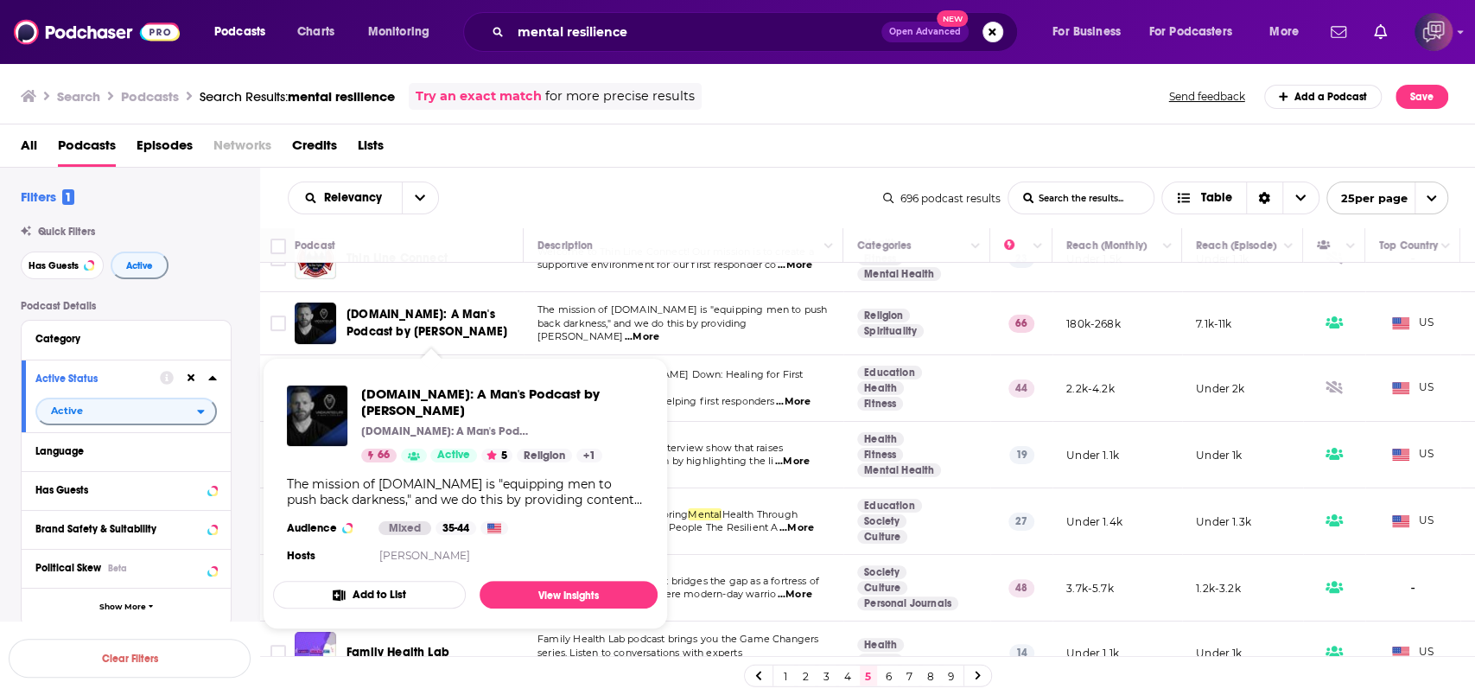
drag, startPoint x: 339, startPoint y: 314, endPoint x: 499, endPoint y: 334, distance: 161.1
click at [499, 334] on div "Undaunted.Life: A Man's Podcast by Kyle Thompson" at bounding box center [411, 323] width 232 height 41
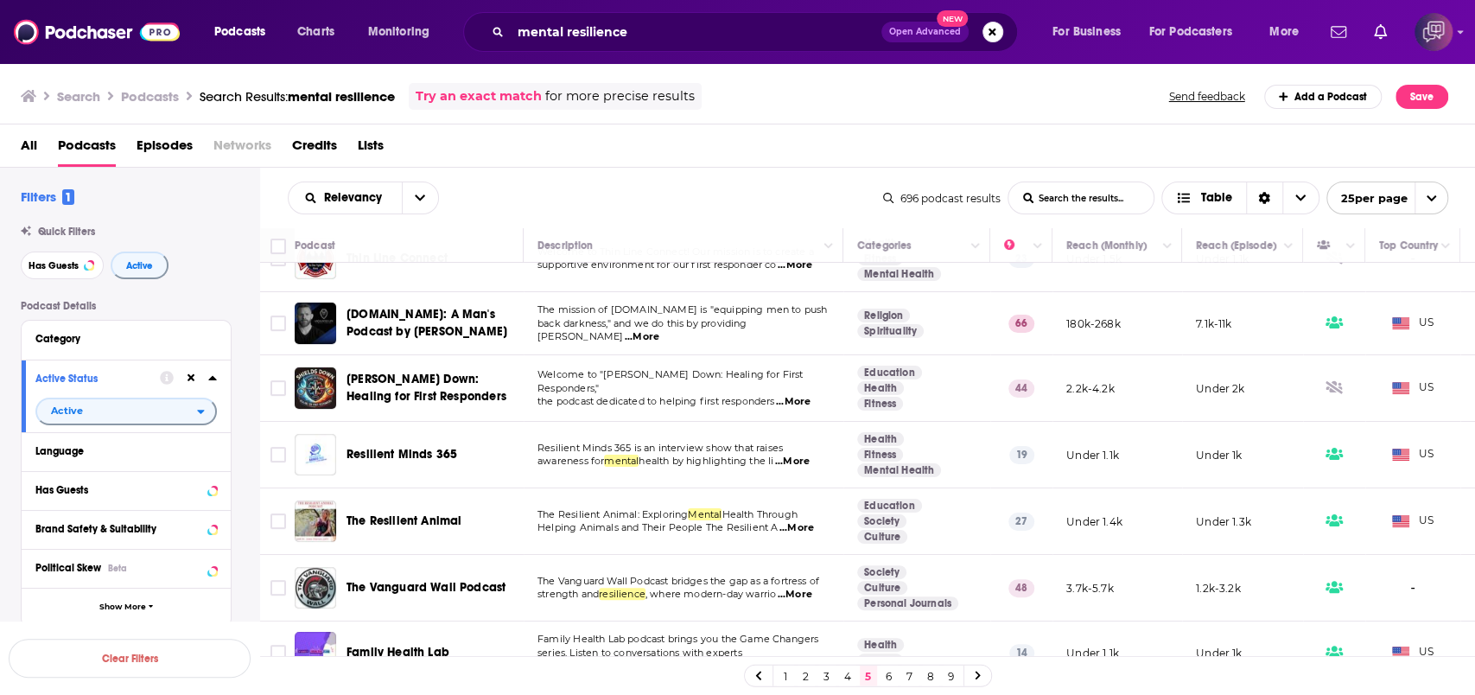
scroll to position [346, 0]
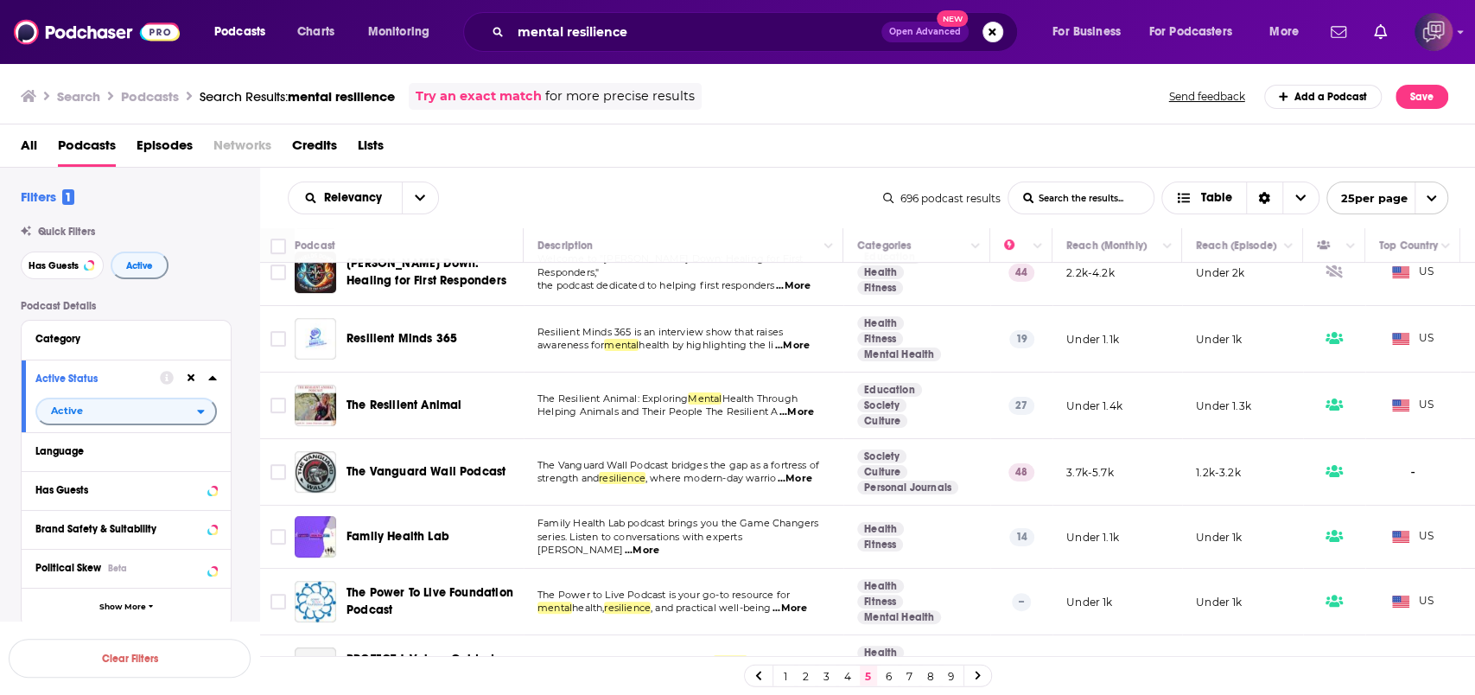
click at [761, 156] on div "All Podcasts Episodes Networks Credits Lists" at bounding box center [742, 148] width 1442 height 35
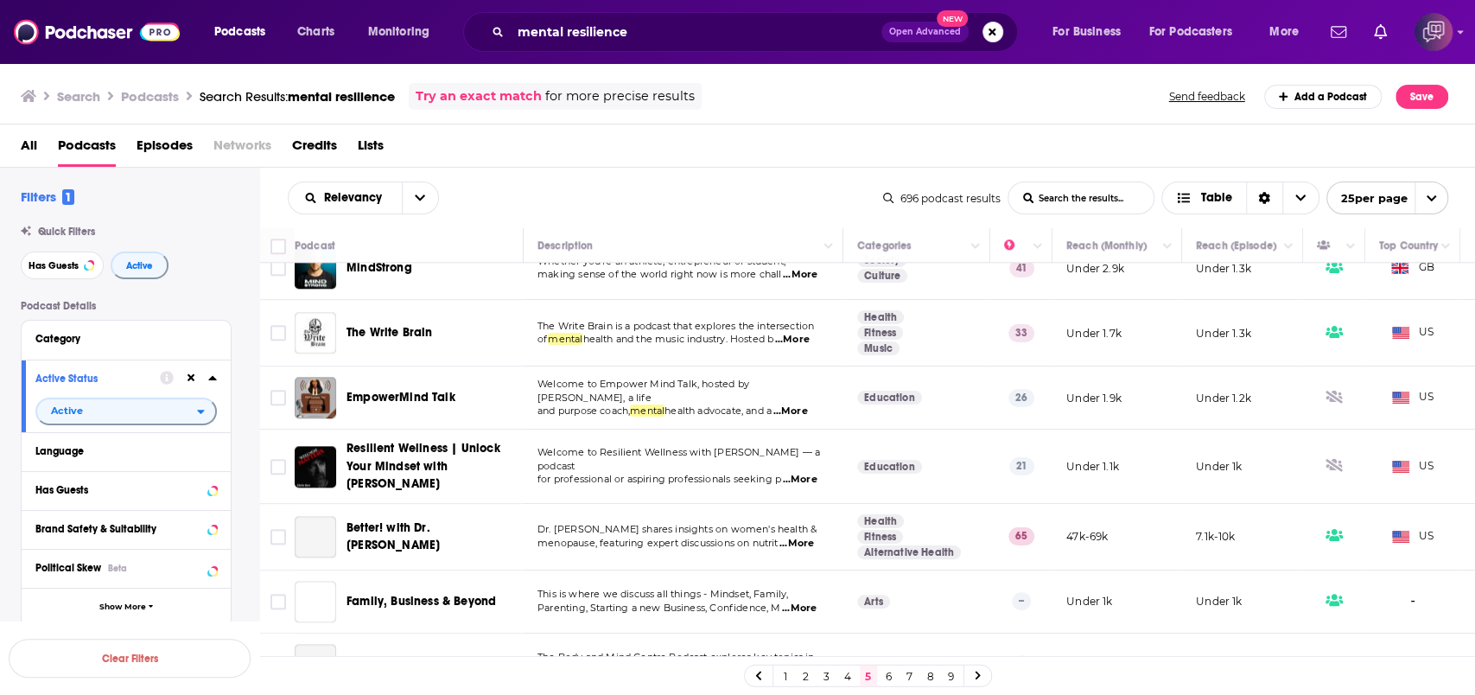
scroll to position [1251, 0]
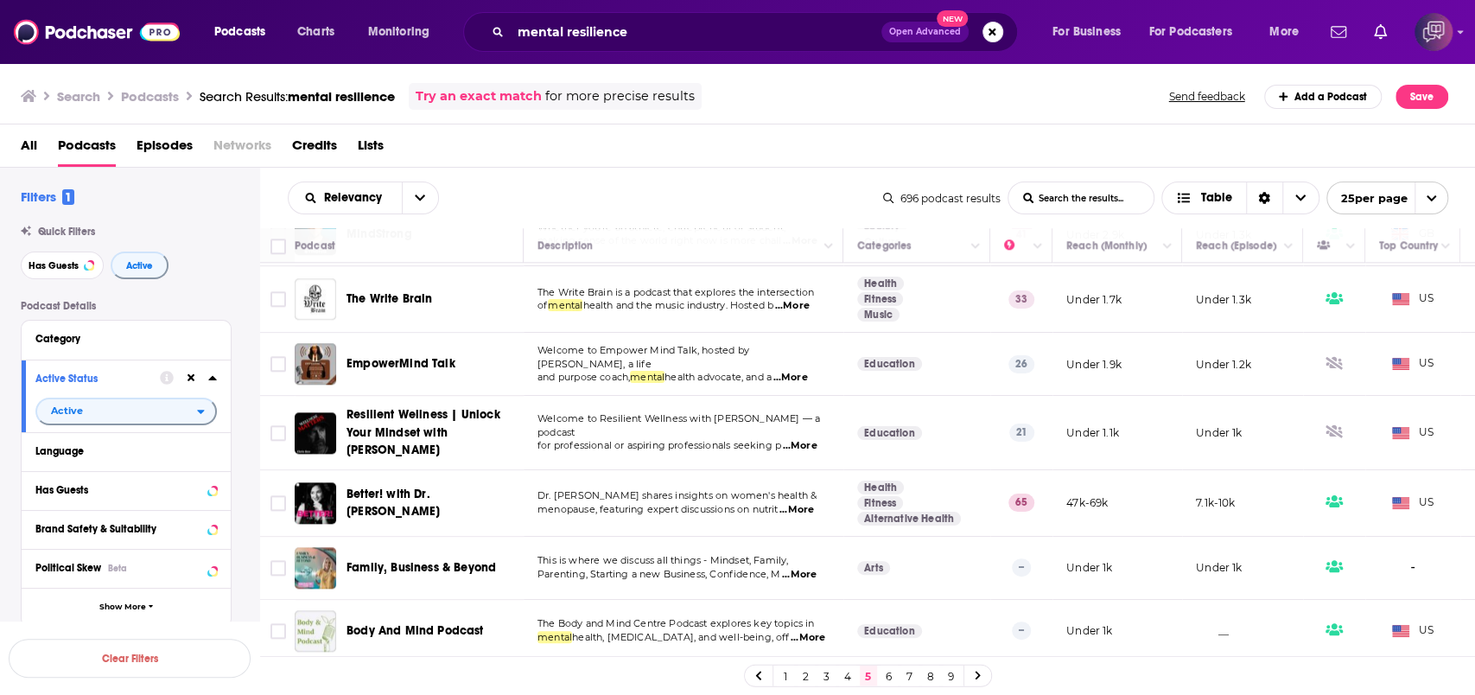
click at [891, 679] on link "6" at bounding box center [889, 676] width 17 height 21
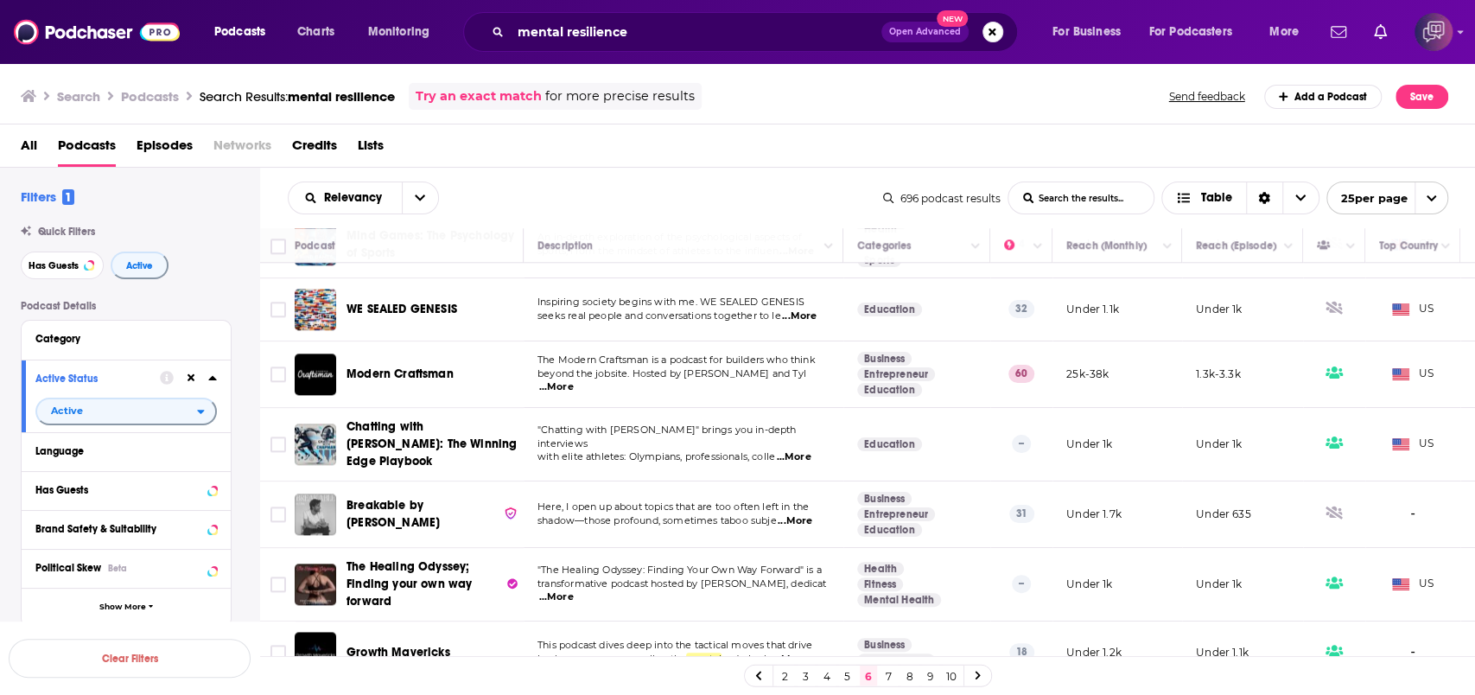
scroll to position [1288, 0]
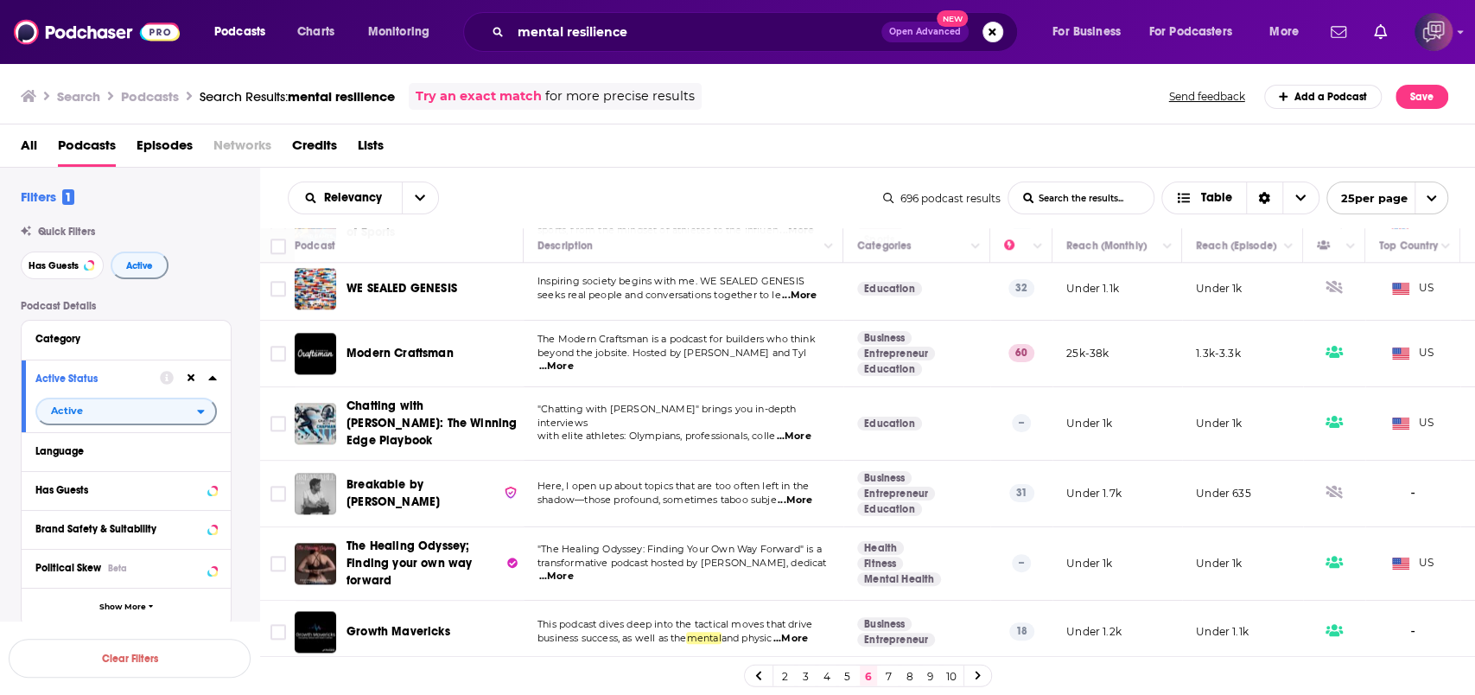
click at [886, 675] on link "7" at bounding box center [889, 676] width 17 height 21
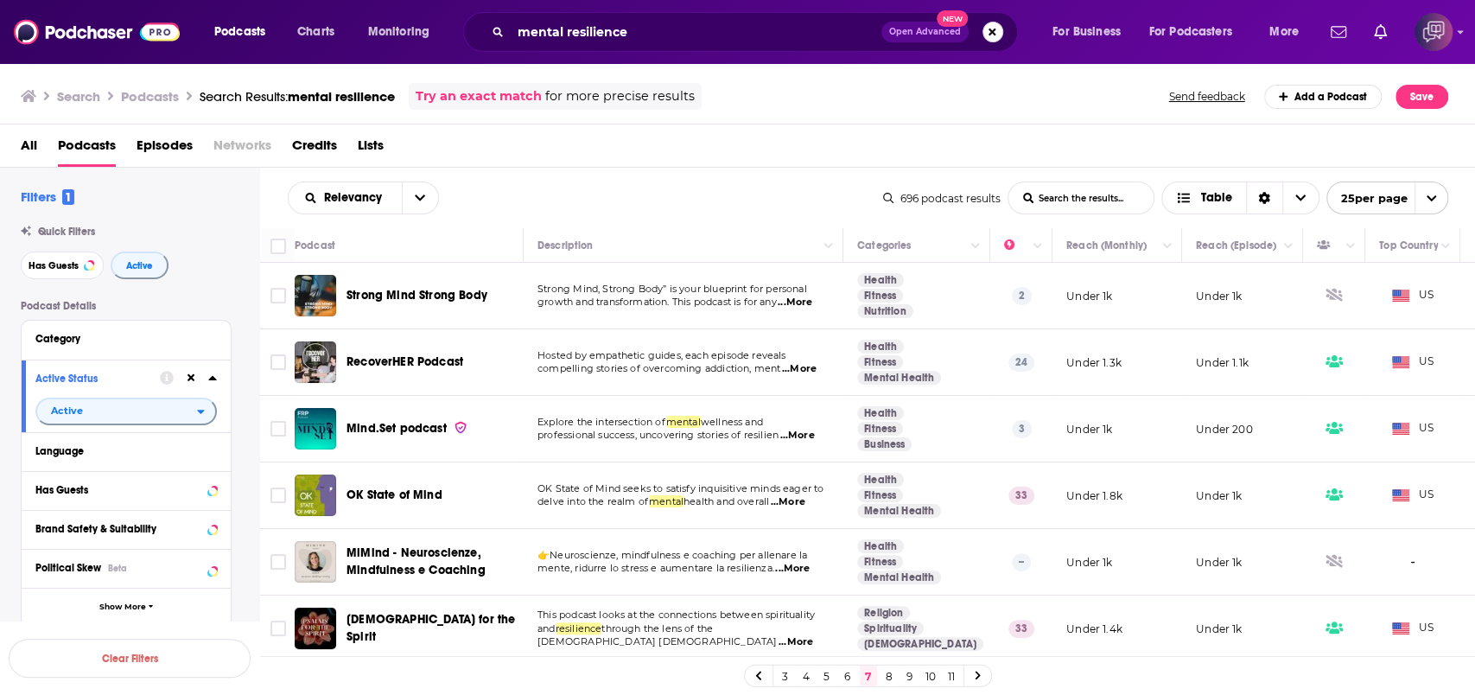
click at [984, 35] on button "Search podcasts, credits, & more..." at bounding box center [993, 32] width 21 height 21
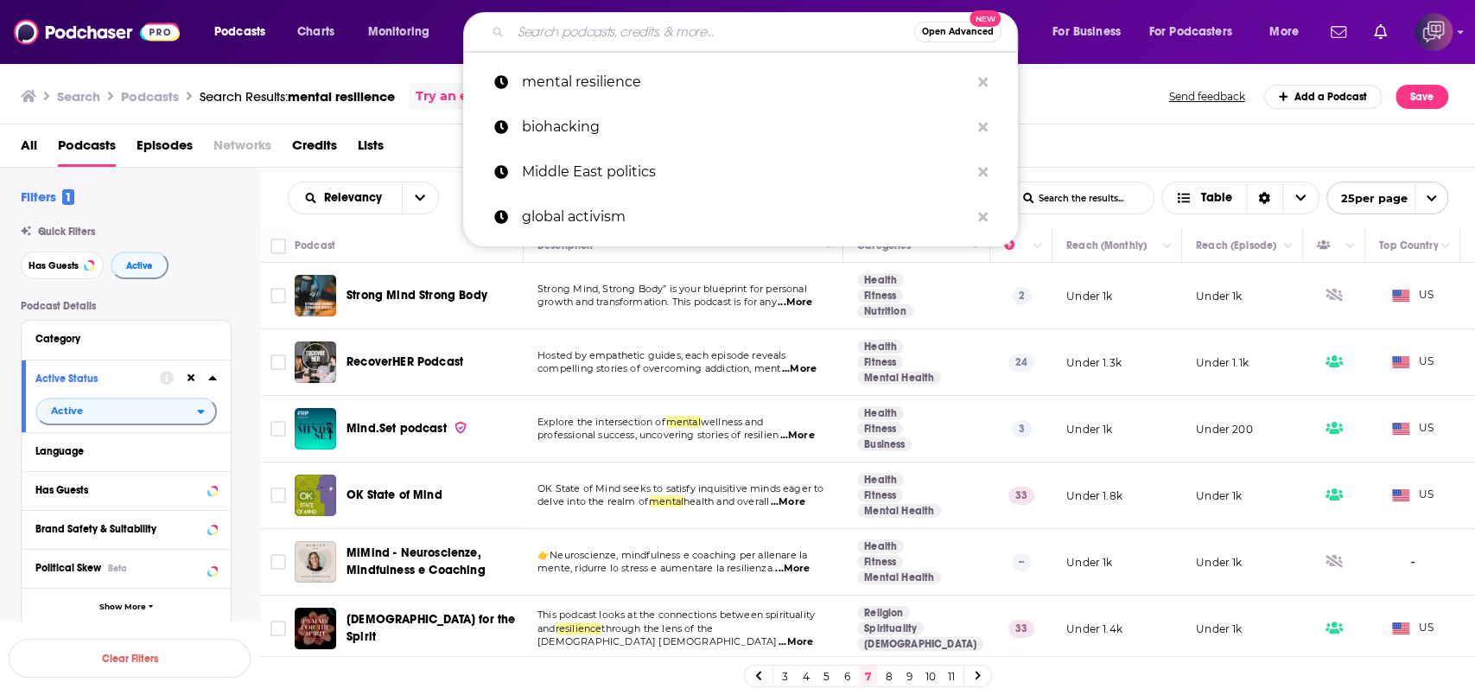
click at [952, 37] on button "Open Advanced New" at bounding box center [957, 32] width 87 height 21
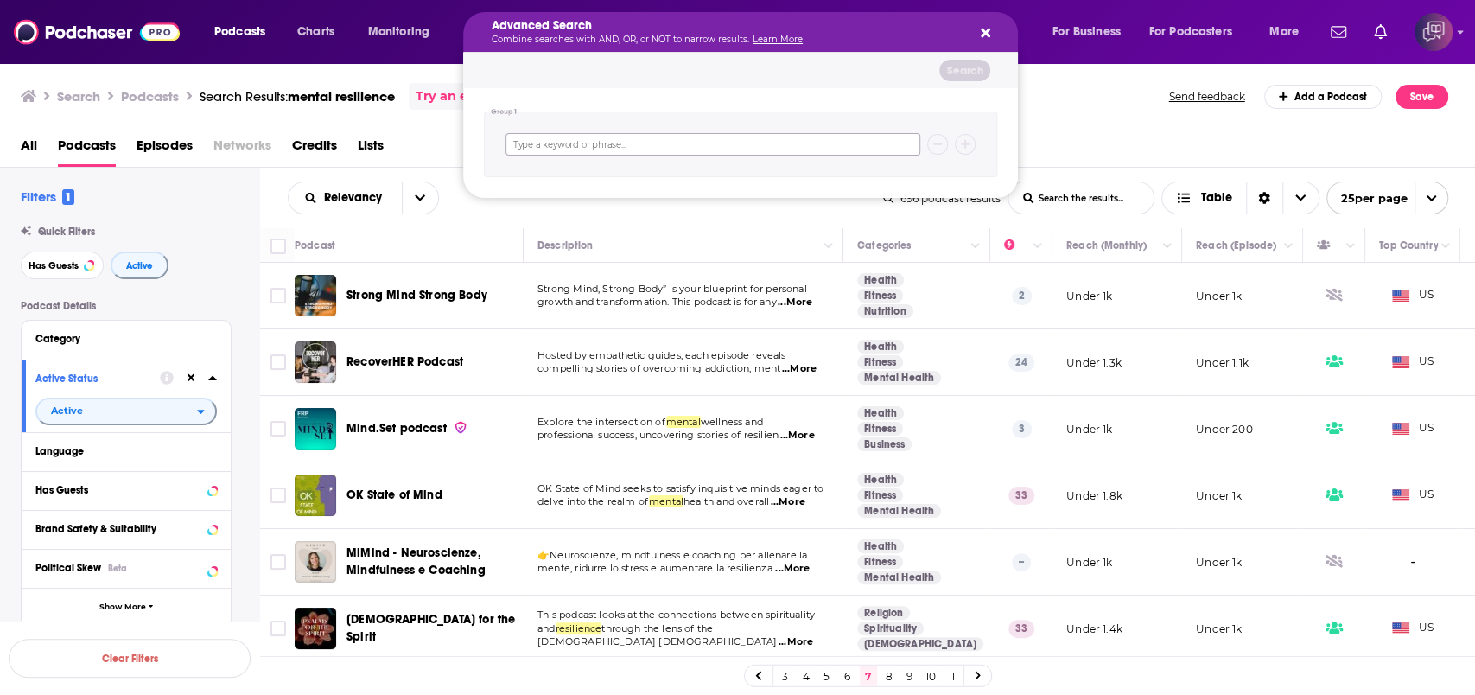
click at [783, 140] on input "Search podcasts, credits, & more..." at bounding box center [713, 144] width 415 height 22
type input "L"
type input "learning and development"
click at [954, 77] on button "Search" at bounding box center [965, 71] width 51 height 22
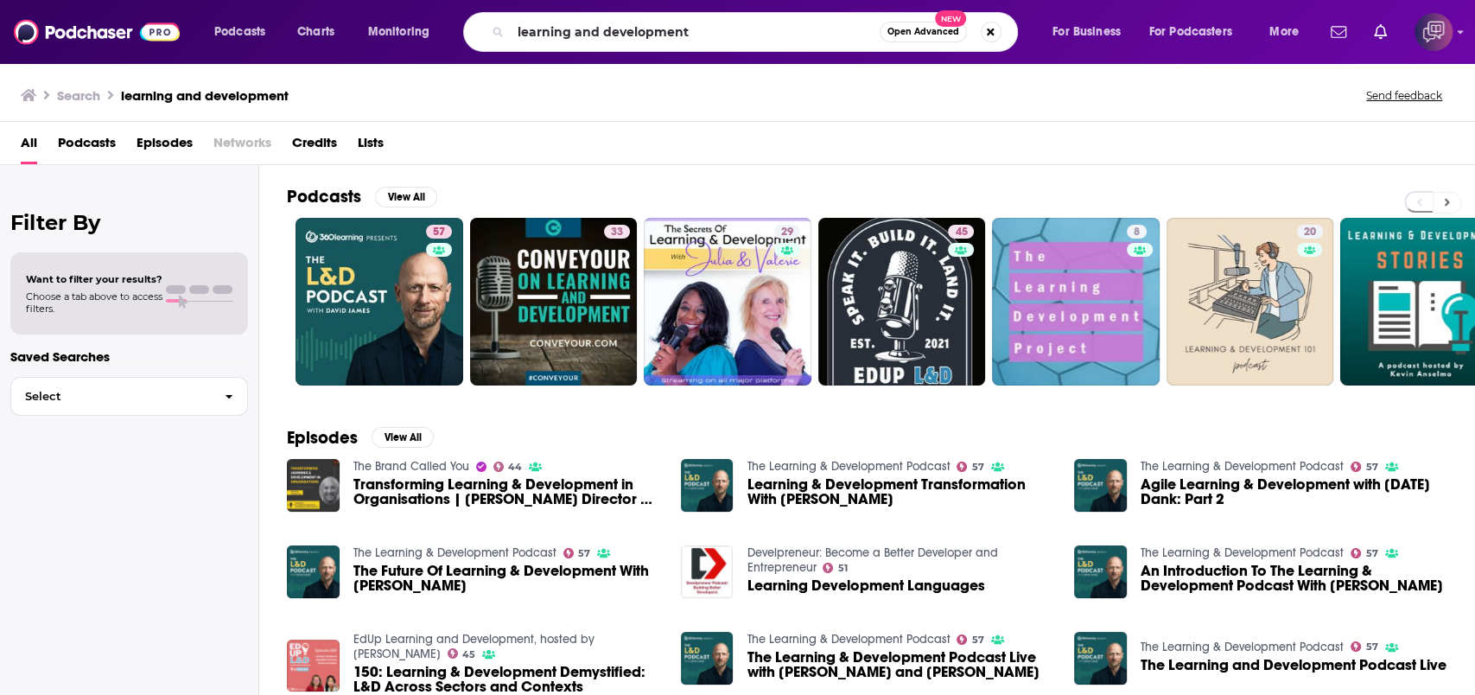
click at [1452, 204] on button at bounding box center [1447, 203] width 29 height 22
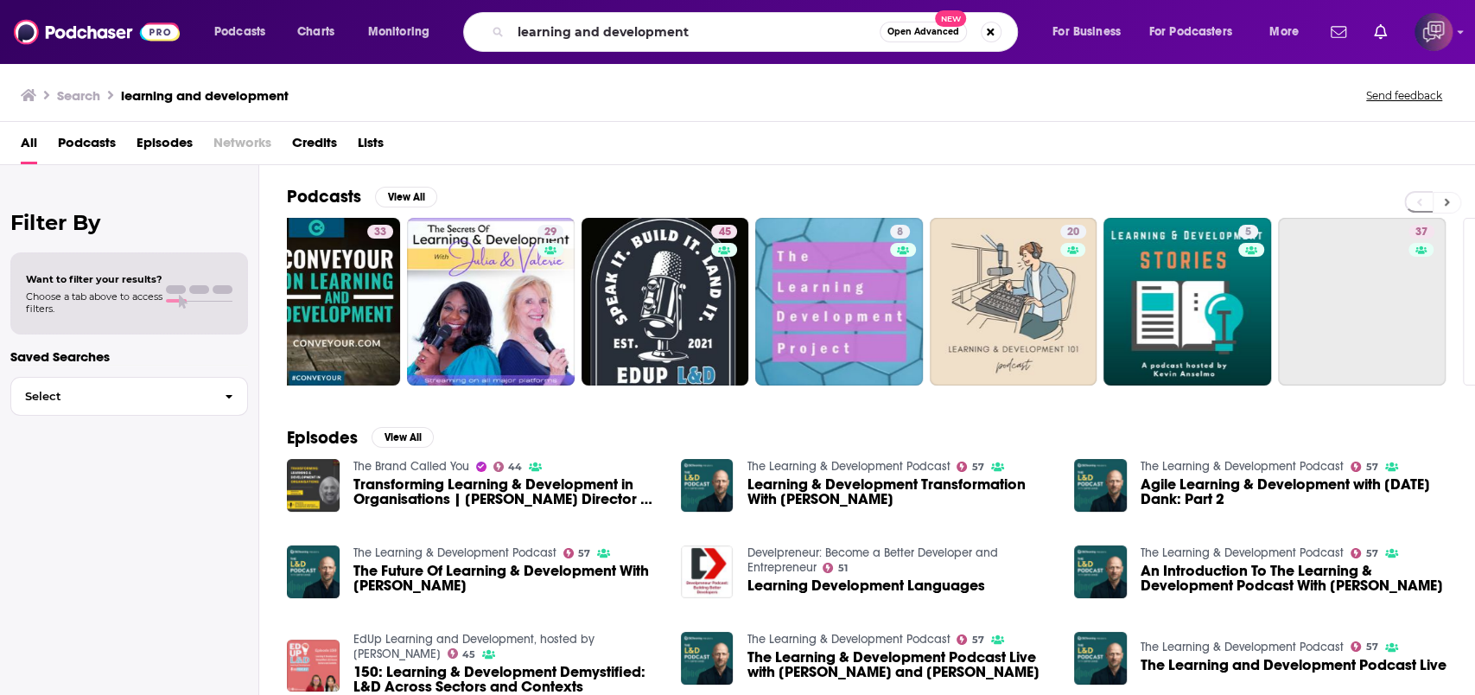
click at [1452, 204] on button at bounding box center [1447, 203] width 29 height 22
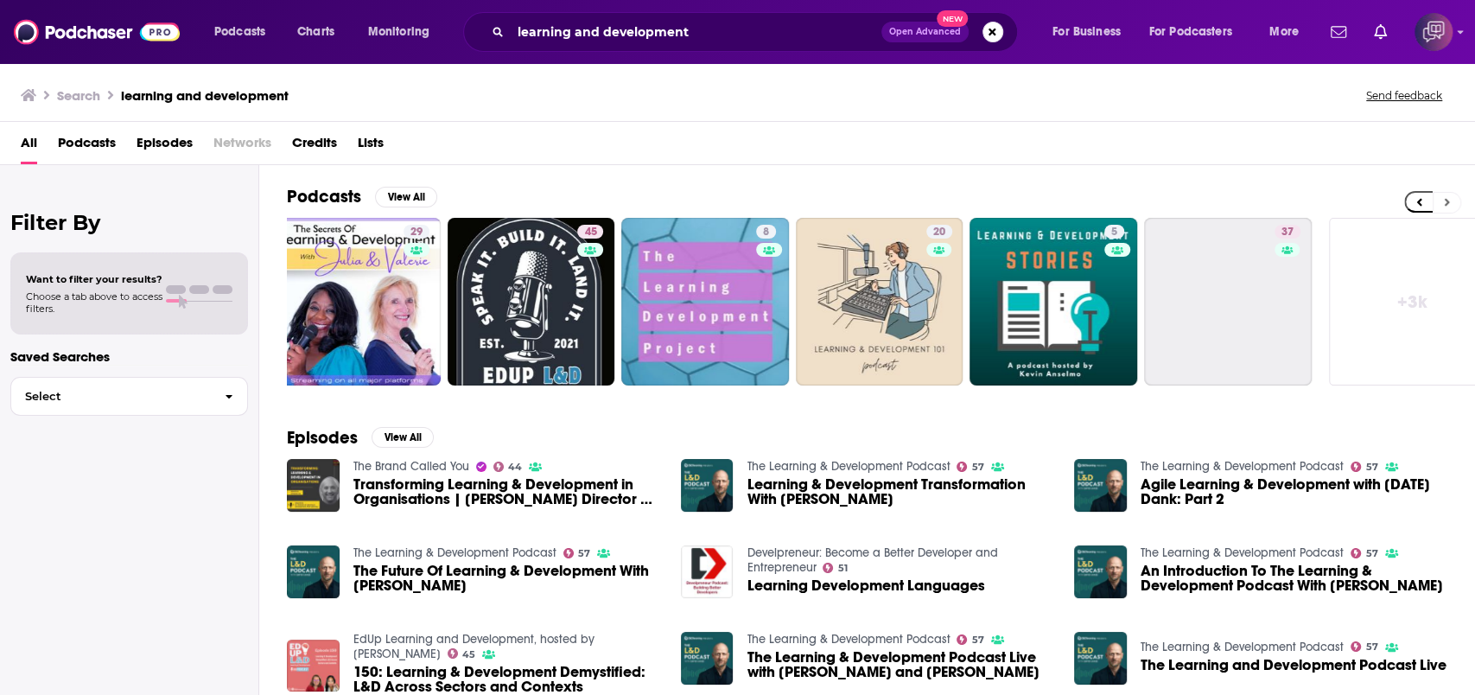
click at [1452, 204] on button at bounding box center [1447, 203] width 29 height 22
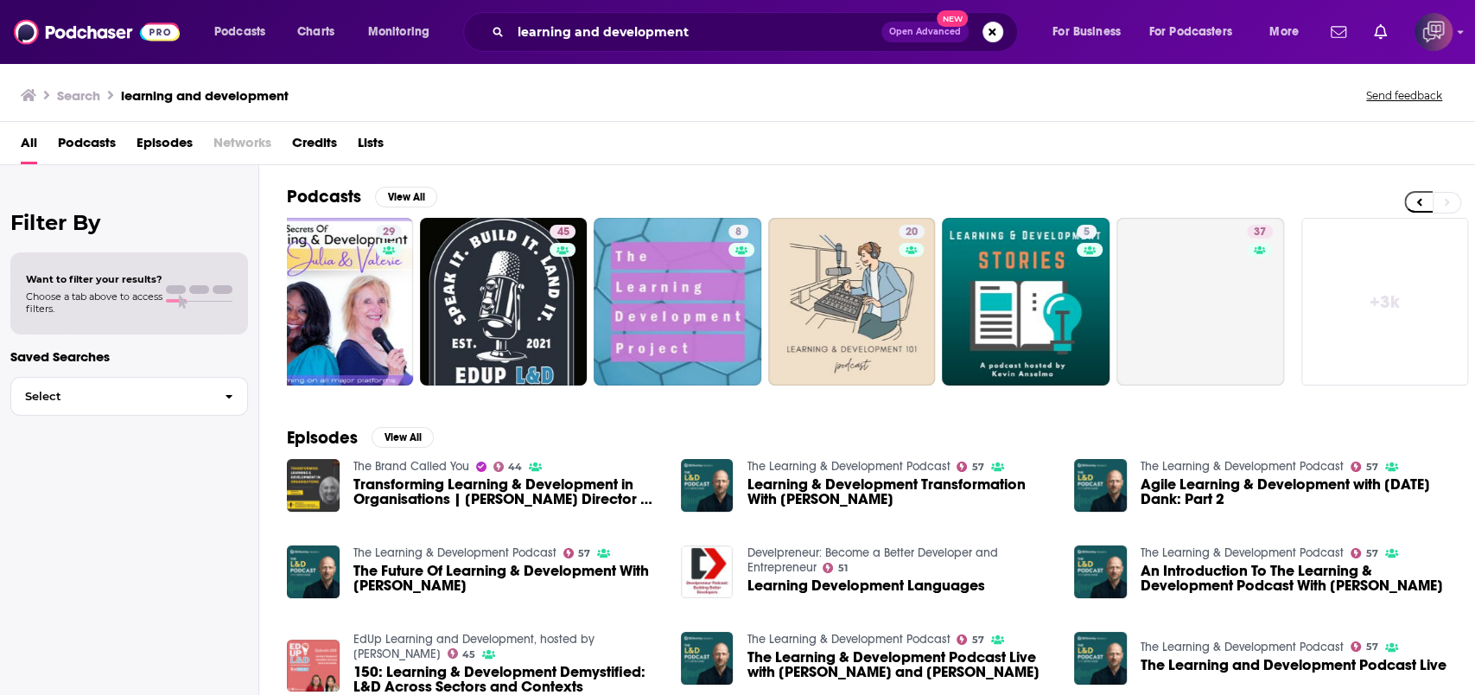
click at [1379, 287] on link "+ 3k" at bounding box center [1386, 302] width 168 height 168
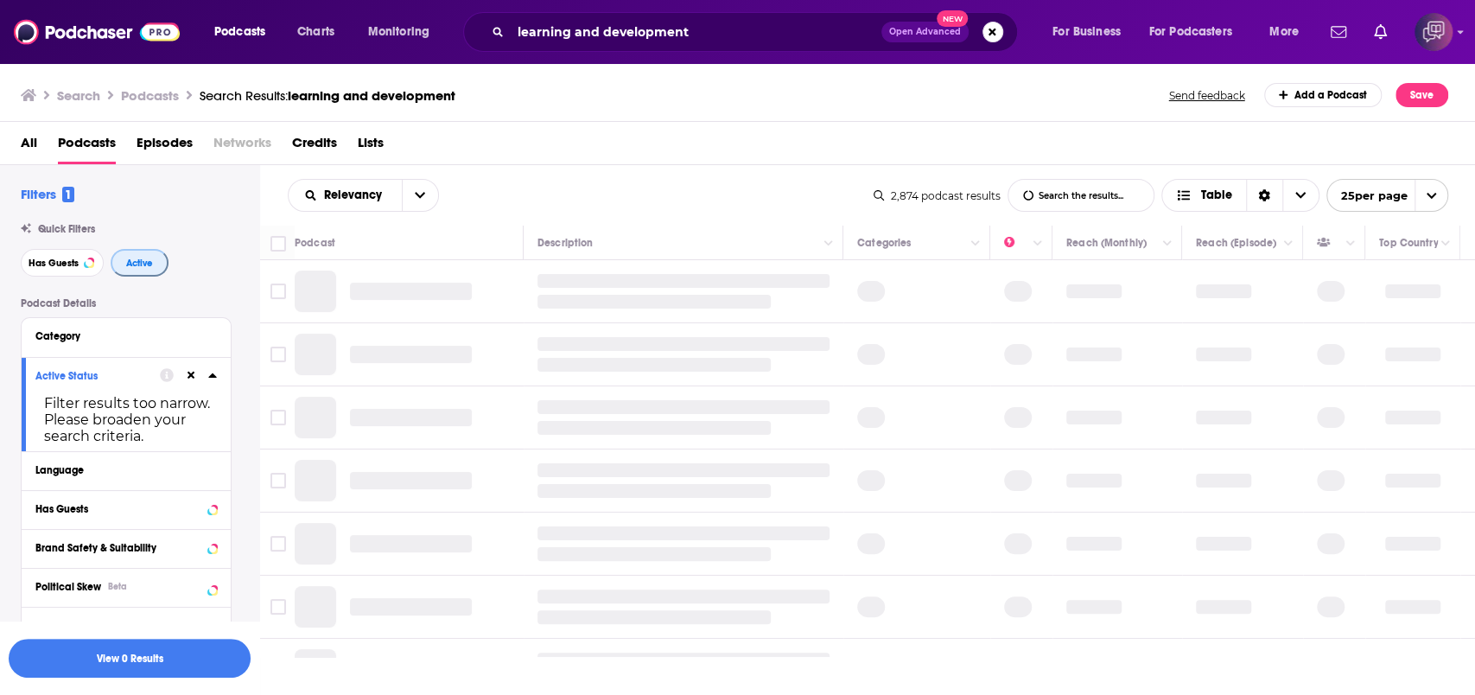
click at [129, 258] on span "Active" at bounding box center [139, 263] width 27 height 10
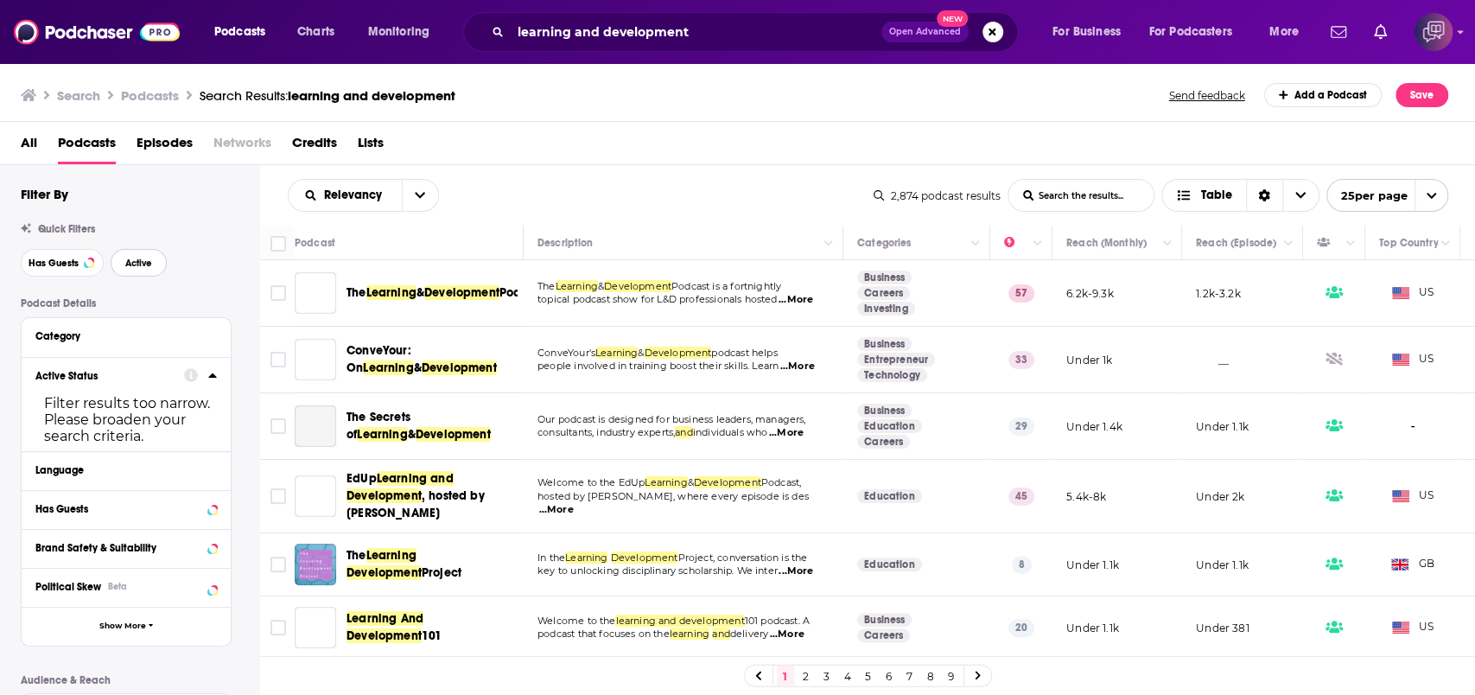
click at [131, 263] on span "Active" at bounding box center [138, 263] width 27 height 10
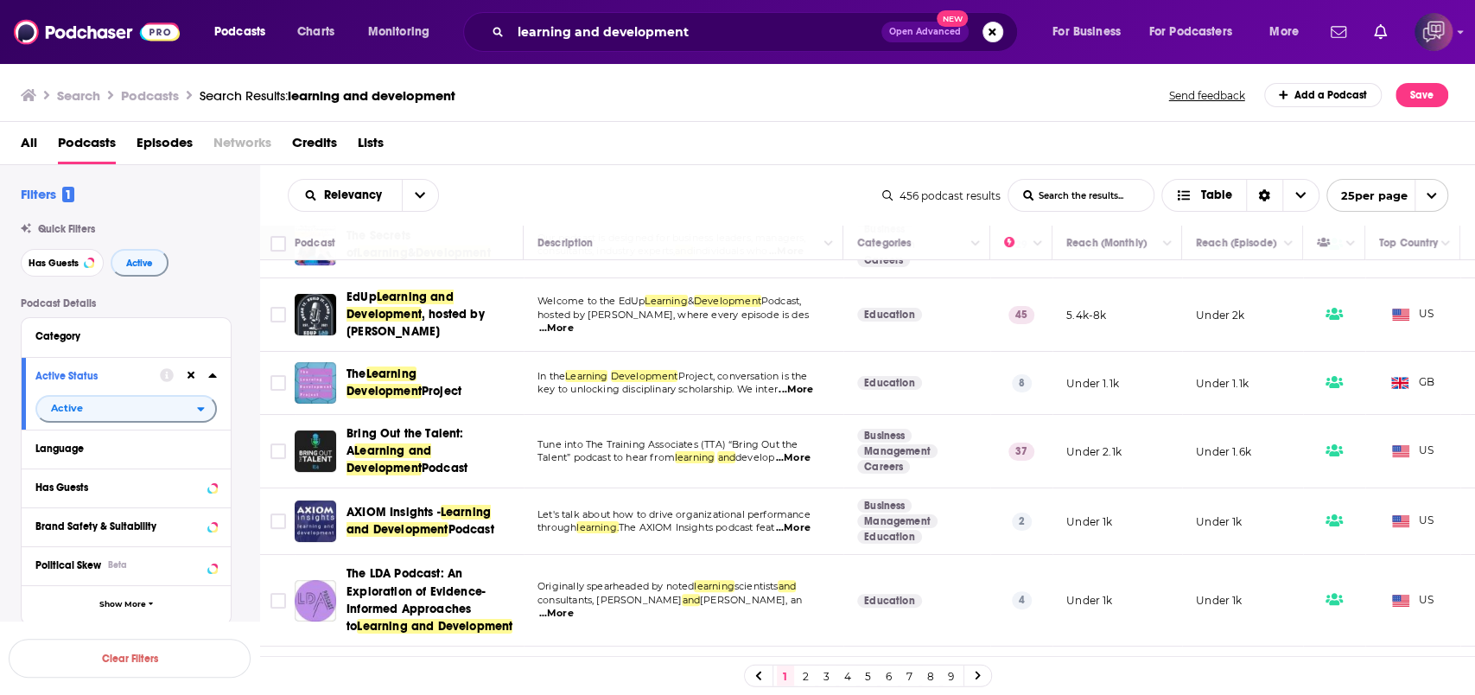
scroll to position [230, 0]
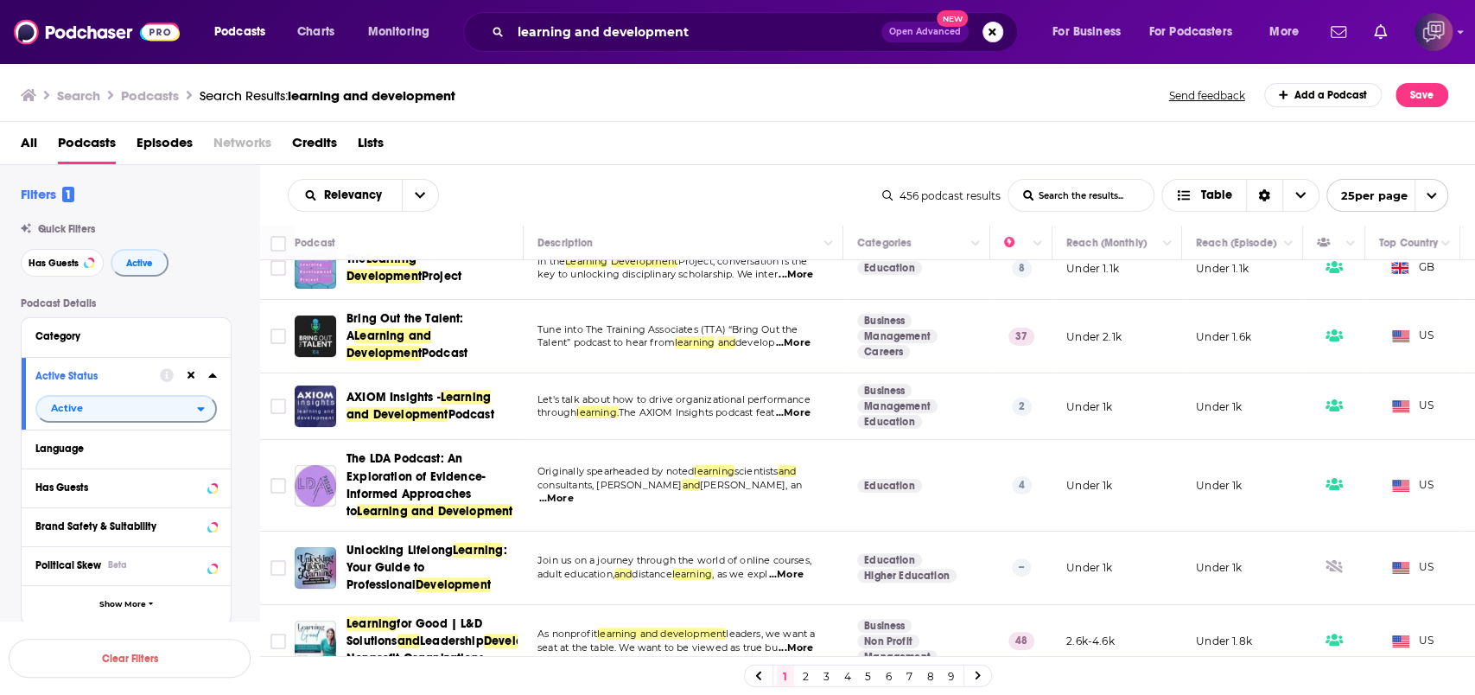
click at [955, 28] on span "Open Advanced" at bounding box center [925, 32] width 72 height 9
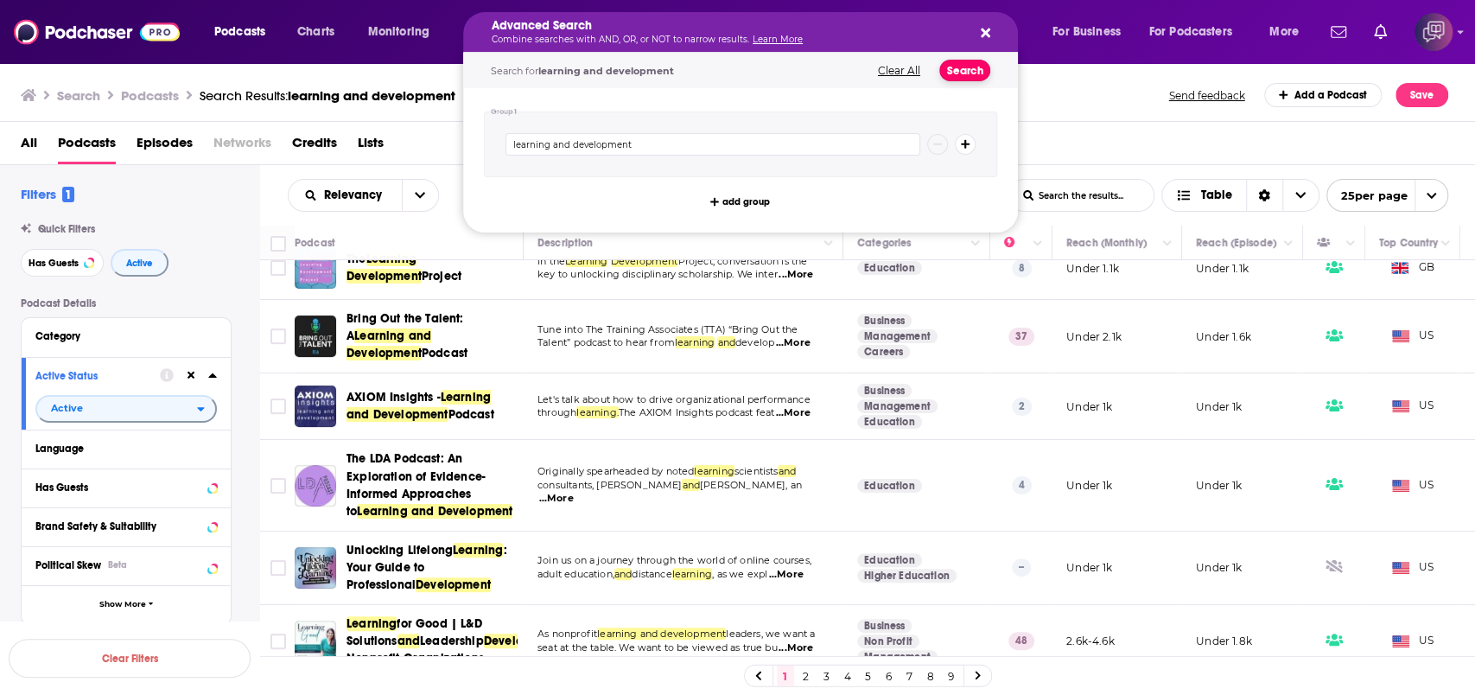
click at [956, 73] on button "Search" at bounding box center [965, 71] width 51 height 22
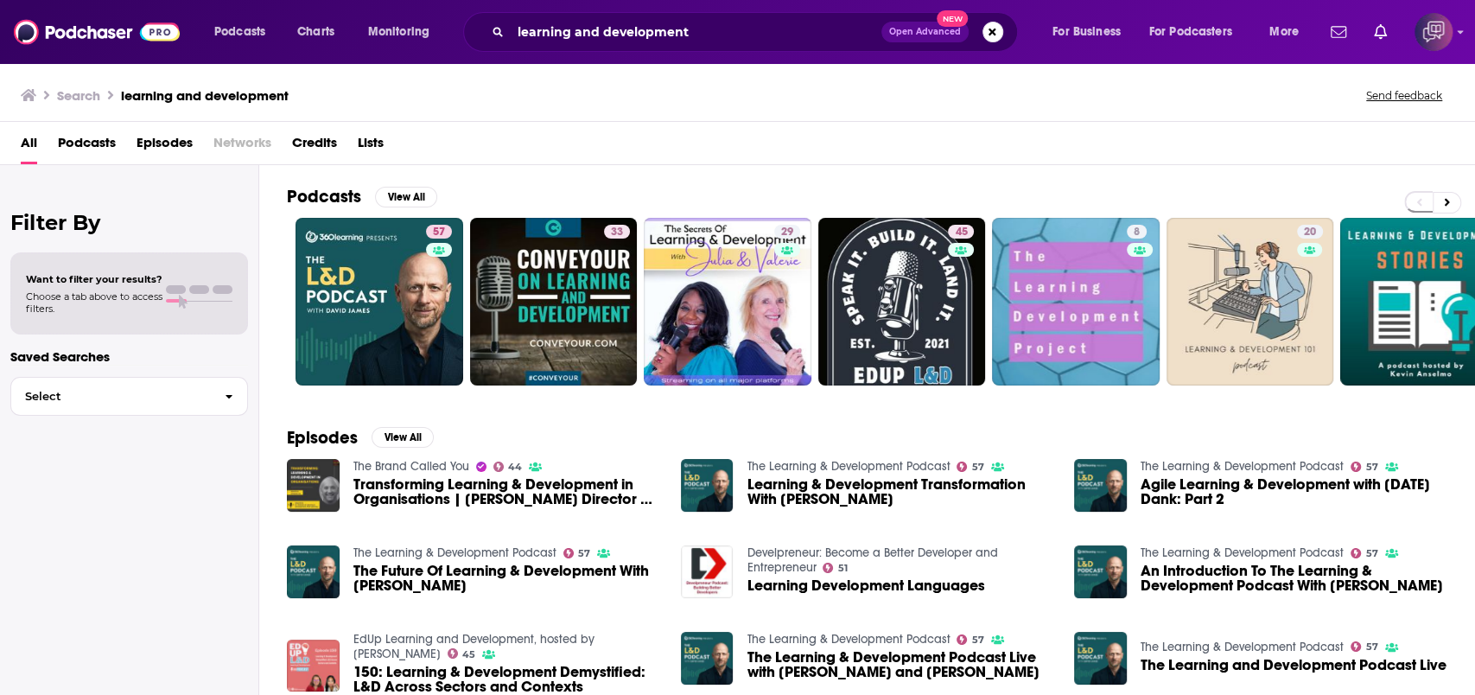
click at [890, 36] on button "Open Advanced New" at bounding box center [925, 32] width 87 height 21
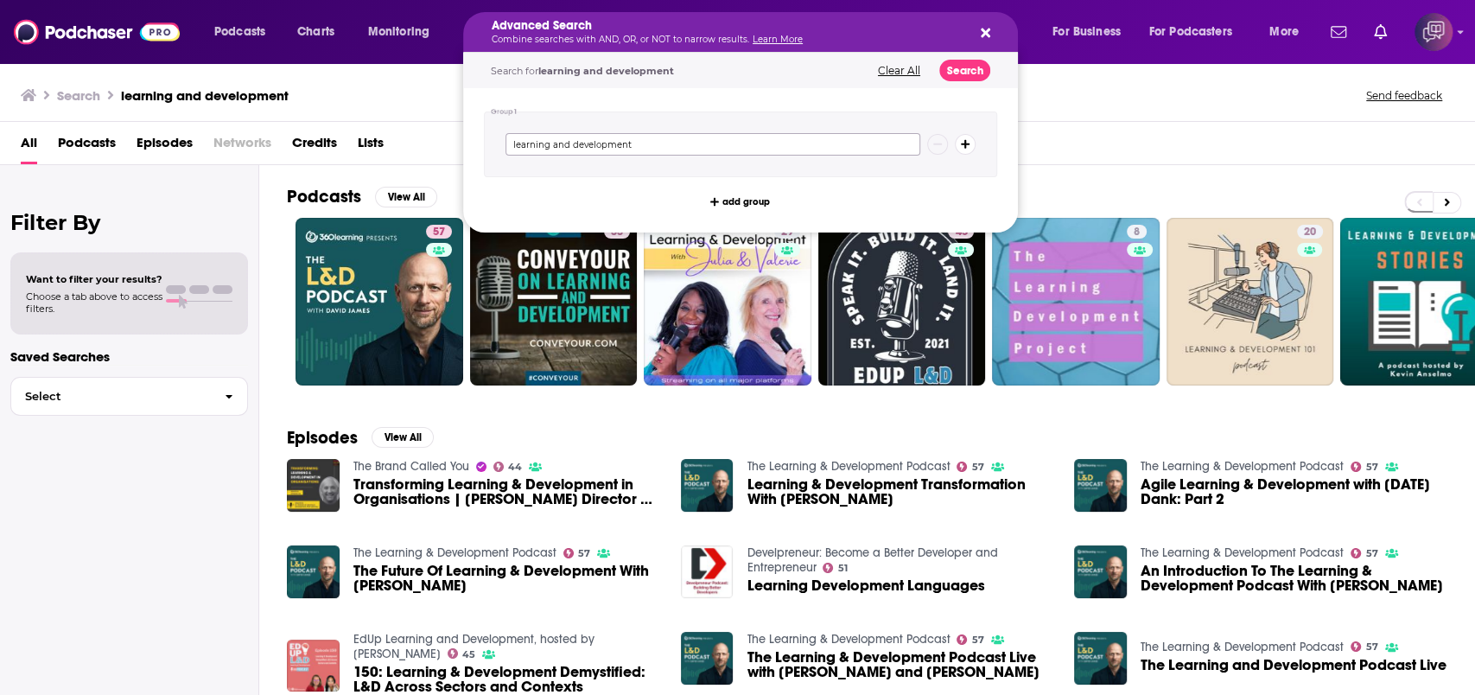
drag, startPoint x: 736, startPoint y: 143, endPoint x: 438, endPoint y: 154, distance: 297.5
click at [438, 154] on div "Podcasts Charts Monitoring Advanced Search Combine searches with AND, OR, or NO…" at bounding box center [737, 347] width 1475 height 695
type input "women network"
click at [946, 78] on button "Search" at bounding box center [965, 71] width 51 height 22
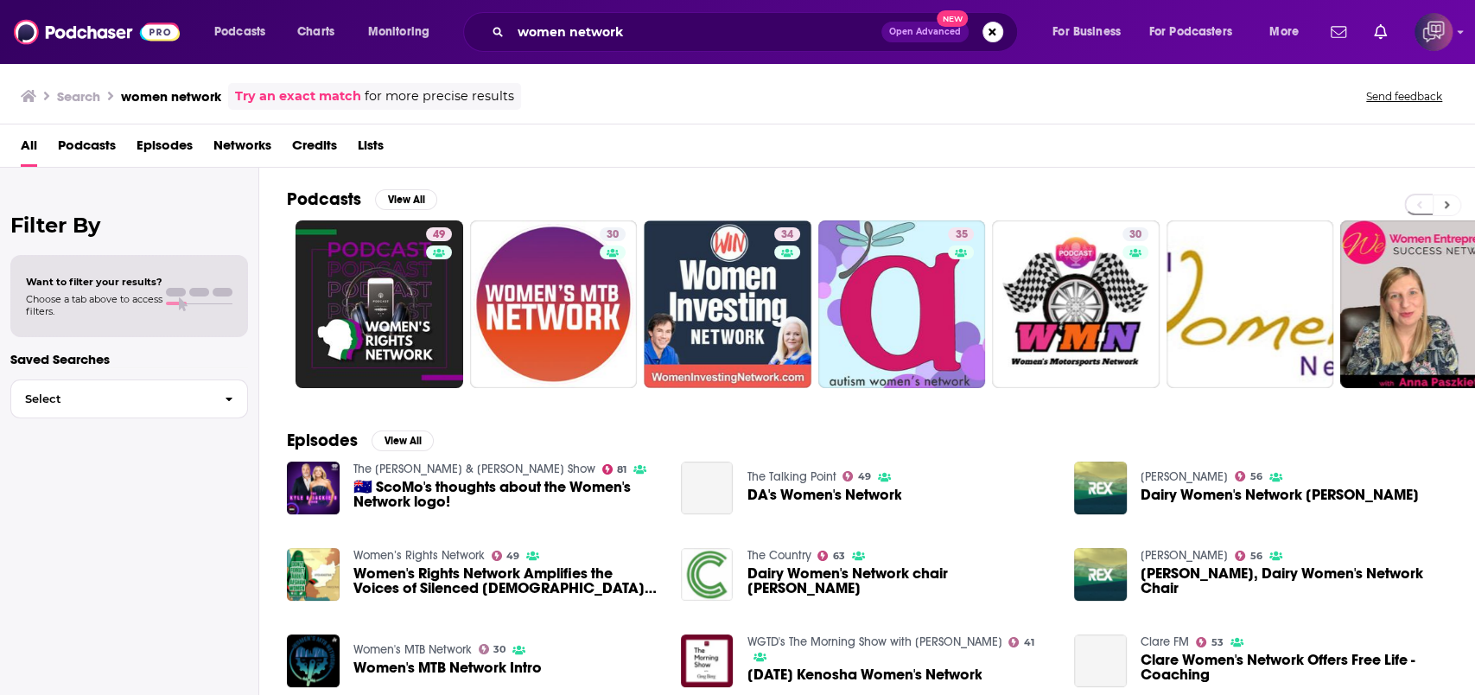
click at [1445, 207] on icon at bounding box center [1447, 205] width 5 height 8
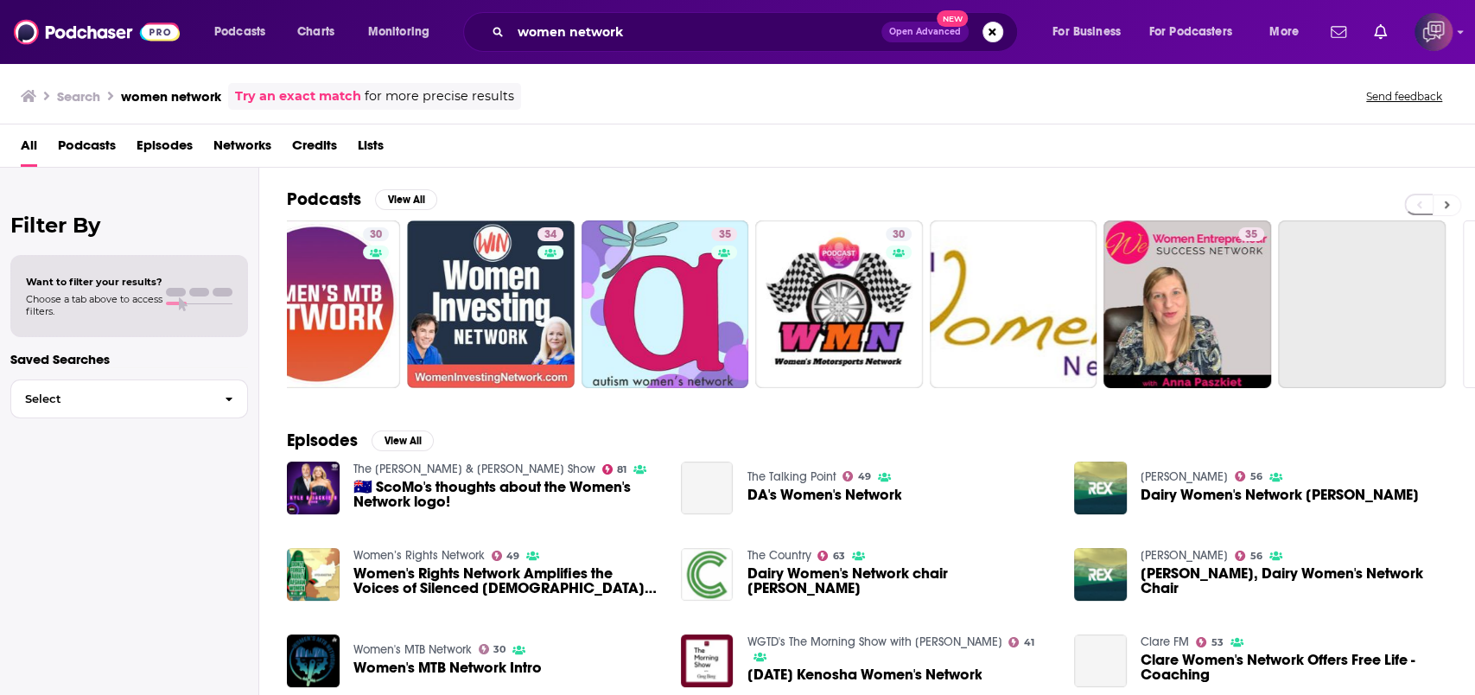
click at [1445, 207] on icon at bounding box center [1447, 205] width 5 height 8
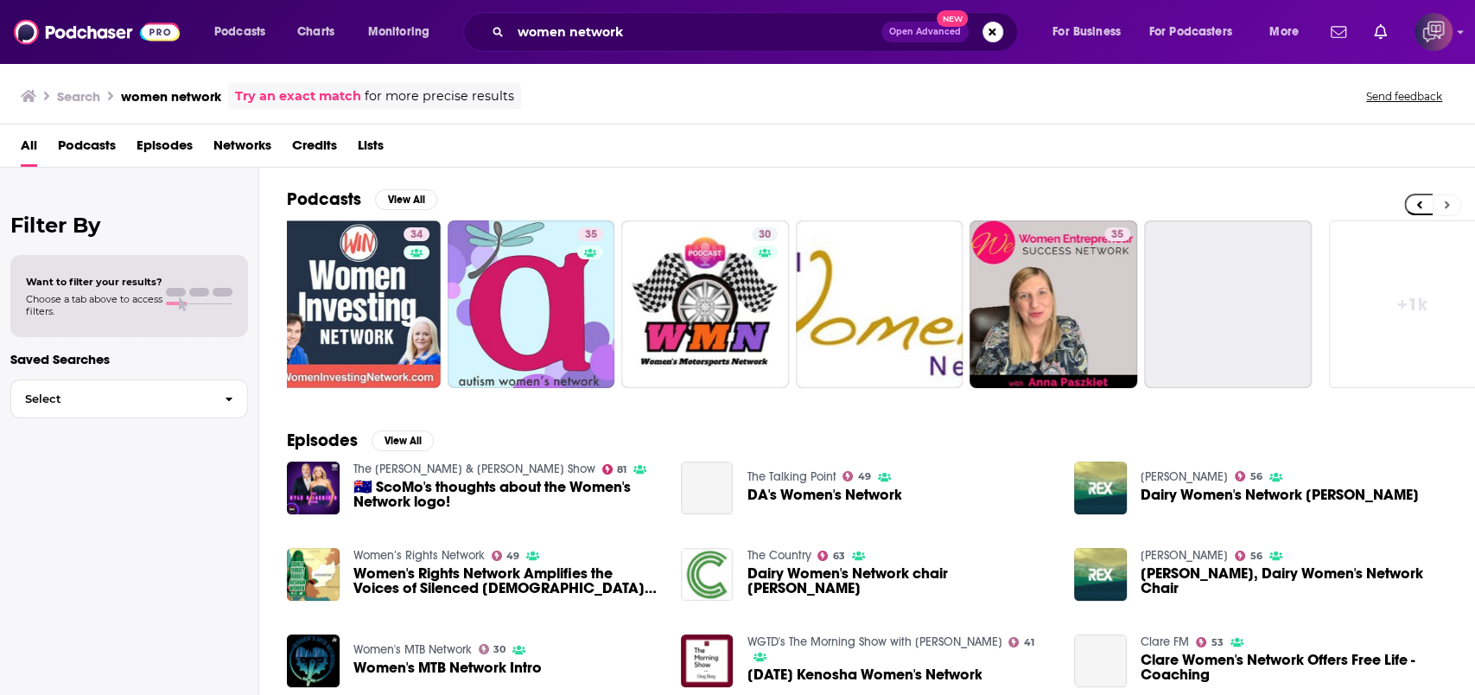
click at [1445, 207] on icon at bounding box center [1447, 205] width 5 height 8
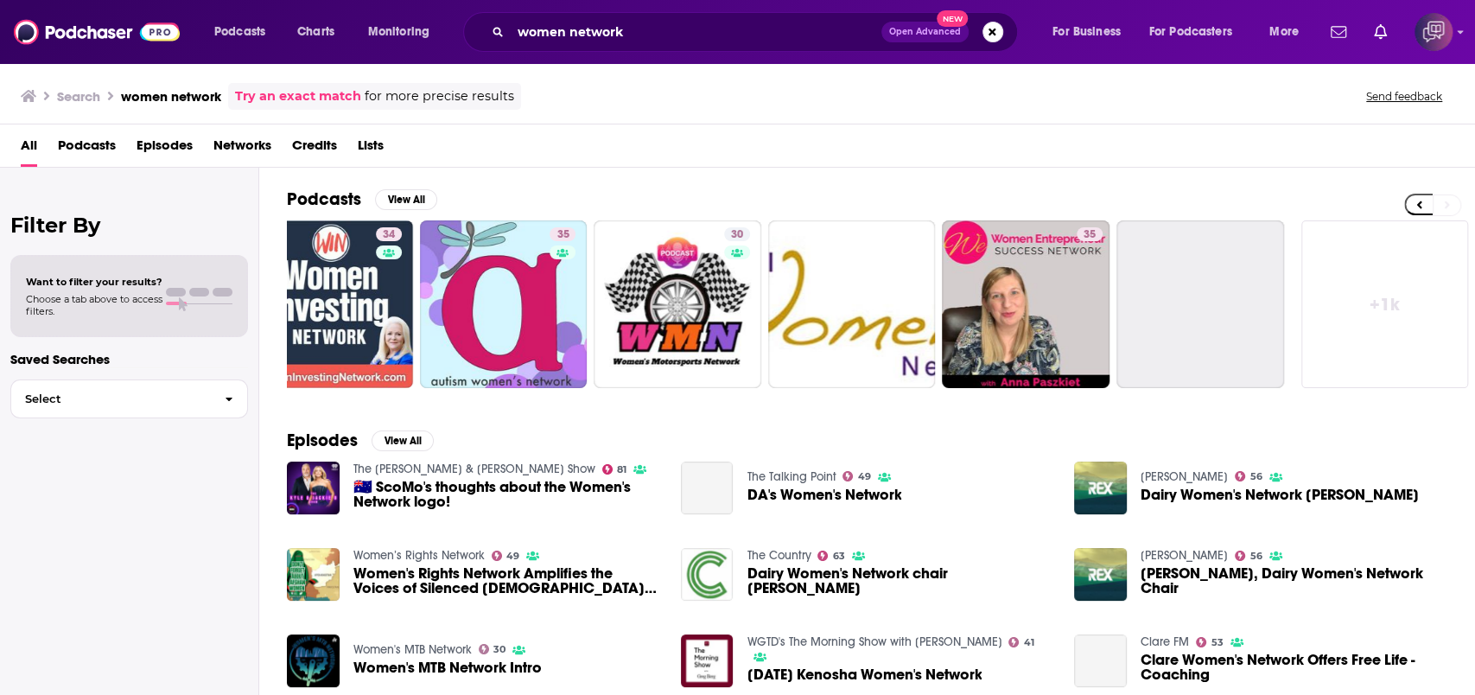
scroll to position [0, 399]
click at [1355, 315] on link "+ 1k" at bounding box center [1386, 304] width 168 height 168
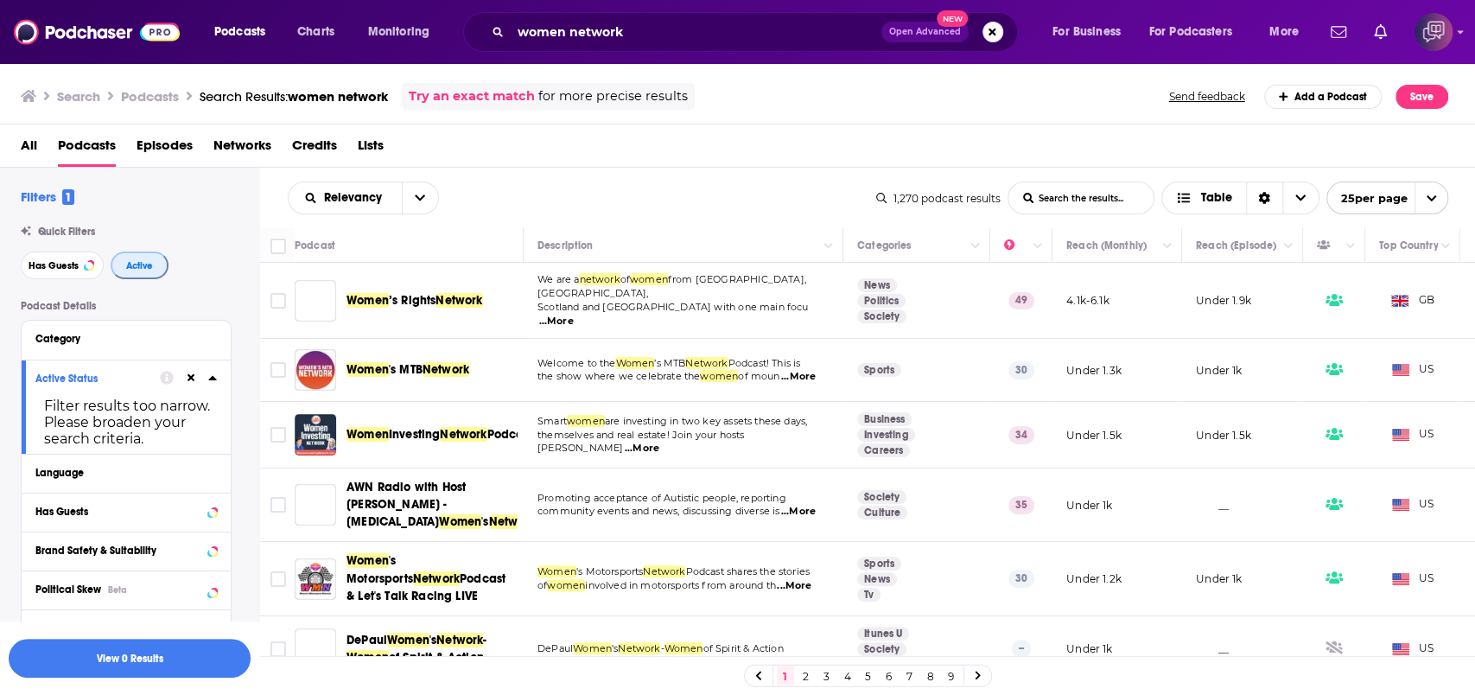
click at [146, 277] on button "Active" at bounding box center [140, 266] width 58 height 28
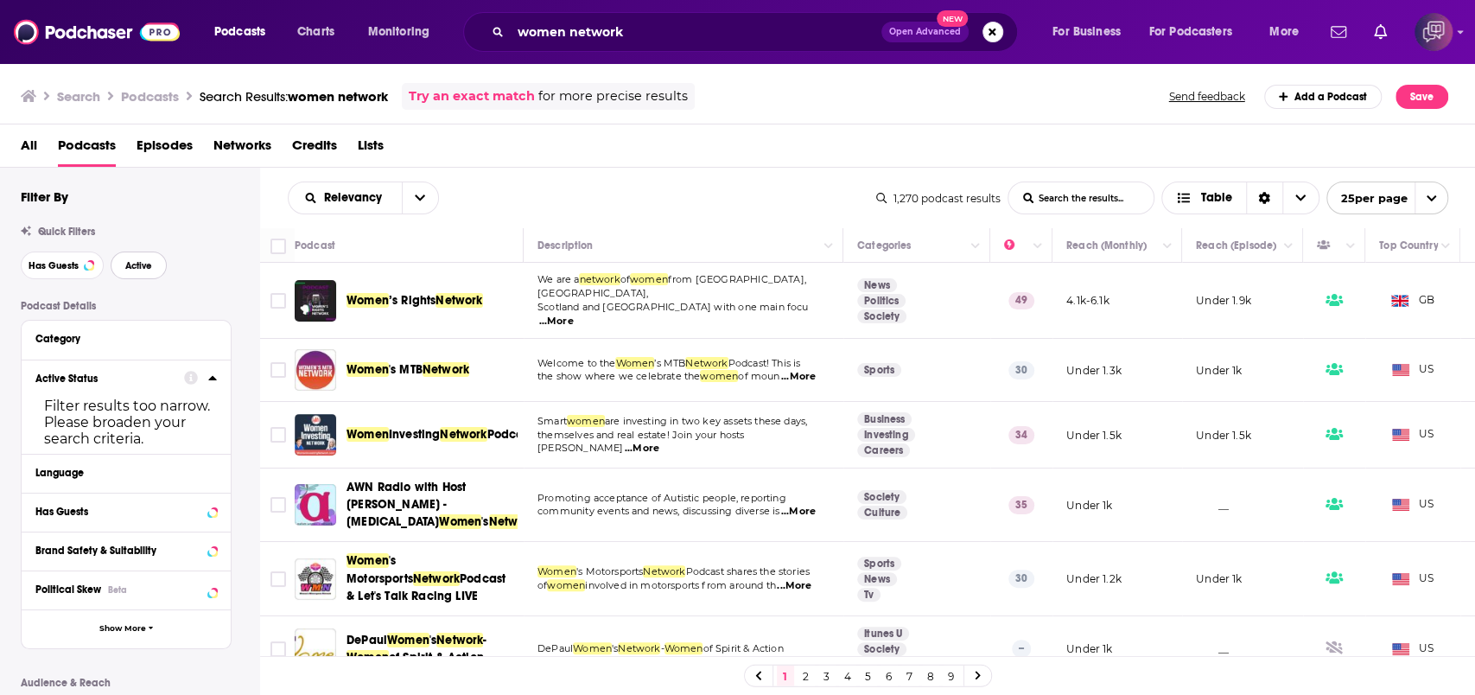
click at [152, 271] on button "Active" at bounding box center [139, 266] width 56 height 28
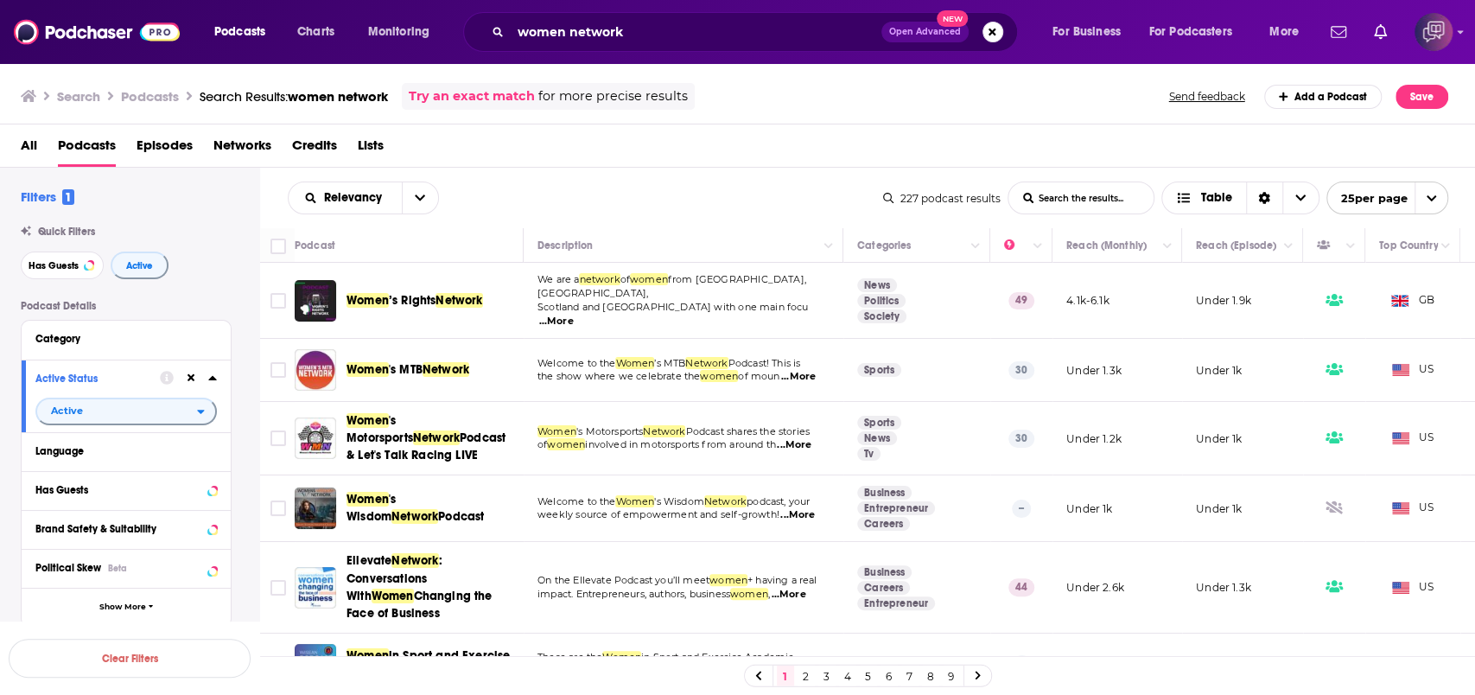
click at [494, 154] on div "All Podcasts Episodes Networks Credits Lists" at bounding box center [742, 148] width 1442 height 35
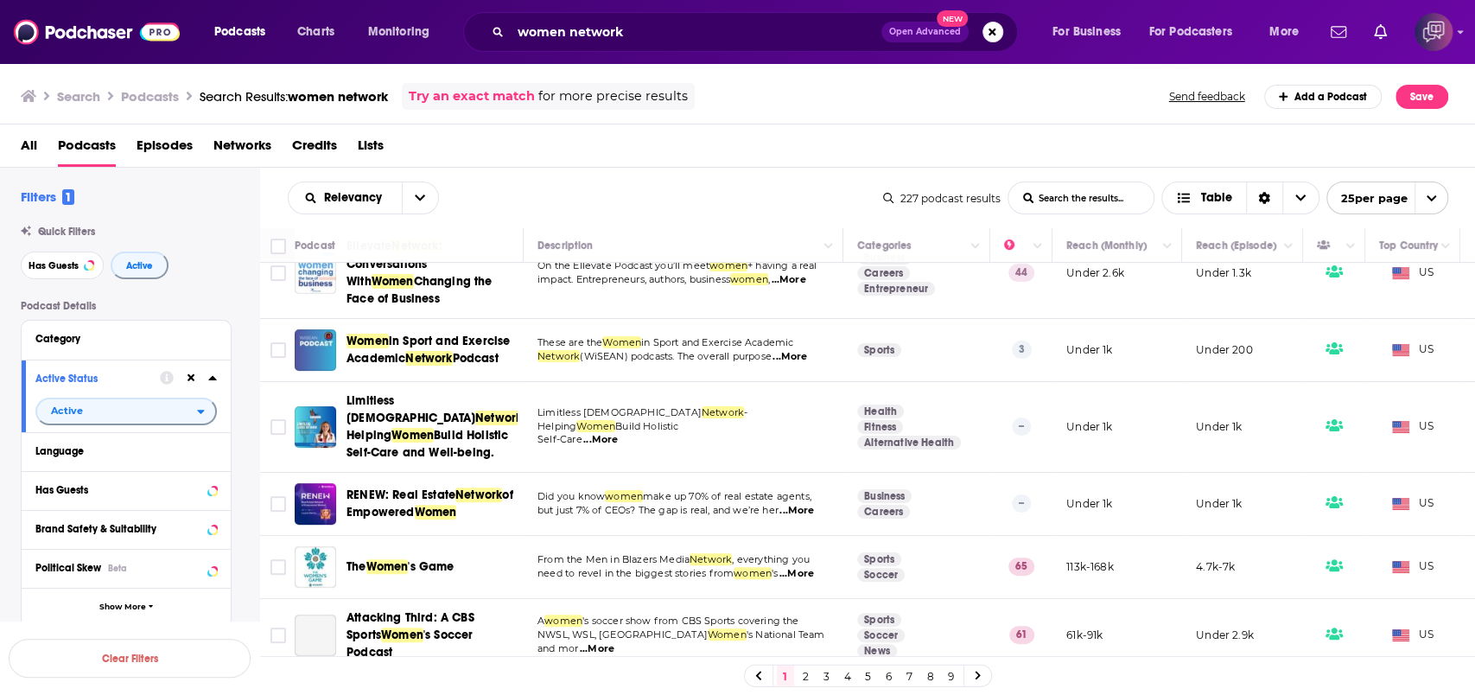
scroll to position [346, 0]
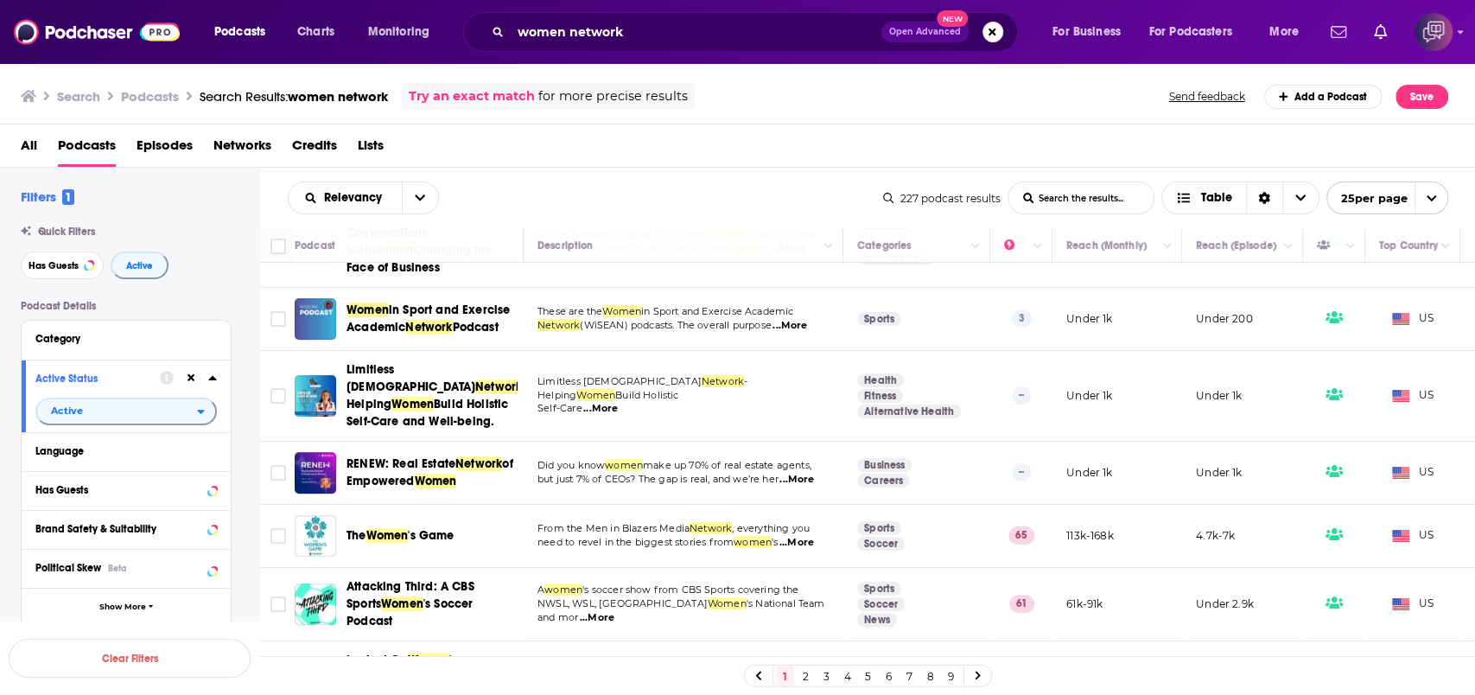
drag, startPoint x: 321, startPoint y: 373, endPoint x: 650, endPoint y: 143, distance: 401.6
click at [650, 143] on div "All Podcasts Episodes Networks Credits Lists" at bounding box center [742, 148] width 1442 height 35
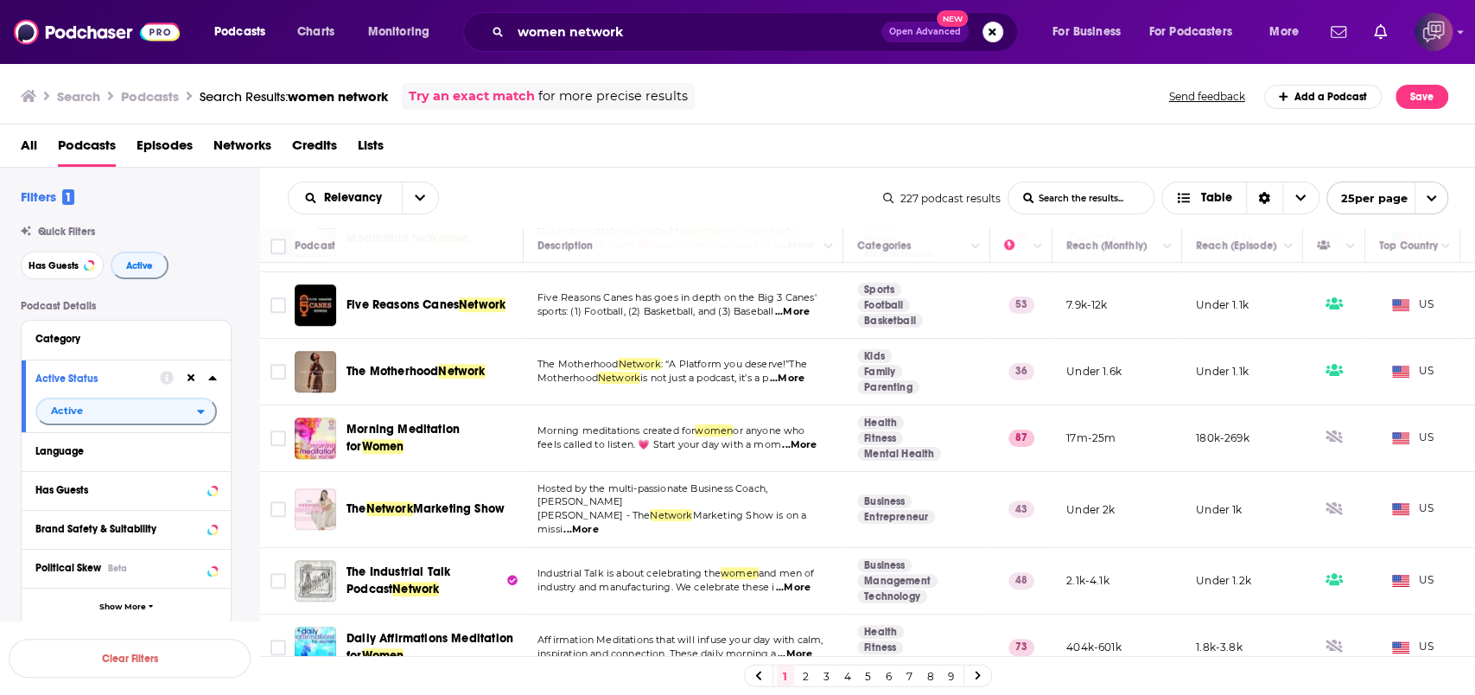
scroll to position [1037, 0]
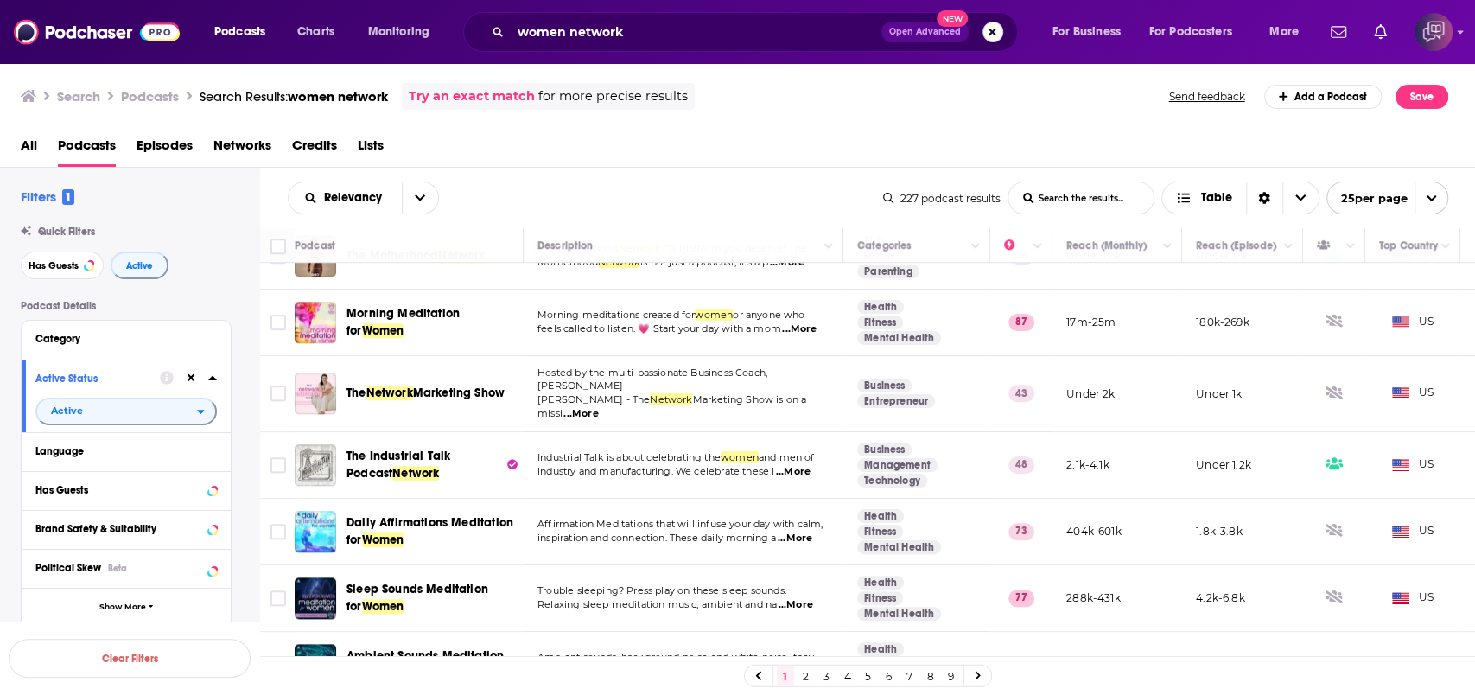
click at [990, 35] on button "Search podcasts, credits, & more..." at bounding box center [993, 32] width 21 height 21
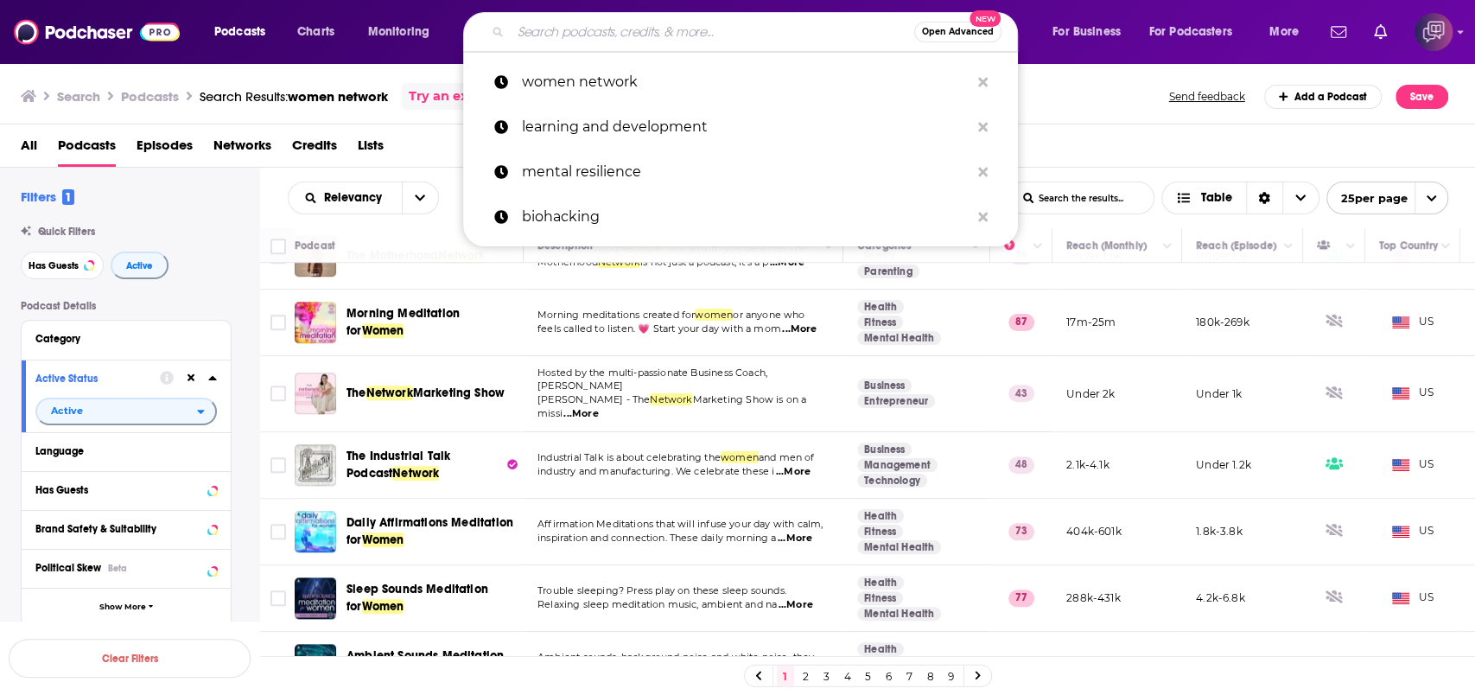
click at [955, 35] on span "Open Advanced" at bounding box center [958, 32] width 72 height 9
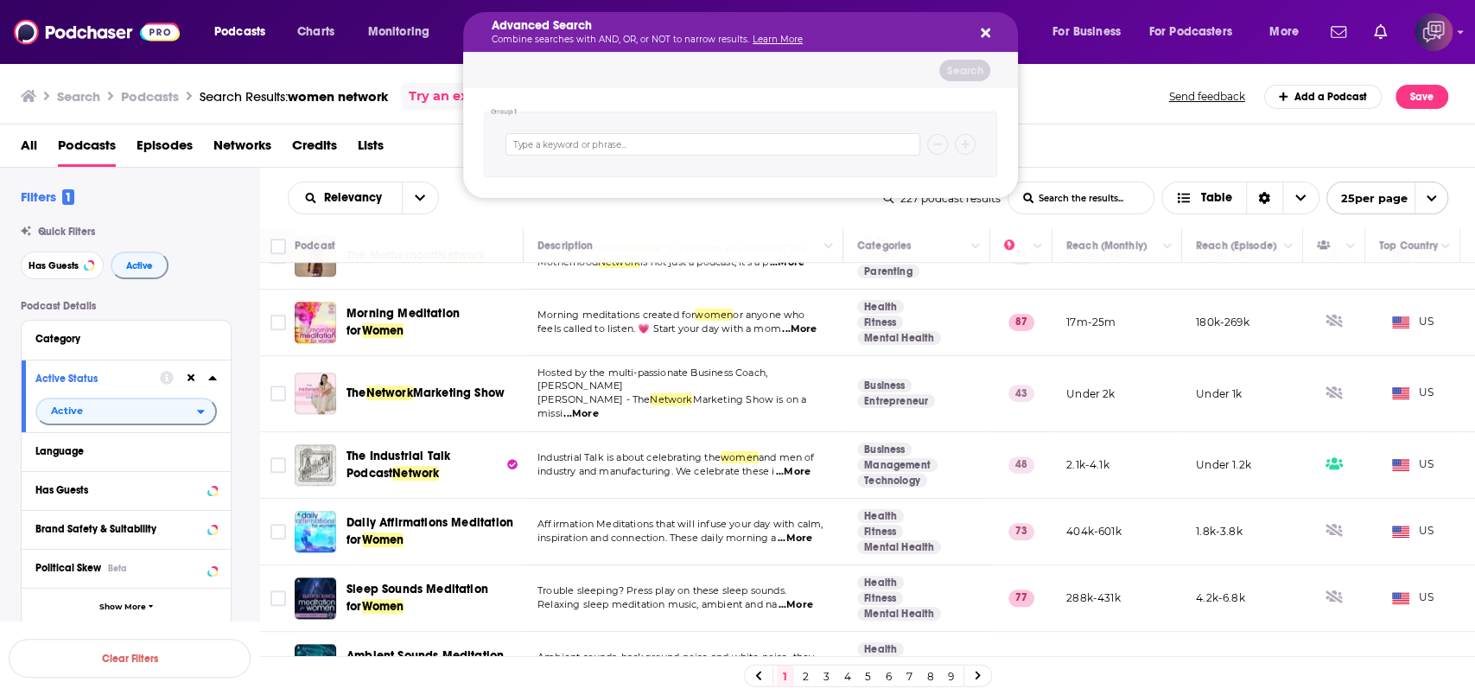
click at [719, 156] on div "Search podcasts, credits, & more..." at bounding box center [740, 144] width 513 height 66
click at [815, 150] on input "Search podcasts, credits, & more..." at bounding box center [713, 144] width 415 height 22
paste input "personal excellence"
type input "personal excellence"
click at [973, 78] on button "Search" at bounding box center [965, 71] width 51 height 22
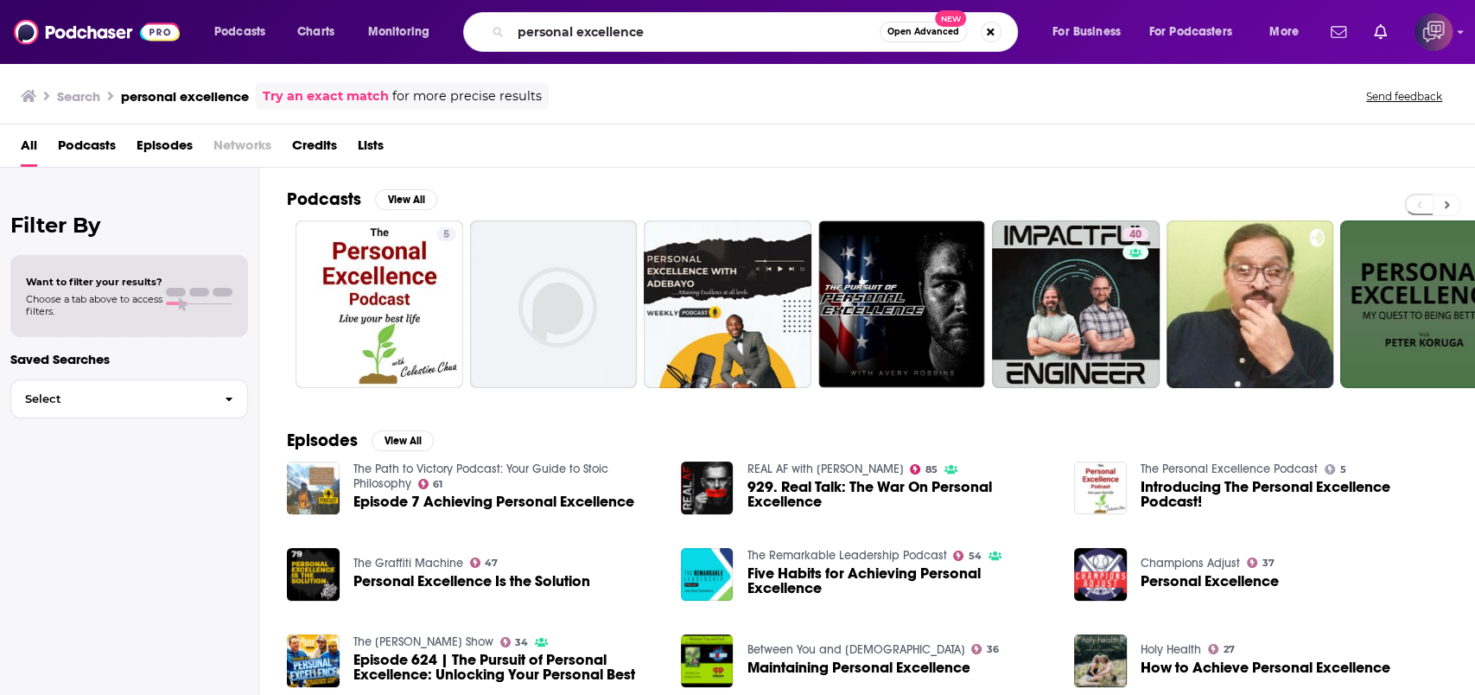
click at [1450, 204] on button at bounding box center [1447, 205] width 29 height 22
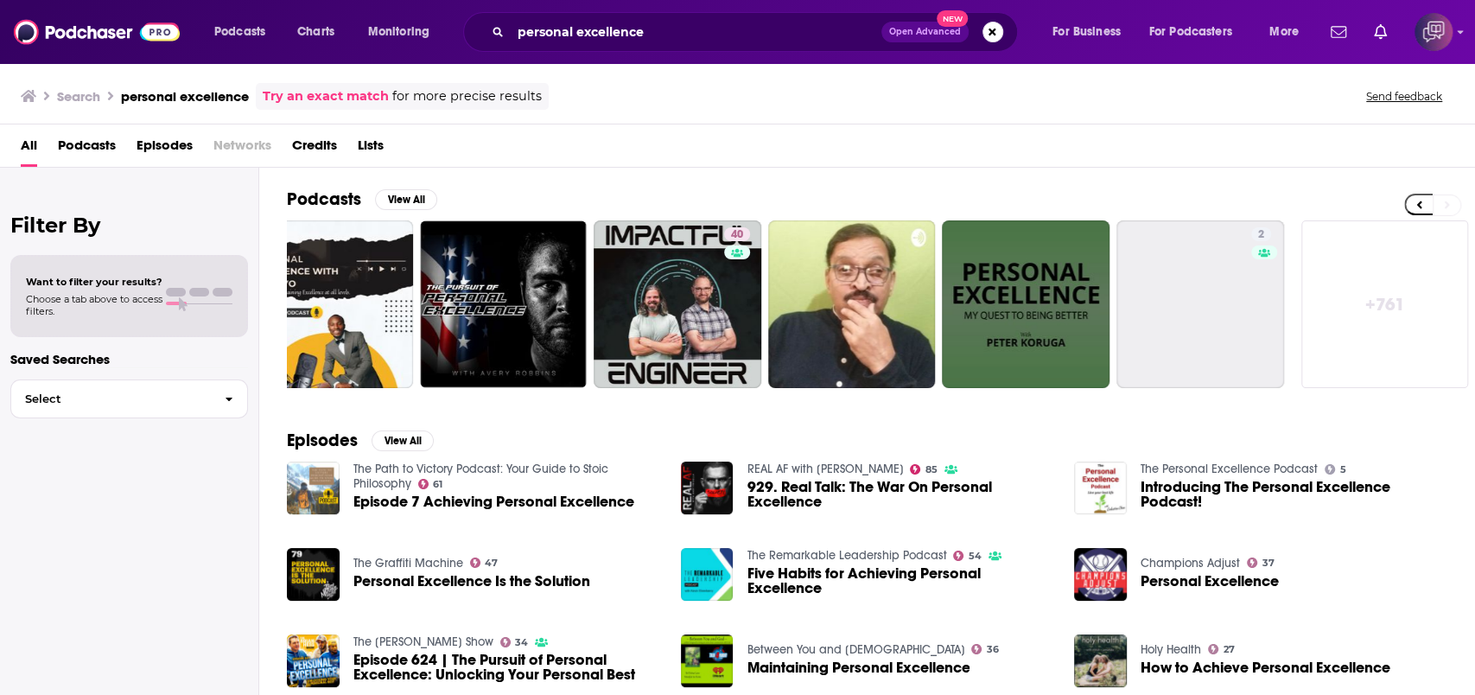
scroll to position [0, 399]
click at [1390, 255] on link "+ 761" at bounding box center [1386, 304] width 168 height 168
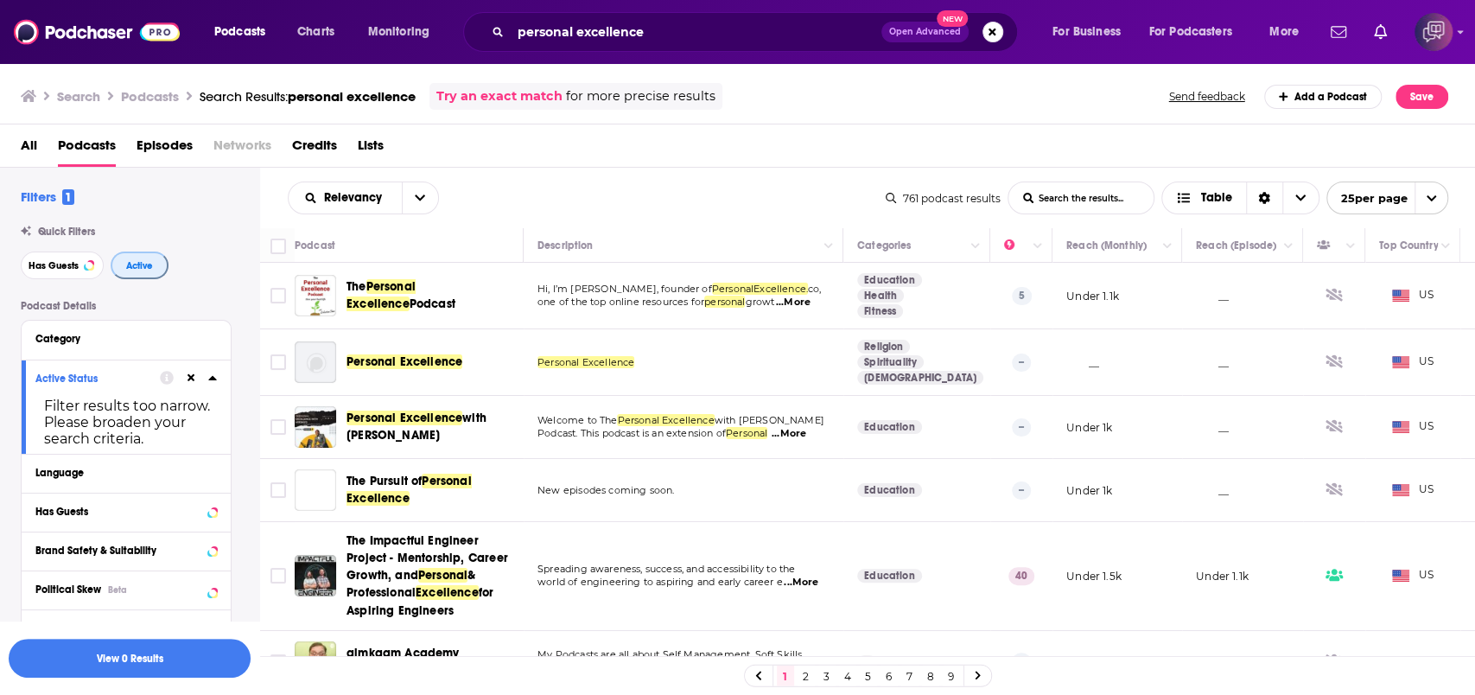
click at [147, 252] on button "Active" at bounding box center [140, 266] width 58 height 28
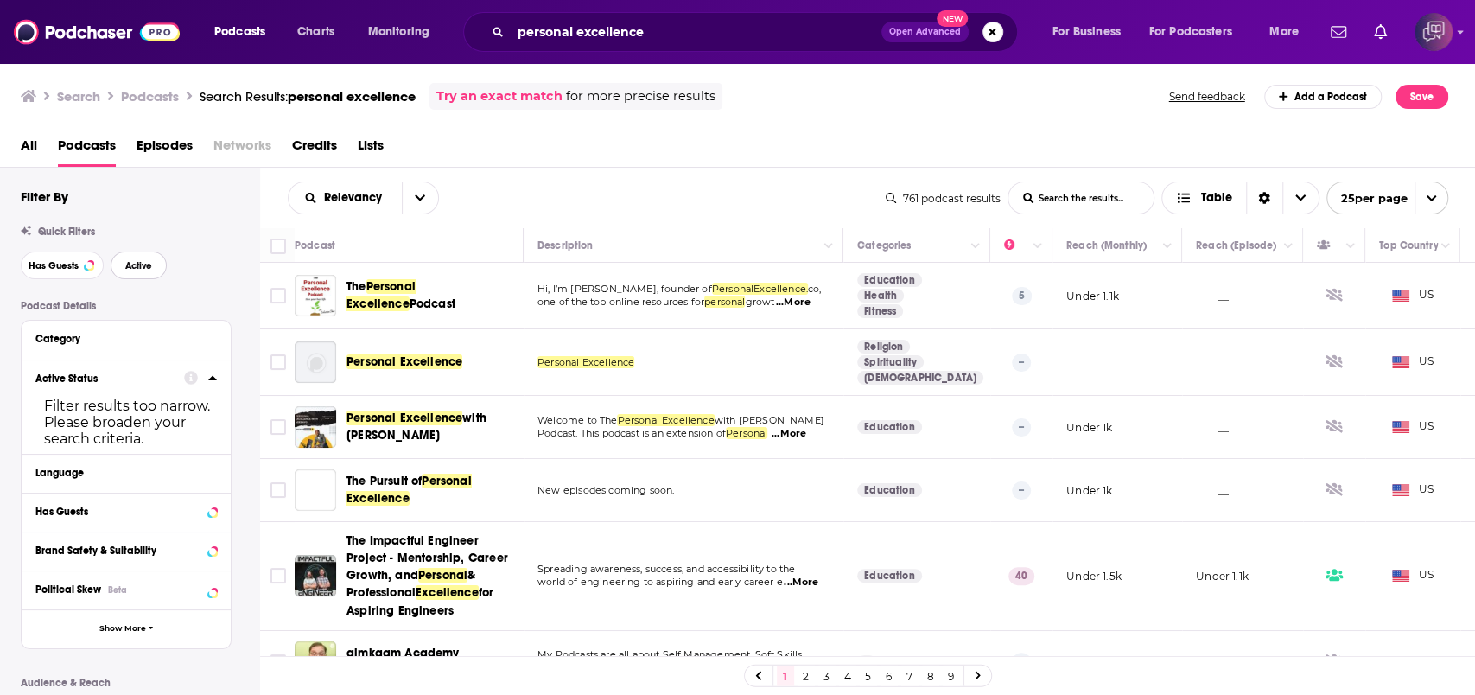
click at [148, 268] on span "Active" at bounding box center [138, 266] width 27 height 10
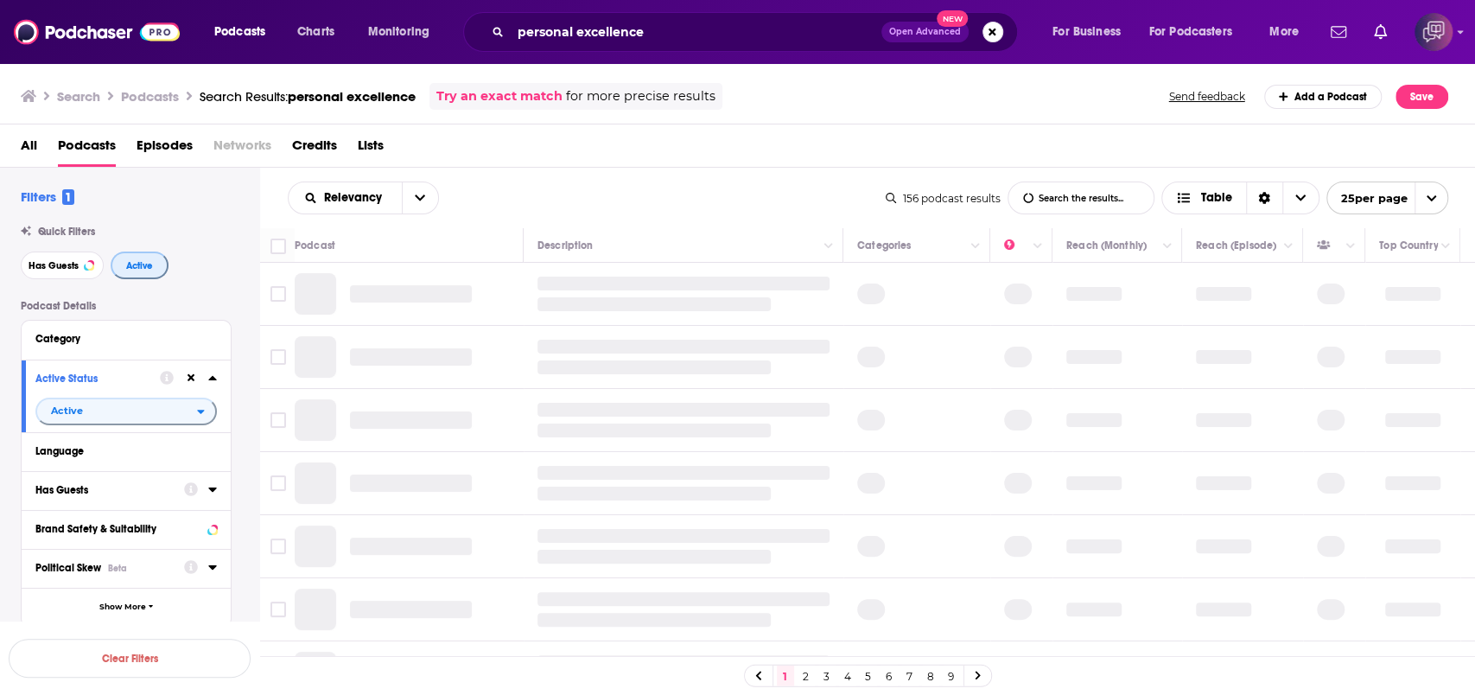
scroll to position [230, 0]
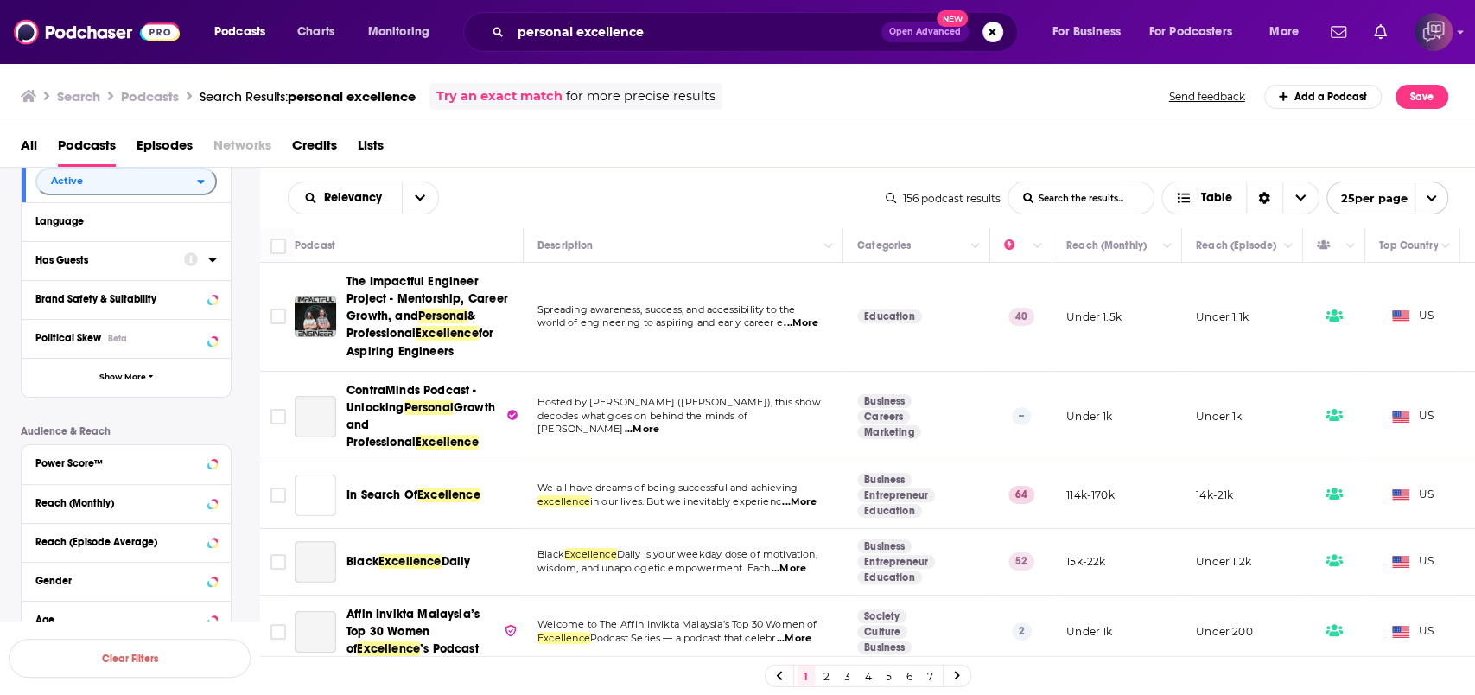
click at [215, 266] on icon at bounding box center [212, 259] width 9 height 14
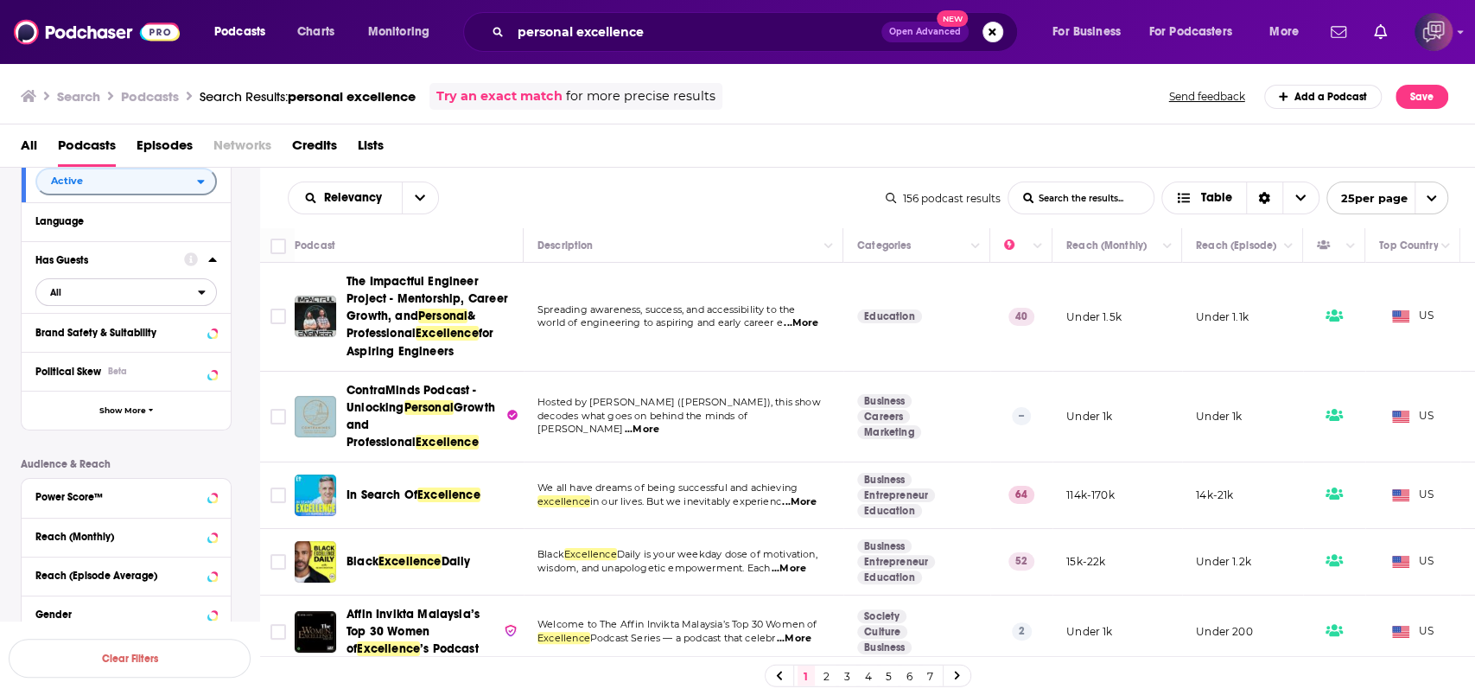
click at [54, 296] on span "All" at bounding box center [55, 293] width 11 height 10
click at [77, 376] on span "Has guests" at bounding box center [95, 378] width 102 height 10
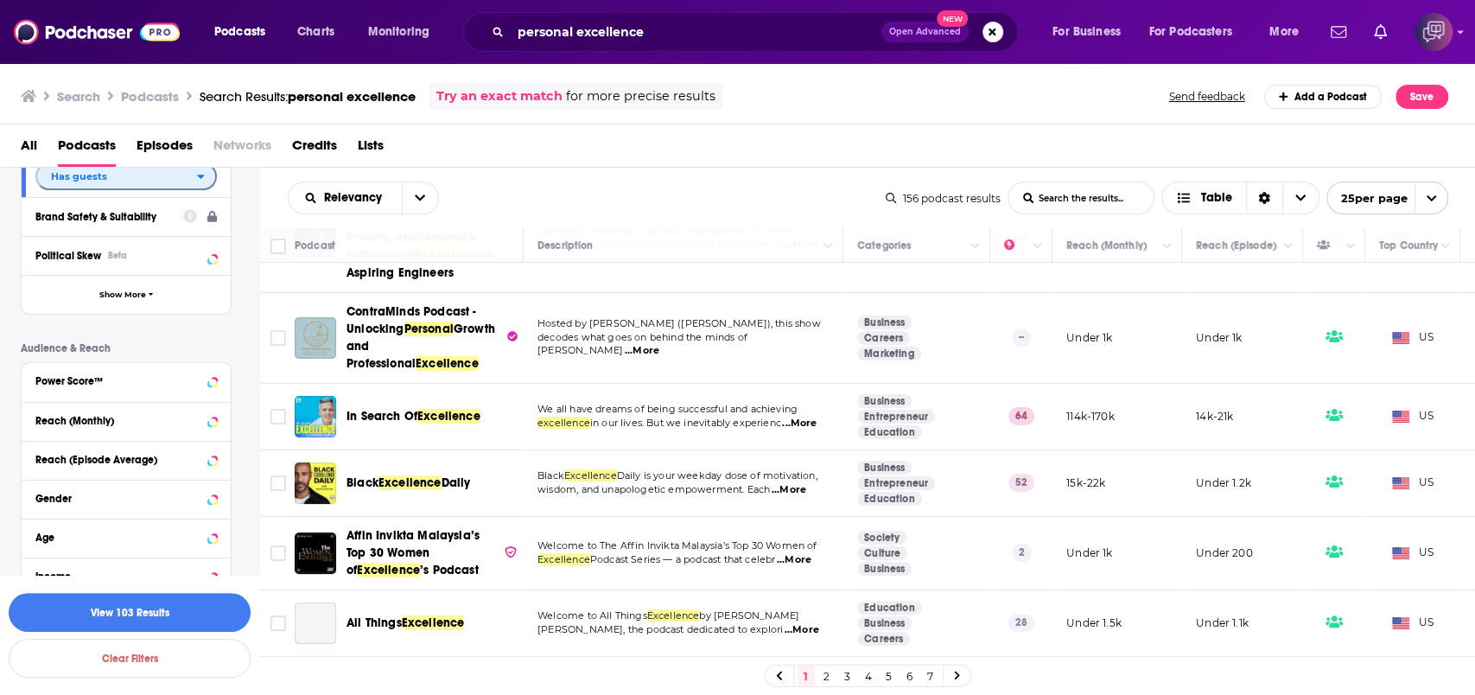
scroll to position [115, 0]
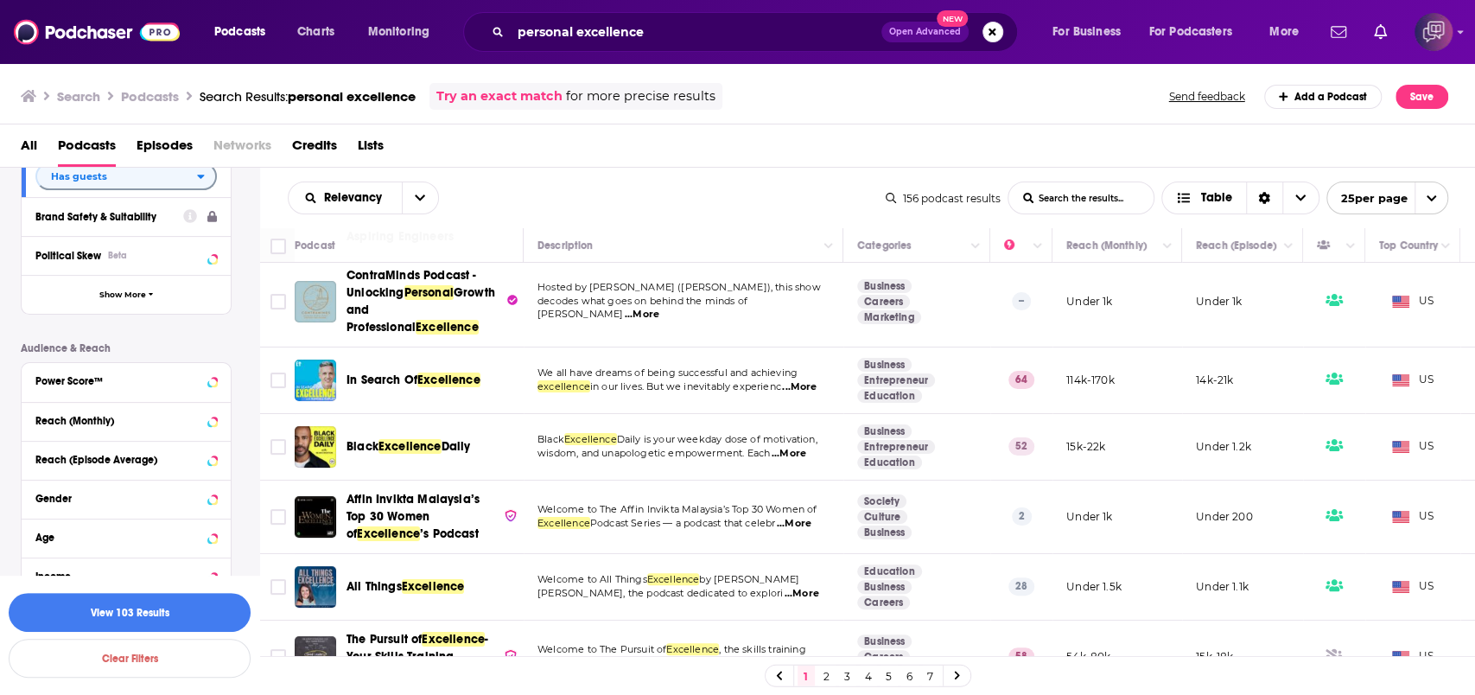
drag, startPoint x: 432, startPoint y: 375, endPoint x: 685, endPoint y: 180, distance: 319.1
click at [685, 180] on div "Relevancy List Search Input Search the results... Table 156 podcast results Lis…" at bounding box center [868, 198] width 1216 height 61
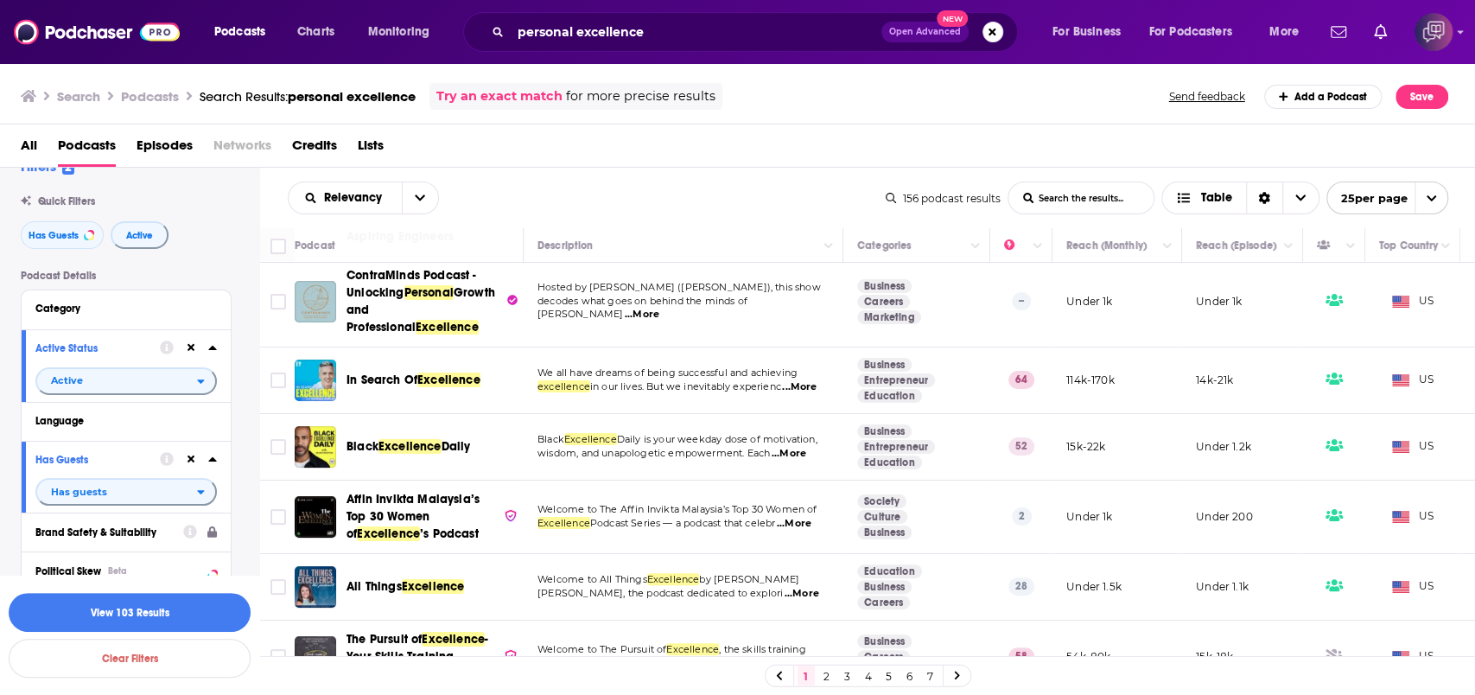
scroll to position [0, 0]
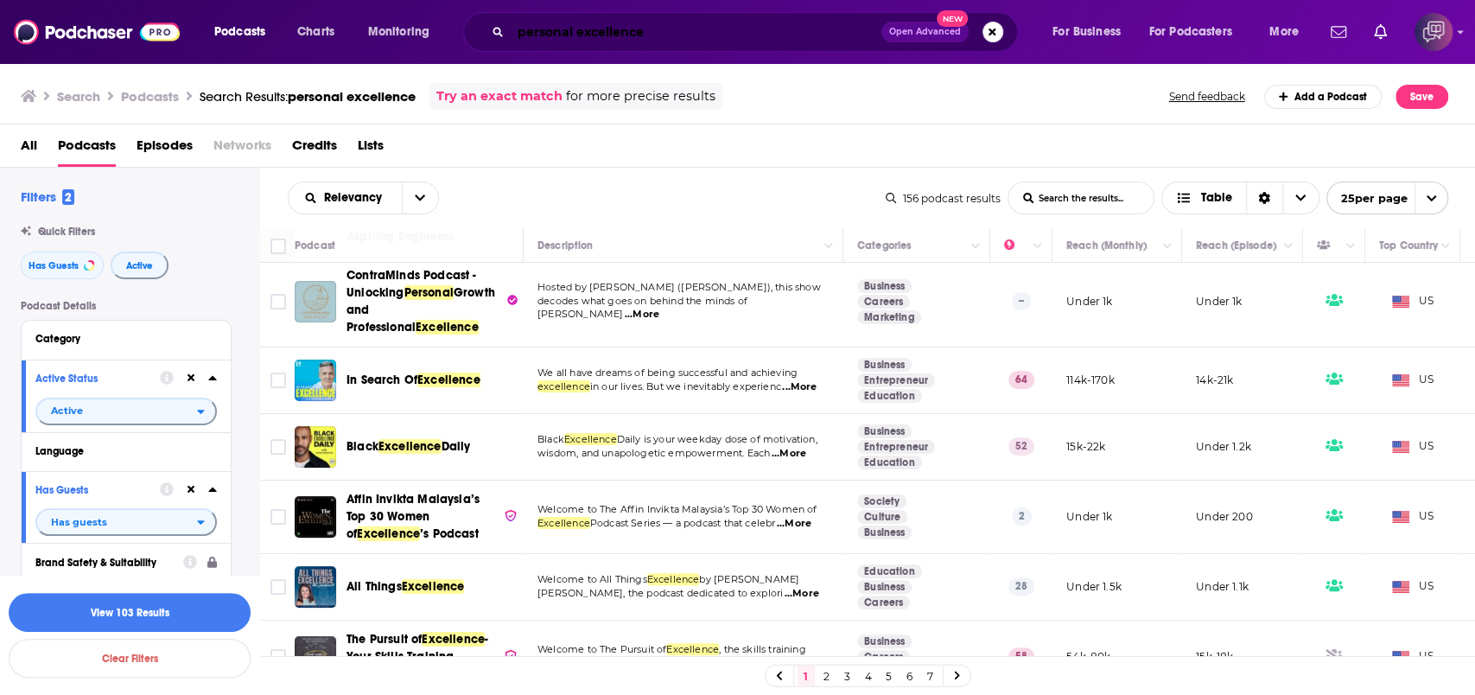
click at [829, 34] on input "personal excellence" at bounding box center [696, 32] width 371 height 28
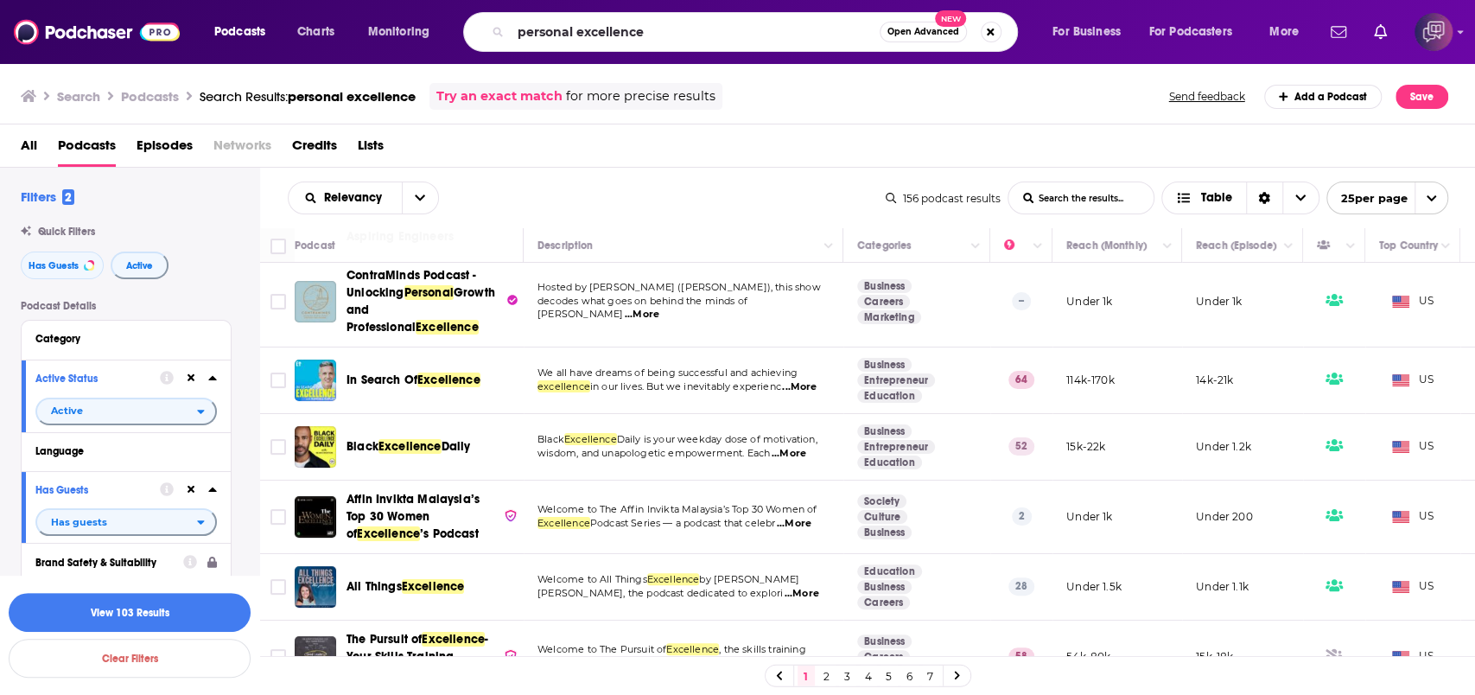
click at [927, 35] on span "Open Advanced" at bounding box center [924, 32] width 72 height 9
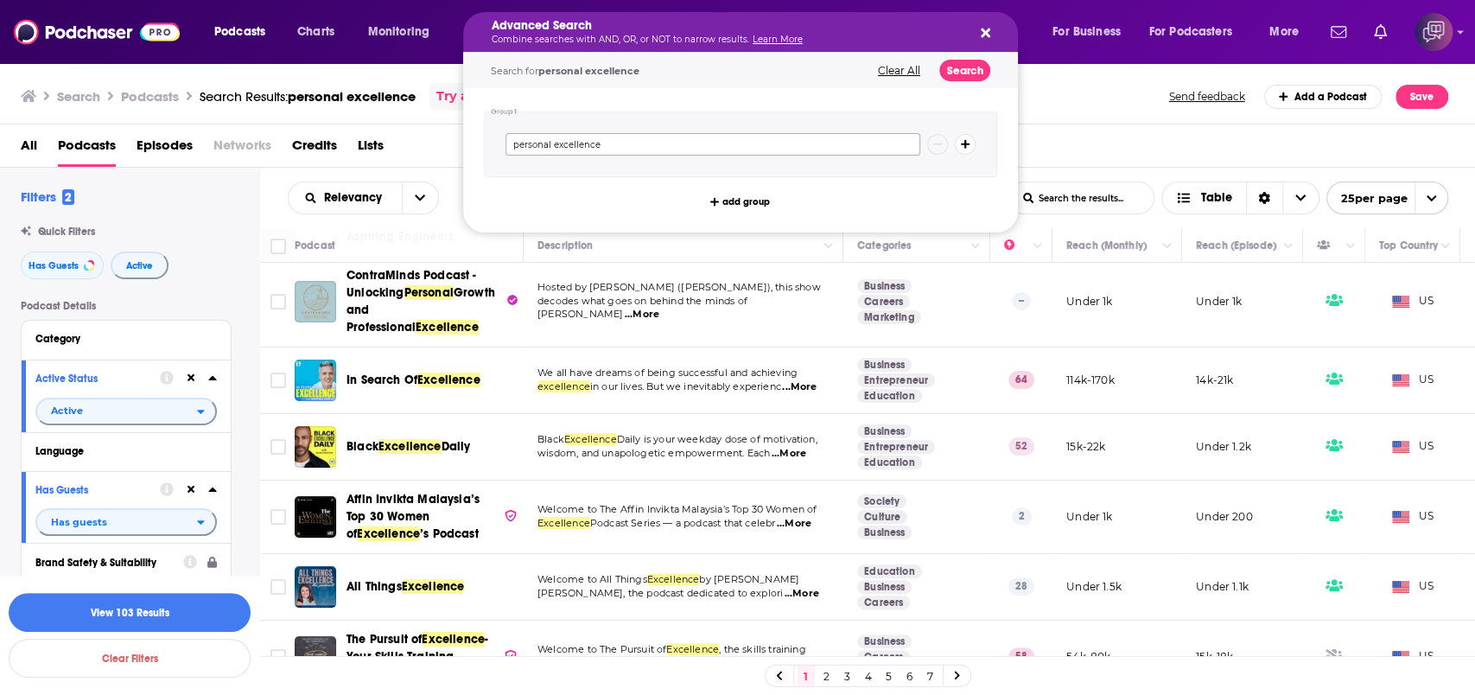
click at [830, 143] on input "personal excellence" at bounding box center [713, 144] width 415 height 22
paste input "mpowerment"
type input "personal empowerment"
click at [975, 66] on button "Search" at bounding box center [965, 71] width 51 height 22
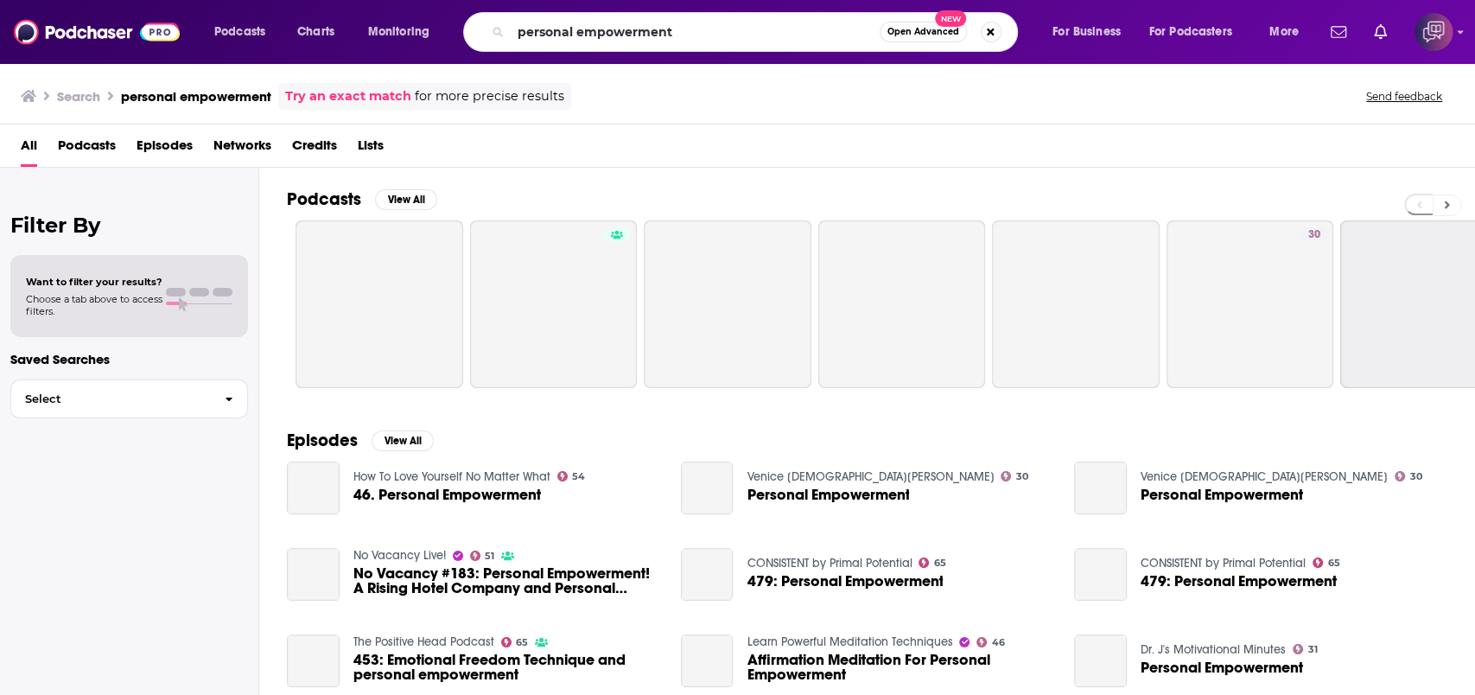
click at [1449, 201] on icon at bounding box center [1447, 205] width 6 height 12
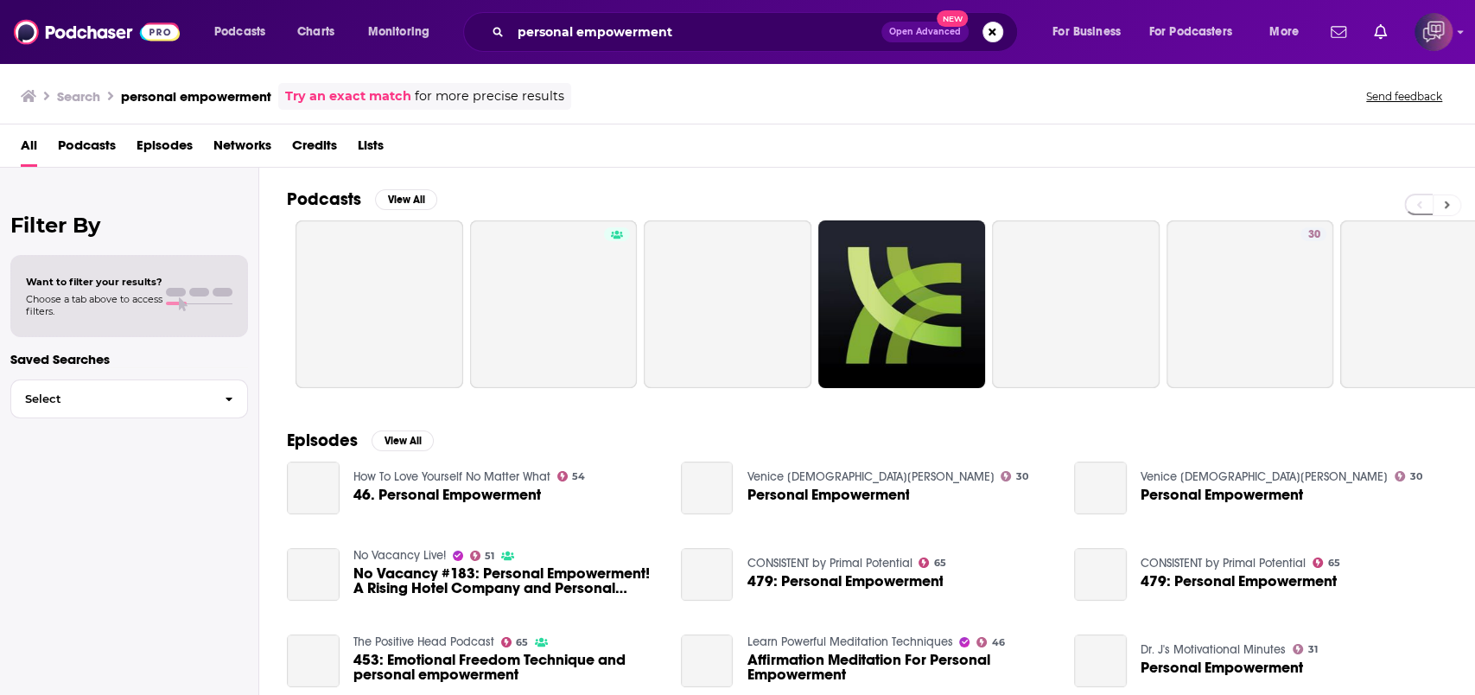
click at [1449, 201] on icon at bounding box center [1447, 205] width 6 height 12
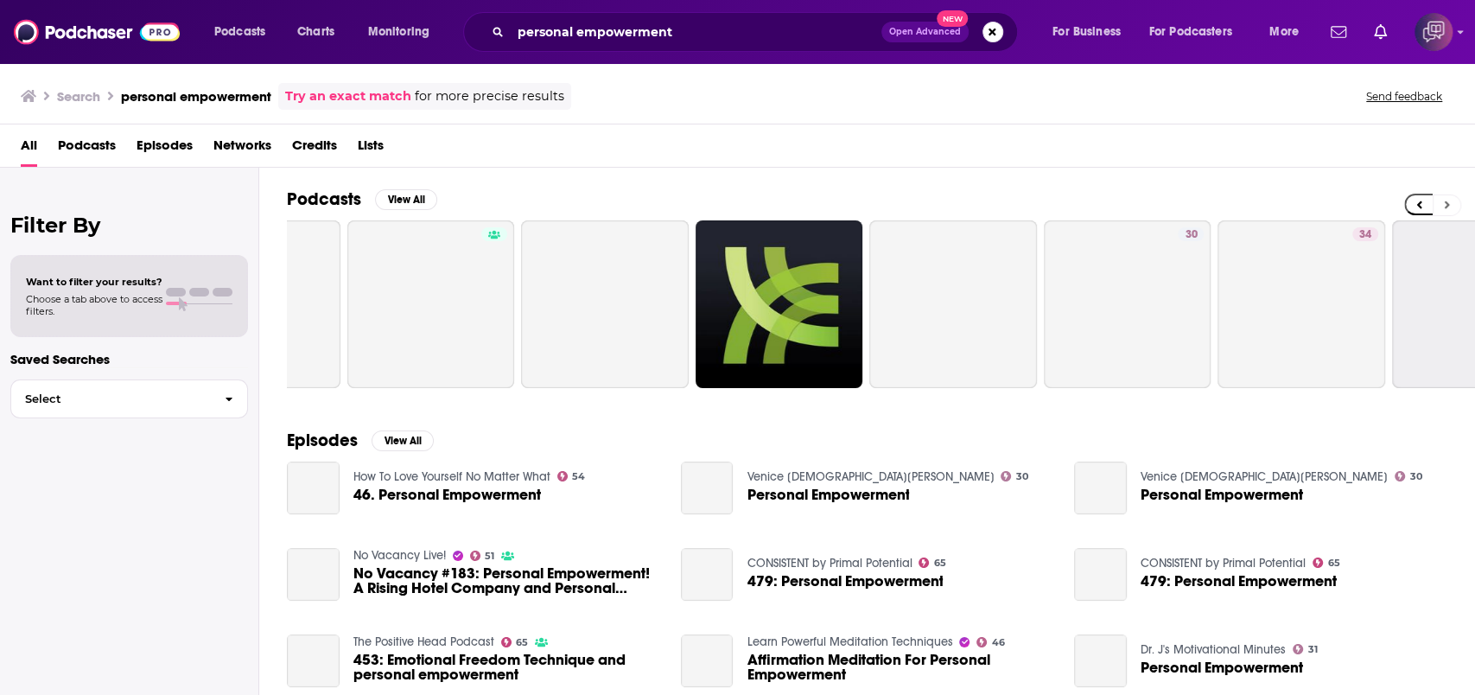
click at [1449, 201] on icon at bounding box center [1447, 205] width 6 height 12
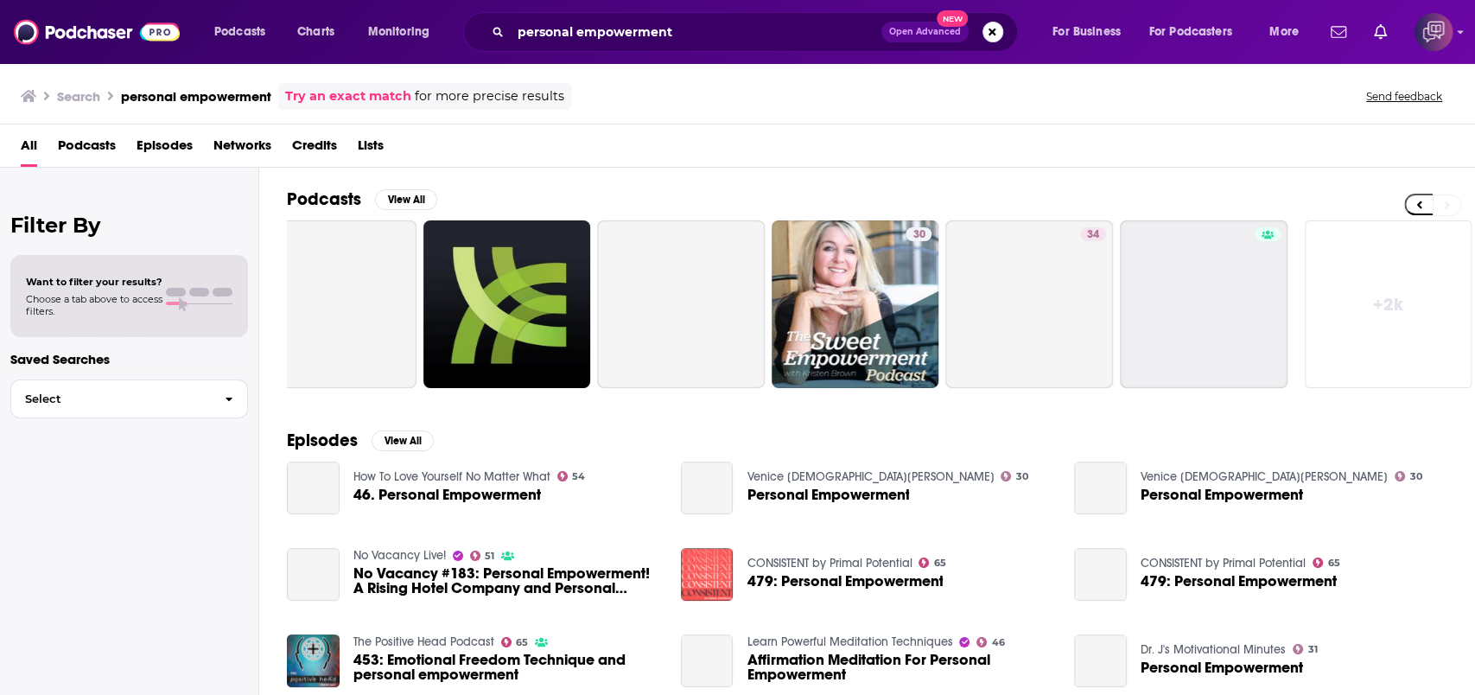
scroll to position [0, 399]
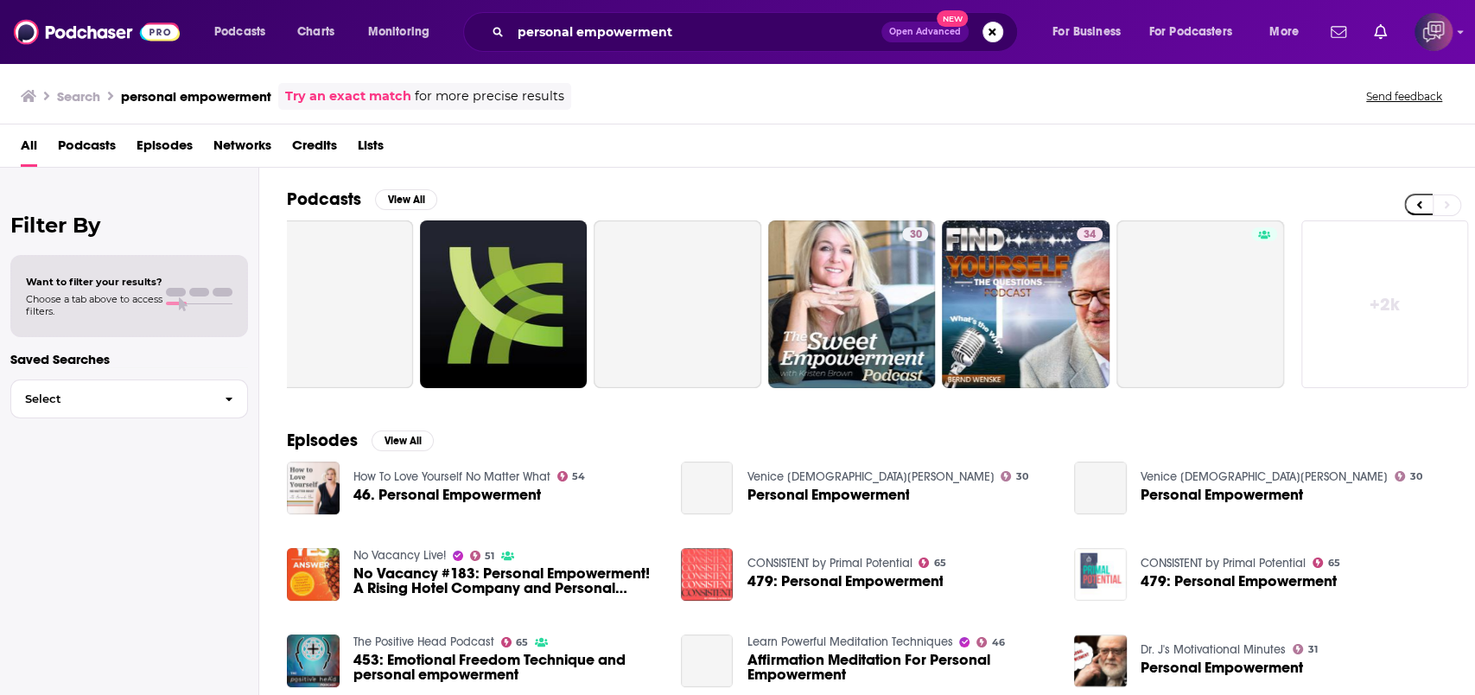
click at [1395, 315] on link "+ 2k" at bounding box center [1386, 304] width 168 height 168
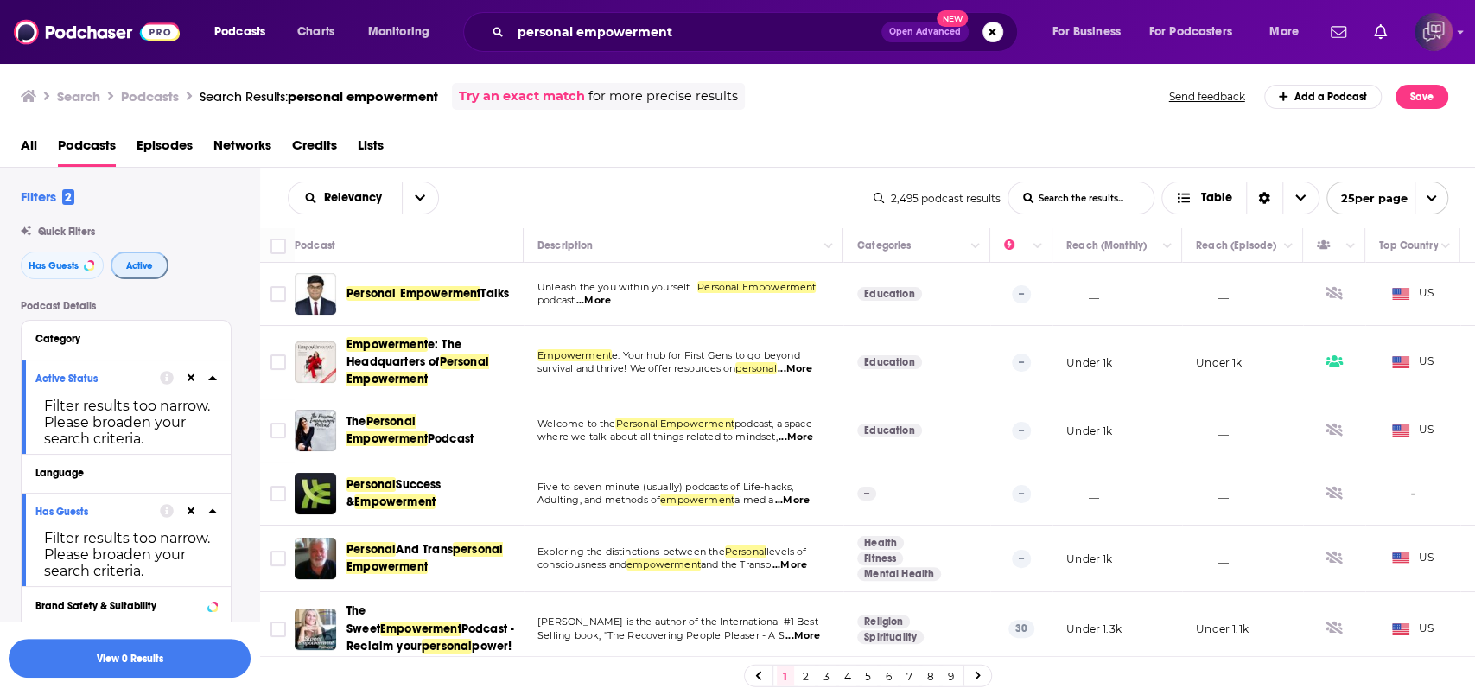
click at [147, 267] on span "Active" at bounding box center [139, 266] width 27 height 10
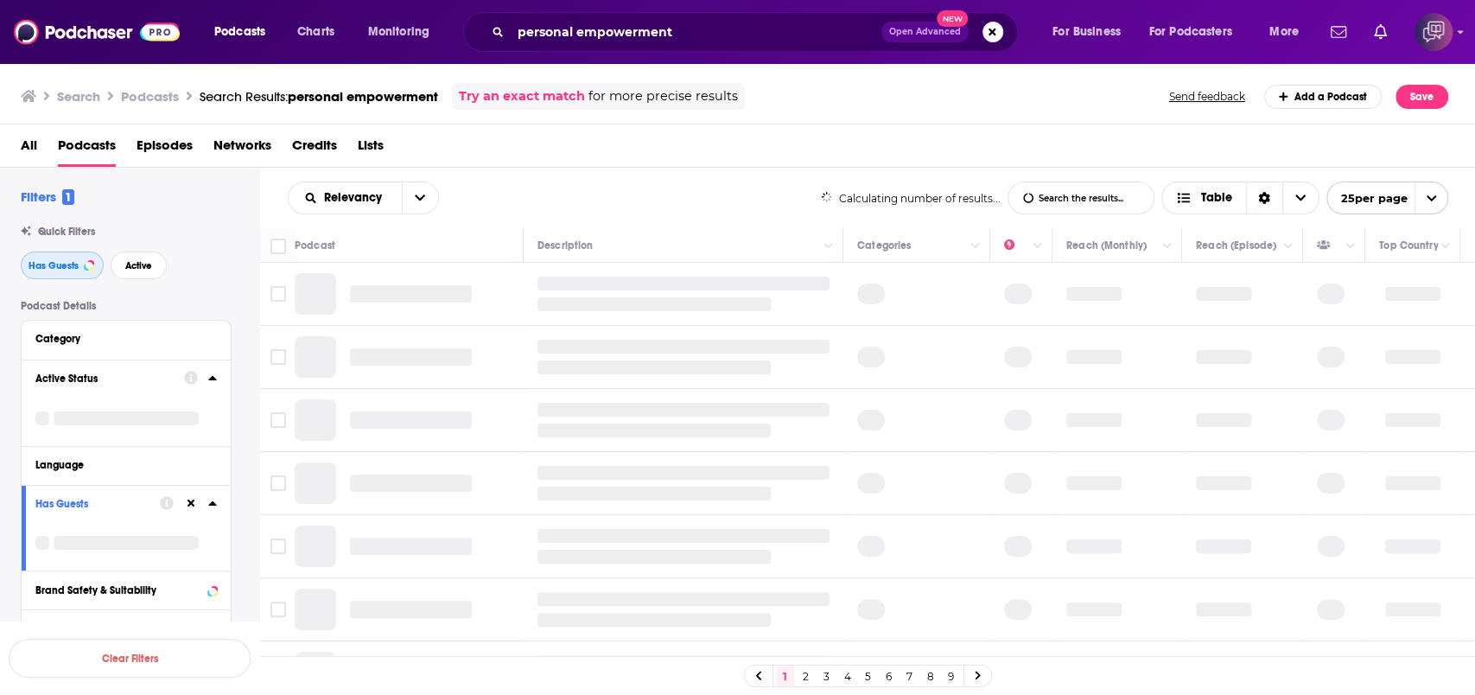
click at [70, 264] on span "Has Guests" at bounding box center [54, 266] width 50 height 10
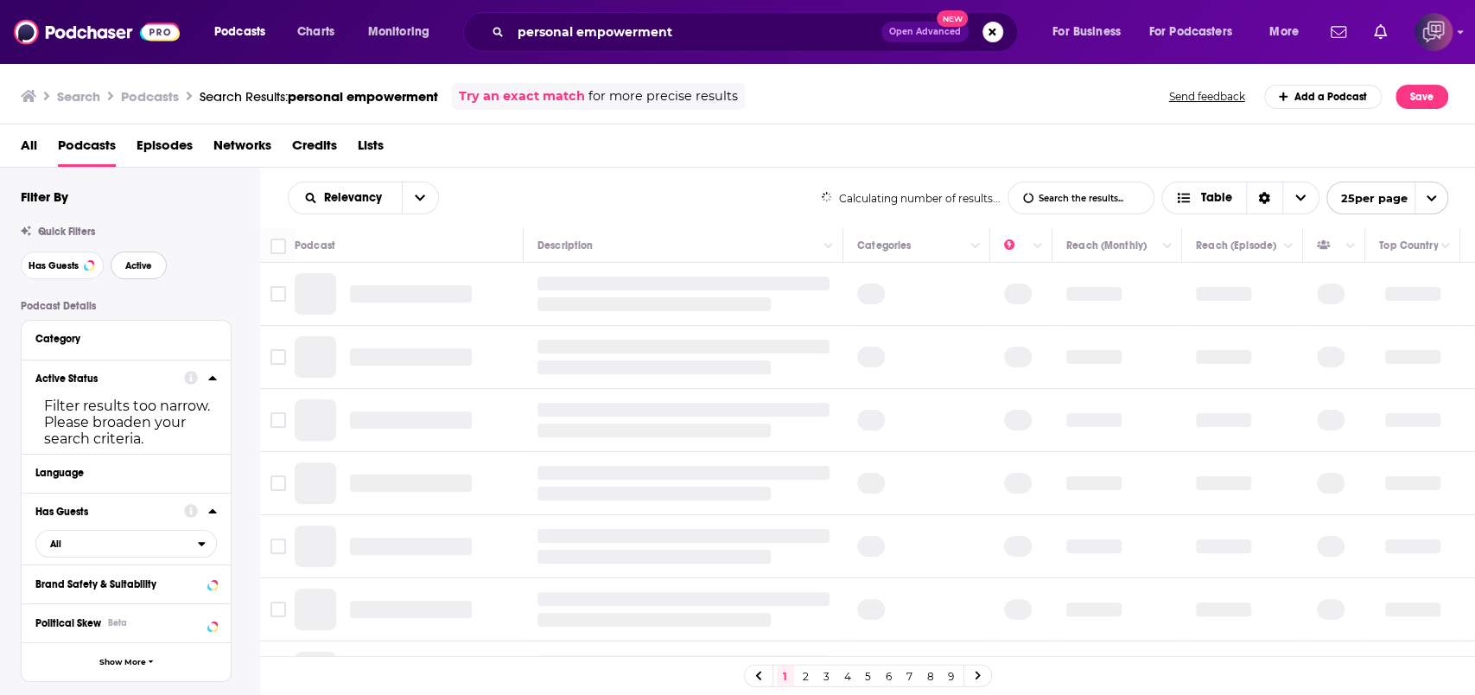
click at [145, 273] on button "Active" at bounding box center [139, 266] width 56 height 28
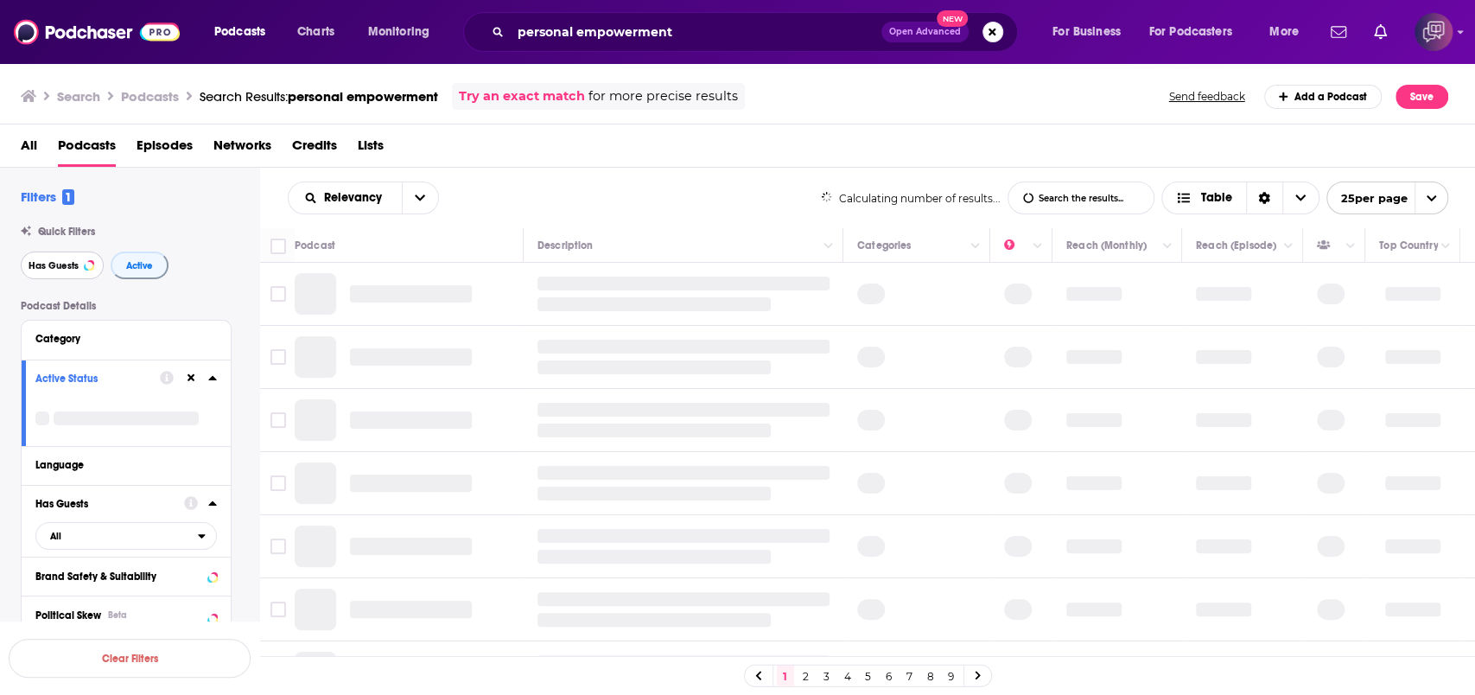
click at [67, 266] on span "Has Guests" at bounding box center [54, 266] width 50 height 10
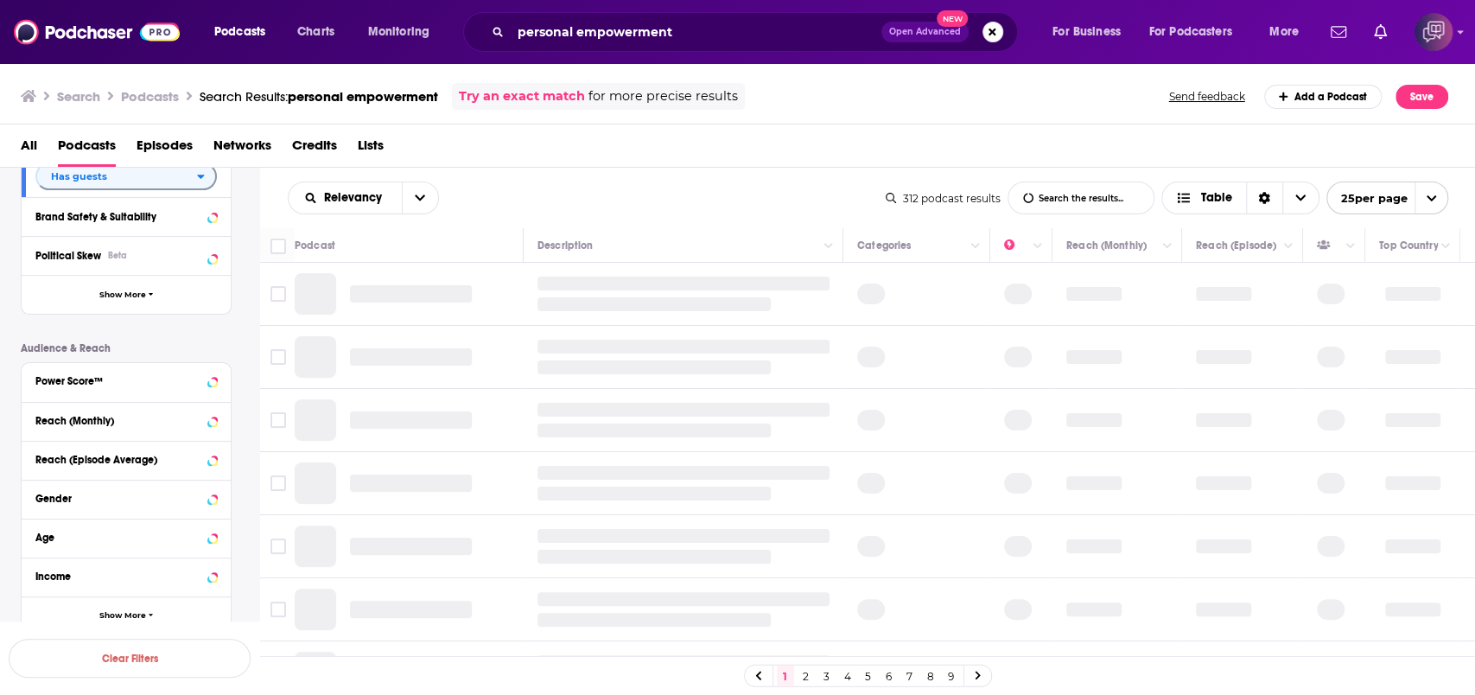
scroll to position [421, 0]
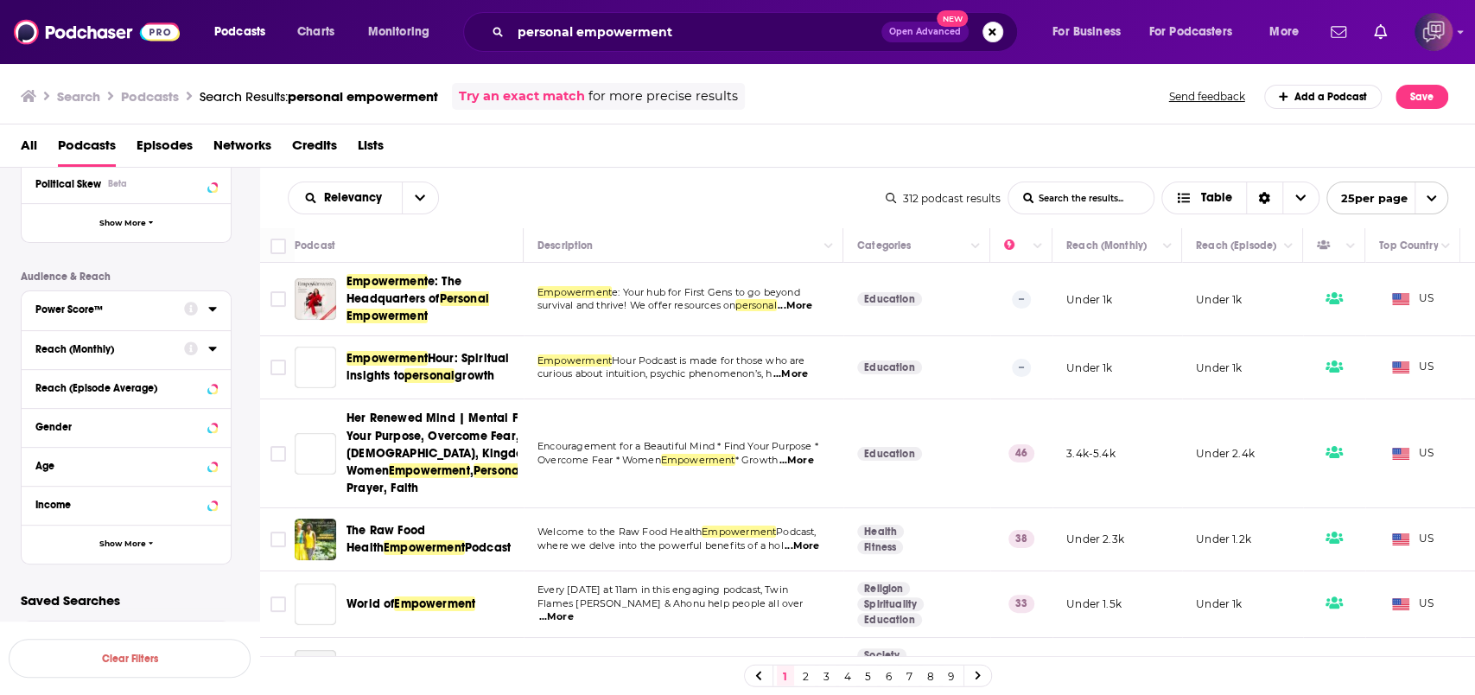
click at [167, 352] on div "Reach (Monthly)" at bounding box center [103, 349] width 137 height 12
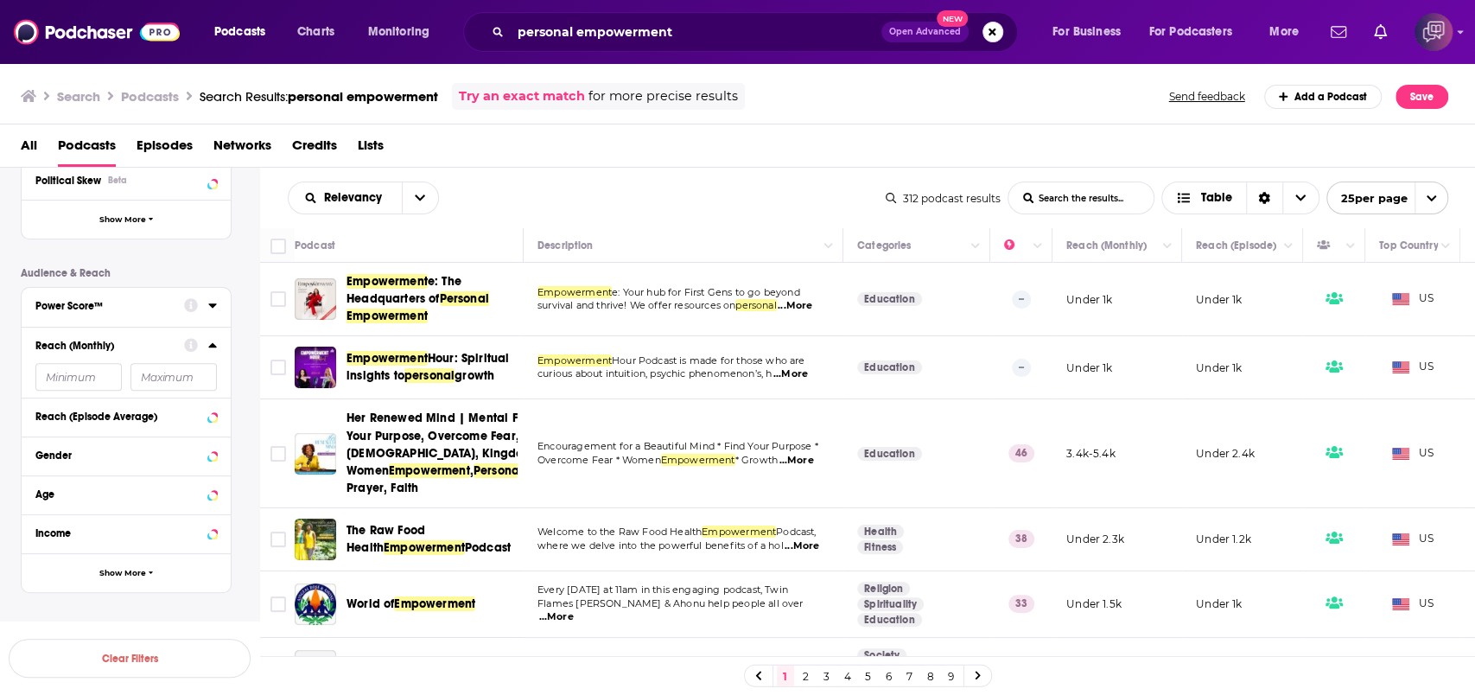
click at [97, 378] on input "number" at bounding box center [78, 377] width 86 height 28
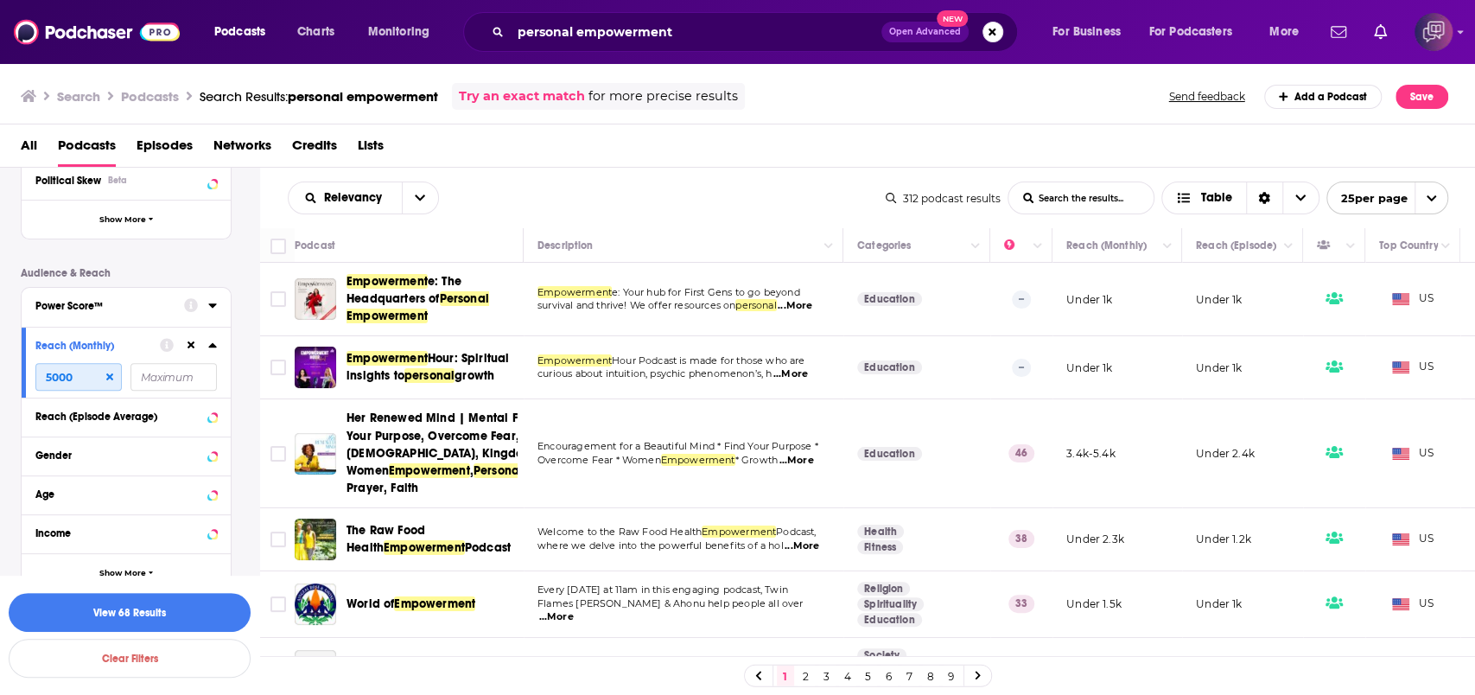
type input "5000"
click at [118, 472] on div "Gender" at bounding box center [126, 455] width 209 height 39
click at [192, 615] on button "View 68 Results" at bounding box center [130, 612] width 242 height 39
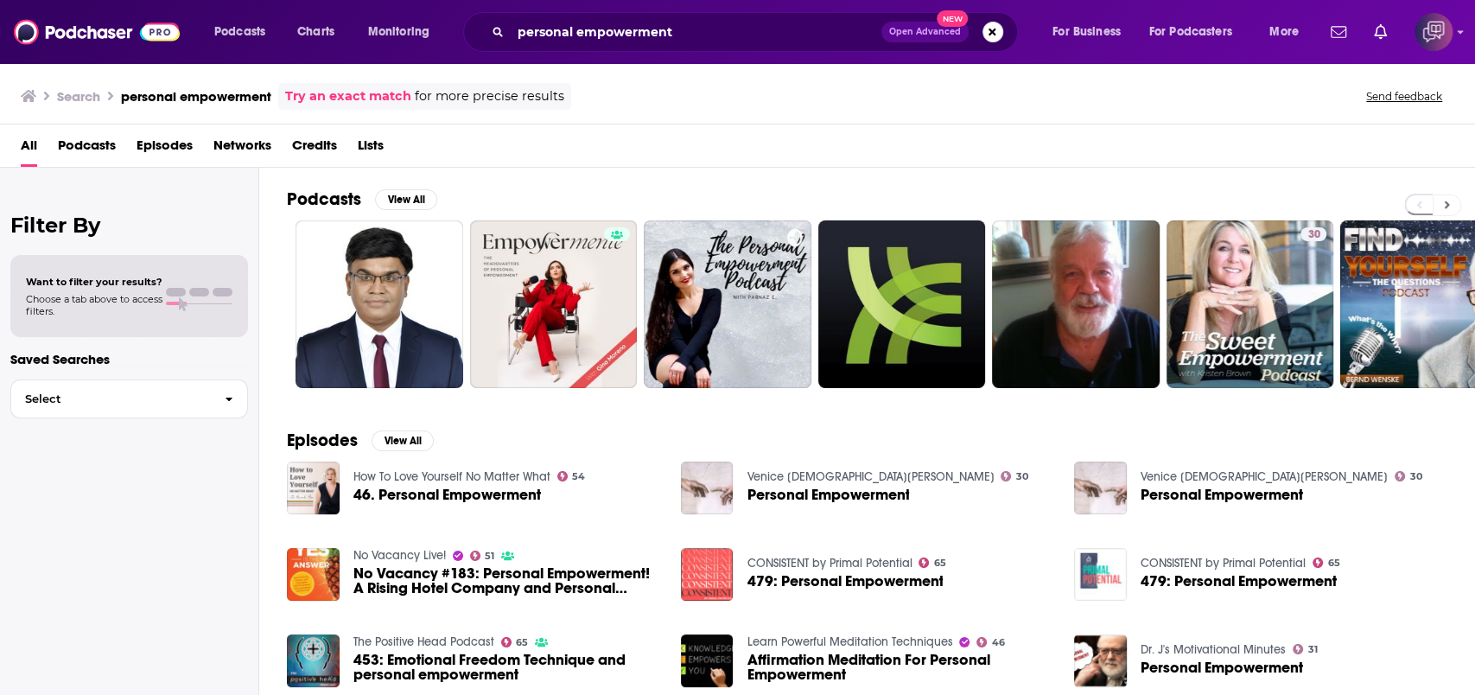
click at [1448, 211] on button at bounding box center [1447, 205] width 29 height 22
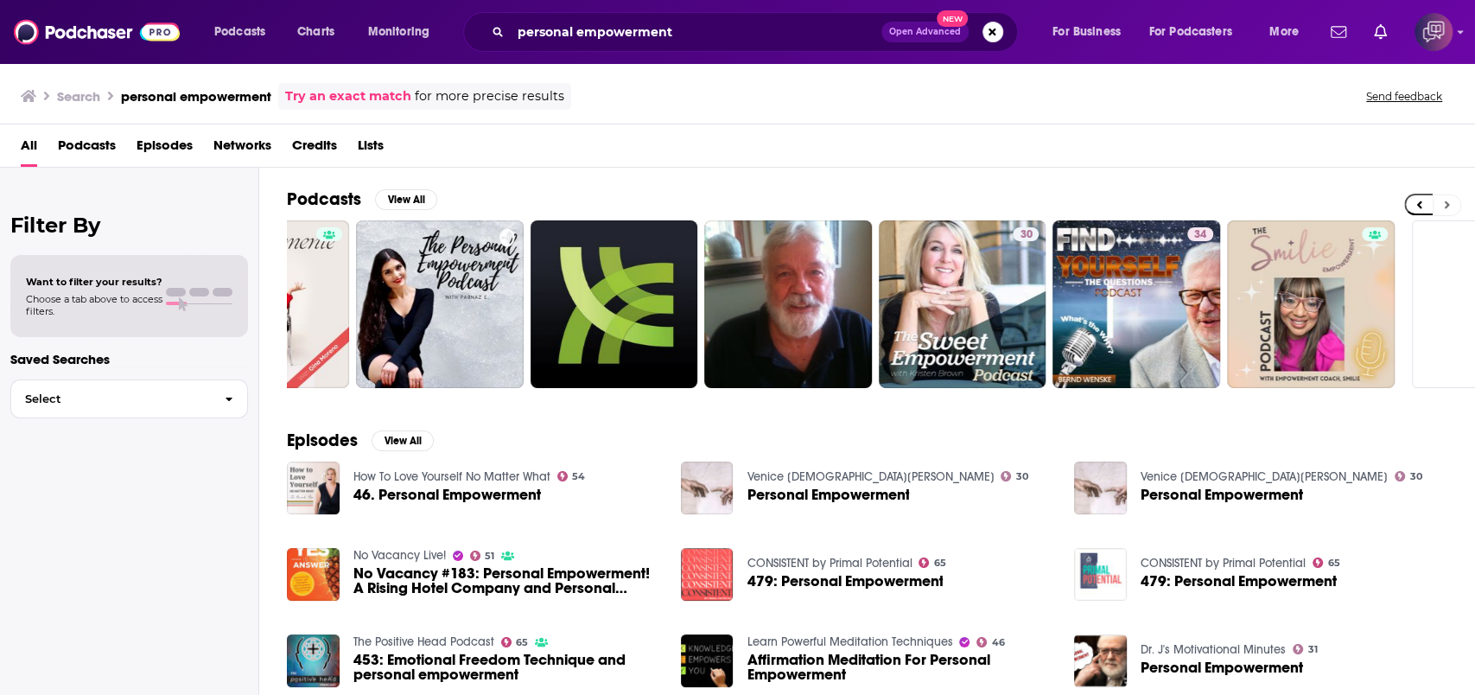
click at [1448, 211] on button at bounding box center [1447, 205] width 29 height 22
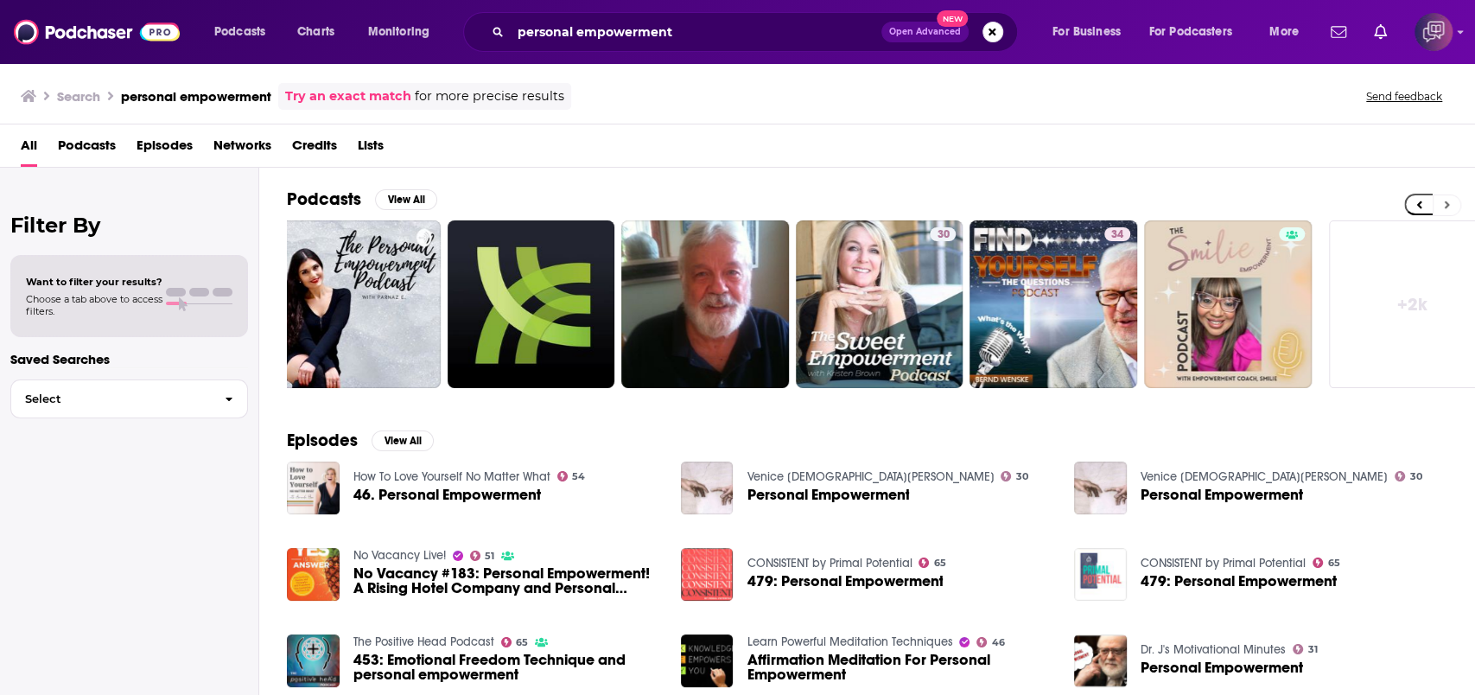
click at [1448, 211] on button at bounding box center [1447, 205] width 29 height 22
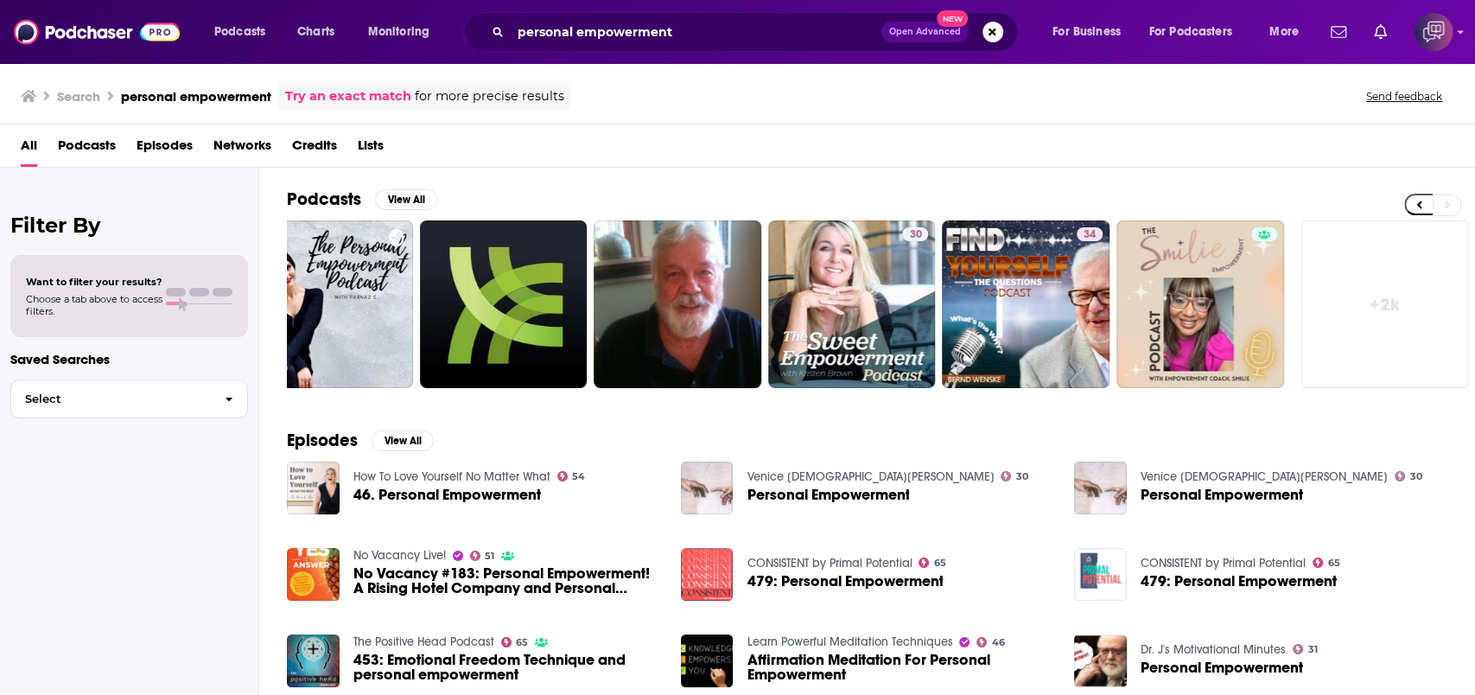
click at [1381, 267] on link "+ 2k" at bounding box center [1386, 304] width 168 height 168
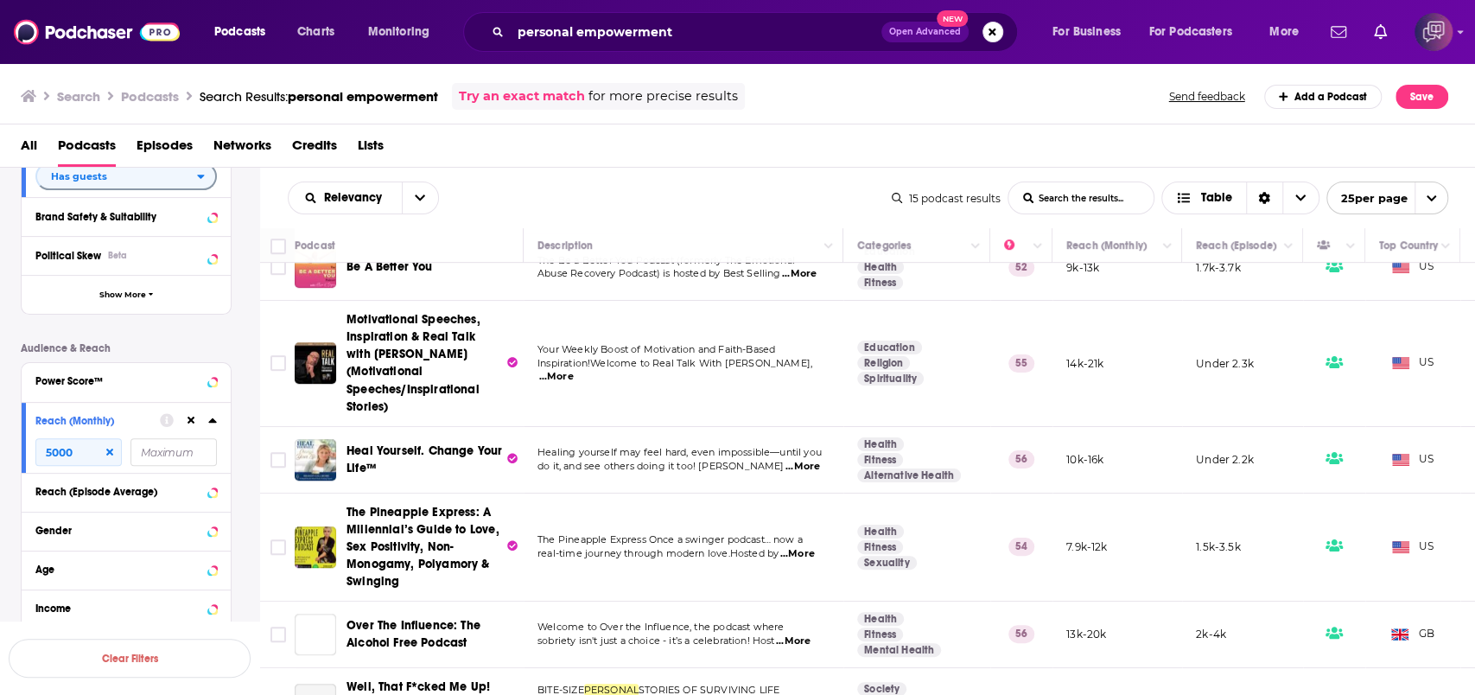
scroll to position [664, 0]
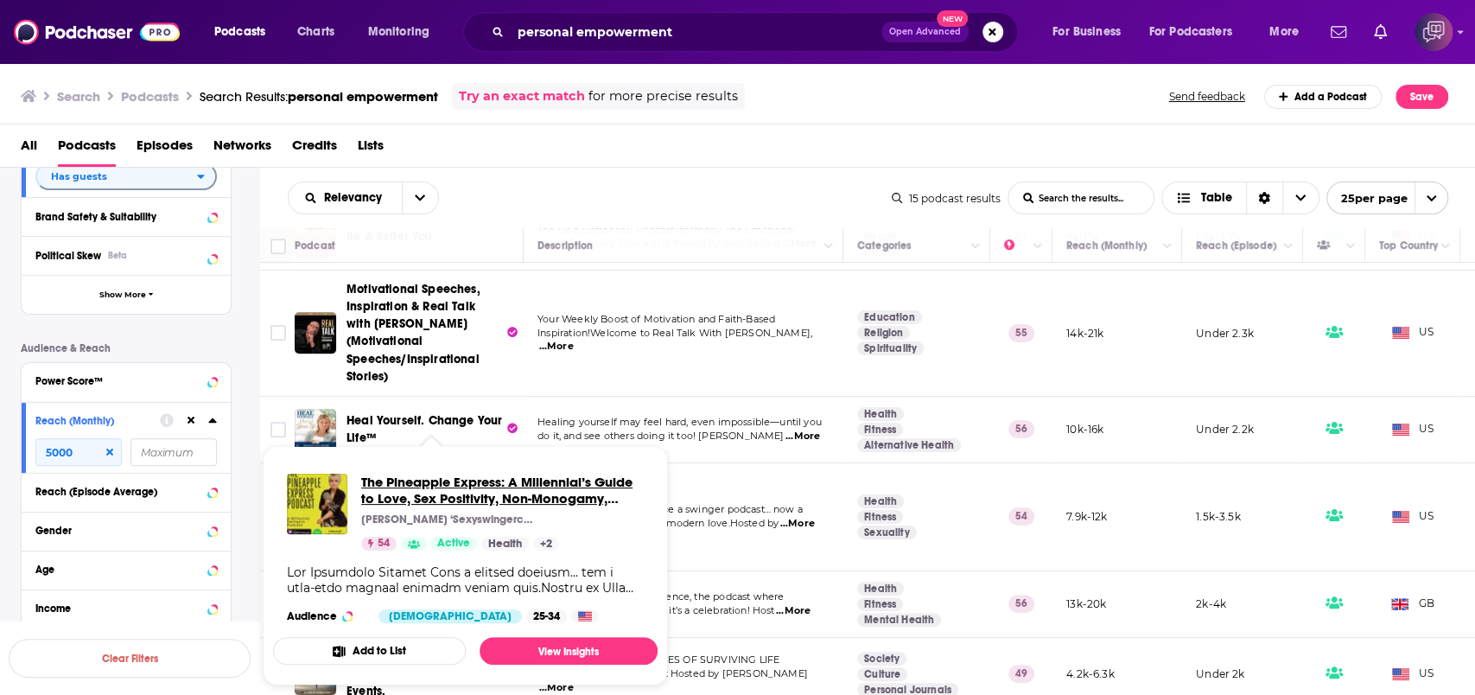
drag, startPoint x: 443, startPoint y: 465, endPoint x: 389, endPoint y: 492, distance: 59.9
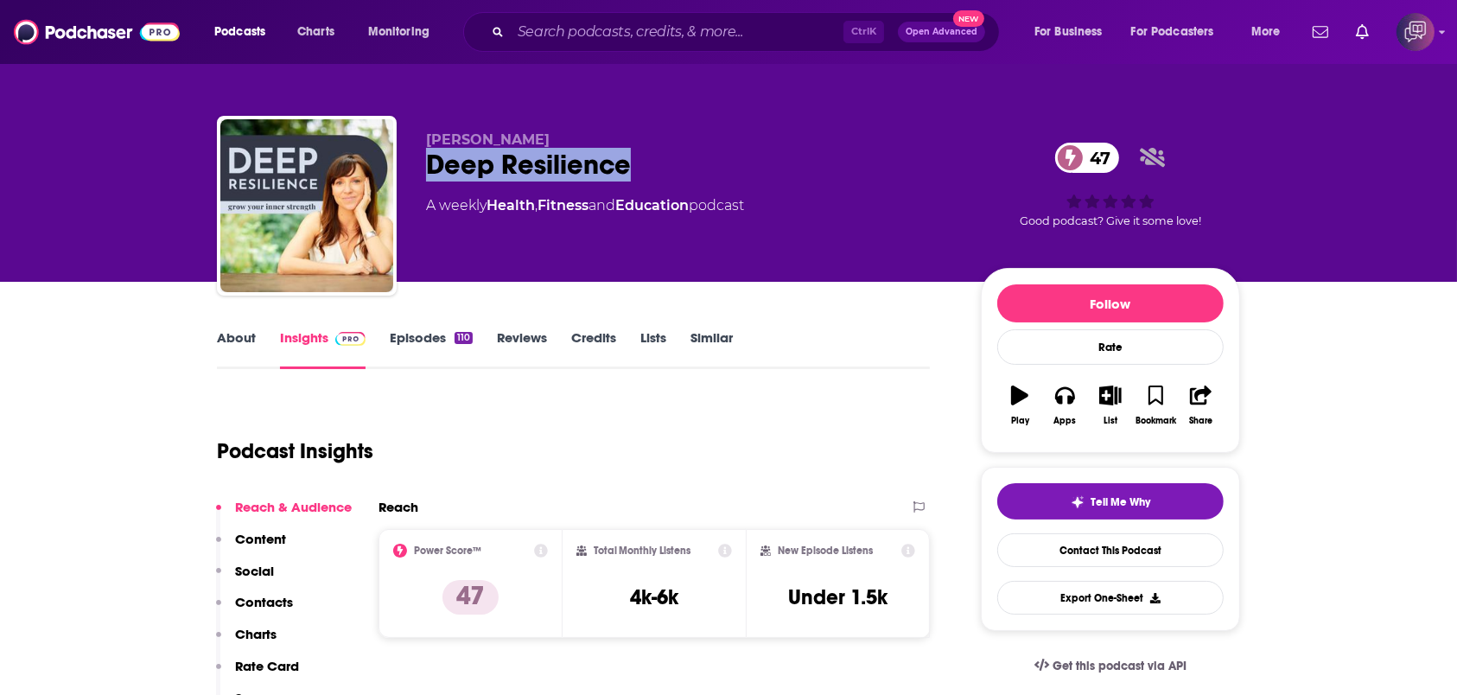
drag, startPoint x: 408, startPoint y: 166, endPoint x: 714, endPoint y: 161, distance: 306.0
click at [714, 161] on div "[PERSON_NAME] Deep Resilience 47 A weekly Health , Fitness and Education podcas…" at bounding box center [728, 209] width 1023 height 187
copy h2 "Deep Resilience"
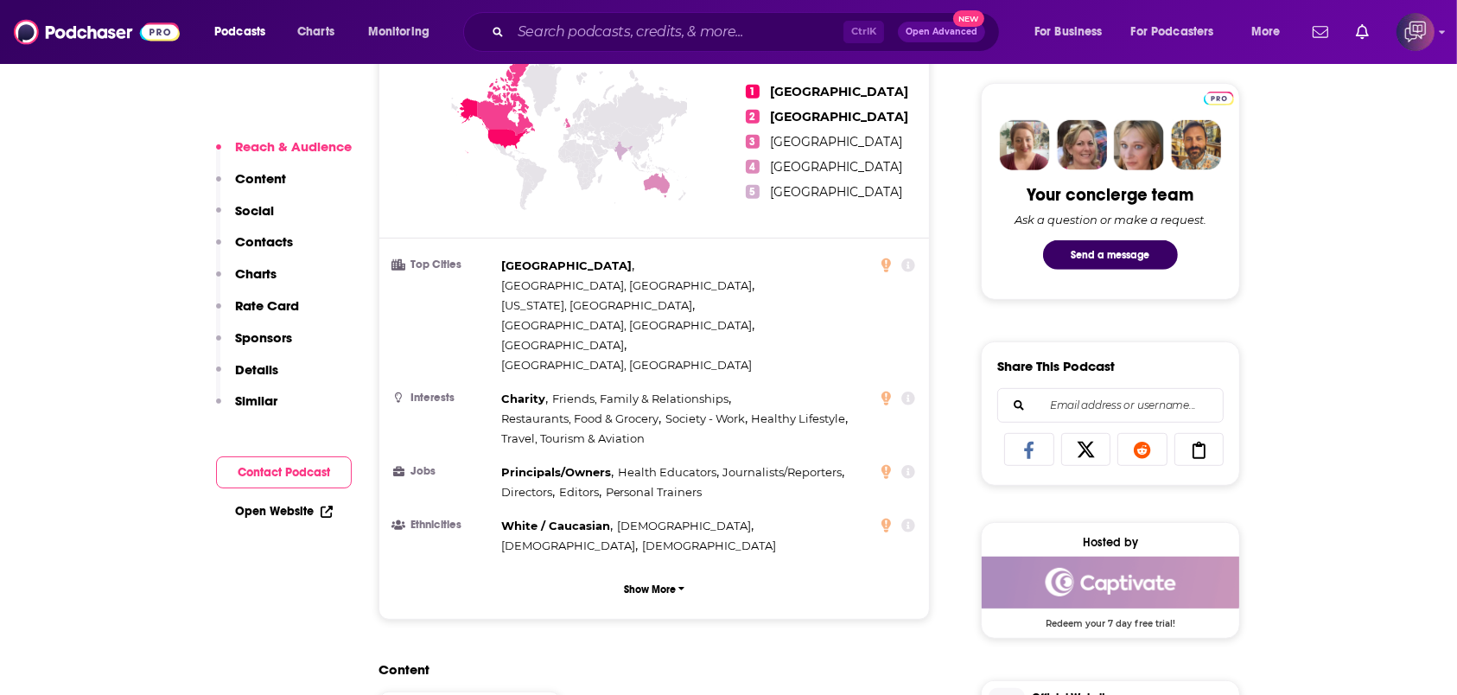
scroll to position [1152, 0]
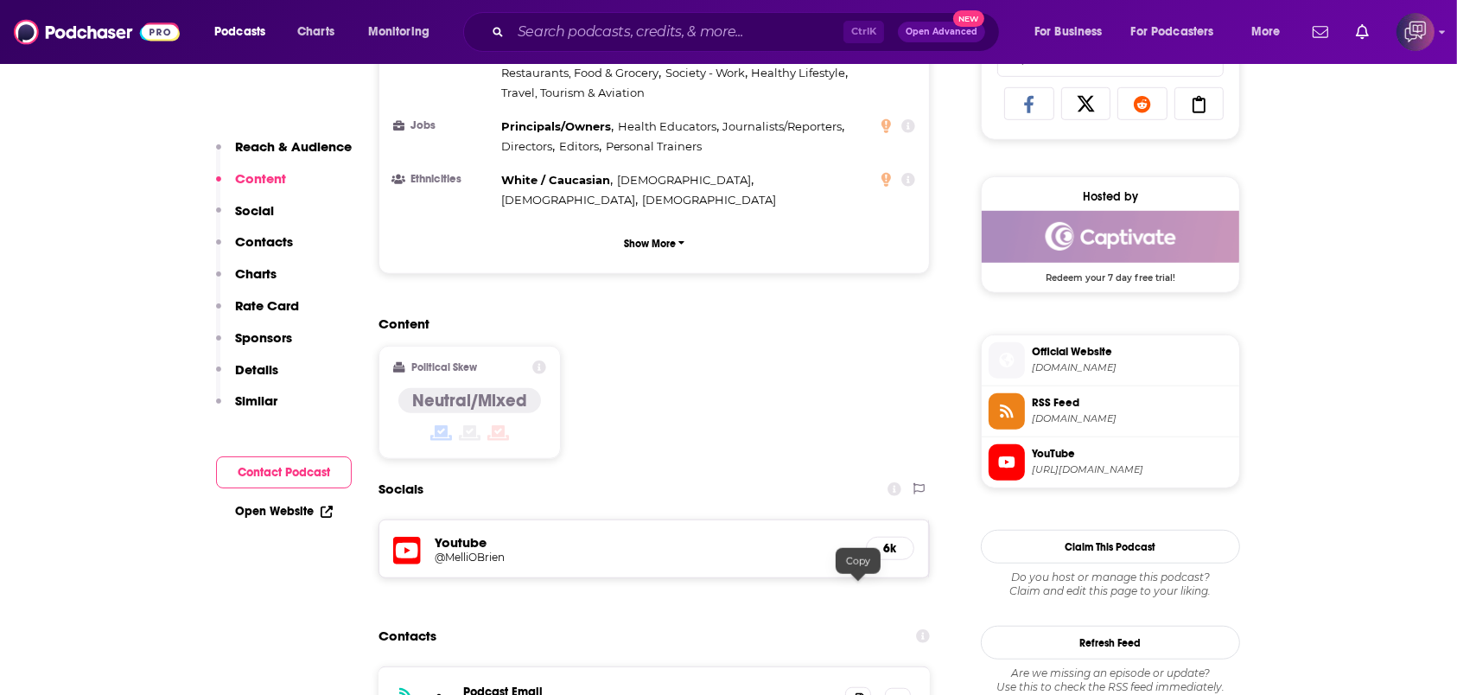
click at [861, 693] on icon at bounding box center [858, 700] width 12 height 14
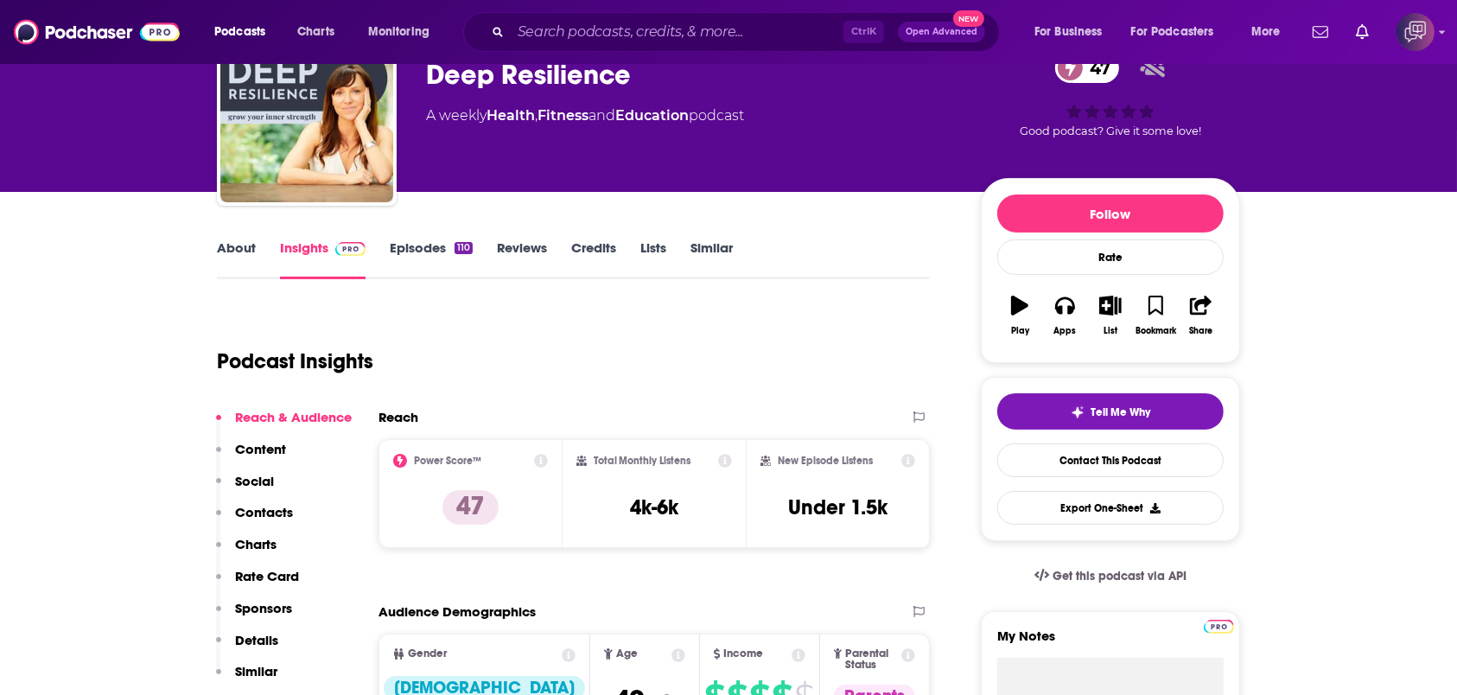
scroll to position [0, 0]
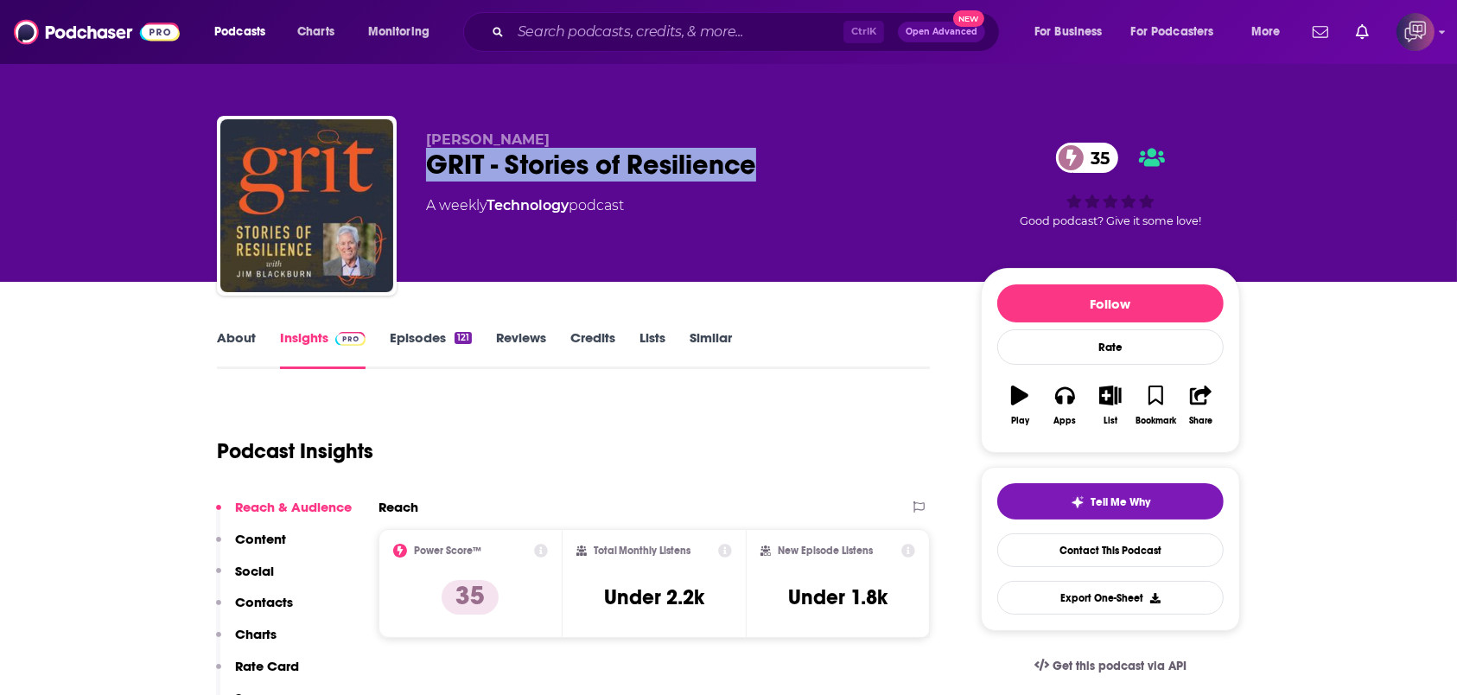
drag, startPoint x: 432, startPoint y: 164, endPoint x: 818, endPoint y: 166, distance: 386.3
click at [818, 166] on div "[PERSON_NAME] GRIT - Stories of Resilience 35 A weekly Technology podcast 35 Go…" at bounding box center [728, 209] width 1023 height 187
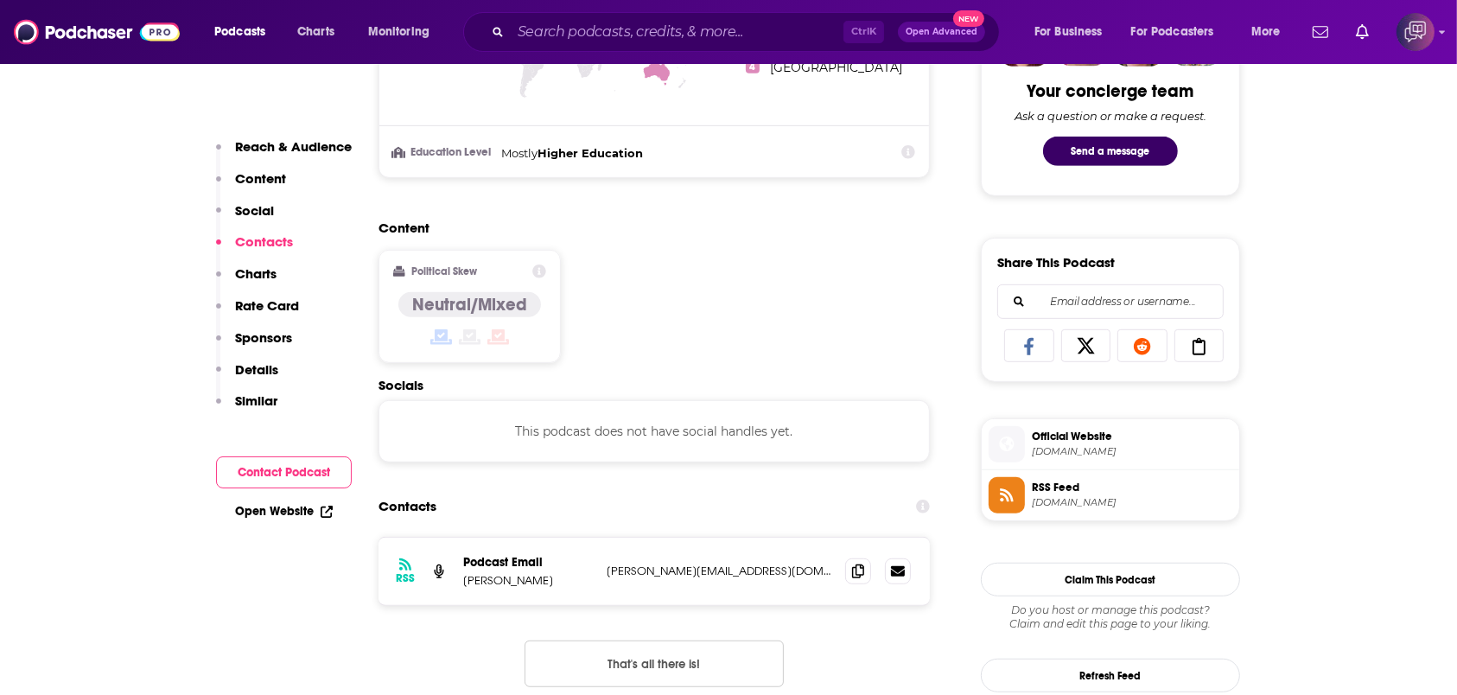
scroll to position [1152, 0]
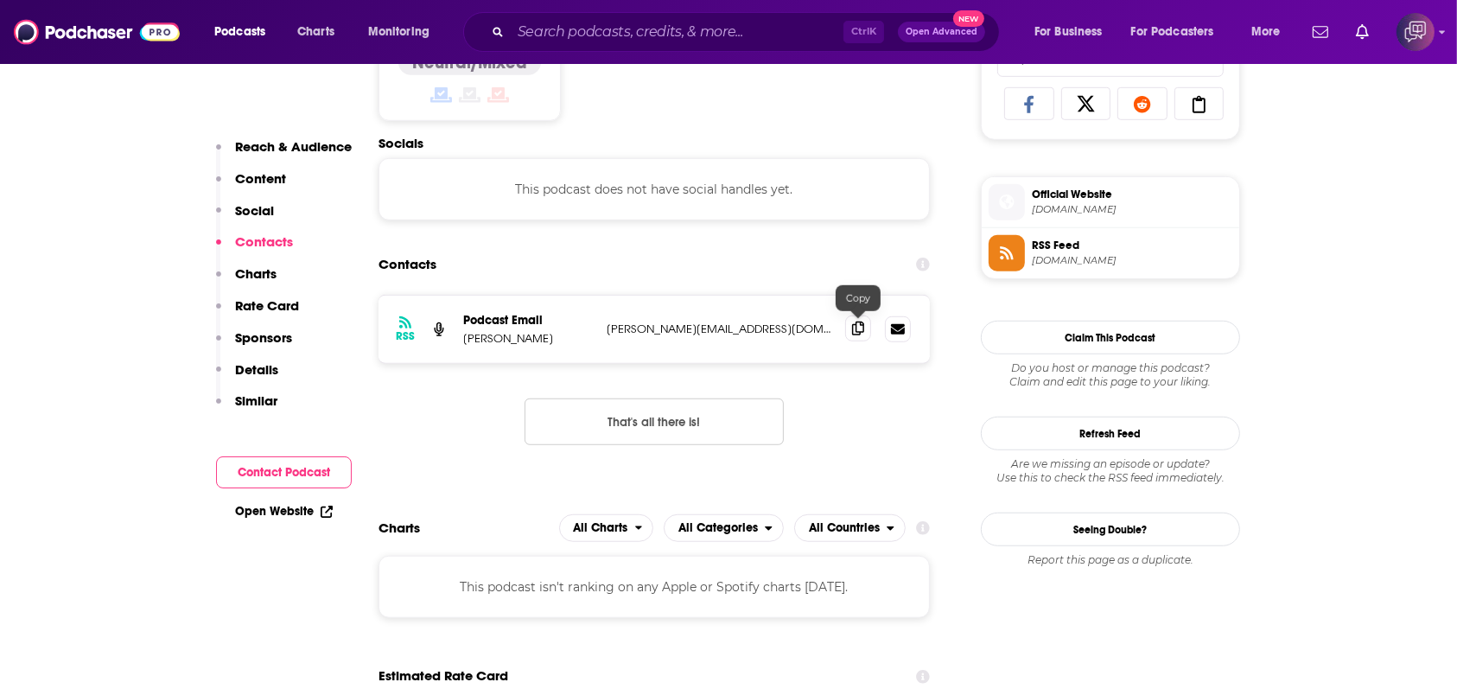
click at [852, 329] on icon at bounding box center [858, 329] width 12 height 14
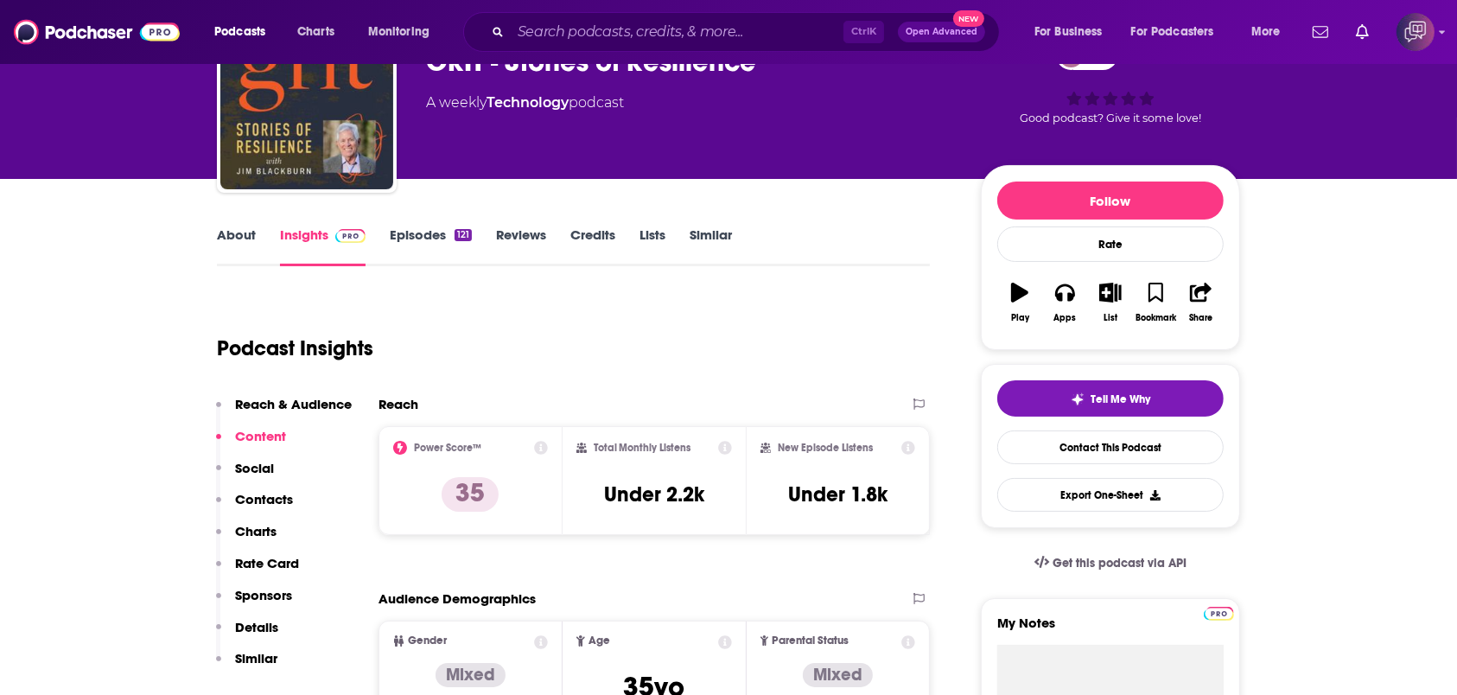
scroll to position [0, 0]
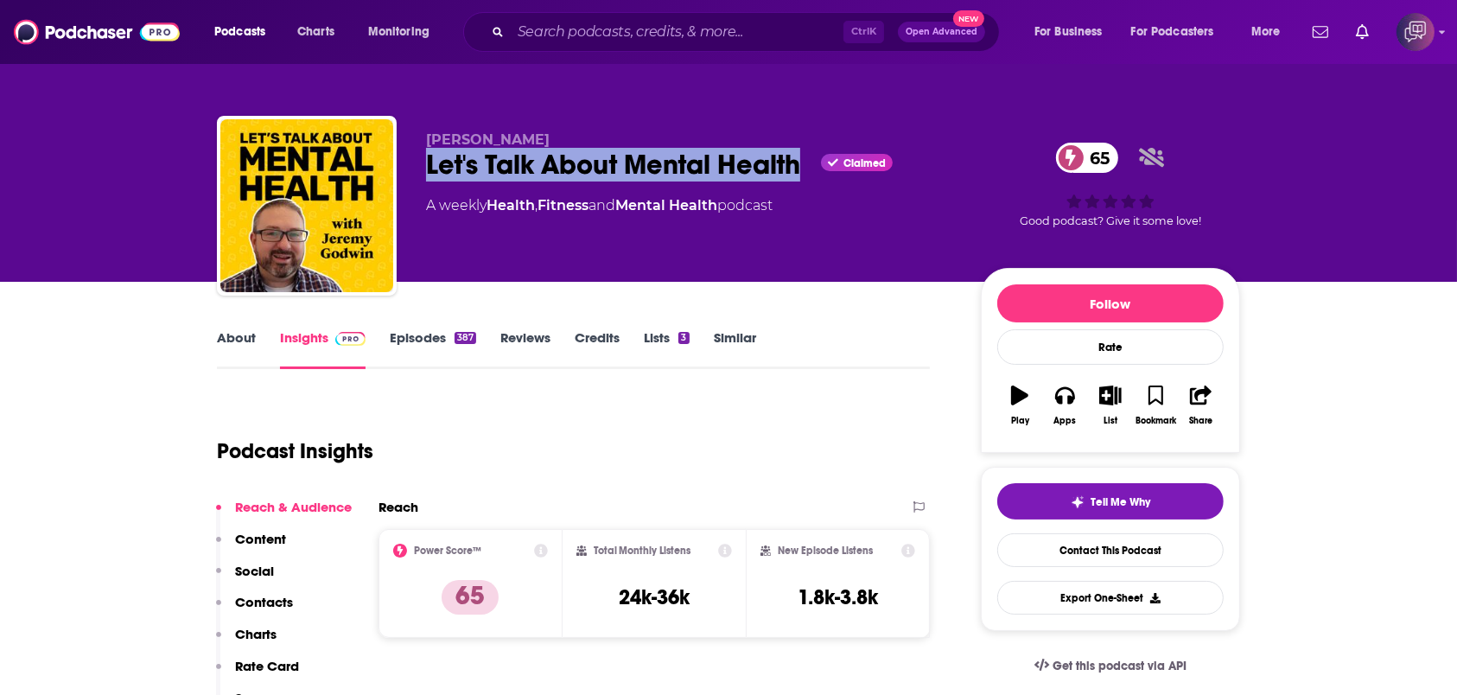
drag, startPoint x: 495, startPoint y: 156, endPoint x: 802, endPoint y: 157, distance: 306.8
click at [802, 157] on div "[PERSON_NAME] Let's Talk About Mental Health Claimed 65 A weekly Health , Fitne…" at bounding box center [728, 209] width 1023 height 187
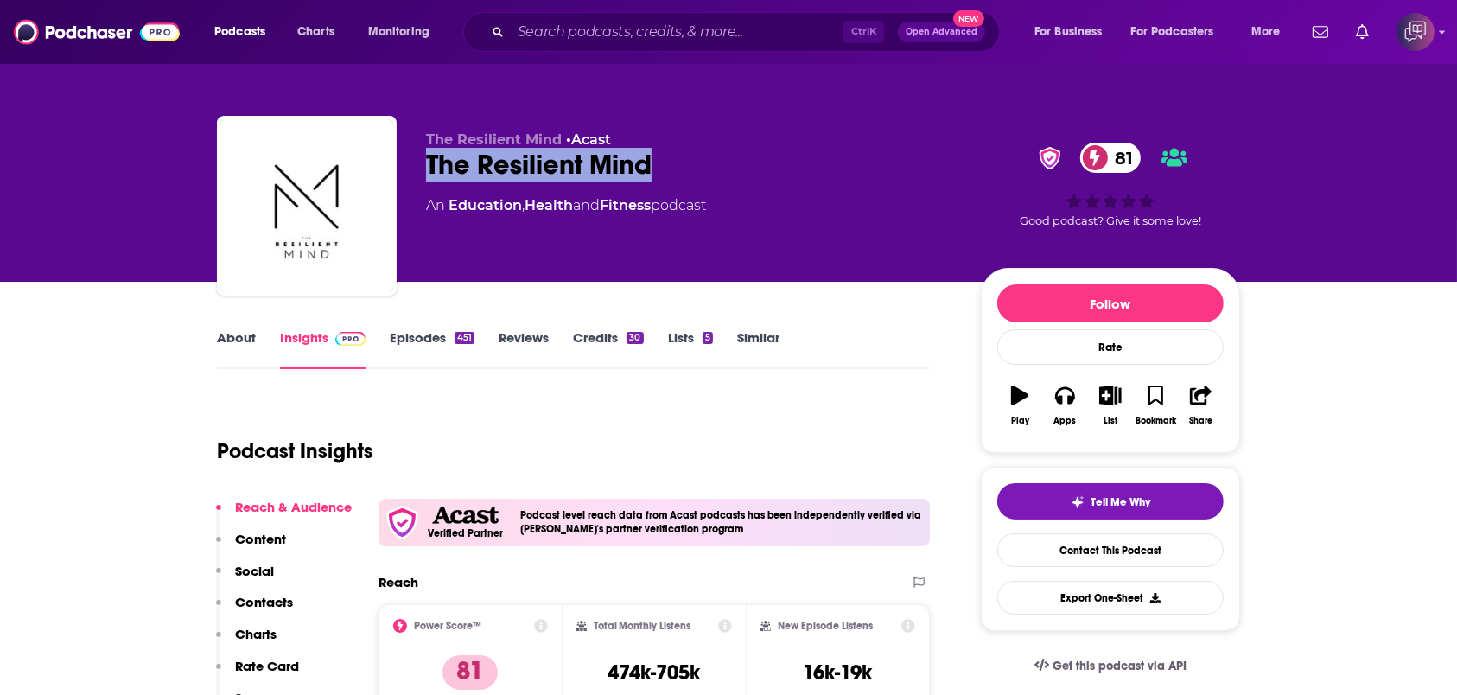
drag, startPoint x: 420, startPoint y: 167, endPoint x: 816, endPoint y: 187, distance: 396.4
click at [816, 187] on div "The Resilient Mind • Acast The Resilient Mind 81 An Education , Health and Fitn…" at bounding box center [728, 209] width 1023 height 187
copy h2 "The Resilient Mind"
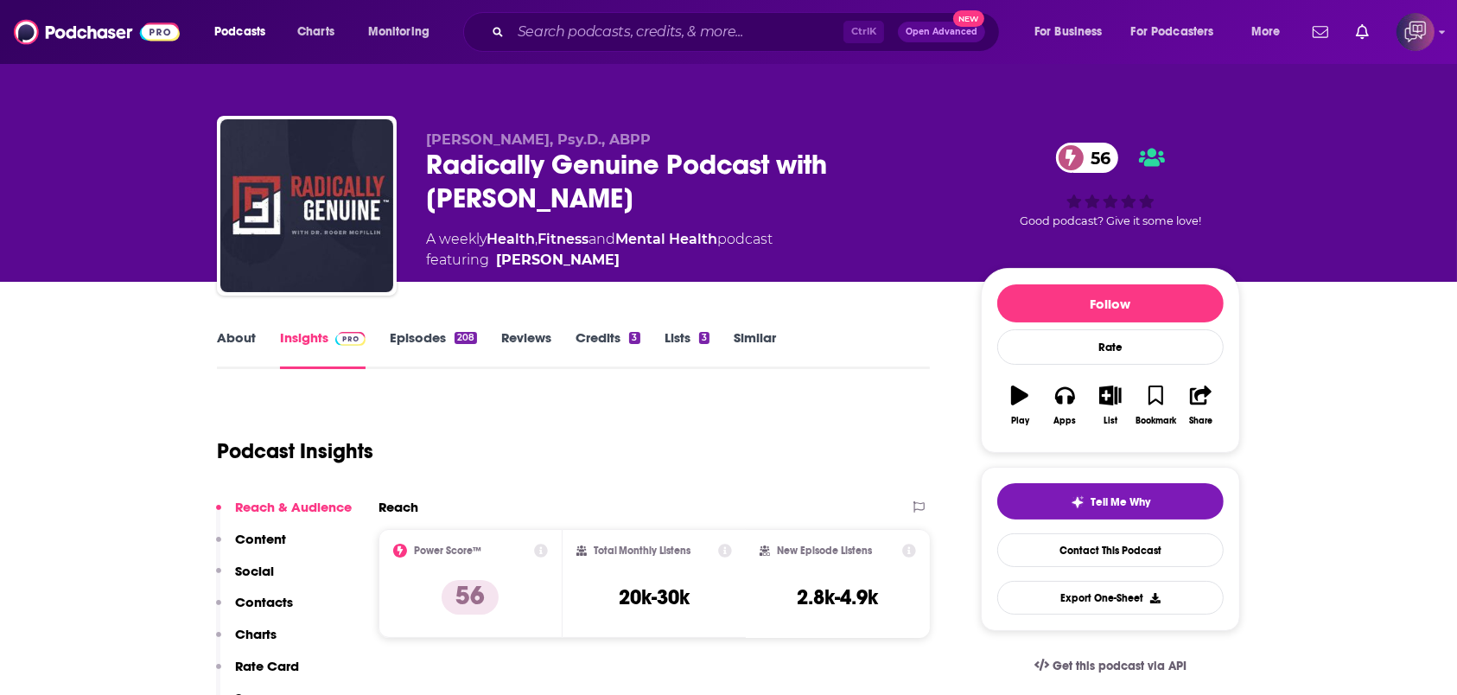
drag, startPoint x: 420, startPoint y: 162, endPoint x: 647, endPoint y: 196, distance: 228.9
click at [647, 196] on div "[PERSON_NAME], Psy.D., ABPP Radically Genuine Podcast with [PERSON_NAME] 56 A w…" at bounding box center [728, 209] width 1023 height 187
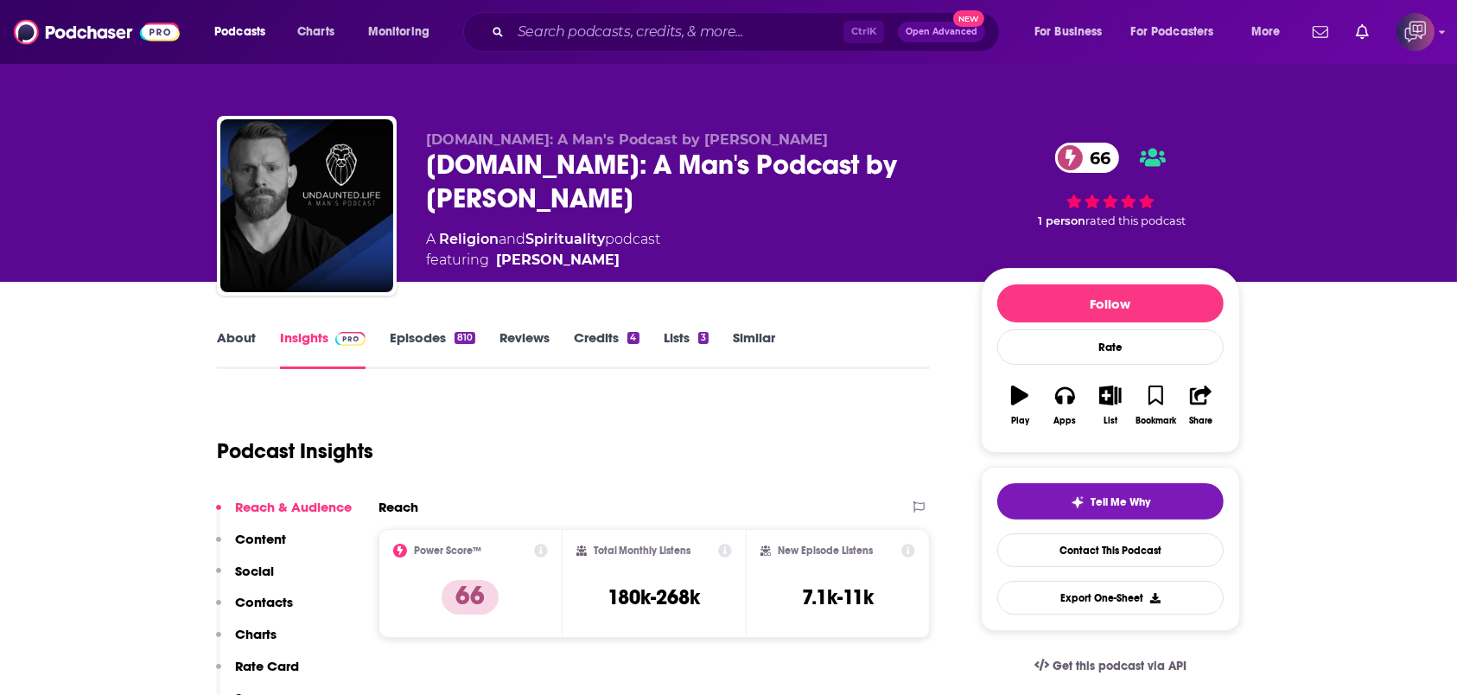
drag, startPoint x: 610, startPoint y: 186, endPoint x: 411, endPoint y: 163, distance: 200.1
click at [411, 163] on div "[DOMAIN_NAME]: A Man's Podcast by [PERSON_NAME] [DOMAIN_NAME]: A Man's Podcast …" at bounding box center [728, 209] width 1023 height 187
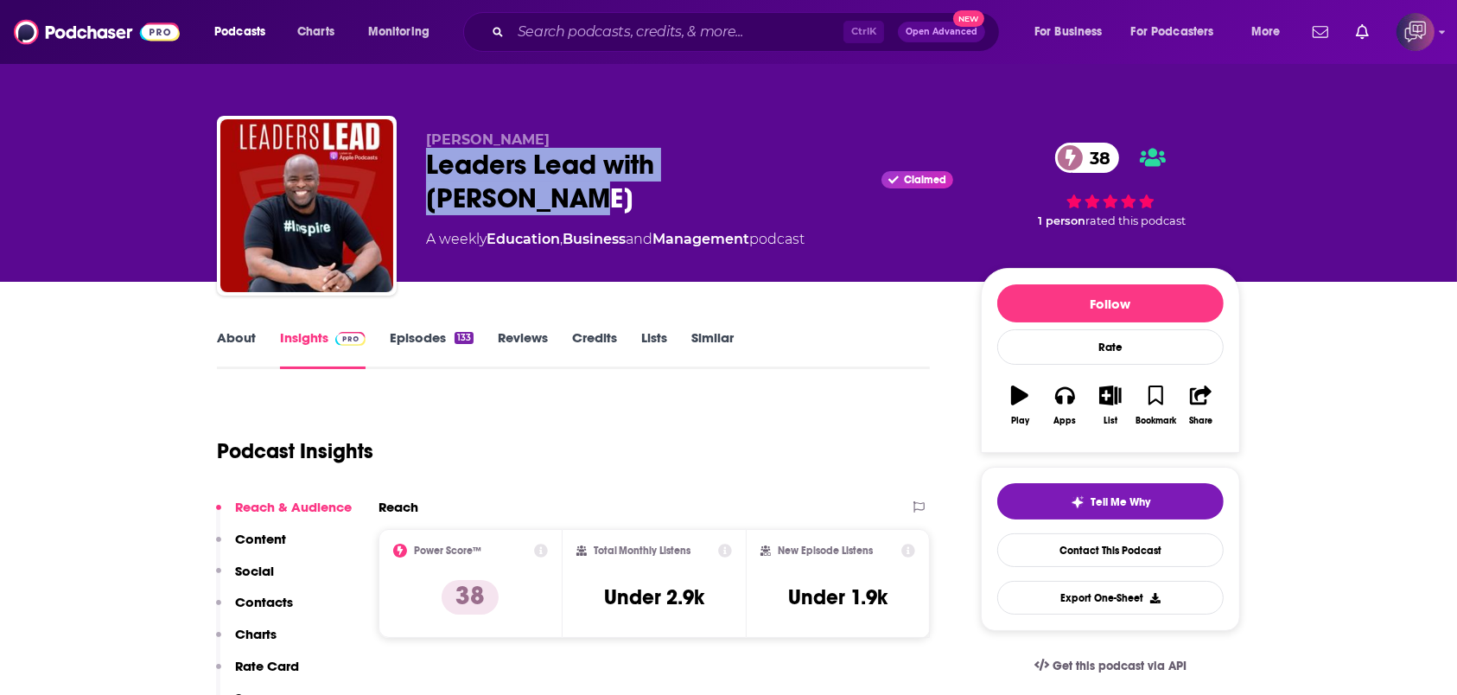
drag, startPoint x: 416, startPoint y: 170, endPoint x: 800, endPoint y: 158, distance: 384.8
click at [800, 158] on div "Tony Taylor Leaders Lead with Tony Taylor Claimed 38 A weekly Education , Busin…" at bounding box center [728, 209] width 1023 height 187
copy h2 "Leaders Lead with Tony Taylor"
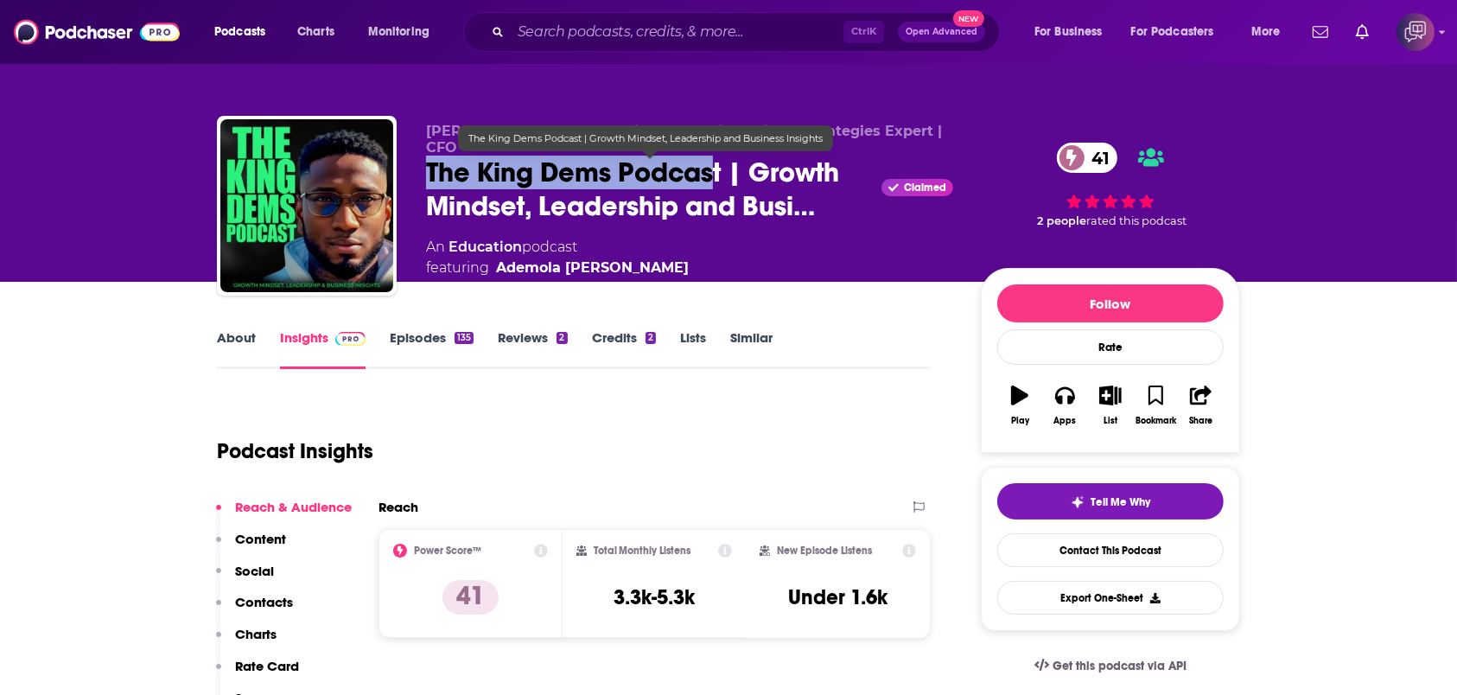
drag, startPoint x: 428, startPoint y: 172, endPoint x: 719, endPoint y: 169, distance: 291.3
click at [719, 169] on span "The King Dems Podcast | Growth Mindset, Leadership and Busi…" at bounding box center [650, 189] width 449 height 67
click at [723, 176] on span "The King Dems Podcast | Growth Mindset, Leadership and Busi…" at bounding box center [650, 189] width 449 height 67
drag, startPoint x: 729, startPoint y: 176, endPoint x: 710, endPoint y: 2, distance: 175.7
click at [411, 175] on div "Ademola Odewade - Growth Mindset & AI in Business Strategies Expert | CFO The K…" at bounding box center [728, 209] width 1023 height 187
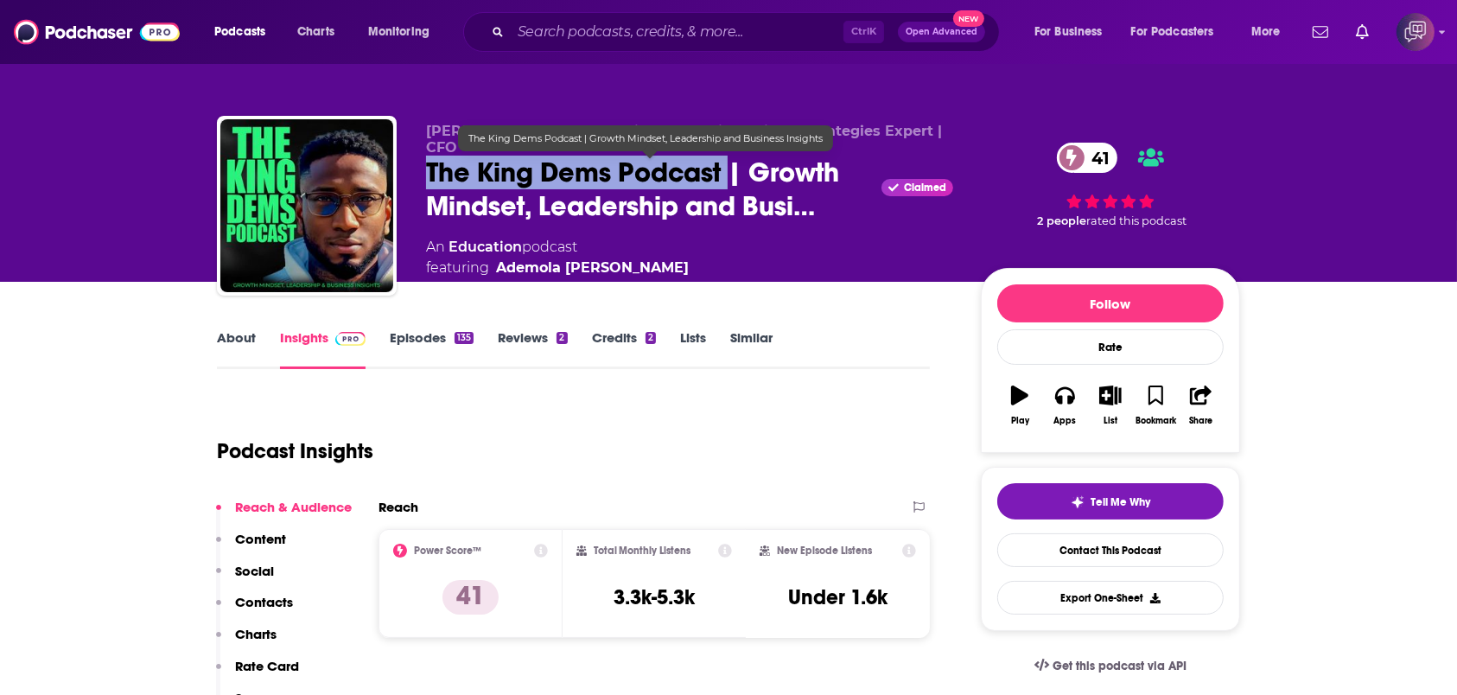
copy h2 "The King Dems Podcast"
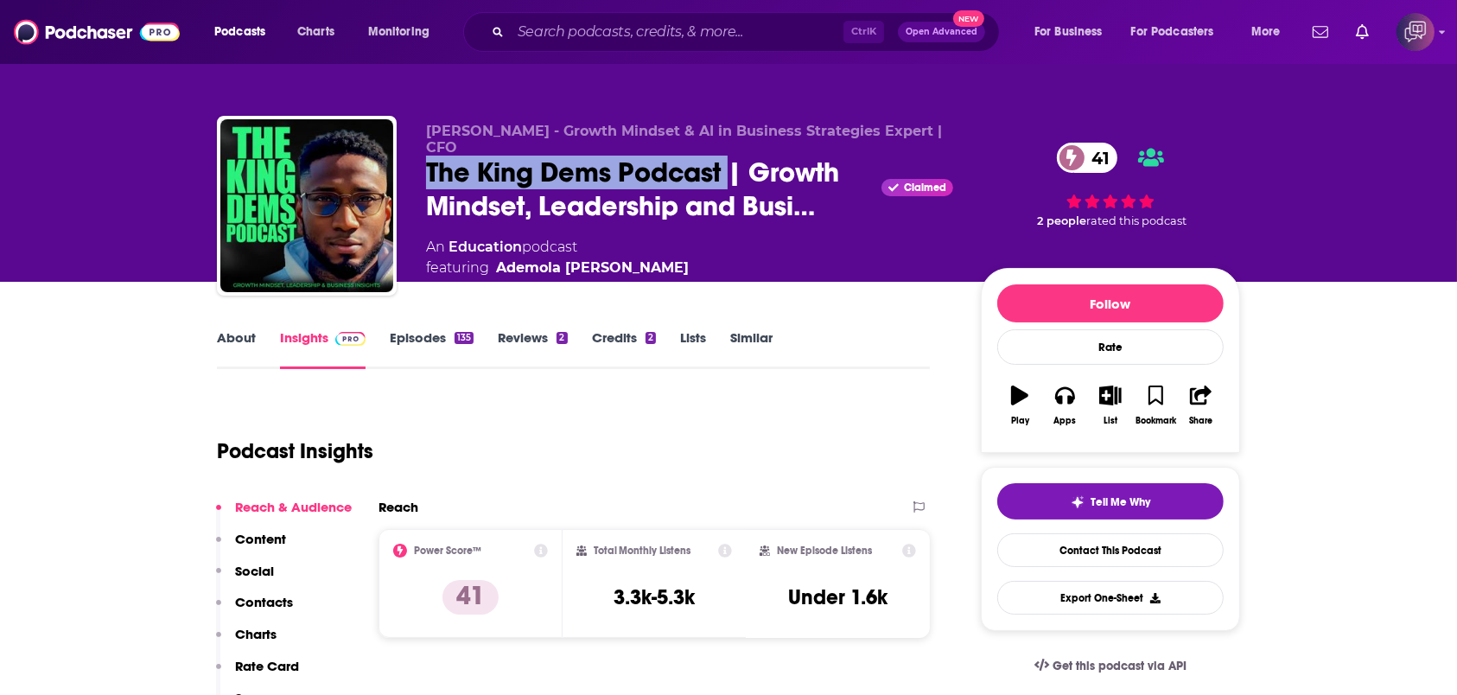
click at [242, 351] on link "About" at bounding box center [236, 349] width 39 height 40
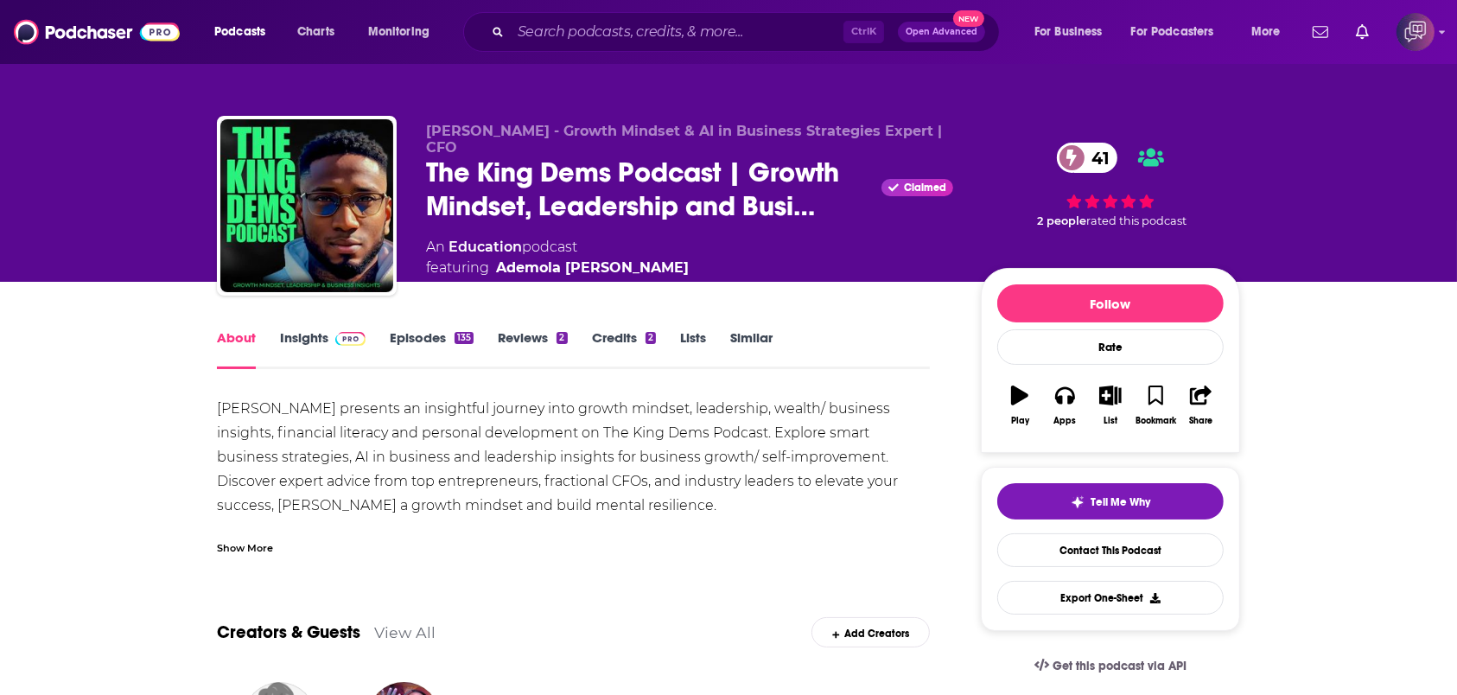
click at [345, 358] on link "Insights" at bounding box center [323, 349] width 86 height 40
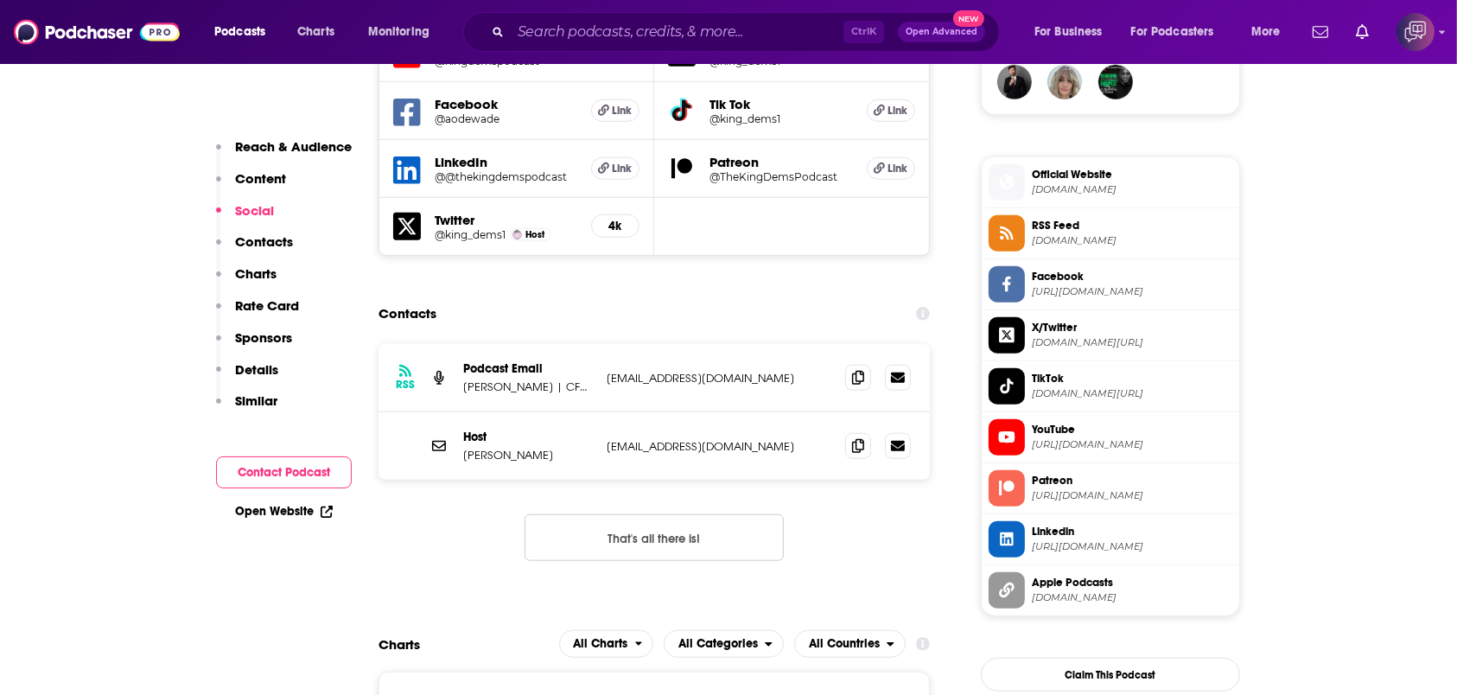
scroll to position [1498, 0]
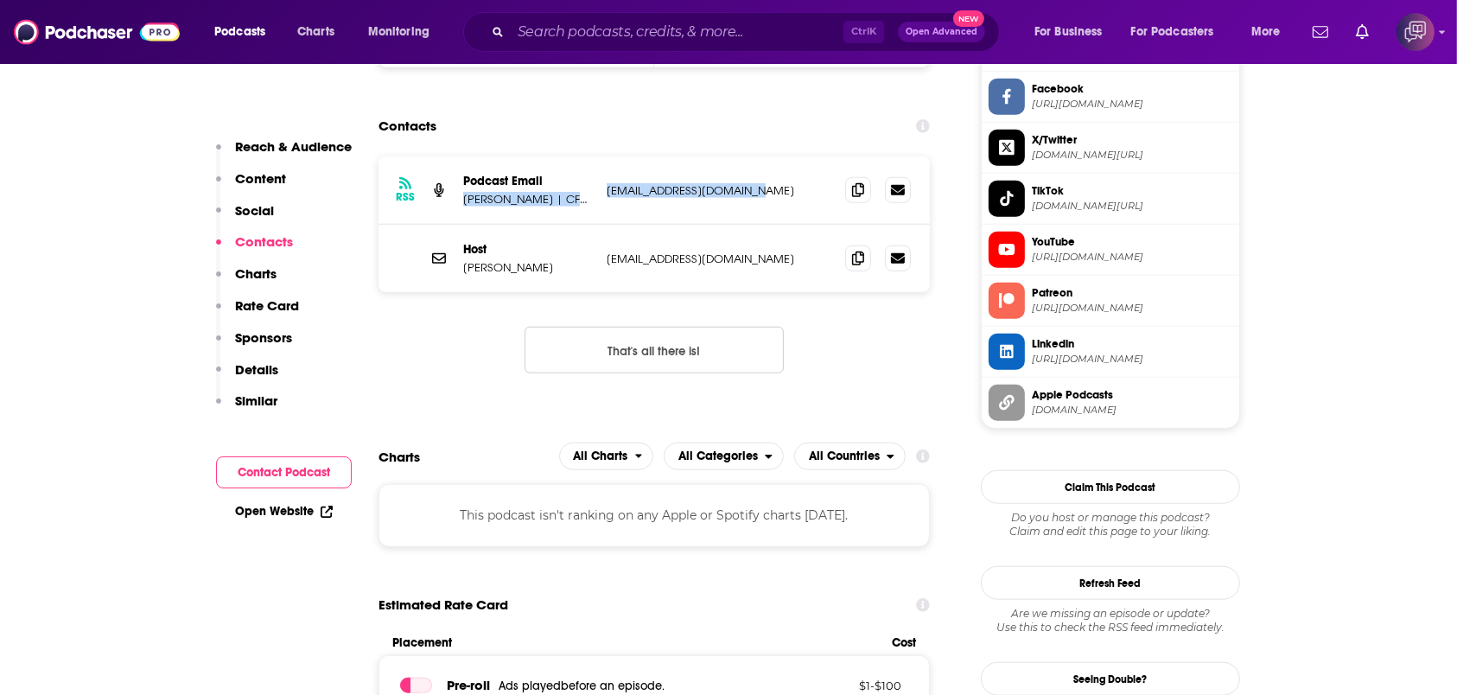
drag, startPoint x: 597, startPoint y: 187, endPoint x: 790, endPoint y: 193, distance: 192.8
click at [790, 193] on div "RSS Podcast Email Ademola Odewade | CFO and Financial Strategies Expert isimeme…" at bounding box center [654, 190] width 551 height 68
click at [787, 188] on p "isimemeodewade@gmail.com" at bounding box center [719, 190] width 225 height 15
click at [849, 189] on span at bounding box center [858, 189] width 26 height 26
click at [855, 264] on span at bounding box center [858, 258] width 26 height 26
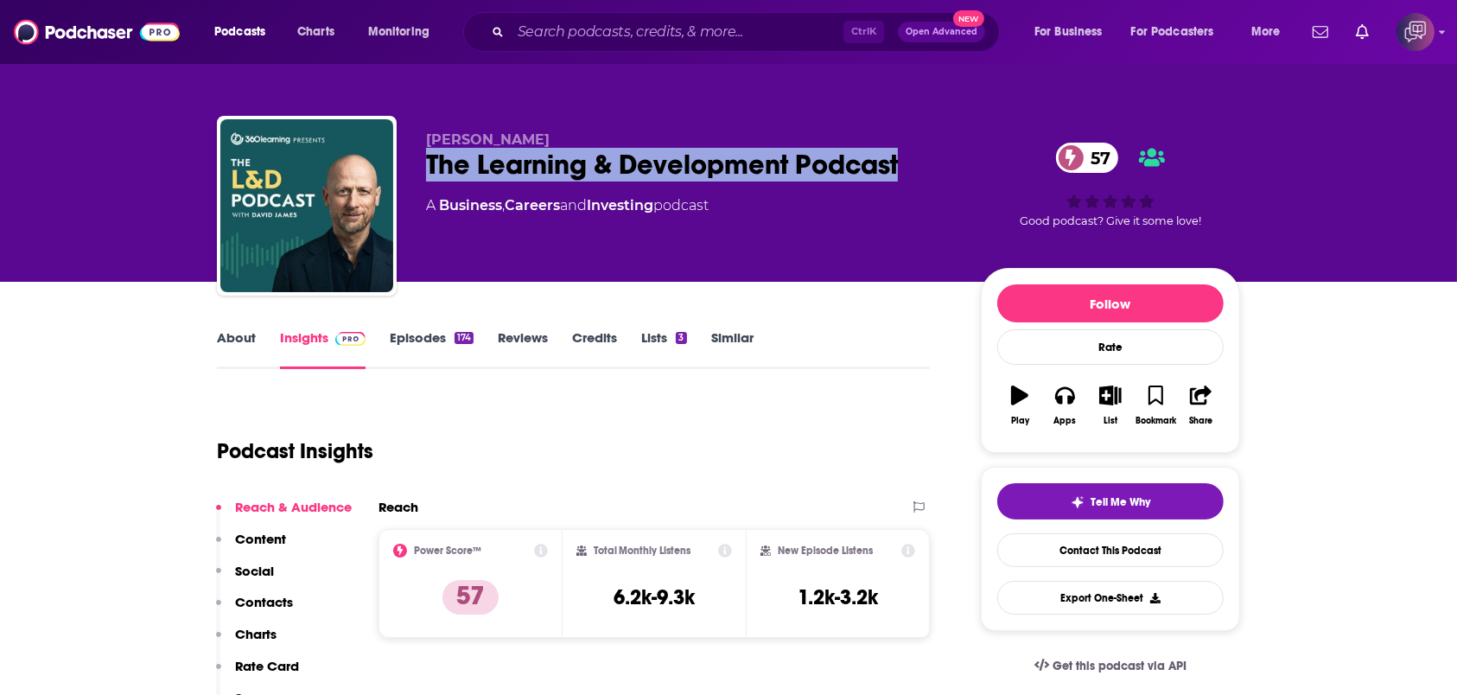
drag, startPoint x: 421, startPoint y: 173, endPoint x: 932, endPoint y: 162, distance: 510.9
click at [932, 162] on div "[PERSON_NAME] The Learning & Development Podcast 57 A Business , Careers and In…" at bounding box center [728, 209] width 1023 height 187
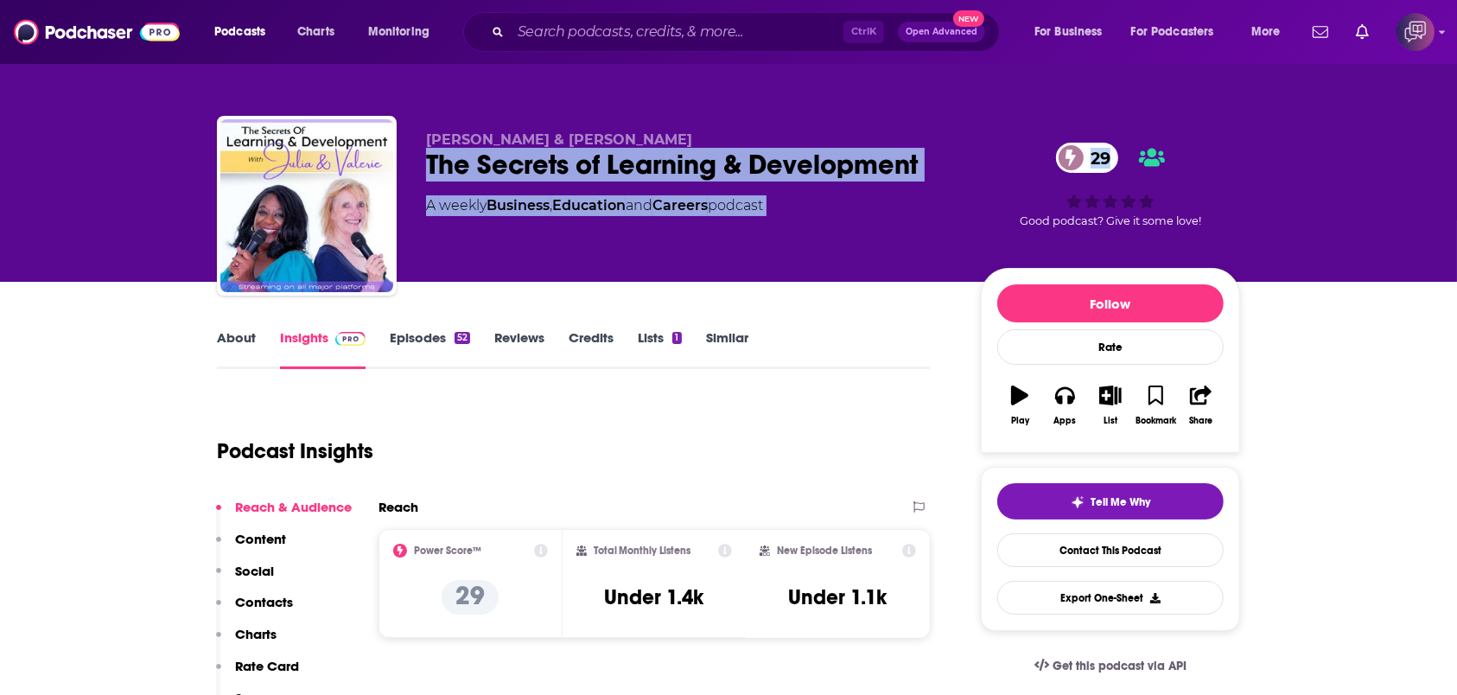
click at [895, 190] on div "[PERSON_NAME] & [PERSON_NAME] The Secrets of Learning & Development 29 A weekly…" at bounding box center [689, 200] width 527 height 138
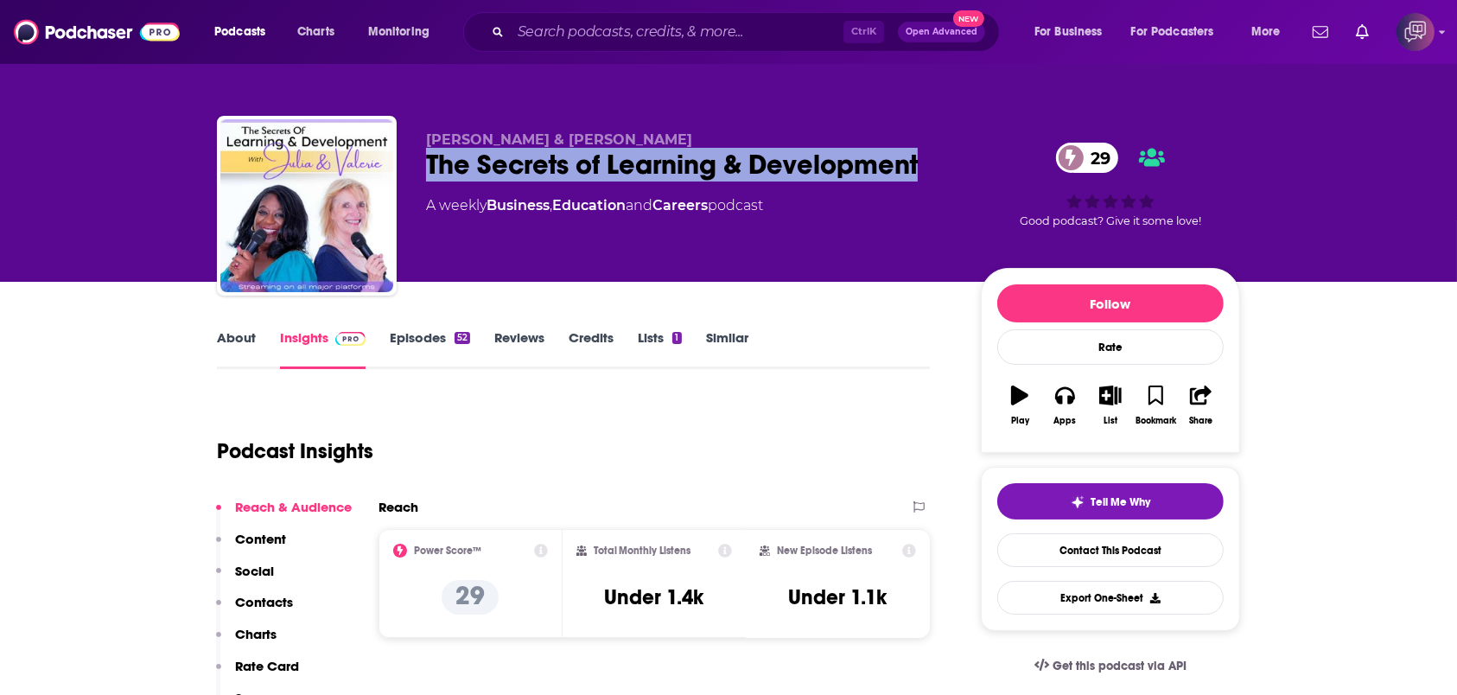
drag, startPoint x: 937, startPoint y: 157, endPoint x: 415, endPoint y: 167, distance: 522.1
click at [415, 167] on div "[PERSON_NAME] & [PERSON_NAME] The Secrets of Learning & Development 29 A weekly…" at bounding box center [728, 209] width 1023 height 187
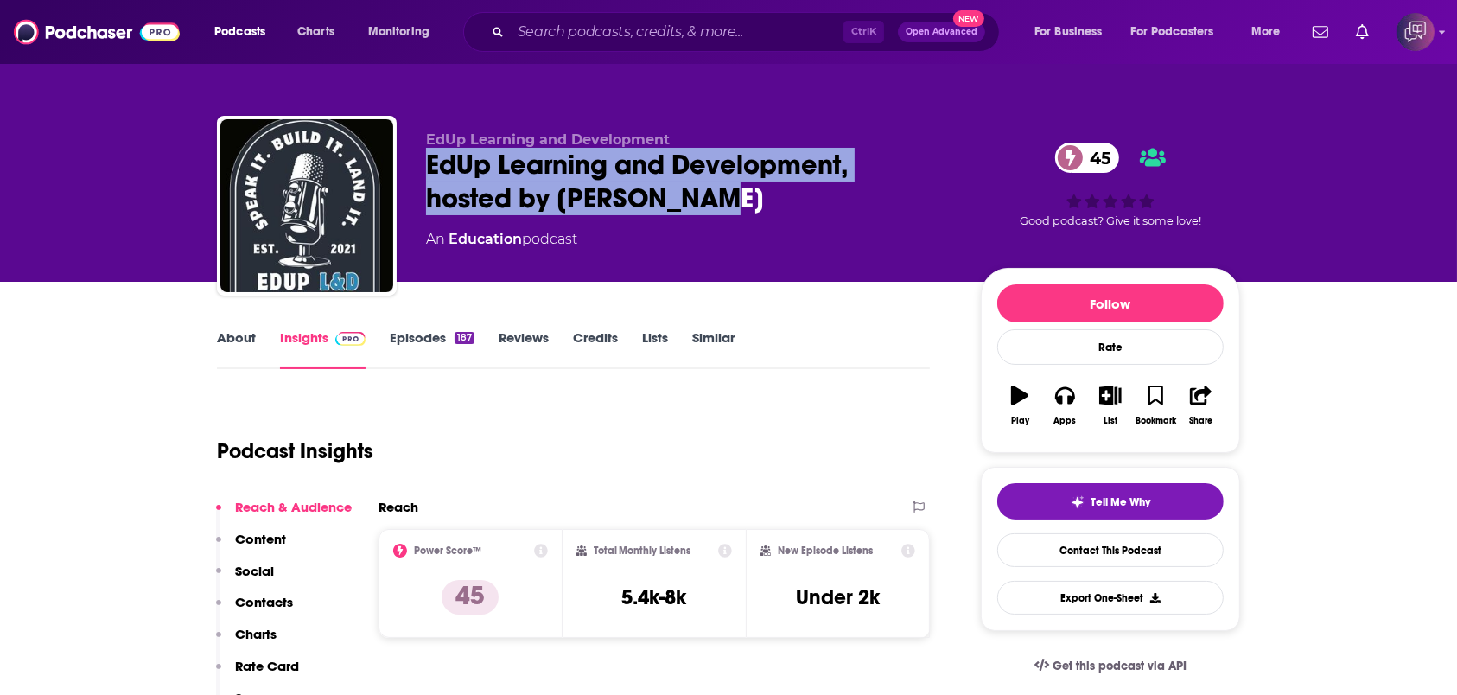
drag, startPoint x: 566, startPoint y: 191, endPoint x: 734, endPoint y: 203, distance: 168.1
click at [734, 203] on div "EdUp Learning and Development EdUp Learning and Development, hosted by Holly Ow…" at bounding box center [728, 209] width 1023 height 187
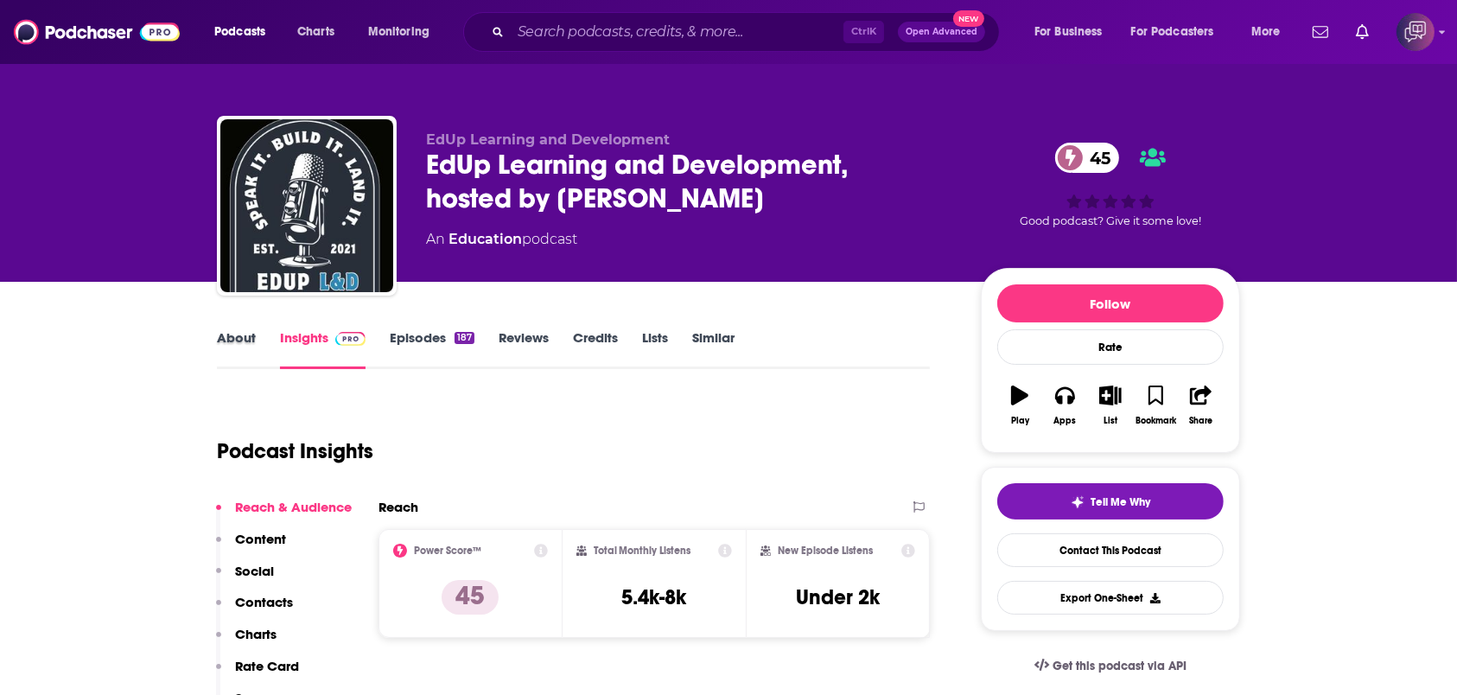
click at [261, 336] on div "About" at bounding box center [248, 349] width 63 height 40
click at [223, 345] on link "About" at bounding box center [236, 349] width 39 height 40
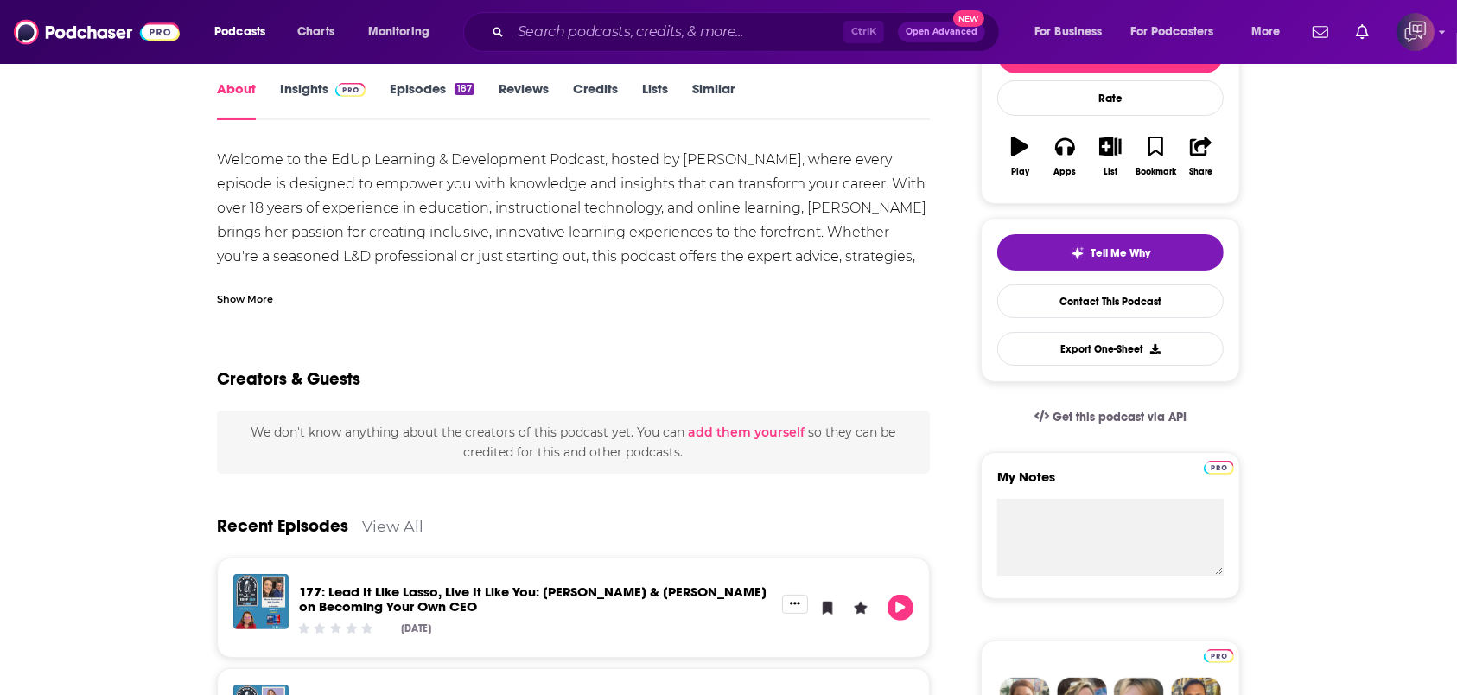
scroll to position [115, 0]
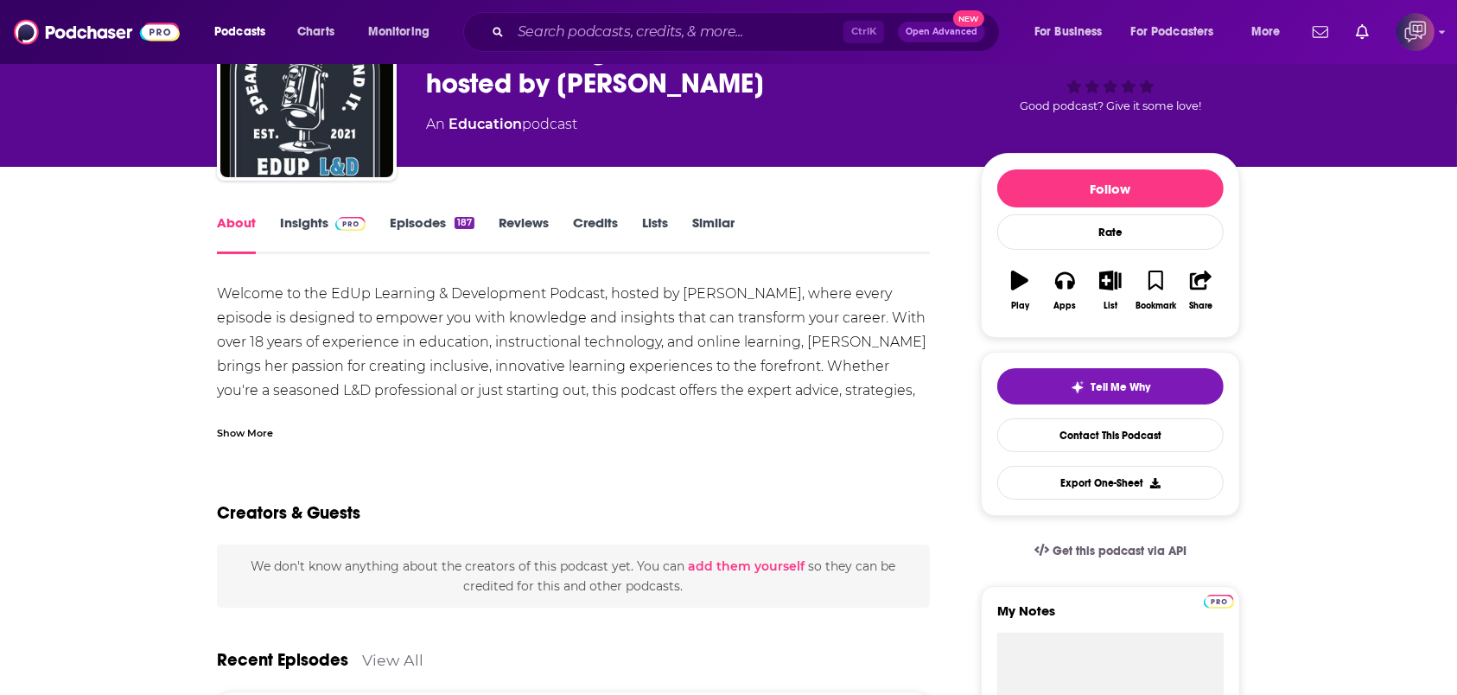
click at [323, 227] on link "Insights" at bounding box center [323, 234] width 86 height 40
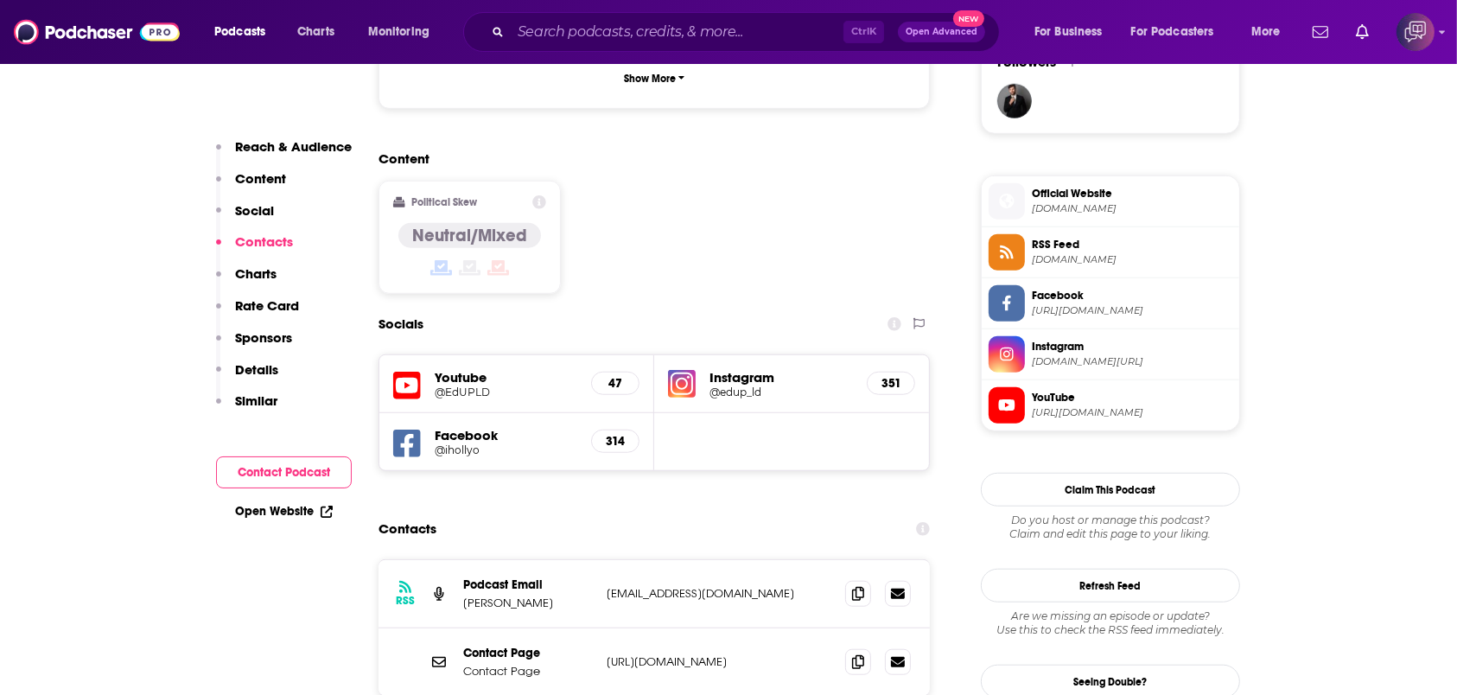
scroll to position [1498, 0]
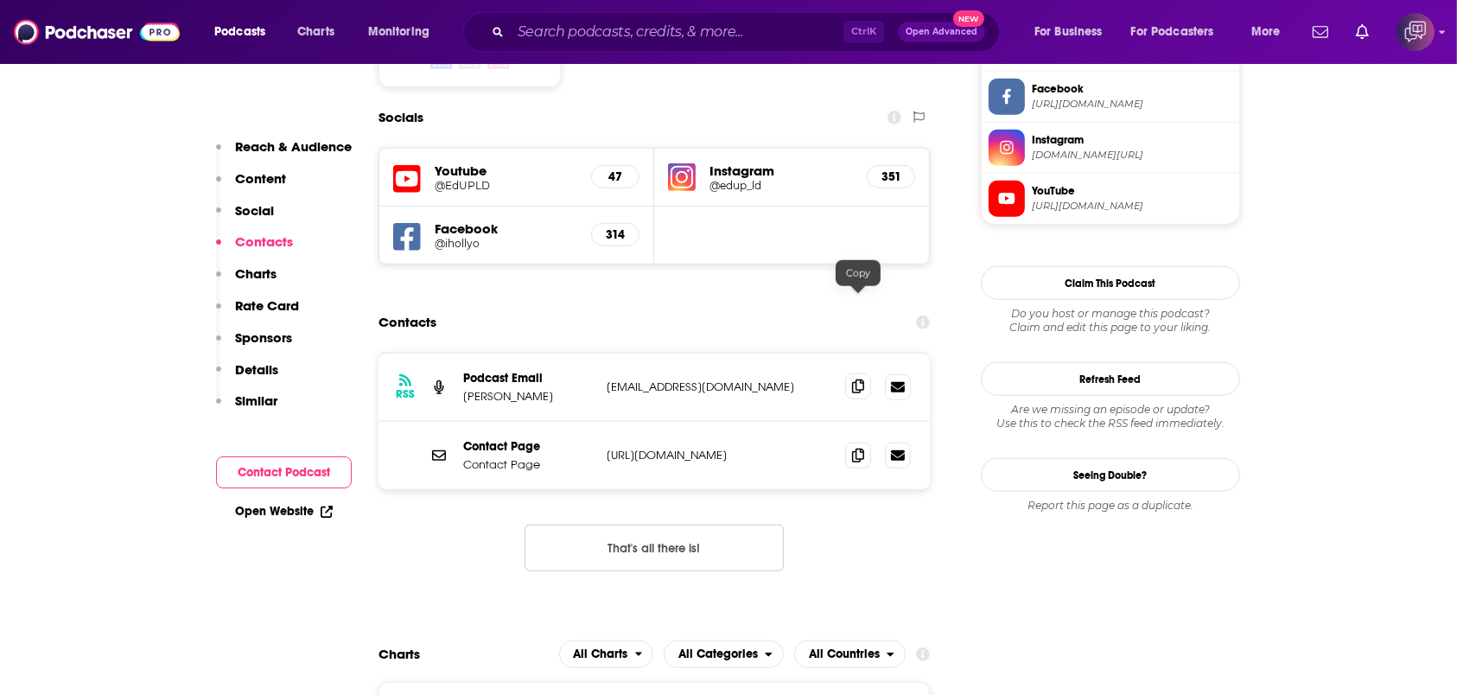
click at [864, 373] on span at bounding box center [858, 386] width 26 height 26
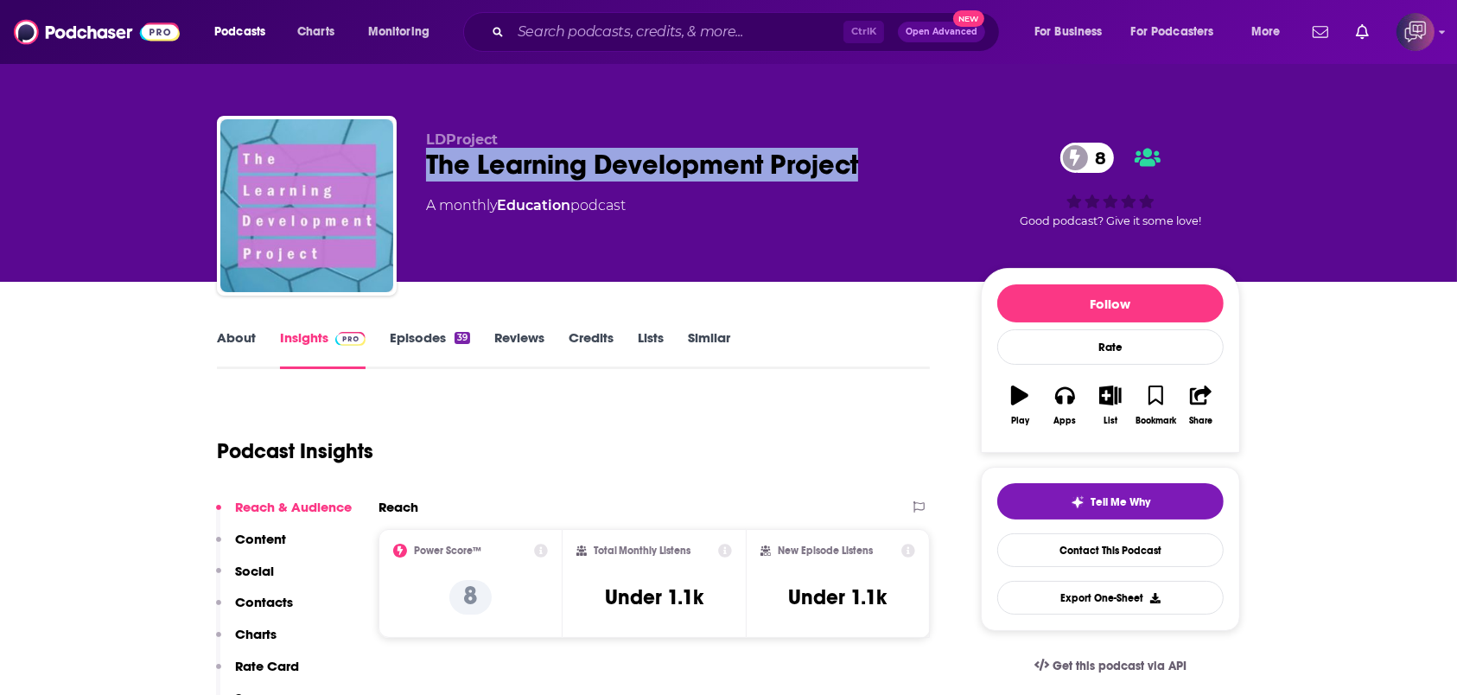
click at [897, 169] on div "LDProject The Learning Development Project 8 A monthly Education podcast 8 Good…" at bounding box center [728, 209] width 1023 height 187
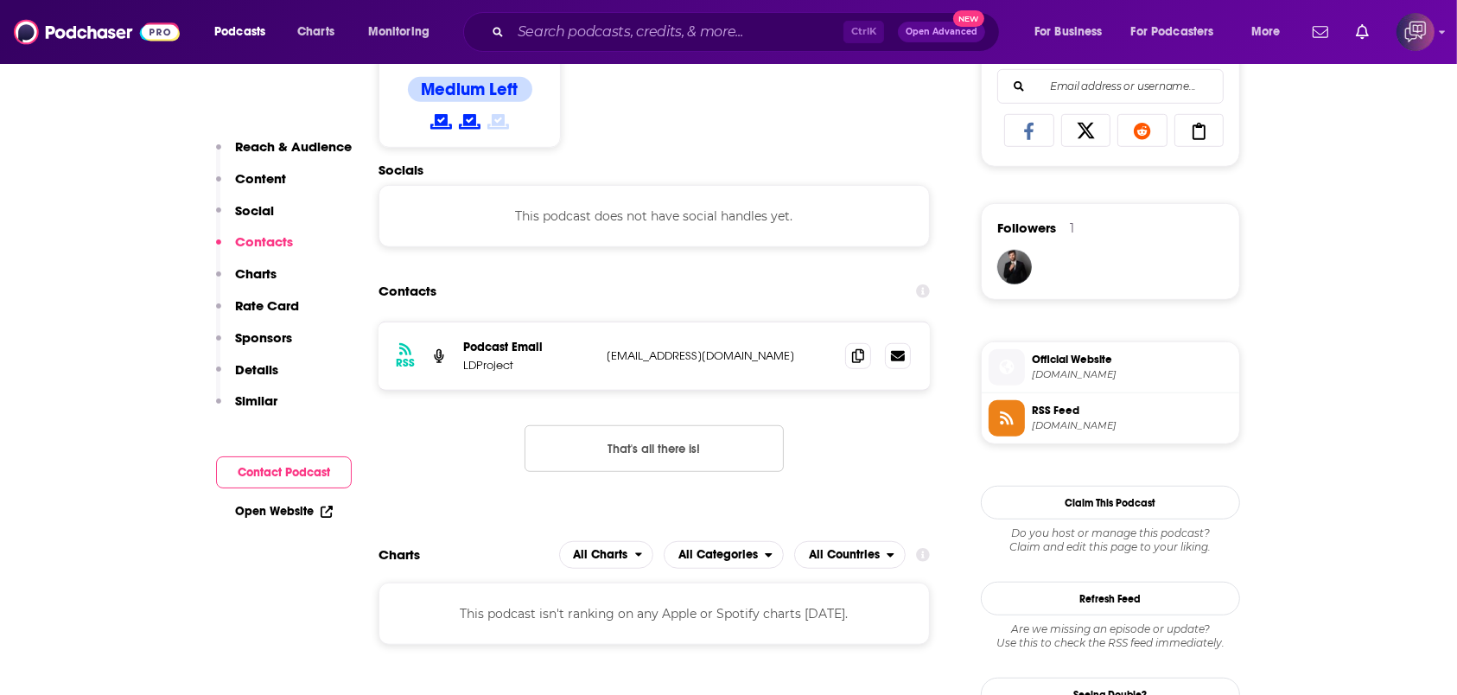
scroll to position [1152, 0]
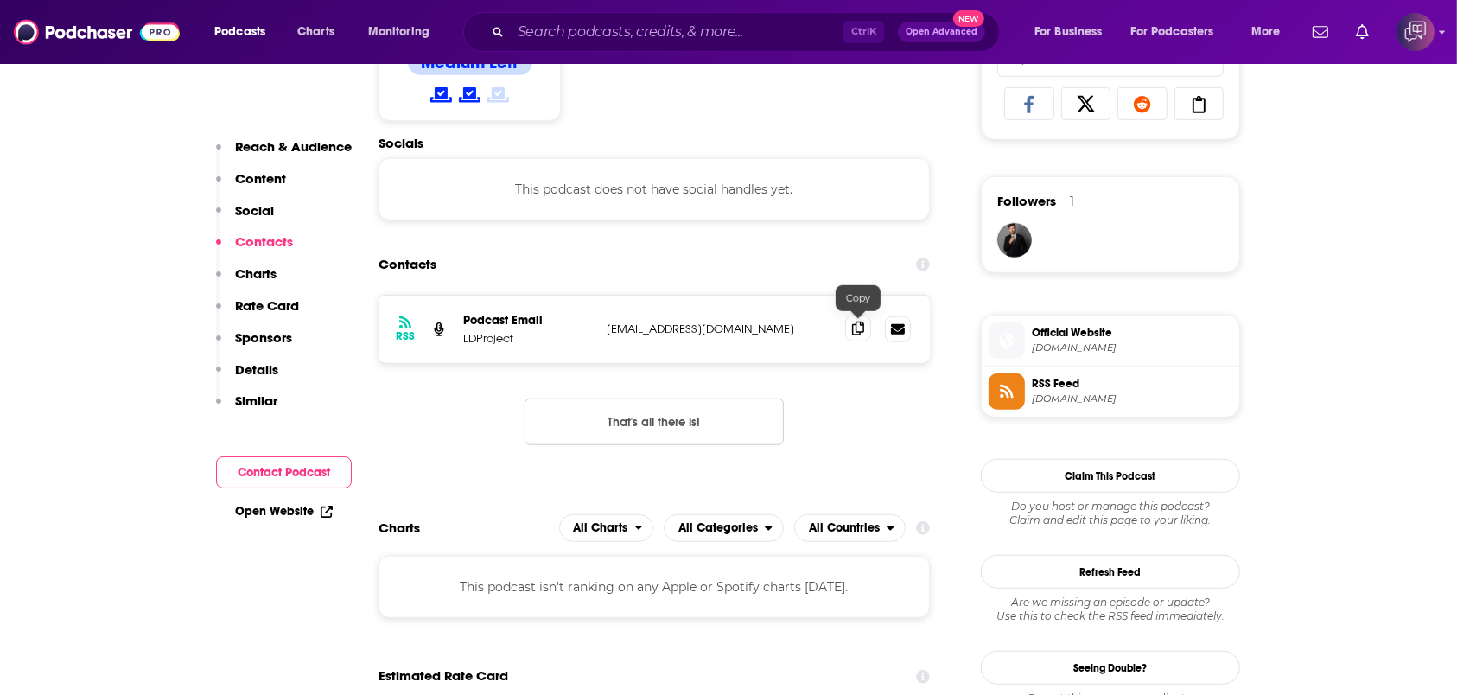
click at [863, 329] on icon at bounding box center [858, 329] width 12 height 14
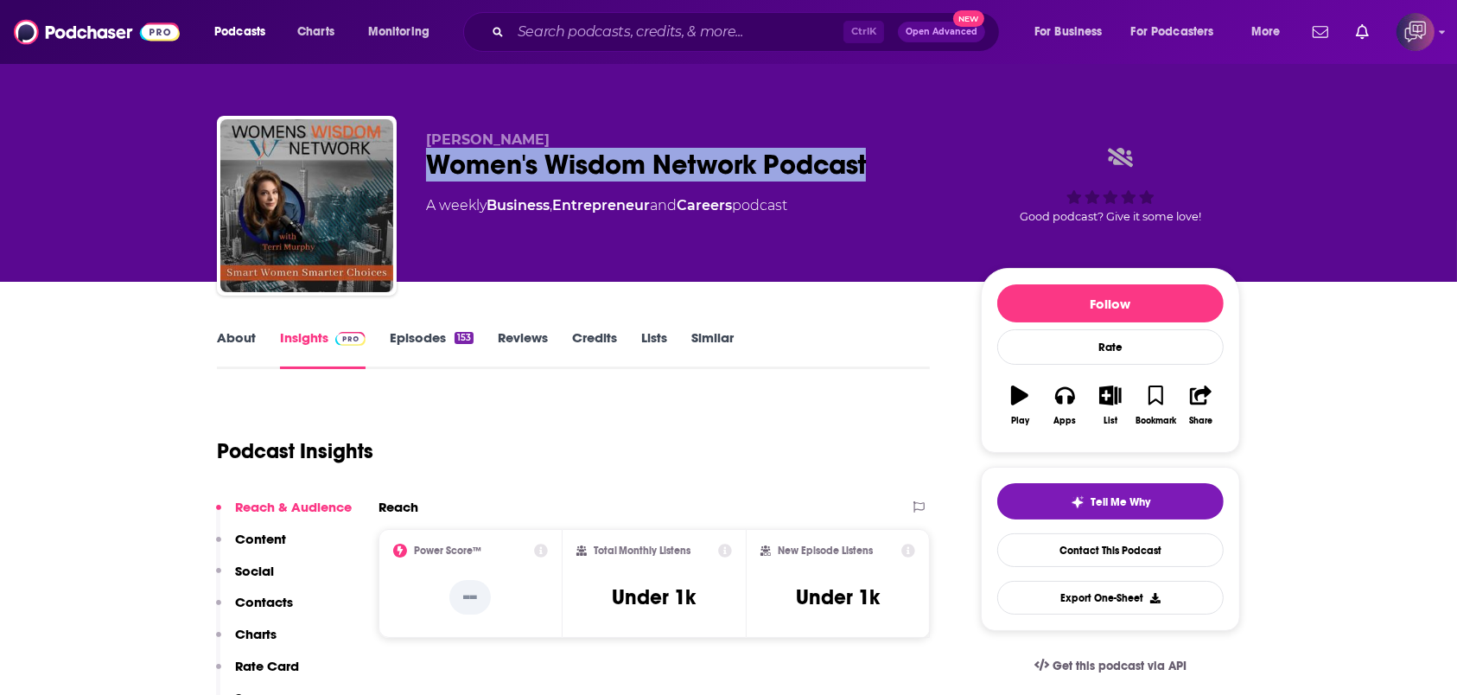
drag, startPoint x: 416, startPoint y: 172, endPoint x: 920, endPoint y: 155, distance: 505.1
click at [920, 155] on div "[PERSON_NAME] Women's Wisdom Network Podcast A weekly Business , Entrepreneur a…" at bounding box center [728, 209] width 1023 height 187
copy h2 "Women's Wisdom Network Podcast"
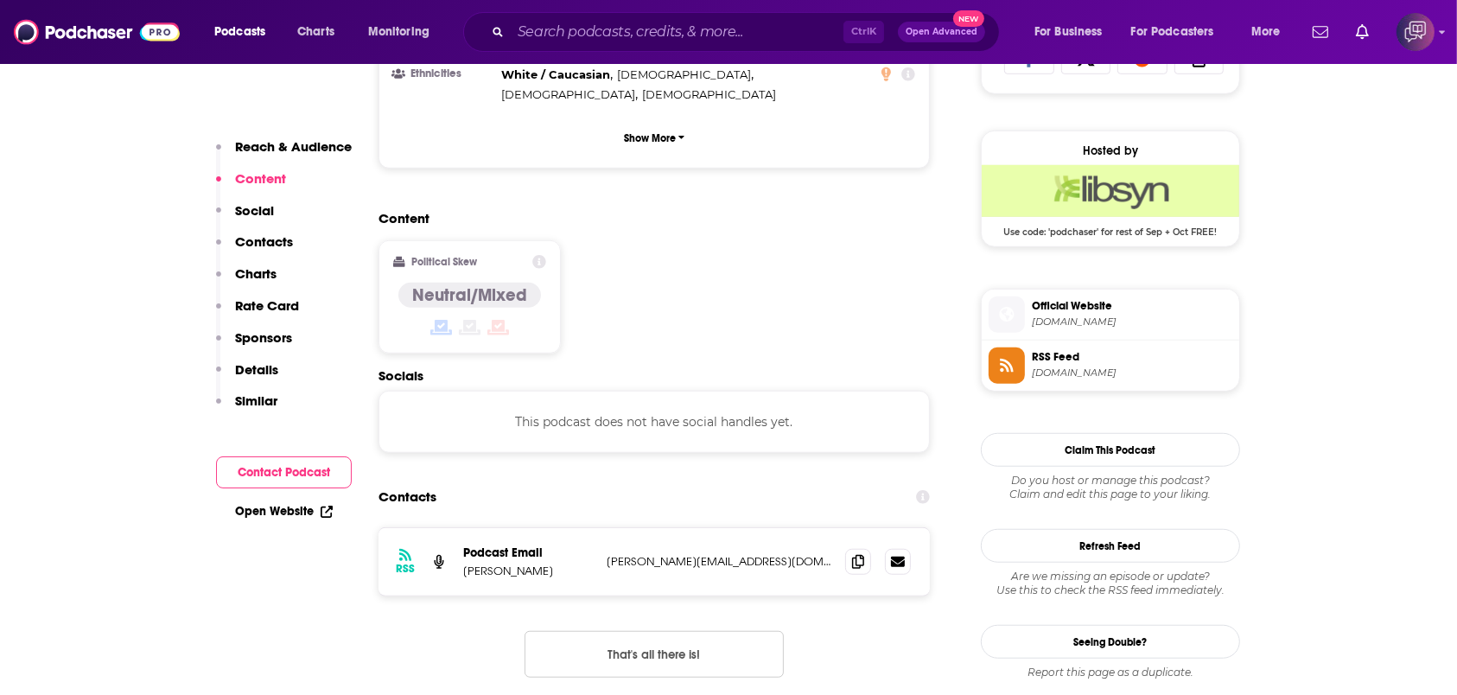
scroll to position [1383, 0]
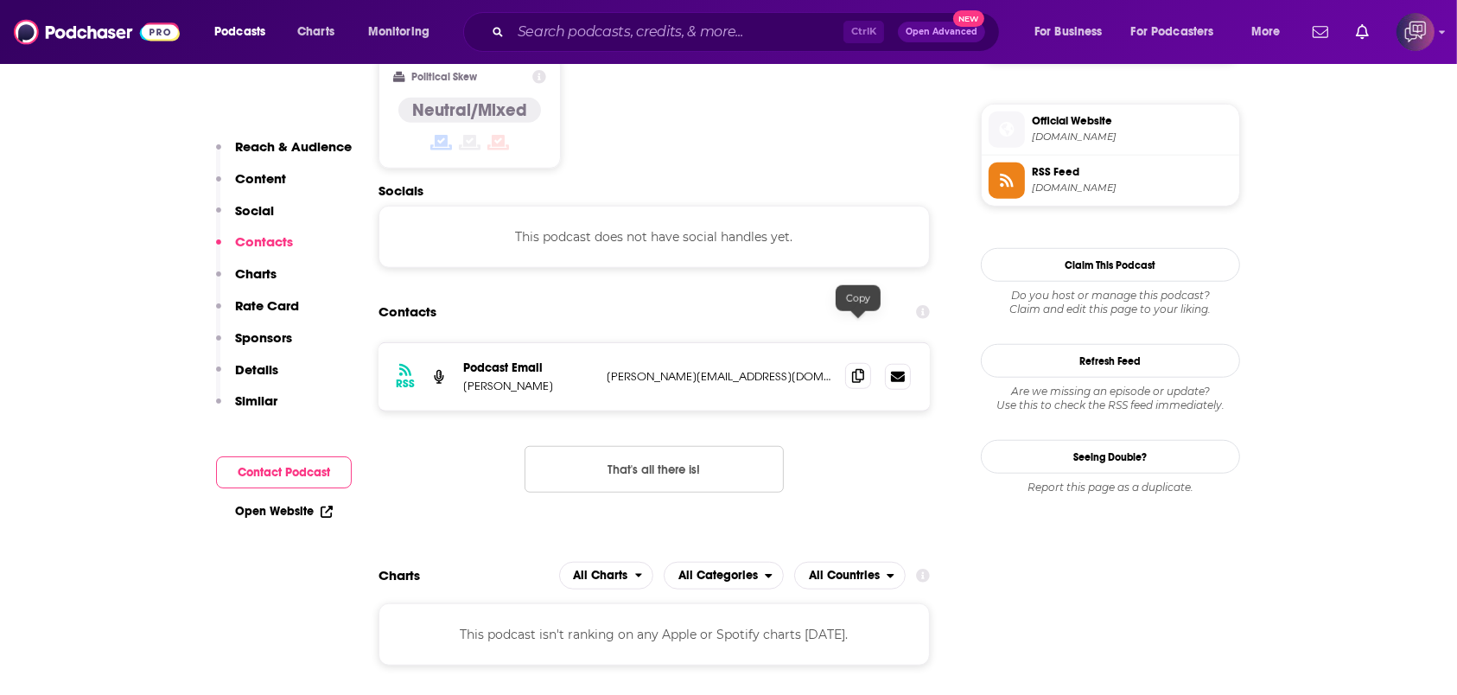
click at [857, 363] on span at bounding box center [858, 376] width 26 height 26
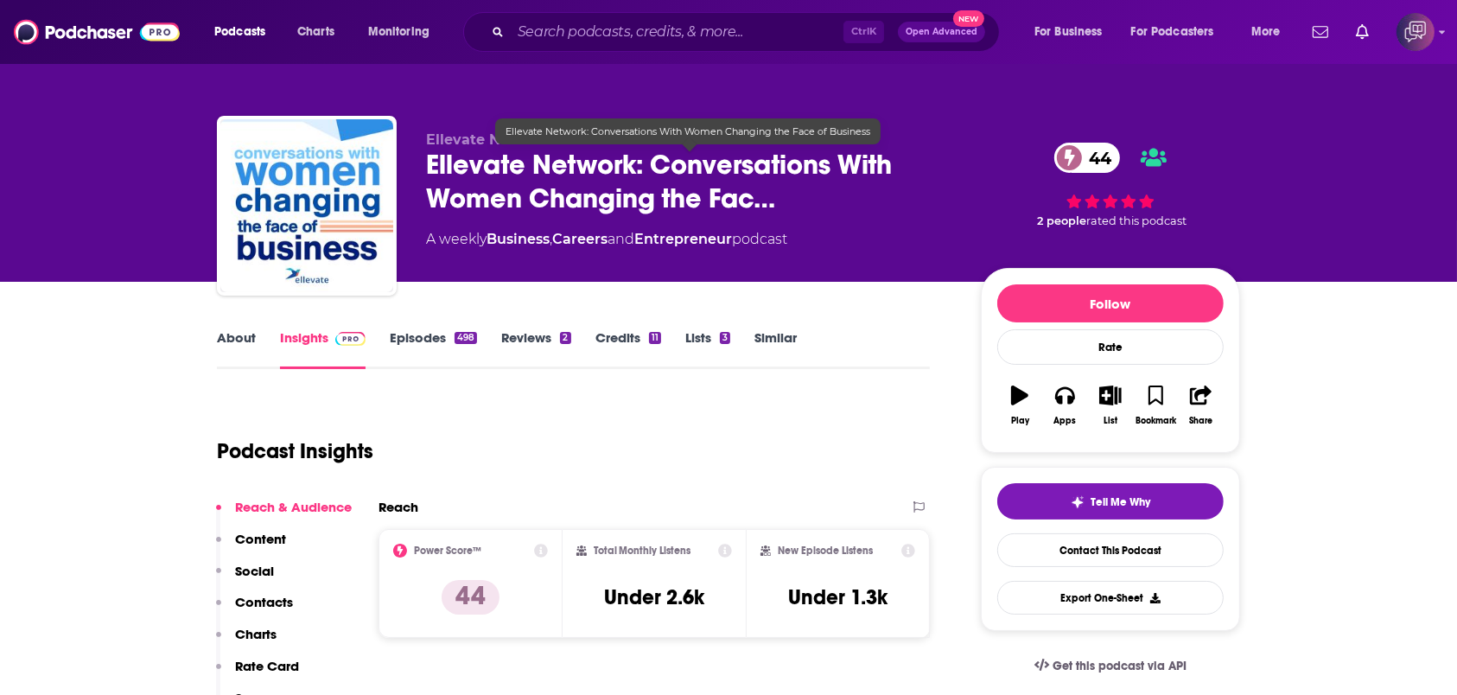
drag, startPoint x: 413, startPoint y: 162, endPoint x: 491, endPoint y: 234, distance: 105.8
click at [491, 234] on div "Ellevate Network Ellevate Network: Conversations With Women Changing the Fac… 4…" at bounding box center [728, 209] width 1023 height 187
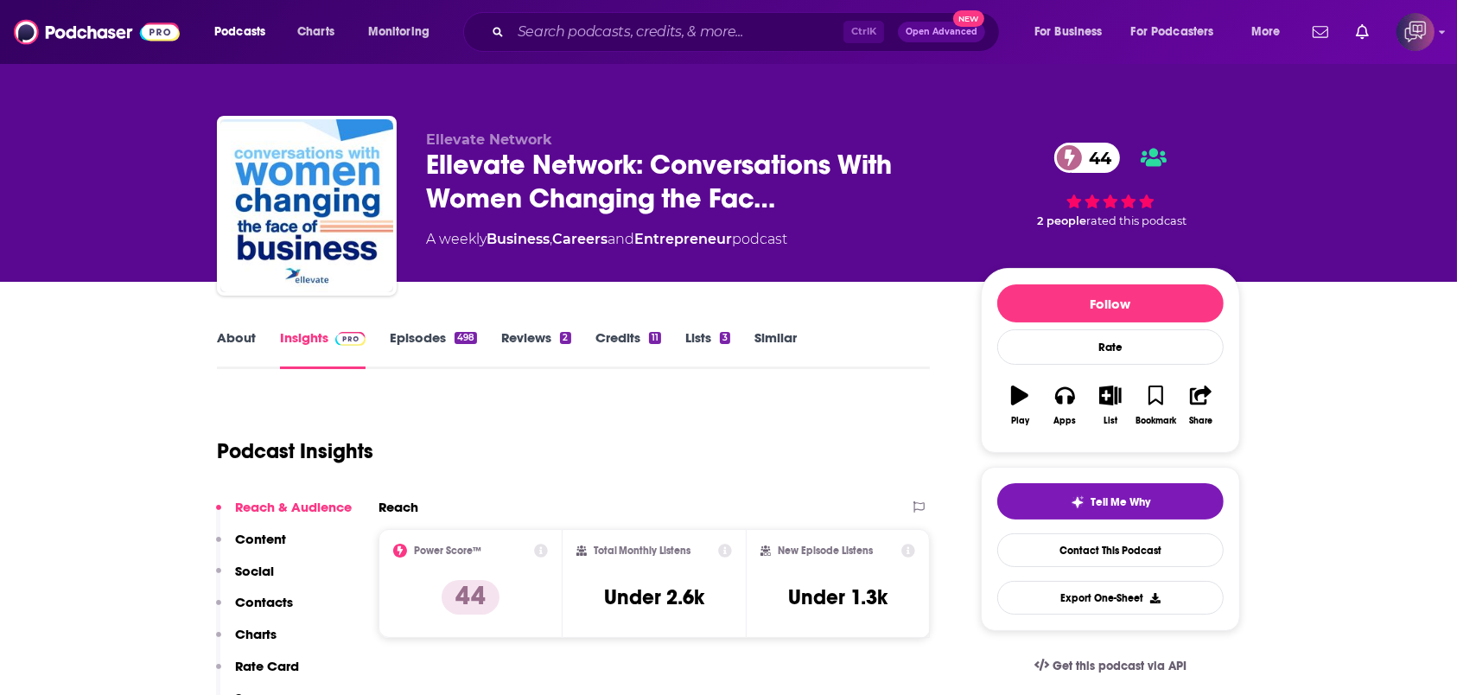
click at [220, 346] on link "About" at bounding box center [236, 349] width 39 height 40
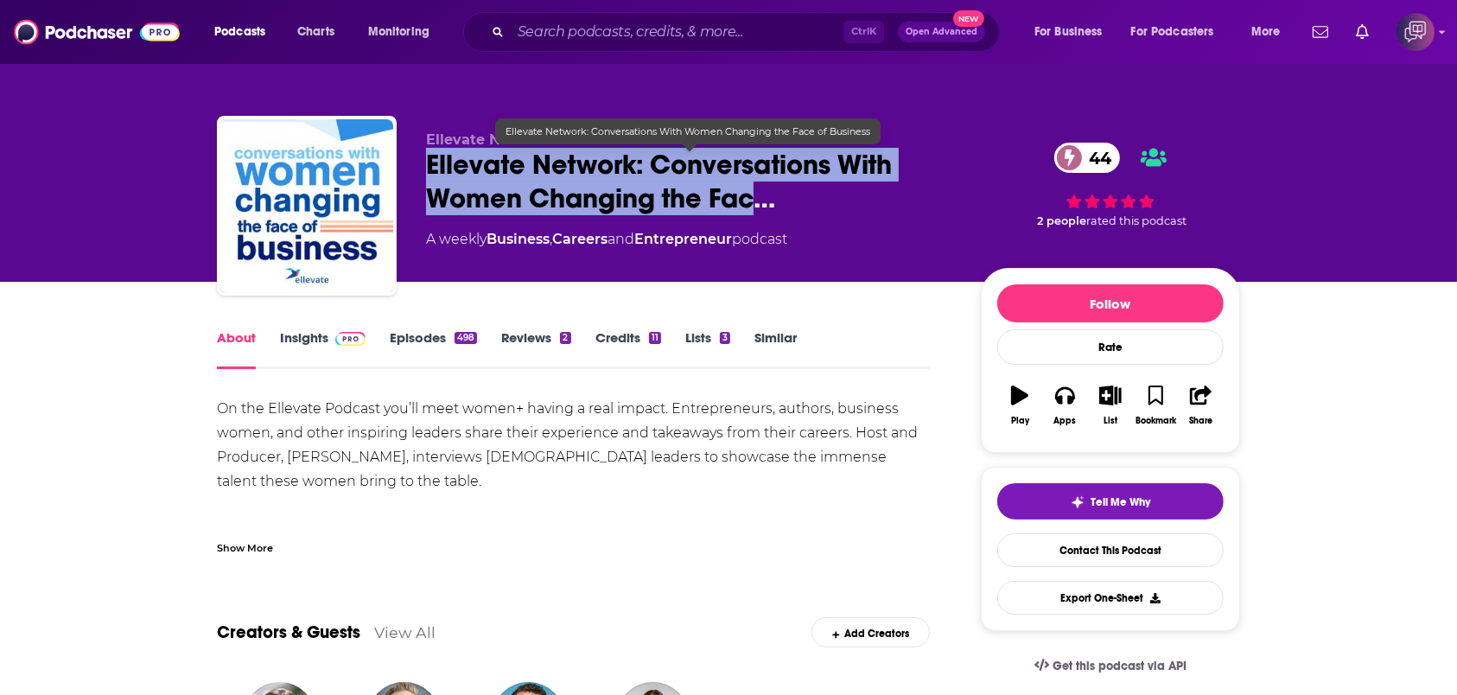
drag, startPoint x: 415, startPoint y: 164, endPoint x: 760, endPoint y: 204, distance: 347.1
click at [760, 204] on div "Ellevate Network Ellevate Network: Conversations With Women Changing the Fac… 4…" at bounding box center [728, 209] width 1023 height 187
copy h1 "Ellevate Network: Conversations With Women Changing the Fac"
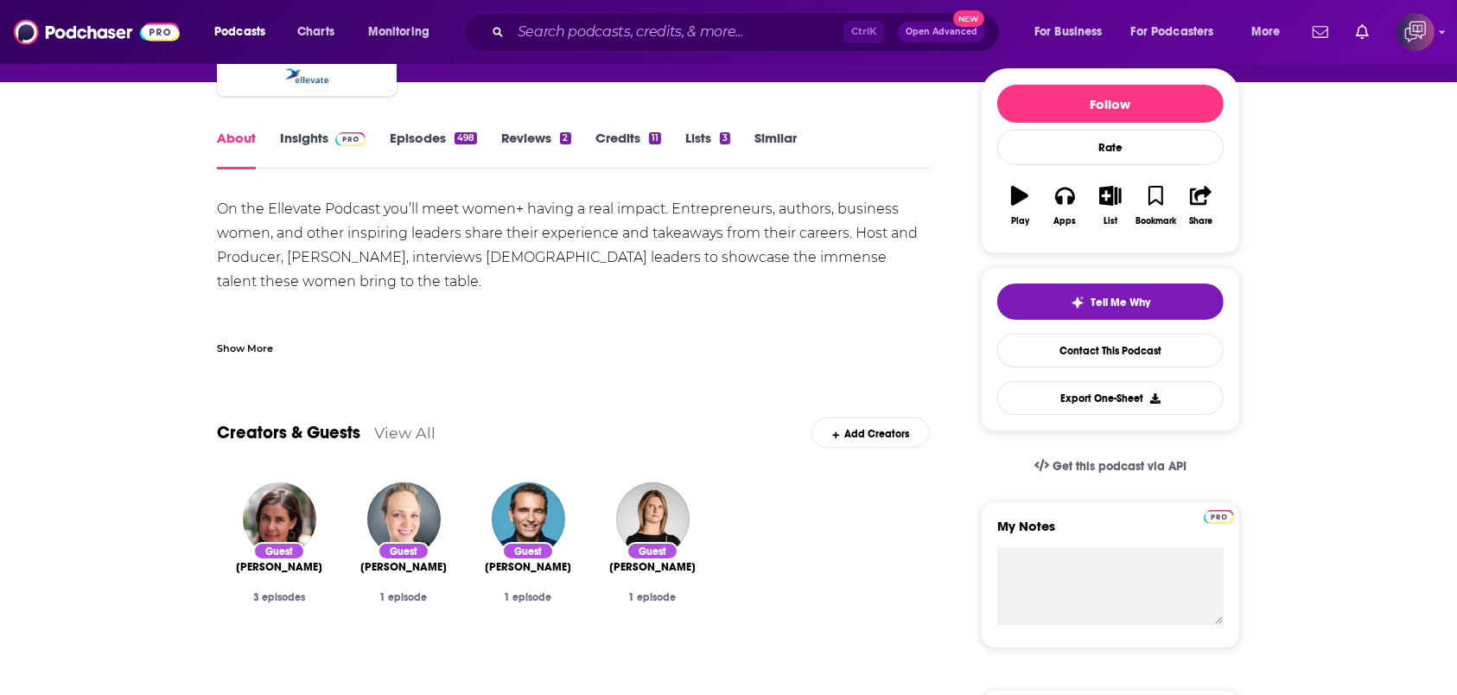
scroll to position [115, 0]
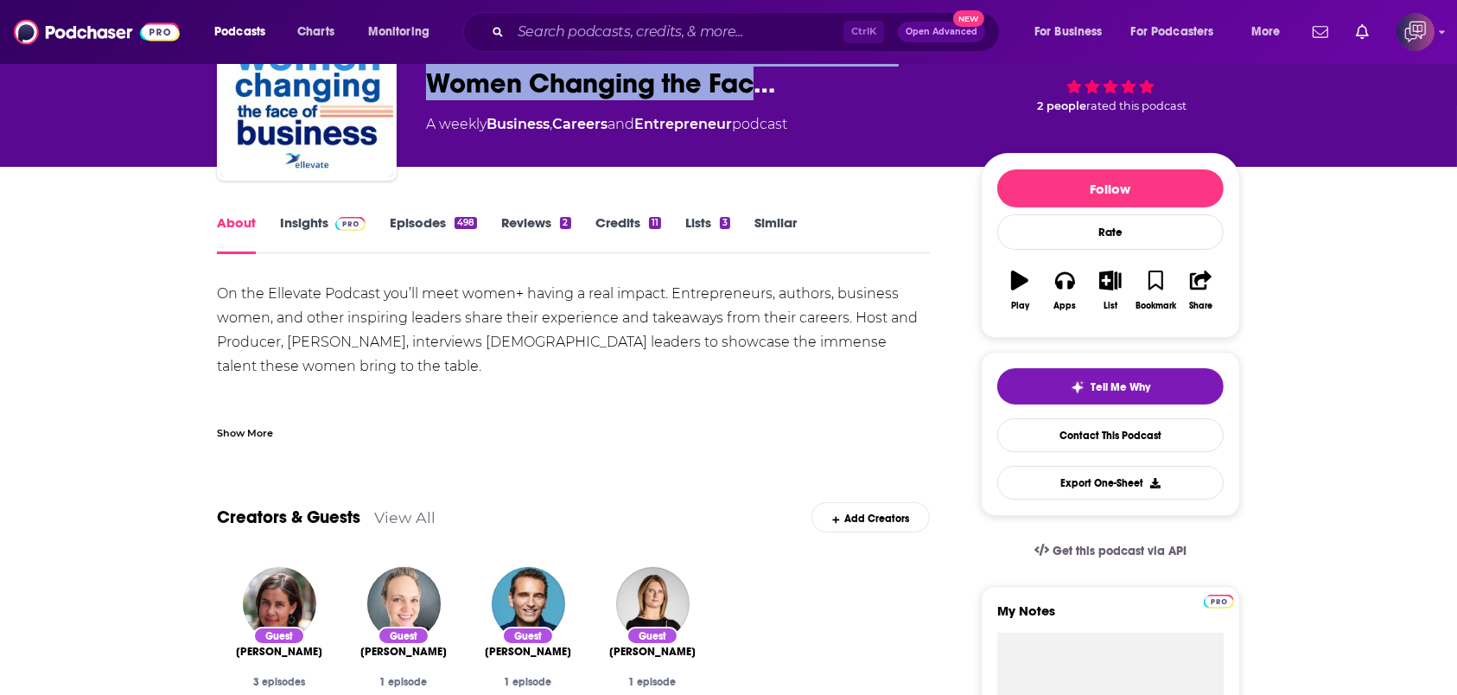
click at [421, 226] on link "Episodes 498" at bounding box center [433, 234] width 87 height 40
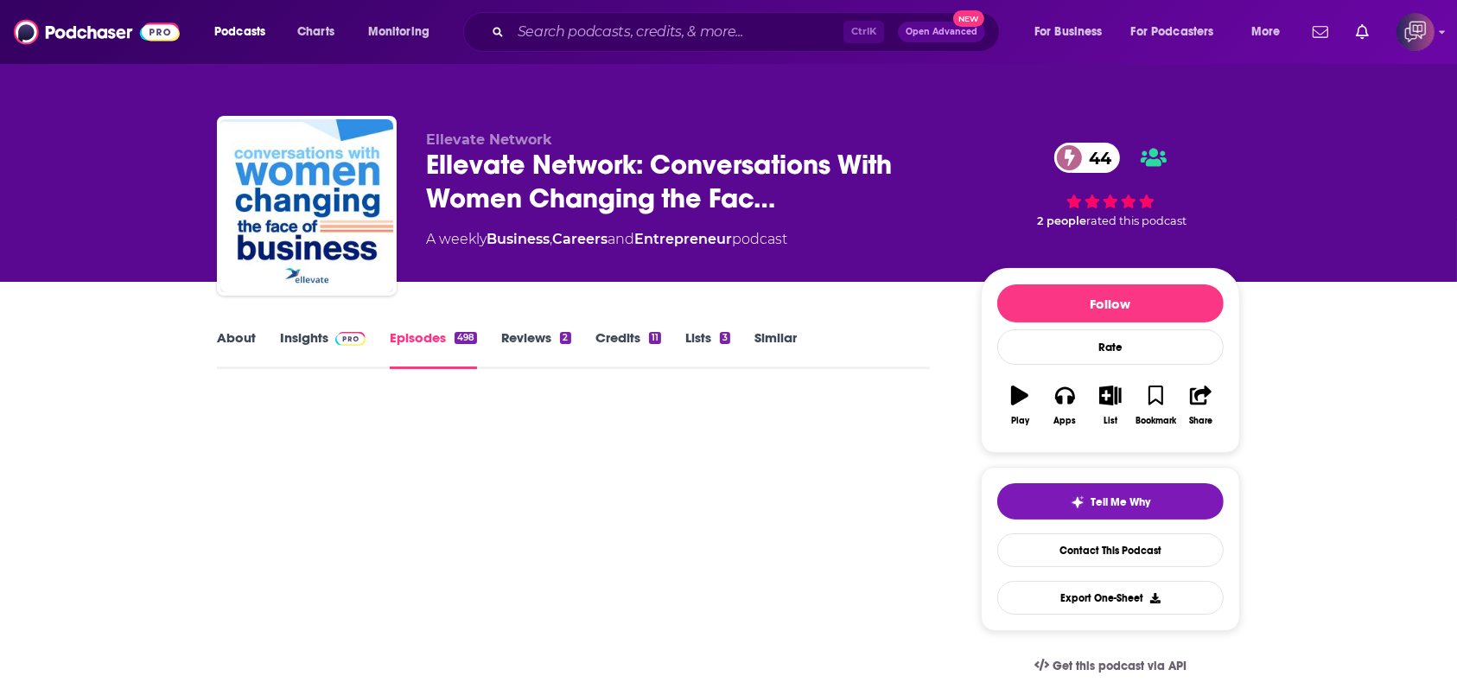
click at [315, 354] on link "Insights" at bounding box center [323, 349] width 86 height 40
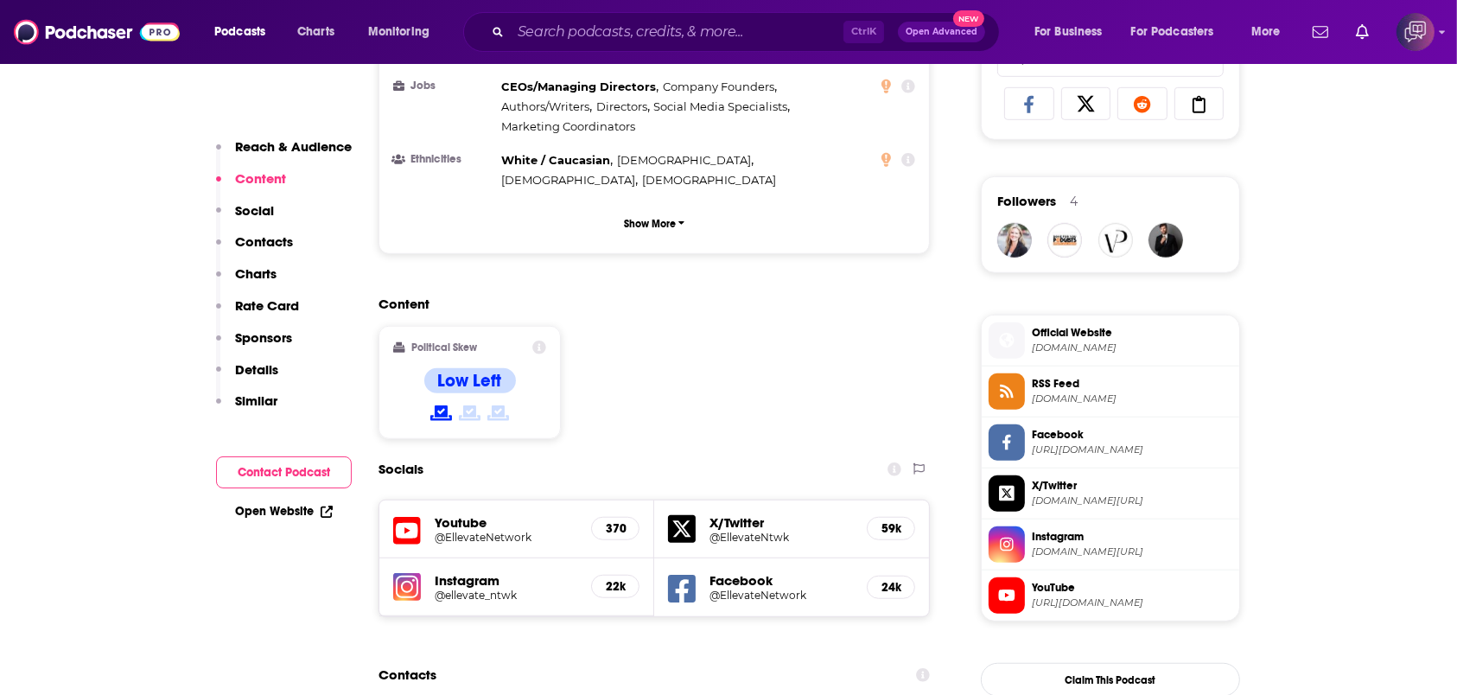
scroll to position [1498, 0]
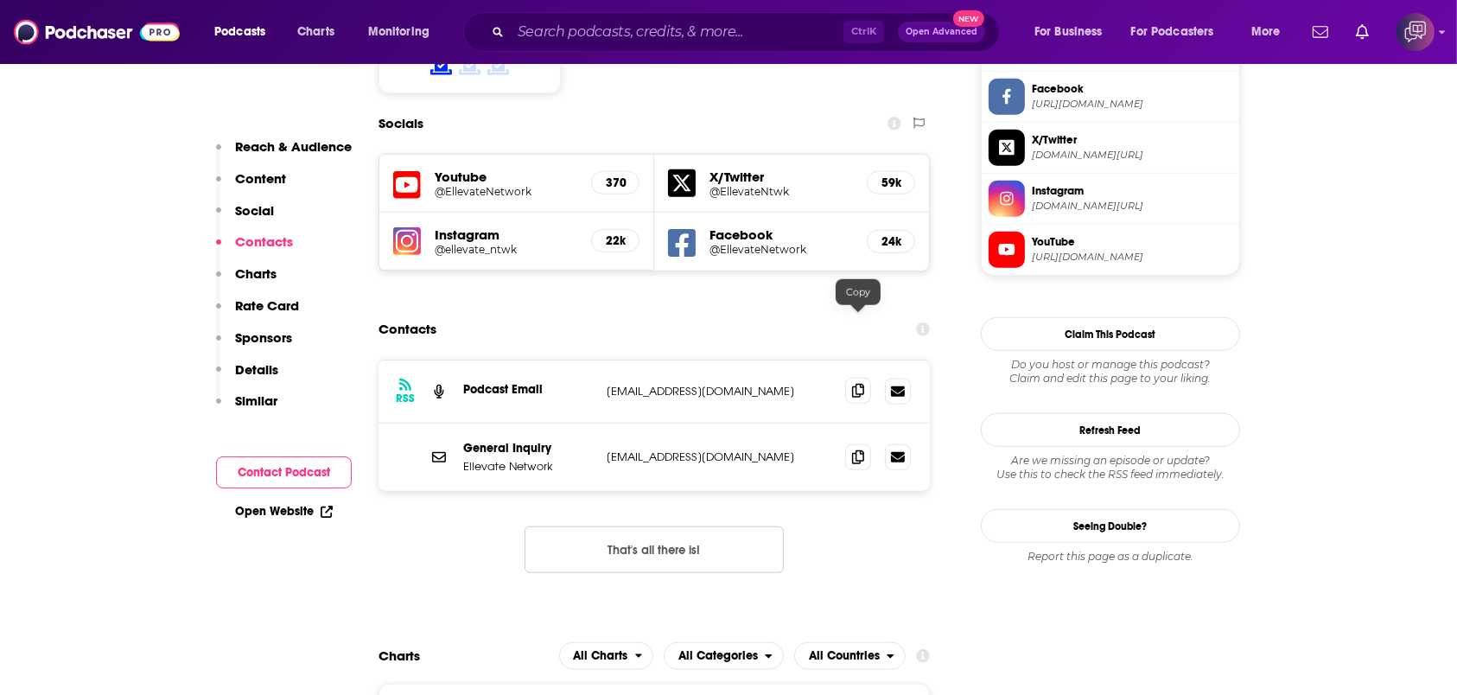
click at [859, 384] on icon at bounding box center [858, 391] width 12 height 14
click at [865, 443] on span at bounding box center [858, 456] width 26 height 26
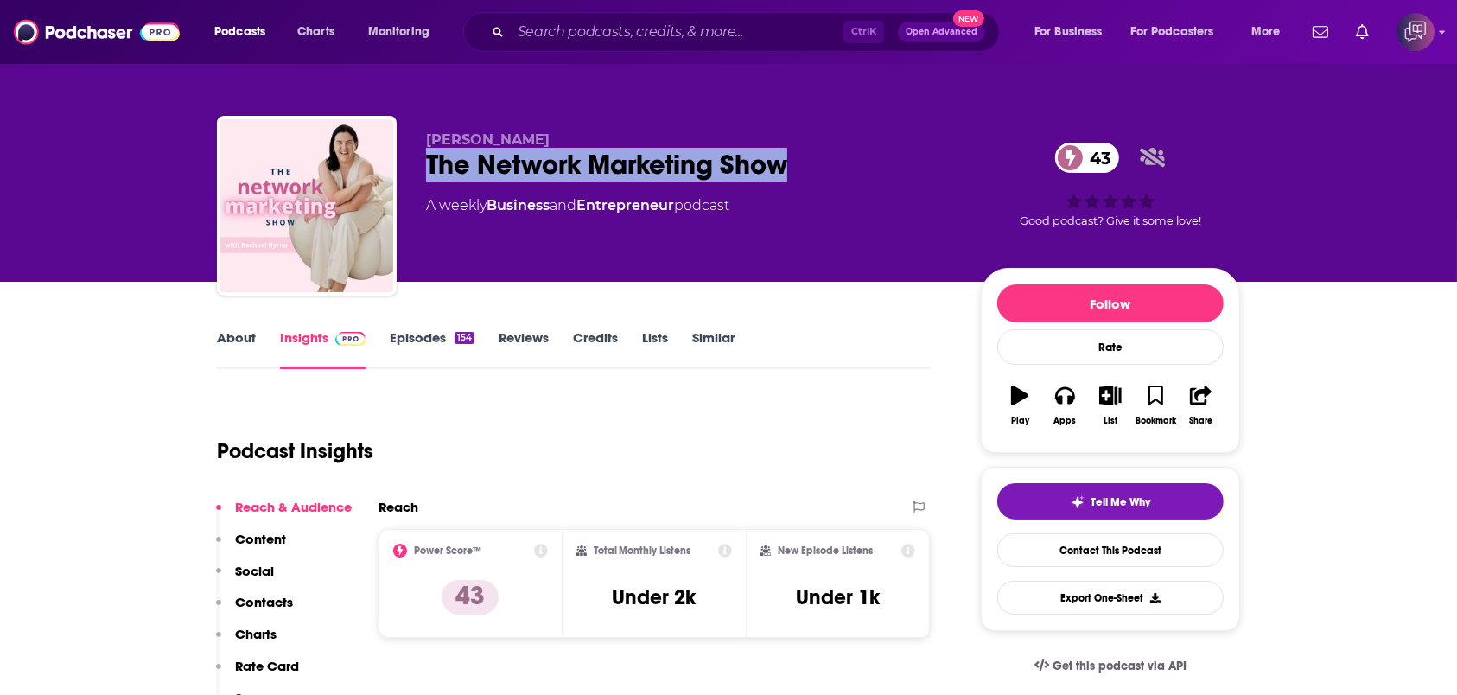
drag, startPoint x: 436, startPoint y: 169, endPoint x: 848, endPoint y: 152, distance: 412.6
click at [848, 152] on div "Rachael Byrne The Network Marketing Show 43 A weekly Business and Entrepreneur …" at bounding box center [728, 209] width 1023 height 187
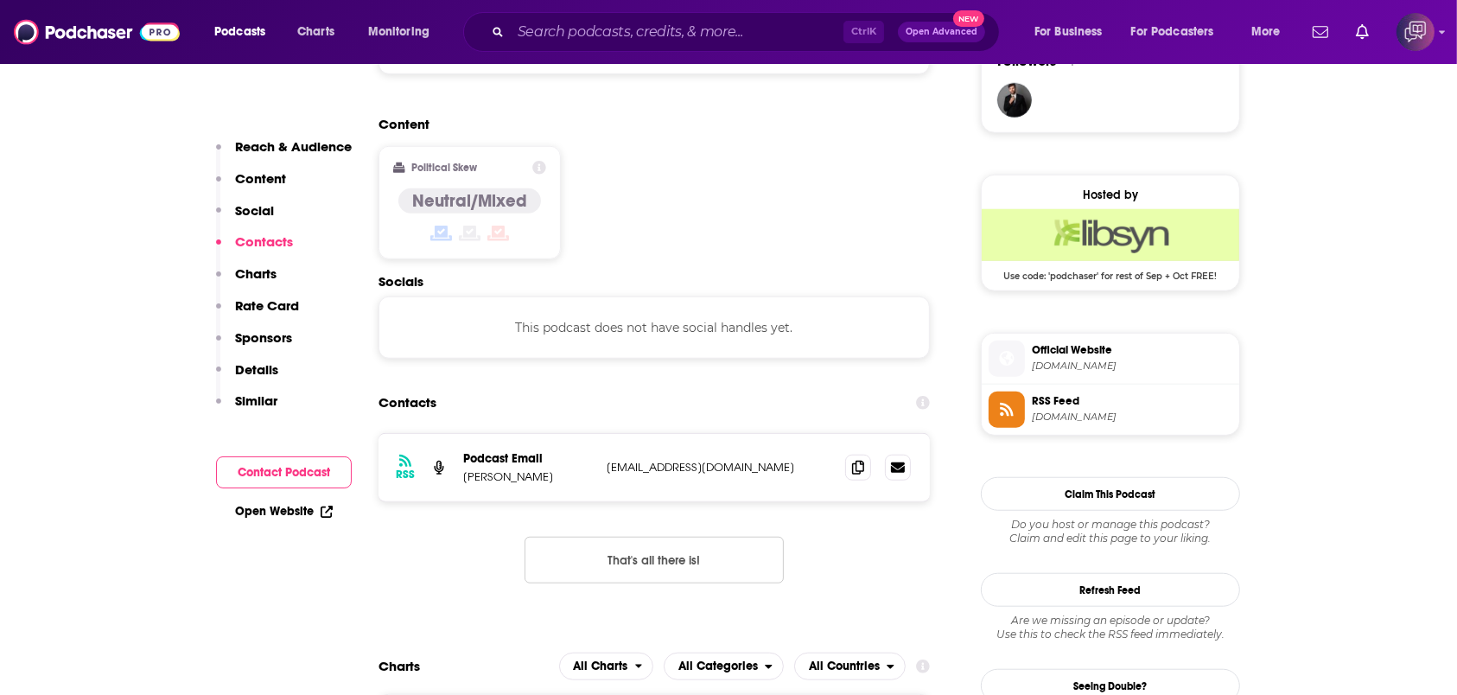
scroll to position [1383, 0]
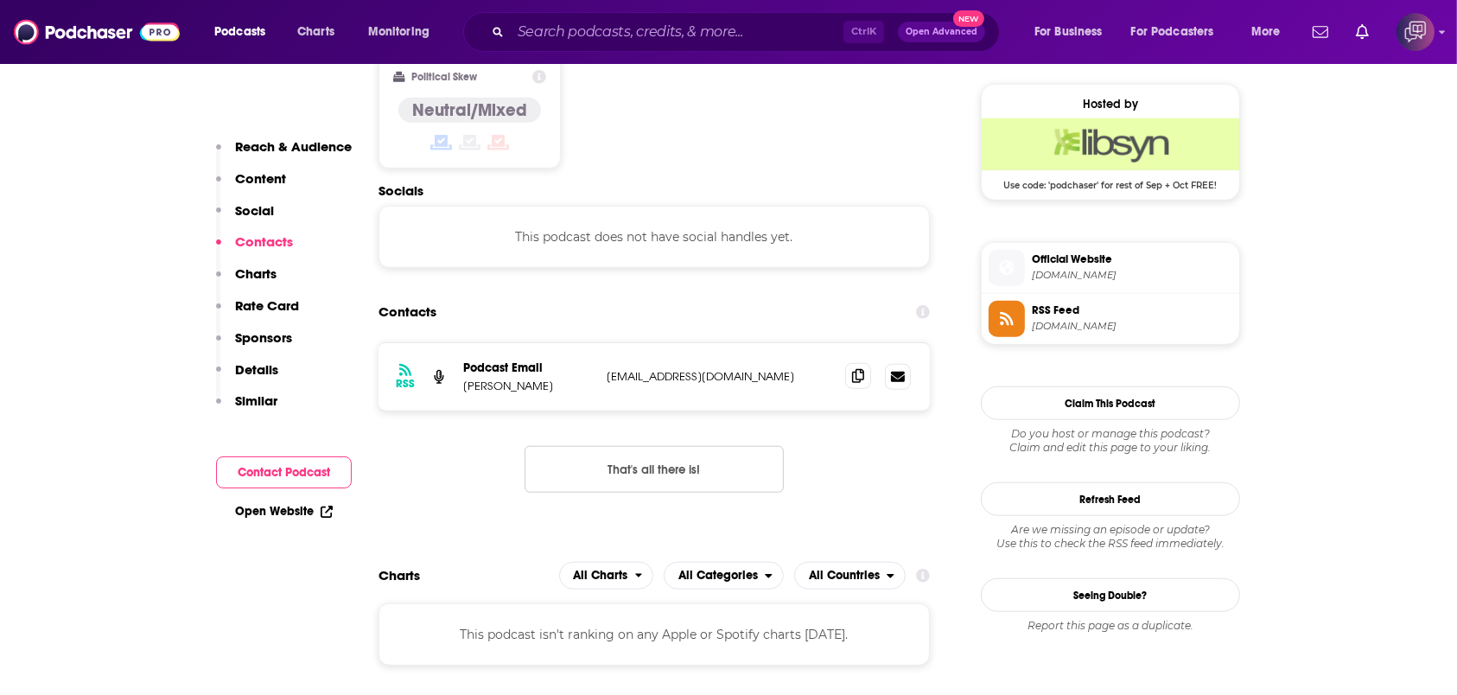
click at [855, 369] on icon at bounding box center [858, 376] width 12 height 14
click at [857, 369] on icon at bounding box center [858, 376] width 12 height 14
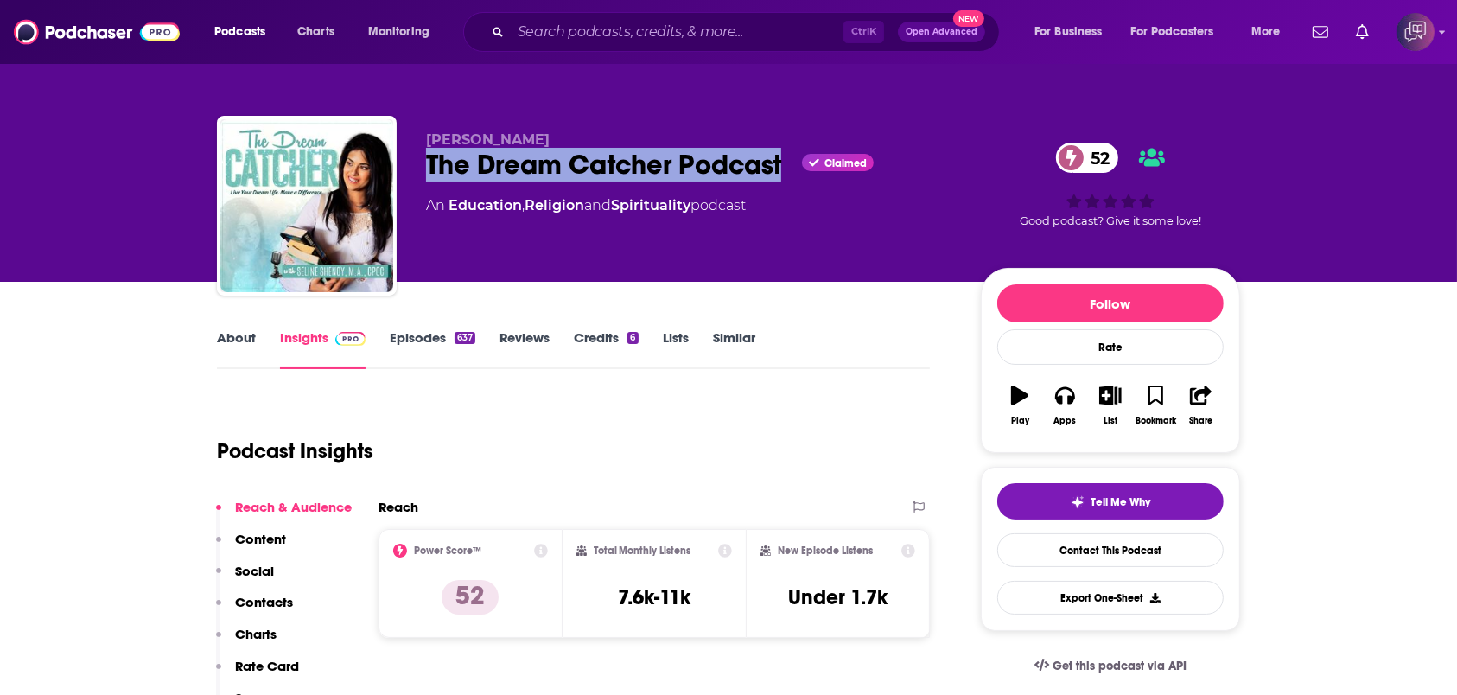
drag, startPoint x: 420, startPoint y: 163, endPoint x: 786, endPoint y: 164, distance: 365.6
click at [786, 164] on div "Seline Shenoy The Dream Catcher Podcast Claimed 52 An Education , Religion and …" at bounding box center [728, 209] width 1023 height 187
copy h2 "The Dream Catcher Podcast"
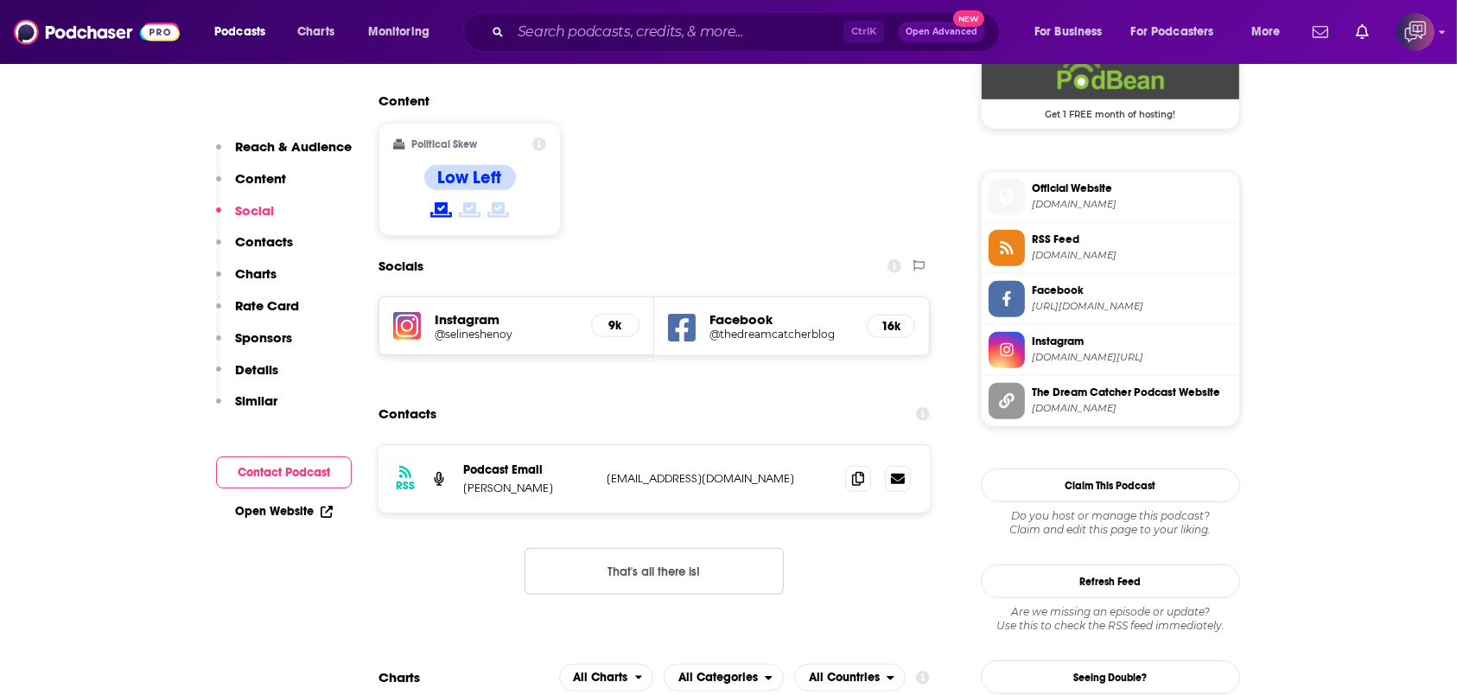
scroll to position [1383, 0]
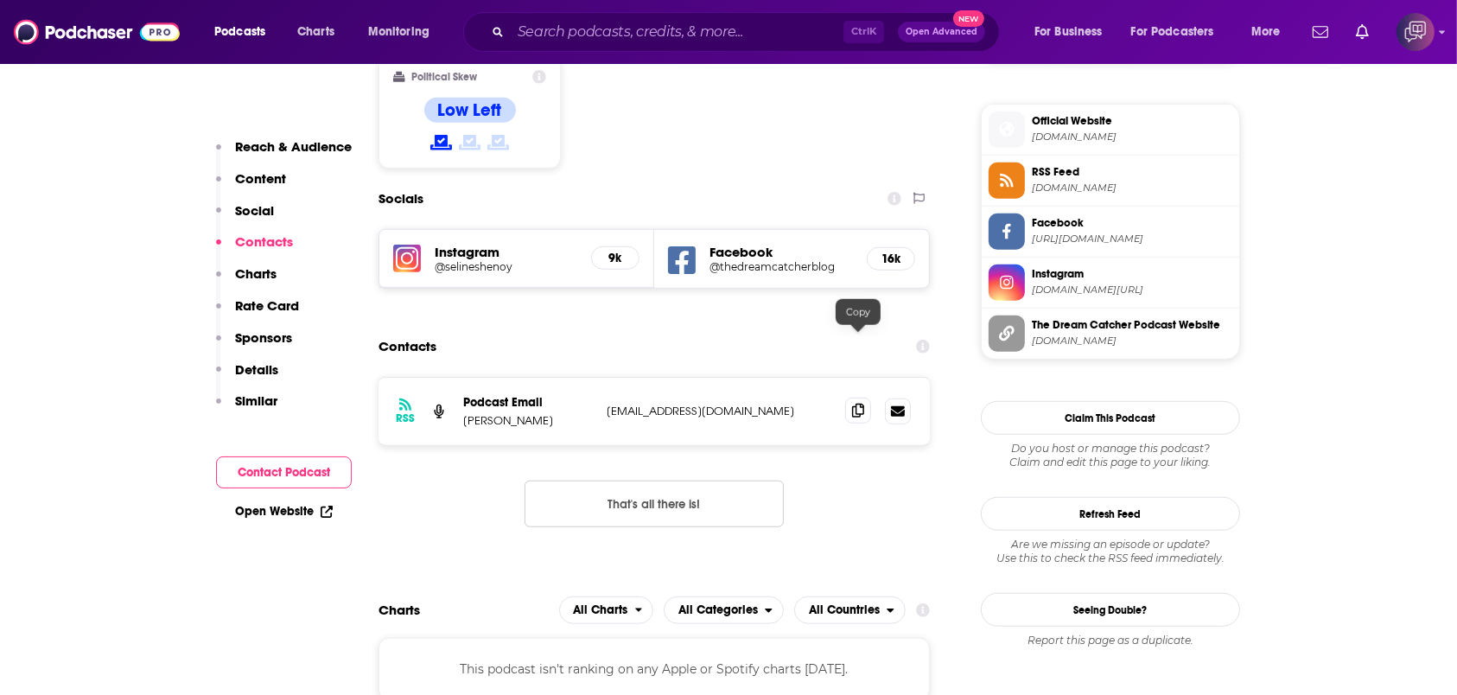
click at [853, 404] on icon at bounding box center [858, 411] width 12 height 14
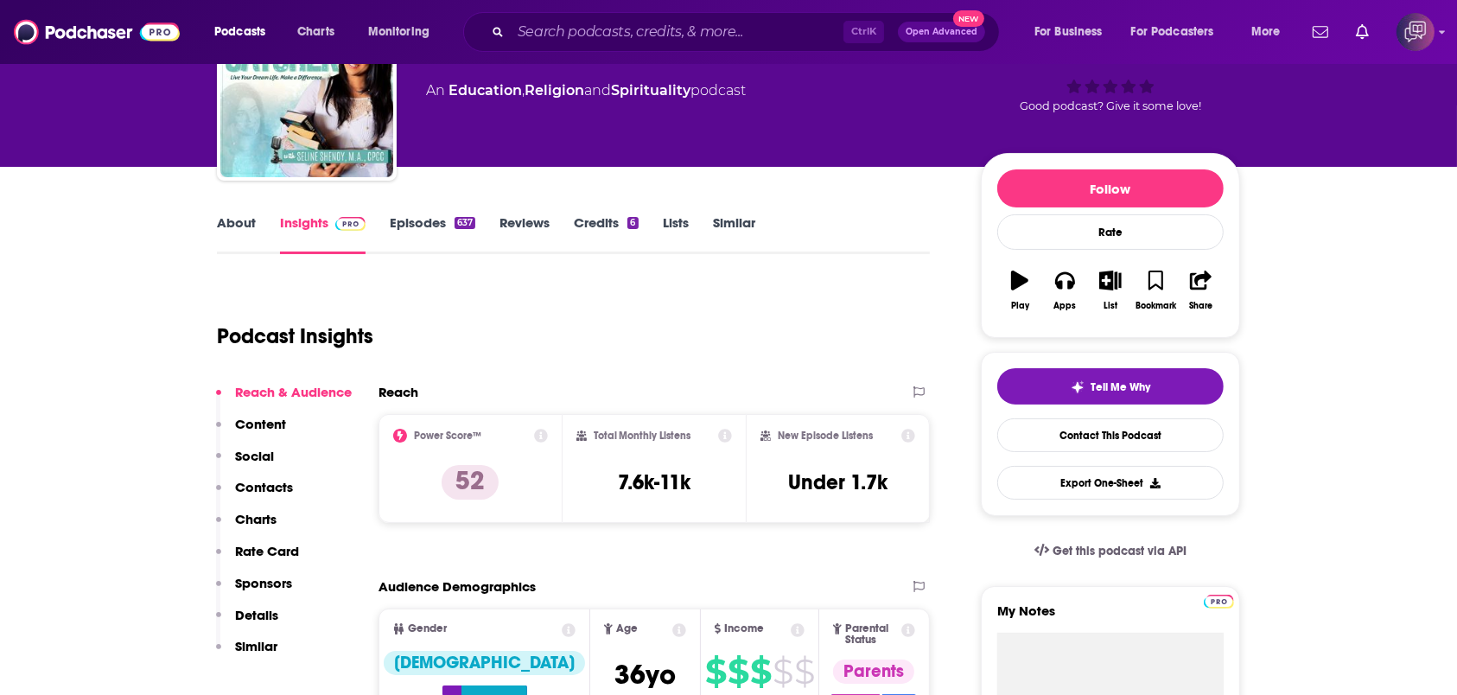
scroll to position [0, 0]
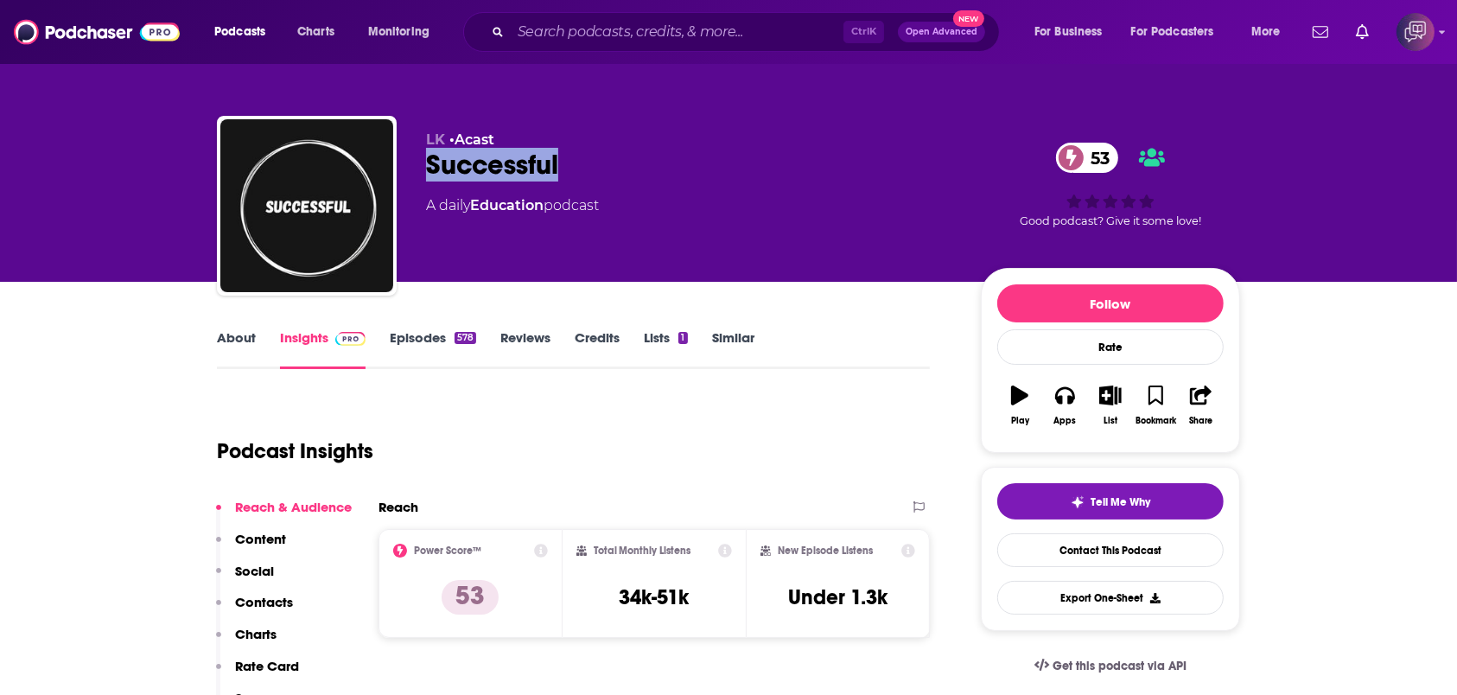
drag, startPoint x: 422, startPoint y: 173, endPoint x: 647, endPoint y: 173, distance: 224.7
click at [647, 173] on div "LK • Acast Successful 53 A daily Education podcast 53 Good podcast? Give it som…" at bounding box center [728, 209] width 1023 height 187
copy h2 "Successful"
click at [223, 339] on link "About" at bounding box center [236, 349] width 39 height 40
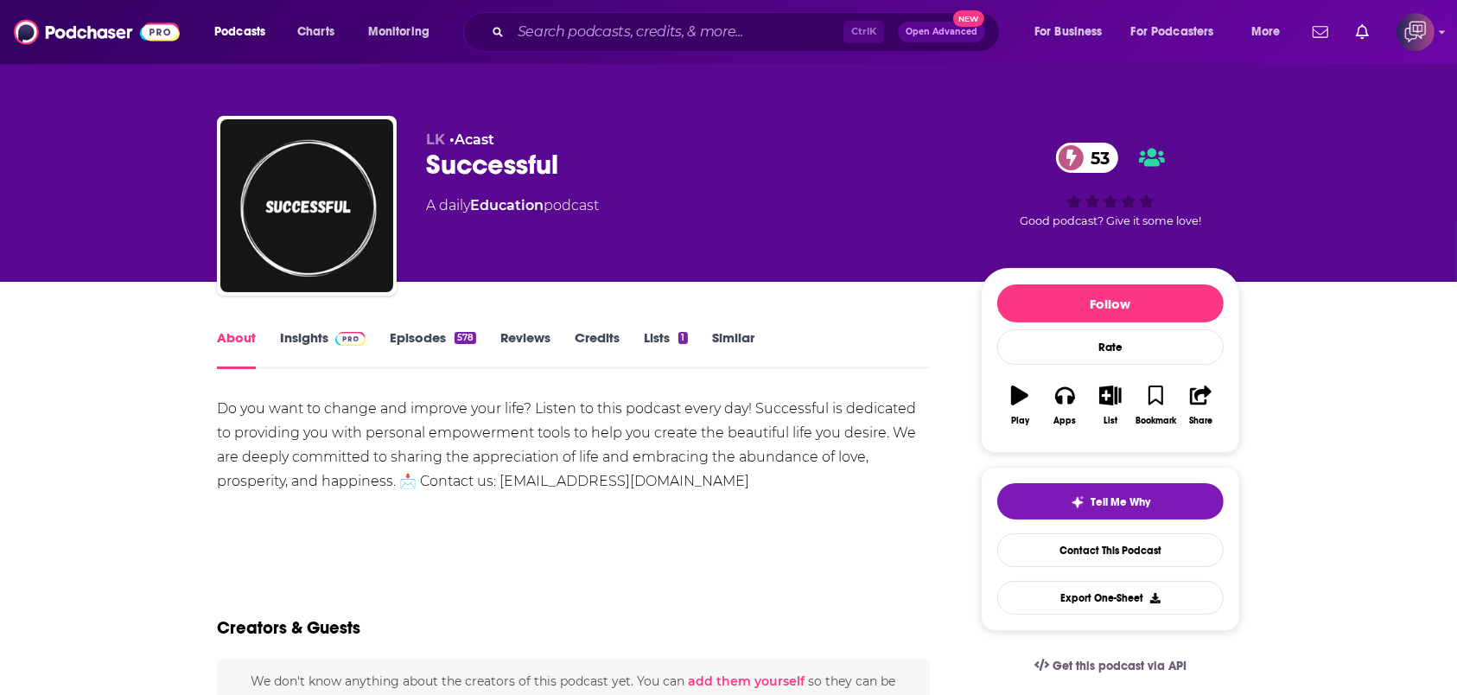
click at [290, 349] on link "Insights" at bounding box center [323, 349] width 86 height 40
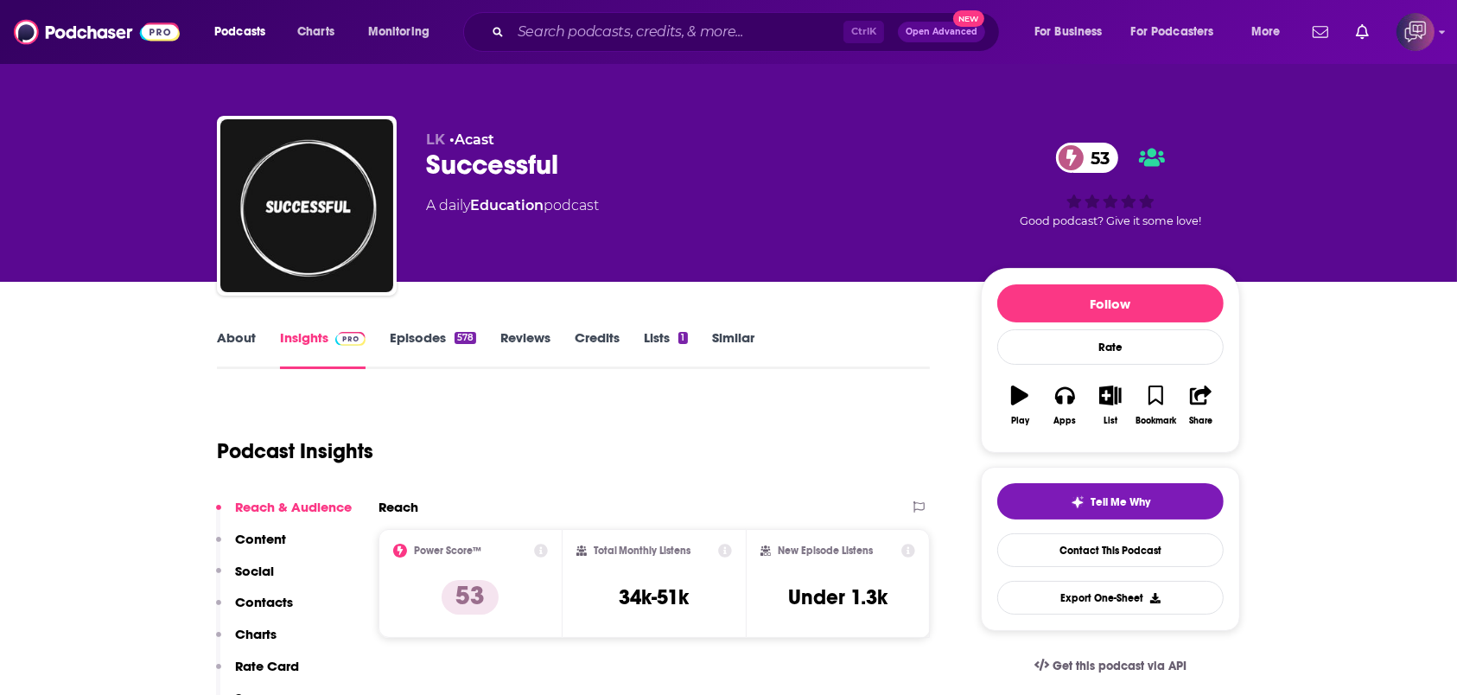
click at [222, 350] on link "About" at bounding box center [236, 349] width 39 height 40
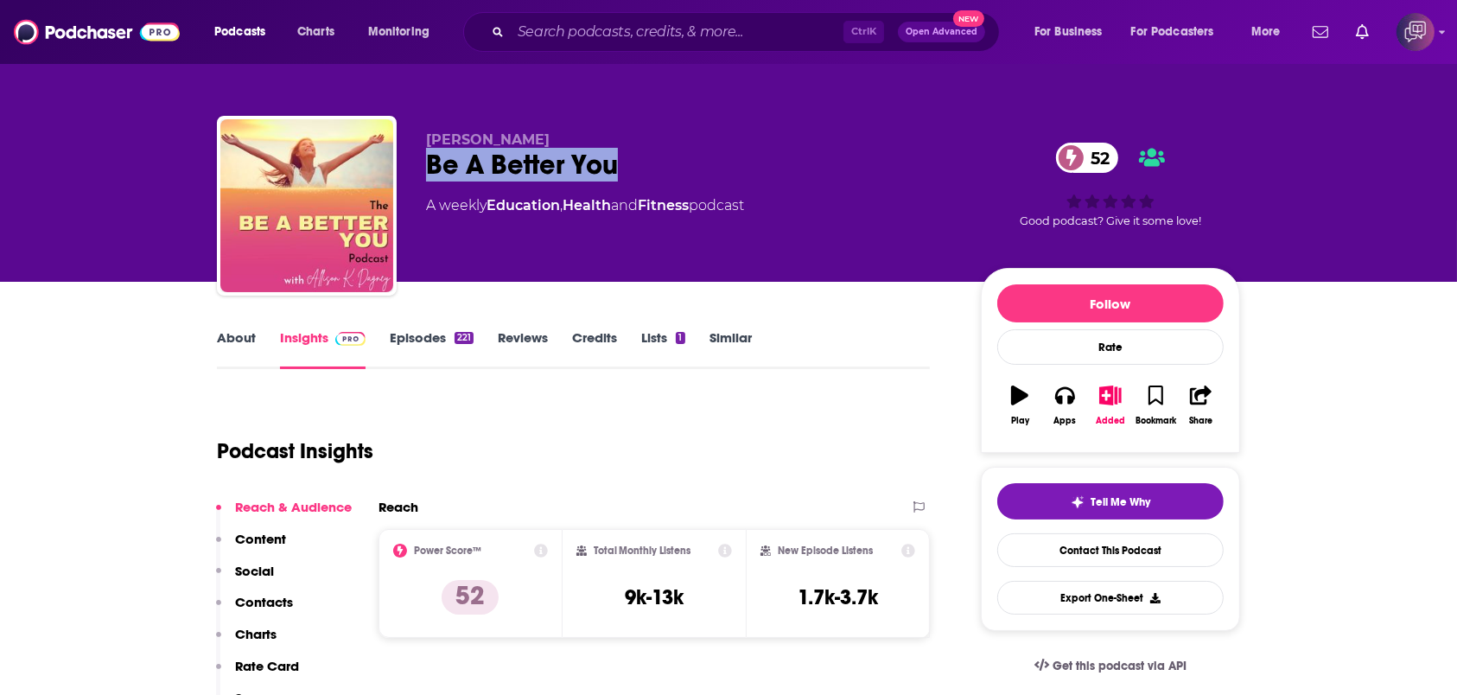
drag, startPoint x: 532, startPoint y: 162, endPoint x: 662, endPoint y: 159, distance: 129.7
click at [662, 159] on div "Allison K. Dagney Be A Better You 52 A weekly Education , Health and Fitness po…" at bounding box center [728, 209] width 1023 height 187
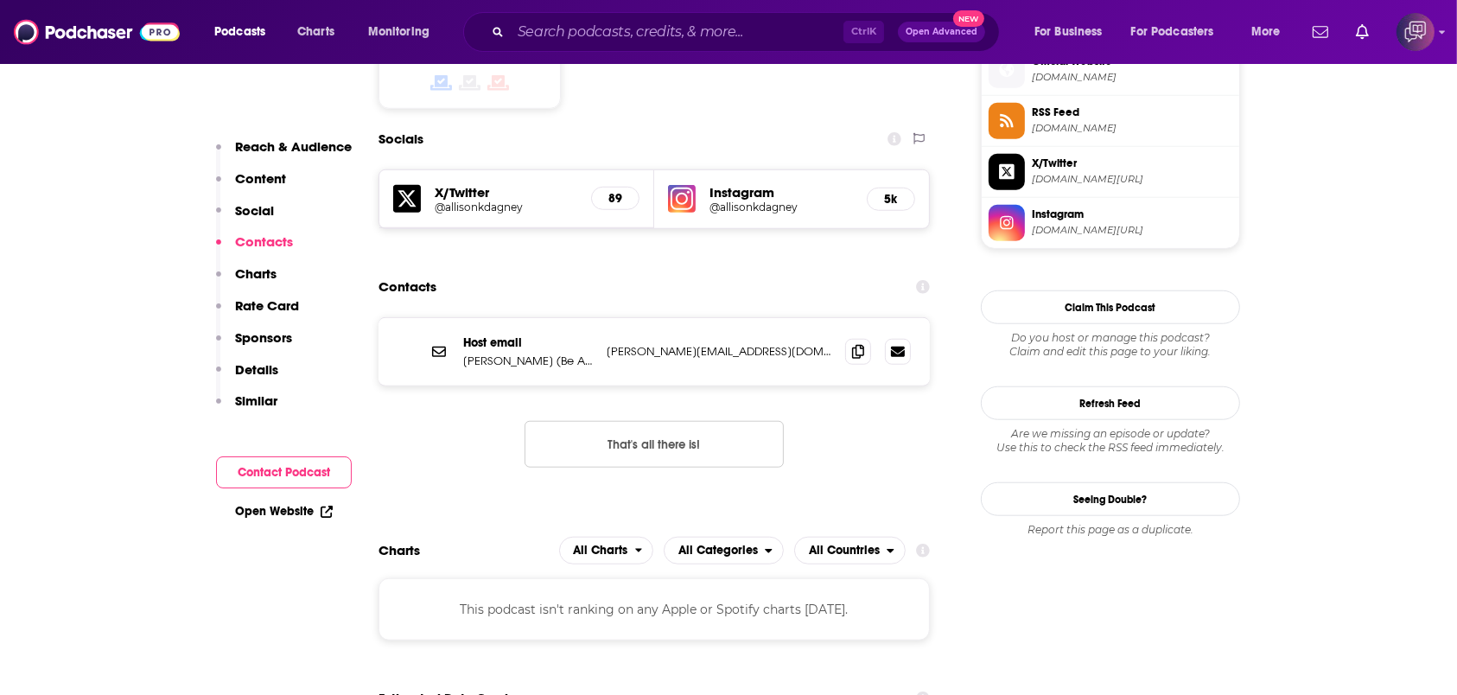
scroll to position [1498, 0]
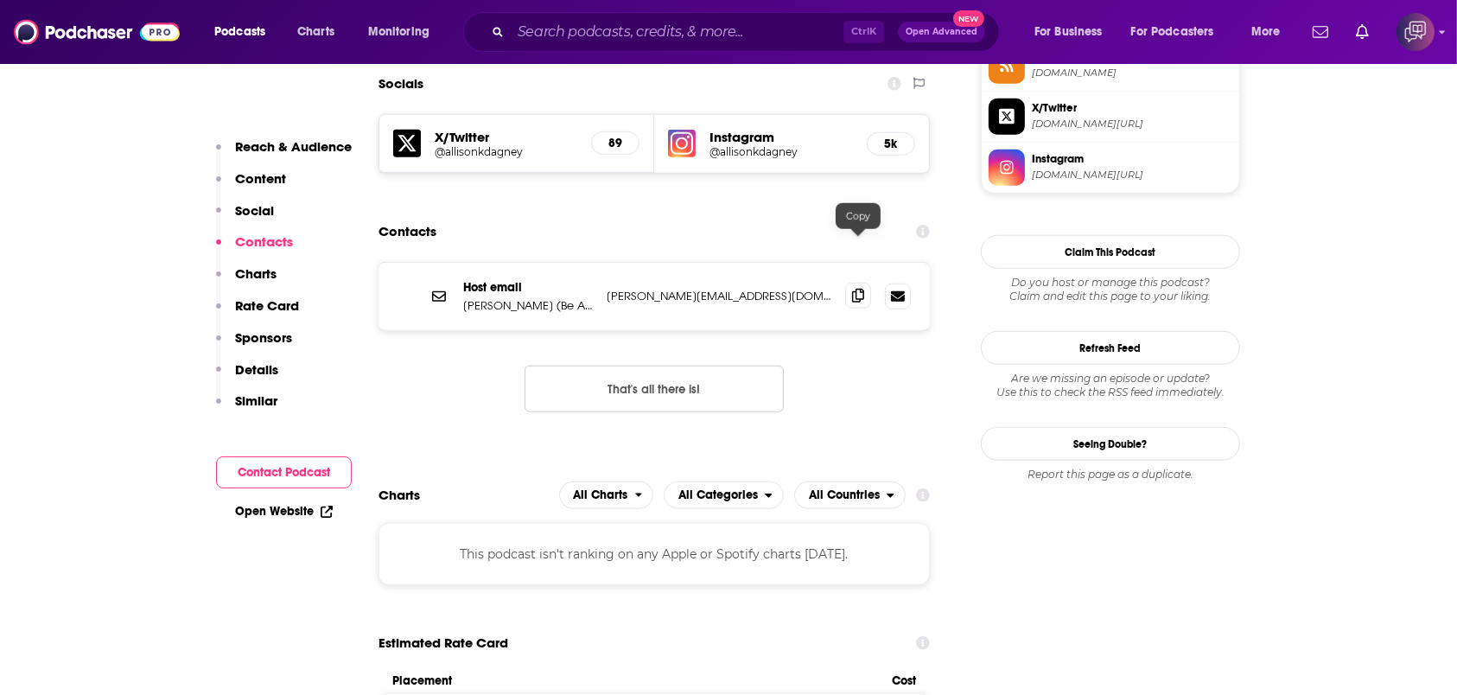
click at [859, 289] on icon at bounding box center [858, 296] width 12 height 14
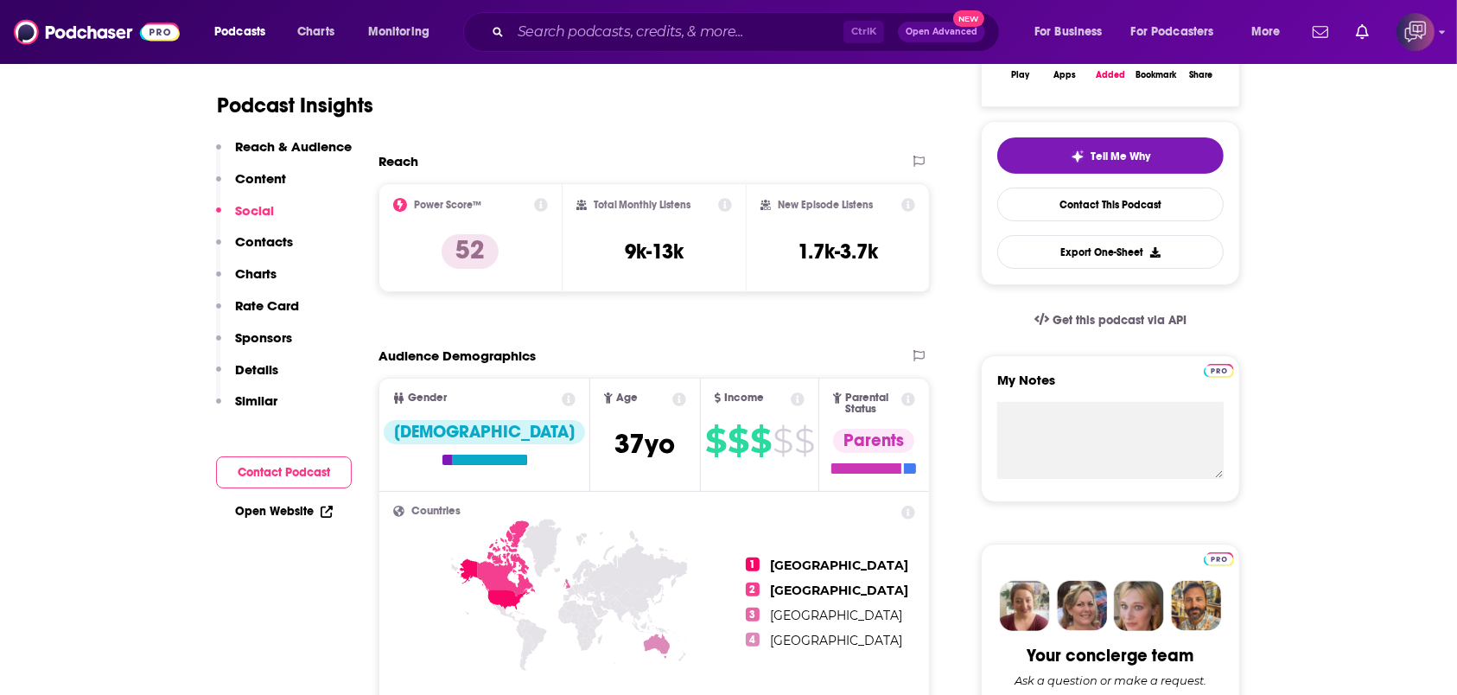
scroll to position [0, 0]
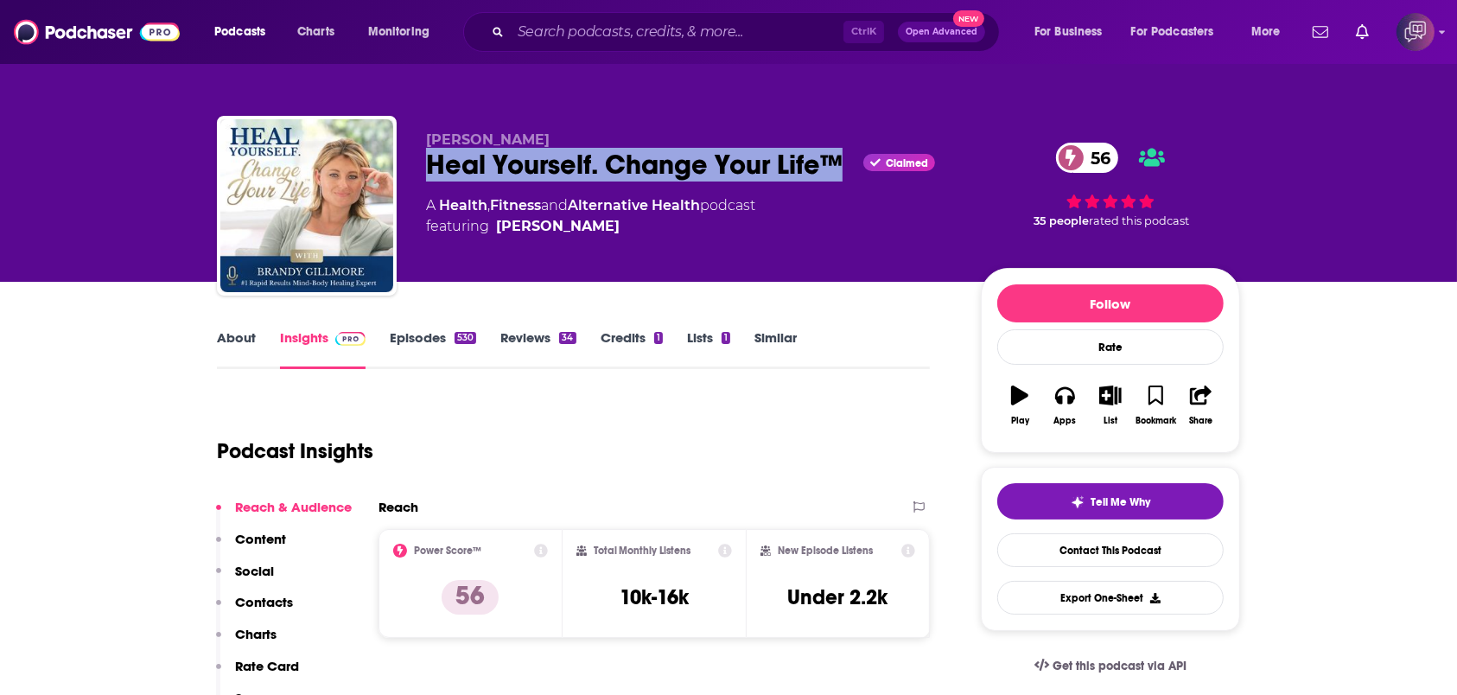
drag, startPoint x: 497, startPoint y: 161, endPoint x: 847, endPoint y: 162, distance: 350.0
click at [847, 162] on div "[PERSON_NAME] Heal Yourself. Change Your Life™ Claimed 56 A Health , Fitness an…" at bounding box center [728, 209] width 1023 height 187
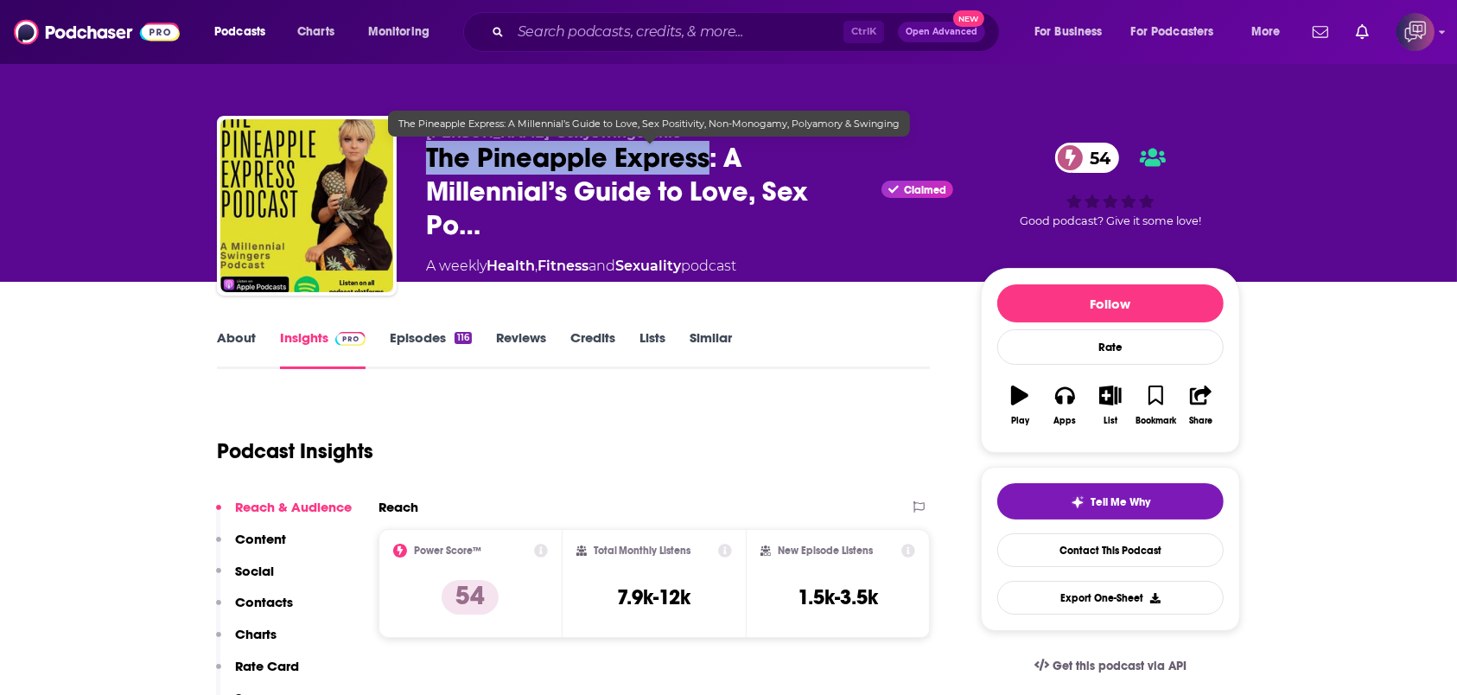
drag, startPoint x: 519, startPoint y: 181, endPoint x: 707, endPoint y: 163, distance: 188.3
click at [707, 163] on div "[PERSON_NAME] ‘Sexyswingerchic’ The Pineapple Express: A Millennial’s Guide to …" at bounding box center [728, 209] width 1023 height 187
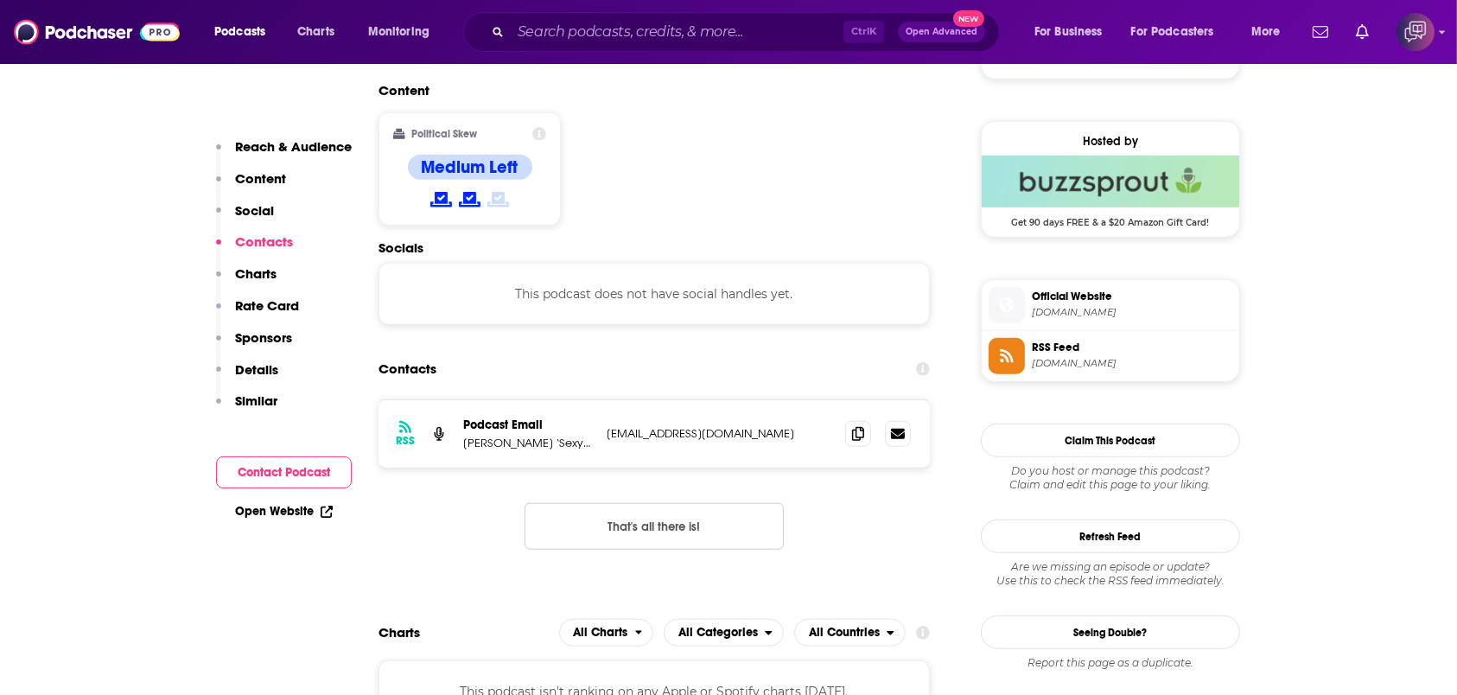
scroll to position [1383, 0]
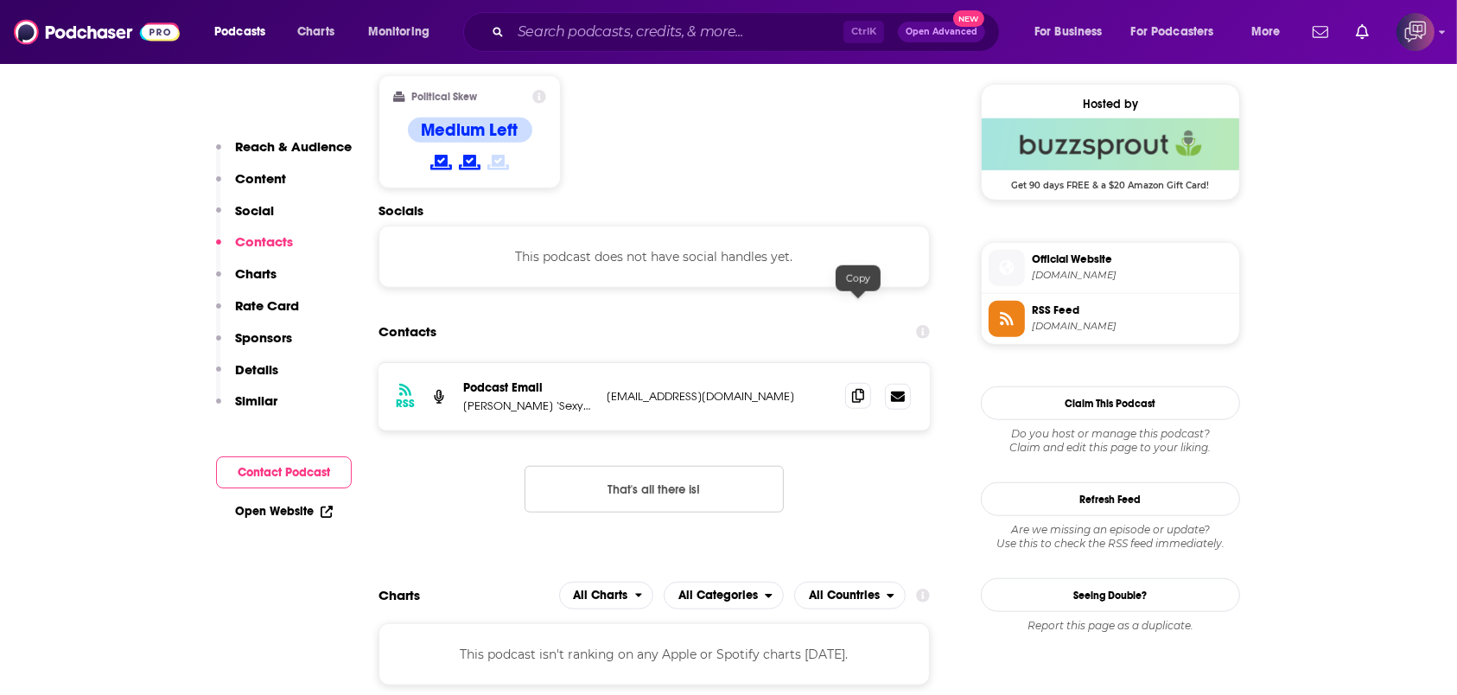
click at [861, 389] on icon at bounding box center [858, 396] width 12 height 14
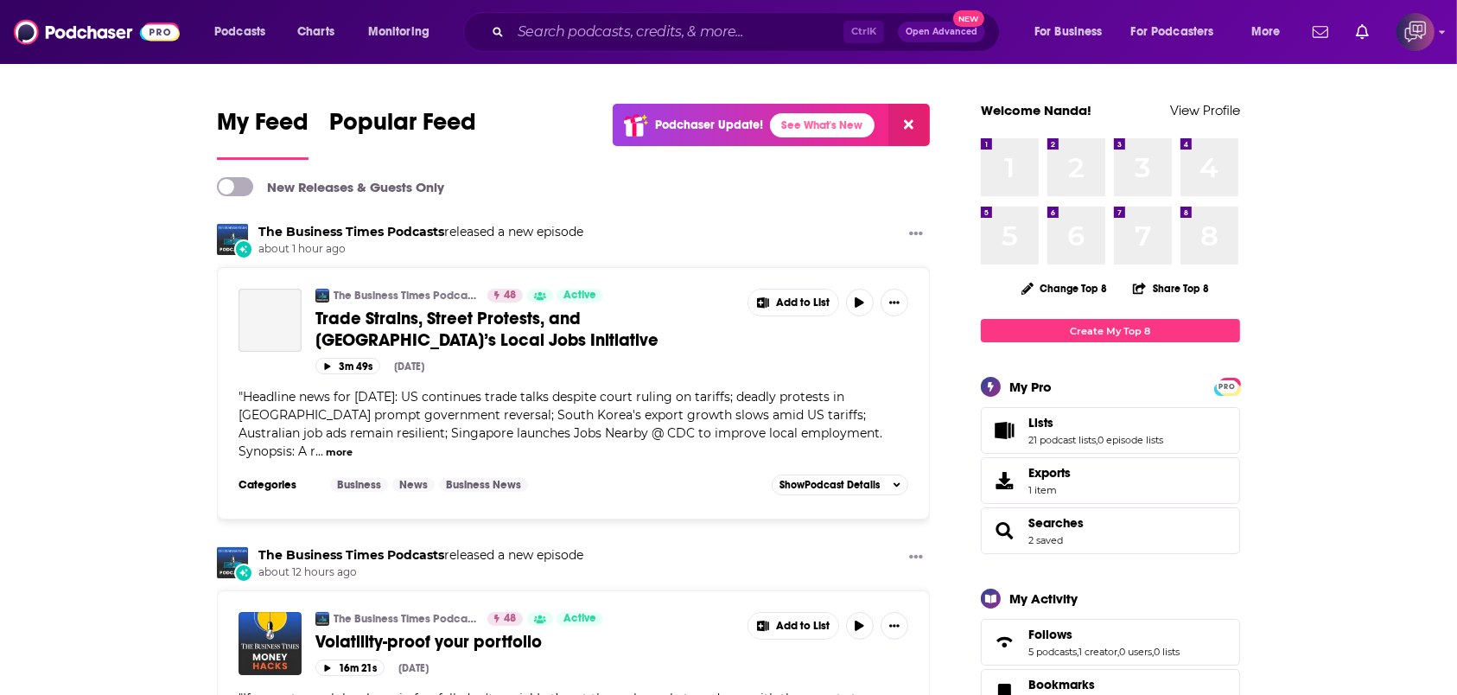
click at [942, 39] on button "Open Advanced New" at bounding box center [941, 32] width 87 height 21
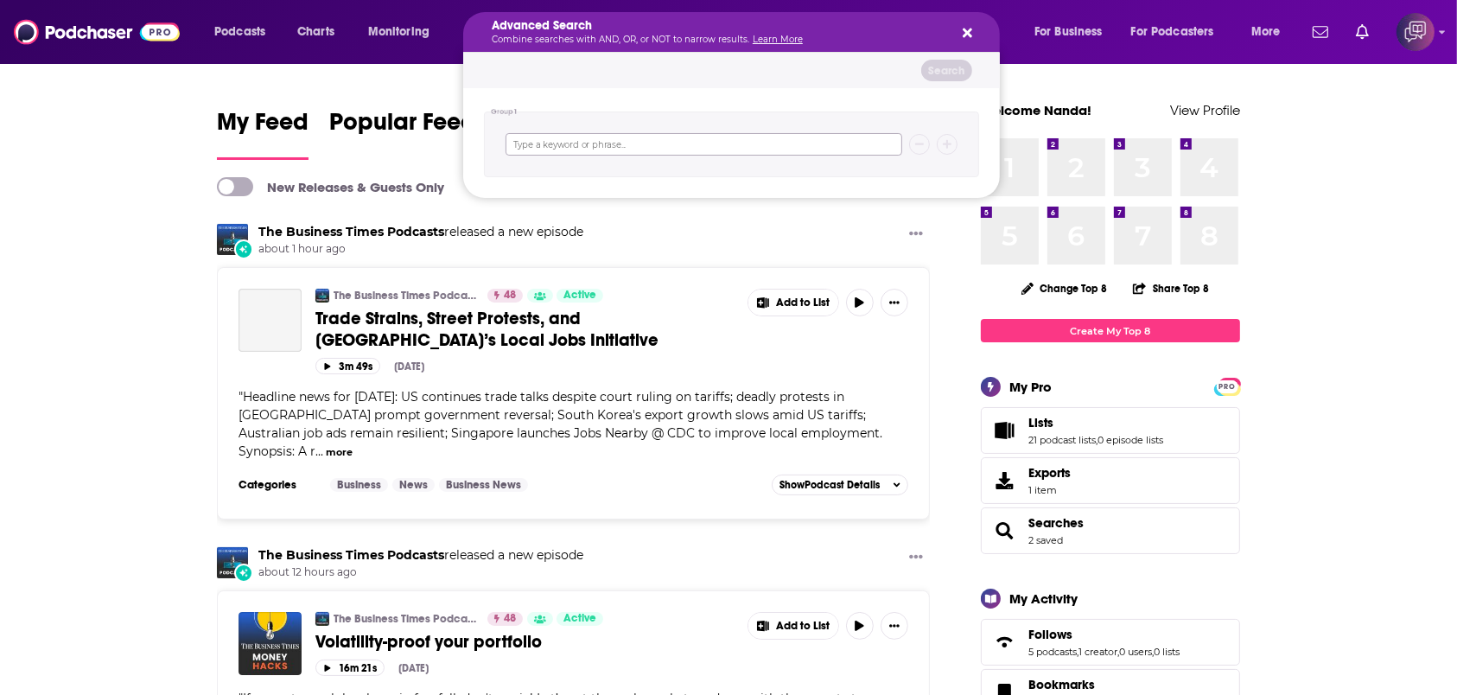
click at [747, 144] on input "Search podcasts, credits, & more..." at bounding box center [704, 144] width 397 height 22
paste input "Washington DC"
type input "Washington DC"
click at [969, 71] on button "Search" at bounding box center [946, 71] width 51 height 22
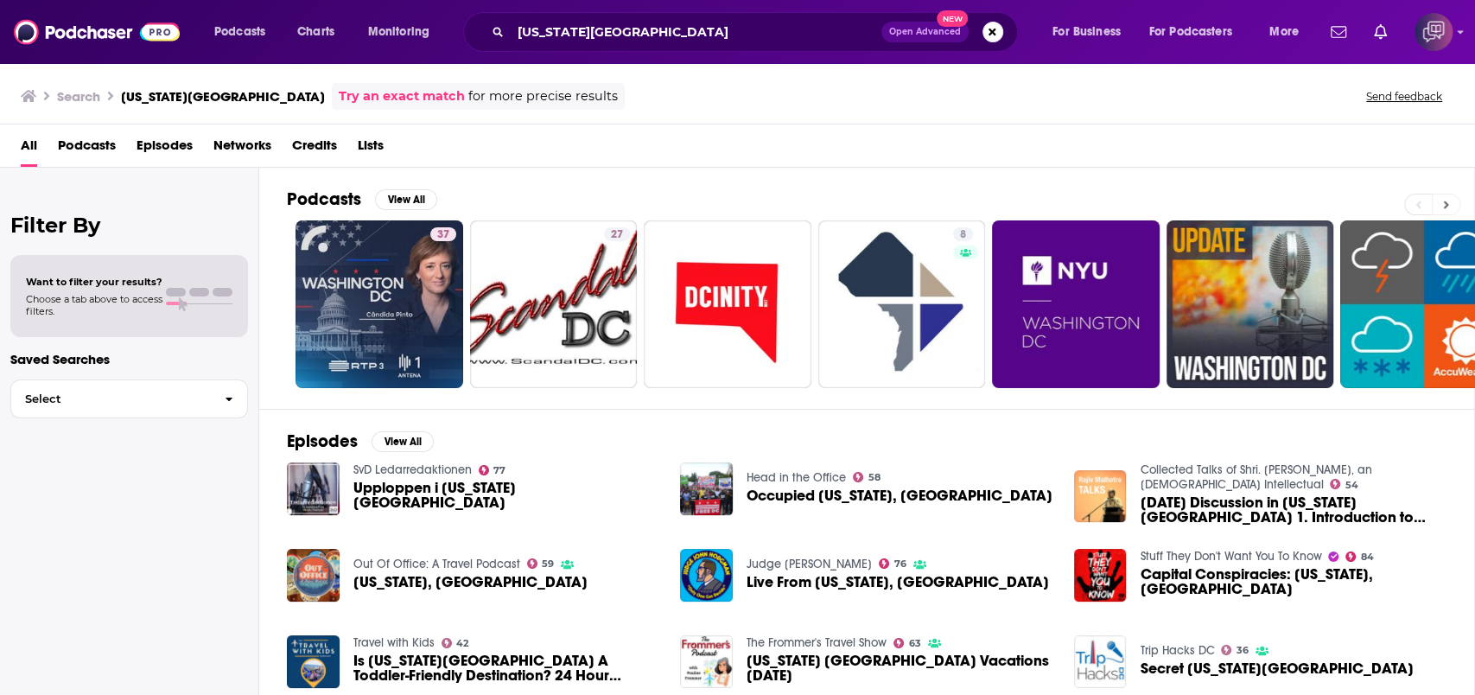
click at [1452, 202] on button at bounding box center [1446, 205] width 29 height 22
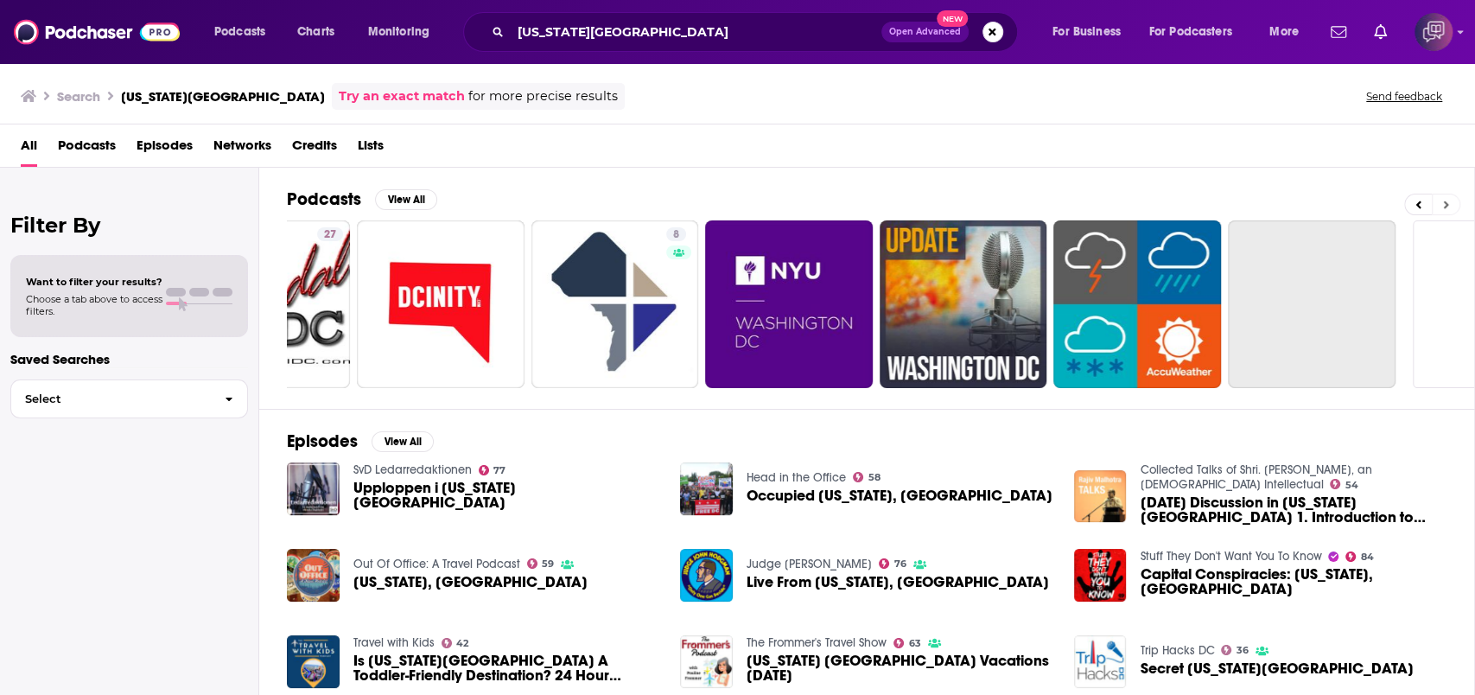
click at [1452, 202] on button at bounding box center [1446, 205] width 29 height 22
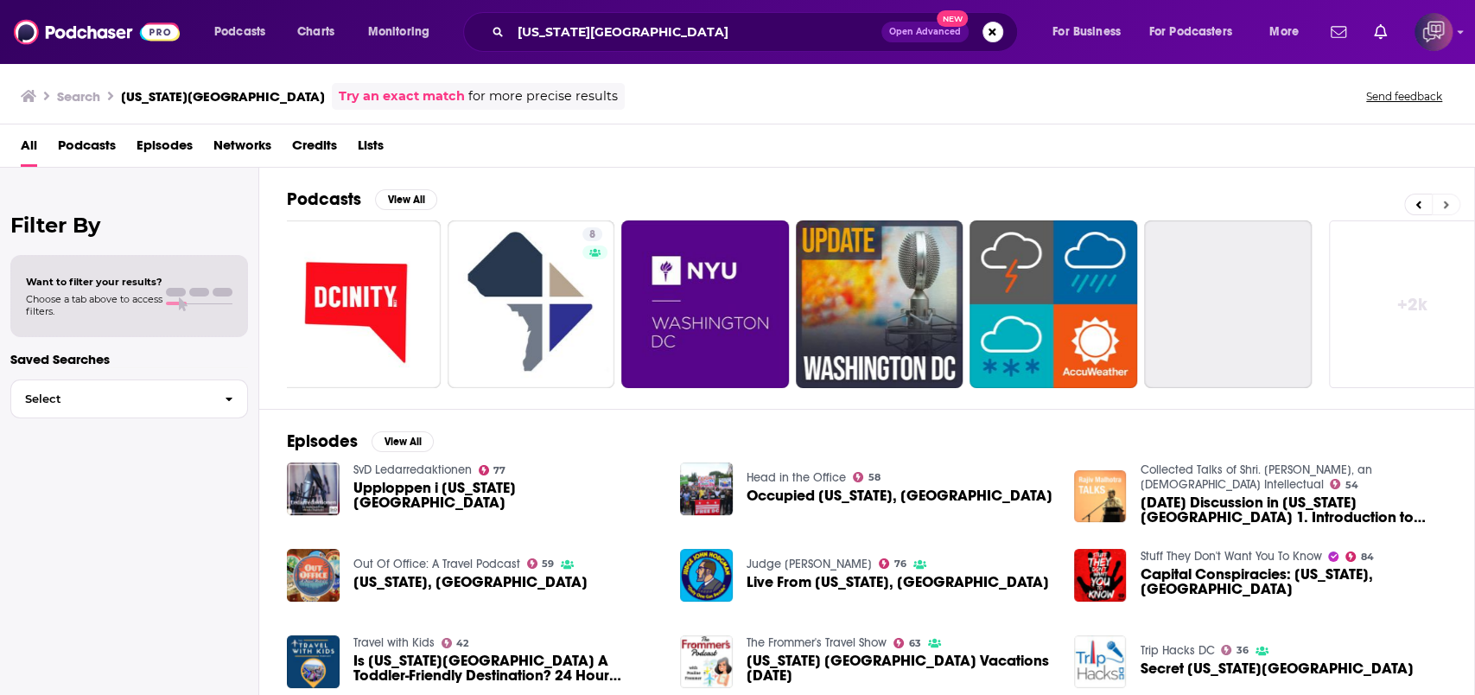
scroll to position [0, 399]
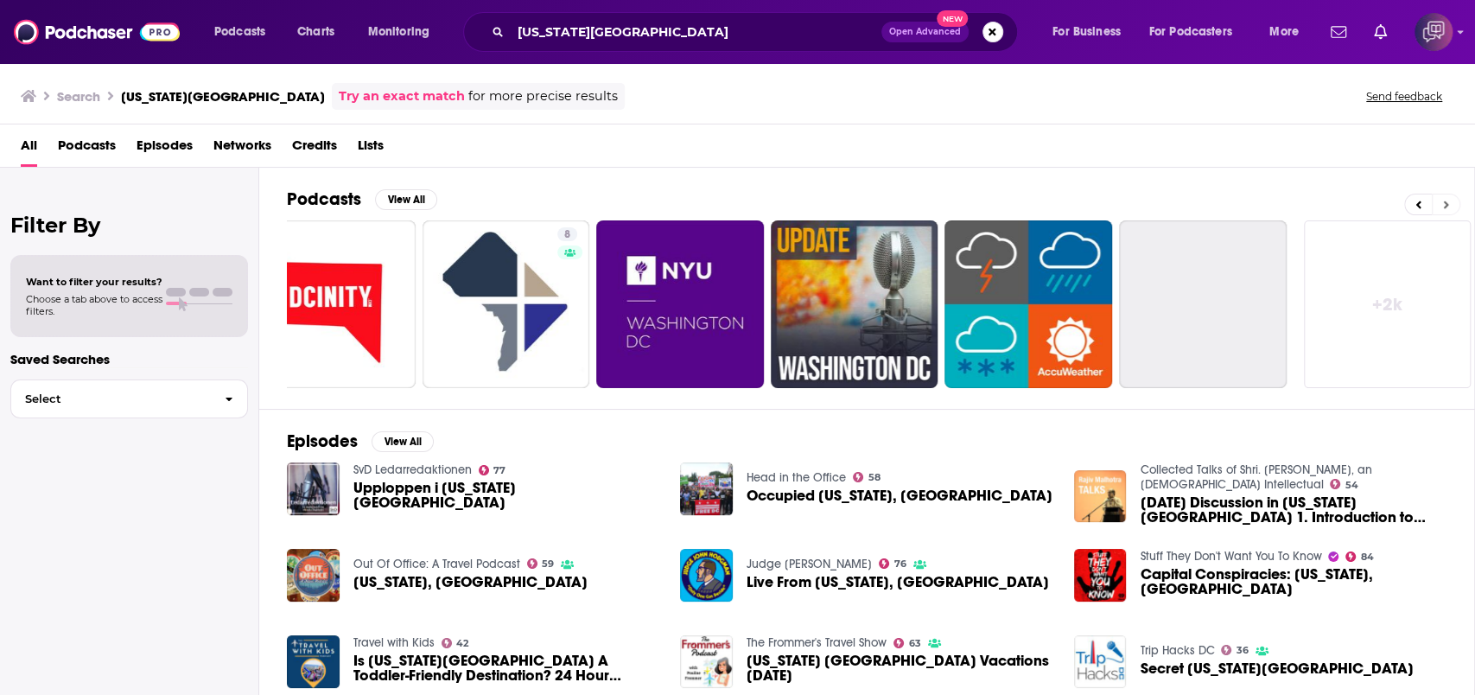
click at [1452, 202] on button at bounding box center [1446, 205] width 29 height 22
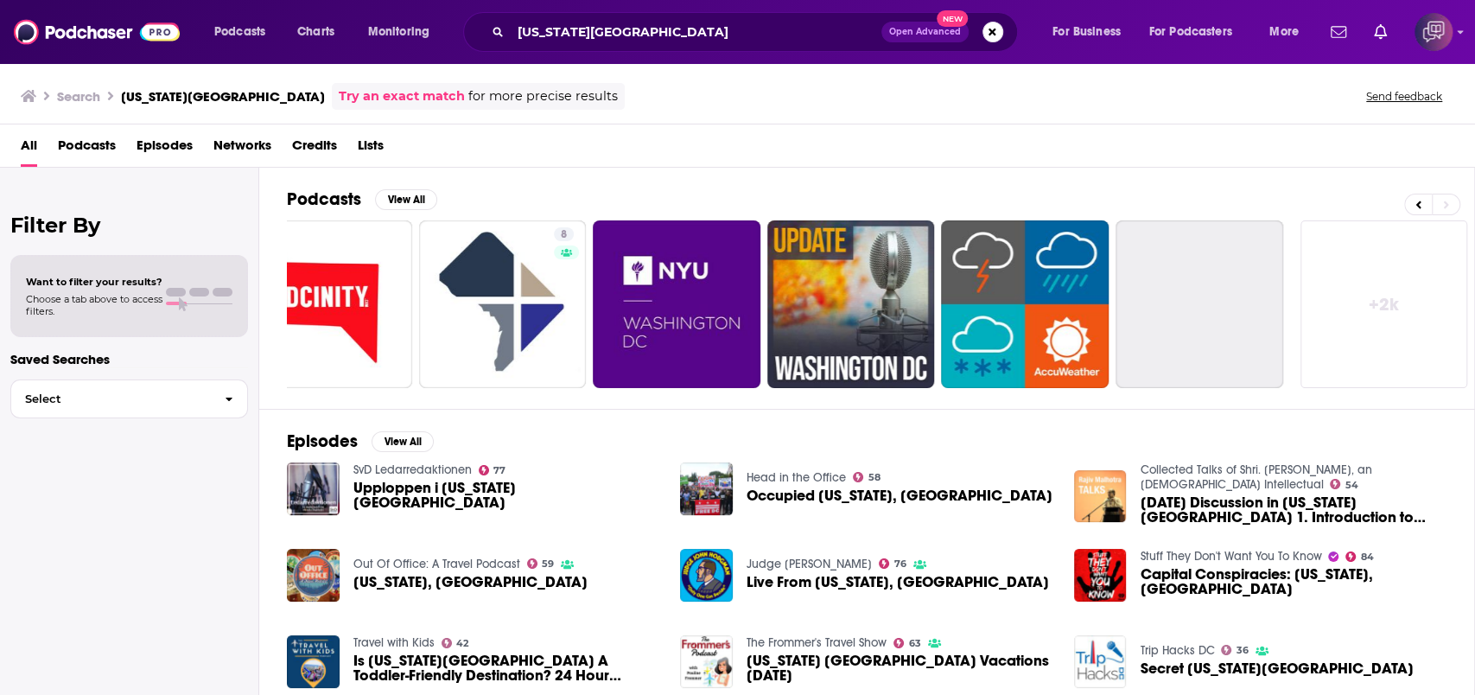
click at [1406, 308] on link "+ 2k" at bounding box center [1385, 304] width 168 height 168
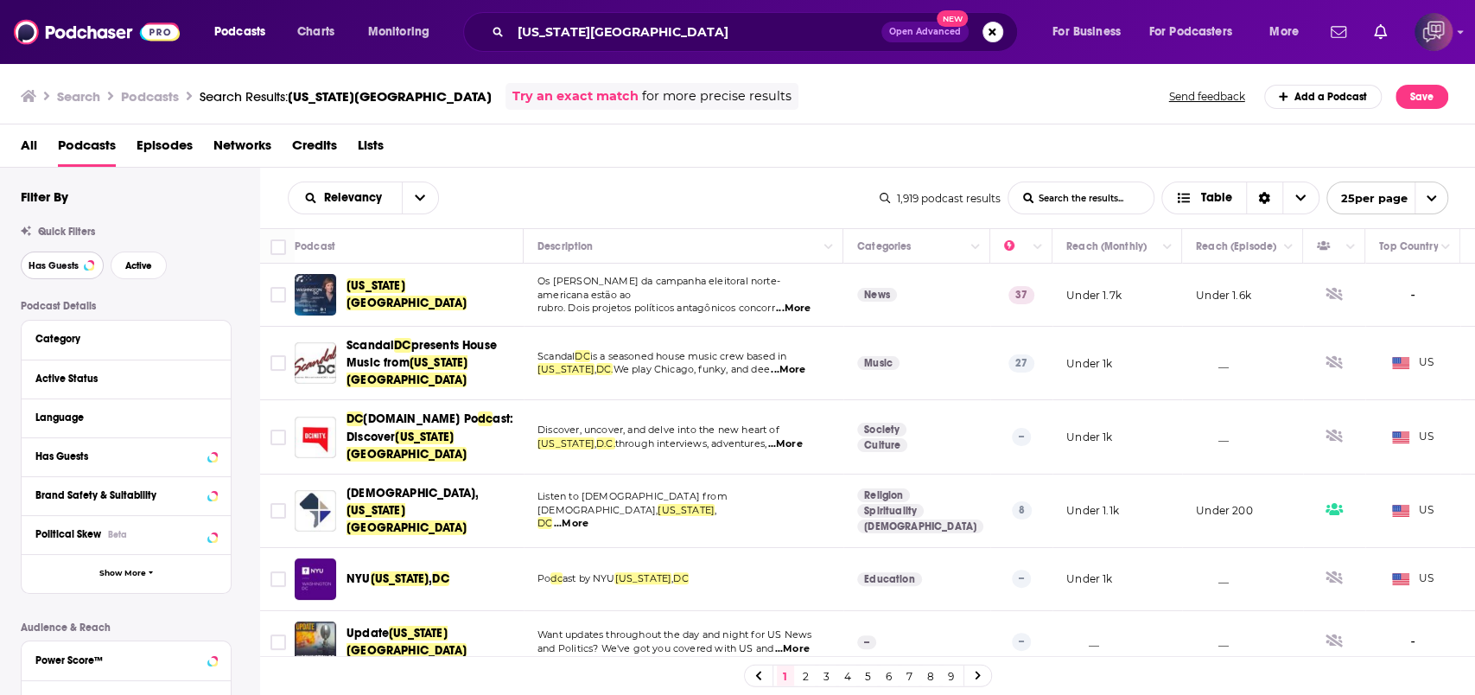
click at [72, 261] on span "Has Guests" at bounding box center [54, 266] width 50 height 10
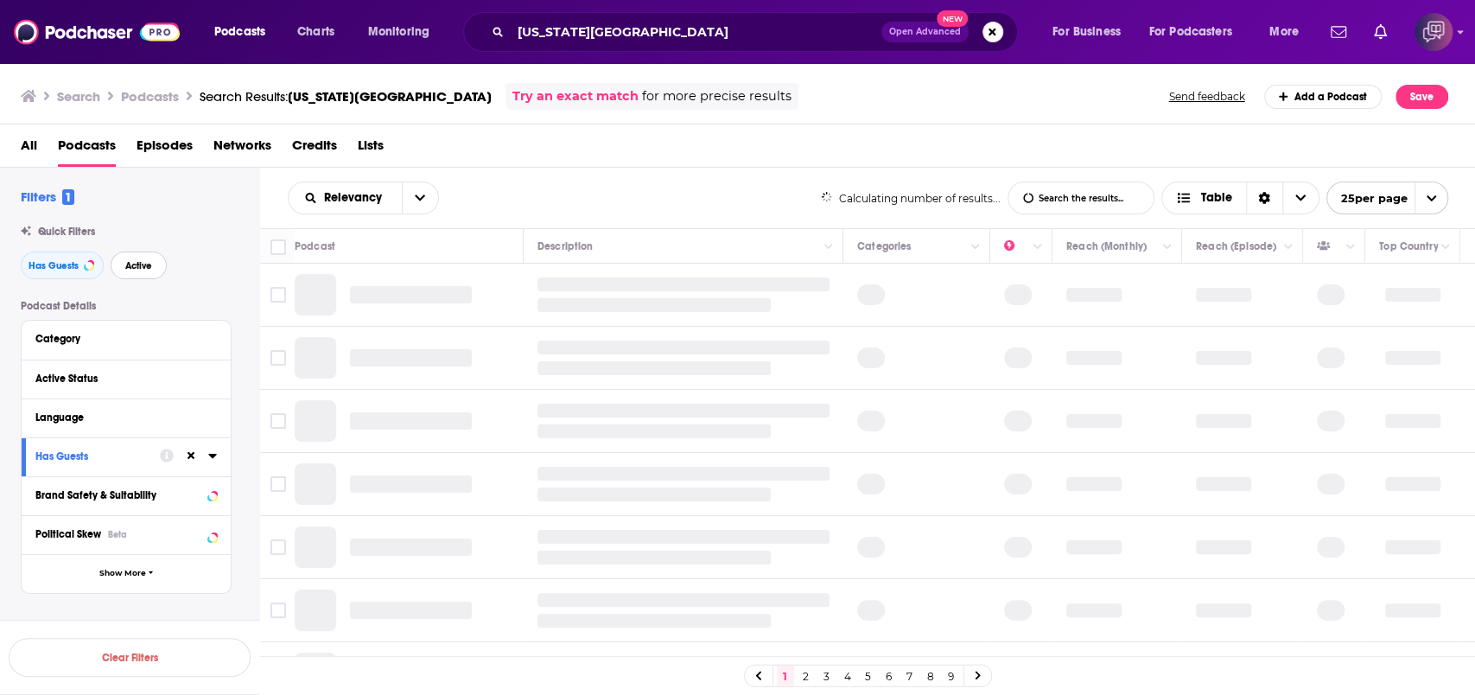
click at [128, 266] on span "Active" at bounding box center [138, 266] width 27 height 10
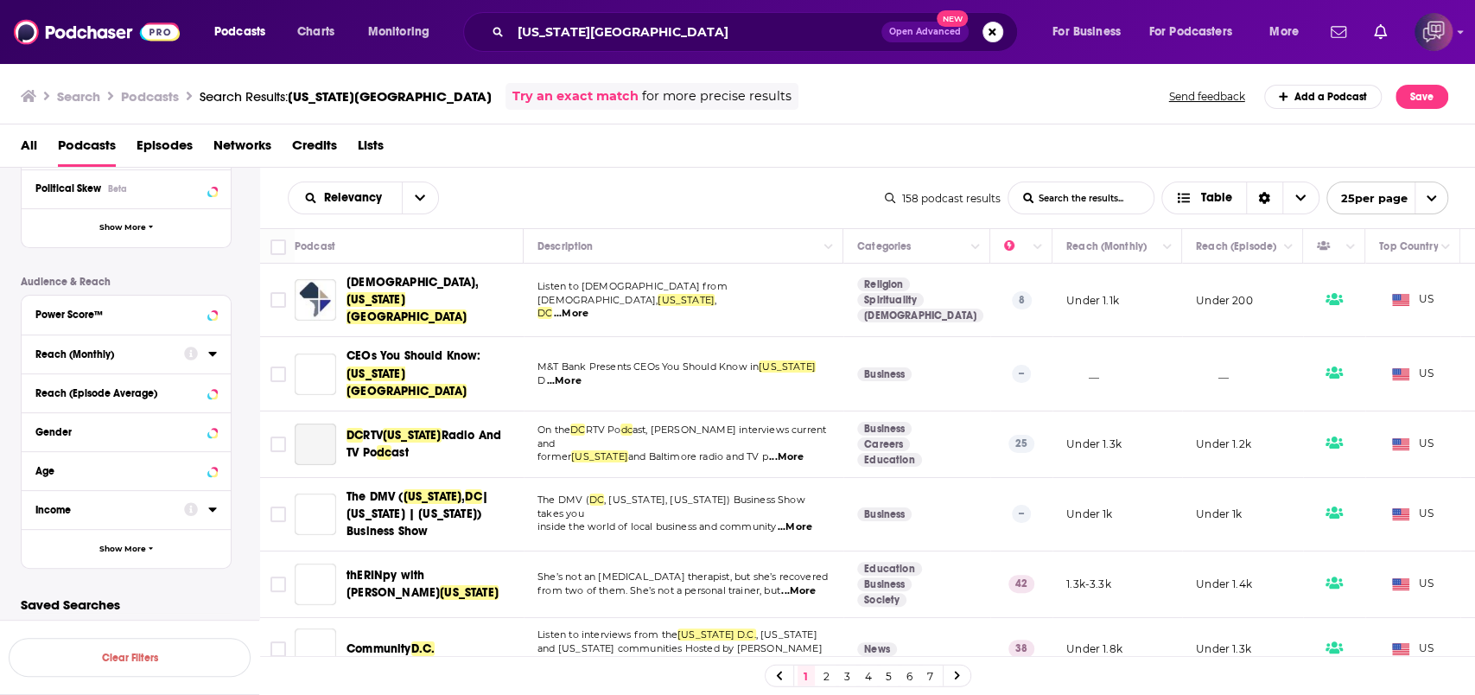
click at [132, 354] on div "Reach (Monthly)" at bounding box center [103, 354] width 137 height 12
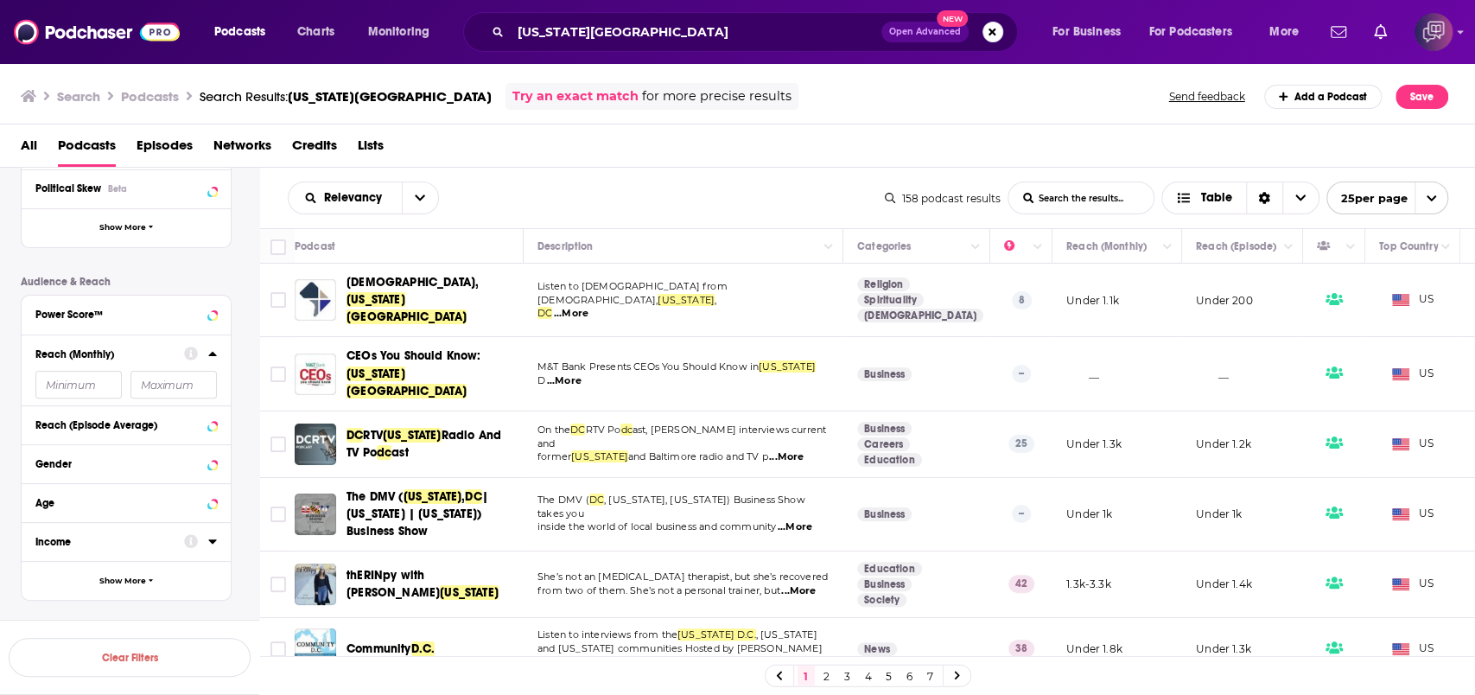
click at [104, 388] on input "number" at bounding box center [78, 385] width 86 height 28
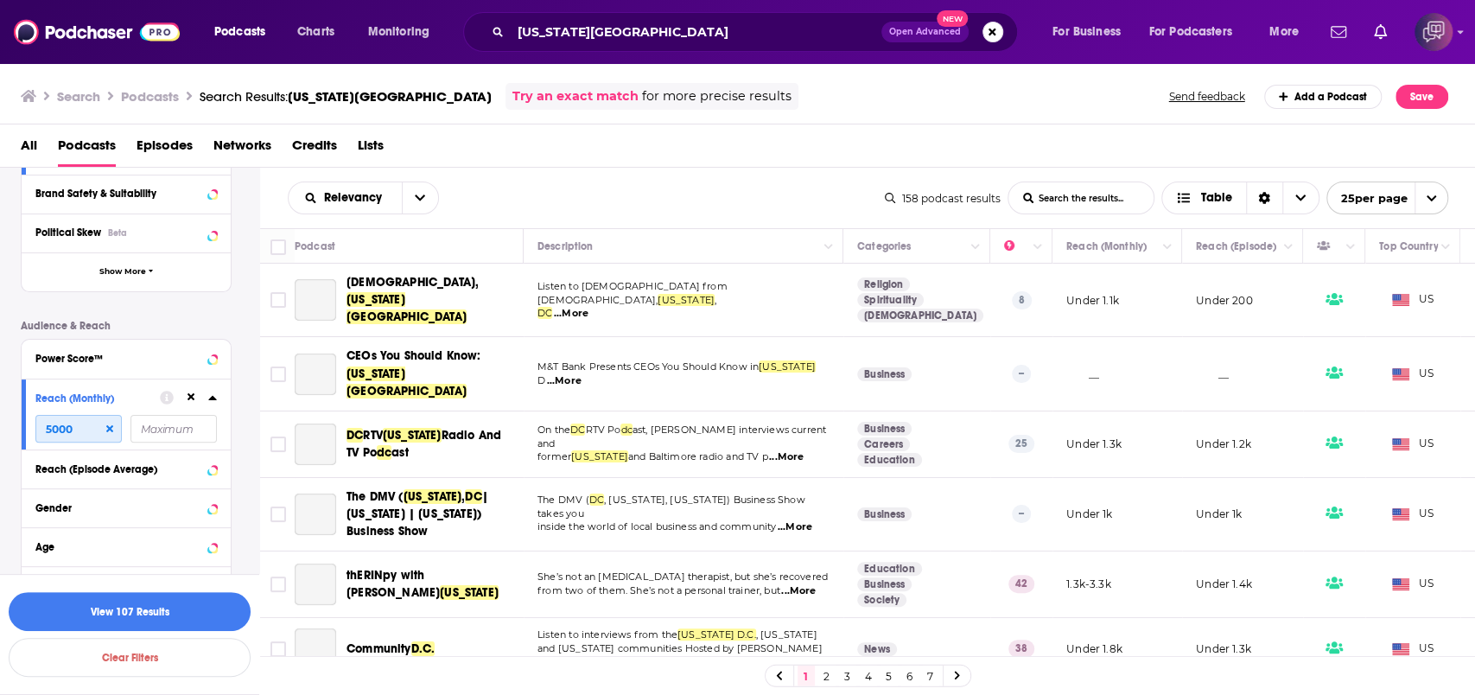
scroll to position [39, 0]
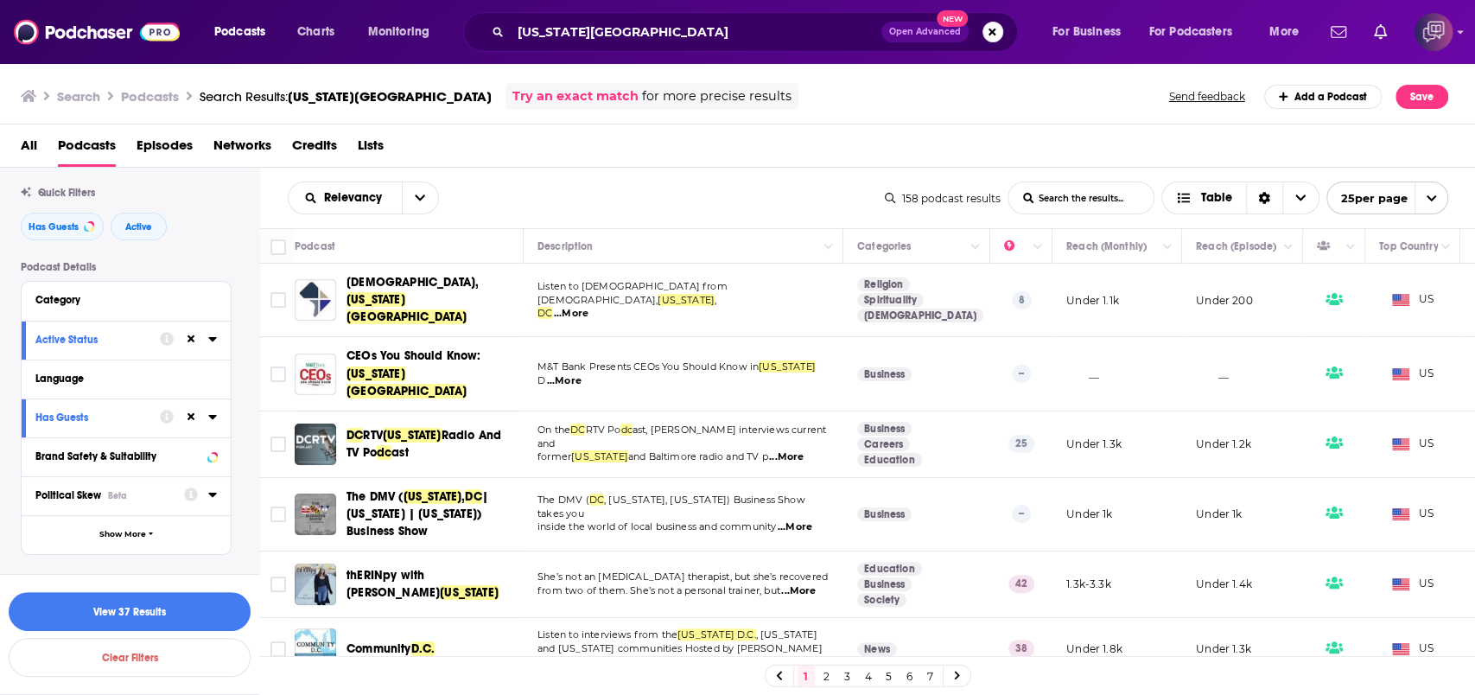
type input "5000"
click at [76, 492] on span "Political Skew" at bounding box center [68, 495] width 66 height 12
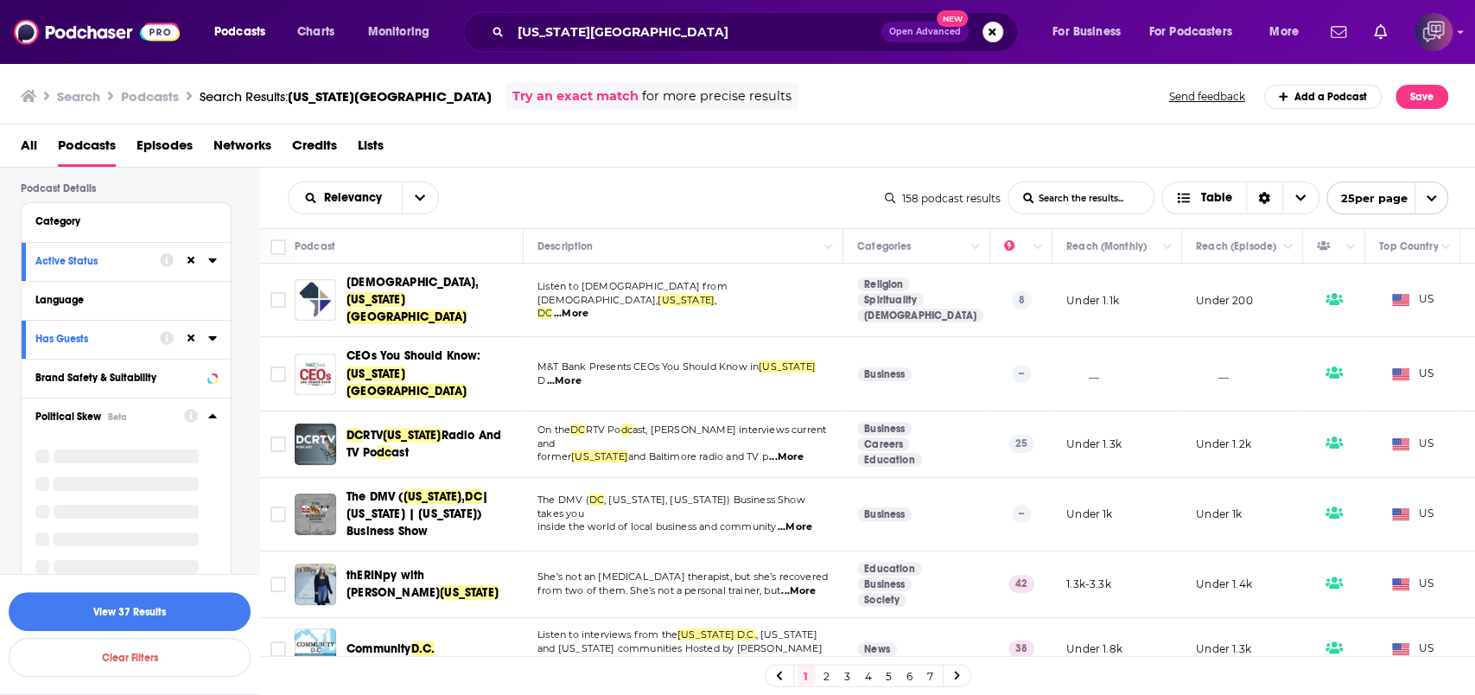
scroll to position [154, 0]
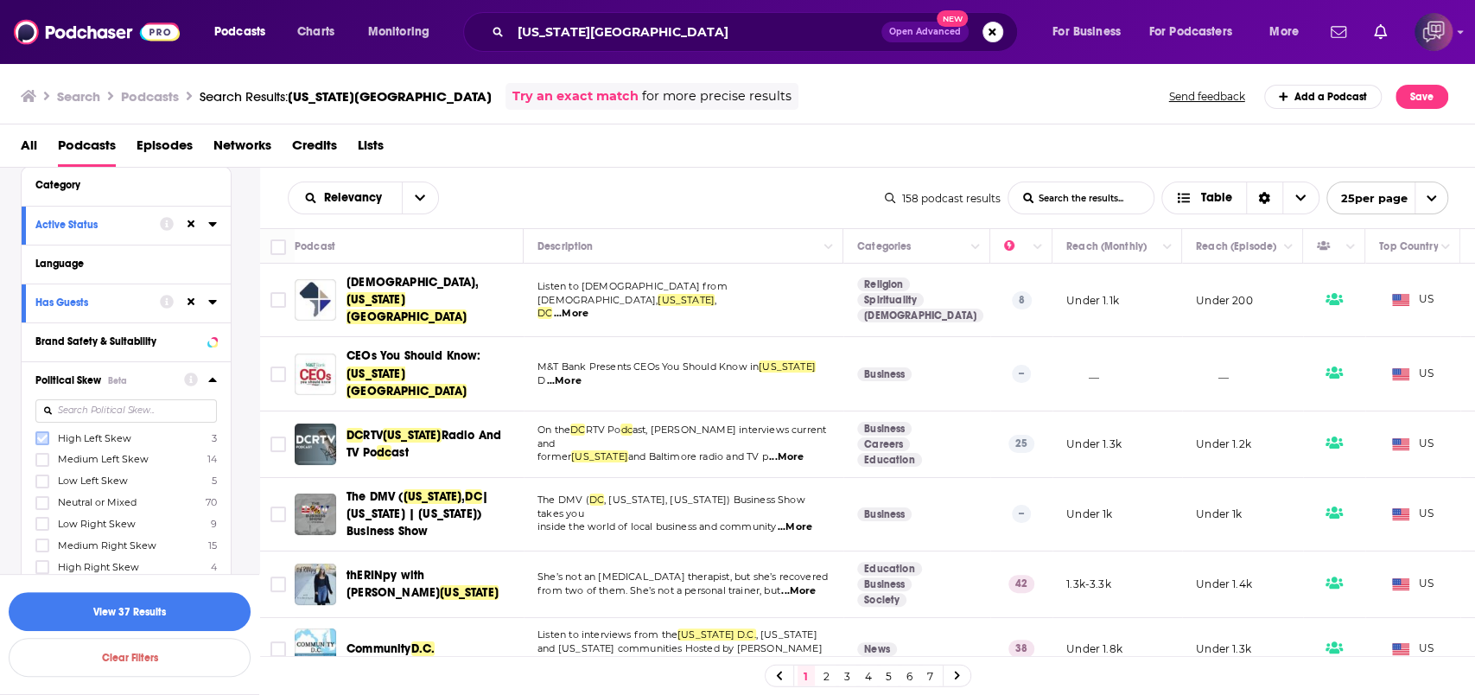
click at [41, 439] on icon at bounding box center [42, 438] width 10 height 10
click at [41, 464] on icon at bounding box center [42, 460] width 10 height 10
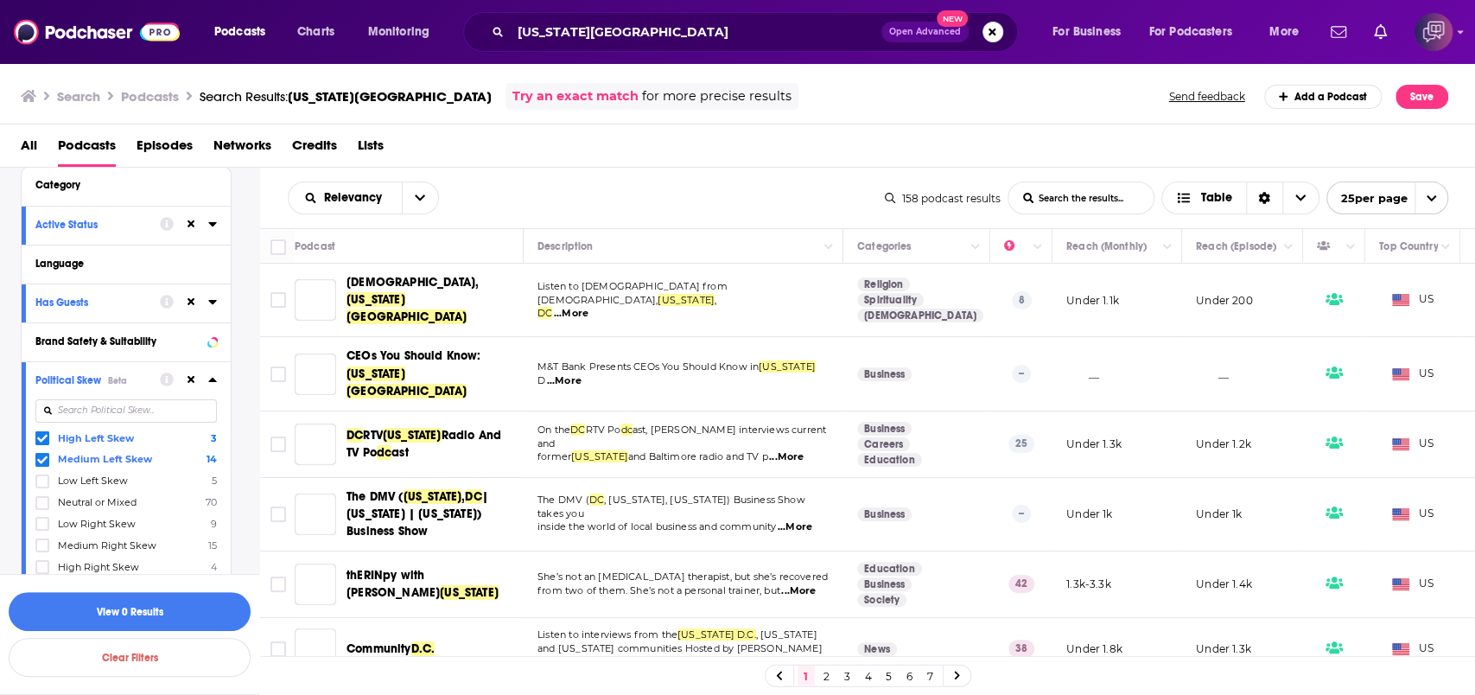
click at [41, 488] on div "High Left Skew 3 Medium Left Skew 14 Low Left Skew 5 Neutral or Mixed 70 Low Ri…" at bounding box center [126, 501] width 182 height 143
click at [42, 486] on icon at bounding box center [42, 481] width 10 height 10
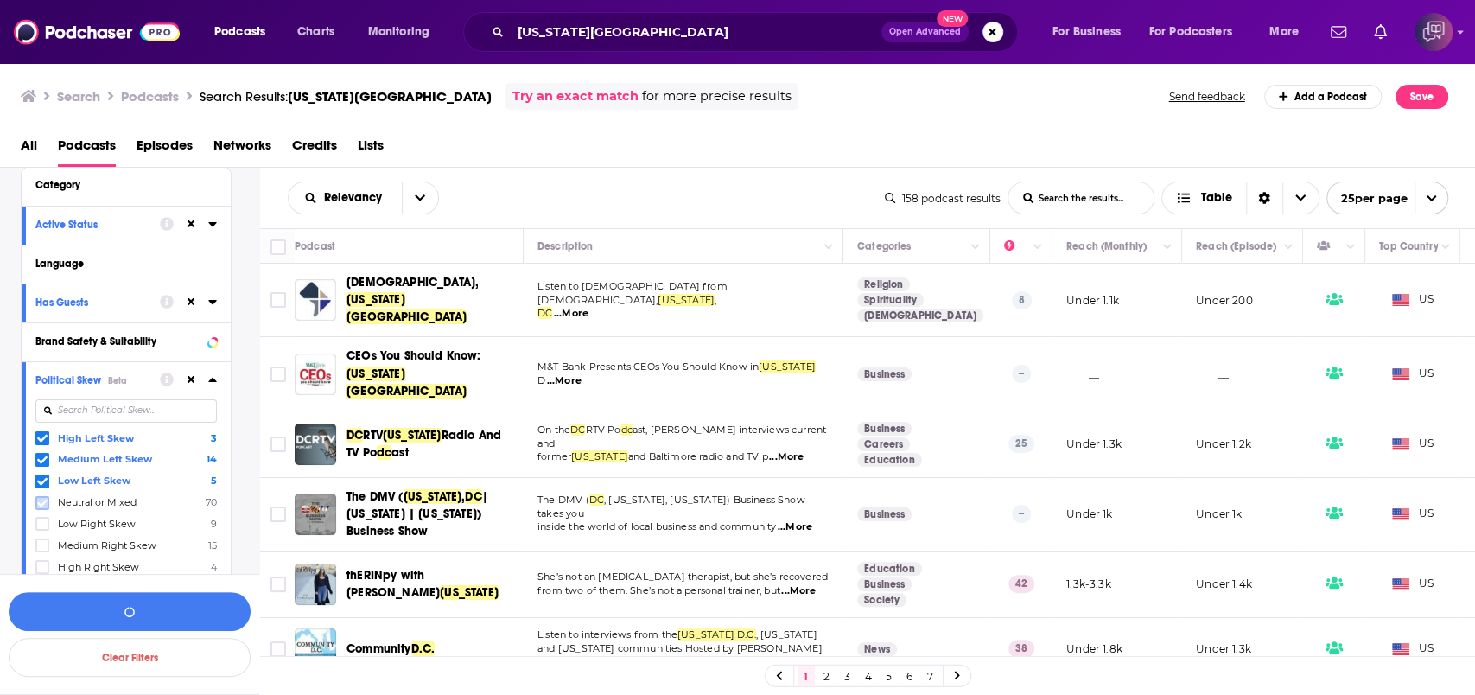
click at [43, 505] on icon at bounding box center [42, 503] width 10 height 10
click at [39, 503] on icon at bounding box center [42, 503] width 10 height 8
click at [48, 475] on span at bounding box center [42, 482] width 14 height 14
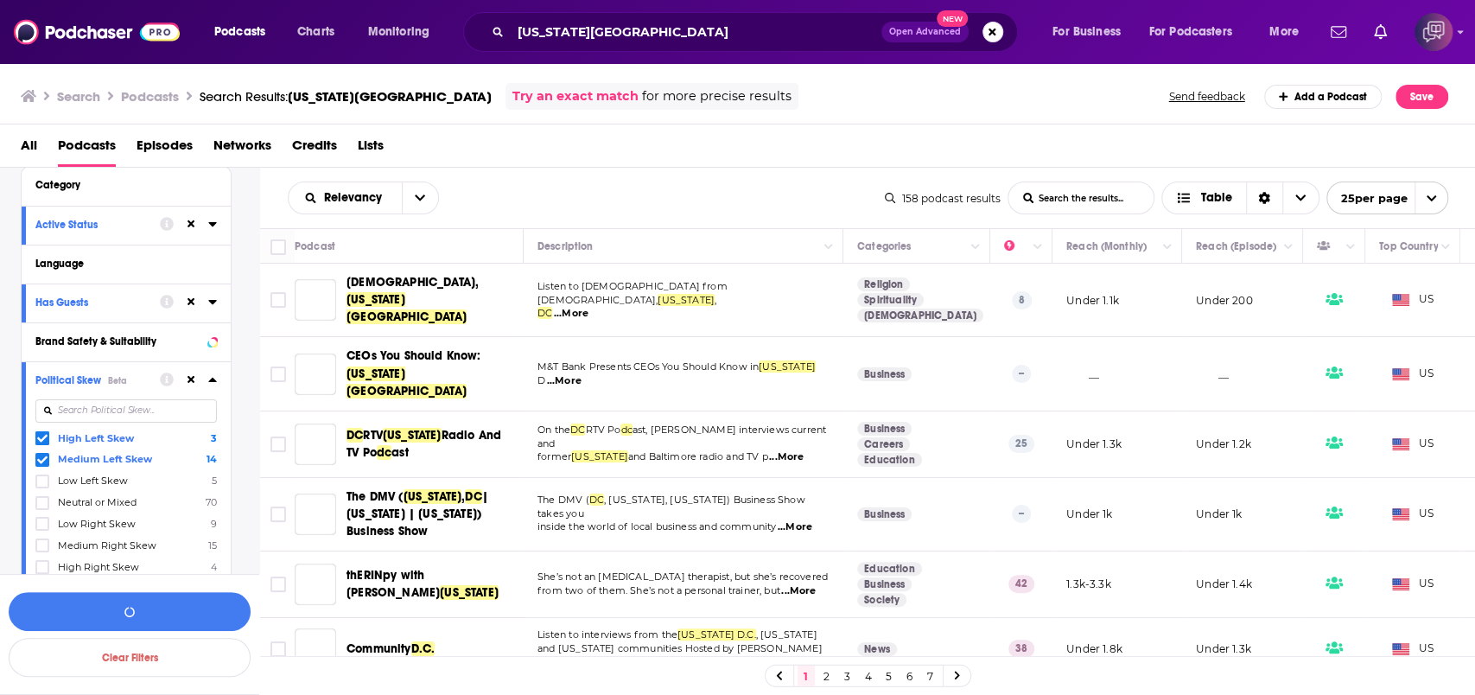
click at [46, 459] on icon at bounding box center [42, 459] width 10 height 8
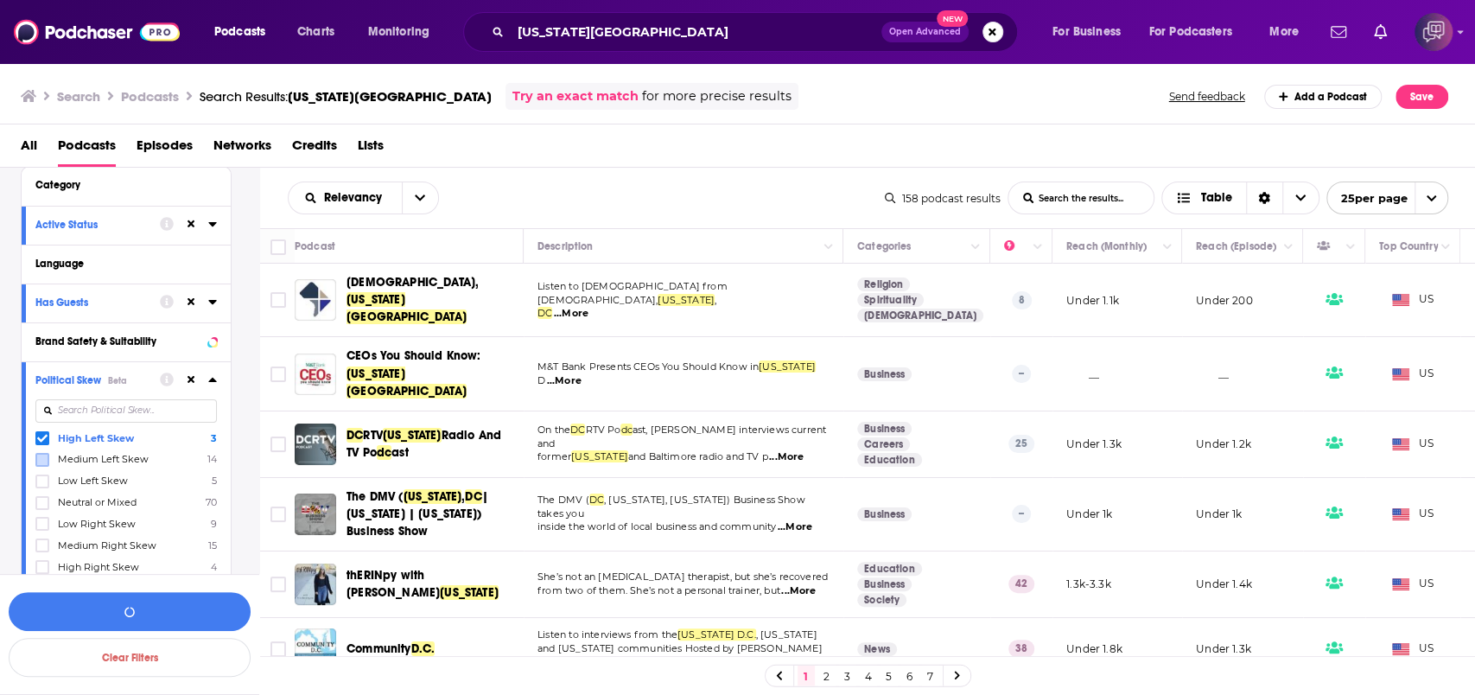
click at [41, 439] on icon at bounding box center [42, 439] width 10 height 8
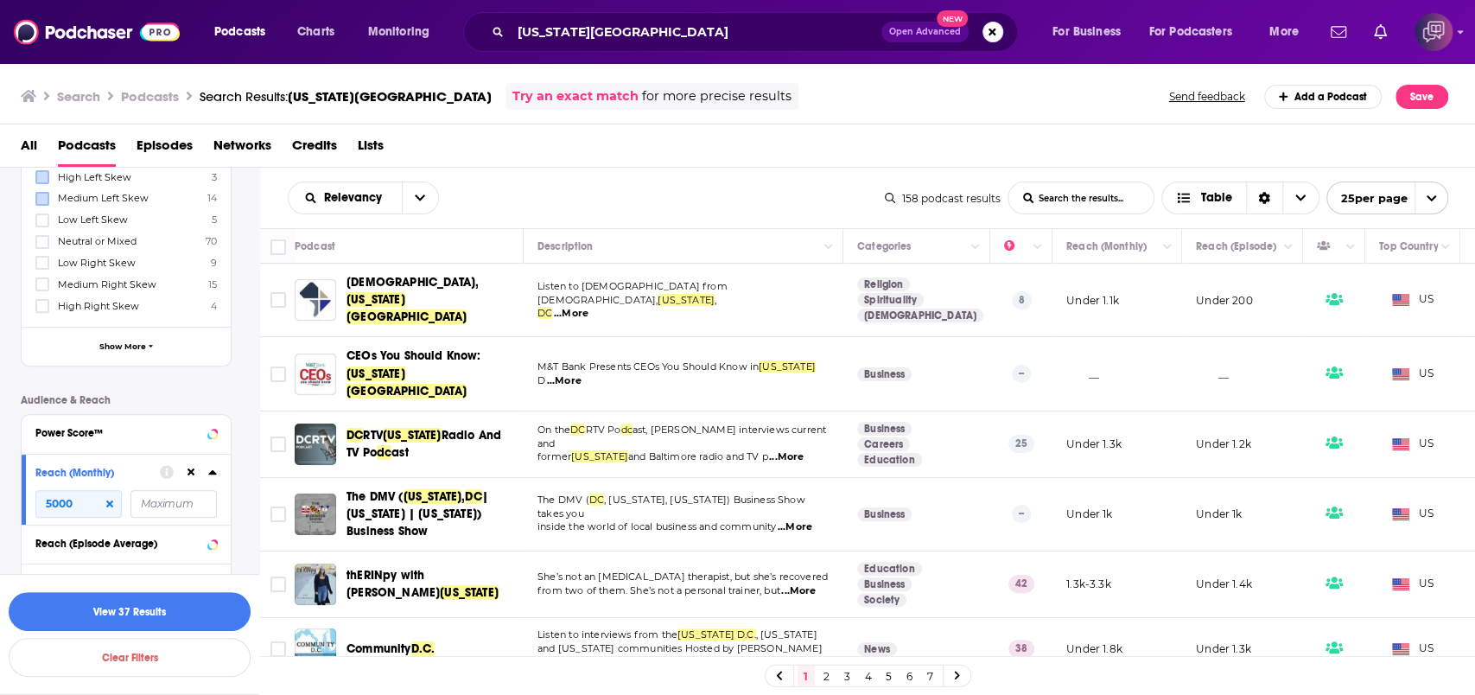
scroll to position [570, 0]
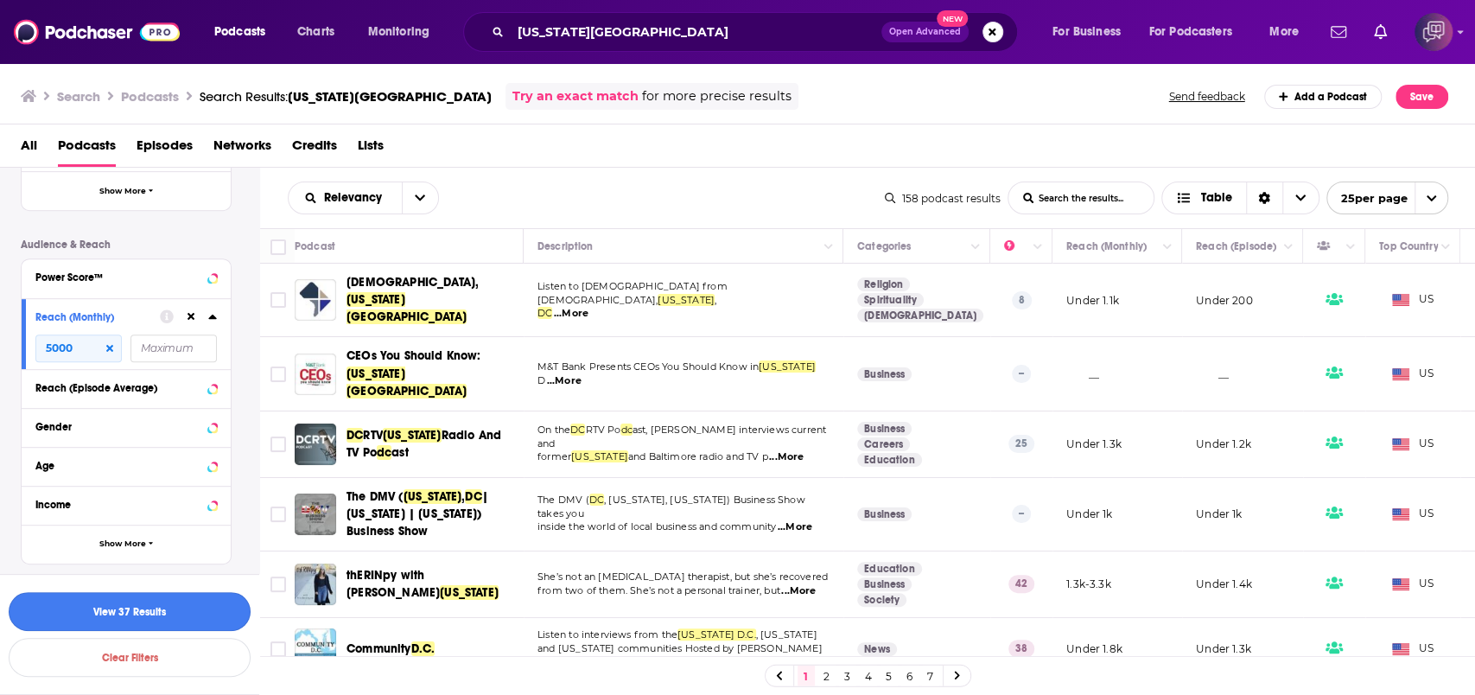
click at [188, 606] on button "View 37 Results" at bounding box center [130, 611] width 242 height 39
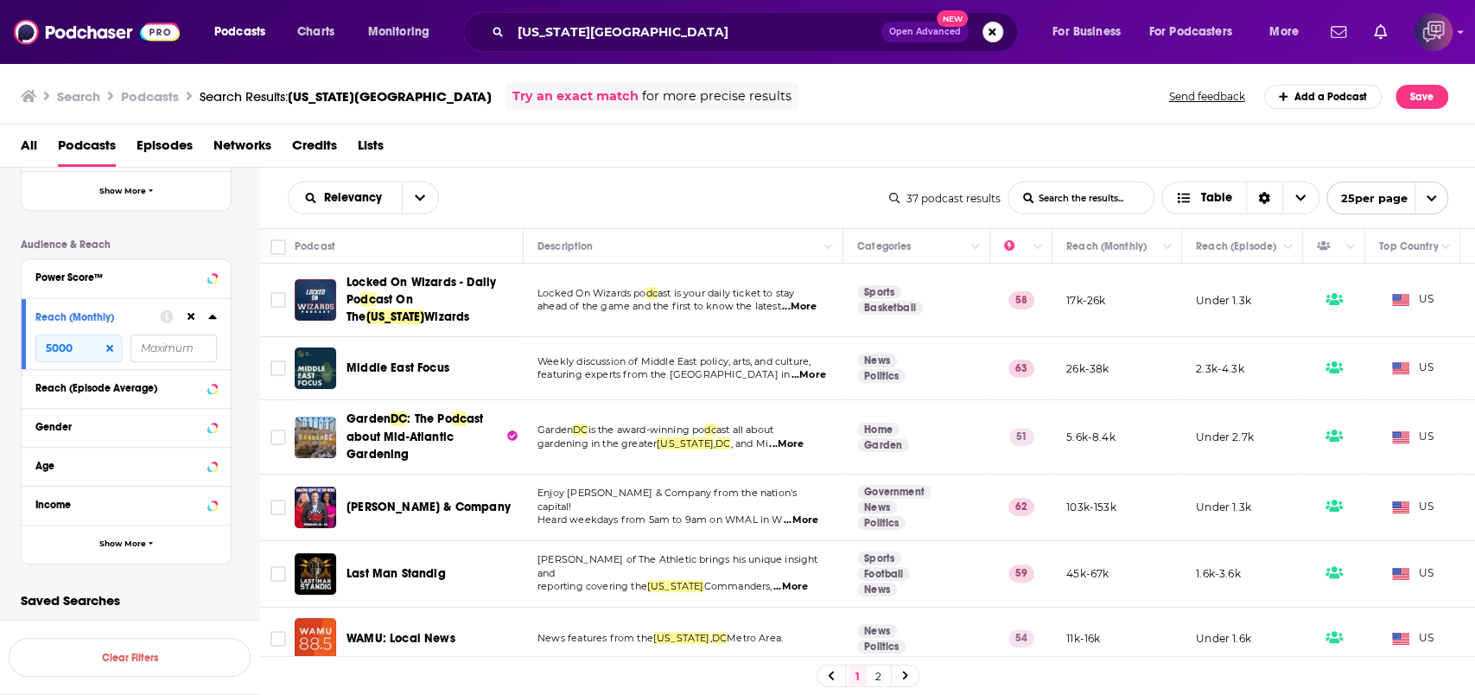
click at [928, 34] on span "Open Advanced" at bounding box center [925, 32] width 72 height 9
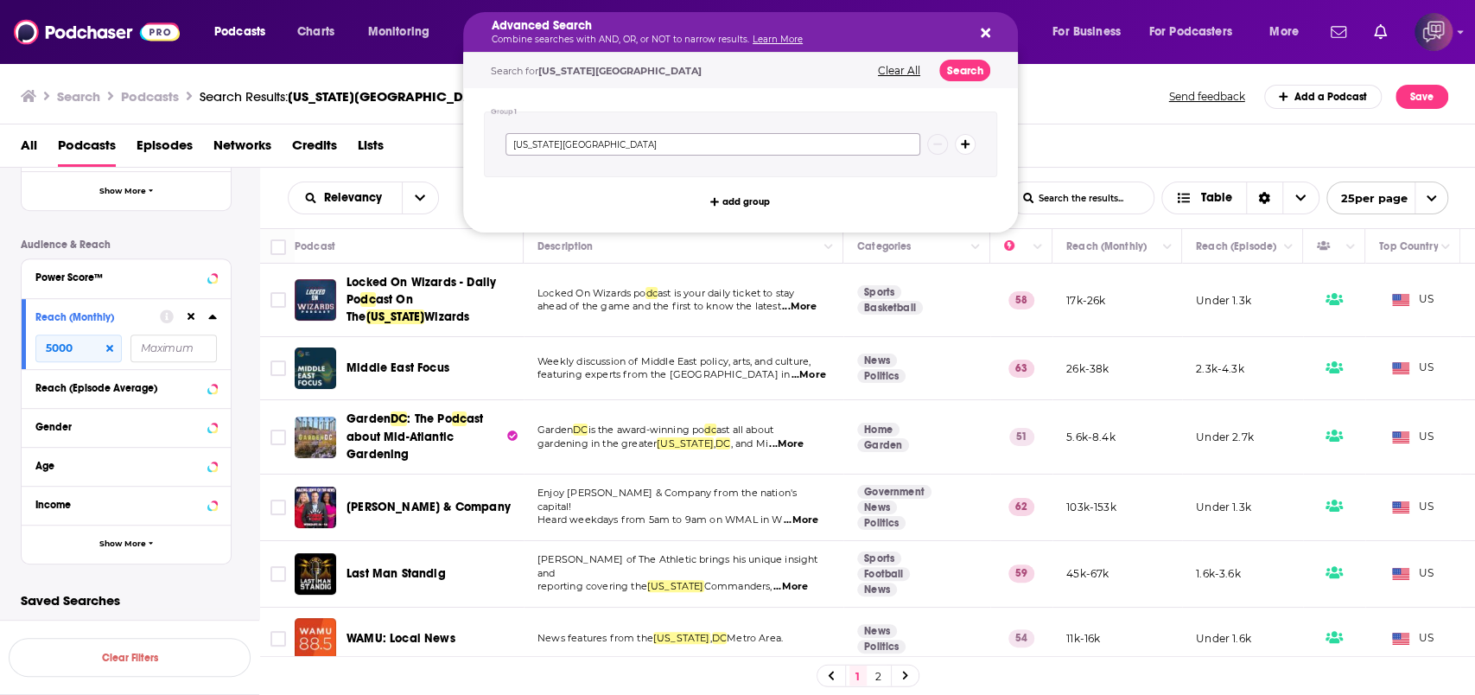
drag, startPoint x: 860, startPoint y: 144, endPoint x: 507, endPoint y: 133, distance: 352.8
click at [422, 126] on div "Podcasts Charts Monitoring Advanced Search Combine searches with AND, OR, or NO…" at bounding box center [737, 347] width 1475 height 695
paste input "Civil rights"
type input "Civil rights"
click at [972, 73] on button "Search" at bounding box center [965, 71] width 51 height 22
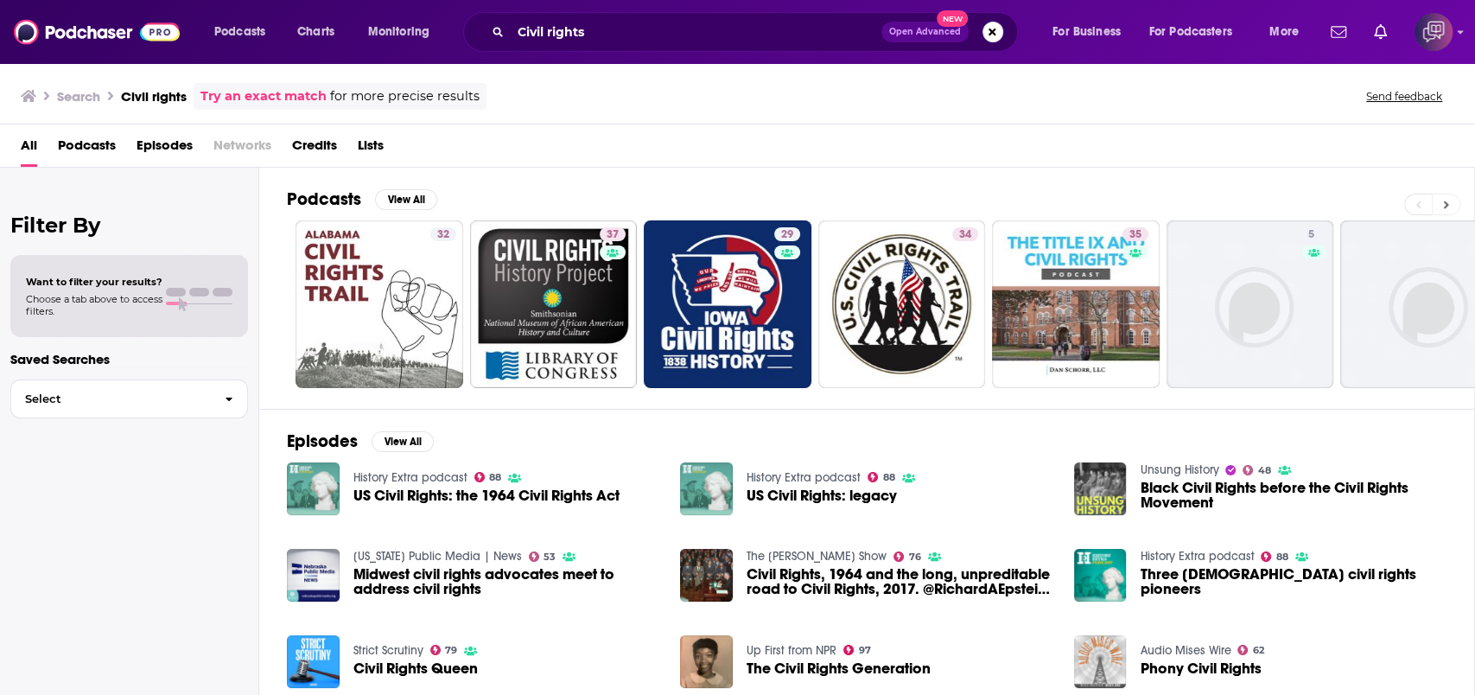
click at [1440, 207] on button at bounding box center [1446, 205] width 29 height 22
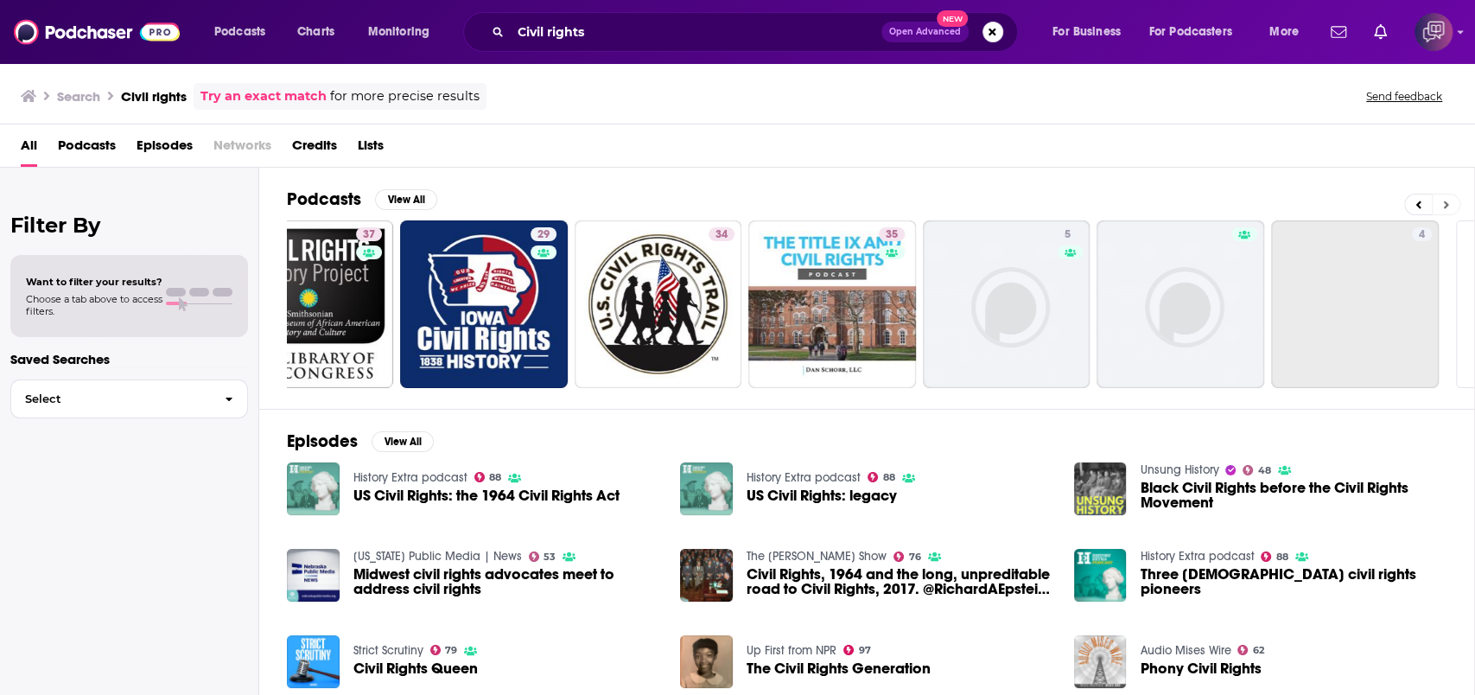
click at [1440, 207] on button at bounding box center [1446, 205] width 29 height 22
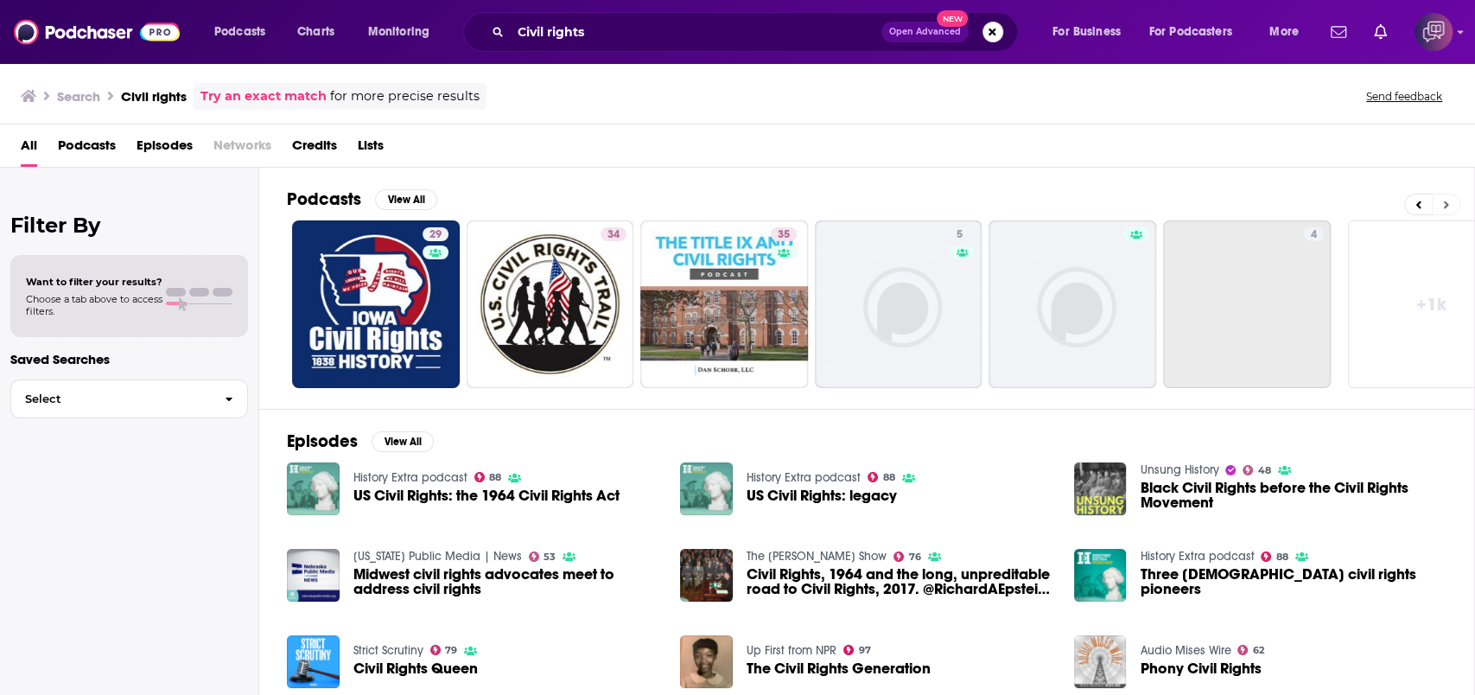
click at [1440, 207] on button at bounding box center [1446, 205] width 29 height 22
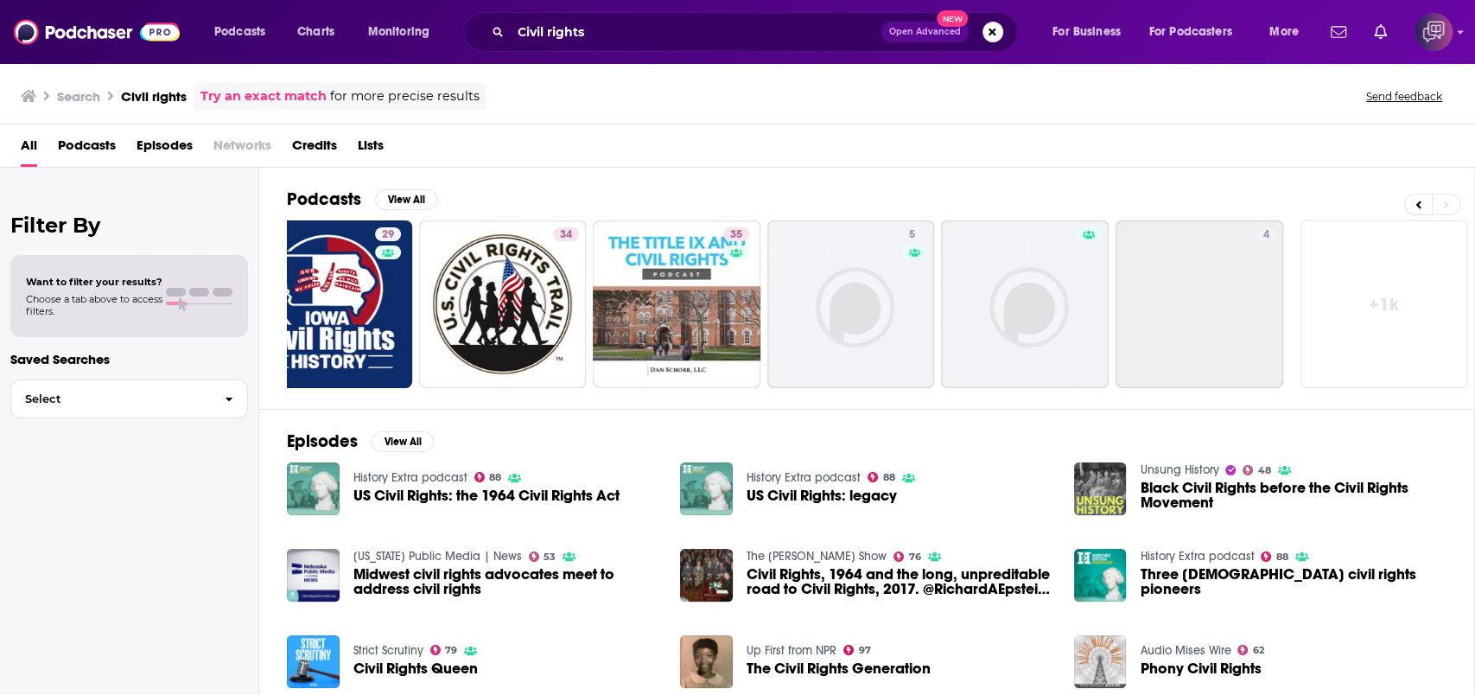
click at [1392, 299] on link "+ 1k" at bounding box center [1385, 304] width 168 height 168
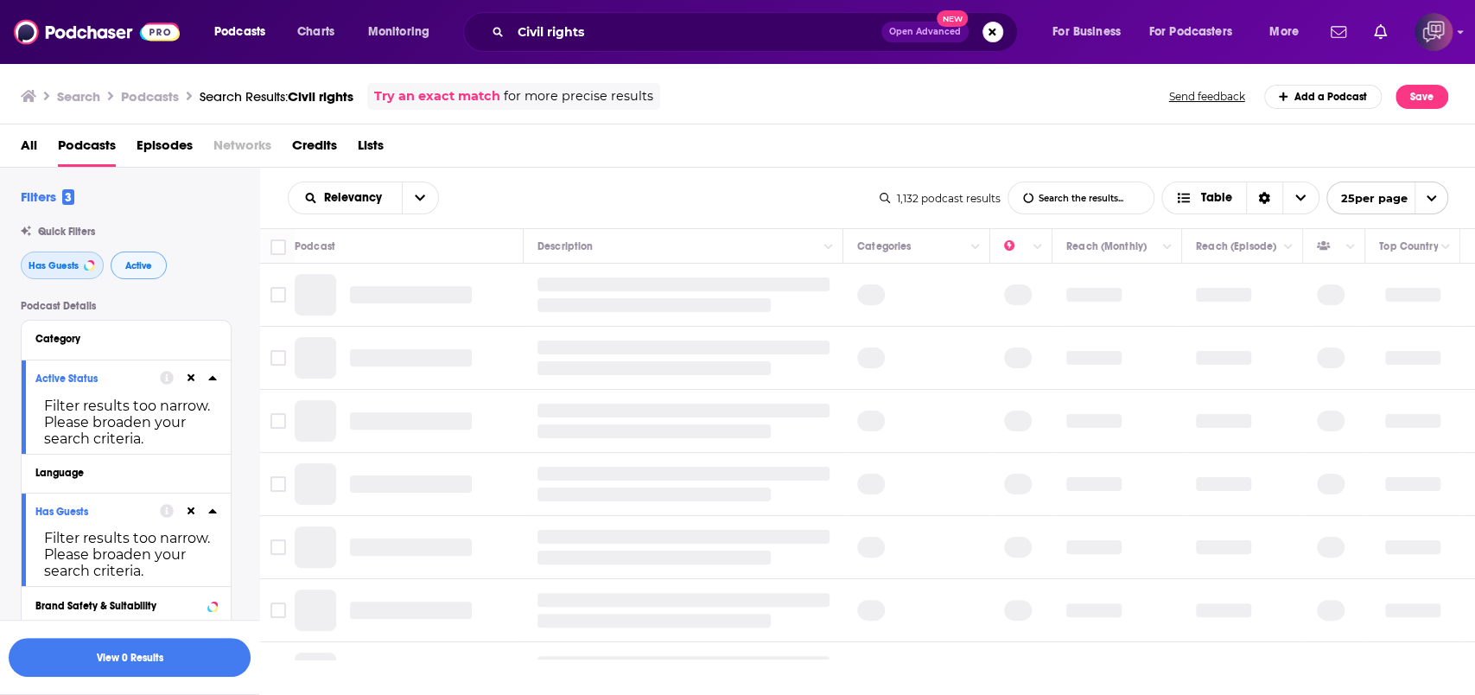
click at [58, 273] on button "Has Guests" at bounding box center [62, 266] width 83 height 28
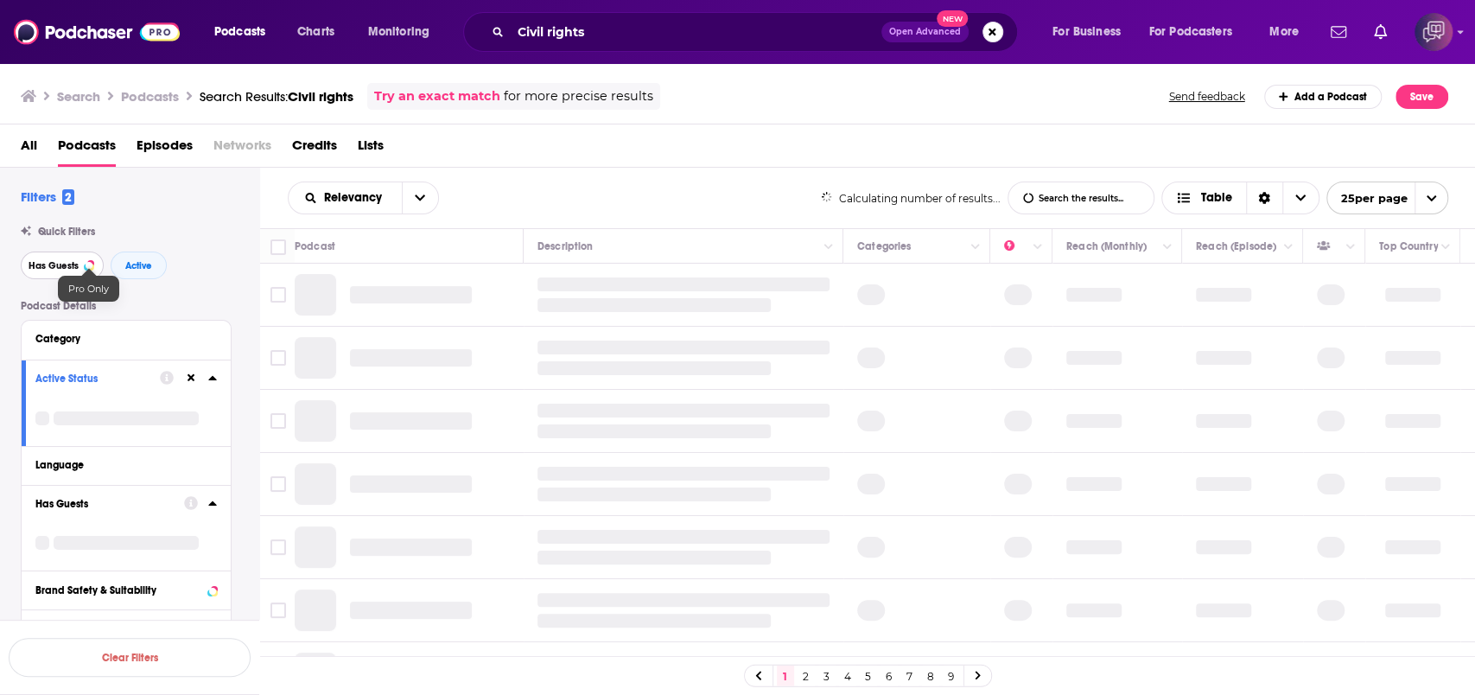
click at [65, 261] on span "Has Guests" at bounding box center [54, 266] width 50 height 10
click at [149, 266] on span "Active" at bounding box center [138, 266] width 27 height 10
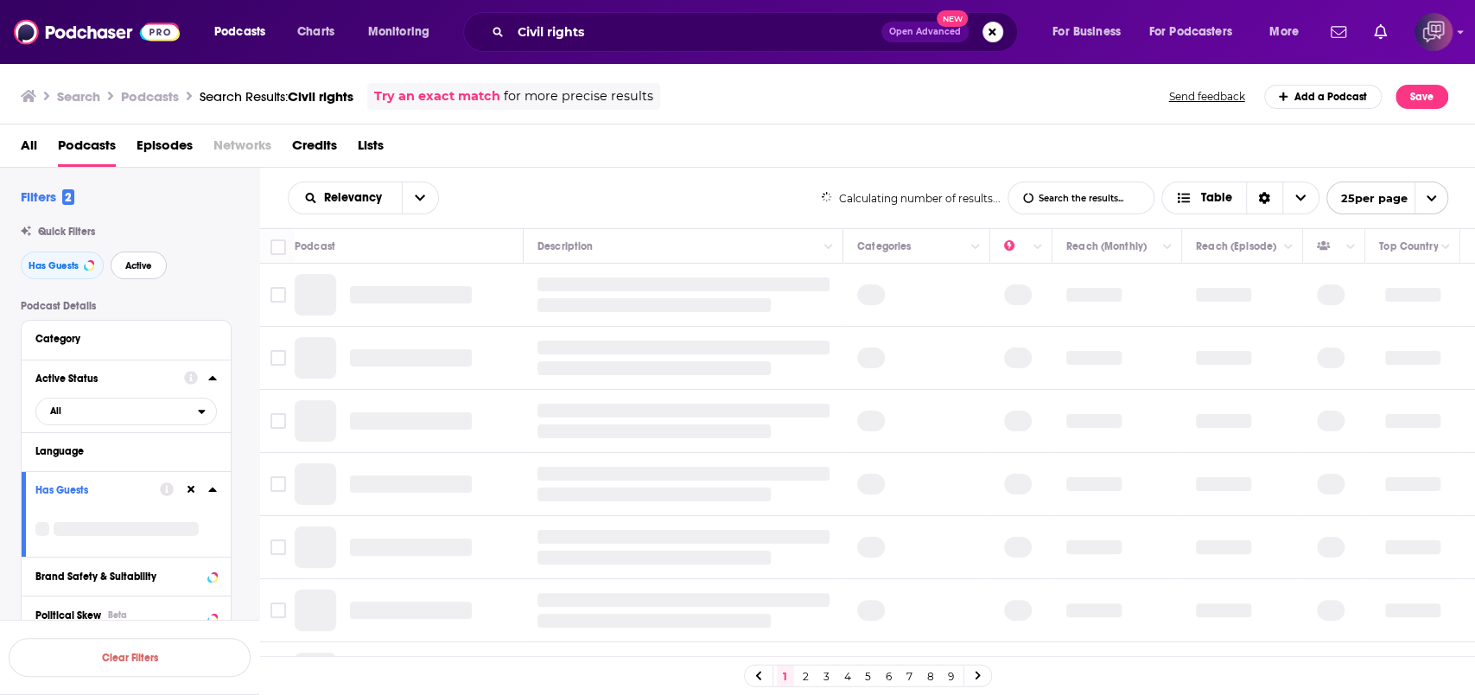
click at [145, 262] on span "Active" at bounding box center [138, 266] width 27 height 10
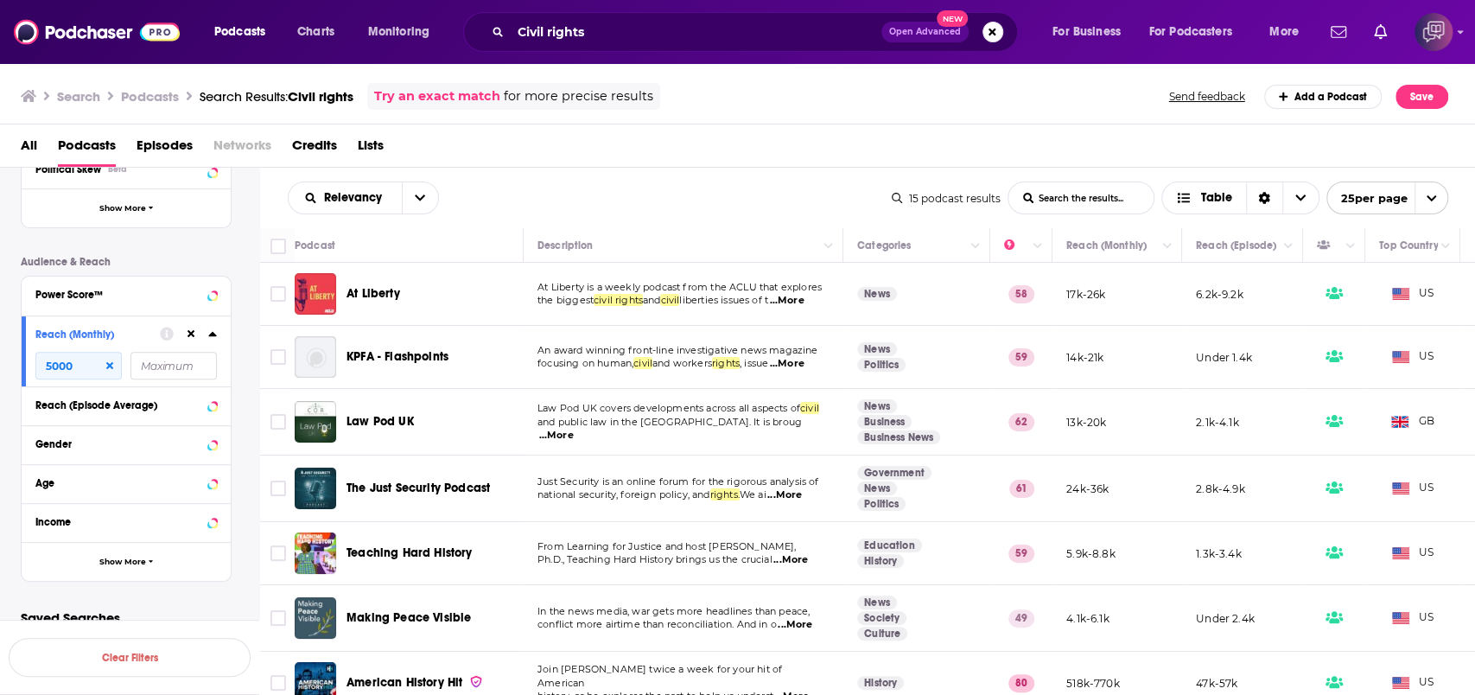
scroll to position [453, 0]
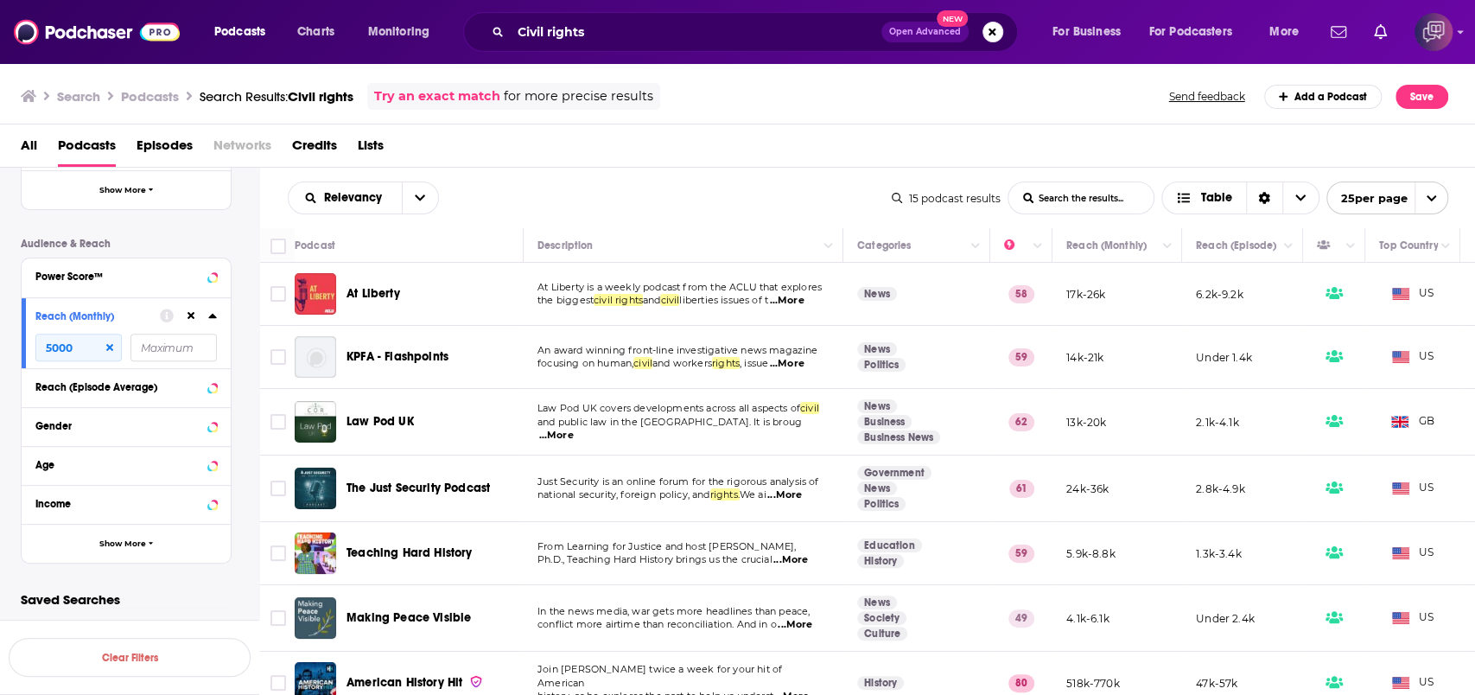
click at [490, 125] on div "All Podcasts Episodes Networks Credits Lists" at bounding box center [738, 145] width 1476 height 43
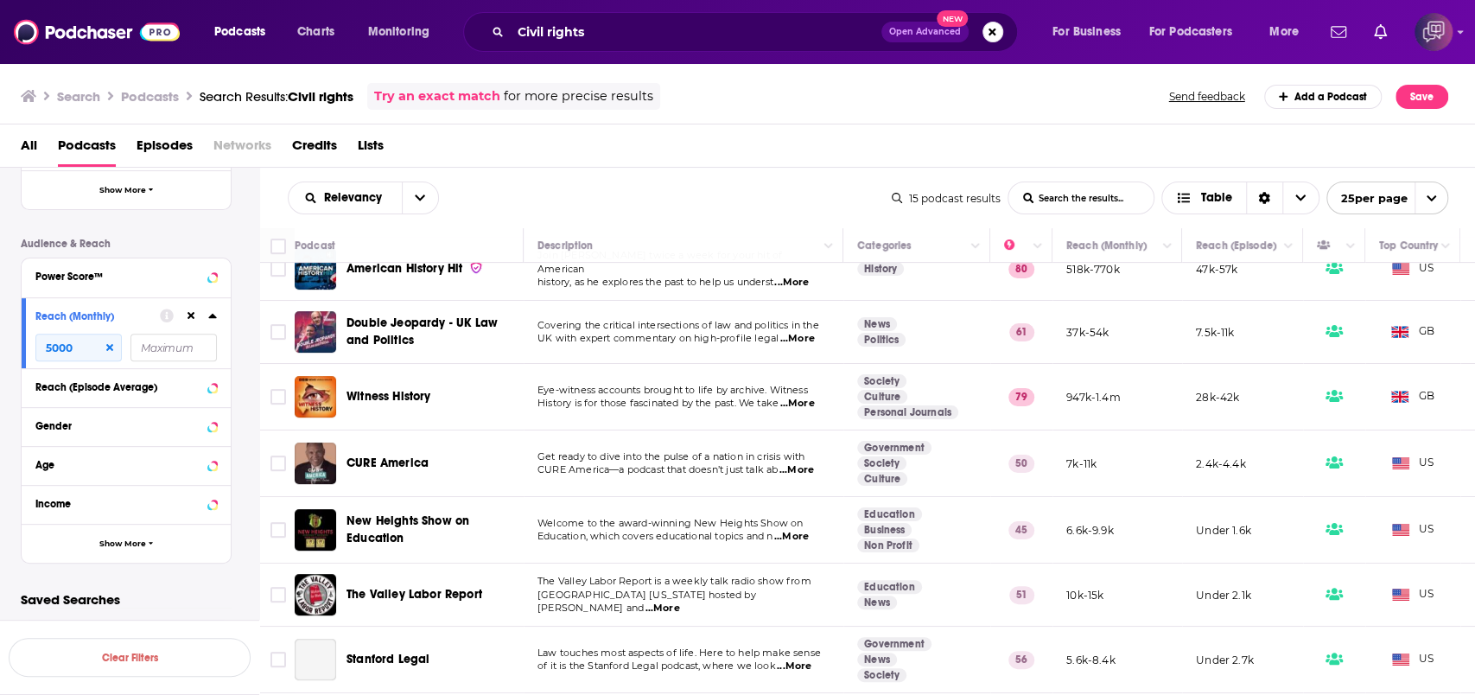
scroll to position [461, 0]
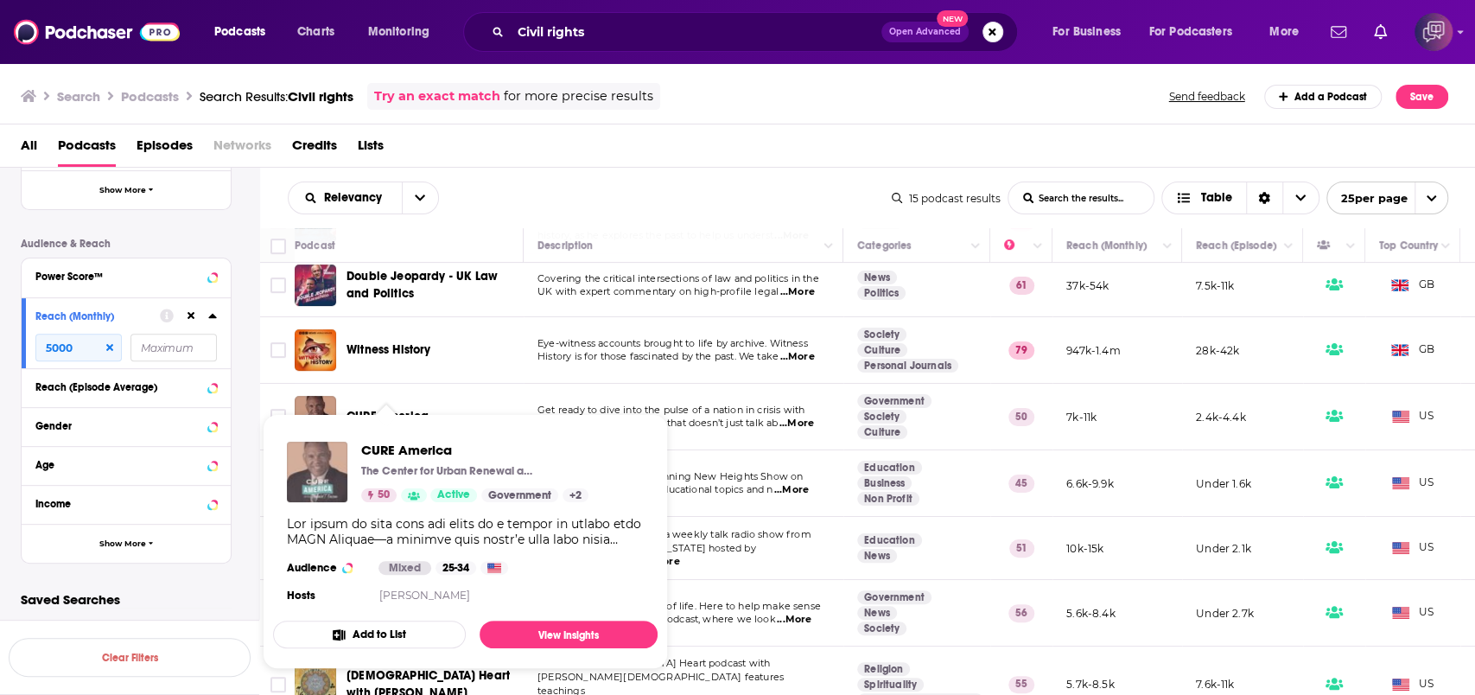
drag, startPoint x: 401, startPoint y: 414, endPoint x: 314, endPoint y: 469, distance: 103.3
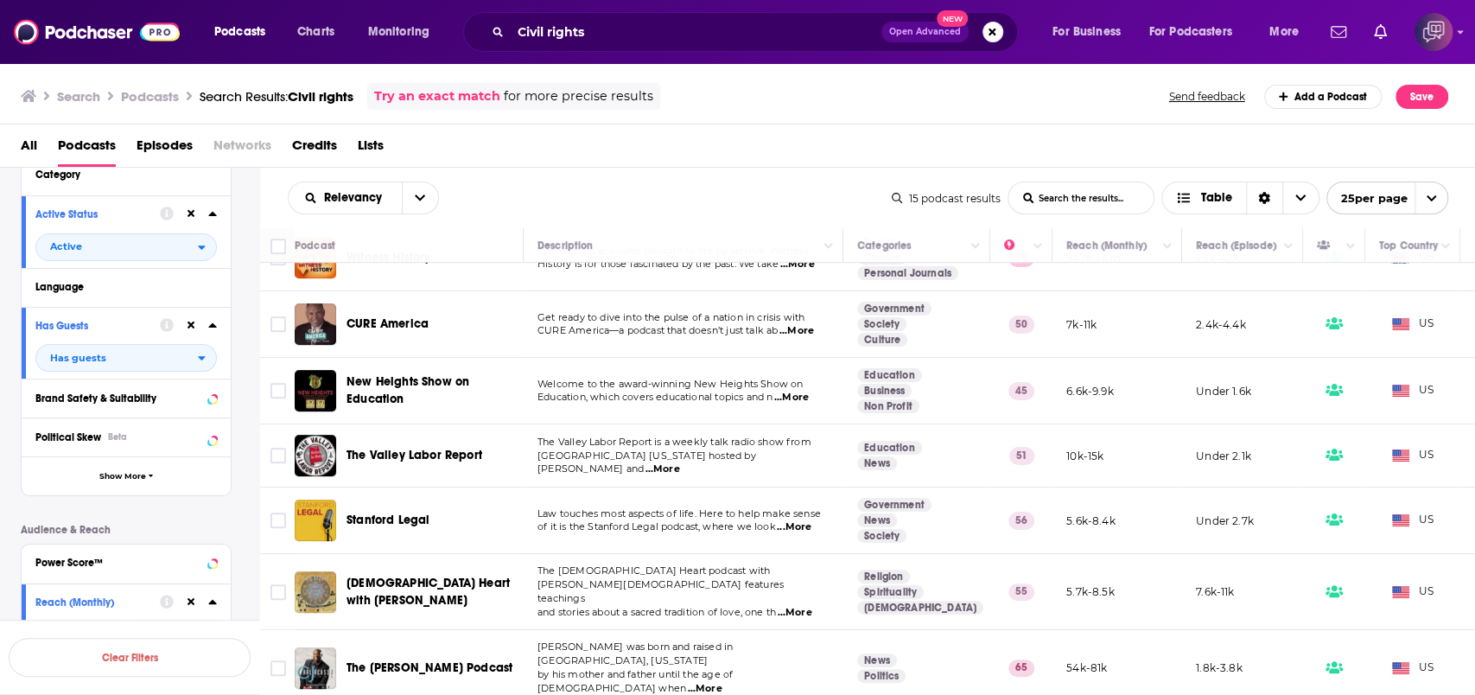
scroll to position [0, 0]
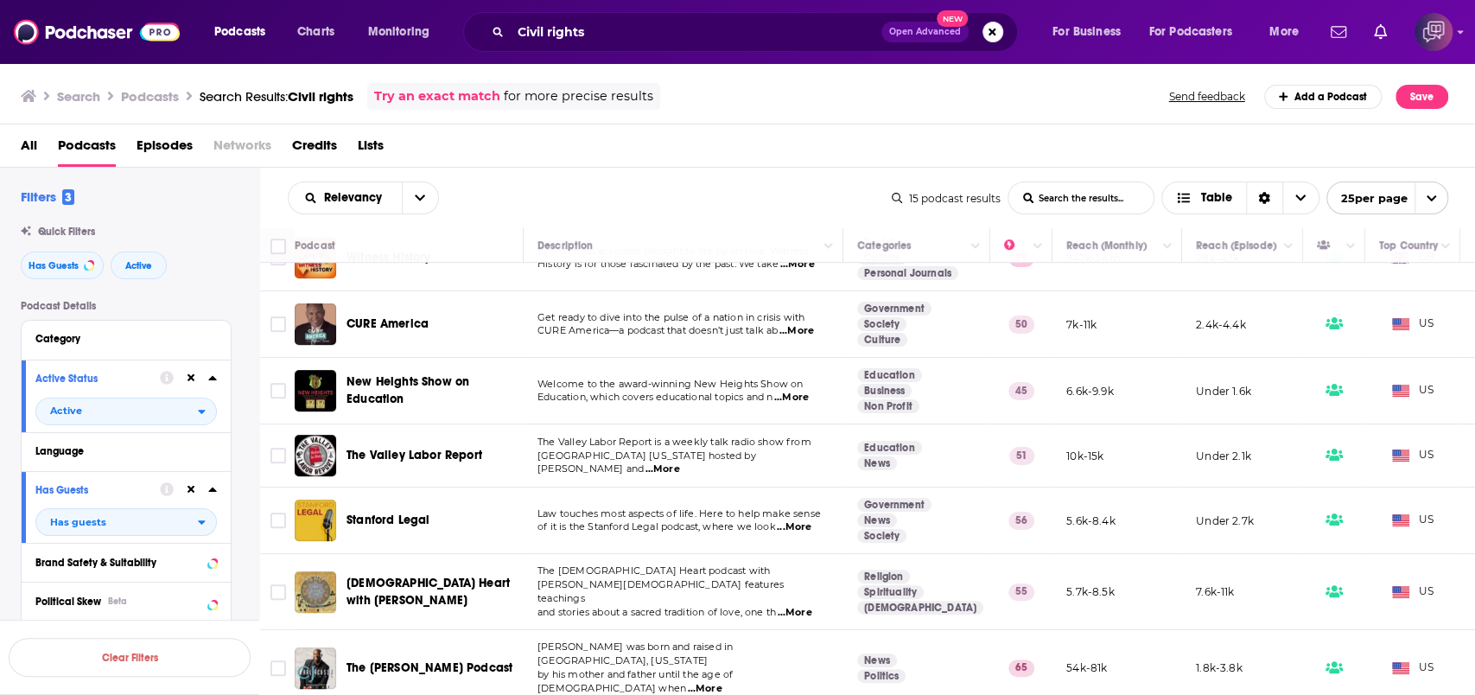
click at [908, 33] on span "Open Advanced" at bounding box center [925, 32] width 72 height 9
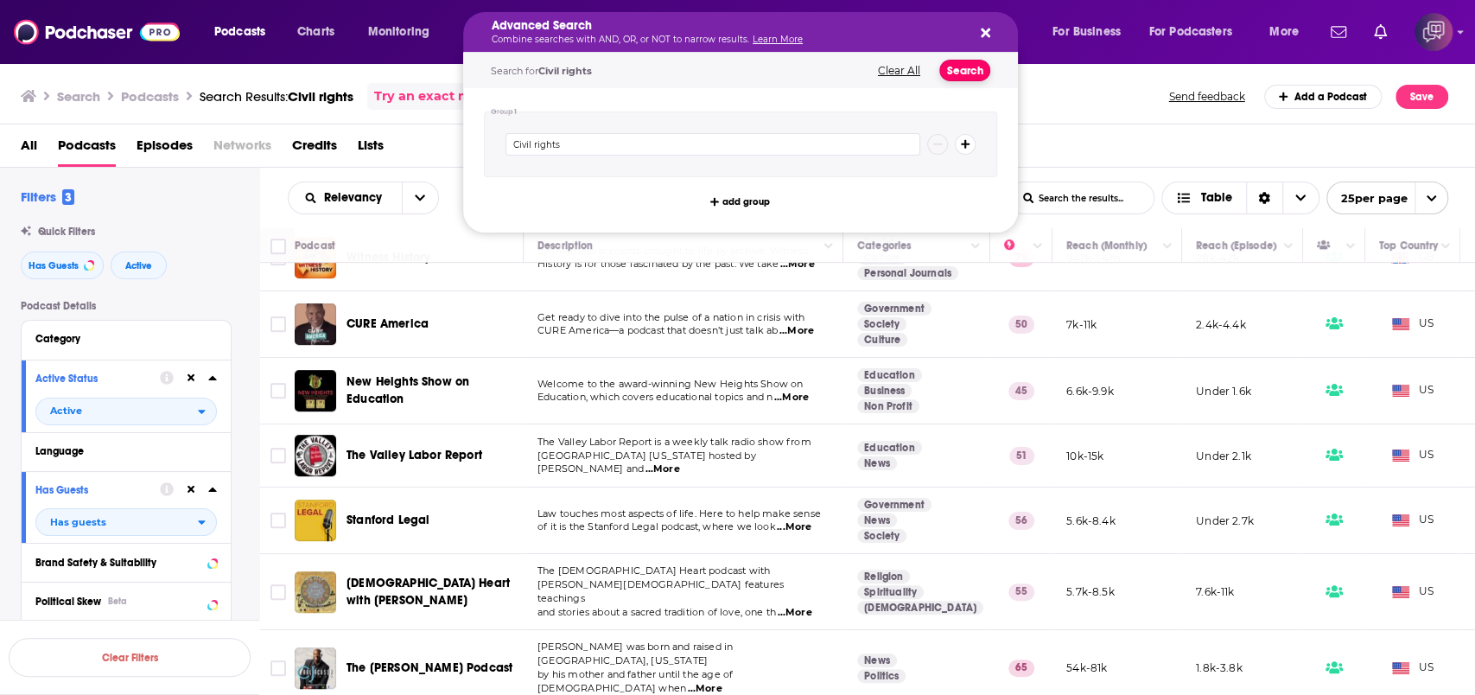
click at [958, 71] on button "Search" at bounding box center [965, 71] width 51 height 22
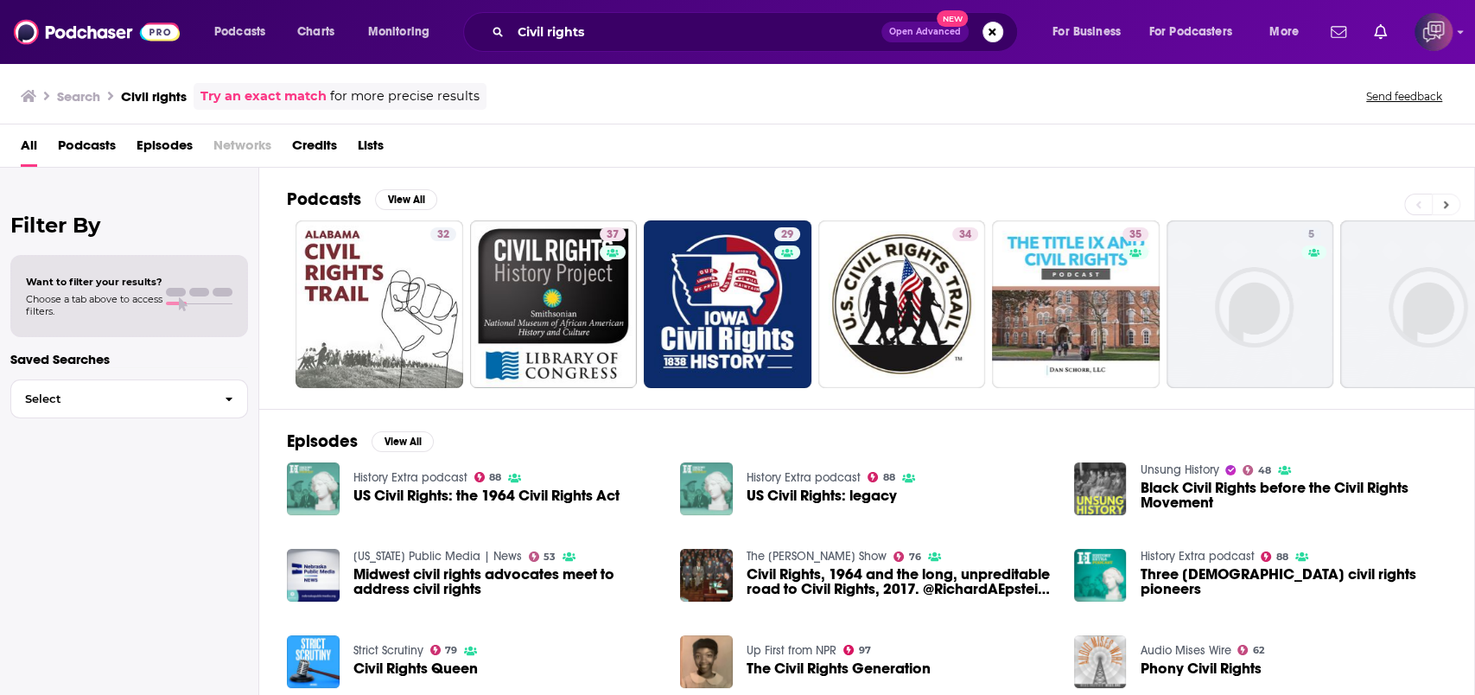
click at [1454, 202] on button at bounding box center [1446, 205] width 29 height 22
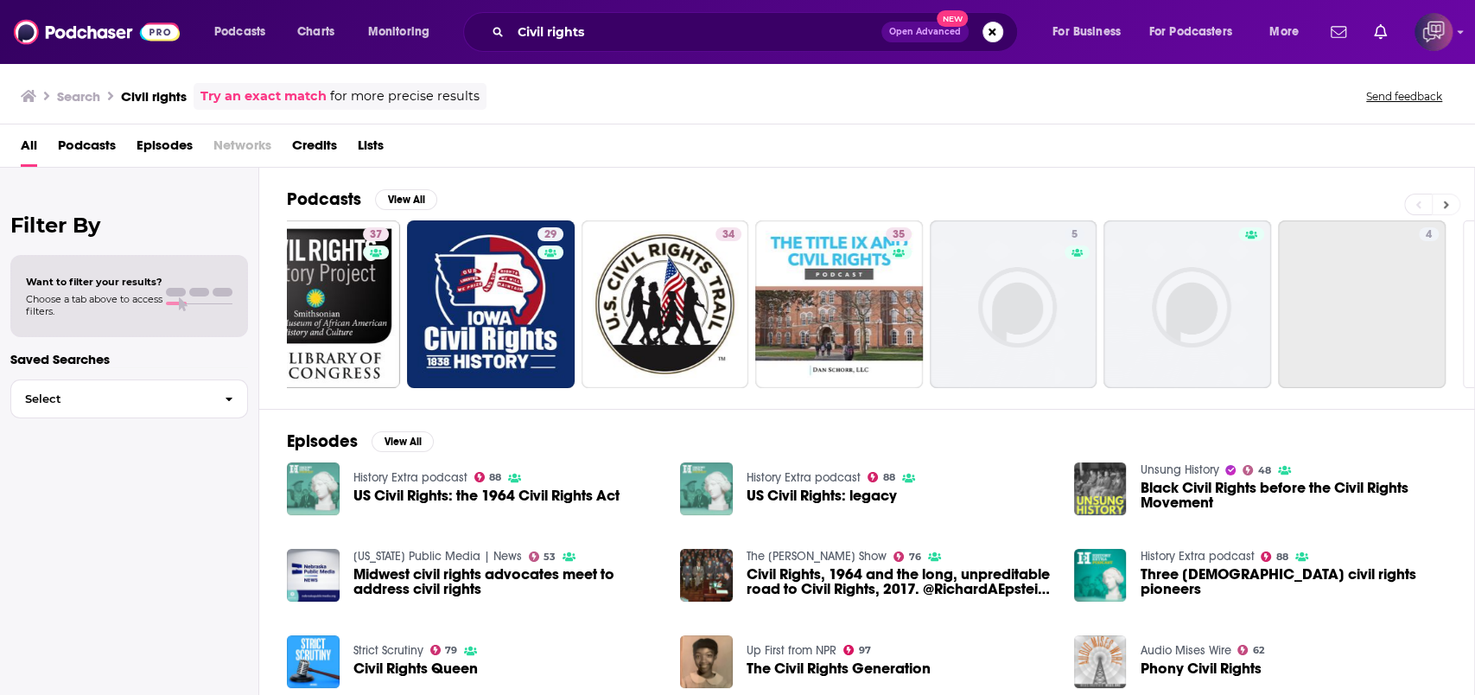
click at [1454, 202] on button at bounding box center [1446, 205] width 29 height 22
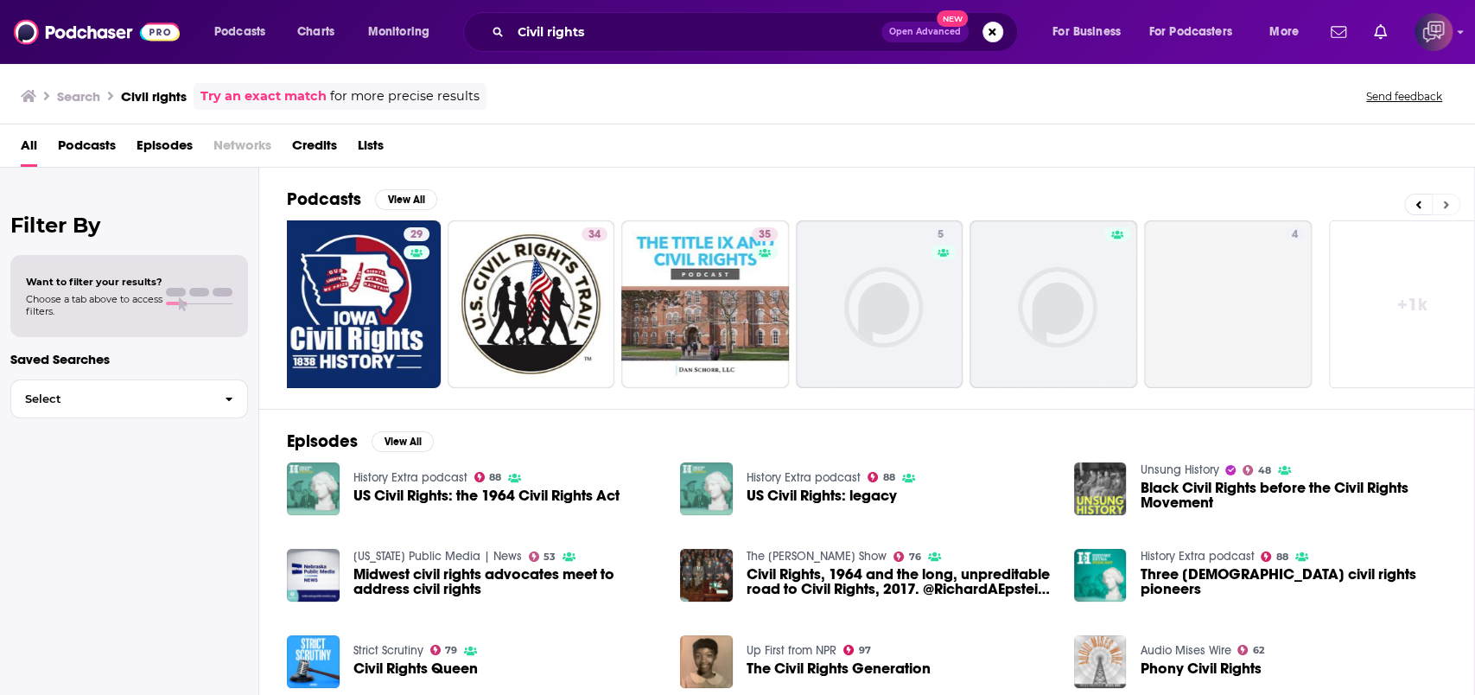
click at [1454, 202] on button at bounding box center [1446, 205] width 29 height 22
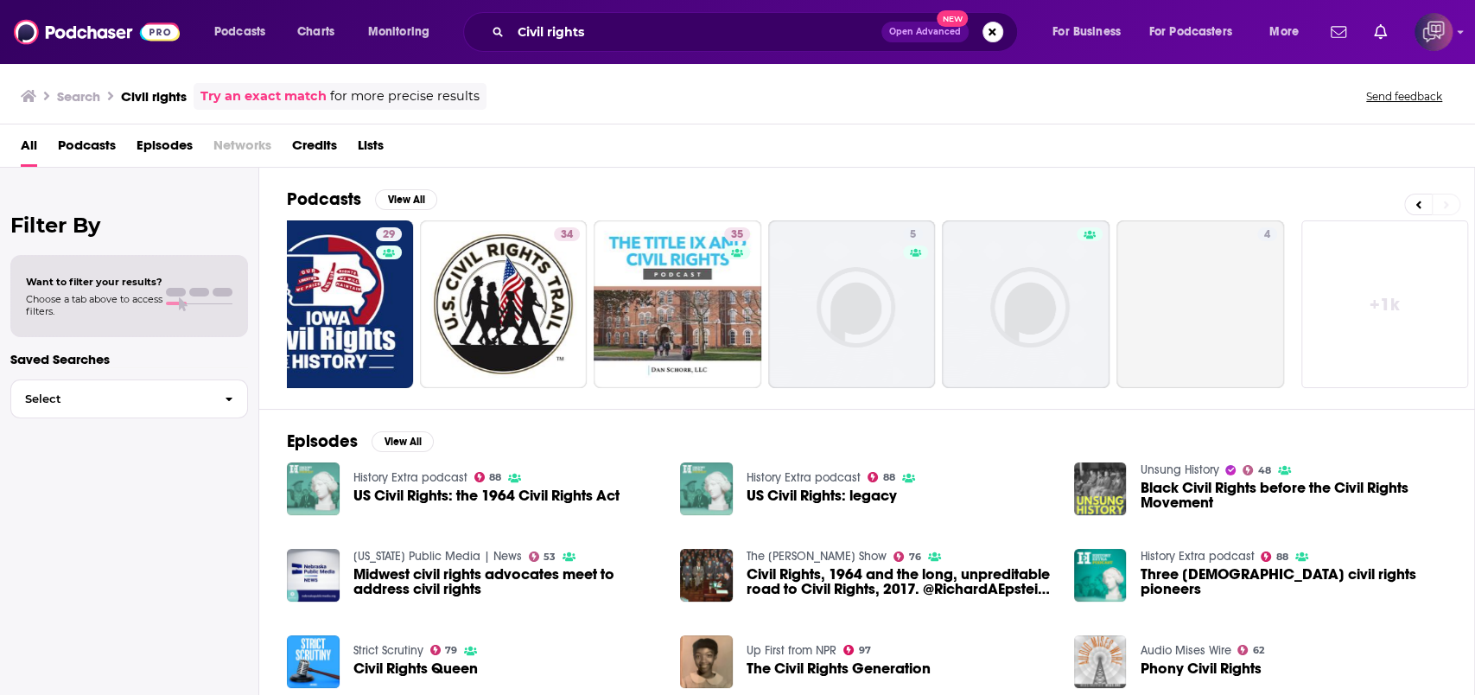
scroll to position [0, 399]
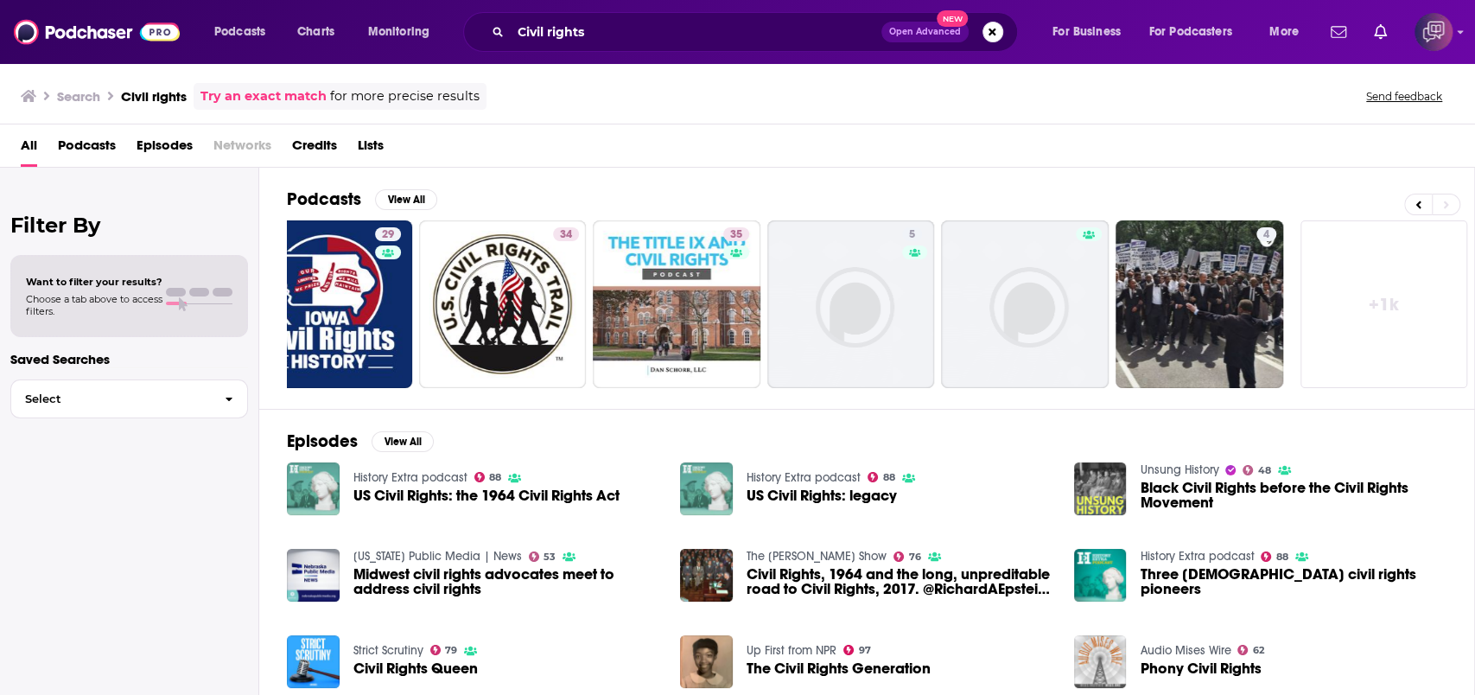
click at [1399, 315] on link "+ 1k" at bounding box center [1385, 304] width 168 height 168
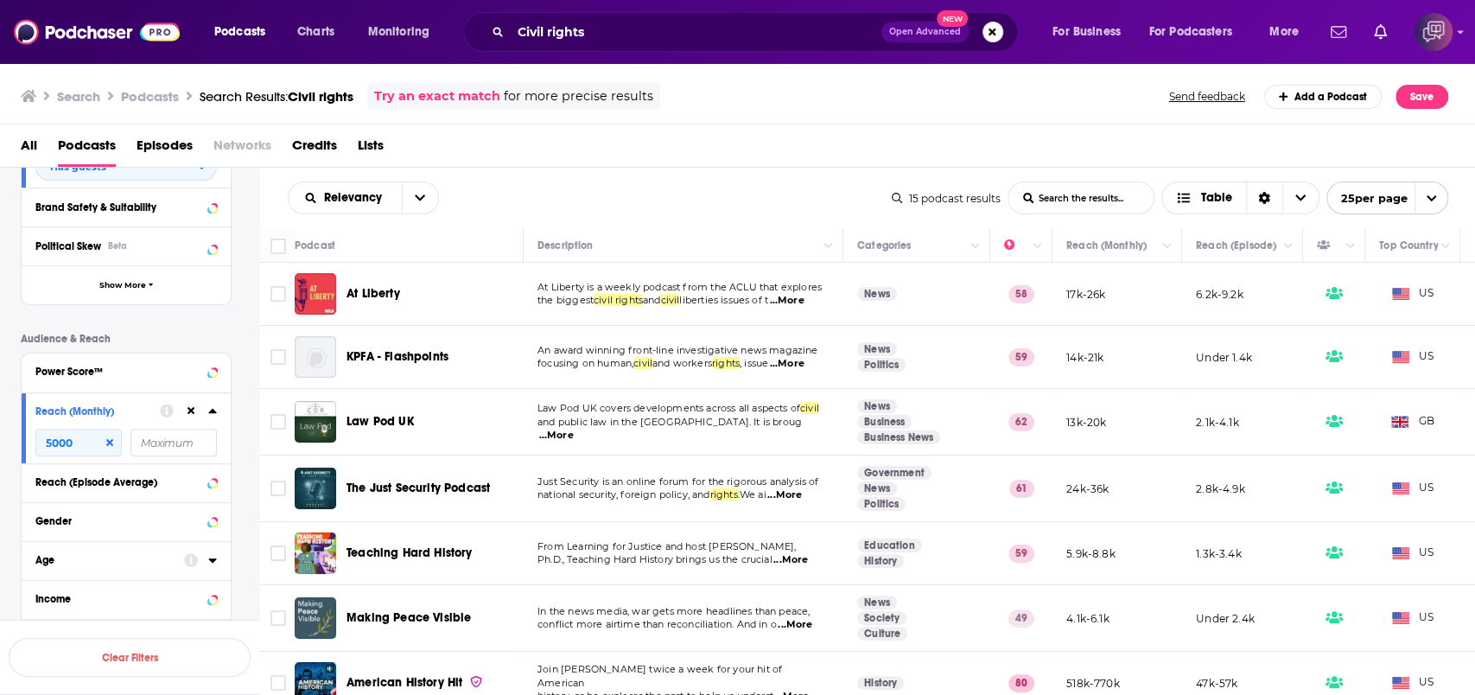
scroll to position [453, 0]
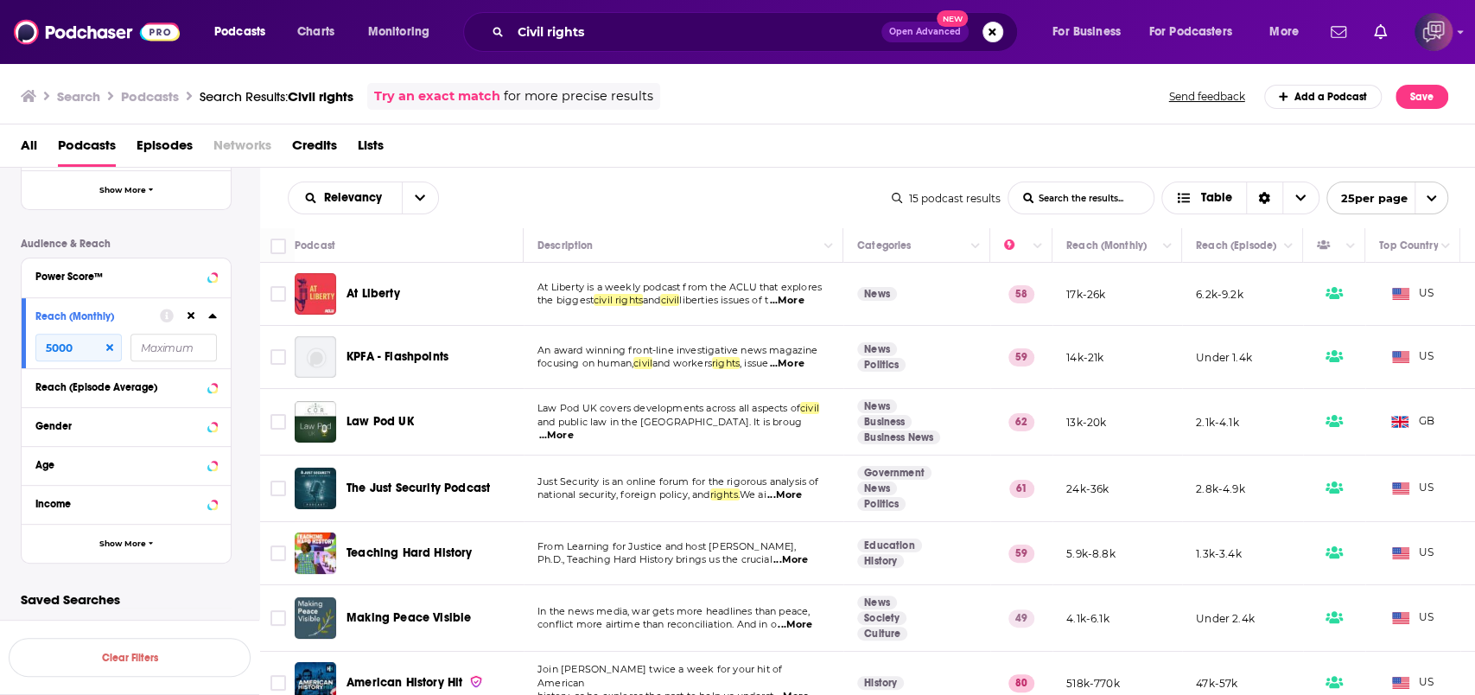
click at [83, 363] on div "Reach (Monthly) 5000" at bounding box center [126, 332] width 209 height 71
click at [96, 353] on input "5000" at bounding box center [78, 348] width 86 height 28
drag, startPoint x: 96, startPoint y: 353, endPoint x: 0, endPoint y: 343, distance: 96.4
click at [0, 343] on div "Filters 3 Quick Filters Has Guests Active Podcast Details Category Active Statu…" at bounding box center [129, 164] width 259 height 853
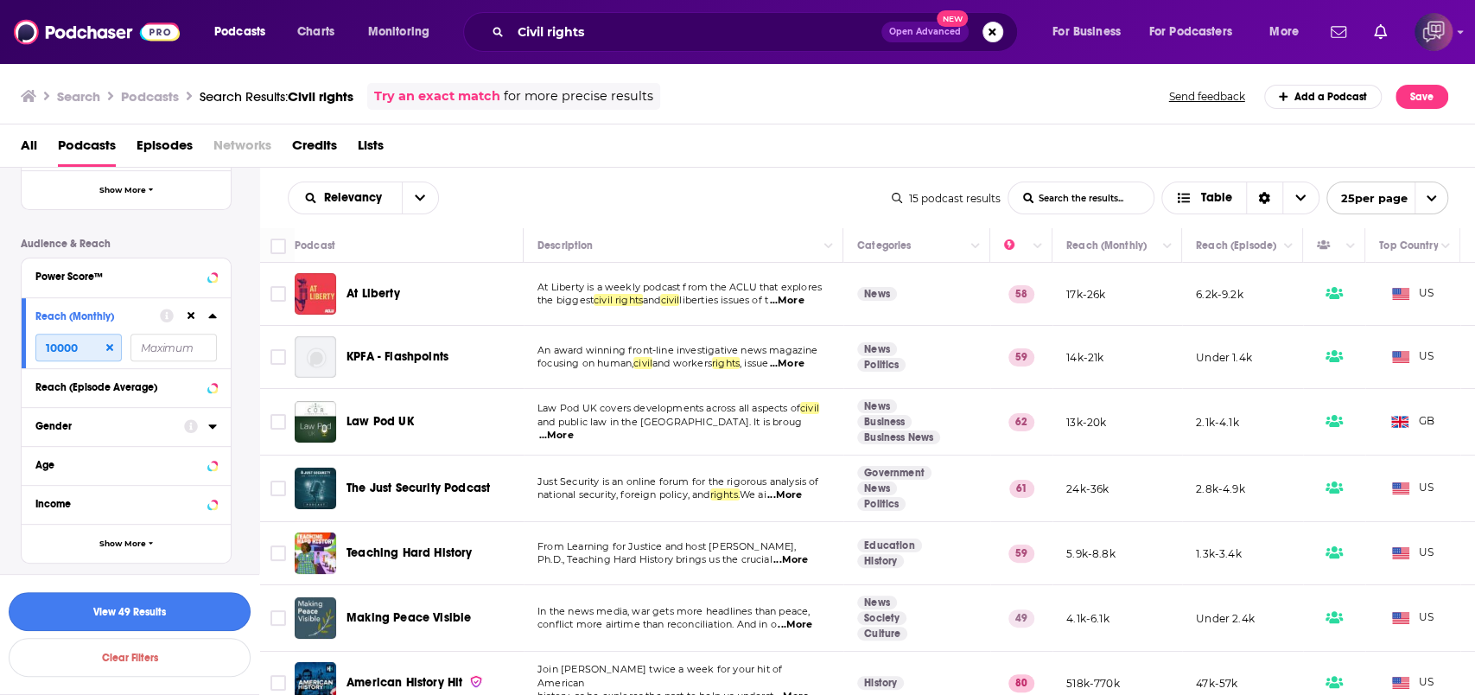
type input "10000"
click at [194, 613] on button "View 49 Results" at bounding box center [130, 611] width 242 height 39
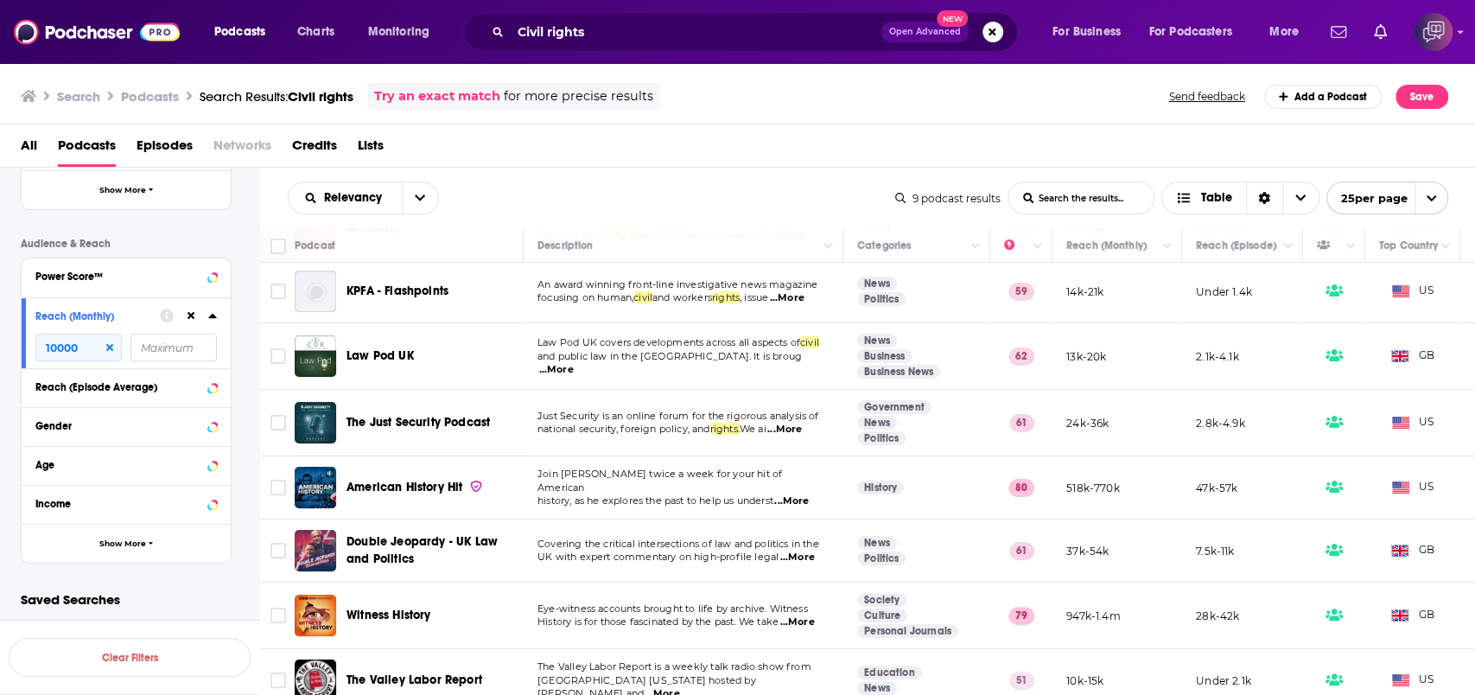
scroll to position [159, 0]
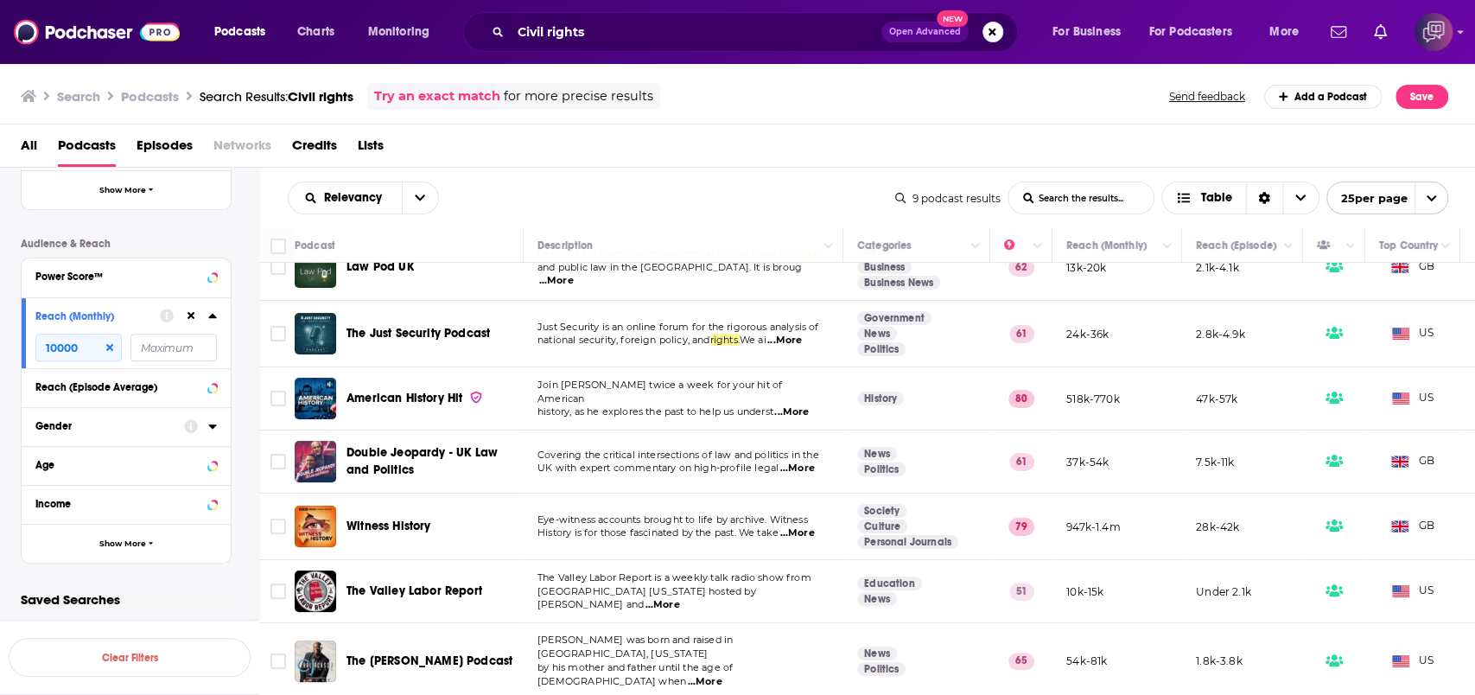
click at [110, 349] on icon at bounding box center [109, 347] width 7 height 10
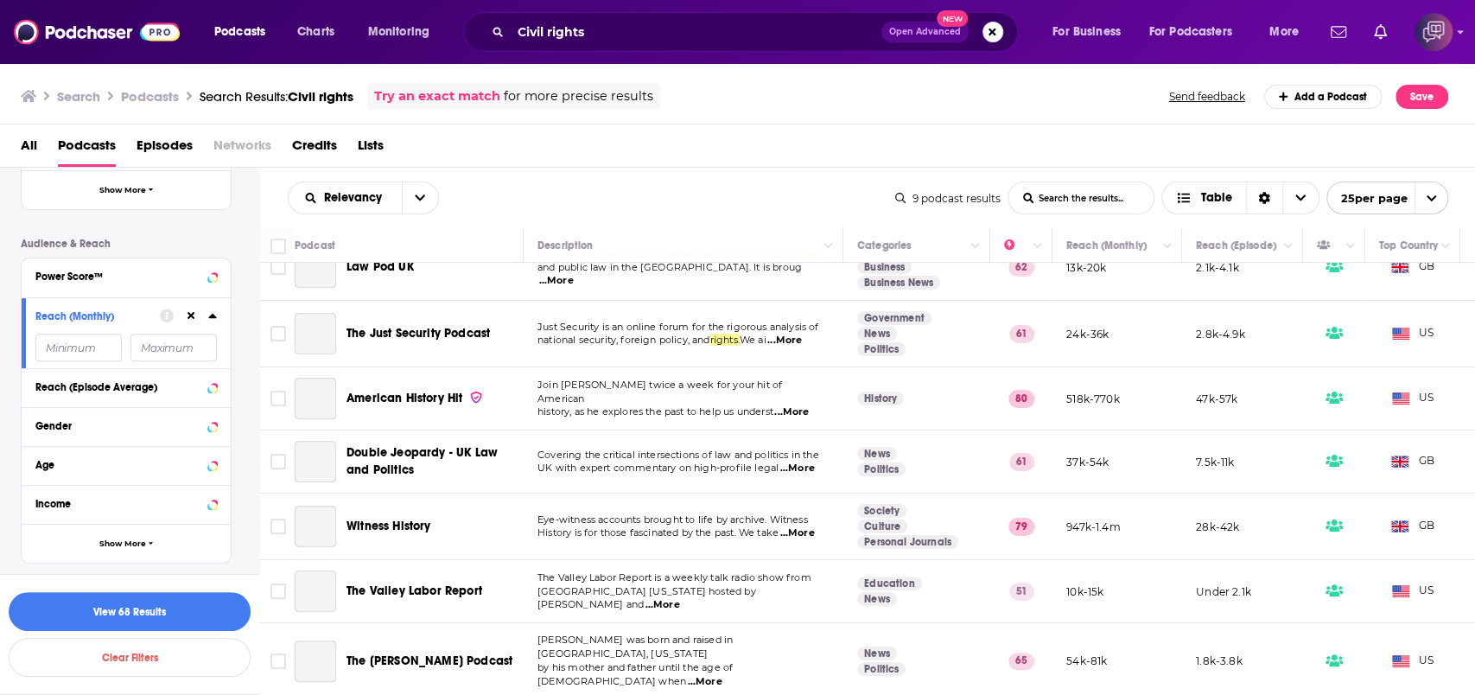
scroll to position [0, 0]
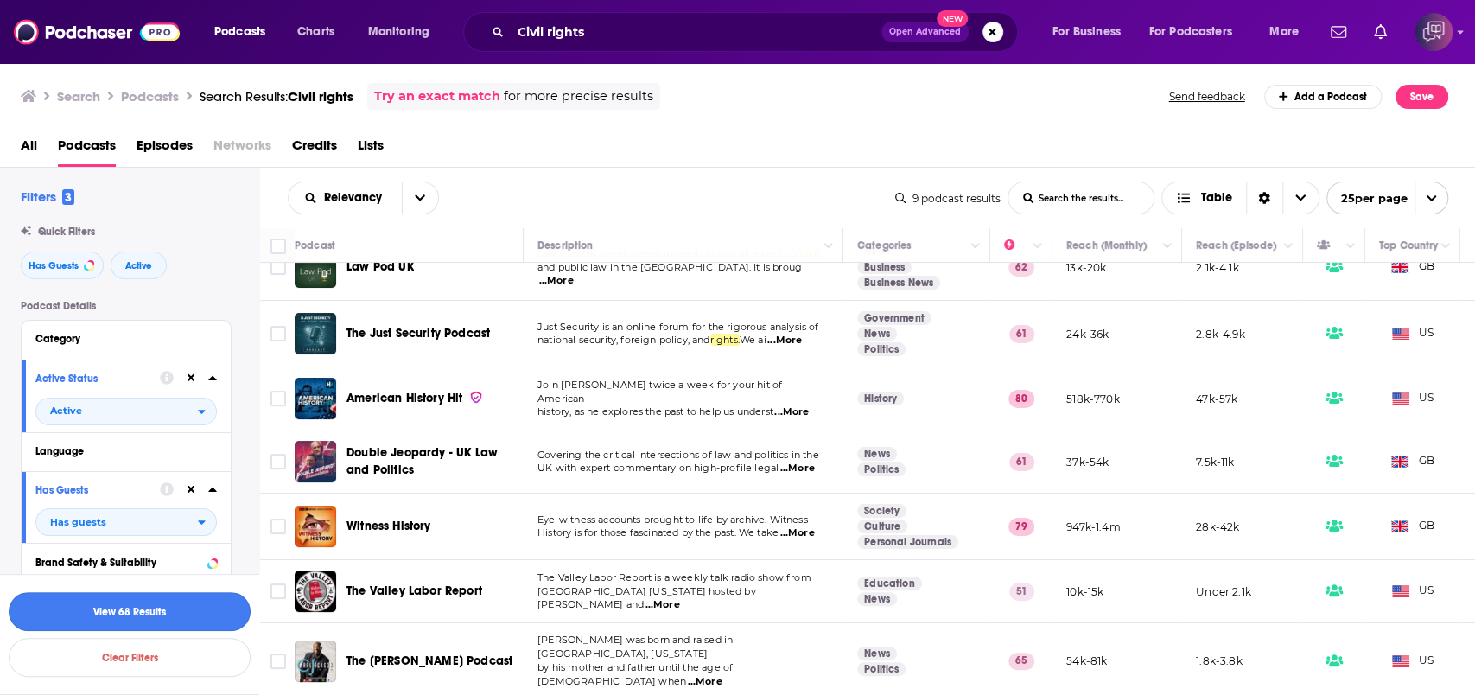
click at [228, 620] on button "View 68 Results" at bounding box center [130, 611] width 242 height 39
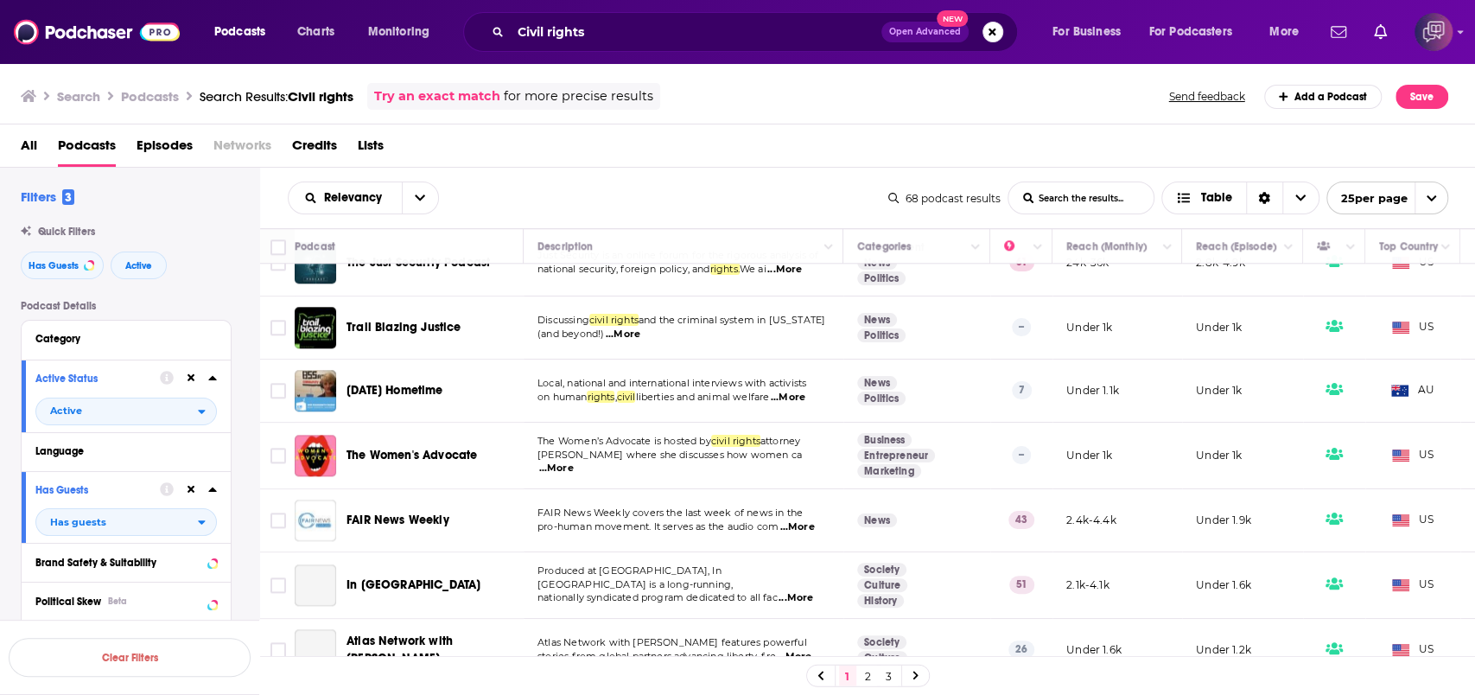
scroll to position [1267, 0]
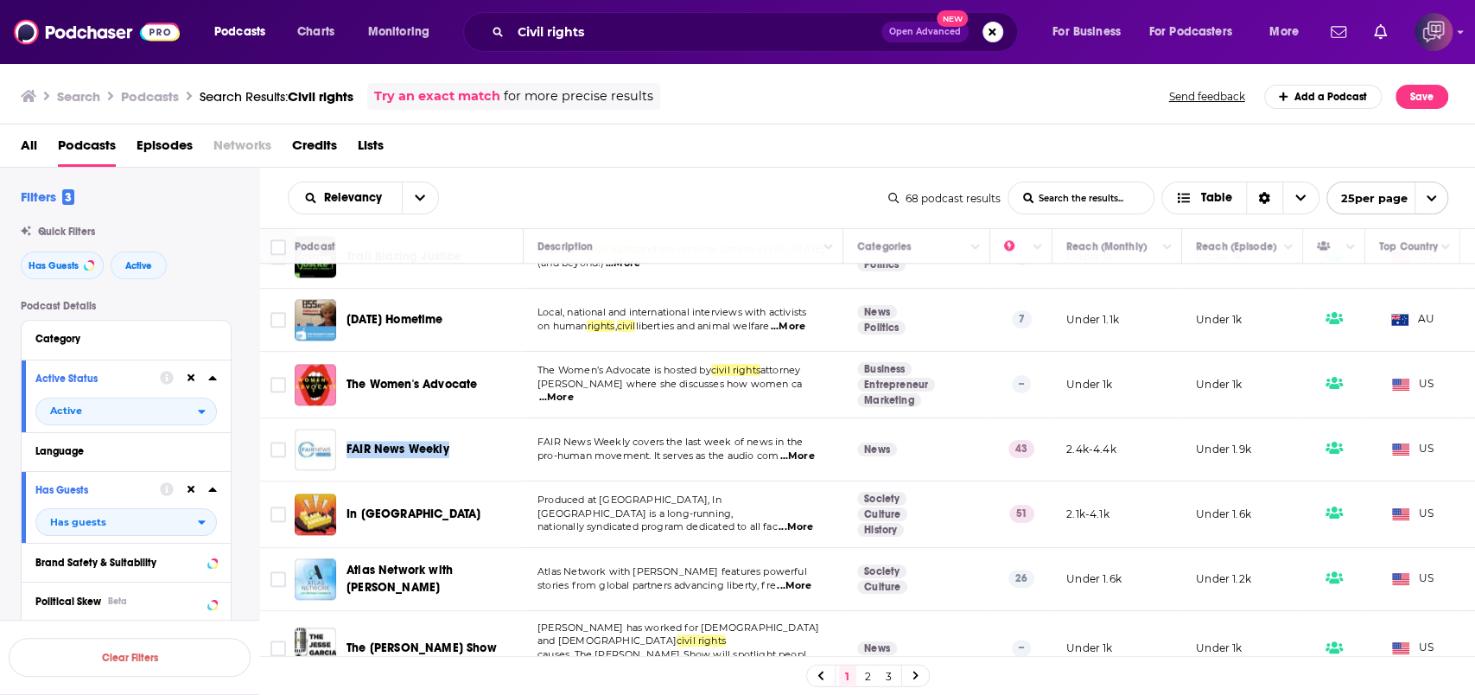
drag, startPoint x: 487, startPoint y: 411, endPoint x: 346, endPoint y: 409, distance: 140.9
click at [346, 429] on div "FAIR News Weekly" at bounding box center [411, 449] width 232 height 41
copy span "FAIR News Weekly"
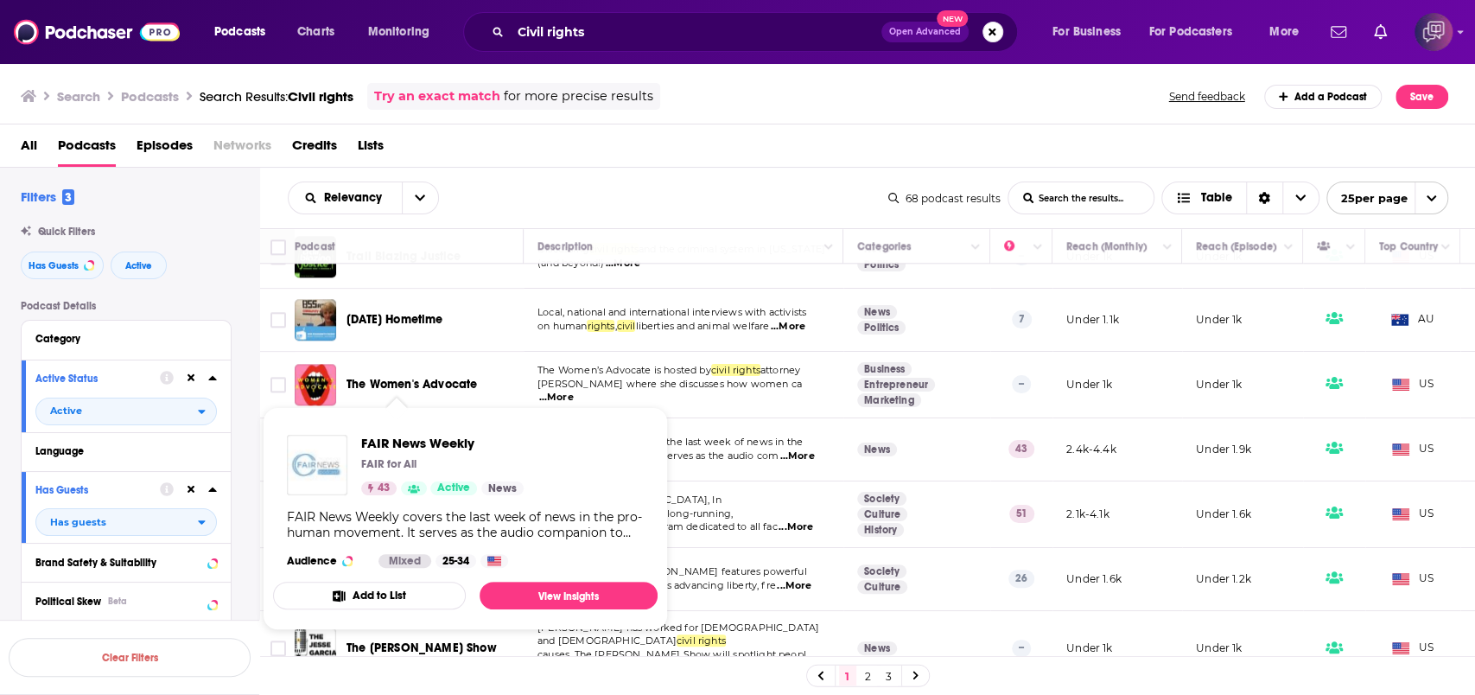
drag, startPoint x: 366, startPoint y: 425, endPoint x: 316, endPoint y: 454, distance: 57.7
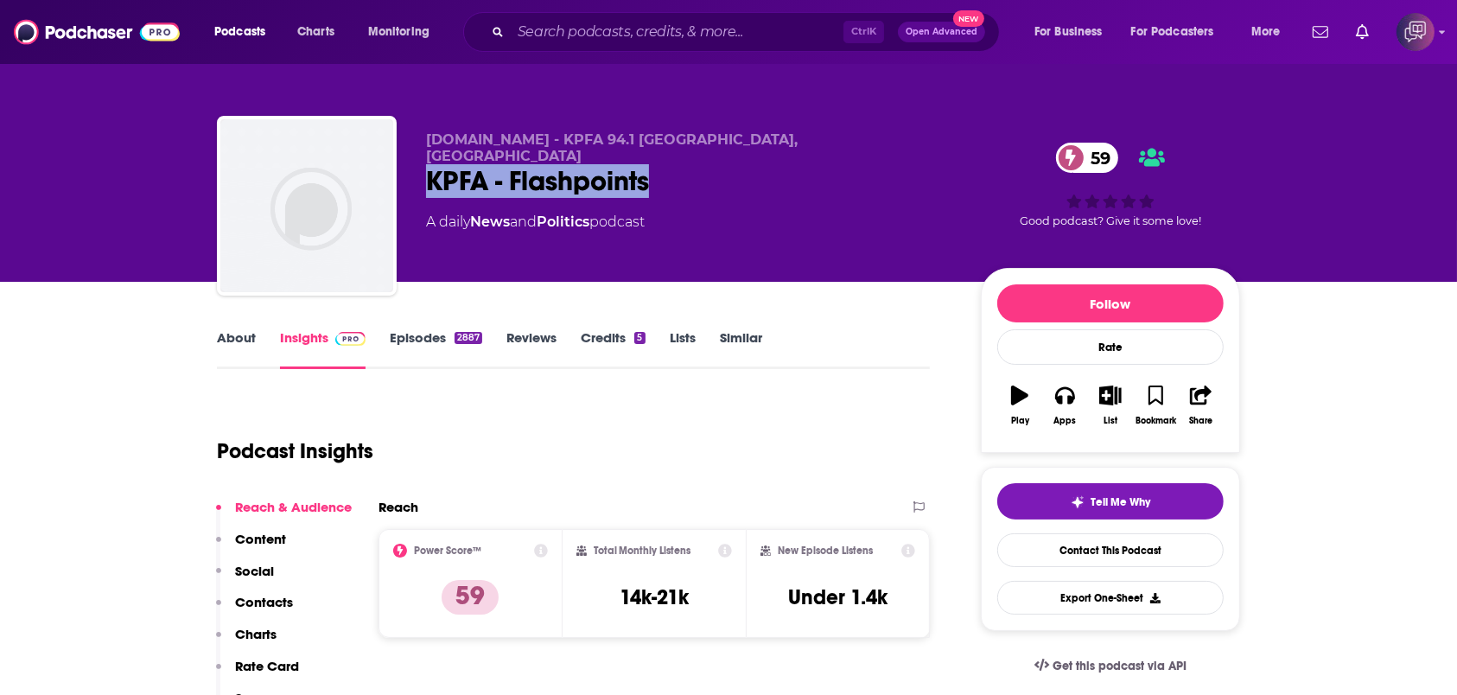
drag, startPoint x: 436, startPoint y: 164, endPoint x: 733, endPoint y: 162, distance: 296.5
click at [733, 164] on div "KPFA - Flashpoints 59" at bounding box center [689, 181] width 527 height 34
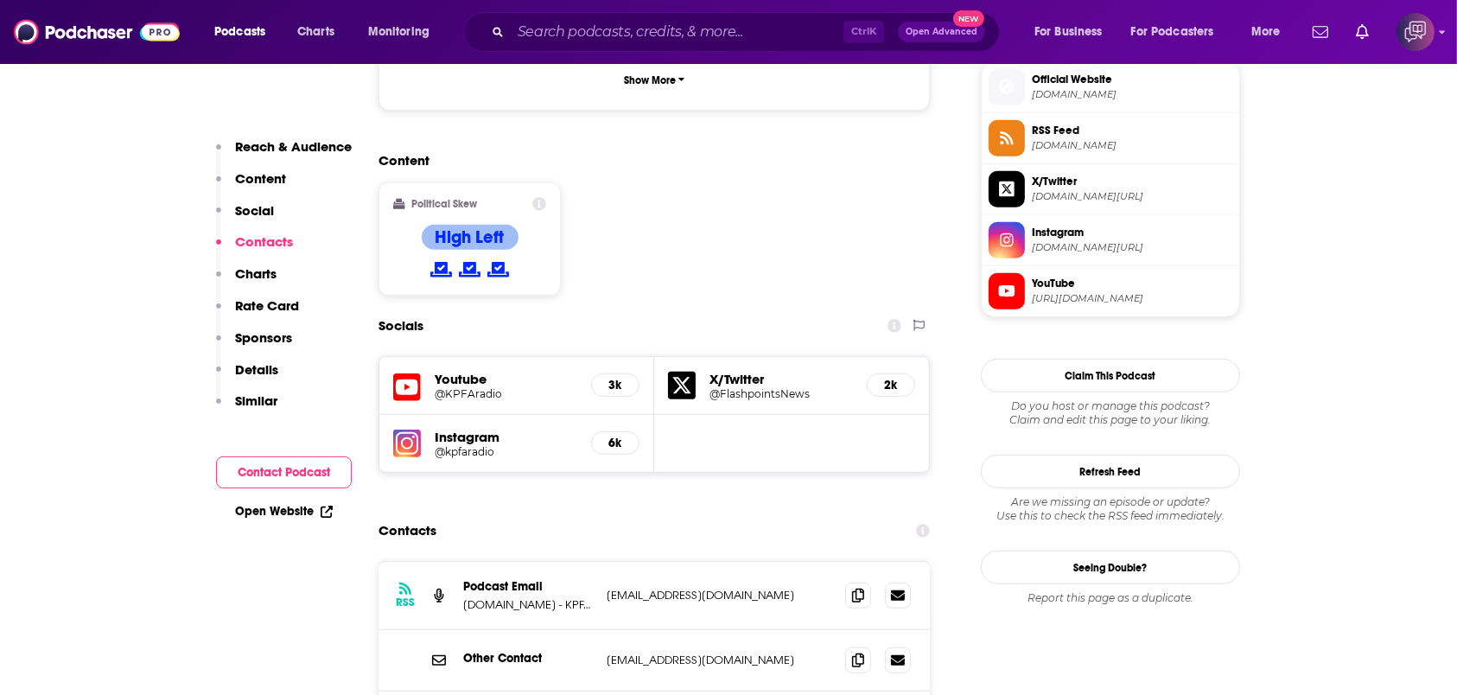
scroll to position [1498, 0]
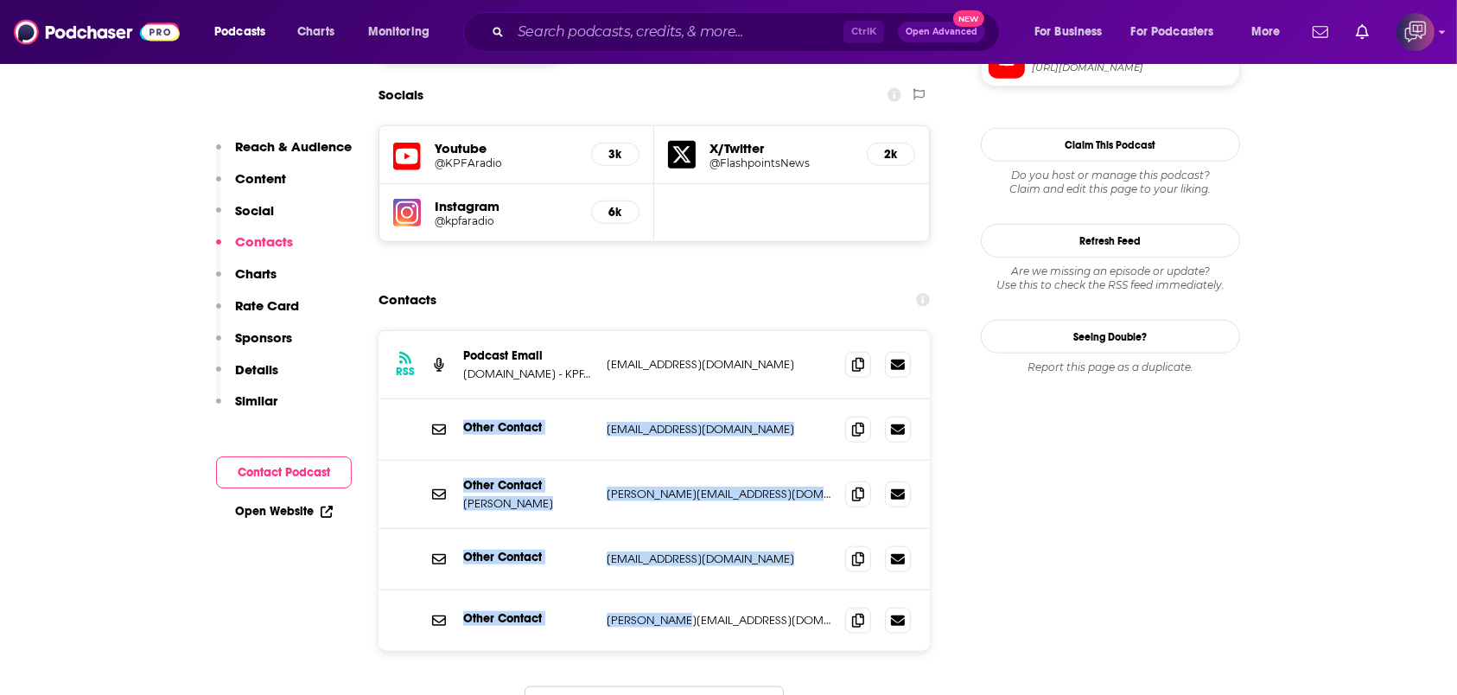
drag, startPoint x: 463, startPoint y: 322, endPoint x: 704, endPoint y: 525, distance: 314.1
click at [704, 525] on div "RSS Podcast Email [DOMAIN_NAME] - KPFA 94.1 Berkeley, [GEOGRAPHIC_DATA] [EMAIL_…" at bounding box center [654, 491] width 551 height 320
copy div "Other Contact [PERSON_NAME][EMAIL_ADDRESS][DOMAIN_NAME] [PERSON_NAME][EMAIL_ADD…"
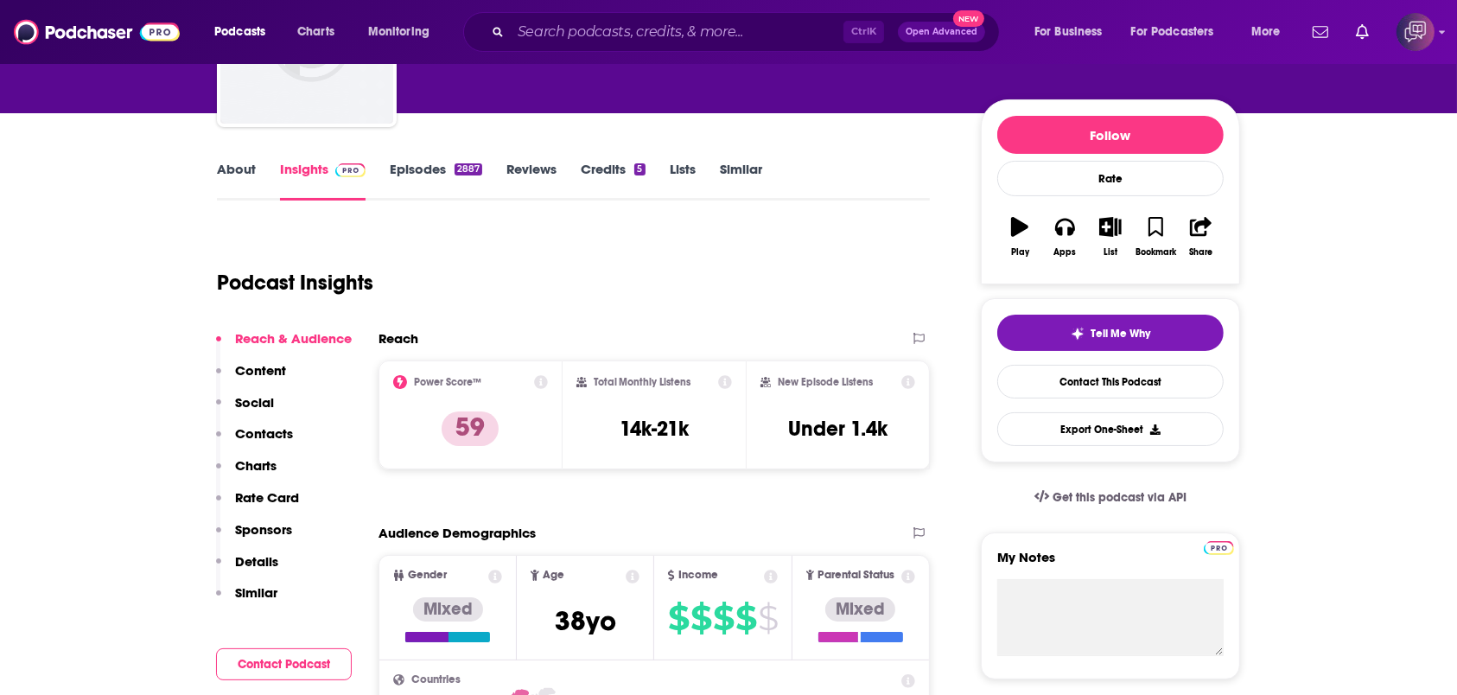
scroll to position [0, 0]
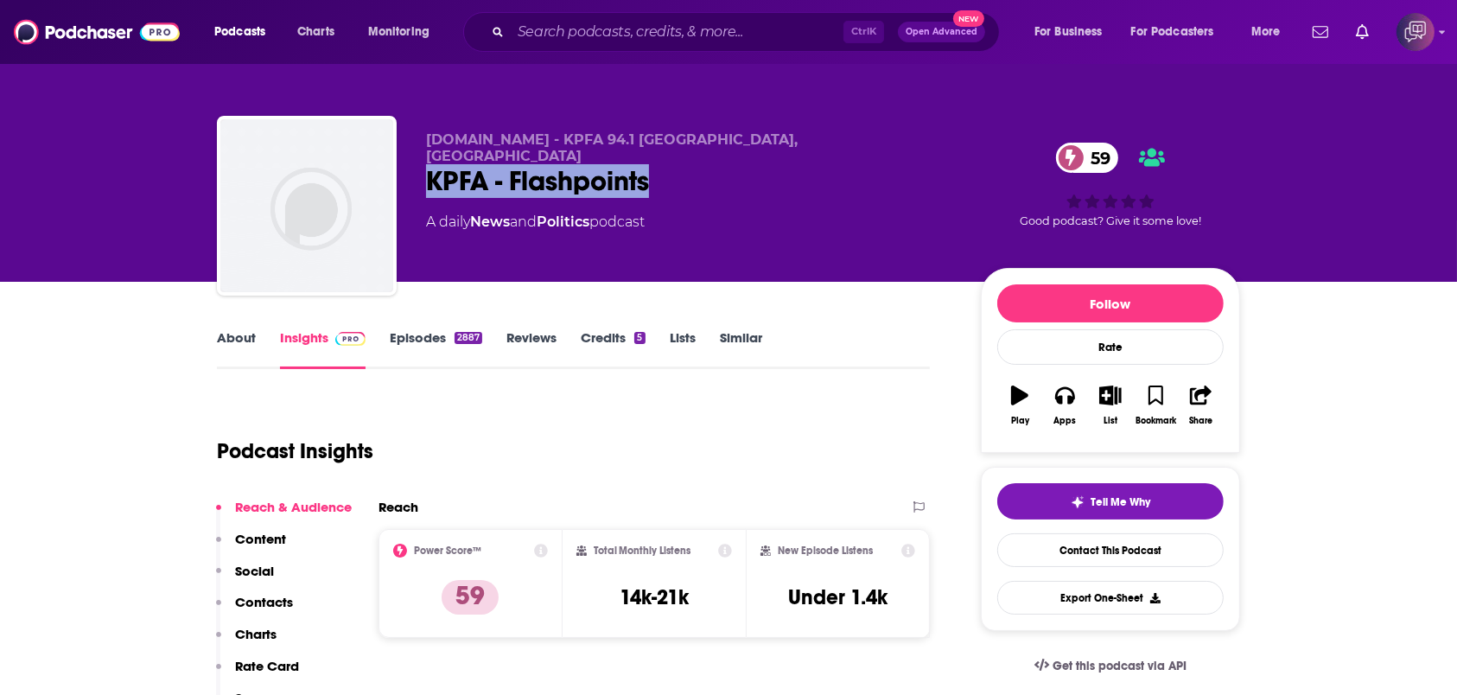
drag, startPoint x: 409, startPoint y: 175, endPoint x: 743, endPoint y: 174, distance: 334.5
click at [743, 174] on div "[DOMAIN_NAME] - KPFA 94.1 [GEOGRAPHIC_DATA], [GEOGRAPHIC_DATA] KPFA - Flashpoin…" at bounding box center [728, 209] width 1023 height 187
copy h2 "KPFA - Flashpoints"
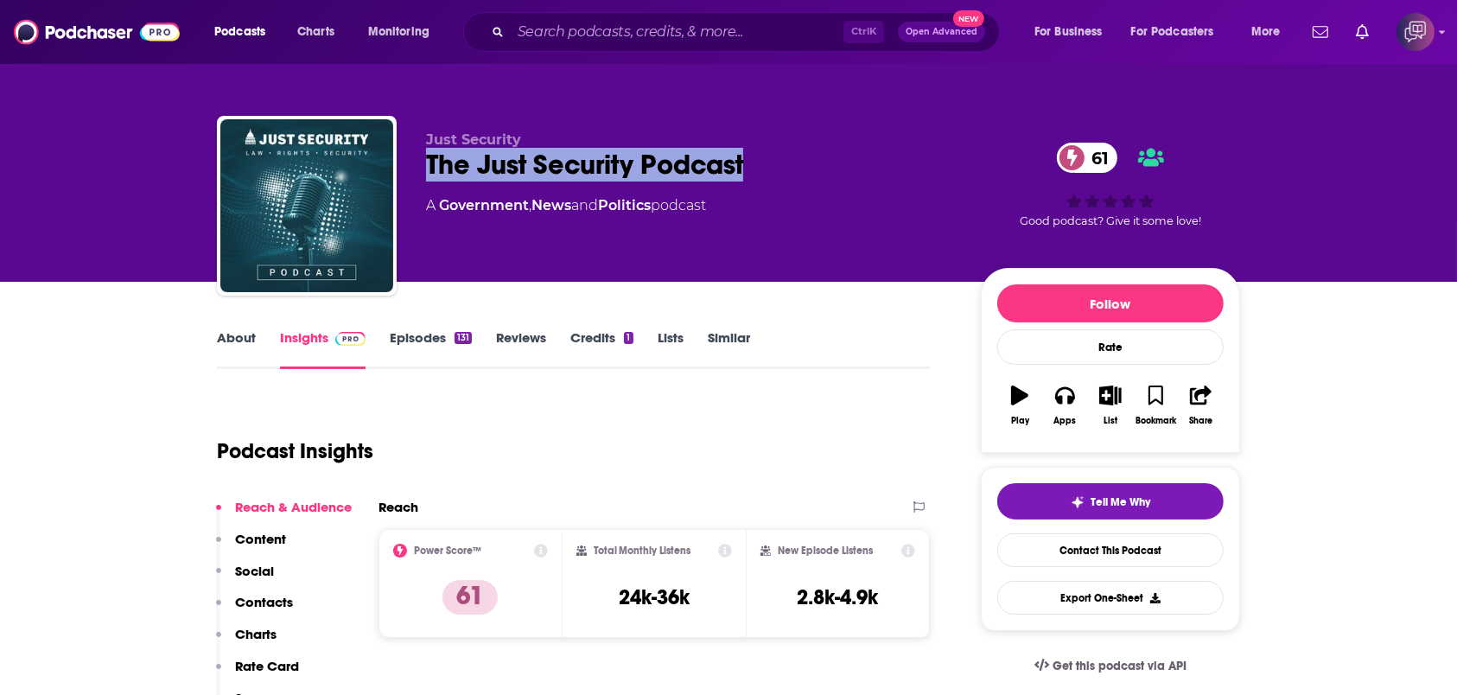
drag, startPoint x: 726, startPoint y: 176, endPoint x: 755, endPoint y: 173, distance: 28.7
click at [755, 173] on div "Just Security The Just Security Podcast 61 A Government , News and Politics pod…" at bounding box center [728, 209] width 1023 height 187
click at [240, 335] on link "About" at bounding box center [236, 349] width 39 height 40
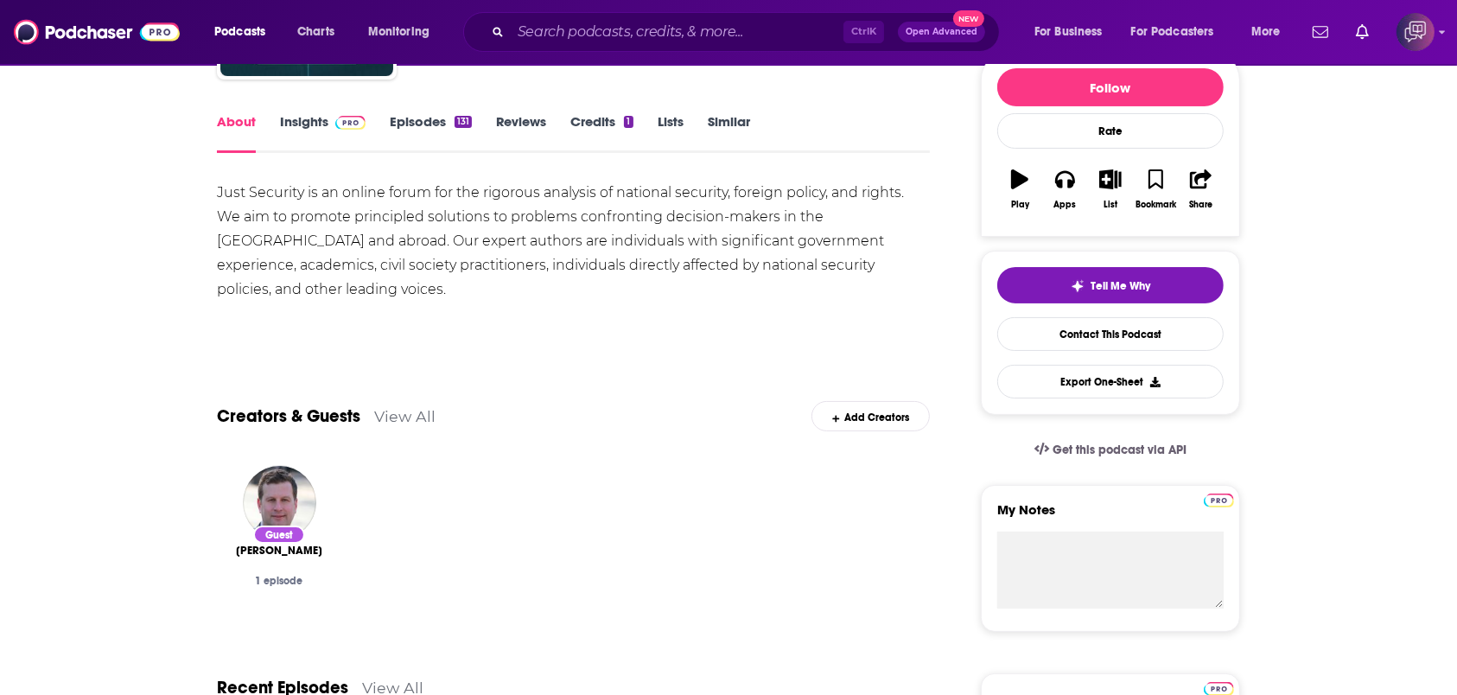
scroll to position [115, 0]
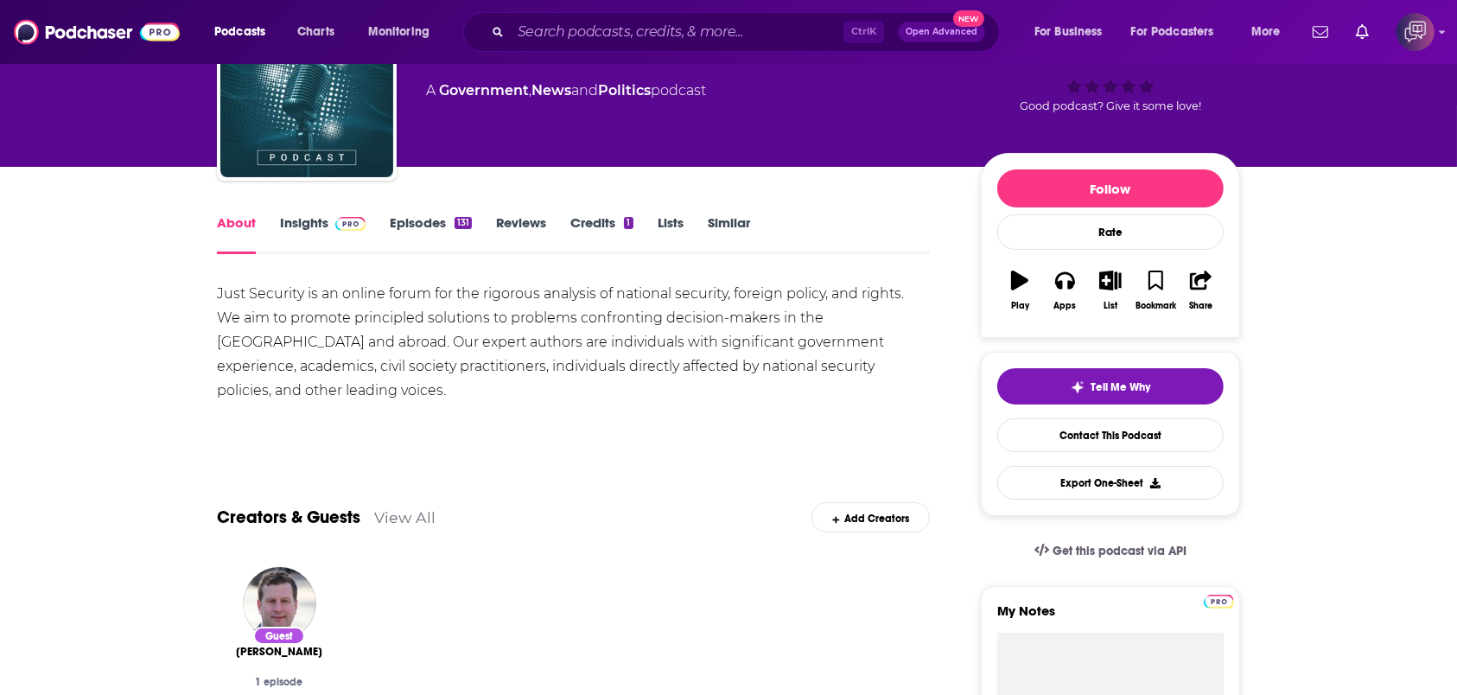
click at [318, 216] on link "Insights" at bounding box center [323, 234] width 86 height 40
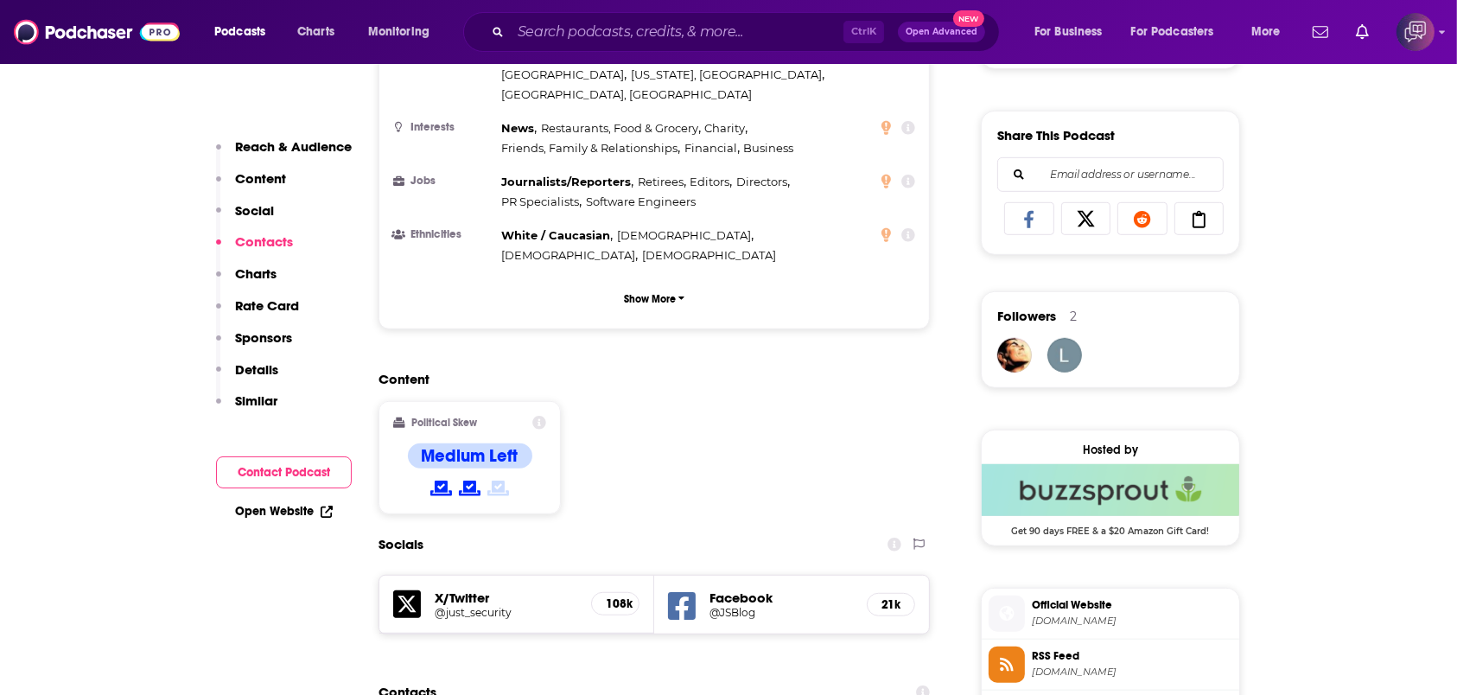
scroll to position [1613, 0]
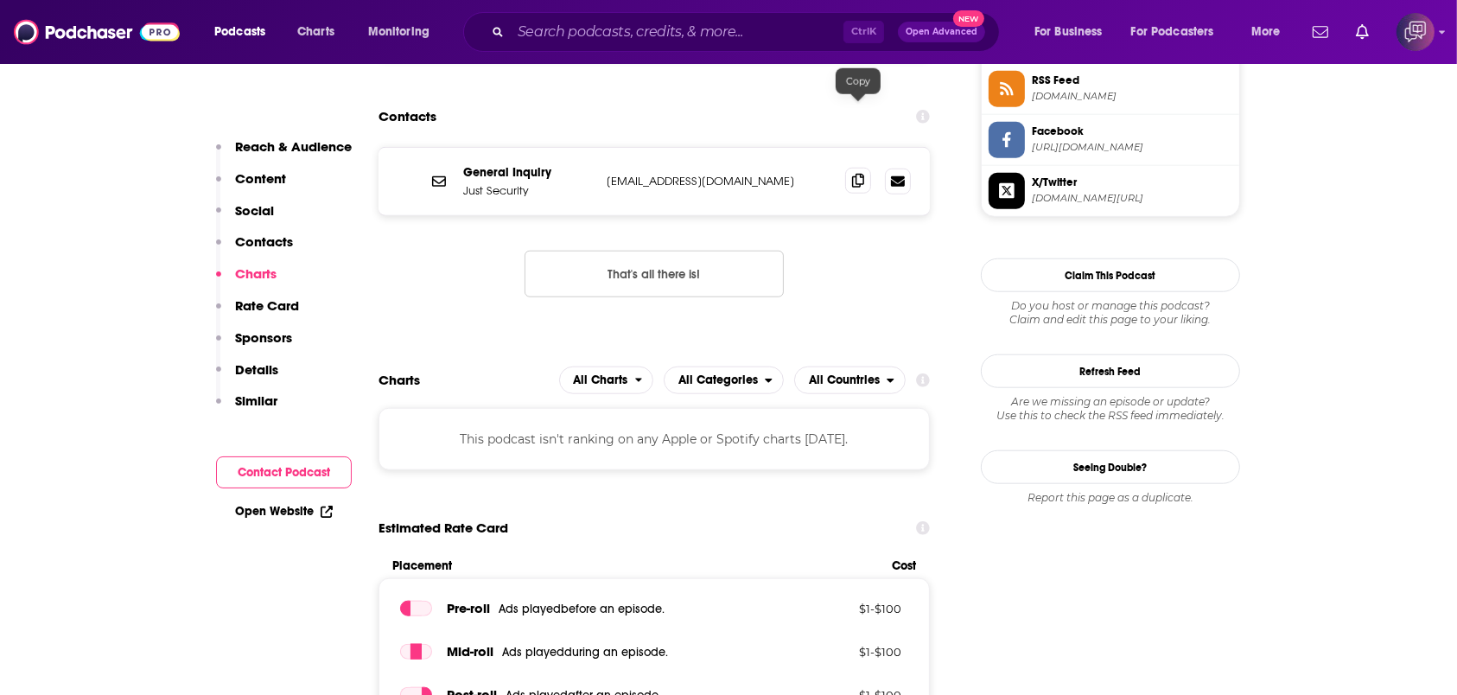
click at [865, 168] on span at bounding box center [858, 181] width 26 height 26
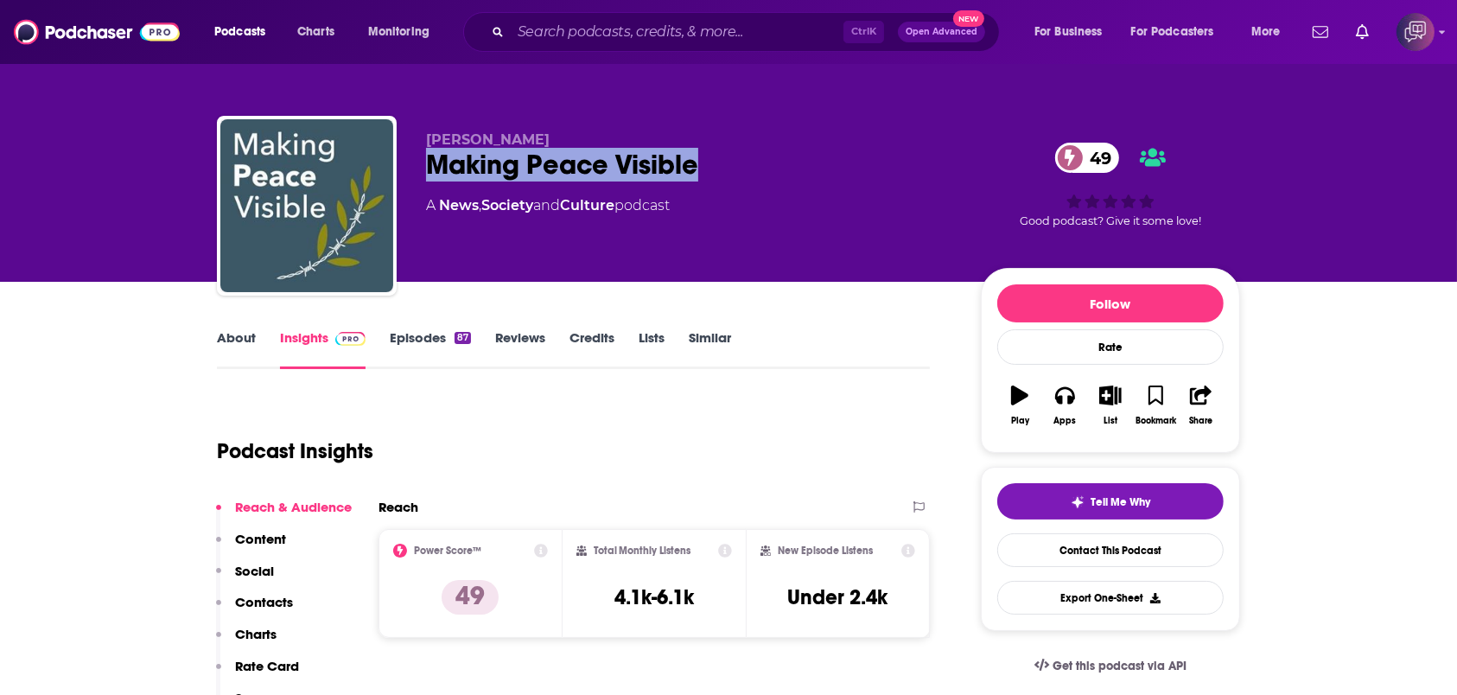
drag, startPoint x: 416, startPoint y: 161, endPoint x: 736, endPoint y: 158, distance: 319.8
click at [736, 158] on div "[PERSON_NAME] Making Peace Visible 49 A News , Society and Culture podcast 49 G…" at bounding box center [728, 209] width 1023 height 187
copy h2 "Making Peace Visible"
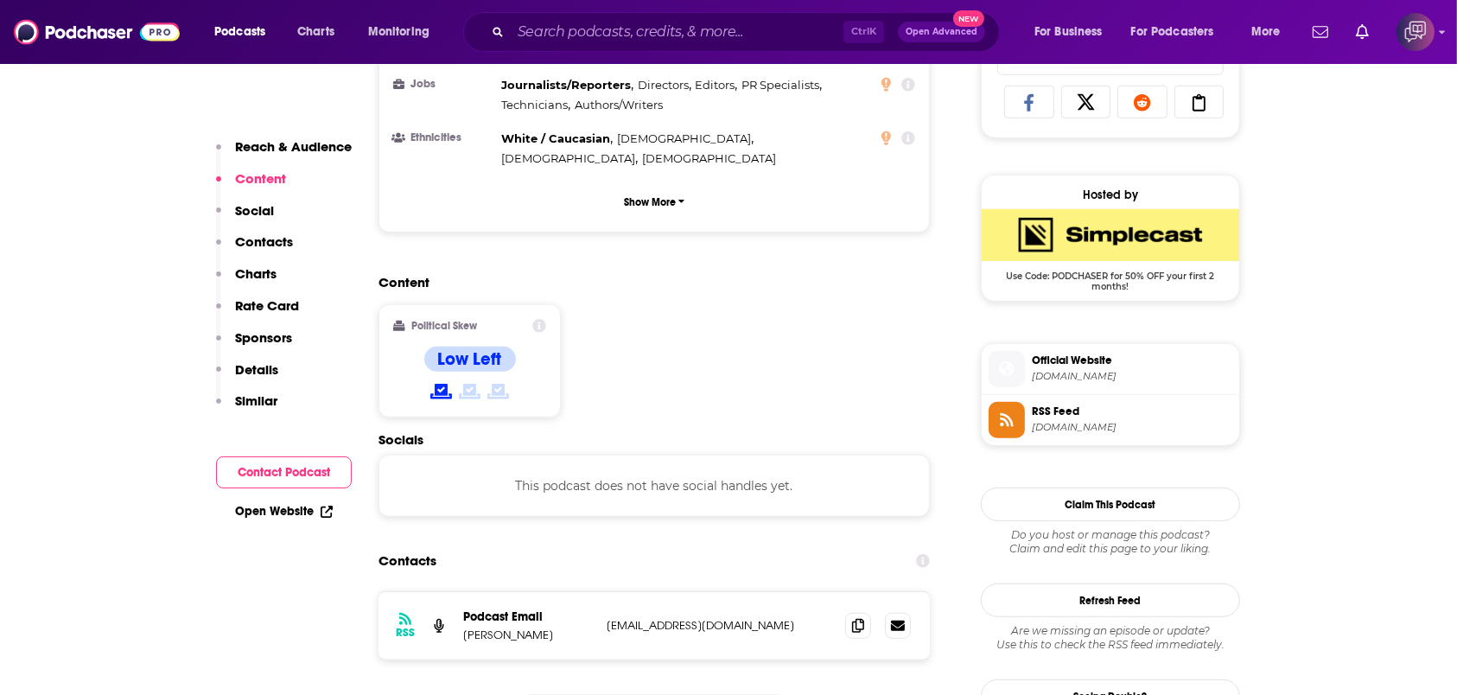
scroll to position [1383, 0]
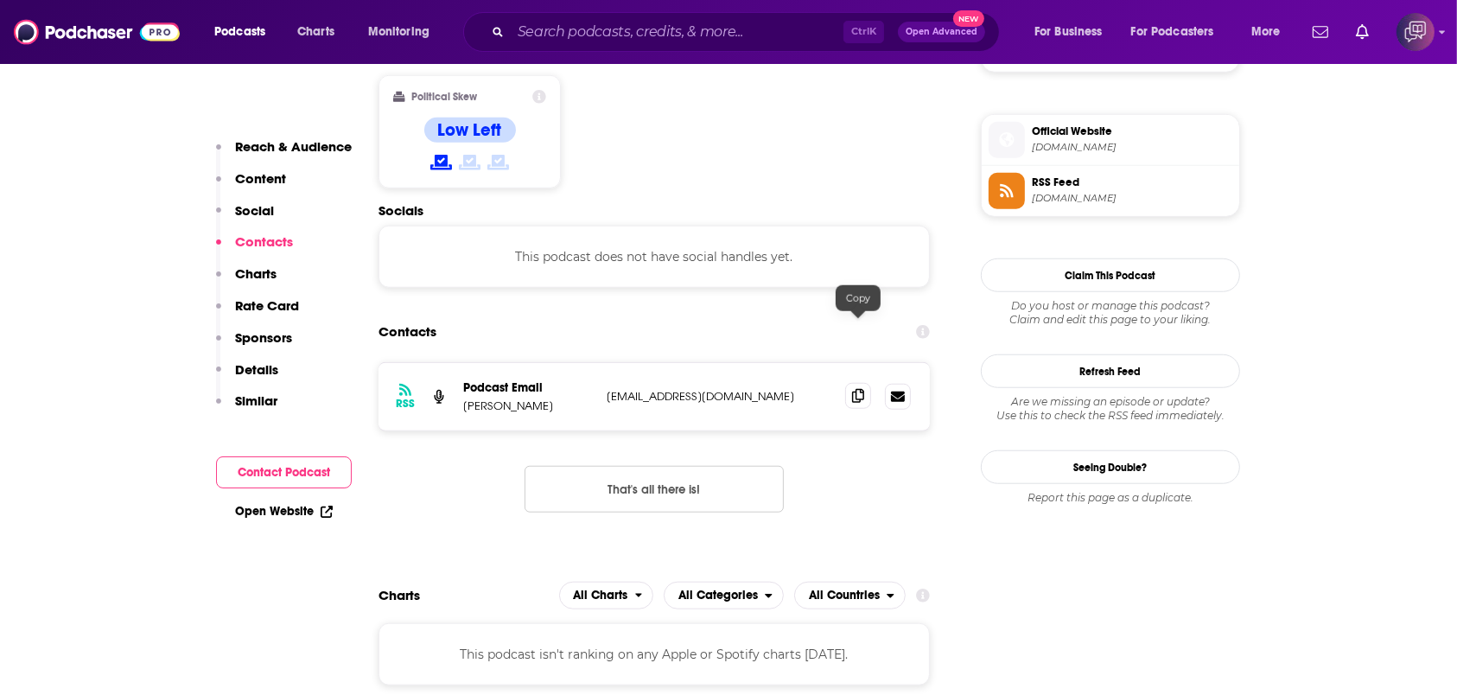
click at [854, 389] on icon at bounding box center [858, 396] width 12 height 14
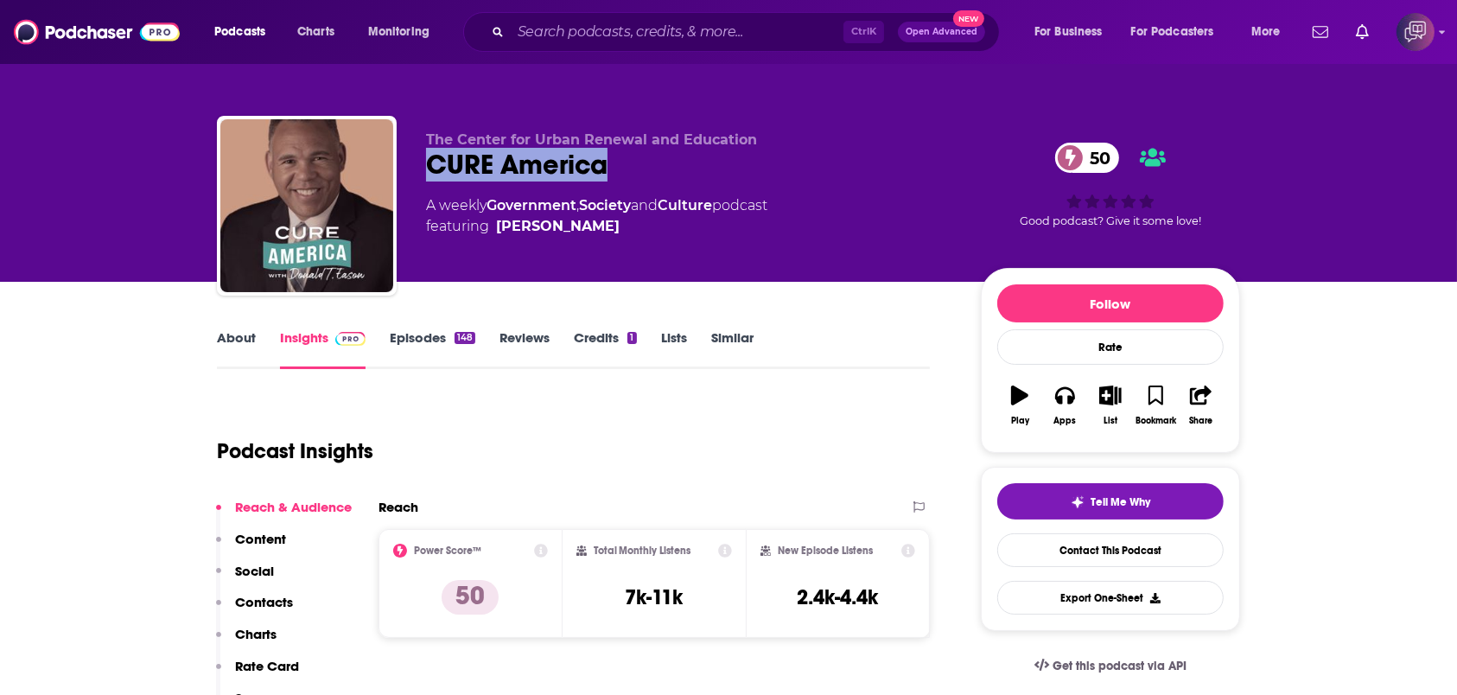
drag, startPoint x: 415, startPoint y: 175, endPoint x: 657, endPoint y: 160, distance: 242.5
click at [657, 160] on div "The Center for Urban Renewal and Education CURE America 50 A weekly Government …" at bounding box center [728, 209] width 1023 height 187
copy h2 "CURE America"
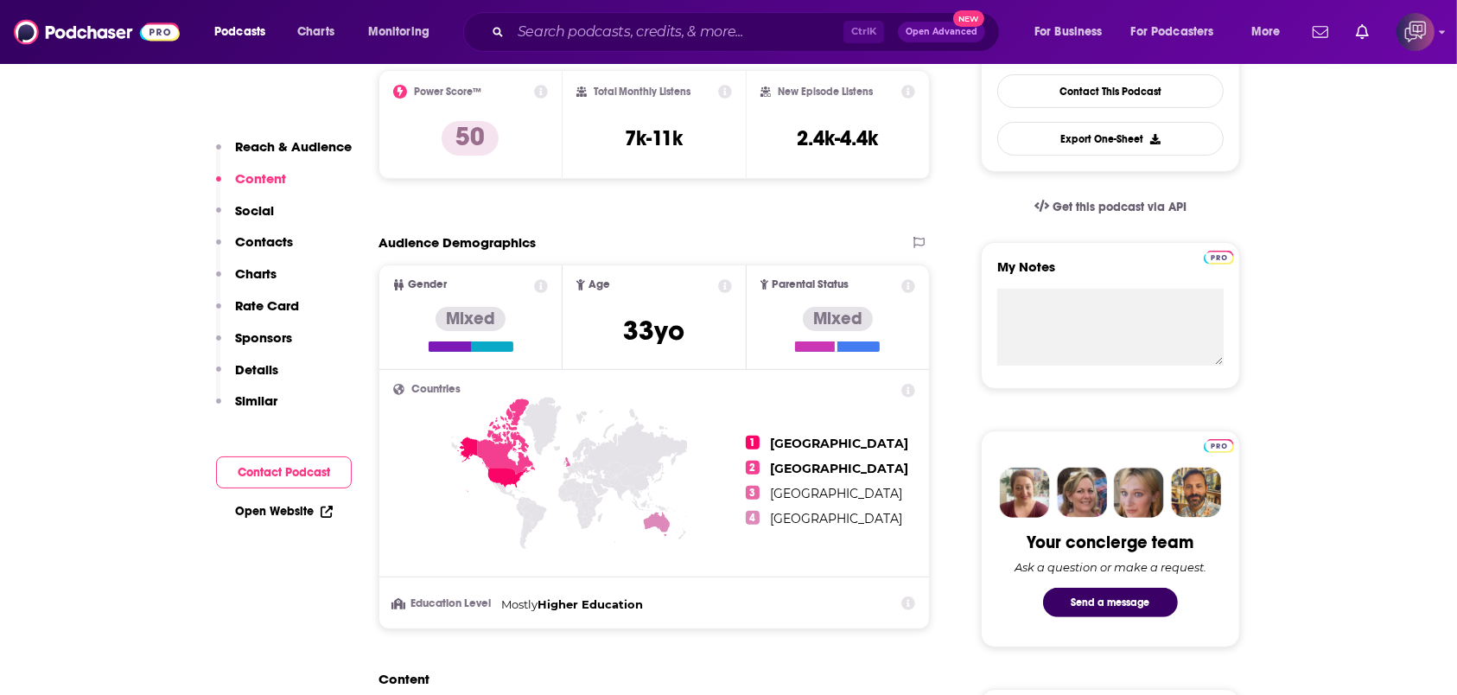
scroll to position [346, 0]
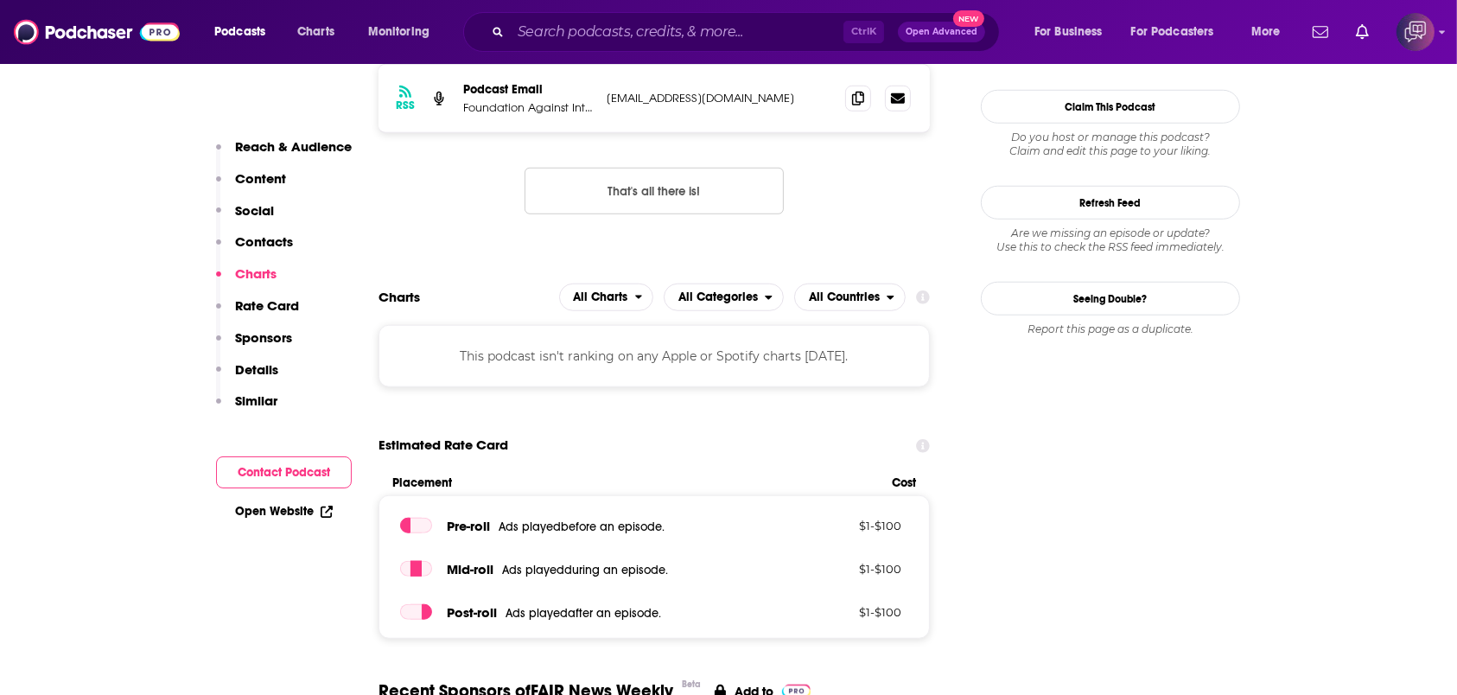
scroll to position [1267, 0]
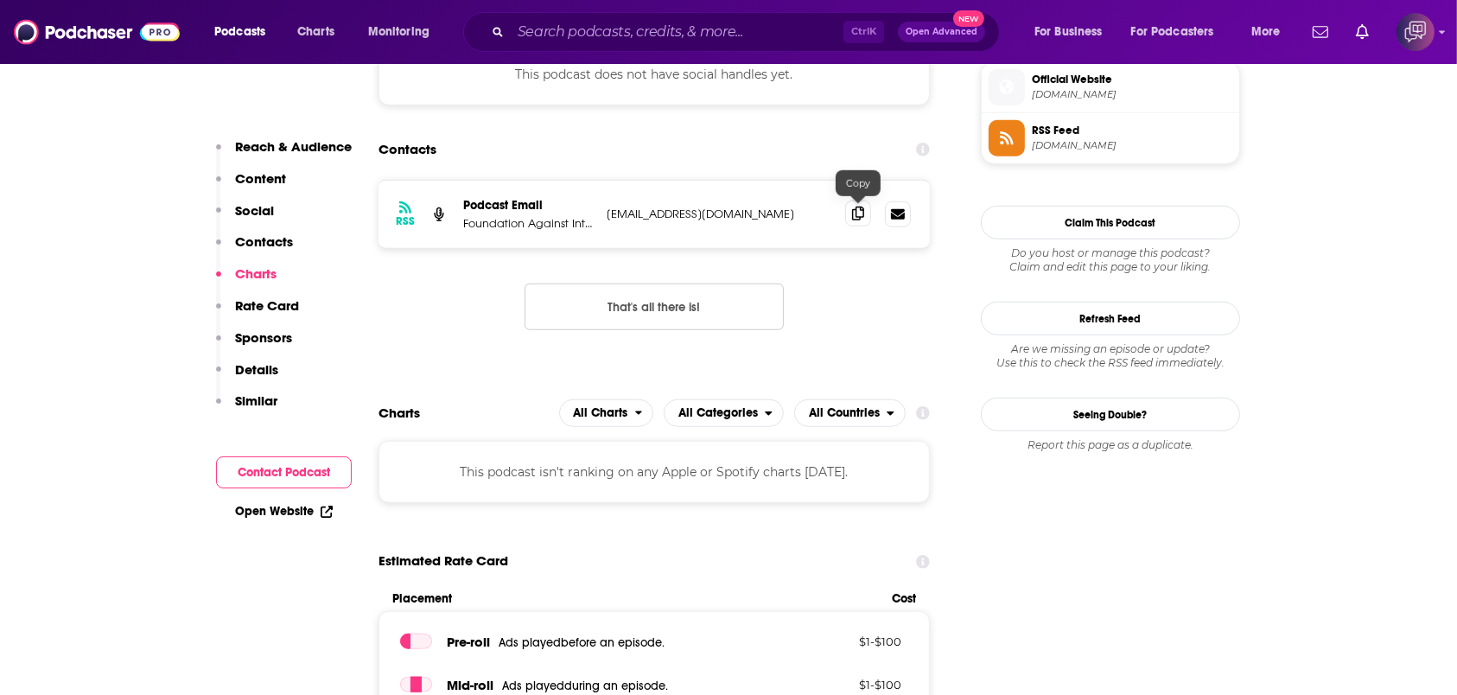
click at [861, 210] on icon at bounding box center [858, 214] width 12 height 14
